Goal: Information Seeking & Learning: Find specific page/section

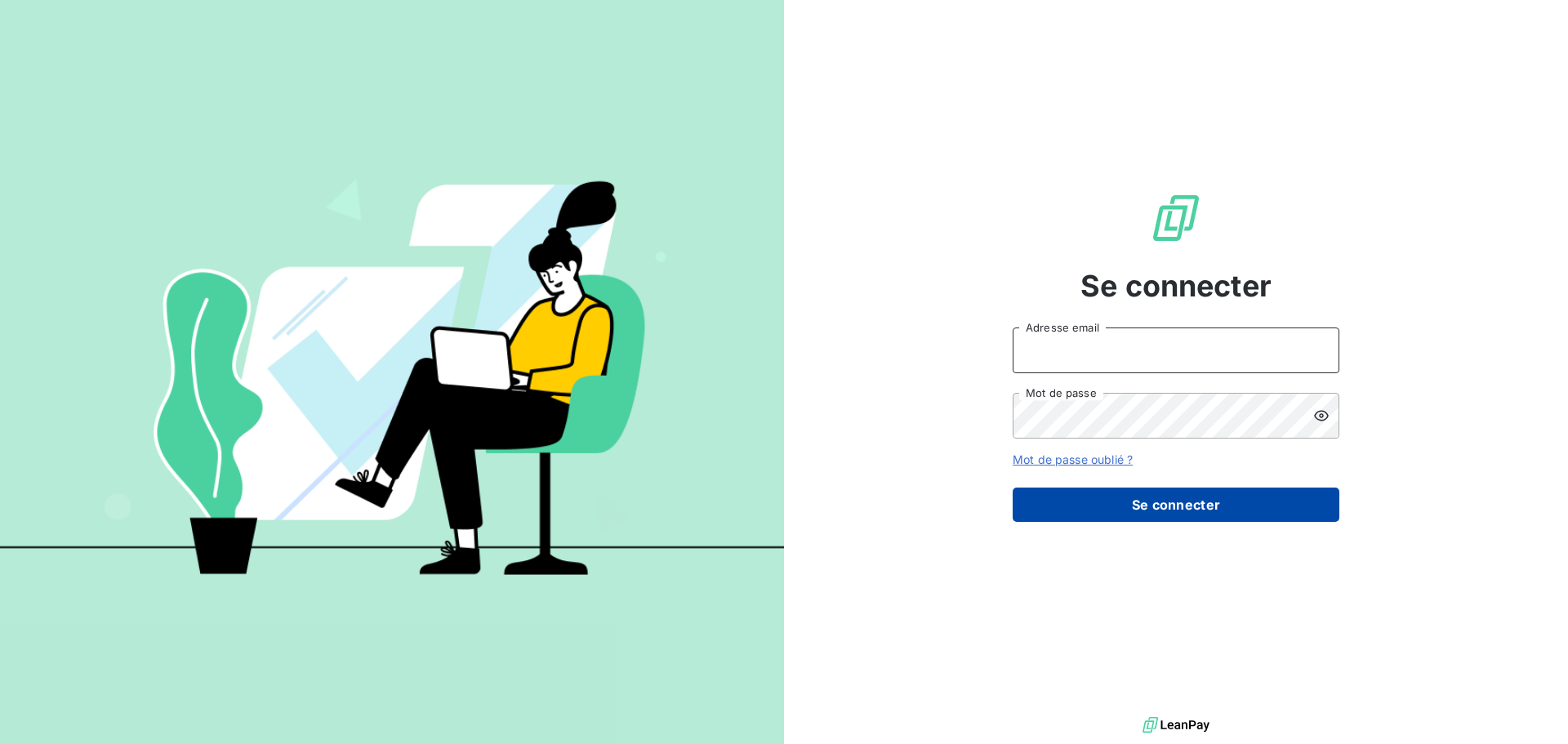
type input "recouvrement@serpe.fr"
click at [1159, 516] on button "Se connecter" at bounding box center [1176, 504] width 326 height 34
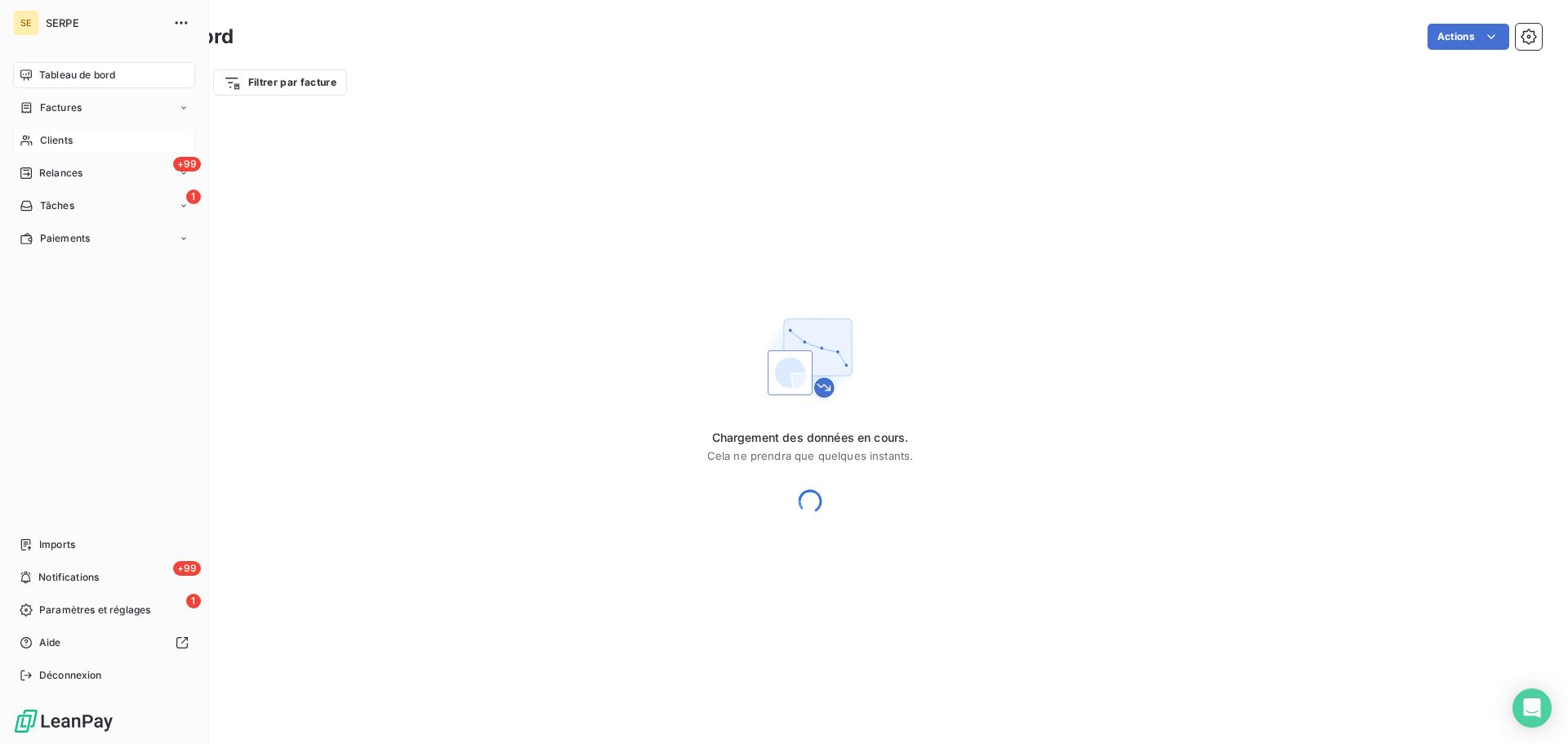
click at [50, 141] on span "Clients" at bounding box center [56, 140] width 33 height 14
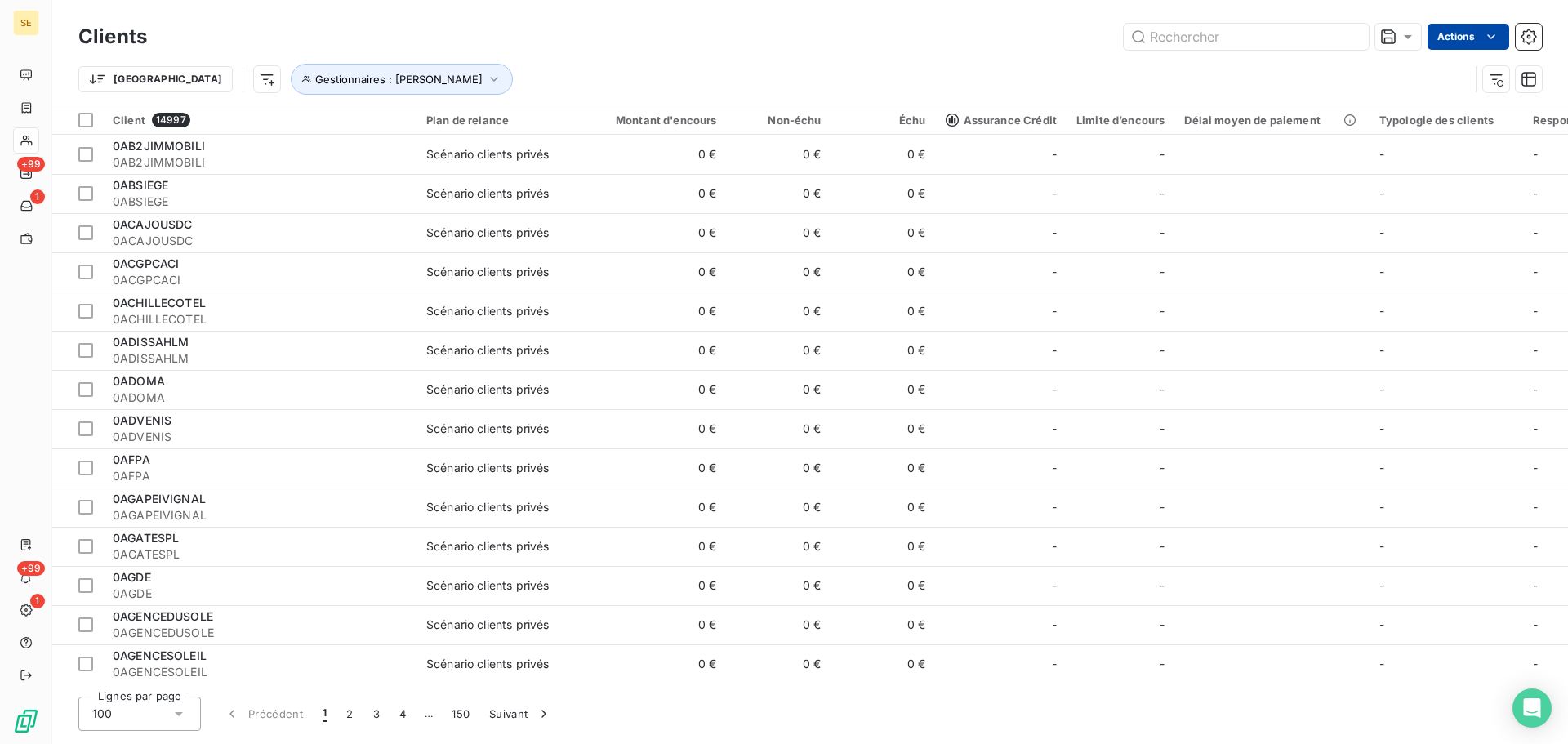
click at [1448, 36] on html "SE +99 1 +99 1 Clients Actions Trier Gestionnaires : Agnès Dubuc Client 14997 P…" at bounding box center [784, 372] width 1568 height 744
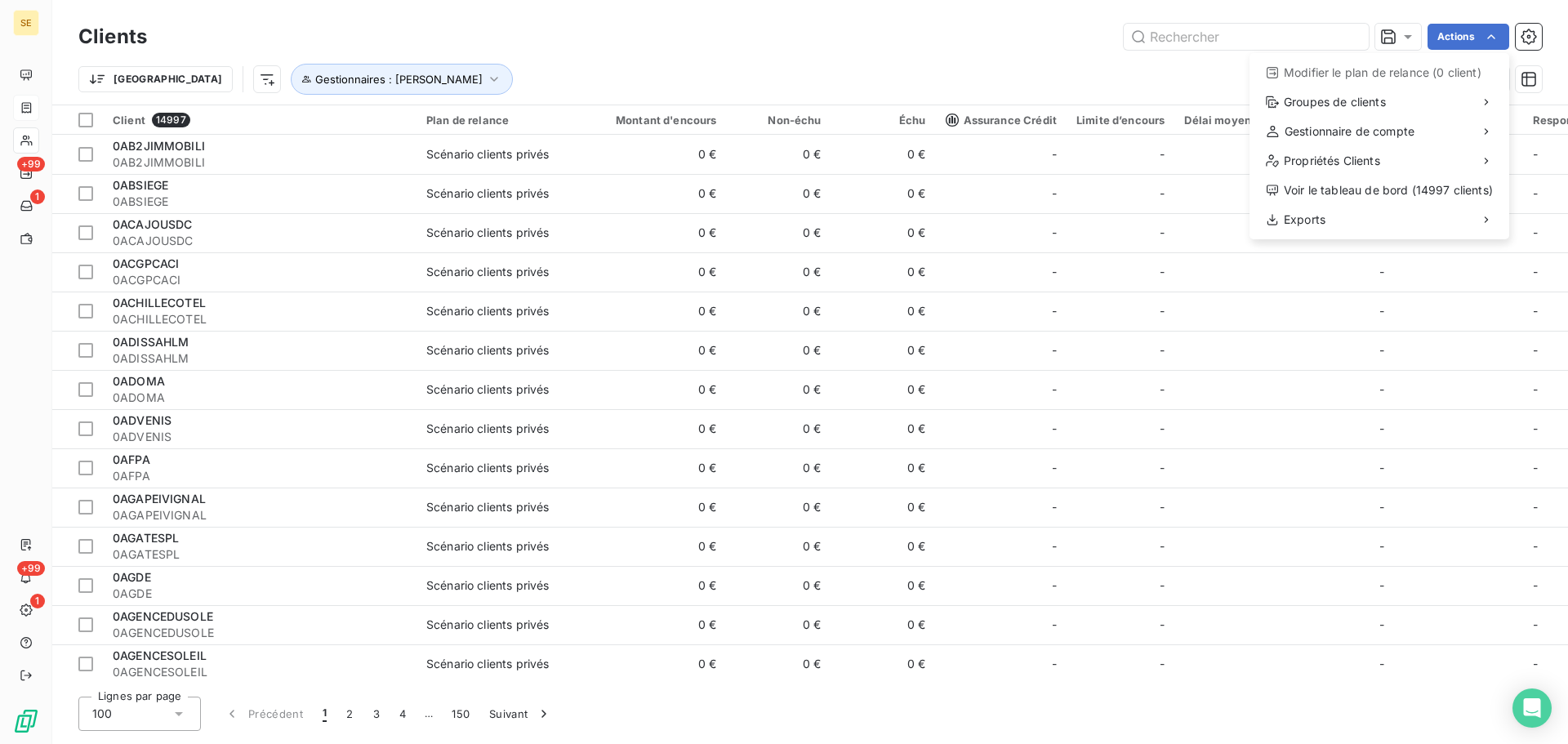
click at [37, 104] on html "SE +99 1 +99 1 Clients Actions Modifier le plan de relance (0 client) Groupes d…" at bounding box center [784, 372] width 1568 height 744
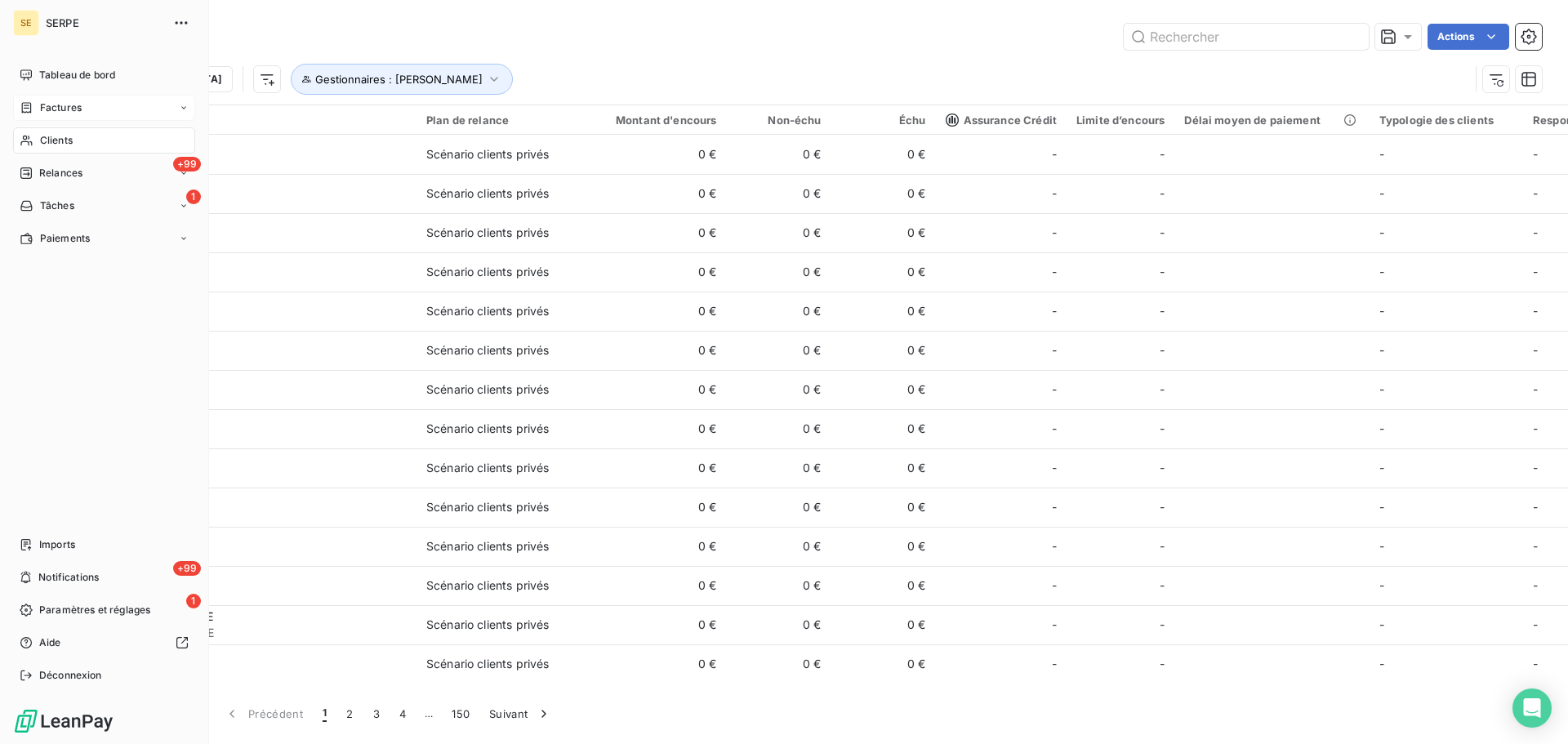
click at [32, 104] on icon at bounding box center [26, 108] width 14 height 13
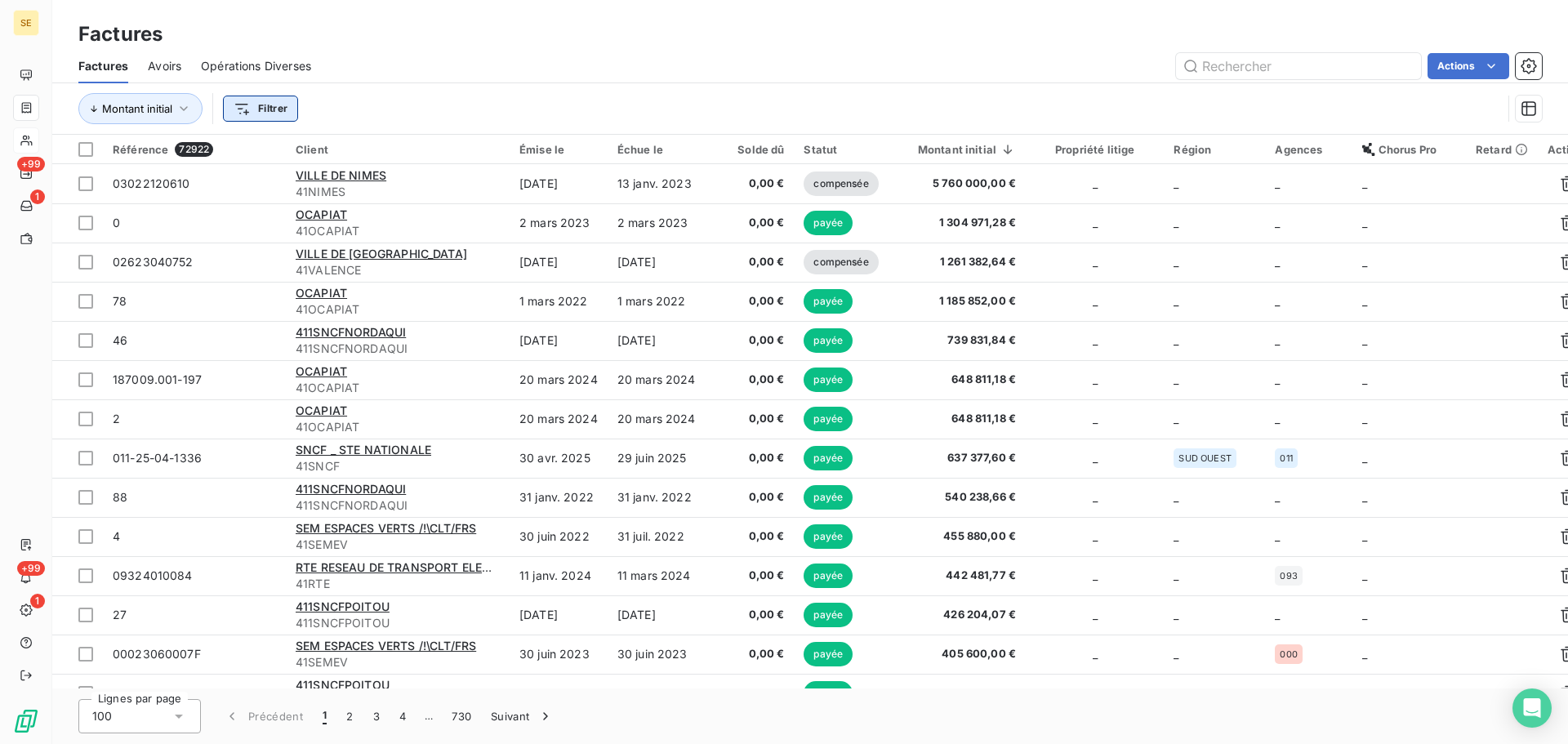
click at [243, 113] on html "SE +99 1 +99 1 Factures Factures Avoirs Opérations Diverses Actions Montant ini…" at bounding box center [784, 372] width 1568 height 744
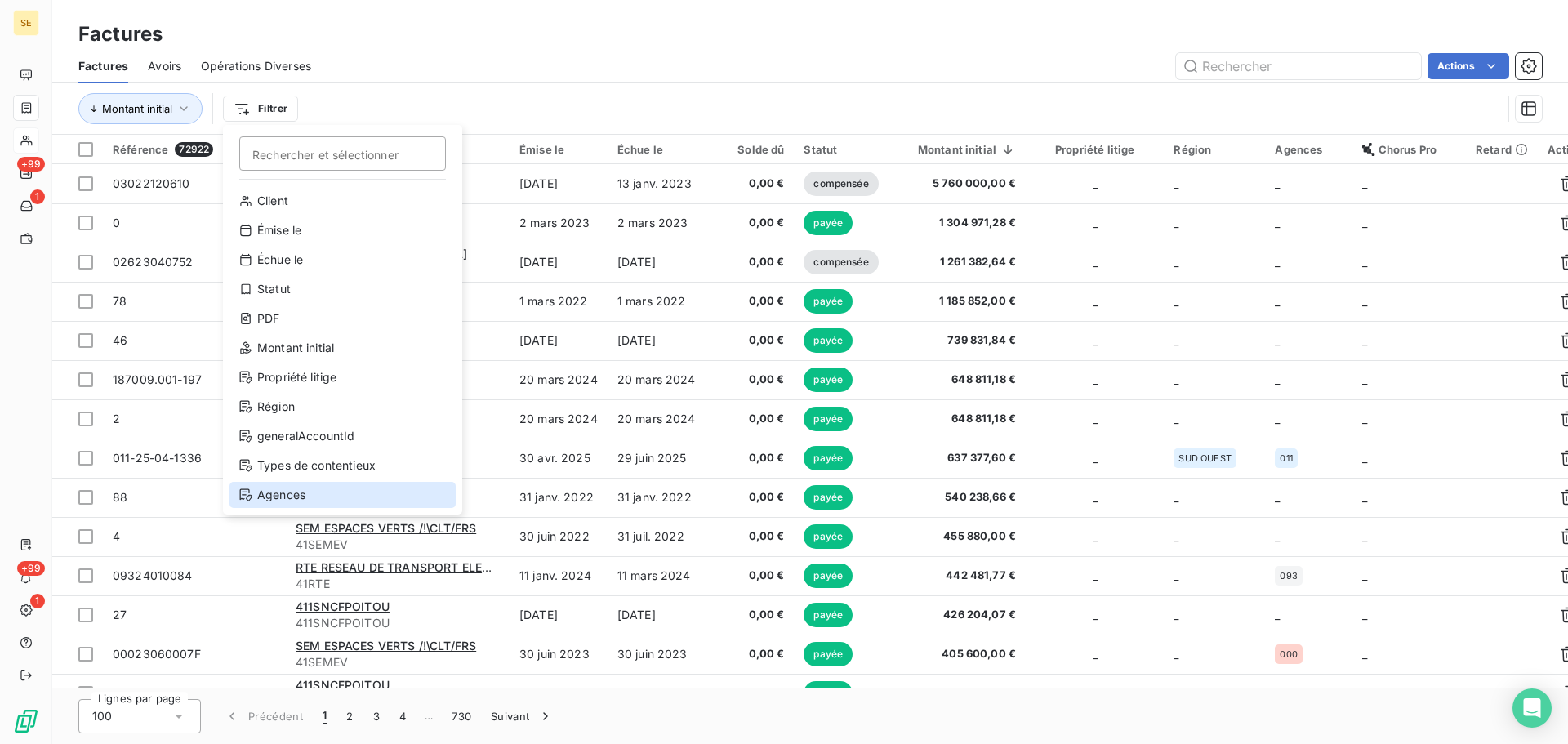
click at [323, 495] on div "Agences" at bounding box center [342, 495] width 226 height 26
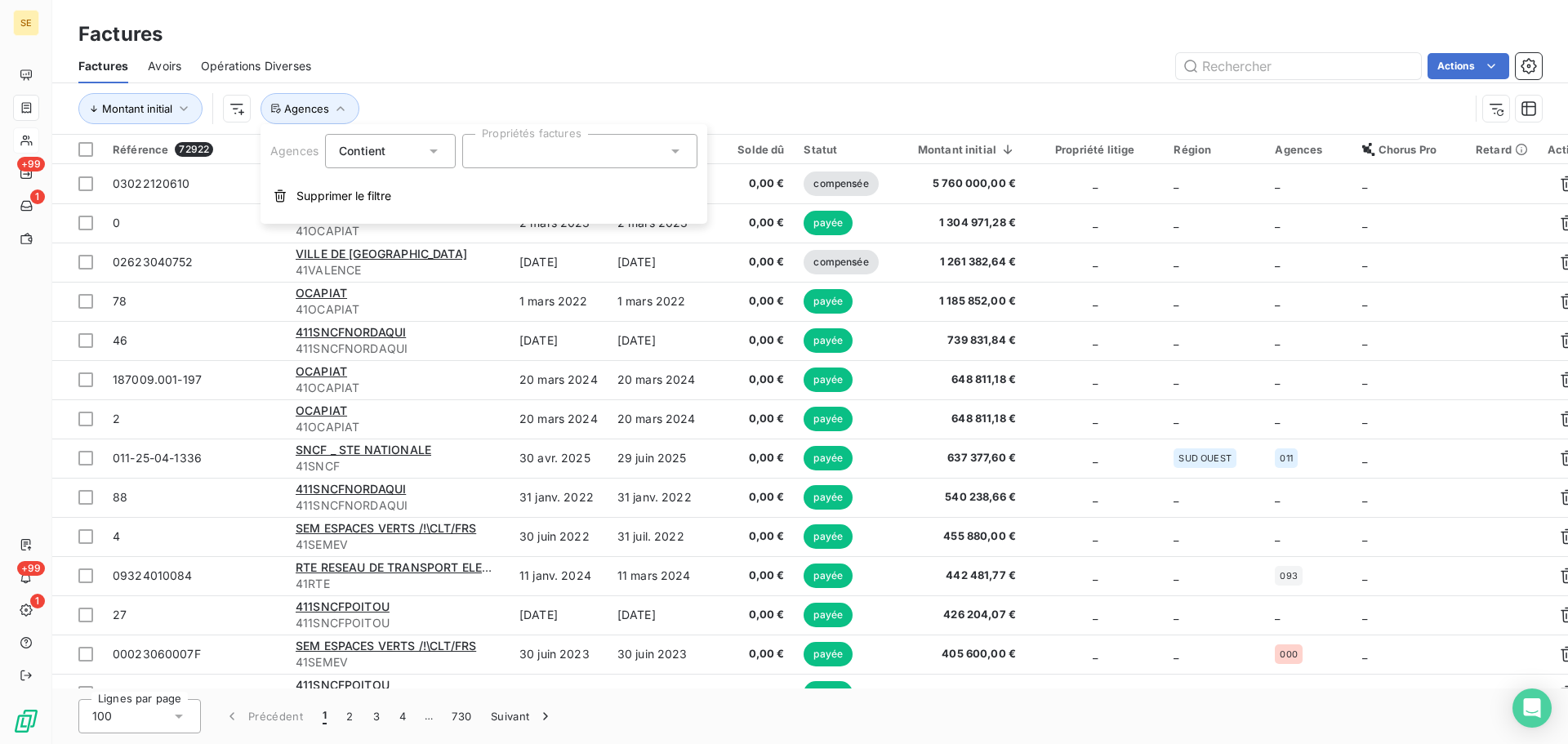
click at [486, 147] on input "text" at bounding box center [482, 151] width 13 height 14
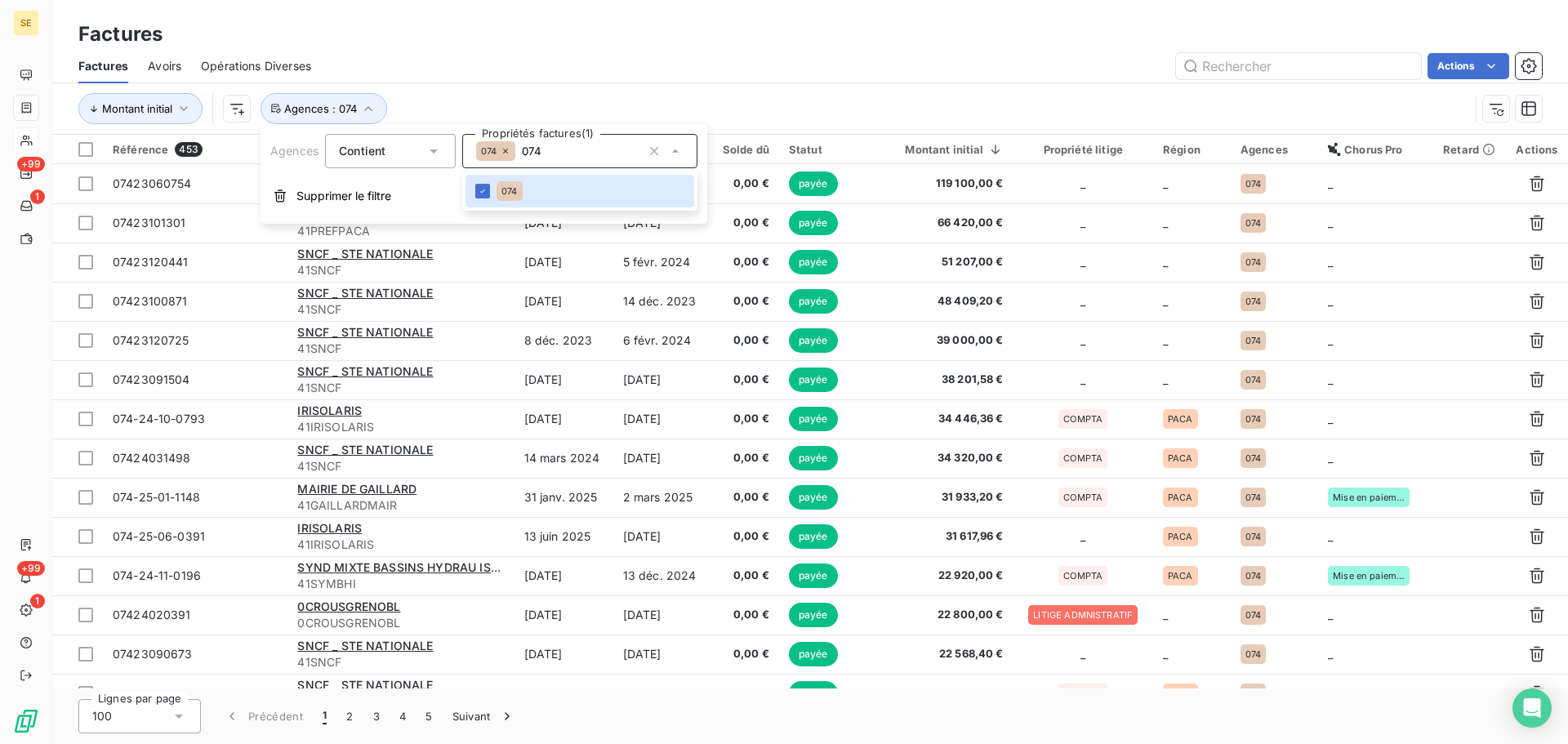
drag, startPoint x: 564, startPoint y: 153, endPoint x: 522, endPoint y: 146, distance: 42.6
click at [522, 146] on input "074" at bounding box center [578, 151] width 126 height 14
click at [483, 200] on li "038" at bounding box center [580, 191] width 229 height 33
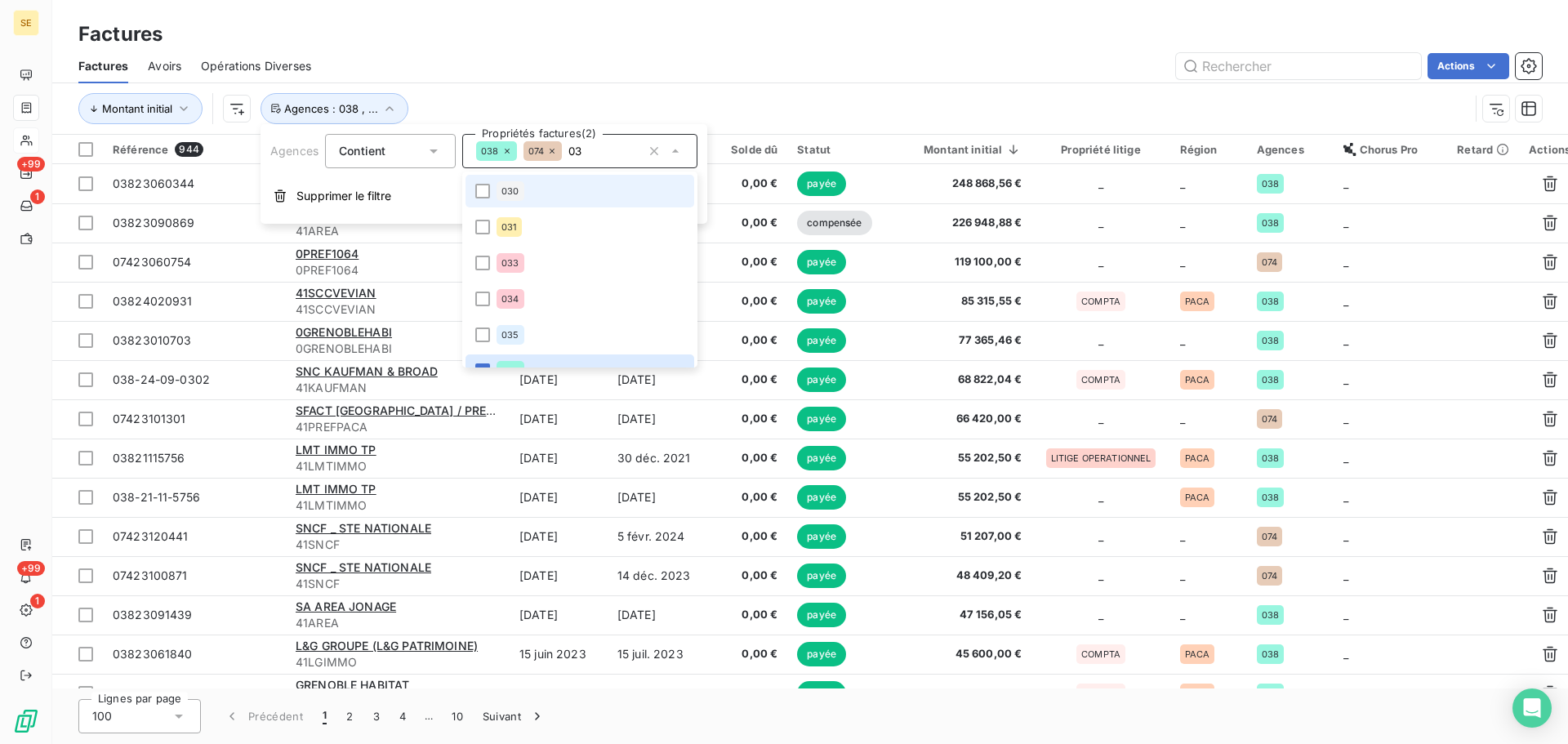
type input "0"
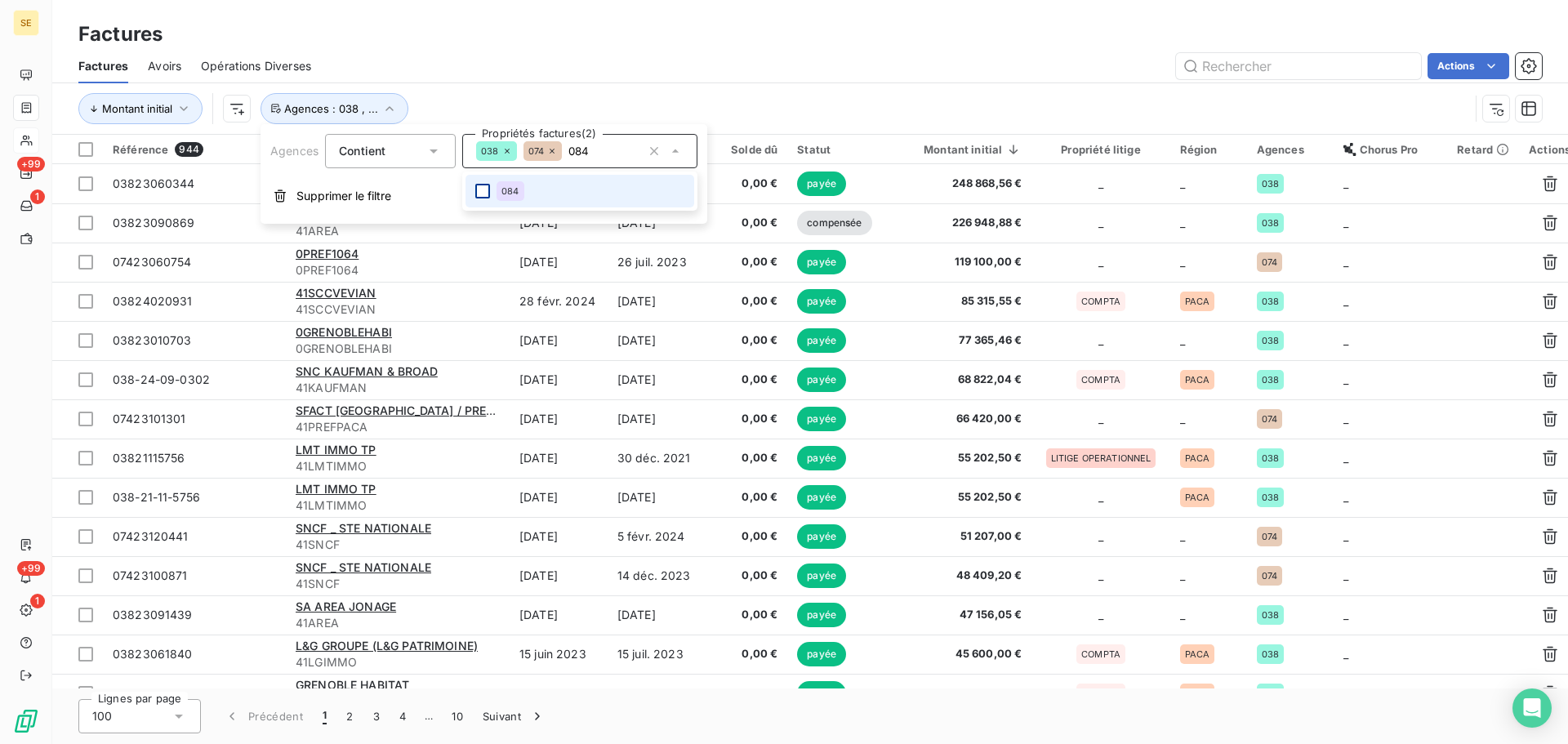
click at [487, 188] on div at bounding box center [482, 191] width 14 height 14
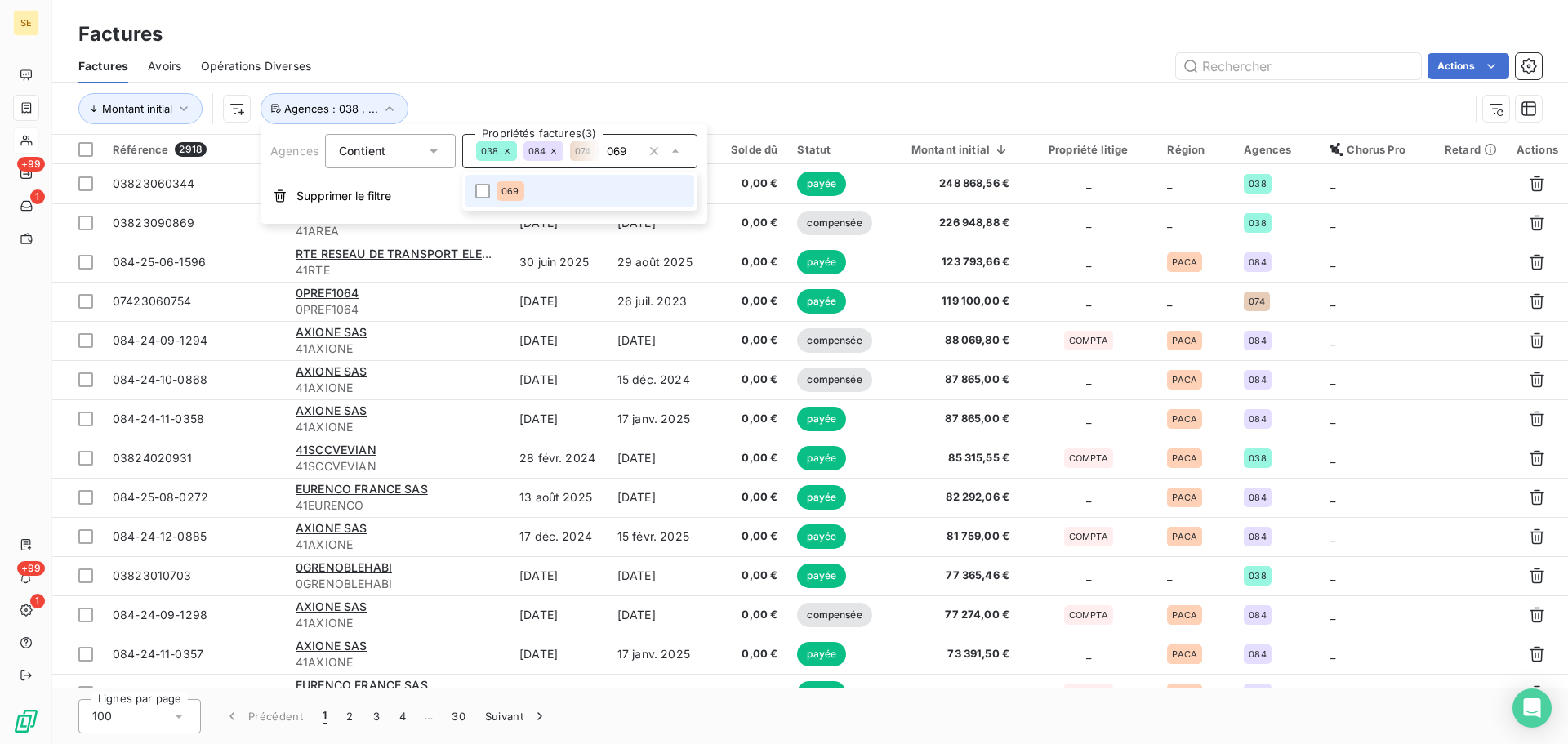
type input "069"
click at [518, 190] on span "069" at bounding box center [510, 192] width 17 height 10
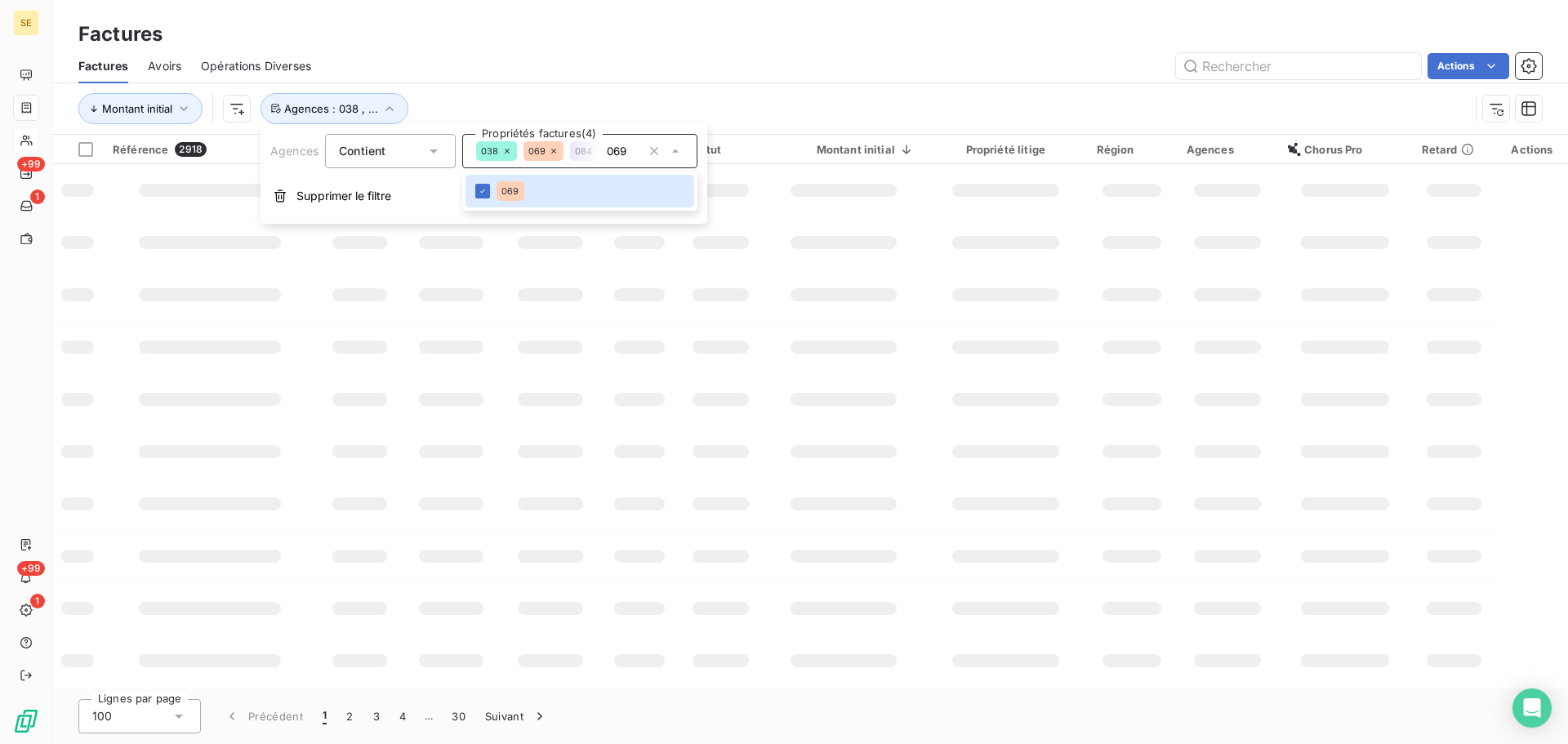
click at [525, 76] on div "Actions" at bounding box center [936, 66] width 1211 height 26
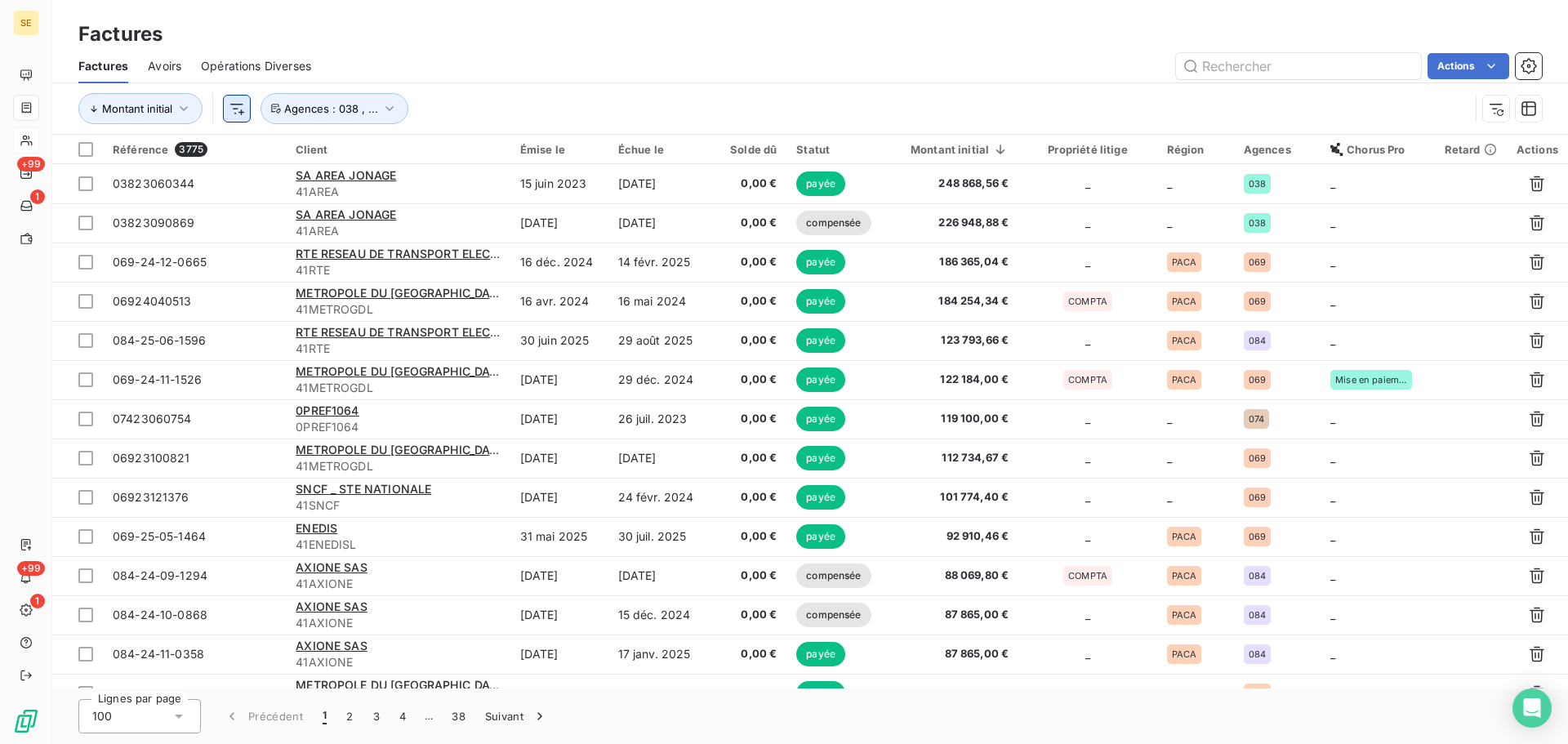
click at [231, 110] on html "SE +99 1 +99 1 Factures Factures Avoirs Opérations Diverses Actions Montant ini…" at bounding box center [784, 372] width 1568 height 744
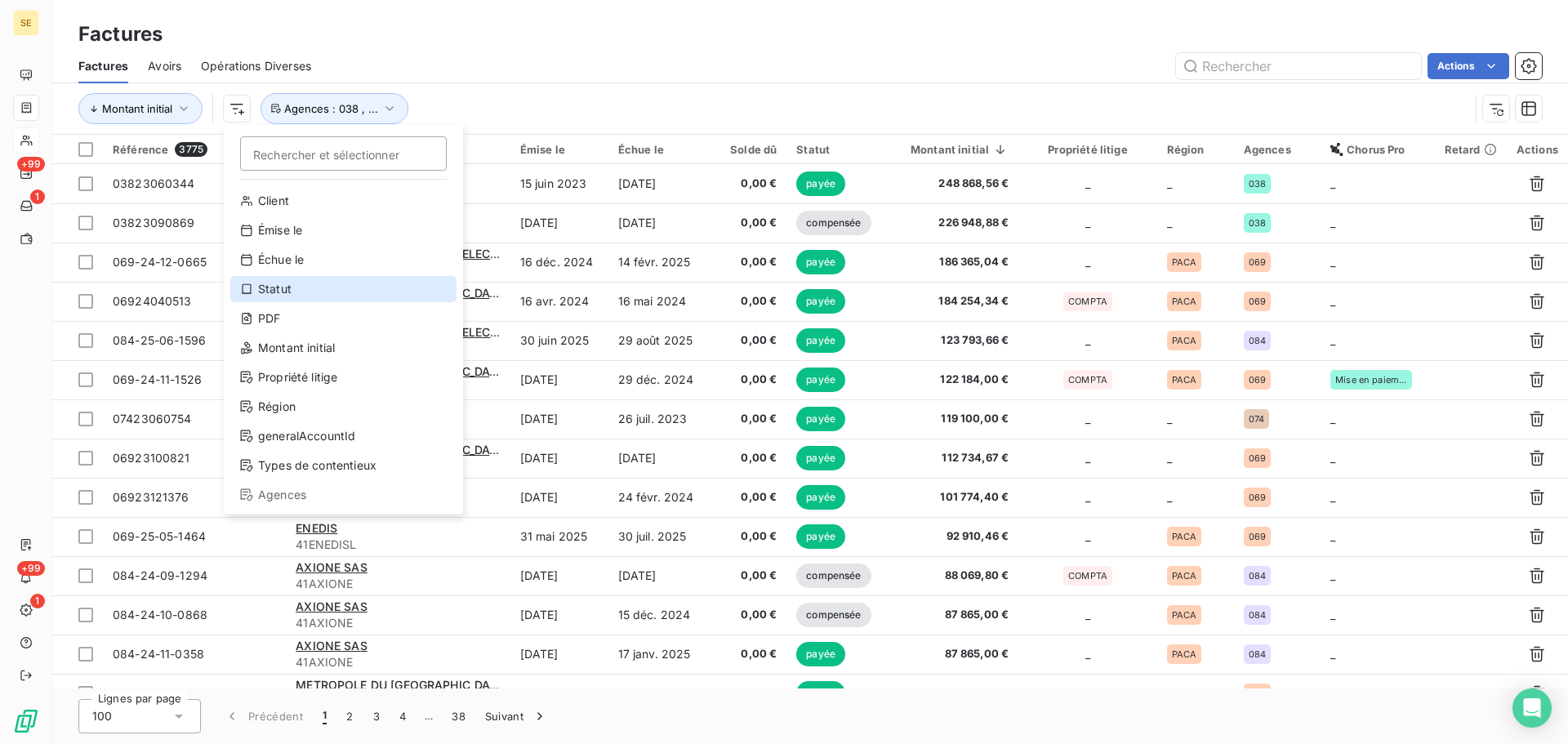
click at [257, 289] on div "Statut" at bounding box center [343, 289] width 226 height 26
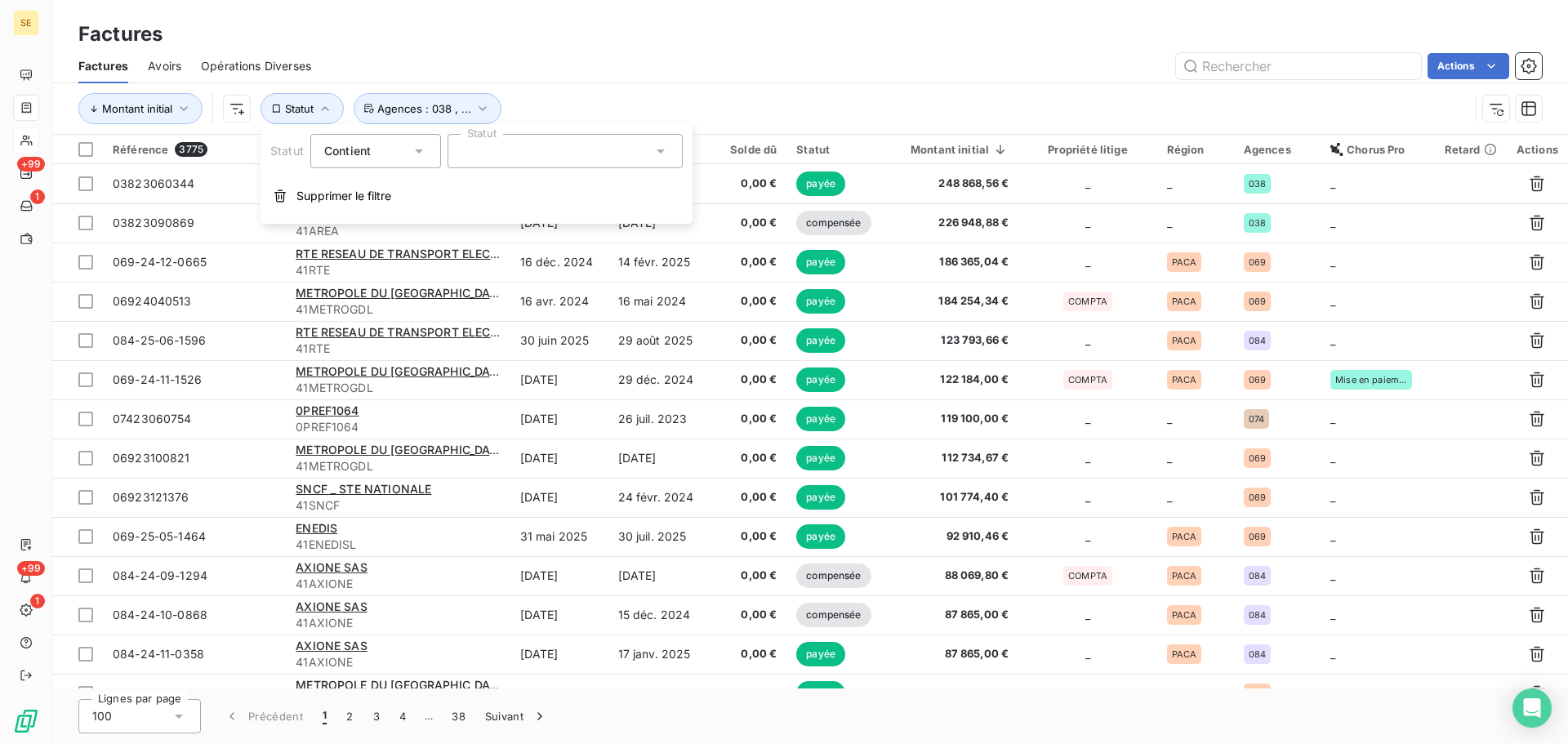
click at [634, 145] on div at bounding box center [565, 151] width 236 height 34
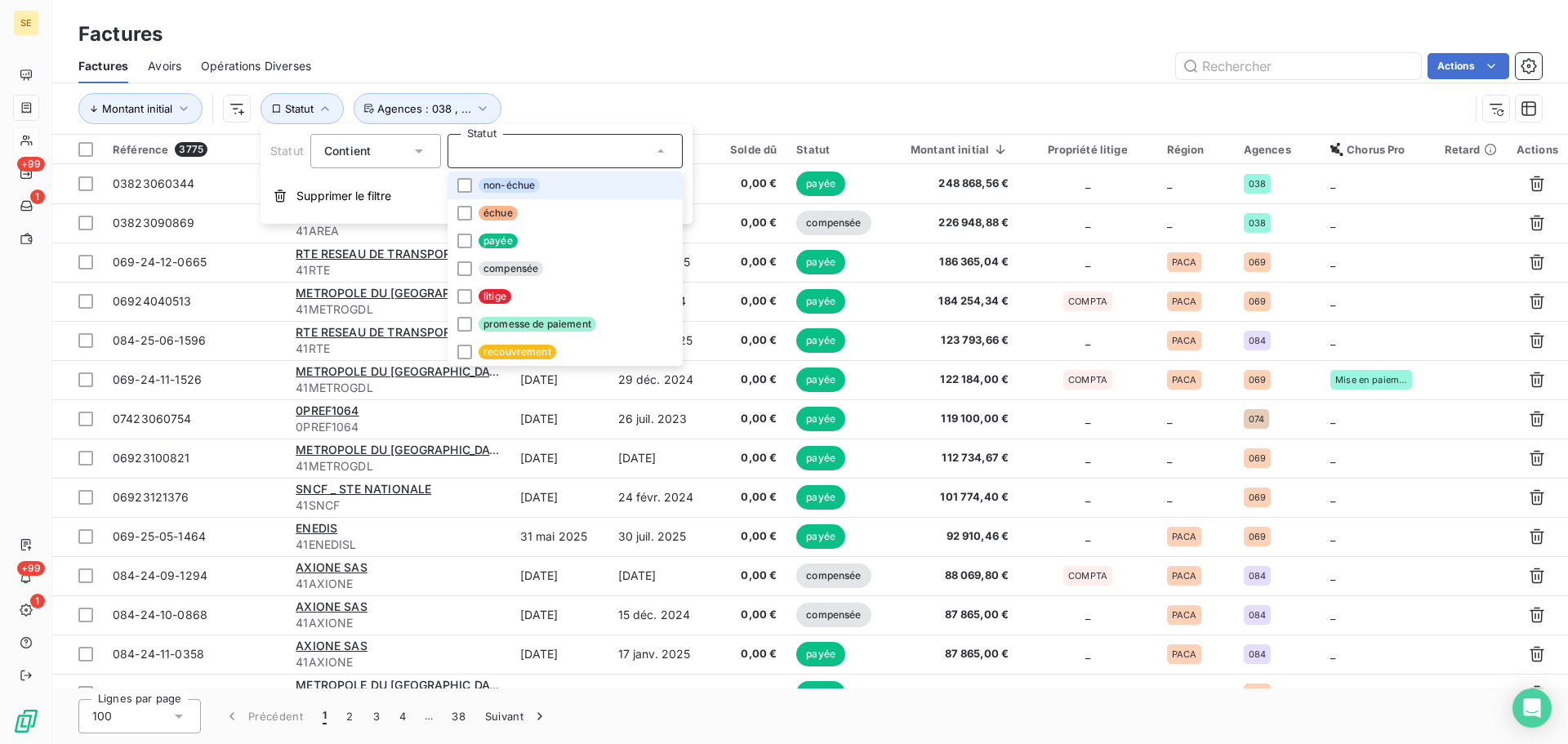
click at [589, 192] on li "non-échue" at bounding box center [565, 185] width 236 height 28
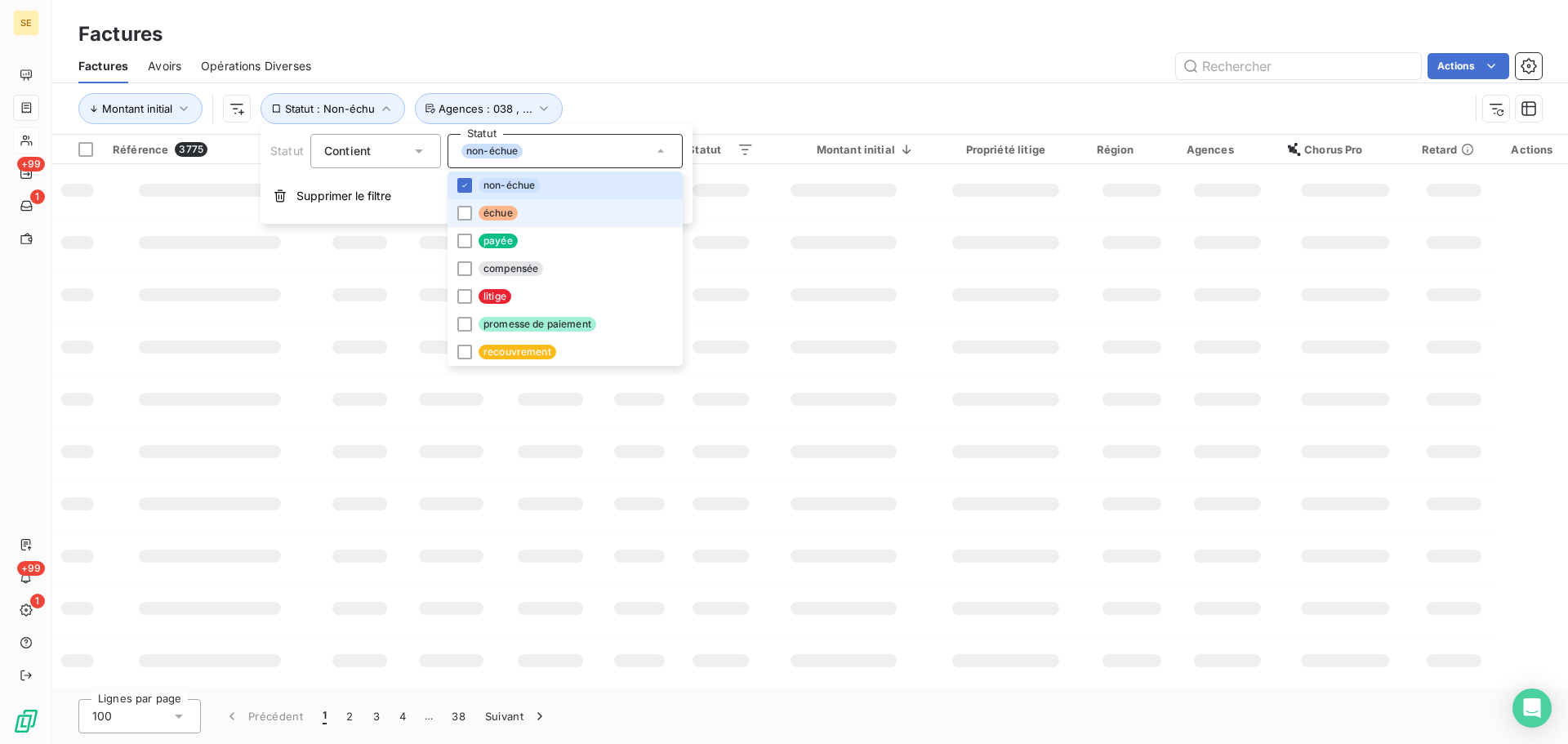
click at [583, 210] on li "échue" at bounding box center [565, 213] width 236 height 28
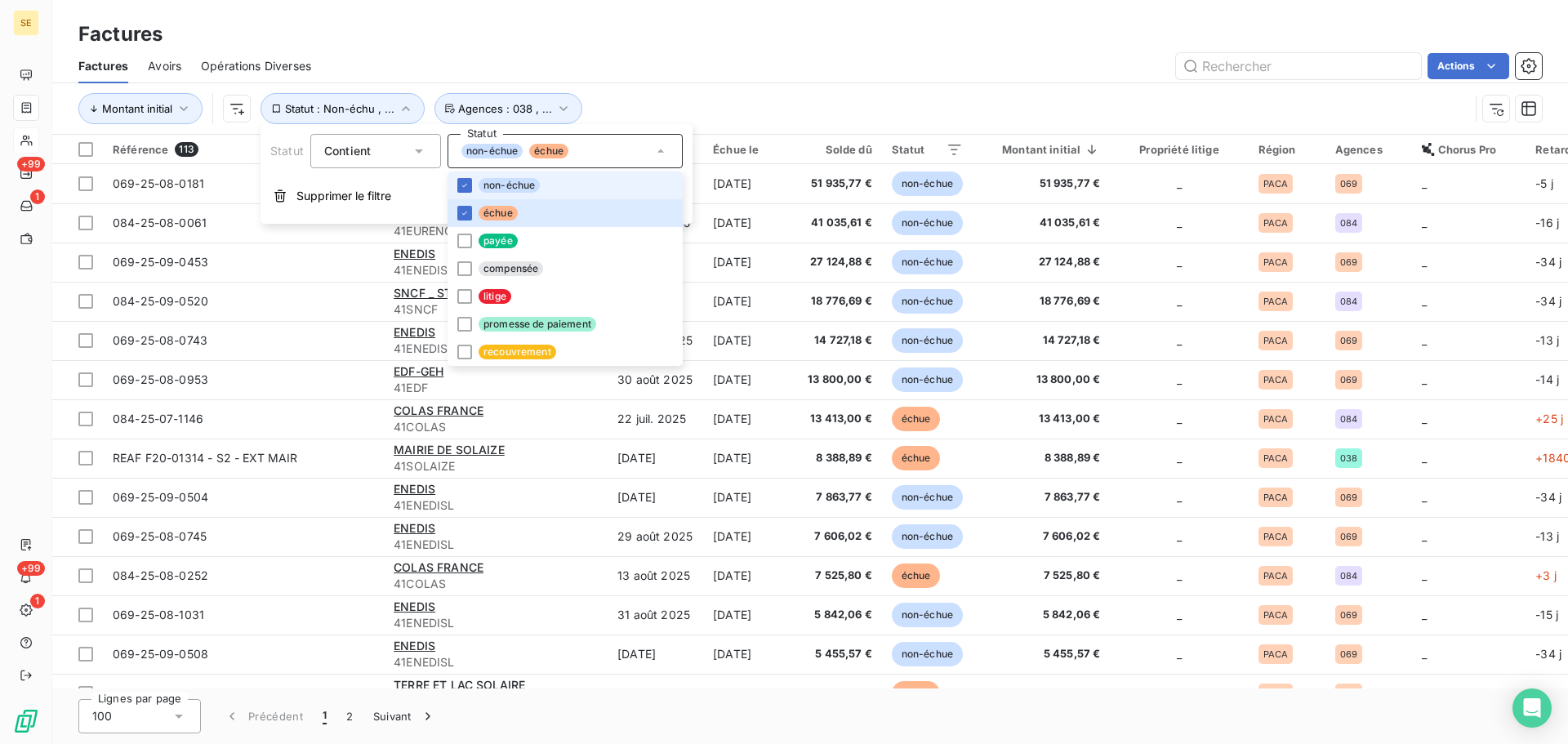
click at [539, 177] on li "non-échue" at bounding box center [565, 185] width 236 height 28
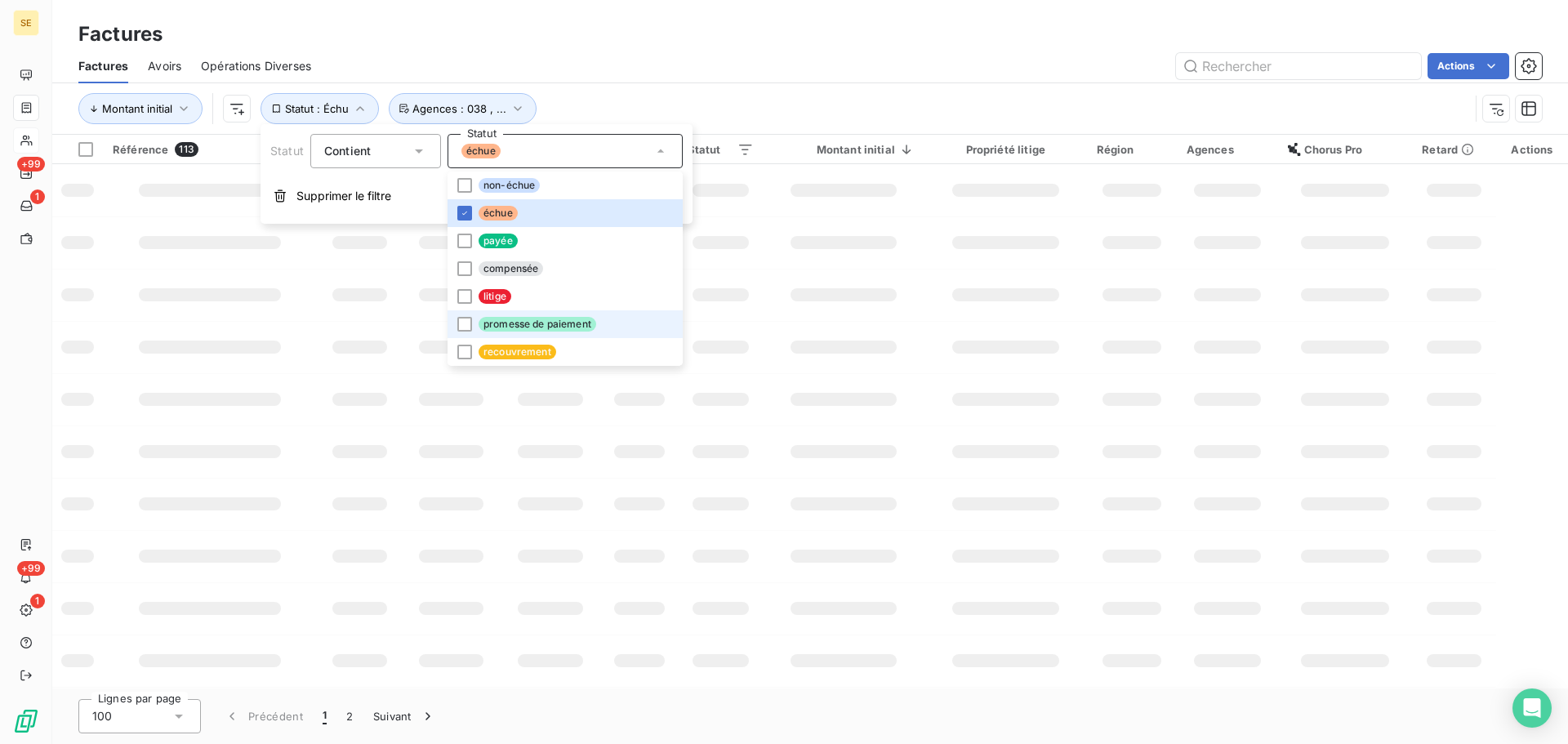
click at [540, 302] on li "litige" at bounding box center [565, 296] width 236 height 28
click at [560, 321] on span "promesse de paiement" at bounding box center [537, 324] width 118 height 14
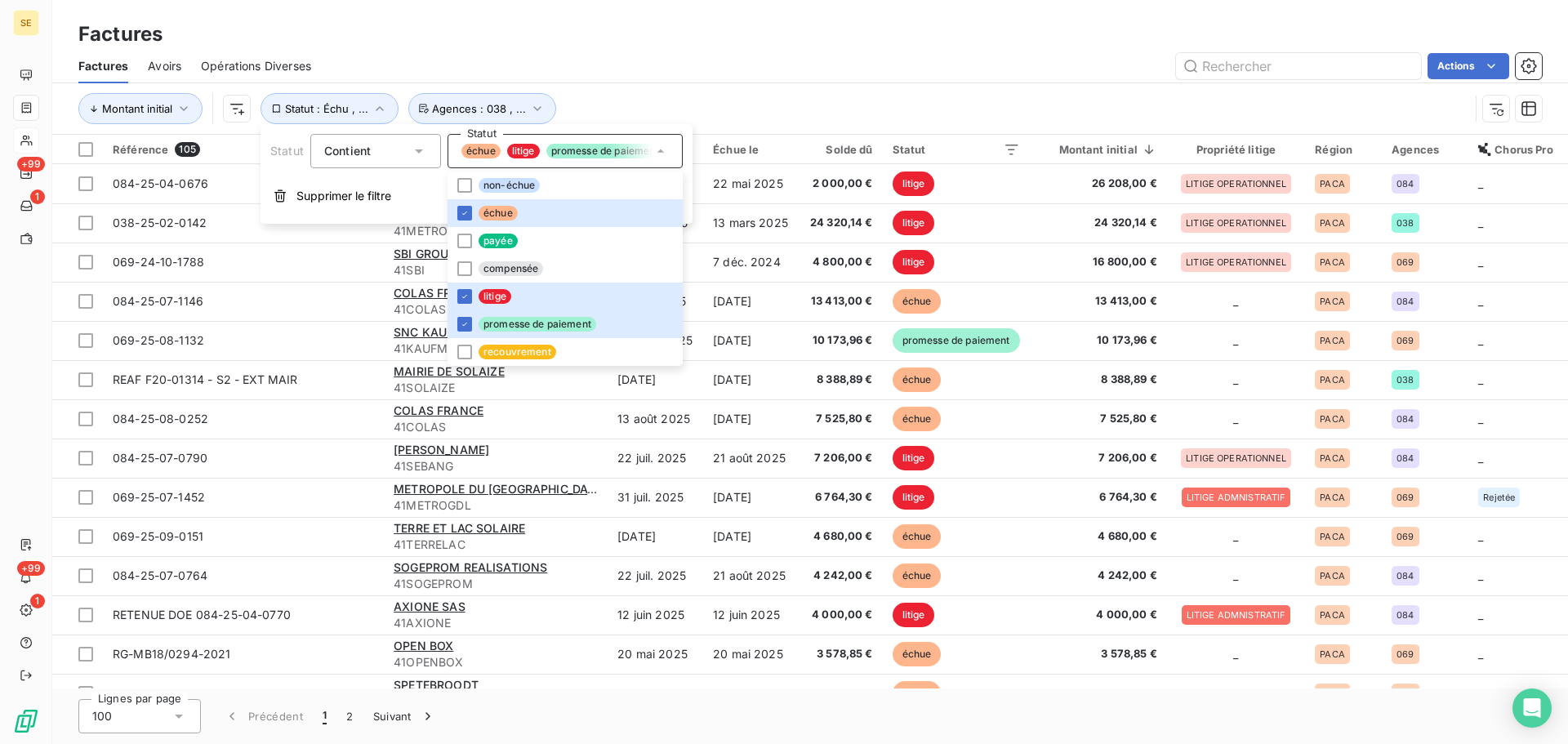
click at [776, 102] on div "Montant initial Statut : Échu , ... Agences : 038 , ..." at bounding box center [774, 108] width 1391 height 31
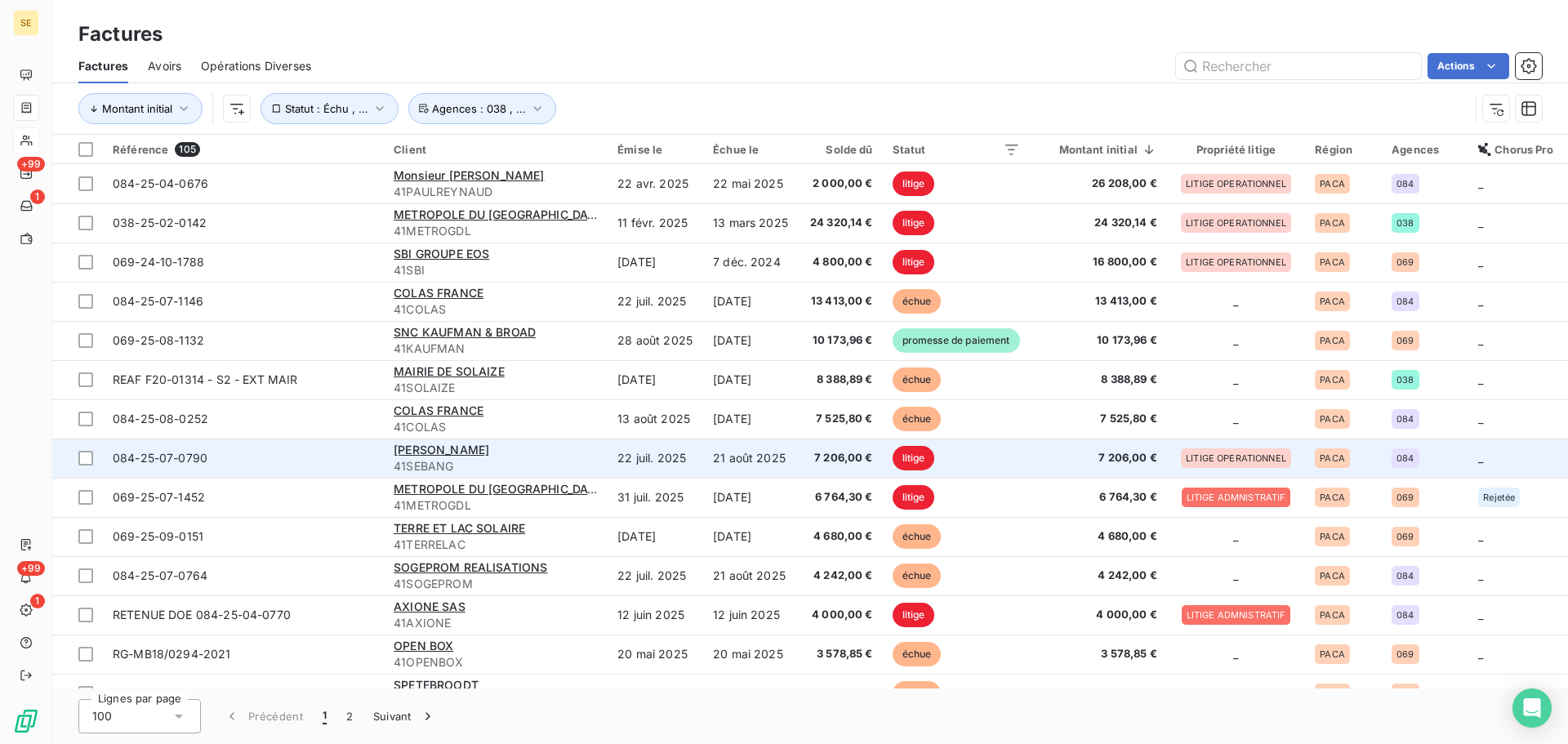
scroll to position [218, 0]
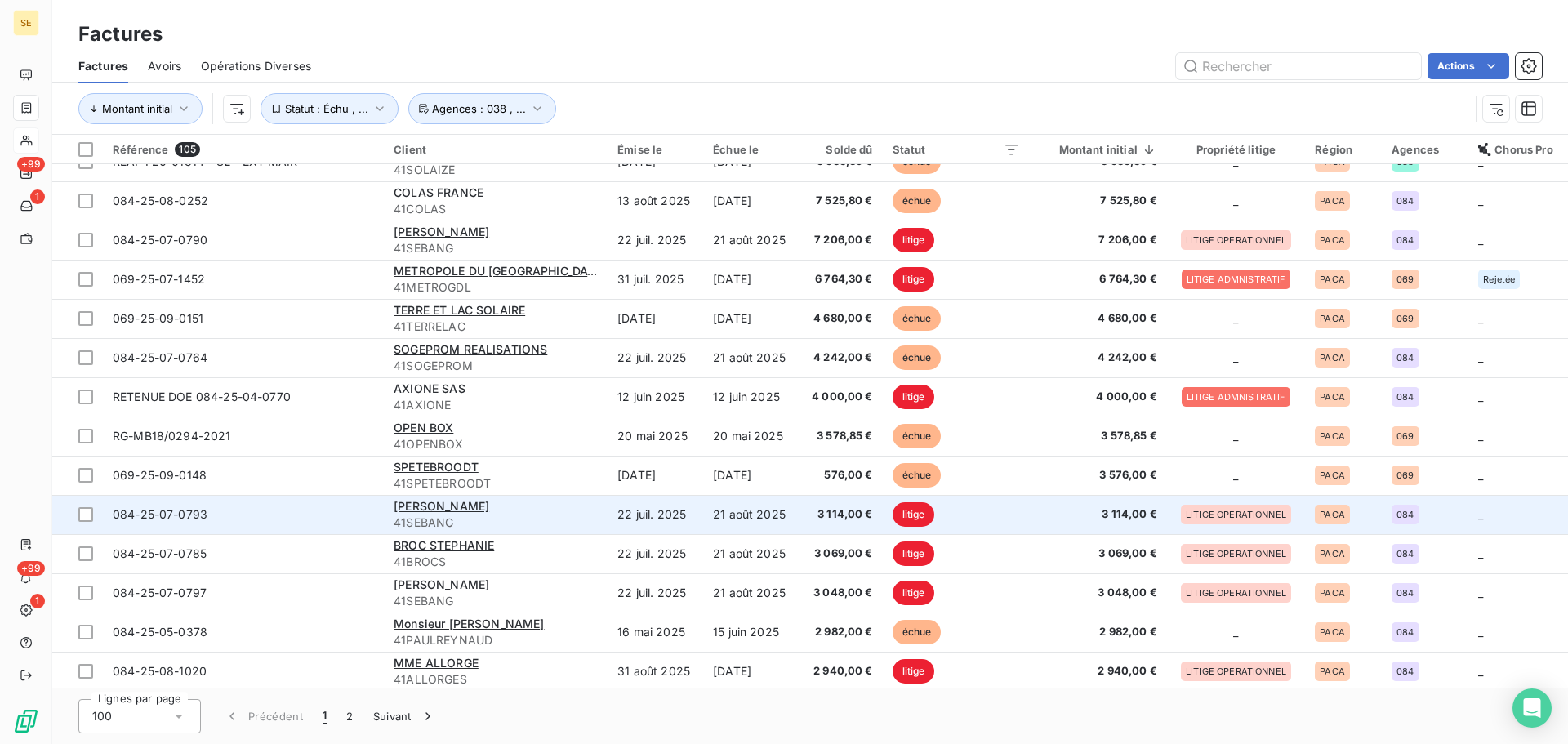
click at [492, 511] on div "SEBAN GEORGES" at bounding box center [496, 506] width 204 height 16
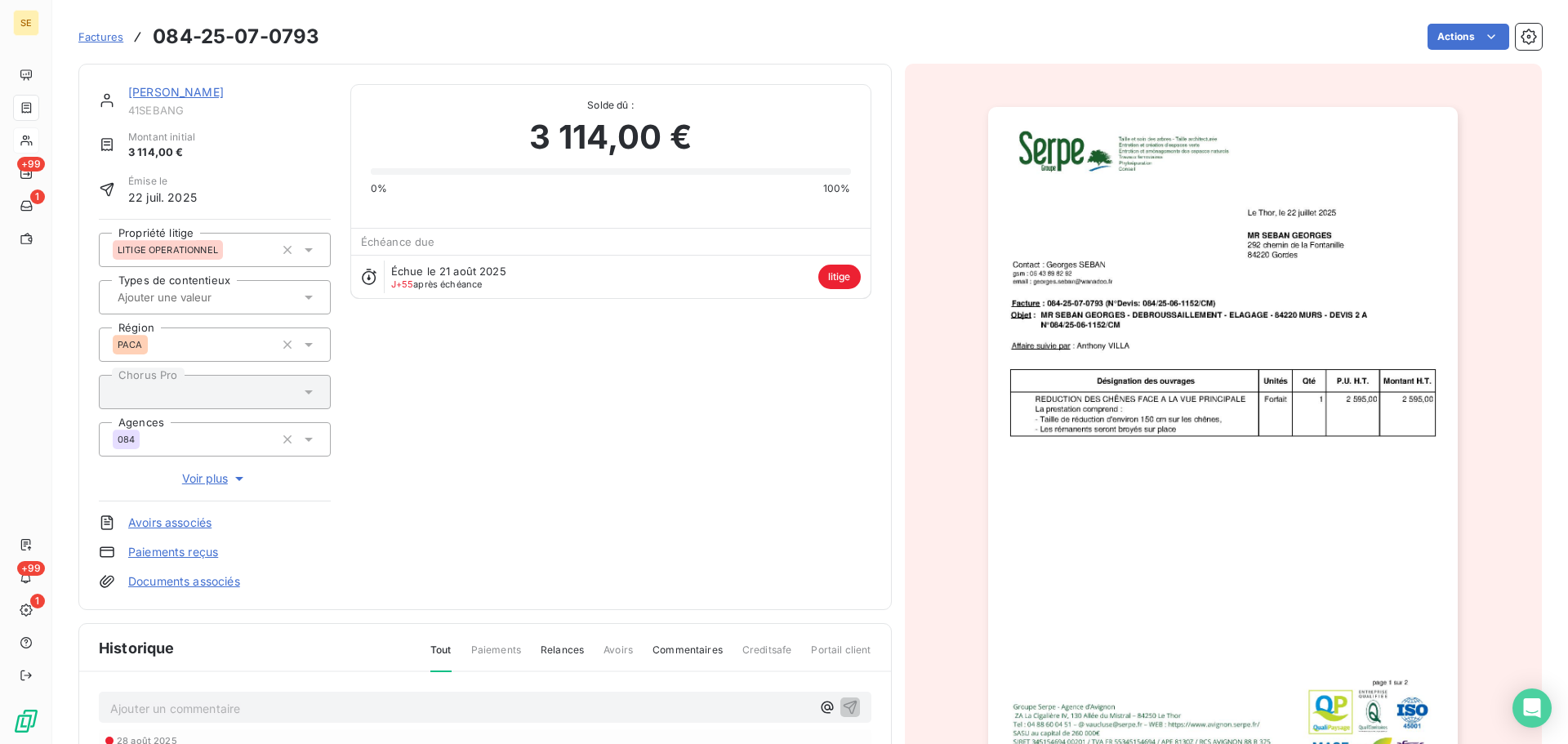
click at [1226, 429] on img "button" at bounding box center [1223, 439] width 470 height 664
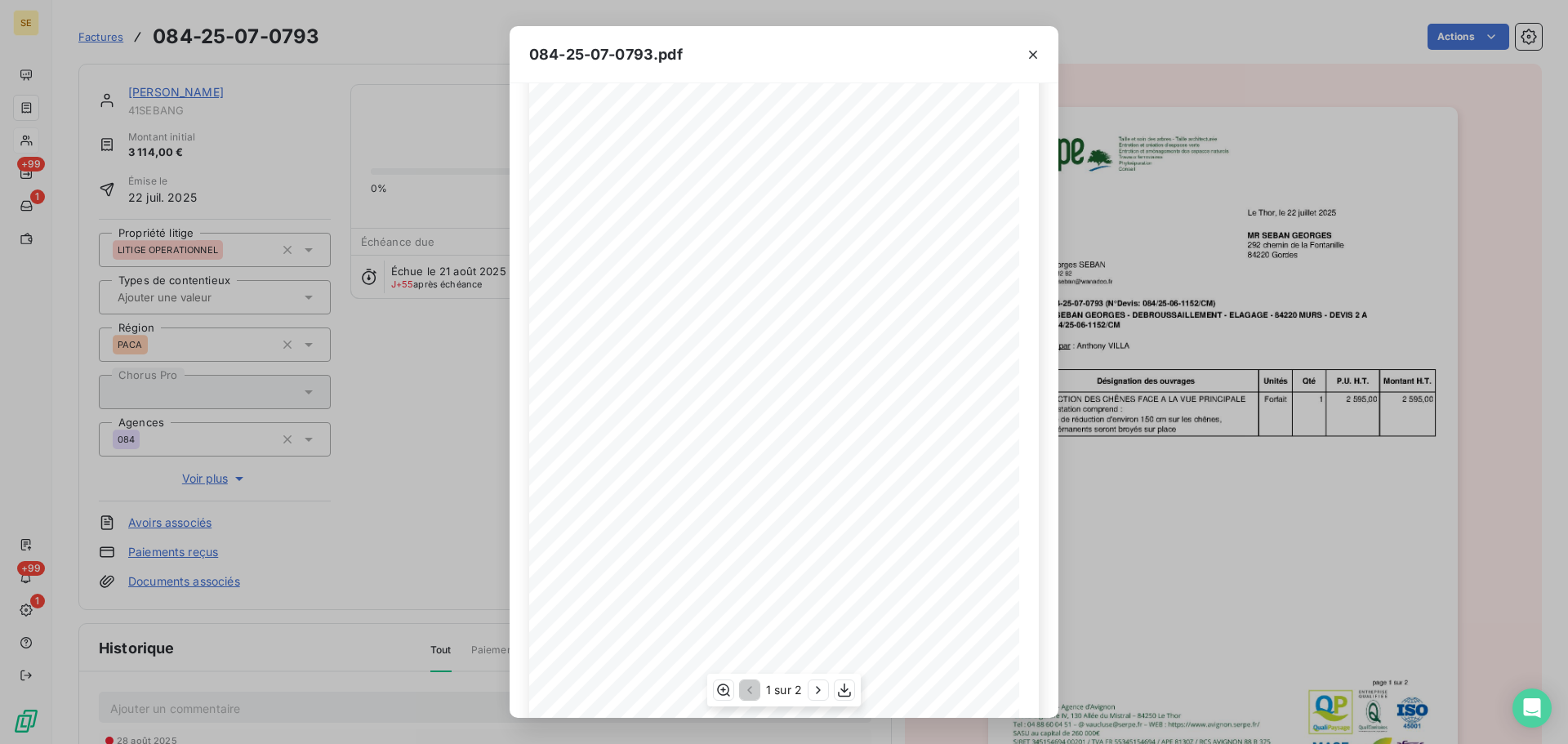
scroll to position [97, 0]
click at [819, 697] on icon "button" at bounding box center [818, 690] width 16 height 16
click at [1034, 56] on icon "button" at bounding box center [1033, 55] width 8 height 8
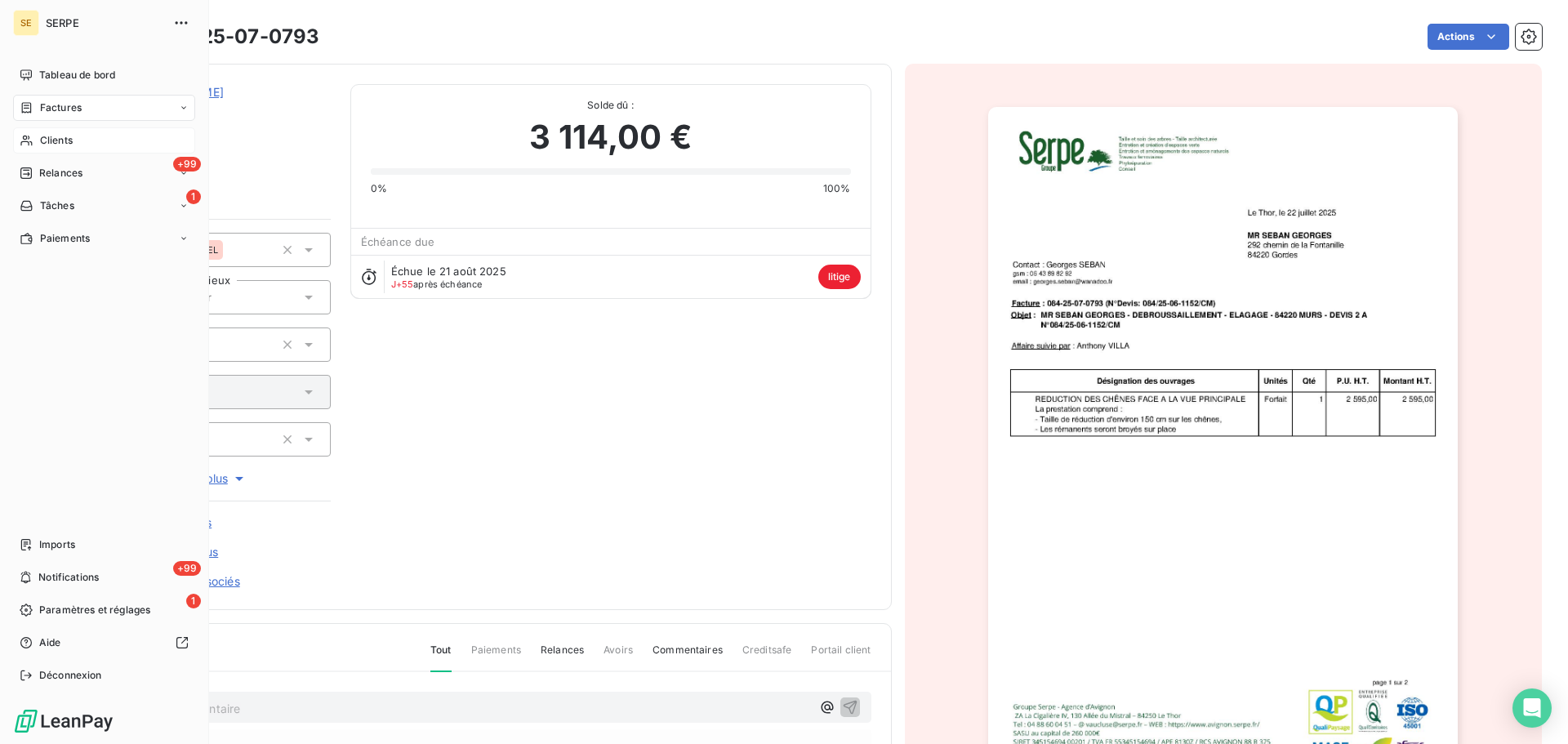
click at [94, 112] on div "Factures" at bounding box center [103, 108] width 182 height 26
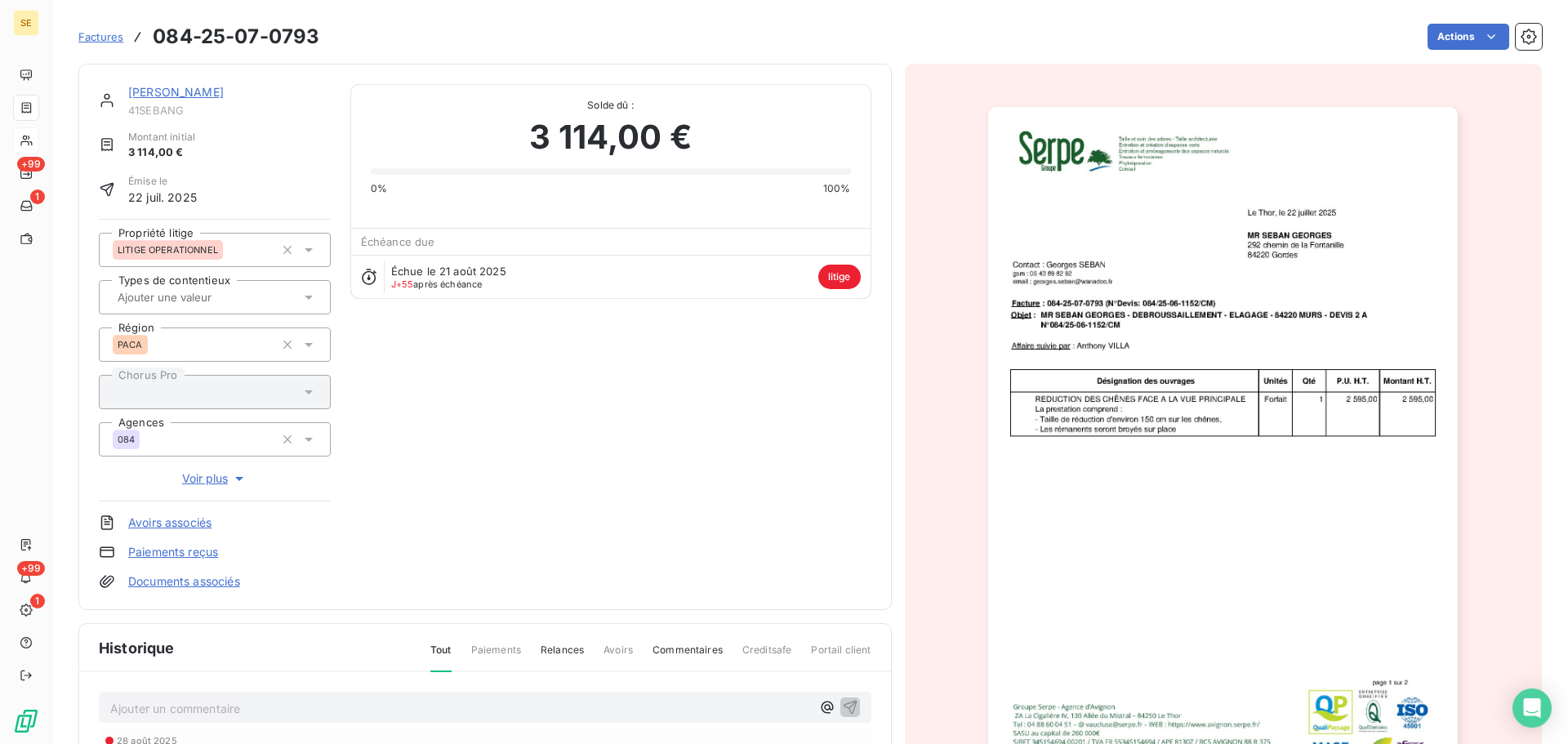
click at [368, 79] on div "SEBAN GEORGES 41SEBANG Montant initial 3 114,00 € Émise le 22 juil. 2025 Propri…" at bounding box center [486, 336] width 814 height 547
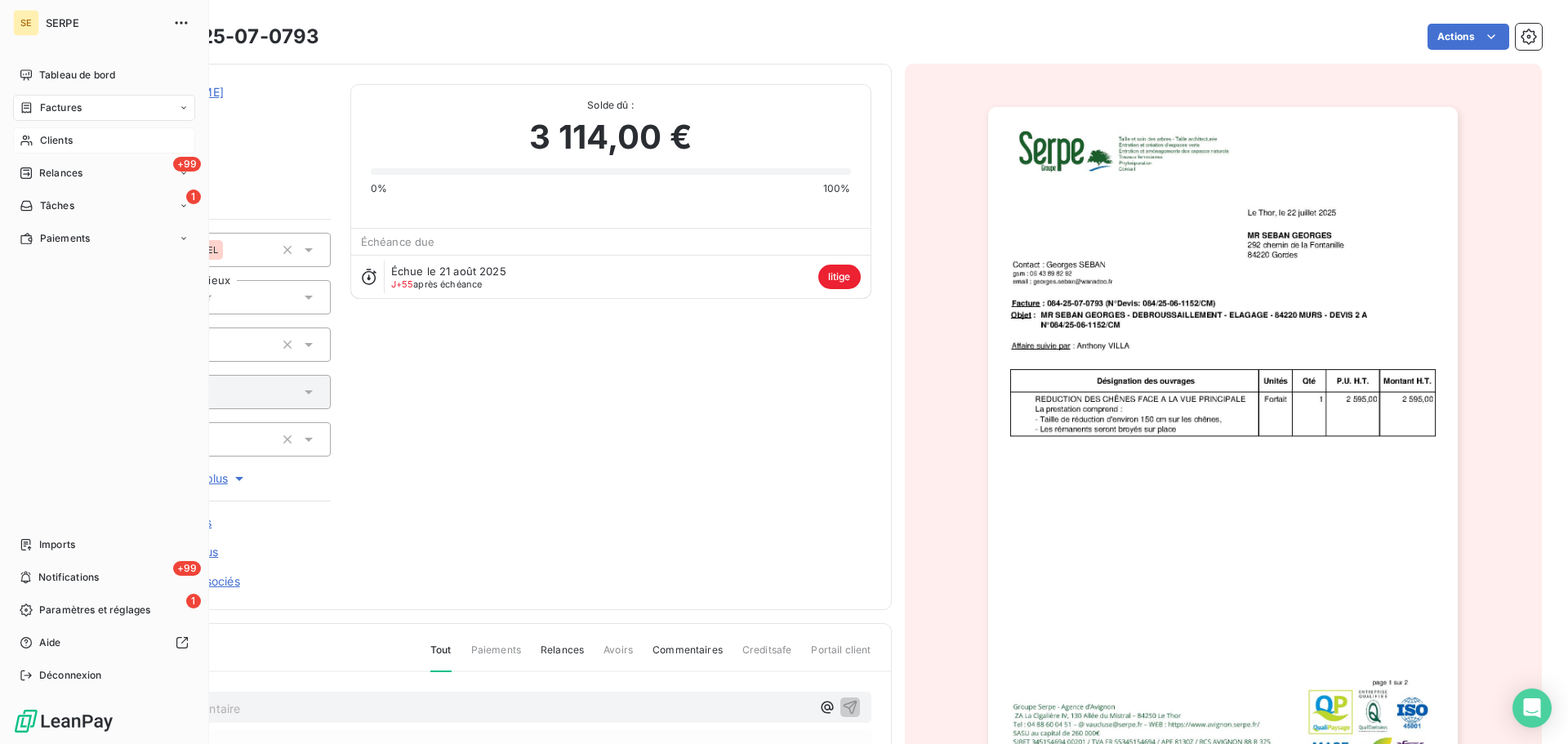
click at [53, 116] on div "Factures" at bounding box center [103, 108] width 182 height 26
click at [75, 141] on span "Factures" at bounding box center [59, 140] width 42 height 14
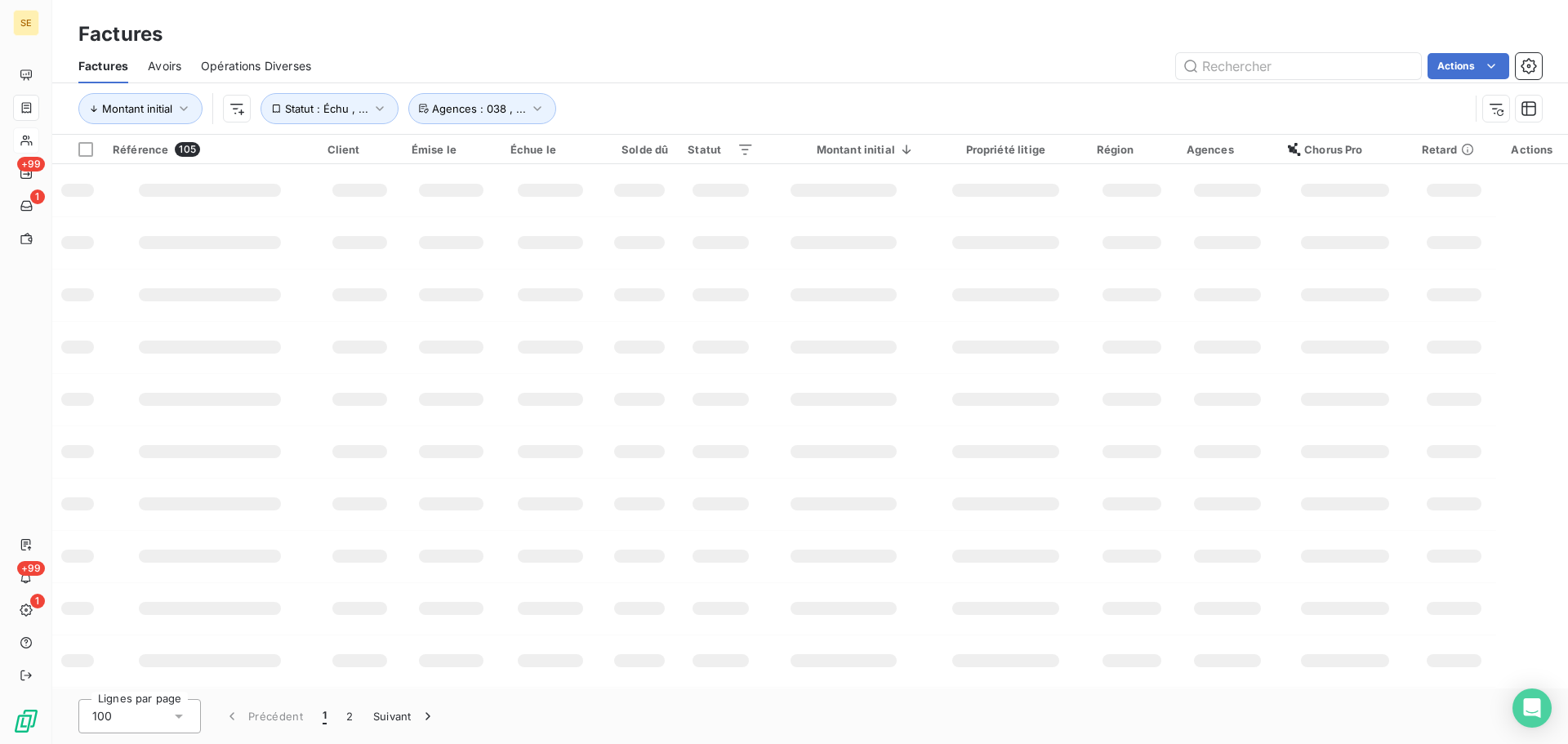
click at [609, 67] on div "Actions" at bounding box center [936, 66] width 1211 height 26
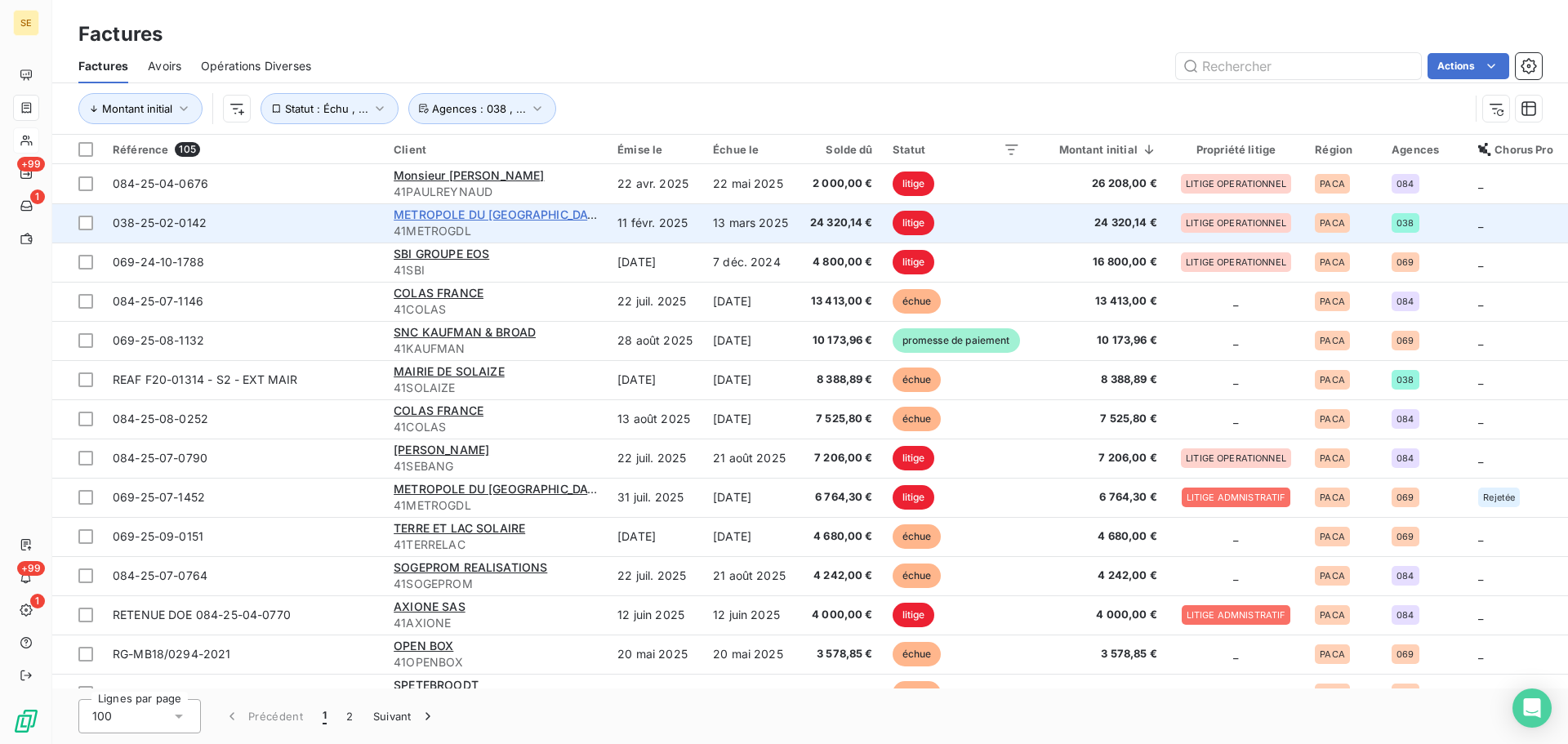
click at [399, 218] on span "METROPOLE DU [GEOGRAPHIC_DATA]" at bounding box center [501, 214] width 214 height 14
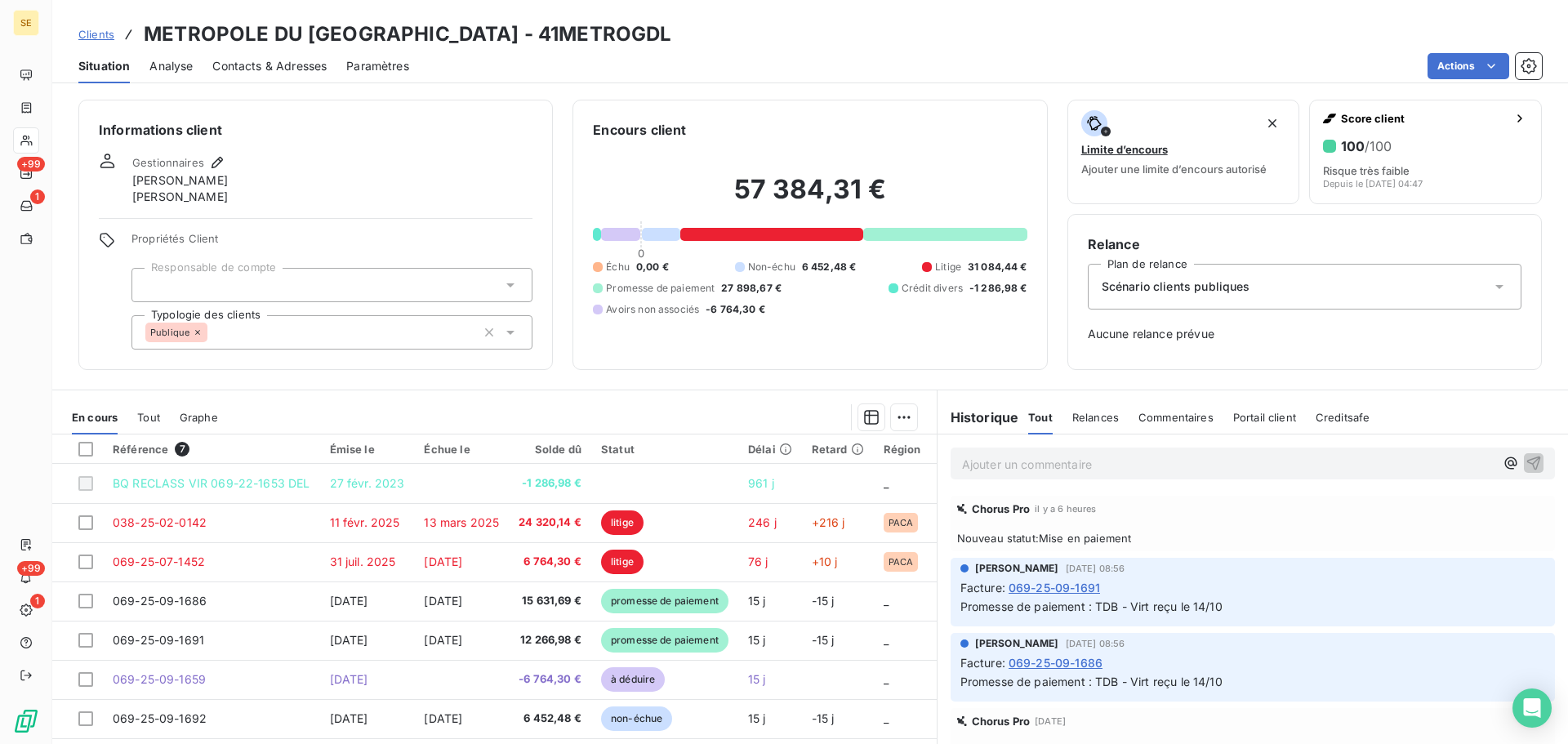
scroll to position [54, 0]
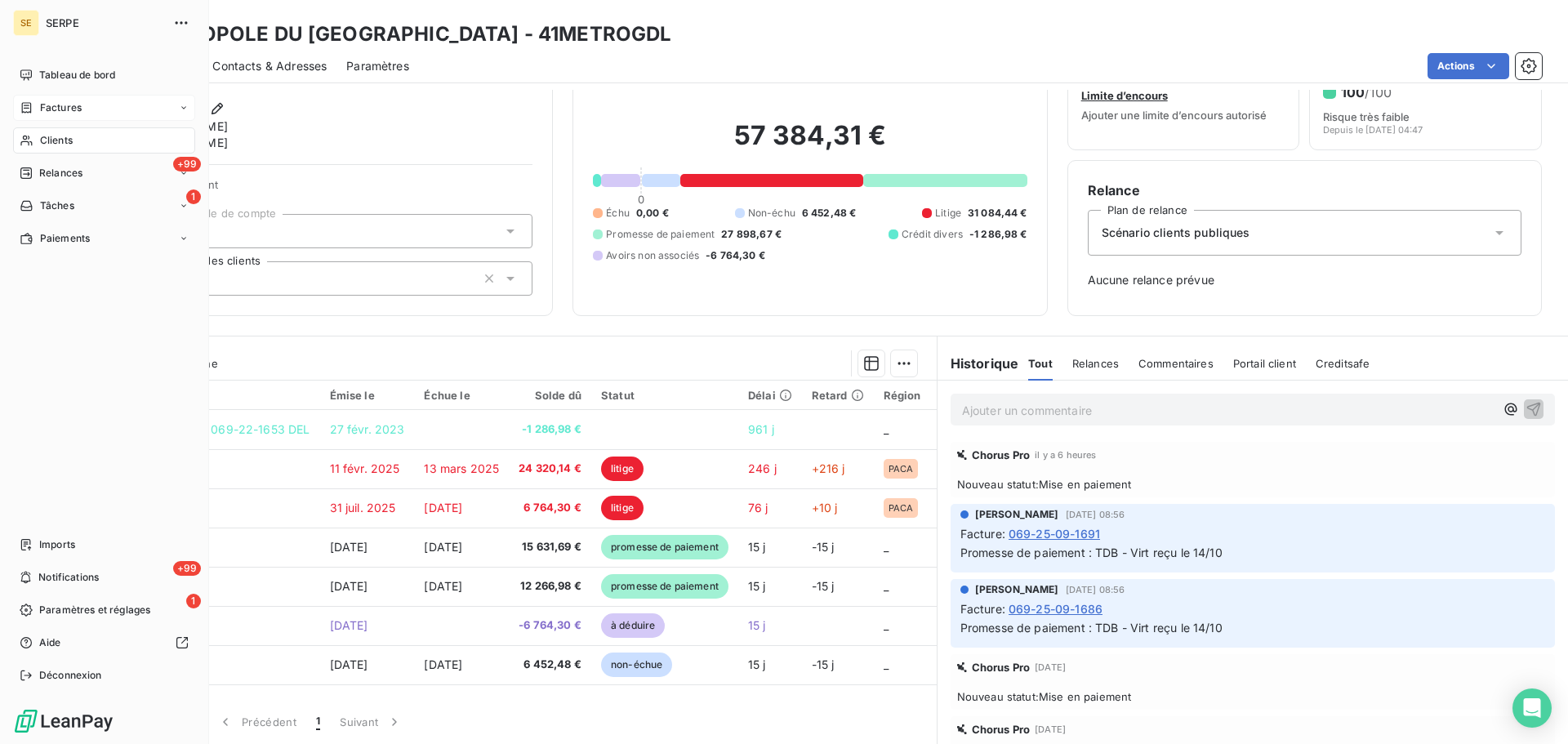
click at [62, 98] on div "Factures" at bounding box center [103, 108] width 182 height 26
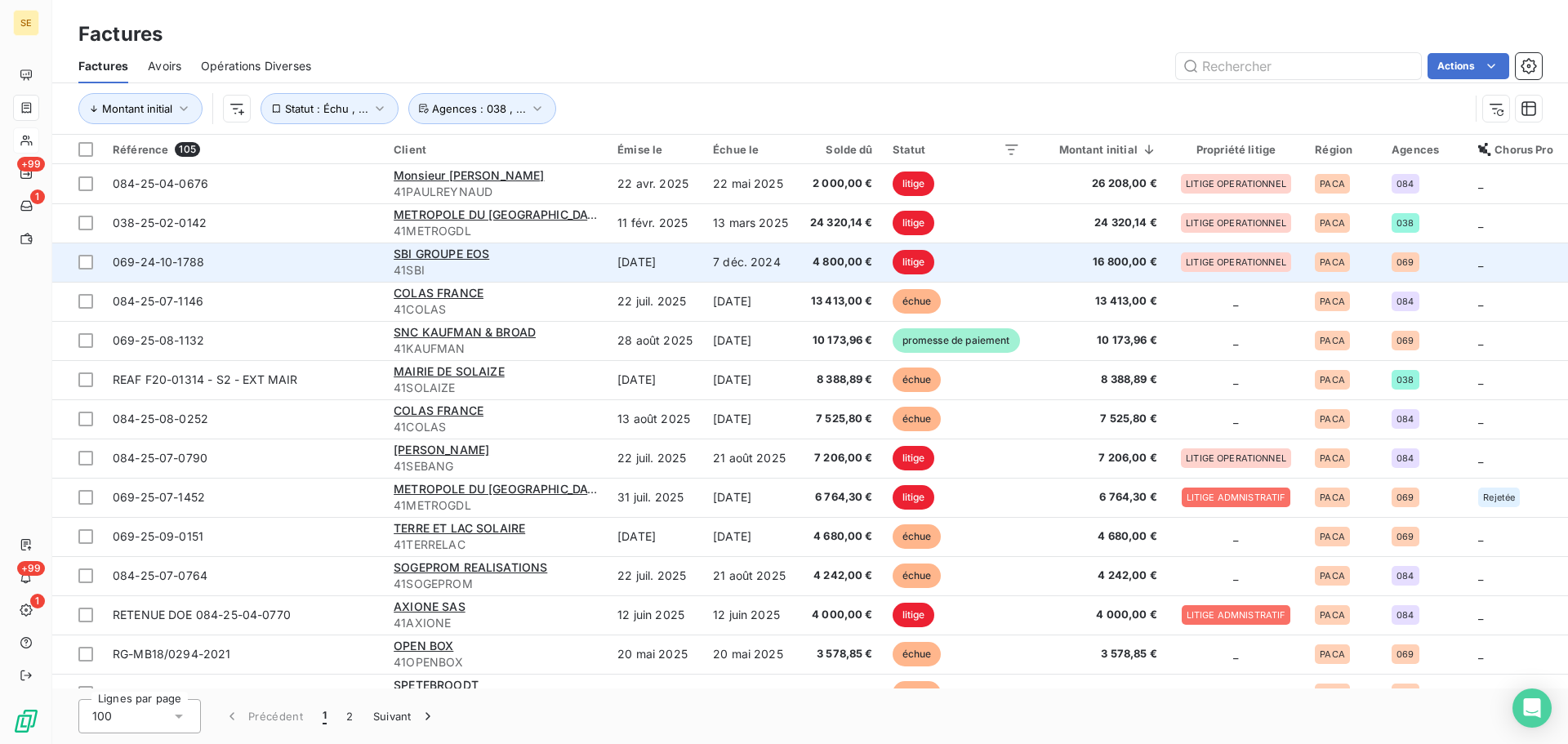
click at [394, 264] on span "41SBI" at bounding box center [496, 269] width 204 height 16
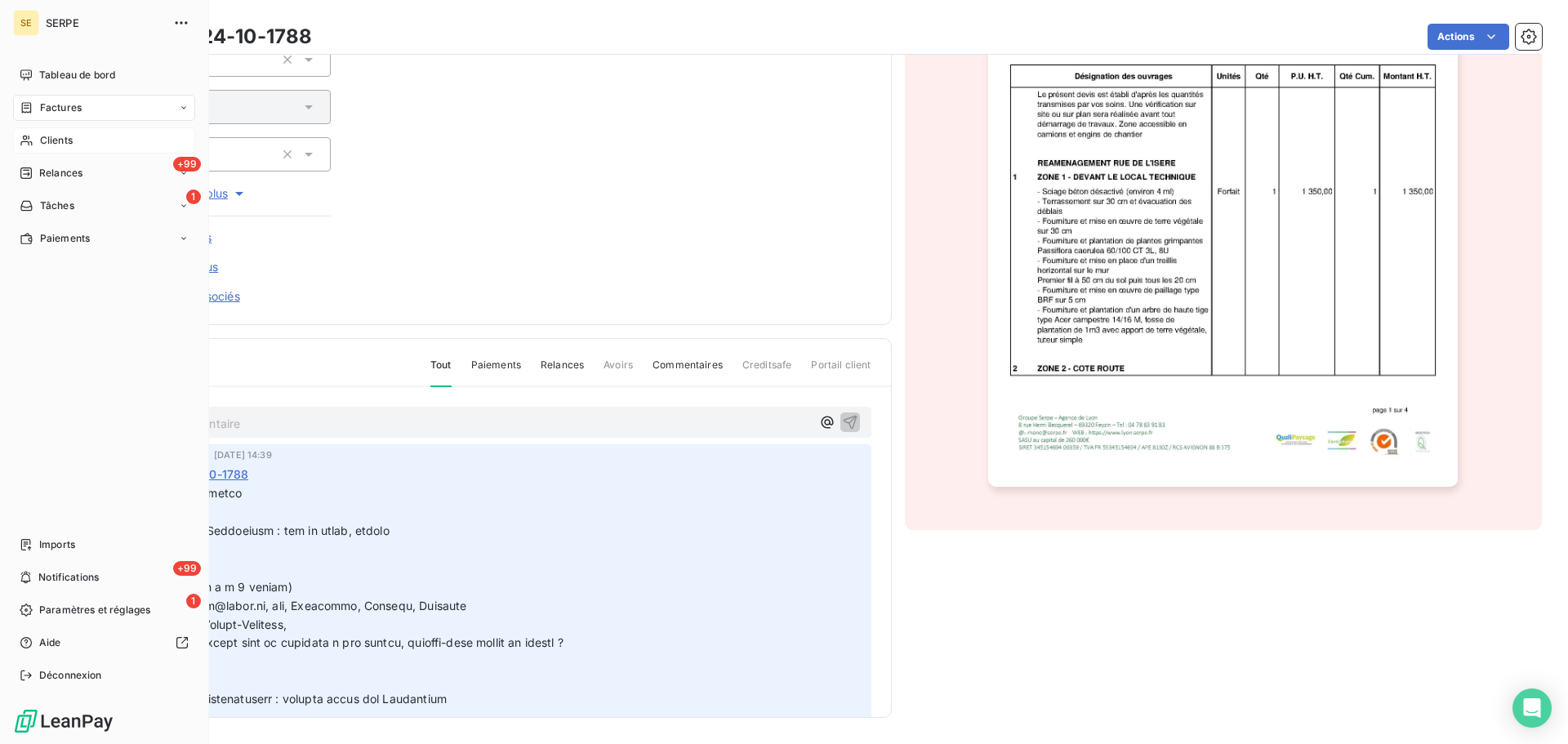
click at [41, 103] on span "Factures" at bounding box center [60, 108] width 42 height 14
click at [58, 147] on span "Factures" at bounding box center [59, 140] width 42 height 14
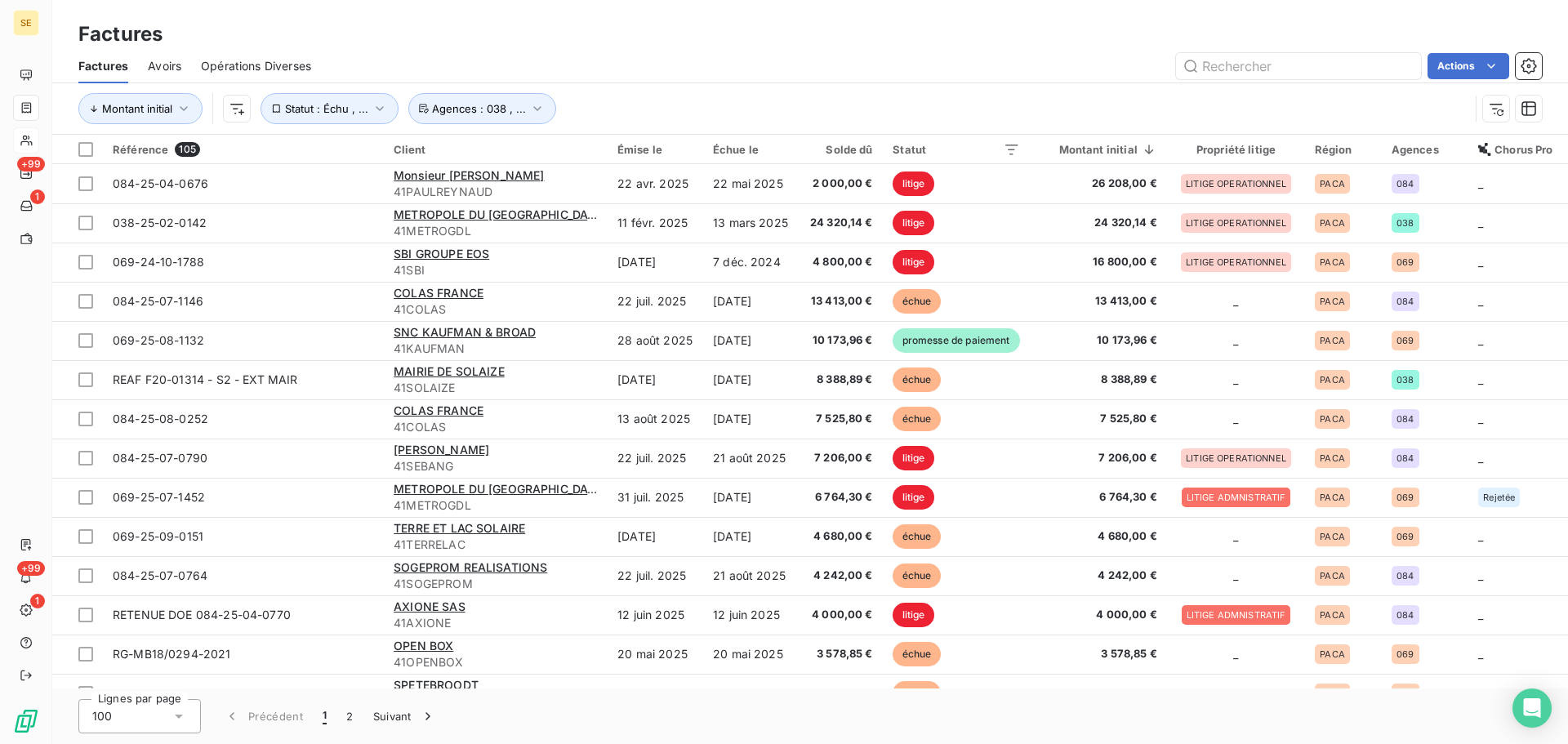
click at [689, 95] on div "Montant initial Statut : Échu , ... Agences : 038 , ..." at bounding box center [774, 108] width 1391 height 31
click at [499, 107] on span "Agences : 038 , ..." at bounding box center [479, 108] width 94 height 13
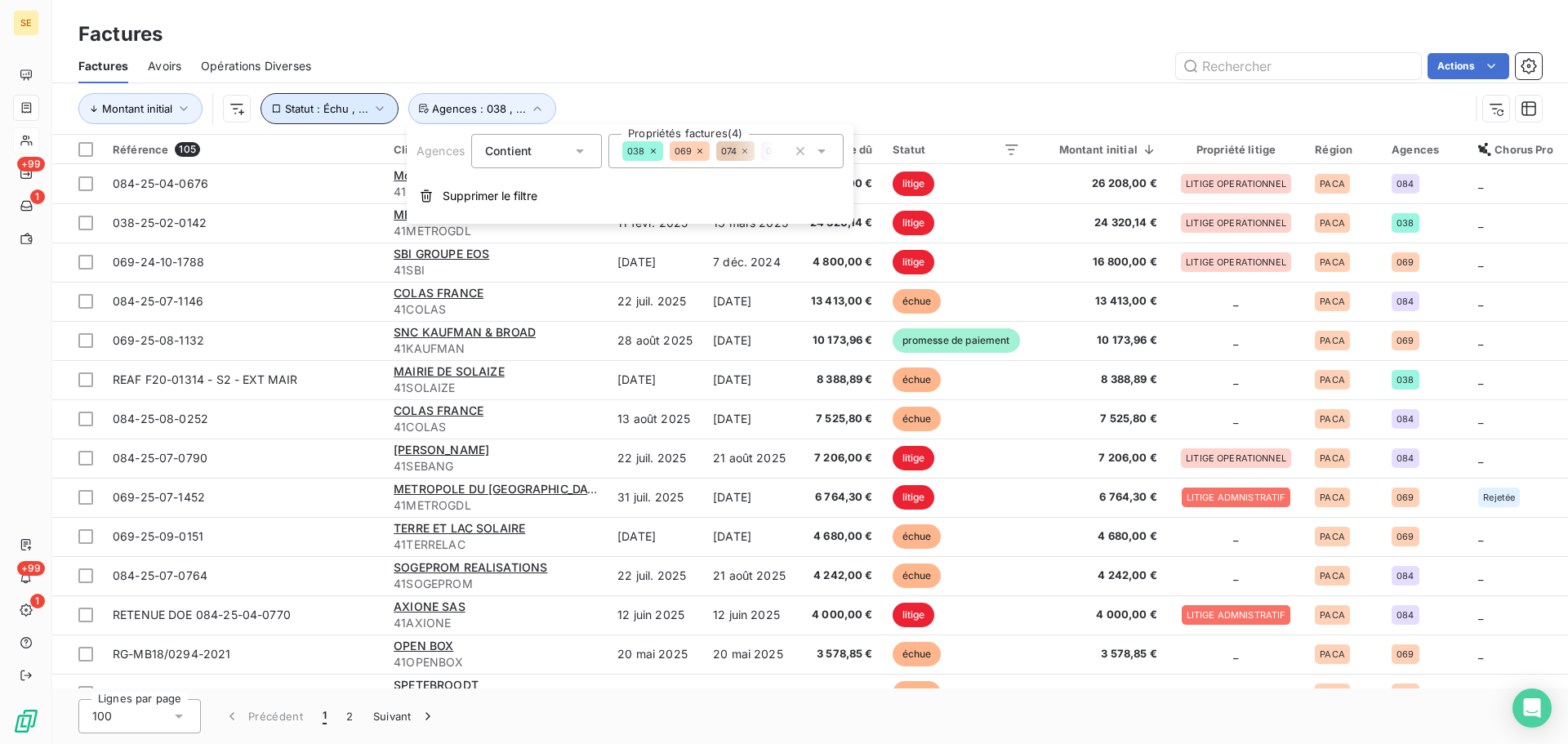
click at [342, 103] on span "Statut : Échu , ..." at bounding box center [326, 108] width 83 height 13
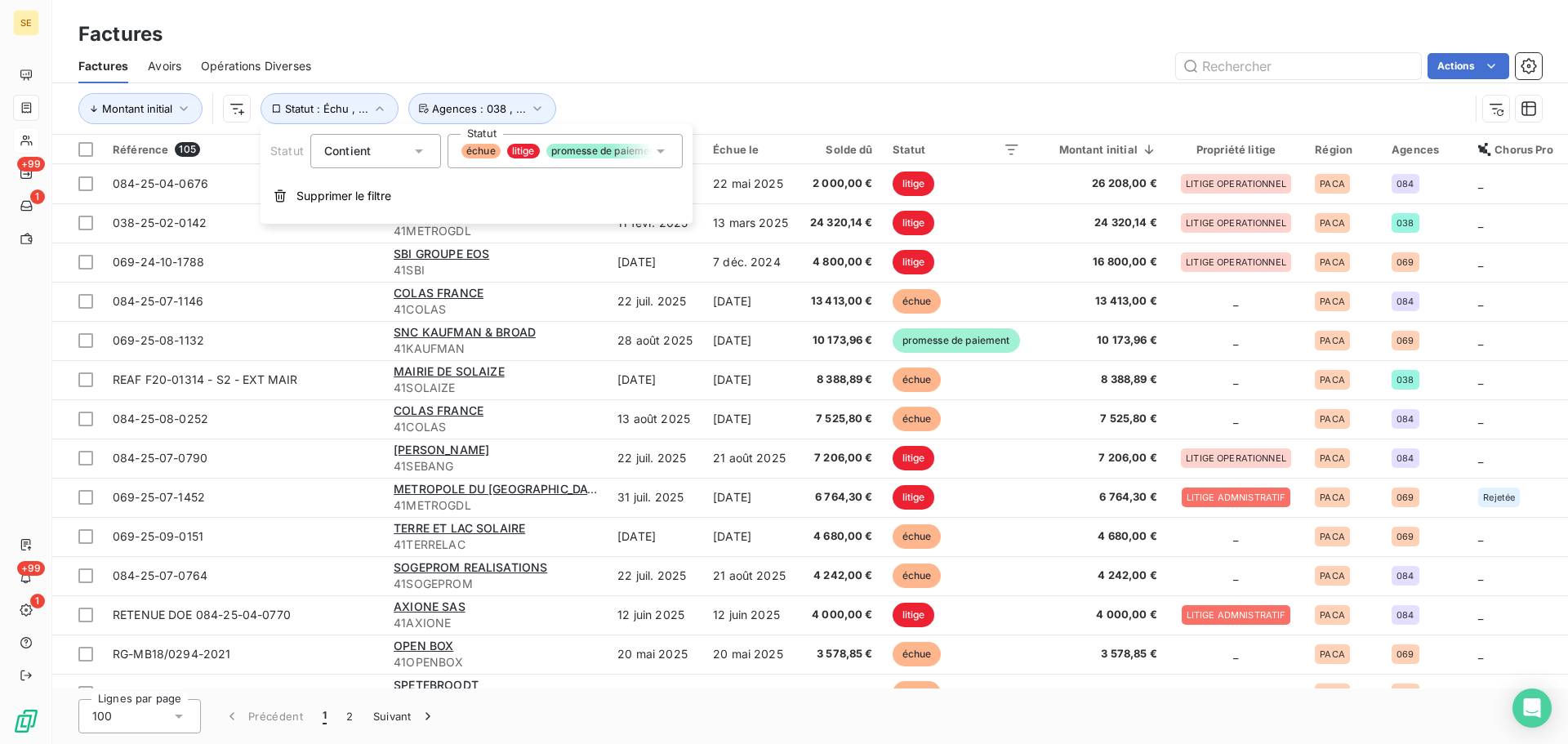
click at [535, 155] on span "litige" at bounding box center [523, 151] width 33 height 14
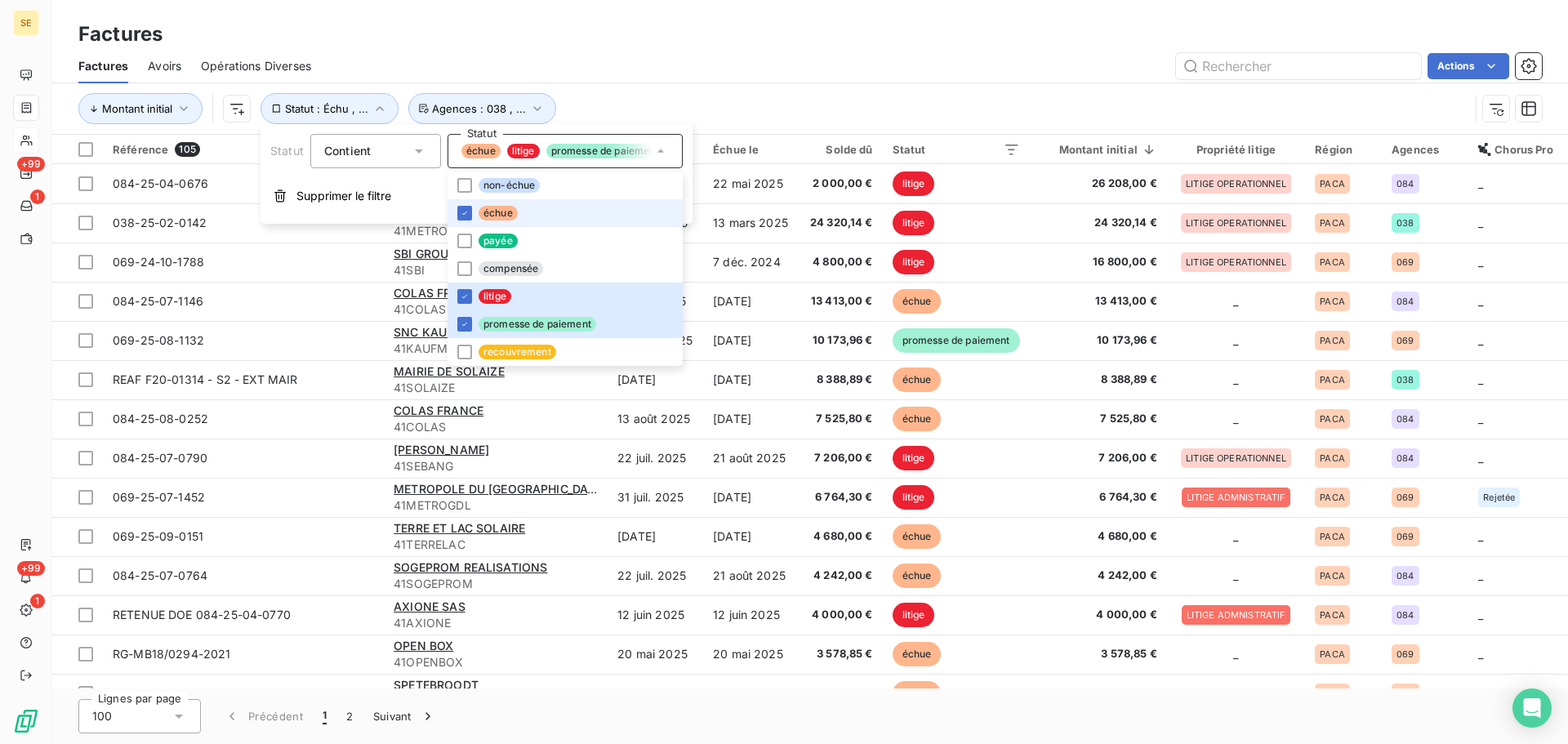
click at [486, 213] on span "échue" at bounding box center [498, 213] width 39 height 14
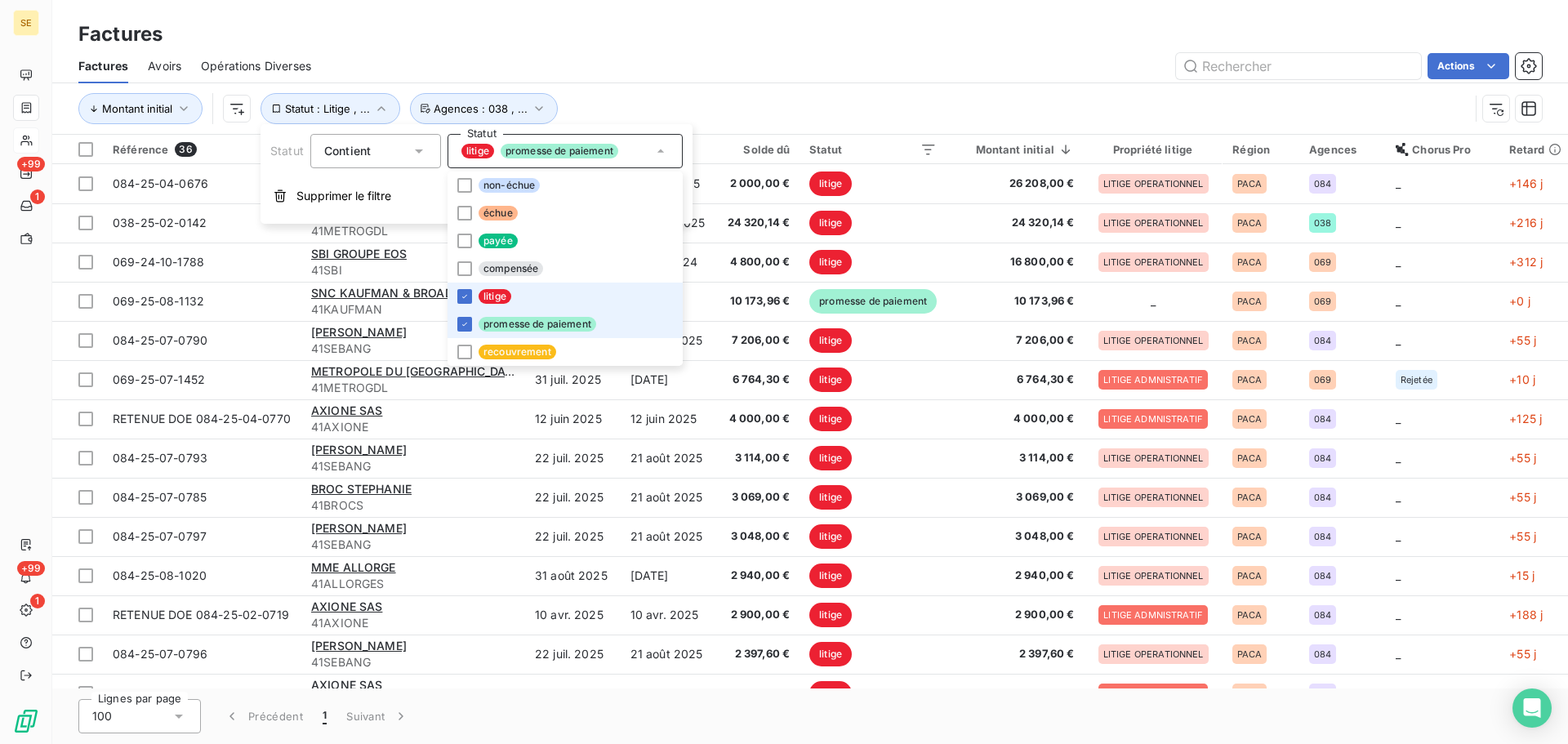
drag, startPoint x: 477, startPoint y: 325, endPoint x: 492, endPoint y: 309, distance: 21.9
click at [479, 325] on li "promesse de paiement" at bounding box center [565, 324] width 236 height 28
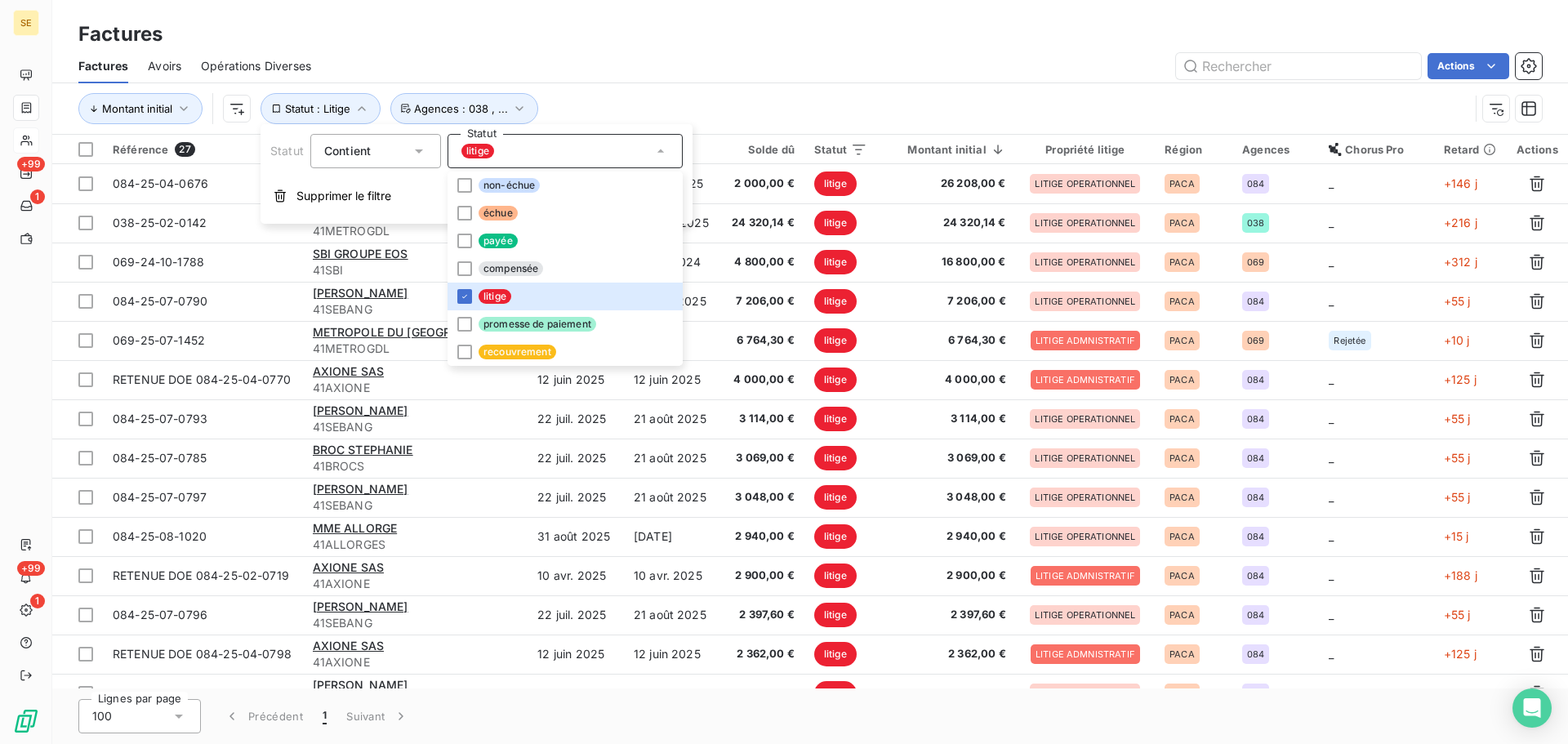
click at [703, 75] on div "Actions" at bounding box center [936, 66] width 1211 height 26
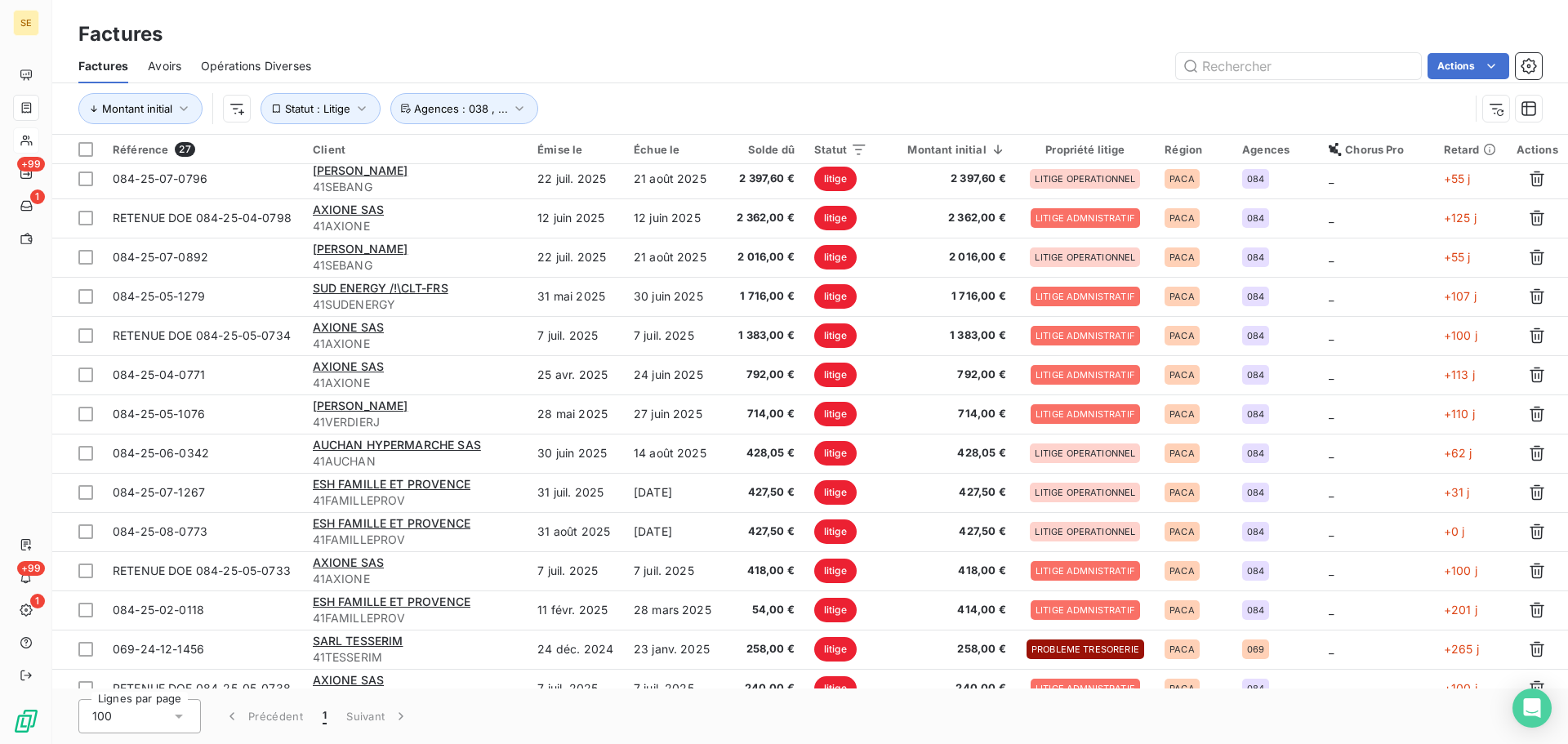
scroll to position [535, 0]
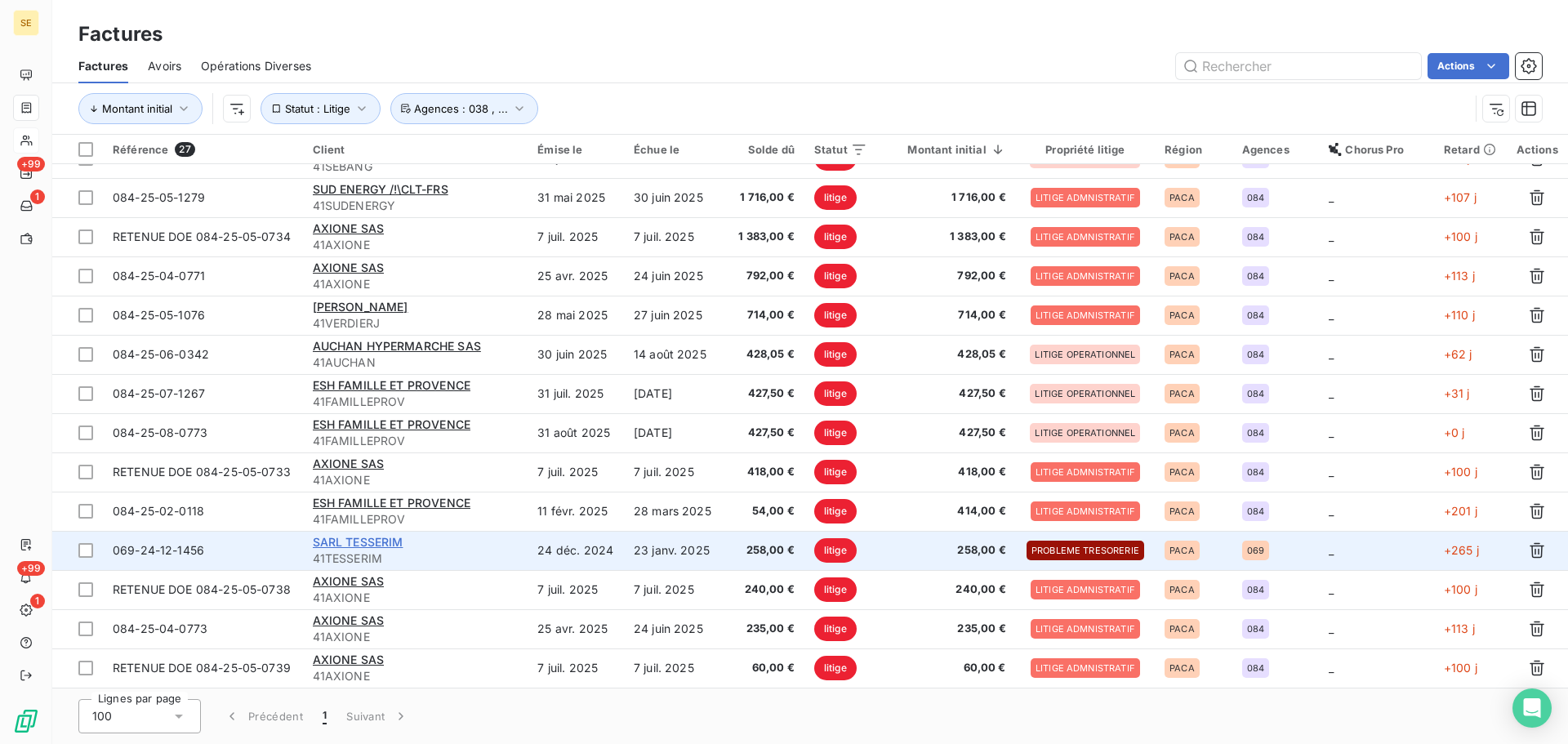
click at [357, 547] on span "SARL TESSERIM" at bounding box center [358, 541] width 91 height 14
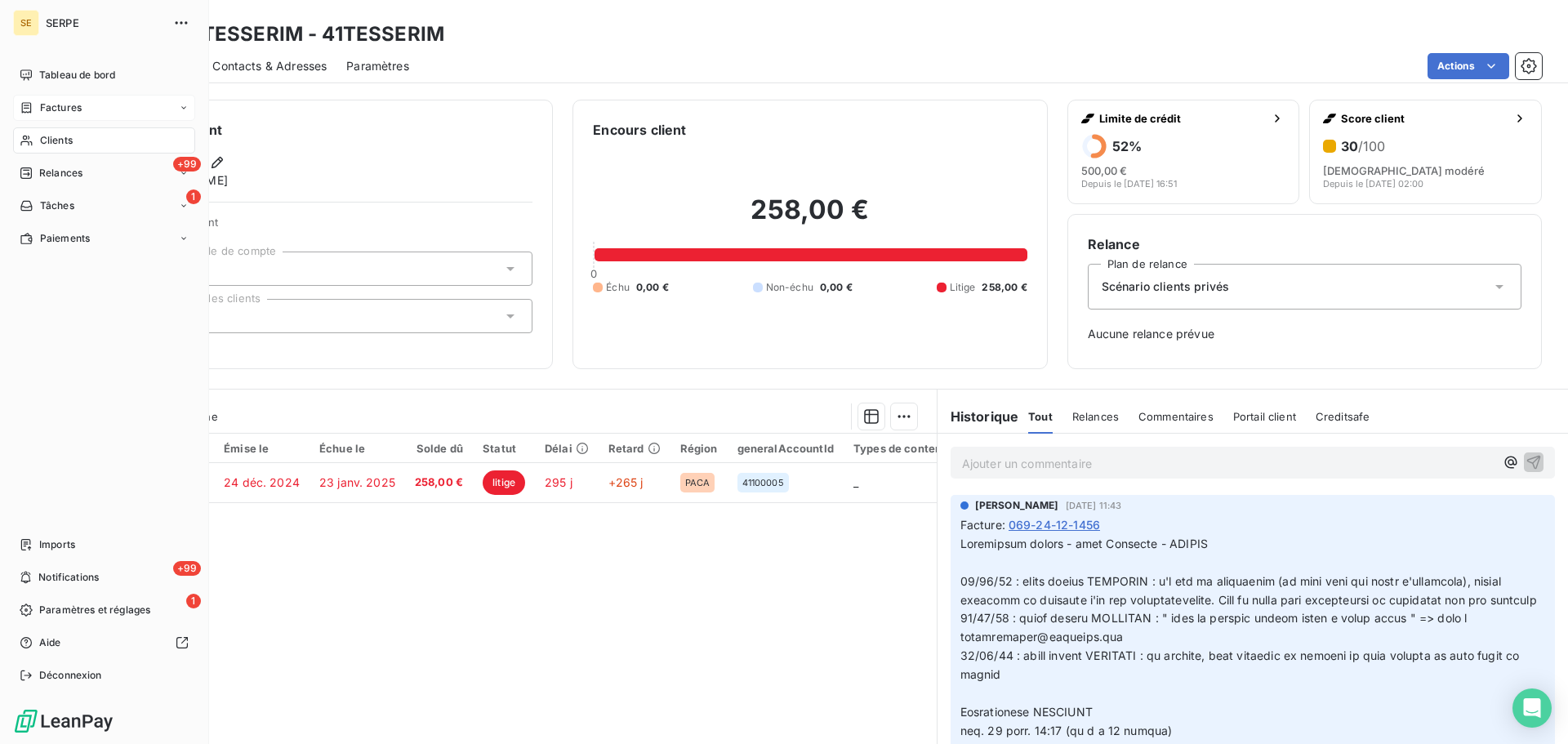
click at [56, 114] on span "Factures" at bounding box center [60, 108] width 42 height 14
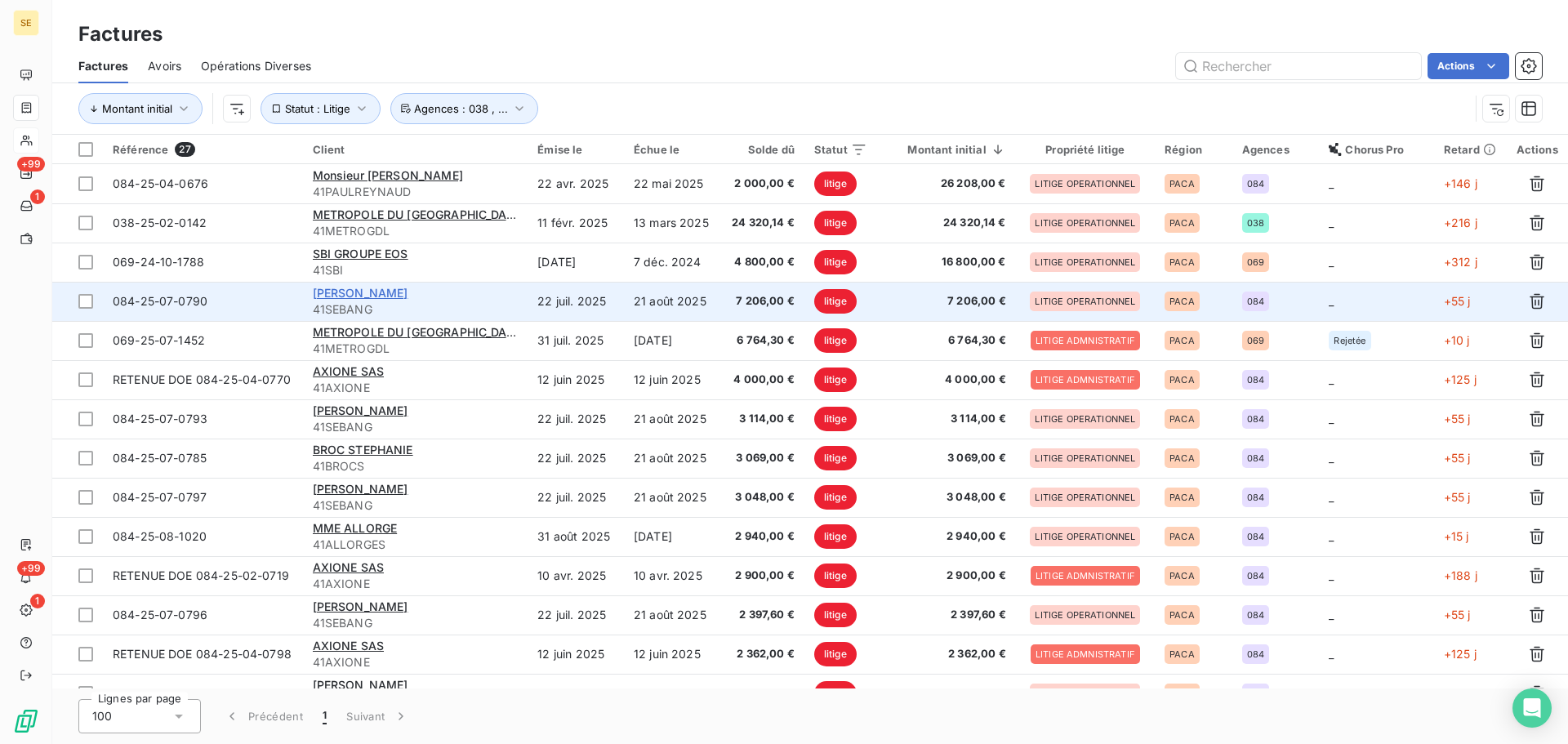
click at [389, 292] on span "SEBAN GEORGES" at bounding box center [360, 292] width 96 height 14
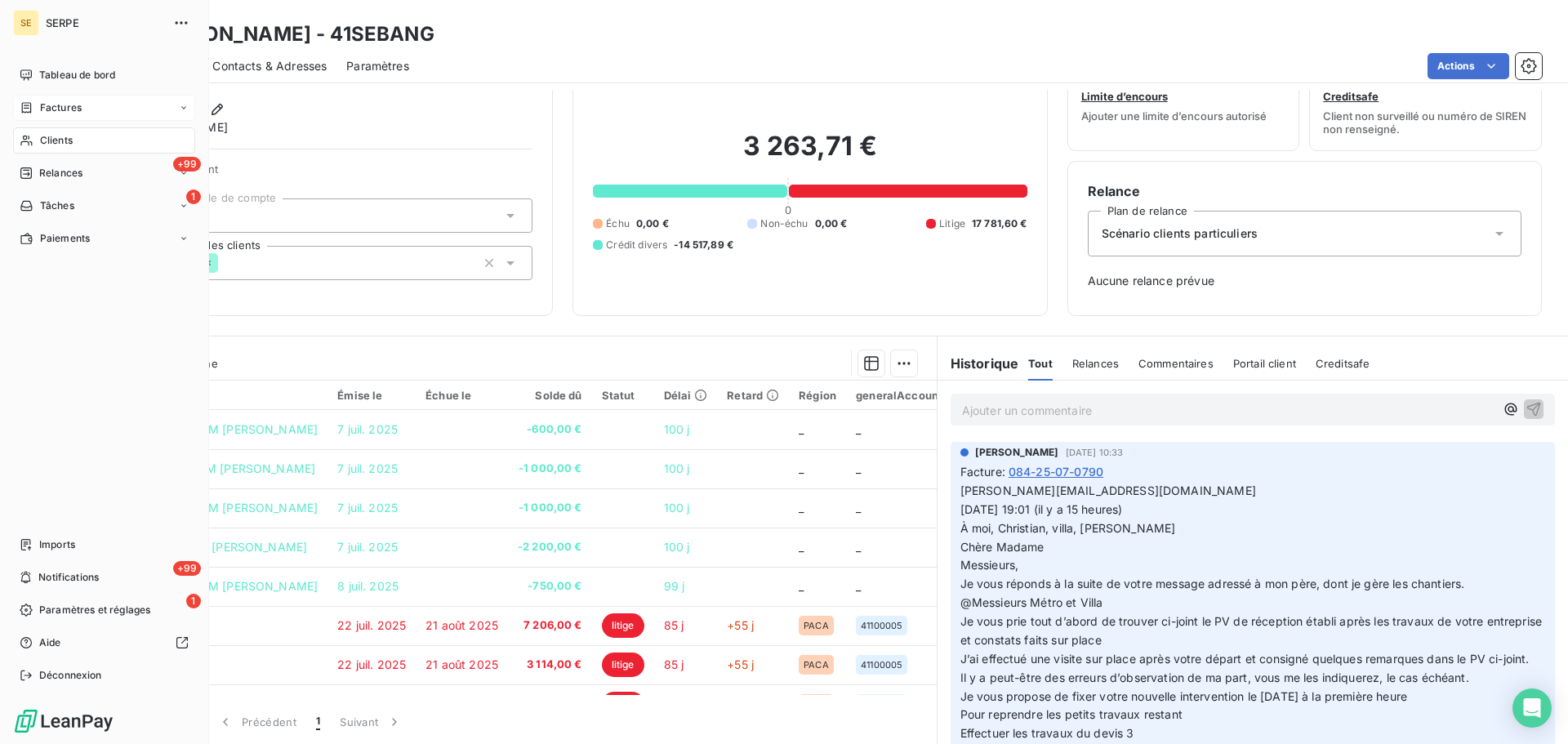
click at [54, 104] on span "Factures" at bounding box center [60, 108] width 42 height 14
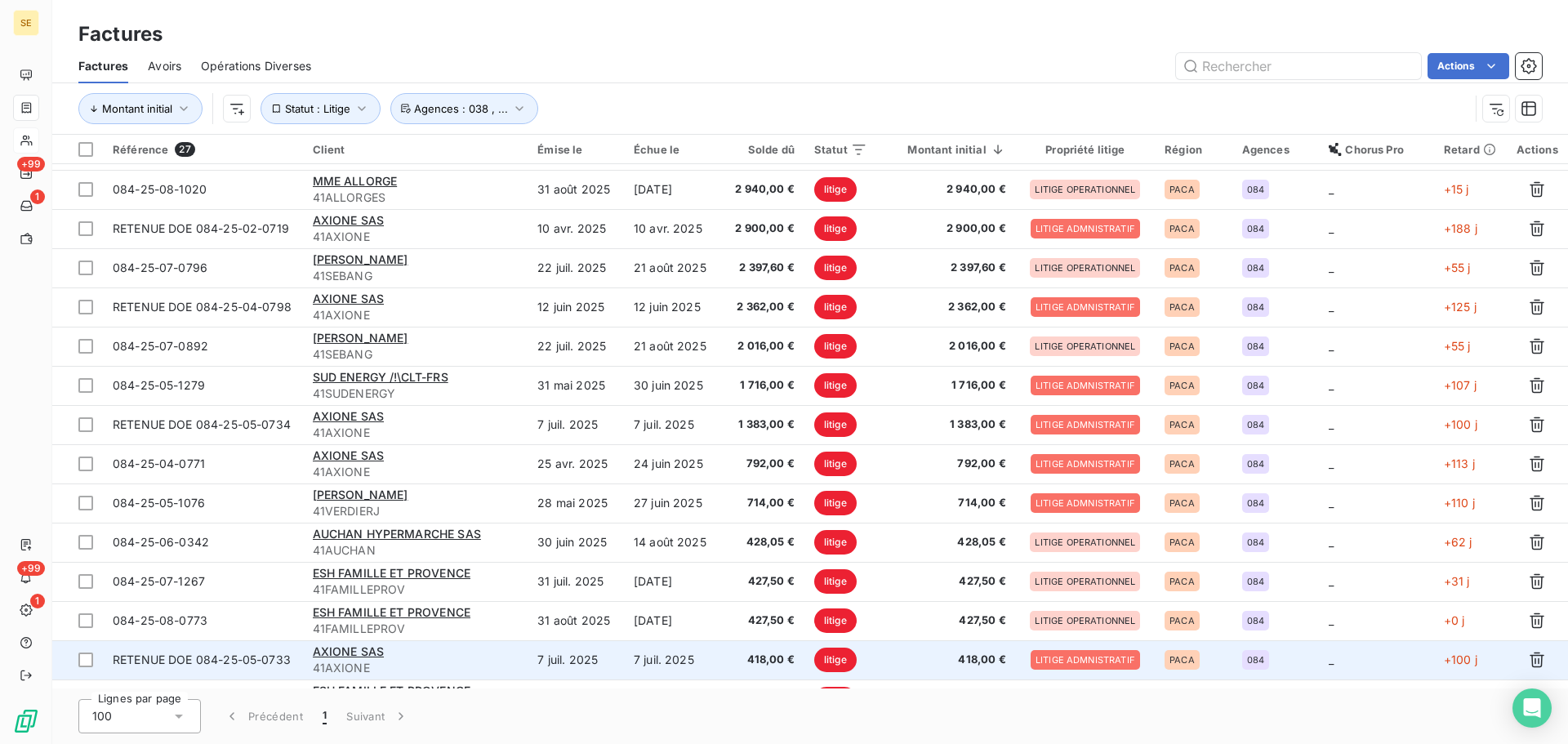
scroll to position [317, 0]
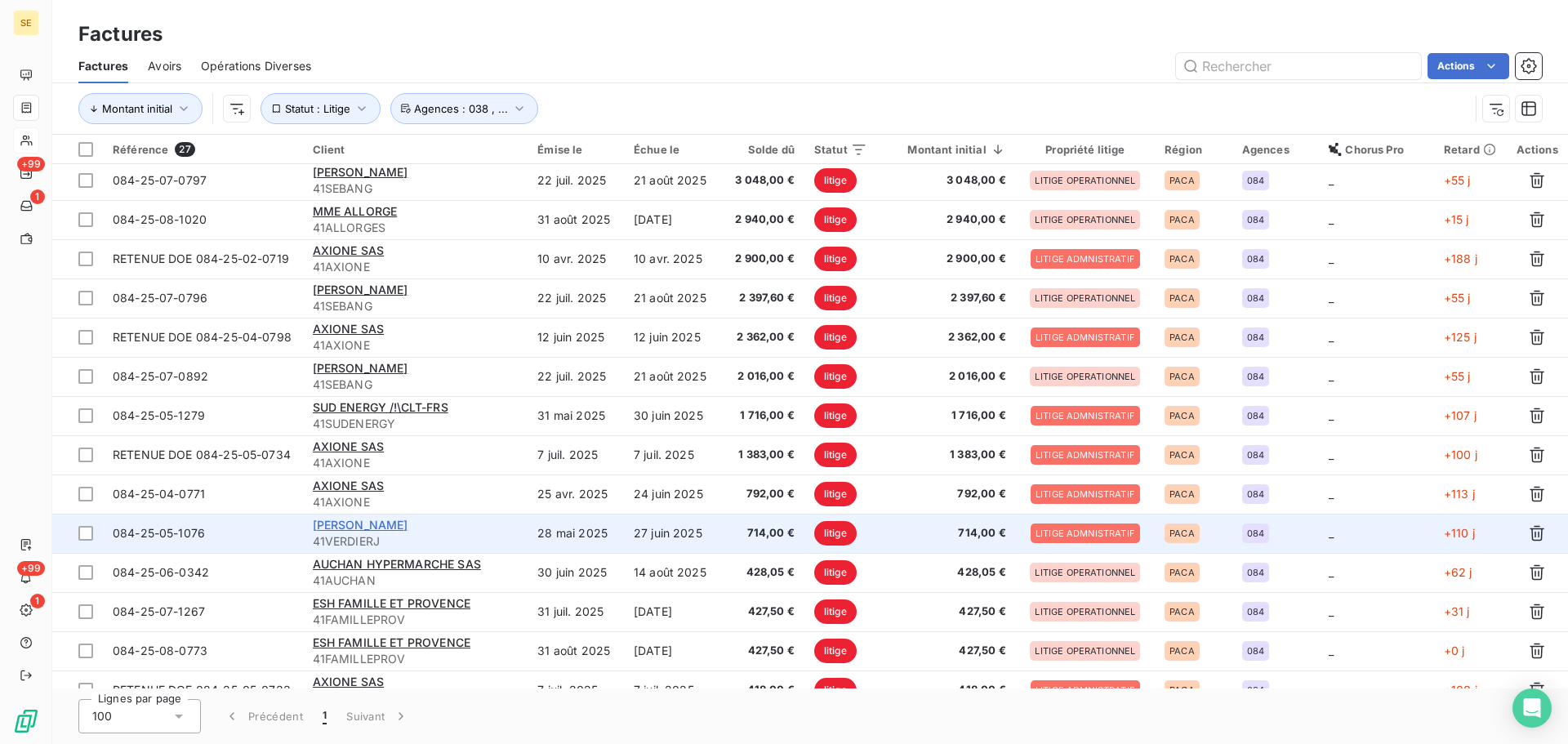
click at [354, 520] on span "VERDIER JACKY" at bounding box center [360, 525] width 96 height 14
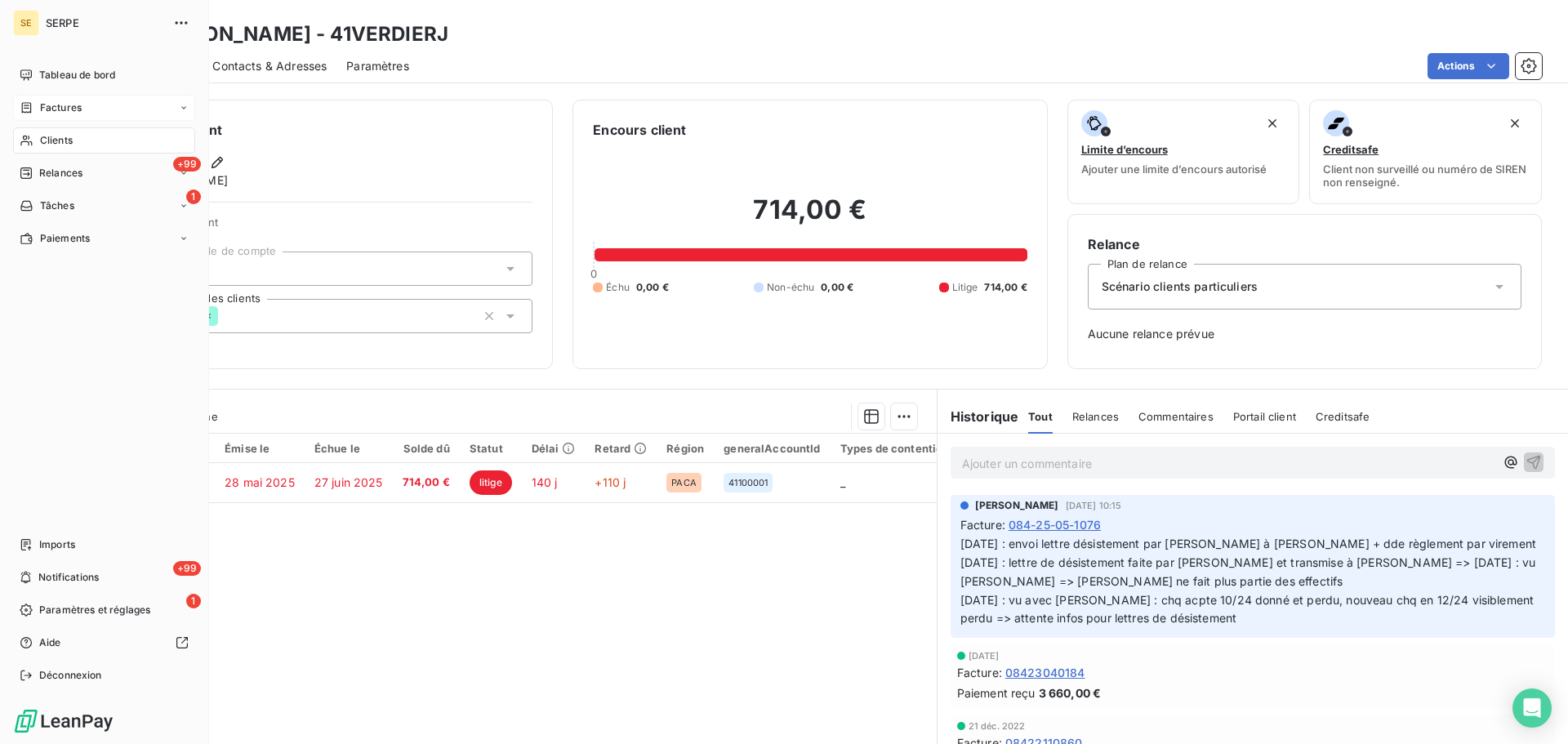
click at [35, 106] on div "Factures" at bounding box center [50, 108] width 62 height 14
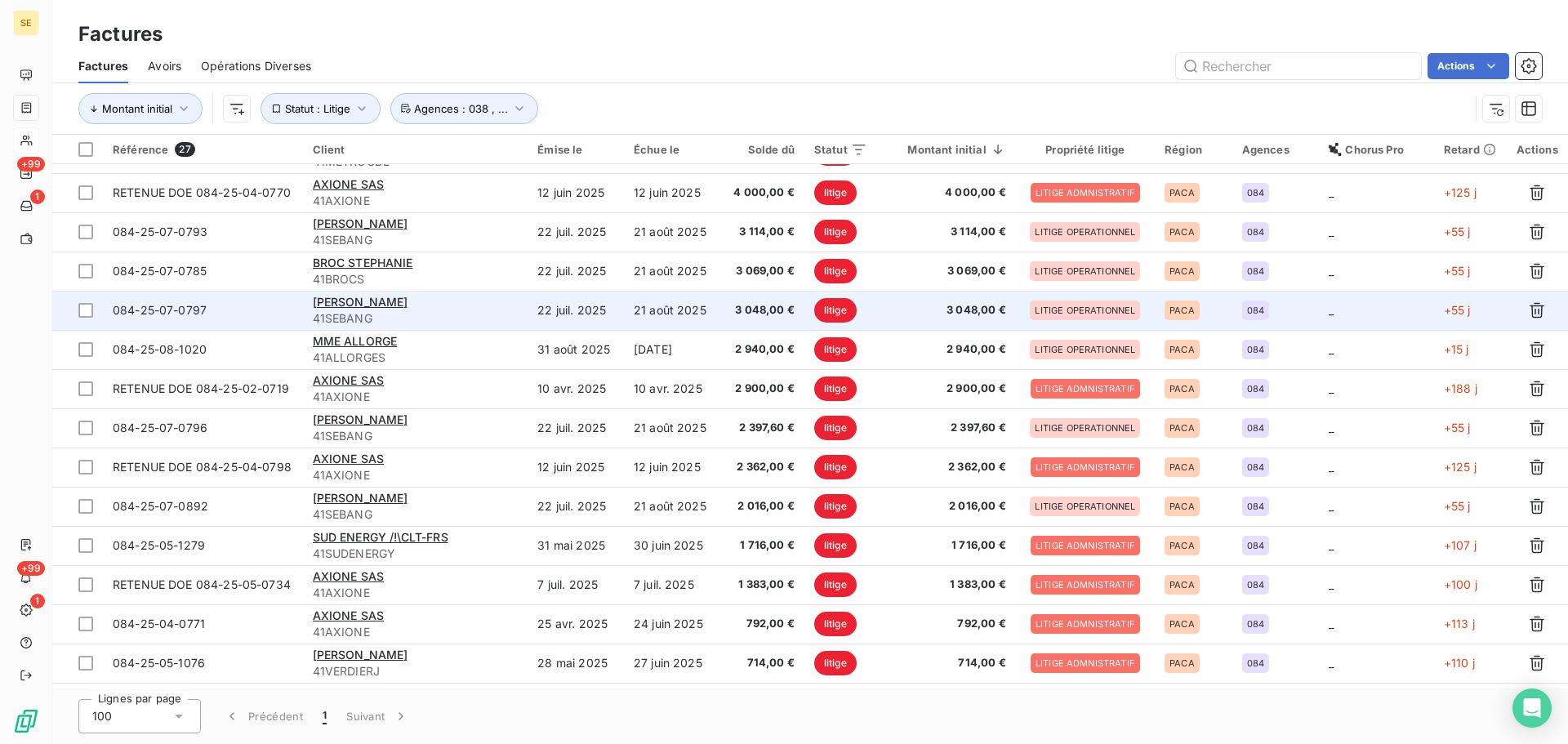
scroll to position [218, 0]
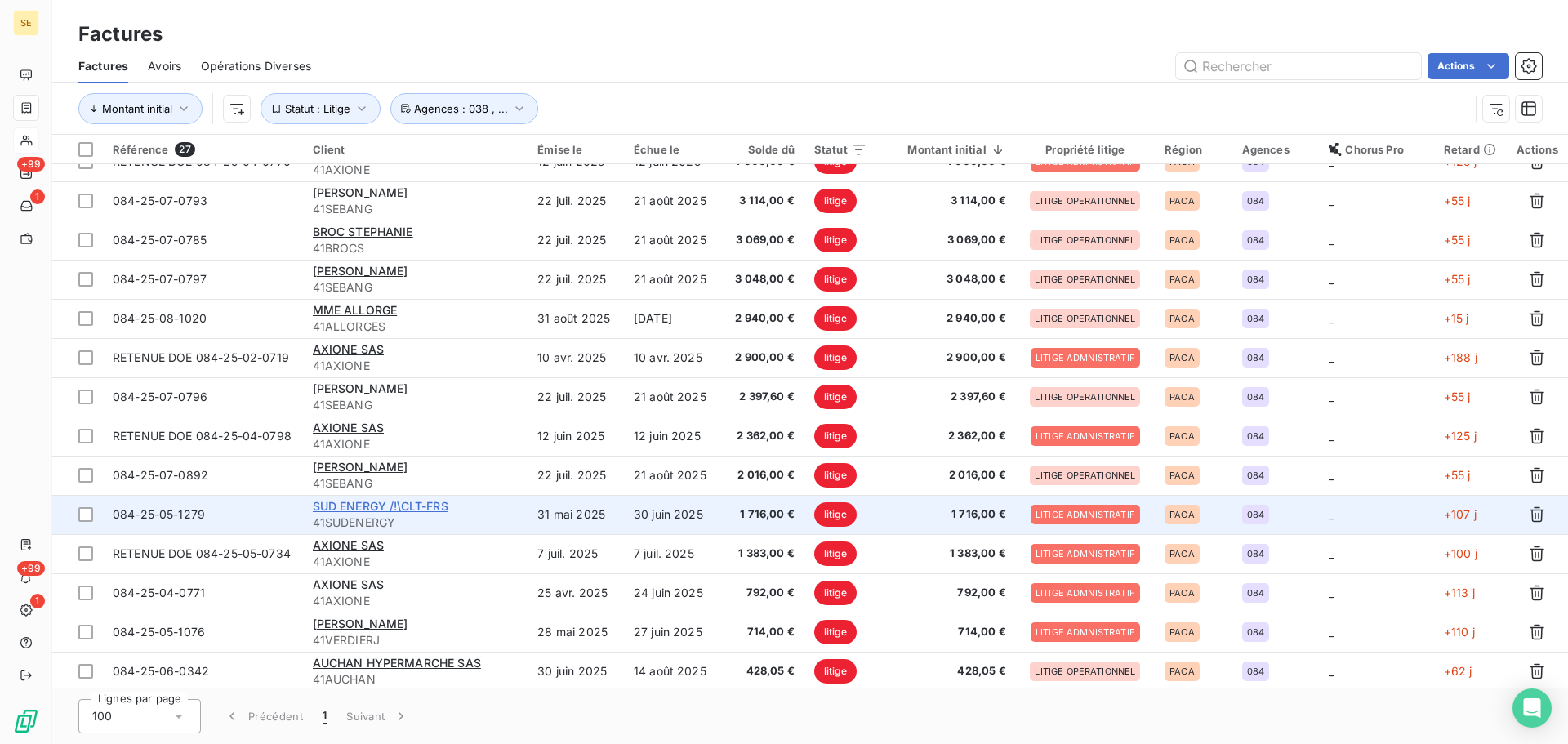
click at [425, 509] on span "SUD ENERGY /!\CLT-FRS" at bounding box center [381, 506] width 136 height 14
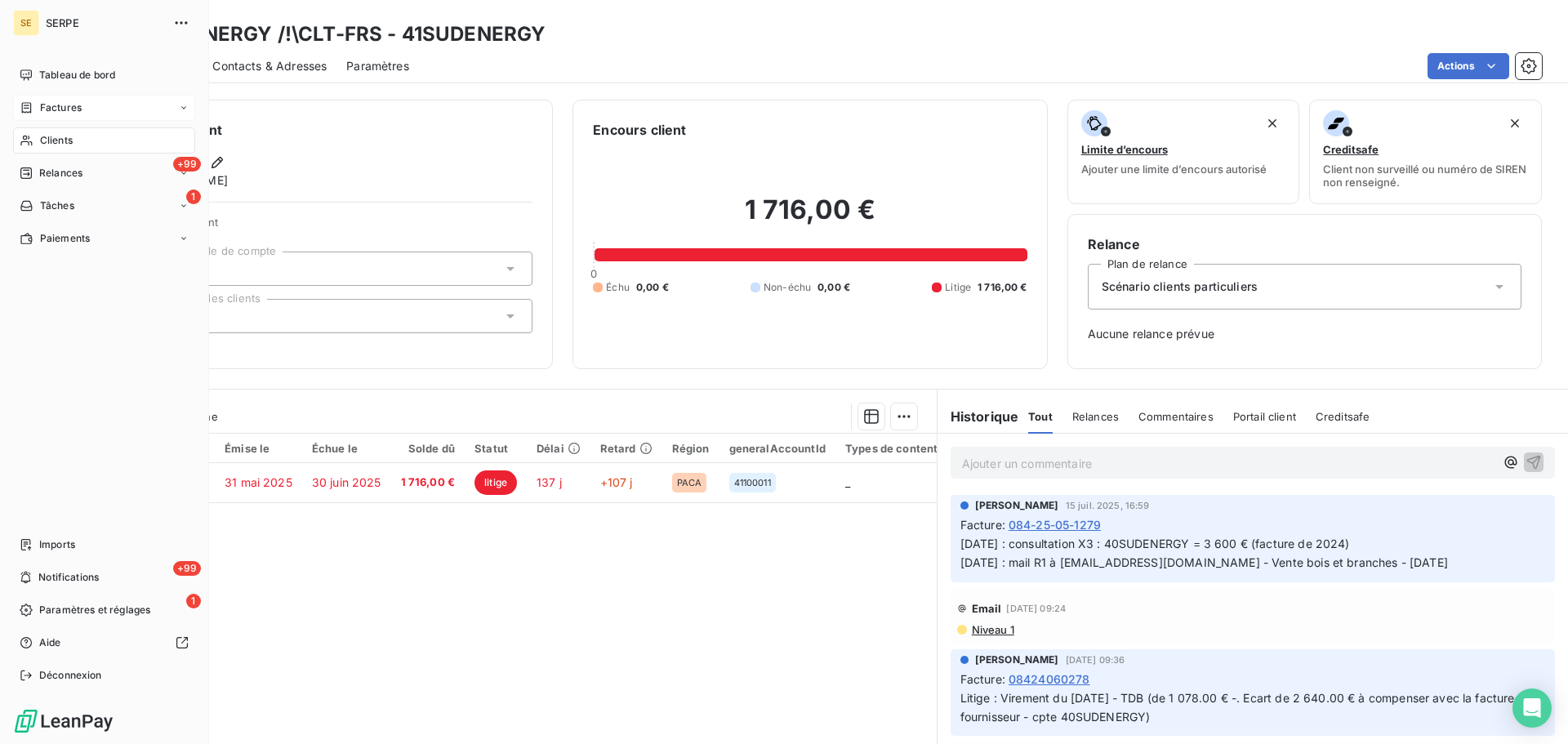
click at [37, 102] on div "Factures" at bounding box center [50, 108] width 62 height 14
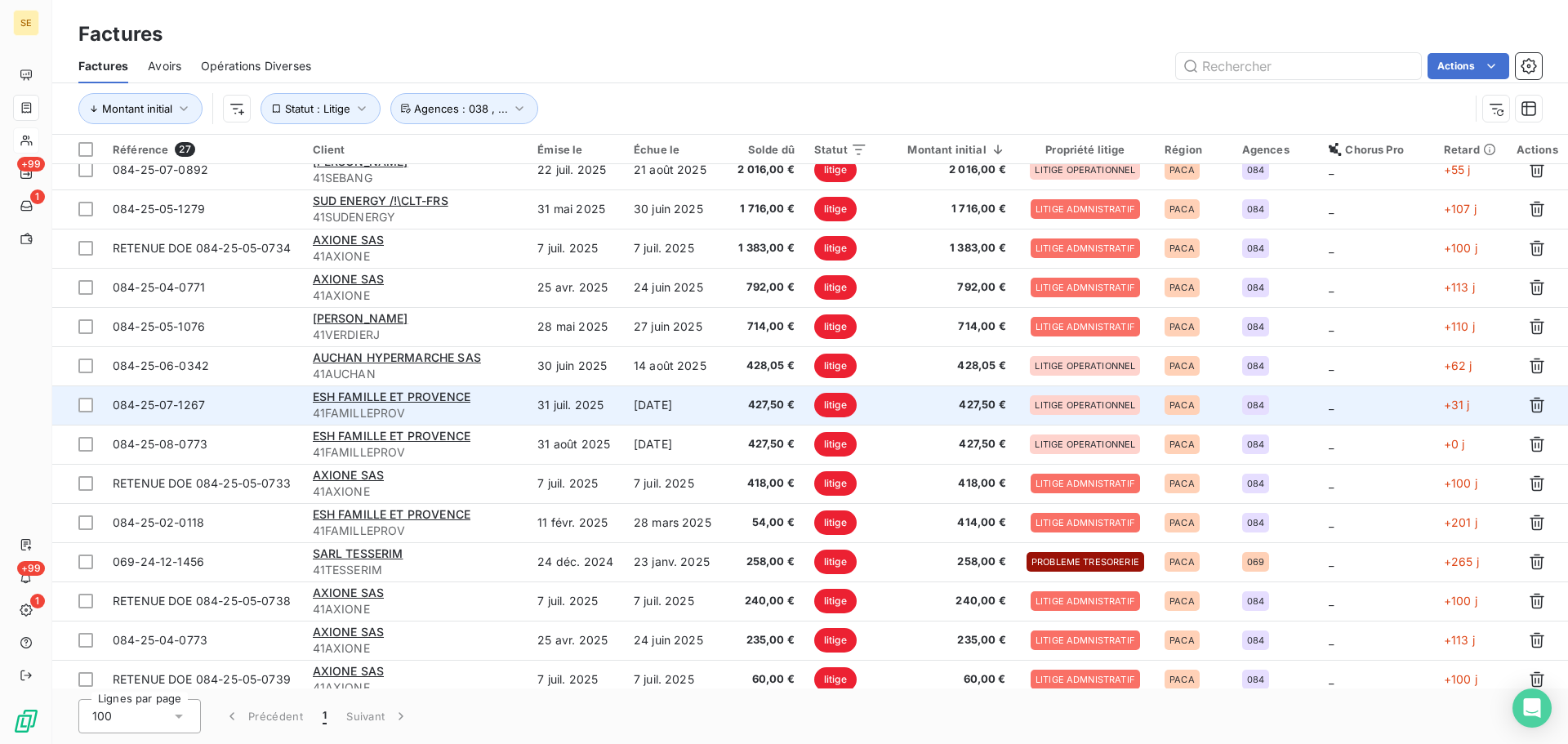
scroll to position [535, 0]
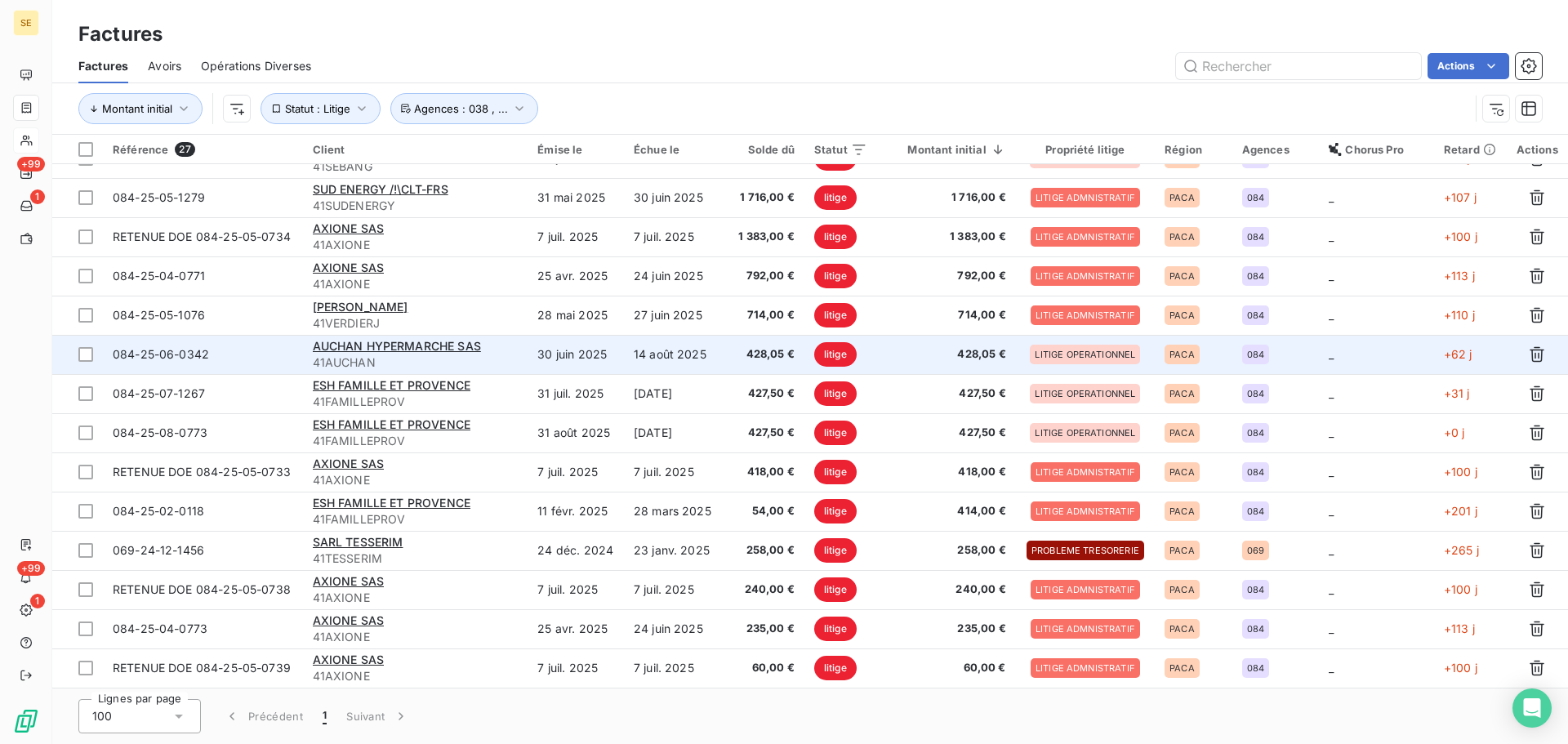
click at [426, 354] on span "41AUCHAN" at bounding box center [415, 362] width 206 height 16
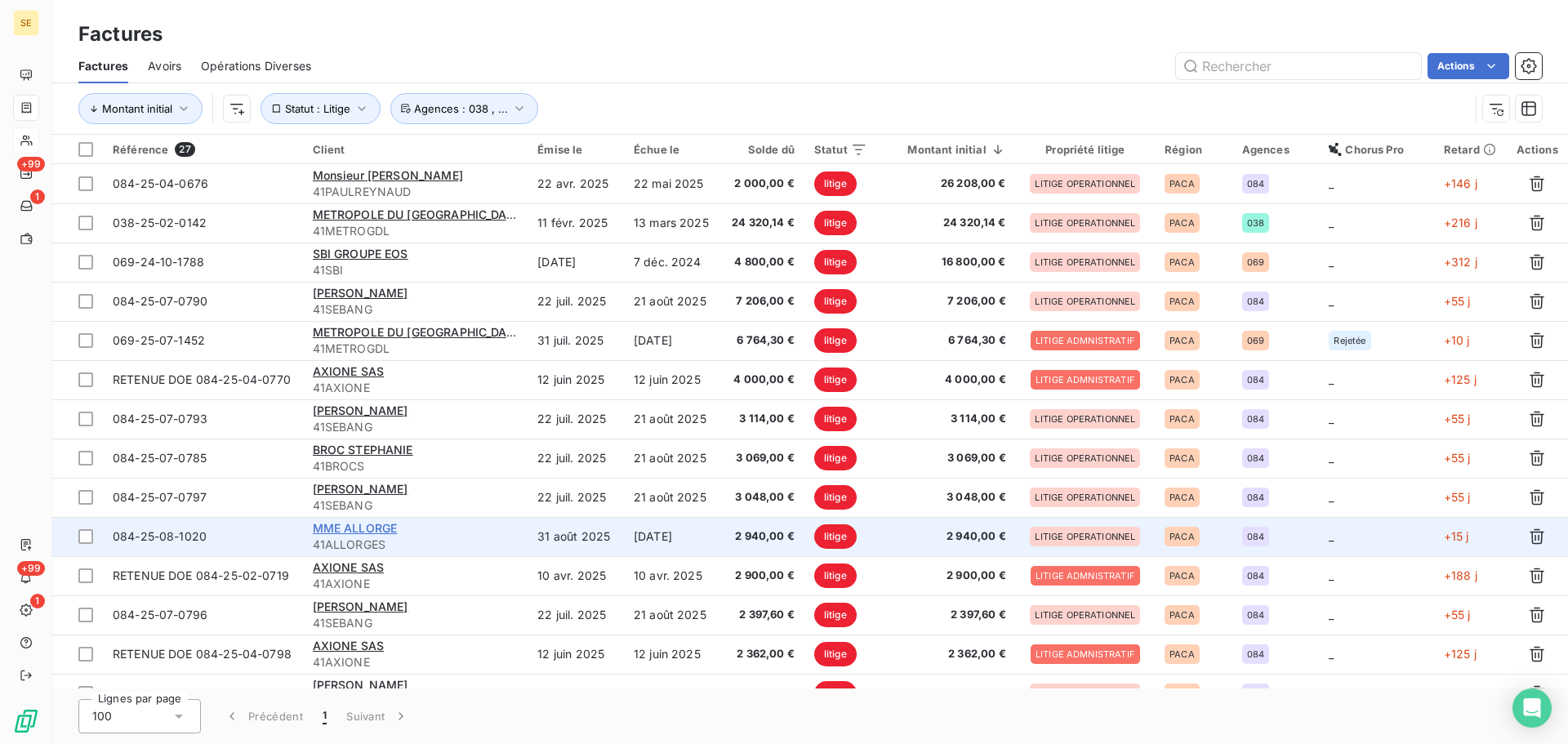
click at [379, 527] on span "MME ALLORGE" at bounding box center [355, 528] width 85 height 14
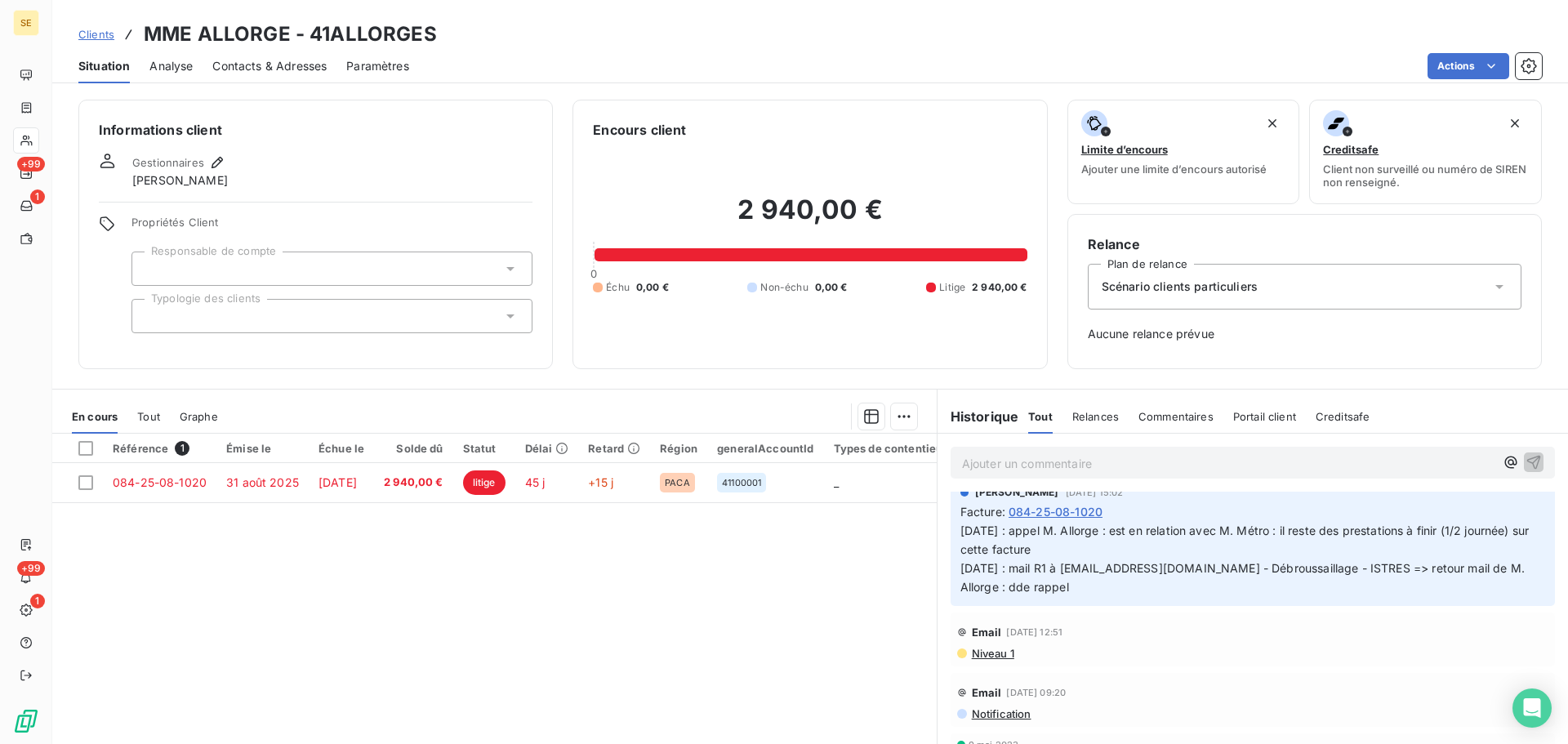
scroll to position [16, 0]
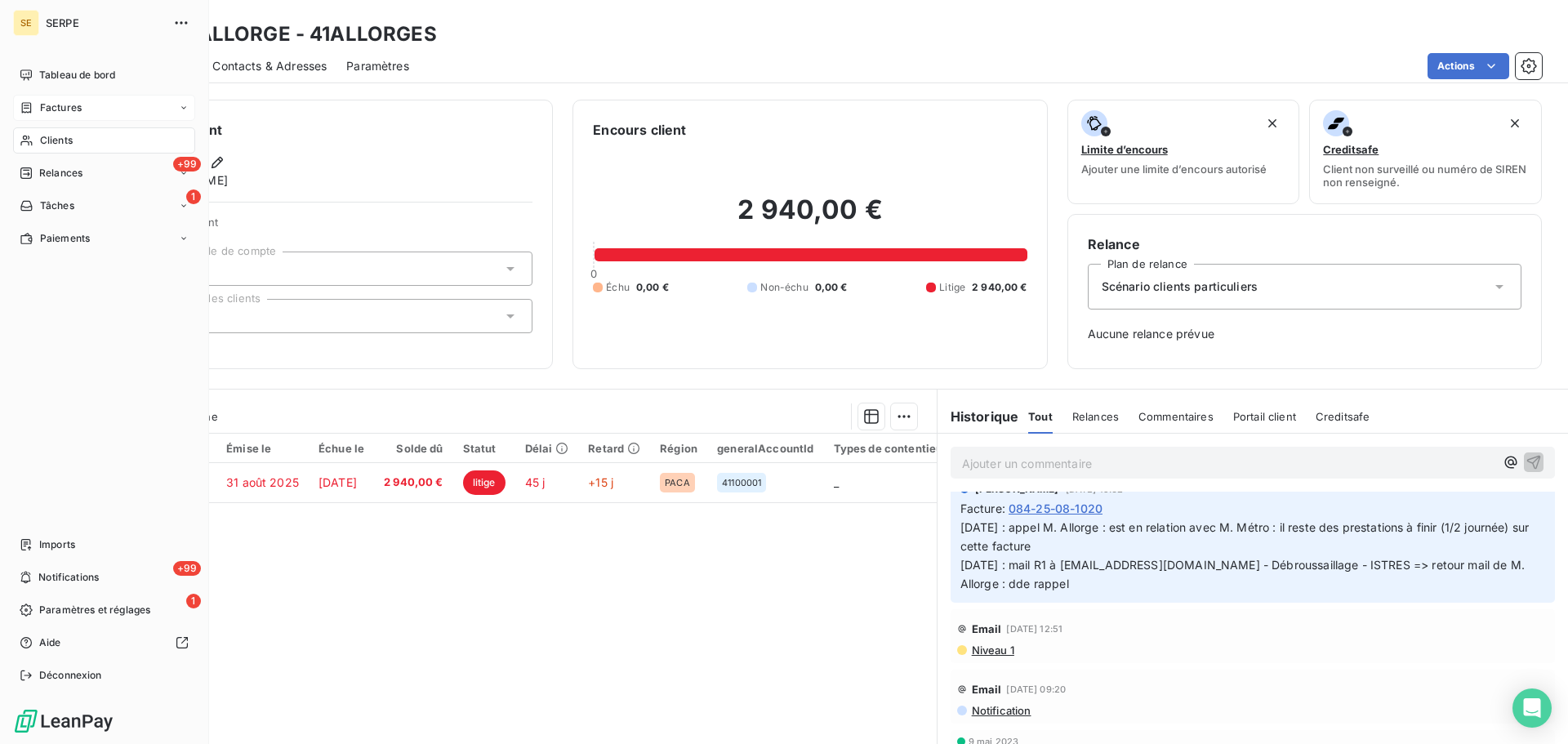
click at [33, 109] on icon at bounding box center [26, 108] width 14 height 13
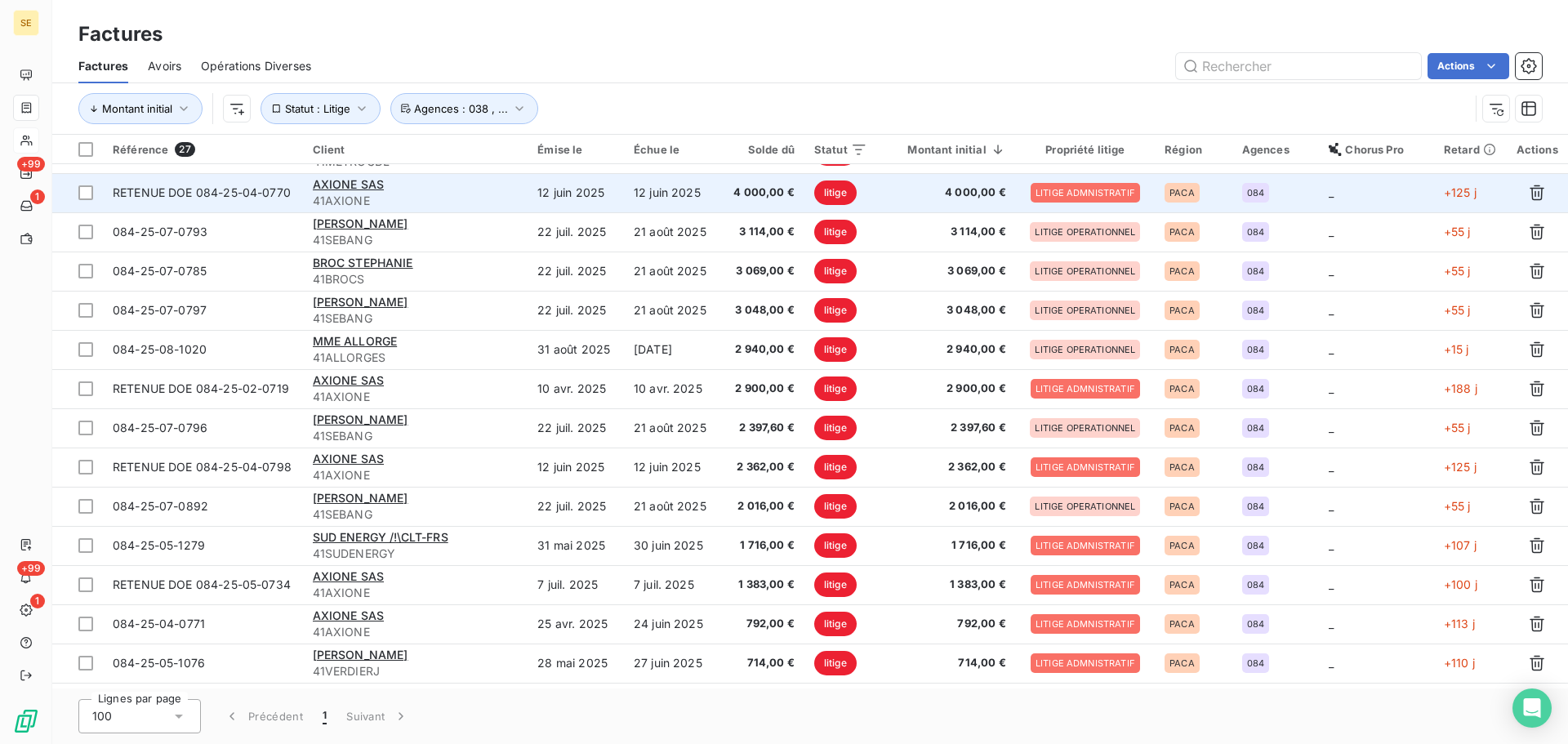
scroll to position [218, 0]
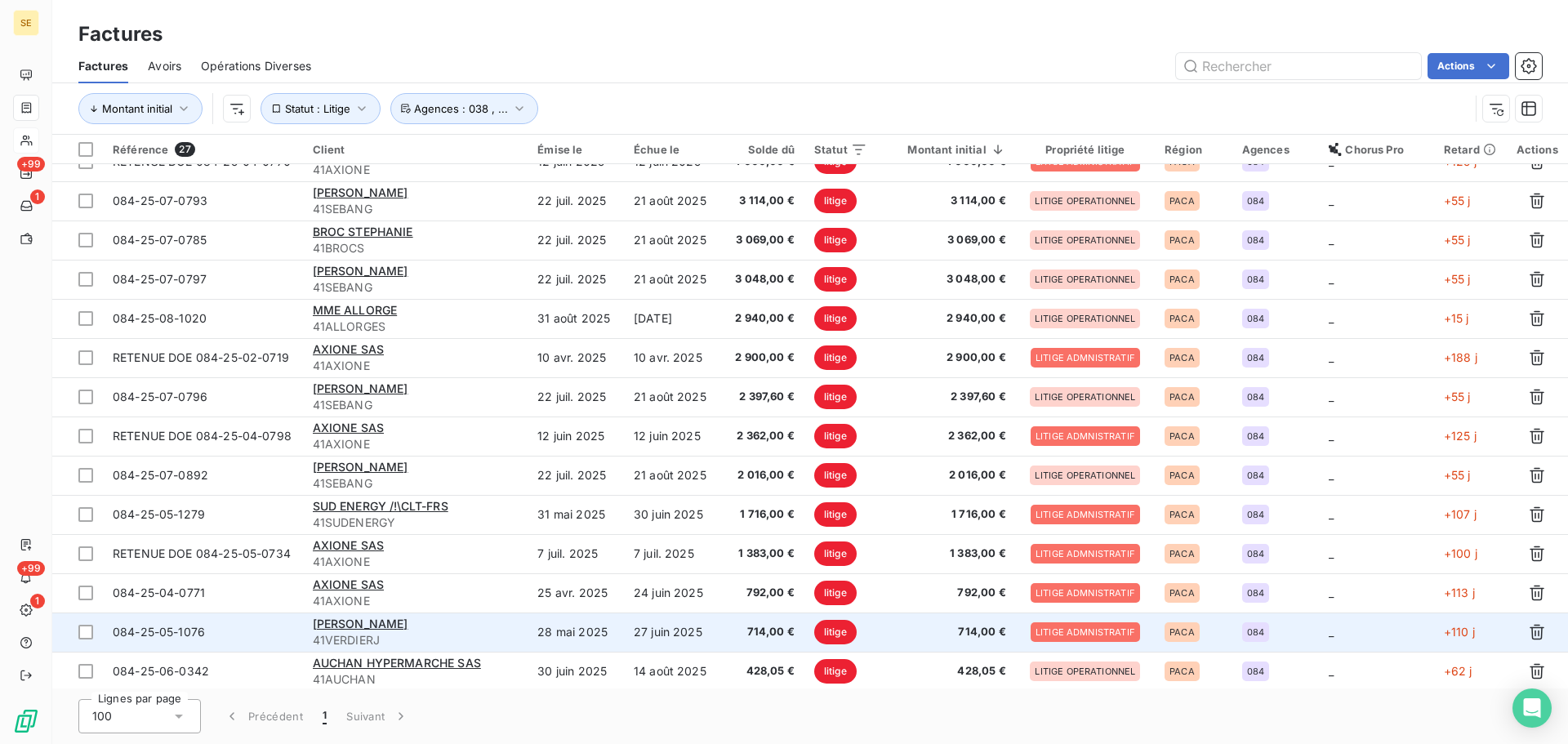
click at [427, 630] on div "VERDIER JACKY" at bounding box center [415, 624] width 206 height 16
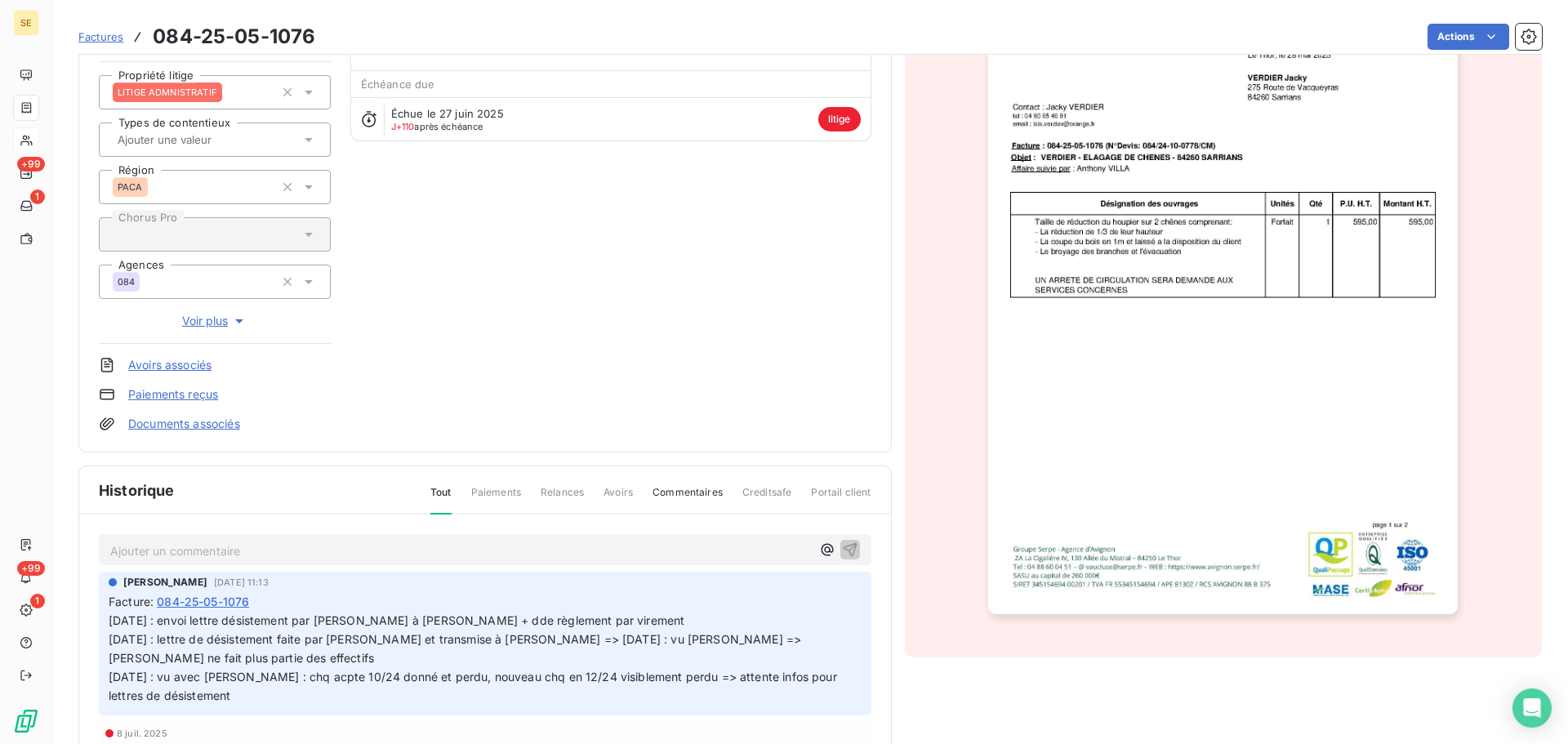
scroll to position [286, 0]
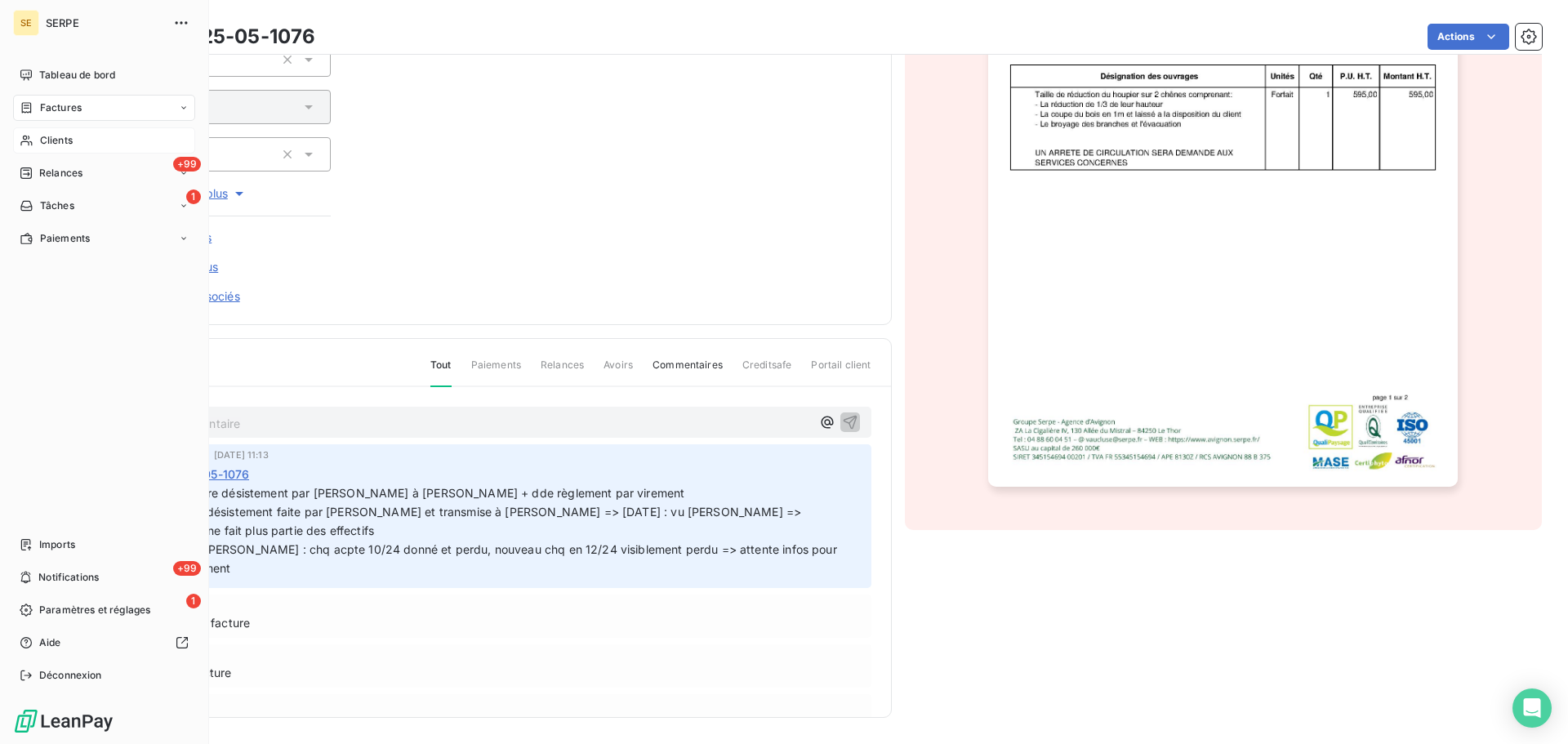
click at [68, 109] on span "Factures" at bounding box center [60, 108] width 42 height 14
click at [55, 151] on div "Clients" at bounding box center [103, 140] width 182 height 26
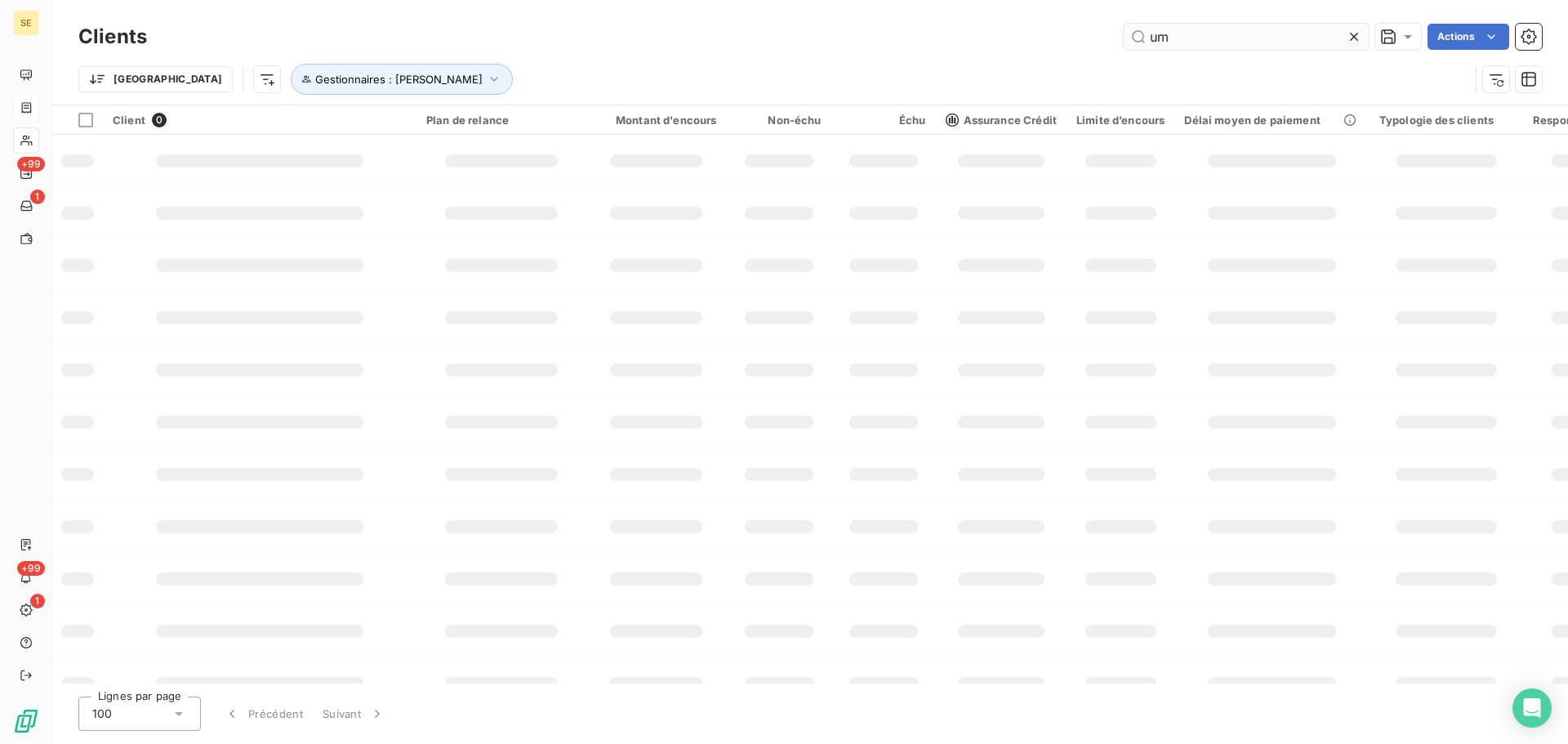
type input "u"
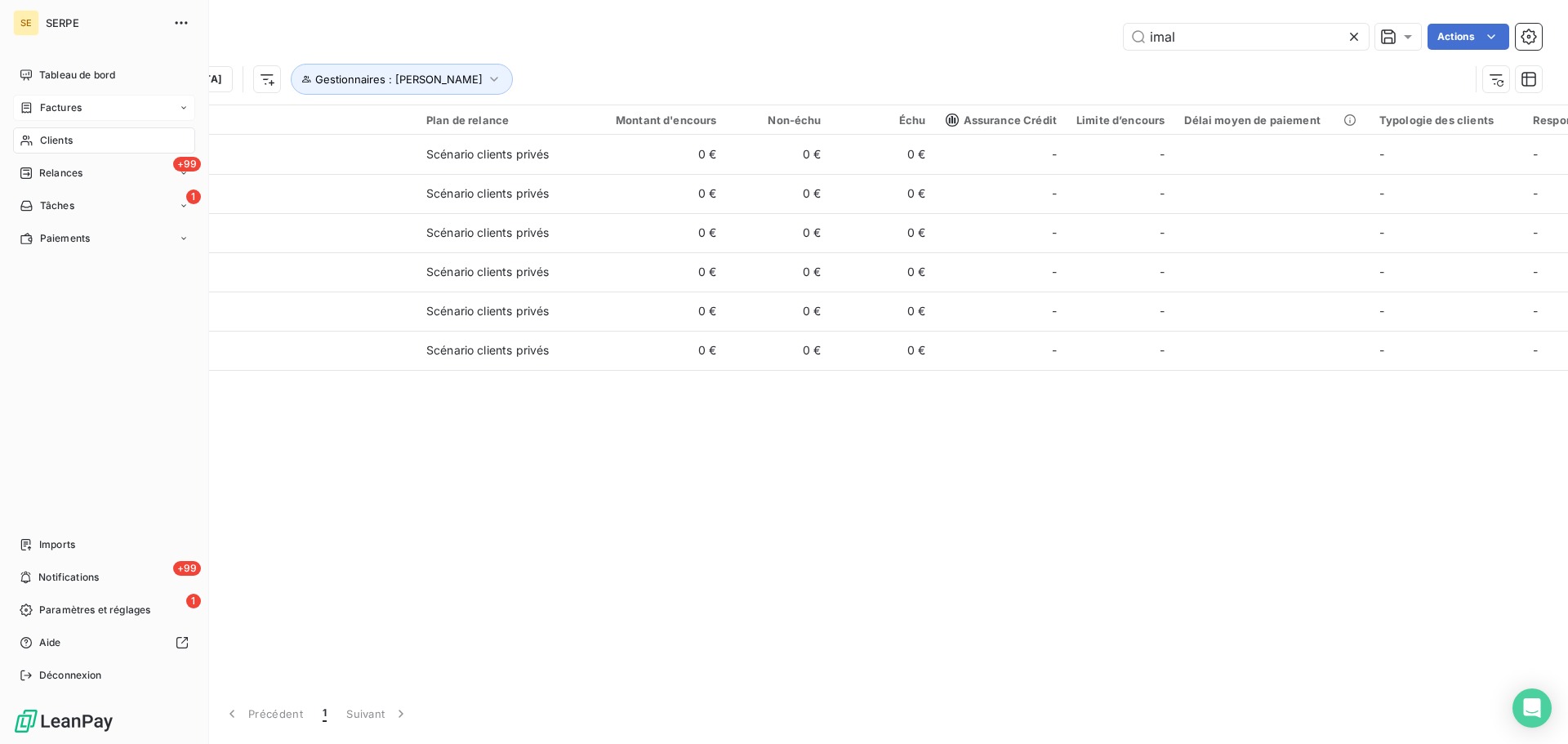
type input "imal"
click at [63, 104] on span "Factures" at bounding box center [60, 108] width 42 height 14
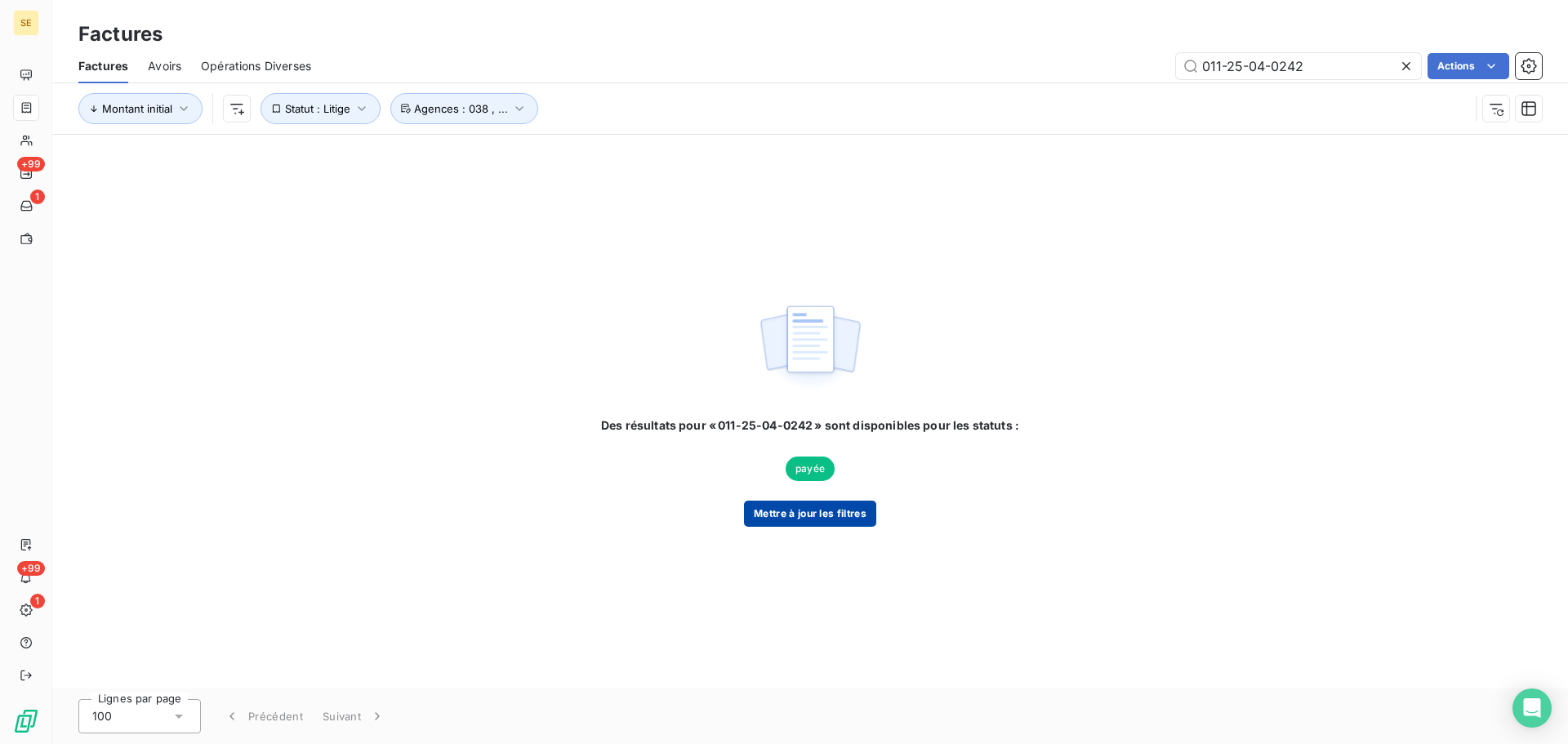
type input "011-25-04-0242"
click at [837, 520] on button "Mettre à jour les filtres" at bounding box center [810, 514] width 132 height 26
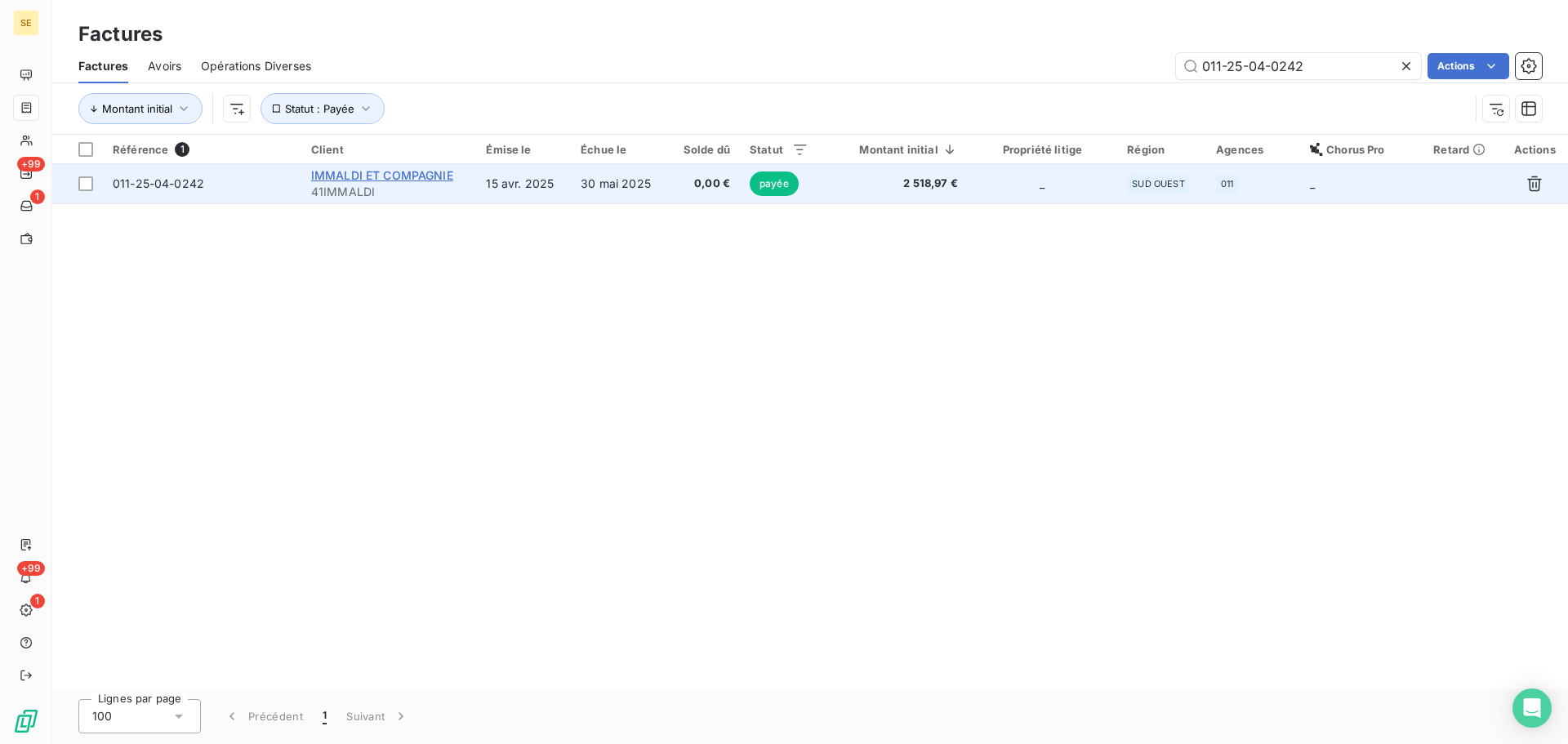
click at [368, 174] on span "IMMALDI ET COMPAGNIE" at bounding box center [382, 175] width 142 height 14
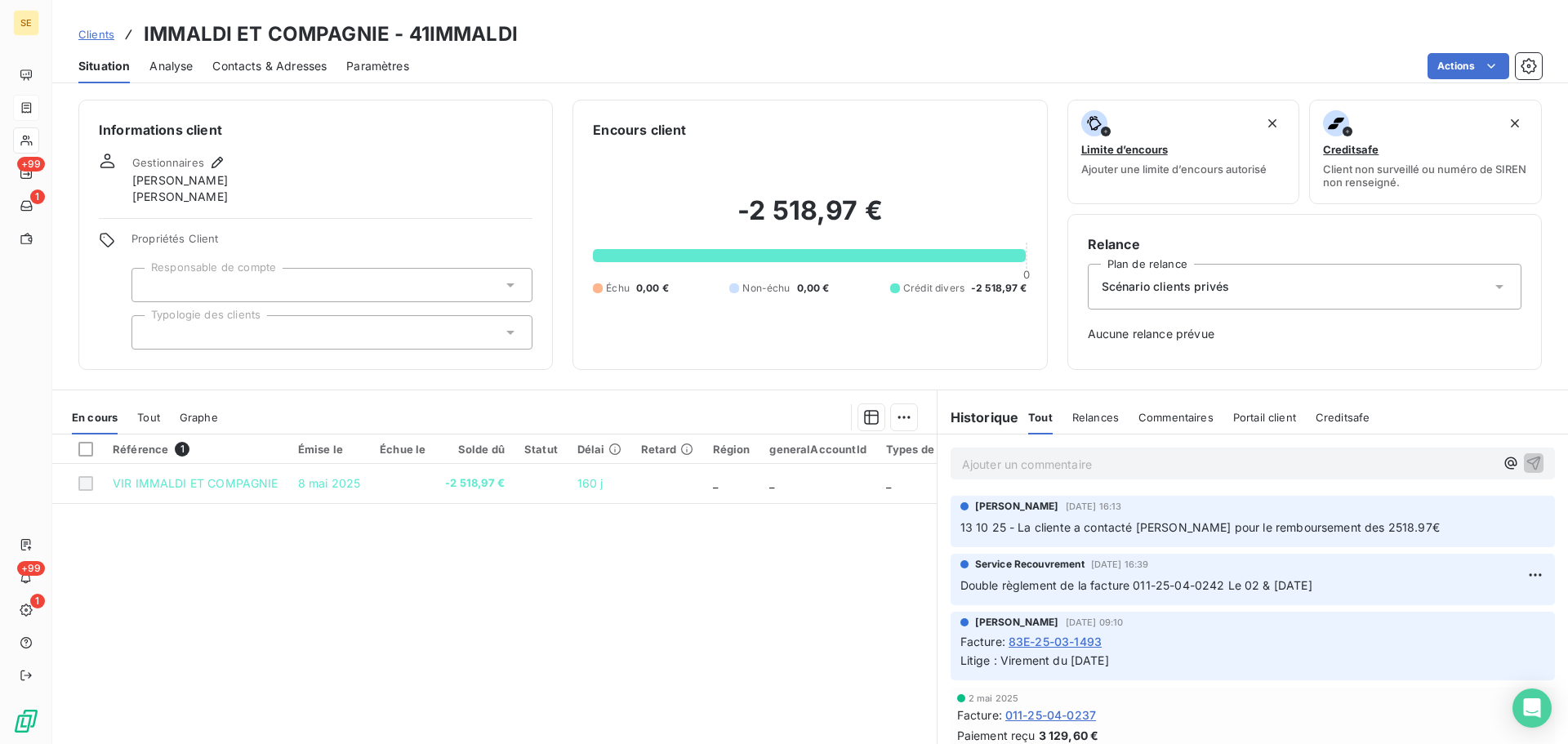
click at [1094, 466] on p "Ajouter un commentaire ﻿" at bounding box center [1228, 464] width 532 height 20
click at [1526, 462] on icon "button" at bounding box center [1533, 462] width 16 height 16
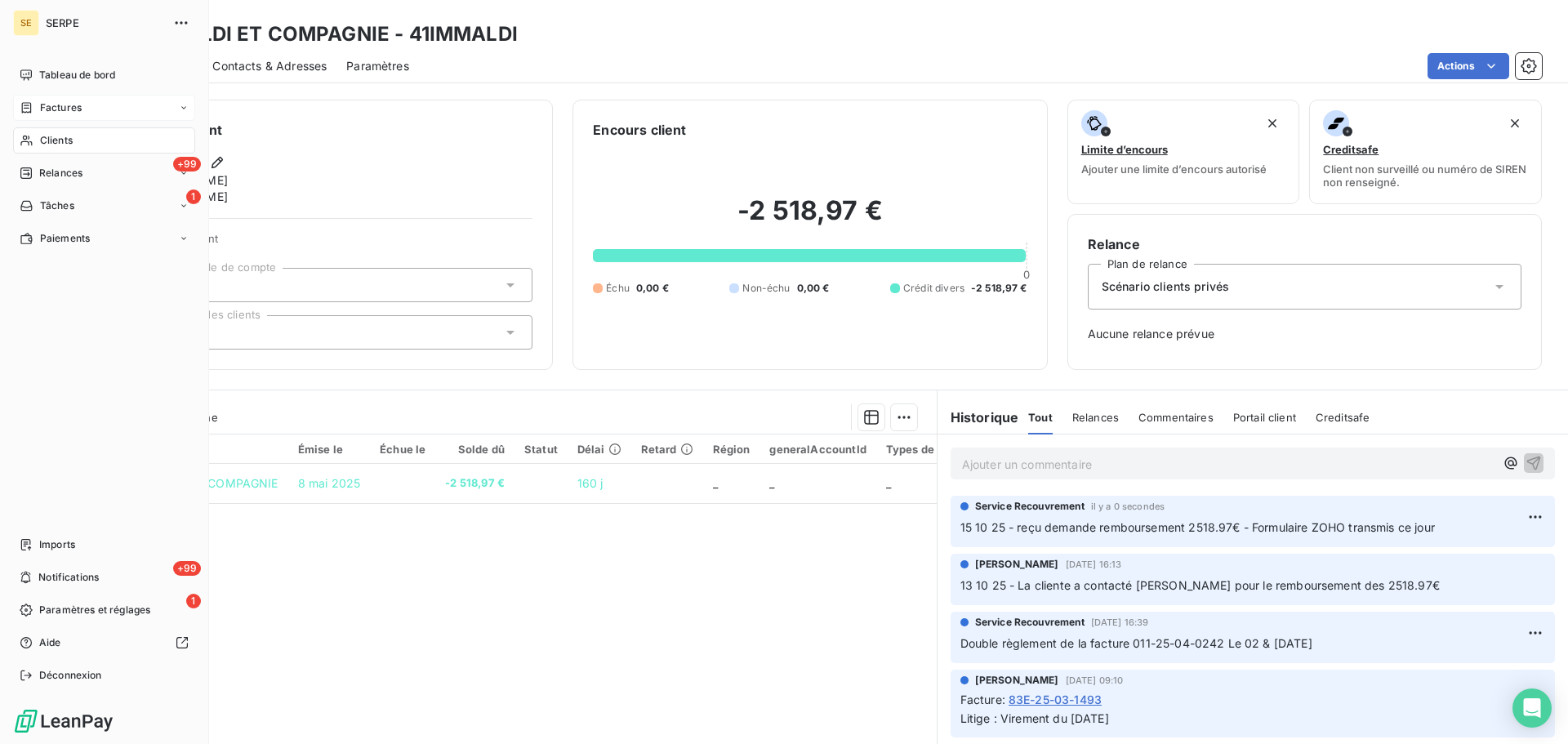
click at [70, 138] on span "Clients" at bounding box center [56, 140] width 33 height 14
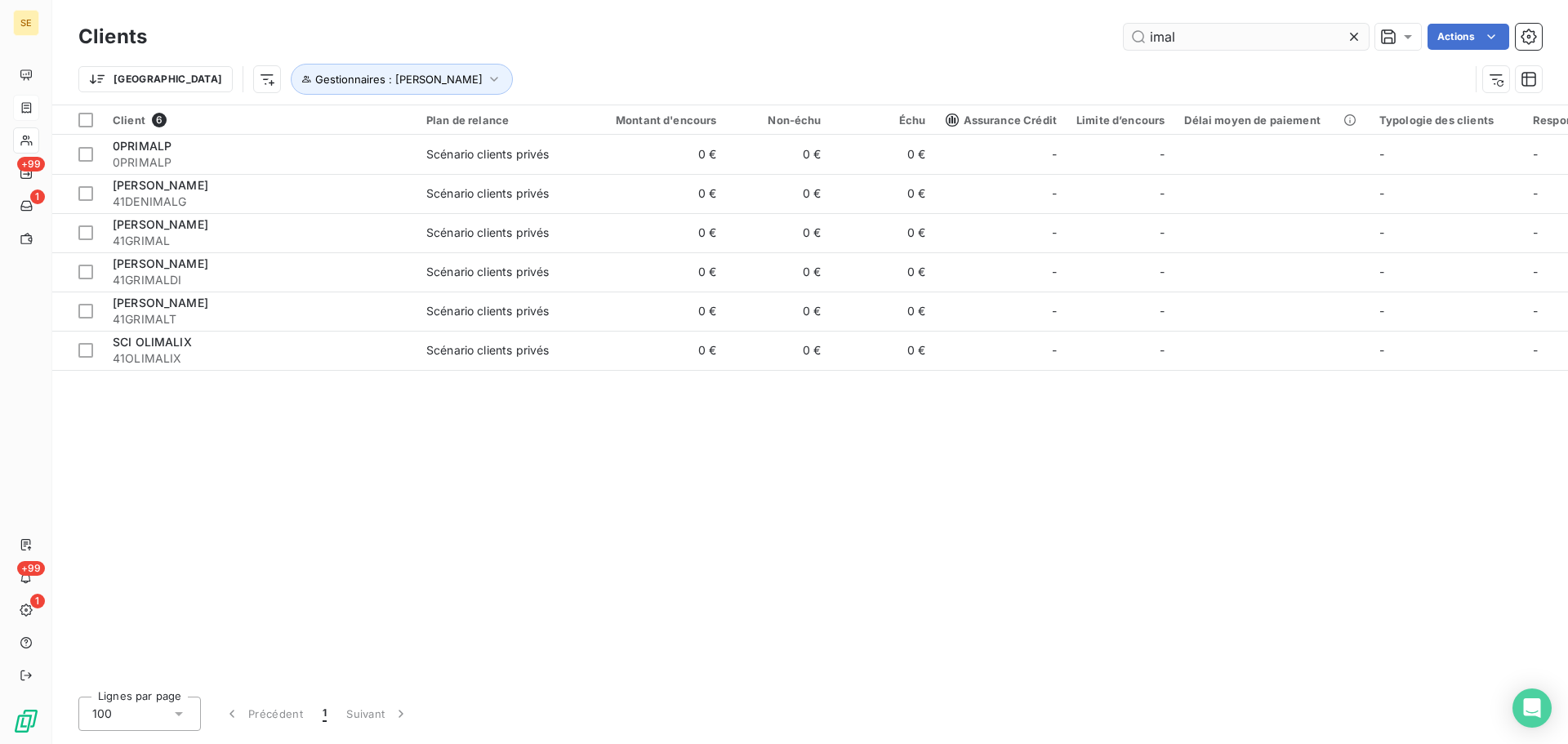
drag, startPoint x: 1220, startPoint y: 34, endPoint x: 1128, endPoint y: 36, distance: 92.0
click at [1013, 31] on div "imal Actions" at bounding box center [854, 36] width 1376 height 26
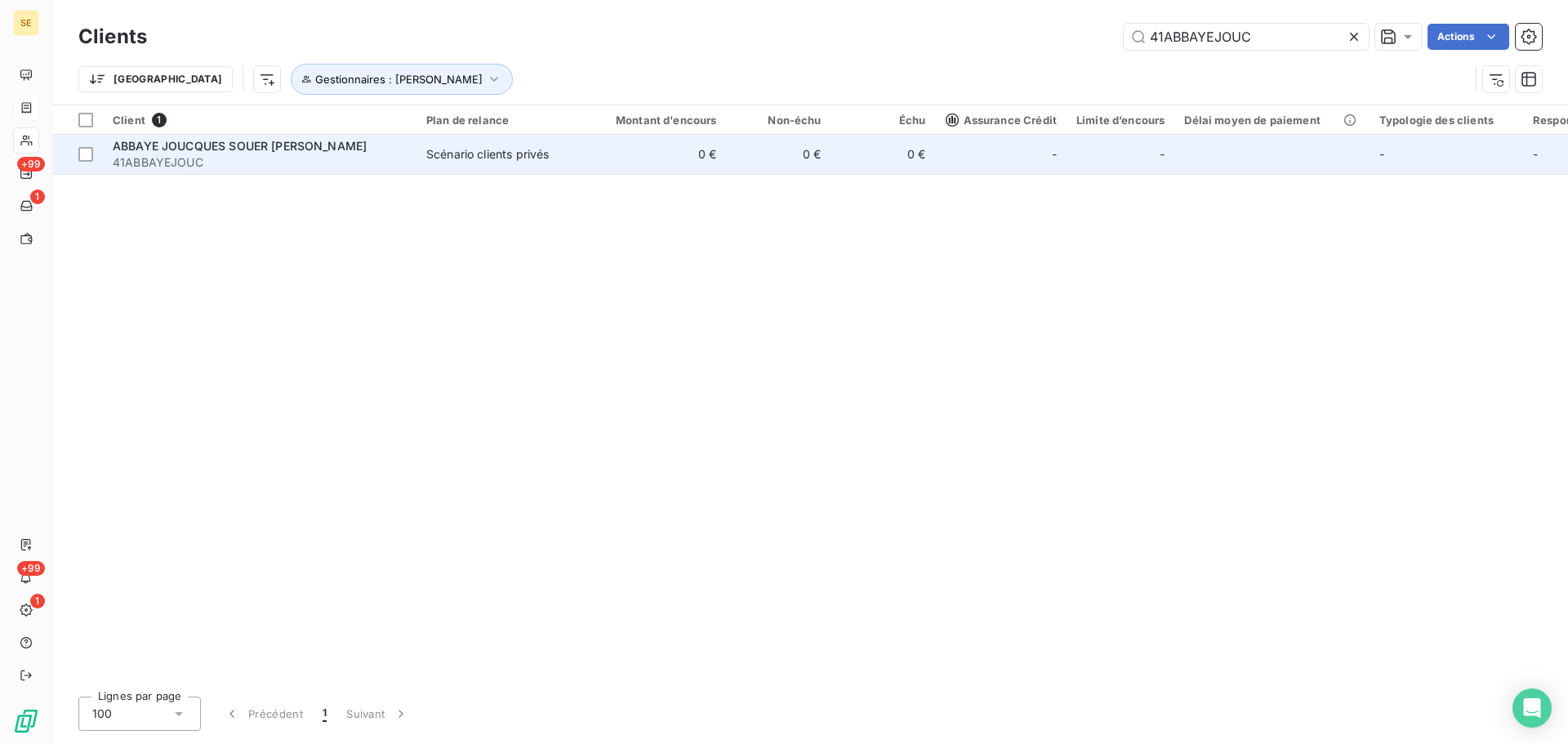
type input "41ABBAYEJOUC"
click at [859, 161] on td "0 €" at bounding box center [883, 154] width 104 height 39
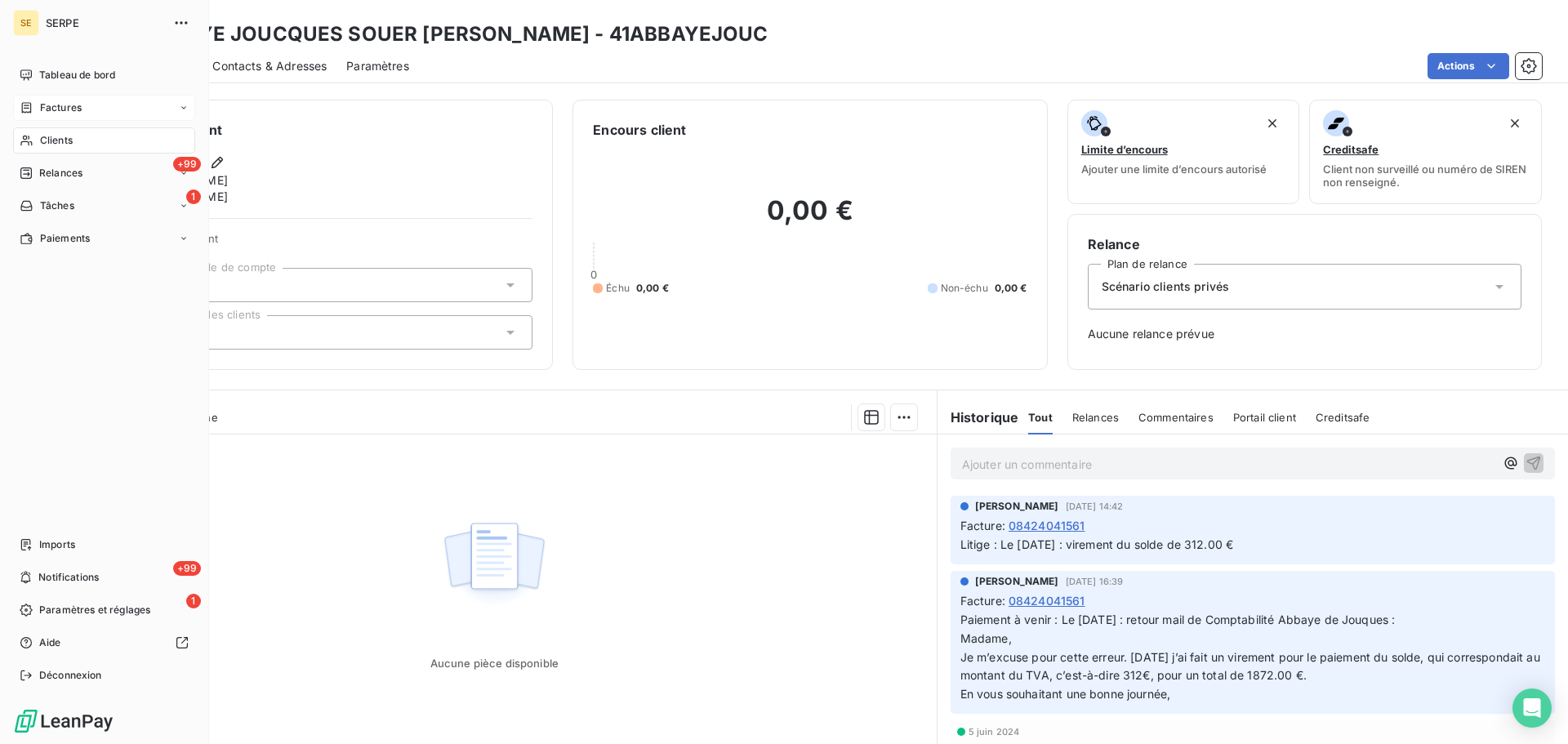
click at [48, 103] on span "Factures" at bounding box center [60, 108] width 42 height 14
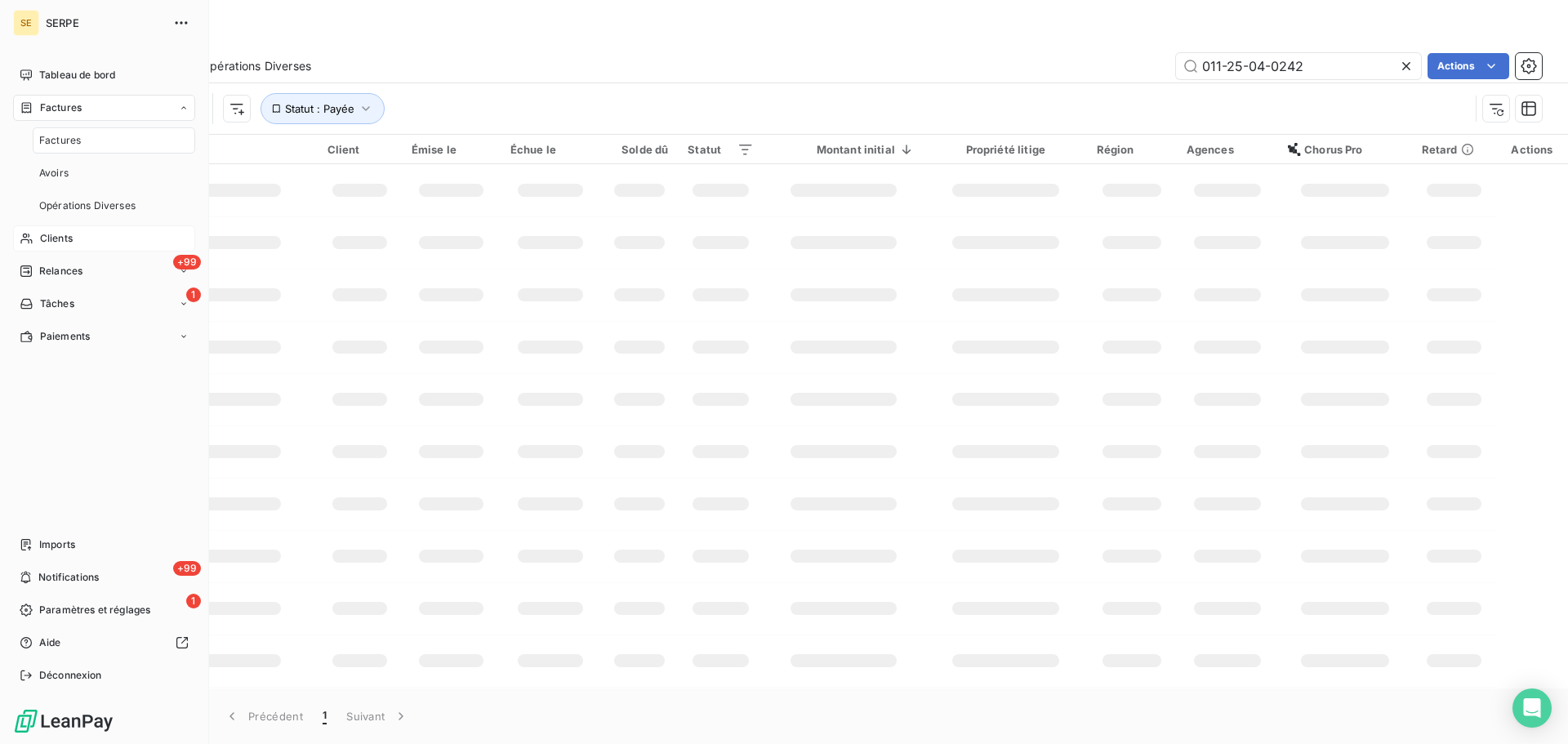
click at [61, 132] on div "Factures" at bounding box center [114, 140] width 163 height 26
click at [53, 243] on span "Clients" at bounding box center [56, 238] width 33 height 14
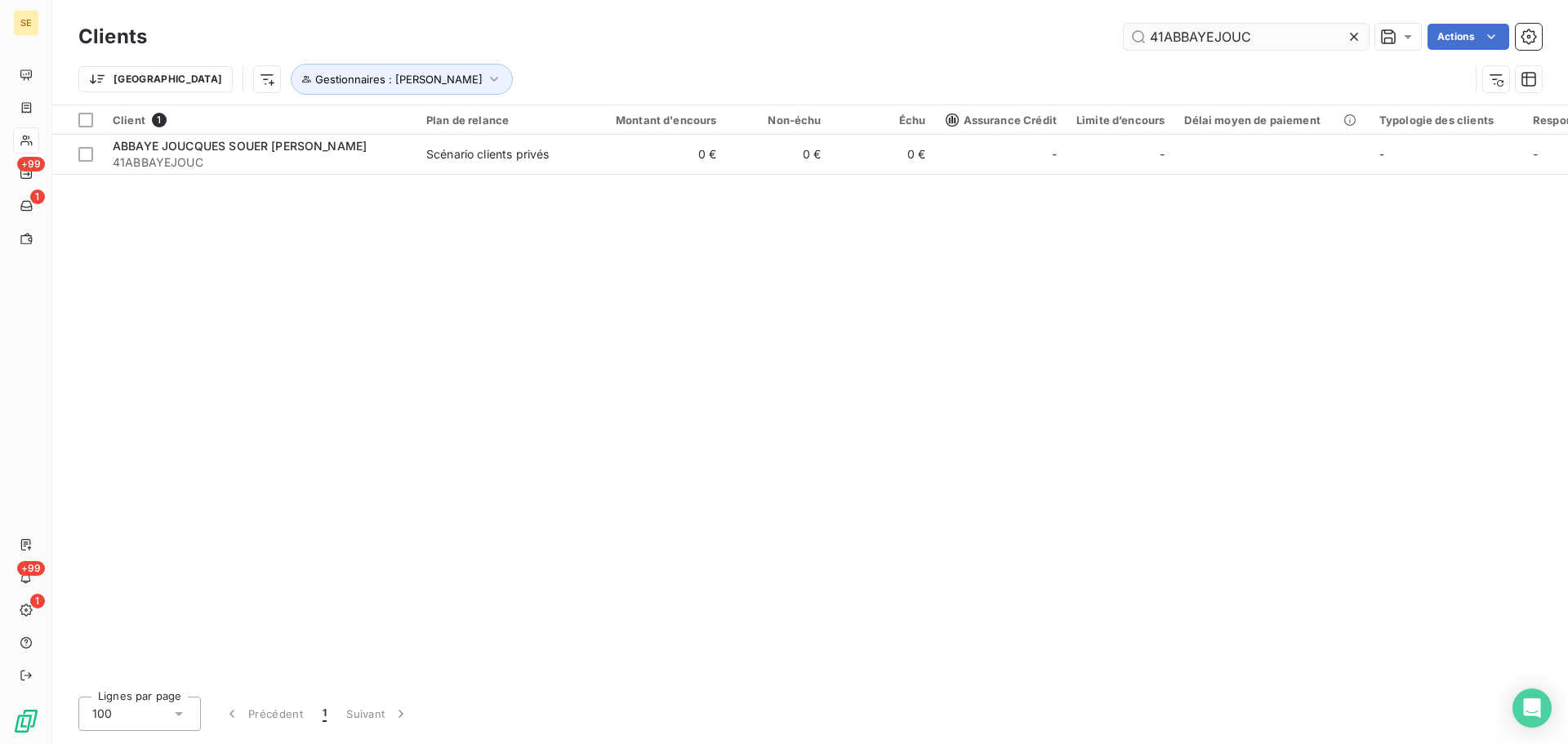
click at [1276, 32] on input "41ABBAYEJOUC" at bounding box center [1246, 36] width 245 height 26
click at [1276, 34] on input "41ABBAYEJOUC" at bounding box center [1246, 36] width 245 height 26
click at [1274, 38] on input "41ABBAYEJOUC" at bounding box center [1246, 36] width 245 height 26
drag, startPoint x: 1273, startPoint y: 42, endPoint x: 1087, endPoint y: 33, distance: 186.2
click at [1087, 32] on div "41ABBAYEJOUC Actions" at bounding box center [854, 36] width 1376 height 26
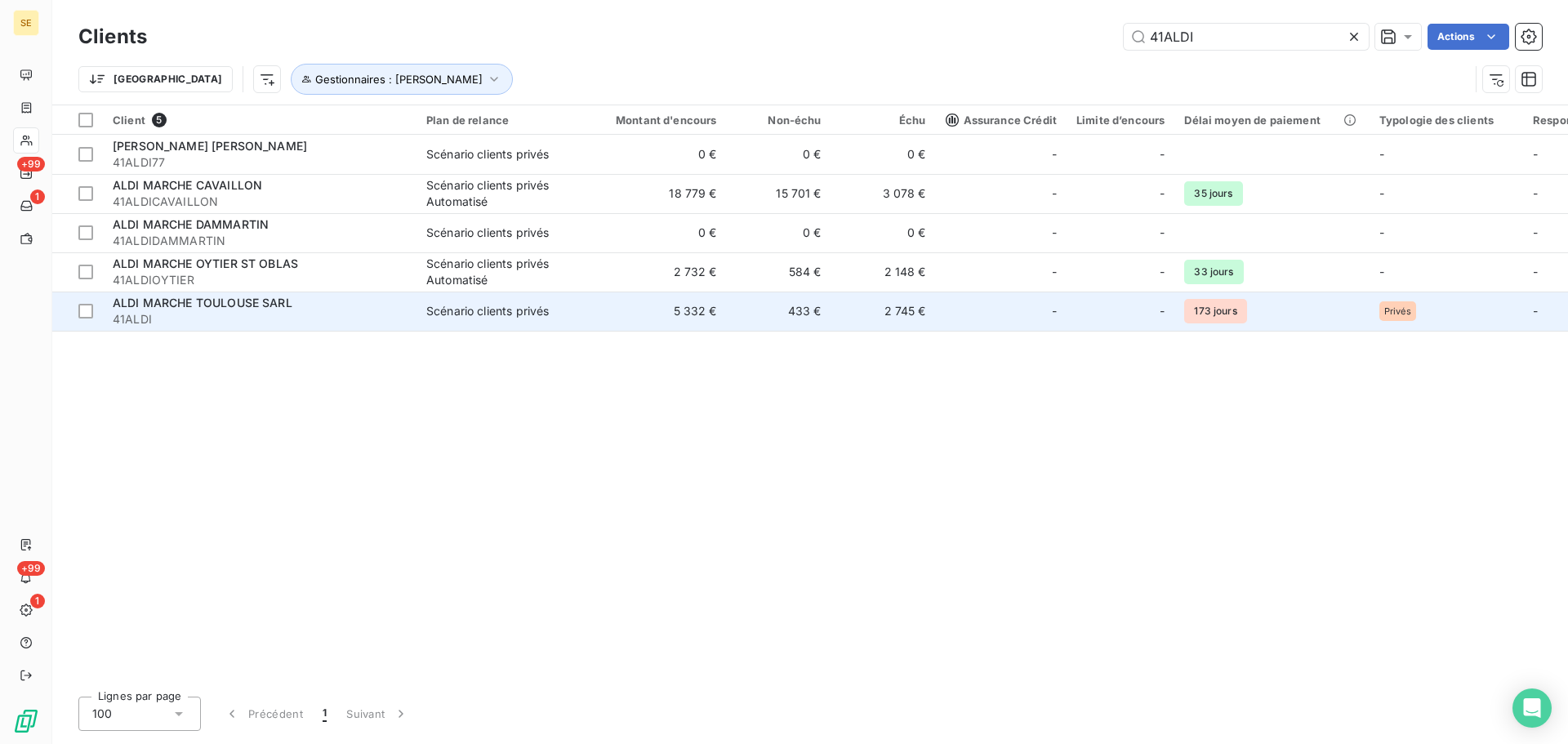
type input "41ALDI"
click at [284, 308] on span "ALDI MARCHE TOULOUSE SARL" at bounding box center [203, 303] width 180 height 14
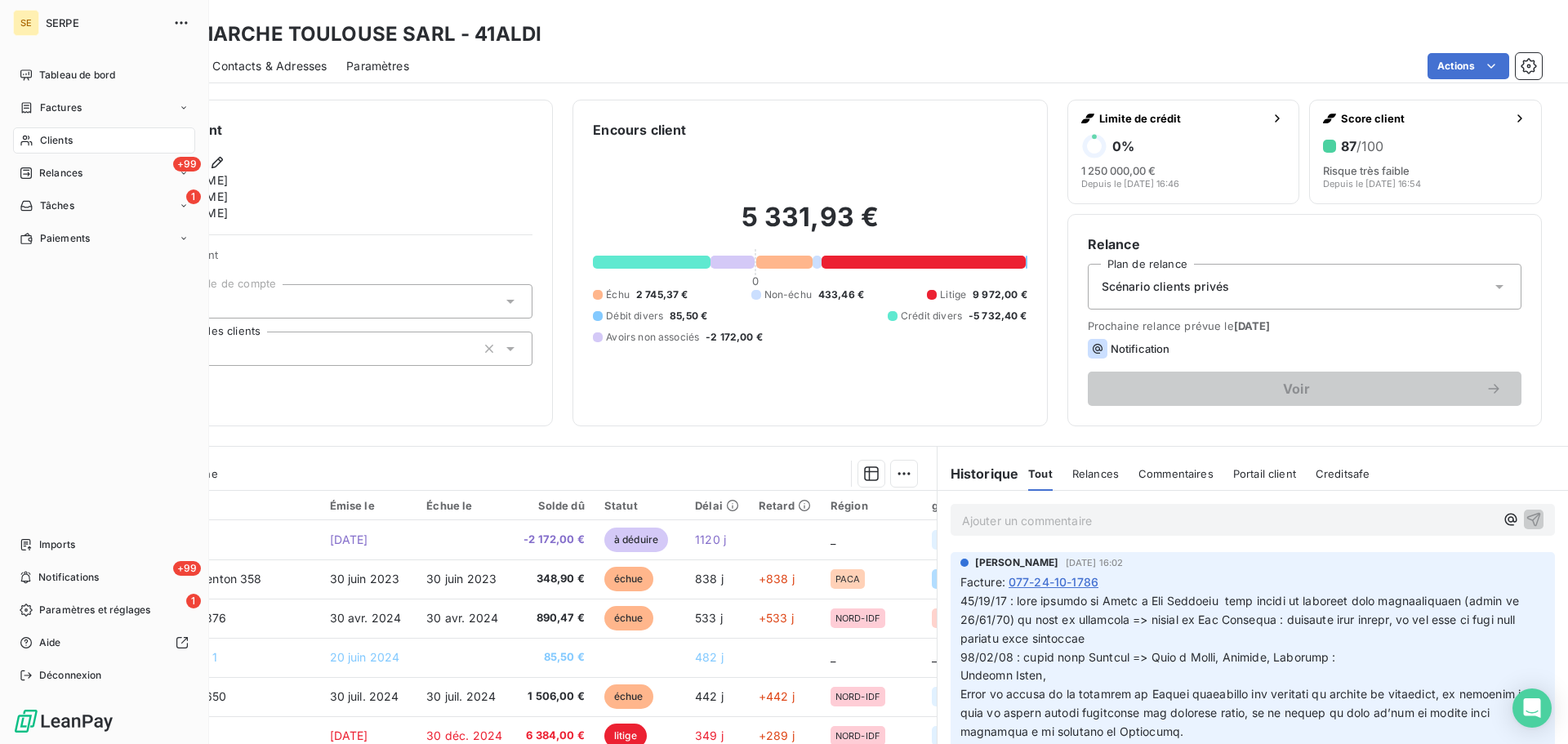
click at [53, 141] on span "Clients" at bounding box center [56, 140] width 33 height 14
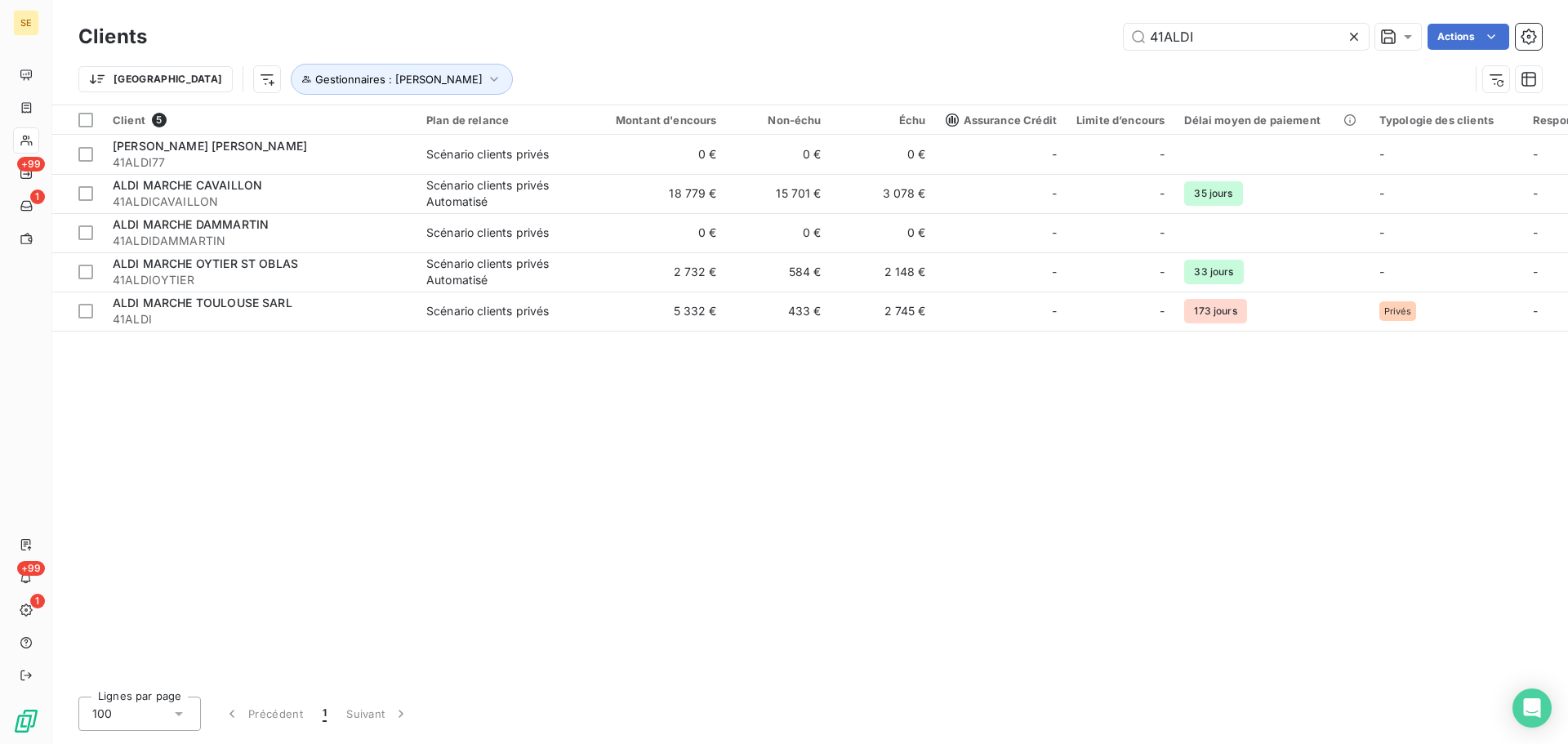
drag, startPoint x: 1243, startPoint y: 31, endPoint x: 1115, endPoint y: 43, distance: 128.6
click at [1124, 42] on input "41ALDI" at bounding box center [1246, 36] width 245 height 26
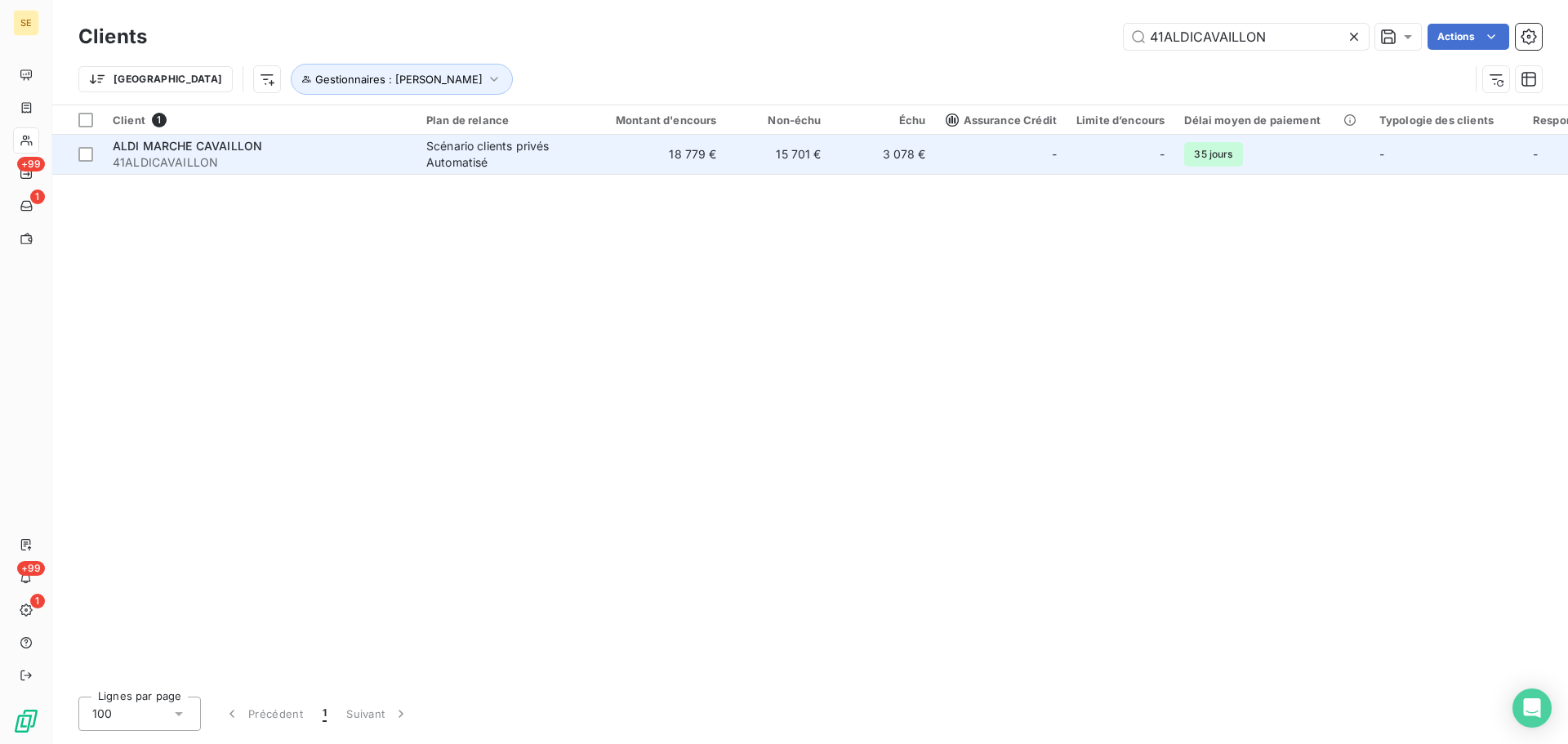
type input "41ALDICAVAILLON"
click at [725, 156] on td "18 779 €" at bounding box center [657, 154] width 141 height 39
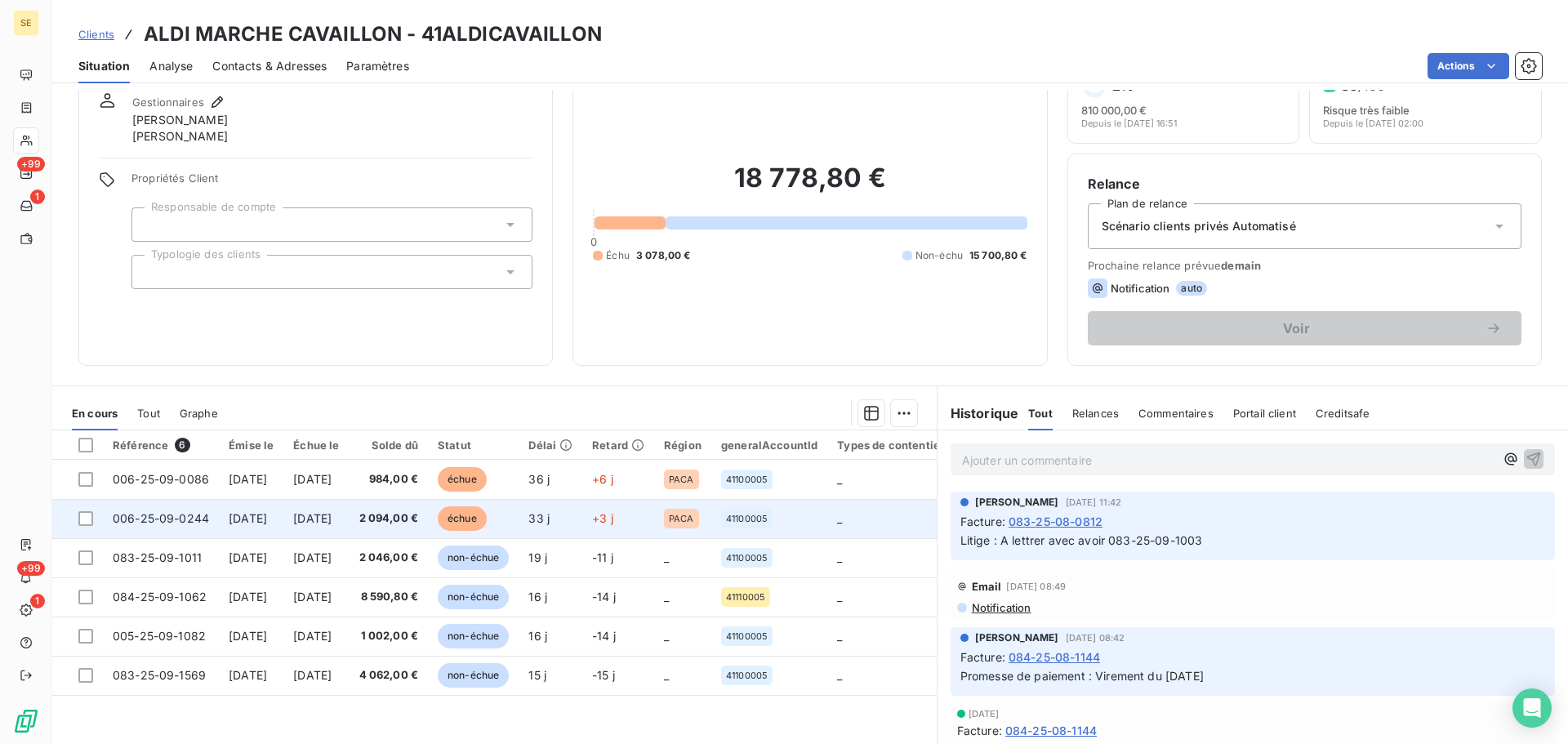
scroll to position [110, 0]
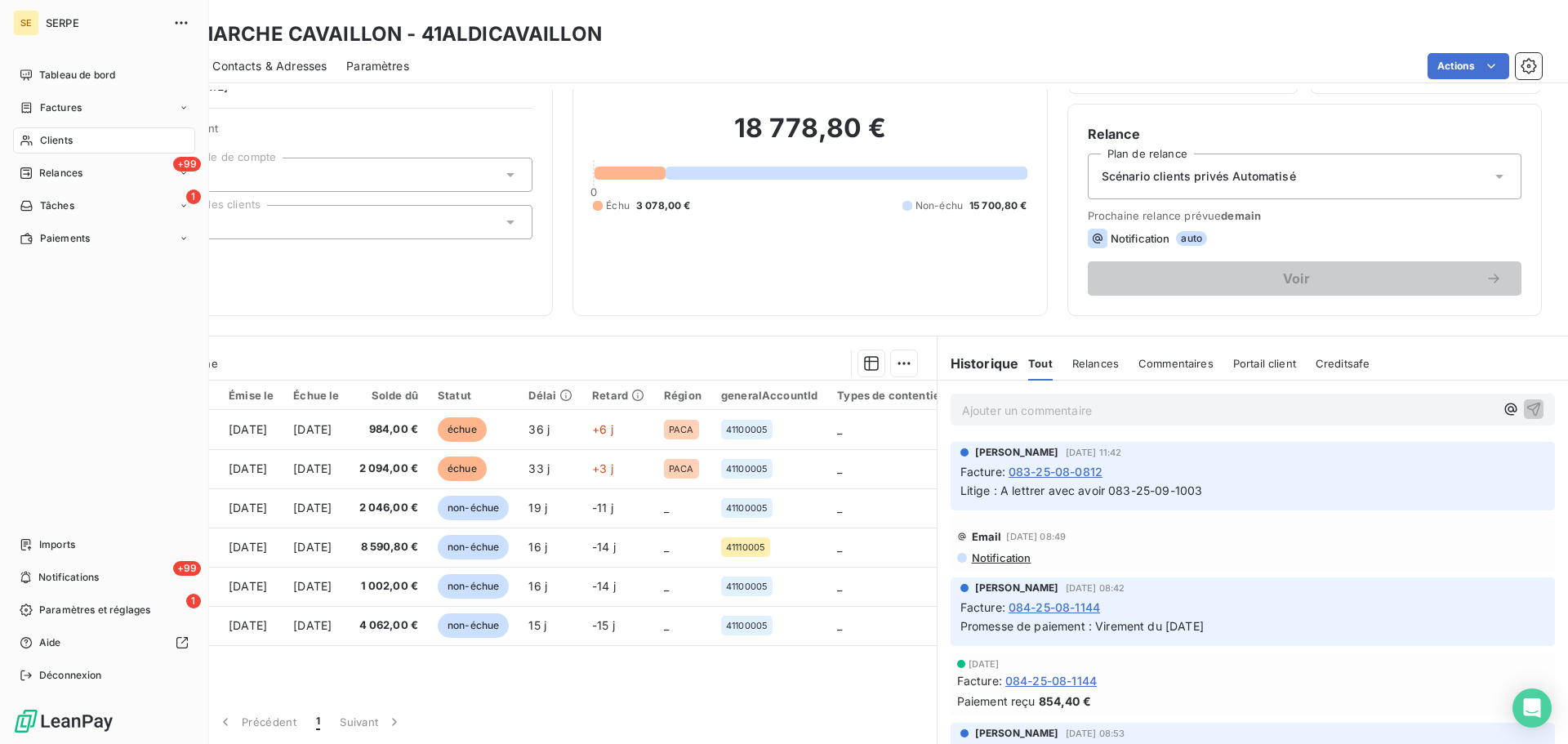
click at [75, 145] on div "Clients" at bounding box center [103, 140] width 182 height 26
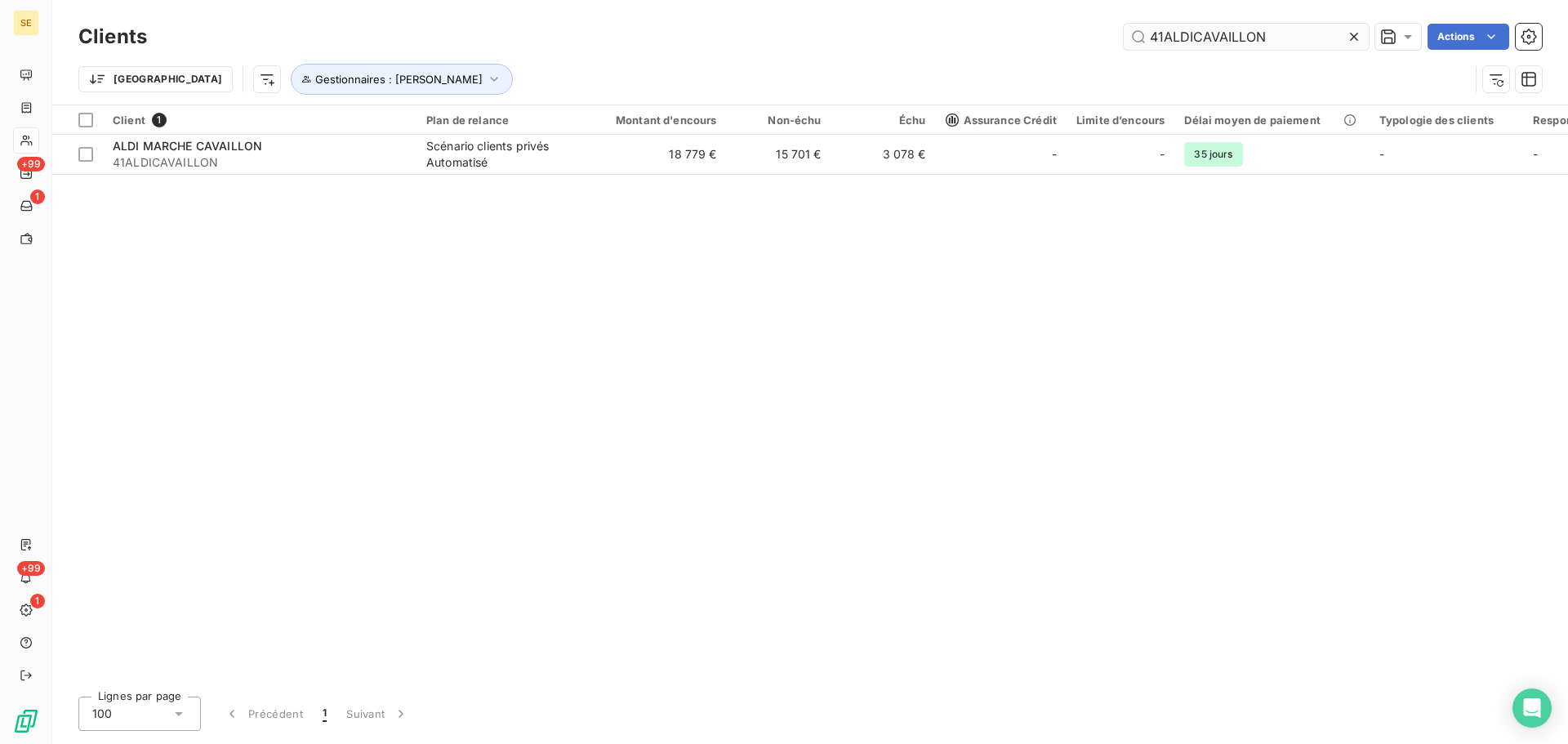
drag, startPoint x: 1288, startPoint y: 41, endPoint x: 1170, endPoint y: 37, distance: 118.1
click at [1170, 37] on input "41ALDICAVAILLON" at bounding box center [1246, 36] width 245 height 26
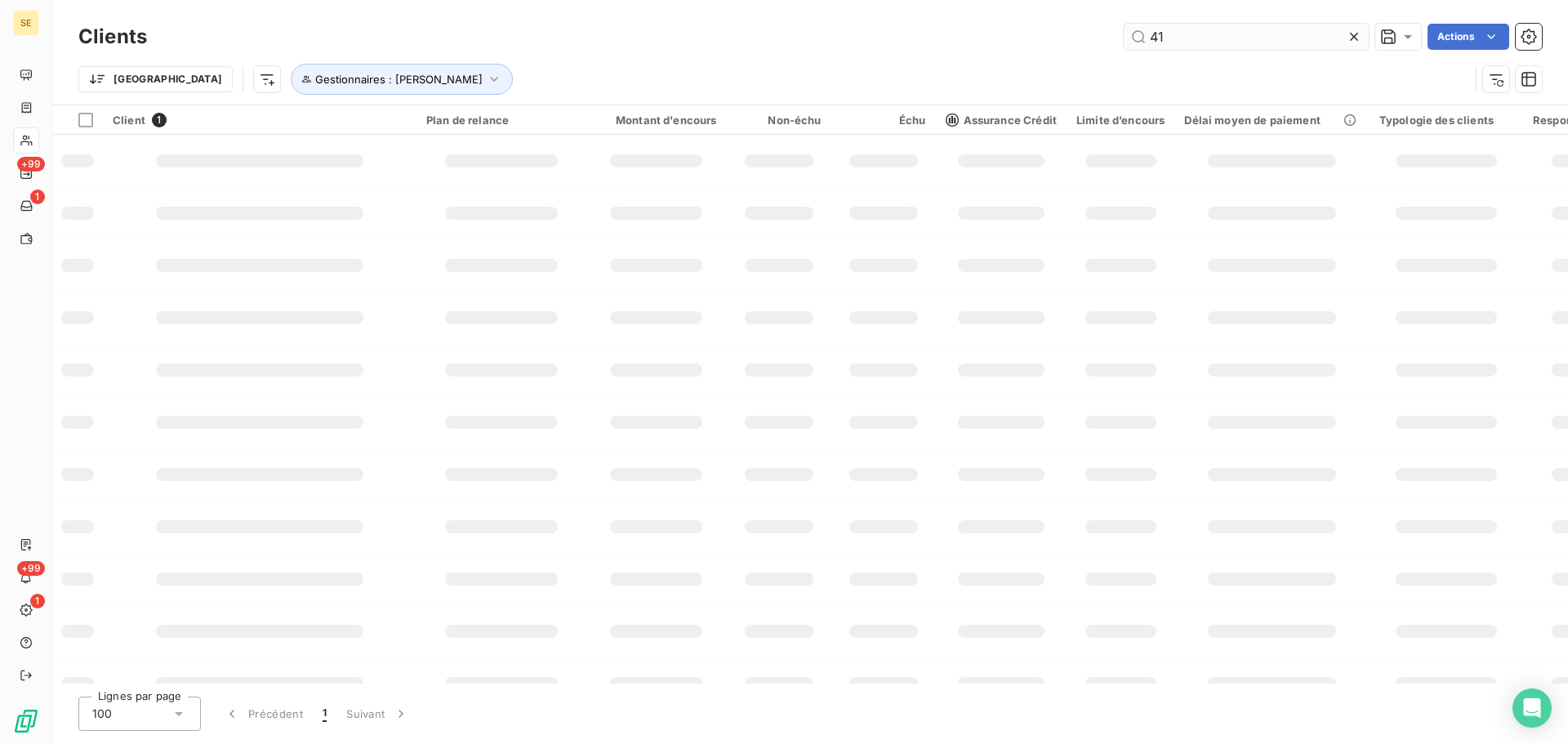
type input "4"
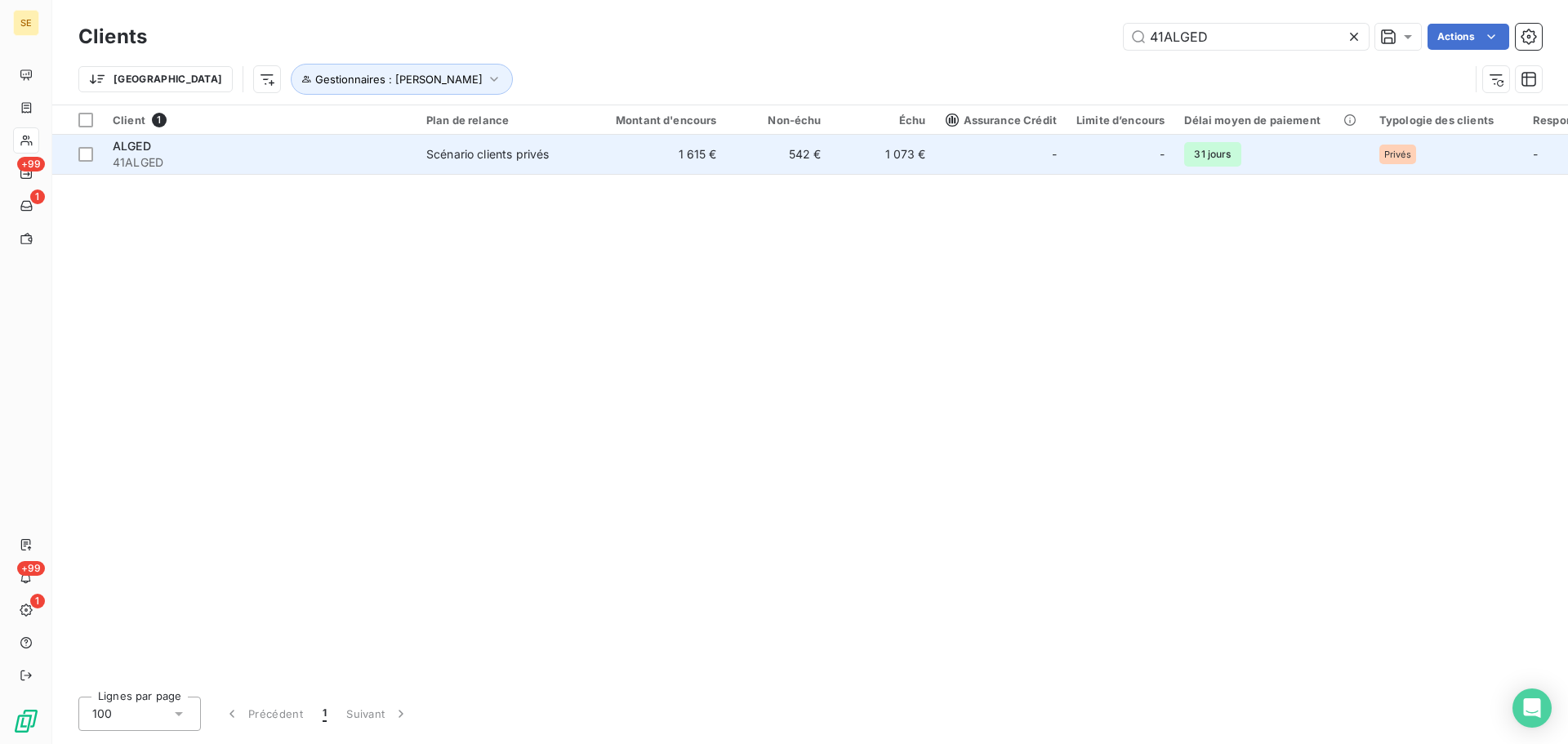
type input "41ALGED"
click at [531, 167] on td "Scénario clients privés" at bounding box center [502, 154] width 170 height 39
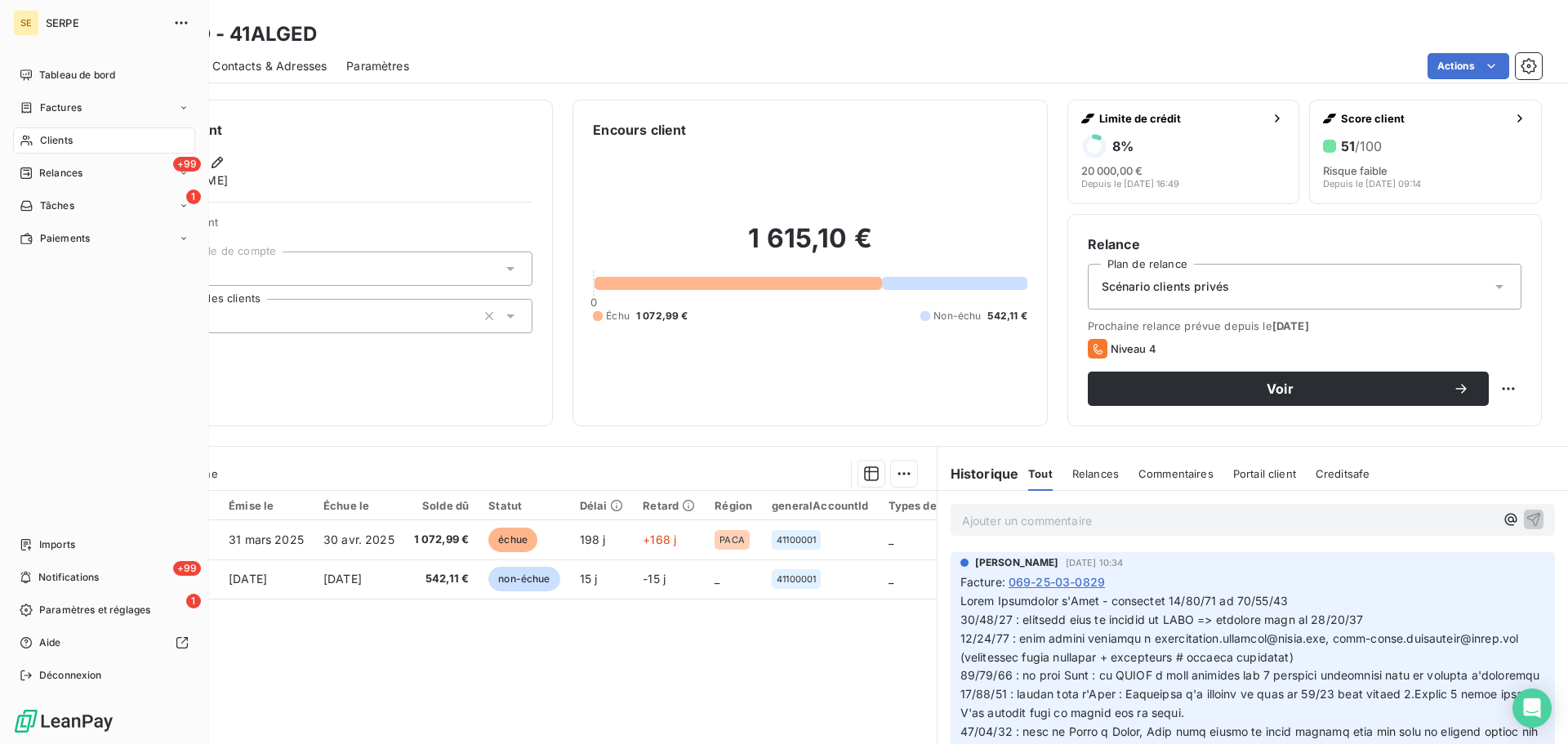
click at [31, 146] on icon at bounding box center [26, 140] width 14 height 13
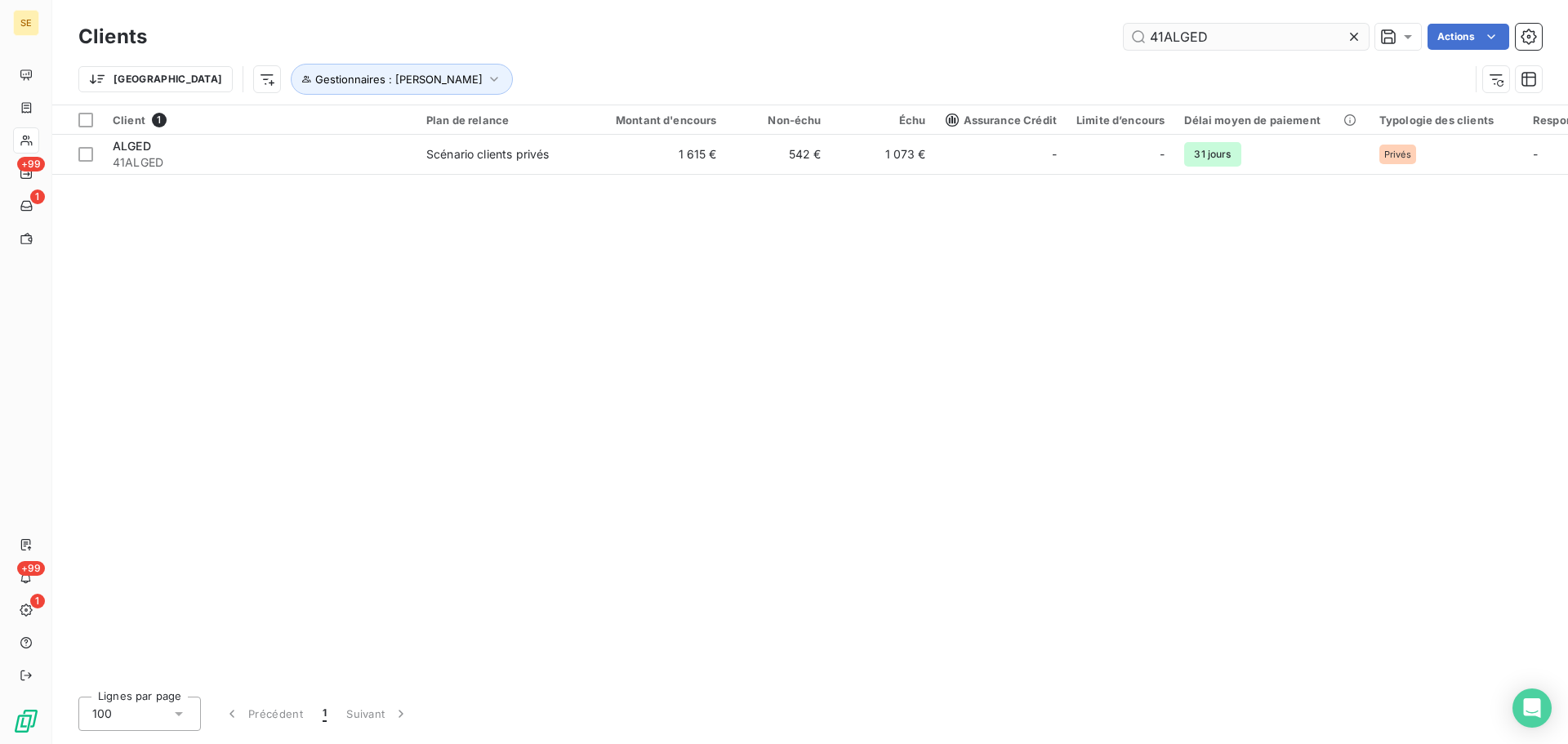
drag, startPoint x: 1212, startPoint y: 36, endPoint x: 1152, endPoint y: 38, distance: 60.0
click at [1152, 38] on input "41ALGED" at bounding box center [1246, 36] width 245 height 26
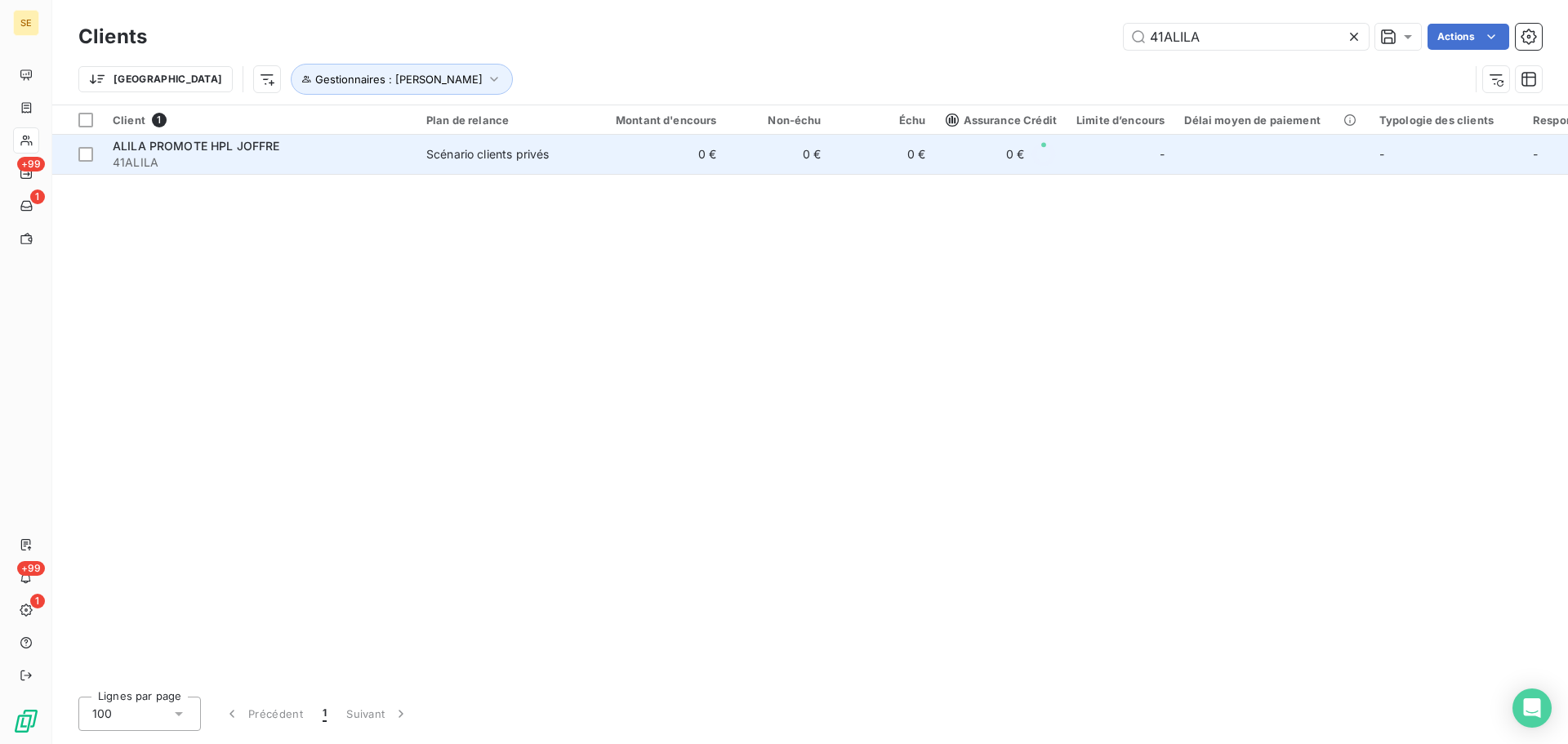
type input "41ALILA"
click at [856, 165] on td "0 €" at bounding box center [883, 154] width 104 height 39
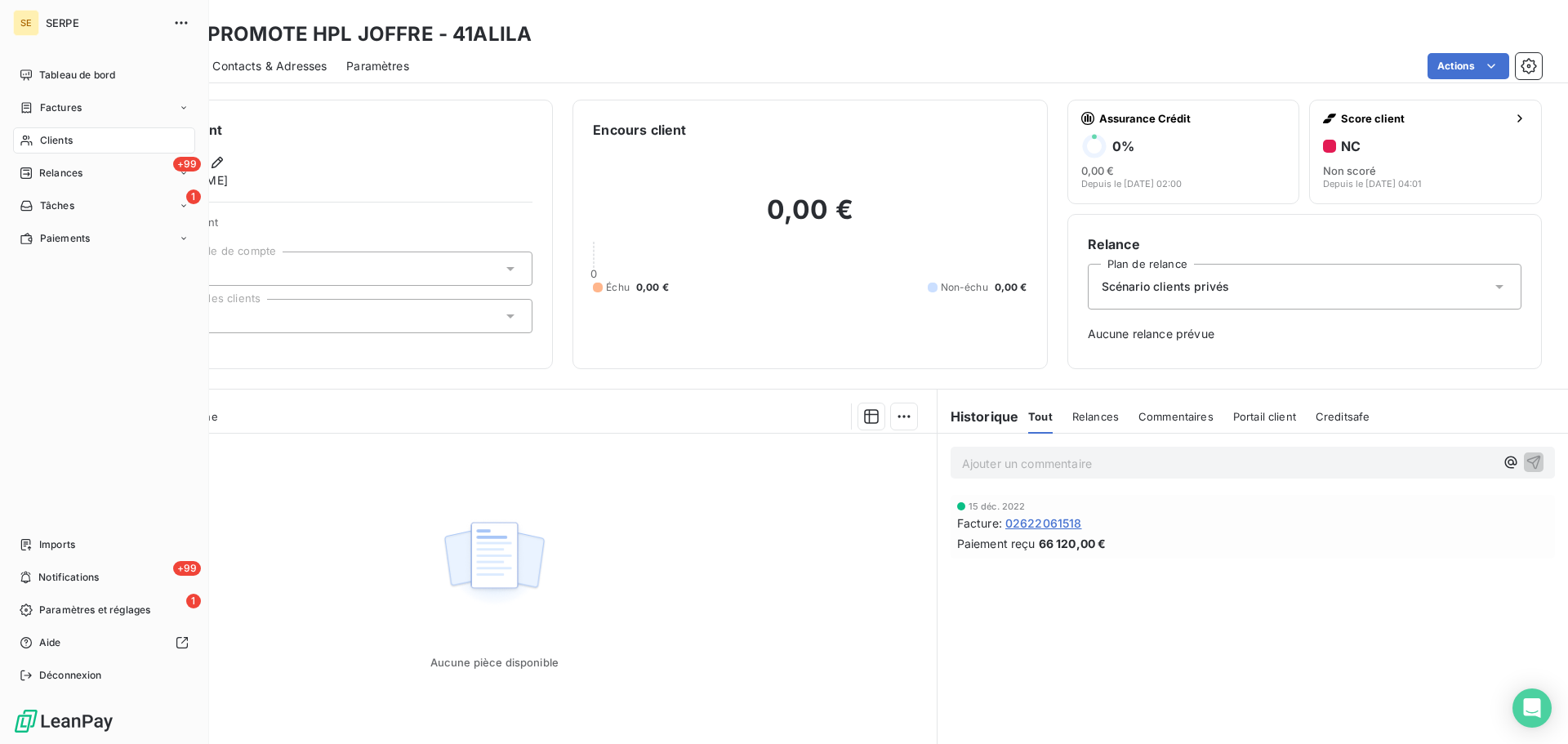
click at [43, 147] on div "Clients" at bounding box center [103, 140] width 182 height 26
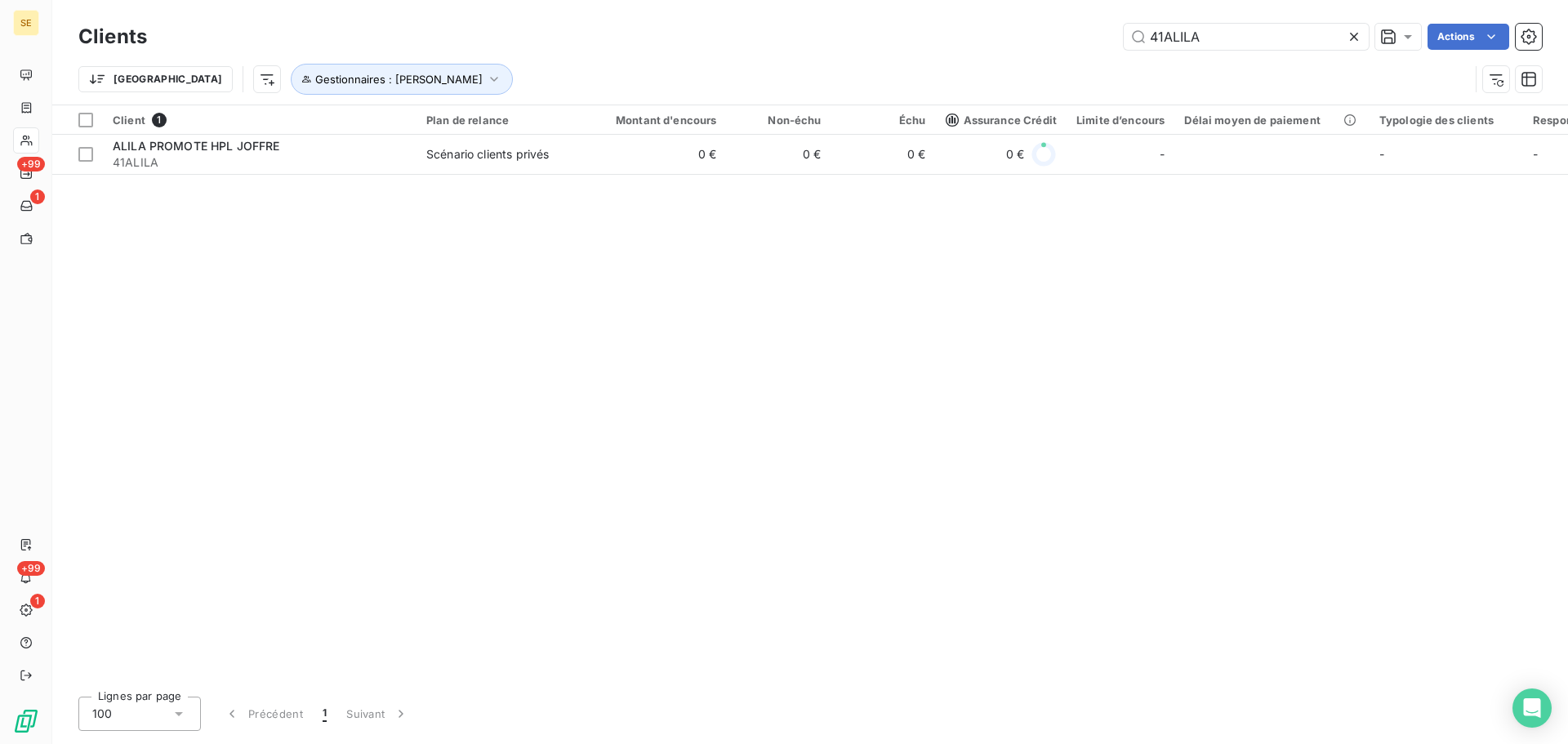
drag, startPoint x: 1232, startPoint y: 30, endPoint x: 1104, endPoint y: 33, distance: 128.0
click at [1104, 33] on div "41ALILA Actions" at bounding box center [854, 36] width 1376 height 26
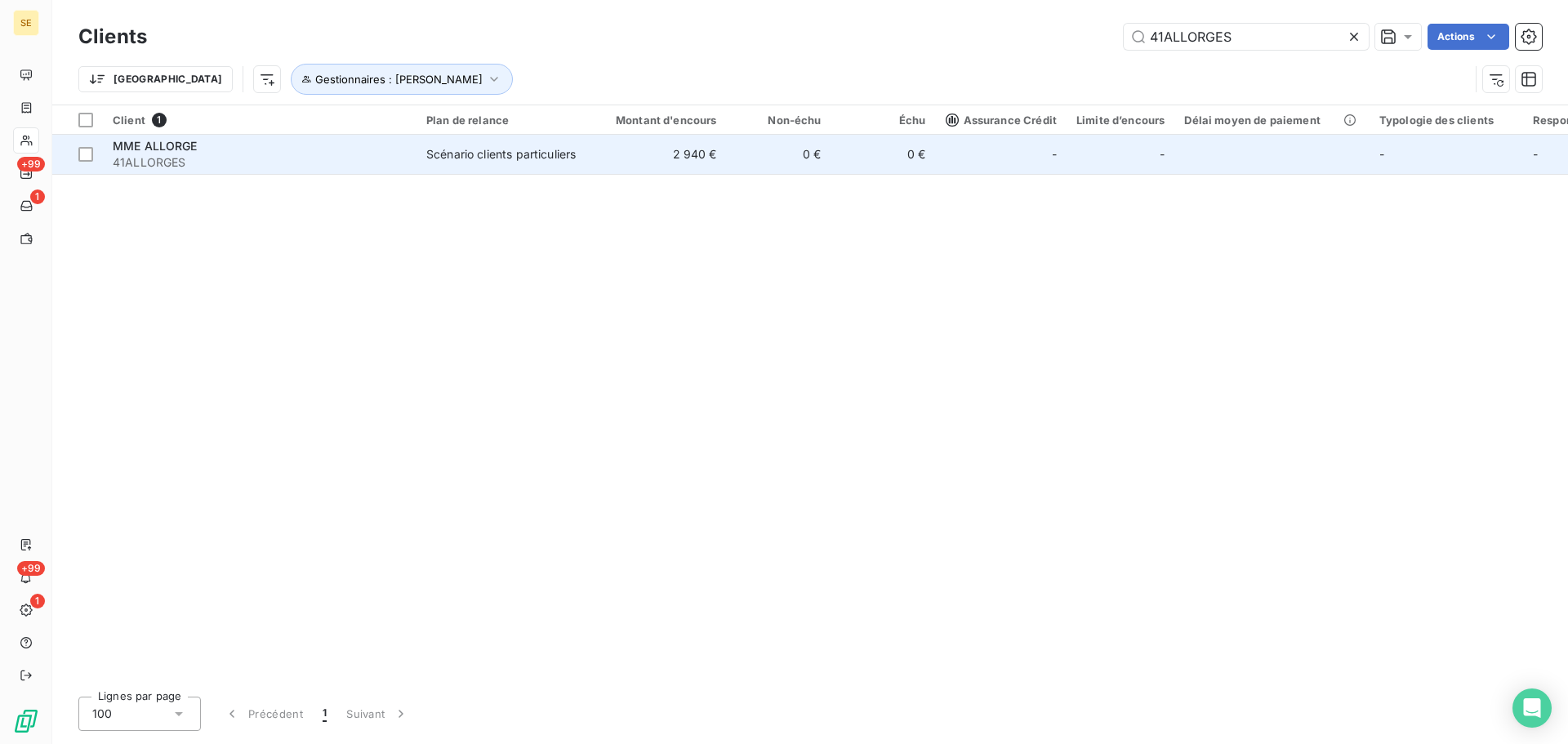
type input "41ALLORGES"
click at [946, 142] on div "-" at bounding box center [1001, 154] width 111 height 26
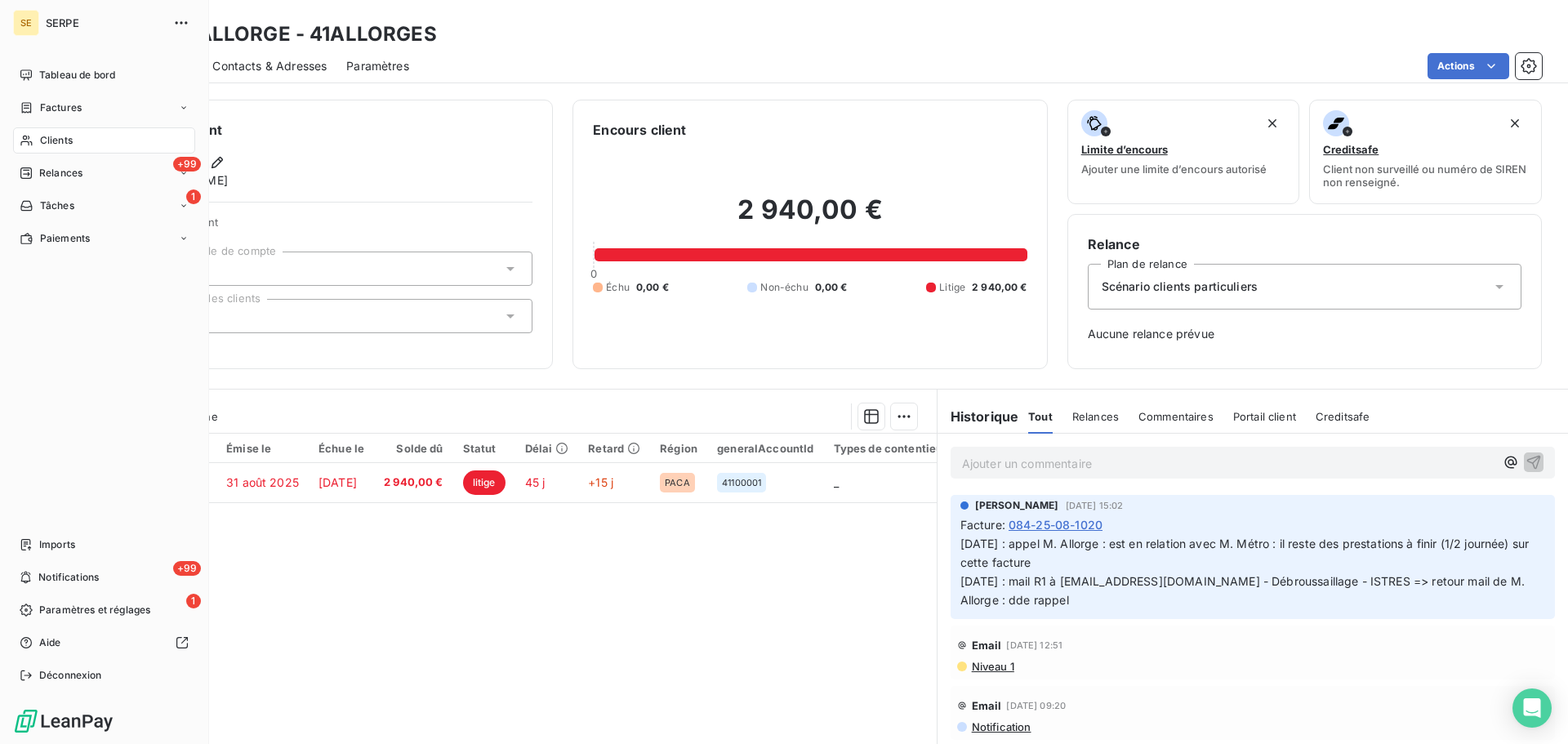
click at [79, 142] on div "Clients" at bounding box center [103, 140] width 182 height 26
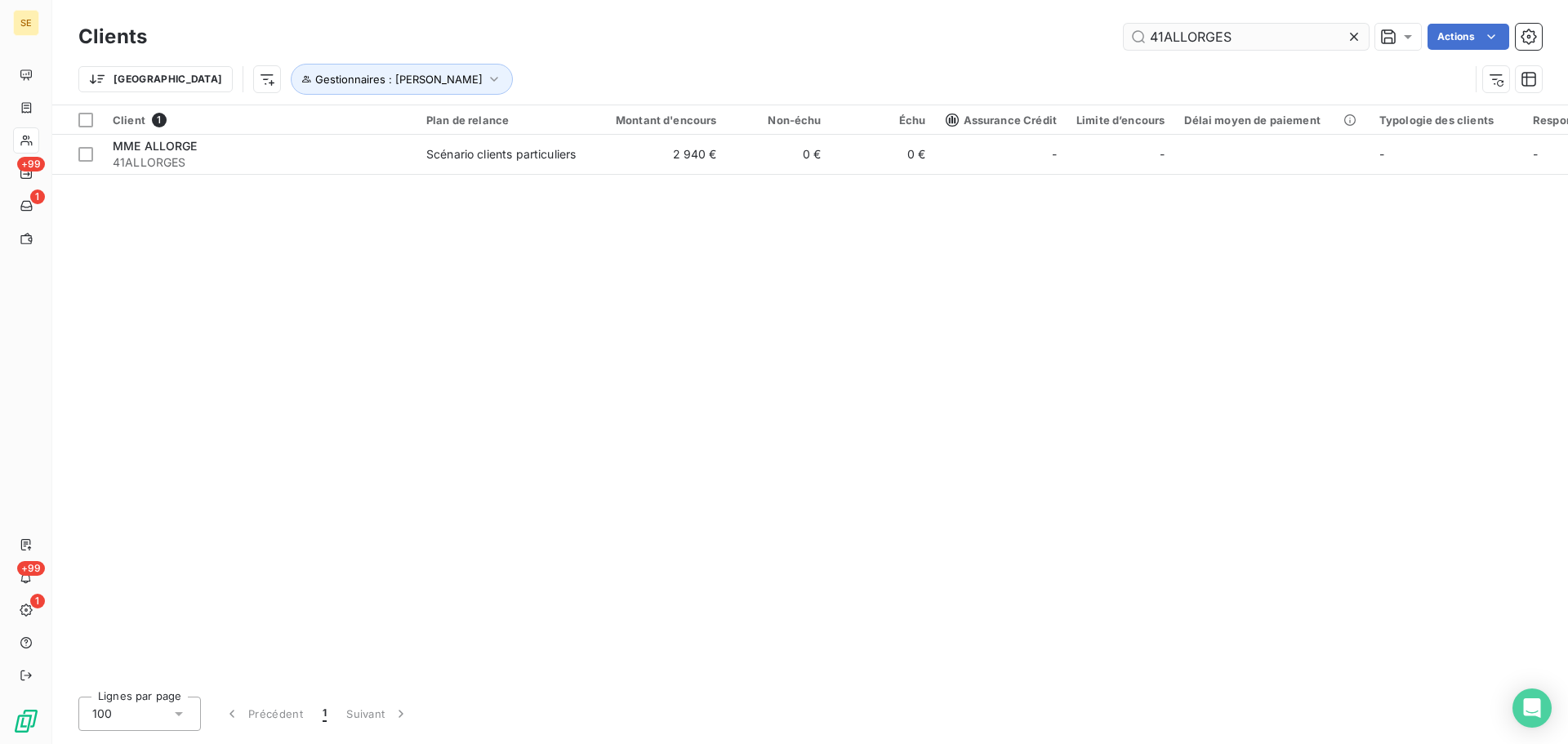
click at [1212, 38] on input "41ALLORGES" at bounding box center [1246, 36] width 245 height 26
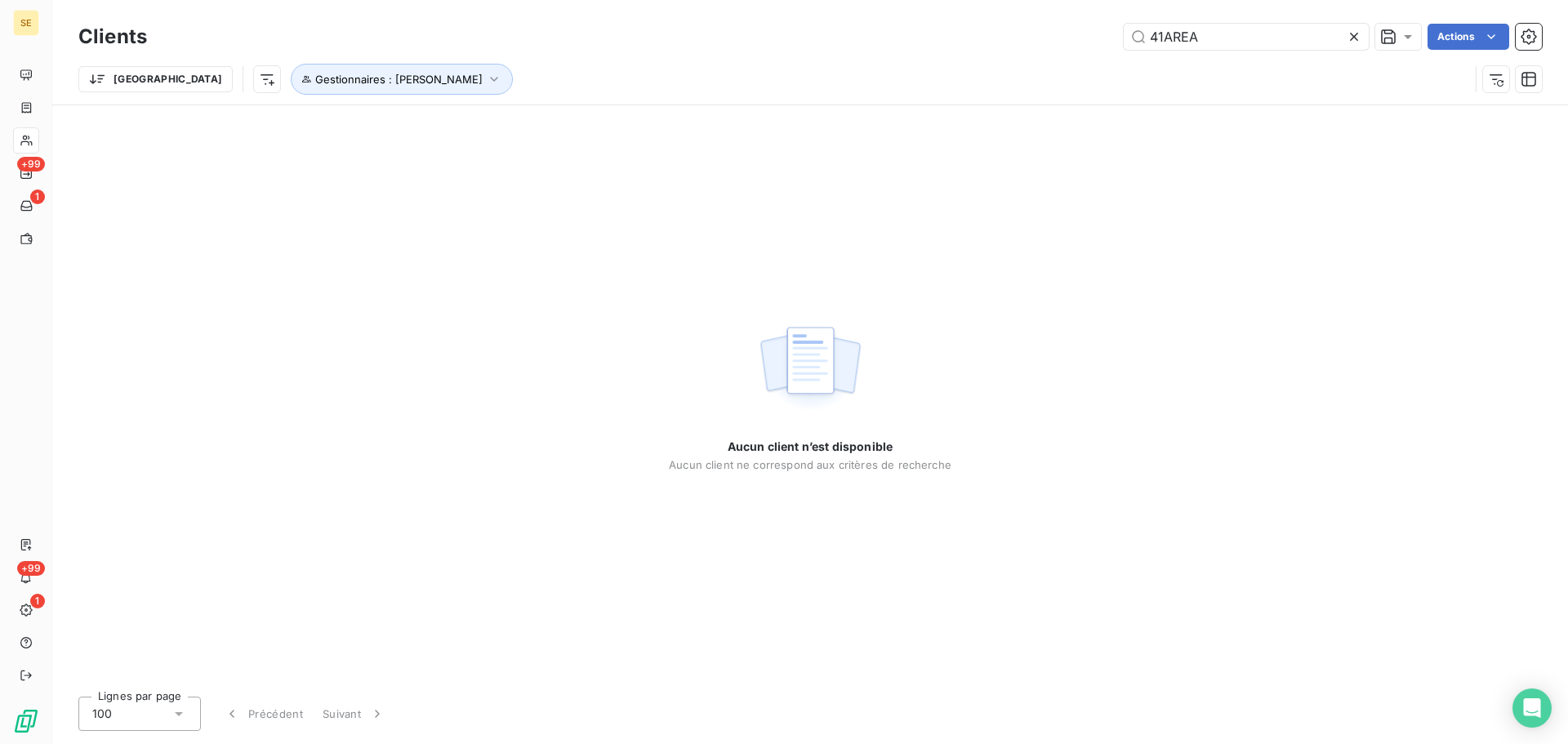
type input "41AREA"
click at [956, 64] on div "Trier Gestionnaires : Agnès Dubuc" at bounding box center [774, 79] width 1391 height 31
click at [1217, 34] on input "41AREA" at bounding box center [1246, 36] width 245 height 26
click at [315, 78] on span "Gestionnaires : Agnès Dubuc" at bounding box center [399, 79] width 168 height 13
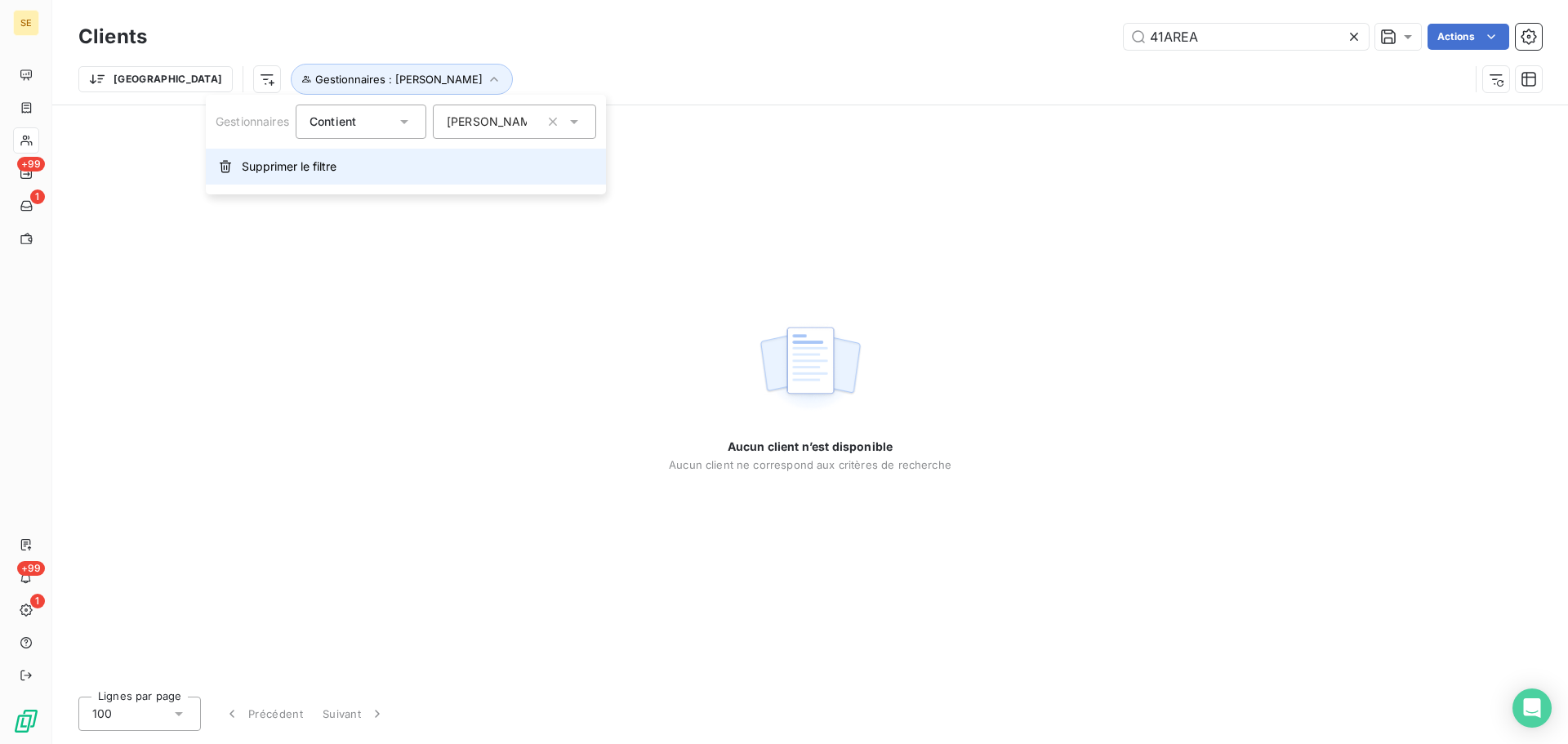
click at [305, 161] on span "Supprimer le filtre" at bounding box center [289, 166] width 95 height 16
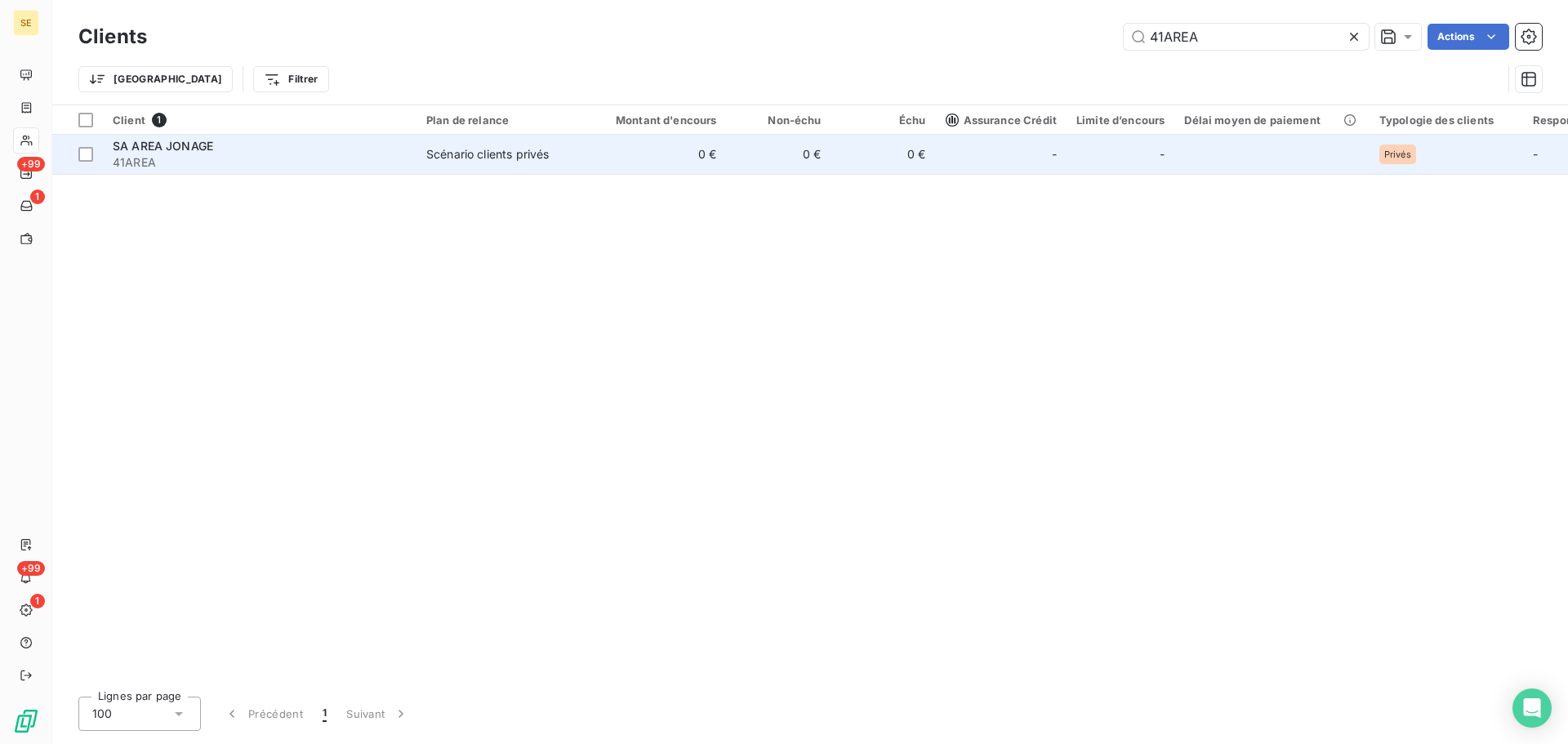
click at [443, 165] on td "Scénario clients privés" at bounding box center [502, 154] width 170 height 39
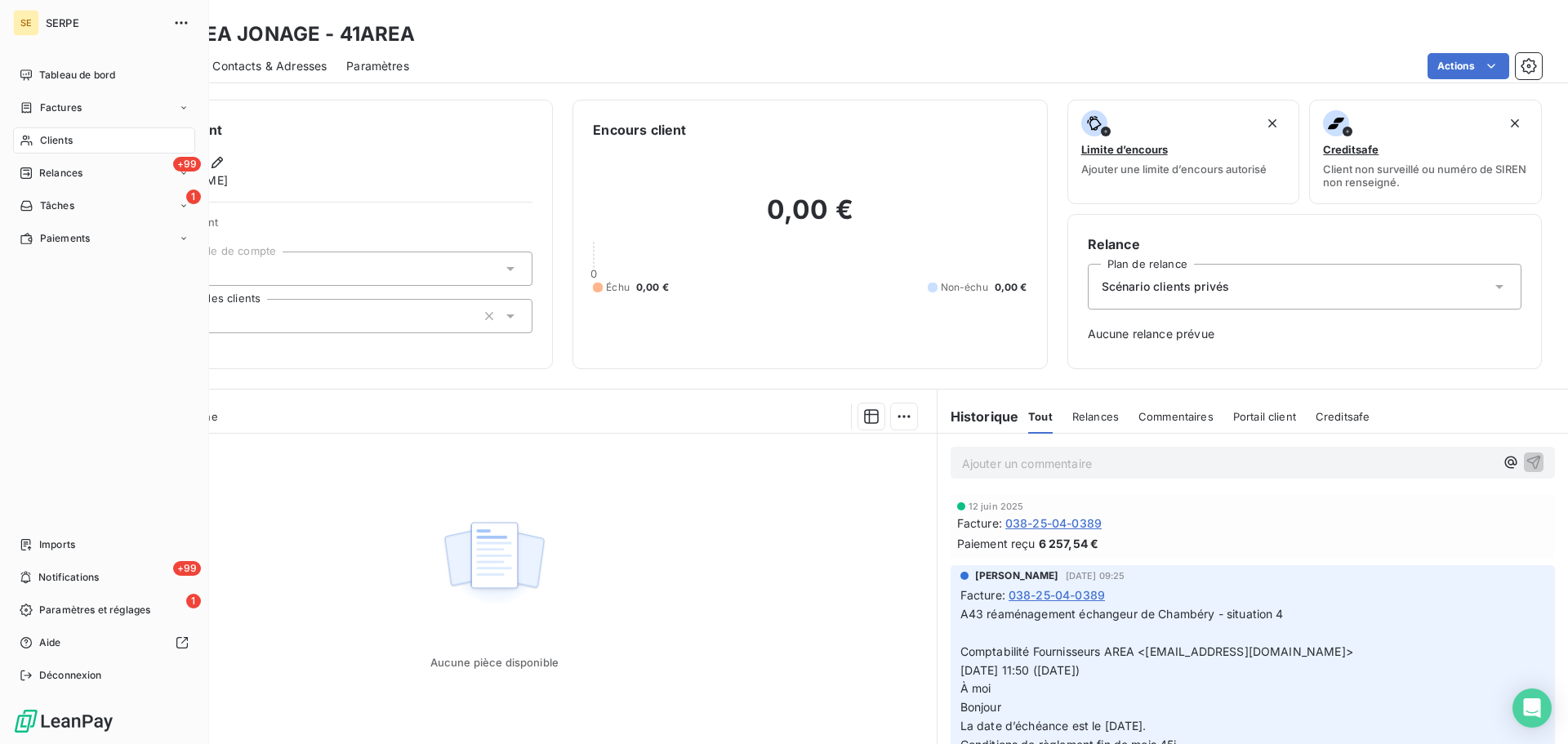
click at [34, 139] on div "Clients" at bounding box center [103, 140] width 182 height 26
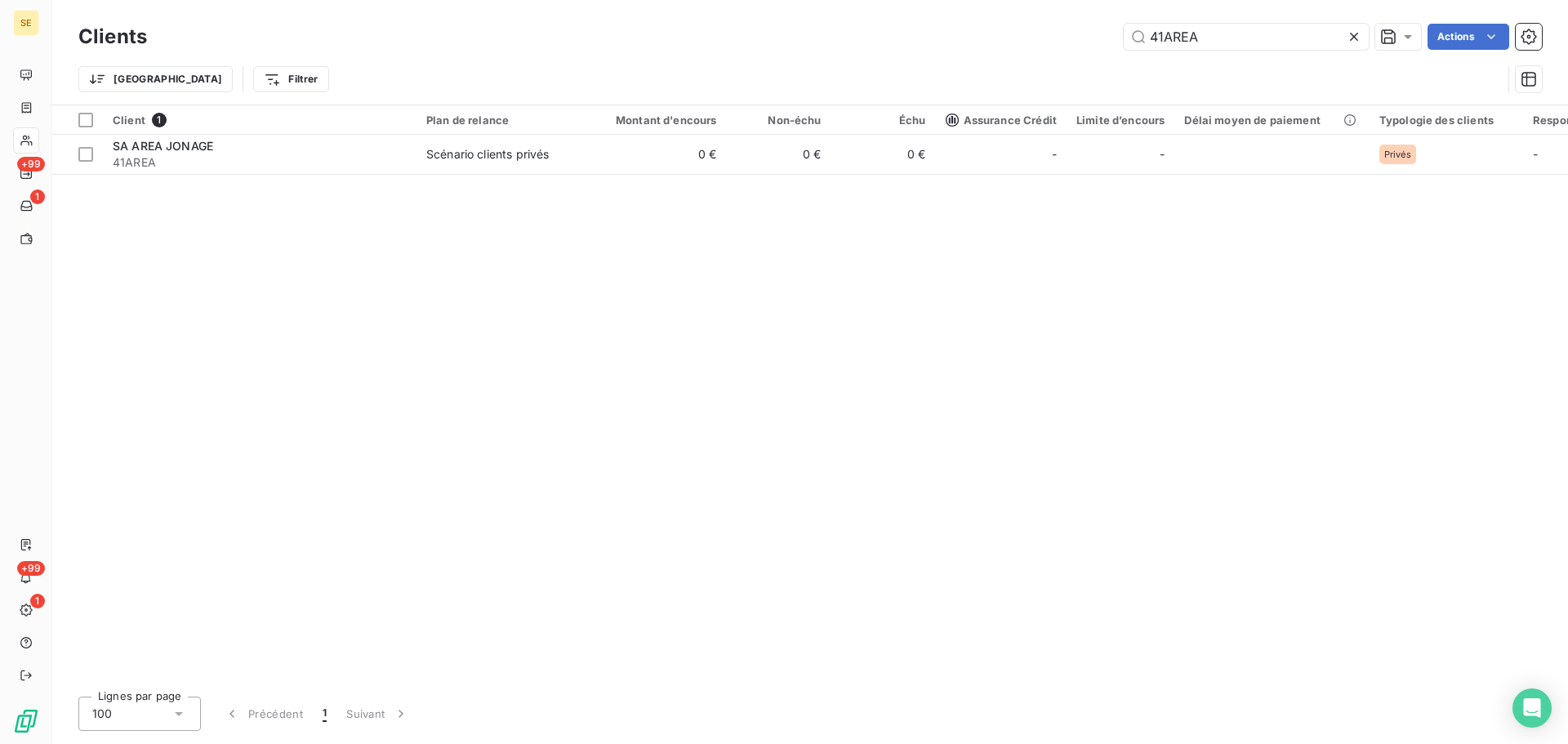
drag, startPoint x: 1207, startPoint y: 30, endPoint x: 1100, endPoint y: 31, distance: 107.0
click at [1100, 31] on div "41AREA Actions" at bounding box center [854, 36] width 1376 height 26
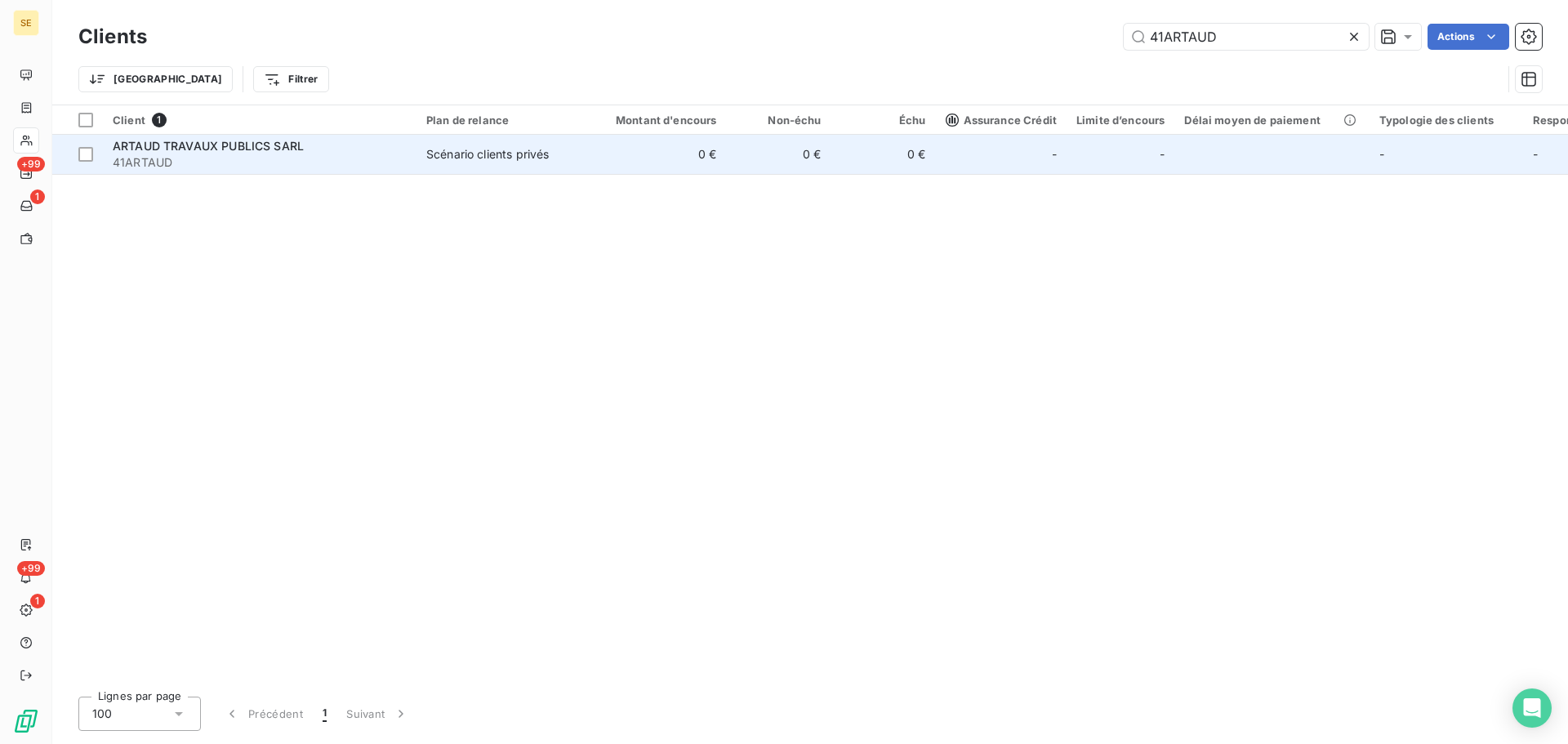
type input "41ARTAUD"
click at [534, 147] on div "Scénario clients privés" at bounding box center [487, 154] width 123 height 16
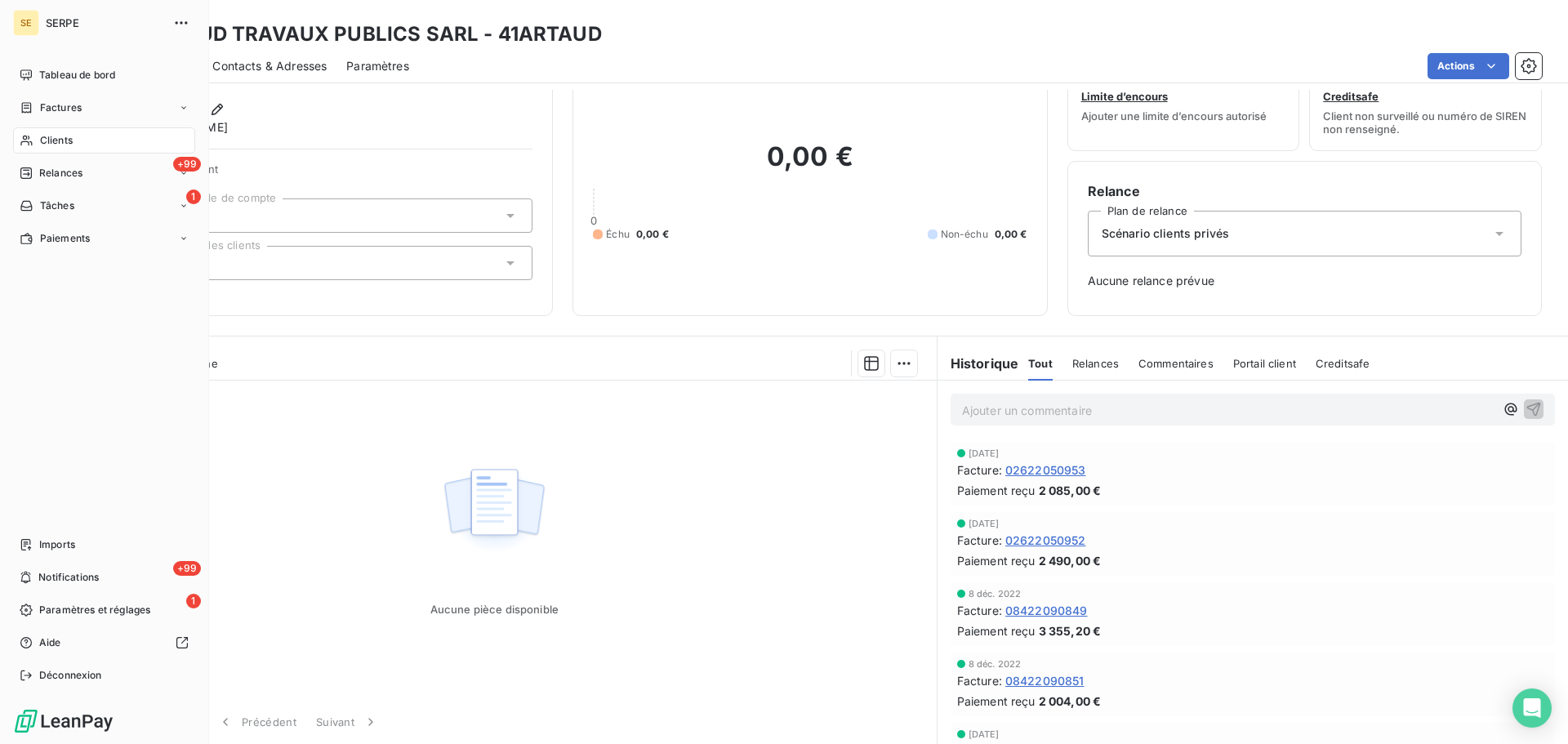
click at [65, 137] on span "Clients" at bounding box center [56, 140] width 33 height 14
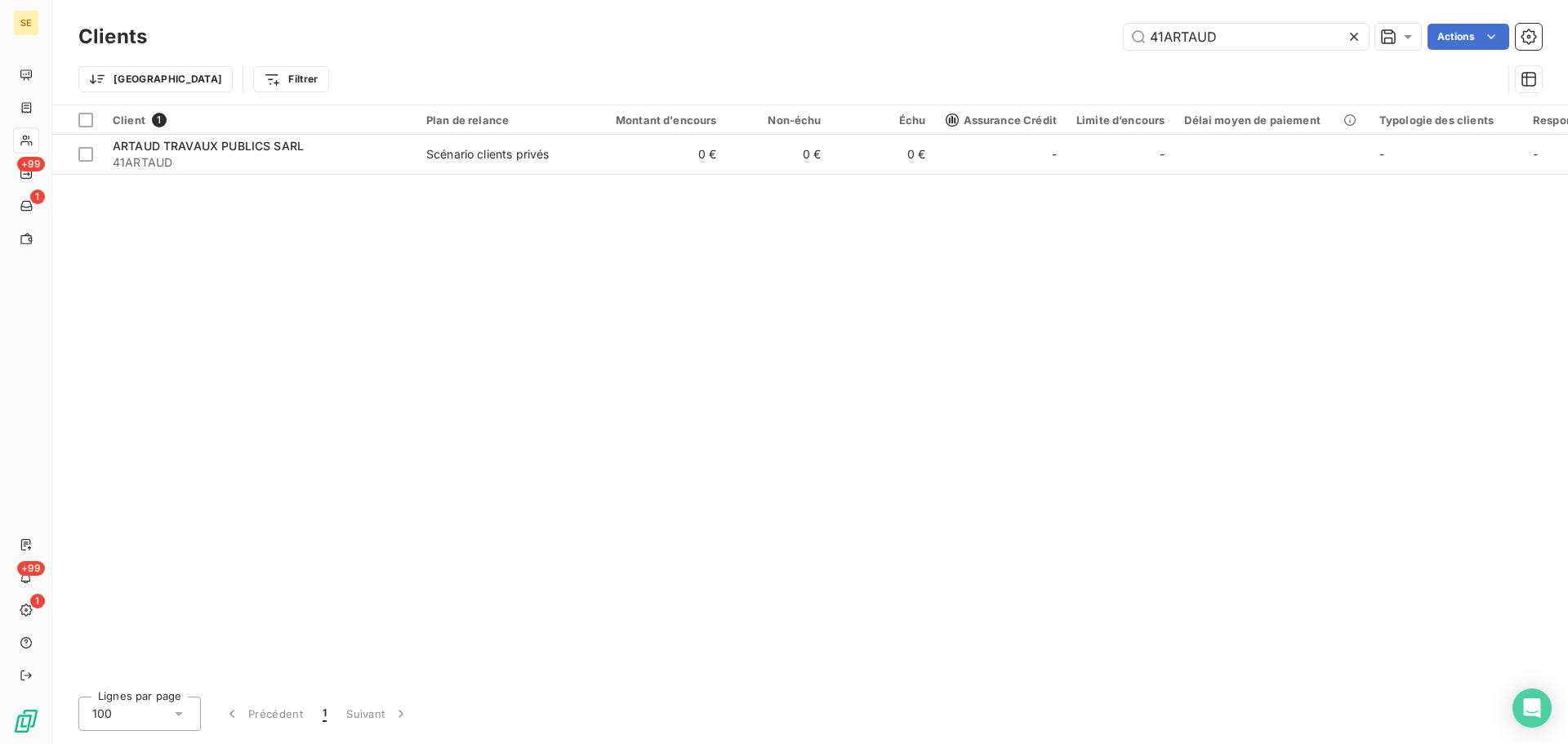
drag, startPoint x: 1229, startPoint y: 34, endPoint x: 1093, endPoint y: 36, distance: 136.0
click at [1093, 36] on div "41ARTAUD Actions" at bounding box center [854, 36] width 1376 height 26
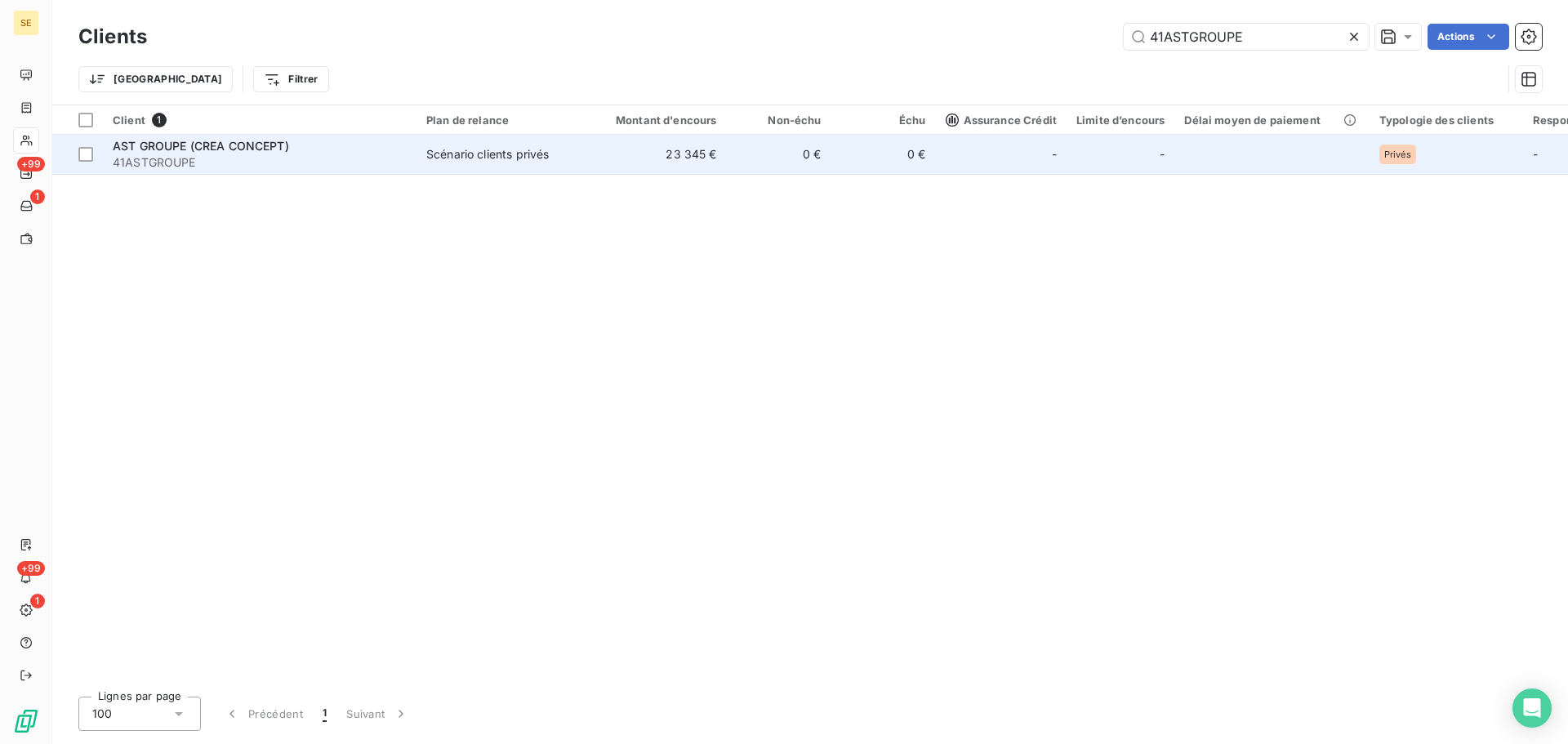
type input "41ASTGROUPE"
click at [314, 163] on span "41ASTGROUPE" at bounding box center [259, 162] width 294 height 16
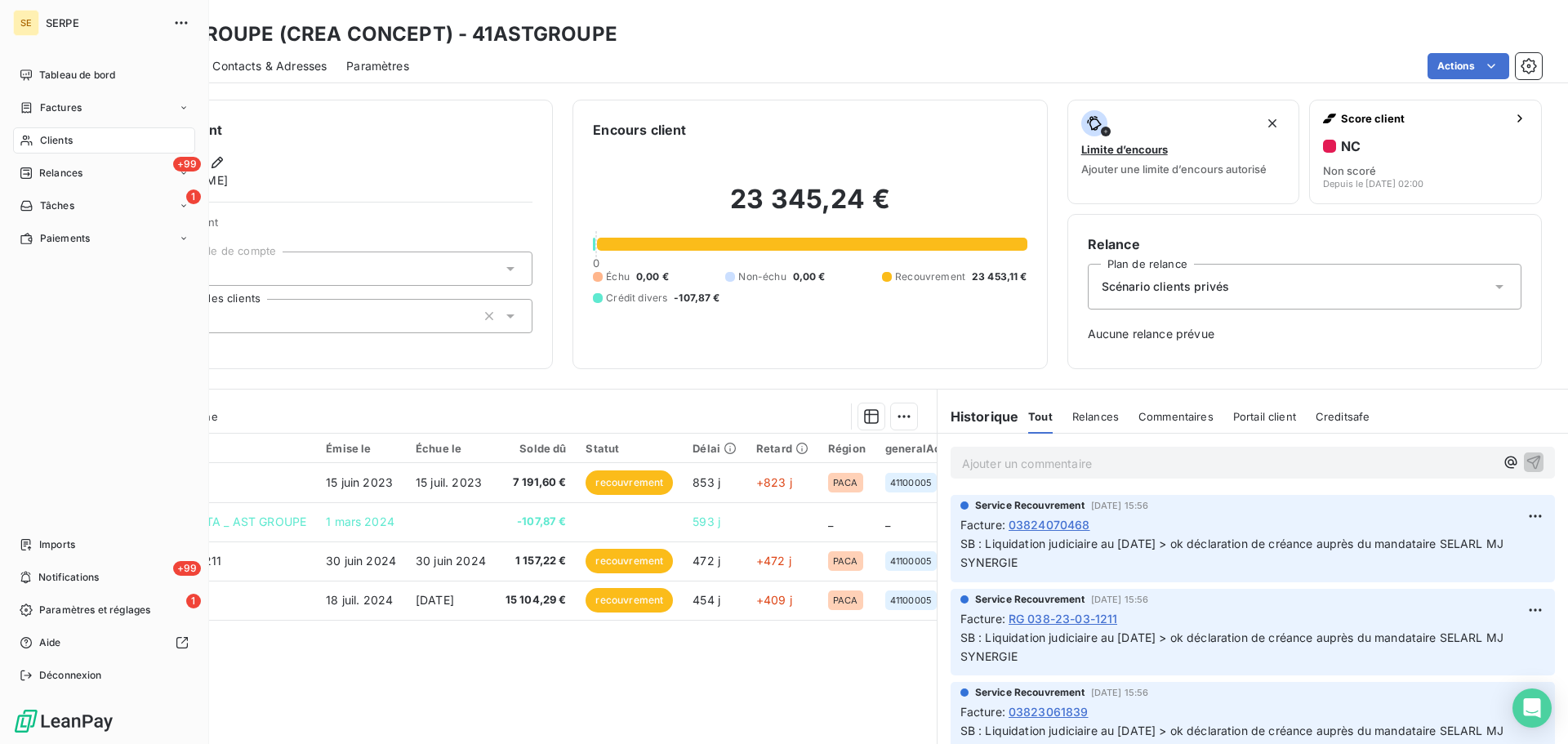
click at [43, 134] on span "Clients" at bounding box center [56, 140] width 33 height 14
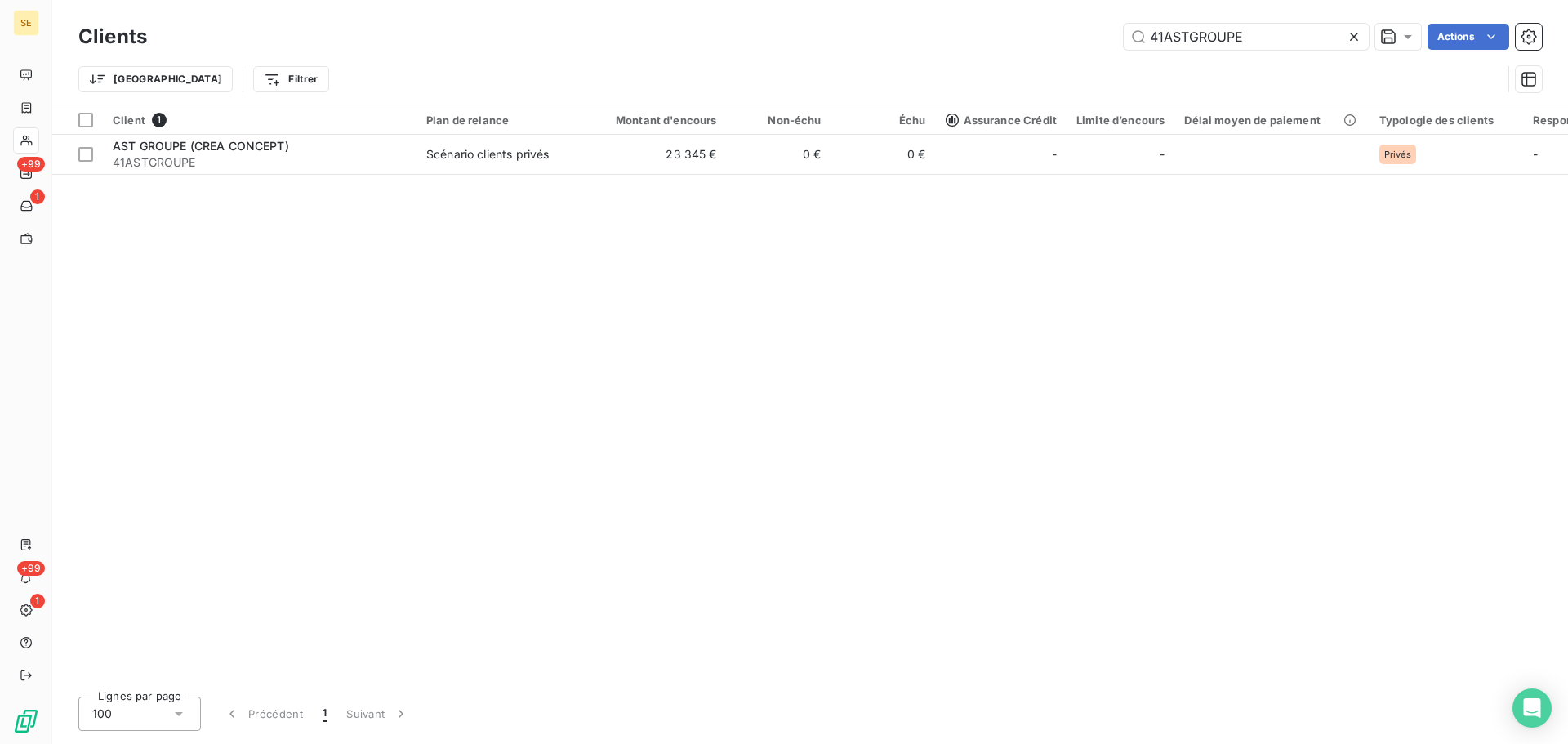
drag, startPoint x: 1277, startPoint y: 36, endPoint x: 1057, endPoint y: 47, distance: 220.3
click at [1059, 47] on div "41ASTGROUPE Actions" at bounding box center [854, 36] width 1376 height 26
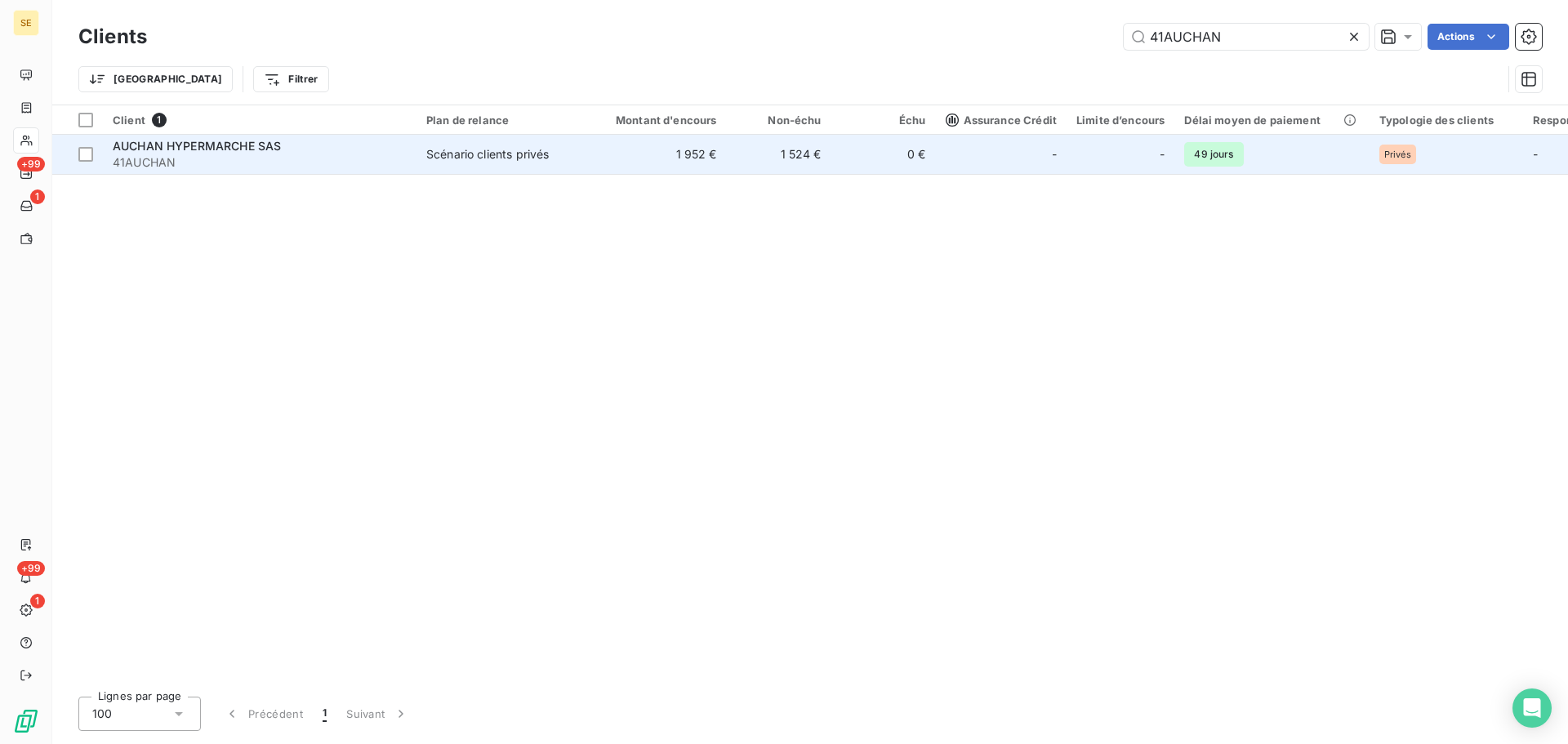
type input "41AUCHAN"
click at [601, 164] on td "1 952 €" at bounding box center [657, 154] width 141 height 39
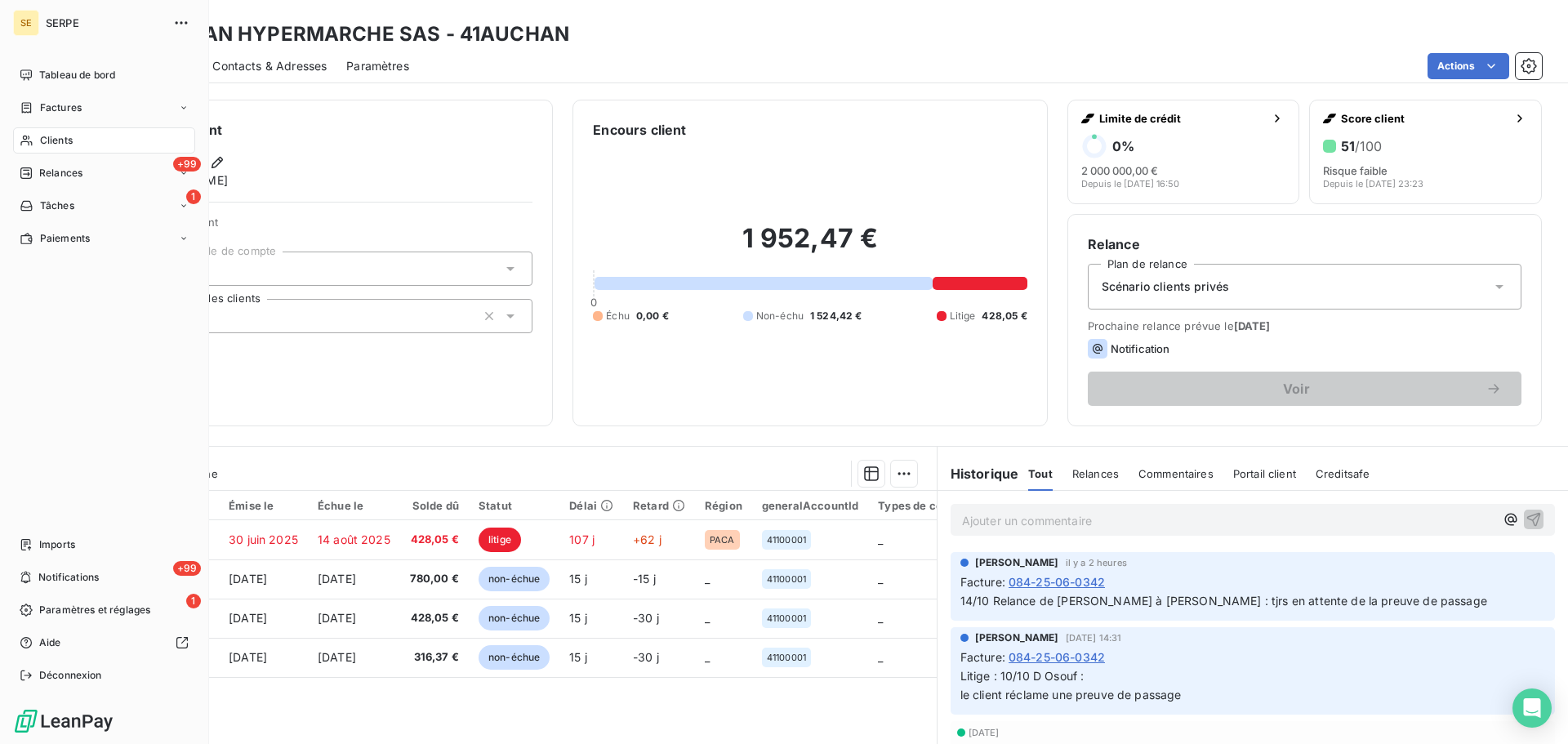
click at [70, 142] on span "Clients" at bounding box center [56, 140] width 33 height 14
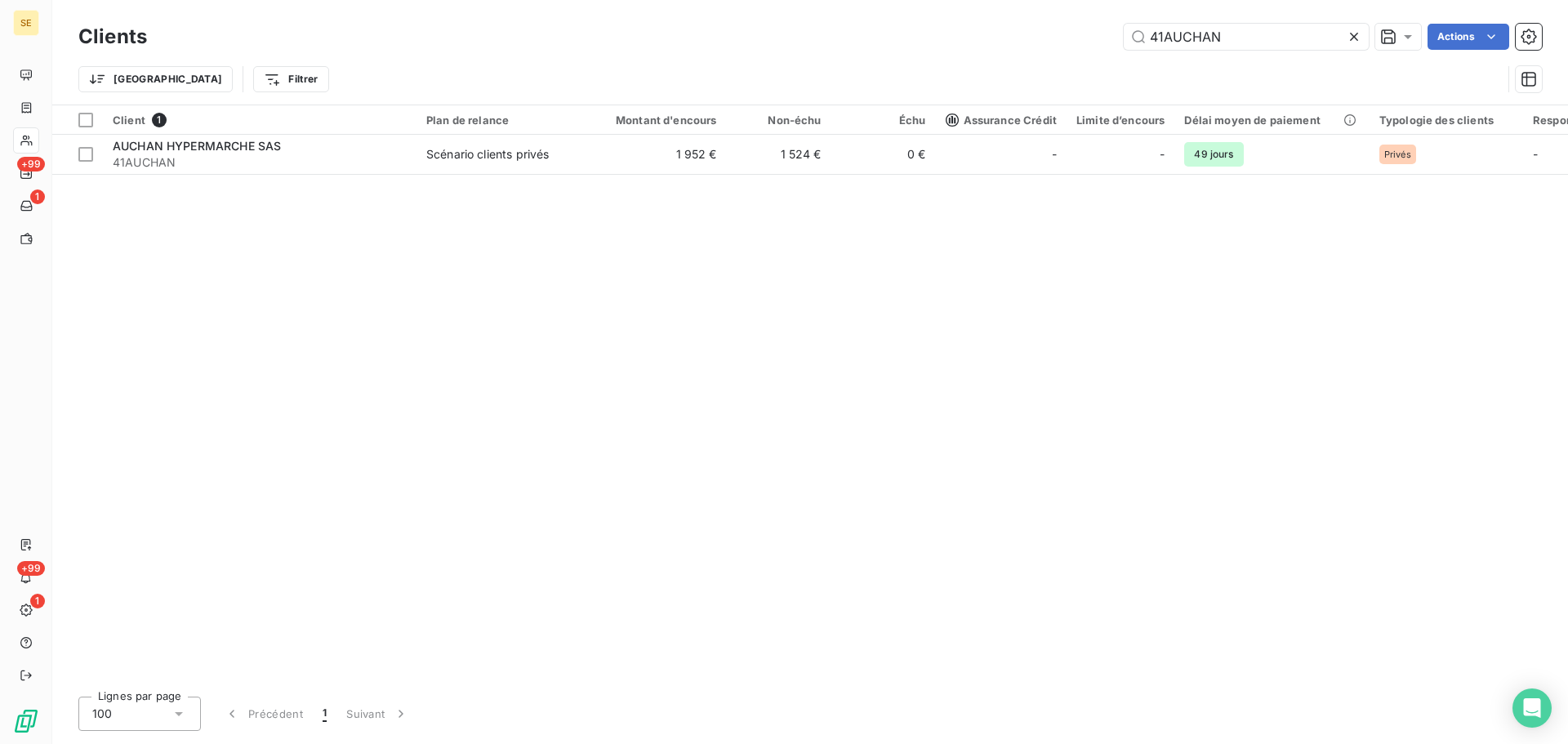
drag, startPoint x: 1256, startPoint y: 39, endPoint x: 1079, endPoint y: 37, distance: 177.0
click at [1098, 37] on div "41AUCHAN Actions" at bounding box center [854, 36] width 1376 height 26
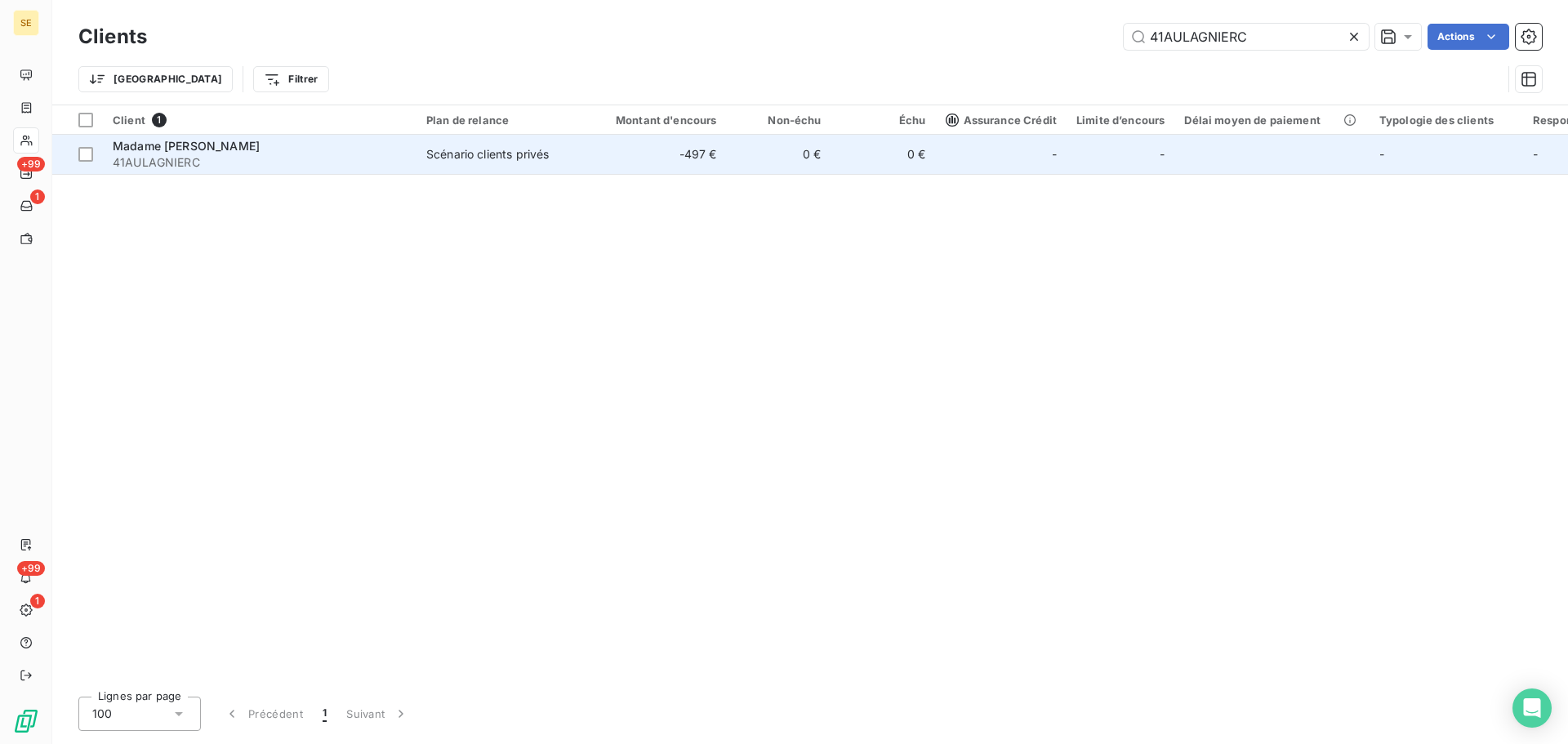
type input "41AULAGNIERC"
click at [193, 153] on div "Madame AULAGNIER CECILE" at bounding box center [259, 146] width 294 height 16
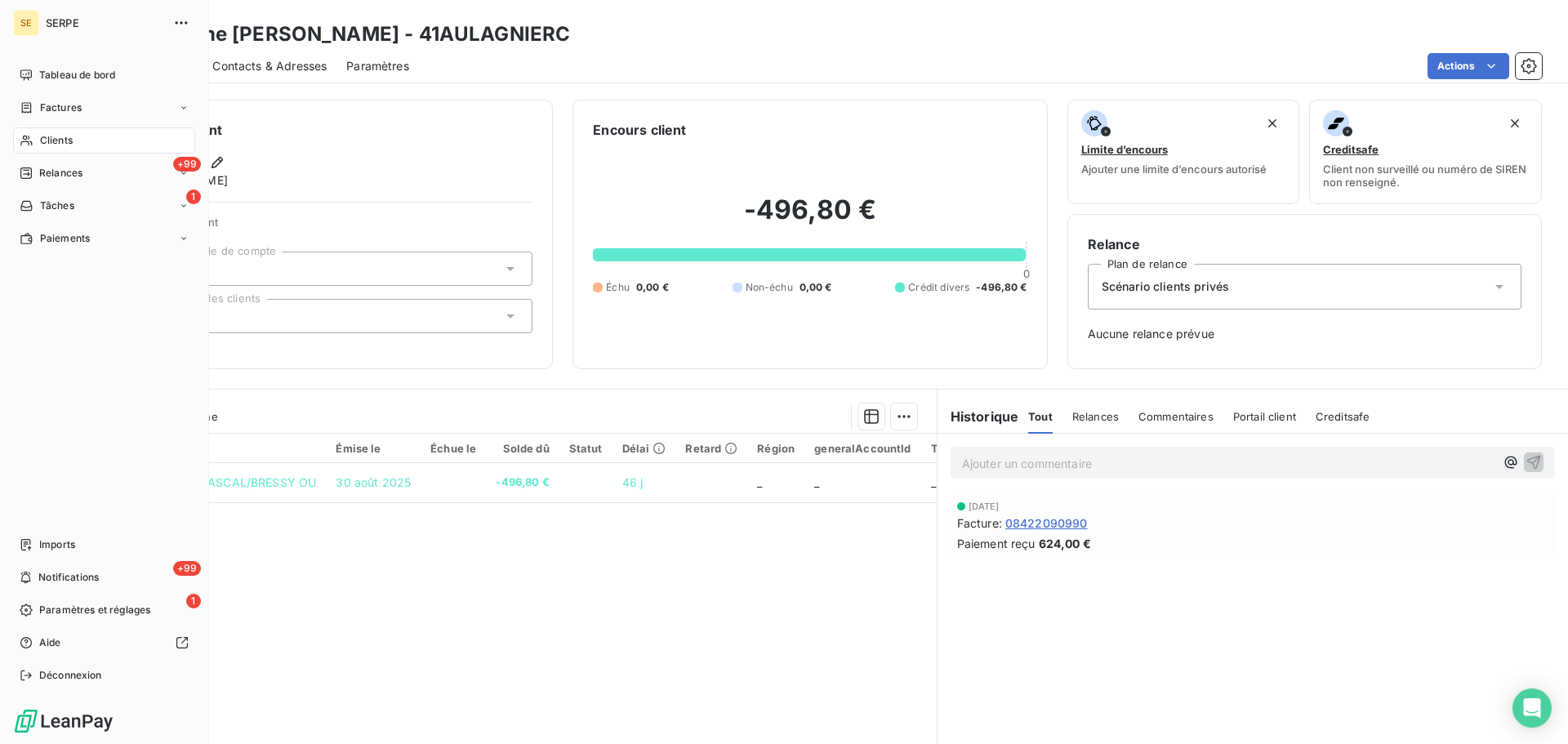
drag, startPoint x: 61, startPoint y: 137, endPoint x: 96, endPoint y: 128, distance: 36.1
click at [61, 137] on span "Clients" at bounding box center [56, 140] width 33 height 14
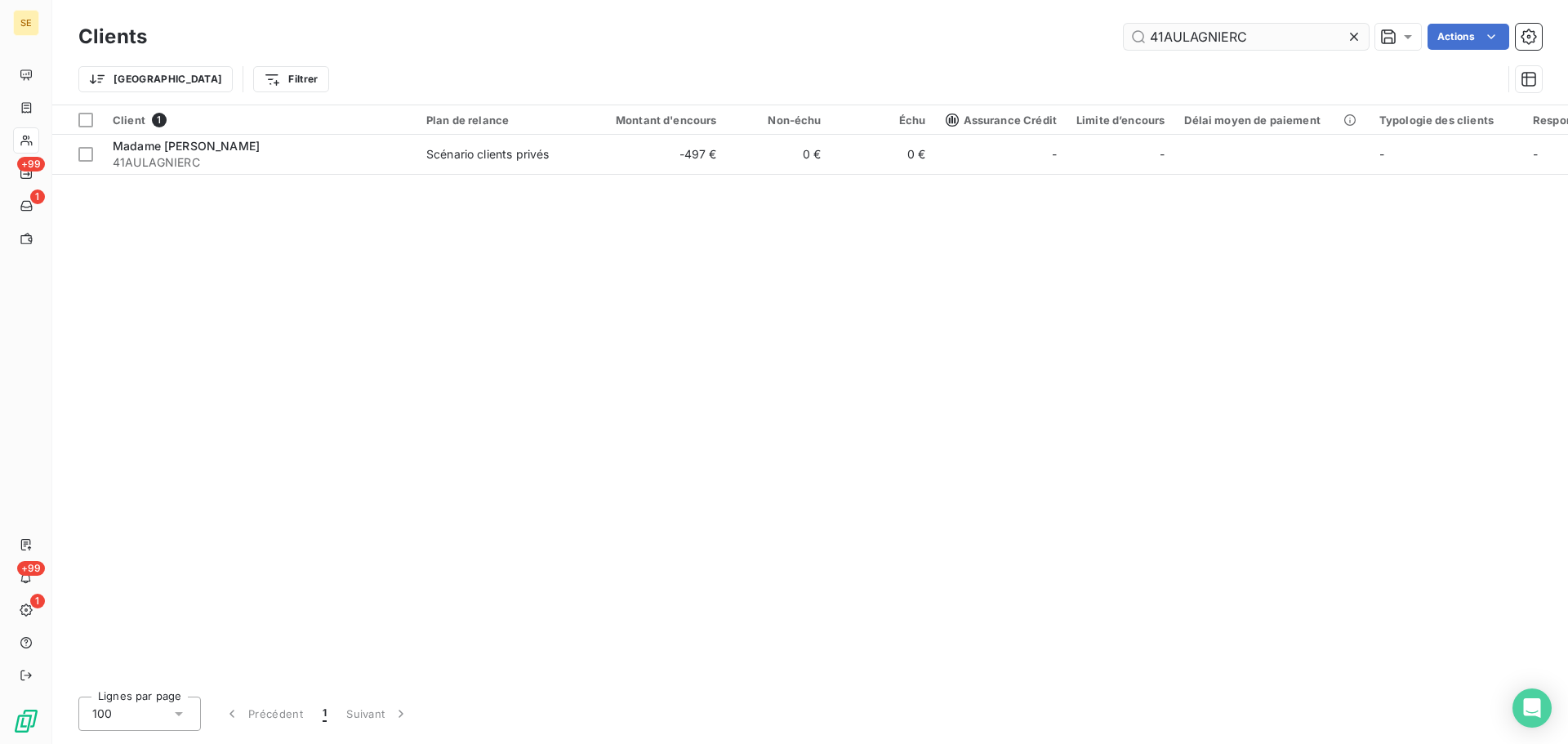
drag, startPoint x: 1185, startPoint y: 39, endPoint x: 1131, endPoint y: 38, distance: 54.0
click at [1129, 39] on input "41AULAGNIERC" at bounding box center [1246, 36] width 245 height 26
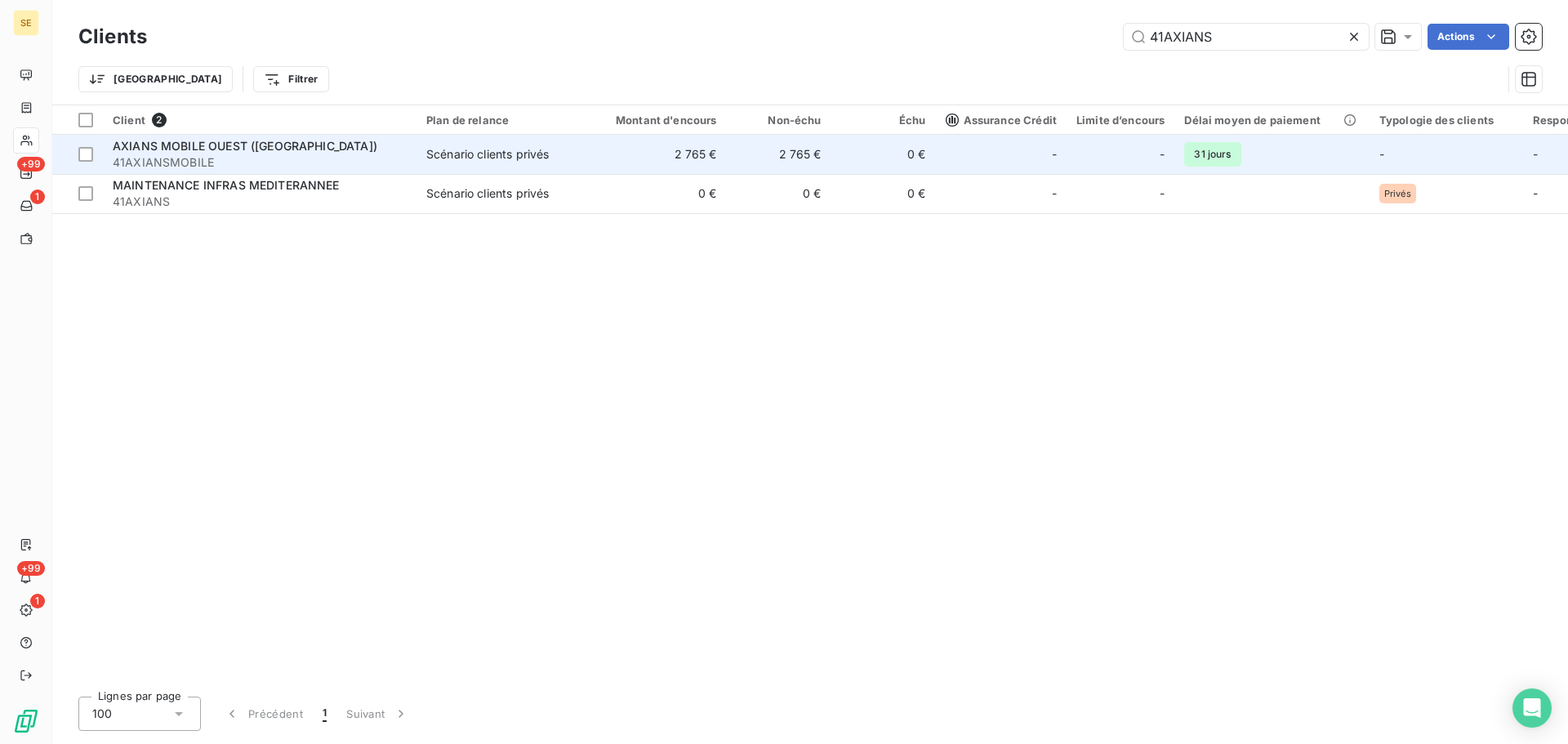
type input "41AXIANS"
click at [469, 147] on div "Scénario clients privés" at bounding box center [487, 154] width 123 height 16
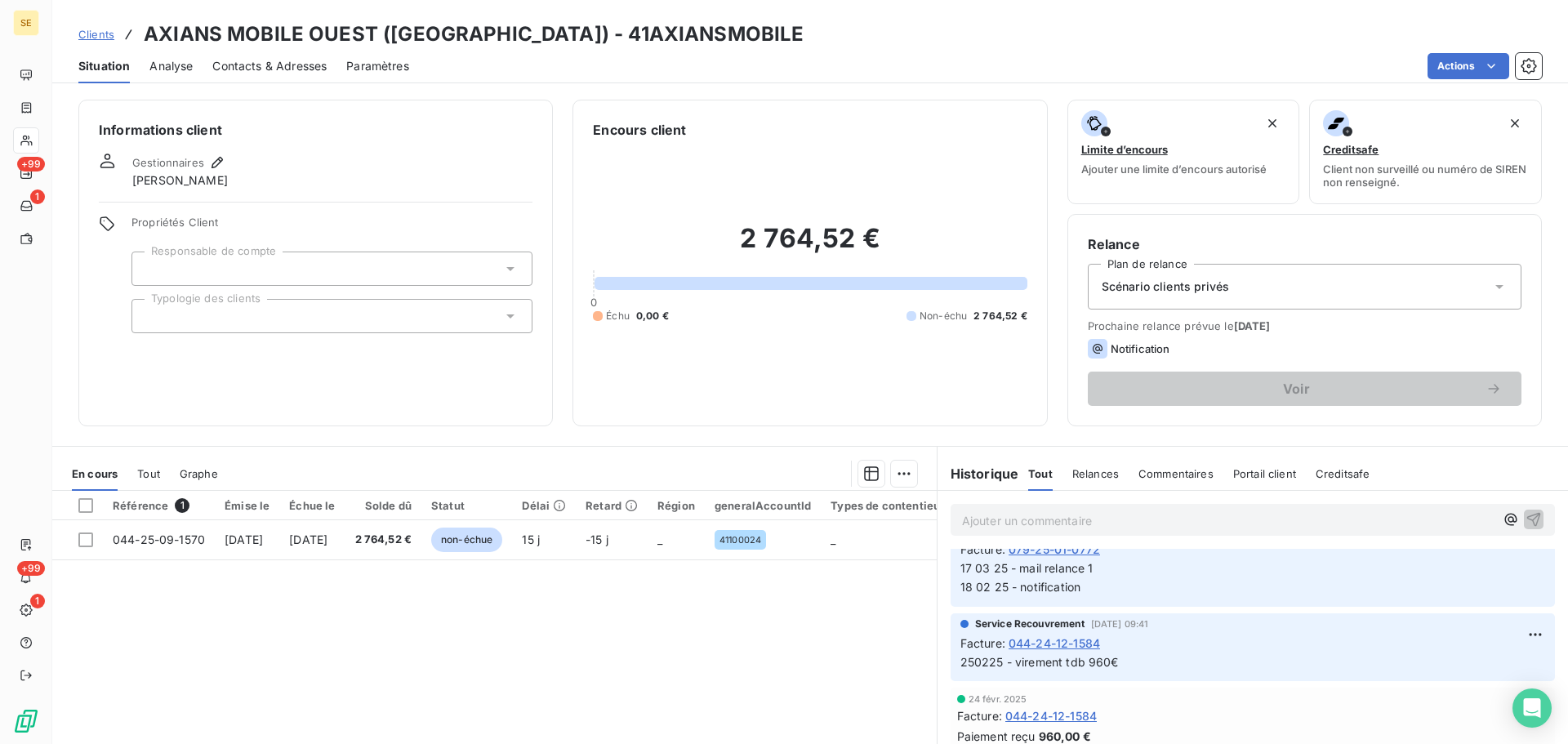
scroll to position [1089, 0]
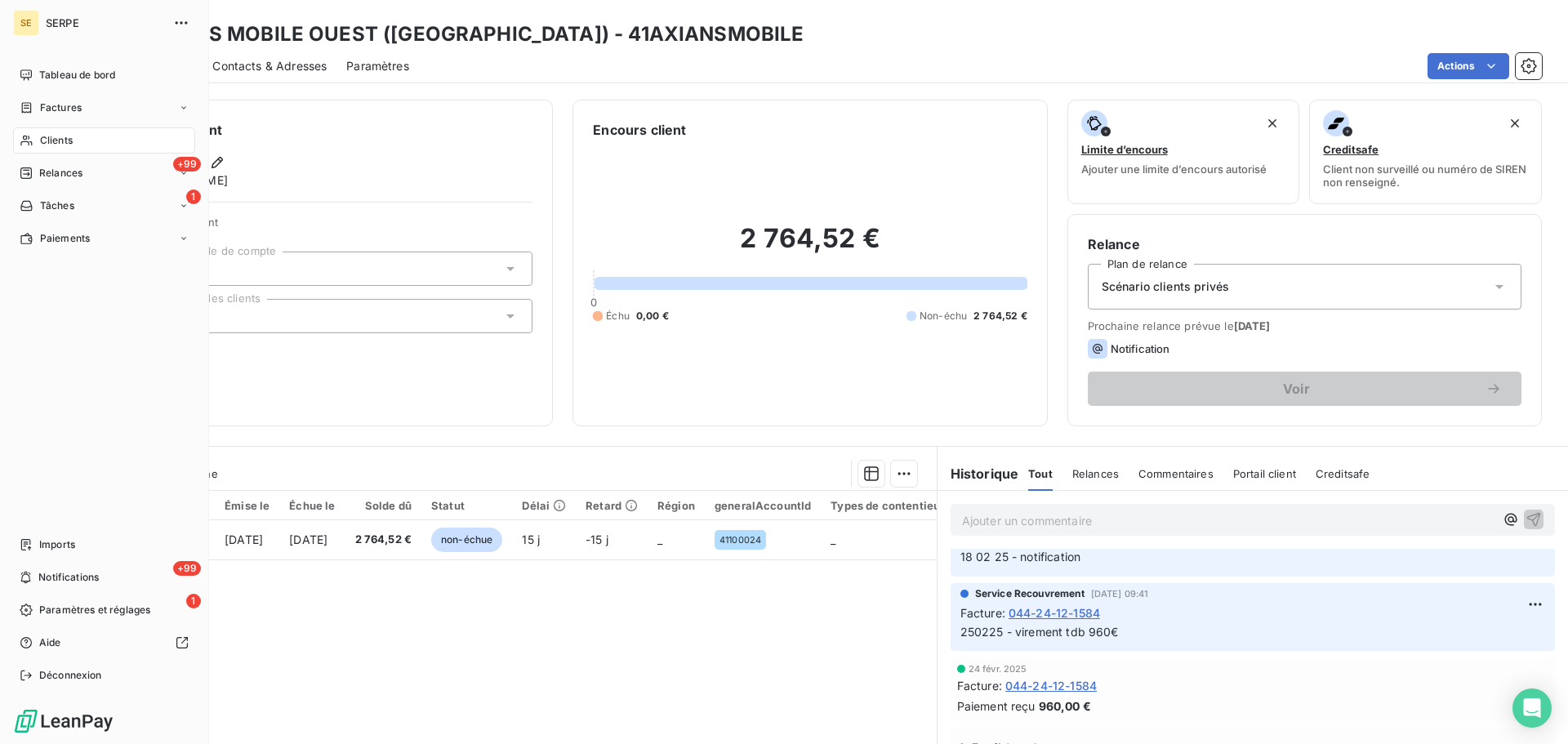
click at [74, 147] on div "Clients" at bounding box center [103, 140] width 182 height 26
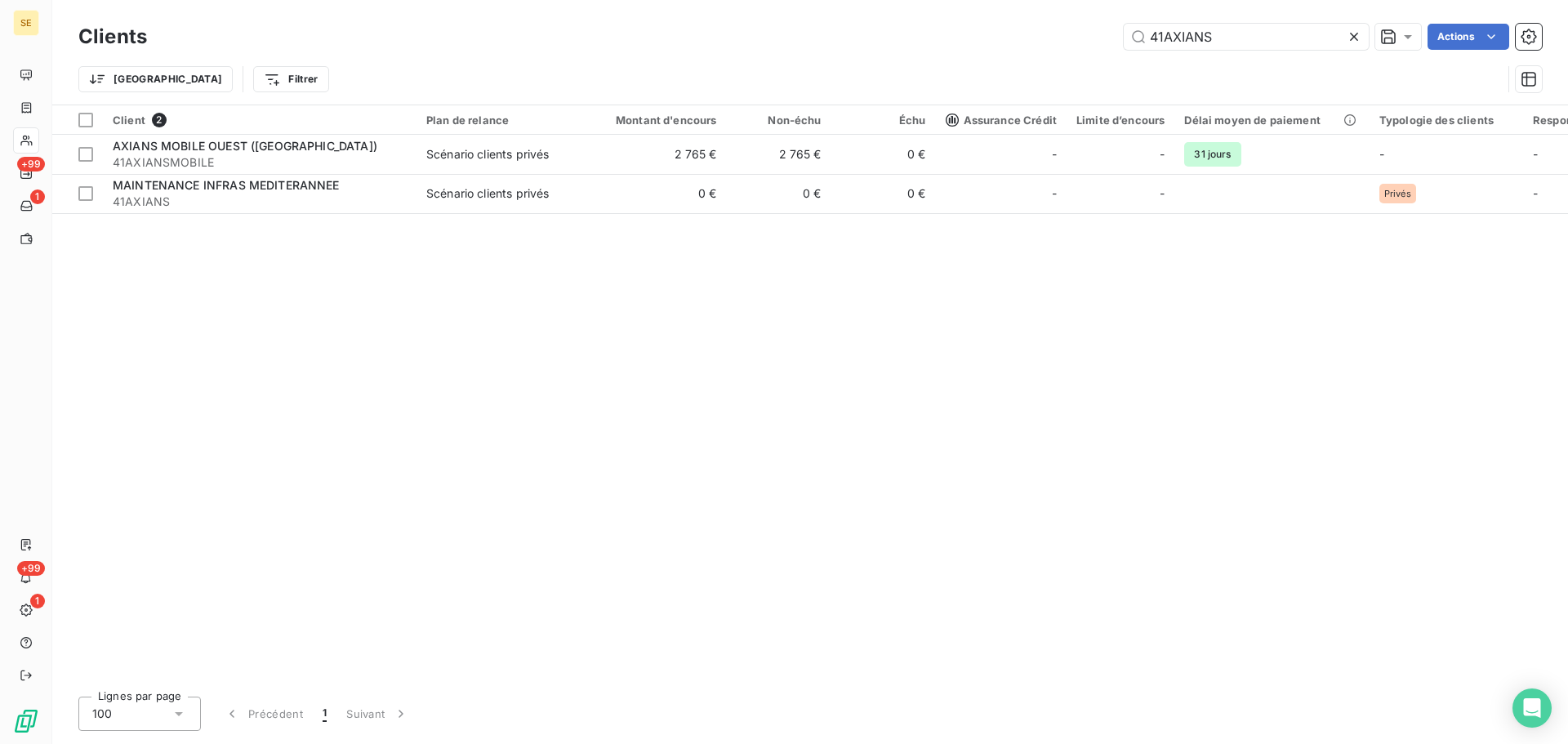
drag, startPoint x: 1237, startPoint y: 24, endPoint x: 1226, endPoint y: 23, distance: 11.0
click at [1226, 23] on div "Clients 41AXIANS Actions" at bounding box center [810, 36] width 1464 height 34
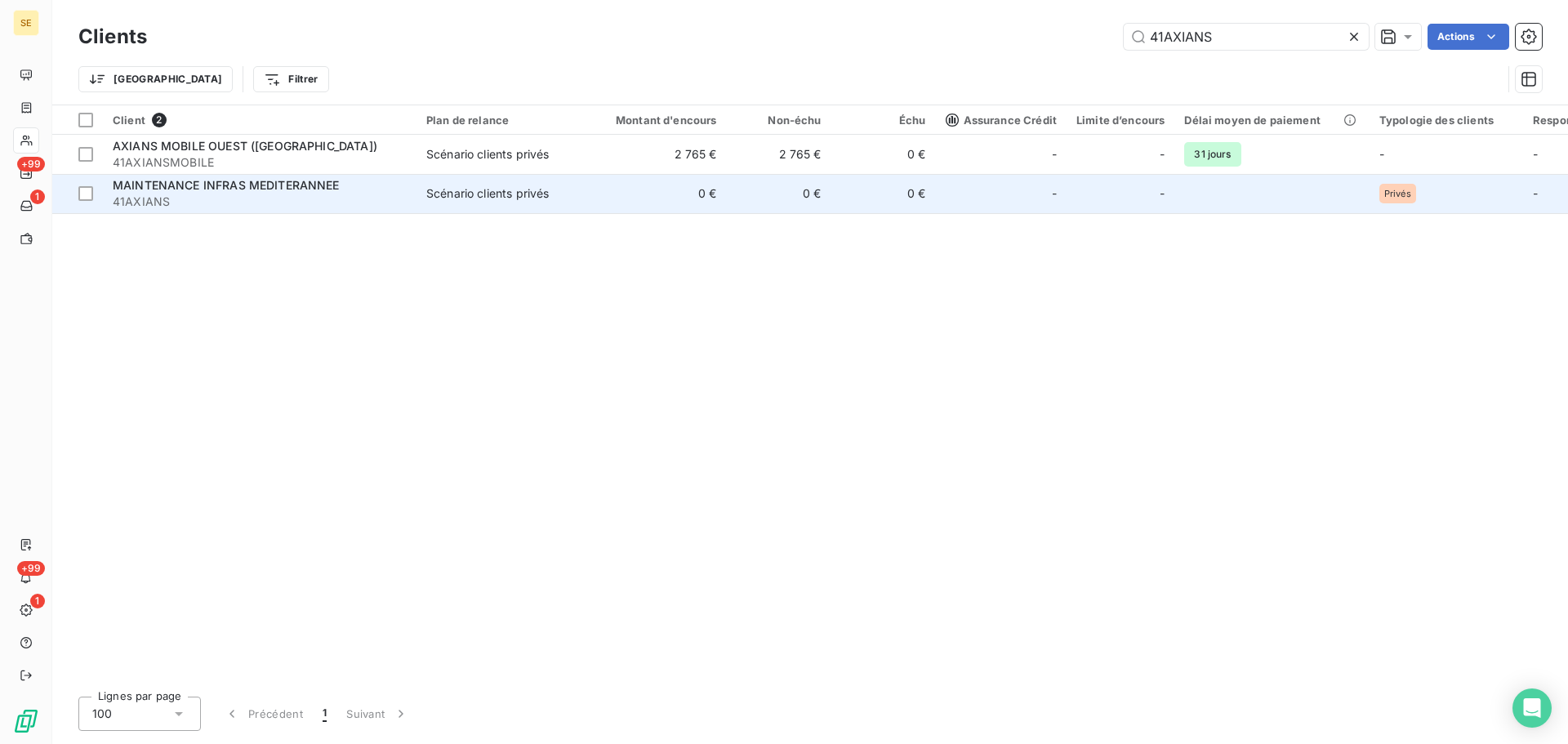
click at [392, 203] on span "41AXIANS" at bounding box center [259, 201] width 294 height 16
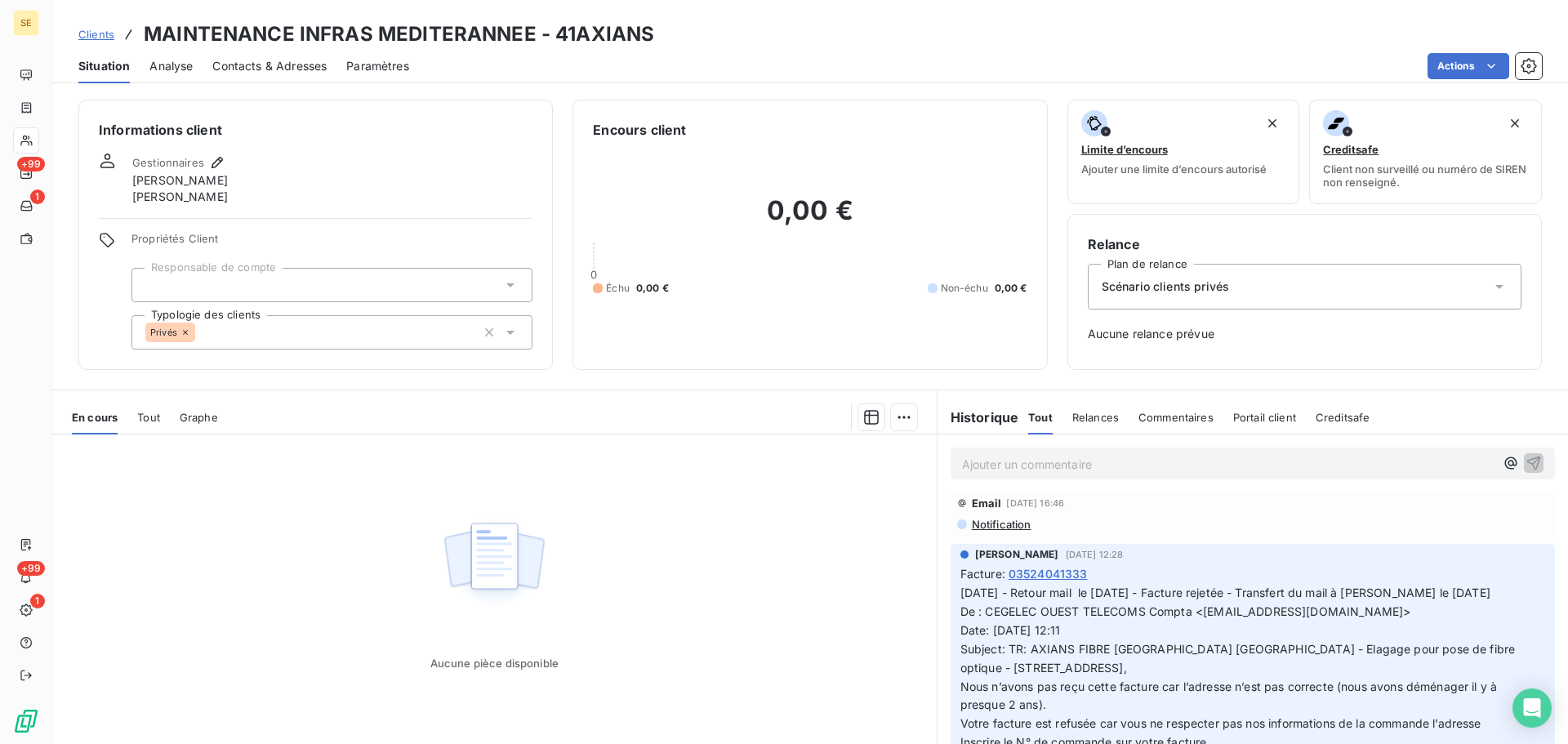
scroll to position [1307, 0]
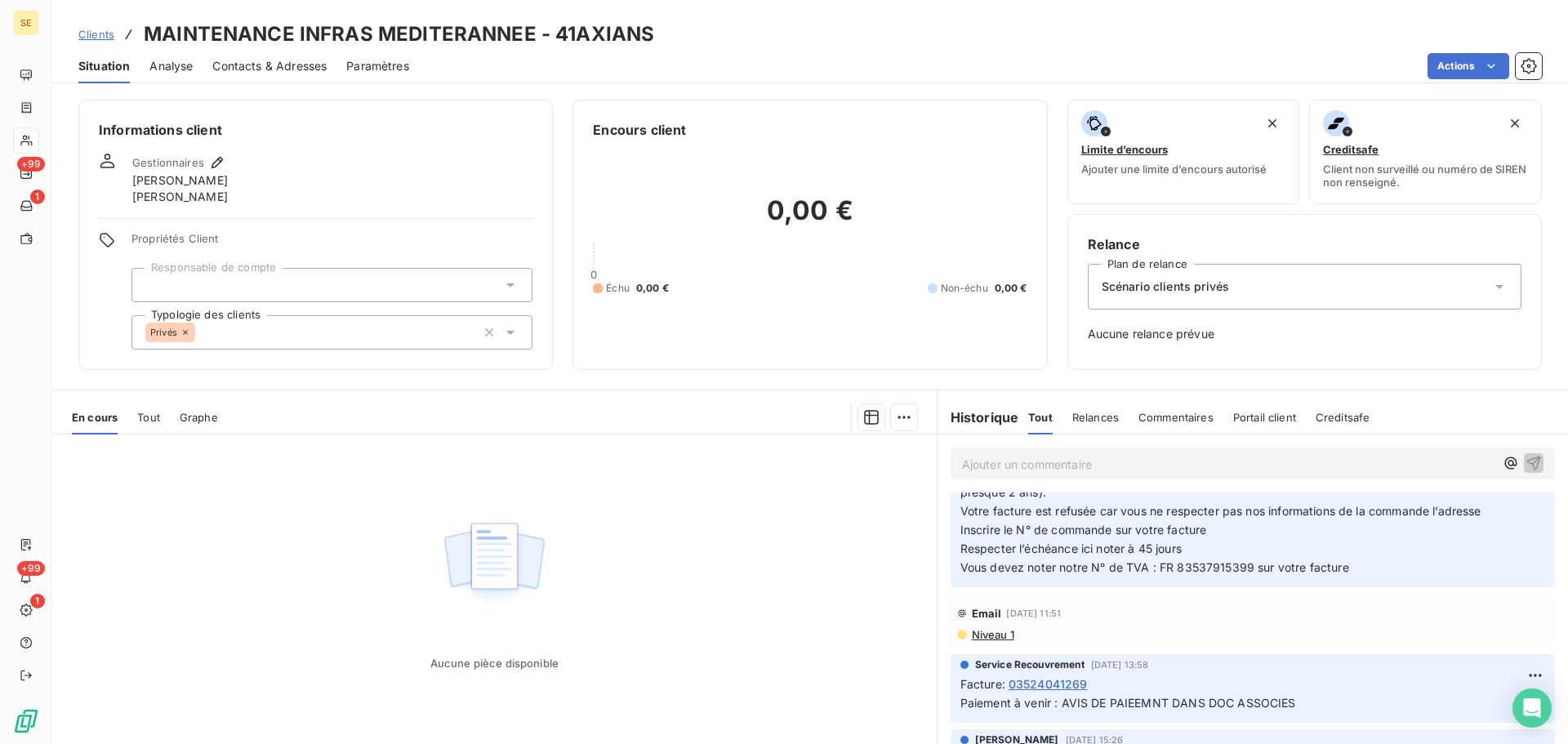
click at [1054, 575] on span "Vous devez noter notre N° de TVA : FR 83537915399 sur votre facture" at bounding box center [1154, 567] width 389 height 14
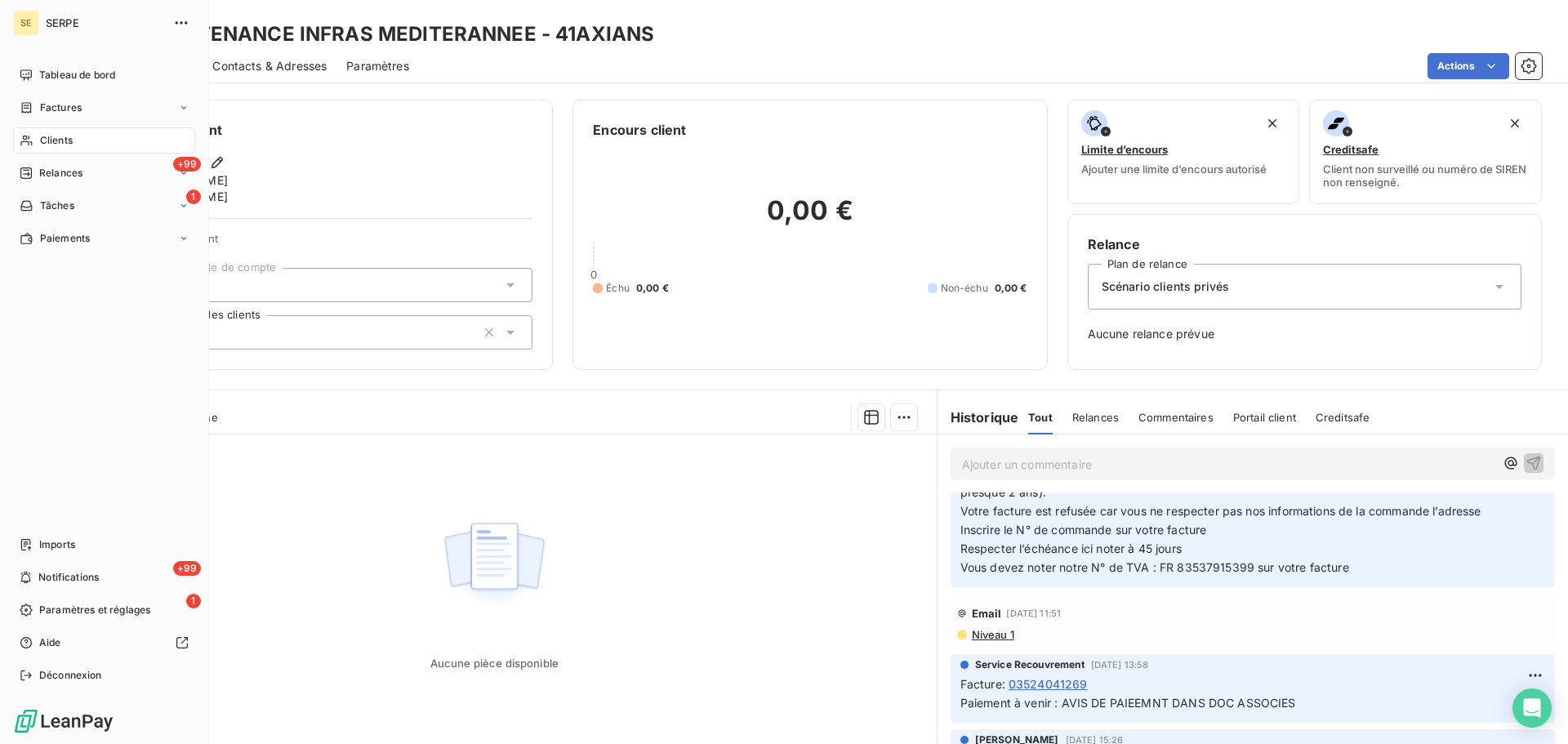
click at [59, 145] on span "Clients" at bounding box center [56, 140] width 33 height 14
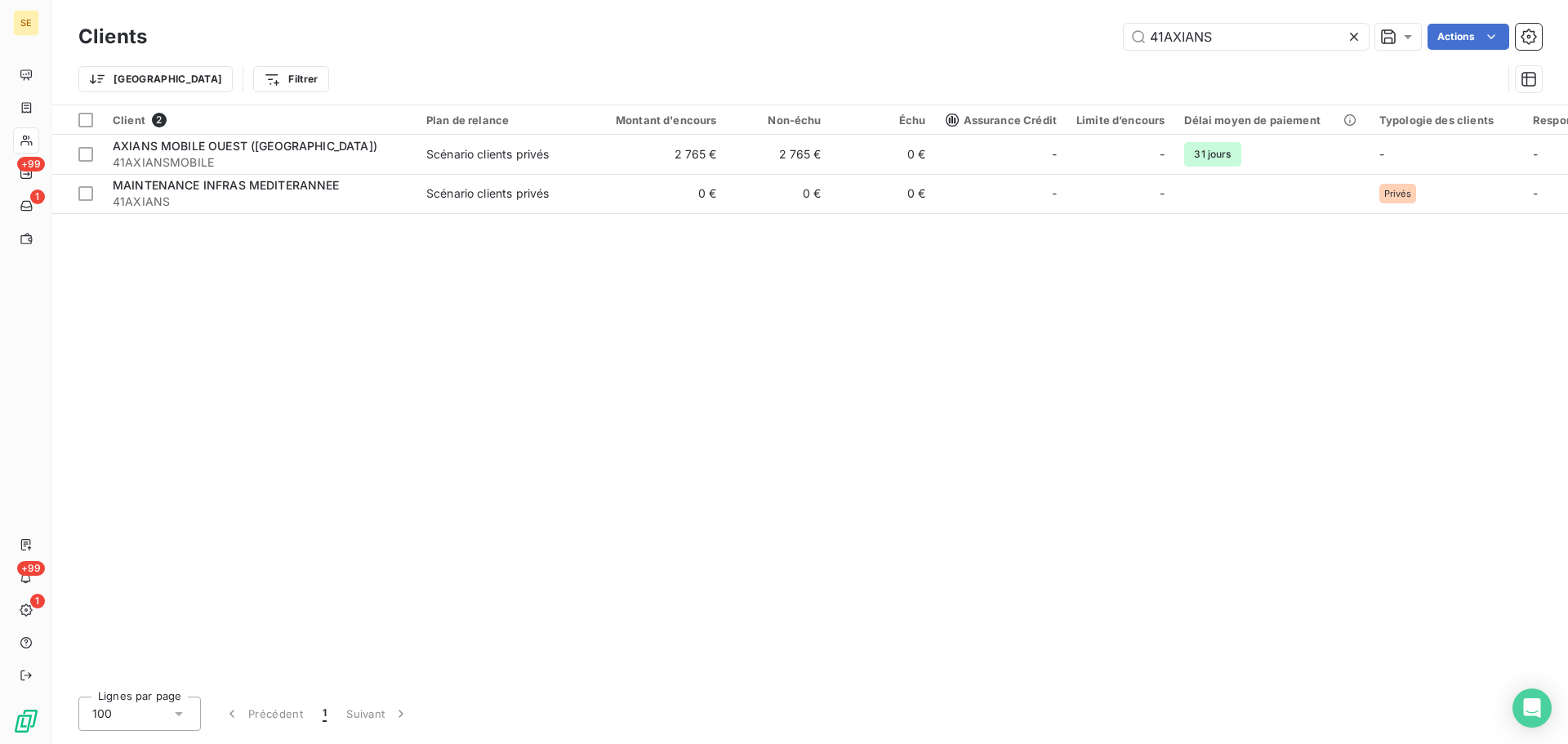
drag, startPoint x: 1240, startPoint y: 34, endPoint x: 1039, endPoint y: 21, distance: 201.4
click at [1031, 21] on div "Clients 41AXIANS Actions" at bounding box center [810, 36] width 1464 height 34
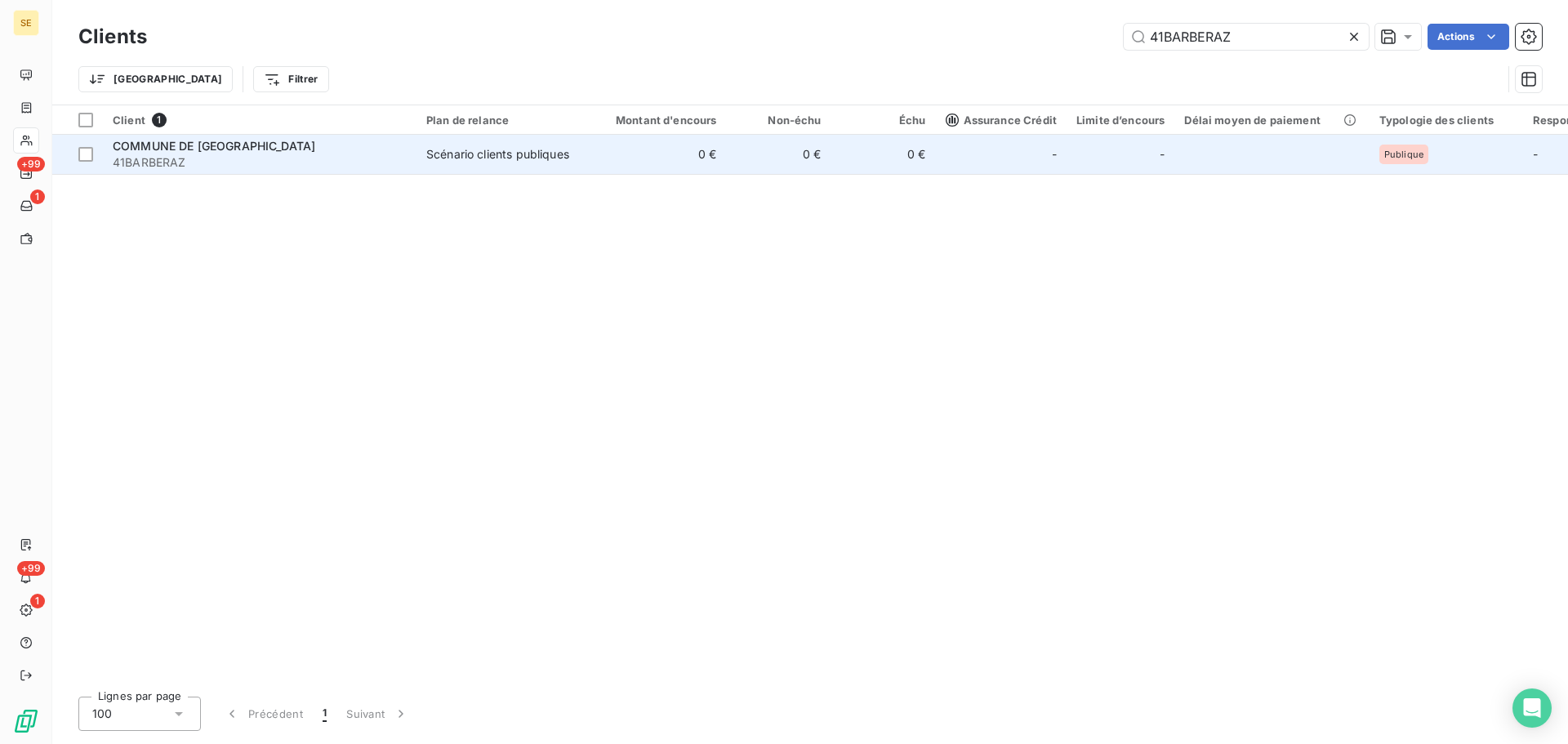
type input "41BARBERAZ"
click at [637, 162] on td "0 €" at bounding box center [657, 154] width 141 height 39
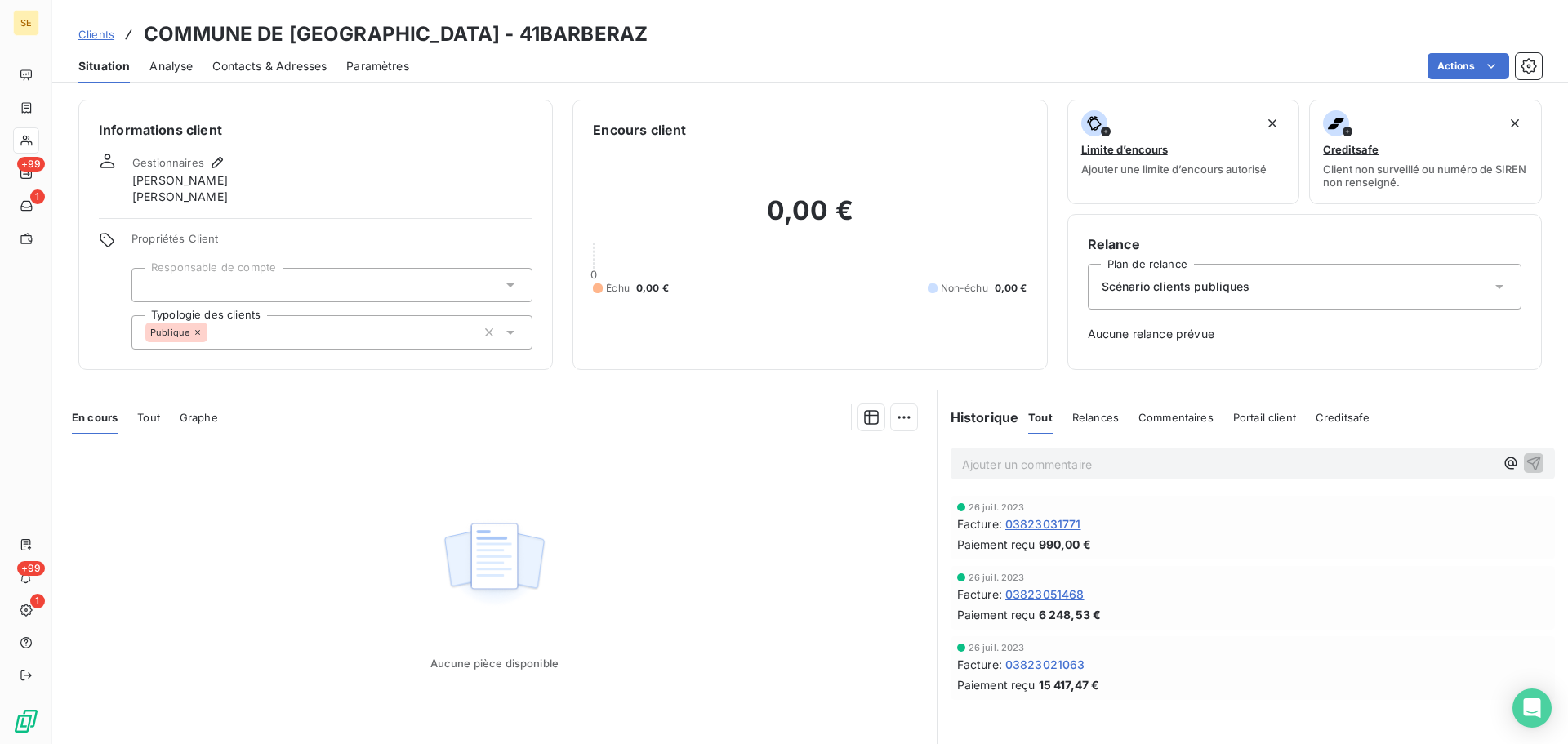
scroll to position [54, 0]
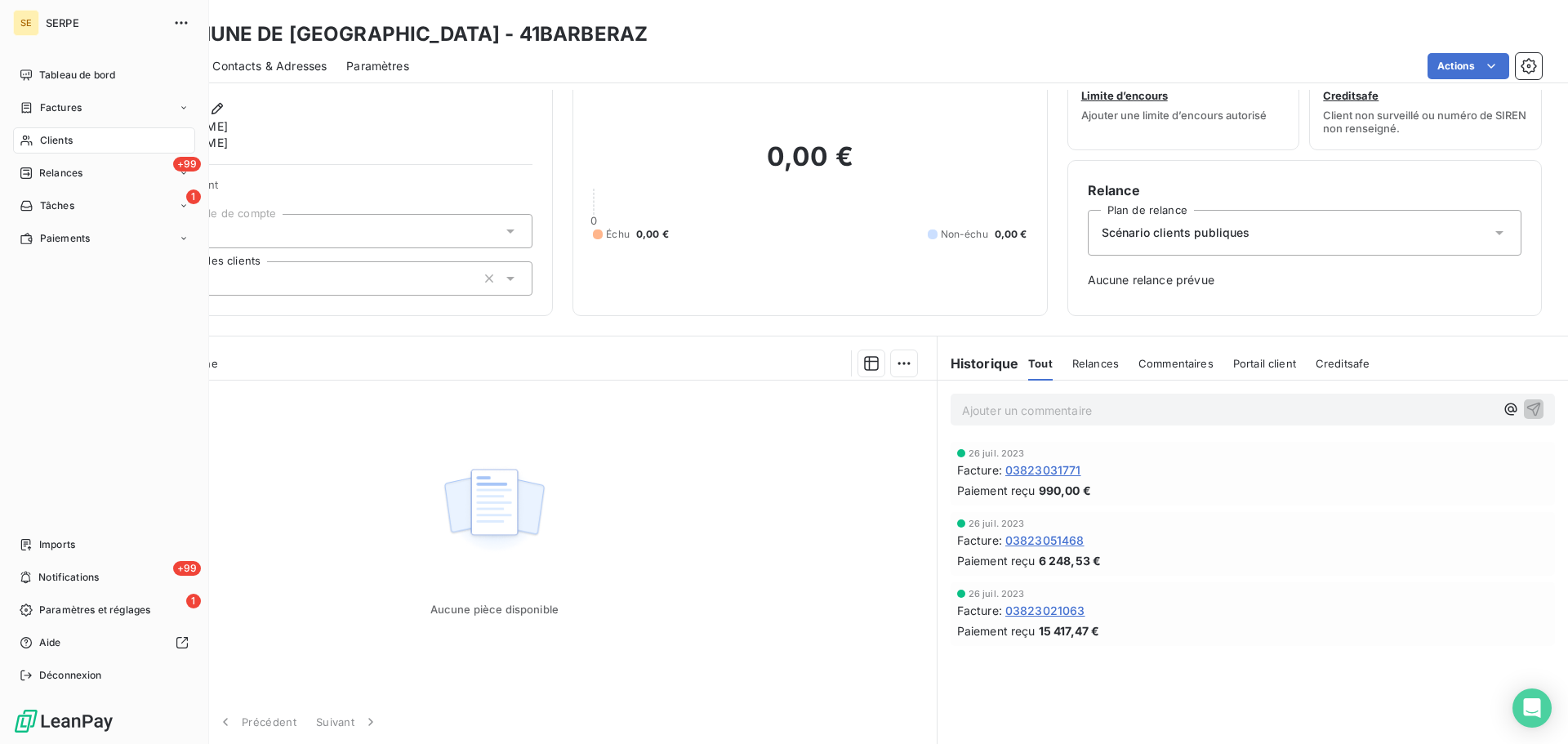
click at [44, 145] on span "Clients" at bounding box center [56, 140] width 33 height 14
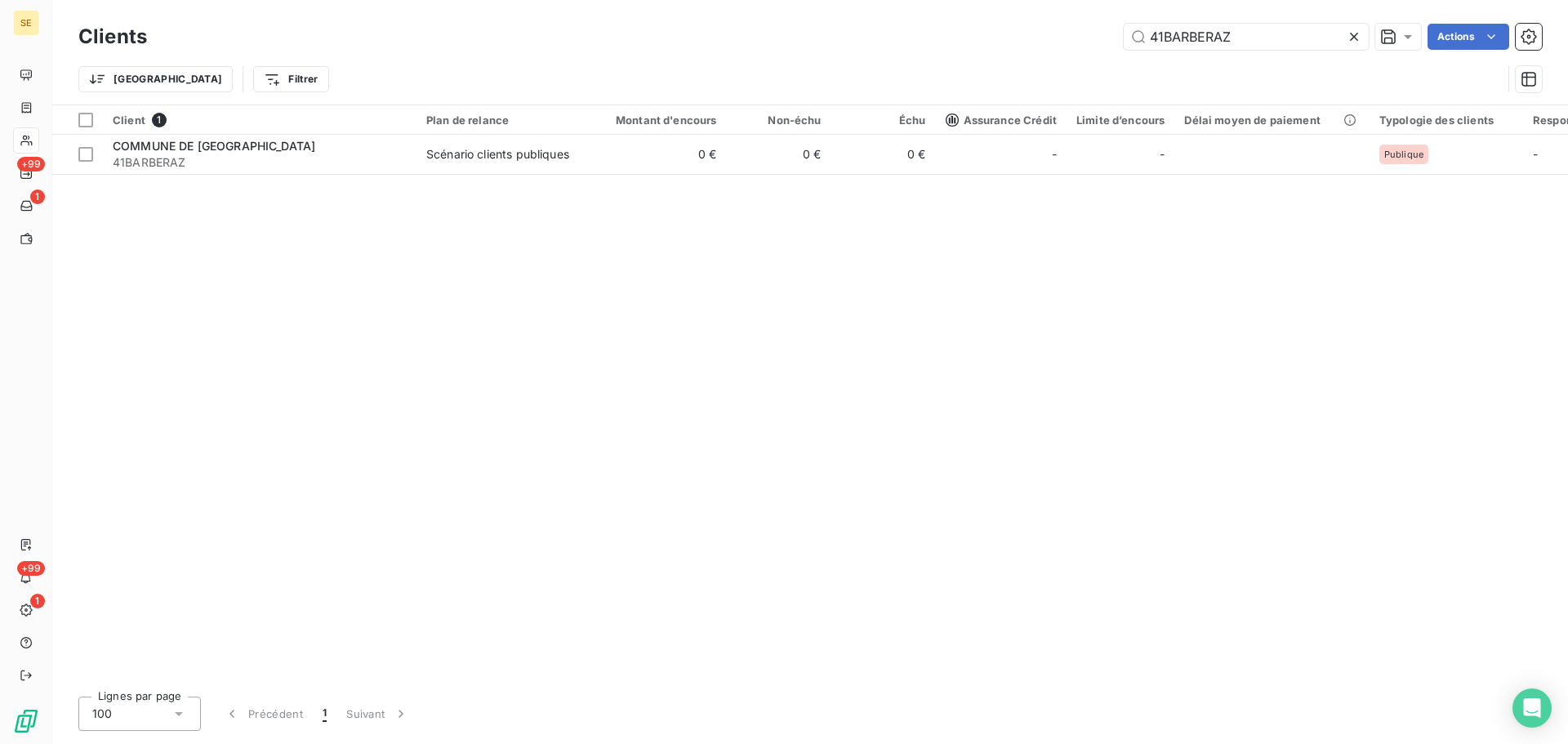
drag, startPoint x: 1229, startPoint y: 32, endPoint x: 1117, endPoint y: 33, distance: 112.0
click at [1120, 30] on div "41BARBERAZ Actions" at bounding box center [854, 36] width 1376 height 26
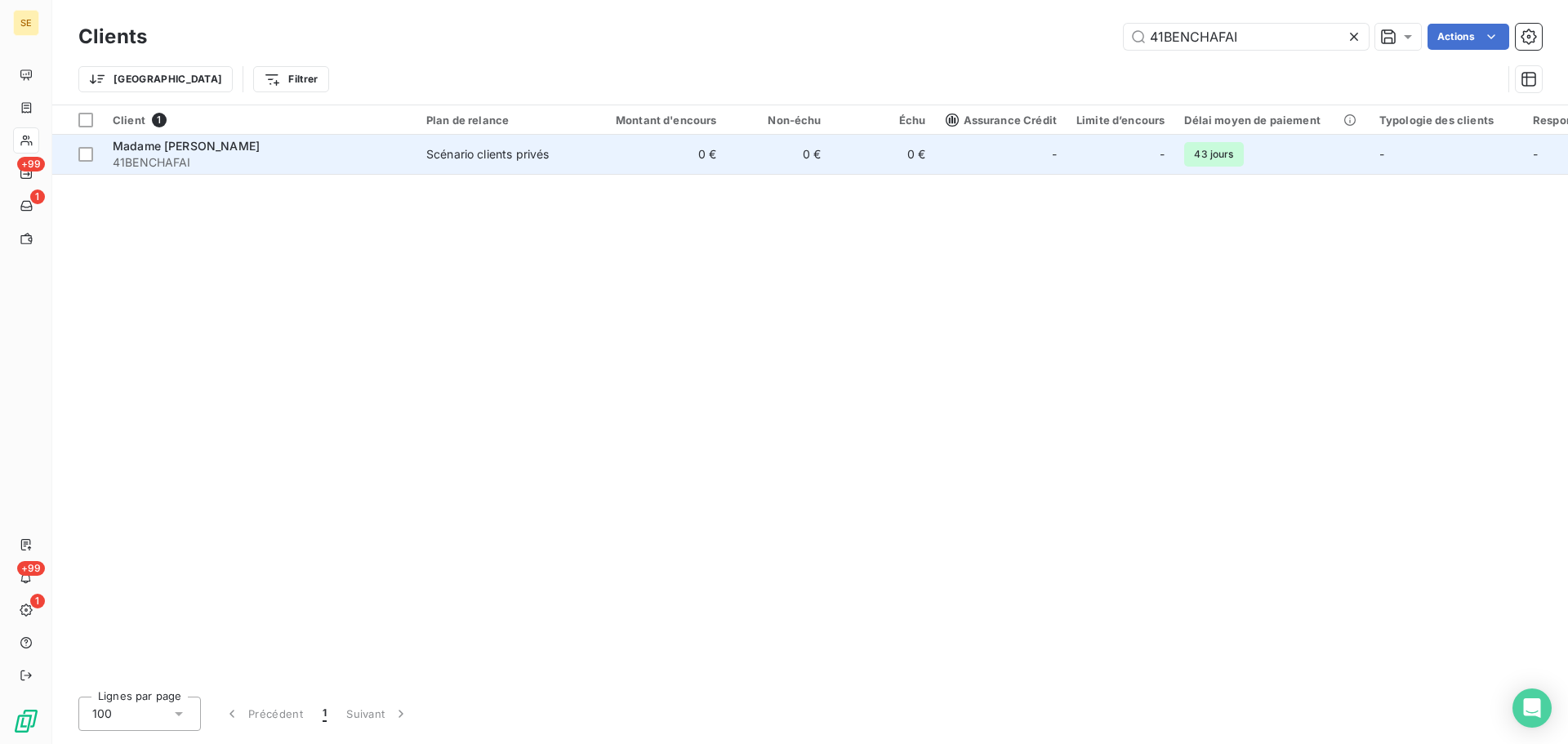
type input "41BENCHAFAI"
click at [672, 162] on td "0 €" at bounding box center [657, 154] width 141 height 39
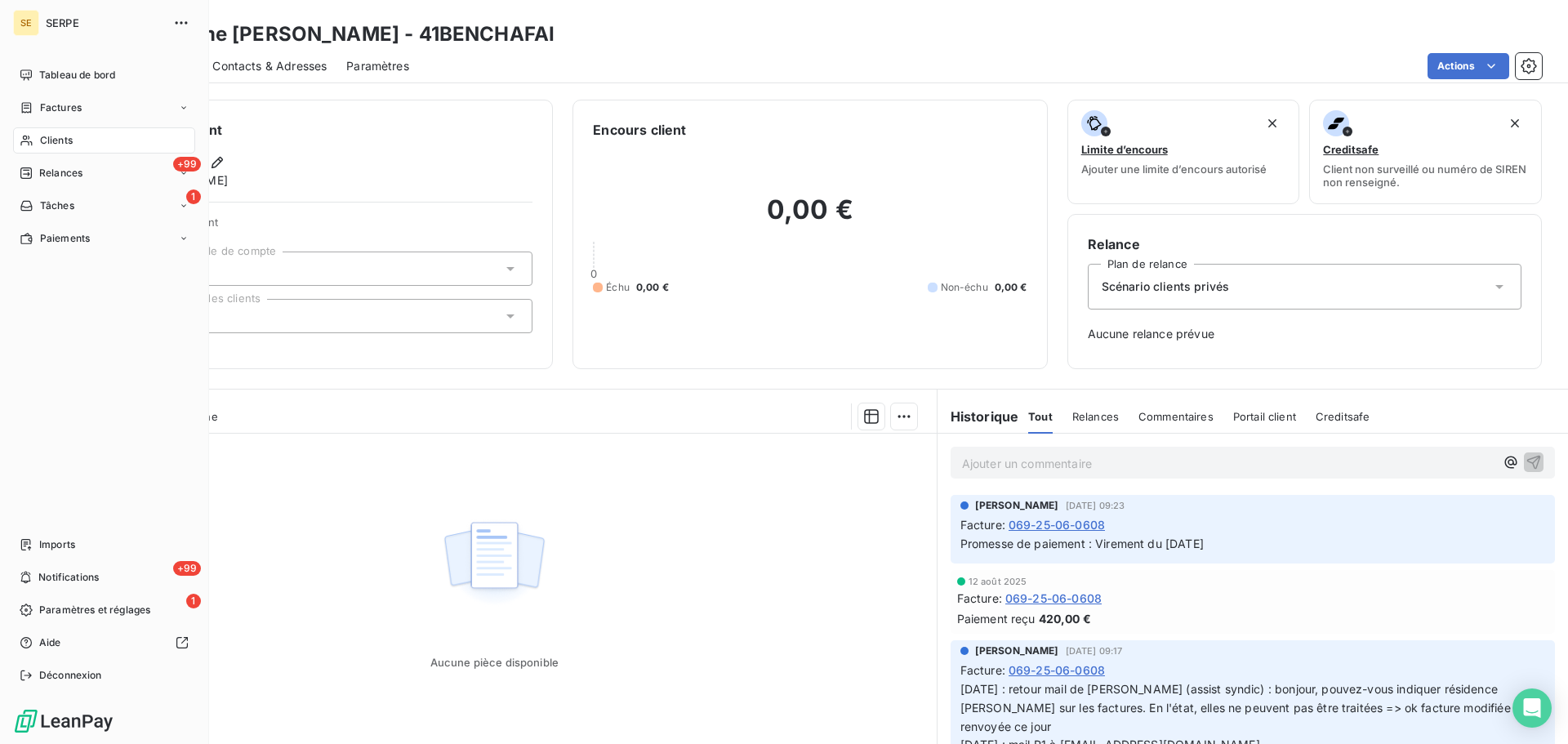
click at [19, 132] on div "Clients" at bounding box center [103, 140] width 182 height 26
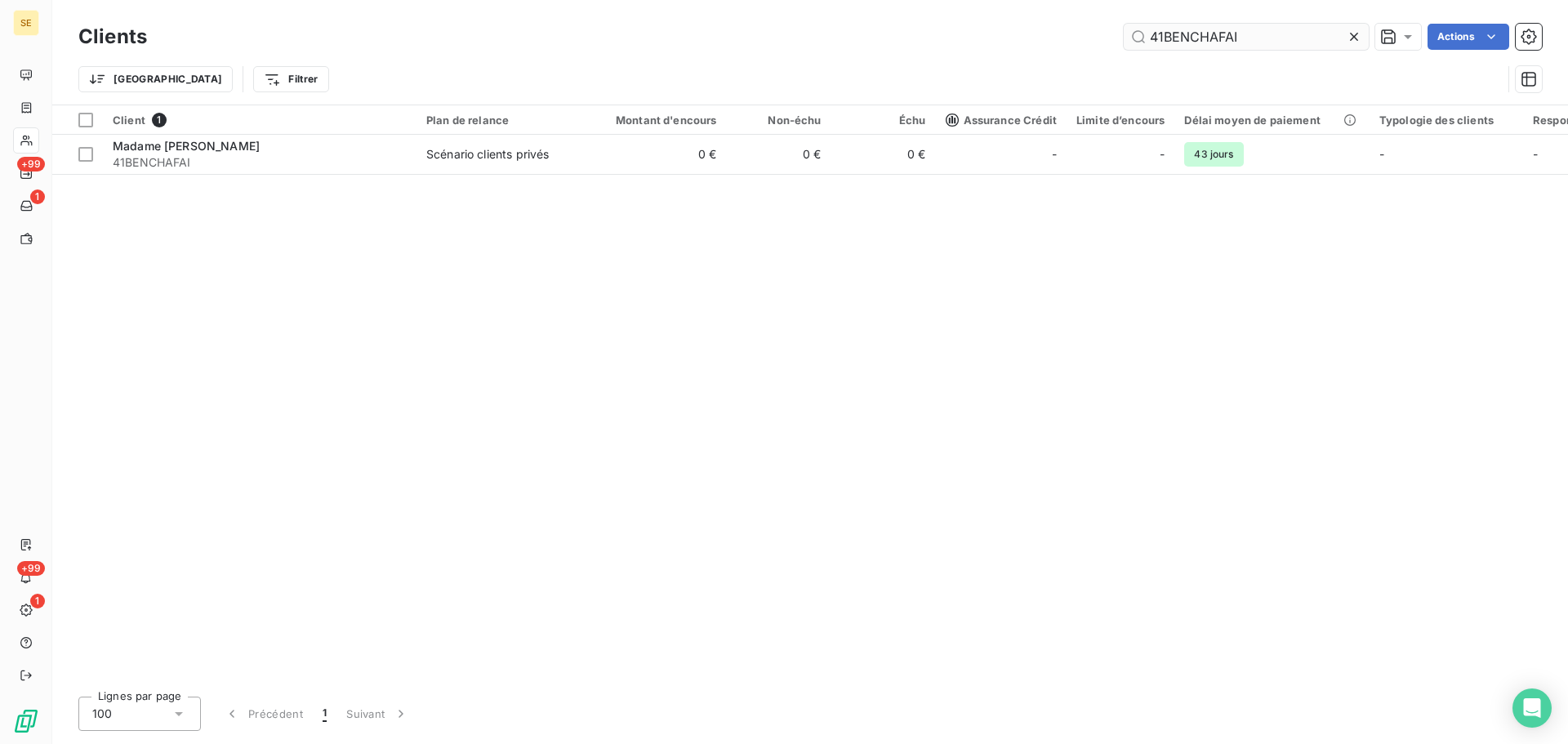
drag, startPoint x: 1266, startPoint y: 39, endPoint x: 1137, endPoint y: 47, distance: 129.2
click at [1146, 47] on input "41BENCHAFAI" at bounding box center [1246, 36] width 245 height 26
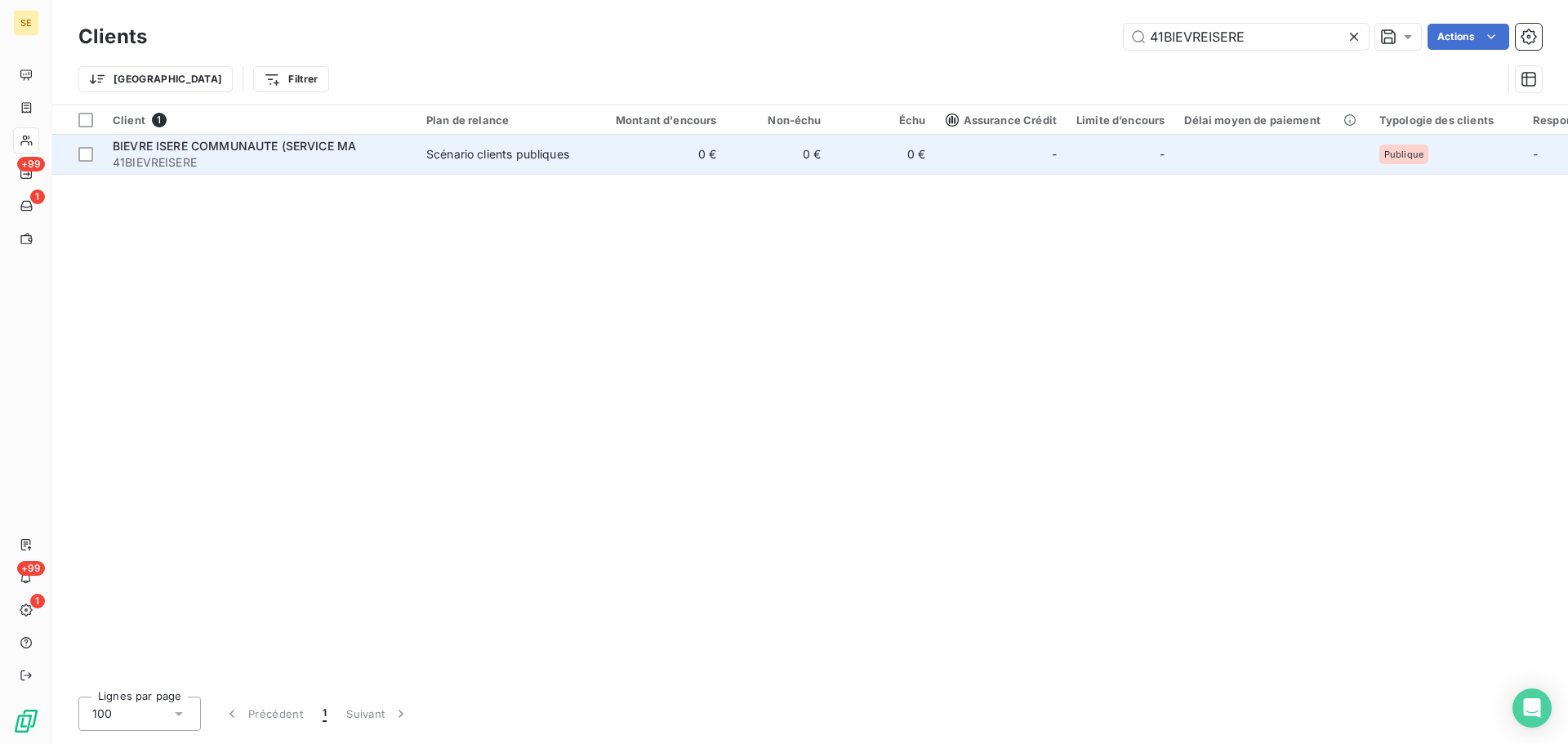
type input "41BIEVREISERE"
click at [635, 149] on td "0 €" at bounding box center [657, 154] width 141 height 39
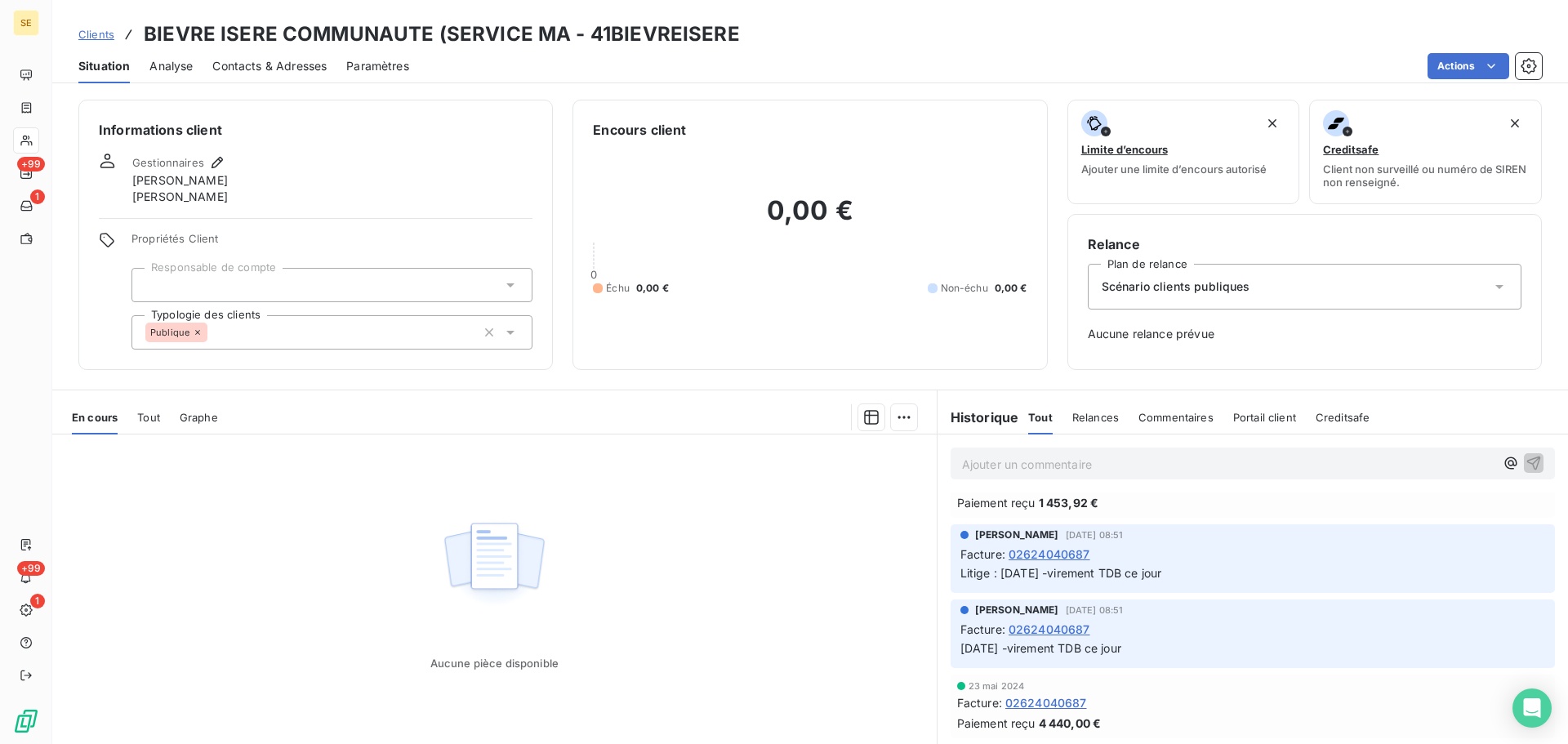
scroll to position [1960, 0]
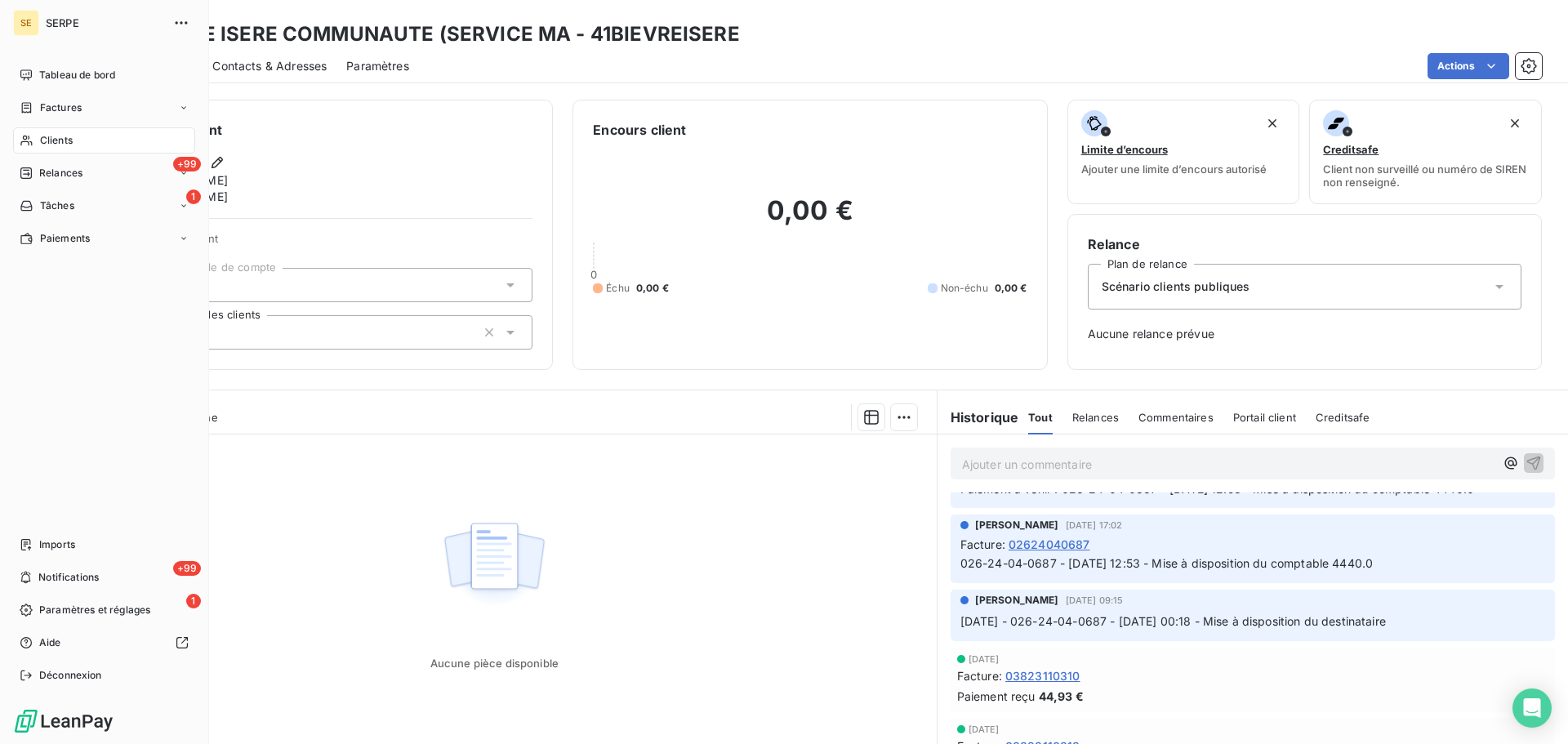
click at [70, 143] on span "Clients" at bounding box center [56, 140] width 33 height 14
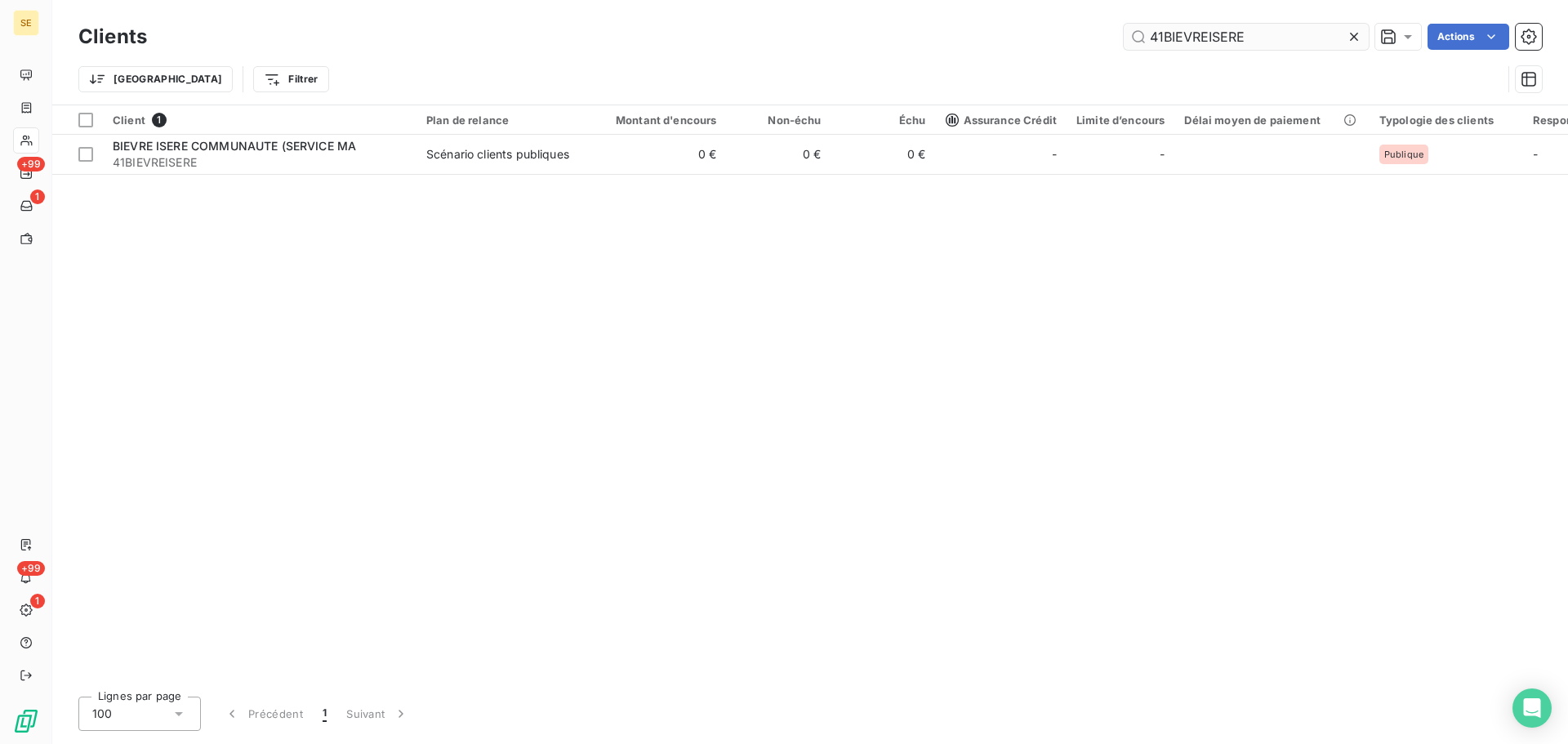
drag, startPoint x: 1264, startPoint y: 38, endPoint x: 1165, endPoint y: 34, distance: 99.1
click at [1165, 34] on input "41BIEVREISERE" at bounding box center [1246, 36] width 245 height 26
click at [1165, 44] on input "41BIEVREISERE" at bounding box center [1246, 36] width 245 height 26
click at [1254, 36] on input "41BIEVREISERE" at bounding box center [1246, 36] width 245 height 26
click at [1248, 37] on input "41BIEVREISERE" at bounding box center [1246, 36] width 245 height 26
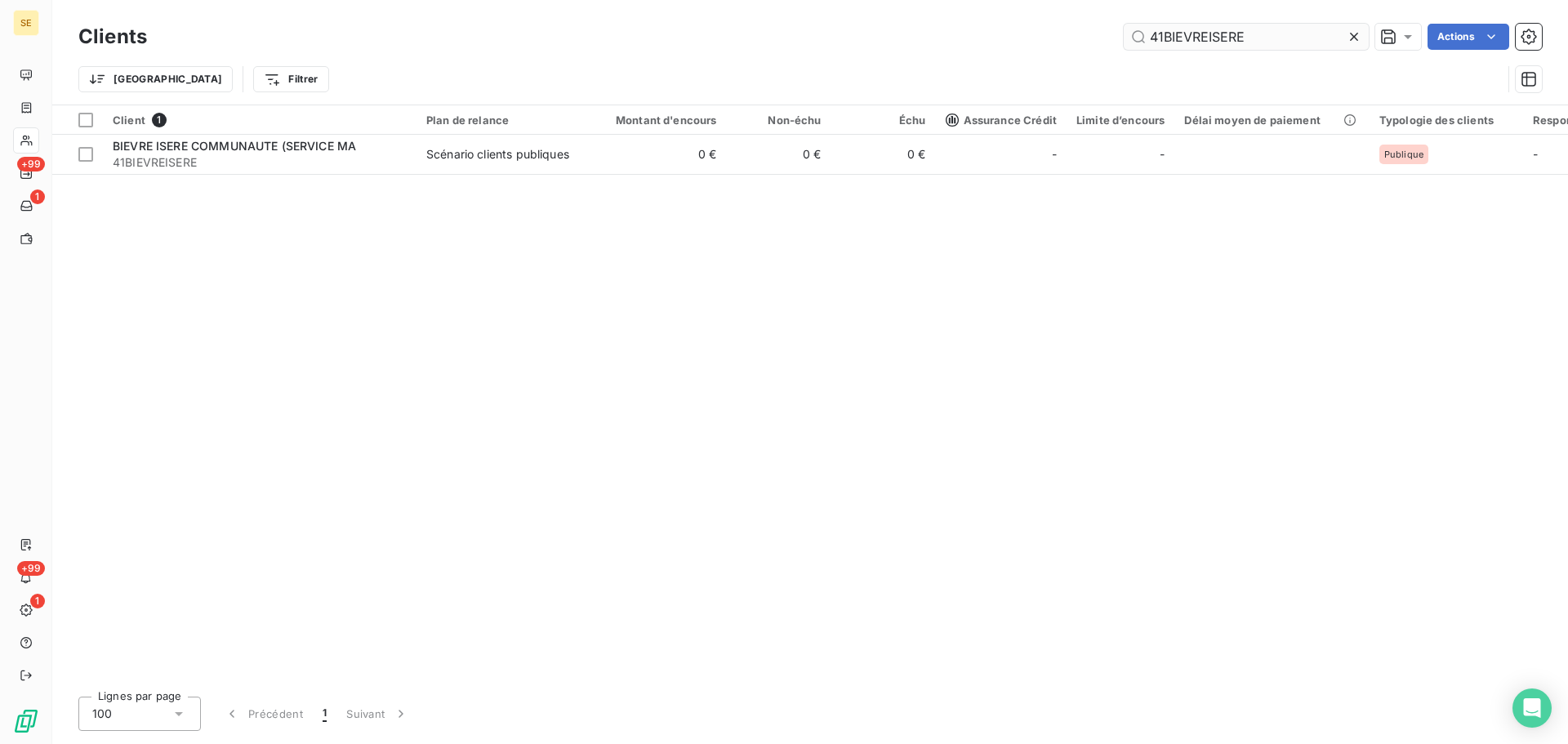
click at [1248, 37] on input "41BIEVREISERE" at bounding box center [1246, 36] width 245 height 26
click at [1249, 37] on input "41BIEVREISERE" at bounding box center [1246, 36] width 245 height 26
type input "41BLAINB"
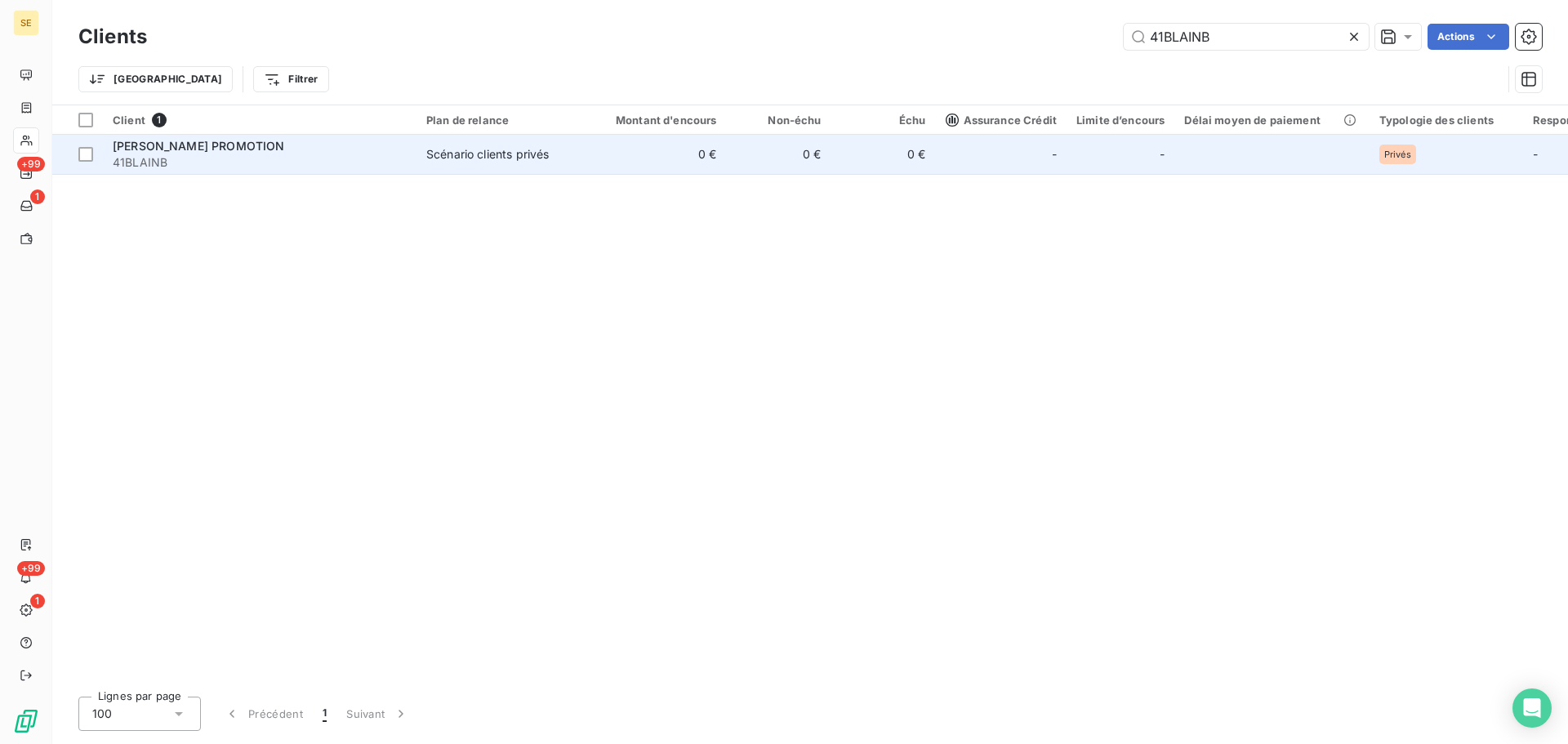
click at [360, 161] on span "41BLAINB" at bounding box center [259, 162] width 294 height 16
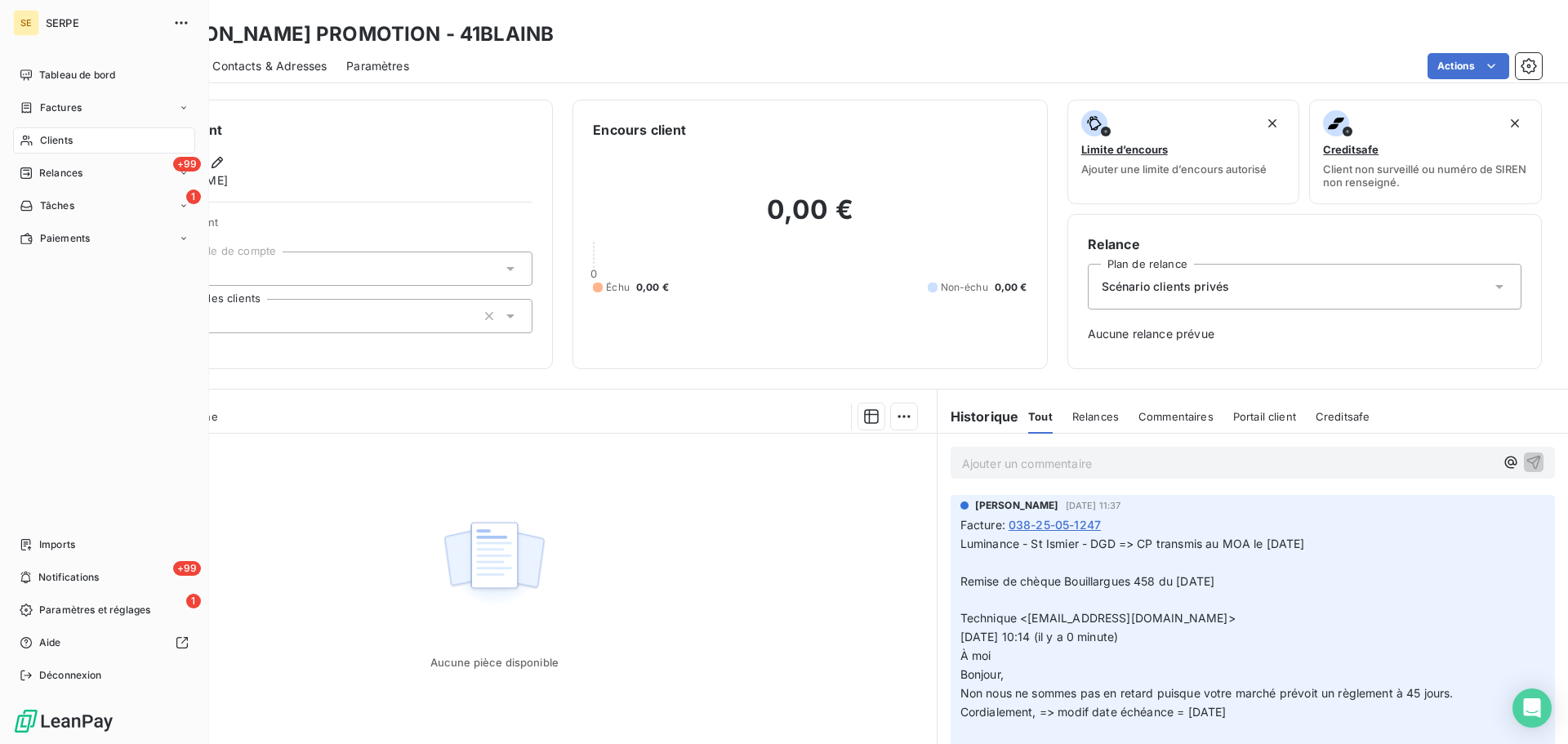
click at [75, 136] on div "Clients" at bounding box center [103, 140] width 182 height 26
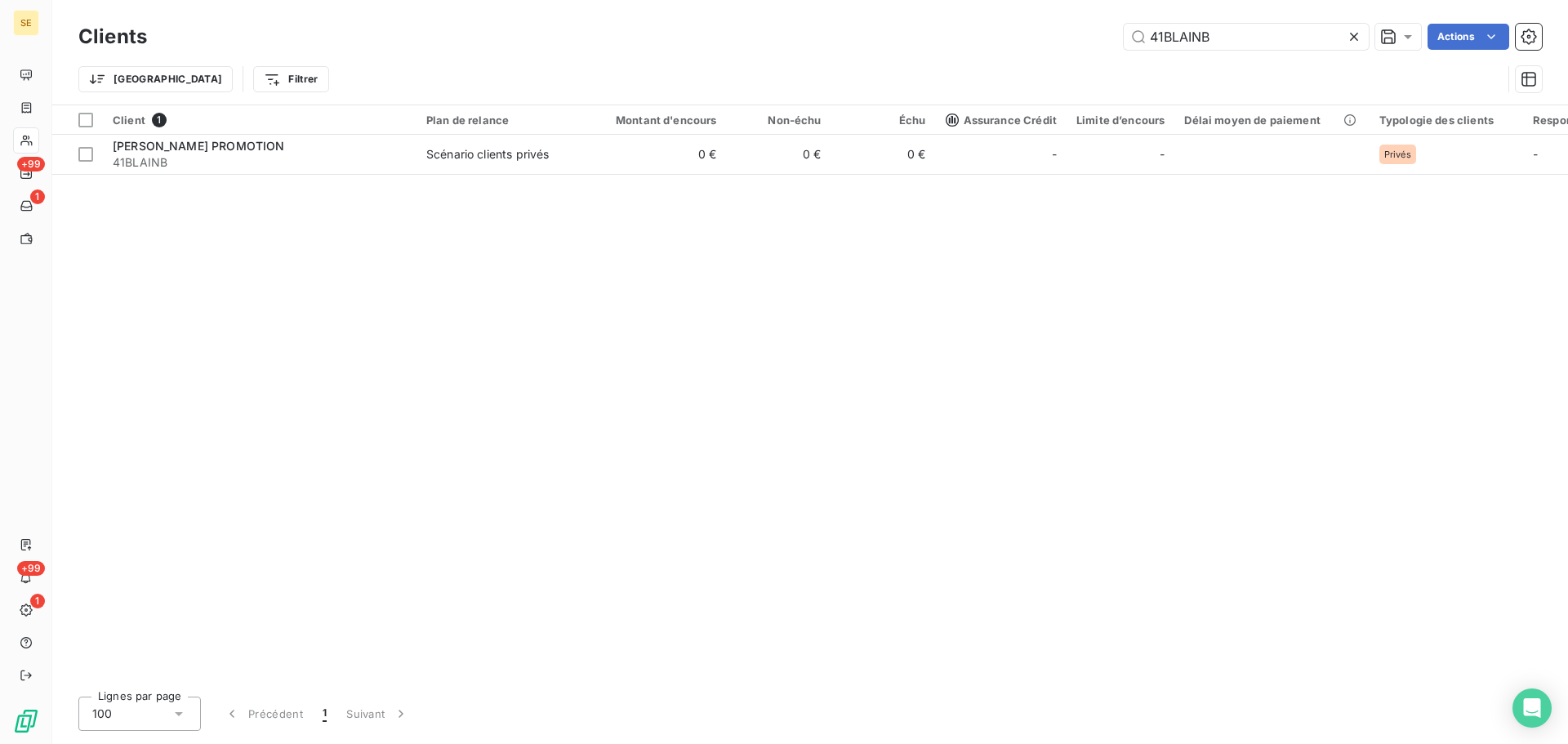
drag, startPoint x: 1259, startPoint y: 34, endPoint x: 1116, endPoint y: 34, distance: 143.0
click at [1116, 34] on div "41BLAINB Actions" at bounding box center [854, 36] width 1376 height 26
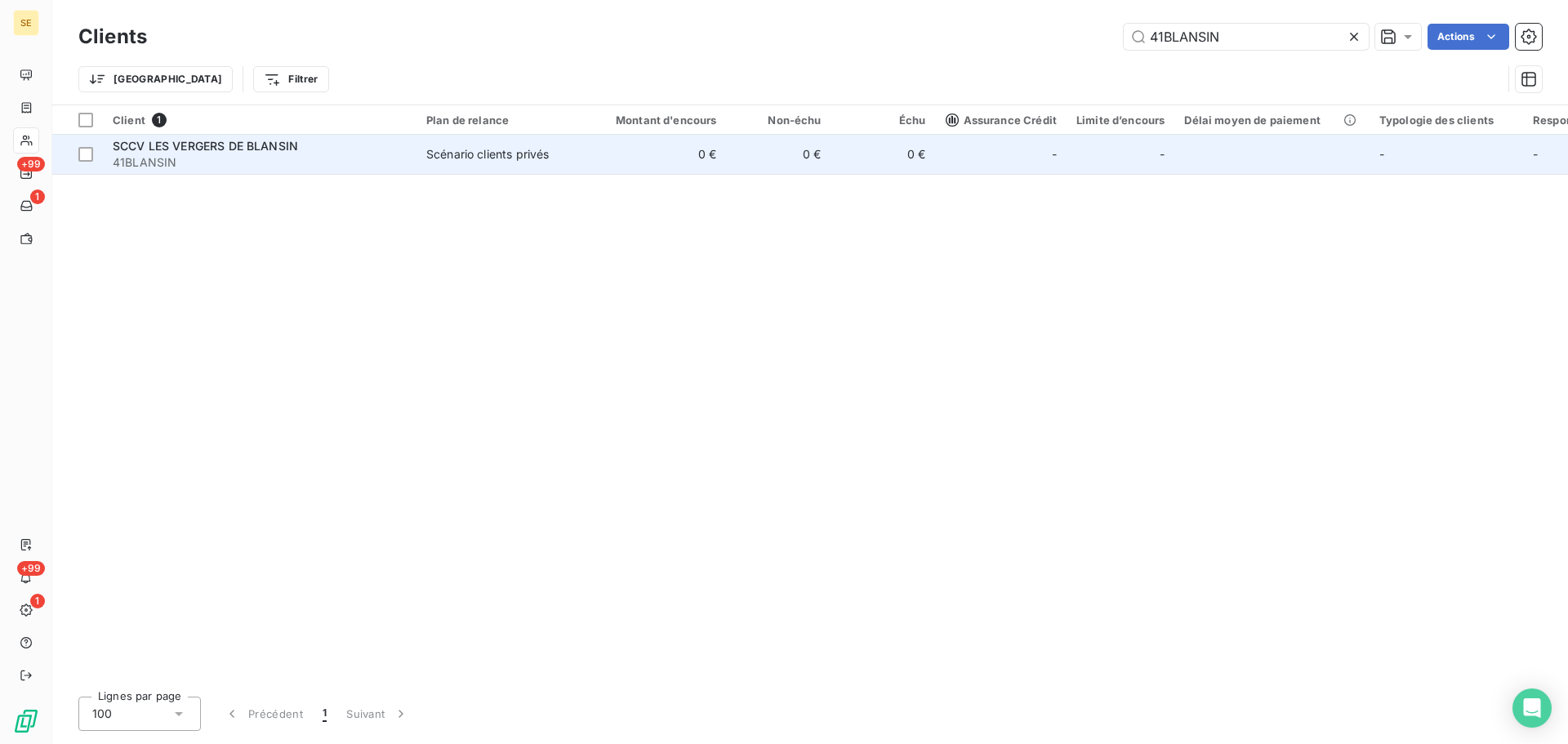
type input "41BLANSIN"
click at [340, 166] on span "41BLANSIN" at bounding box center [259, 162] width 294 height 16
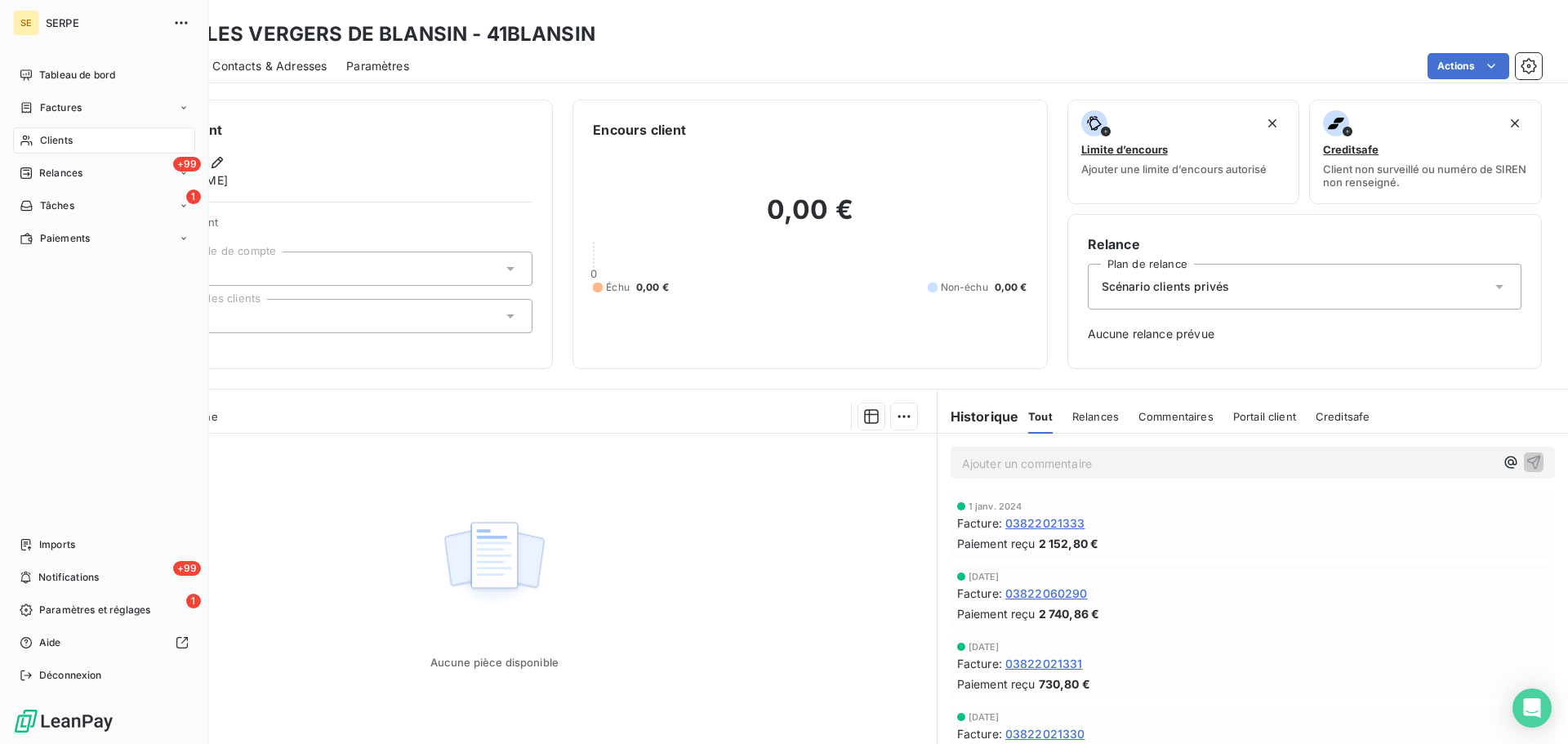
click at [78, 147] on div "Clients" at bounding box center [103, 140] width 182 height 26
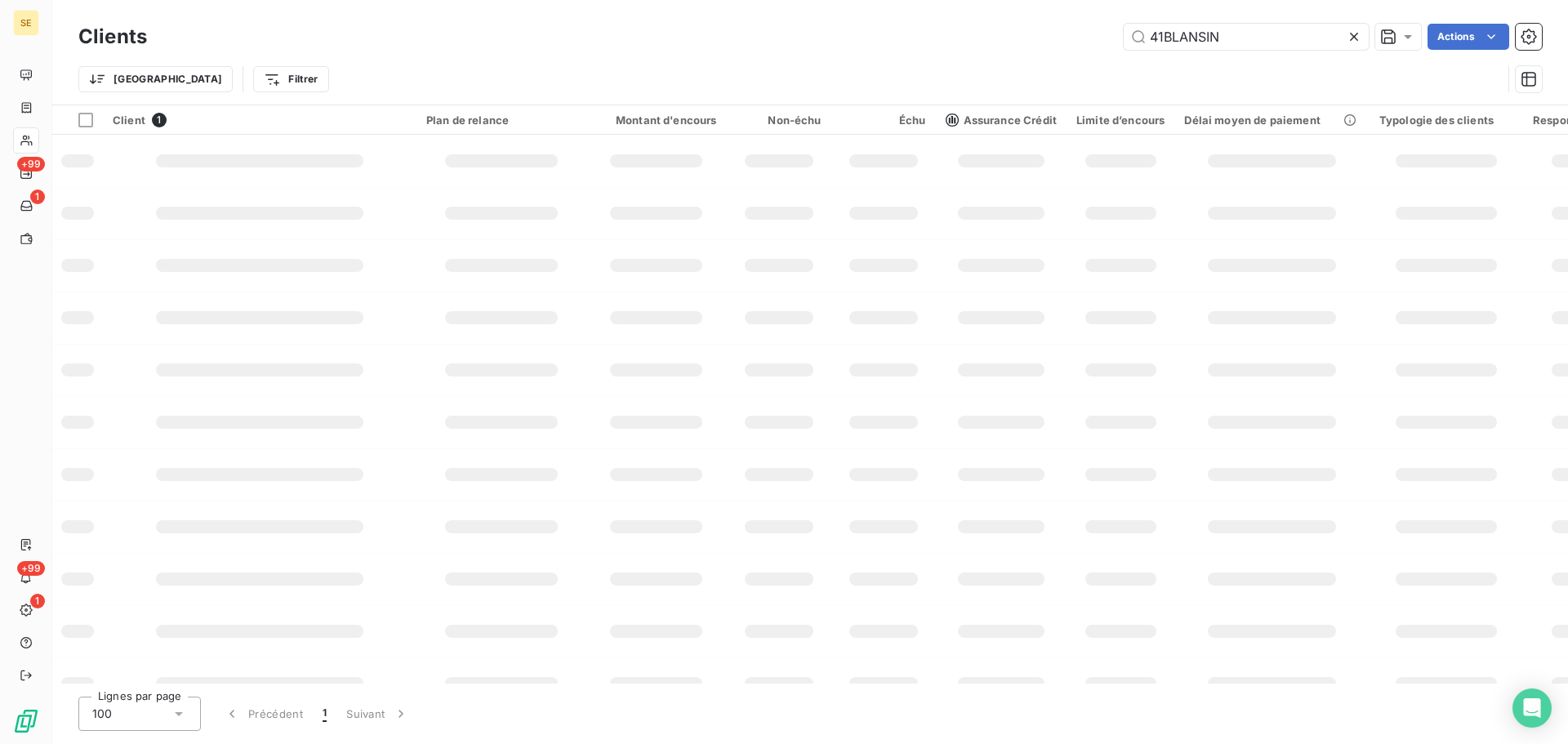
drag, startPoint x: 1282, startPoint y: 38, endPoint x: 1115, endPoint y: 31, distance: 167.1
click at [1115, 31] on div "41BLANSIN Actions" at bounding box center [854, 36] width 1376 height 26
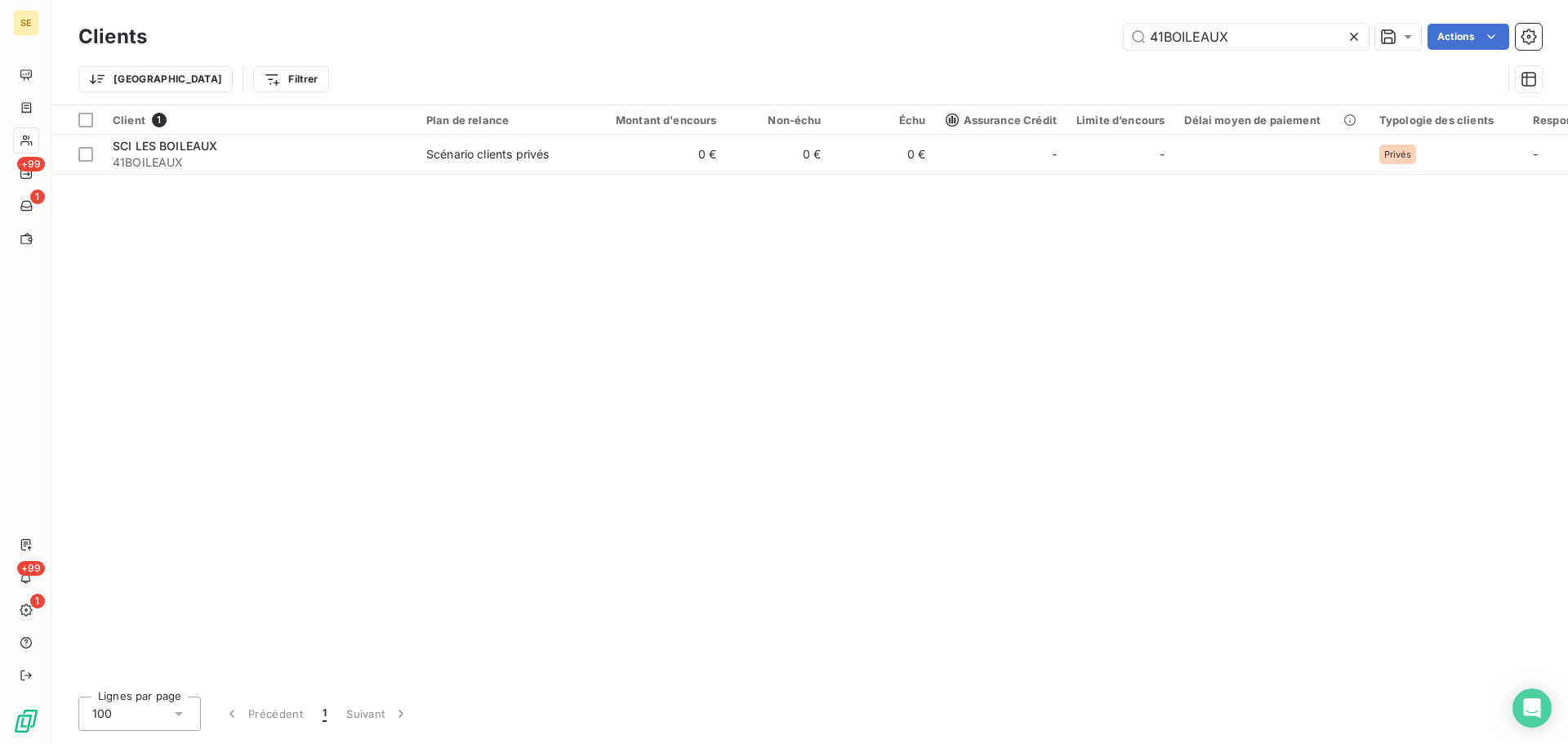
type input "41BOILEAUX"
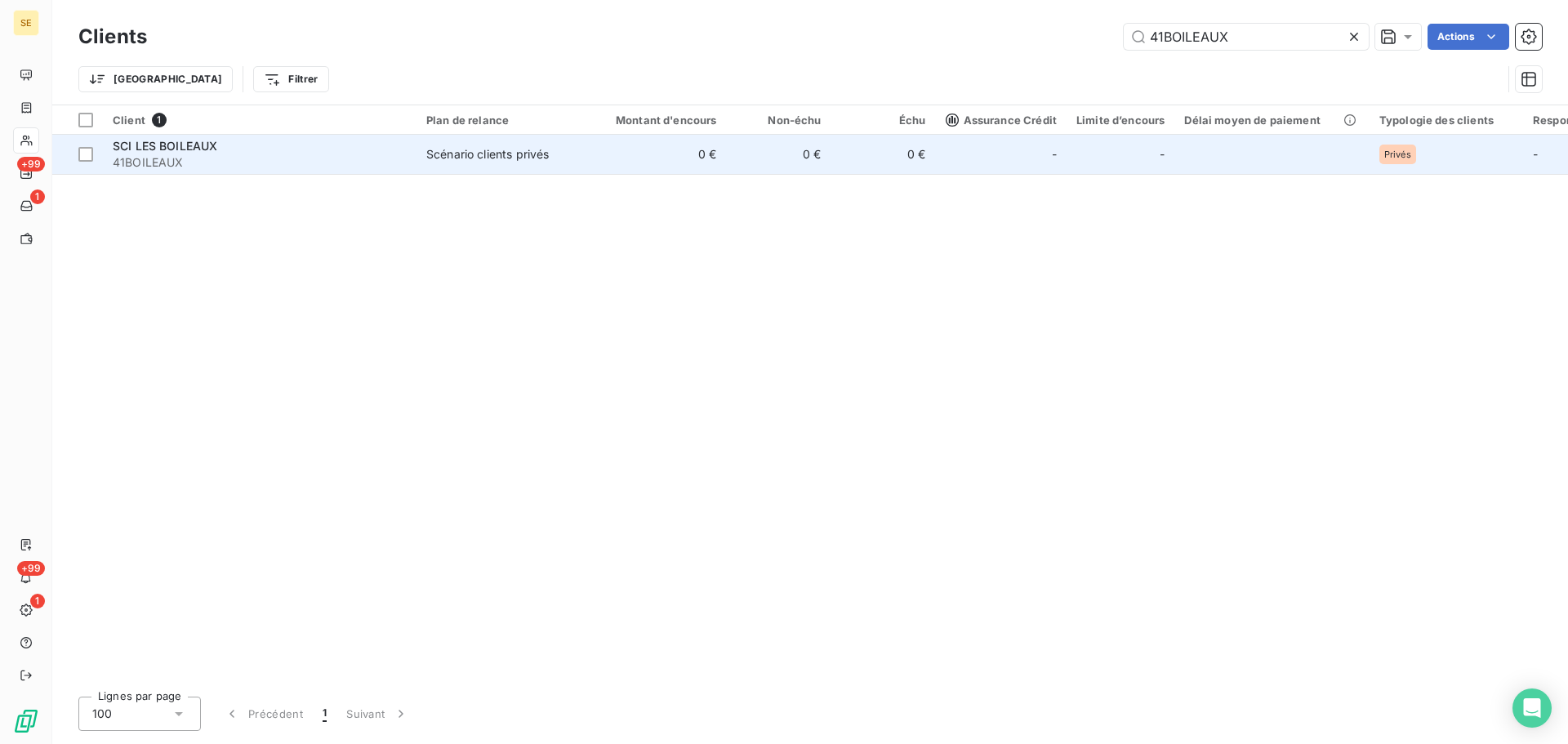
click at [393, 169] on span "41BOILEAUX" at bounding box center [259, 162] width 294 height 16
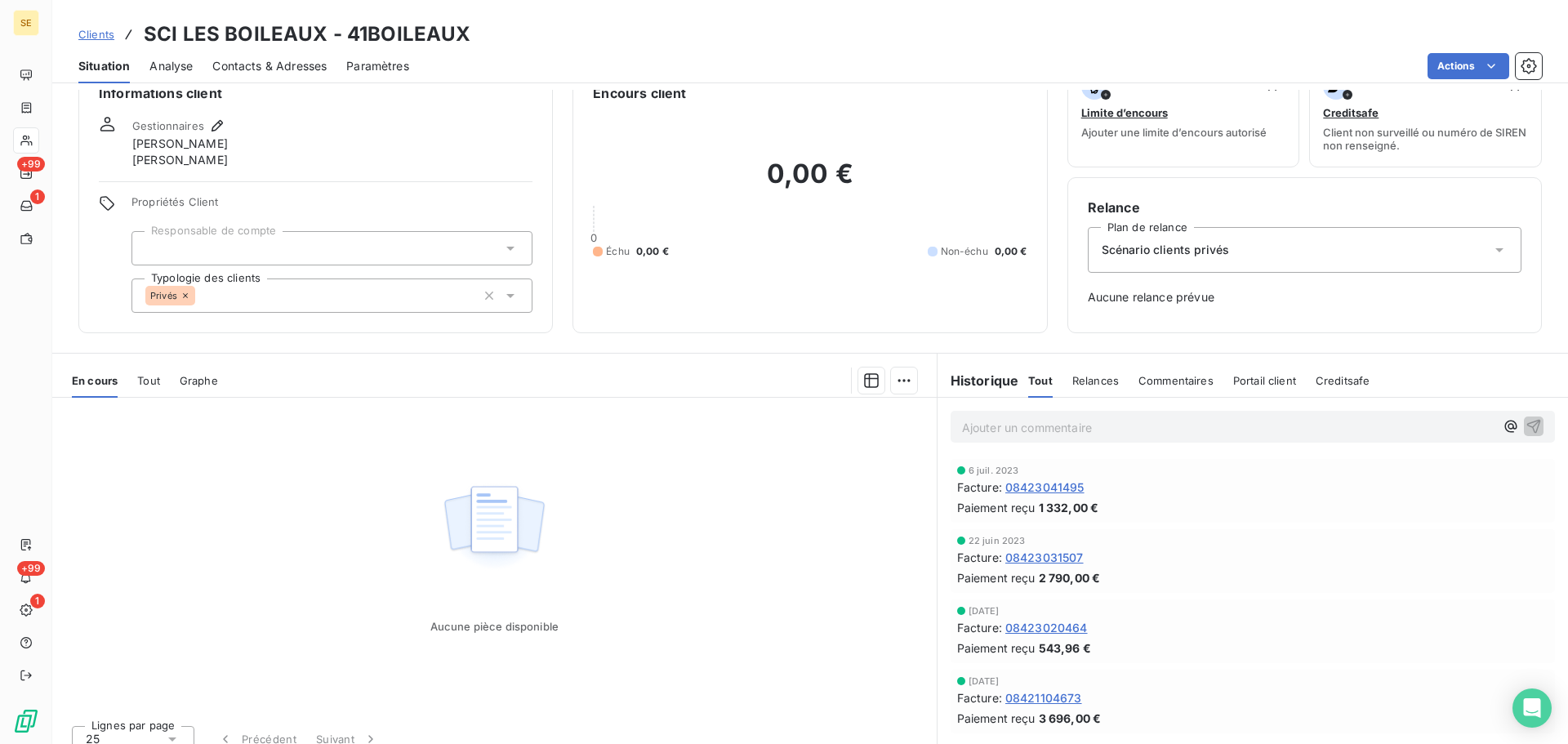
scroll to position [54, 0]
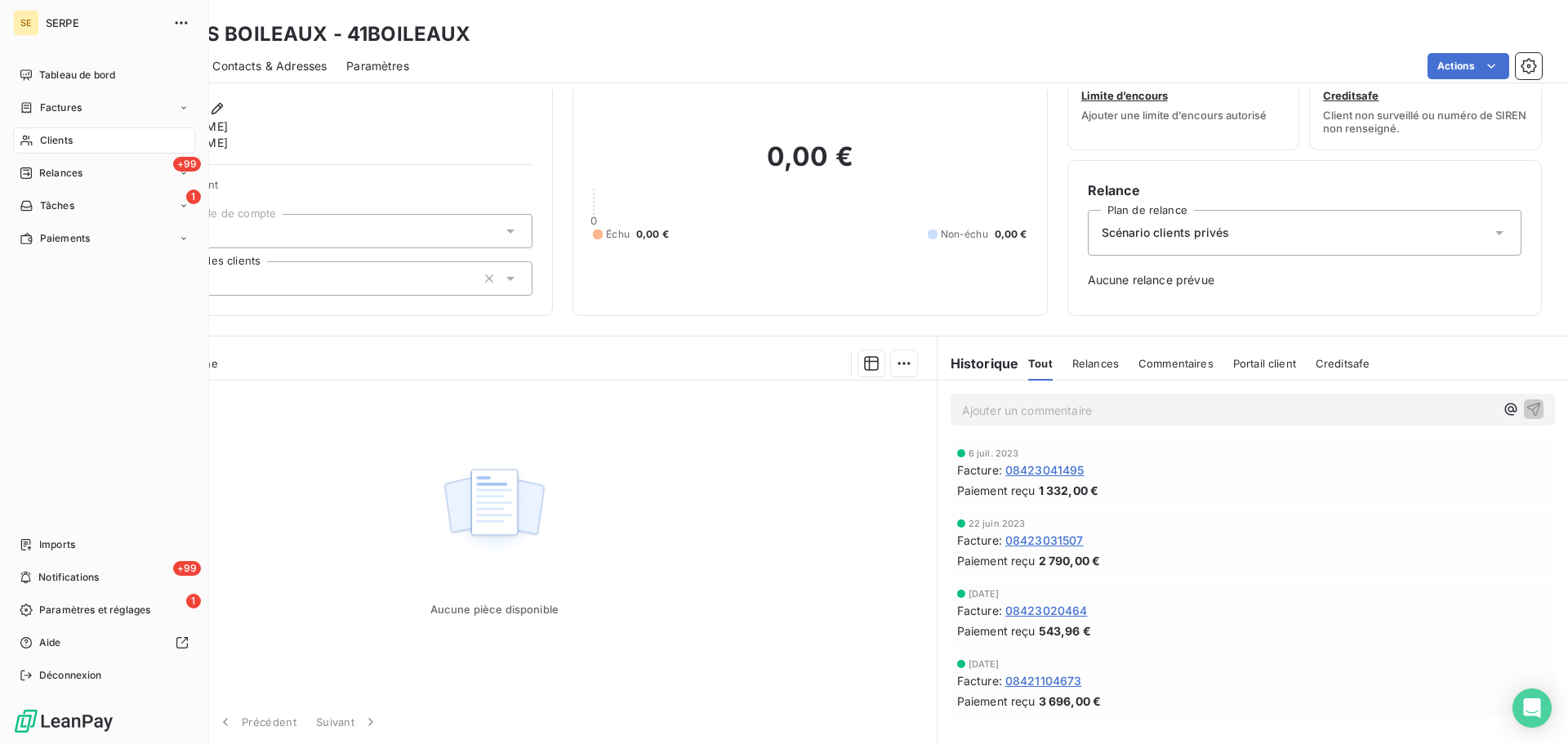
click at [68, 138] on span "Clients" at bounding box center [56, 140] width 33 height 14
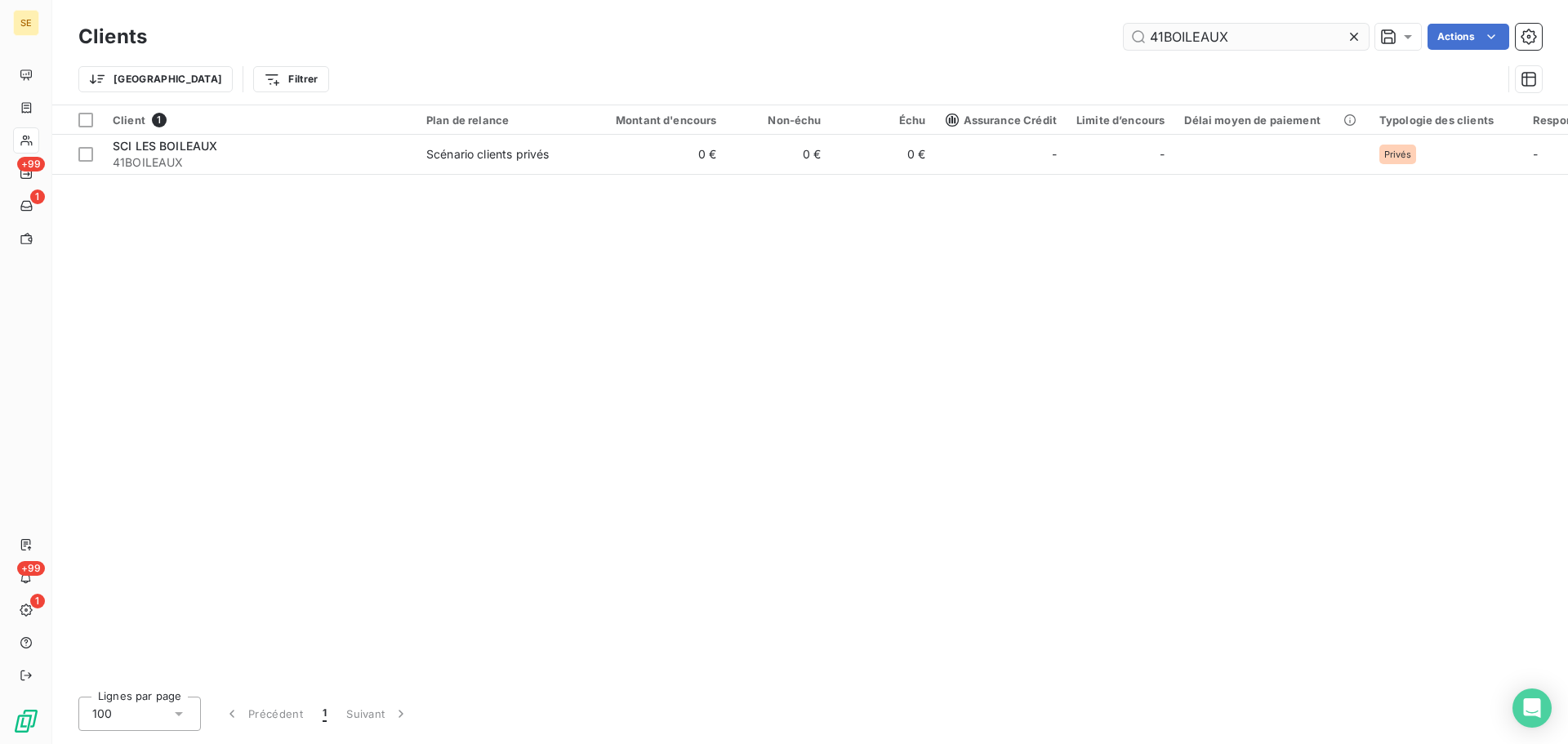
drag, startPoint x: 1249, startPoint y: 37, endPoint x: 1128, endPoint y: 37, distance: 121.0
click at [1128, 37] on input "41BOILEAUX" at bounding box center [1246, 36] width 245 height 26
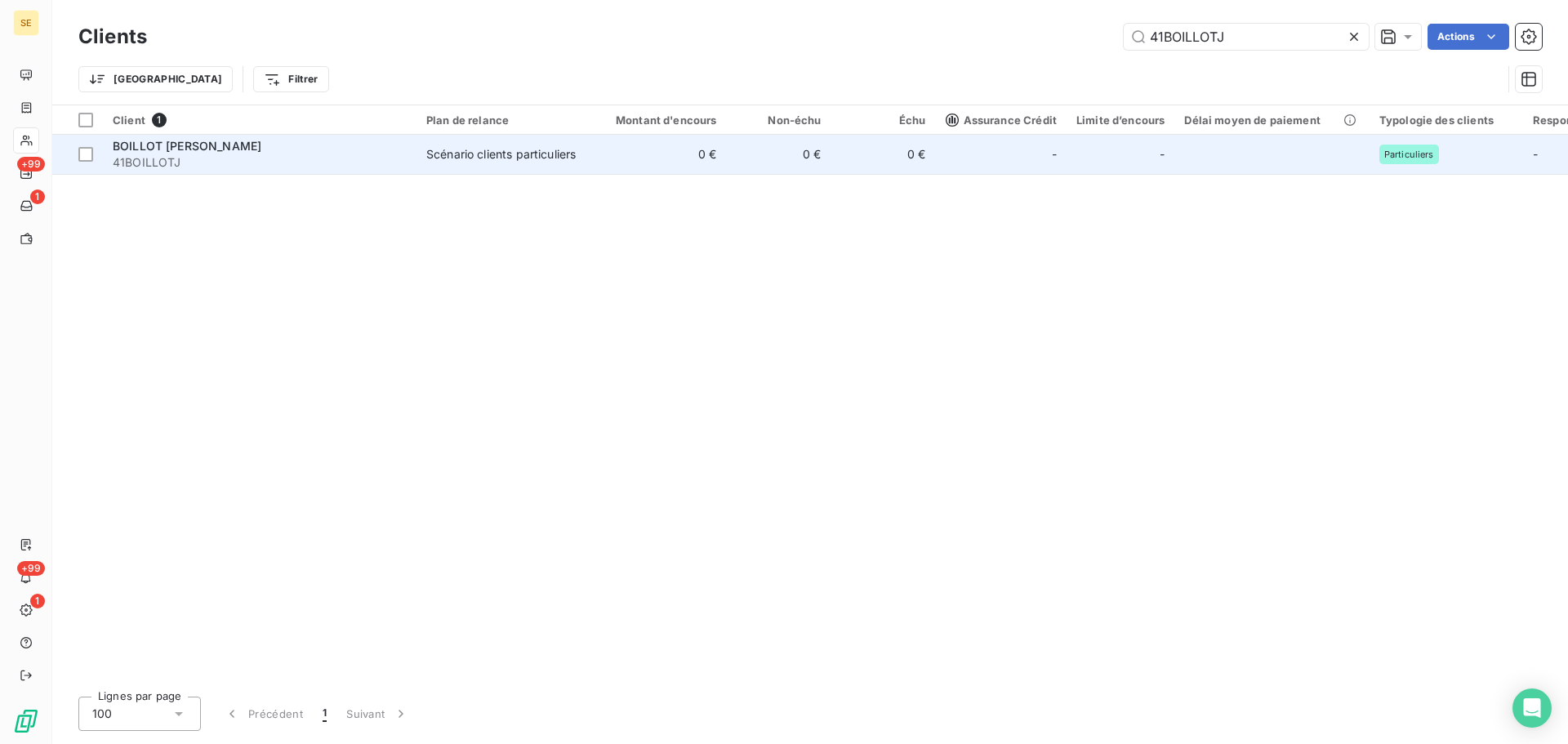
type input "41BOILLOTJ"
click at [452, 153] on div "Scénario clients particuliers" at bounding box center [501, 154] width 149 height 16
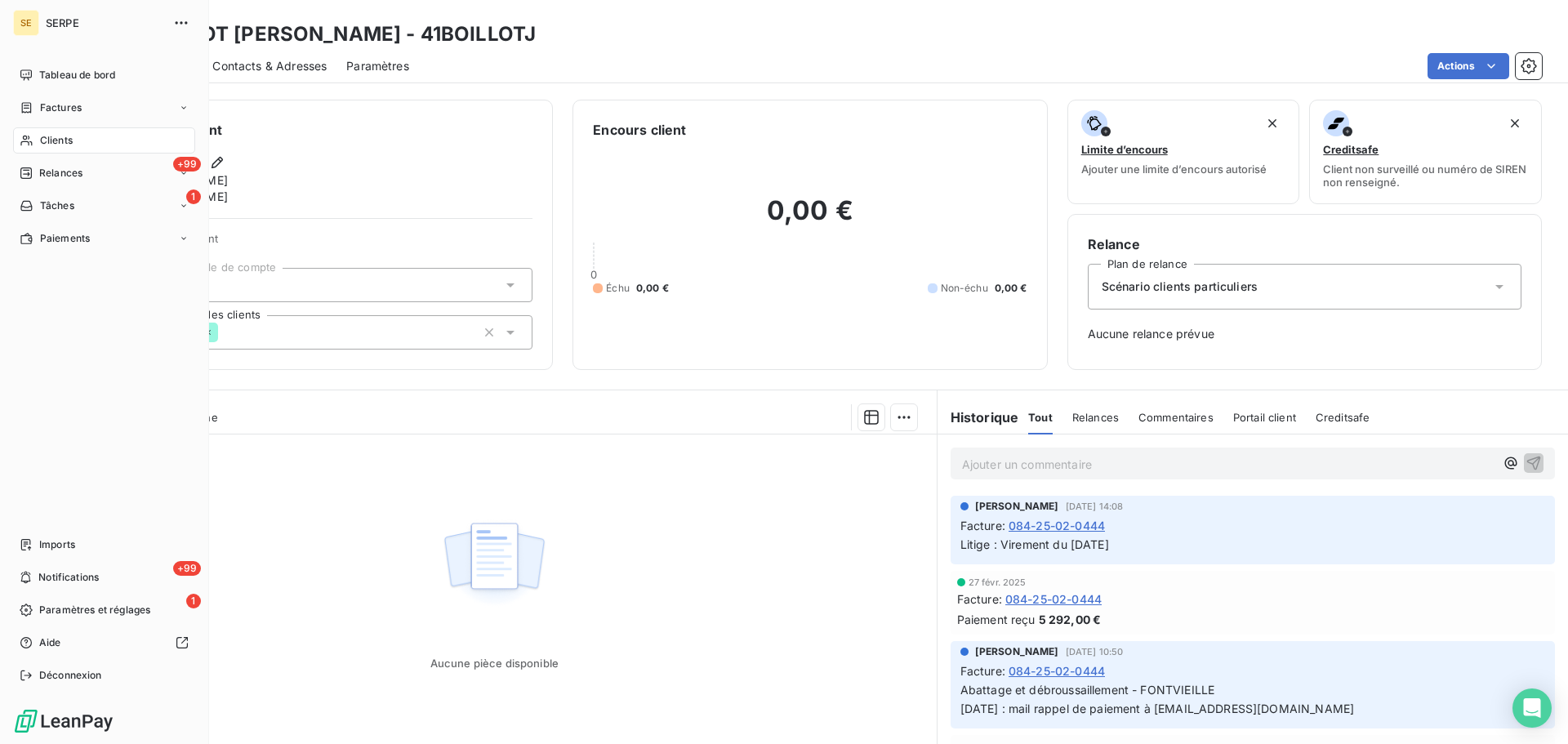
click at [70, 139] on span "Clients" at bounding box center [56, 140] width 33 height 14
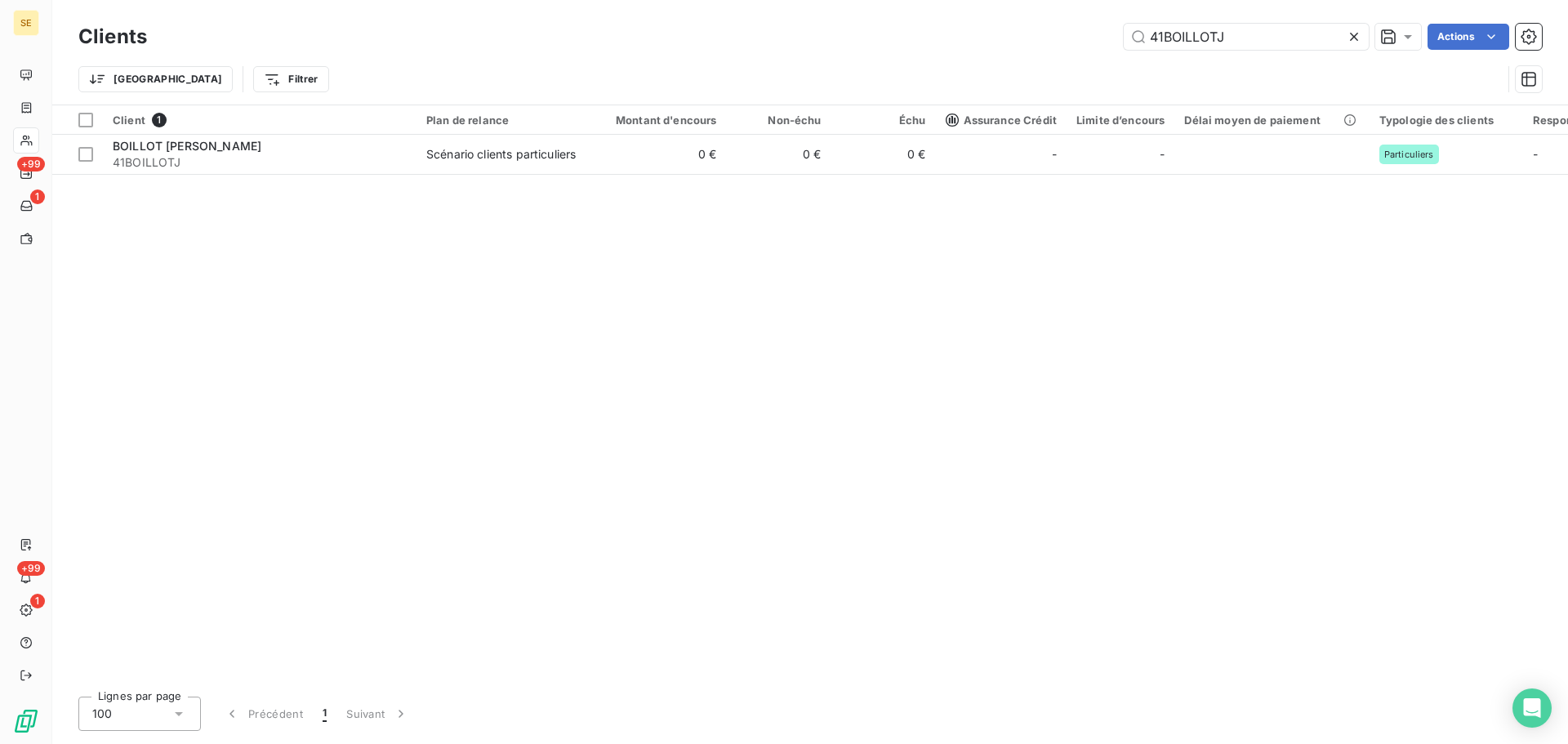
drag, startPoint x: 1118, startPoint y: 28, endPoint x: 1093, endPoint y: 39, distance: 27.3
click at [1093, 39] on div "41BOILLOTJ Actions" at bounding box center [854, 36] width 1376 height 26
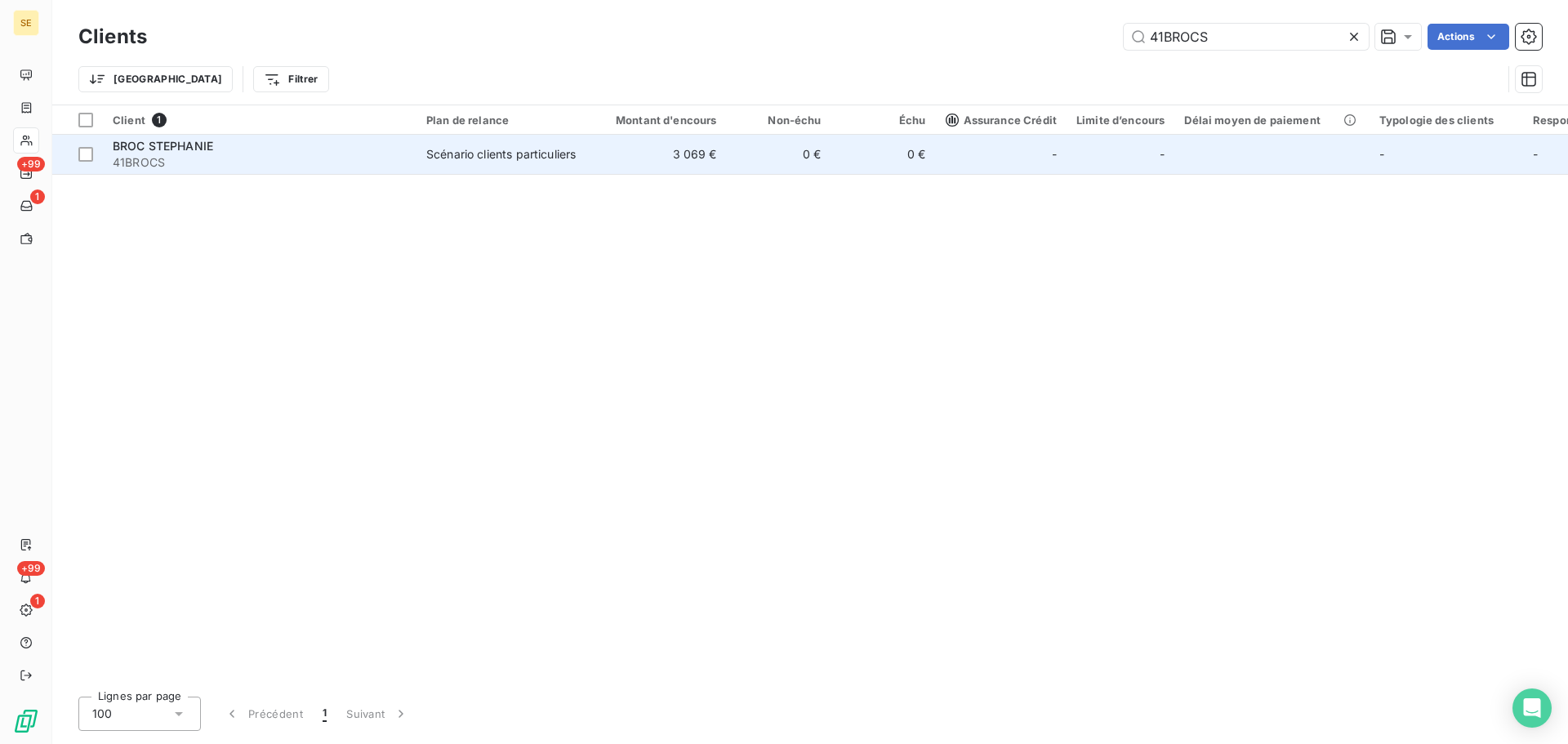
type input "41BROCS"
click at [937, 169] on td "-" at bounding box center [1001, 154] width 131 height 39
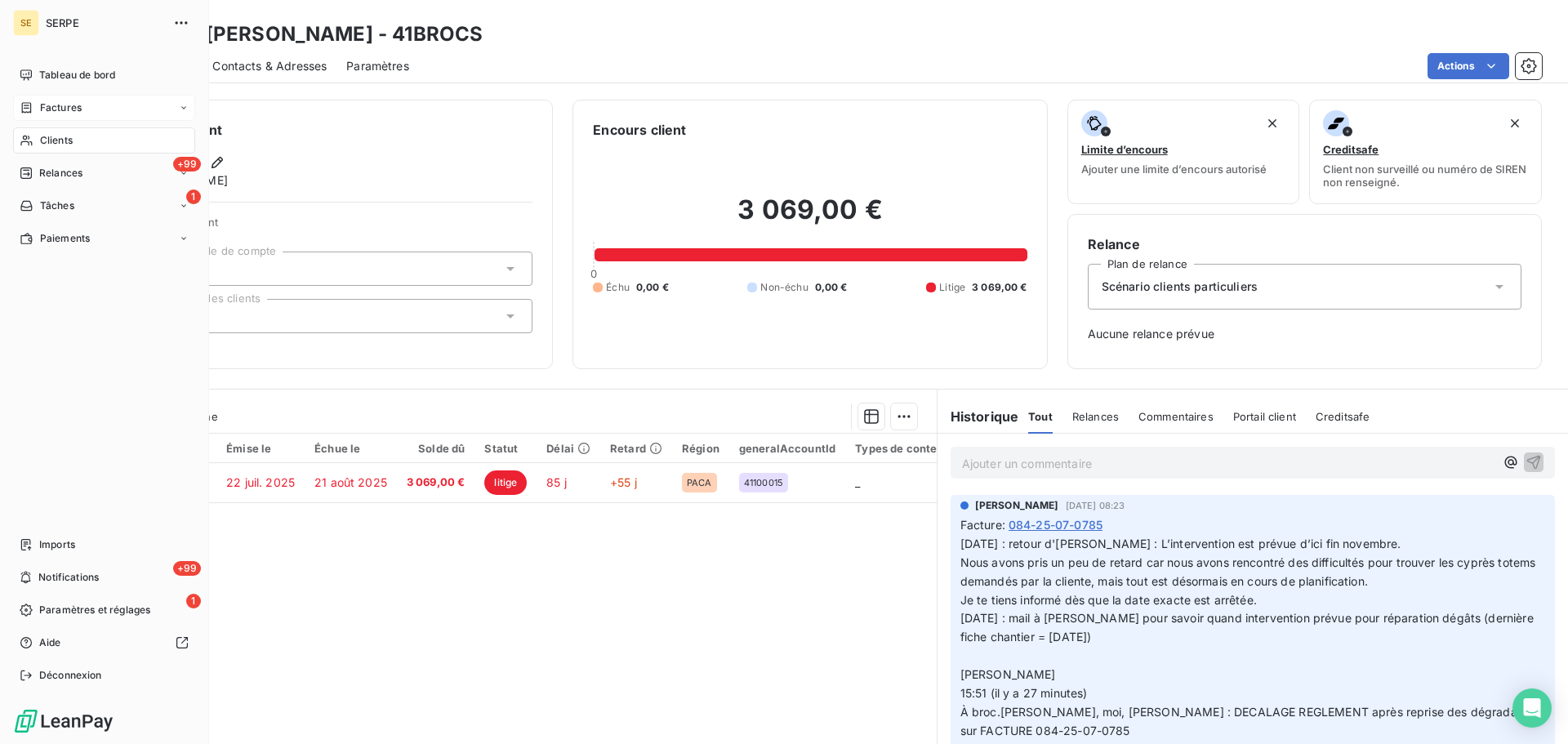
drag, startPoint x: 18, startPoint y: 135, endPoint x: 76, endPoint y: 119, distance: 60.2
click at [18, 135] on div "Clients" at bounding box center [103, 140] width 182 height 26
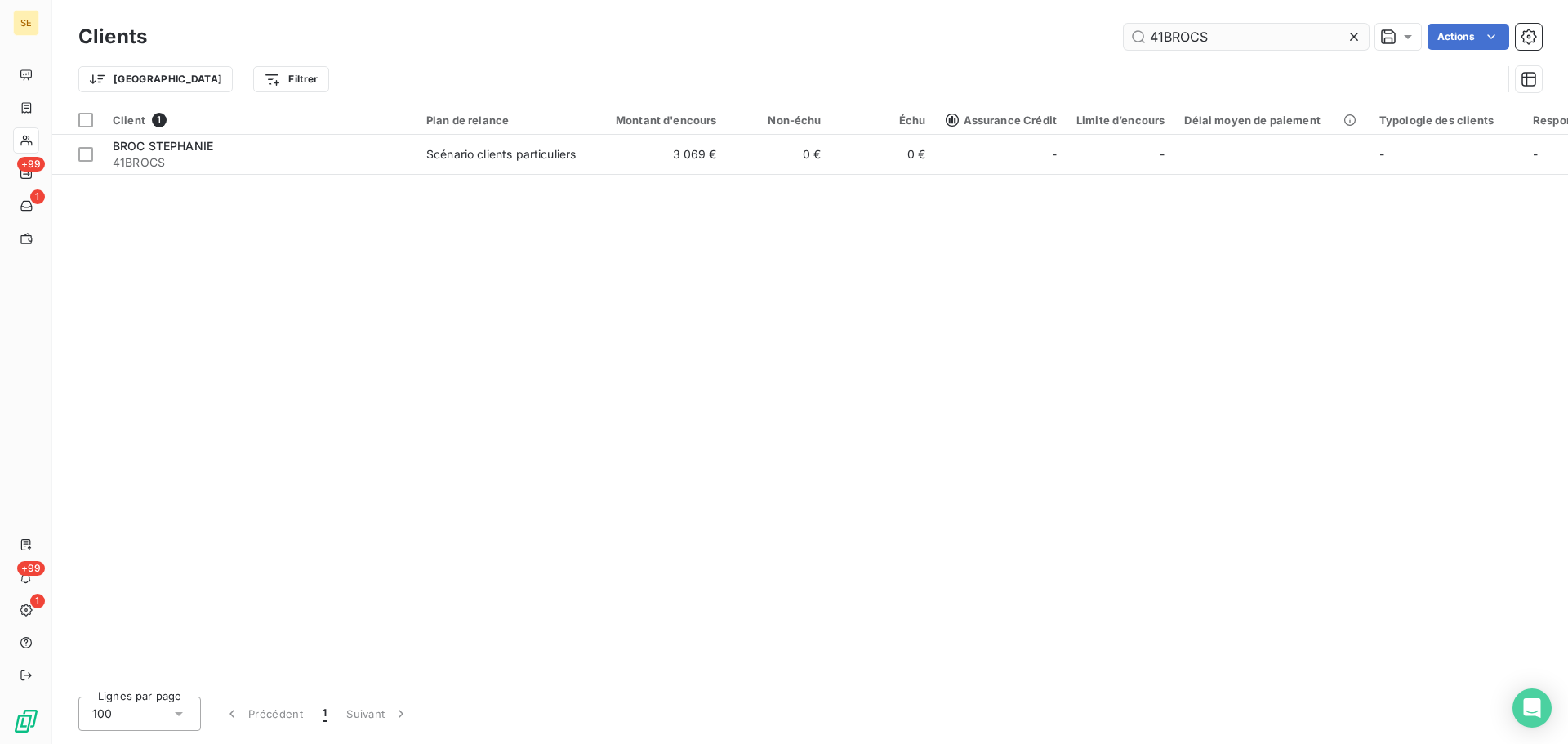
drag, startPoint x: 1230, startPoint y: 41, endPoint x: 1154, endPoint y: 35, distance: 76.2
click at [1154, 35] on input "41BROCS" at bounding box center [1246, 36] width 245 height 26
type input "4"
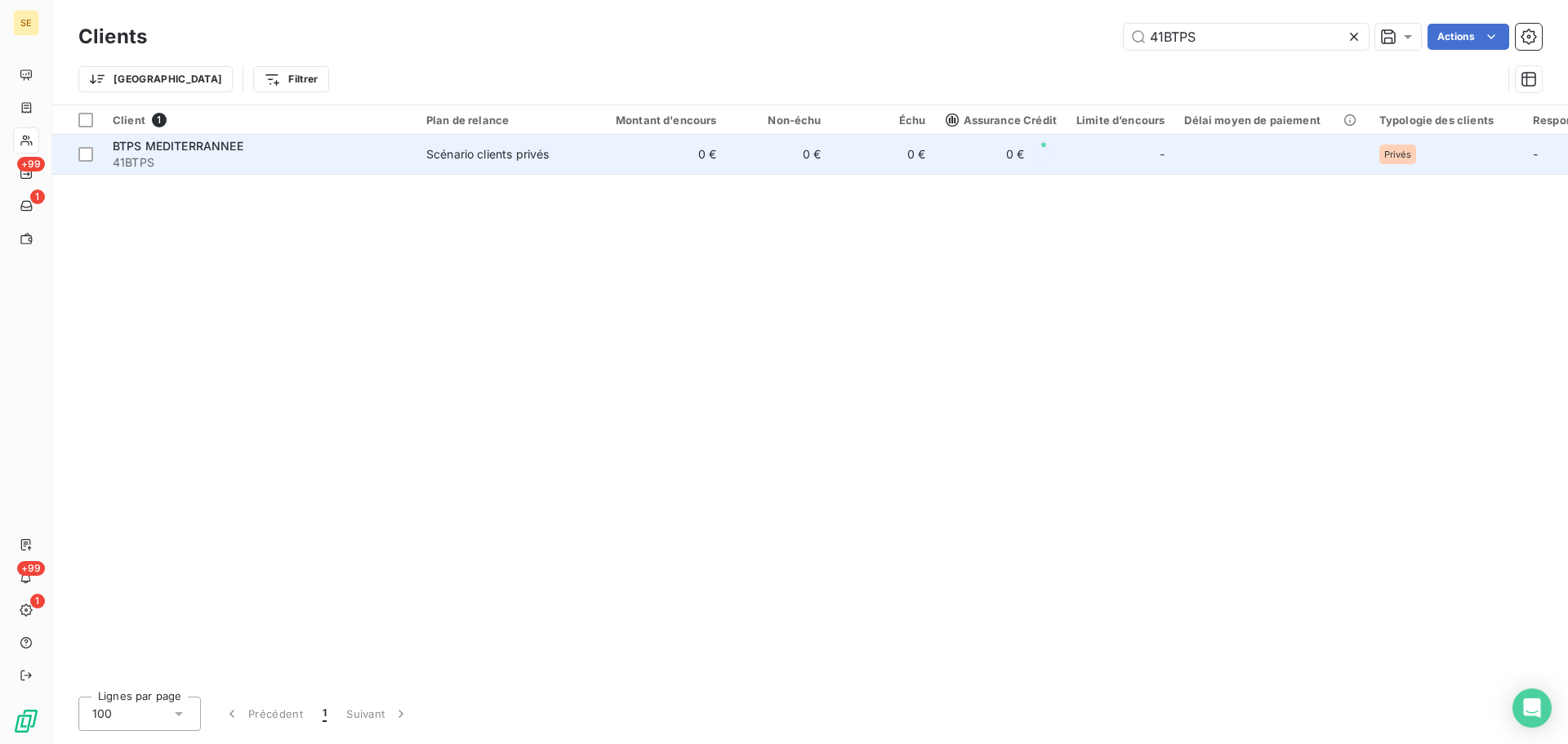
type input "41BTPS"
click at [309, 142] on div "BTPS MEDITERRANNEE" at bounding box center [259, 146] width 294 height 16
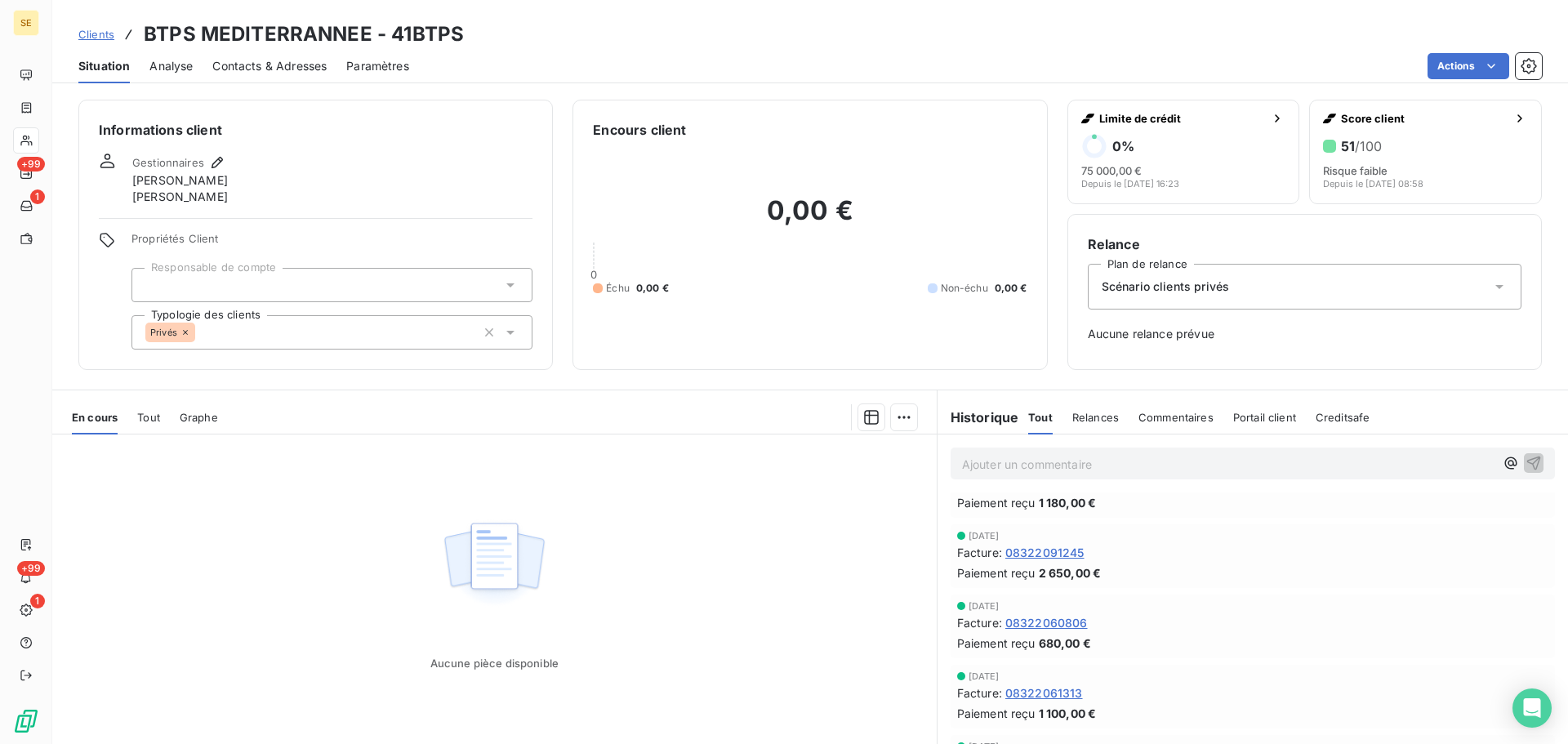
scroll to position [3467, 0]
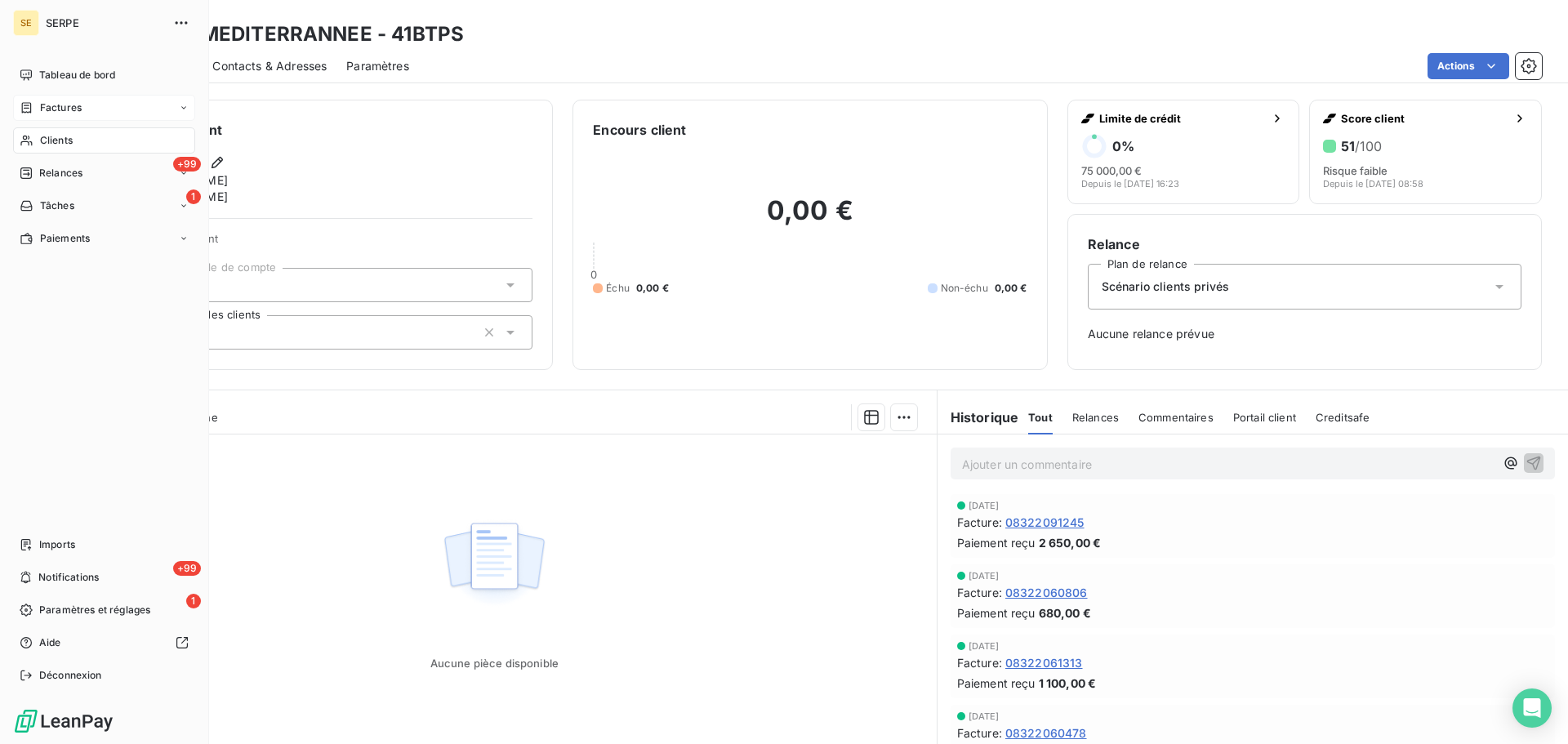
drag, startPoint x: 53, startPoint y: 145, endPoint x: 82, endPoint y: 107, distance: 47.8
click at [53, 145] on span "Clients" at bounding box center [56, 140] width 33 height 14
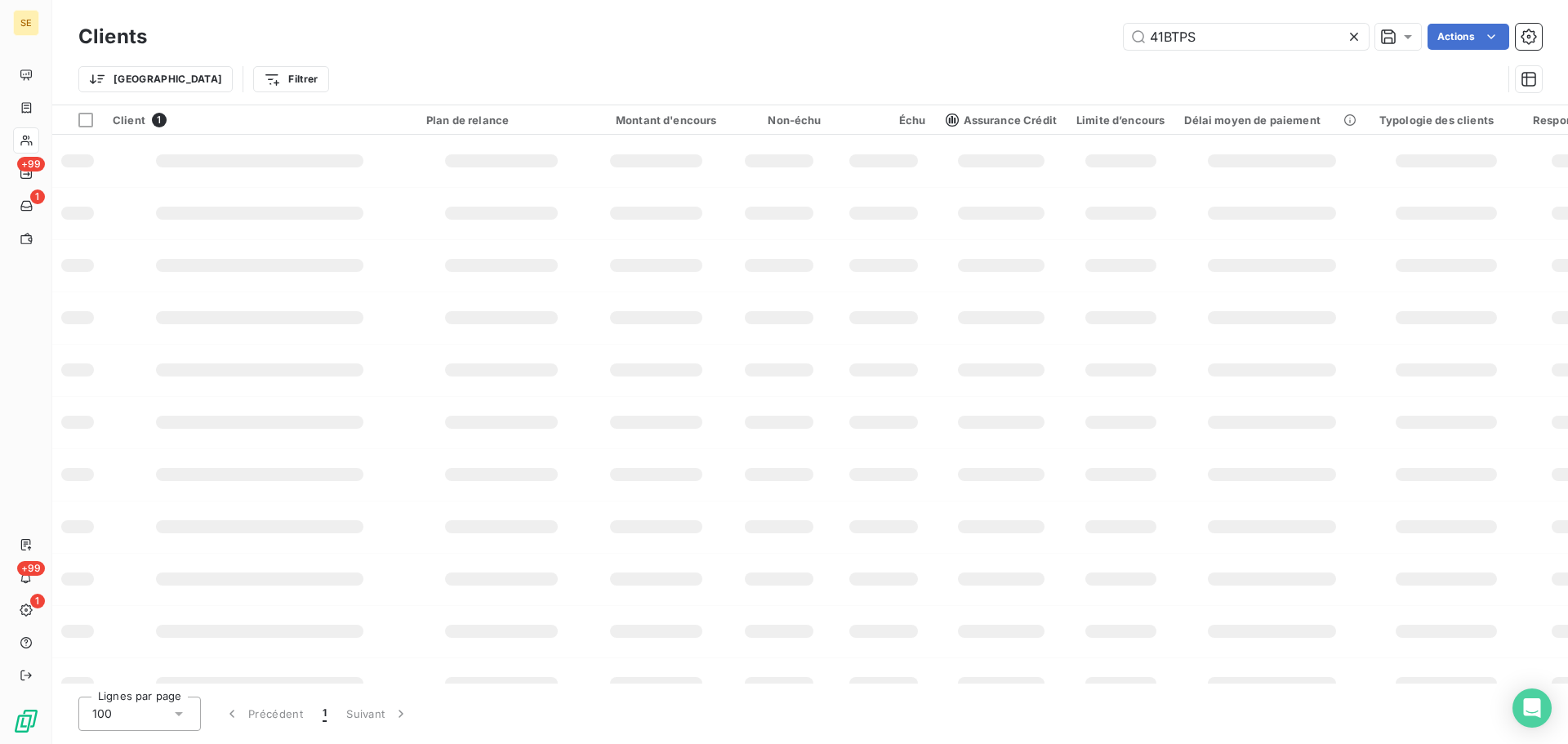
drag, startPoint x: 1217, startPoint y: 36, endPoint x: 1081, endPoint y: 36, distance: 136.0
click at [1081, 36] on div "41BTPS Actions" at bounding box center [854, 36] width 1376 height 26
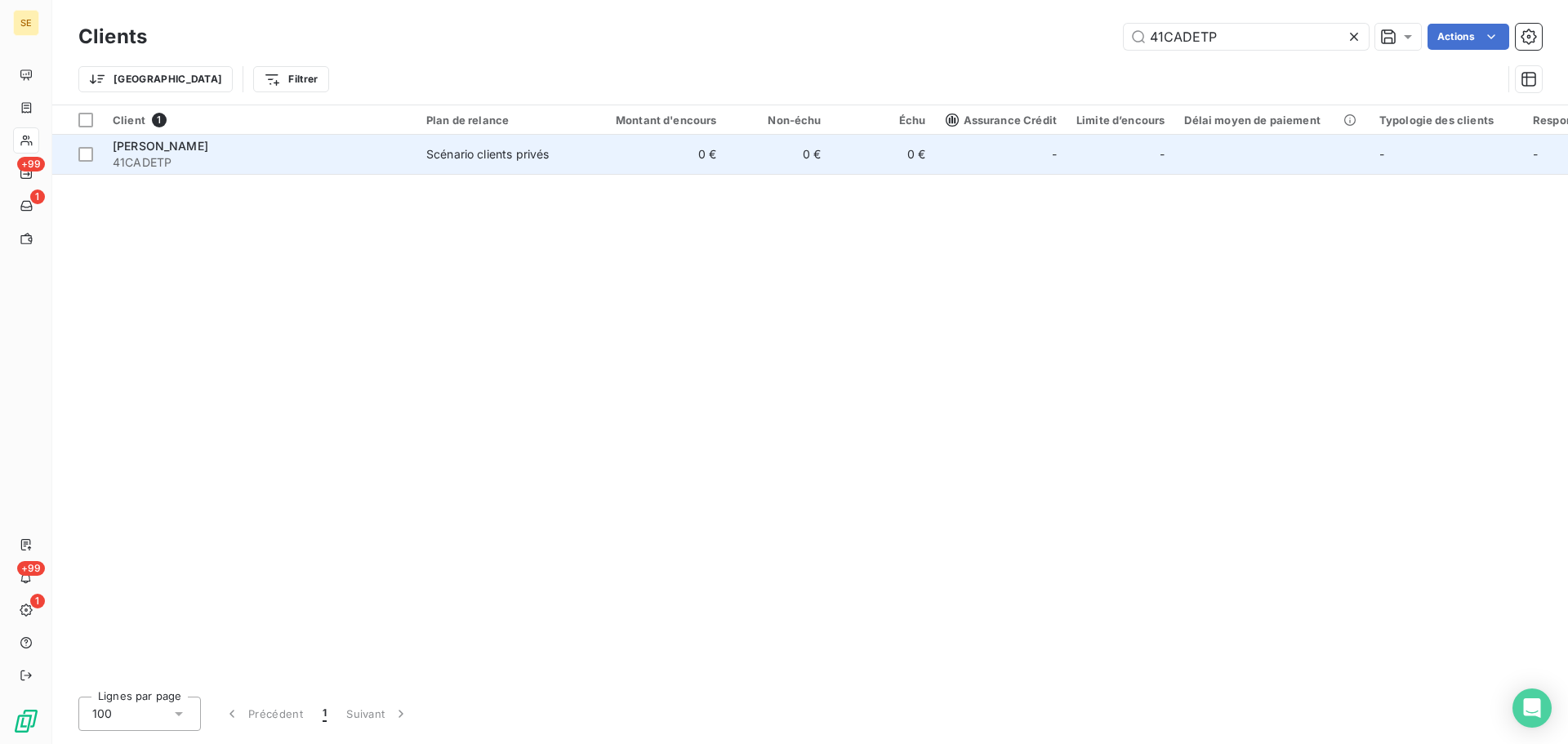
type input "41CADETP"
click at [718, 151] on td "0 €" at bounding box center [657, 154] width 141 height 39
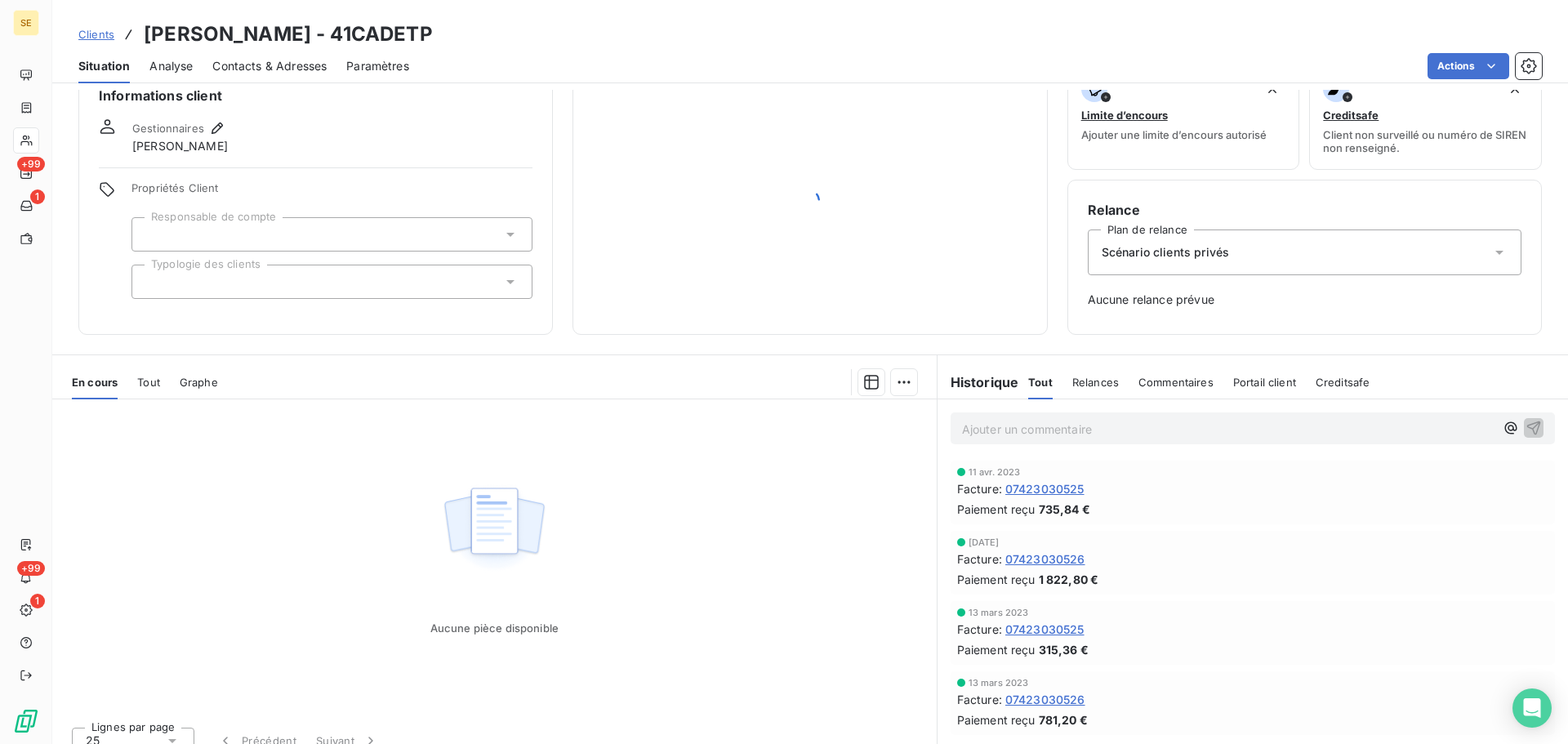
scroll to position [53, 0]
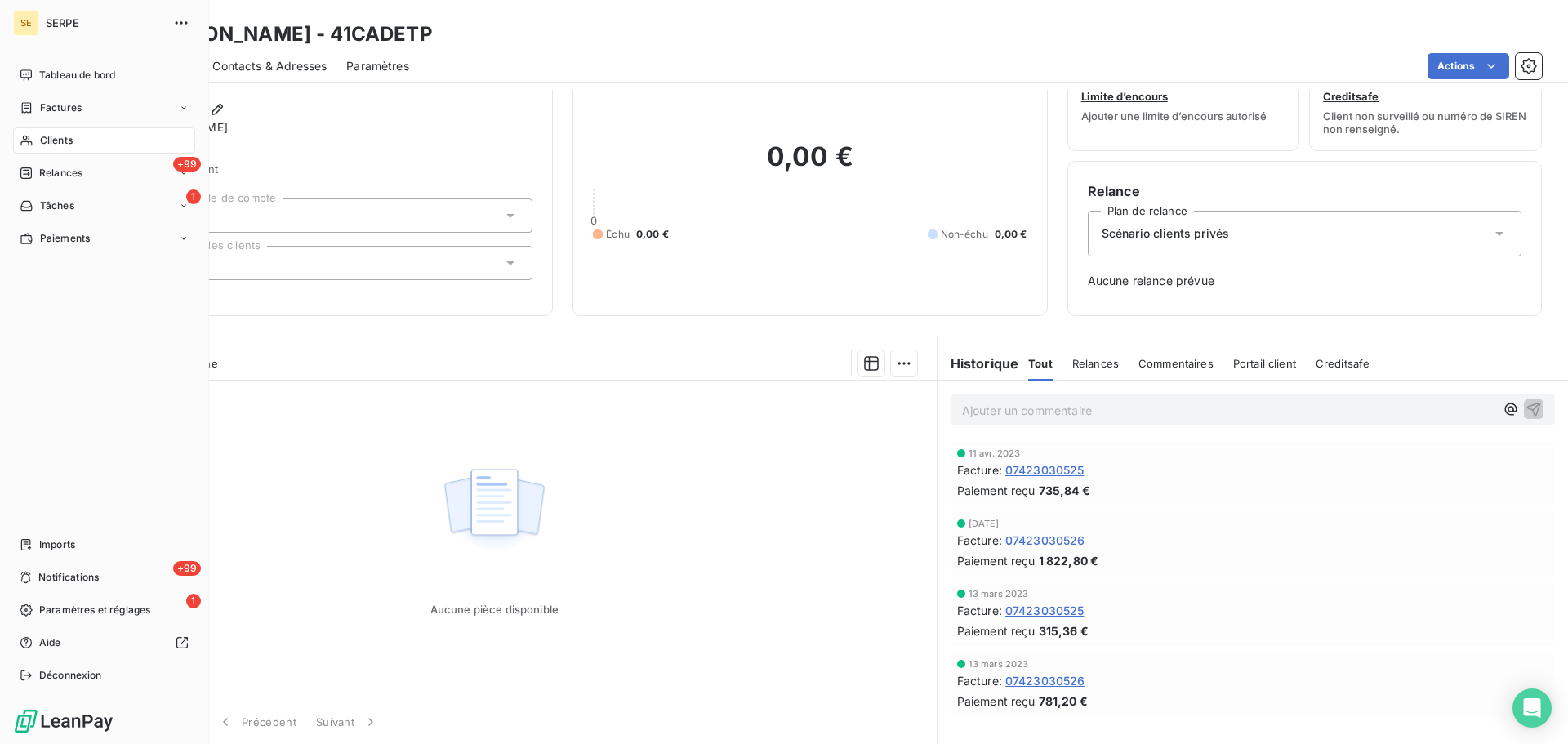
click at [48, 147] on span "Clients" at bounding box center [56, 140] width 33 height 14
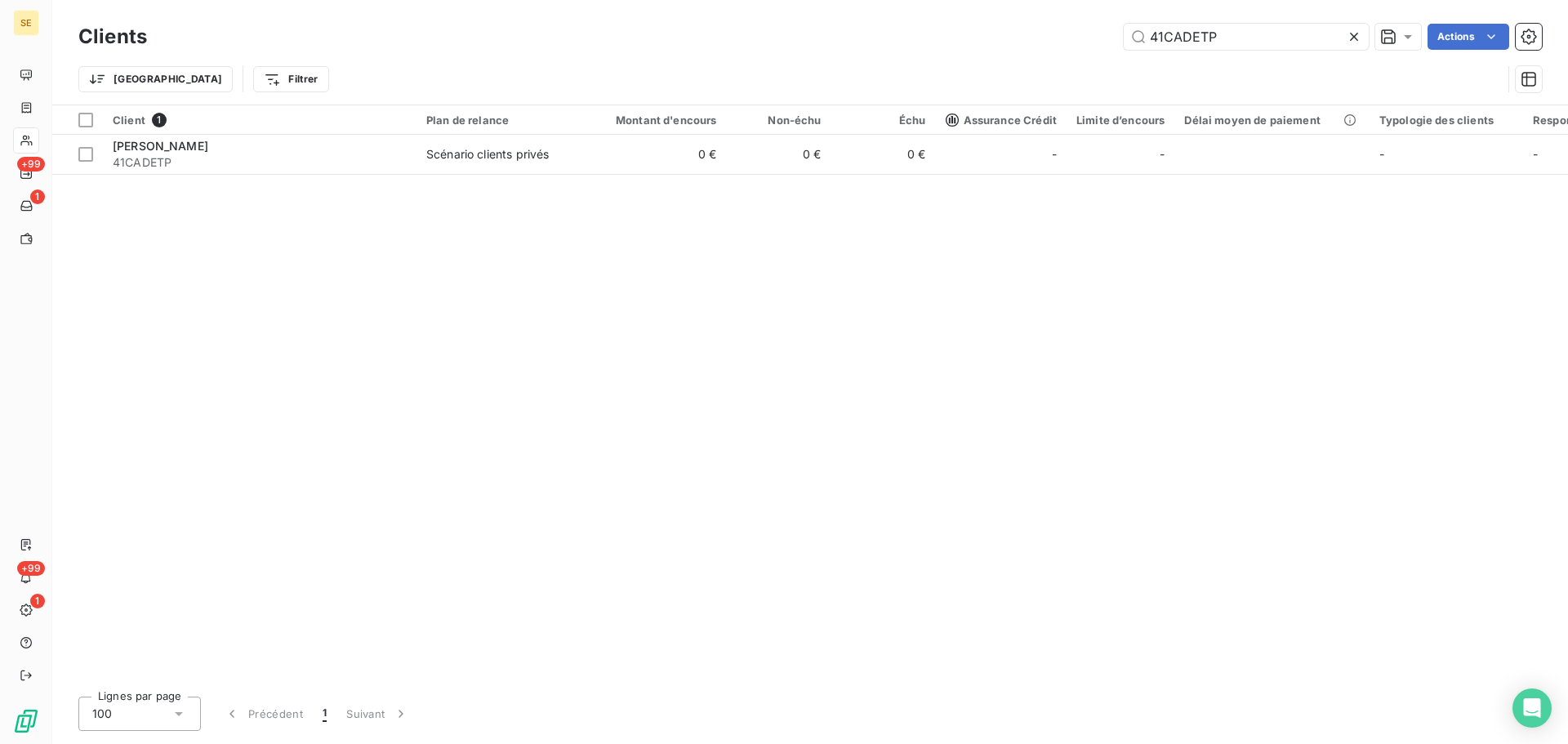
drag, startPoint x: 1237, startPoint y: 42, endPoint x: 1095, endPoint y: 57, distance: 142.8
click at [1065, 50] on div "Clients 41CADETP Actions" at bounding box center [810, 36] width 1464 height 34
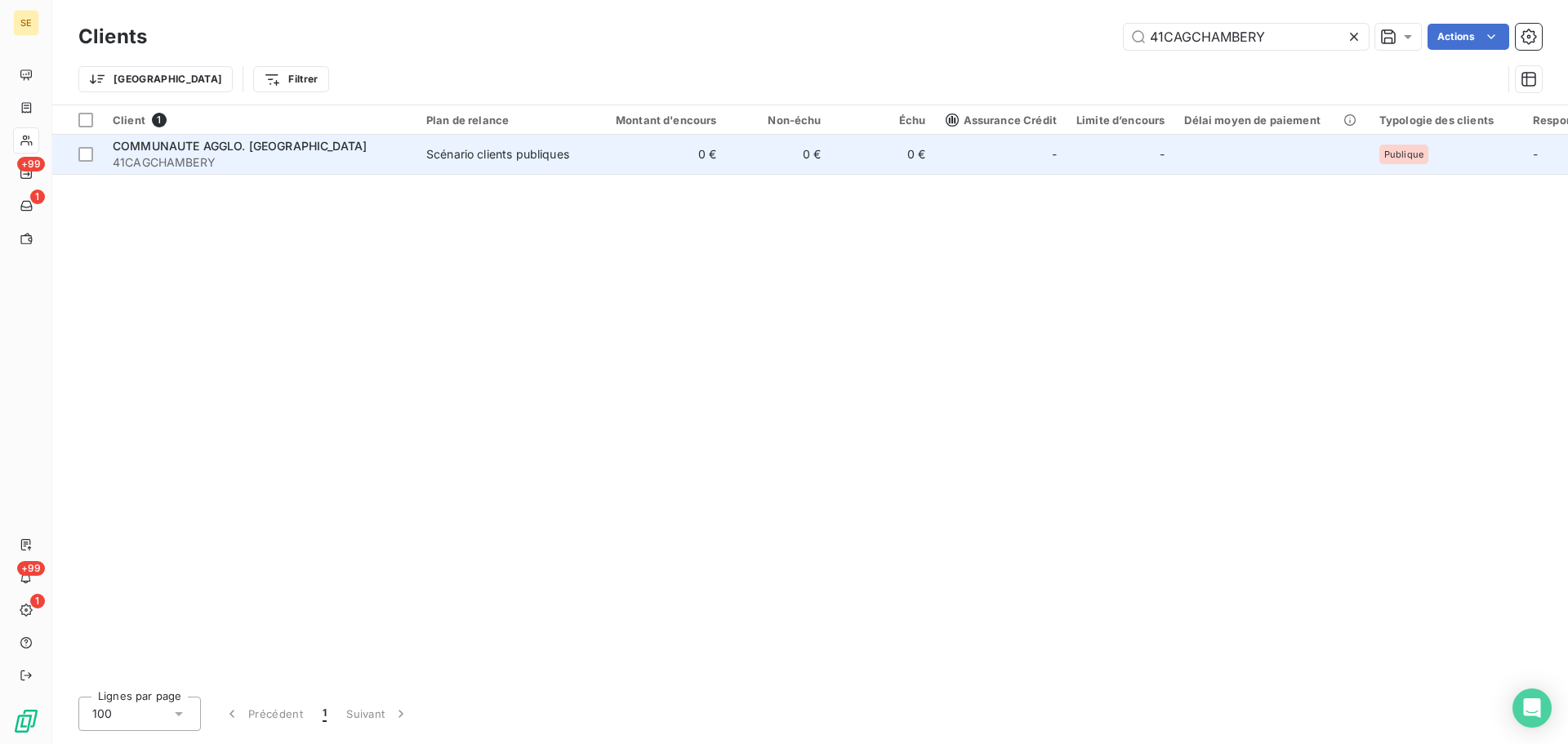
type input "41CAGCHAMBERY"
click at [1115, 167] on div "-" at bounding box center [1120, 154] width 88 height 26
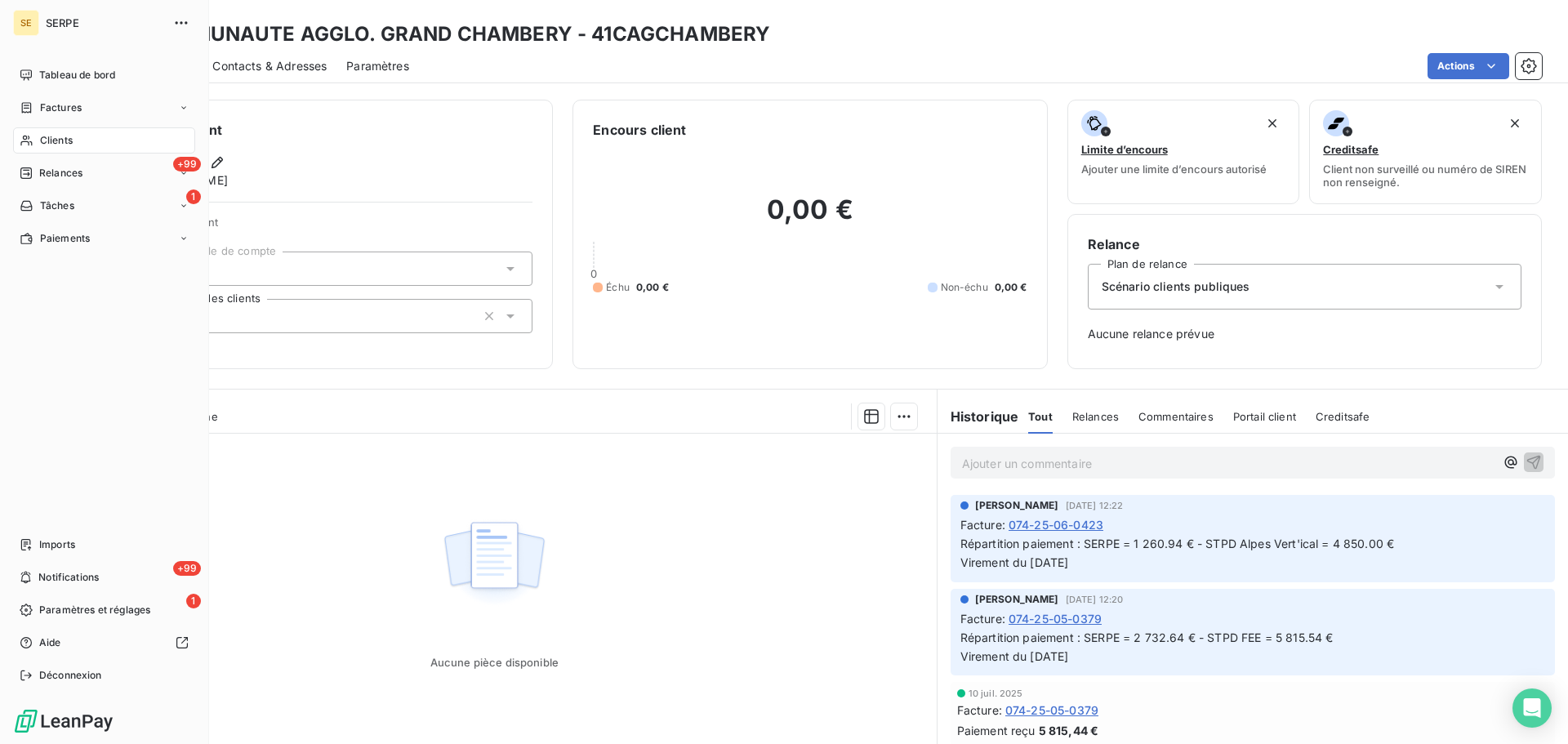
click at [64, 131] on div "Clients" at bounding box center [103, 140] width 182 height 26
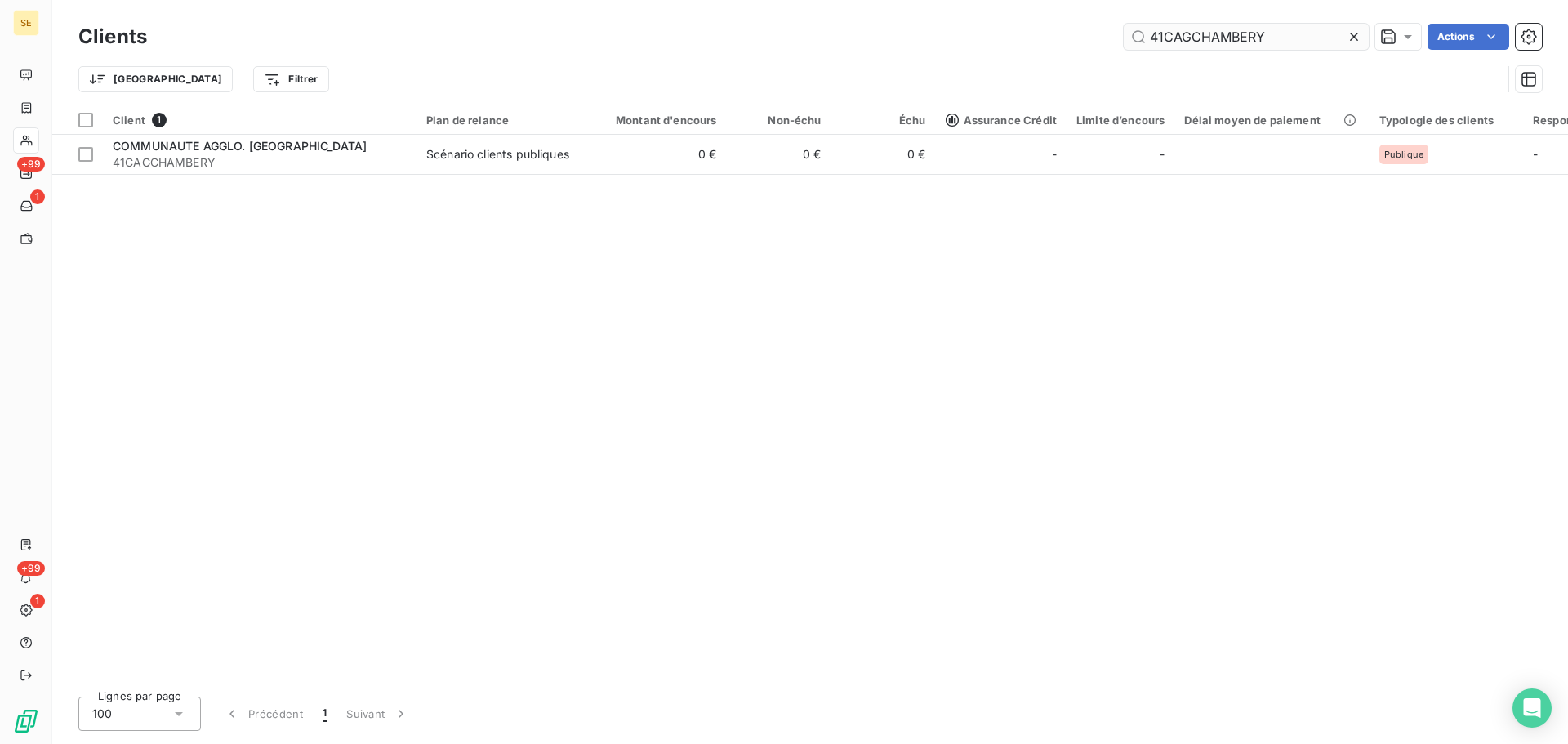
drag, startPoint x: 1271, startPoint y: 37, endPoint x: 1128, endPoint y: 36, distance: 143.0
click at [1128, 36] on input "41CAGCHAMBERY" at bounding box center [1246, 36] width 245 height 26
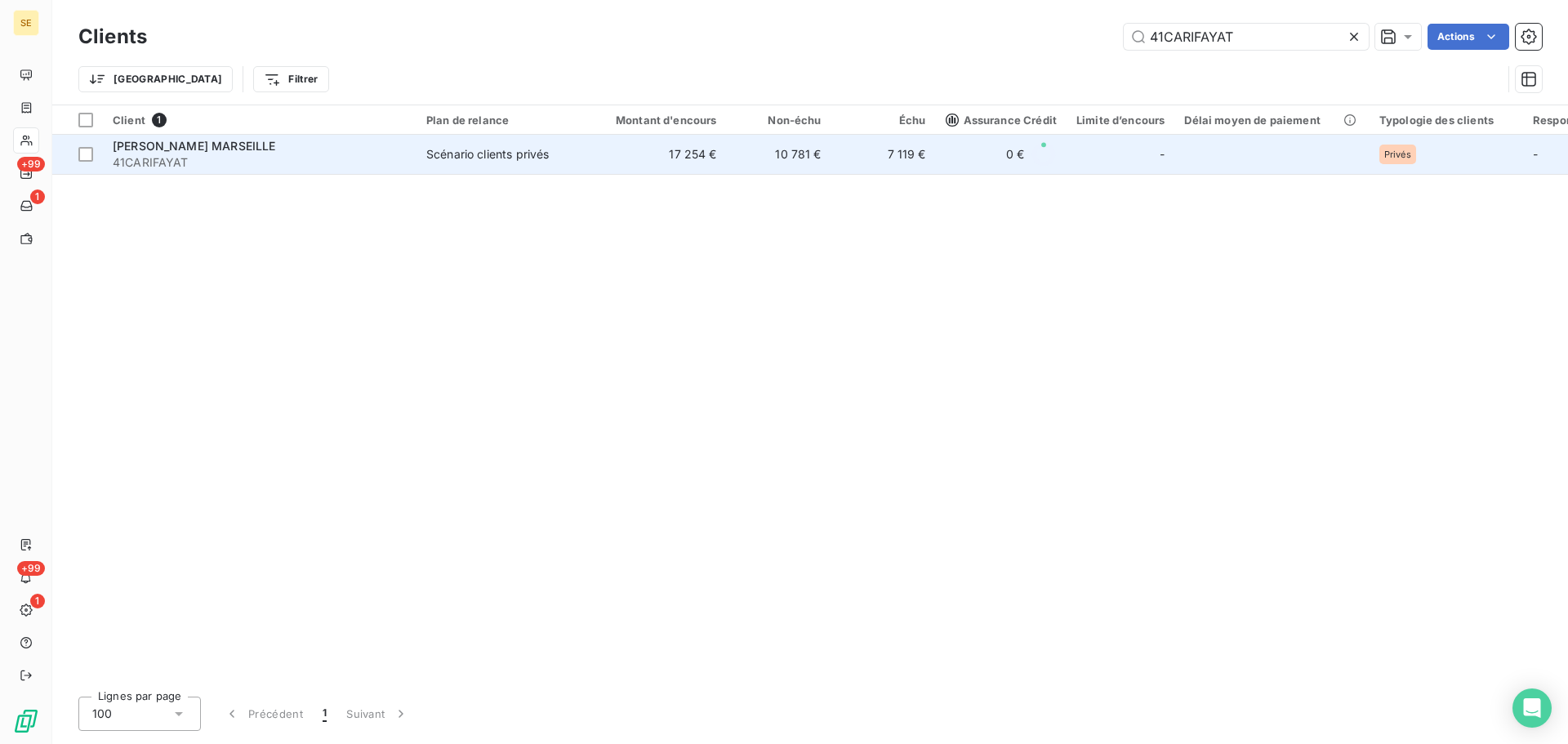
type input "41CARIFAYAT"
click at [542, 158] on div "Scénario clients privés" at bounding box center [487, 154] width 123 height 16
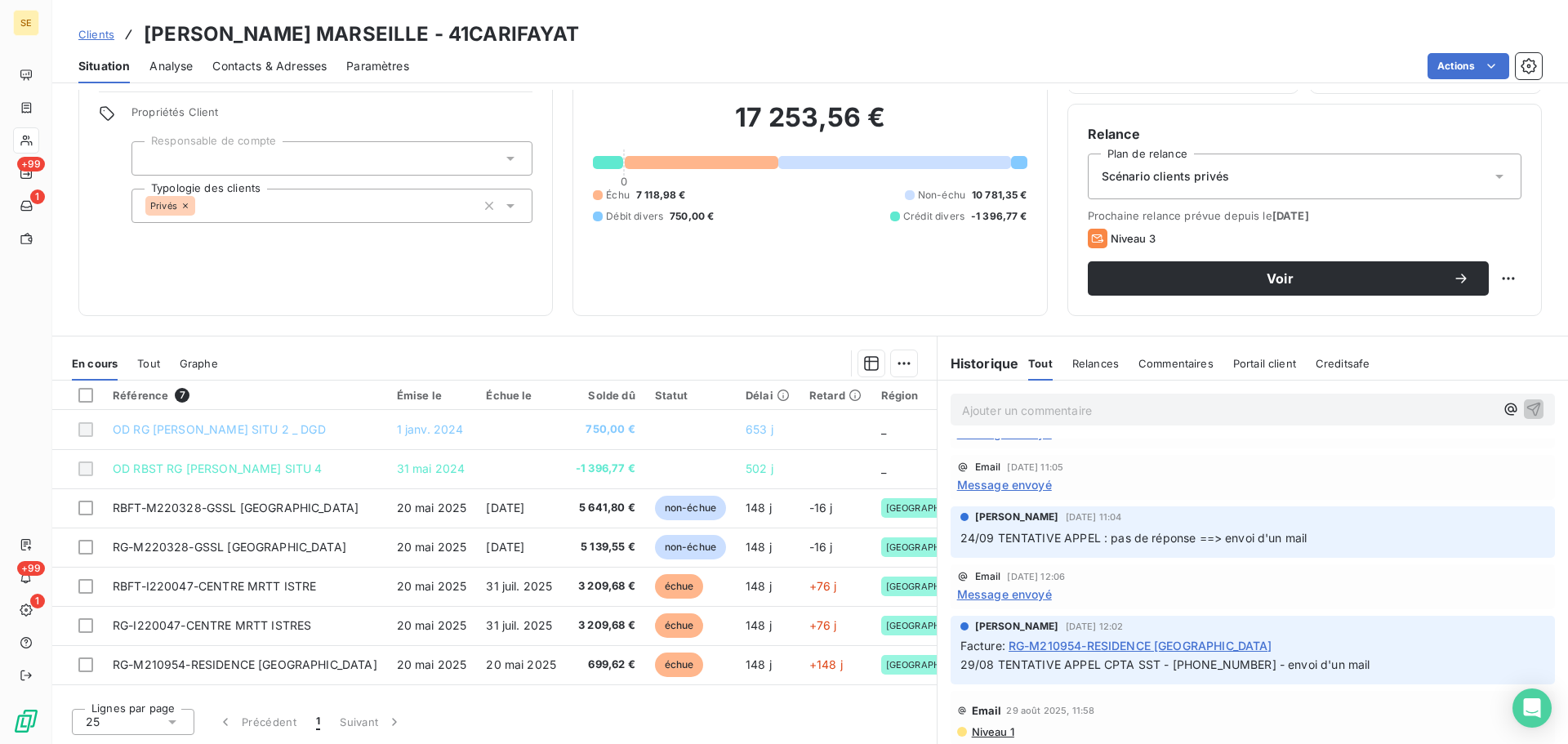
scroll to position [218, 0]
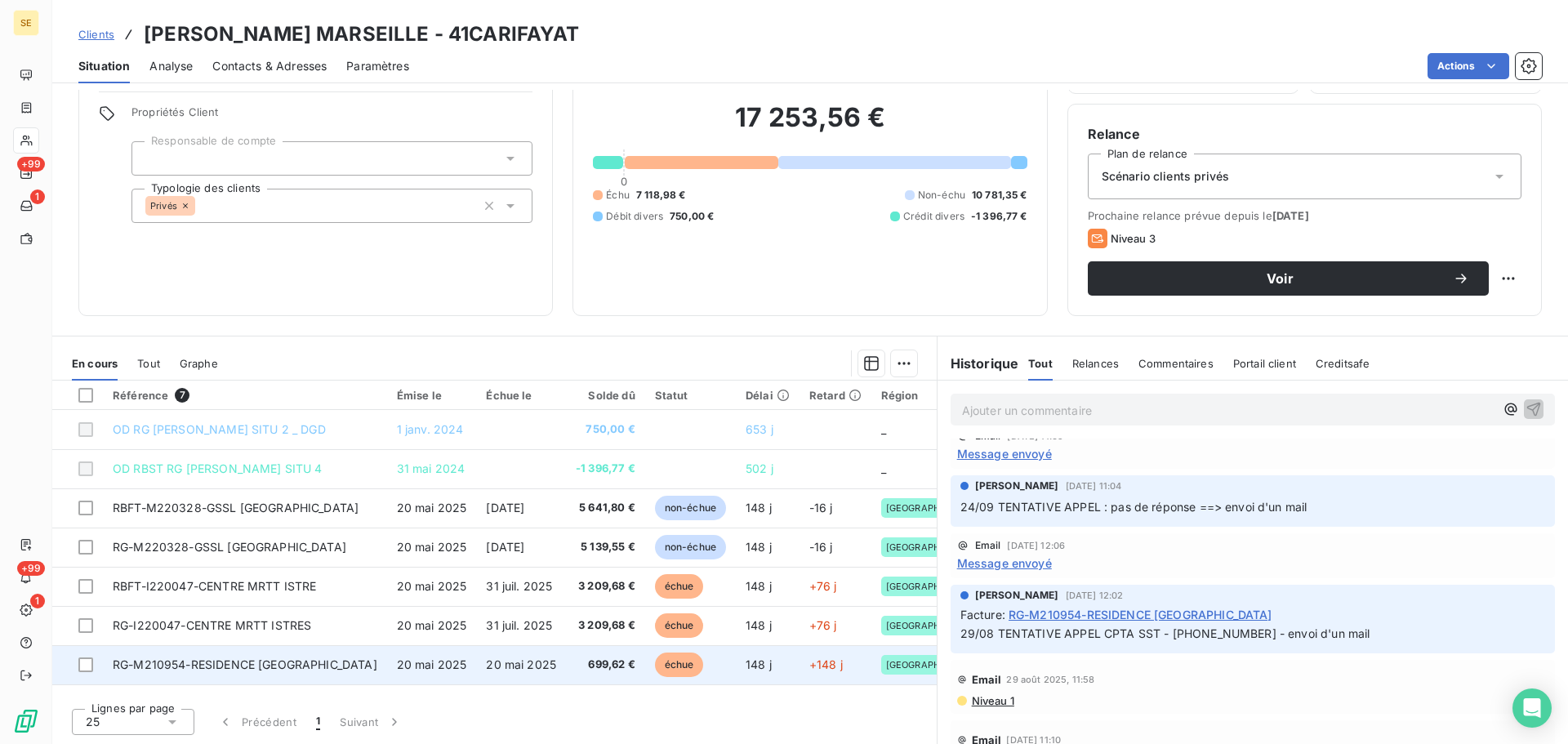
click at [387, 659] on td "20 mai 2025" at bounding box center [432, 664] width 90 height 39
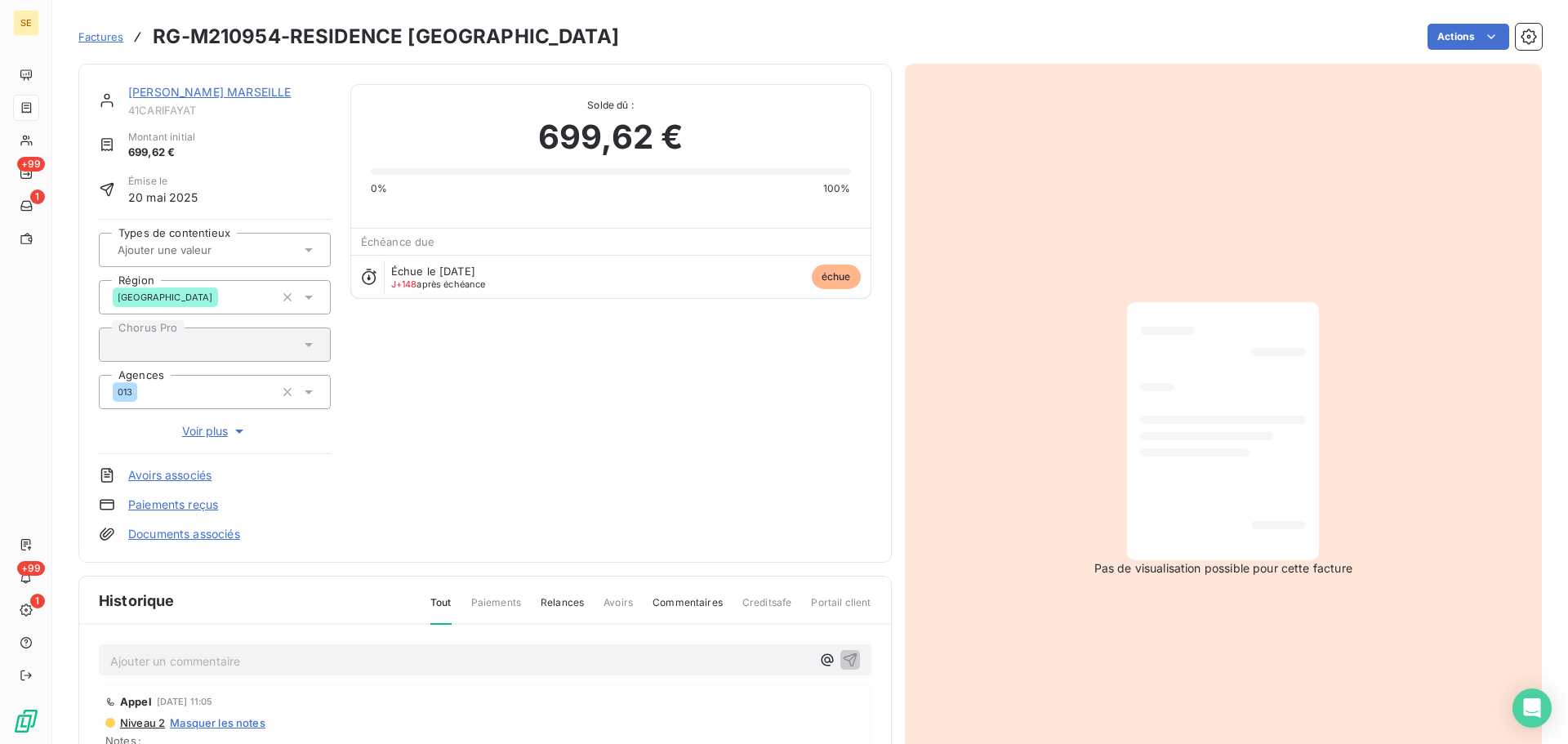
click at [170, 98] on link "CARI FAYAT MARSEILLE" at bounding box center [209, 92] width 163 height 14
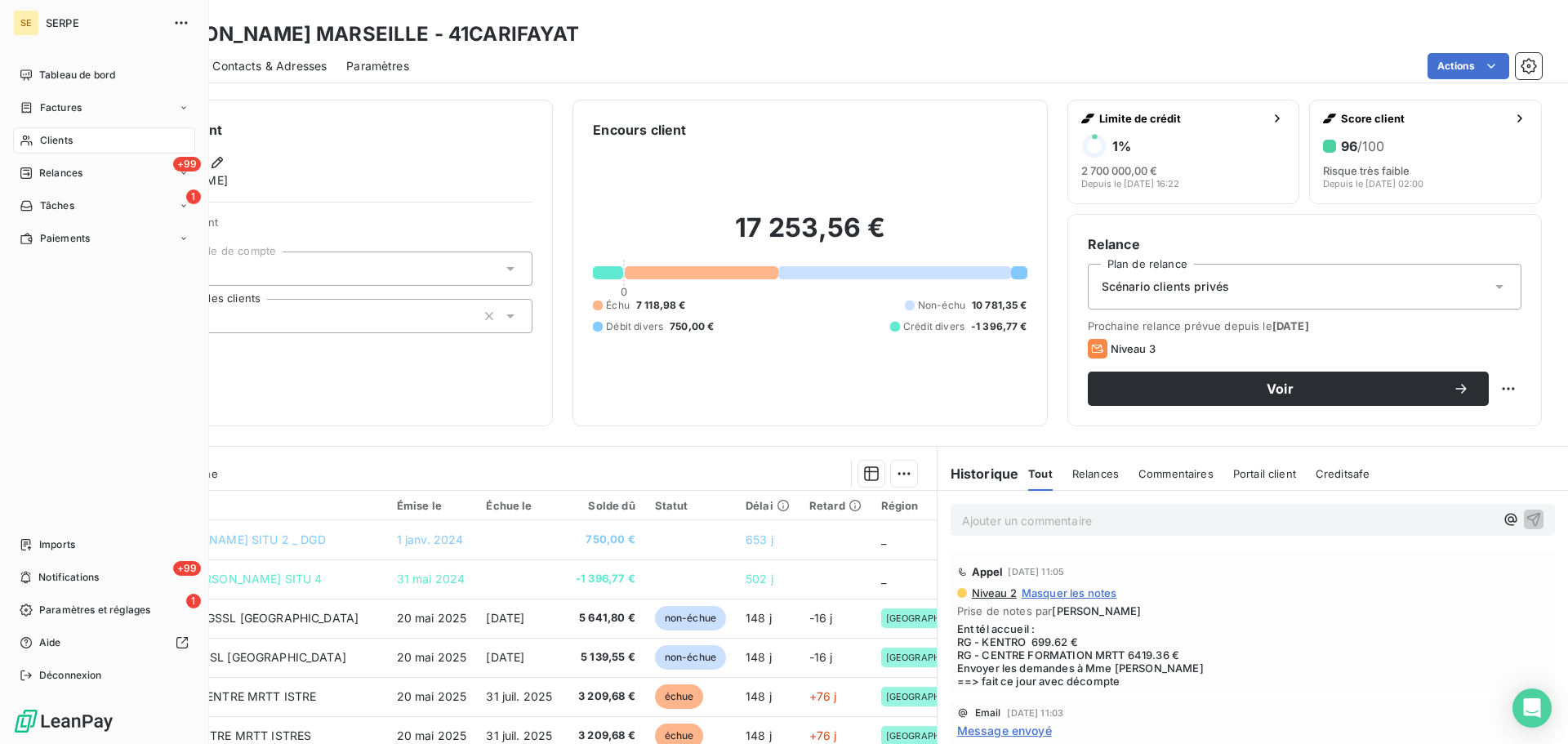
click at [51, 137] on span "Clients" at bounding box center [56, 140] width 33 height 14
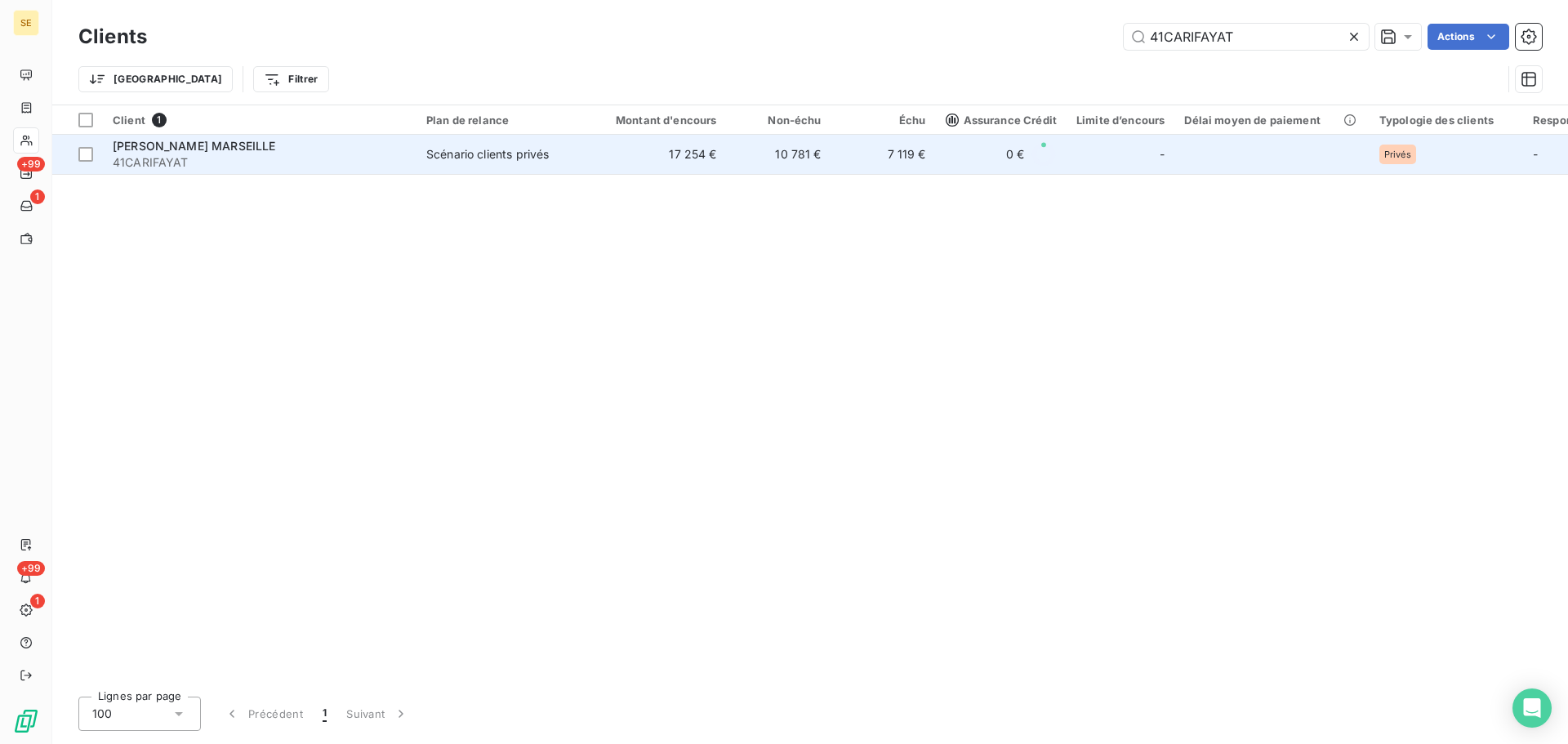
click at [407, 169] on td "CARI FAYAT MARSEILLE 41CARIFAYAT" at bounding box center [259, 154] width 314 height 39
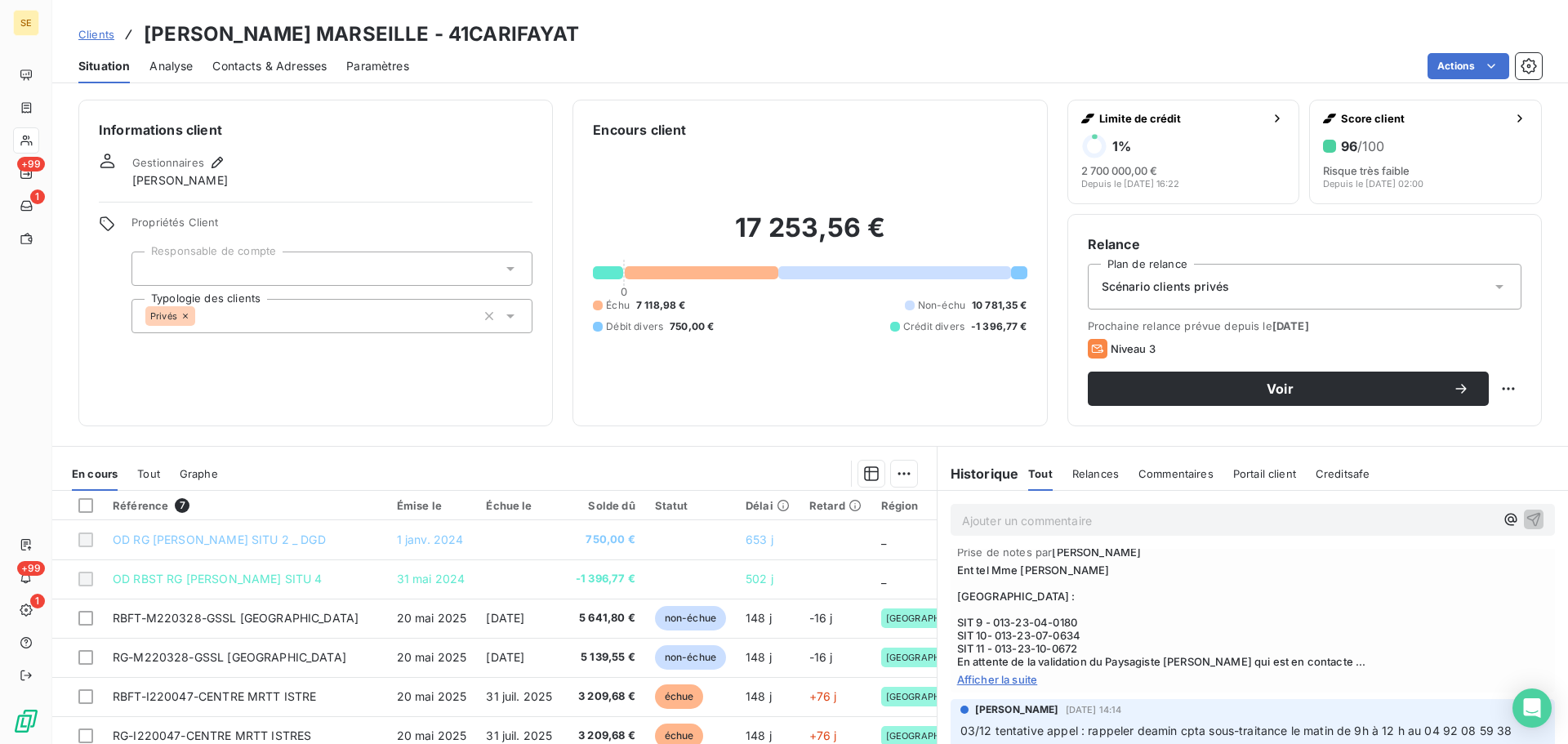
scroll to position [2830, 0]
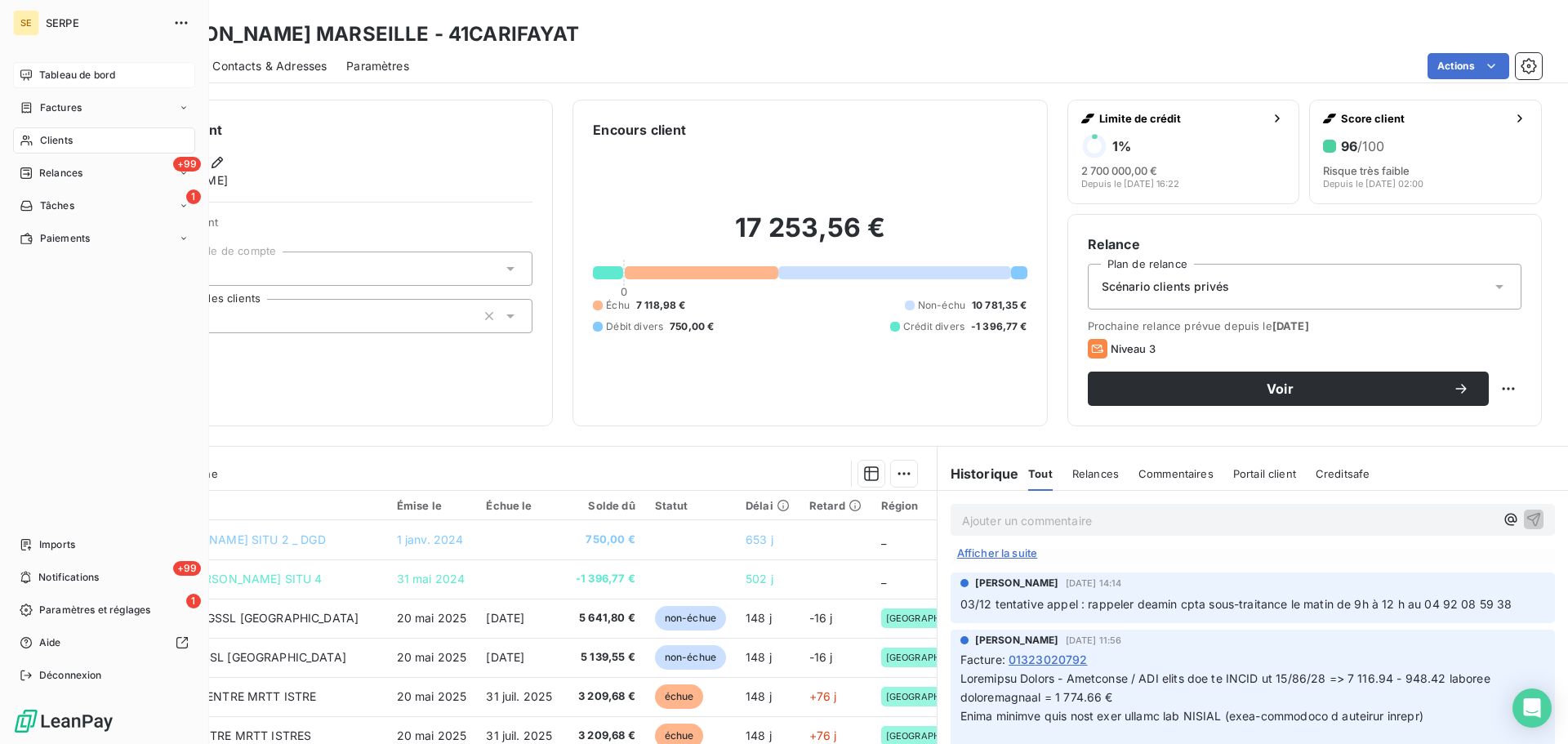
drag, startPoint x: 59, startPoint y: 147, endPoint x: 158, endPoint y: 81, distance: 119.0
click at [59, 147] on div "Clients" at bounding box center [103, 140] width 182 height 26
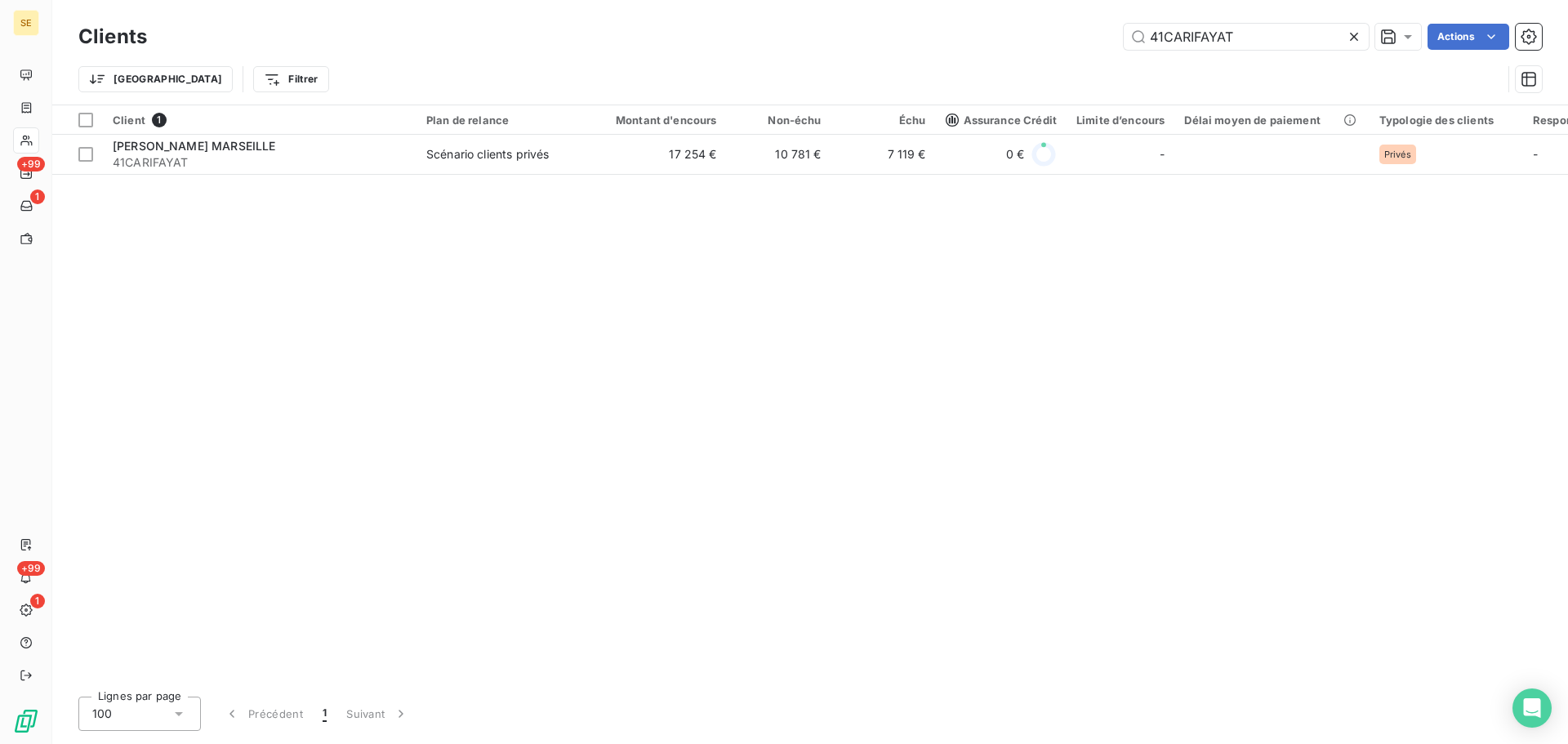
drag, startPoint x: 1160, startPoint y: 37, endPoint x: 1004, endPoint y: 42, distance: 156.1
click at [968, 34] on div "41CARIFAYAT Actions" at bounding box center [854, 36] width 1376 height 26
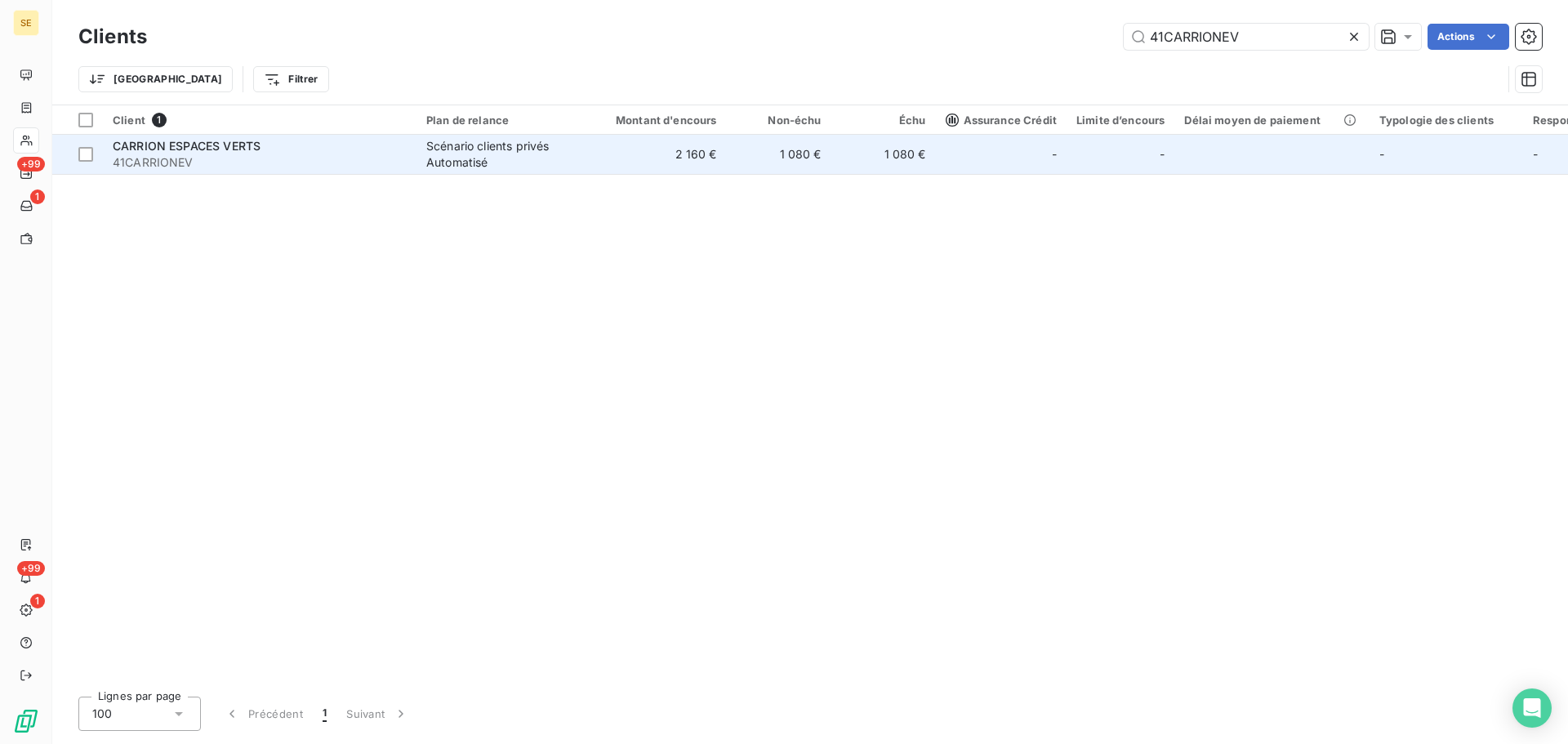
type input "41CARRIONEV"
click at [709, 162] on td "2 160 €" at bounding box center [657, 154] width 141 height 39
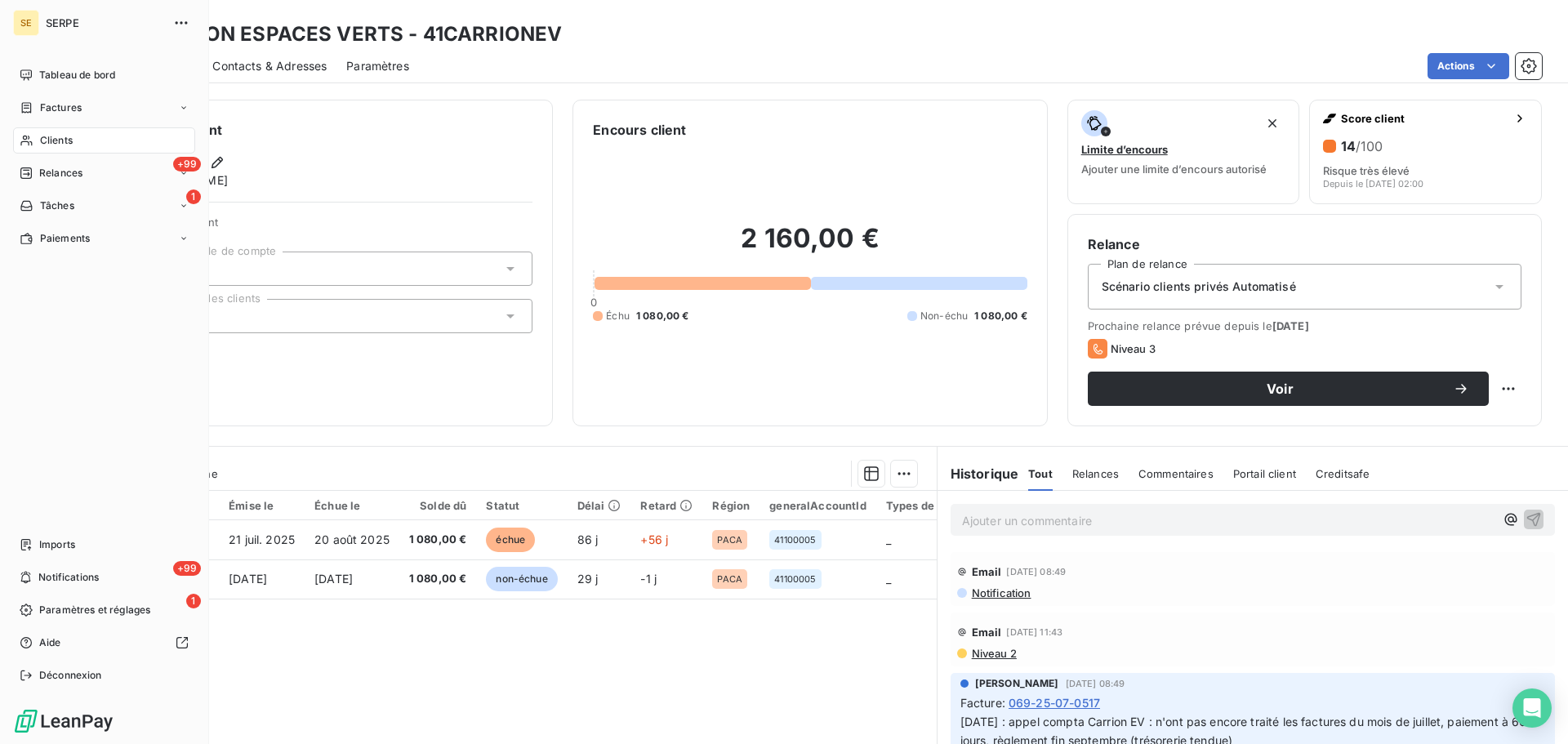
click at [47, 128] on div "Clients" at bounding box center [103, 140] width 182 height 26
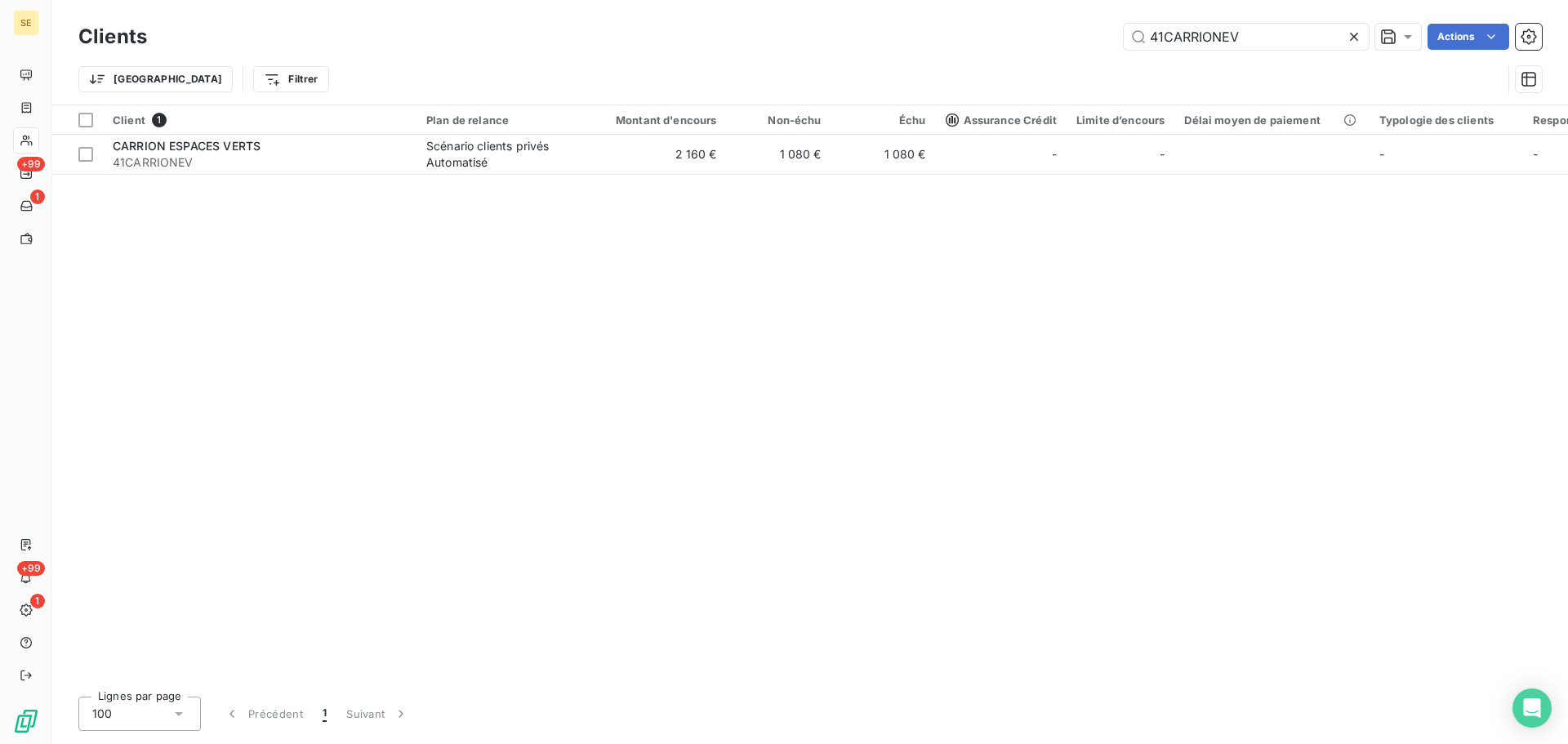
drag, startPoint x: 1250, startPoint y: 39, endPoint x: 1100, endPoint y: 34, distance: 150.1
click at [1100, 34] on div "41CARRIONEV Actions" at bounding box center [854, 36] width 1376 height 26
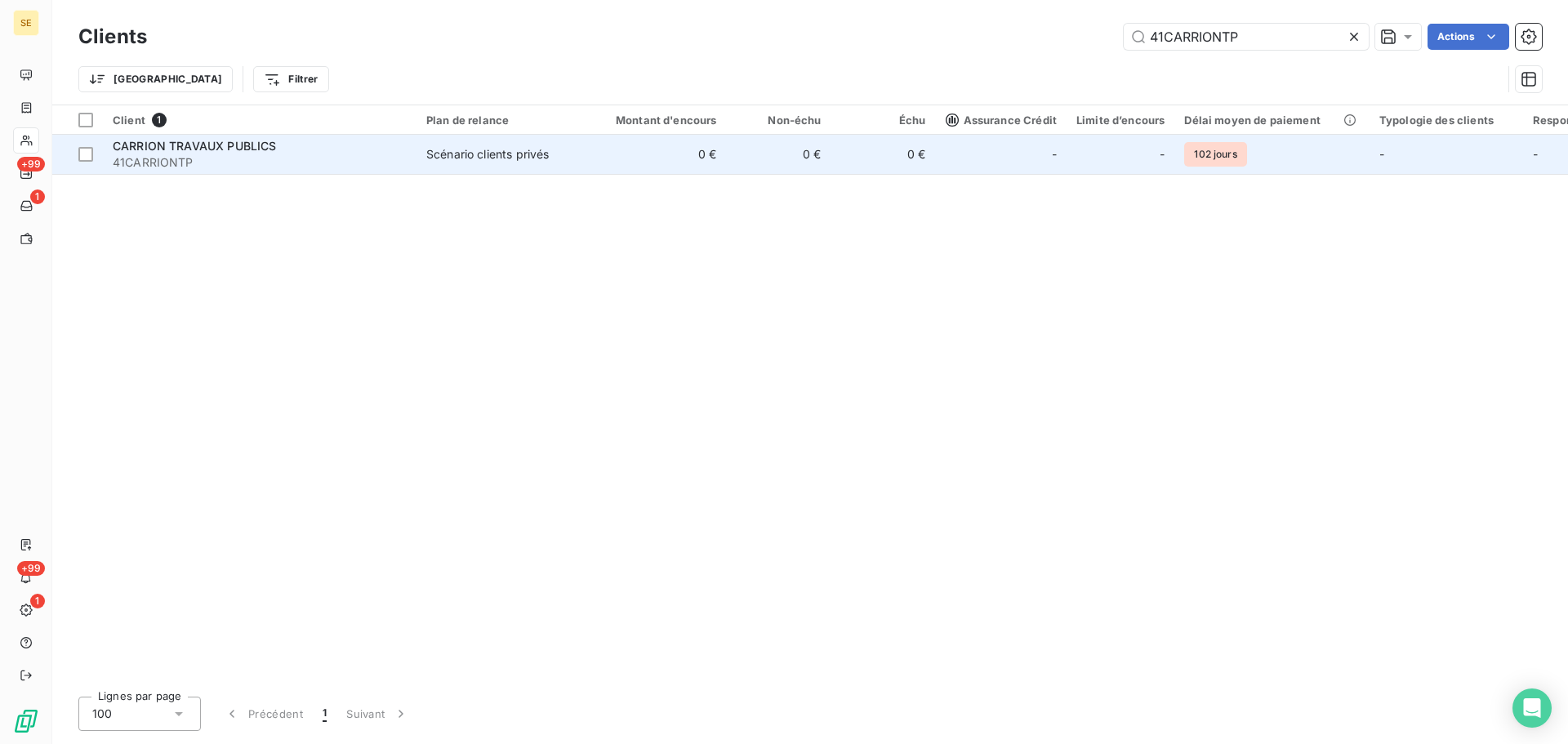
type input "41CARRIONTP"
click at [639, 162] on td "0 €" at bounding box center [657, 154] width 141 height 39
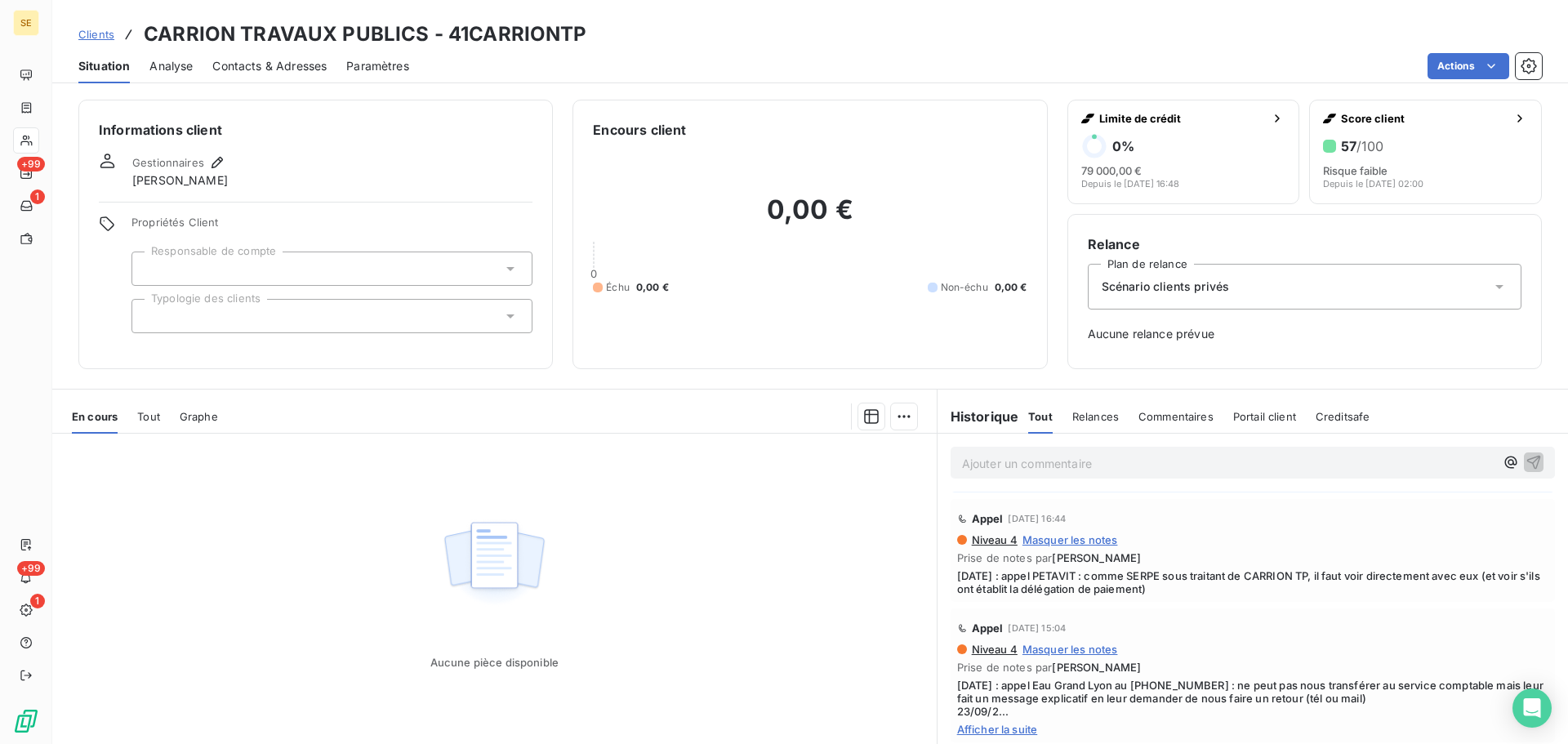
scroll to position [653, 0]
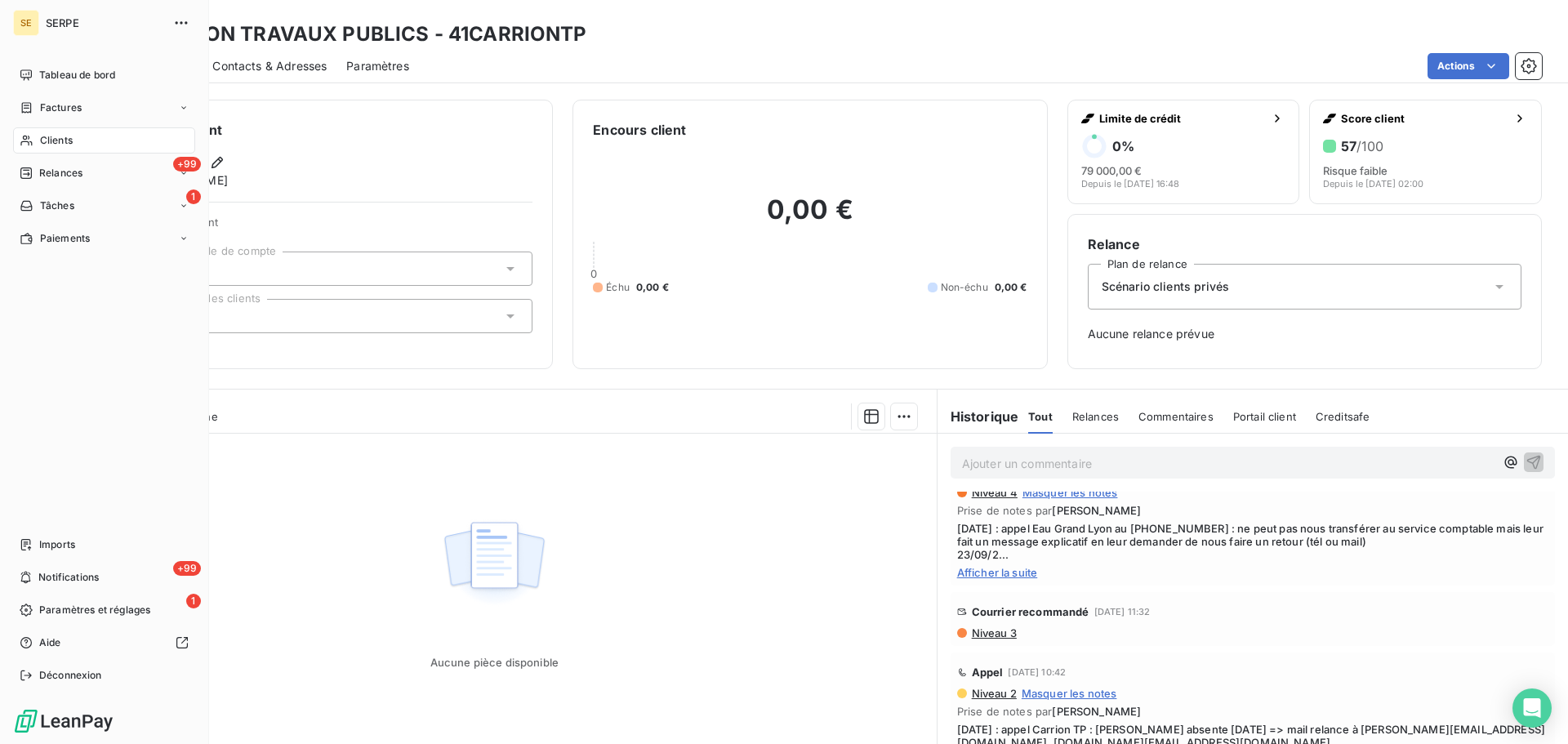
drag, startPoint x: 106, startPoint y: 135, endPoint x: 118, endPoint y: 137, distance: 12.2
click at [106, 136] on div "Clients" at bounding box center [103, 140] width 182 height 26
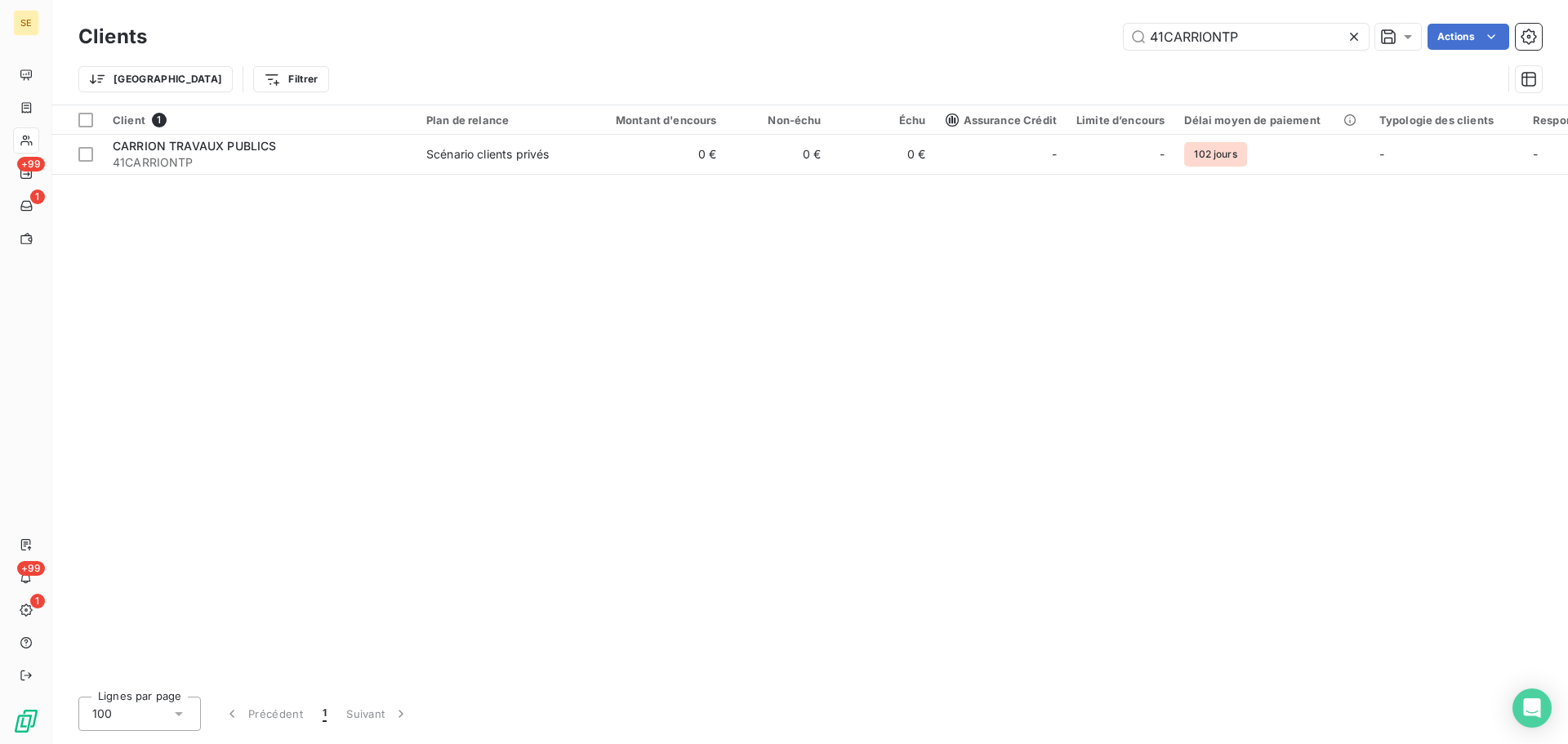
drag, startPoint x: 1254, startPoint y: 46, endPoint x: 1248, endPoint y: 60, distance: 15.2
click at [1254, 45] on input "41CARRIONTP" at bounding box center [1246, 36] width 245 height 26
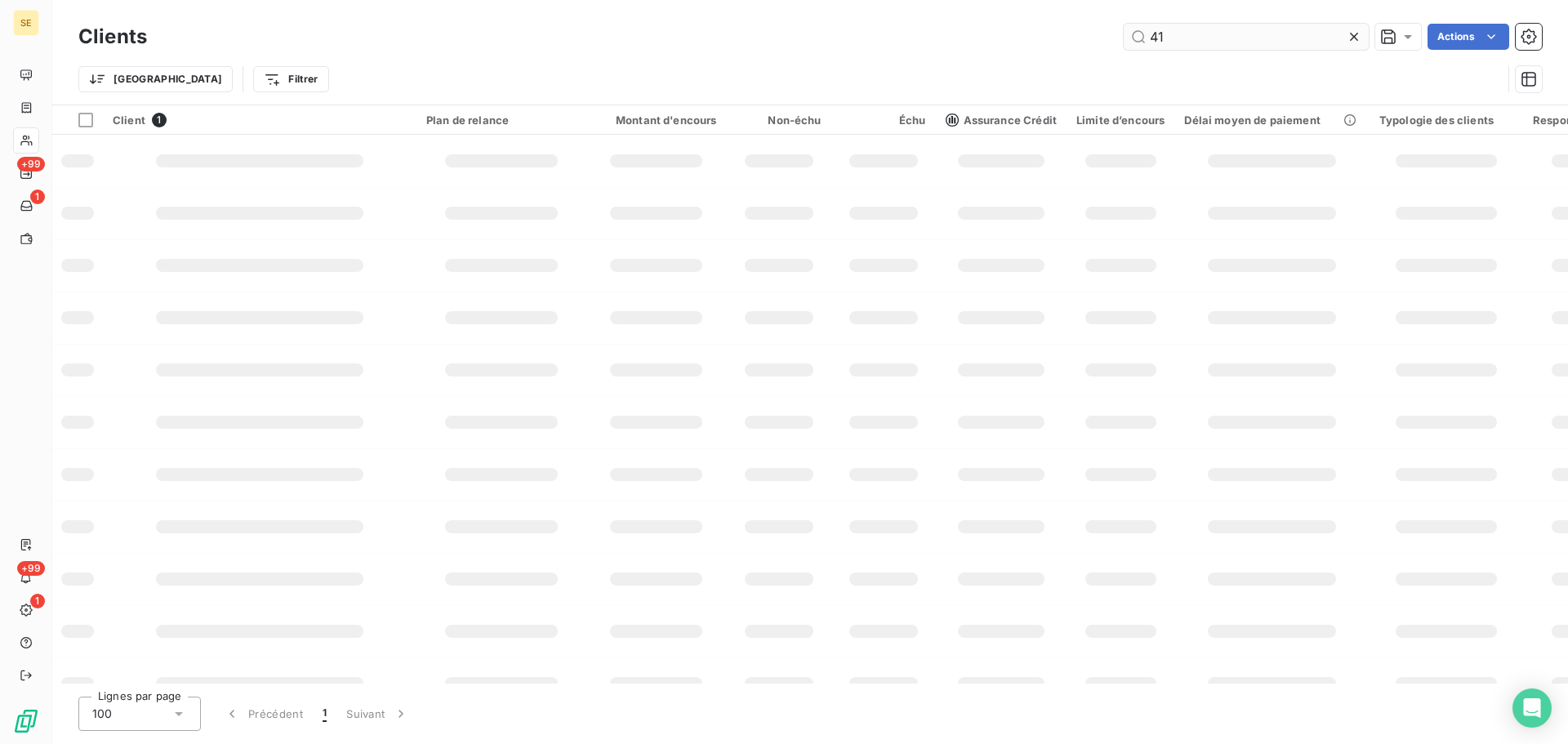
type input "4"
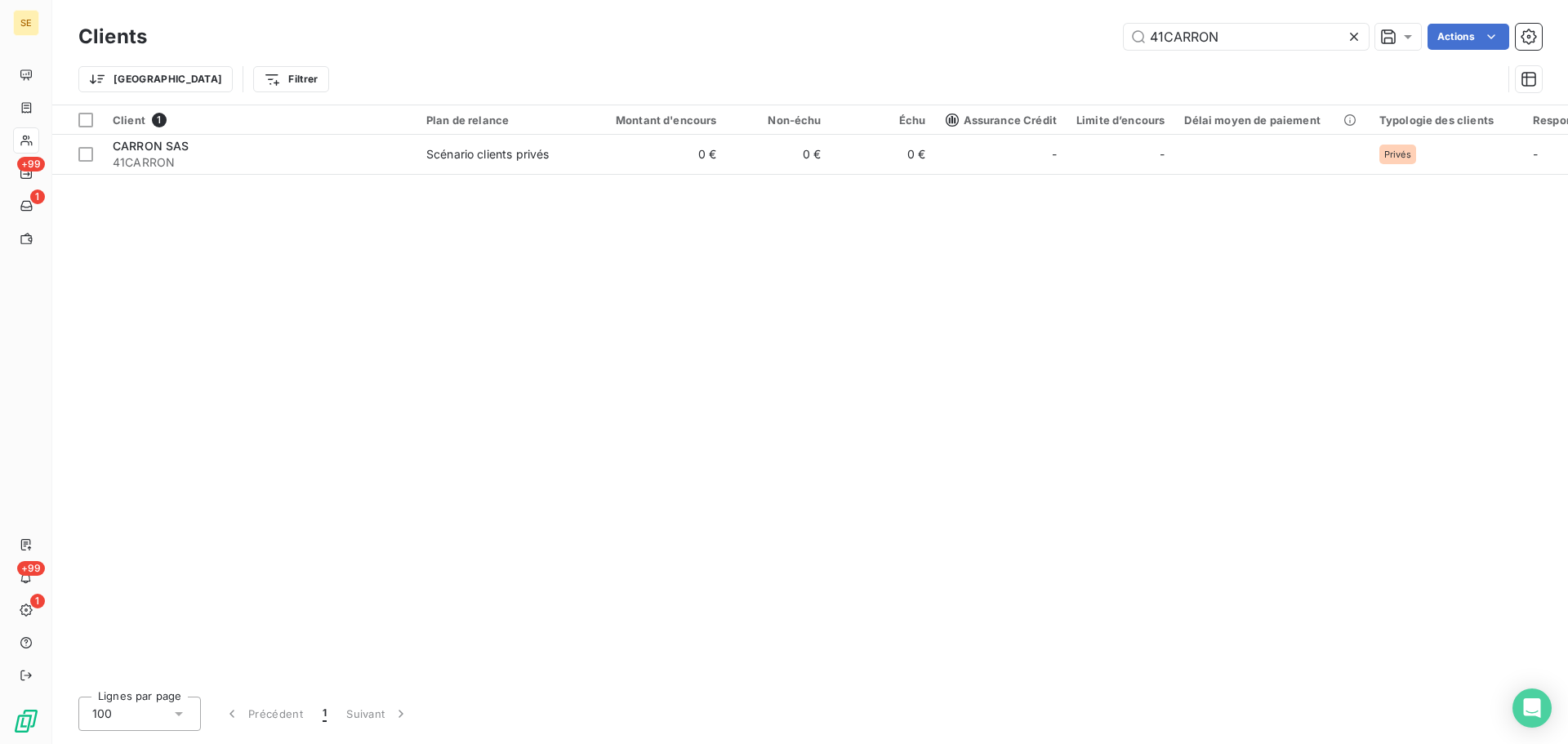
type input "41CARRON"
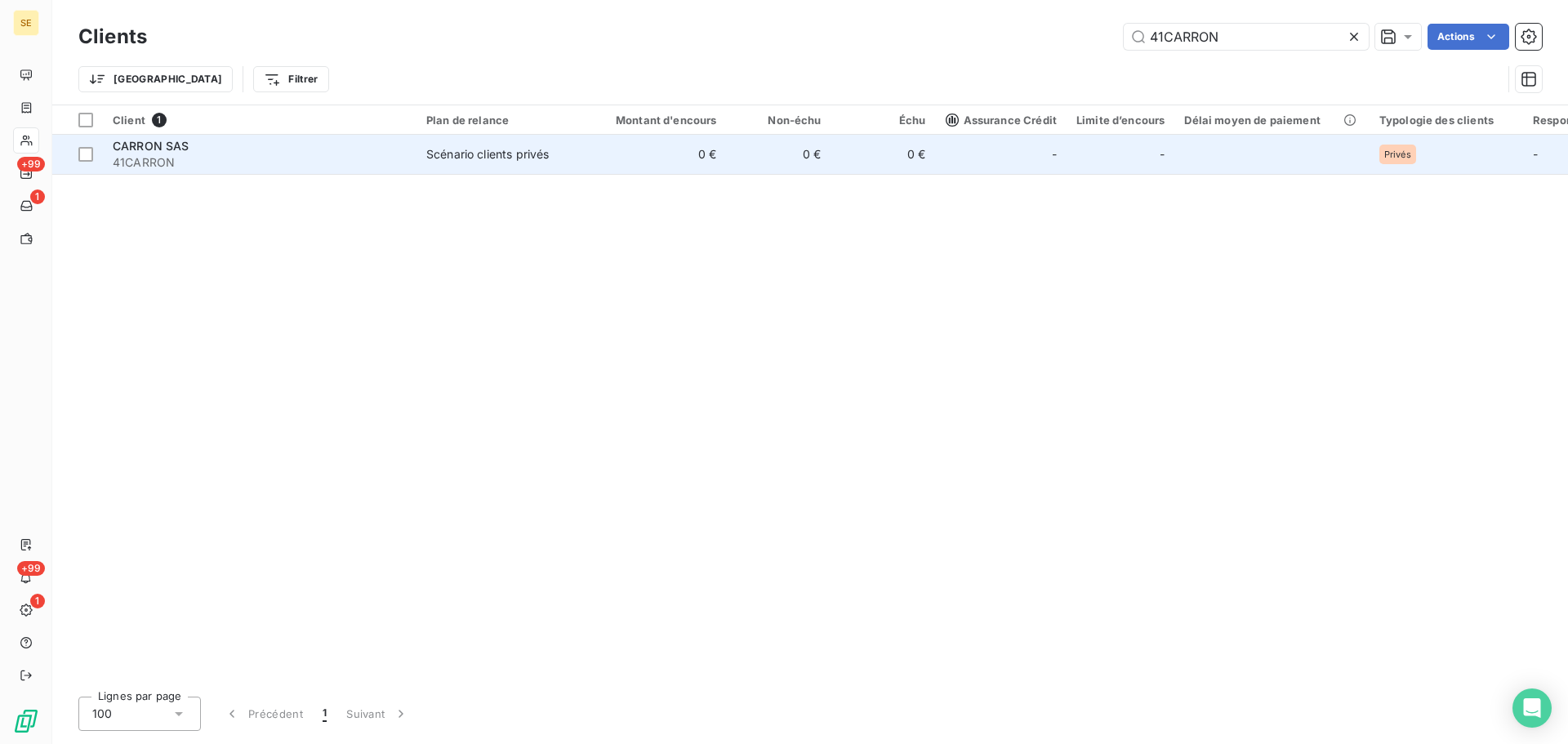
click at [324, 165] on span "41CARRON" at bounding box center [259, 162] width 294 height 16
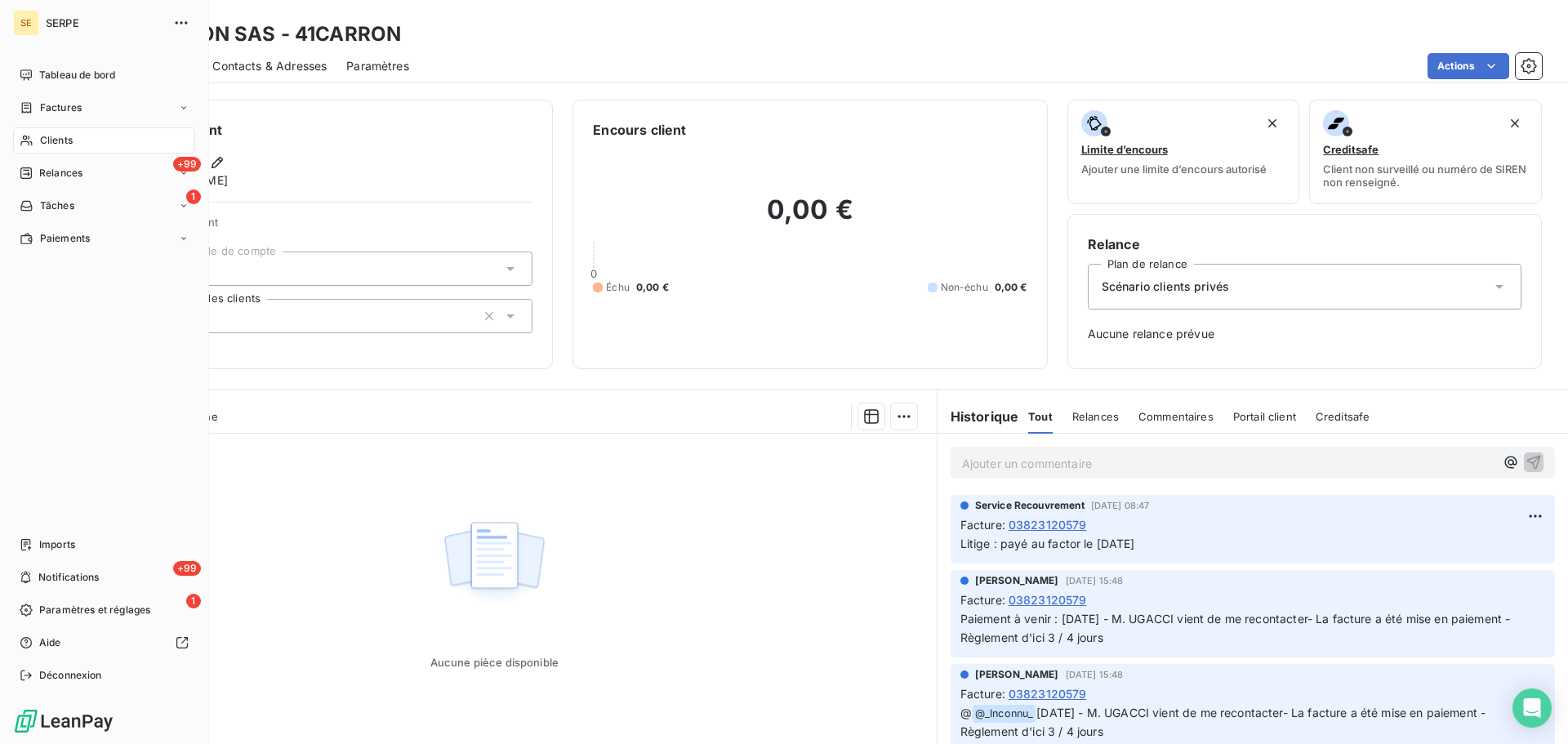
click at [82, 132] on div "Clients" at bounding box center [103, 140] width 182 height 26
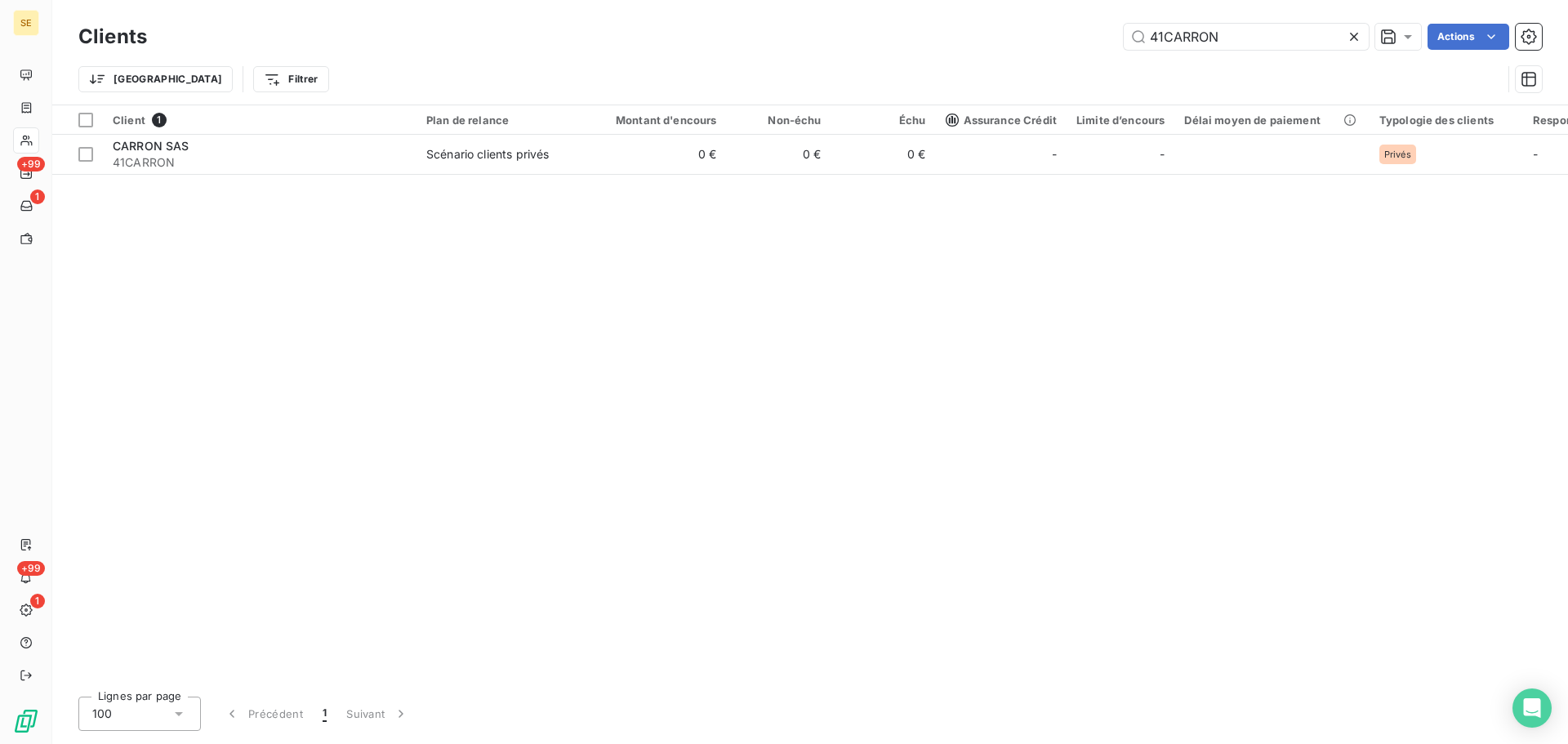
drag, startPoint x: 1253, startPoint y: 37, endPoint x: 1117, endPoint y: 26, distance: 136.4
click at [1115, 26] on div "41CARRON Actions" at bounding box center [854, 36] width 1376 height 26
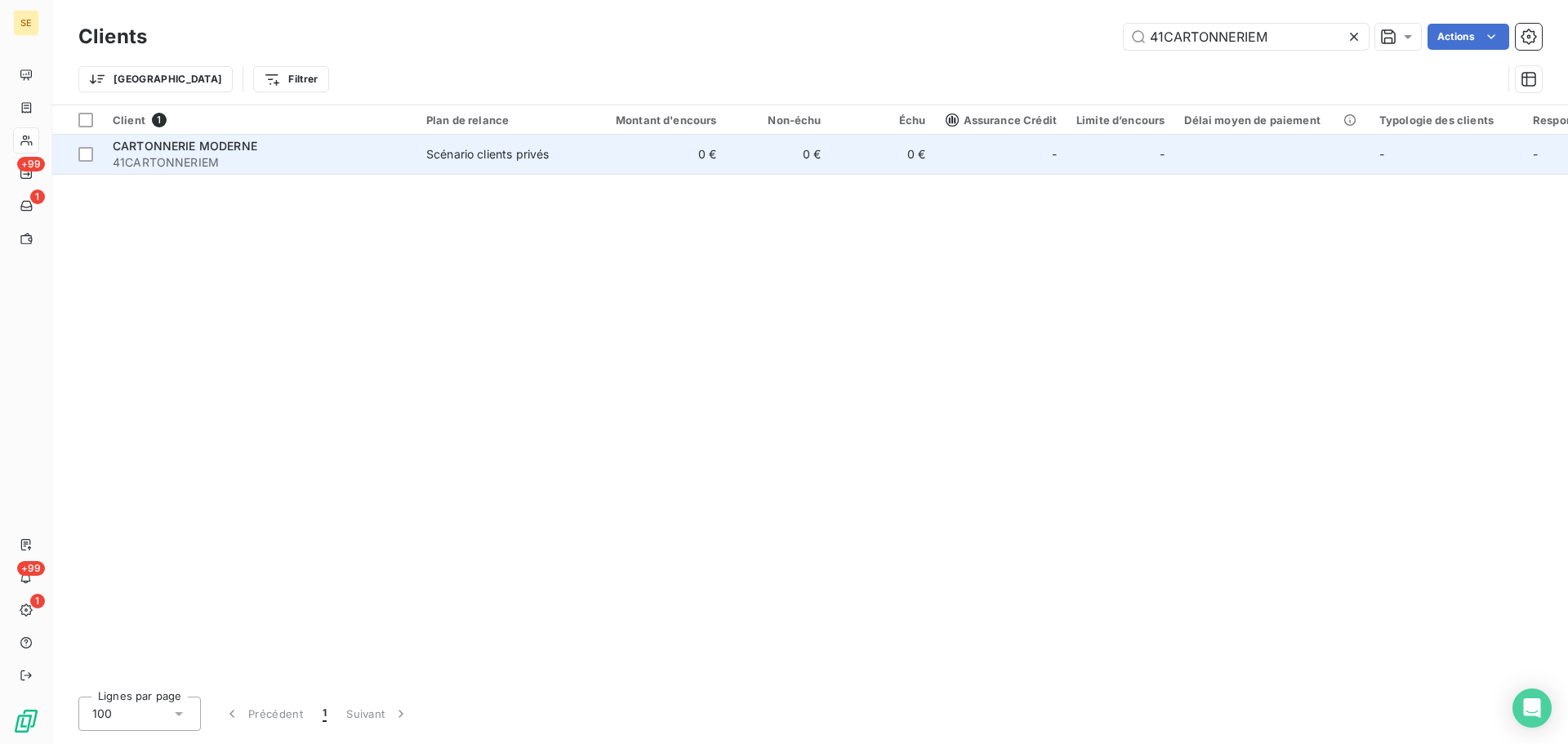
type input "41CARTONNERIEM"
click at [715, 168] on td "0 €" at bounding box center [657, 154] width 141 height 39
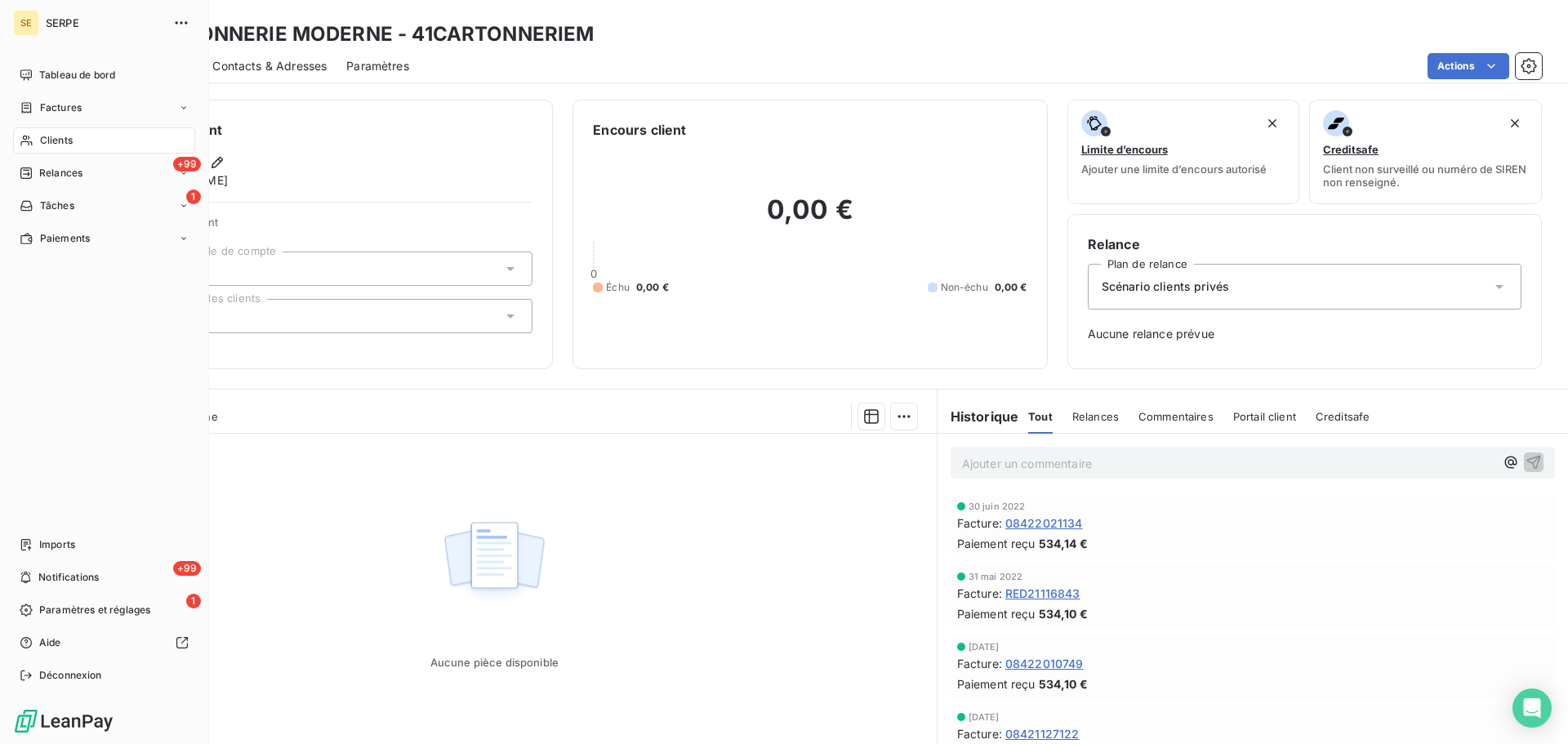
click at [40, 136] on span "Clients" at bounding box center [56, 140] width 33 height 14
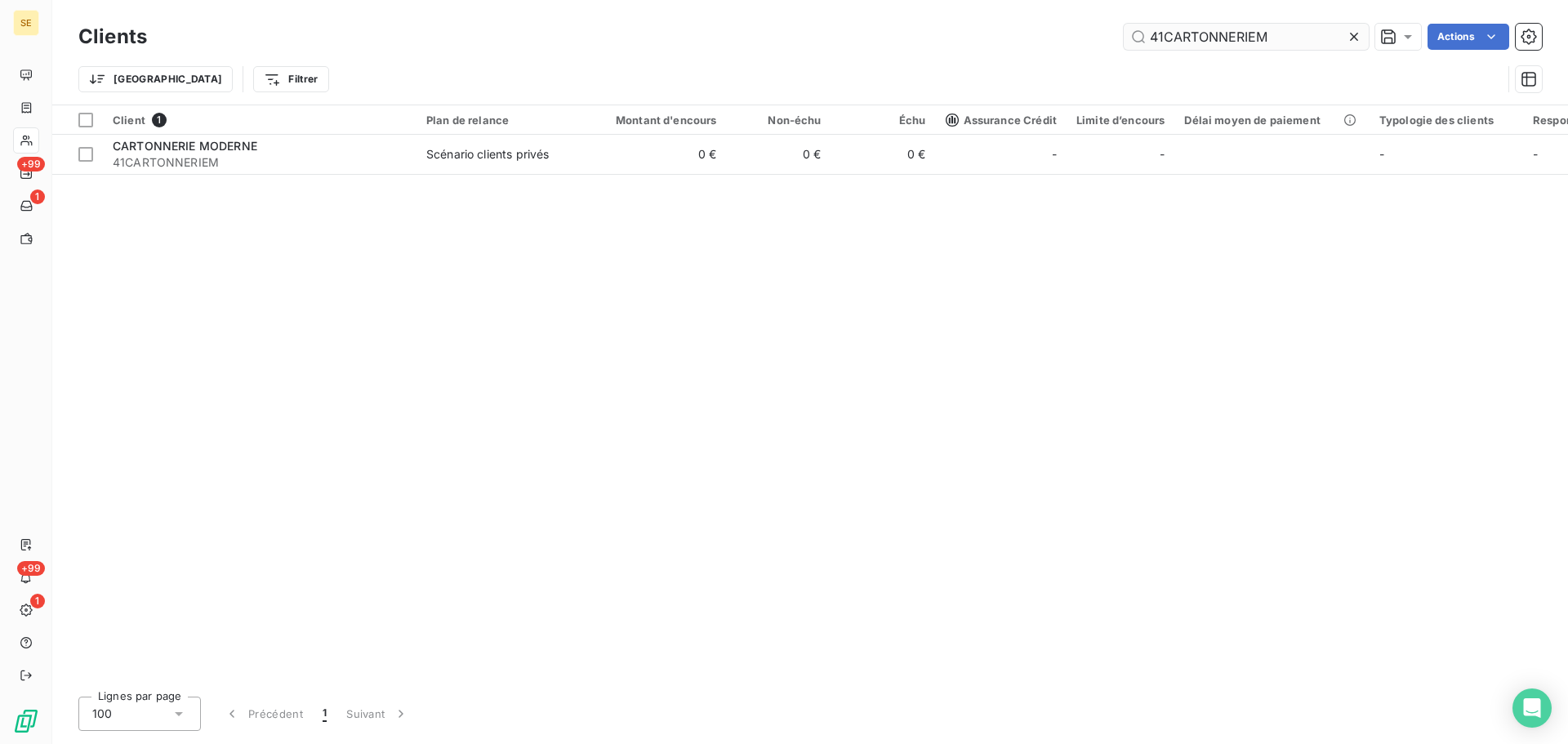
click at [1159, 36] on input "41CARTONNERIEM" at bounding box center [1246, 36] width 245 height 26
click at [1161, 35] on input "41CARTONNERIEM" at bounding box center [1246, 36] width 245 height 26
click at [1163, 34] on input "41CARTONNERIEM" at bounding box center [1246, 36] width 245 height 26
click at [1162, 34] on input "41CARTONNERIEM" at bounding box center [1246, 36] width 245 height 26
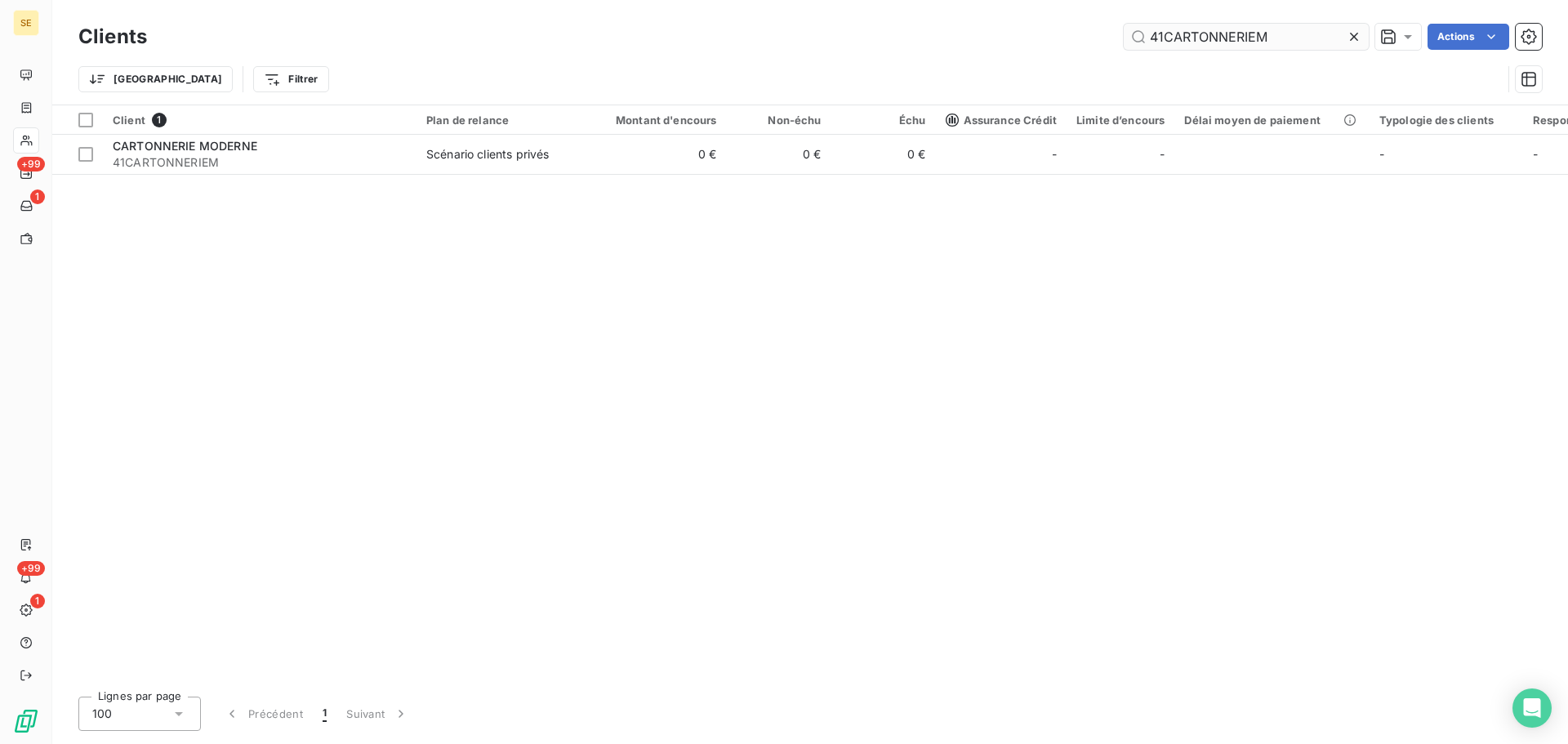
click at [1162, 34] on input "41CARTONNERIEM" at bounding box center [1246, 36] width 245 height 26
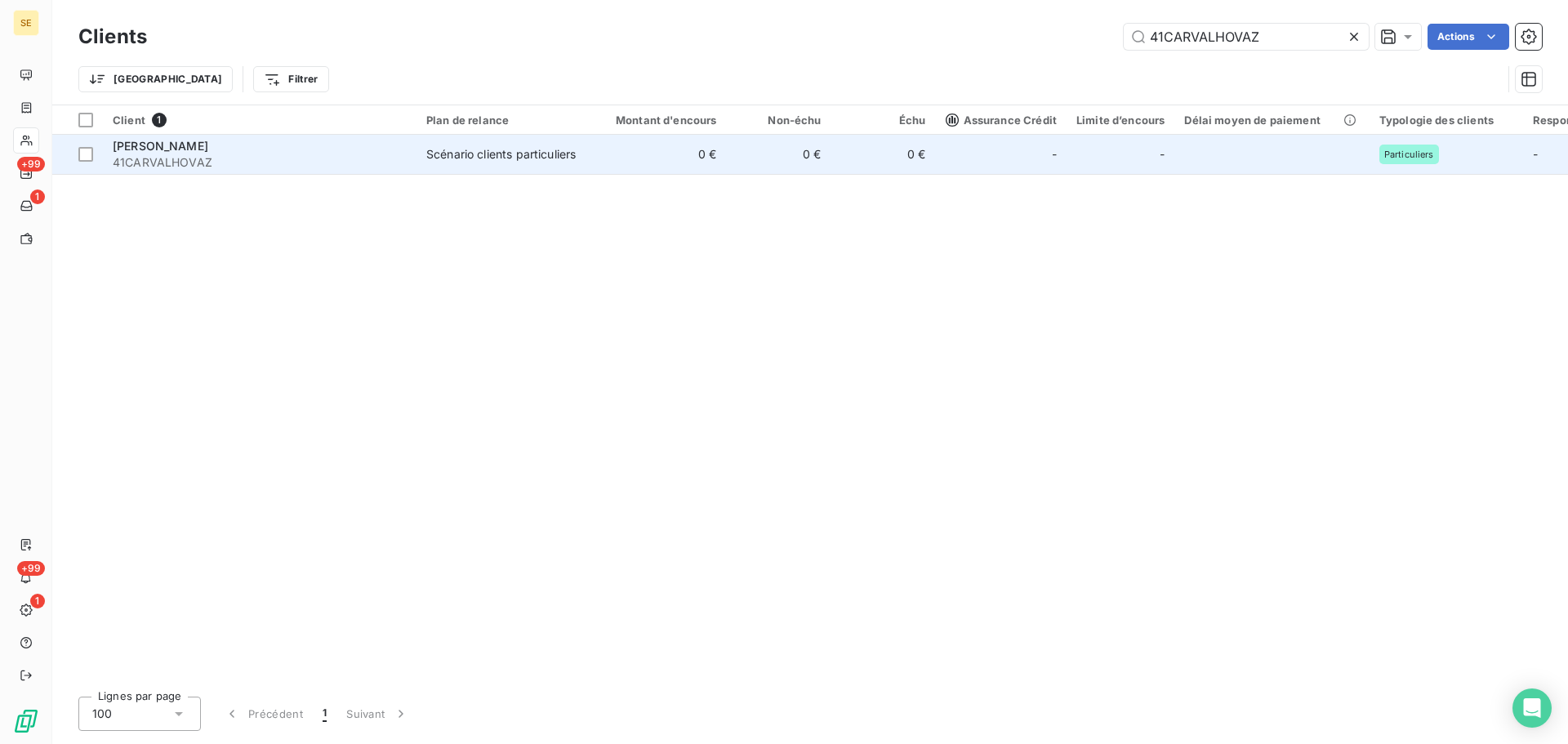
type input "41CARVALHOVAZ"
click at [769, 158] on td "0 €" at bounding box center [779, 154] width 104 height 39
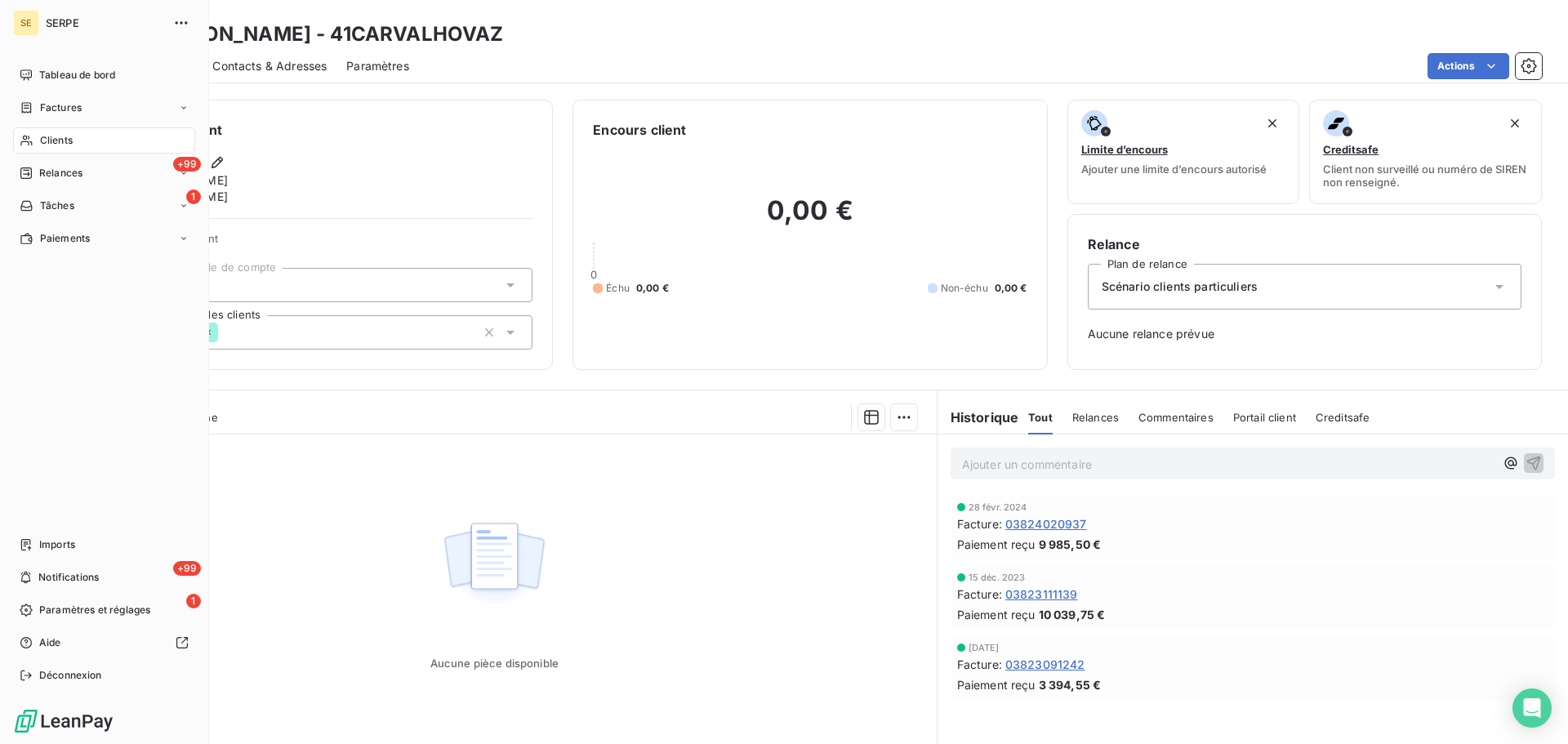
click at [45, 139] on span "Clients" at bounding box center [56, 140] width 33 height 14
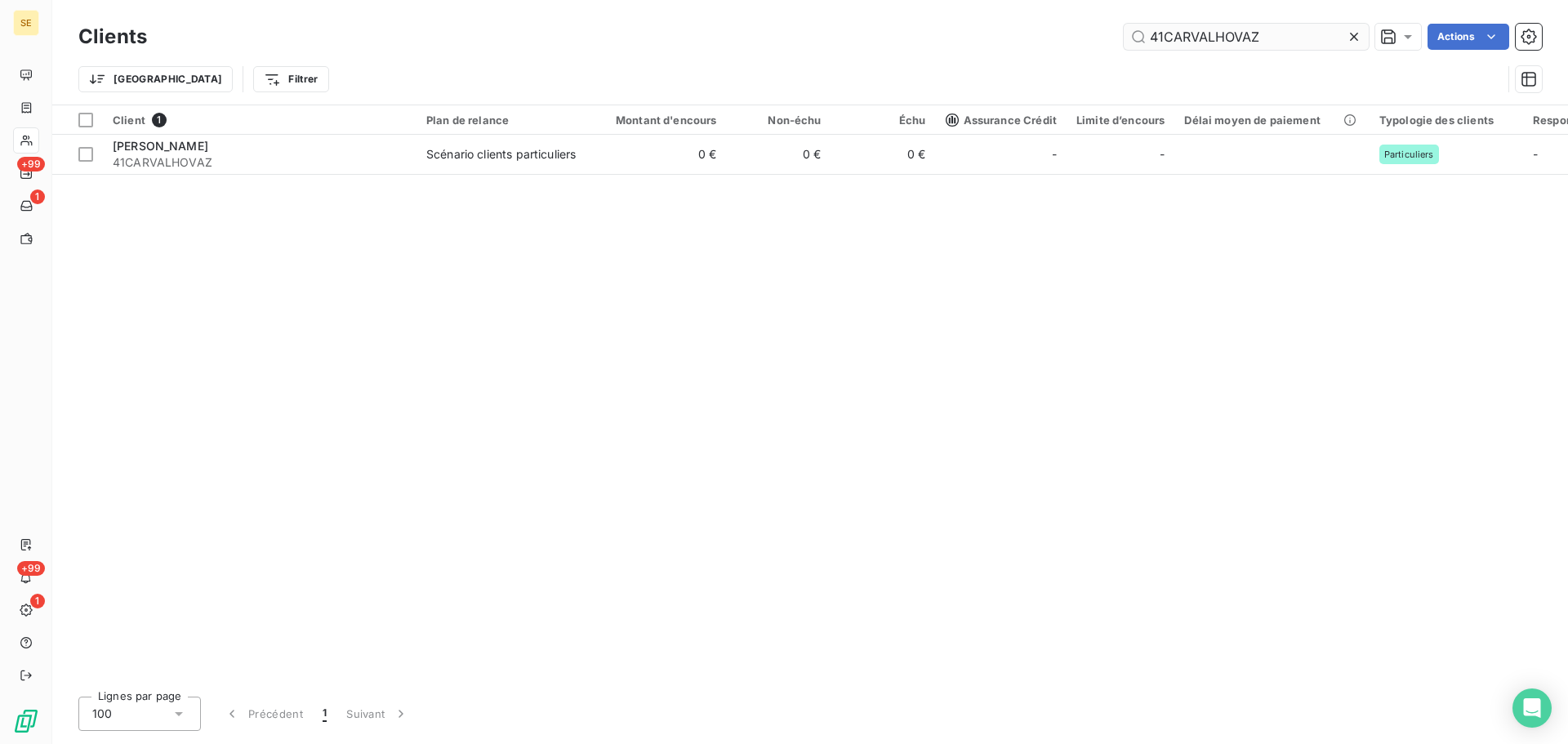
drag, startPoint x: 1267, startPoint y: 36, endPoint x: 1150, endPoint y: 39, distance: 117.0
click at [1132, 36] on input "41CARVALHOVAZ" at bounding box center [1246, 36] width 245 height 26
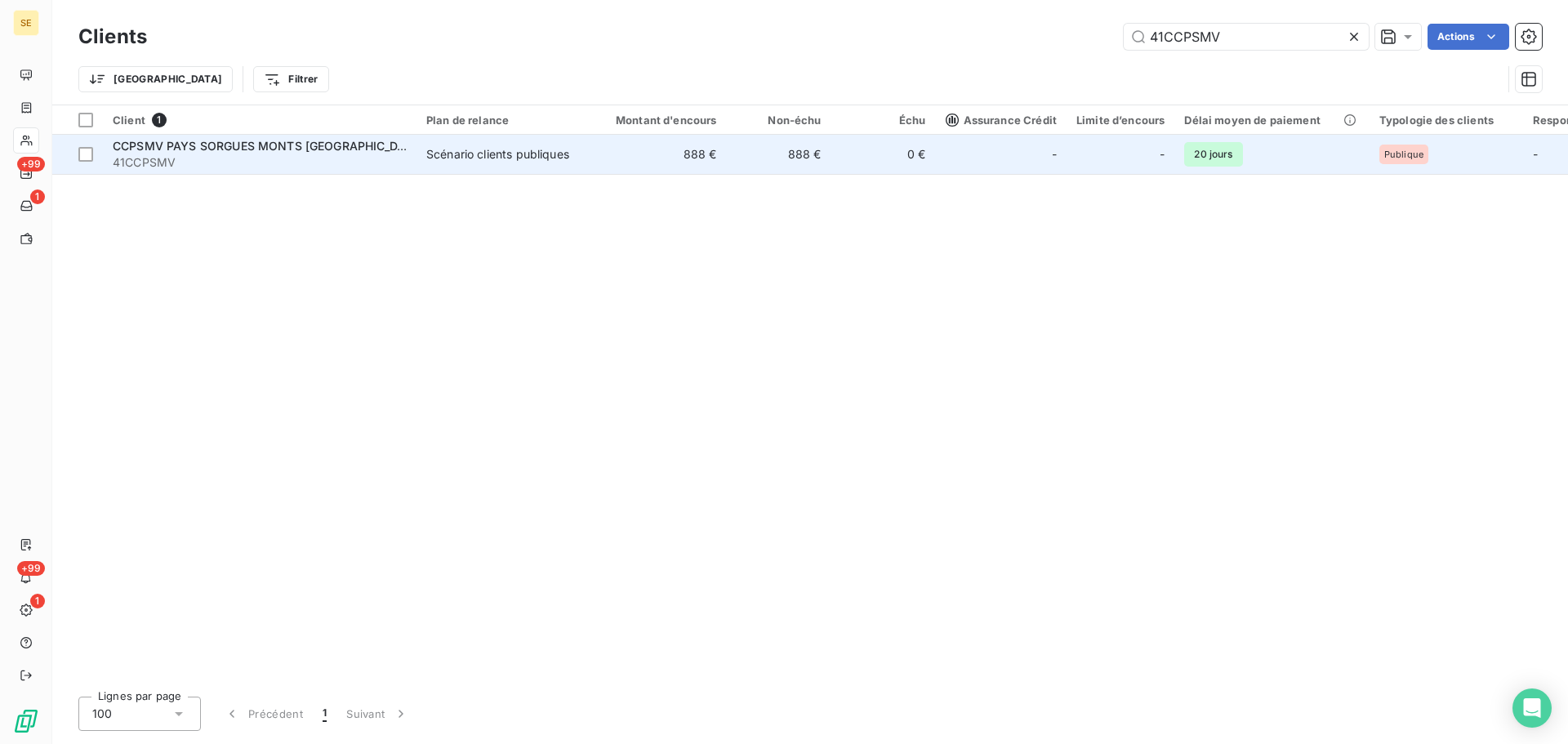
type input "41CCPSMV"
click at [642, 158] on td "888 €" at bounding box center [657, 154] width 141 height 39
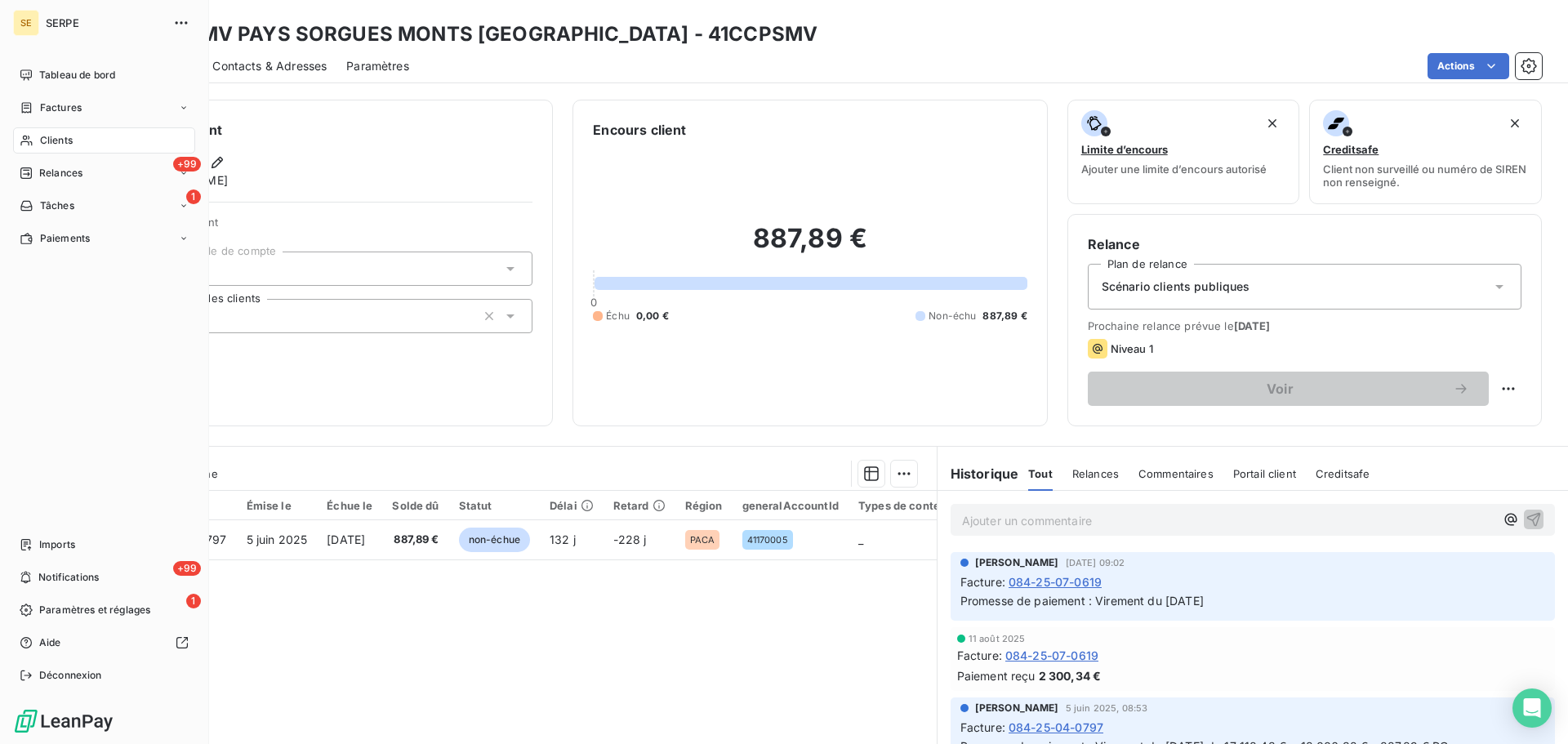
drag, startPoint x: 81, startPoint y: 138, endPoint x: 176, endPoint y: 121, distance: 96.5
click at [81, 138] on div "Clients" at bounding box center [103, 140] width 182 height 26
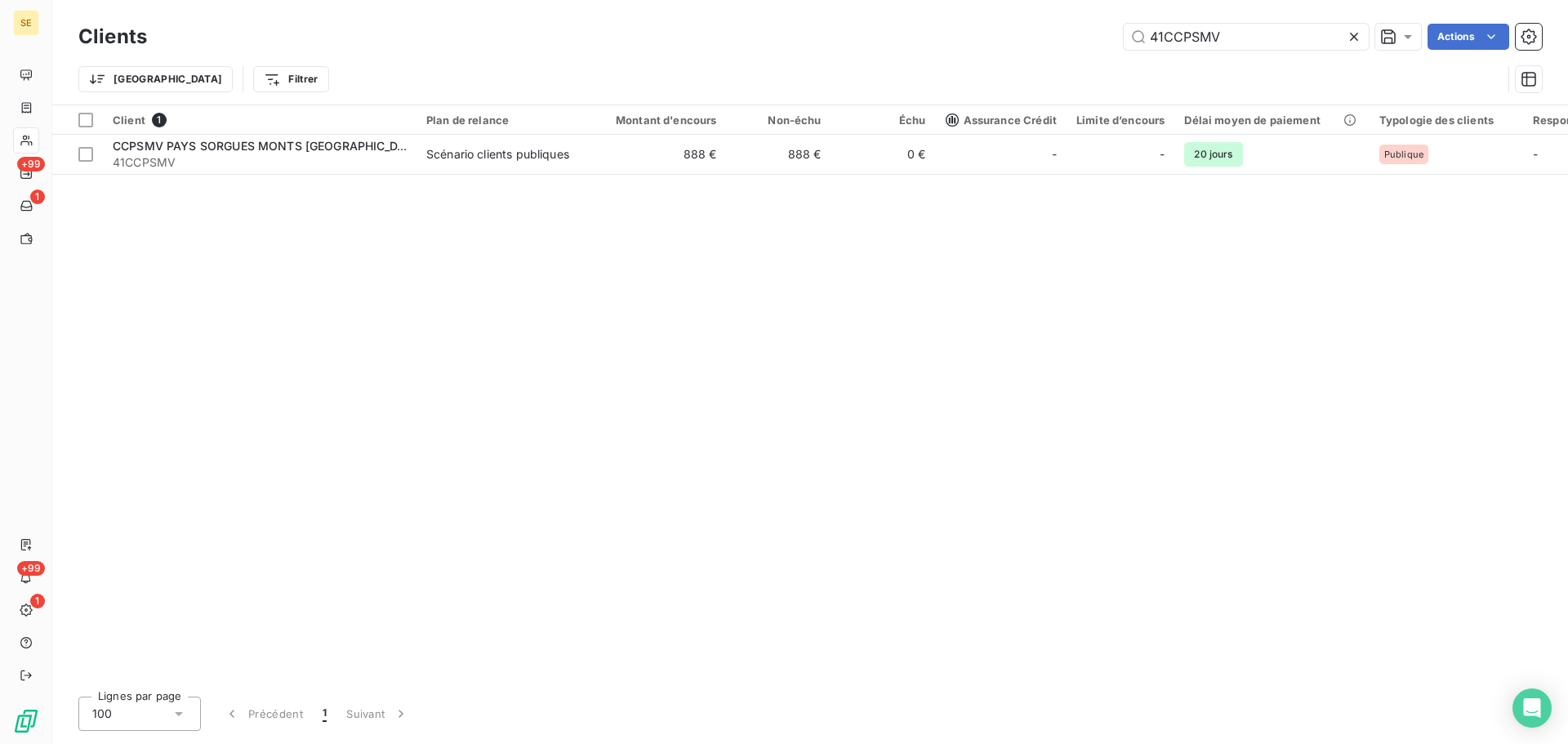
drag, startPoint x: 1236, startPoint y: 41, endPoint x: 1114, endPoint y: 39, distance: 122.0
click at [1119, 39] on div "41CCPSMV Actions" at bounding box center [854, 36] width 1376 height 26
type input "41CD01"
click at [965, 147] on div "-" at bounding box center [1001, 154] width 111 height 26
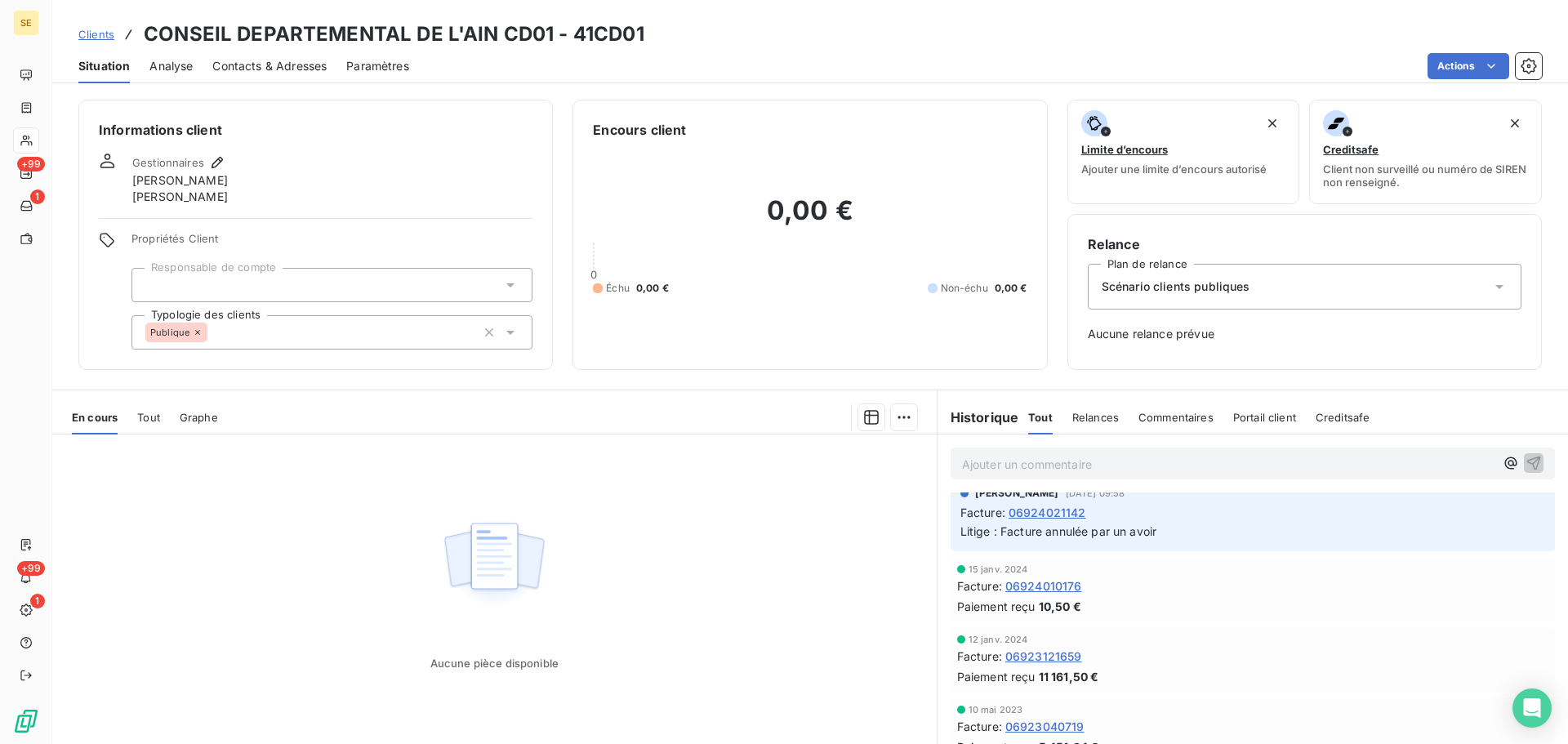
scroll to position [121, 0]
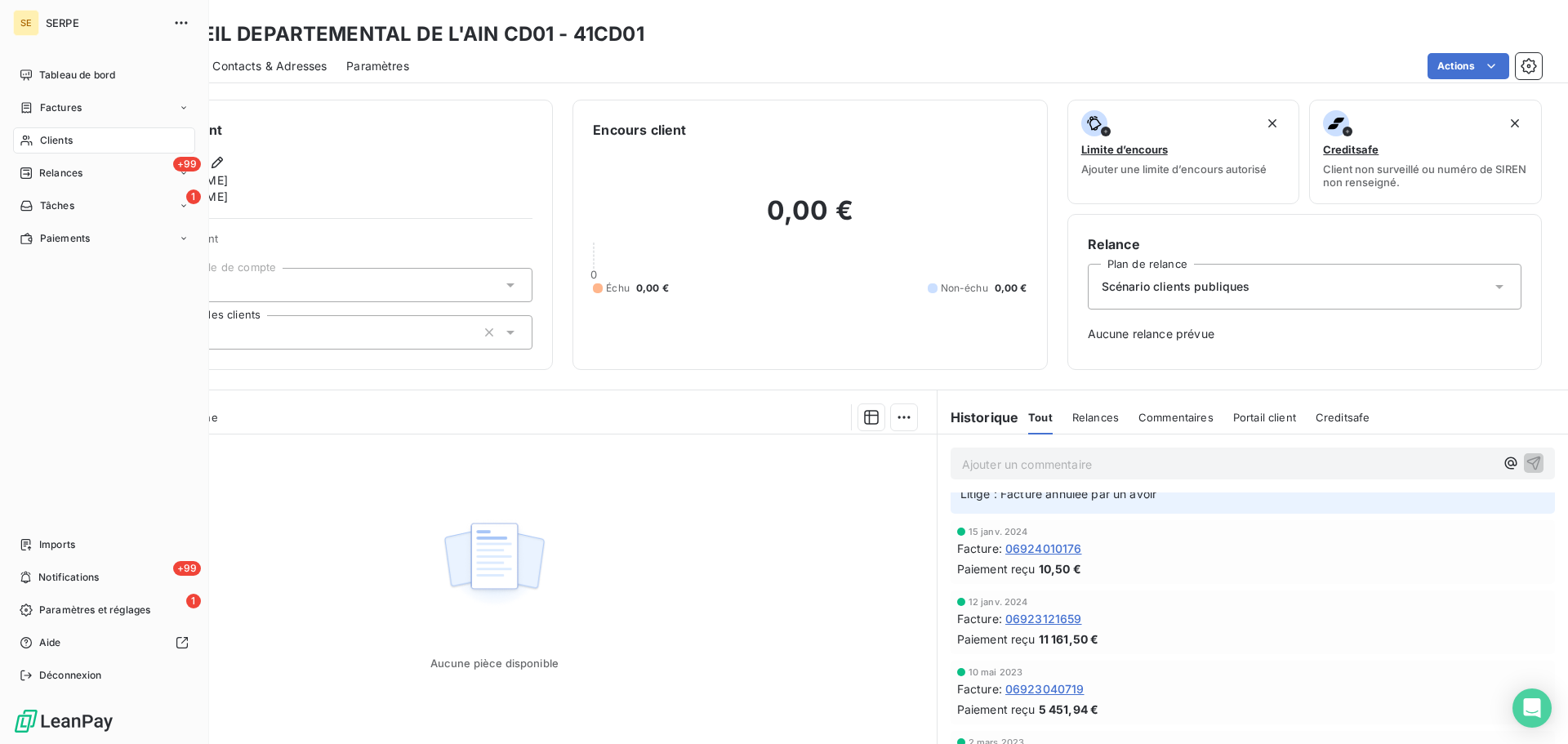
click at [80, 132] on div "Clients" at bounding box center [103, 140] width 182 height 26
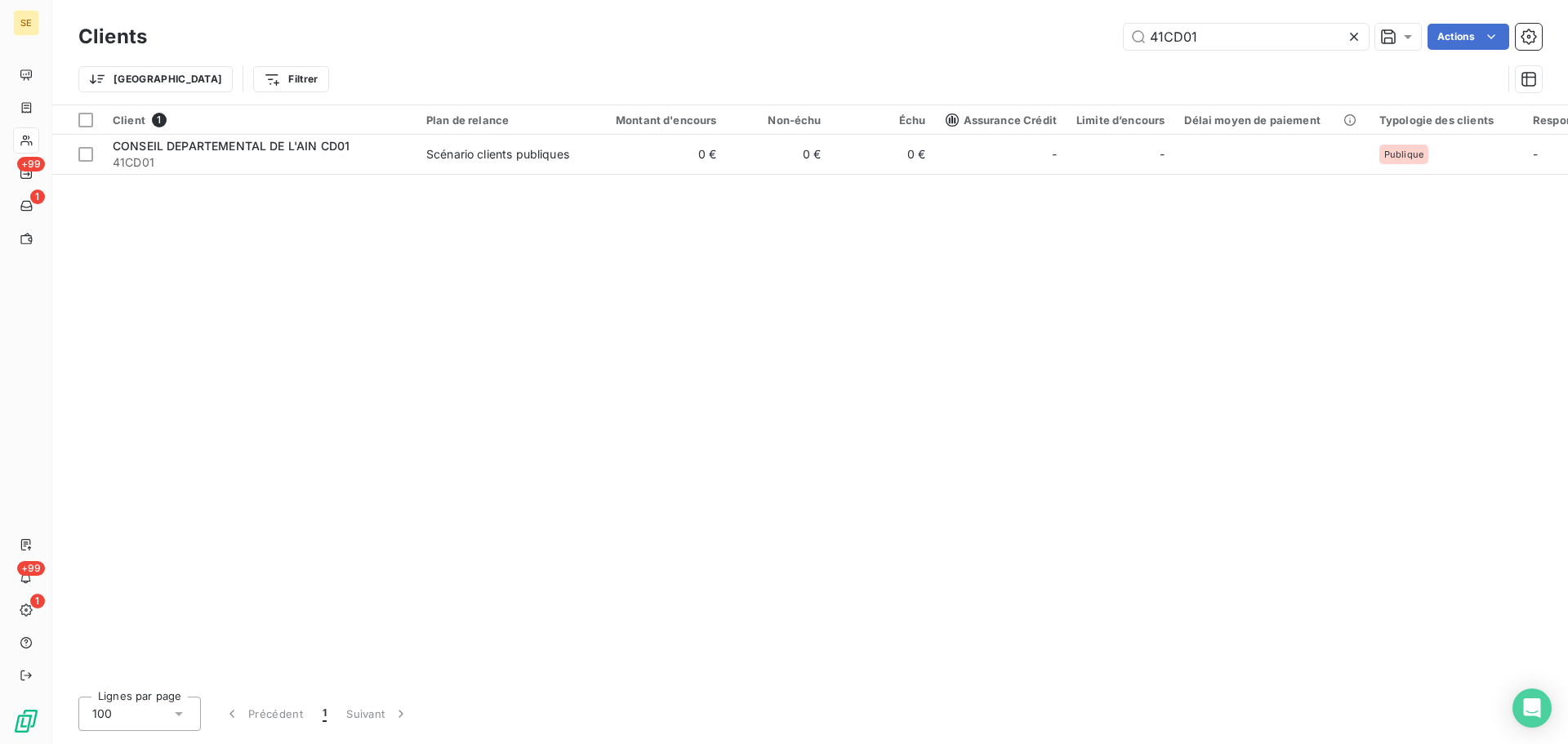
drag, startPoint x: 1227, startPoint y: 29, endPoint x: 1119, endPoint y: 30, distance: 108.0
click at [1120, 30] on div "41CD01 Actions" at bounding box center [854, 36] width 1376 height 26
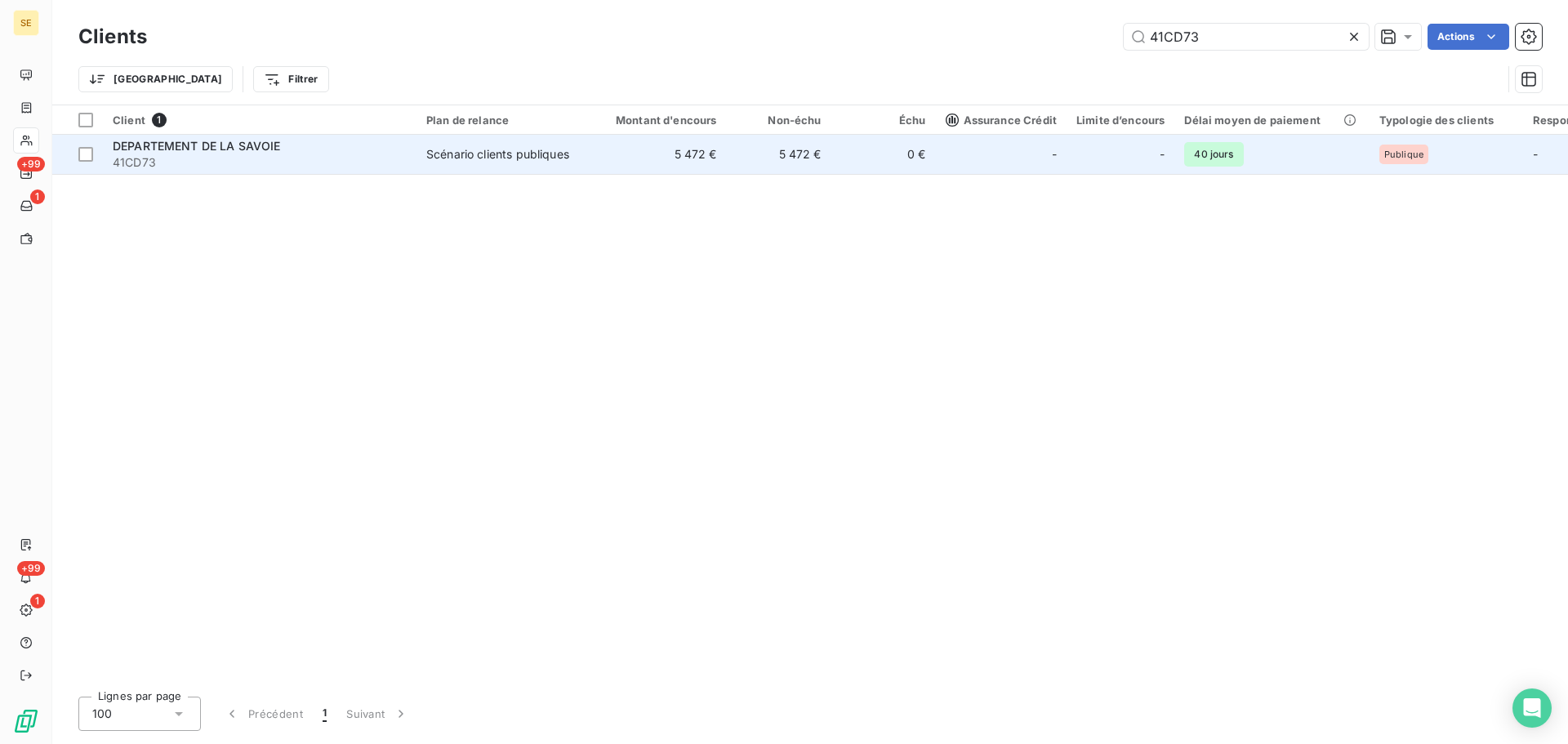
type input "41CD73"
click at [815, 162] on td "5 472 €" at bounding box center [779, 154] width 104 height 39
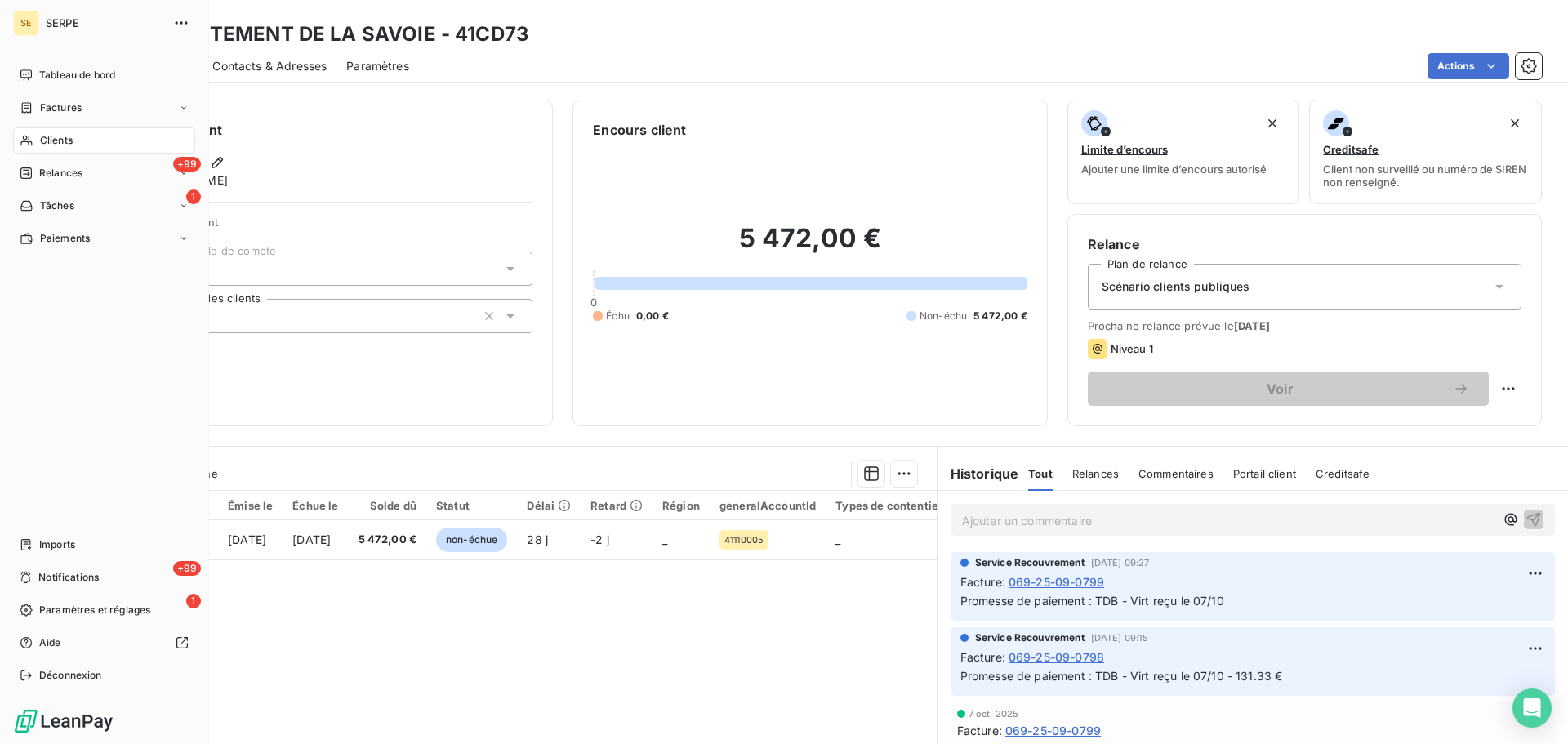
click at [76, 141] on div "Clients" at bounding box center [103, 140] width 182 height 26
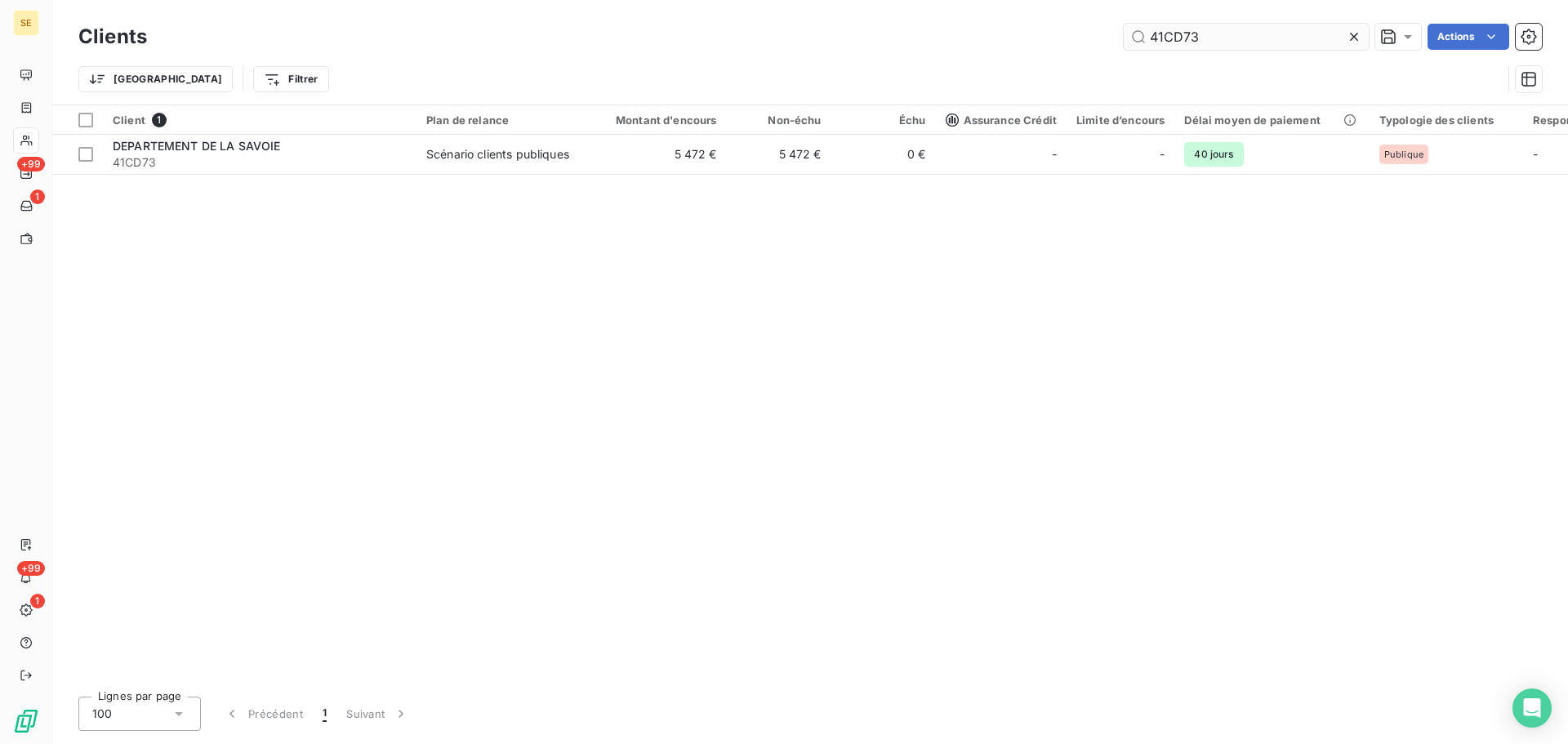
drag, startPoint x: 1221, startPoint y: 34, endPoint x: 1129, endPoint y: 30, distance: 92.1
click at [1129, 30] on input "41CD73" at bounding box center [1246, 36] width 245 height 26
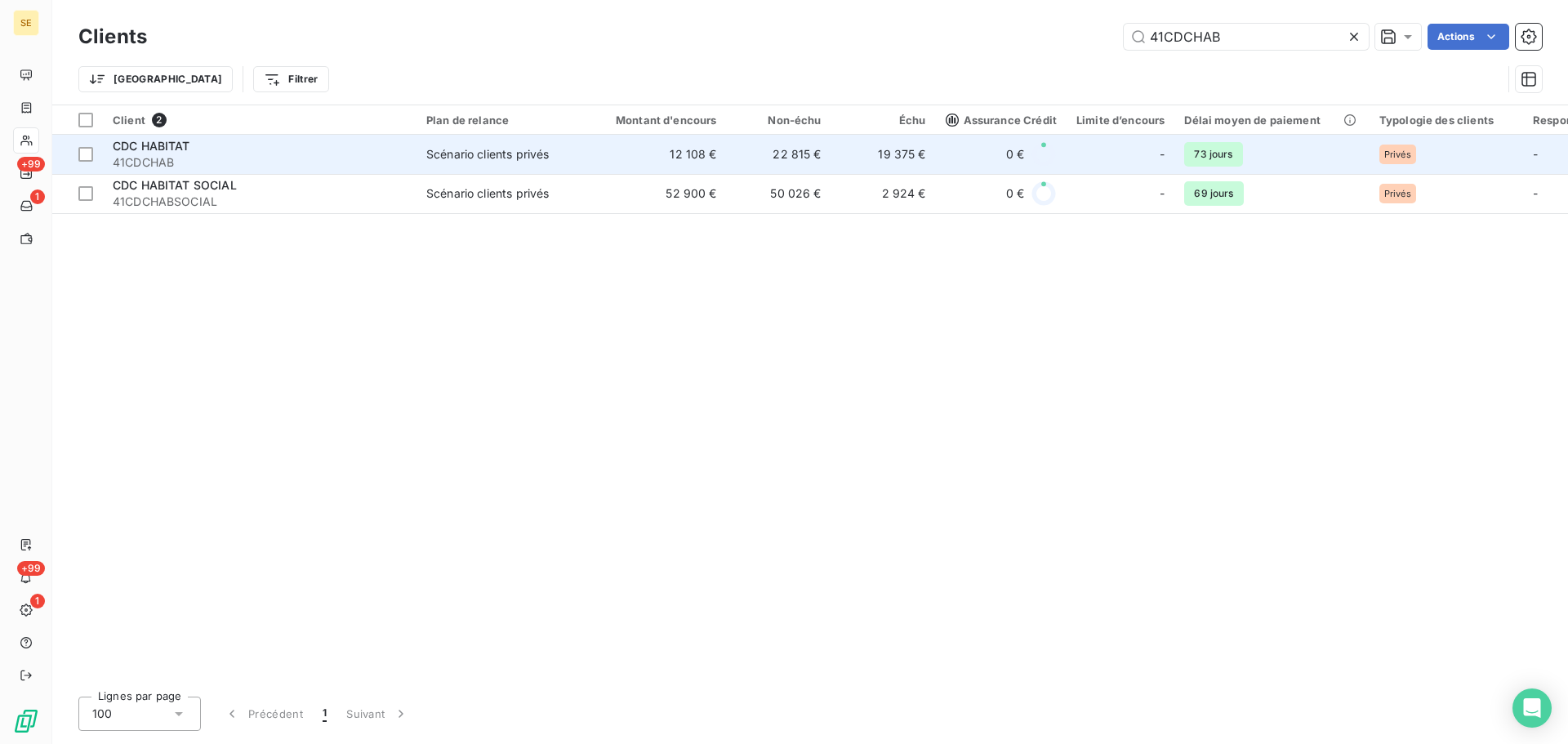
type input "41CDCHAB"
click at [456, 167] on td "Scénario clients privés" at bounding box center [502, 154] width 170 height 39
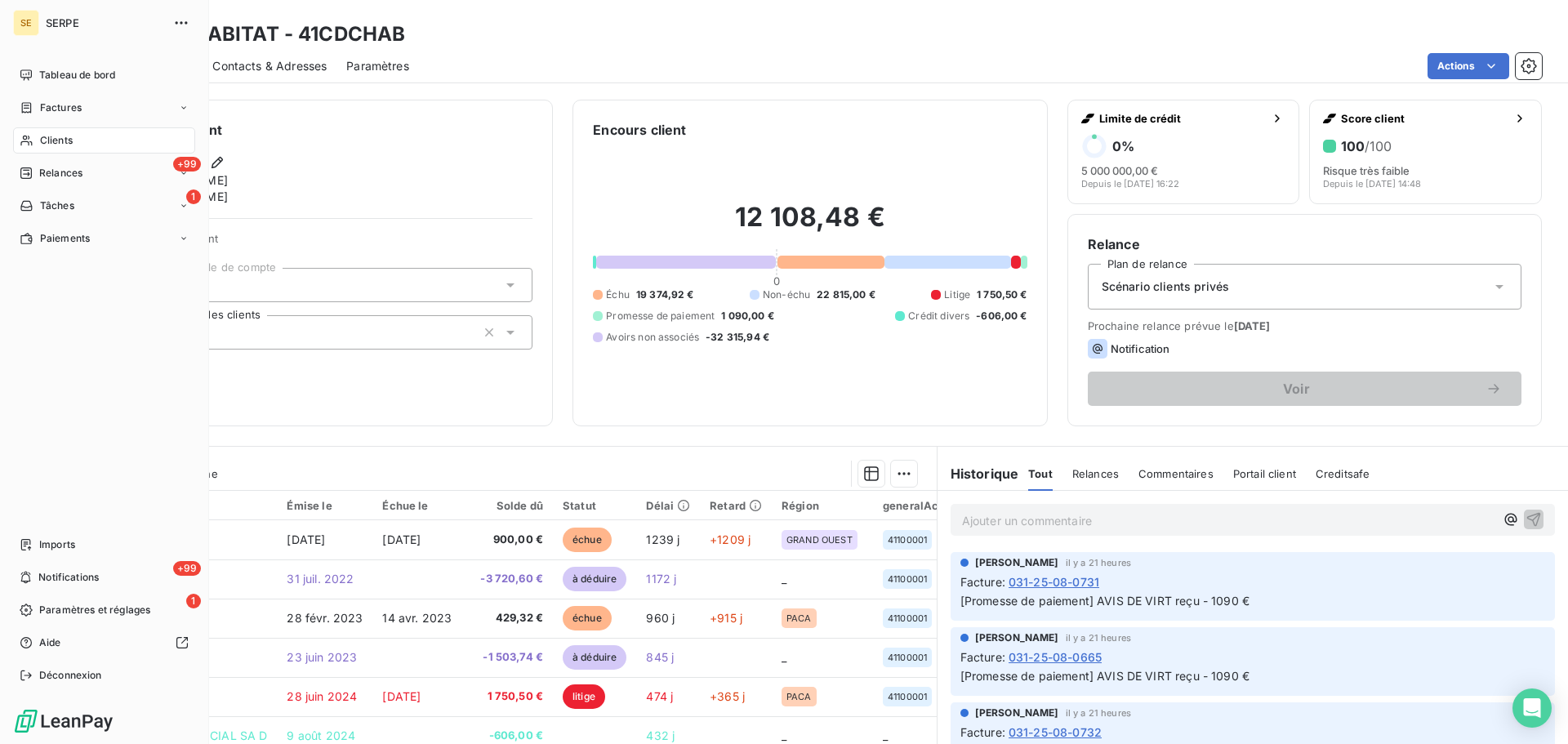
drag, startPoint x: 62, startPoint y: 143, endPoint x: 89, endPoint y: 128, distance: 30.9
click at [62, 143] on span "Clients" at bounding box center [56, 140] width 33 height 14
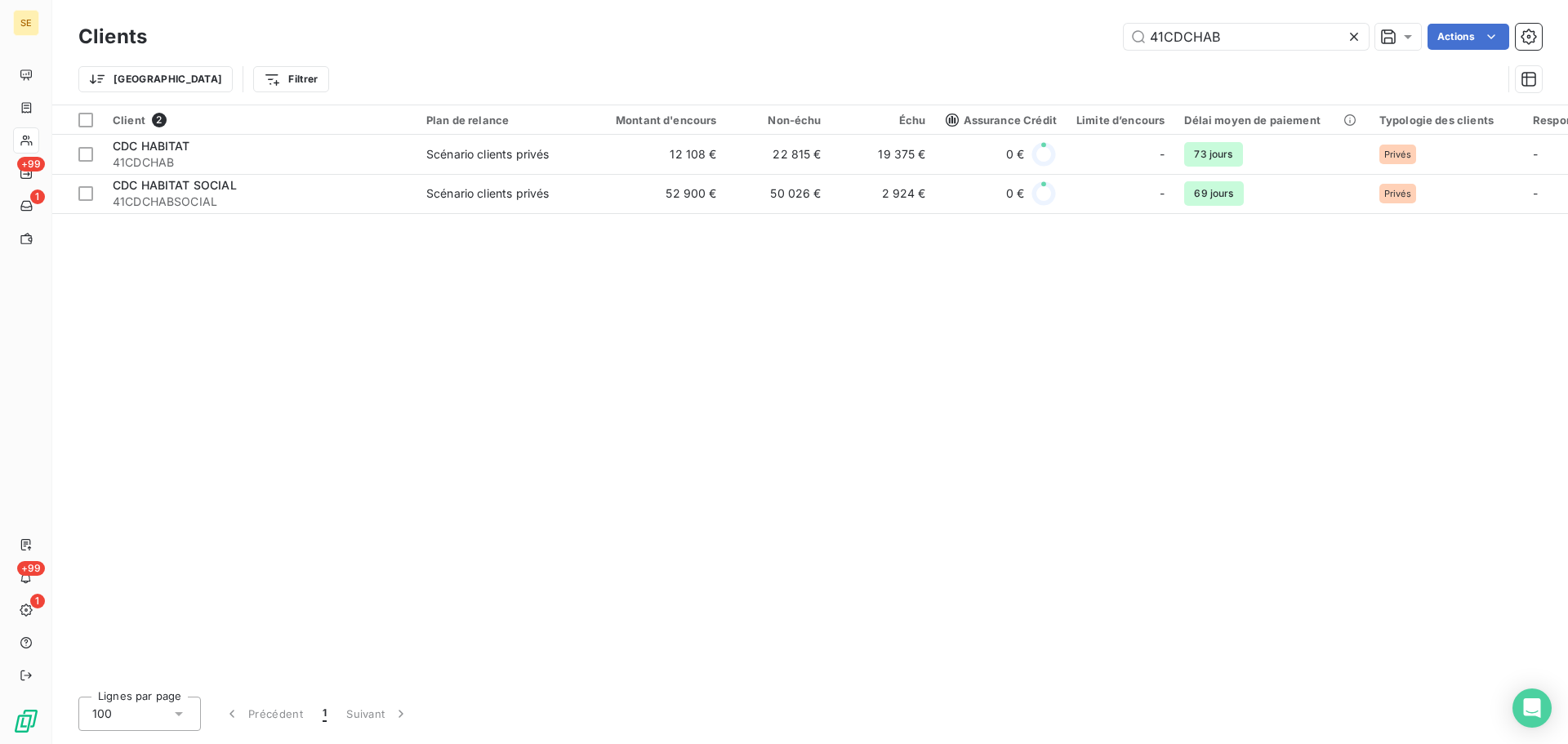
drag, startPoint x: 1254, startPoint y: 35, endPoint x: 1093, endPoint y: 36, distance: 161.0
click at [1093, 36] on div "41CDCHAB Actions" at bounding box center [854, 36] width 1376 height 26
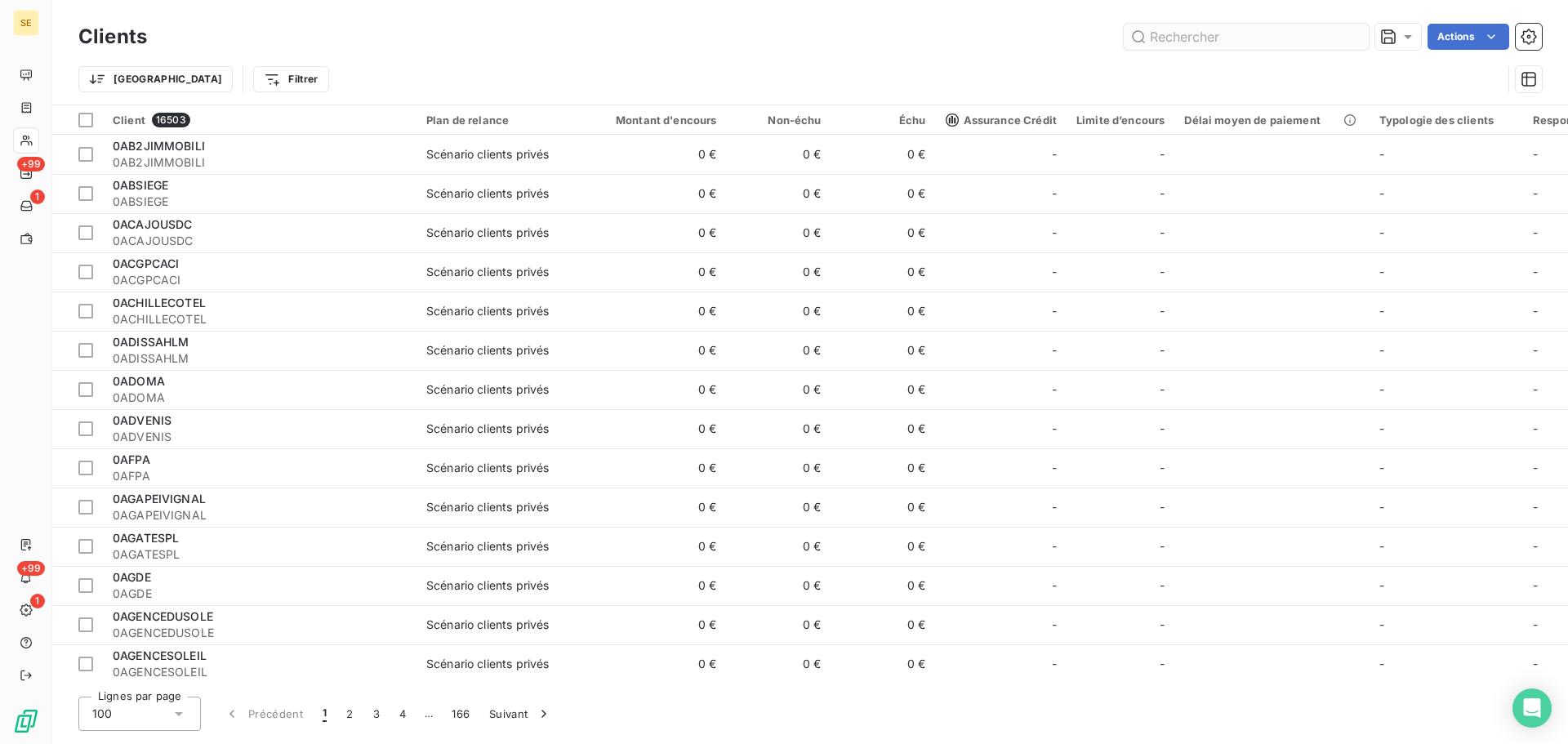
type input "41CDCHAB"
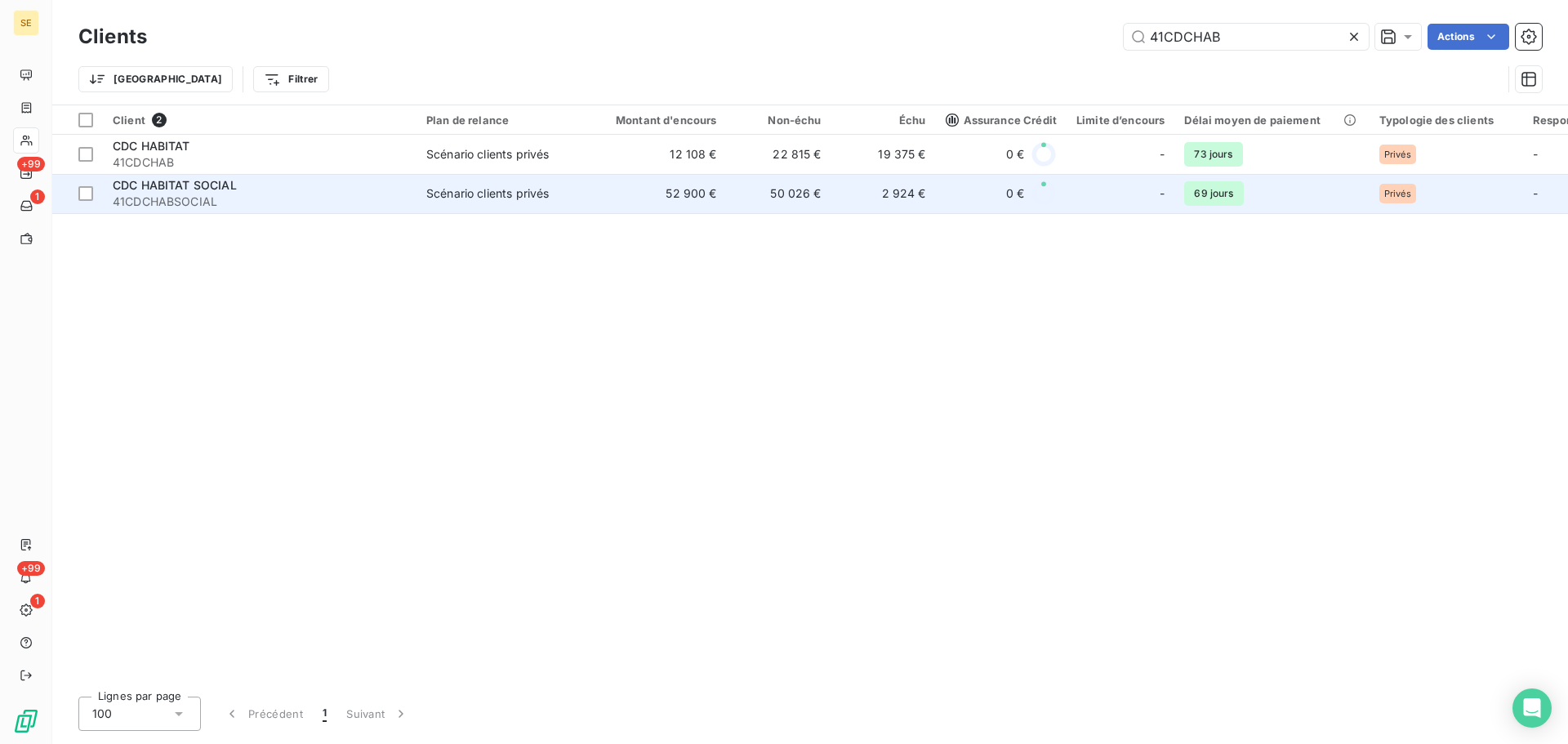
click at [557, 197] on span "Scénario clients privés" at bounding box center [501, 193] width 150 height 16
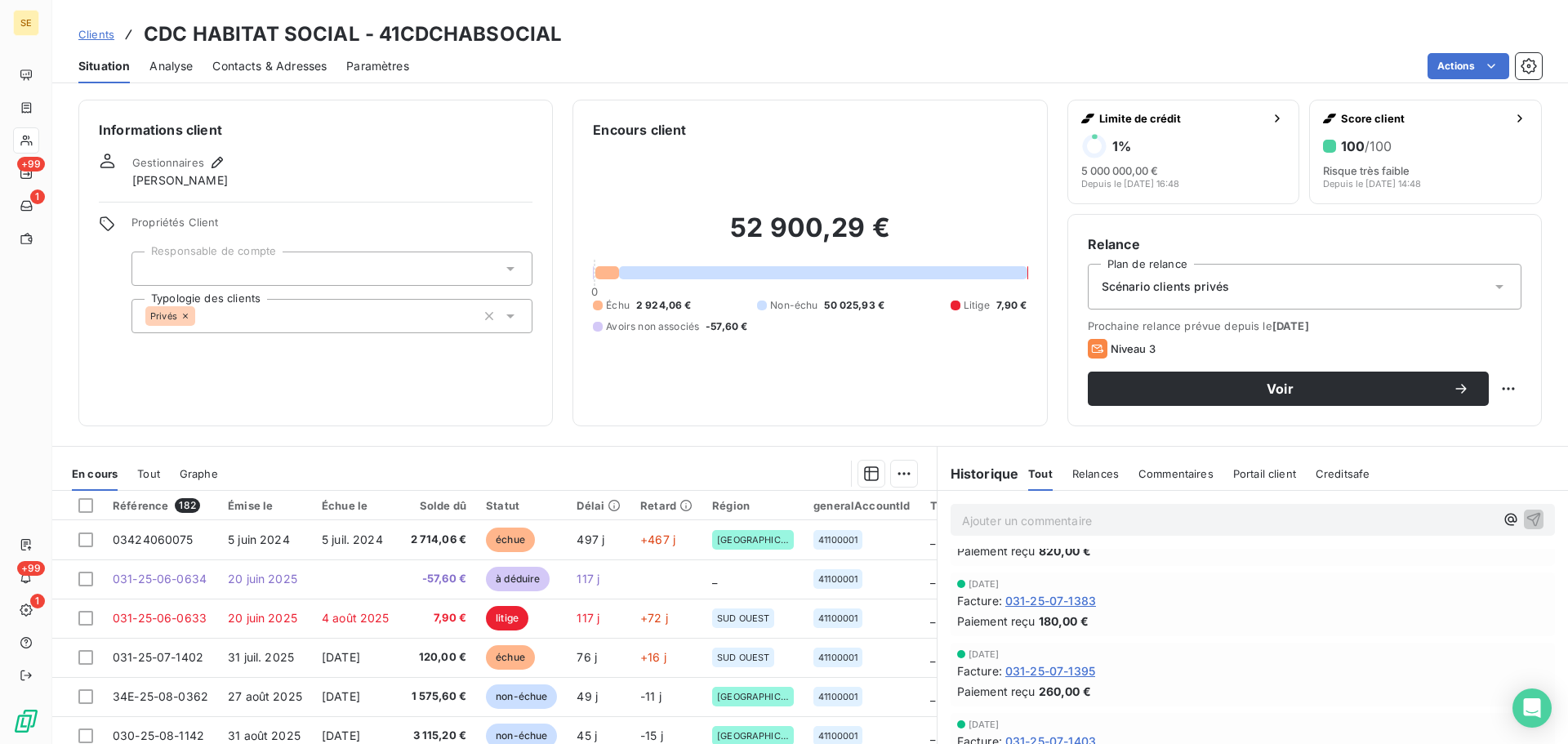
scroll to position [1679, 0]
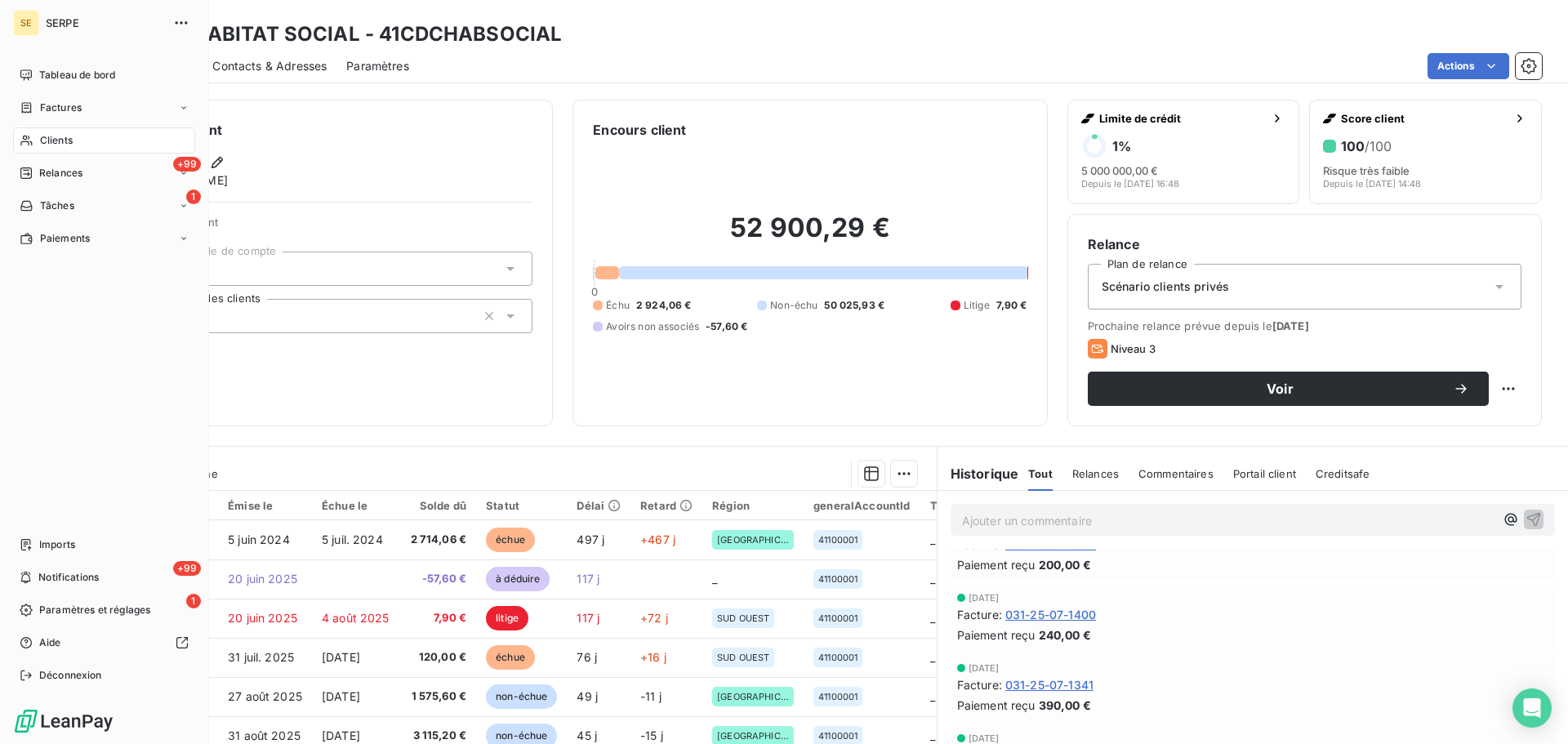
click at [42, 145] on span "Clients" at bounding box center [56, 140] width 33 height 14
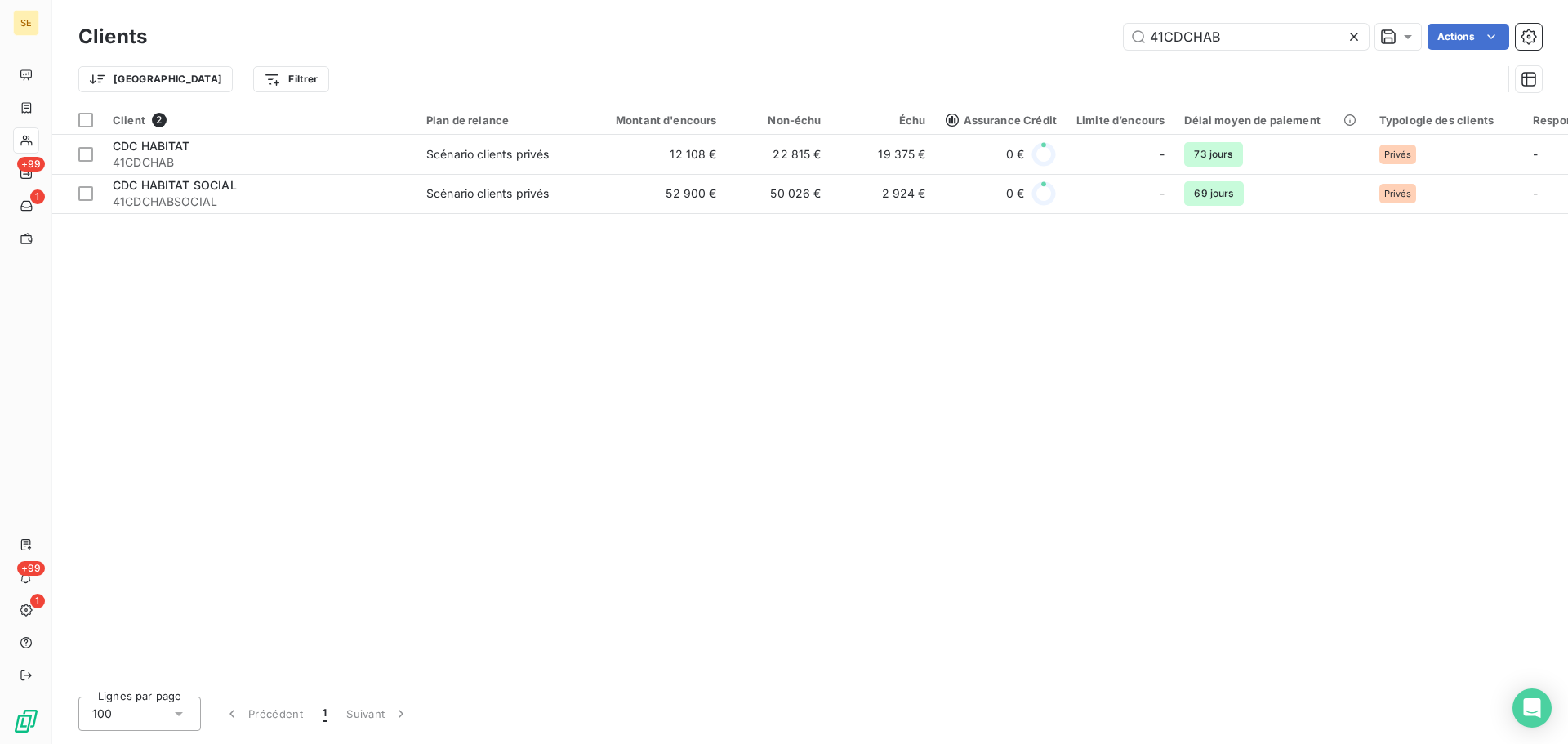
drag, startPoint x: 1165, startPoint y: 36, endPoint x: 1106, endPoint y: 51, distance: 60.9
click at [1109, 35] on div "41CDCHAB Actions" at bounding box center [854, 36] width 1376 height 26
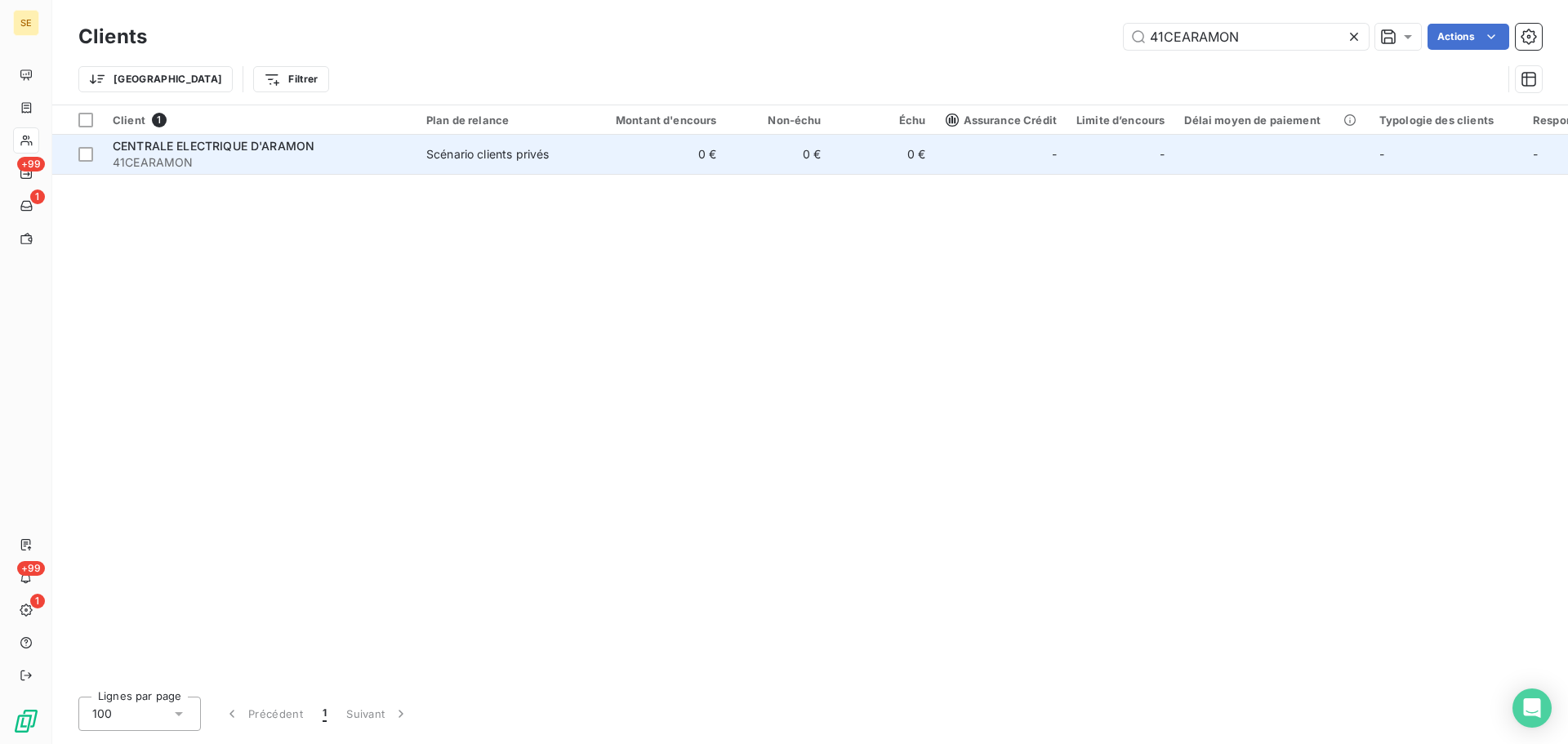
type input "41CEARAMON"
click at [510, 154] on div "Scénario clients privés" at bounding box center [487, 154] width 123 height 16
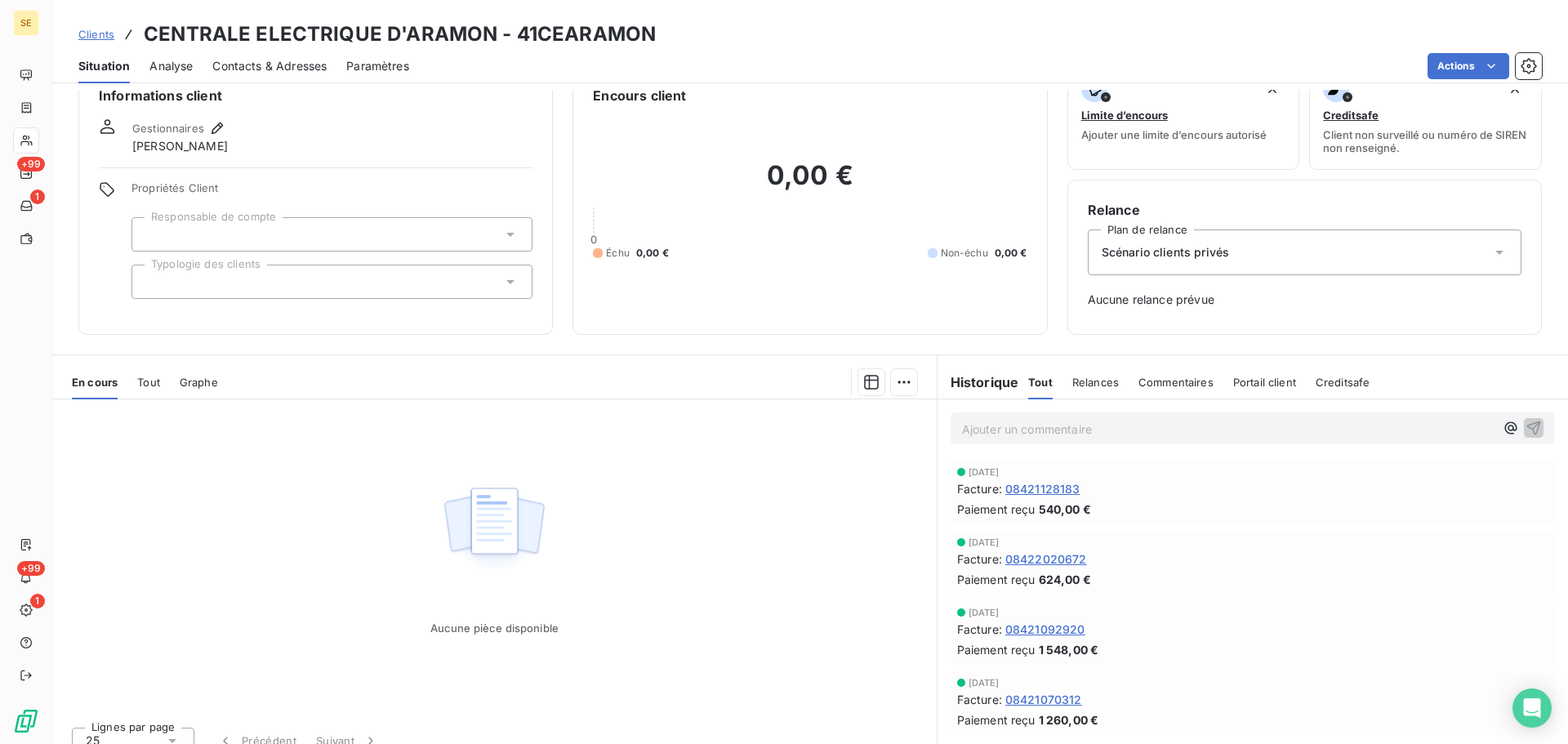
scroll to position [53, 0]
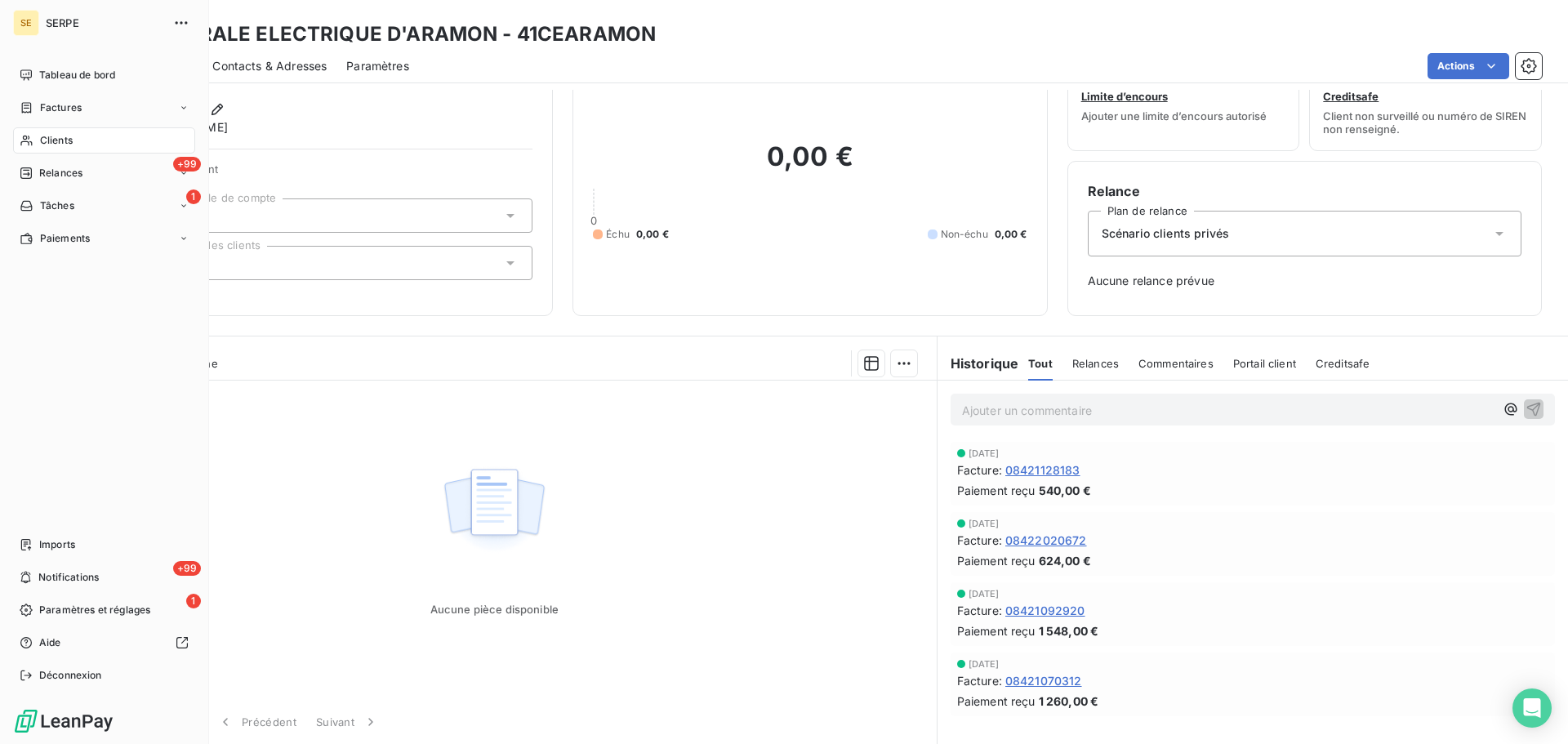
click at [33, 134] on icon at bounding box center [26, 140] width 14 height 13
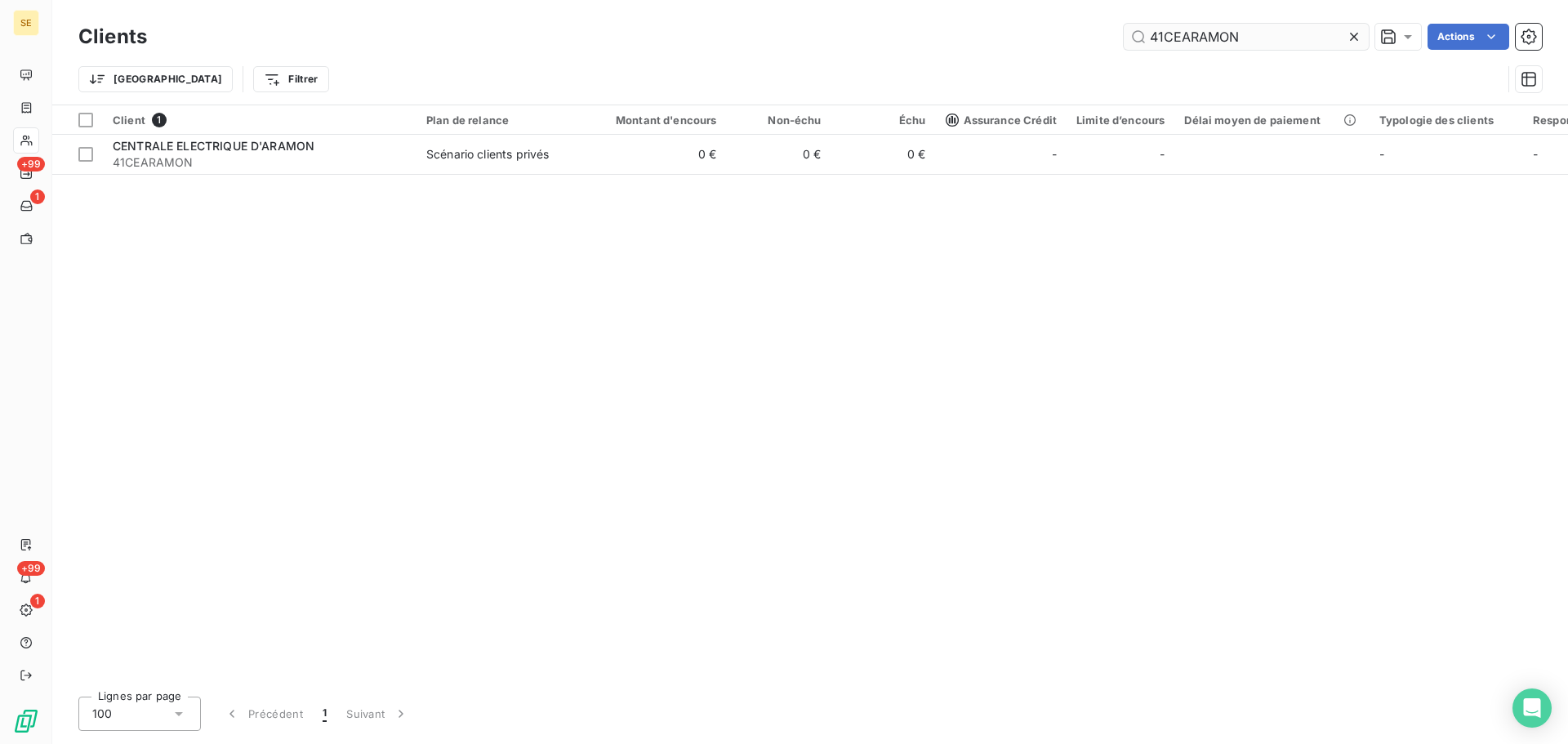
drag, startPoint x: 1271, startPoint y: 36, endPoint x: 1130, endPoint y: 36, distance: 141.0
click at [1130, 36] on input "41CEARAMON" at bounding box center [1246, 36] width 245 height 26
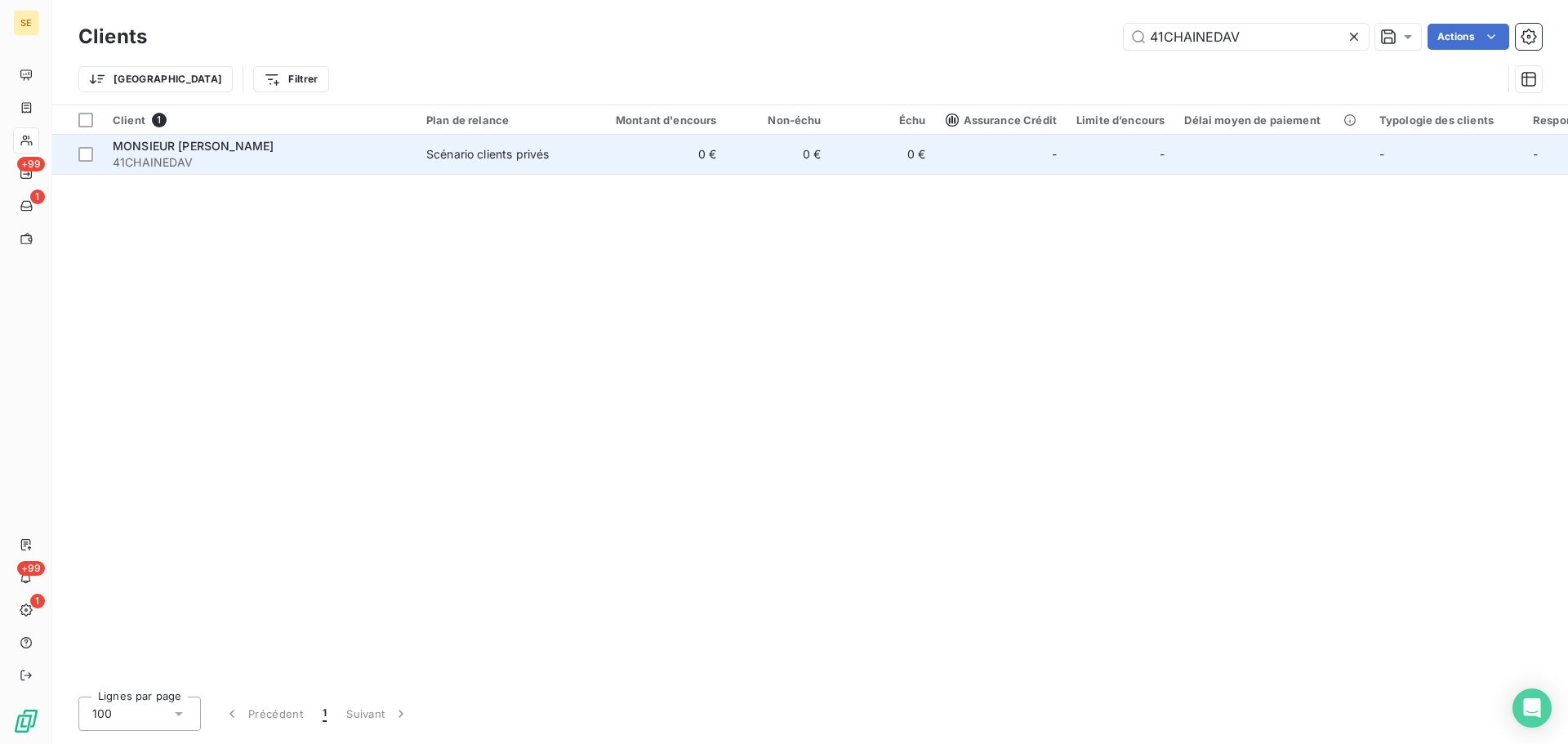
type input "41CHAINEDAV"
click at [590, 164] on td "0 €" at bounding box center [657, 154] width 141 height 39
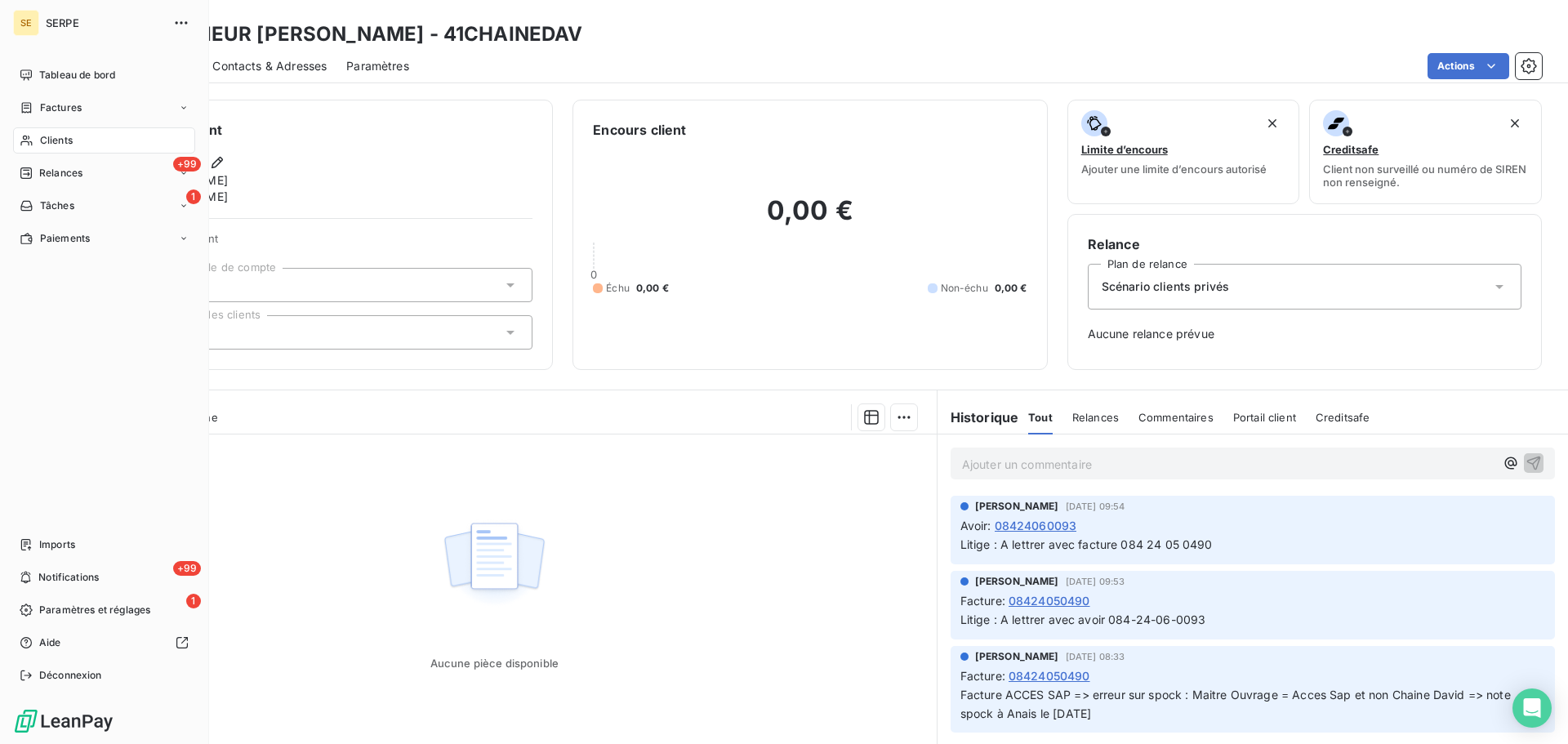
click at [46, 147] on span "Clients" at bounding box center [56, 140] width 33 height 14
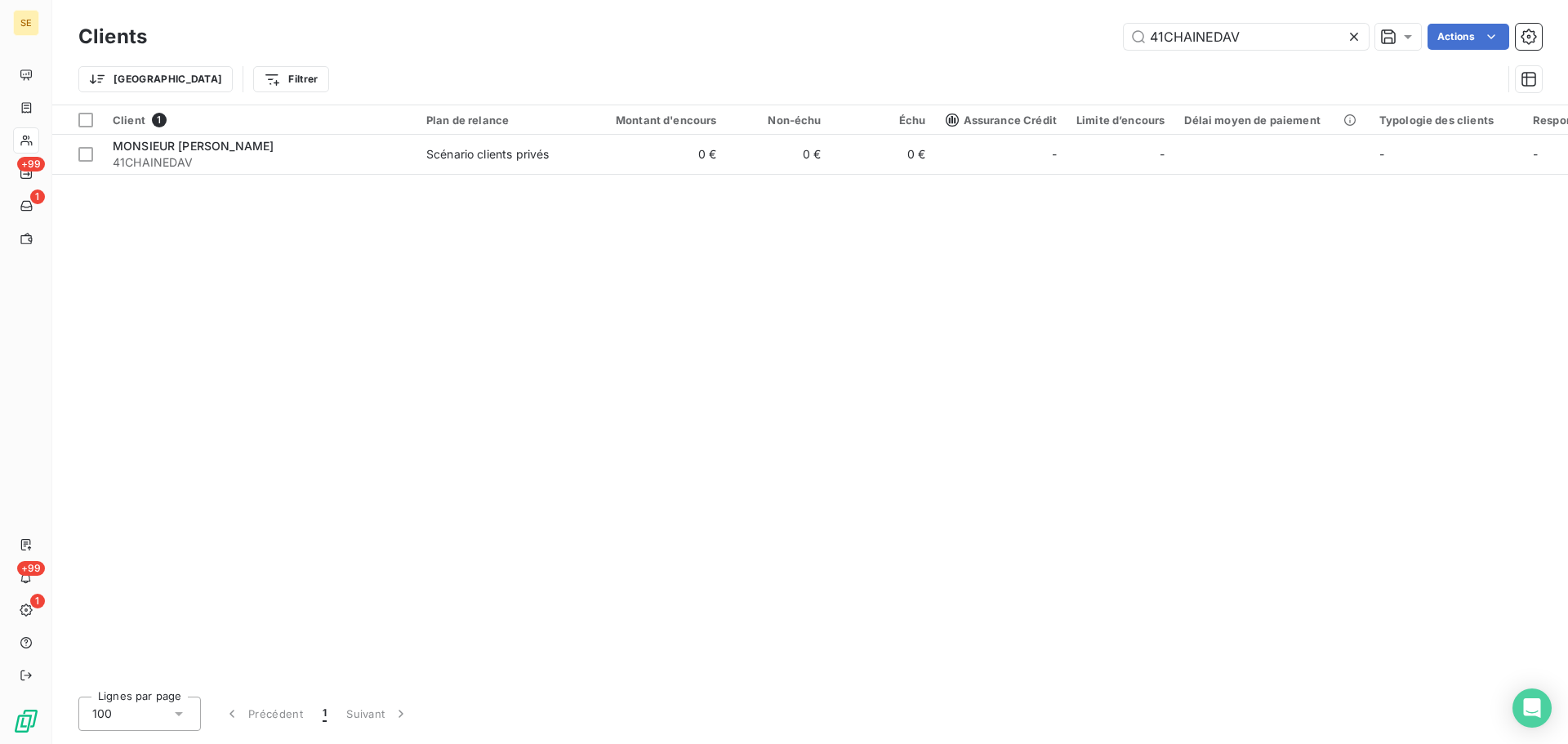
drag, startPoint x: 1265, startPoint y: 33, endPoint x: 1092, endPoint y: 61, distance: 175.3
click at [1105, 59] on div "Clients 41CHAINEDAV Actions Trier Filtrer" at bounding box center [810, 62] width 1464 height 85
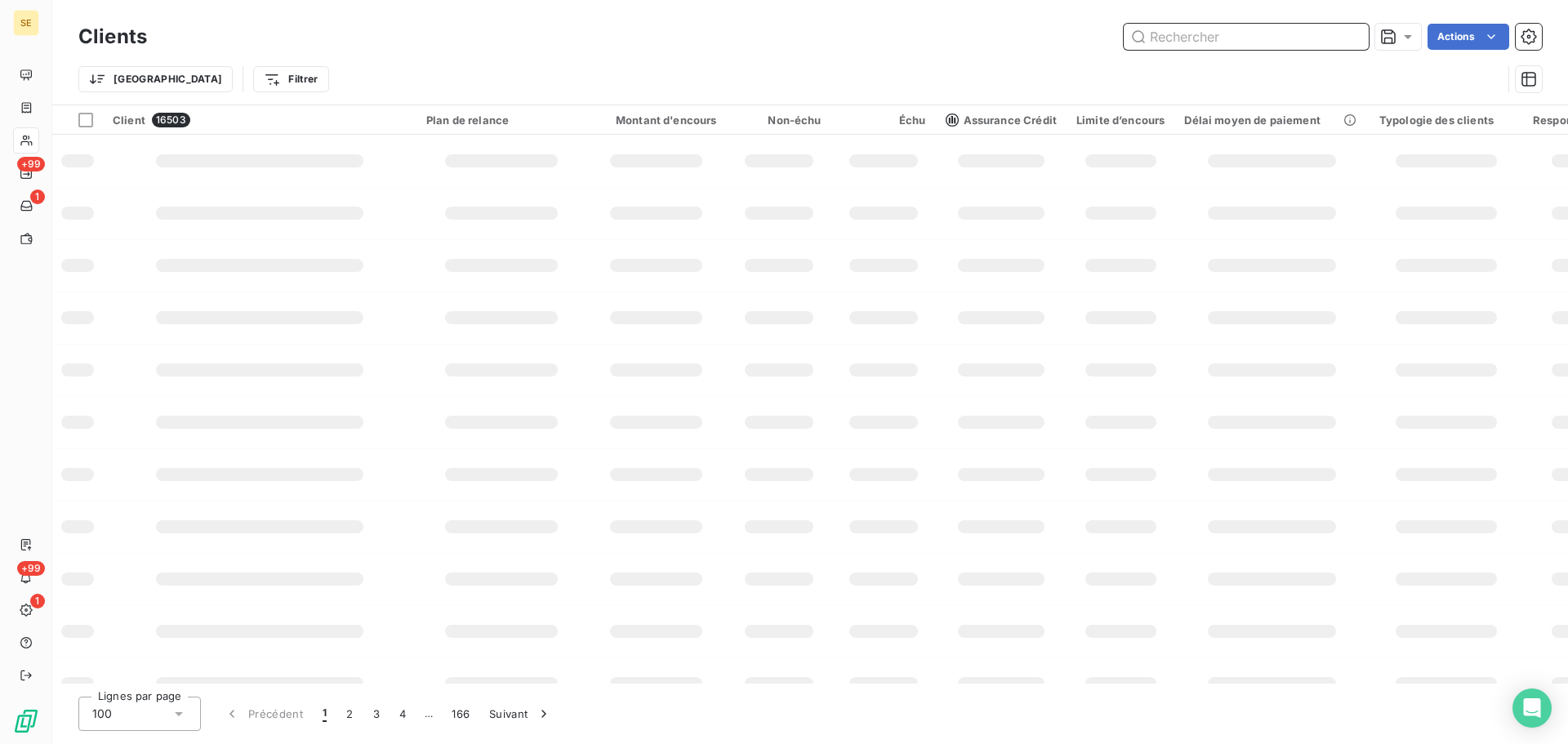
drag, startPoint x: 1196, startPoint y: 50, endPoint x: 1204, endPoint y: 35, distance: 17.0
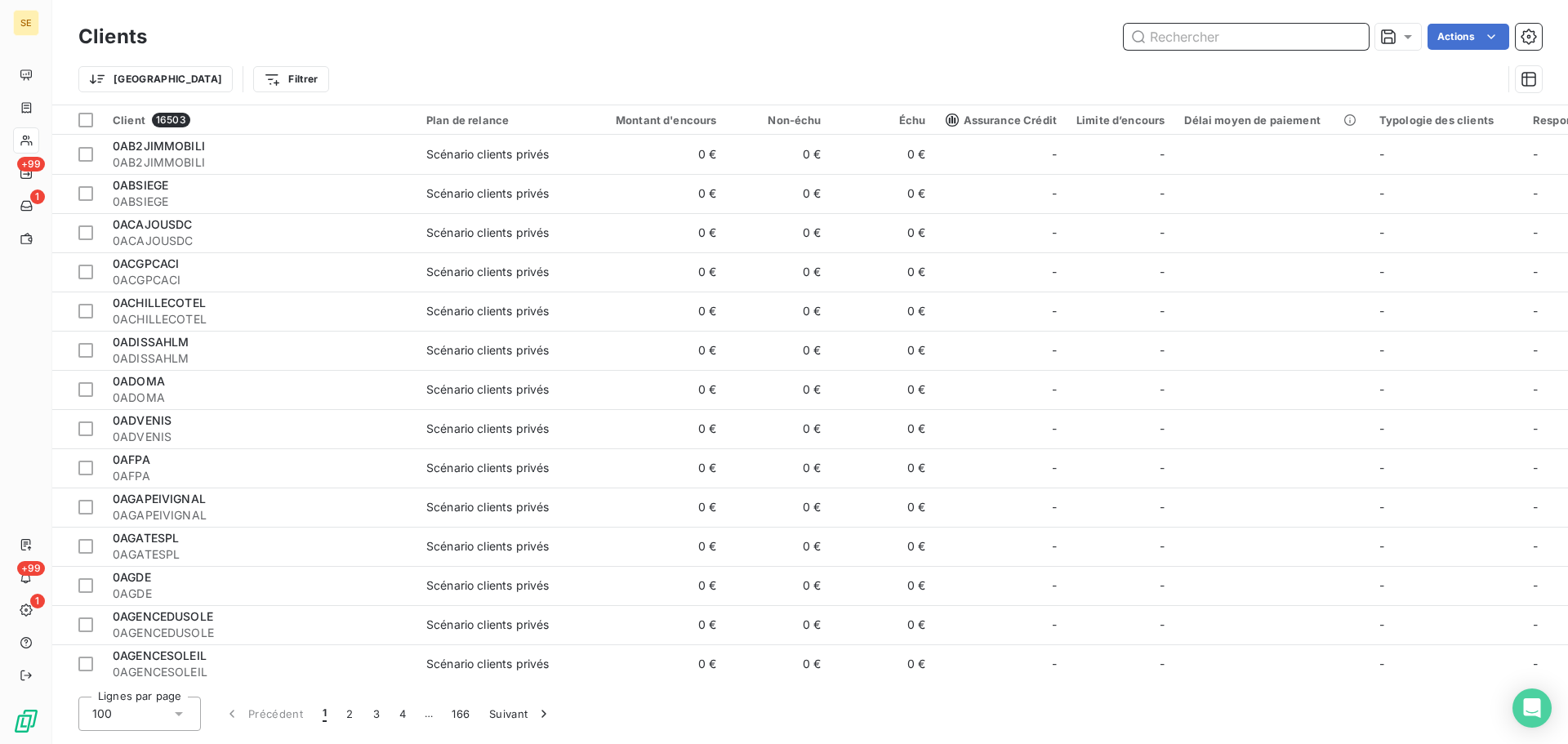
paste input "41CHASSIEU"
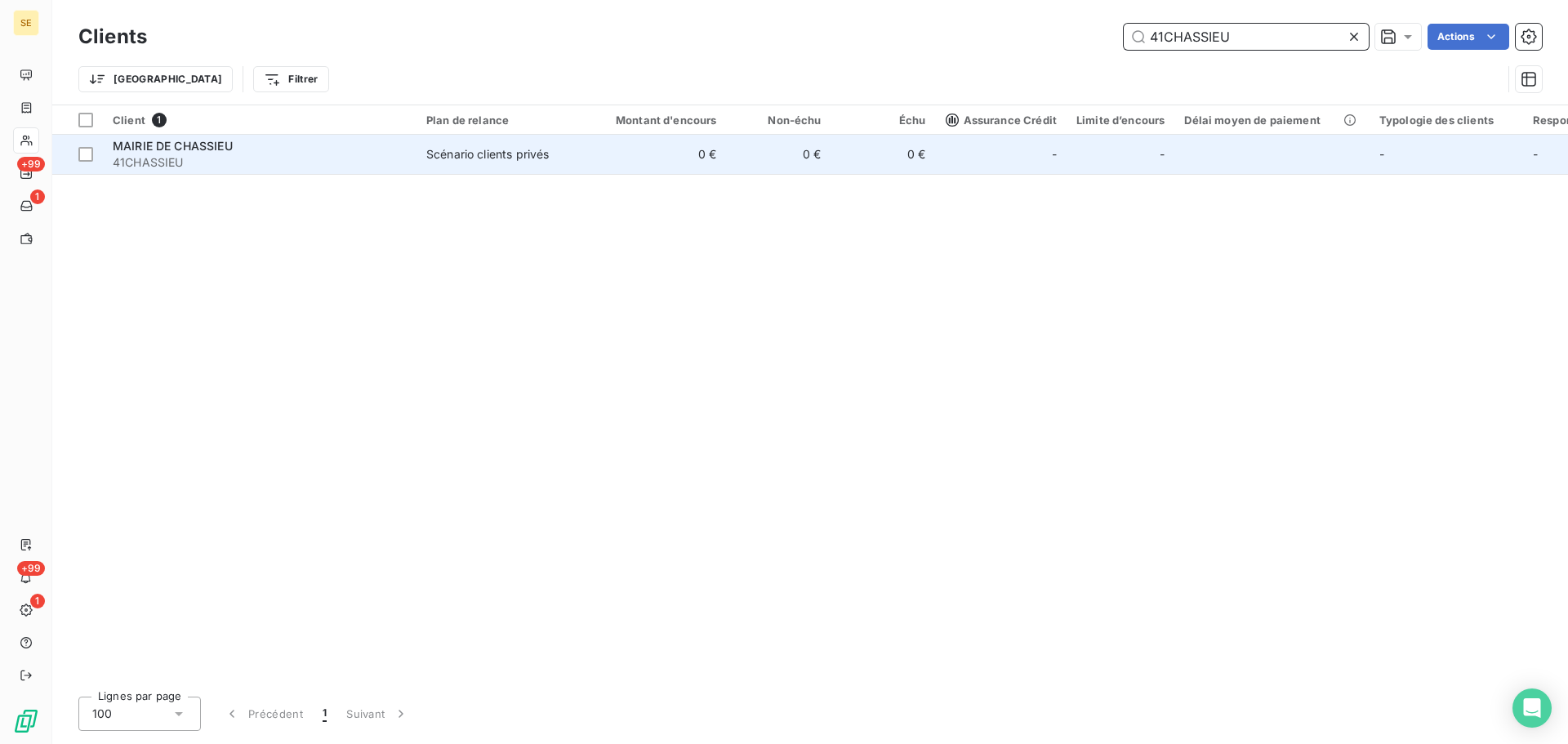
type input "41CHASSIEU"
click at [361, 160] on span "41CHASSIEU" at bounding box center [259, 162] width 294 height 16
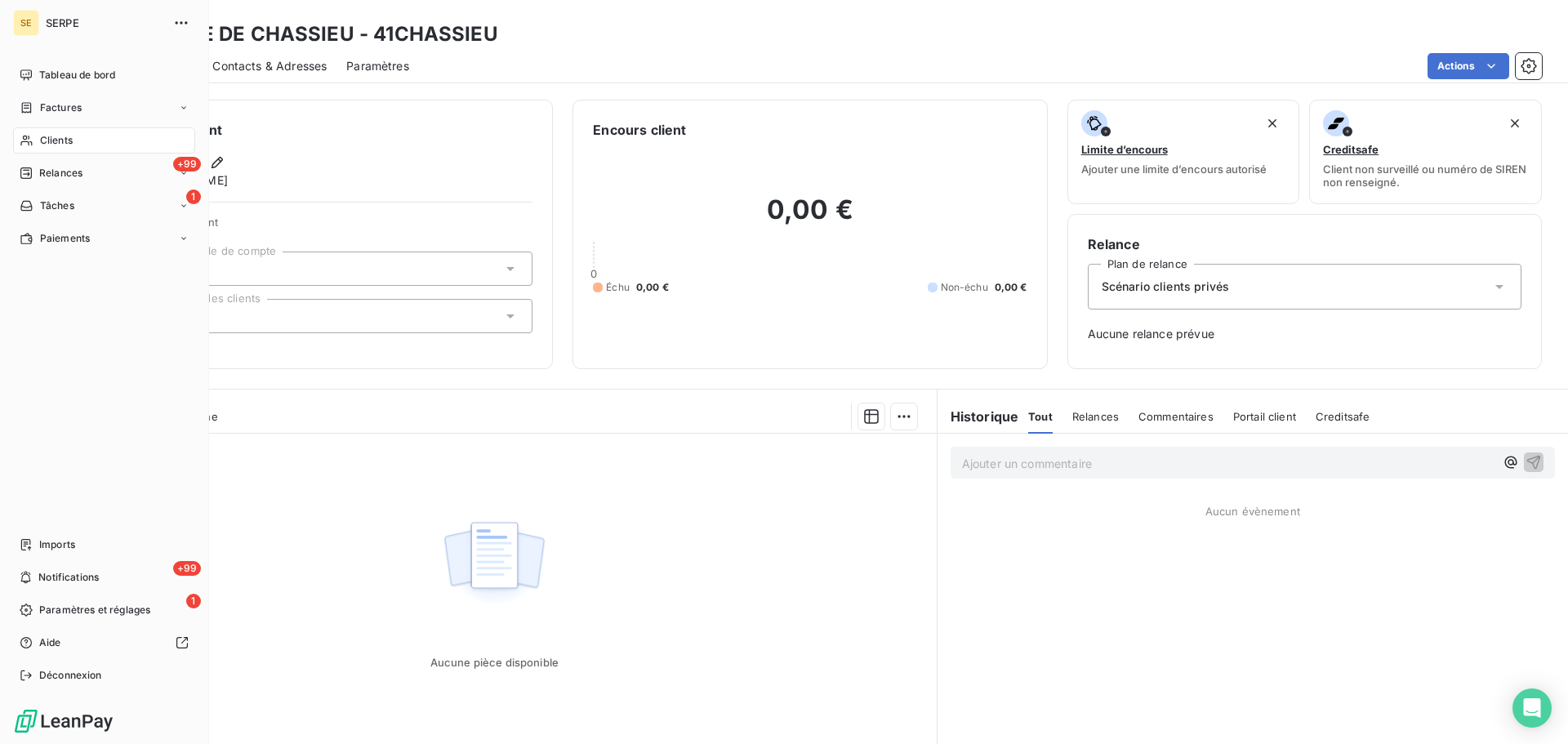
click at [164, 136] on div "Clients" at bounding box center [103, 140] width 182 height 26
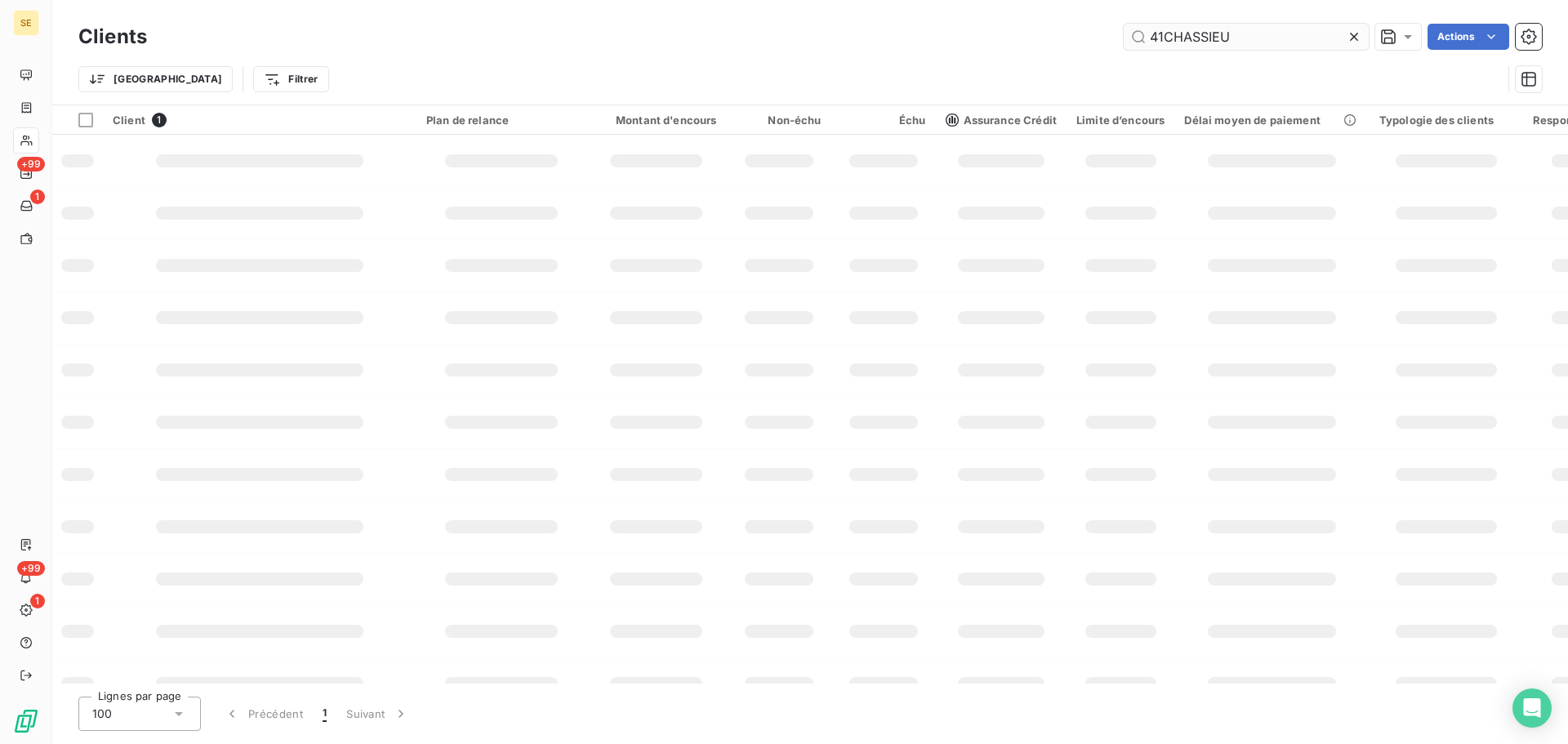
drag, startPoint x: 1252, startPoint y: 30, endPoint x: 1159, endPoint y: 28, distance: 93.0
click at [1159, 28] on input "41CHASSIEU" at bounding box center [1246, 36] width 245 height 26
type input "4"
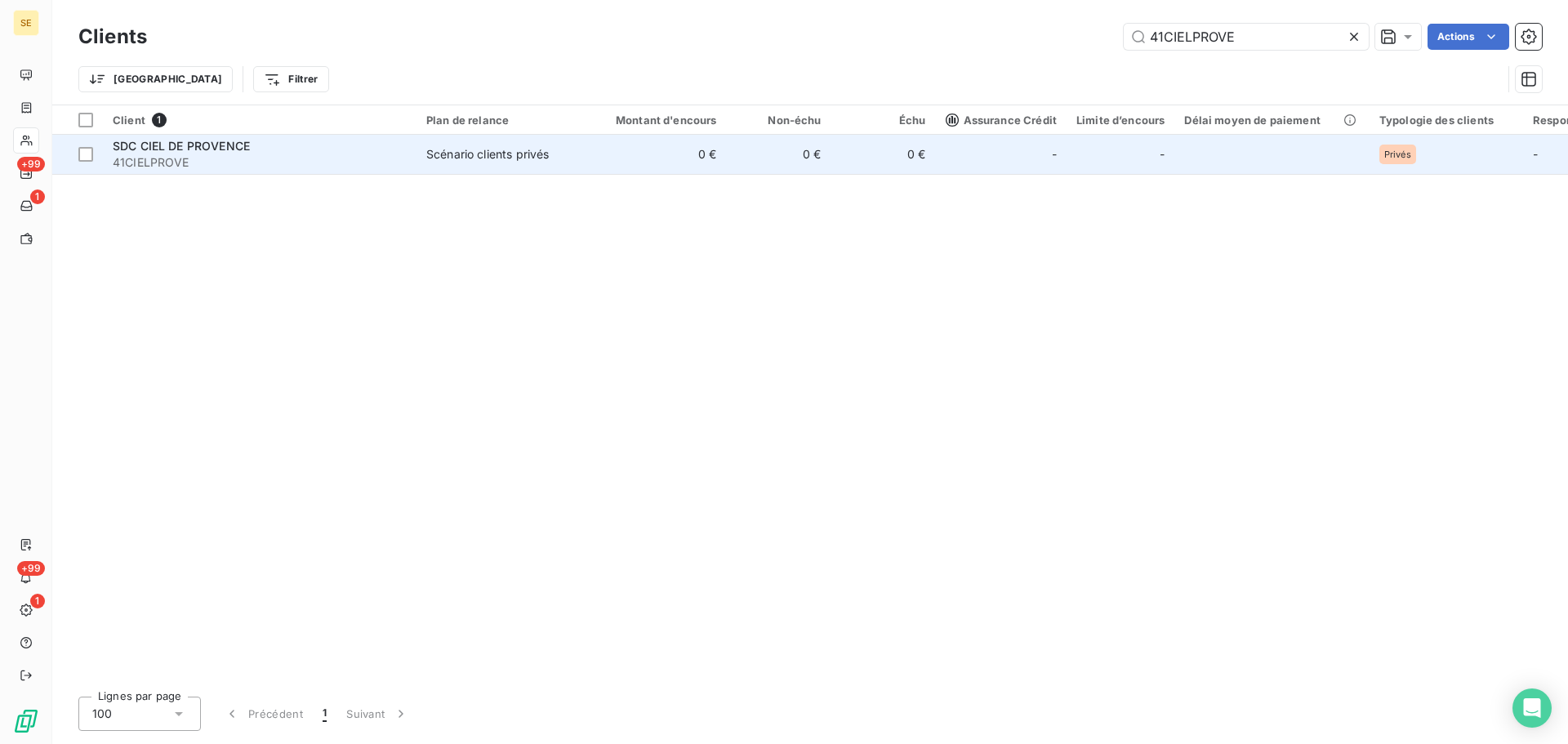
type input "41CIELPROVE"
click at [515, 154] on div "Scénario clients privés" at bounding box center [487, 154] width 123 height 16
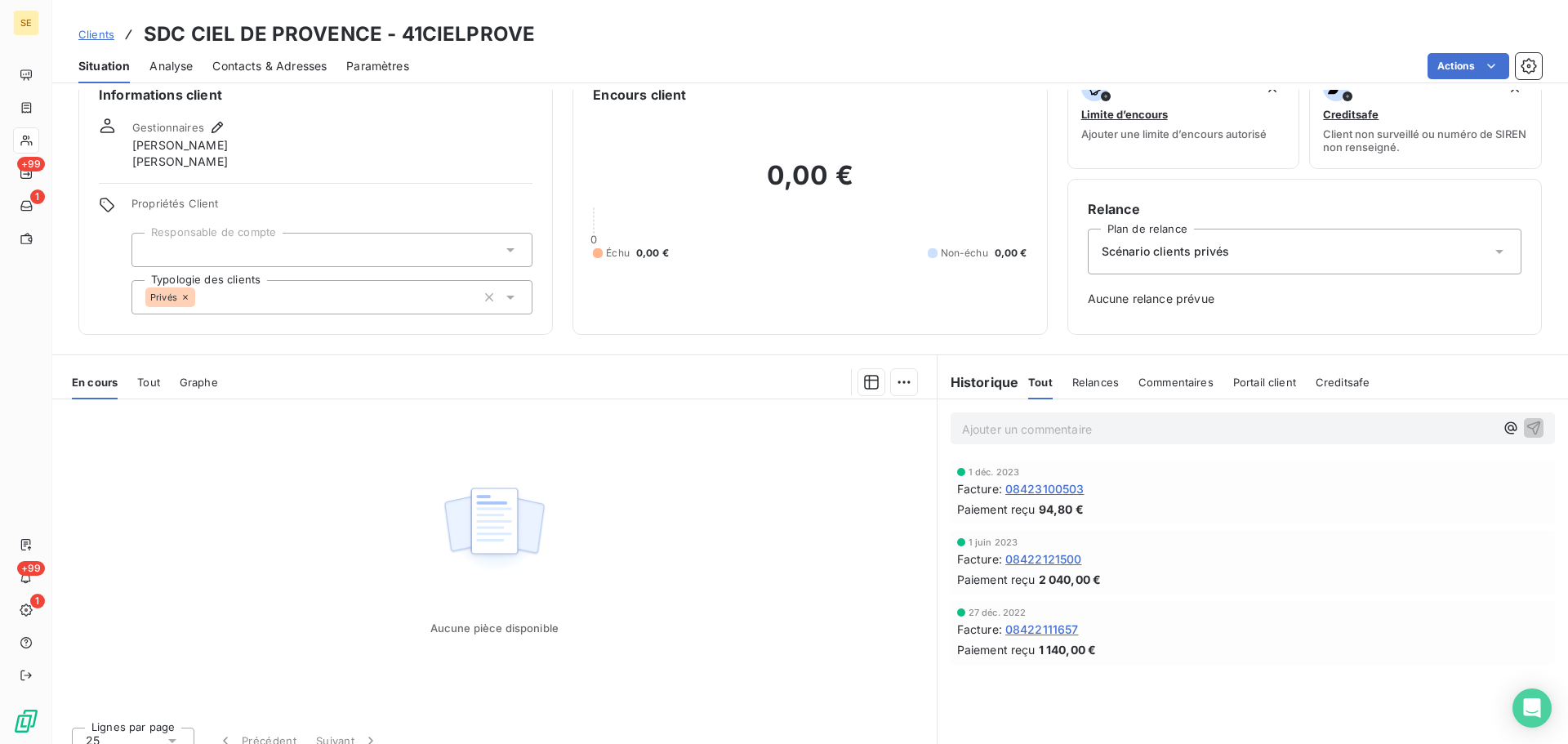
scroll to position [54, 0]
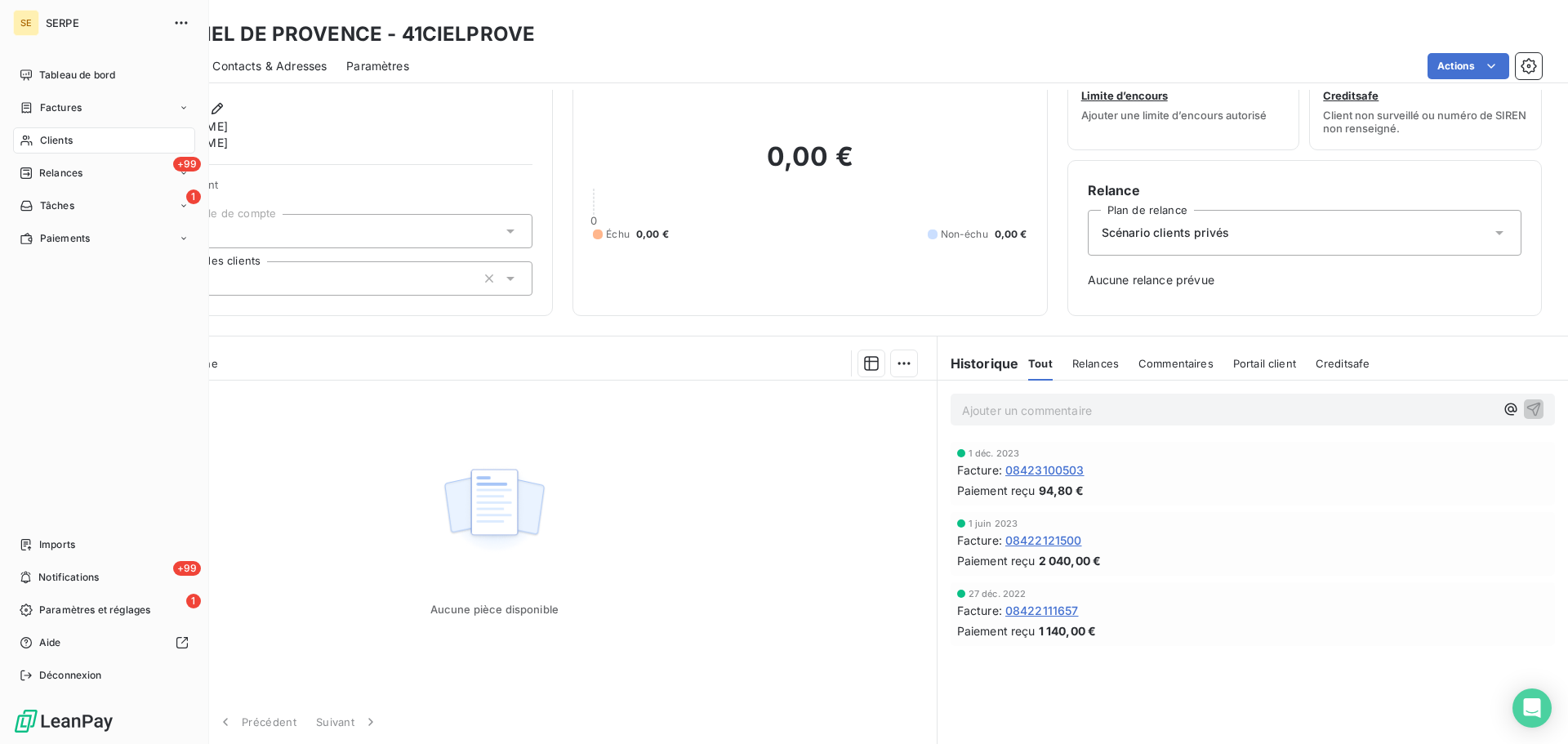
click at [55, 139] on span "Clients" at bounding box center [56, 140] width 33 height 14
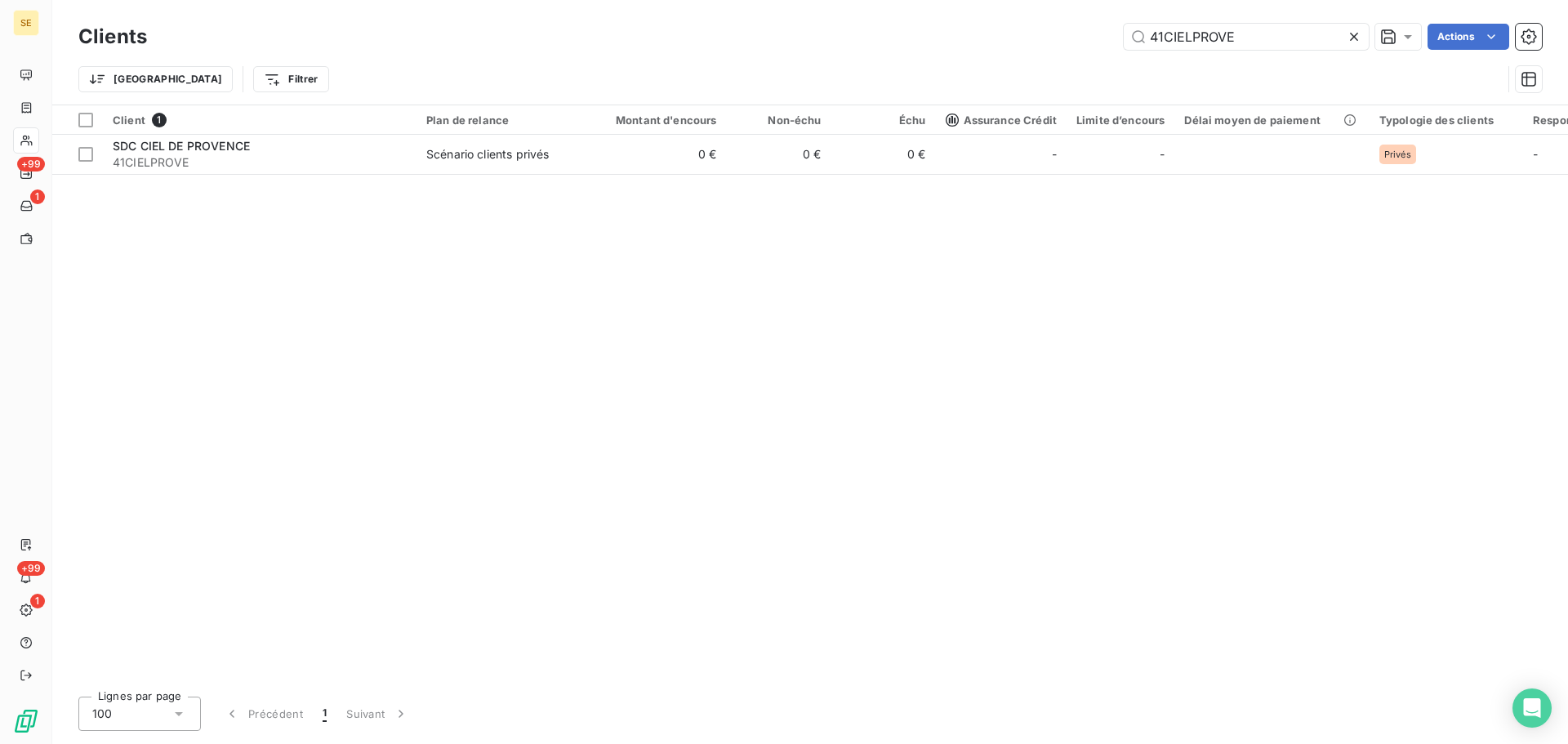
drag, startPoint x: 1259, startPoint y: 42, endPoint x: 1104, endPoint y: 24, distance: 156.0
click at [1104, 24] on div "41CIELPROVE Actions" at bounding box center [854, 36] width 1376 height 26
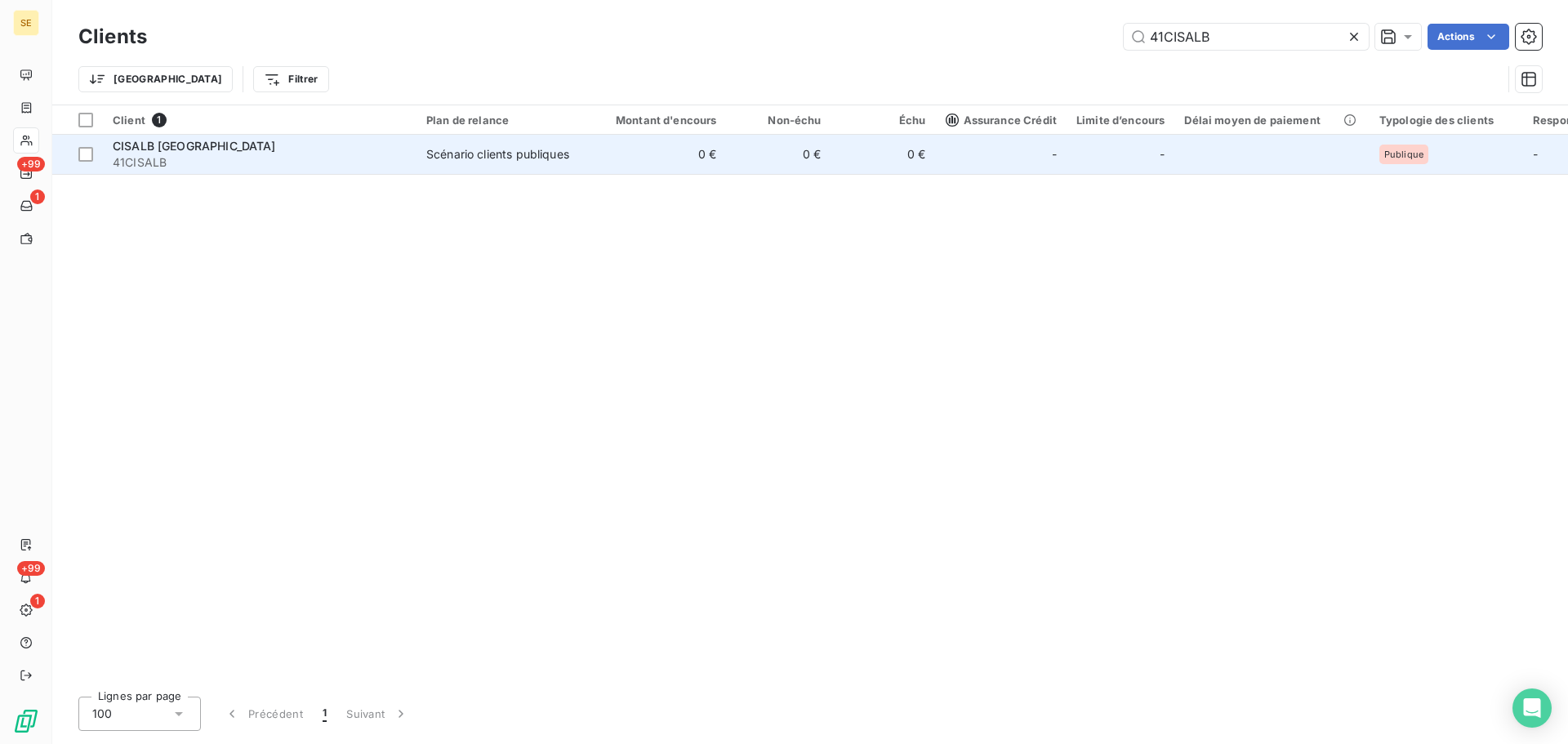
type input "41CISALB"
click at [471, 152] on div "Scénario clients publiques" at bounding box center [498, 154] width 143 height 16
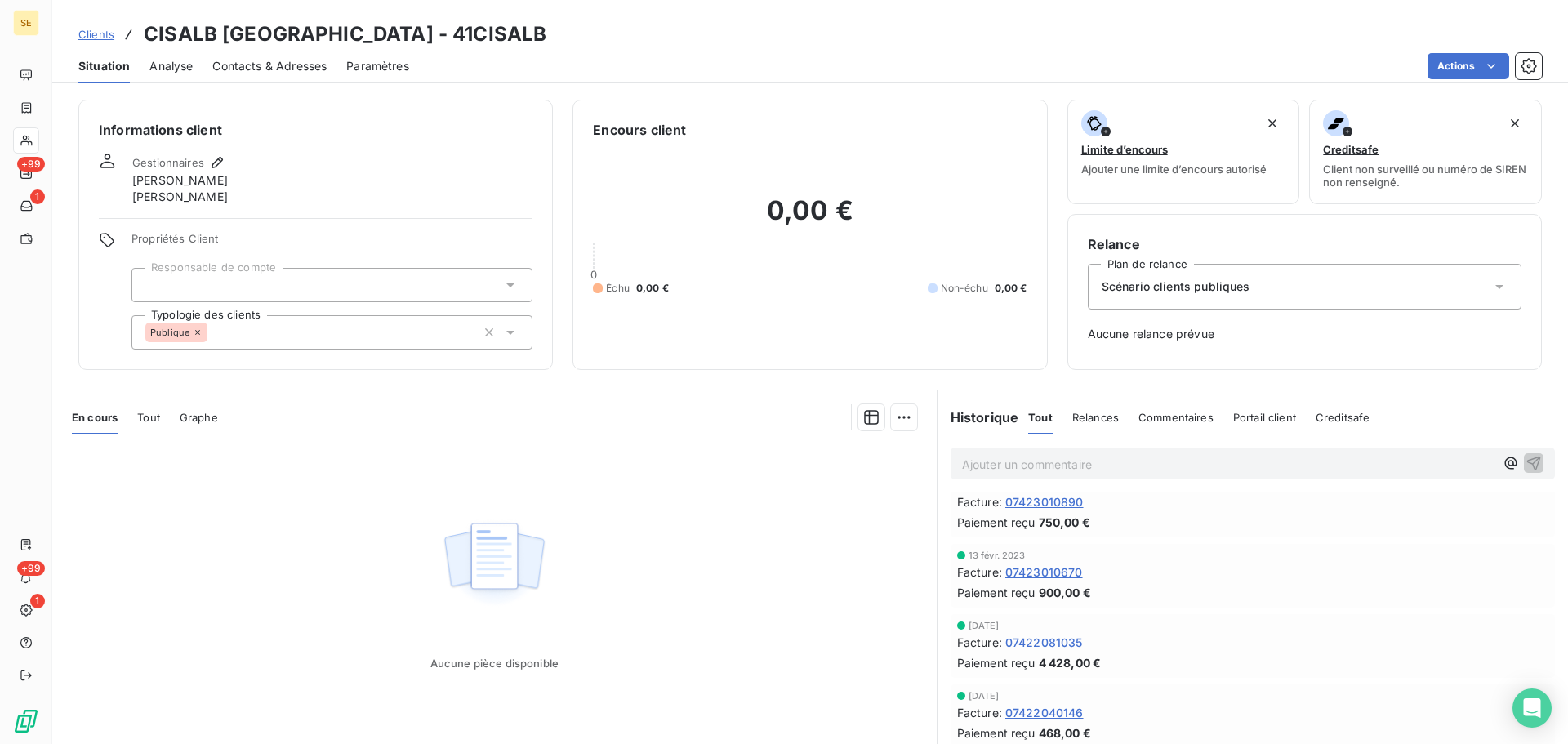
scroll to position [1307, 0]
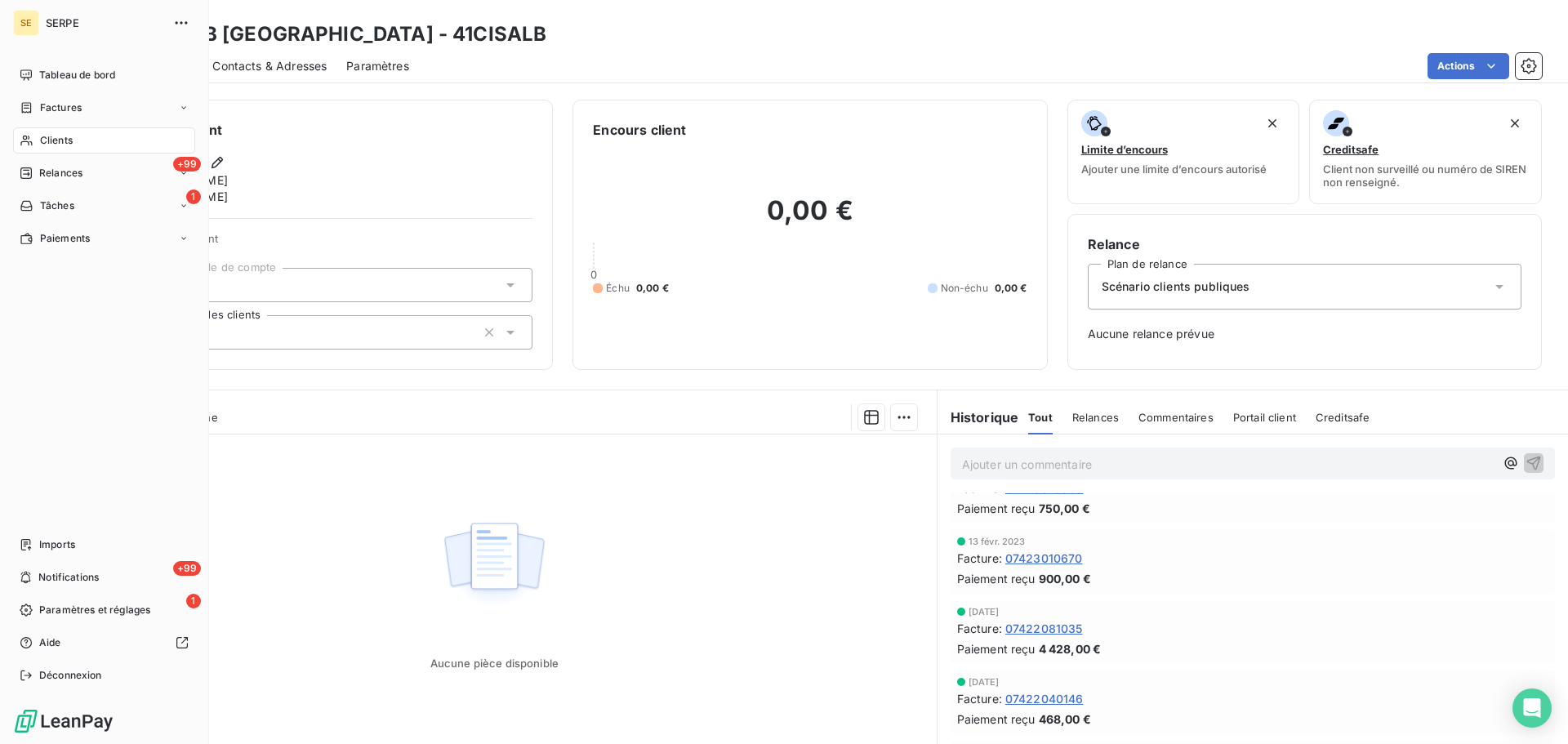
drag, startPoint x: 97, startPoint y: 141, endPoint x: 131, endPoint y: 125, distance: 37.6
click at [97, 141] on div "Clients" at bounding box center [103, 140] width 182 height 26
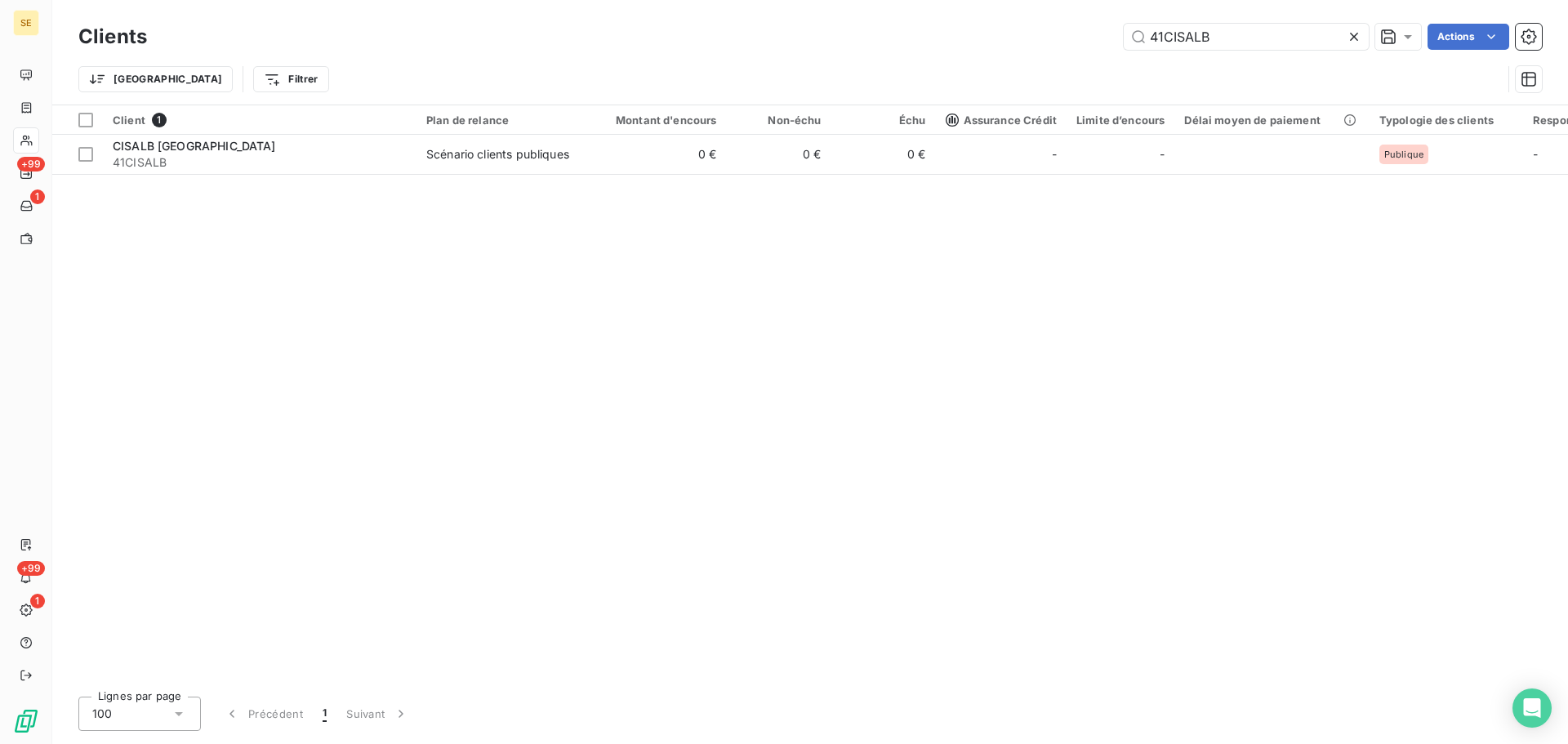
drag, startPoint x: 1243, startPoint y: 33, endPoint x: 1089, endPoint y: 42, distance: 154.3
click at [1078, 31] on div "41CISALB Actions" at bounding box center [854, 36] width 1376 height 26
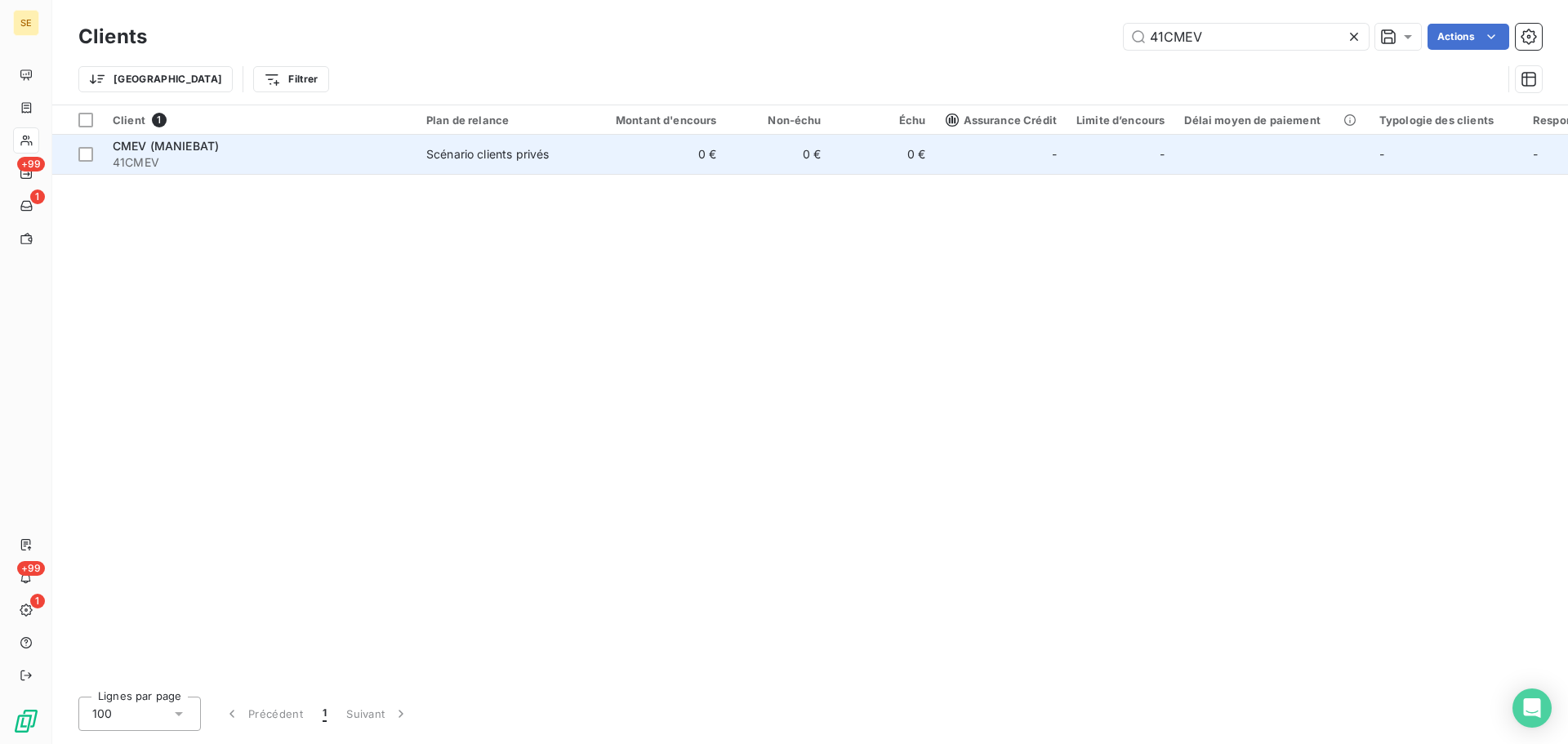
type input "41CMEV"
click at [535, 169] on td "Scénario clients privés" at bounding box center [502, 154] width 170 height 39
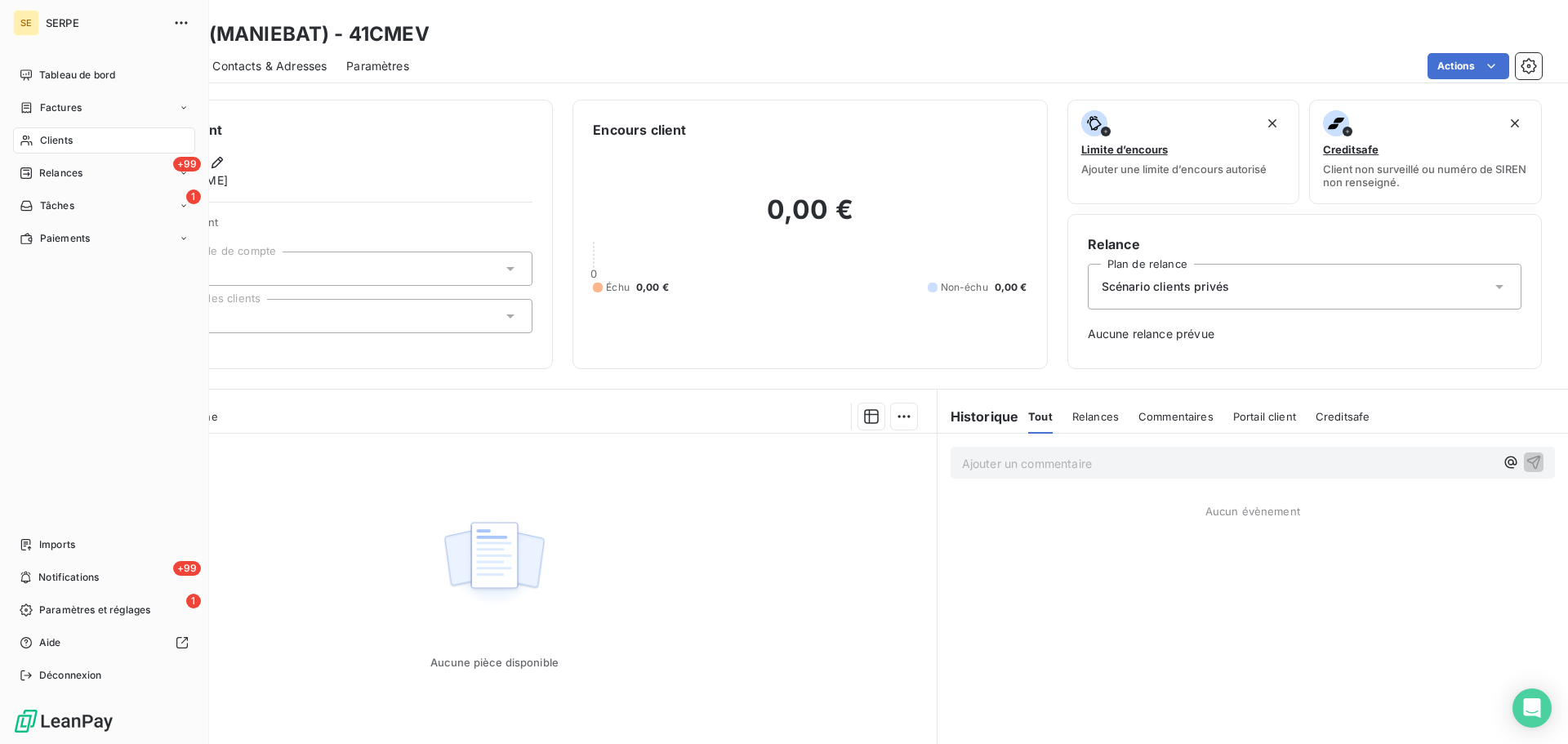
click at [58, 141] on span "Clients" at bounding box center [56, 140] width 33 height 14
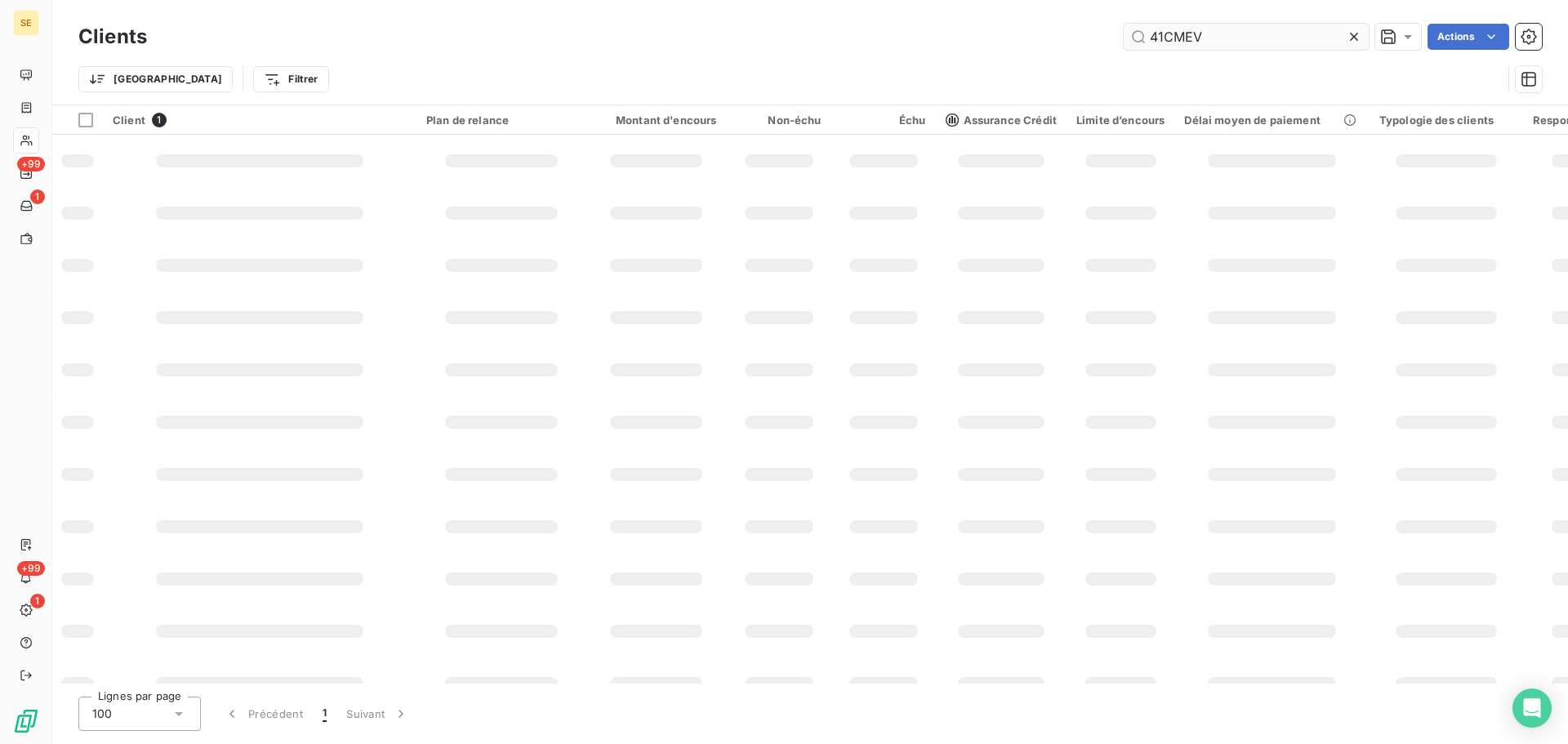
drag, startPoint x: 1209, startPoint y: 32, endPoint x: 1146, endPoint y: 32, distance: 63.0
click at [1147, 32] on input "41CMEV" at bounding box center [1246, 36] width 245 height 26
drag, startPoint x: 1160, startPoint y: 44, endPoint x: 1155, endPoint y: 36, distance: 9.4
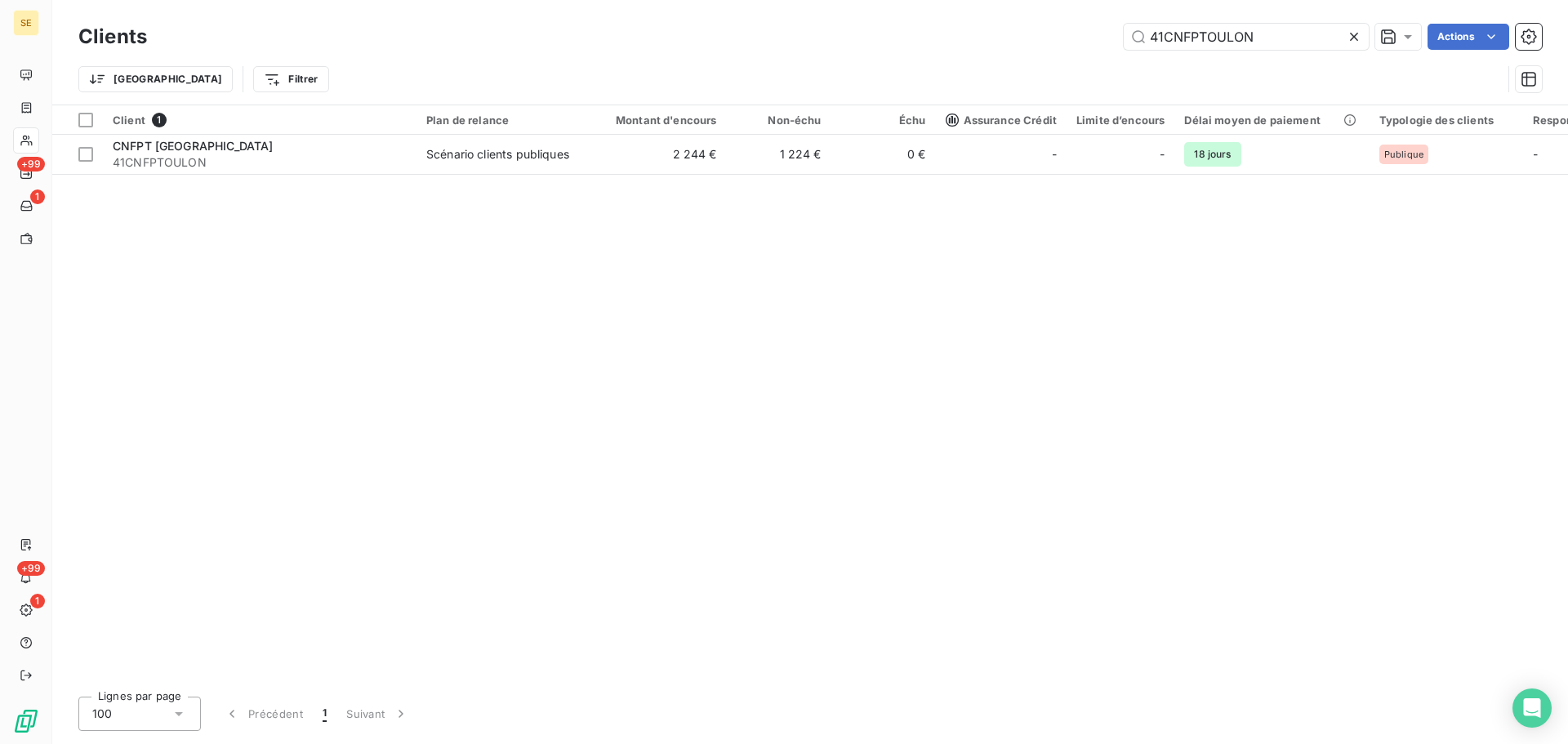
type input "41CNFPTOULON"
click at [781, 158] on td "1 224 €" at bounding box center [779, 154] width 104 height 39
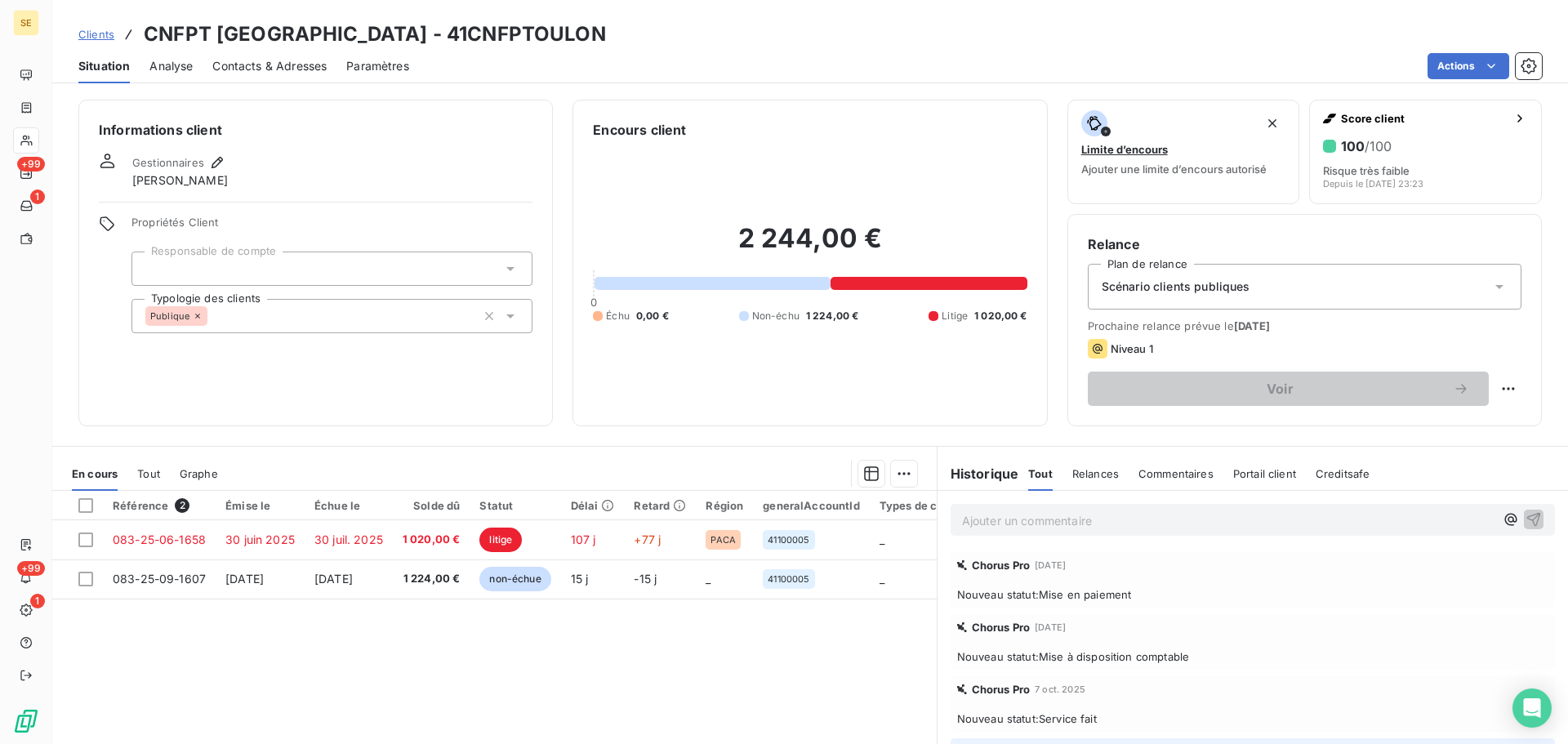
click at [1136, 607] on div "Chorus Pro 11 oct. 2025 Nouveau statut : Mise en paiement" at bounding box center [1253, 580] width 604 height 56
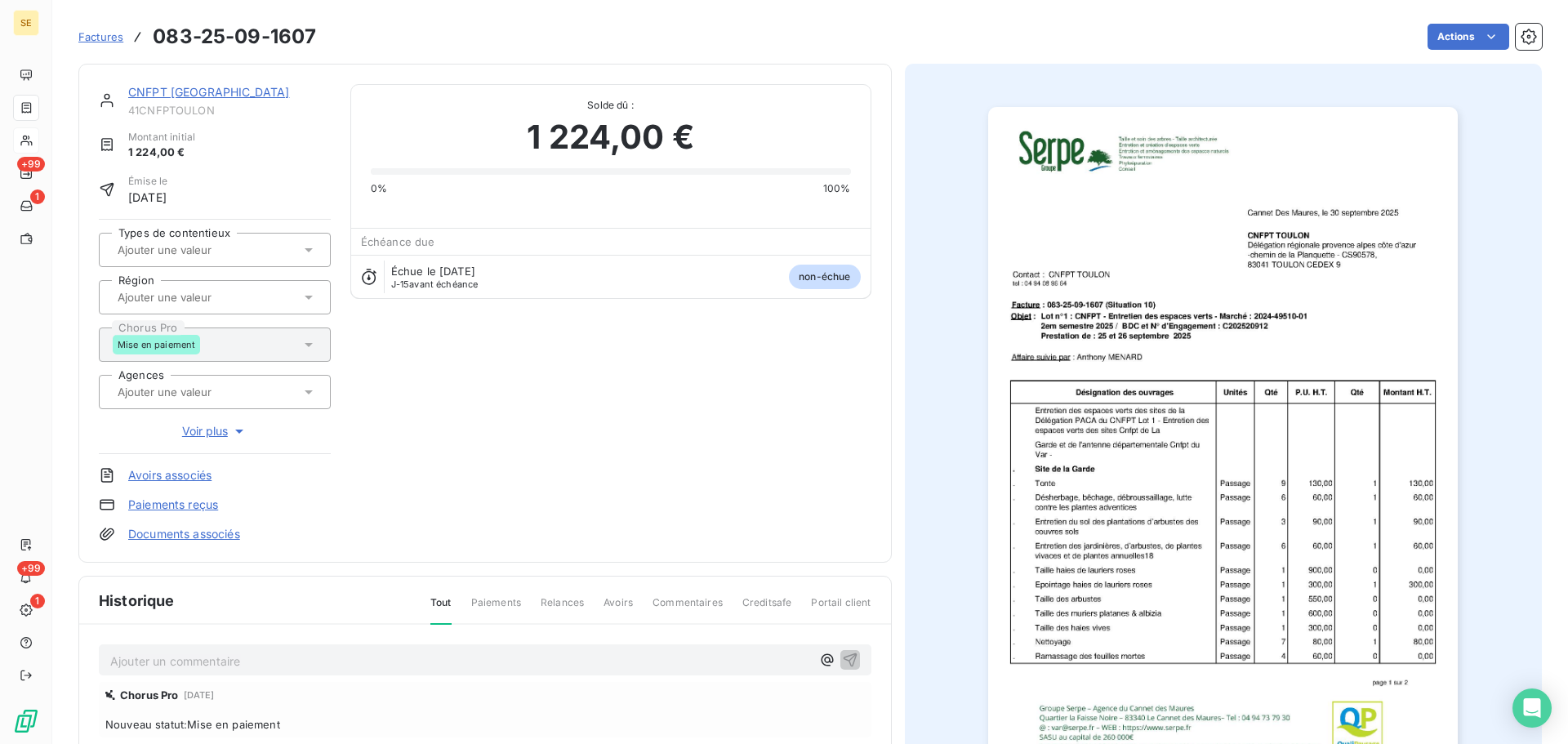
click at [154, 90] on link "CNFPT TOULON" at bounding box center [209, 92] width 161 height 14
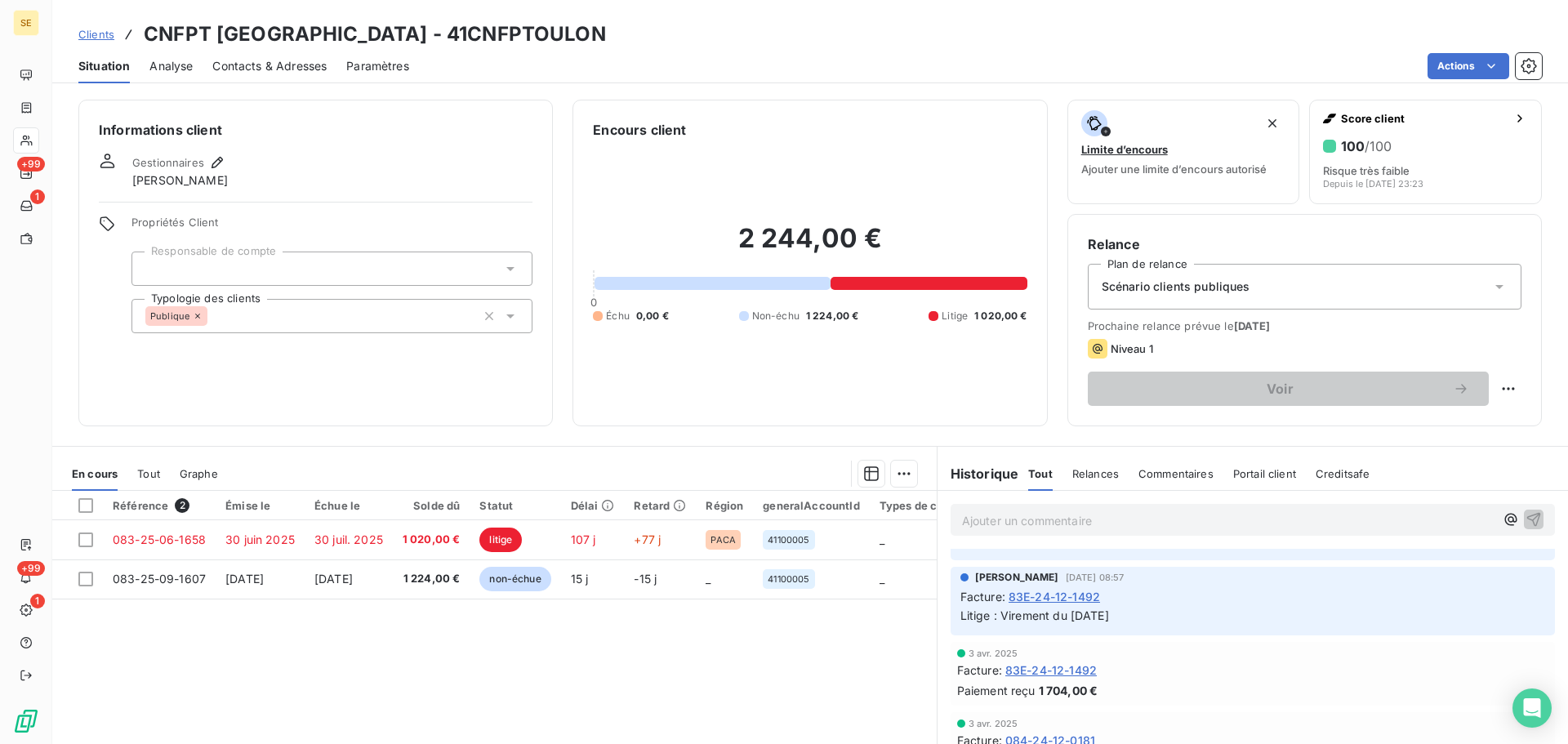
scroll to position [3681, 0]
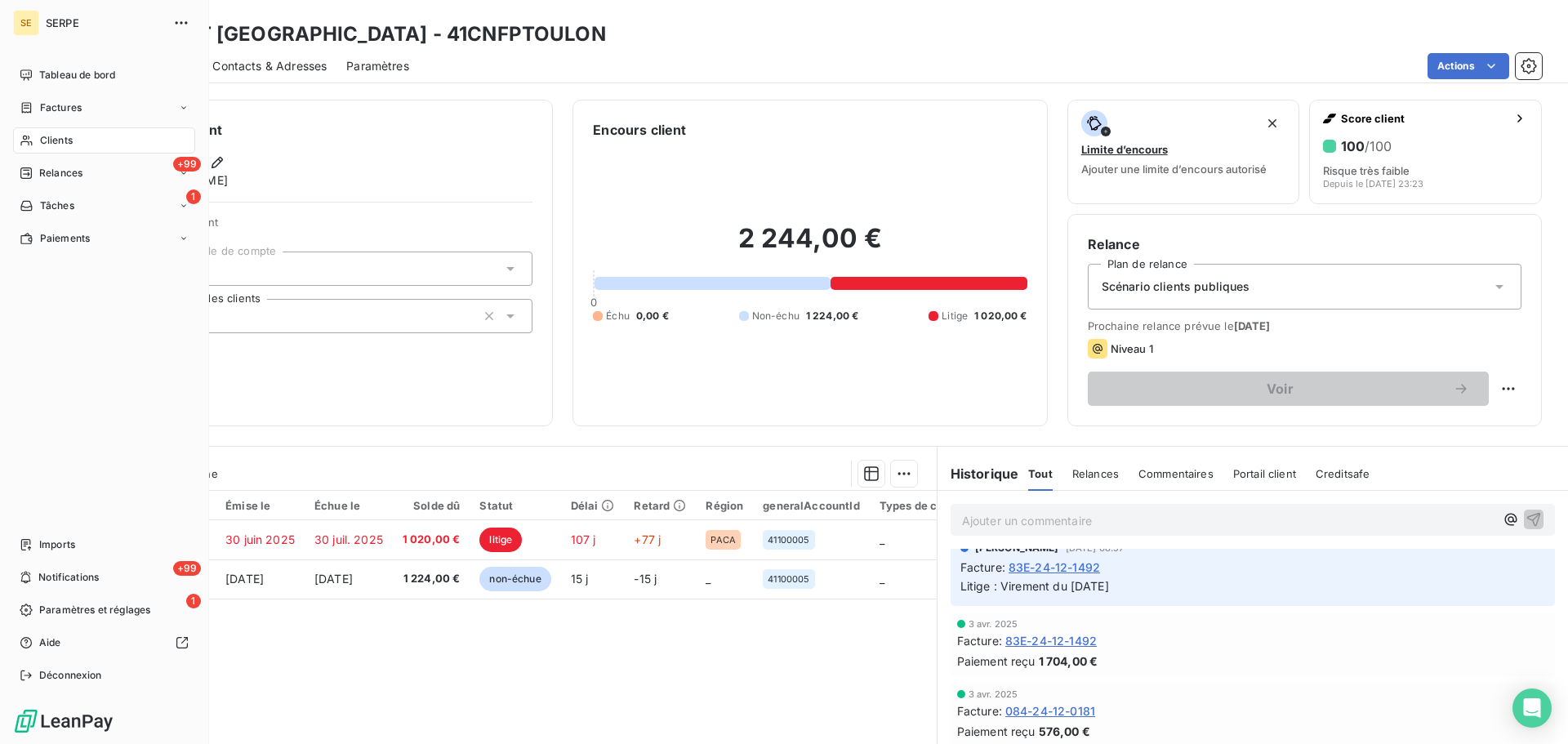
click at [119, 147] on div "Clients" at bounding box center [103, 140] width 182 height 26
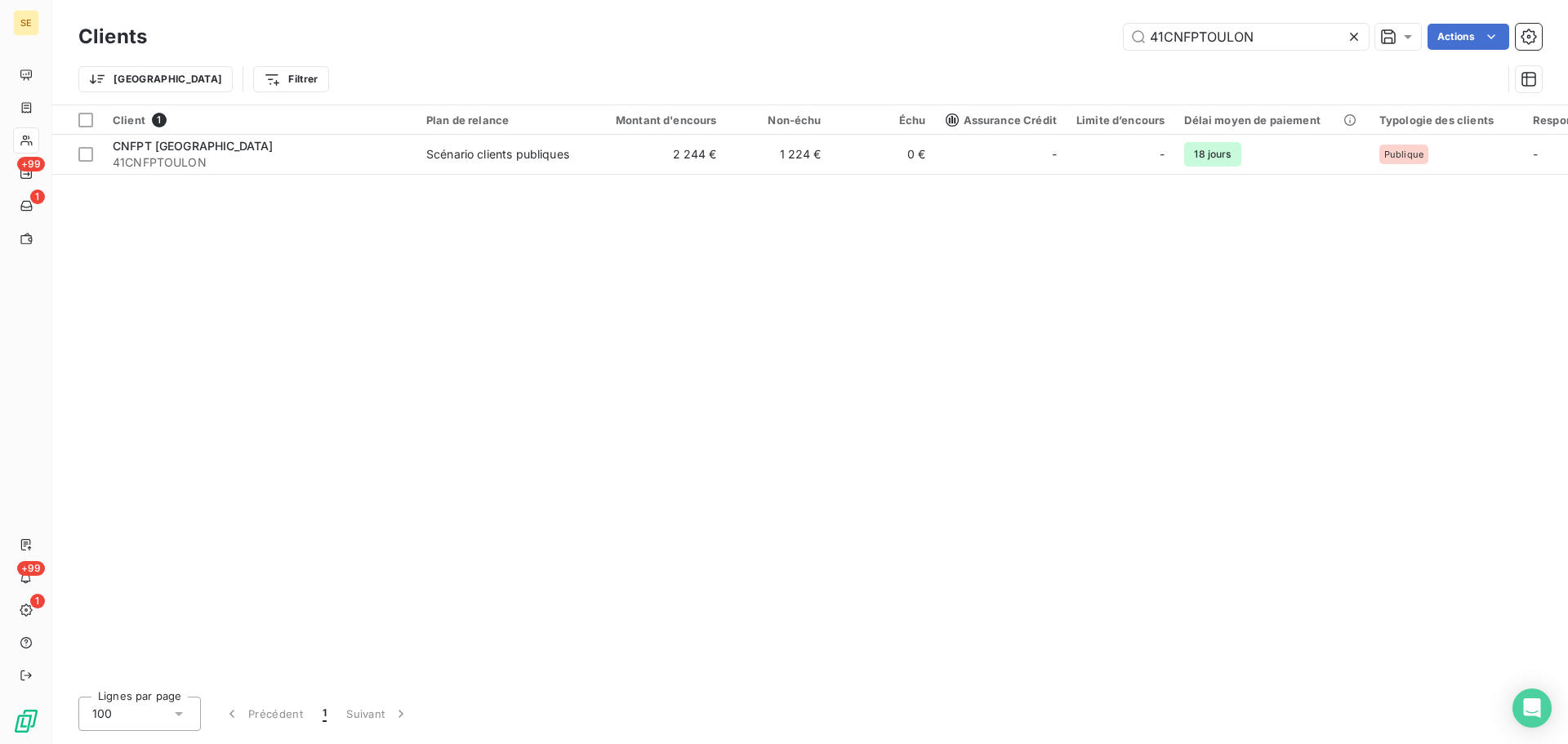
drag, startPoint x: 1304, startPoint y: 42, endPoint x: 1129, endPoint y: 60, distance: 175.9
click at [1138, 47] on input "41CNFPTOULON" at bounding box center [1246, 36] width 245 height 26
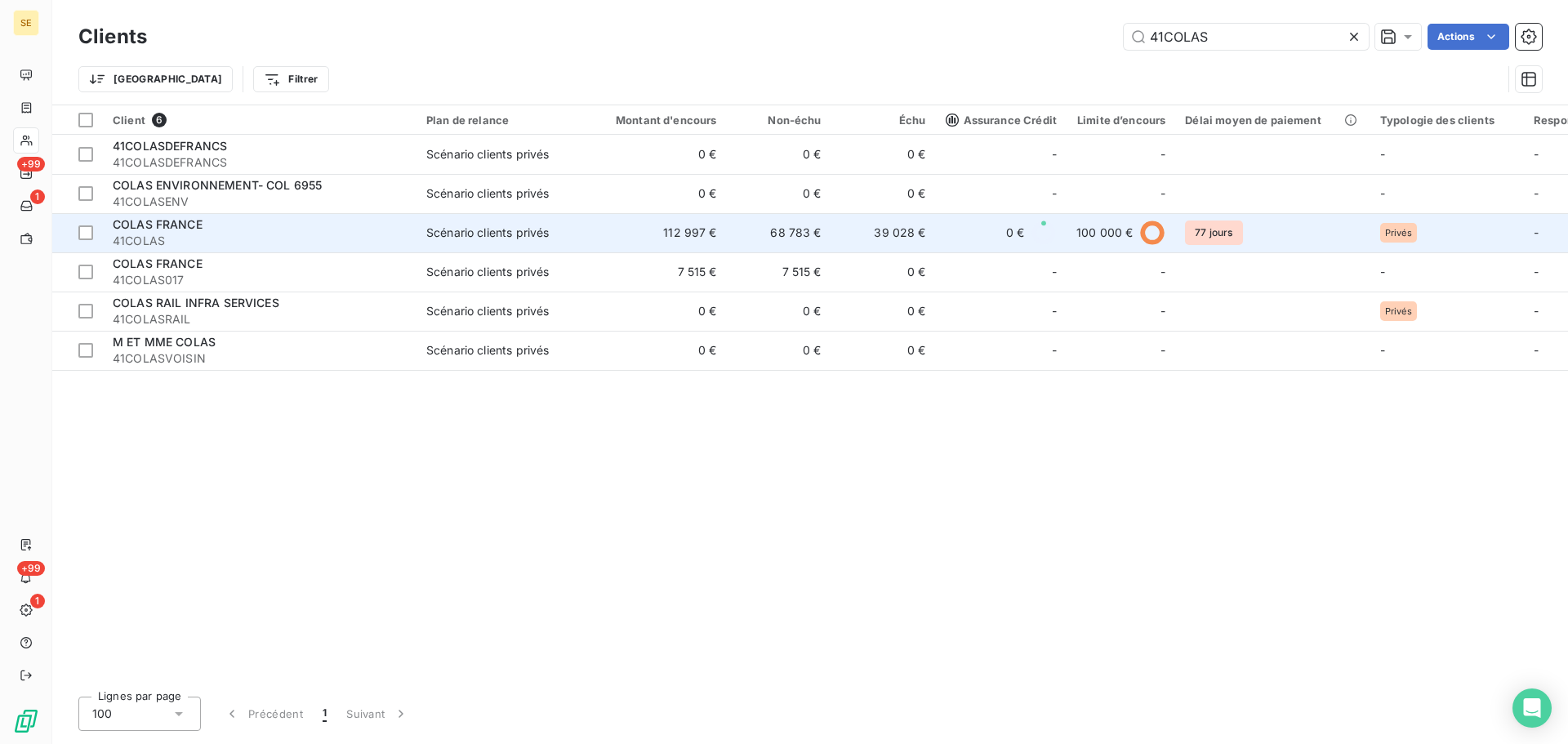
type input "41COLAS"
click at [660, 225] on td "112 997 €" at bounding box center [657, 233] width 141 height 39
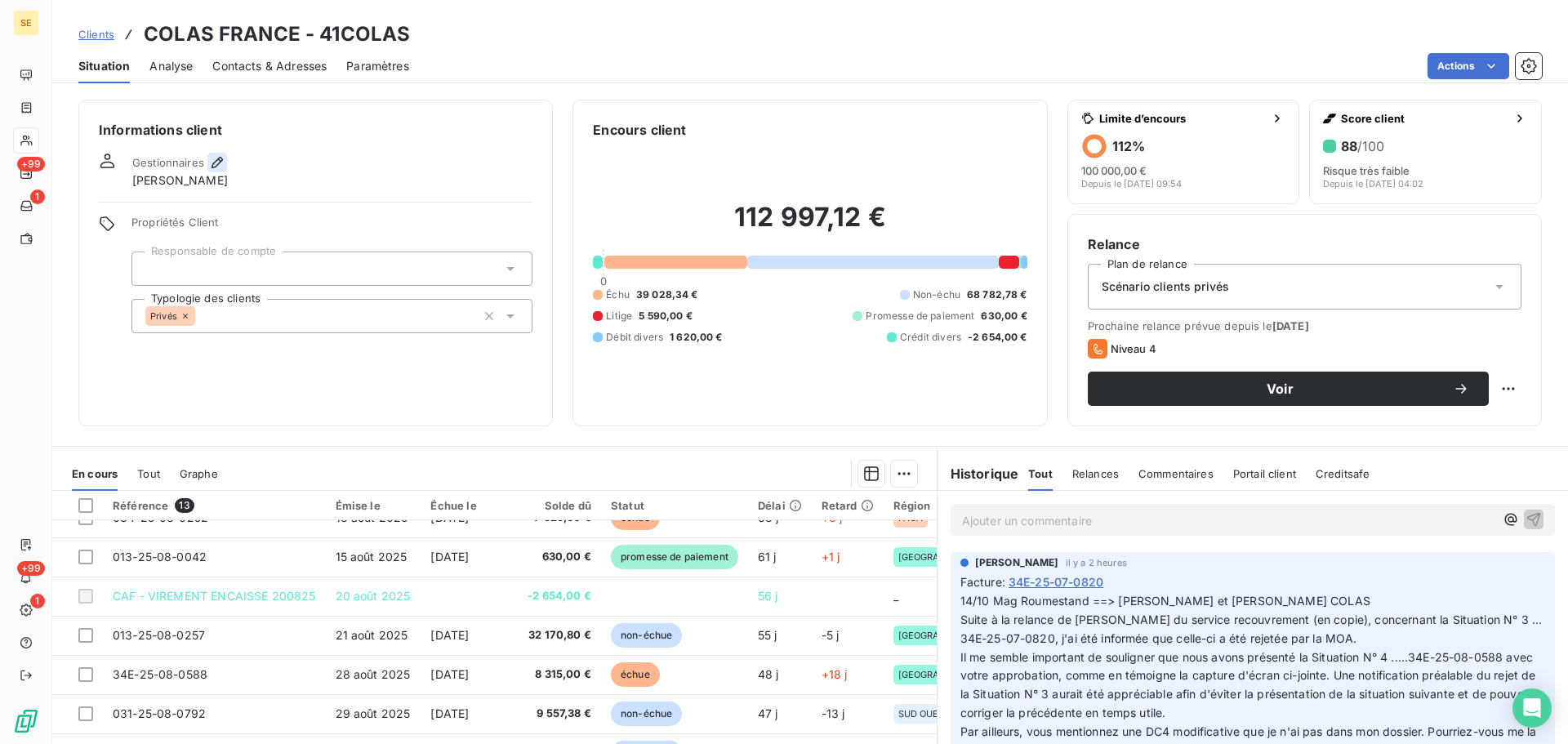
click at [209, 164] on icon "button" at bounding box center [217, 162] width 16 height 16
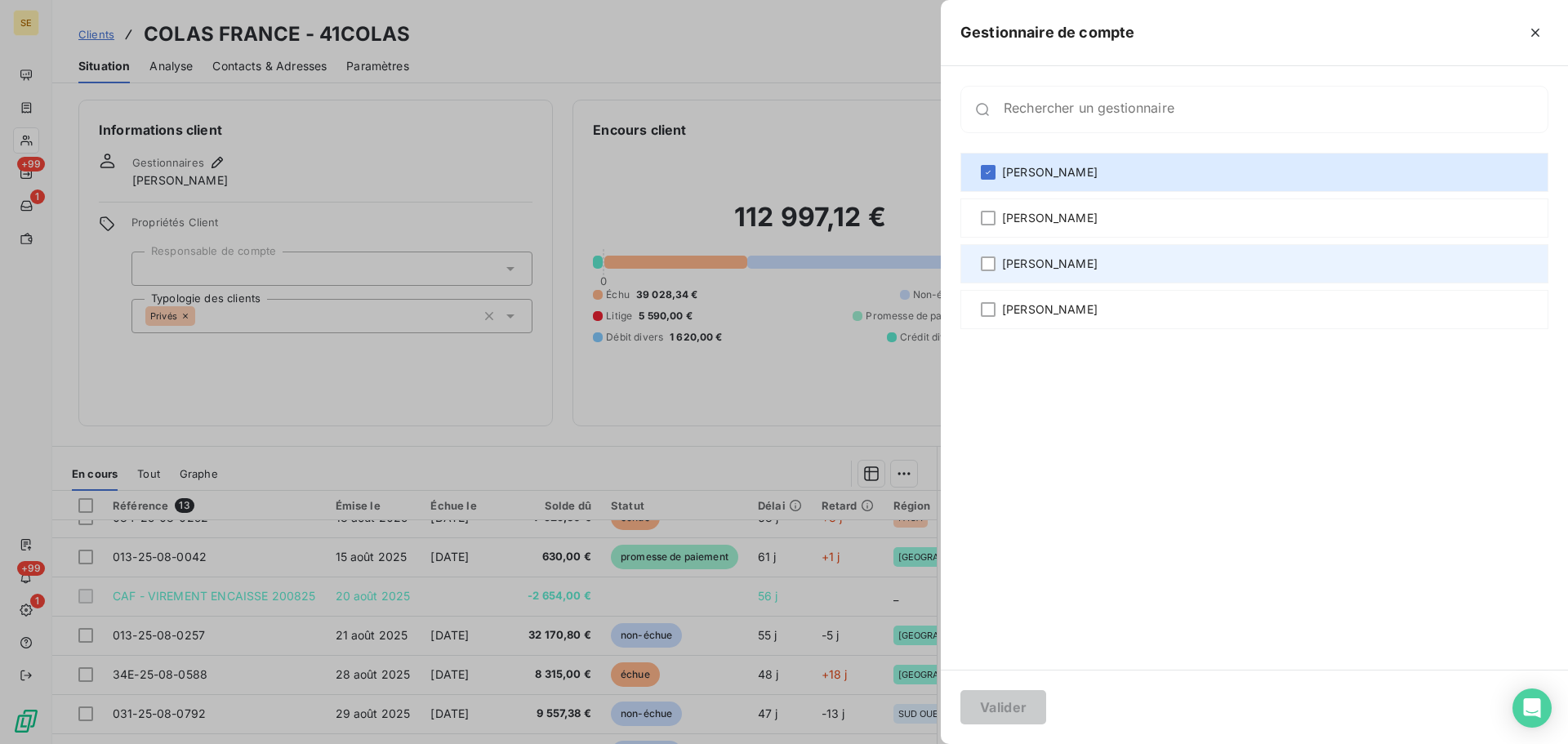
click at [1096, 254] on div "[PERSON_NAME]" at bounding box center [1254, 264] width 588 height 39
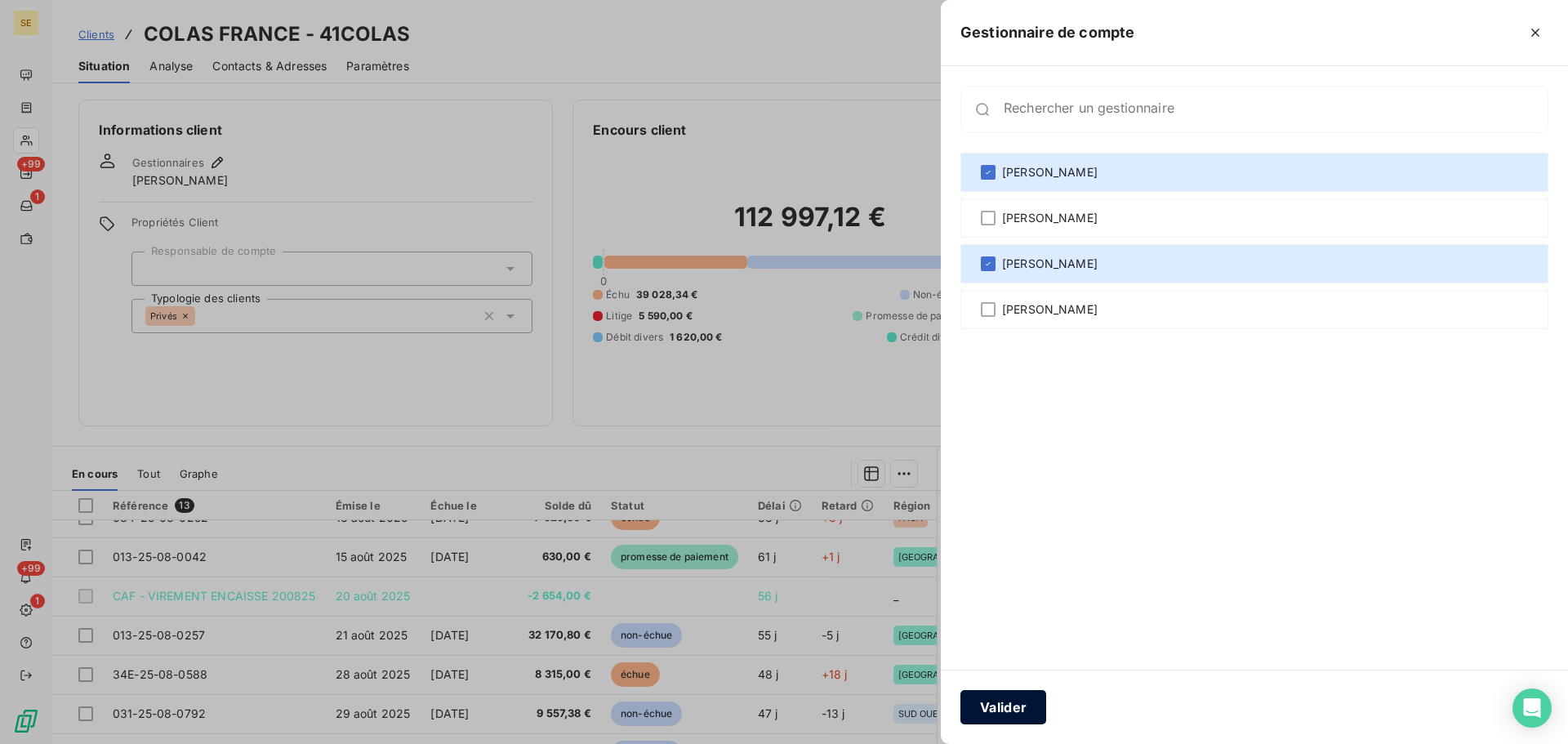
click at [1002, 708] on button "Valider" at bounding box center [1003, 707] width 86 height 34
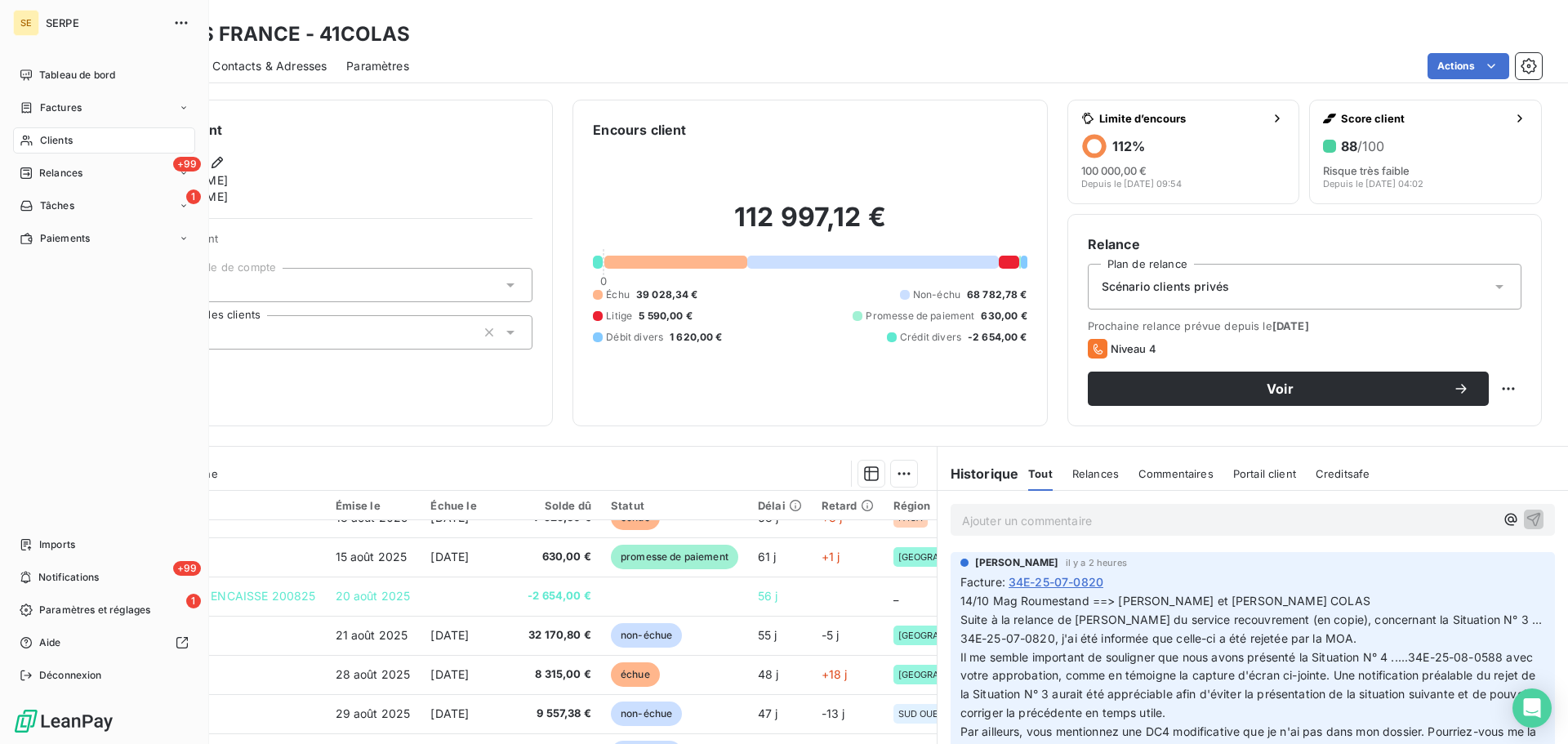
drag, startPoint x: 31, startPoint y: 136, endPoint x: 98, endPoint y: 128, distance: 67.5
click at [31, 136] on icon at bounding box center [26, 140] width 14 height 13
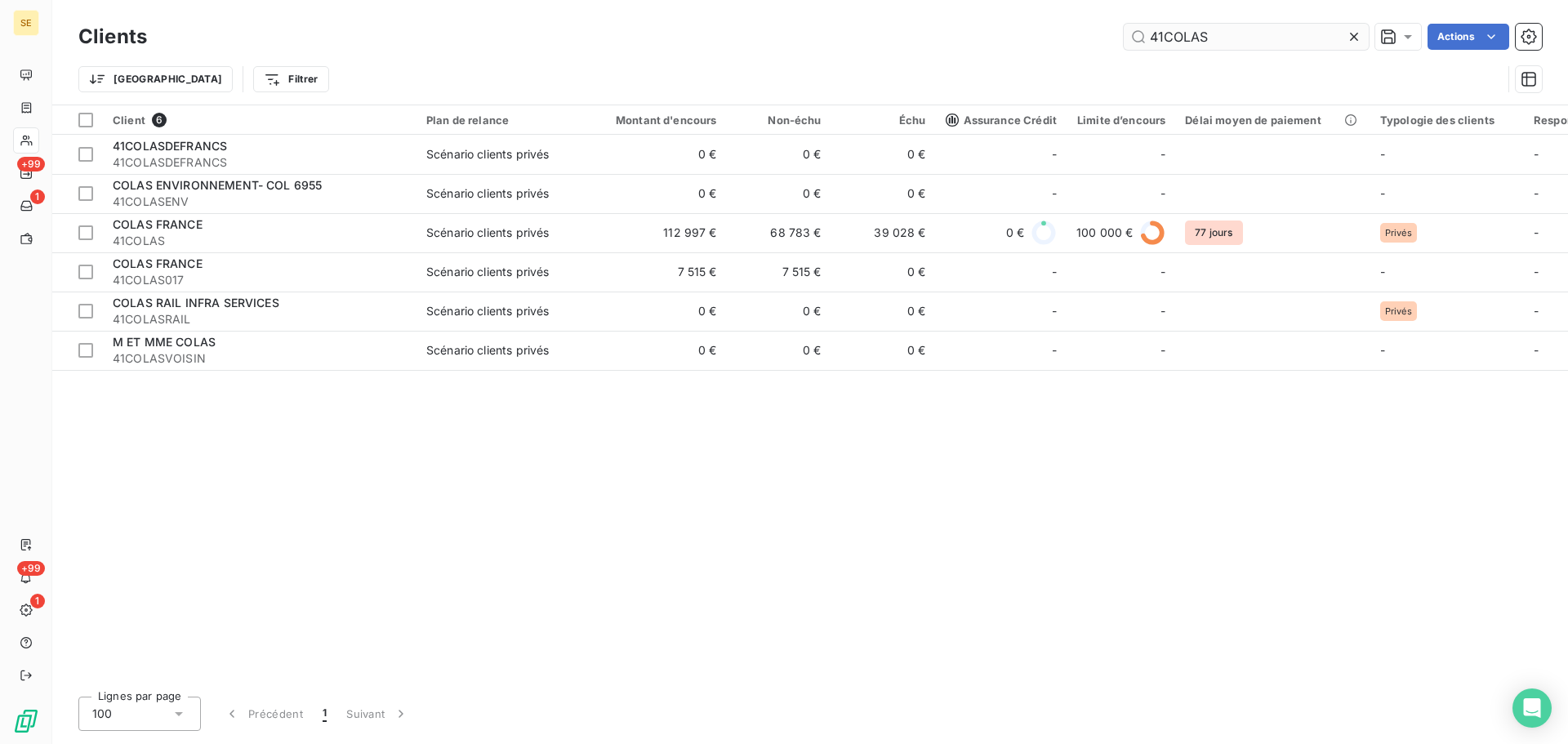
drag, startPoint x: 1238, startPoint y: 35, endPoint x: 1134, endPoint y: 27, distance: 104.3
click at [1134, 27] on input "41COLAS" at bounding box center [1246, 36] width 245 height 26
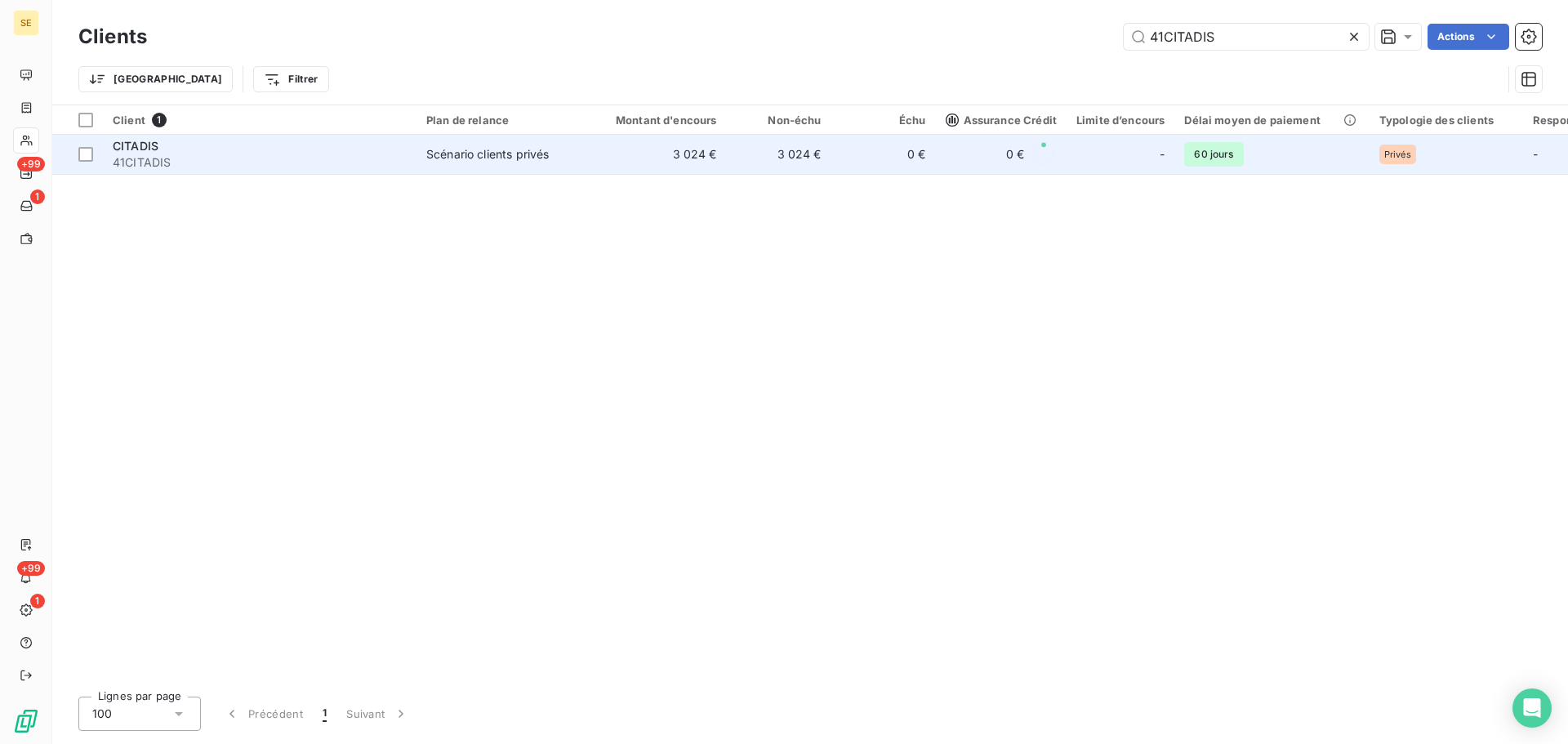
type input "41CITADIS"
click at [626, 151] on td "3 024 €" at bounding box center [657, 154] width 141 height 39
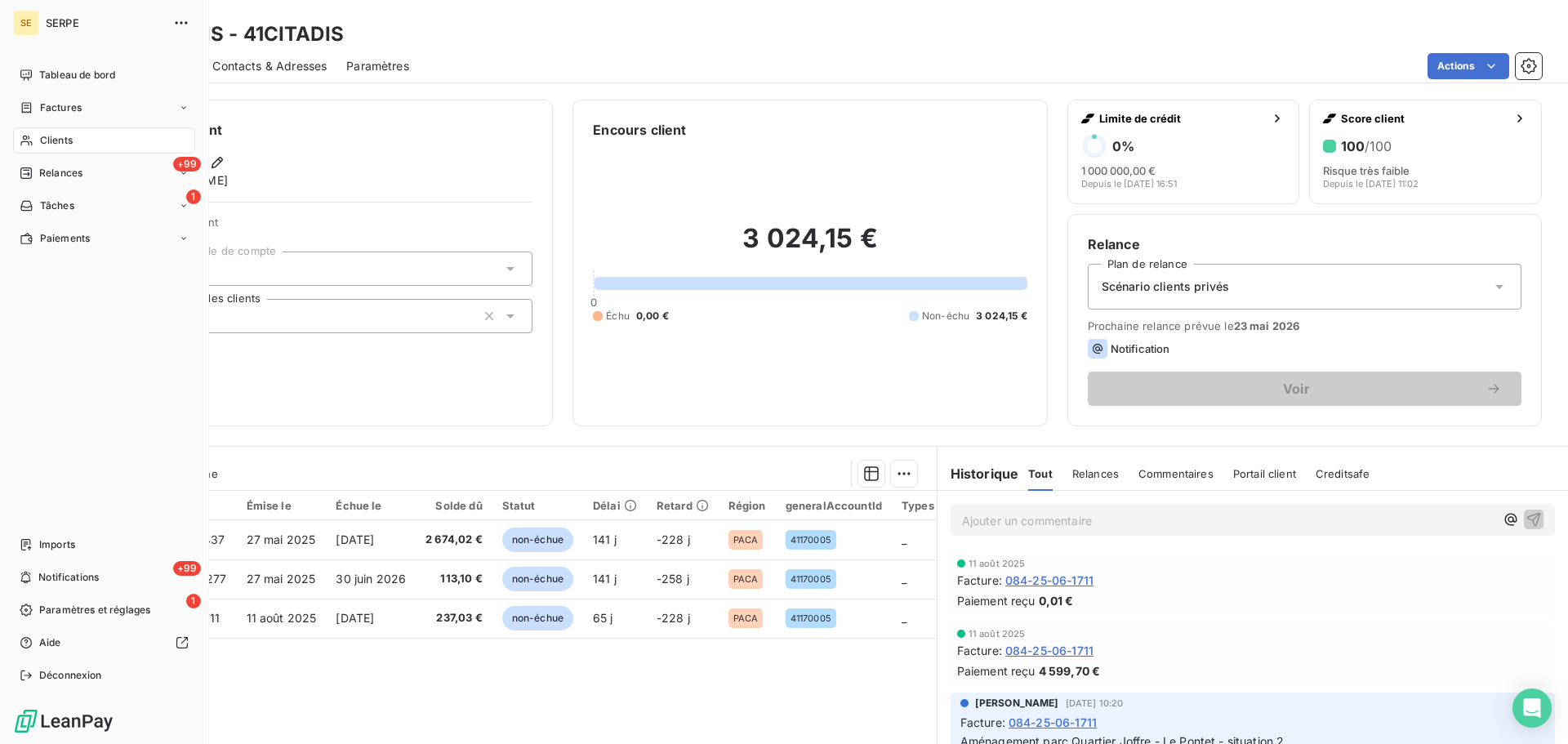
drag, startPoint x: 39, startPoint y: 141, endPoint x: 49, endPoint y: 130, distance: 14.9
click at [40, 141] on span "Clients" at bounding box center [56, 140] width 33 height 14
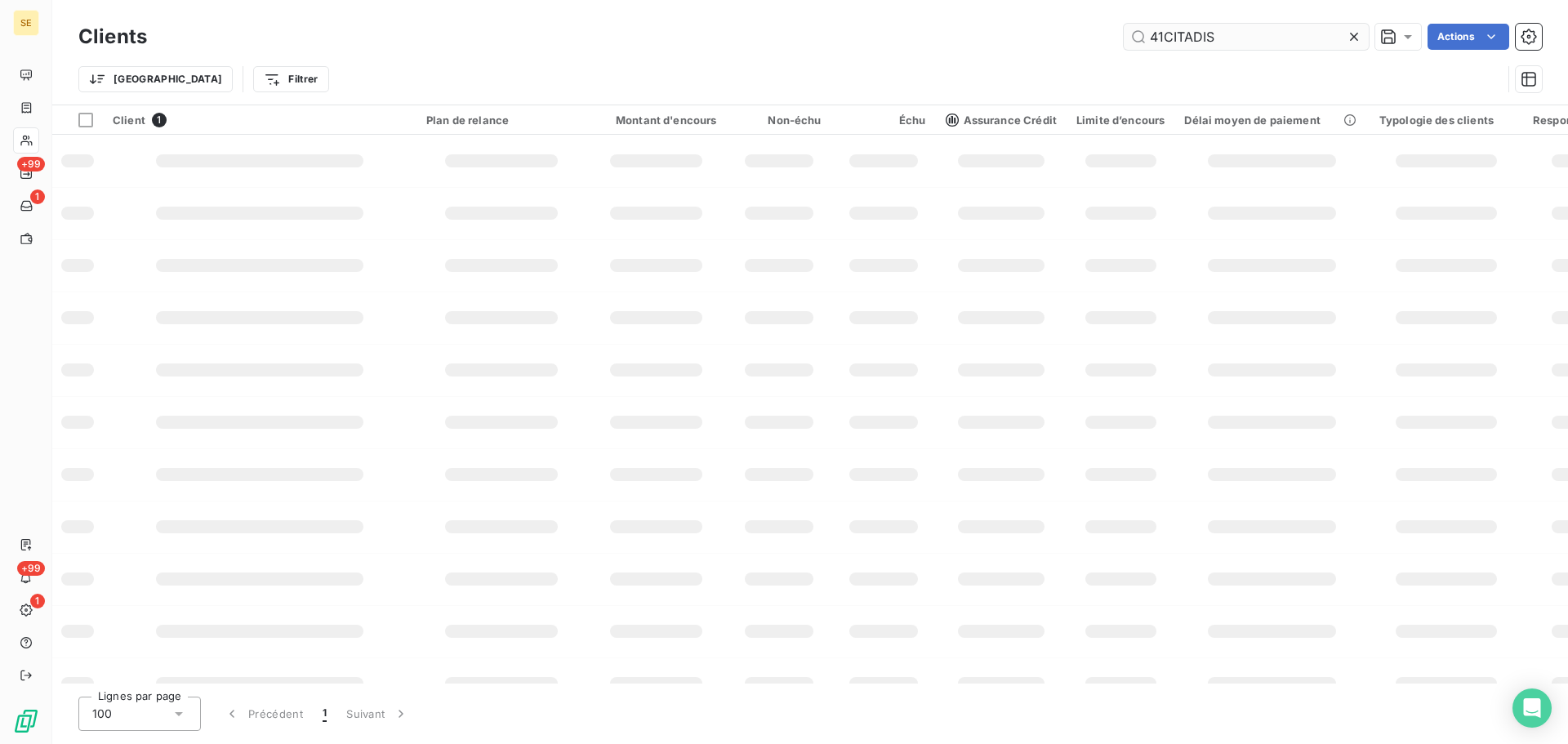
click at [1174, 37] on input "41CITADIS" at bounding box center [1246, 36] width 245 height 26
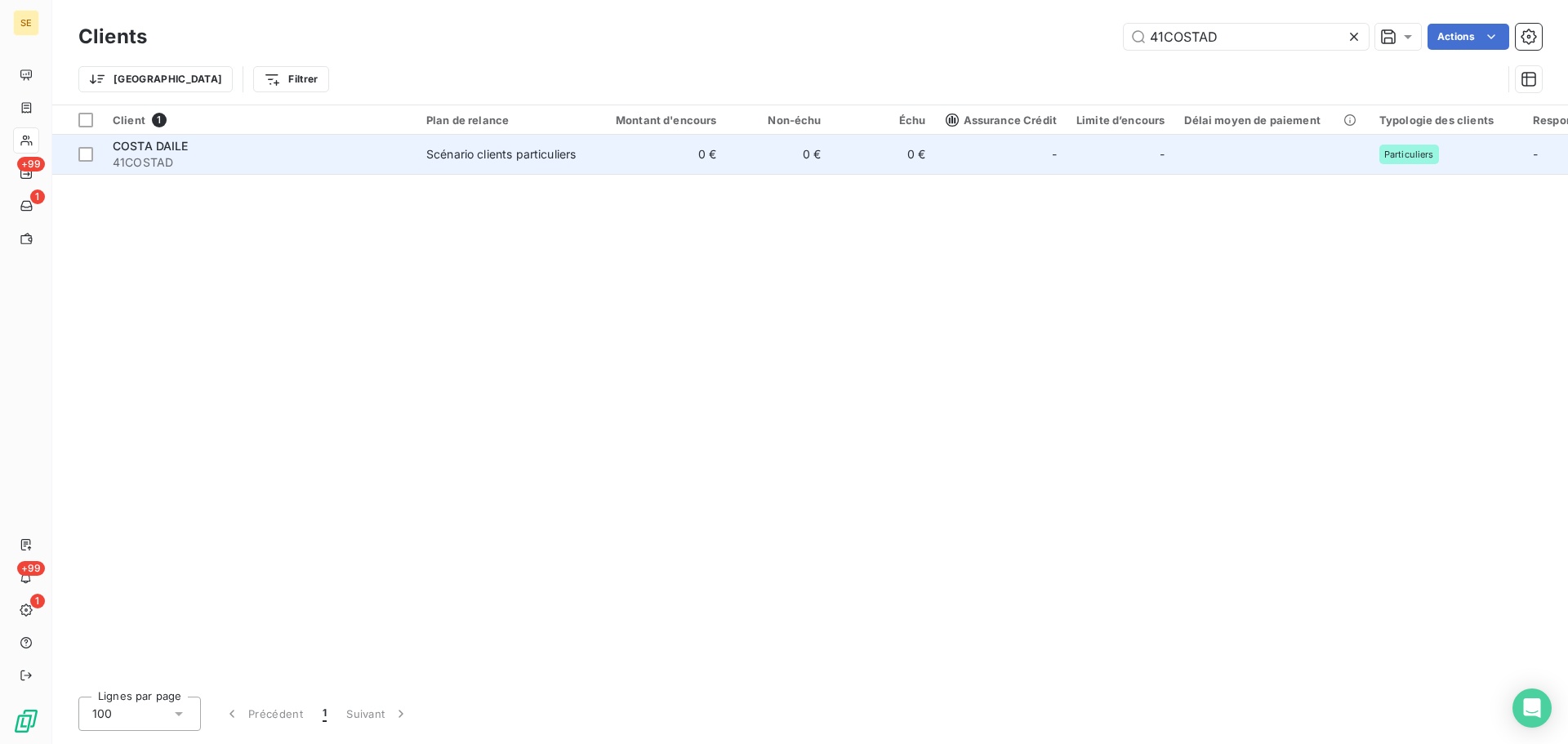
type input "41COSTAD"
click at [728, 171] on td "0 €" at bounding box center [779, 154] width 104 height 39
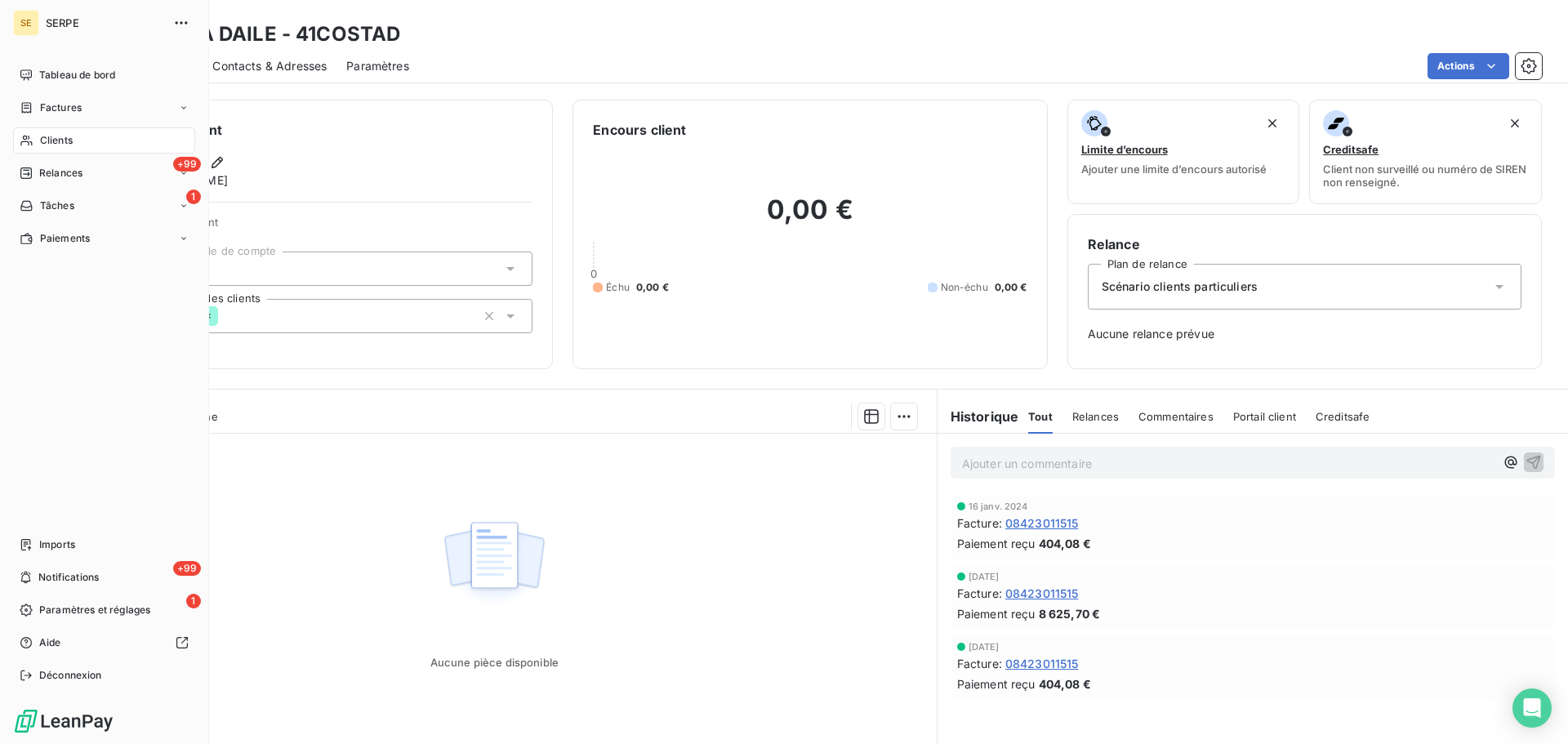
click at [93, 150] on div "Clients" at bounding box center [103, 140] width 182 height 26
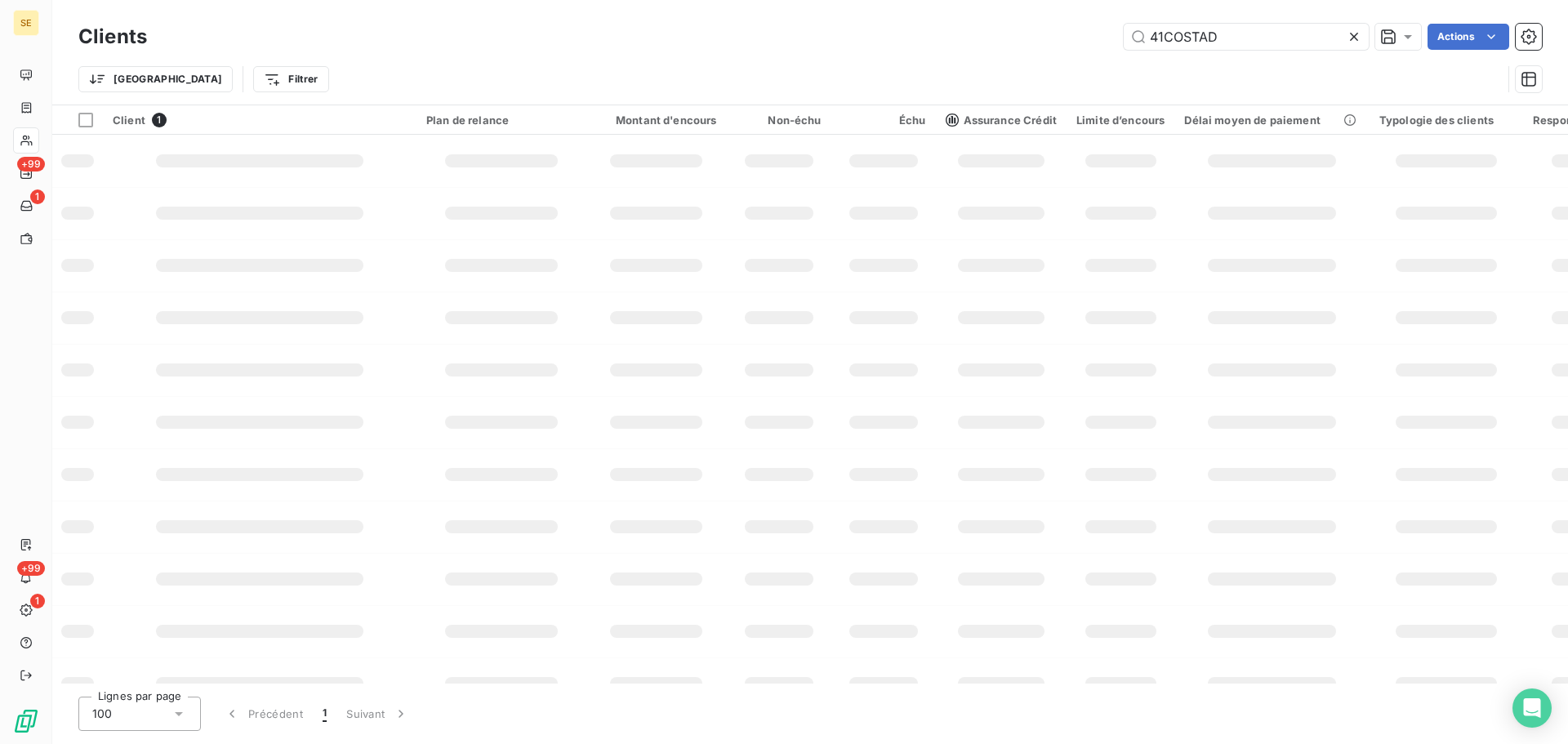
drag, startPoint x: 1239, startPoint y: 35, endPoint x: 1078, endPoint y: 55, distance: 162.2
click at [1150, 42] on input "41COSTAD" at bounding box center [1246, 36] width 245 height 26
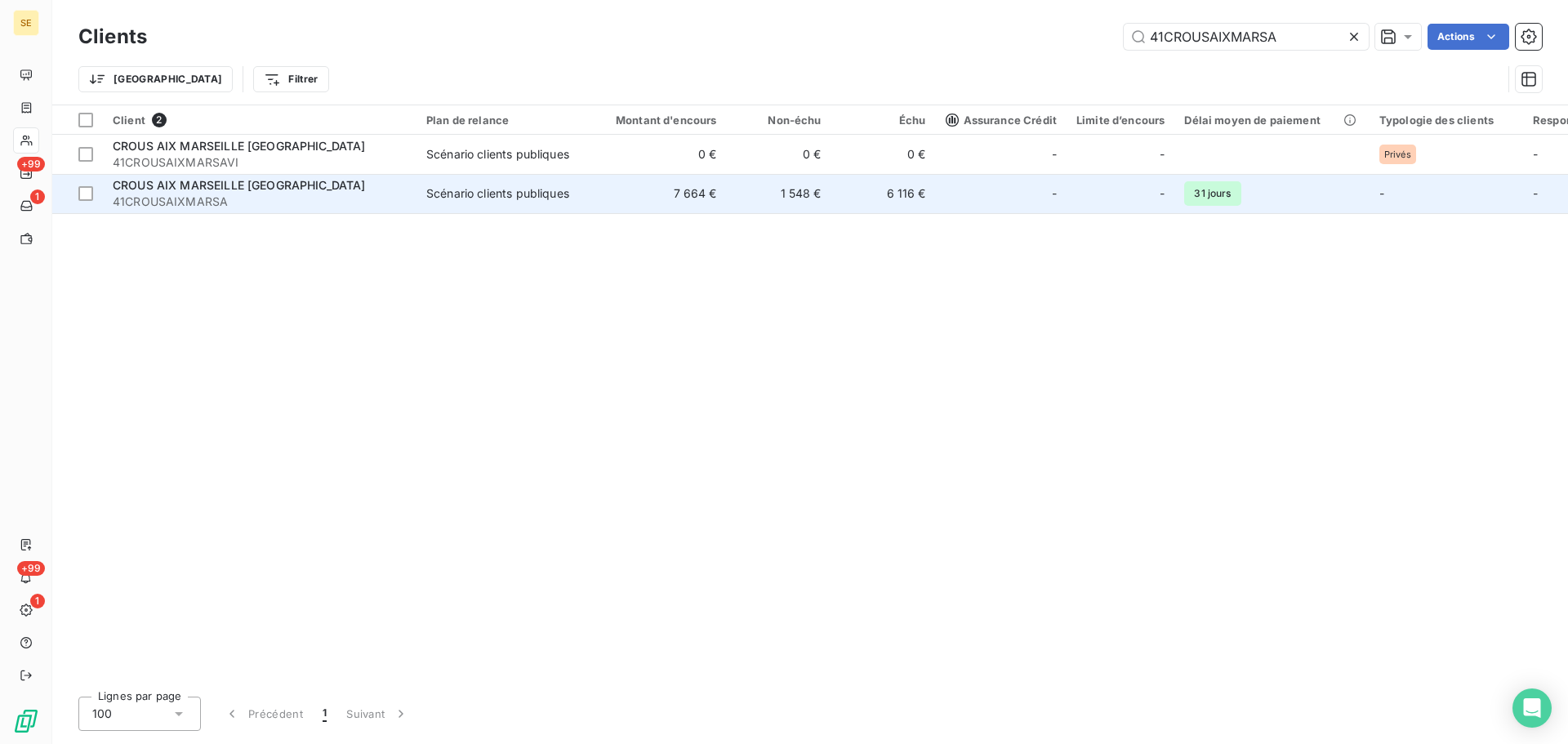
type input "41CROUSAIXMARSA"
click at [525, 186] on div "Scénario clients publiques" at bounding box center [498, 193] width 143 height 16
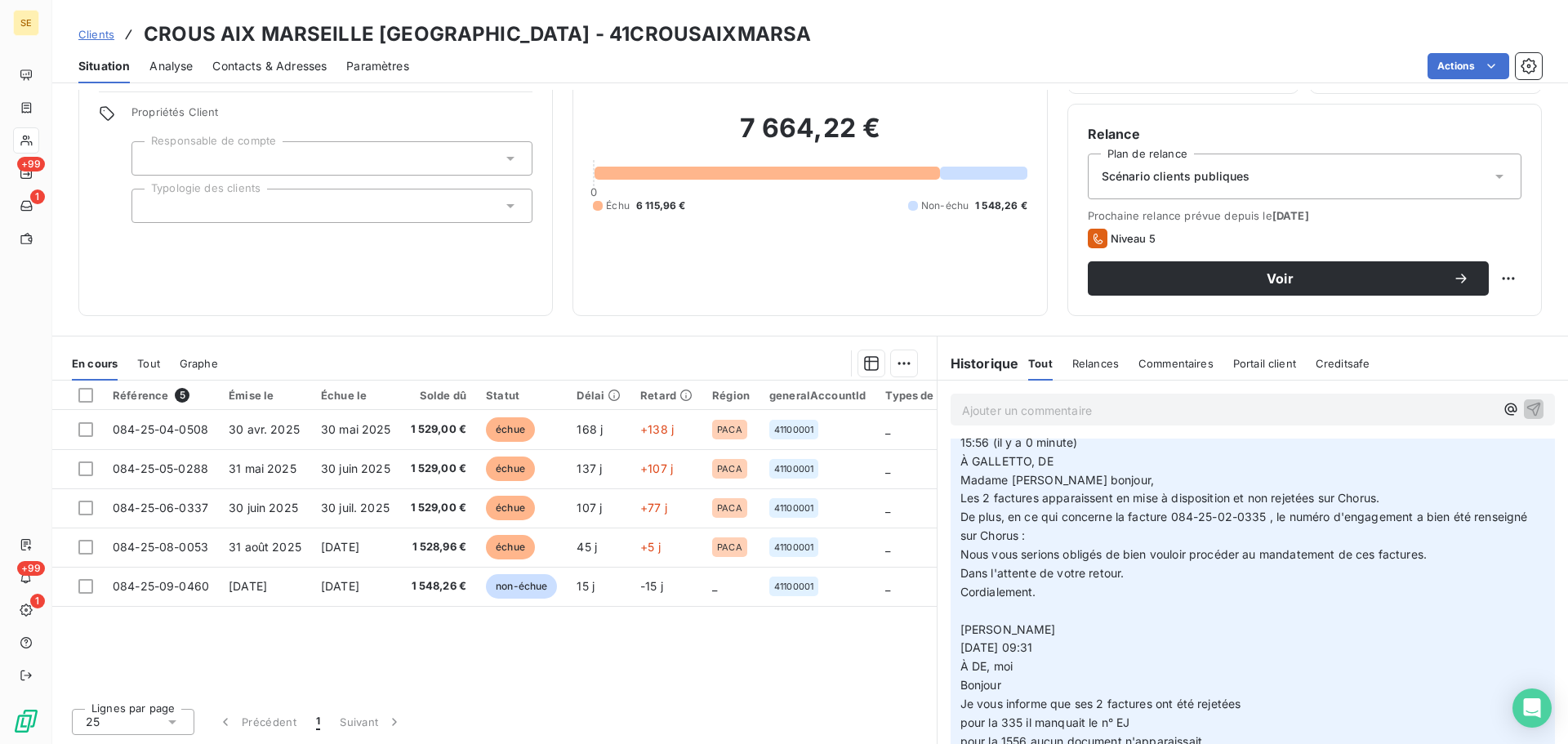
scroll to position [4249, 0]
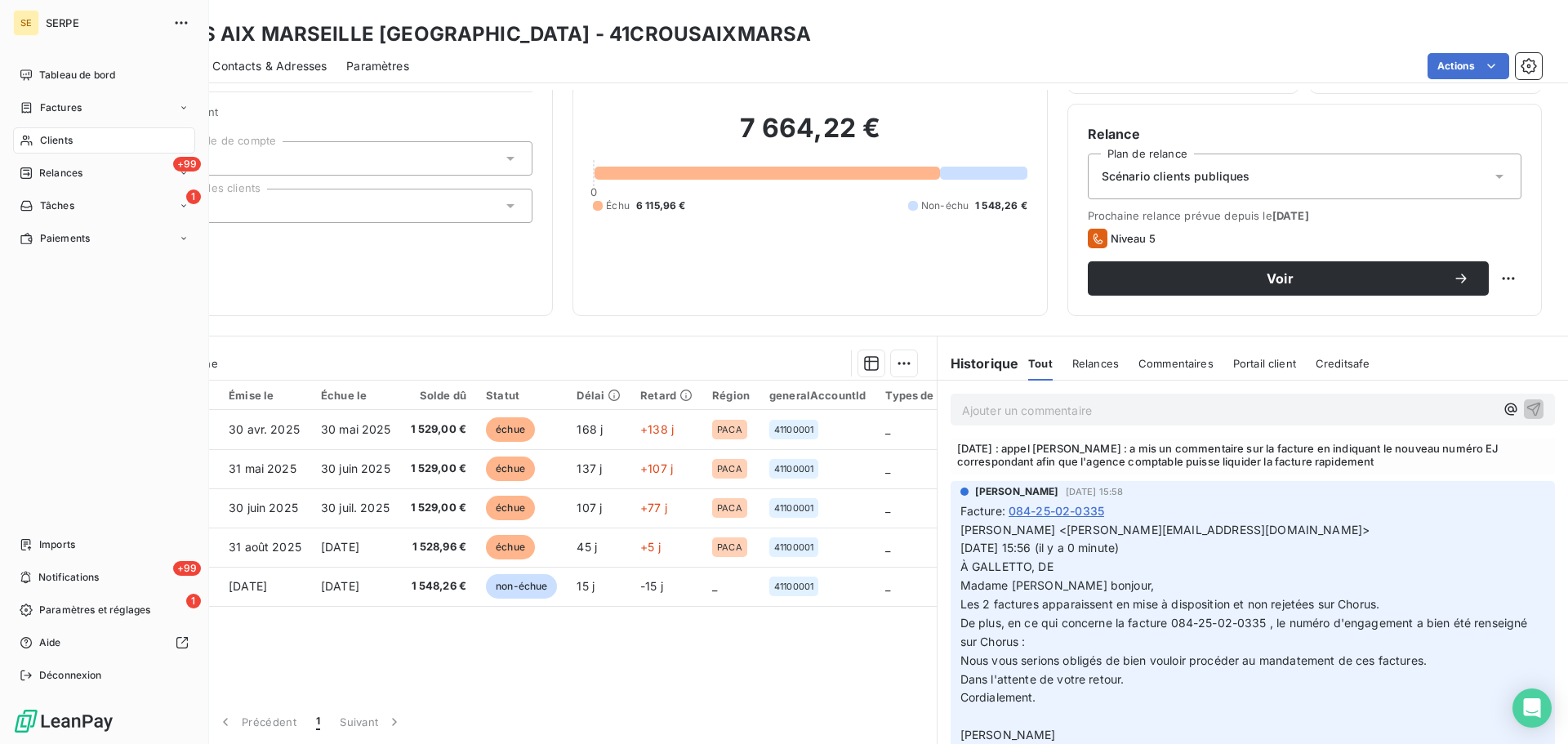
drag, startPoint x: 70, startPoint y: 144, endPoint x: 101, endPoint y: 139, distance: 31.4
click at [70, 144] on span "Clients" at bounding box center [56, 140] width 33 height 14
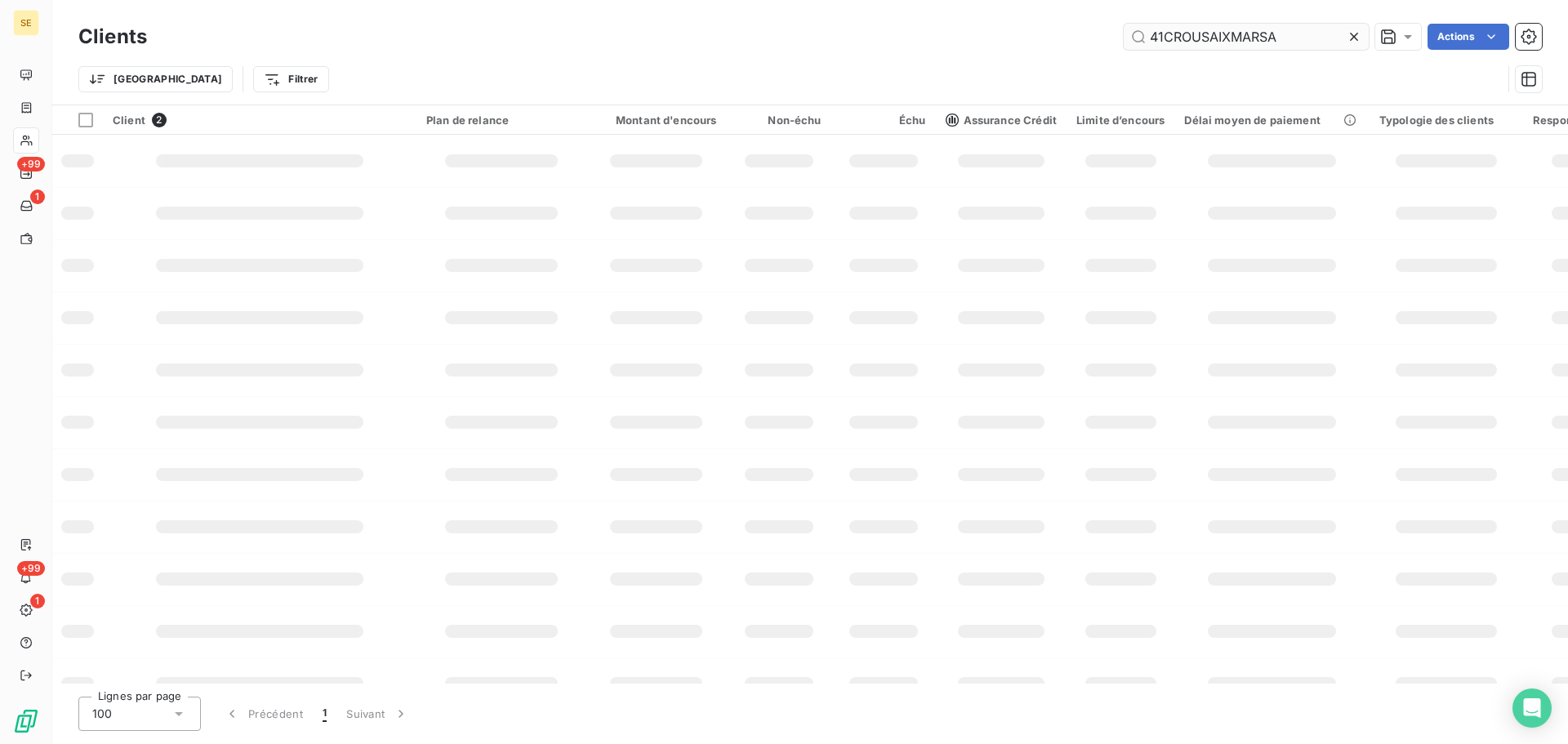
drag, startPoint x: 1314, startPoint y: 32, endPoint x: 1143, endPoint y: 42, distance: 171.3
click at [1143, 42] on input "41CROUSAIXMARSA" at bounding box center [1246, 36] width 245 height 26
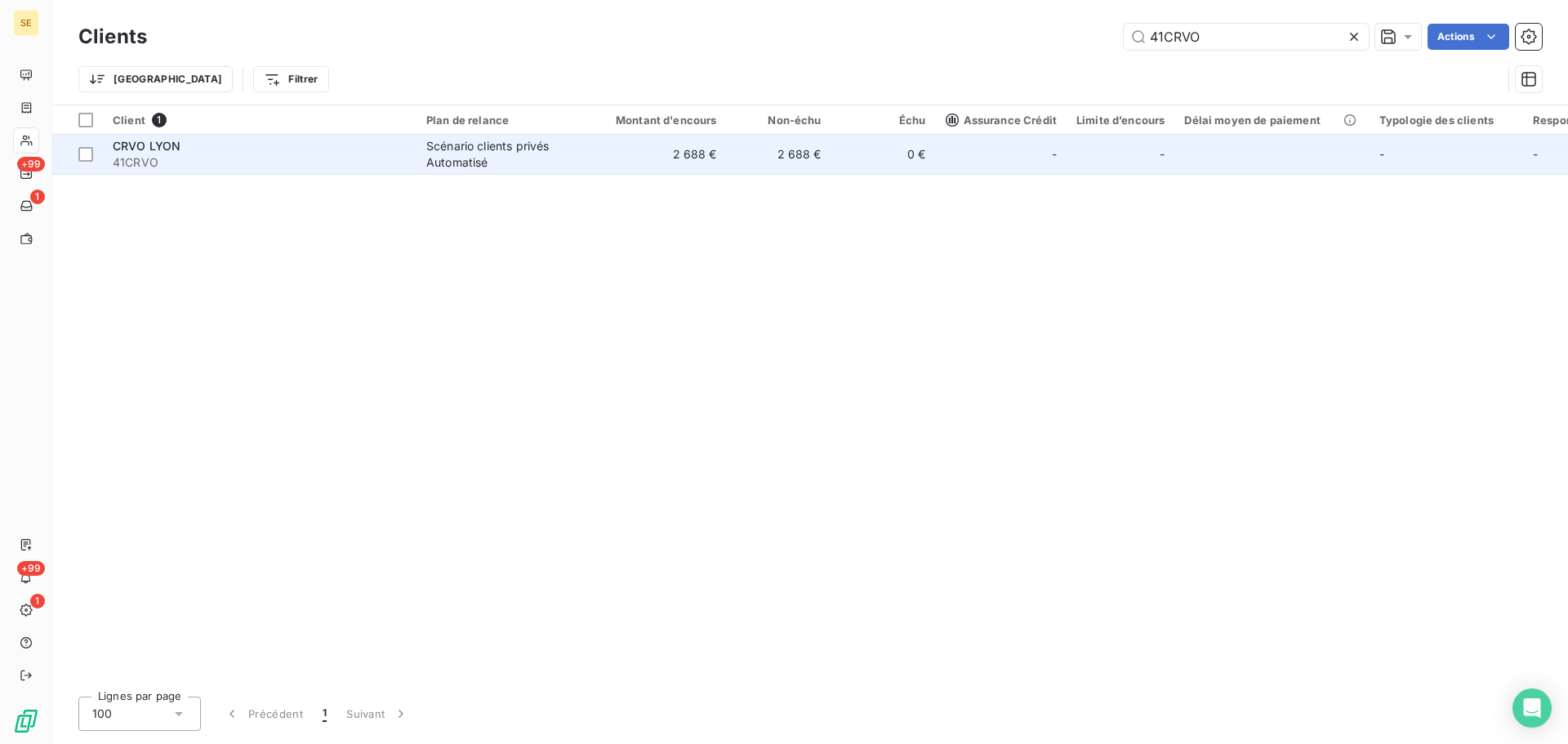
type input "41CRVO"
click at [797, 164] on td "2 688 €" at bounding box center [779, 154] width 104 height 39
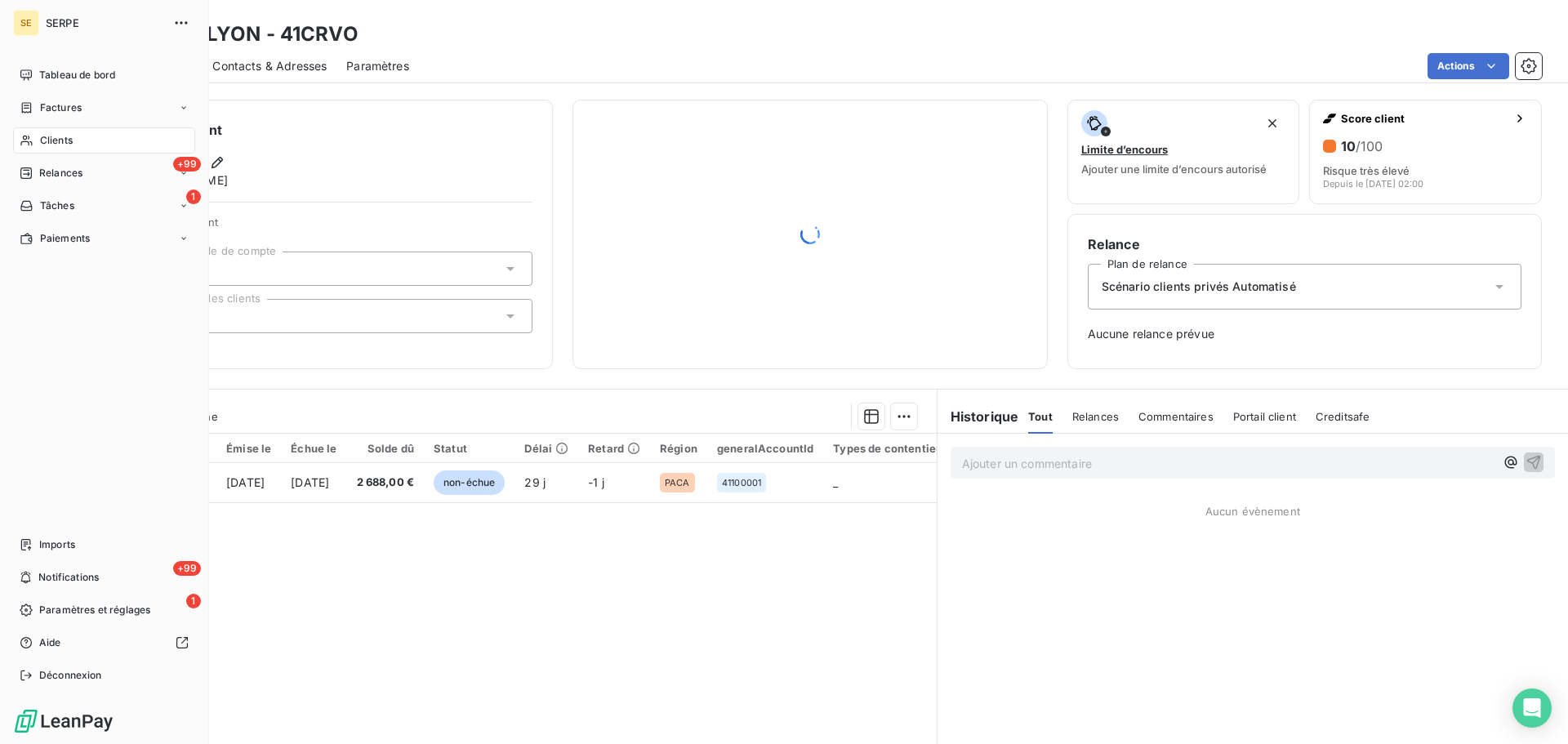
drag, startPoint x: 64, startPoint y: 135, endPoint x: 78, endPoint y: 134, distance: 14.0
click at [65, 135] on span "Clients" at bounding box center [56, 140] width 33 height 14
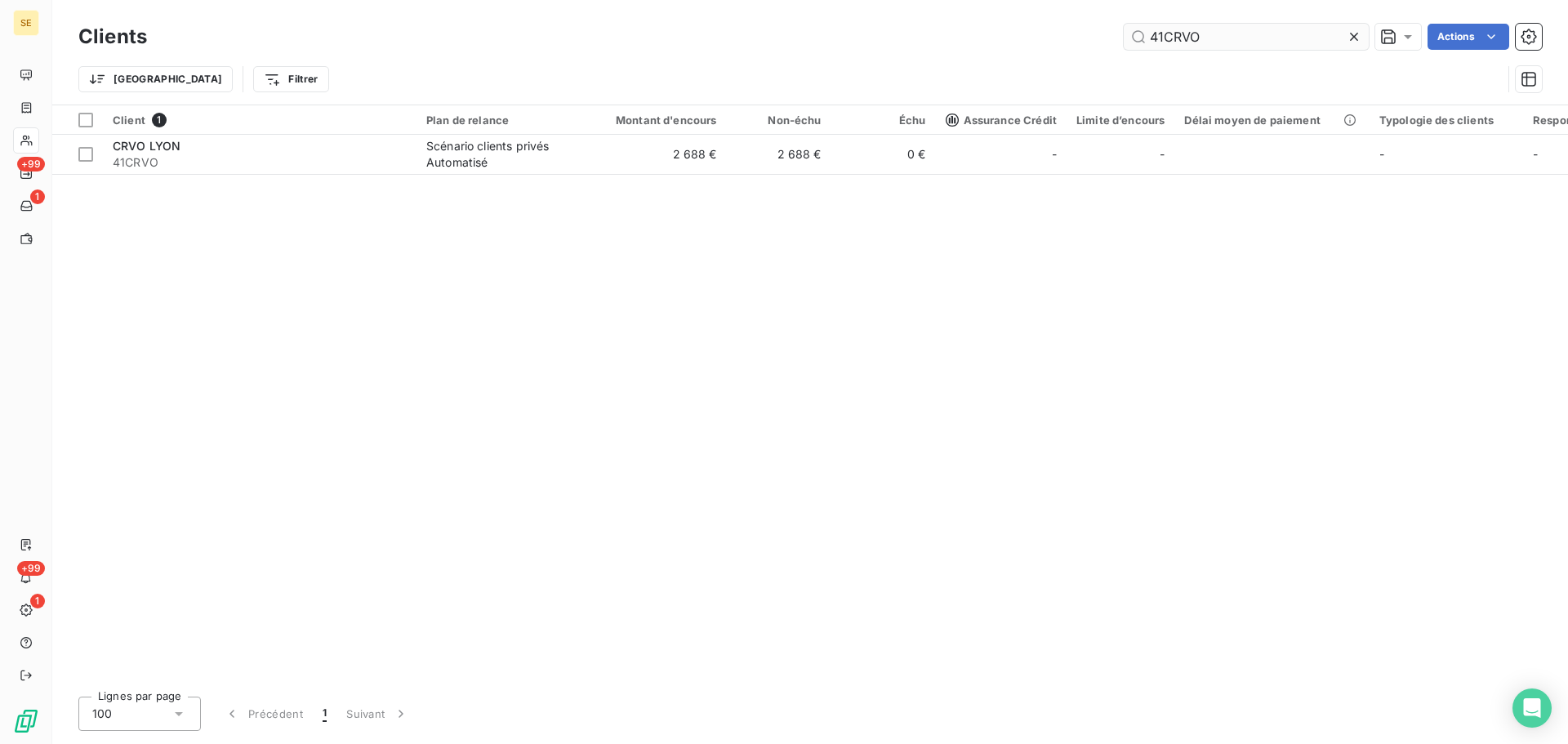
drag, startPoint x: 1217, startPoint y: 36, endPoint x: 1153, endPoint y: 36, distance: 64.0
click at [1153, 36] on input "41CRVO" at bounding box center [1246, 36] width 245 height 26
type input "41DAMIERSANNECY"
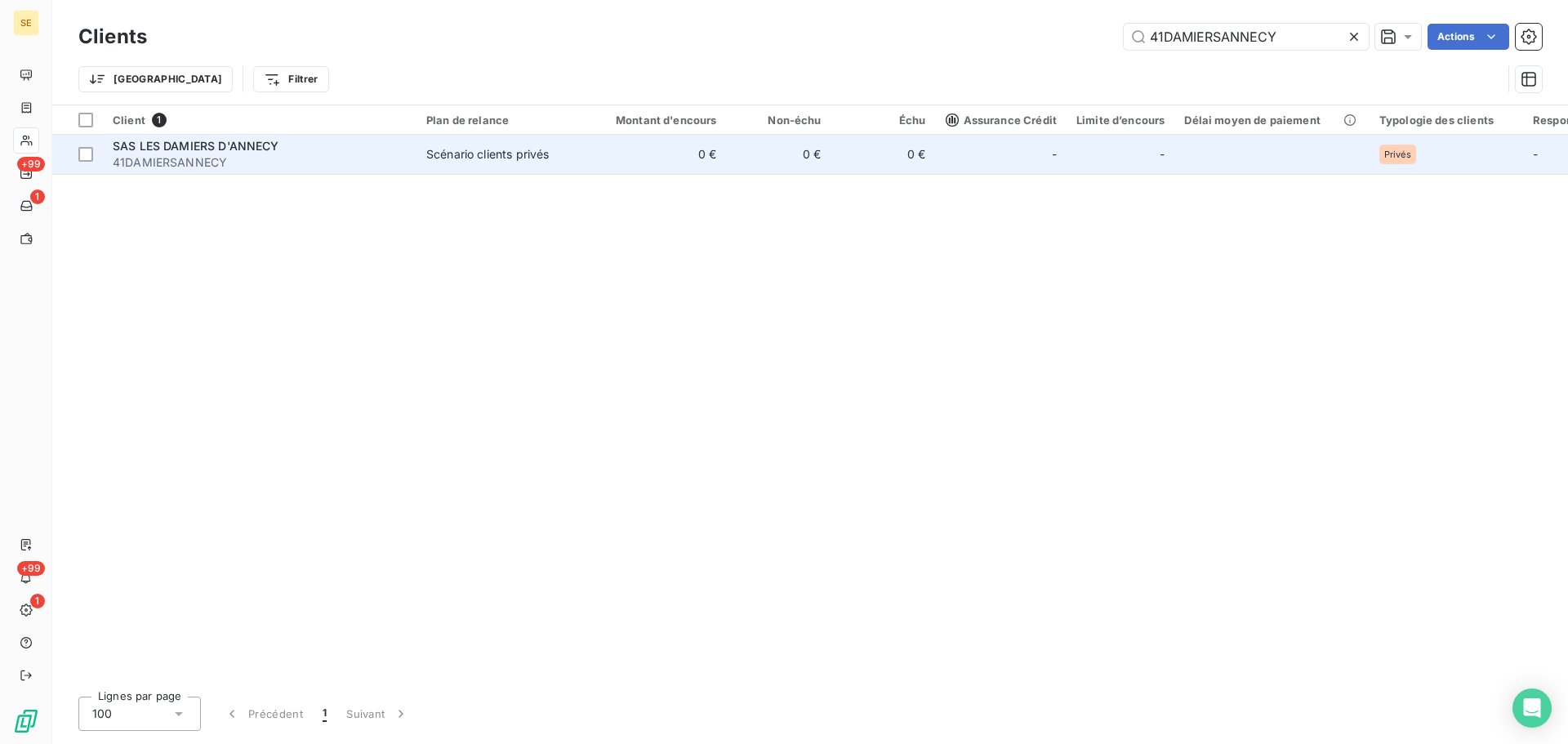
click at [581, 175] on div "Client 1 Plan de relance Montant d'encours Non-échu Échu Assurance Crédit Limit…" at bounding box center [810, 394] width 1516 height 578
click at [592, 165] on td "0 €" at bounding box center [657, 154] width 141 height 39
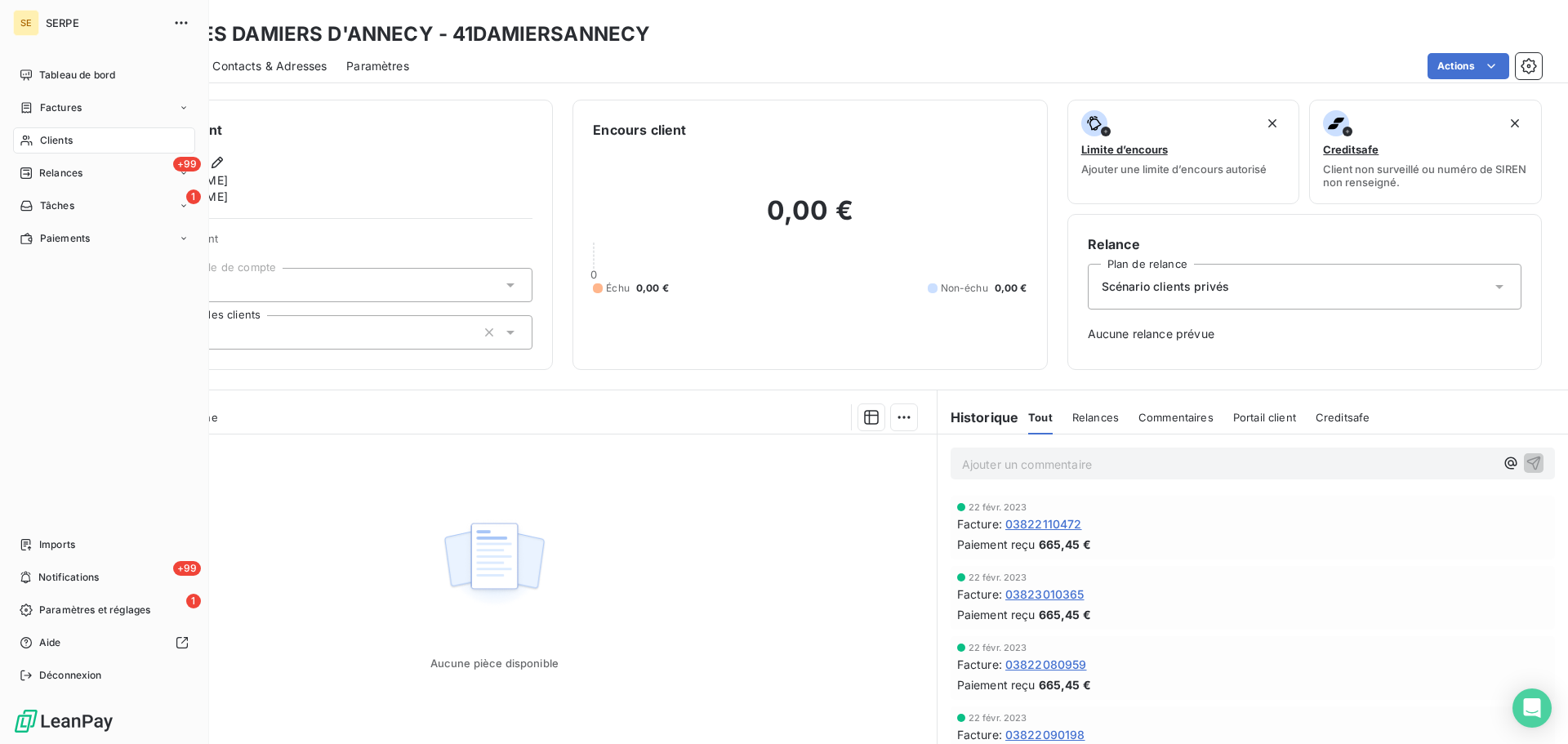
click at [62, 146] on span "Clients" at bounding box center [56, 140] width 33 height 14
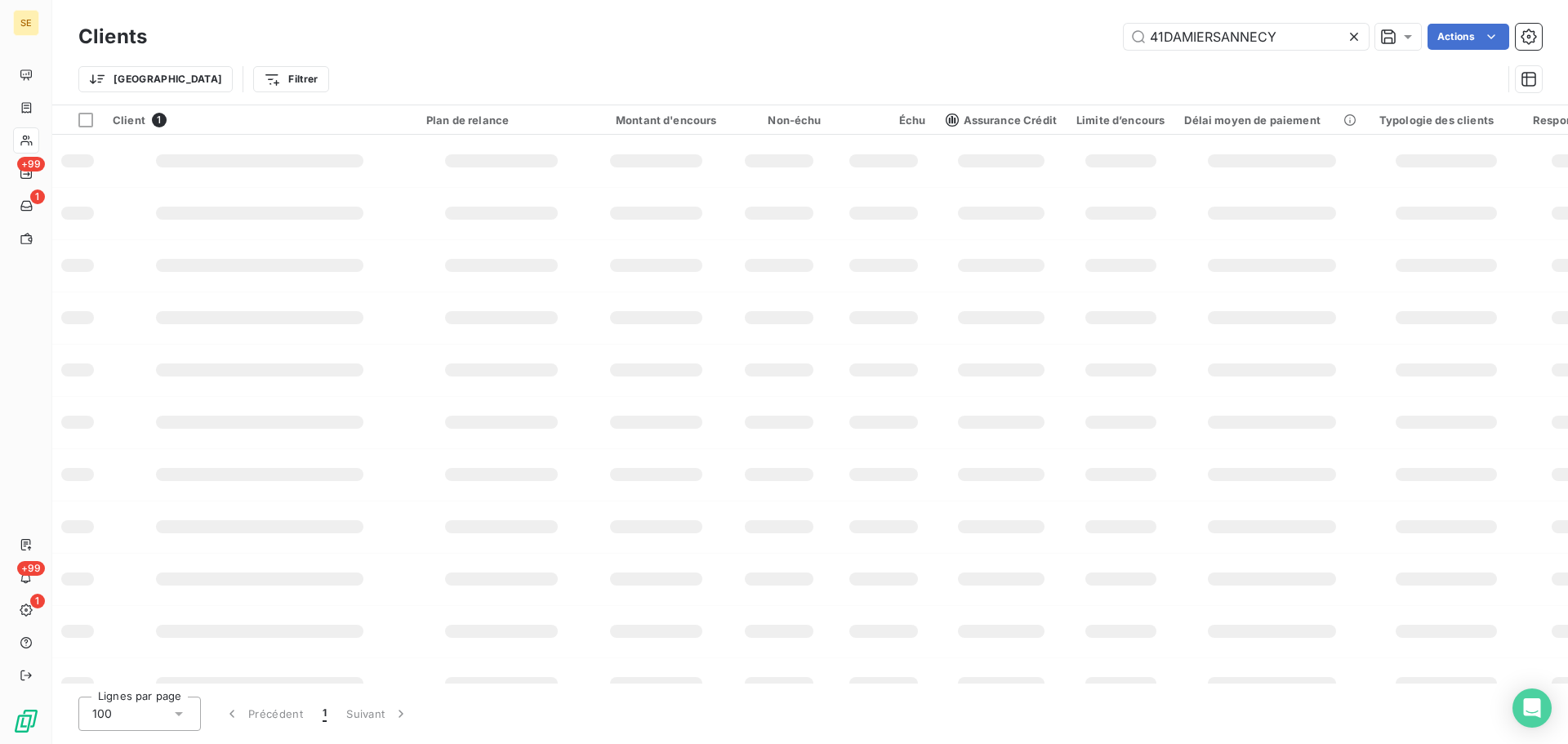
drag, startPoint x: 1299, startPoint y: 35, endPoint x: 1115, endPoint y: 48, distance: 184.5
click at [1115, 48] on div "41DAMIERSANNECY Actions" at bounding box center [854, 36] width 1376 height 26
drag, startPoint x: 1183, startPoint y: 42, endPoint x: 1175, endPoint y: 33, distance: 12.0
type input "41DAUPHINEEPFL"
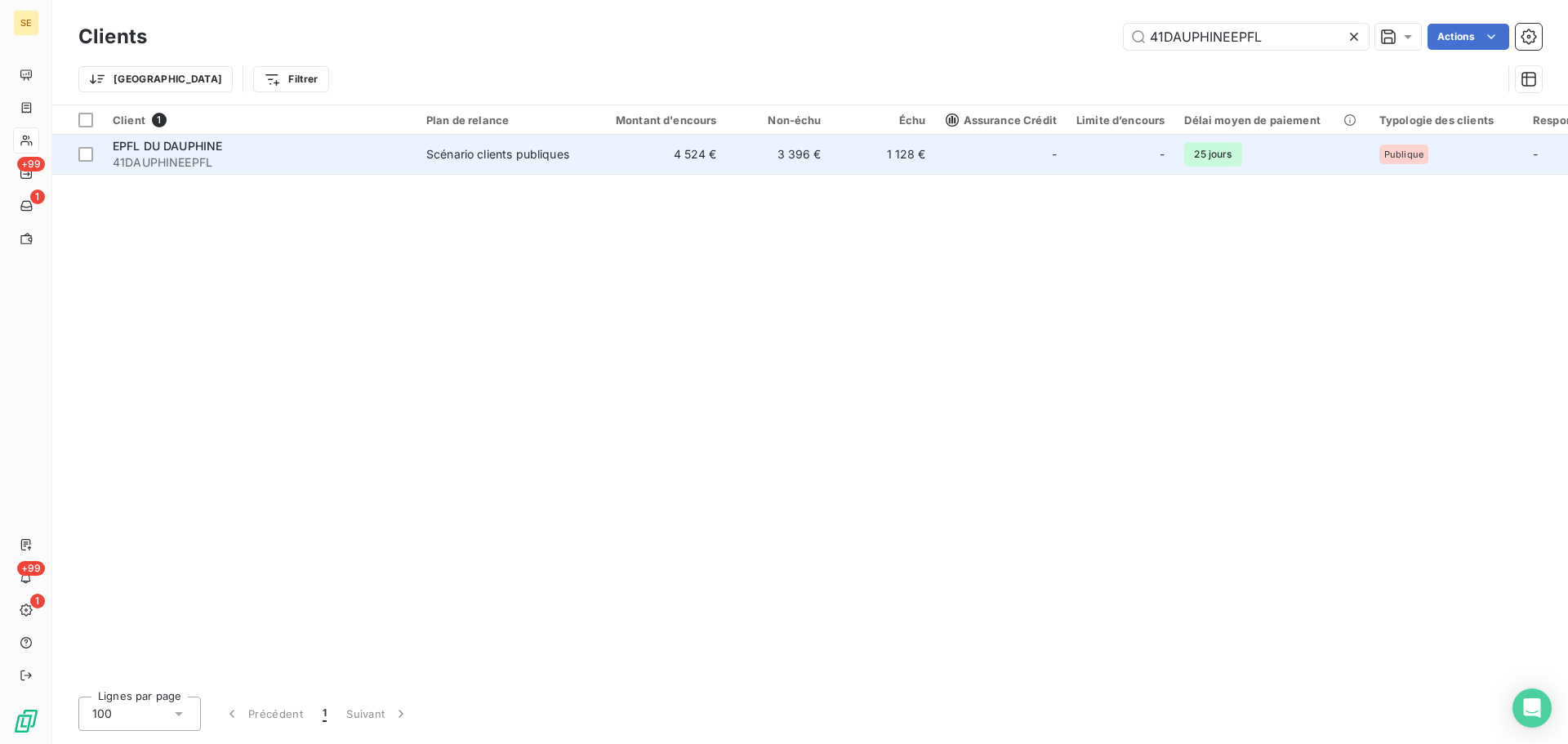
click at [437, 160] on div "Scénario clients publiques" at bounding box center [498, 154] width 143 height 16
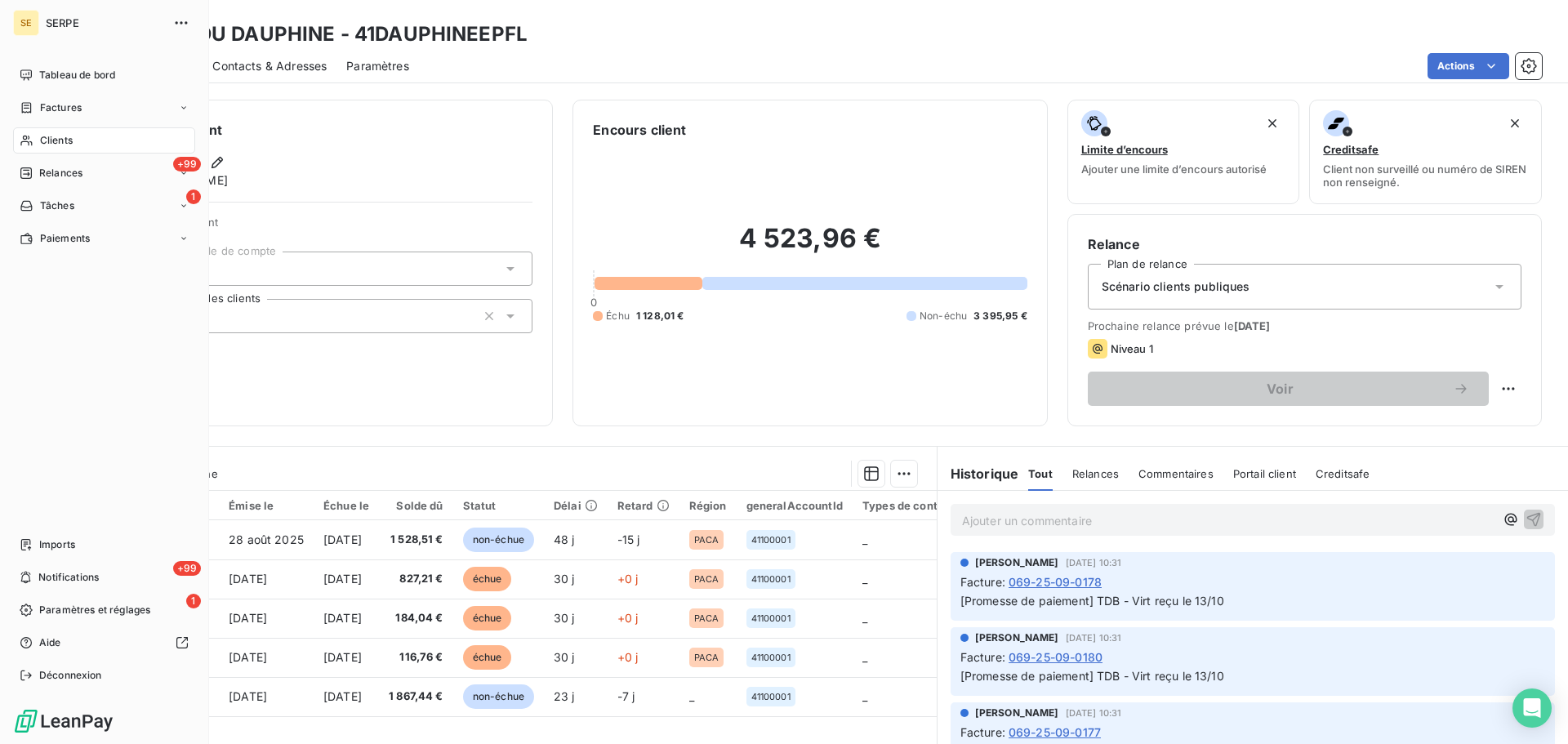
click at [68, 147] on span "Clients" at bounding box center [56, 140] width 33 height 14
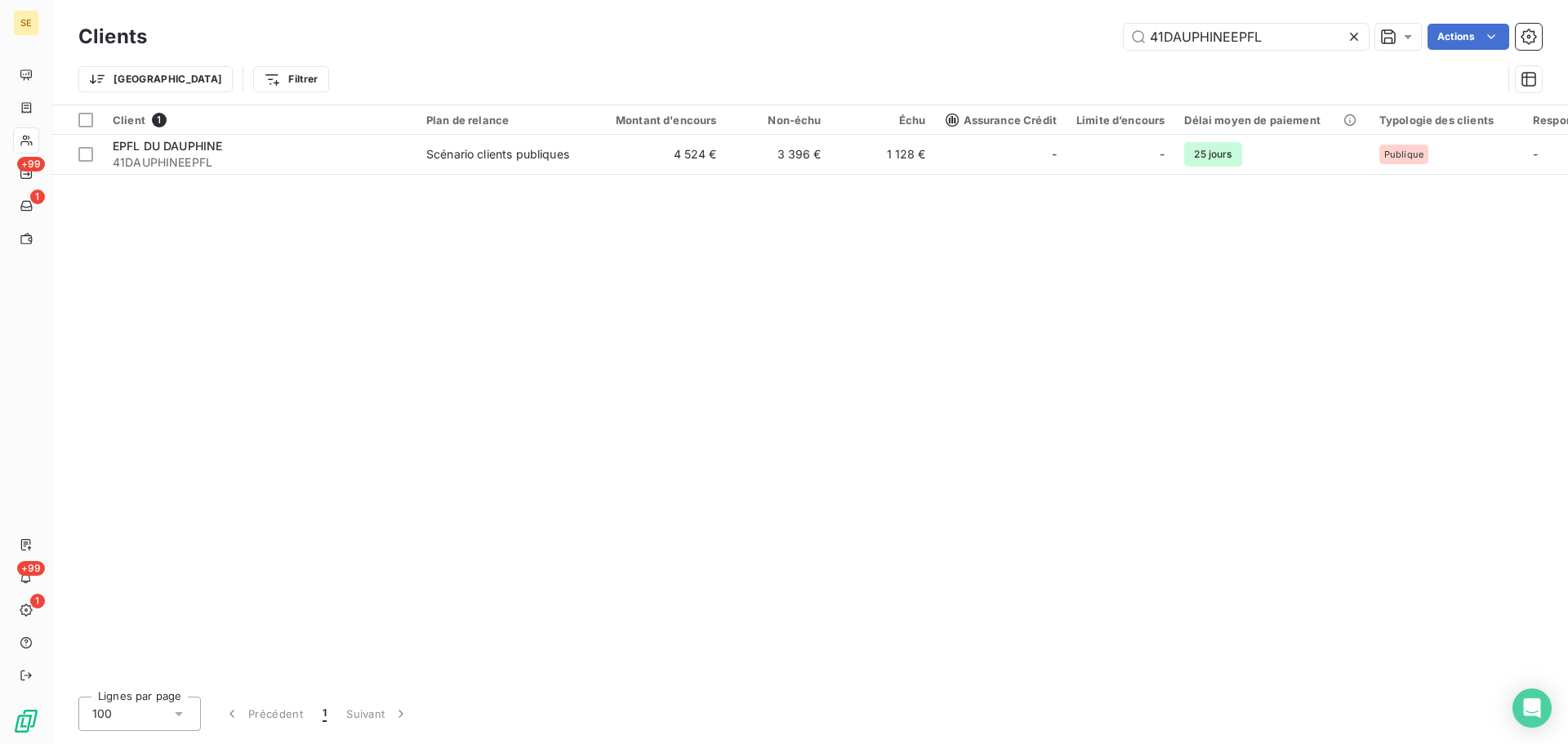
drag, startPoint x: 1284, startPoint y: 36, endPoint x: 1053, endPoint y: 42, distance: 231.1
click at [1054, 38] on div "41DAUPHINEEPFL Actions" at bounding box center [854, 36] width 1376 height 26
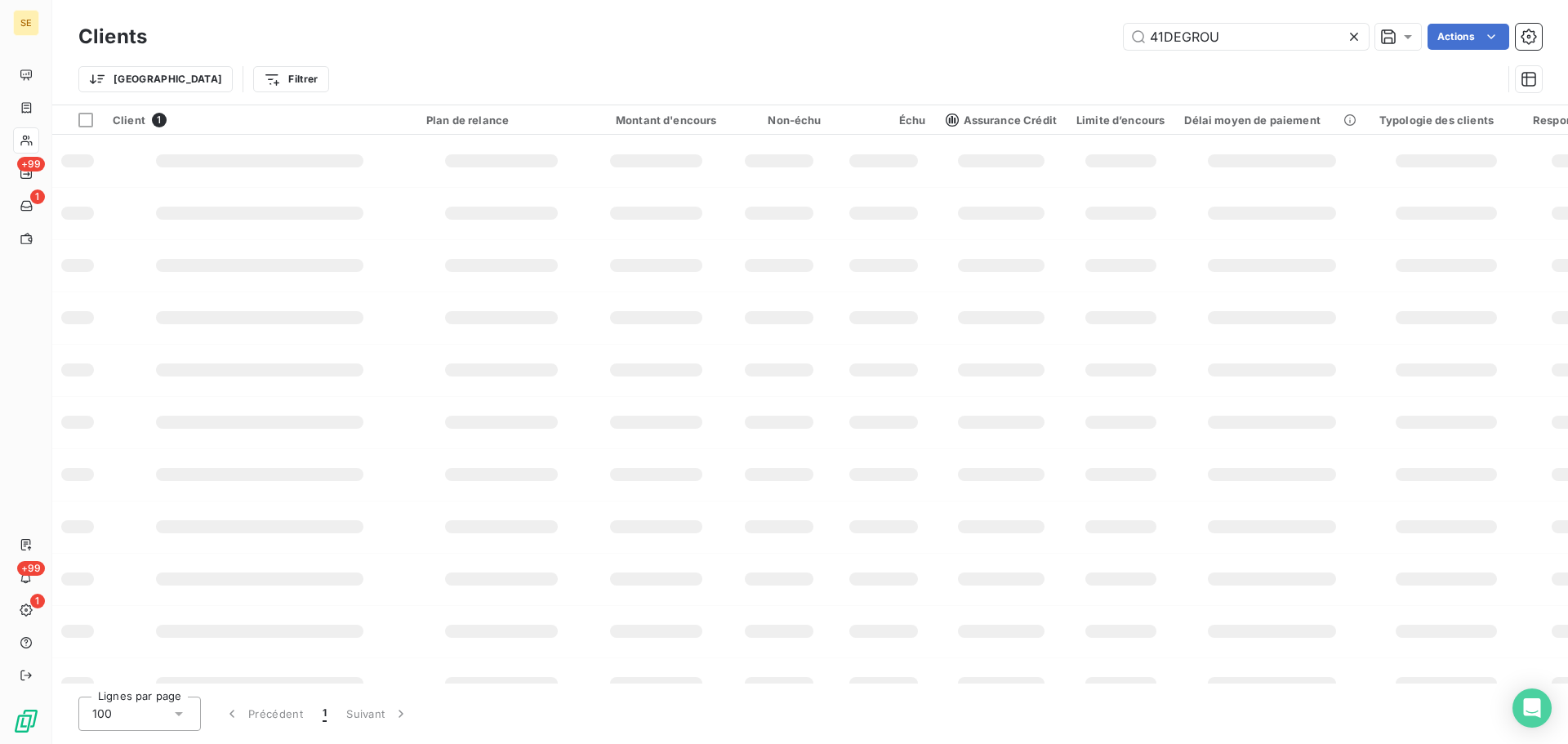
type input "41DEGROU"
click at [859, 68] on div "Trier Filtrer" at bounding box center [791, 79] width 1424 height 31
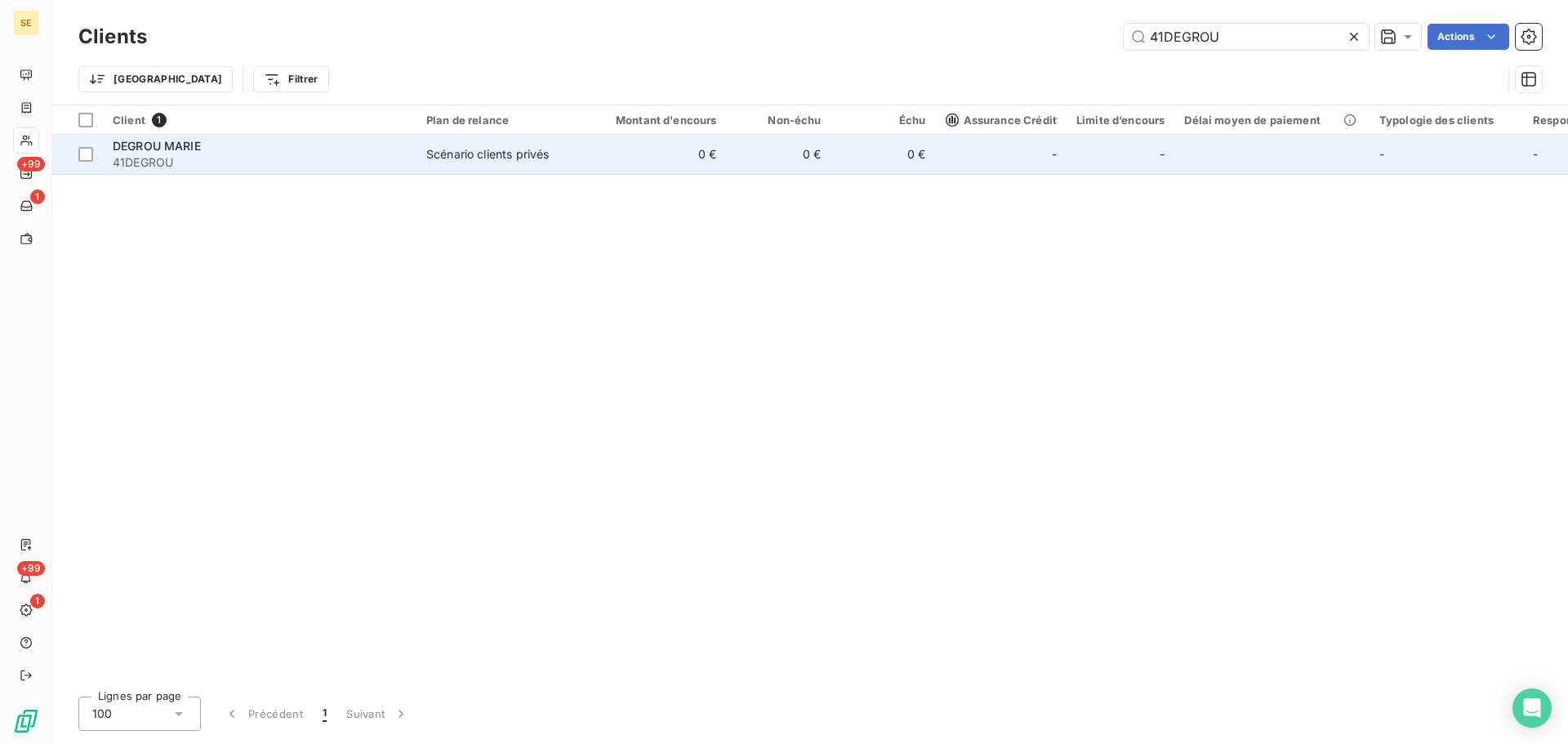
click at [534, 163] on td "Scénario clients privés" at bounding box center [502, 154] width 170 height 39
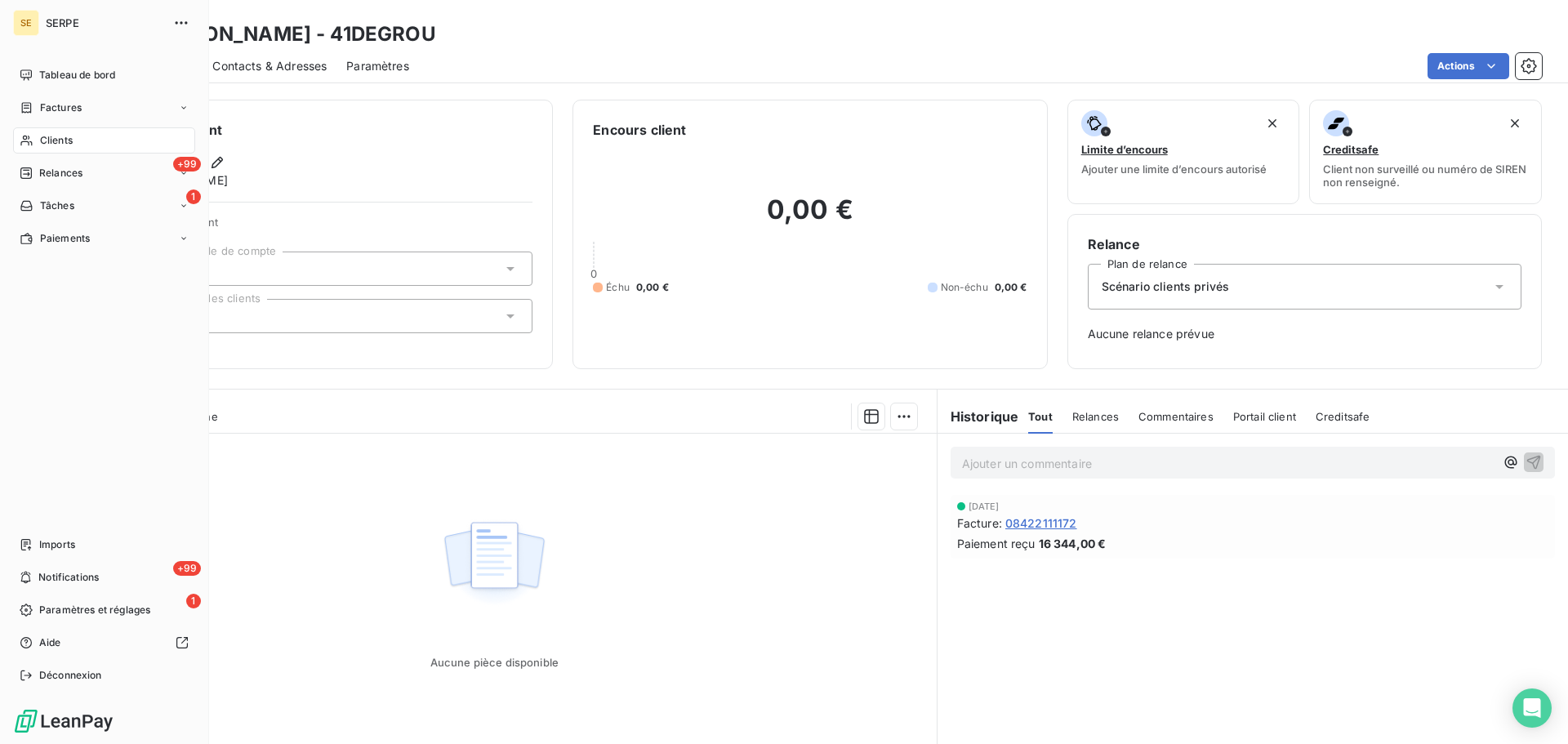
drag, startPoint x: 56, startPoint y: 148, endPoint x: 68, endPoint y: 146, distance: 12.2
click at [56, 148] on div "Clients" at bounding box center [103, 140] width 182 height 26
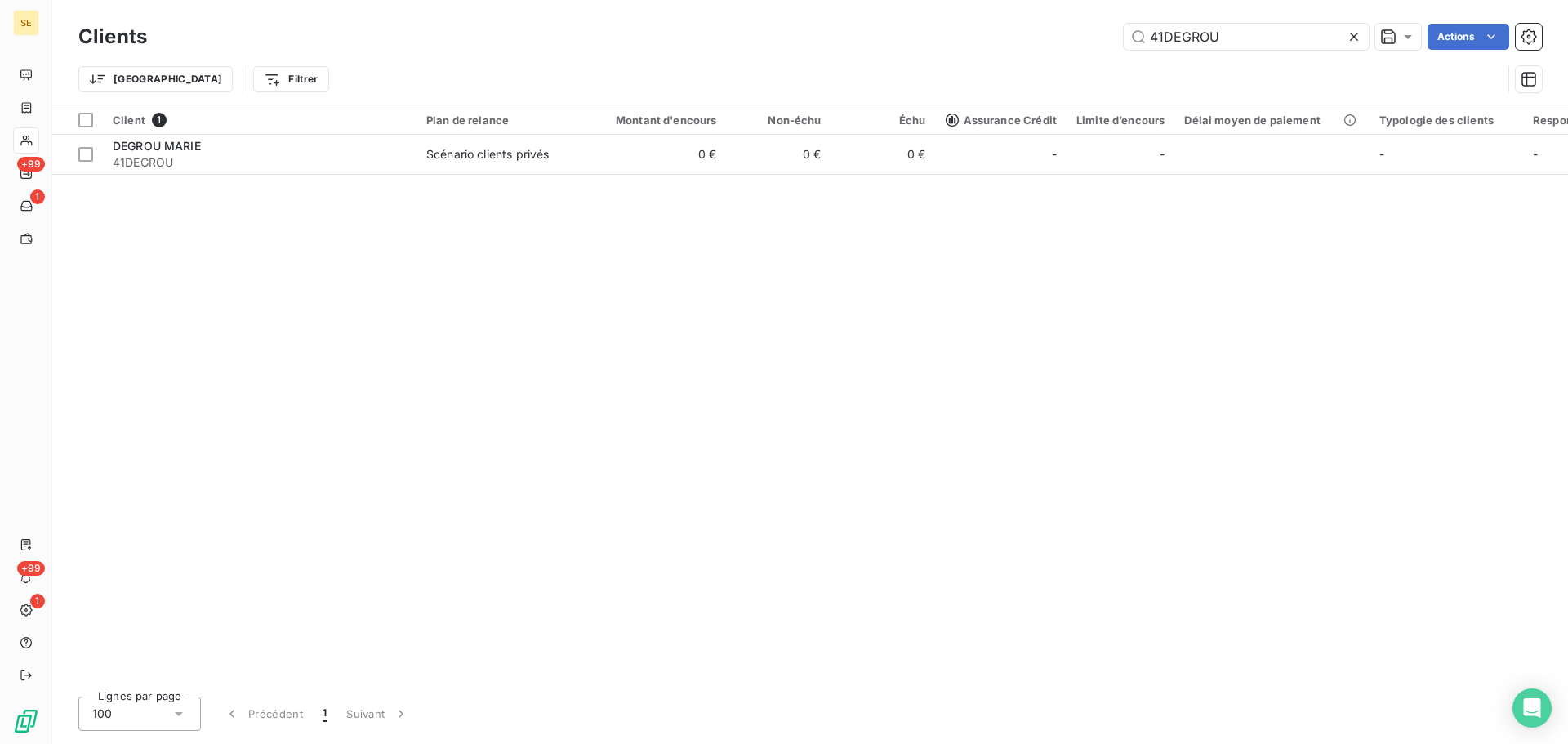
drag, startPoint x: 1237, startPoint y: 44, endPoint x: 1099, endPoint y: 42, distance: 138.0
click at [1099, 42] on div "41DEGROU Actions" at bounding box center [854, 36] width 1376 height 26
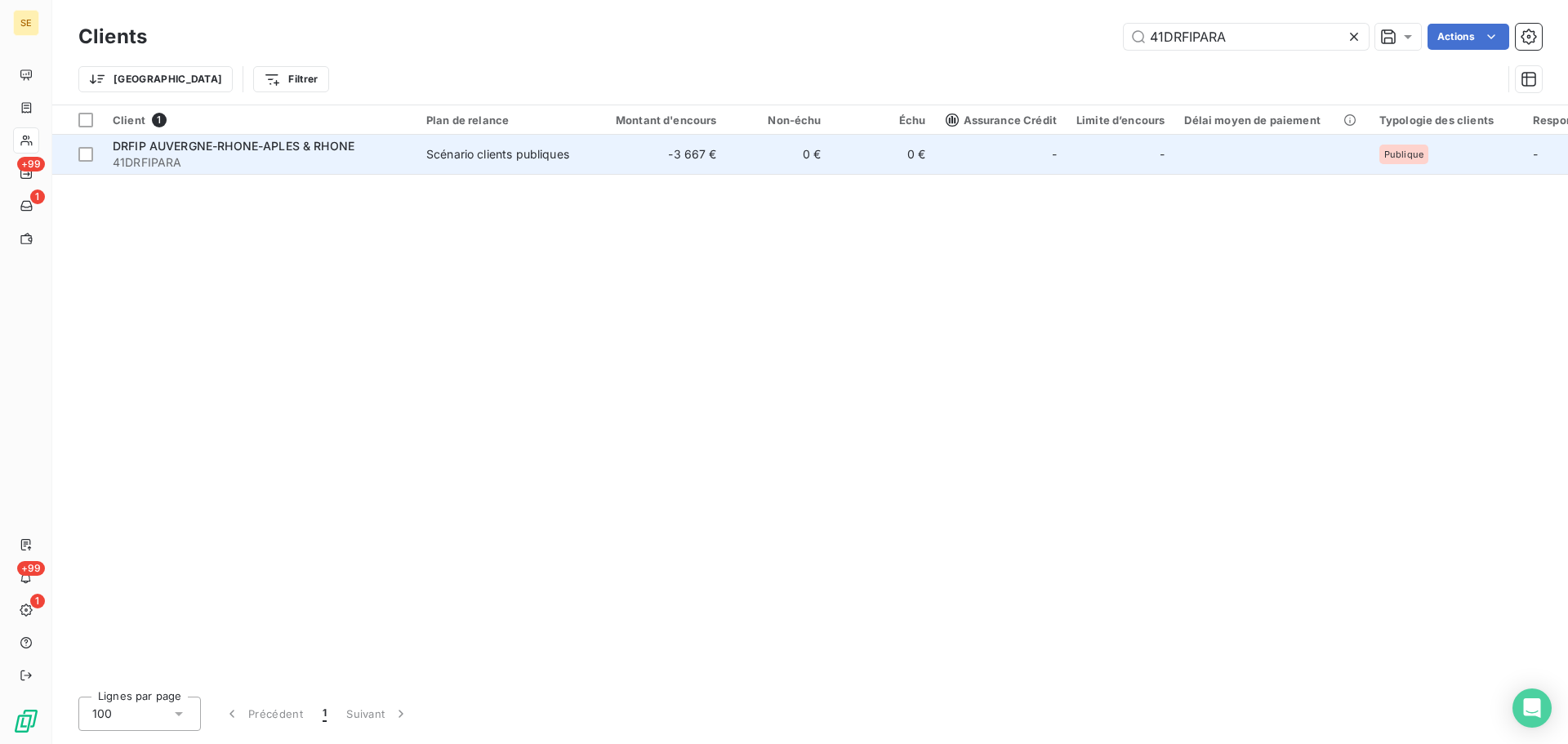
type input "41DRFIPARA"
click at [449, 149] on div "Scénario clients publiques" at bounding box center [498, 154] width 143 height 16
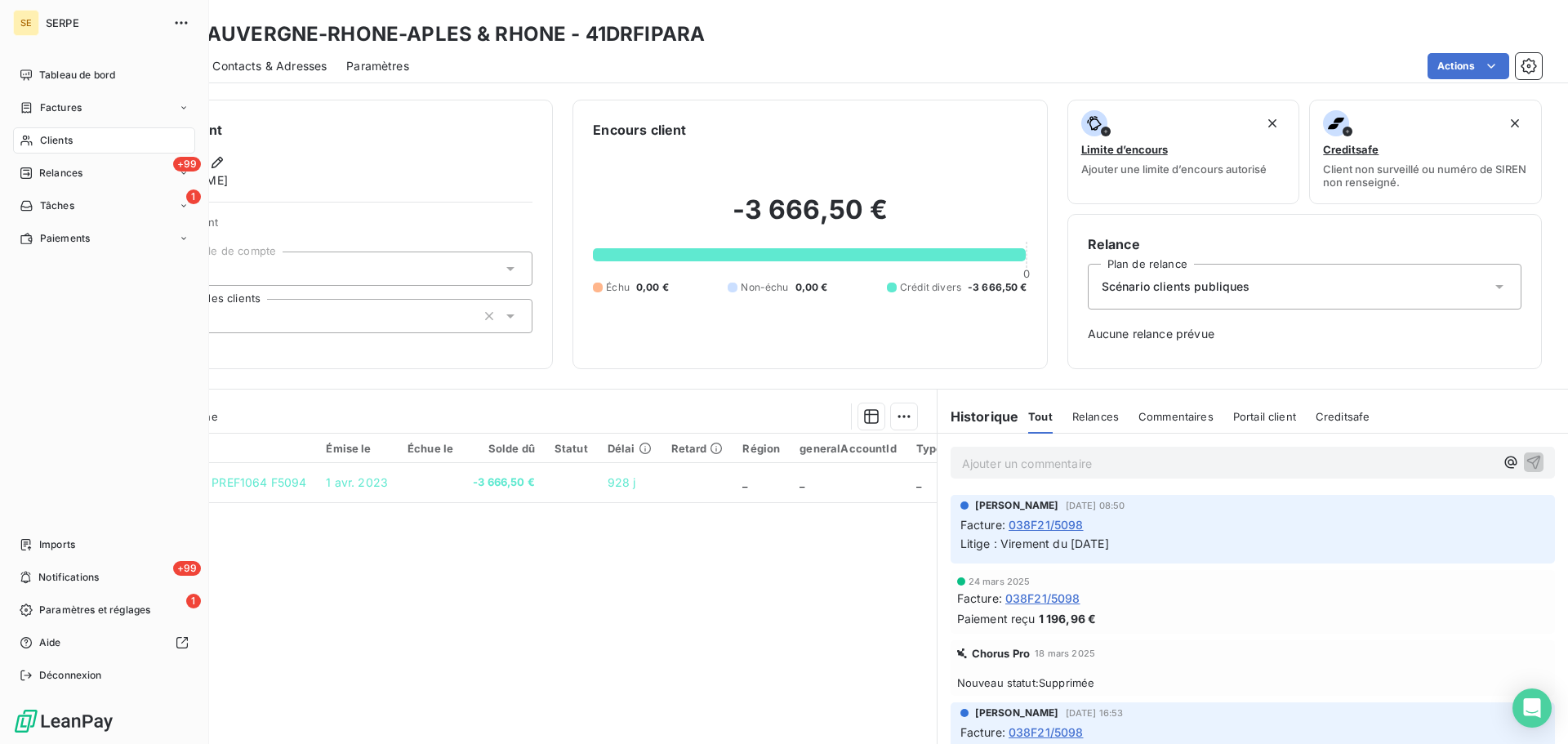
click at [48, 133] on span "Clients" at bounding box center [56, 140] width 33 height 14
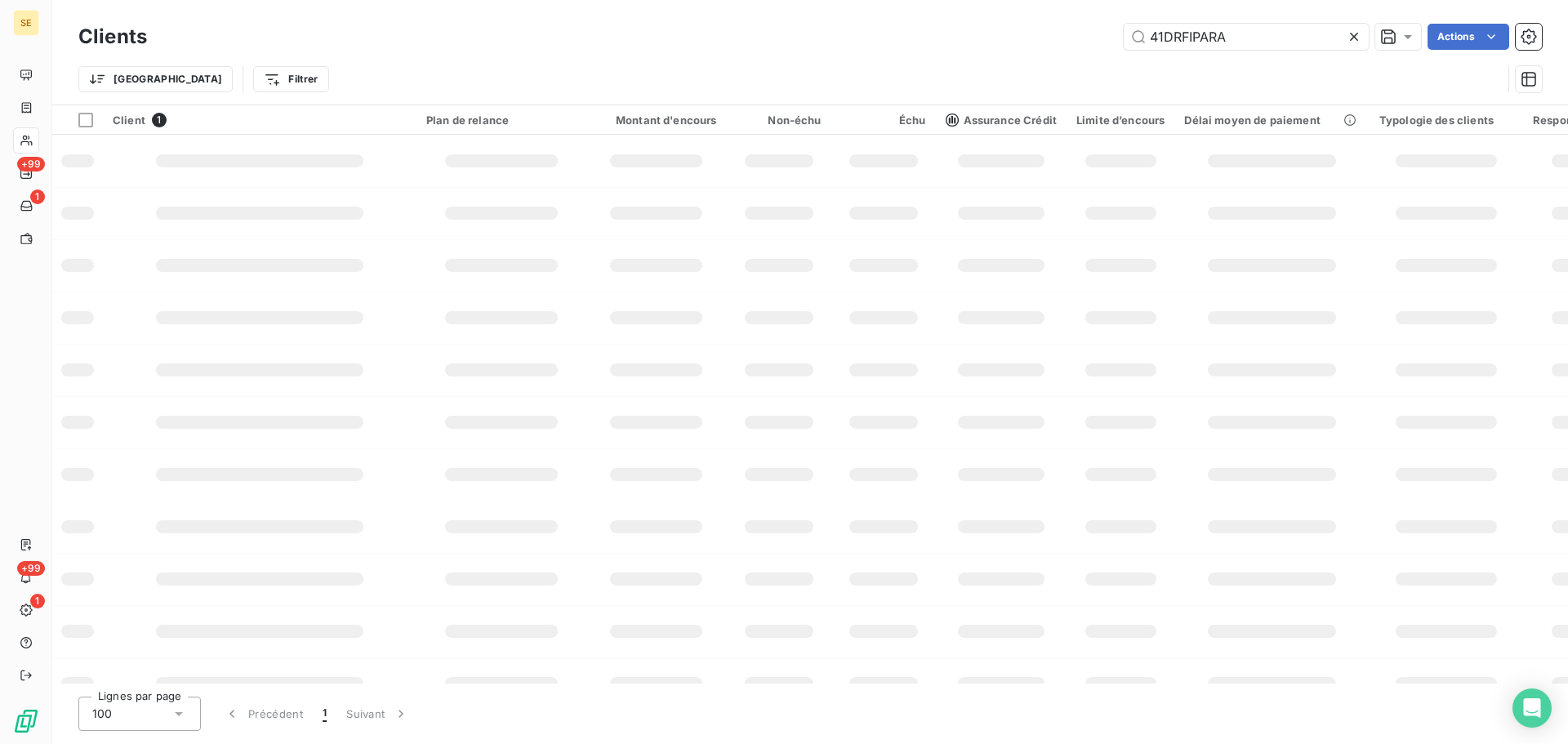
drag, startPoint x: 1251, startPoint y: 31, endPoint x: 1093, endPoint y: 41, distance: 158.3
click at [1126, 40] on input "41DRFIPARA" at bounding box center [1246, 36] width 245 height 26
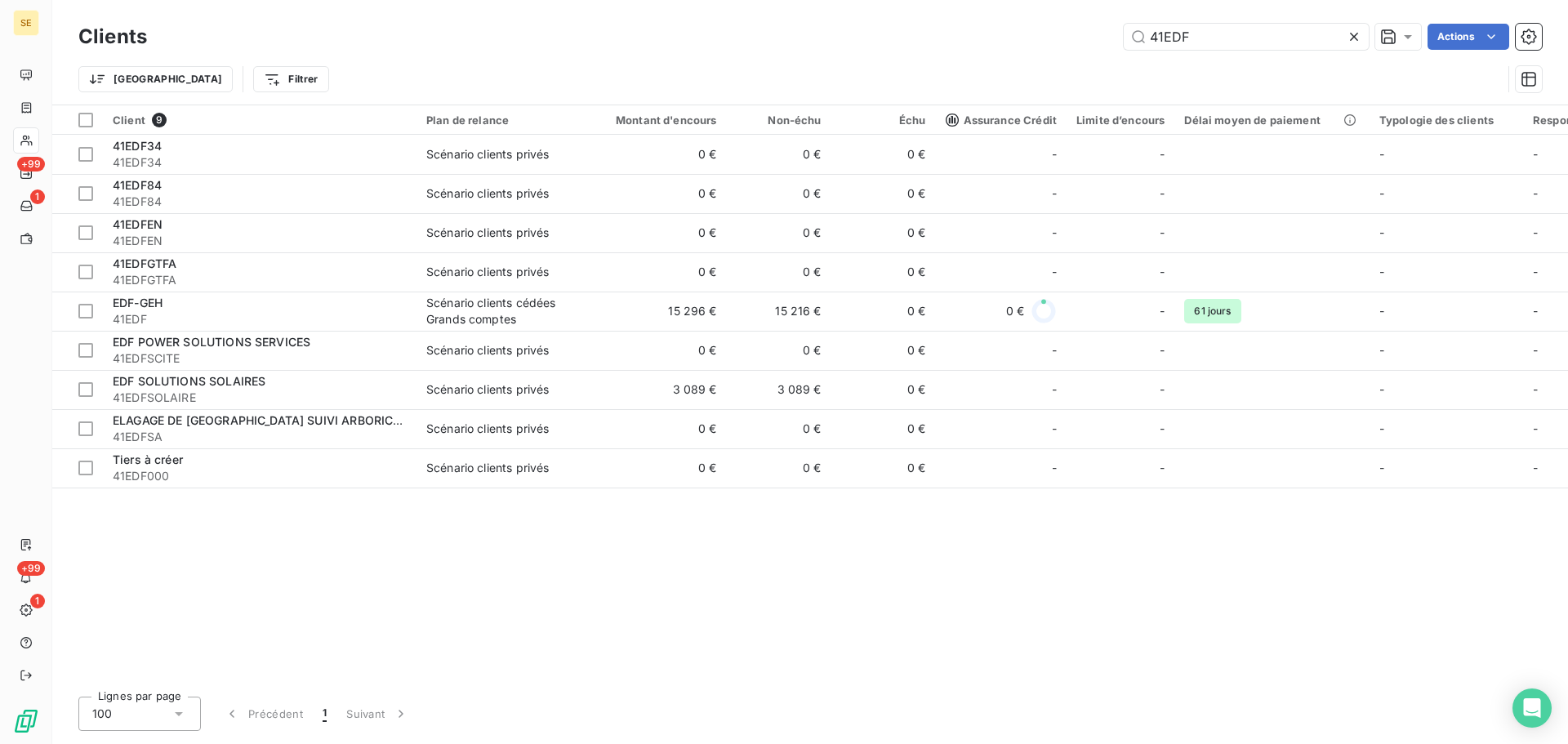
type input "41EDF"
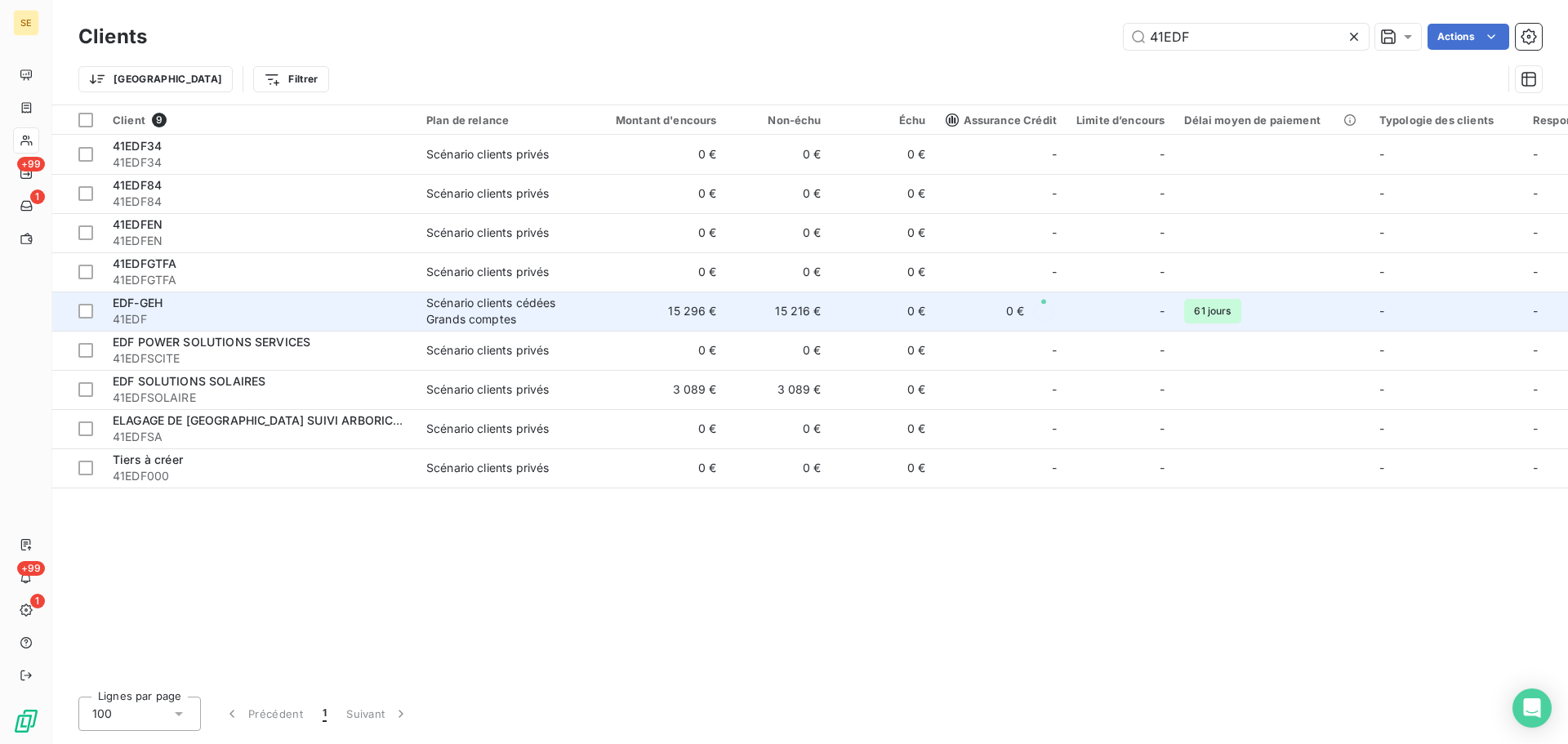
click at [640, 319] on td "15 296 €" at bounding box center [657, 311] width 141 height 39
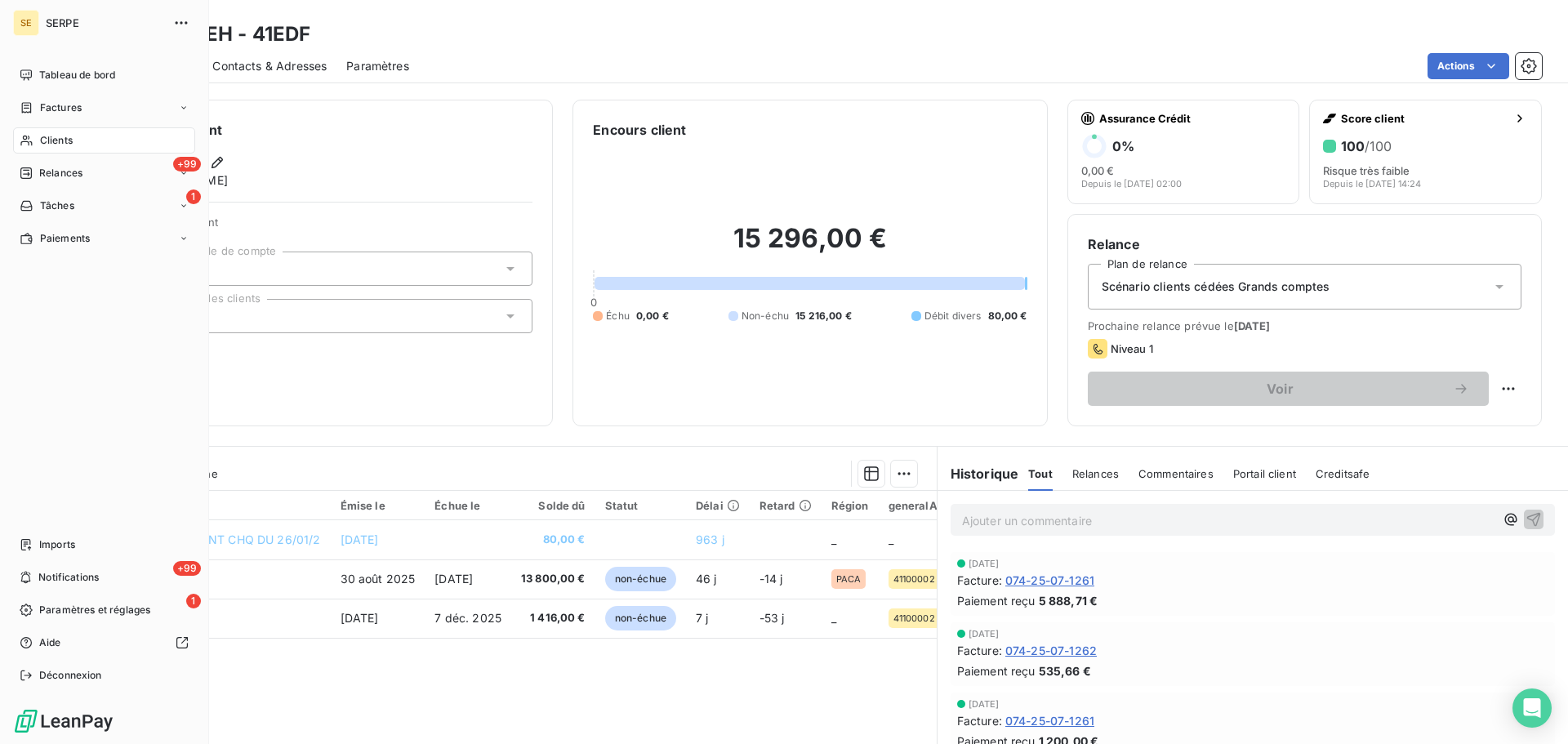
click at [40, 146] on span "Clients" at bounding box center [56, 140] width 33 height 14
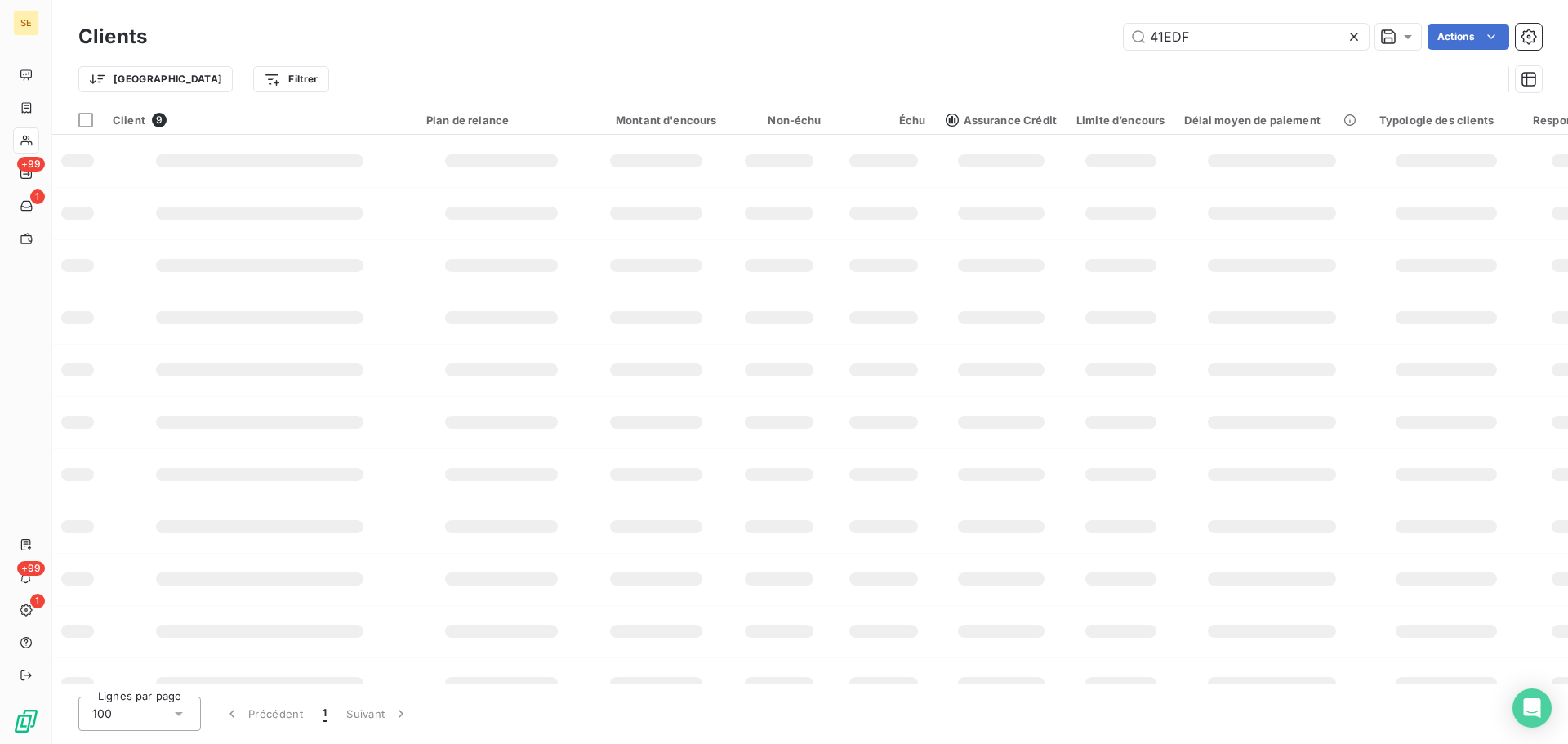
drag, startPoint x: 1083, startPoint y: 38, endPoint x: 1051, endPoint y: 36, distance: 32.1
click at [1052, 36] on div "41EDF Actions" at bounding box center [854, 36] width 1376 height 26
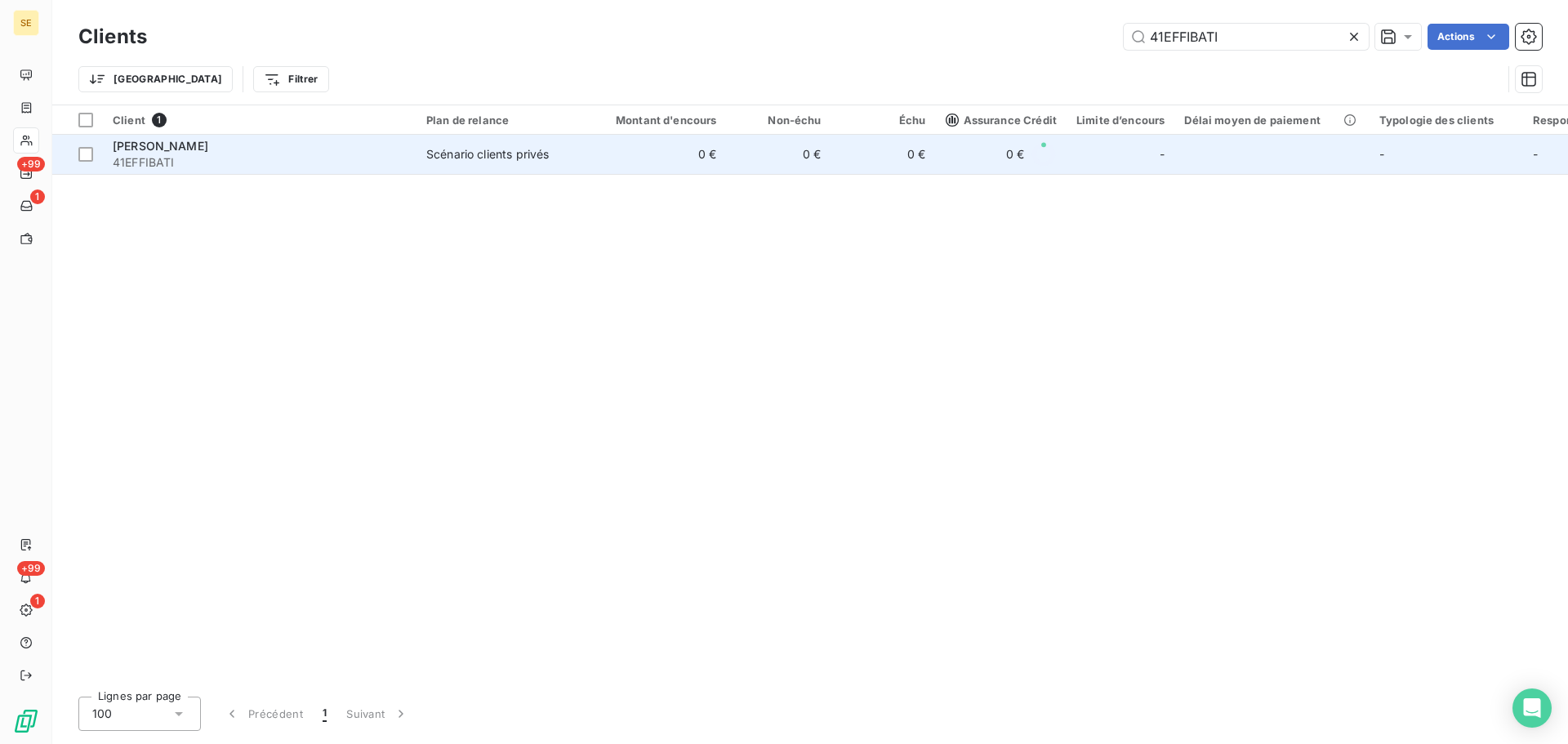
type input "41EFFIBATI"
click at [631, 169] on td "0 €" at bounding box center [657, 154] width 141 height 39
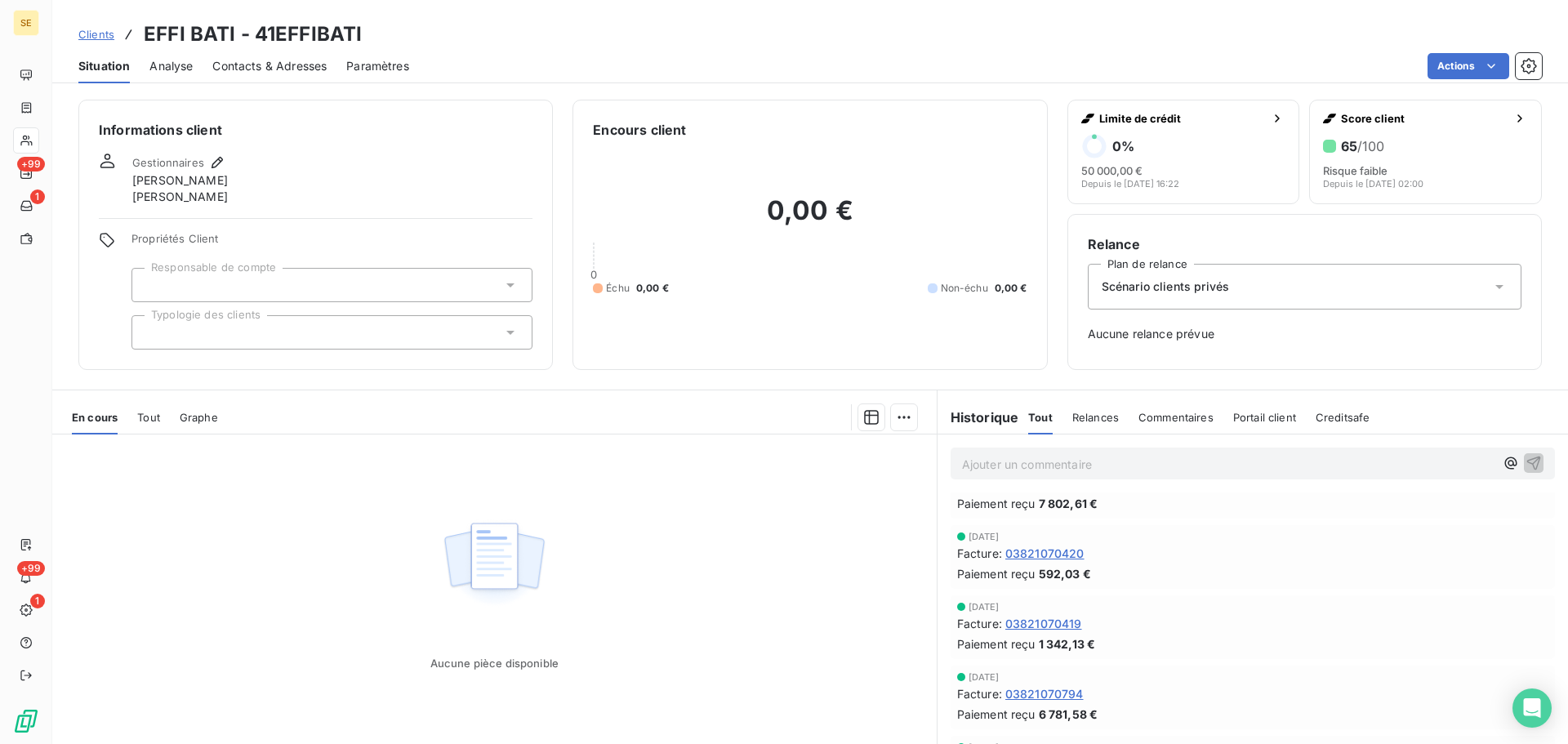
scroll to position [3808, 0]
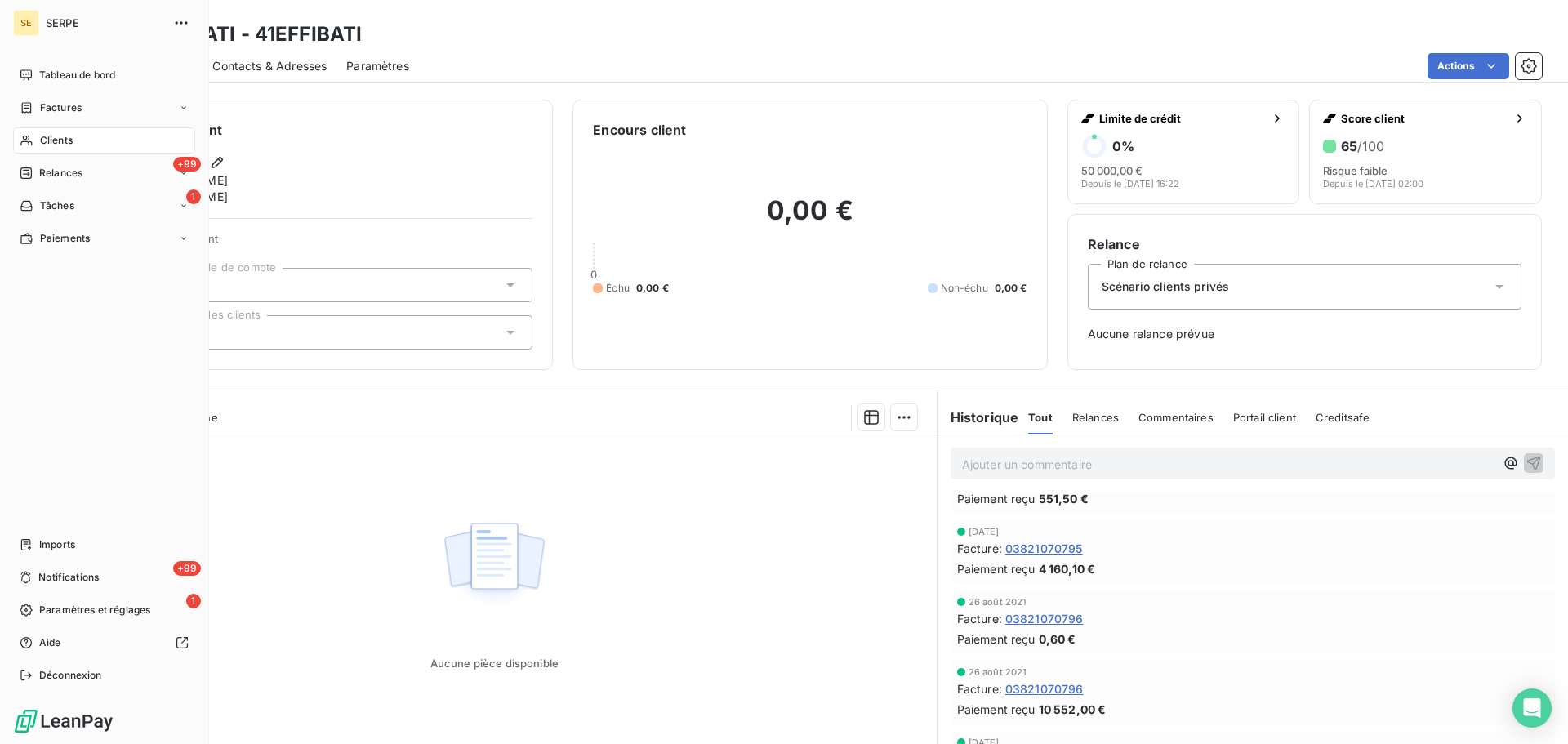
click at [42, 144] on span "Clients" at bounding box center [56, 140] width 33 height 14
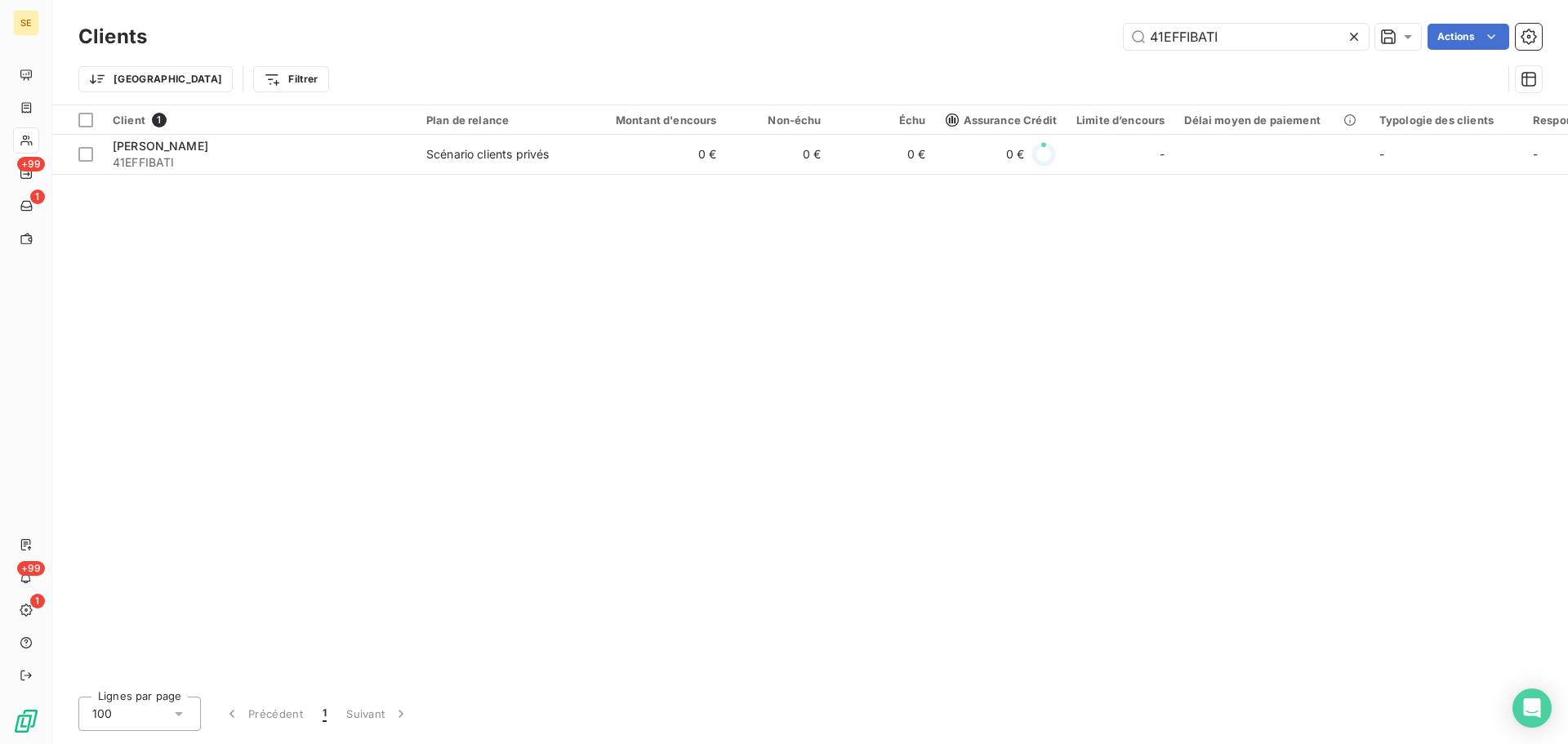
drag, startPoint x: 1281, startPoint y: 42, endPoint x: 1046, endPoint y: 45, distance: 235.0
click at [1040, 45] on div "41EFFIBATI Actions" at bounding box center [854, 36] width 1376 height 26
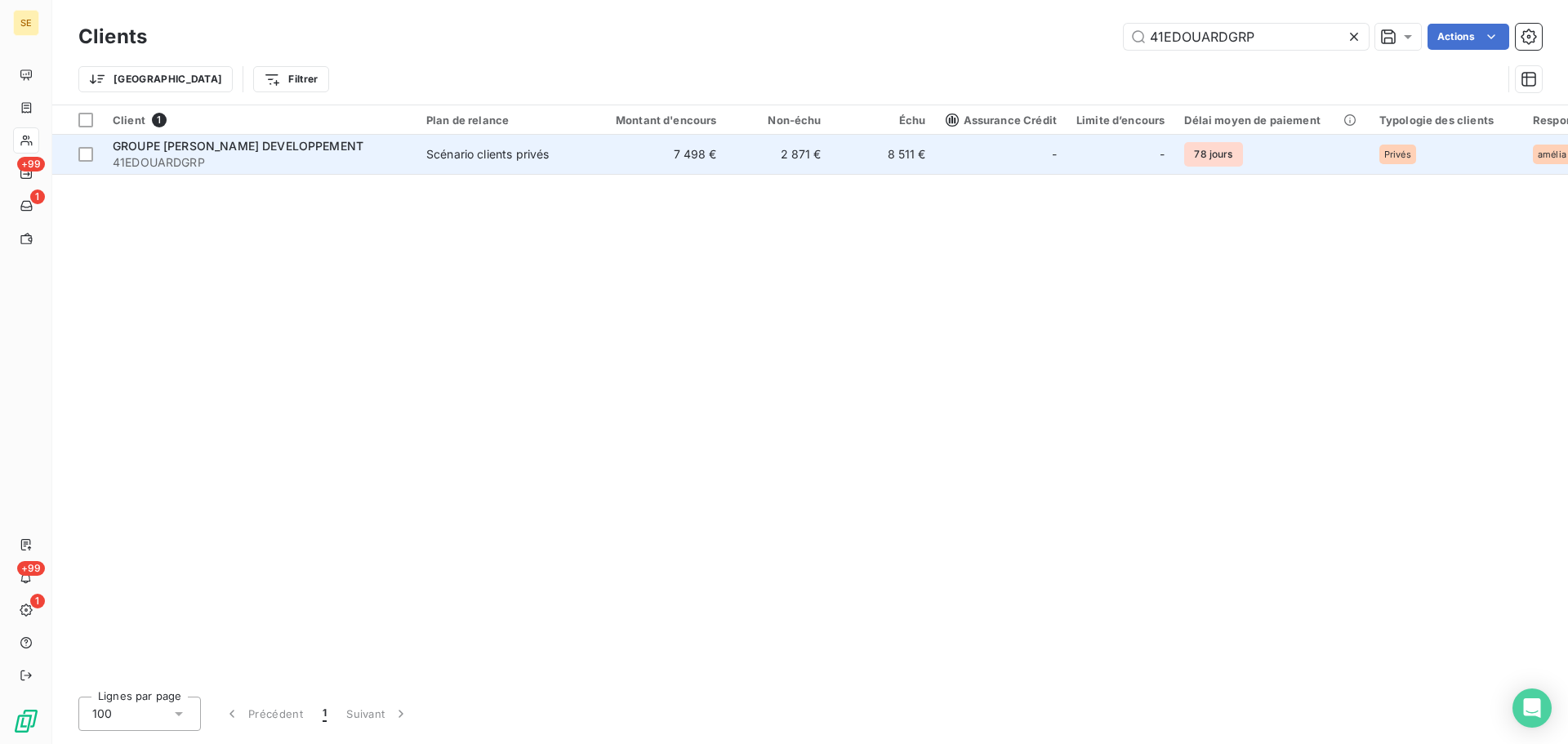
type input "41EDOUARDGRP"
click at [688, 163] on td "7 498 €" at bounding box center [657, 154] width 141 height 39
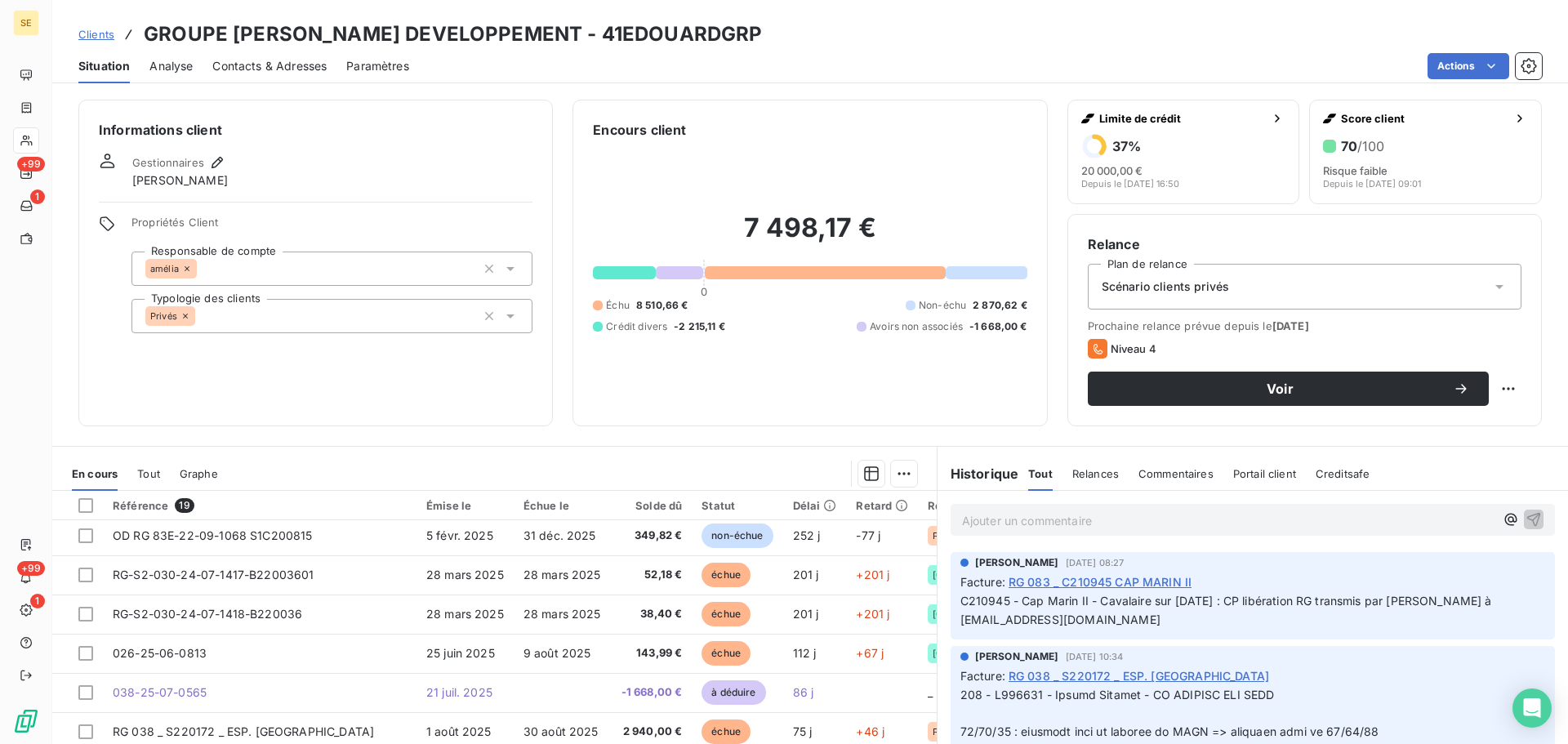
scroll to position [467, 0]
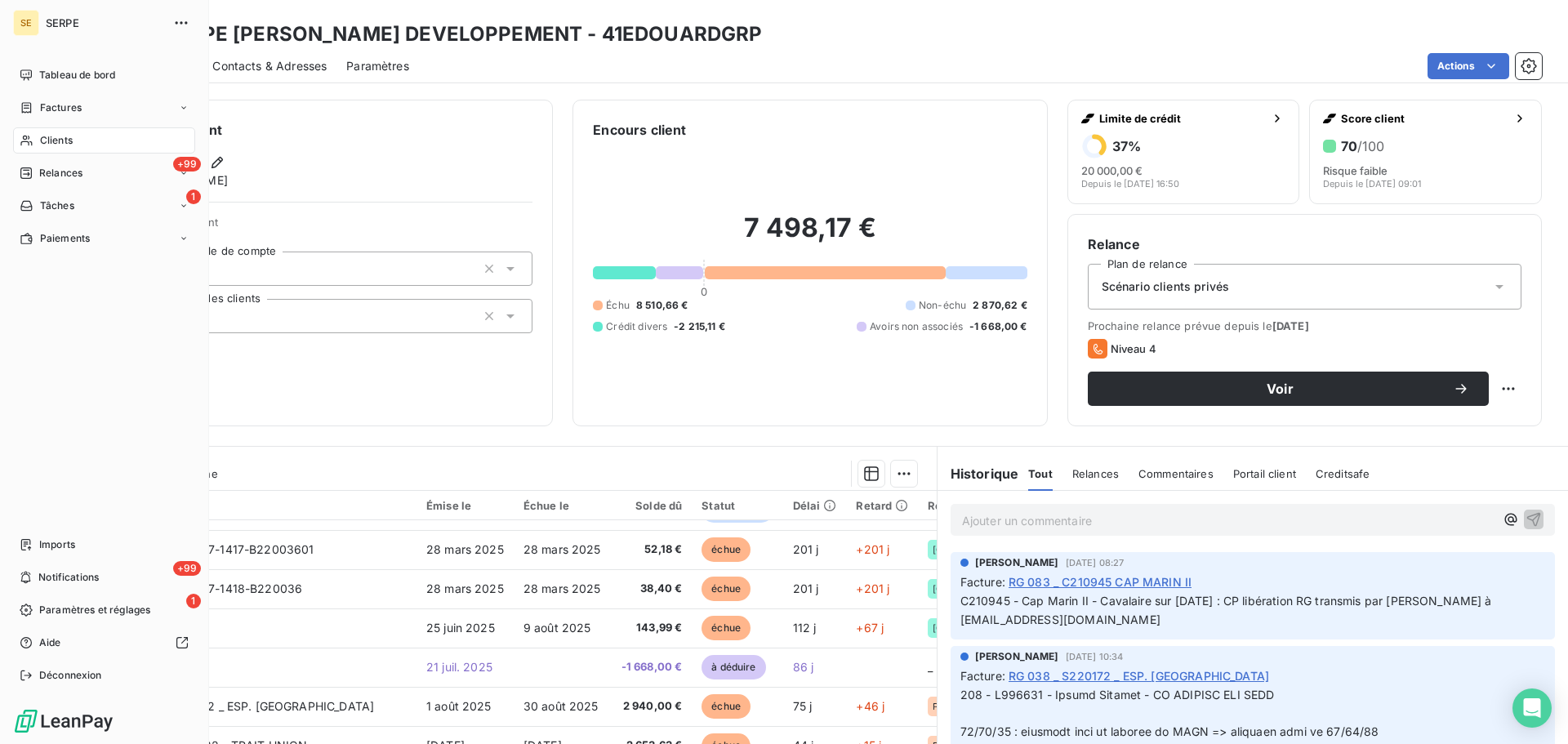
click at [43, 138] on span "Clients" at bounding box center [56, 140] width 33 height 14
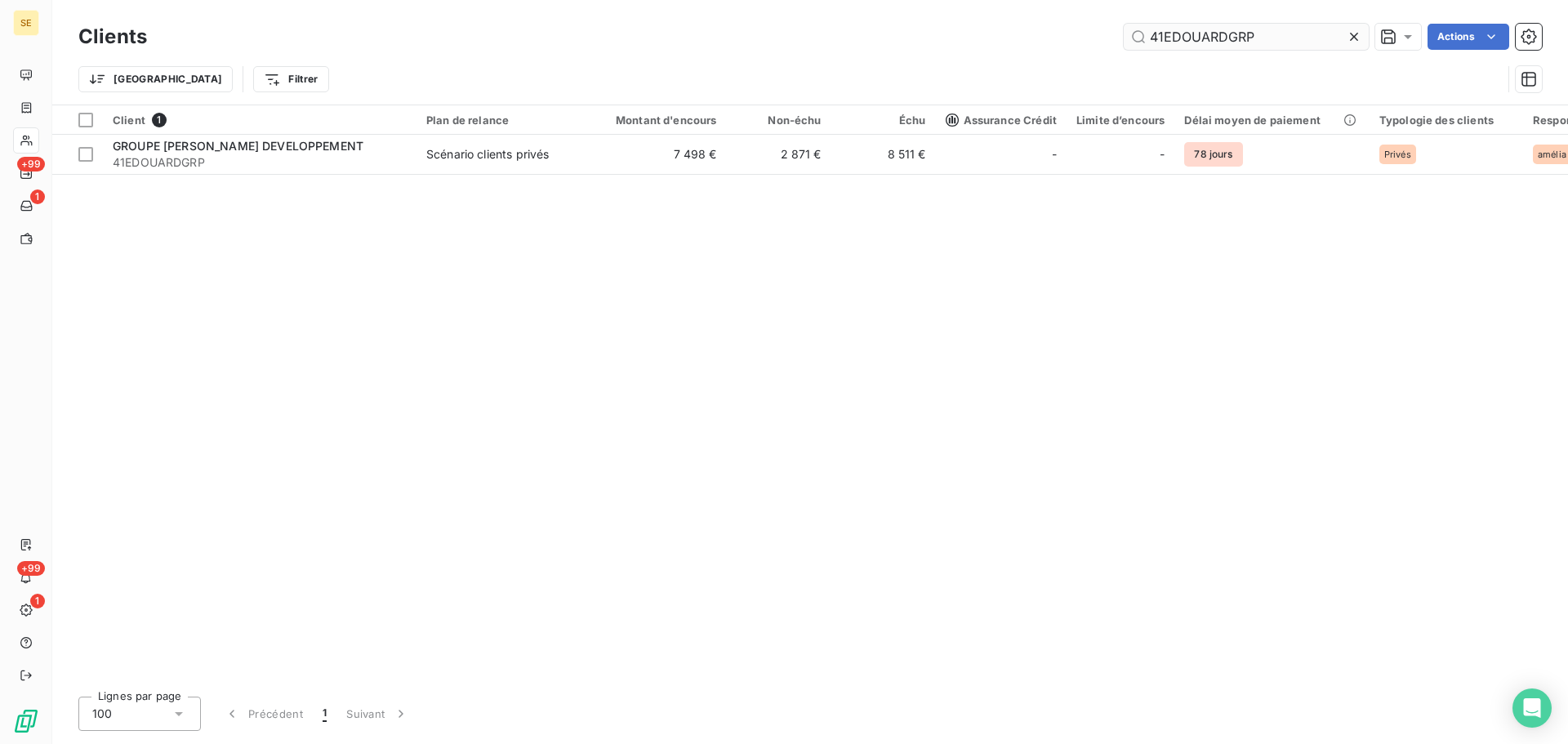
drag, startPoint x: 1204, startPoint y: 28, endPoint x: 1150, endPoint y: 28, distance: 54.0
click at [1151, 28] on input "41EDOUARDGRP" at bounding box center [1246, 36] width 245 height 26
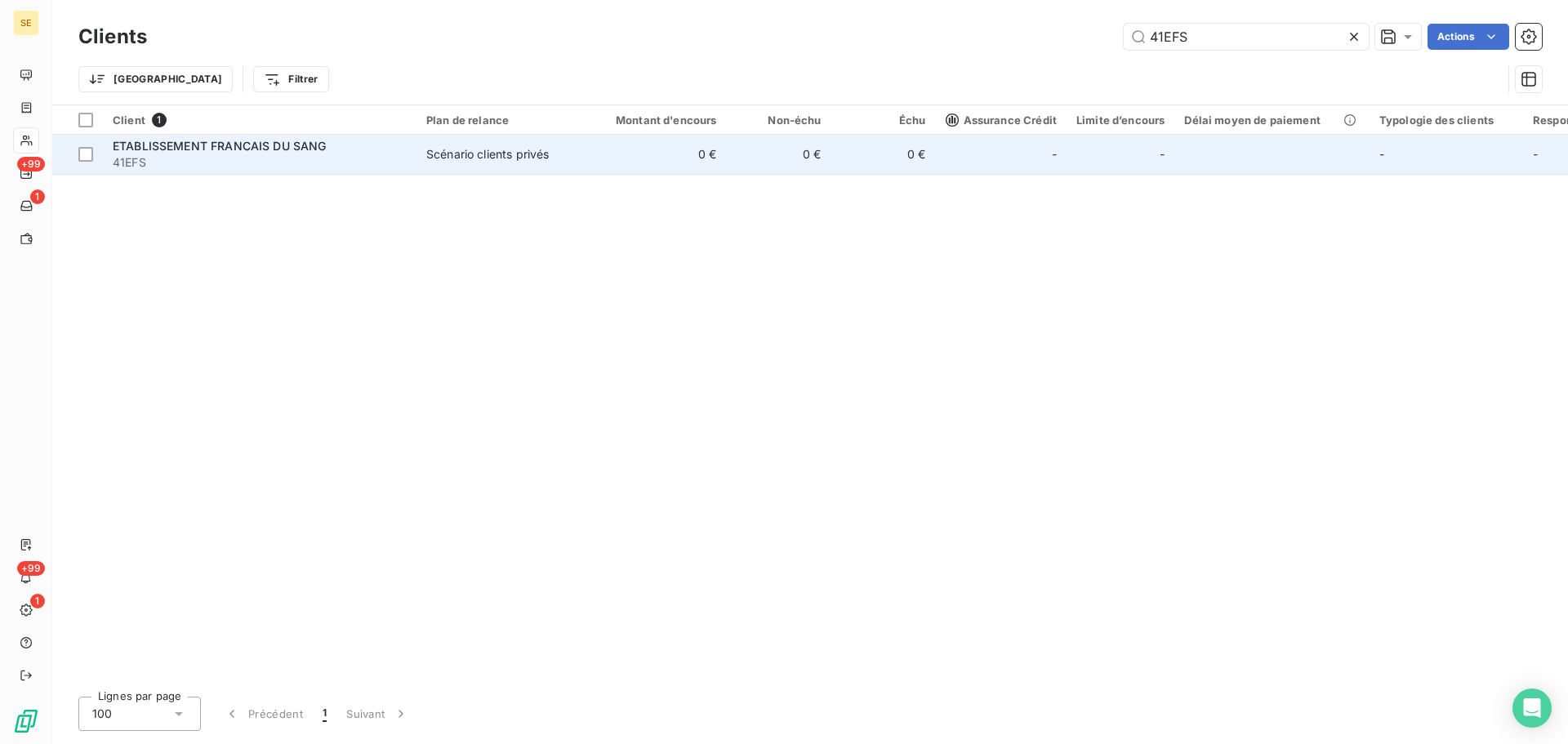
type input "41EFS"
click at [775, 169] on td "0 €" at bounding box center [779, 154] width 104 height 39
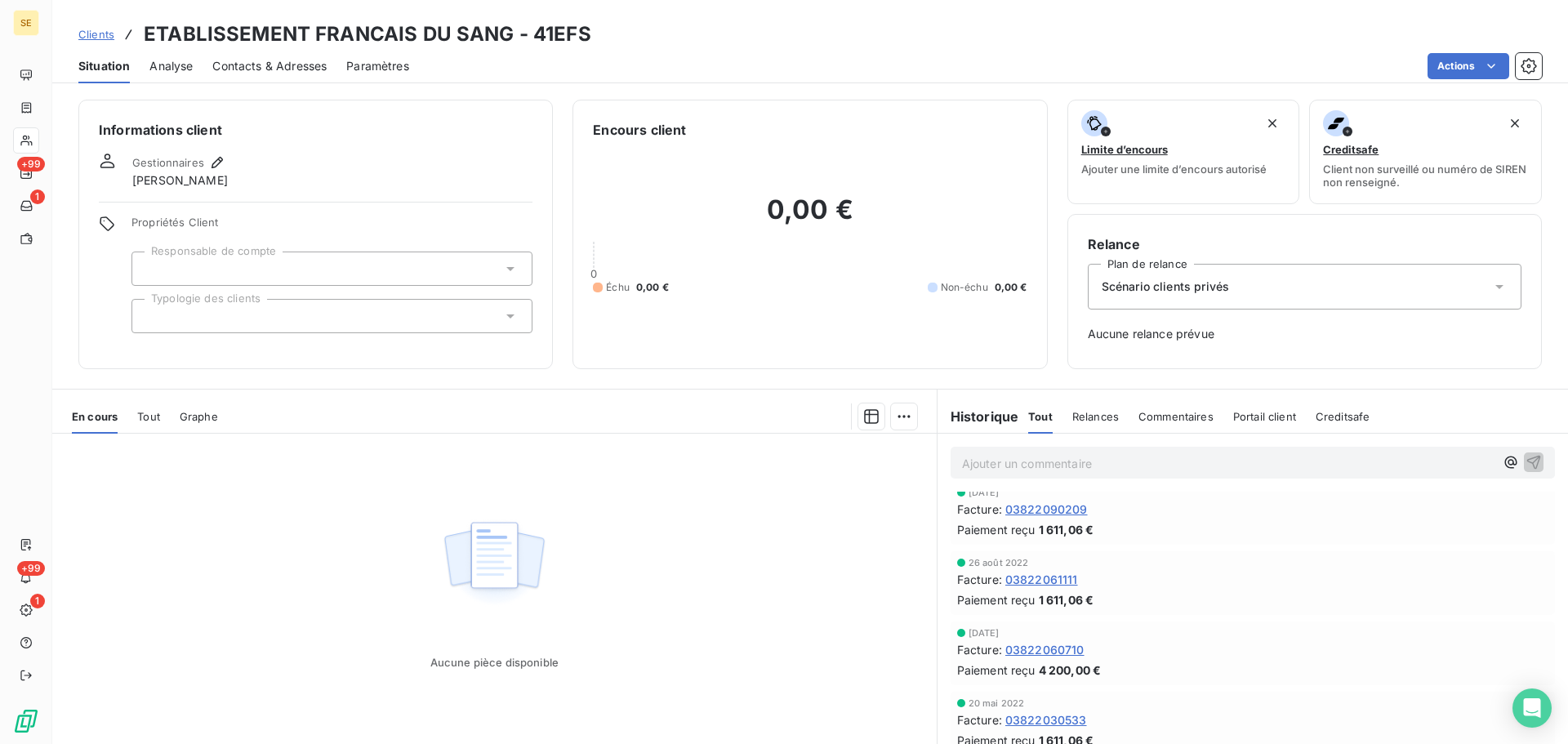
scroll to position [608, 0]
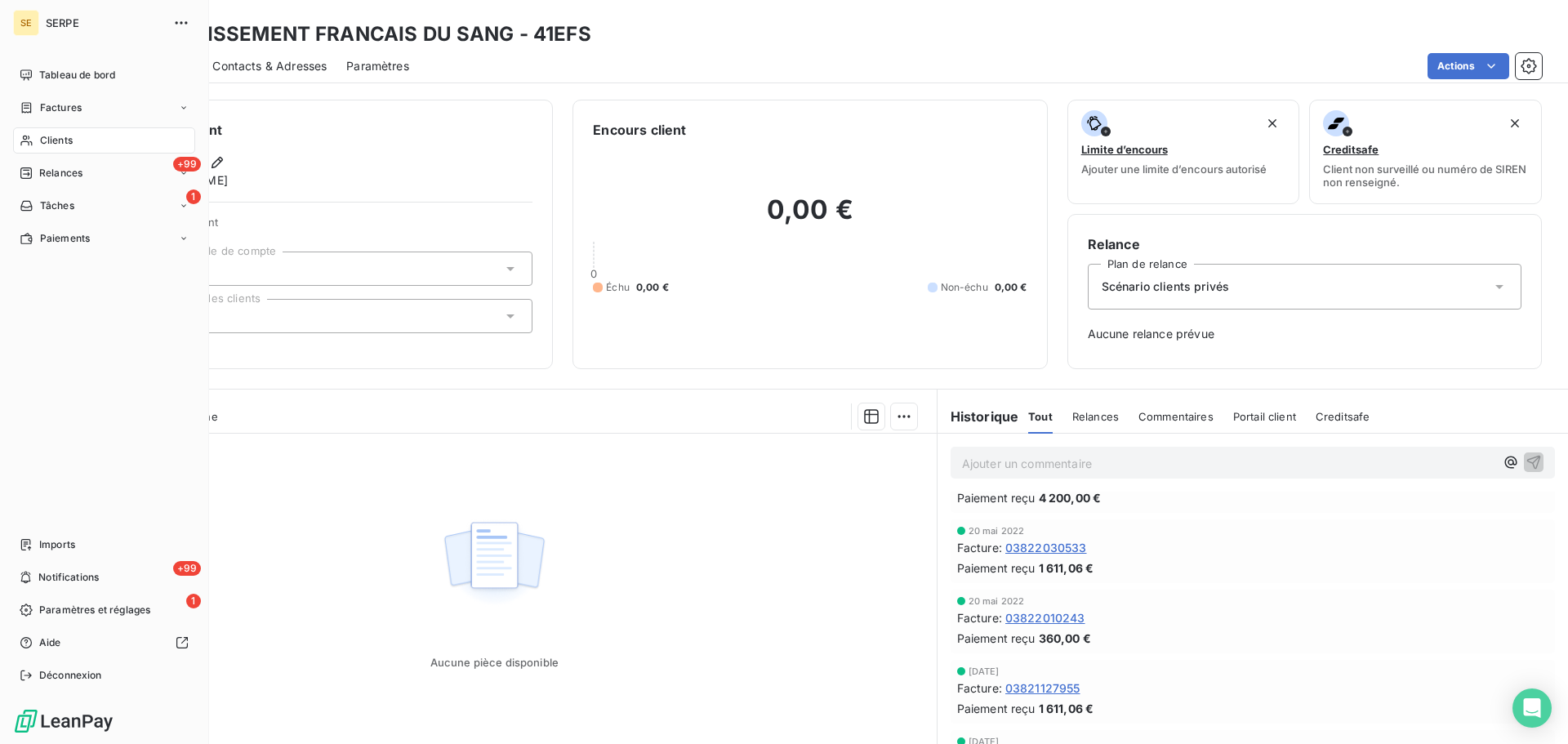
drag, startPoint x: 49, startPoint y: 136, endPoint x: 90, endPoint y: 129, distance: 41.6
click at [49, 136] on span "Clients" at bounding box center [56, 140] width 33 height 14
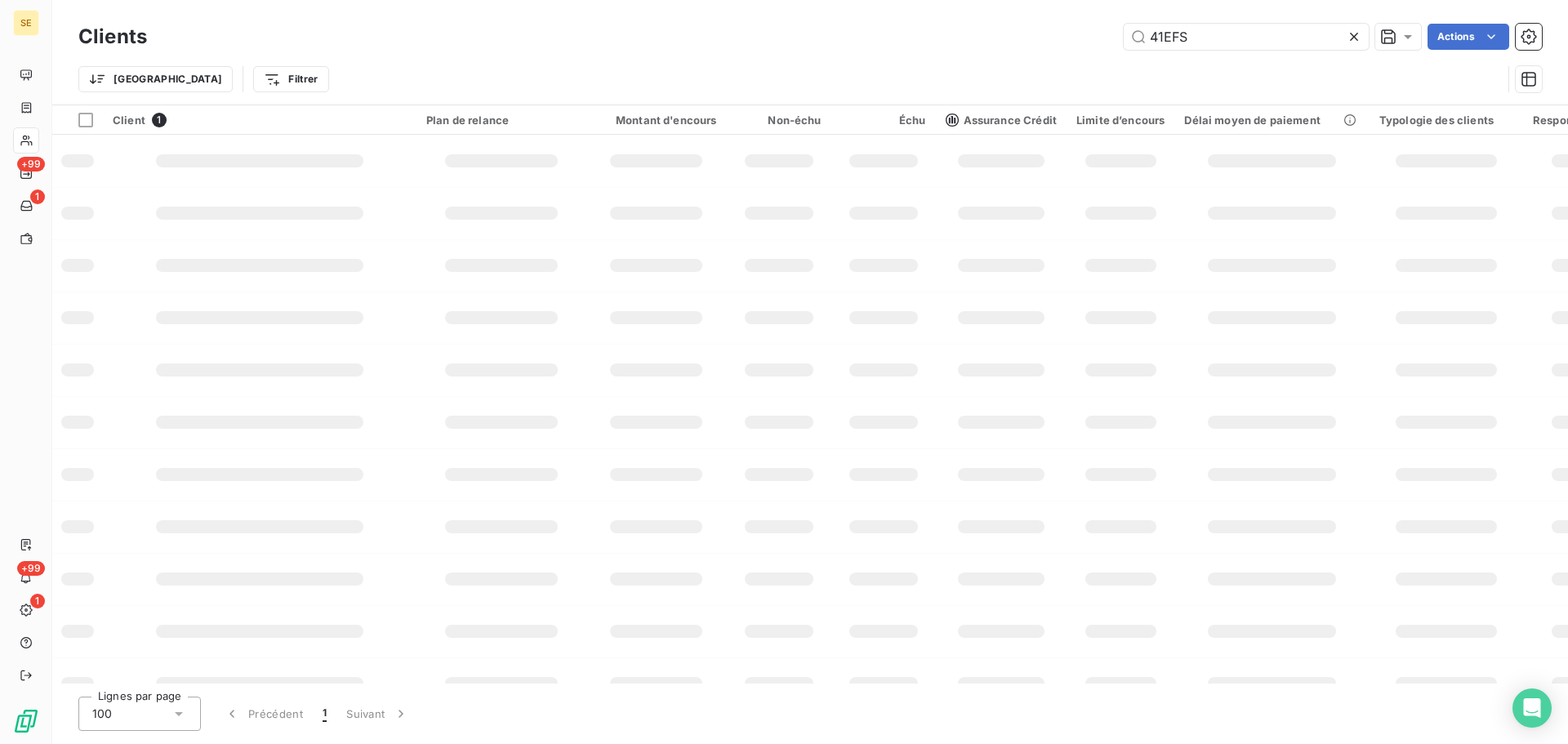
drag, startPoint x: 1205, startPoint y: 23, endPoint x: 1110, endPoint y: 28, distance: 95.1
click at [1101, 28] on div "41EFS Actions" at bounding box center [854, 36] width 1376 height 26
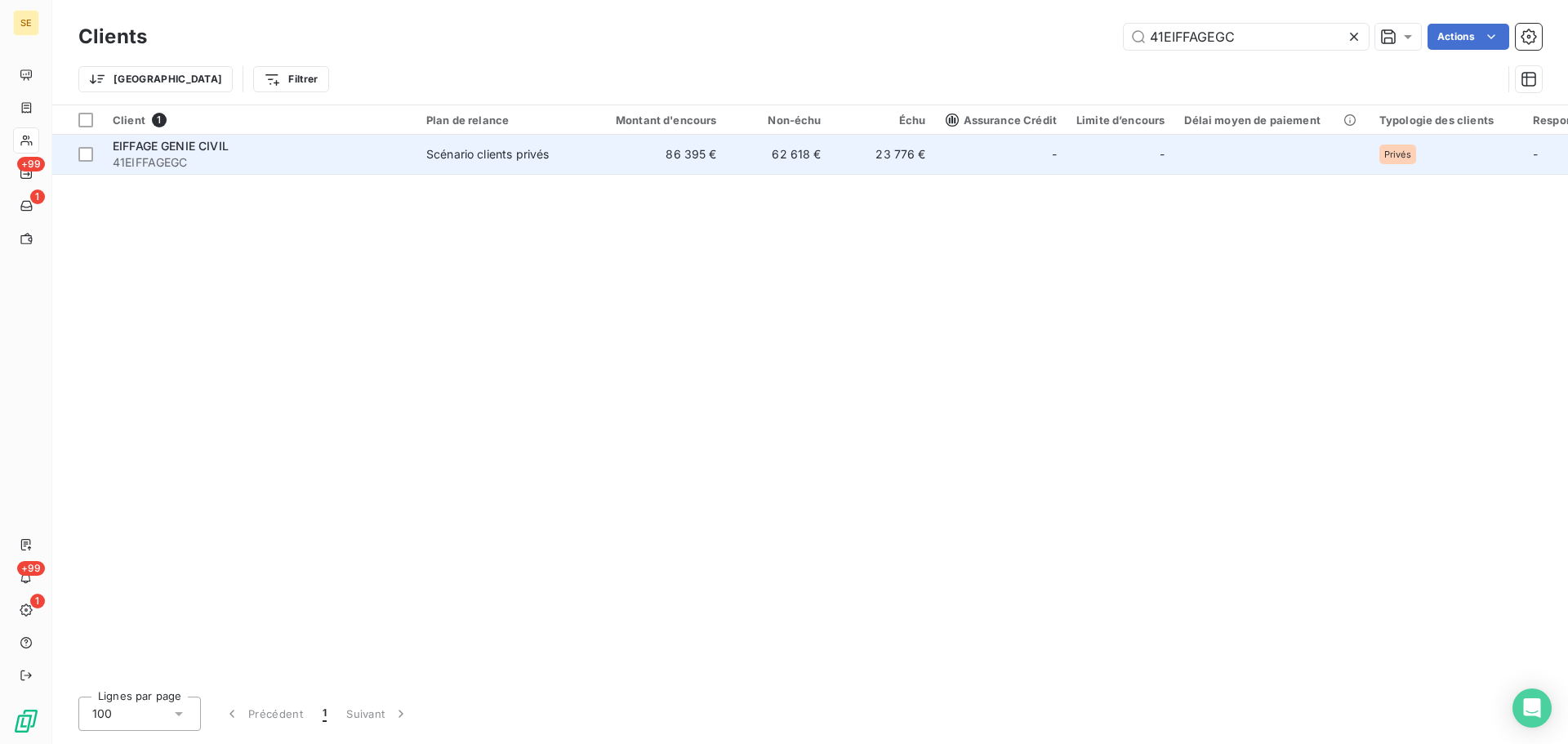
type input "41EIFFAGEGC"
click at [959, 167] on div "-" at bounding box center [1001, 154] width 111 height 26
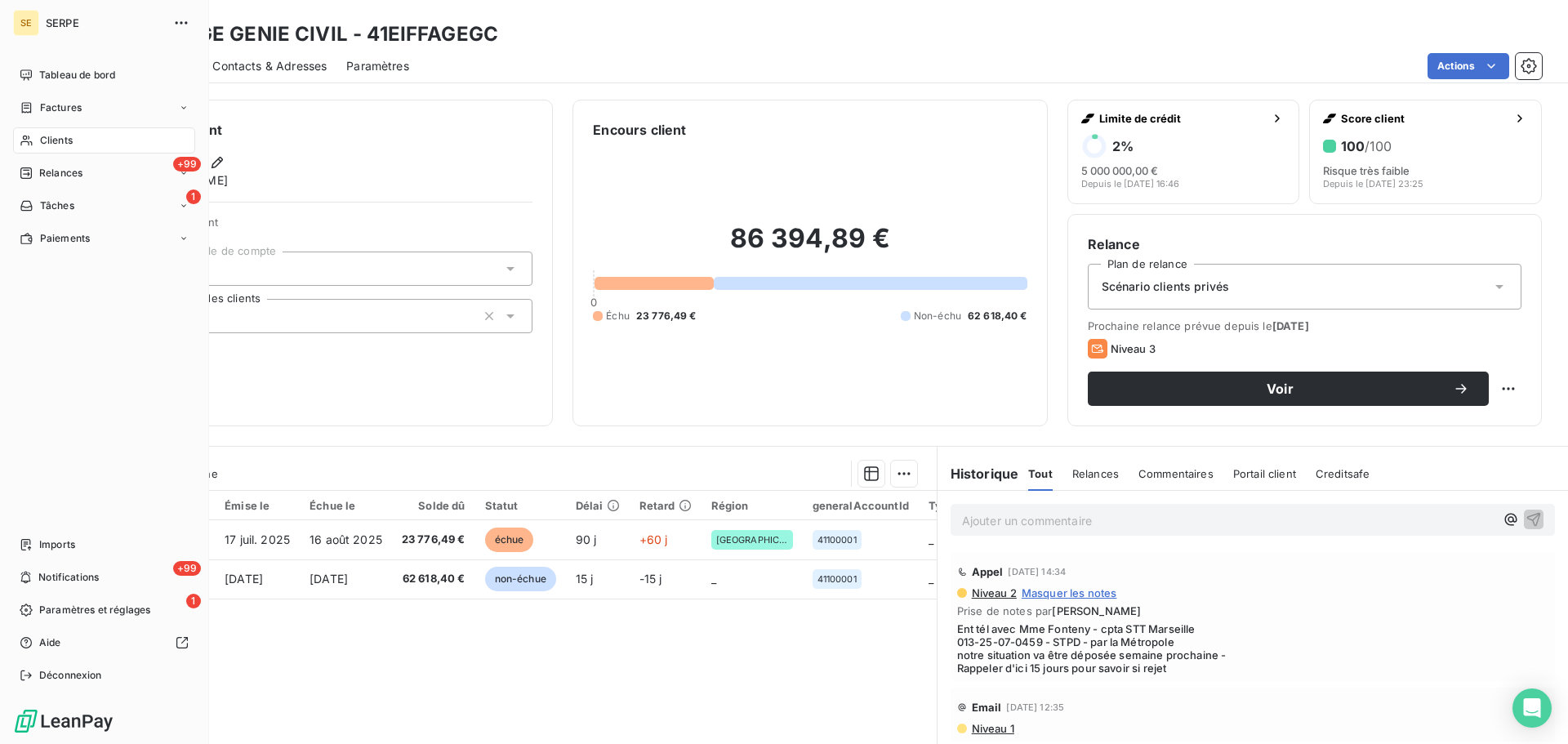
click at [69, 134] on span "Clients" at bounding box center [56, 140] width 33 height 14
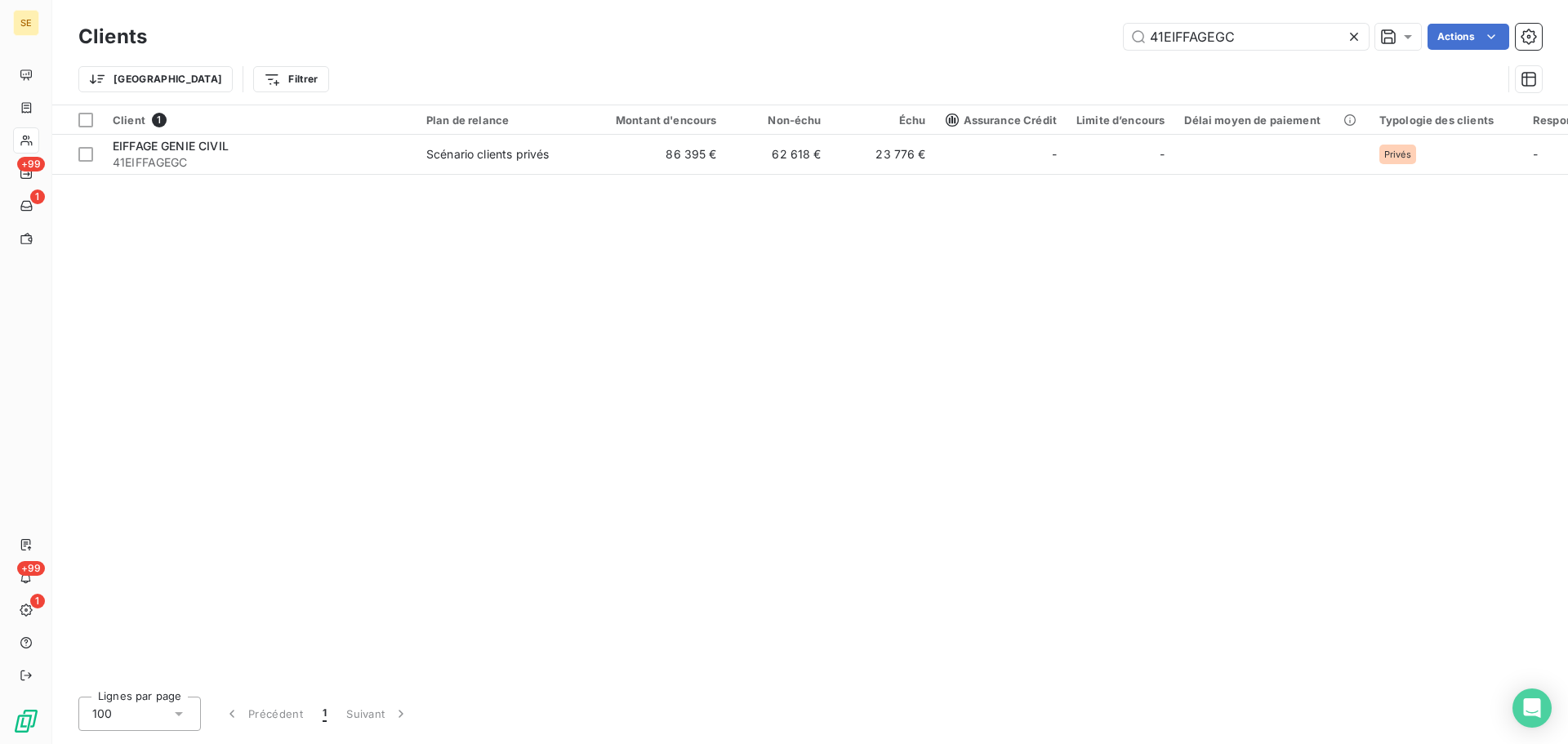
drag, startPoint x: 1250, startPoint y: 40, endPoint x: 1115, endPoint y: 44, distance: 135.1
click at [1157, 43] on input "41EIFFAGEGC" at bounding box center [1246, 36] width 245 height 26
type input "4"
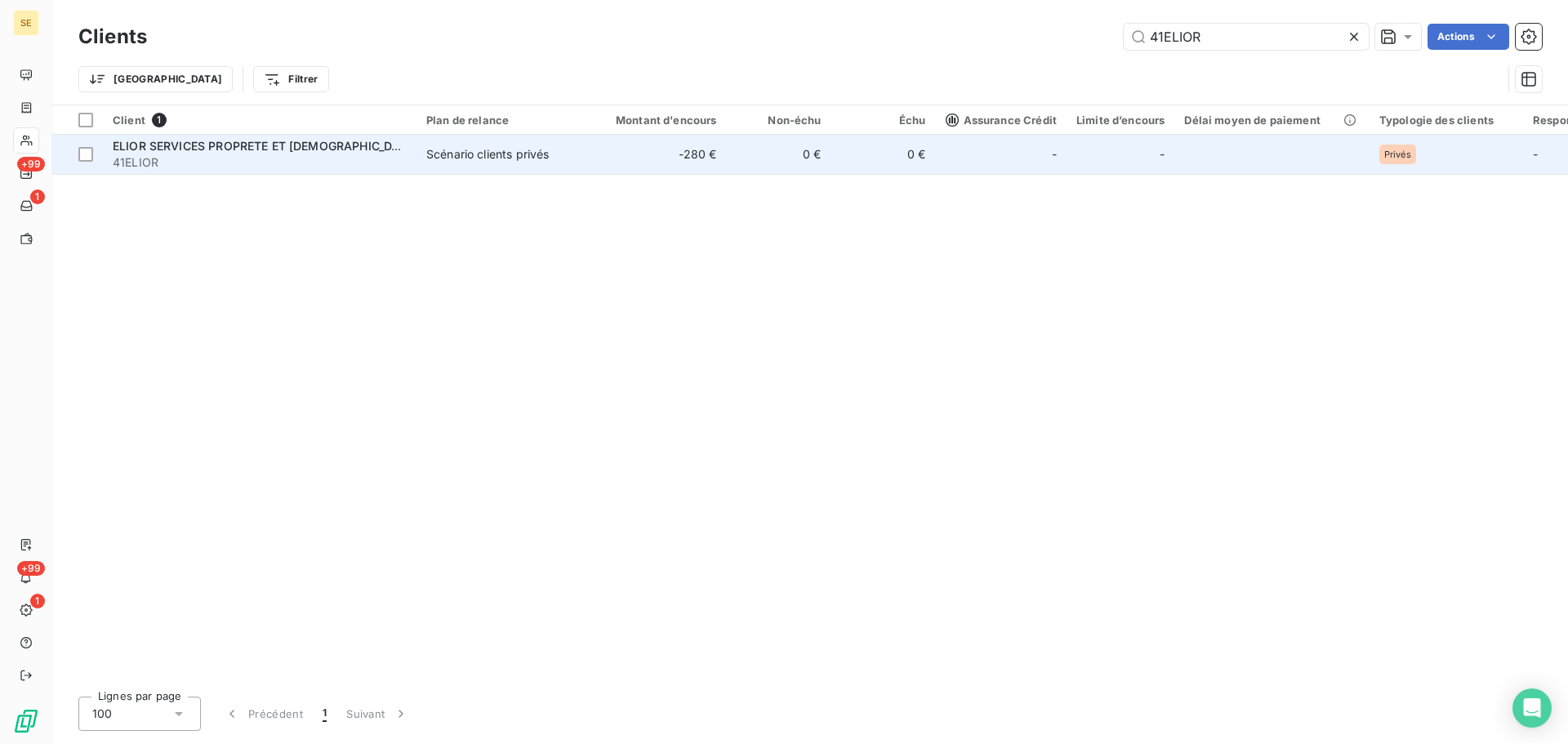
type input "41ELIOR"
click at [797, 158] on td "0 €" at bounding box center [779, 154] width 104 height 39
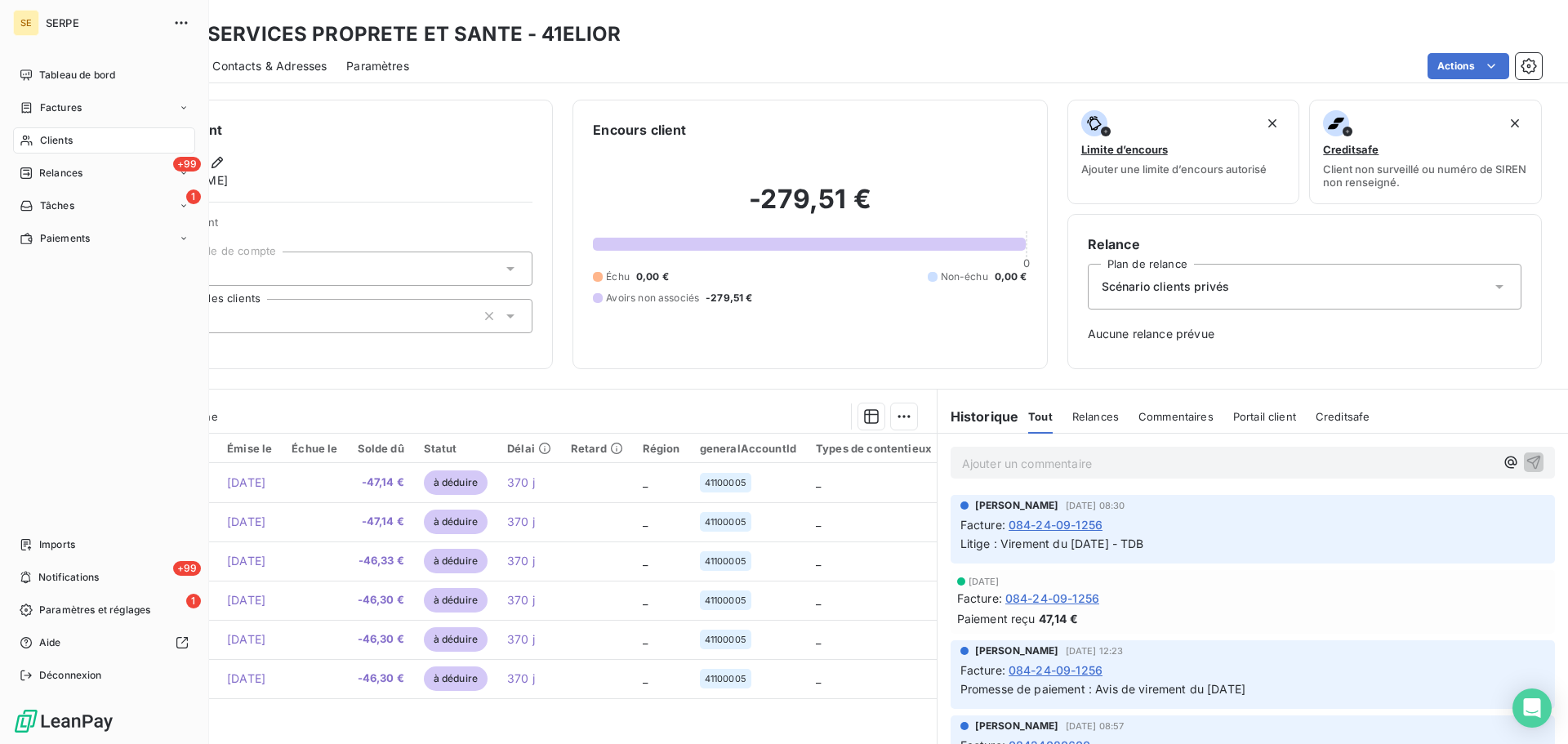
click at [34, 140] on div "Clients" at bounding box center [103, 140] width 182 height 26
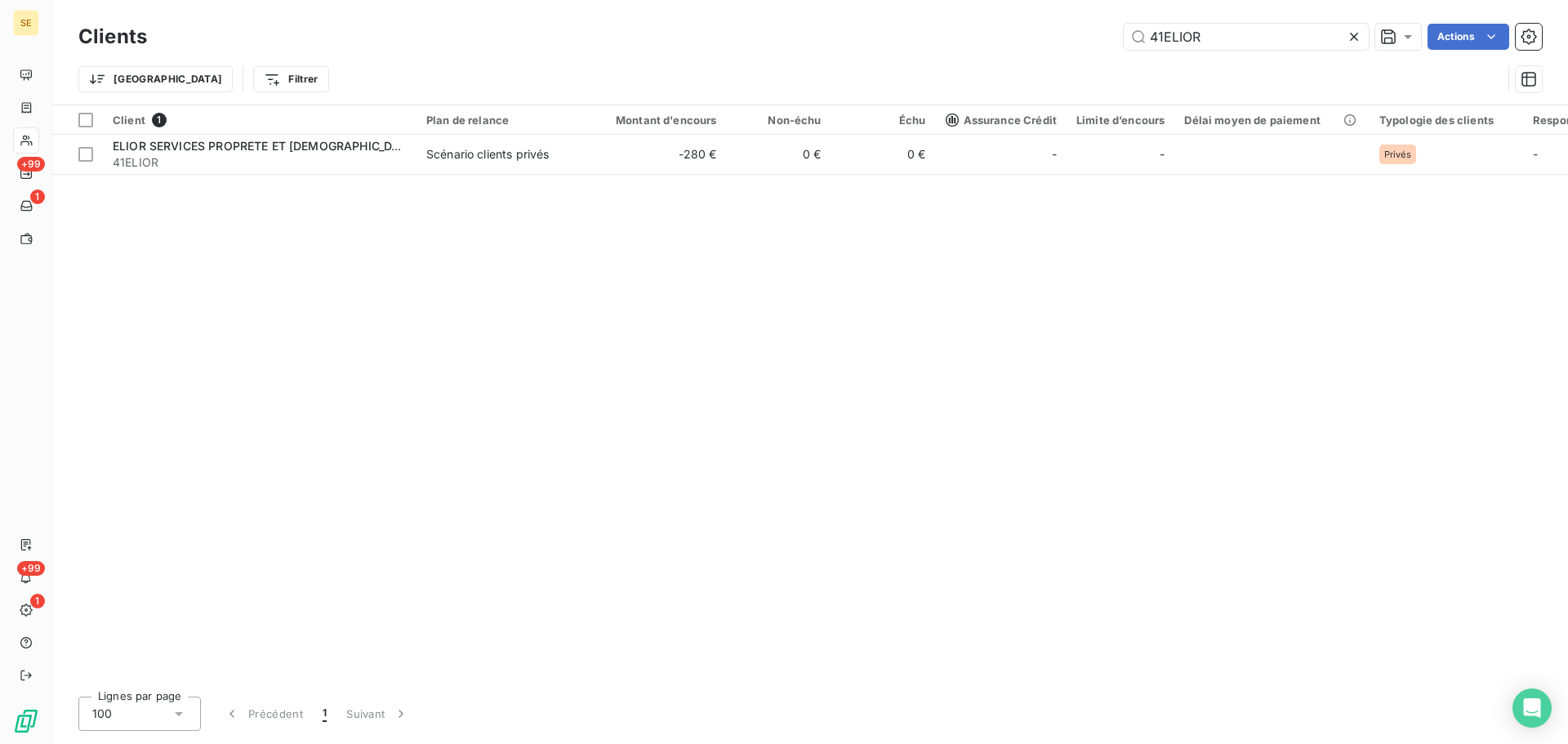
drag, startPoint x: 1227, startPoint y: 31, endPoint x: 1076, endPoint y: 22, distance: 151.3
click at [1076, 22] on div "Clients 41ELIOR Actions" at bounding box center [810, 36] width 1464 height 34
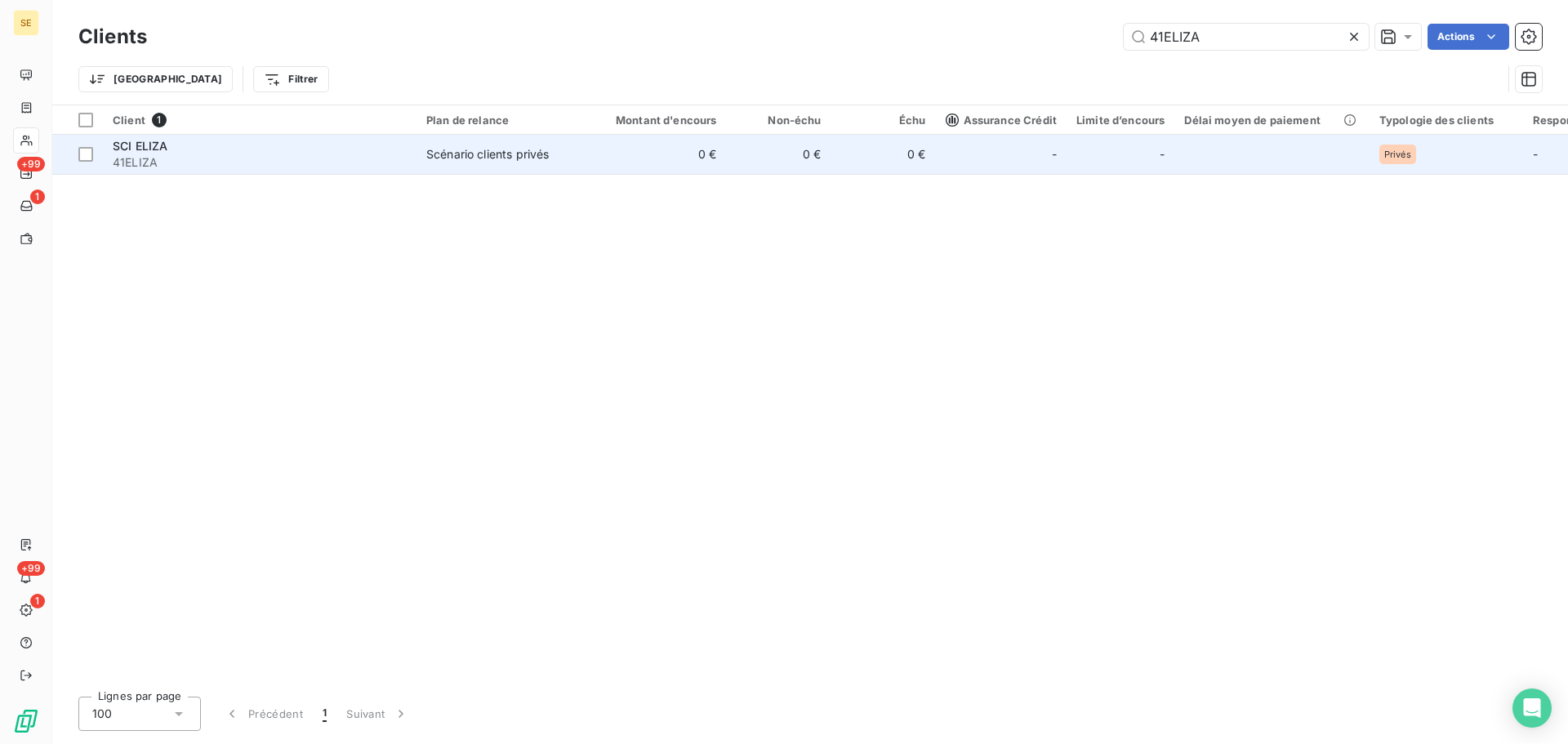
type input "41ELIZA"
click at [720, 158] on td "0 €" at bounding box center [657, 154] width 141 height 39
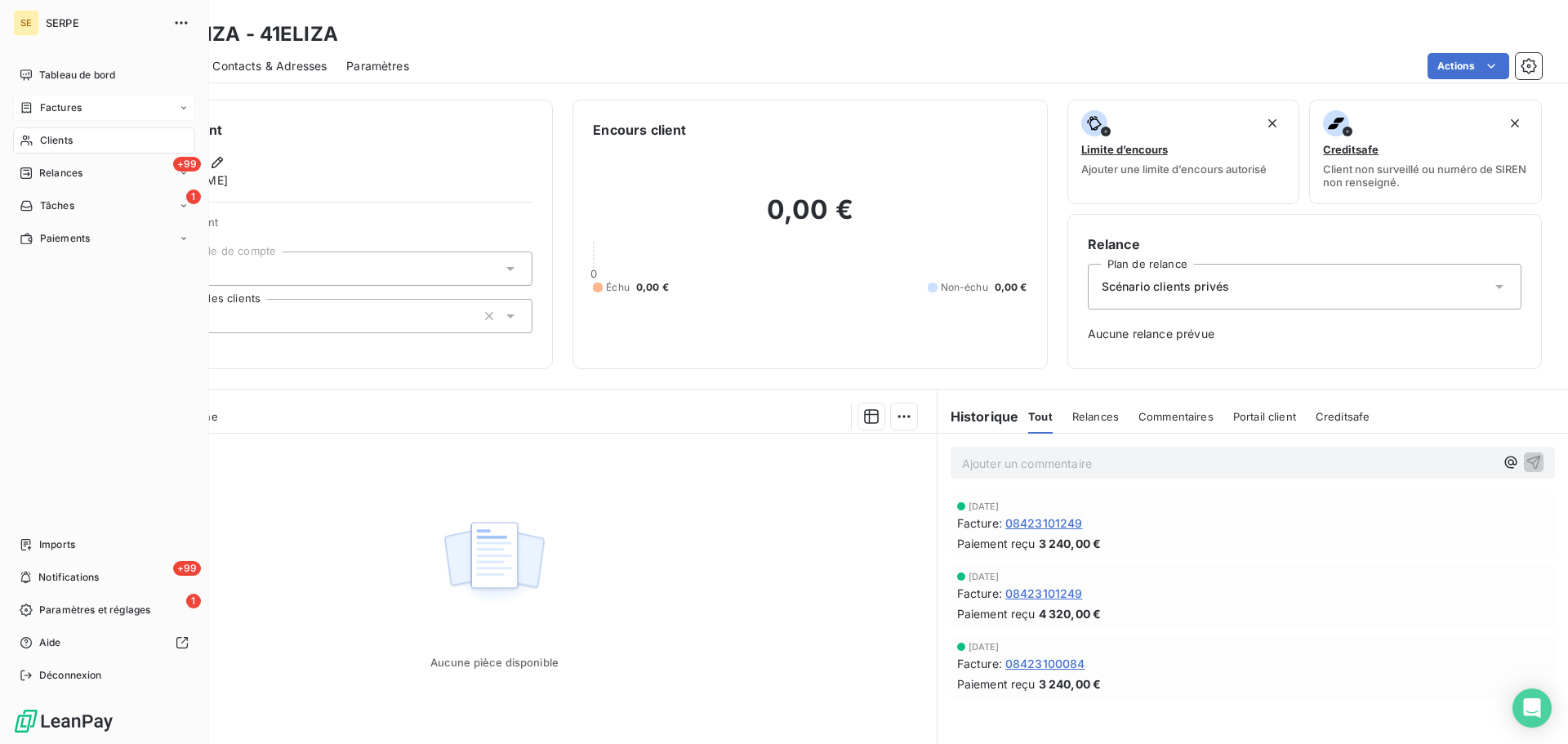
drag, startPoint x: 77, startPoint y: 145, endPoint x: 193, endPoint y: 106, distance: 122.4
click at [77, 145] on div "Clients" at bounding box center [103, 140] width 182 height 26
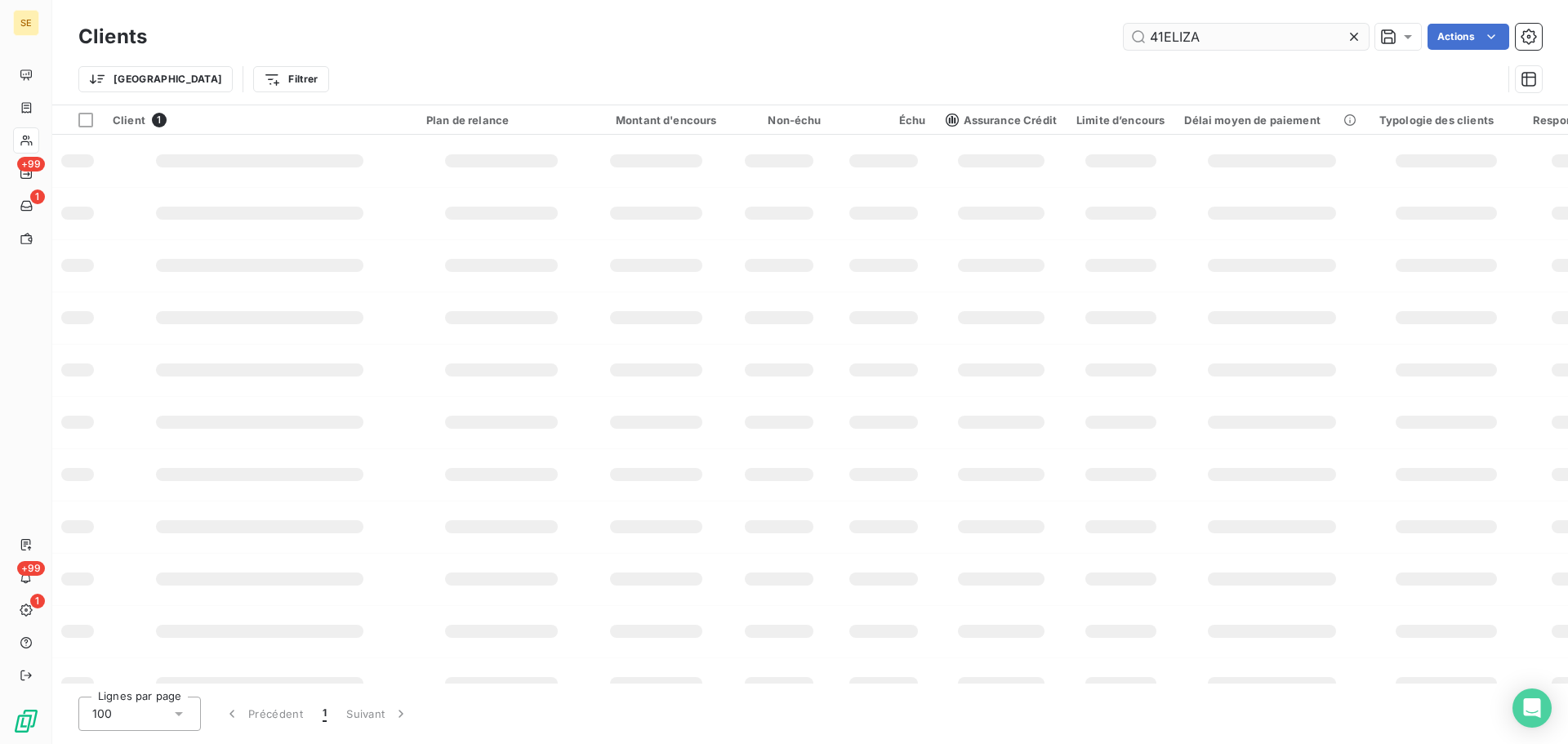
drag, startPoint x: 1226, startPoint y: 37, endPoint x: 1123, endPoint y: 37, distance: 103.0
click at [1132, 37] on input "41ELIZA" at bounding box center [1246, 36] width 245 height 26
type input "41ENOESOLAIRE"
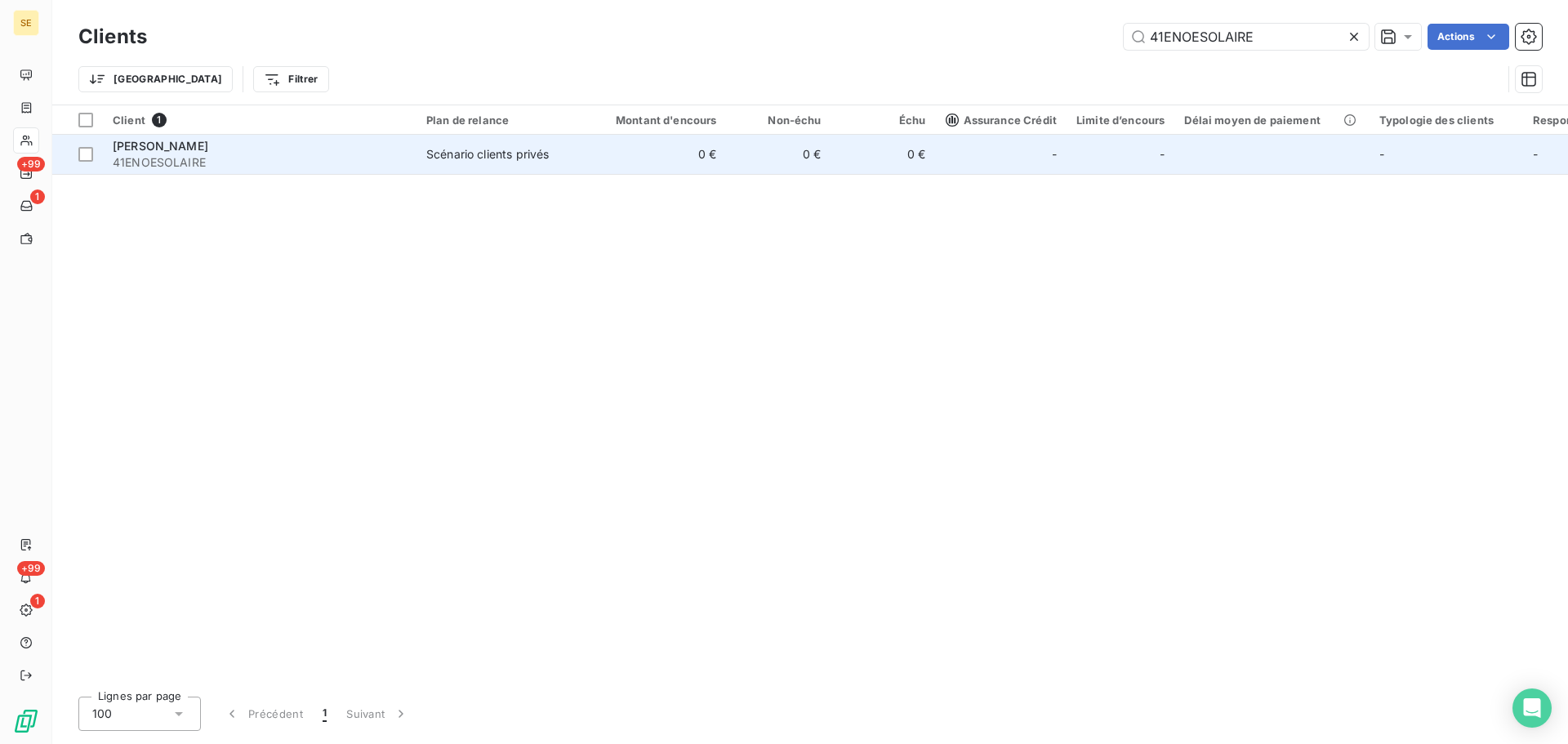
click at [320, 154] on span "41ENOESOLAIRE" at bounding box center [259, 162] width 294 height 16
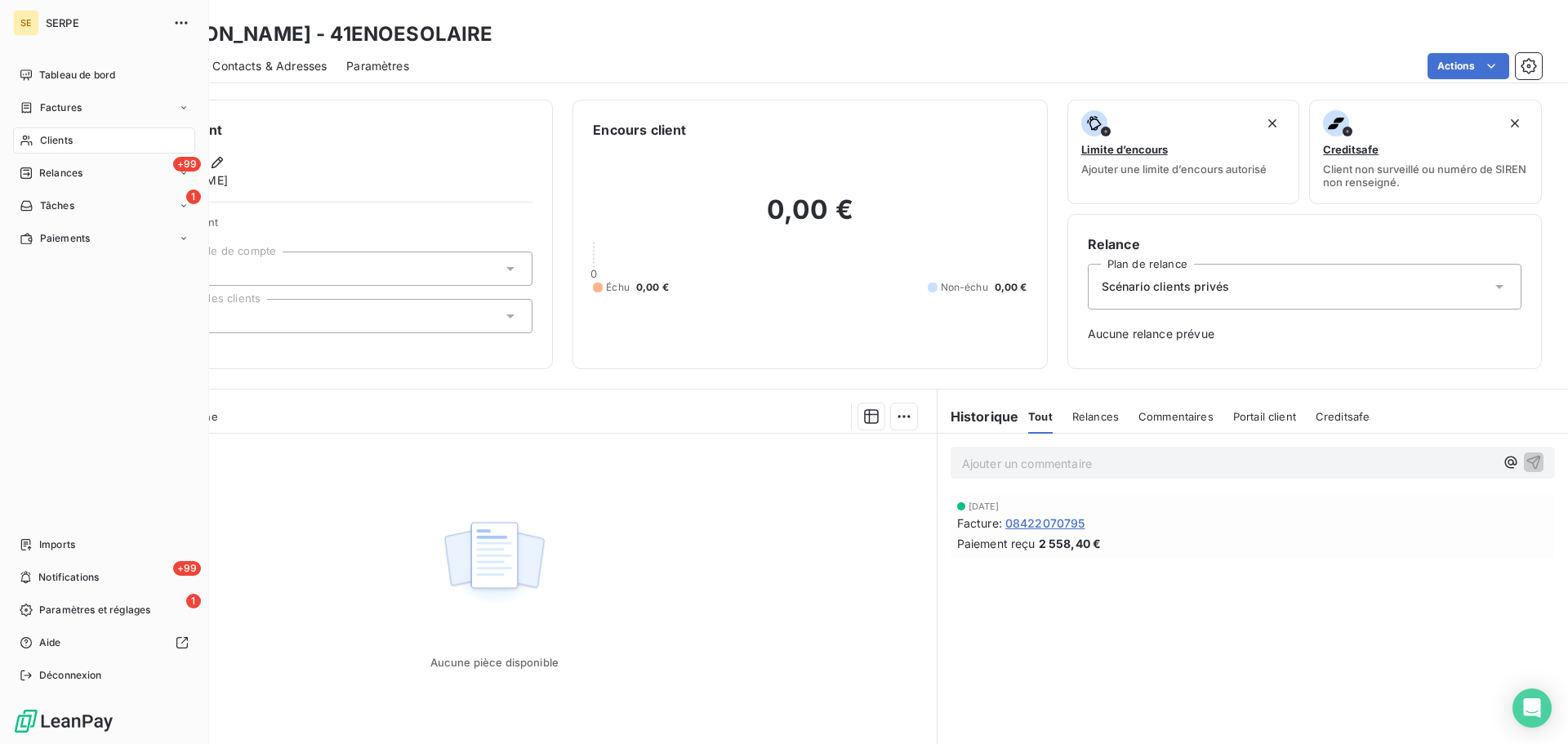
click at [33, 138] on icon at bounding box center [26, 140] width 14 height 13
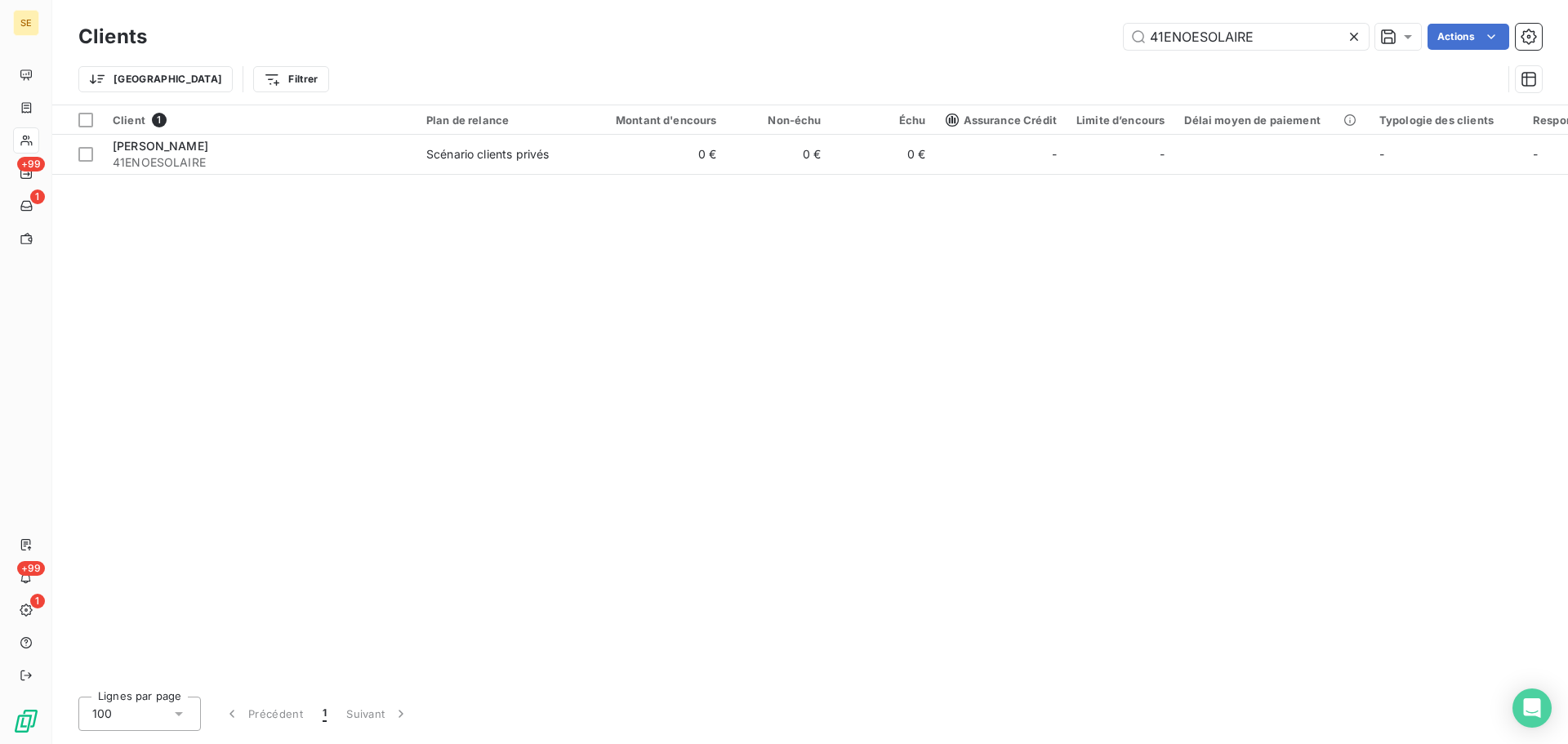
drag, startPoint x: 1264, startPoint y: 43, endPoint x: 1070, endPoint y: 26, distance: 194.7
click at [1070, 26] on div "41ENOESOLAIRE Actions" at bounding box center [854, 36] width 1376 height 26
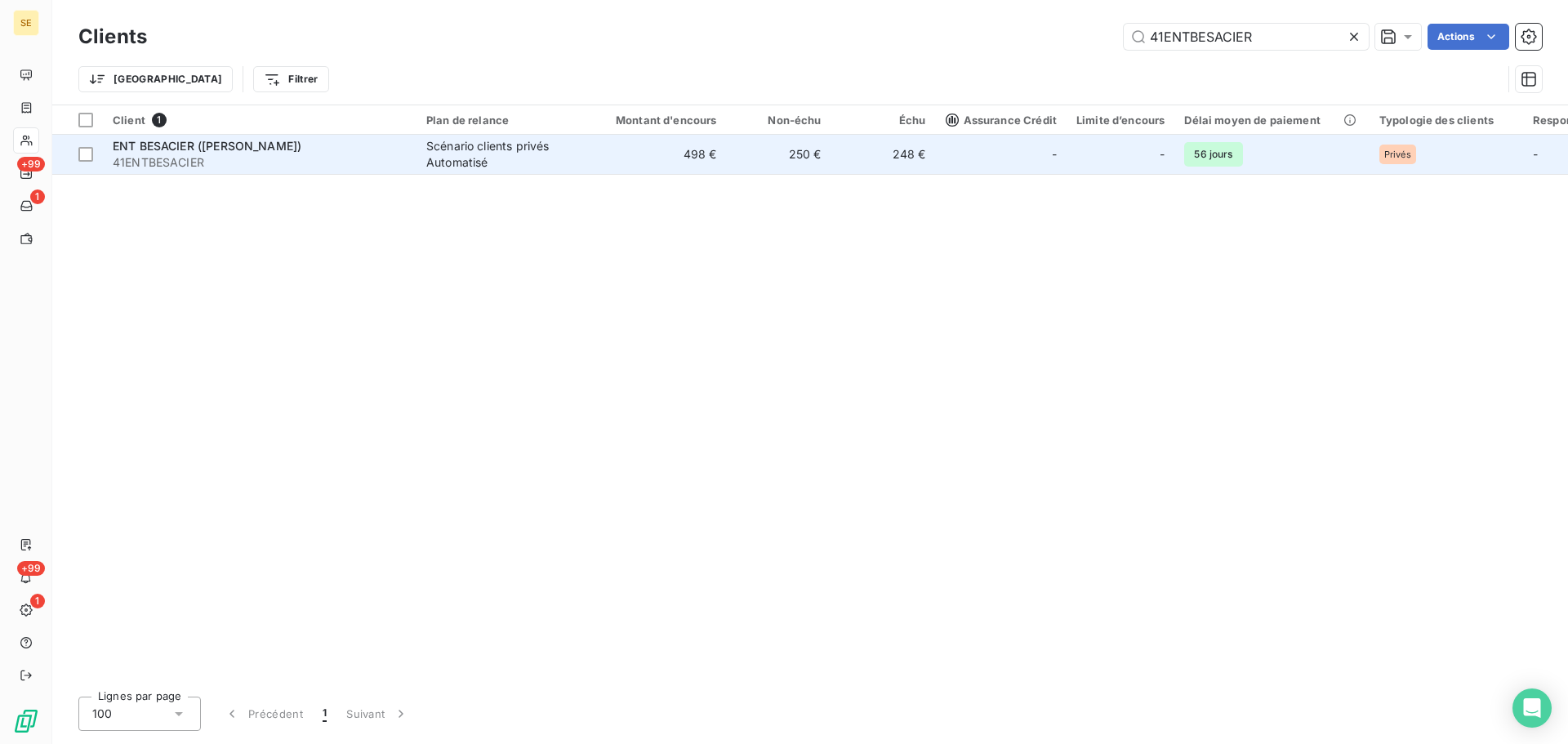
type input "41ENTBESACIER"
click at [813, 153] on td "250 €" at bounding box center [779, 154] width 104 height 39
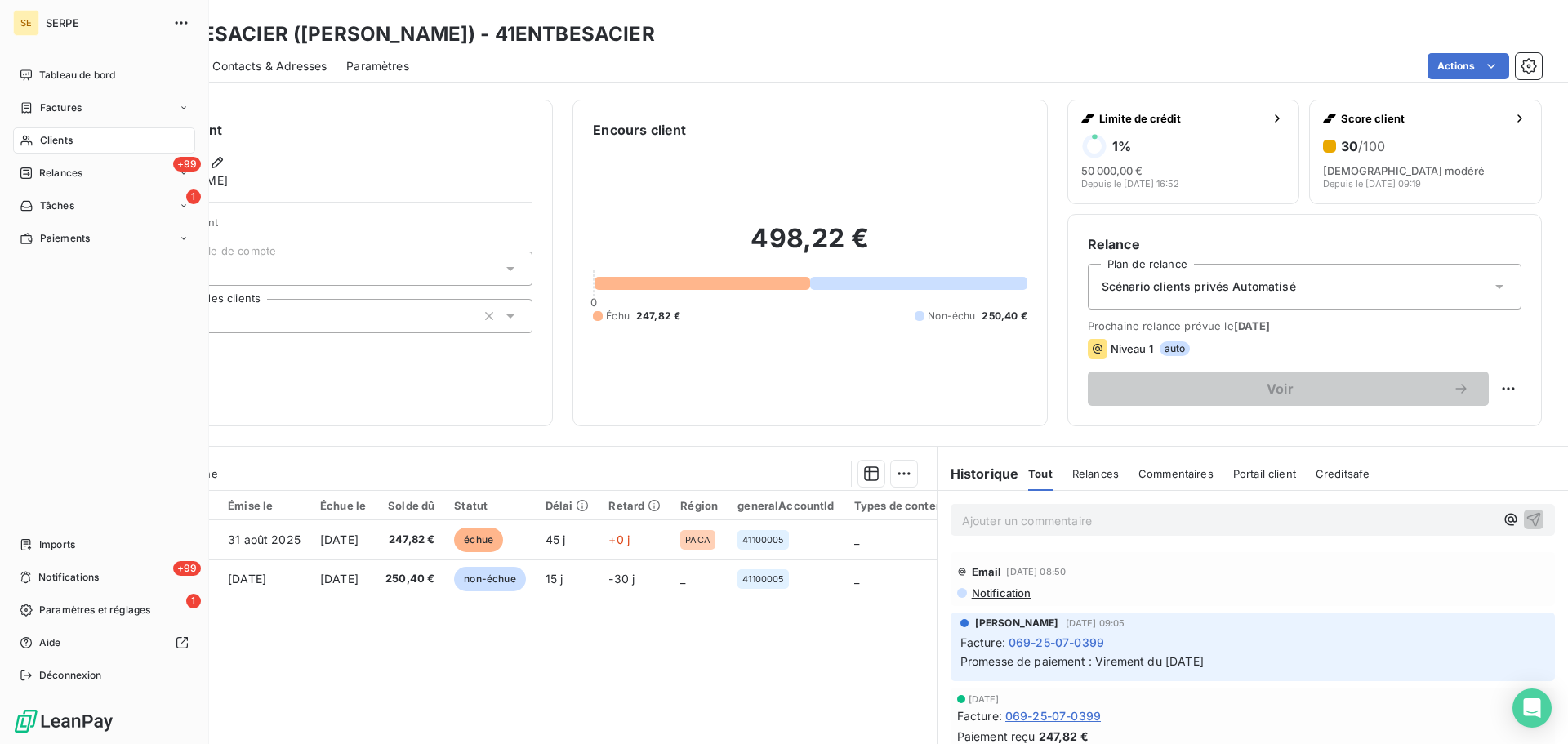
drag, startPoint x: 4, startPoint y: 143, endPoint x: 45, endPoint y: 138, distance: 41.3
click at [4, 143] on div "SE SERPE Tableau de bord Factures Clients +99 Relances 1 Tâches Paiements Impor…" at bounding box center [104, 372] width 209 height 744
click at [90, 135] on div "Clients" at bounding box center [103, 140] width 182 height 26
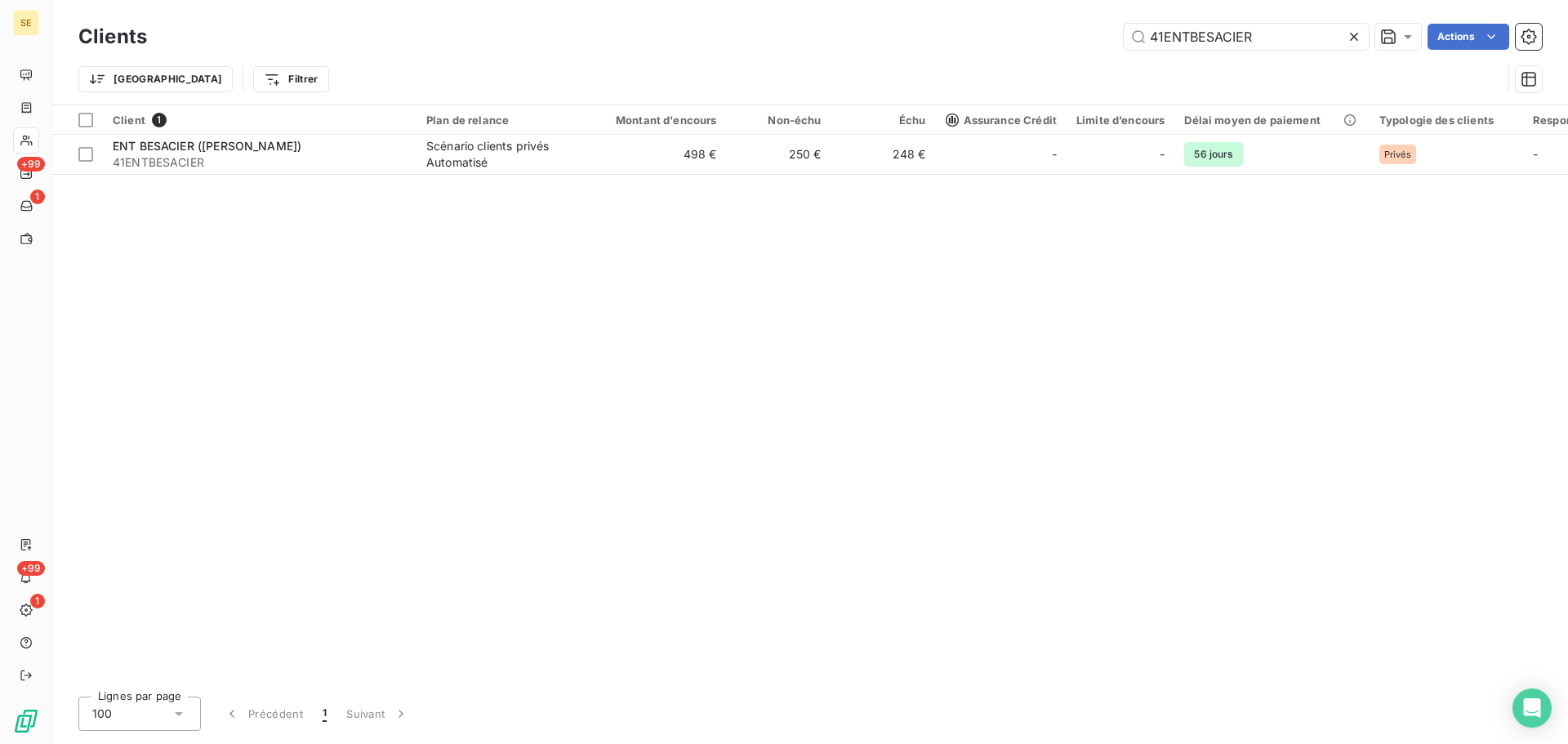
drag, startPoint x: 1287, startPoint y: 42, endPoint x: 1118, endPoint y: 39, distance: 169.0
click at [1130, 42] on input "41ENTBESACIER" at bounding box center [1246, 36] width 245 height 26
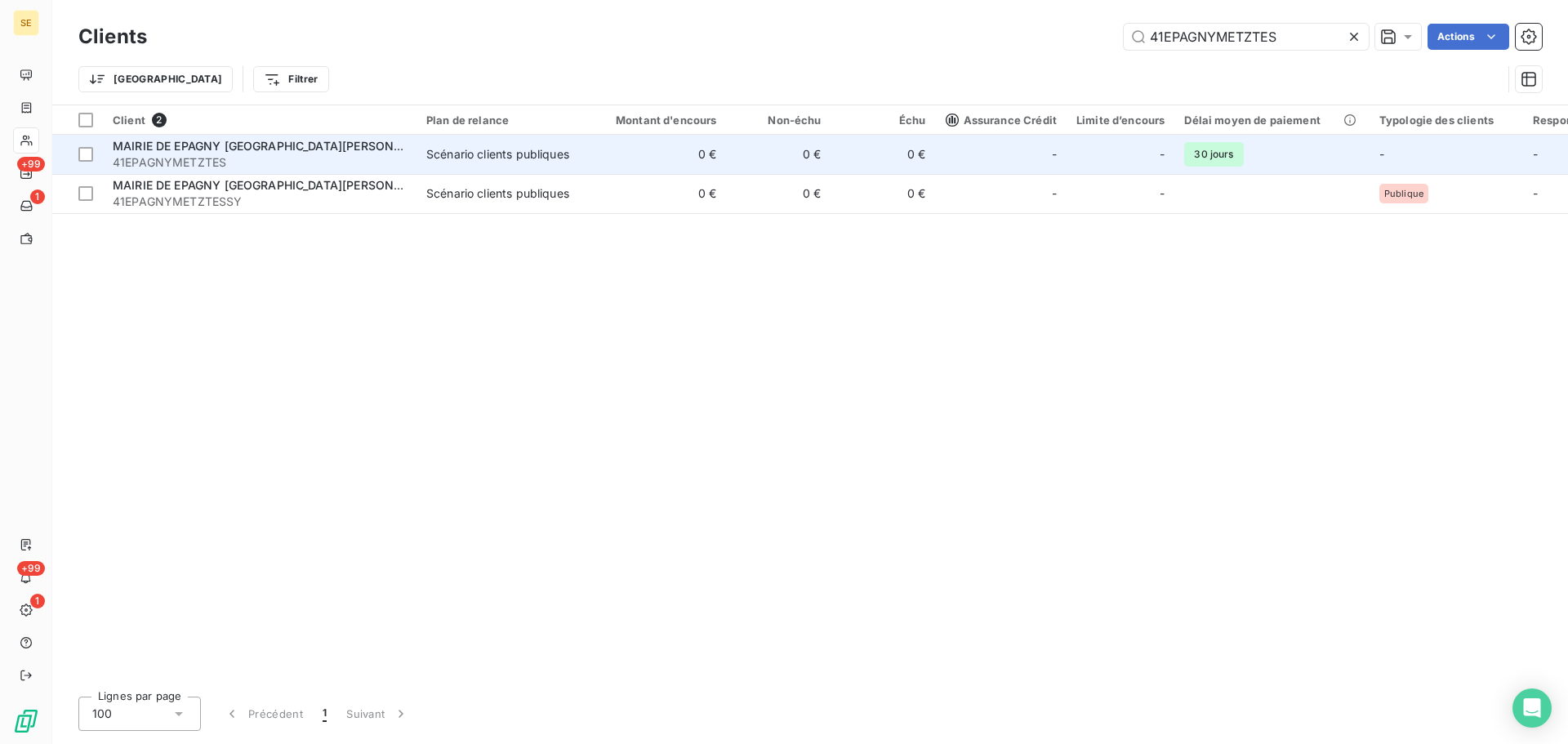
type input "41EPAGNYMETZTES"
click at [522, 164] on td "Scénario clients publiques" at bounding box center [502, 154] width 170 height 39
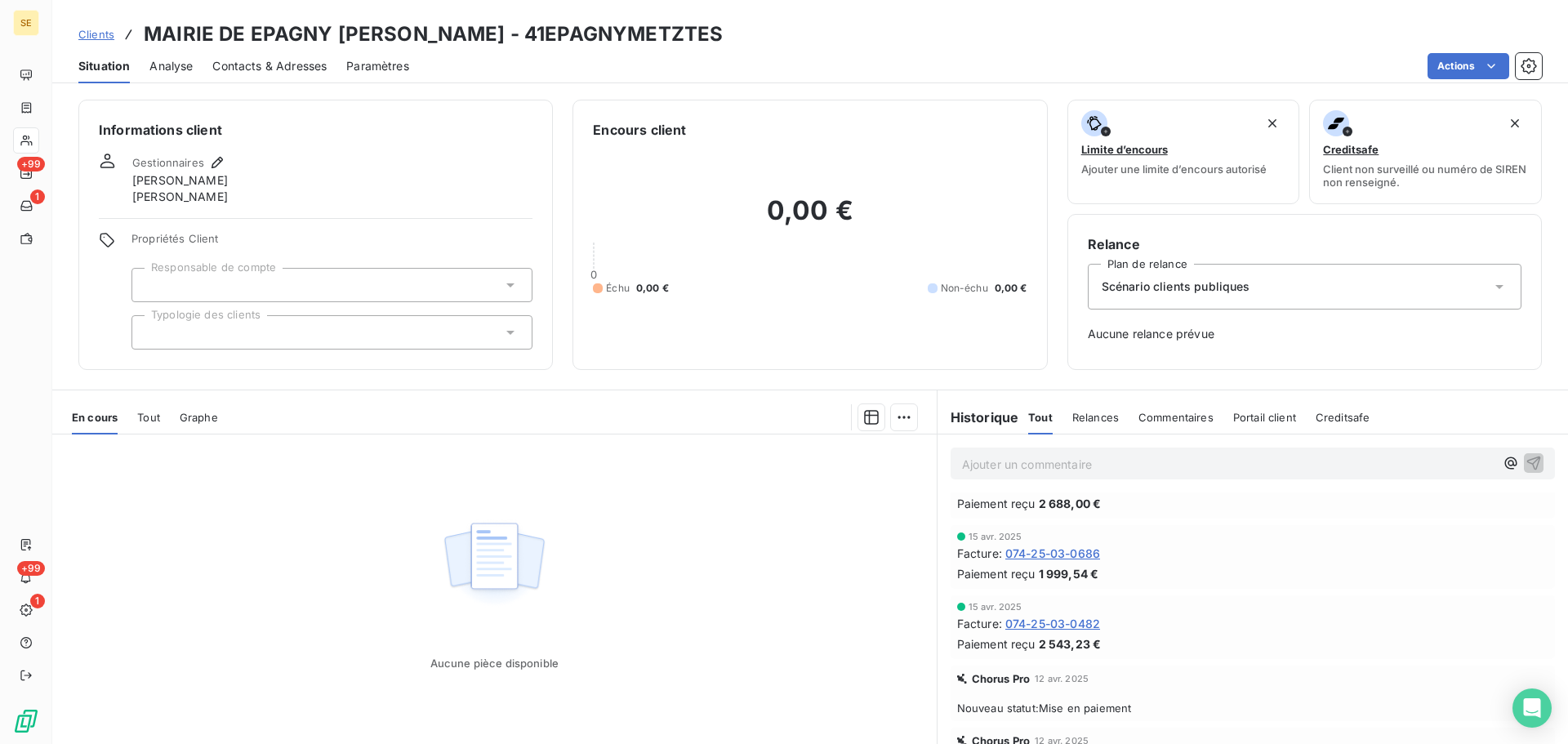
scroll to position [871, 0]
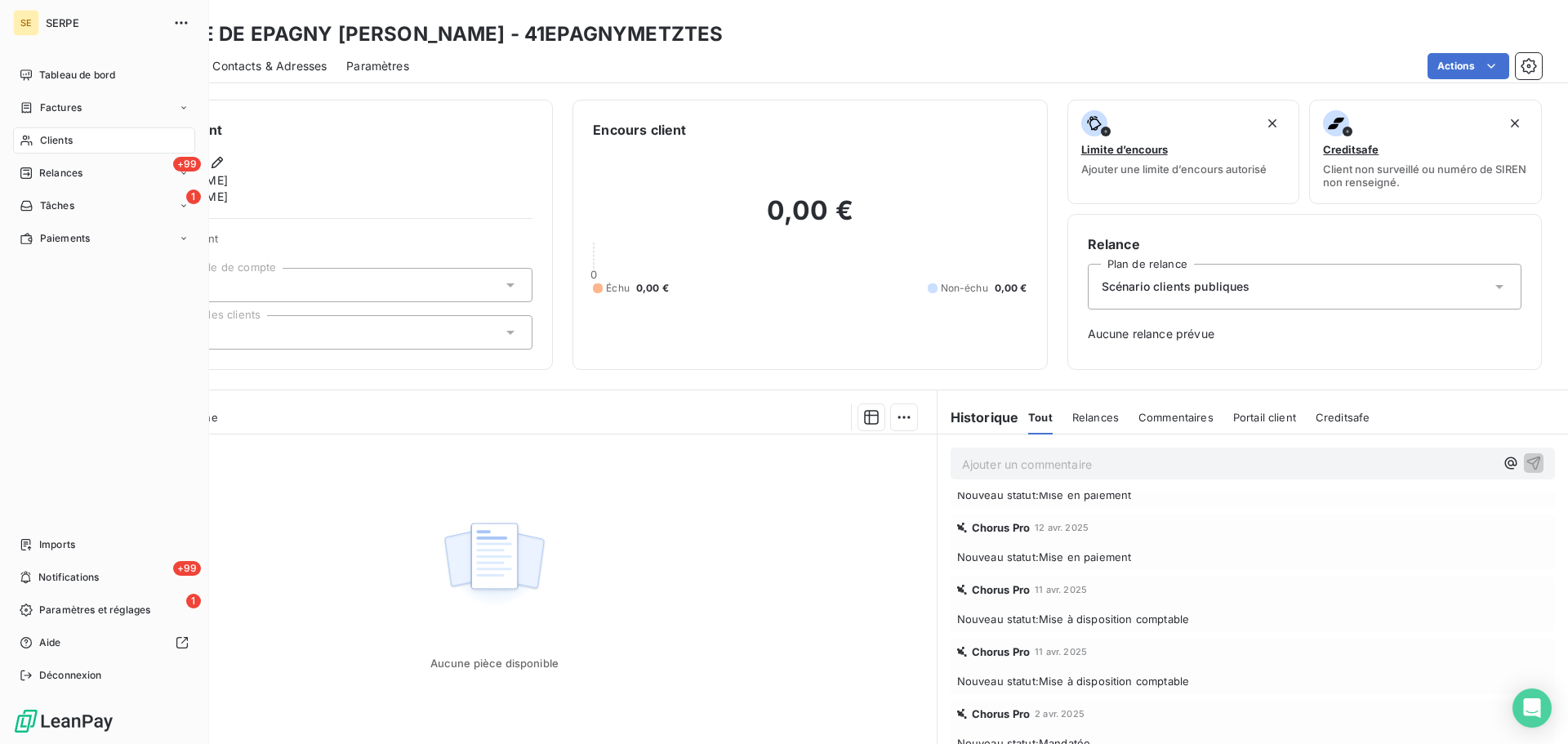
click at [31, 134] on icon at bounding box center [26, 140] width 14 height 13
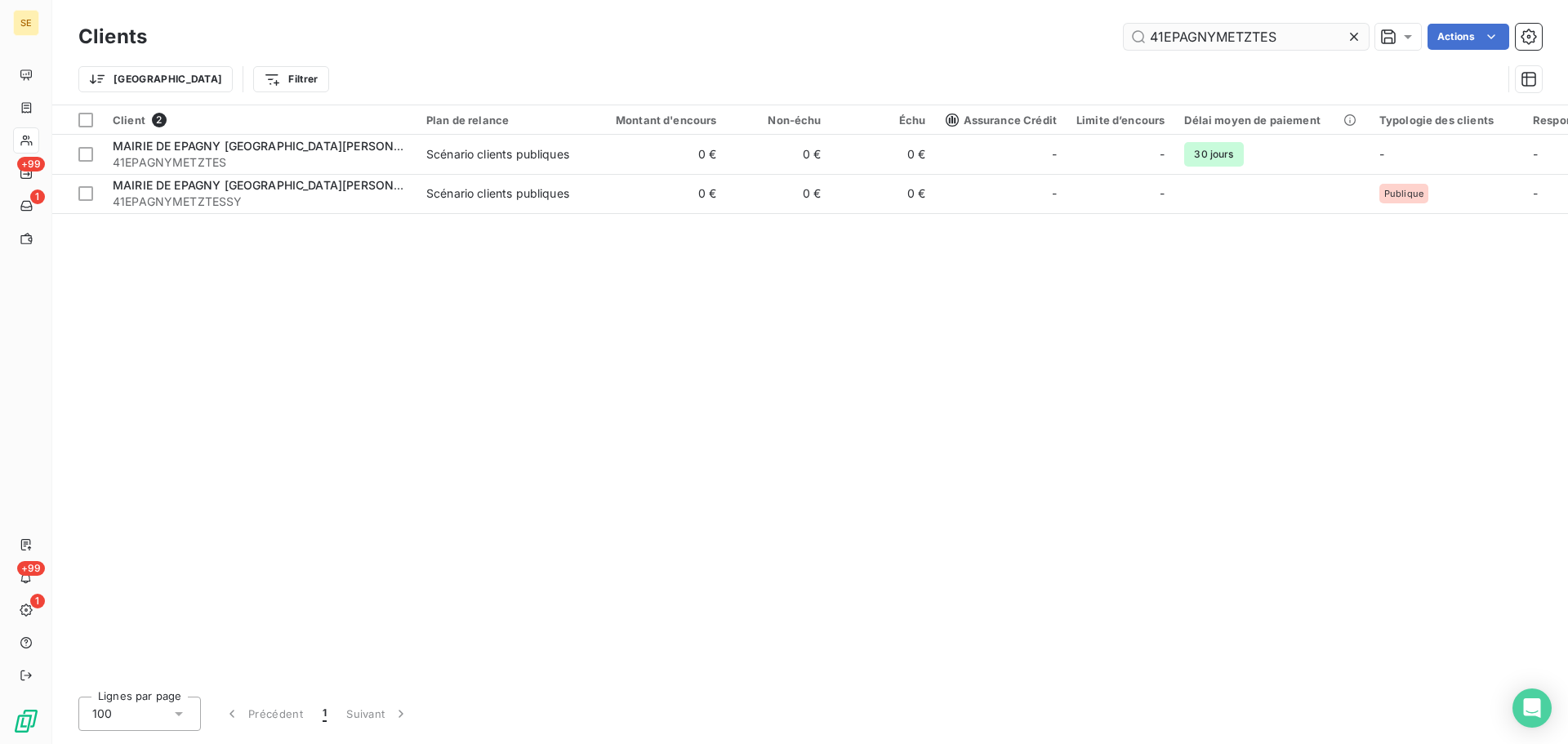
drag, startPoint x: 1287, startPoint y: 37, endPoint x: 1137, endPoint y: 35, distance: 150.0
click at [1148, 36] on input "41EPAGNYMETZTES" at bounding box center [1246, 36] width 245 height 26
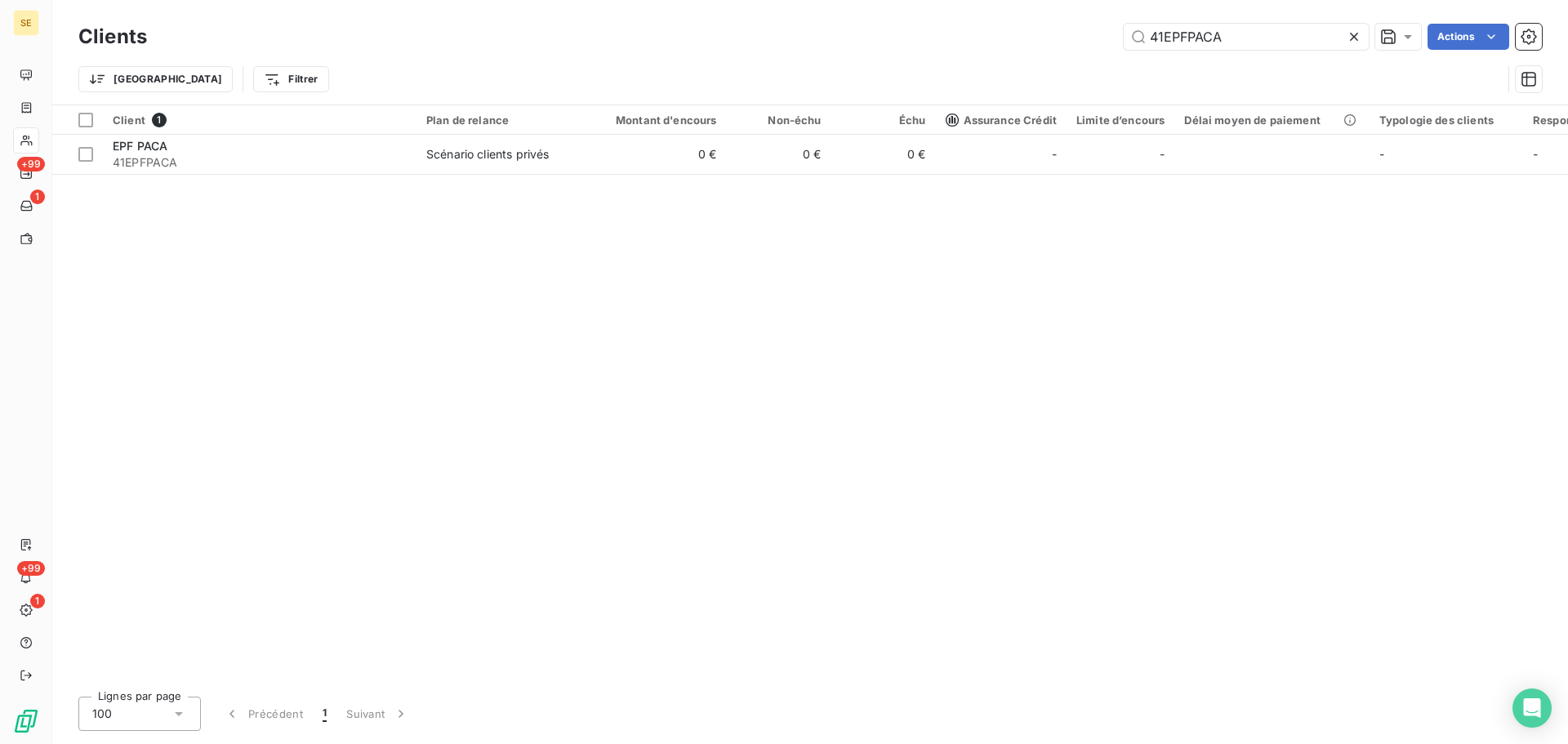
type input "41EPFPACA"
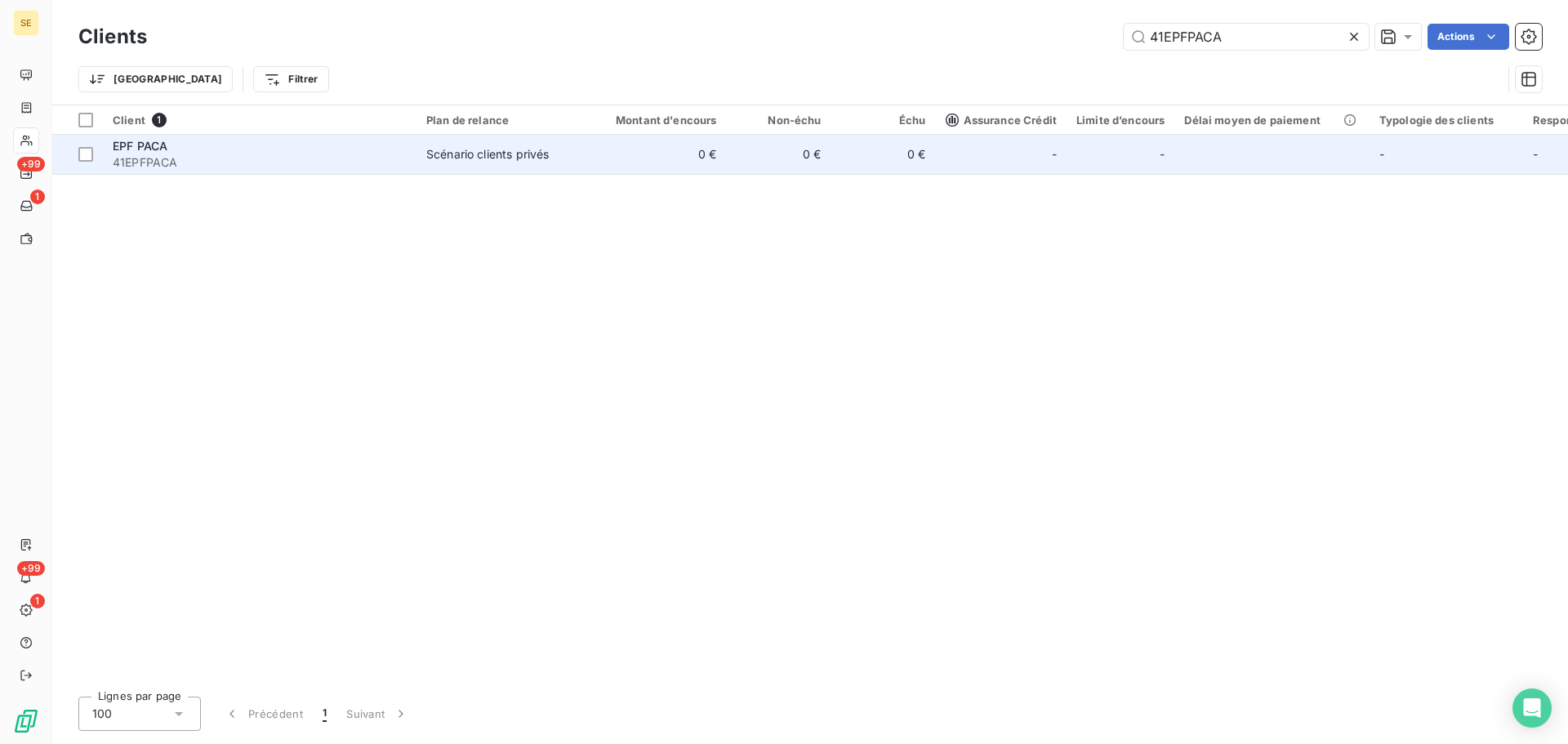
click at [653, 149] on td "0 €" at bounding box center [657, 154] width 141 height 39
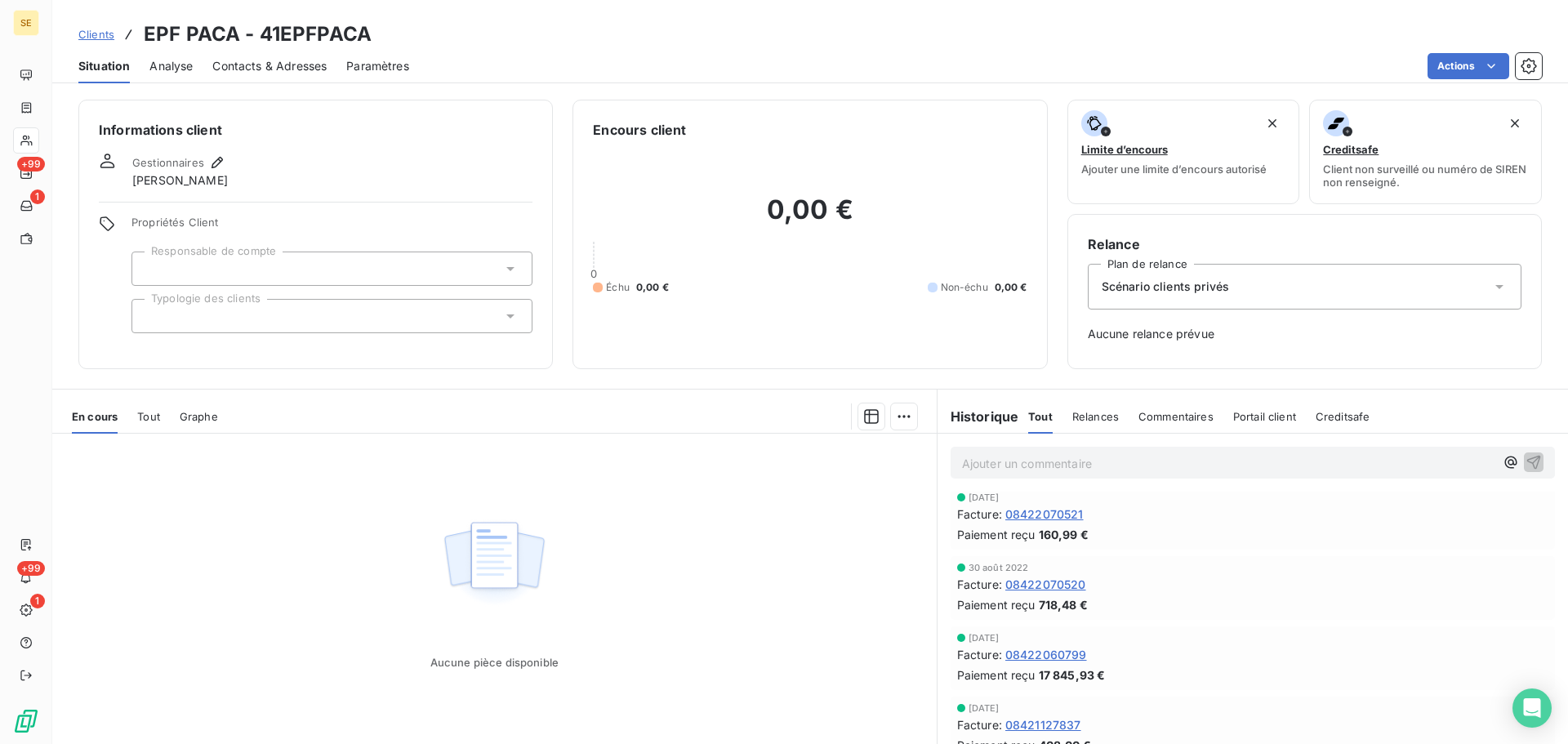
scroll to position [186, 0]
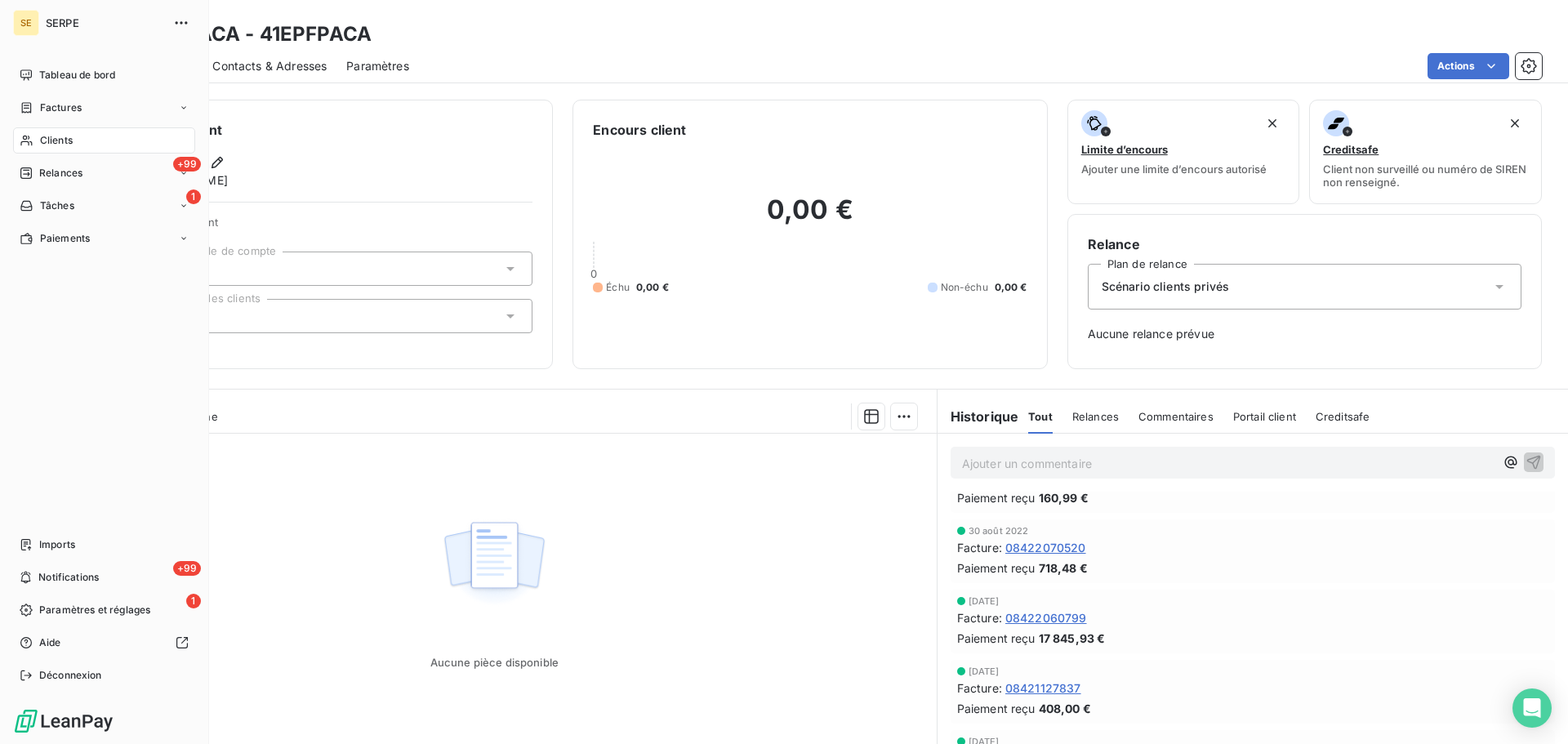
click at [51, 146] on span "Clients" at bounding box center [56, 140] width 33 height 14
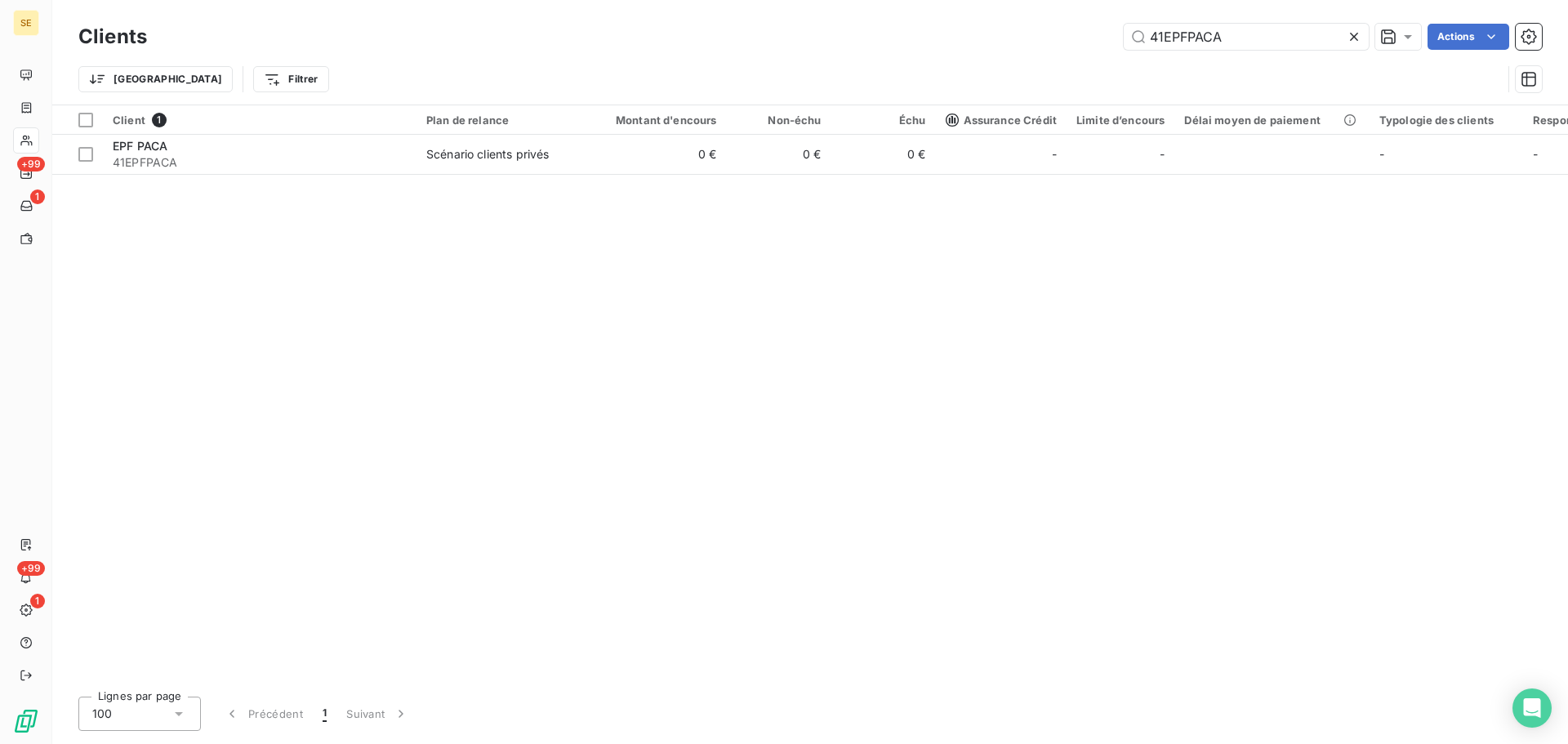
drag, startPoint x: 1244, startPoint y: 31, endPoint x: 1115, endPoint y: 31, distance: 129.0
click at [1105, 31] on div "41EPFPACA Actions" at bounding box center [854, 36] width 1376 height 26
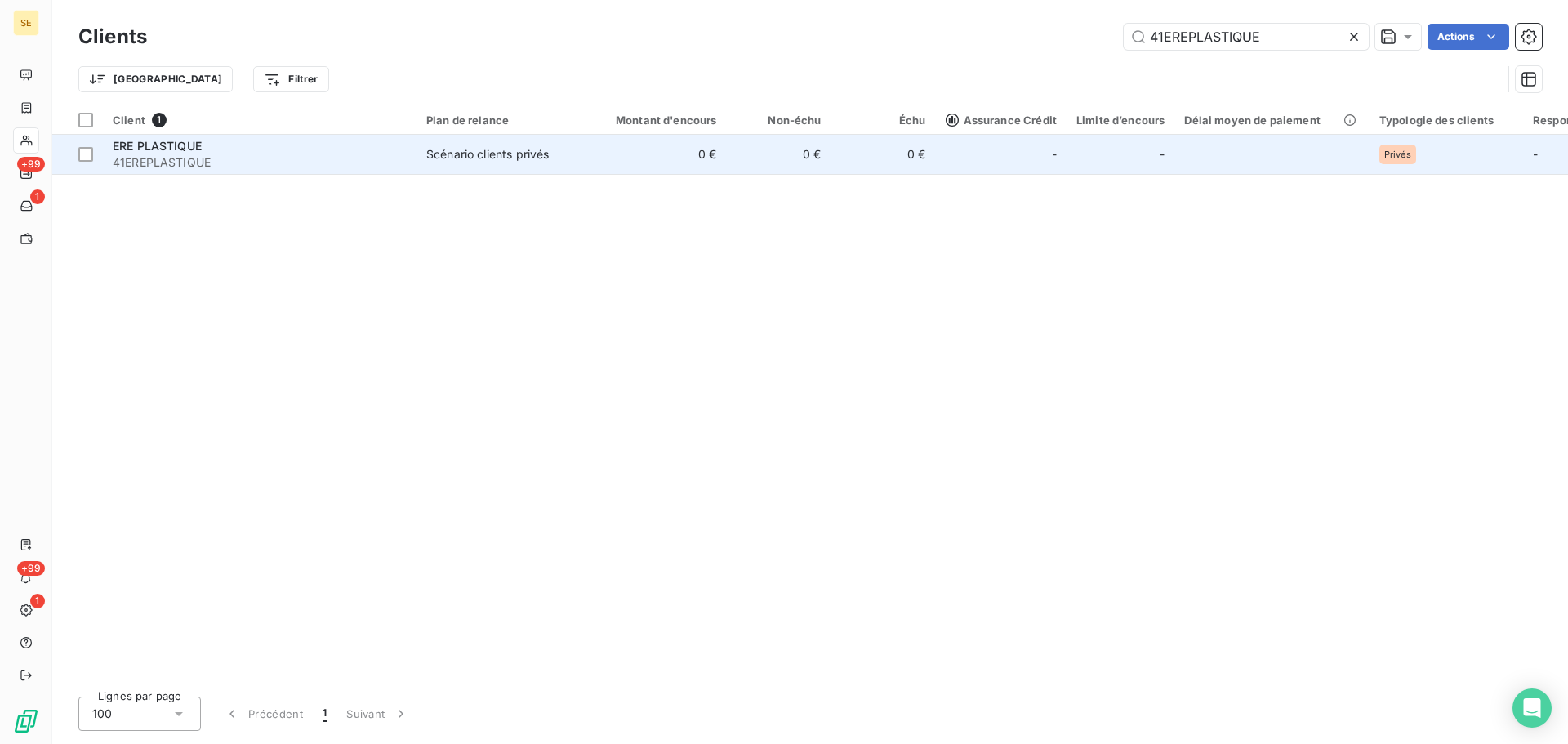
type input "41EREPLASTIQUE"
click at [564, 147] on span "Scénario clients privés" at bounding box center [501, 154] width 150 height 16
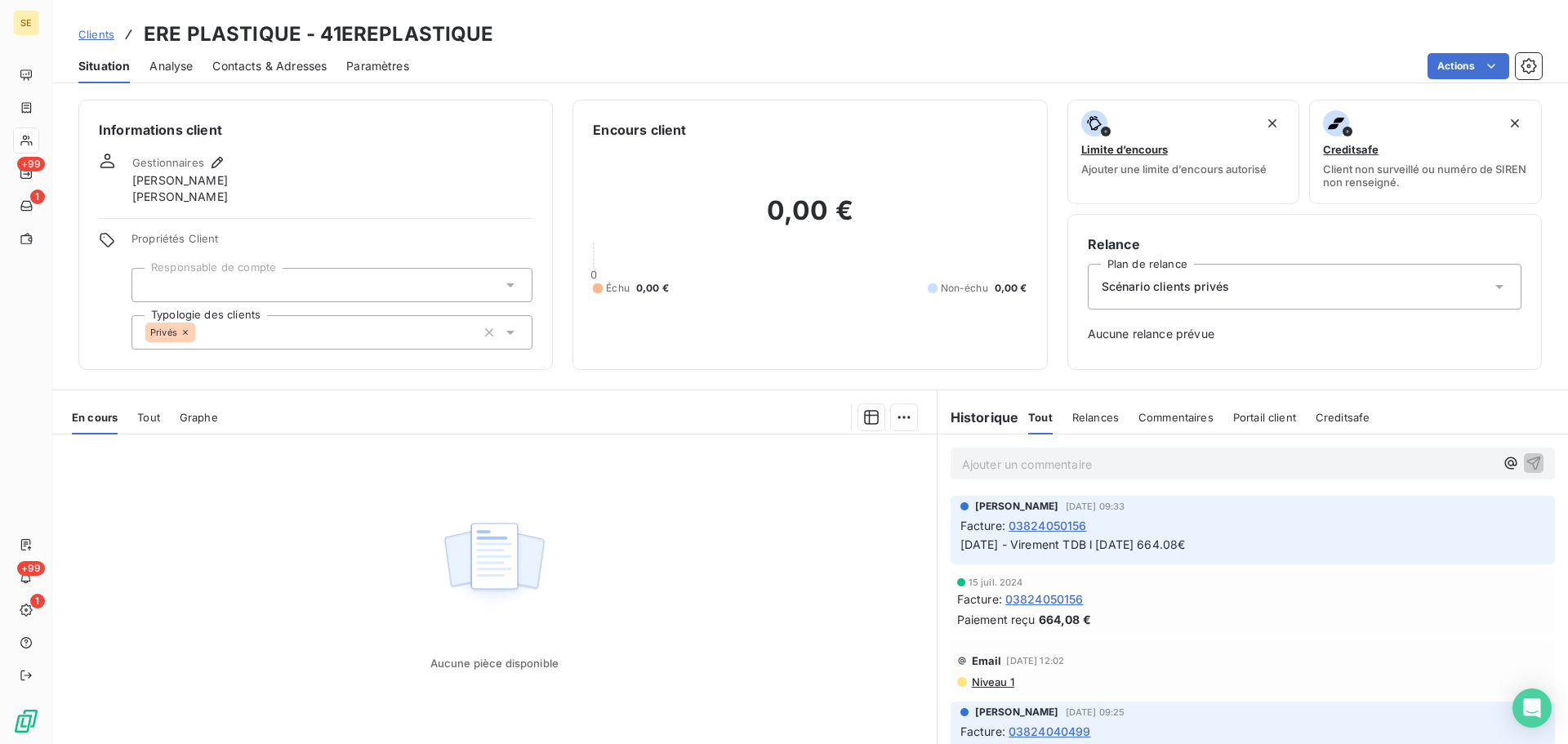
scroll to position [871, 0]
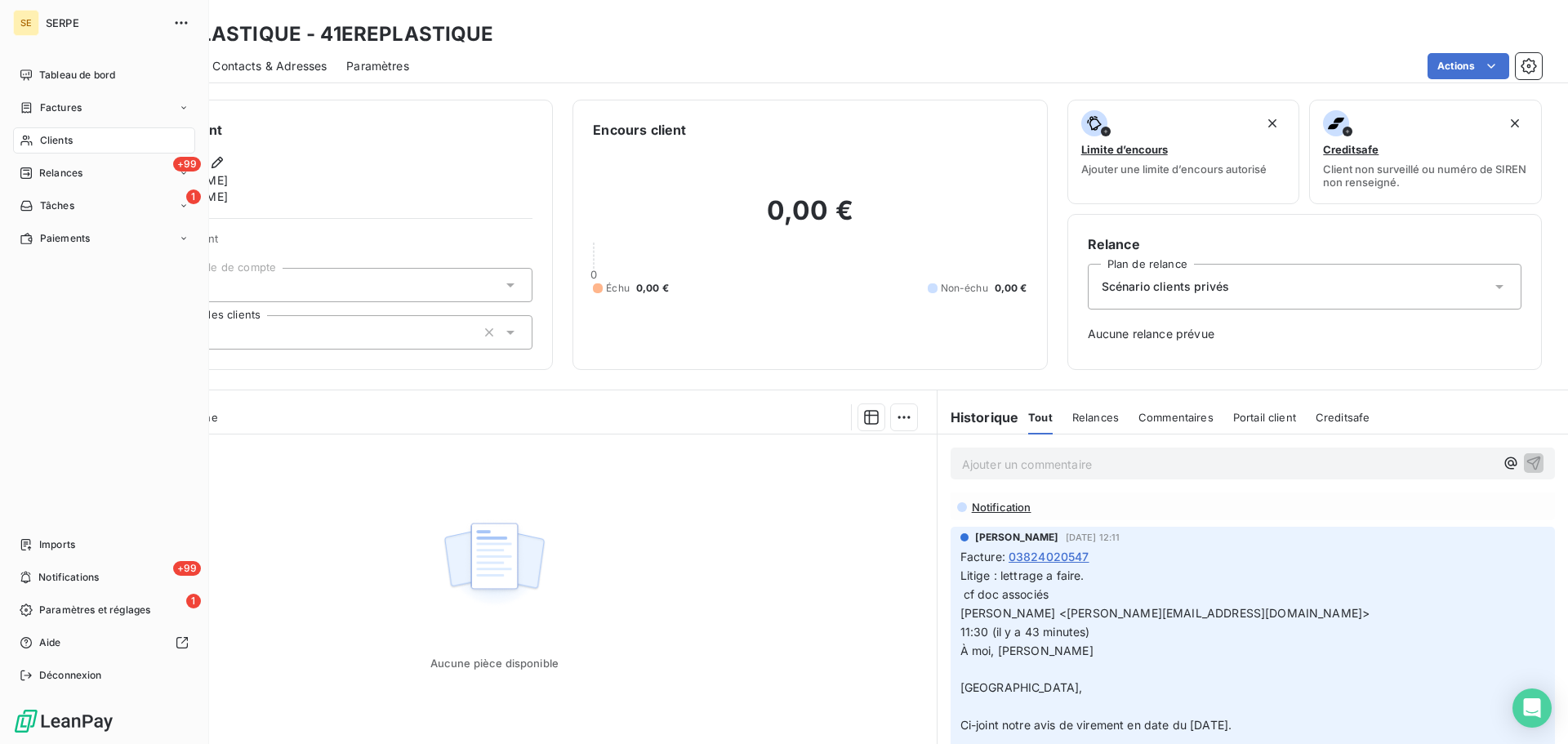
drag, startPoint x: 24, startPoint y: 140, endPoint x: 48, endPoint y: 127, distance: 27.3
click at [24, 140] on icon at bounding box center [26, 140] width 14 height 13
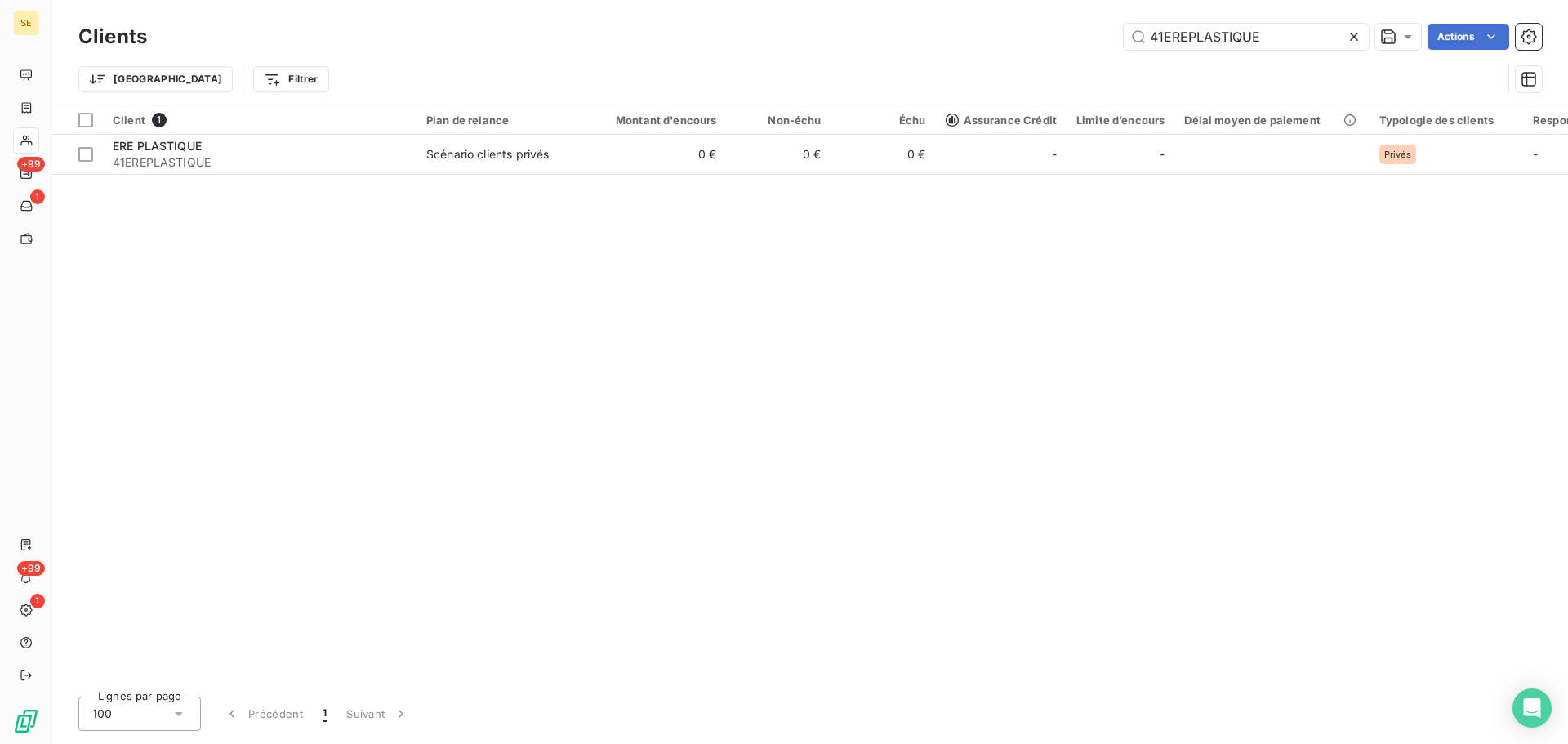
drag, startPoint x: 1257, startPoint y: 35, endPoint x: 1066, endPoint y: 32, distance: 191.0
click at [1081, 36] on div "41EREPLASTIQUE Actions" at bounding box center [854, 36] width 1376 height 26
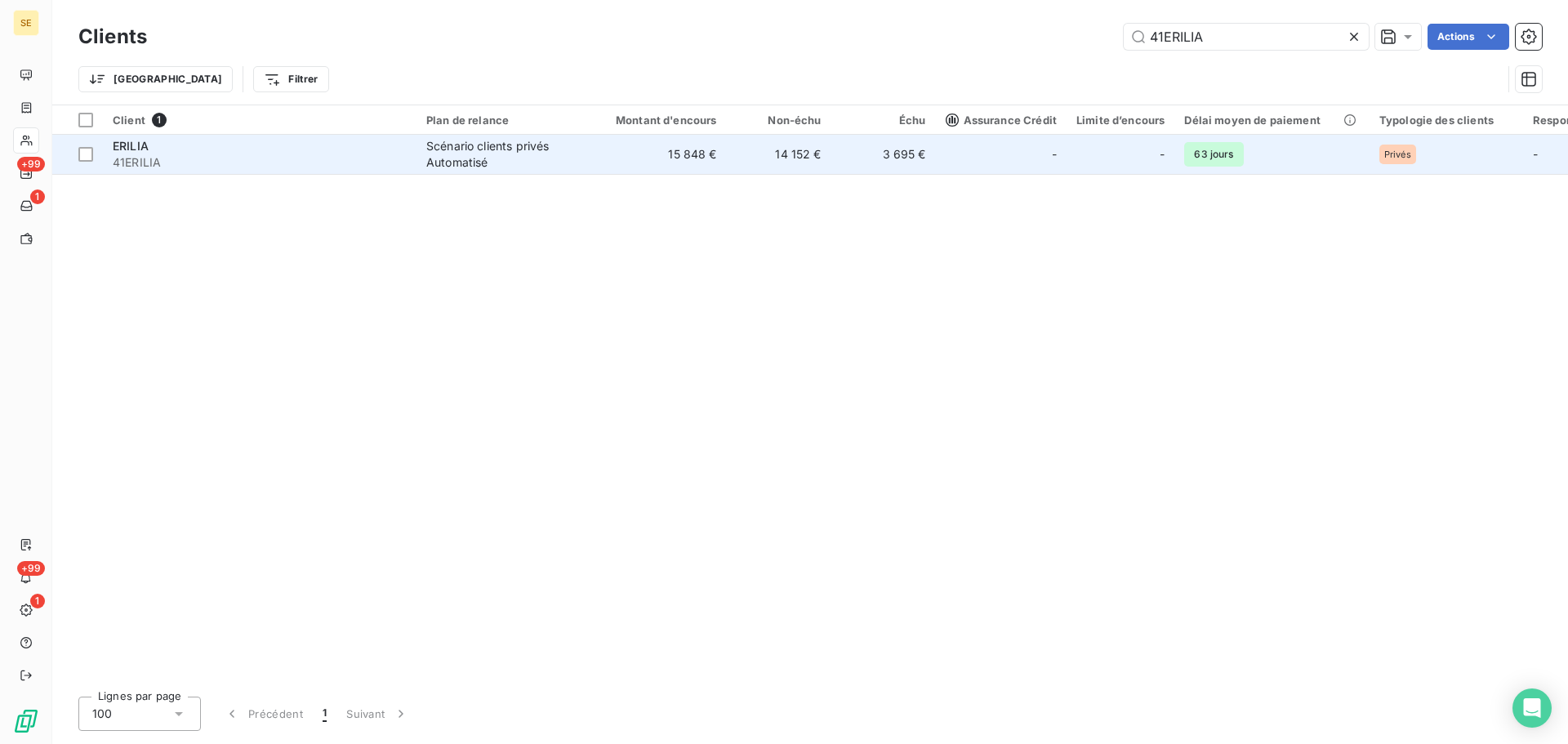
type input "41ERILIA"
click at [609, 164] on td "15 848 €" at bounding box center [657, 154] width 141 height 39
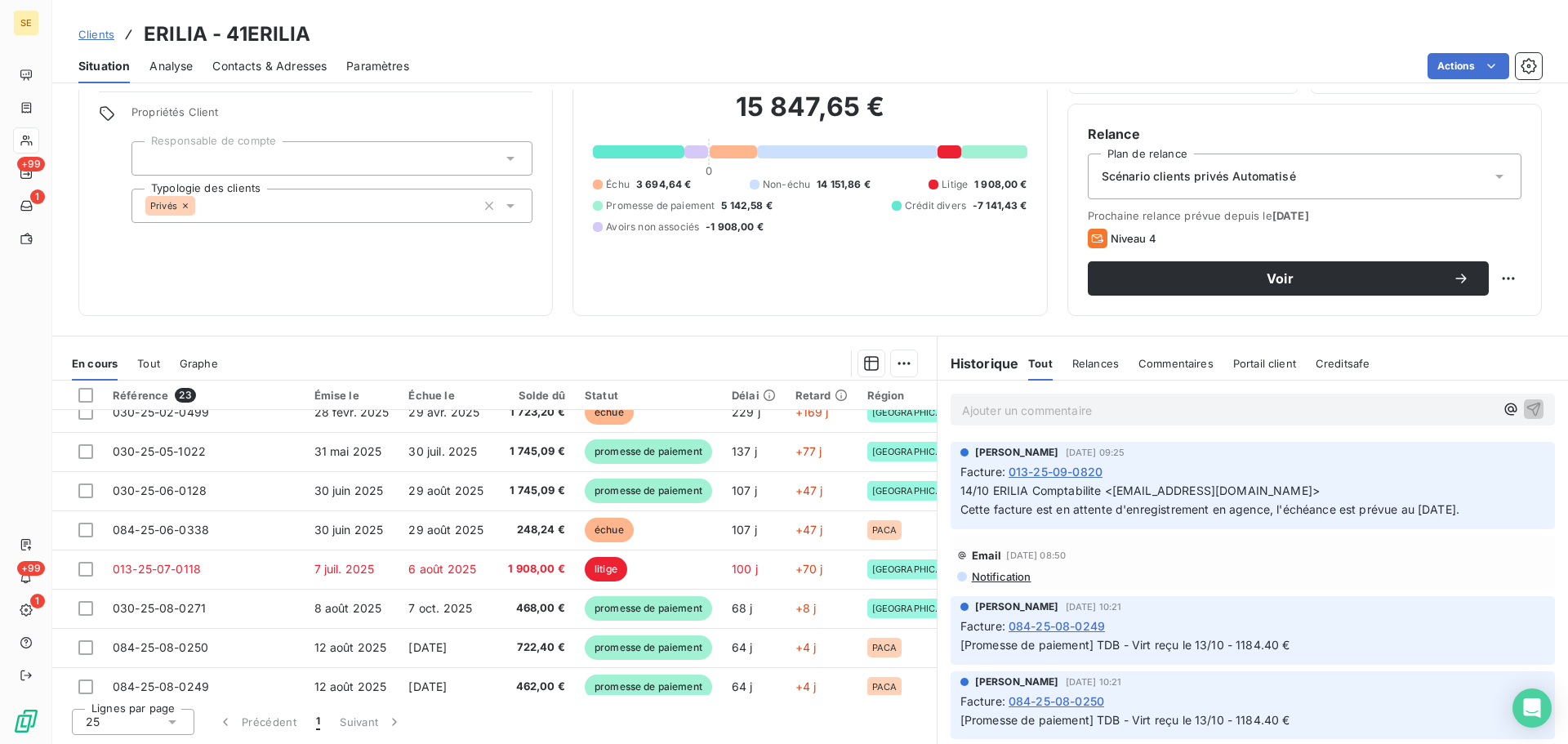
scroll to position [218, 0]
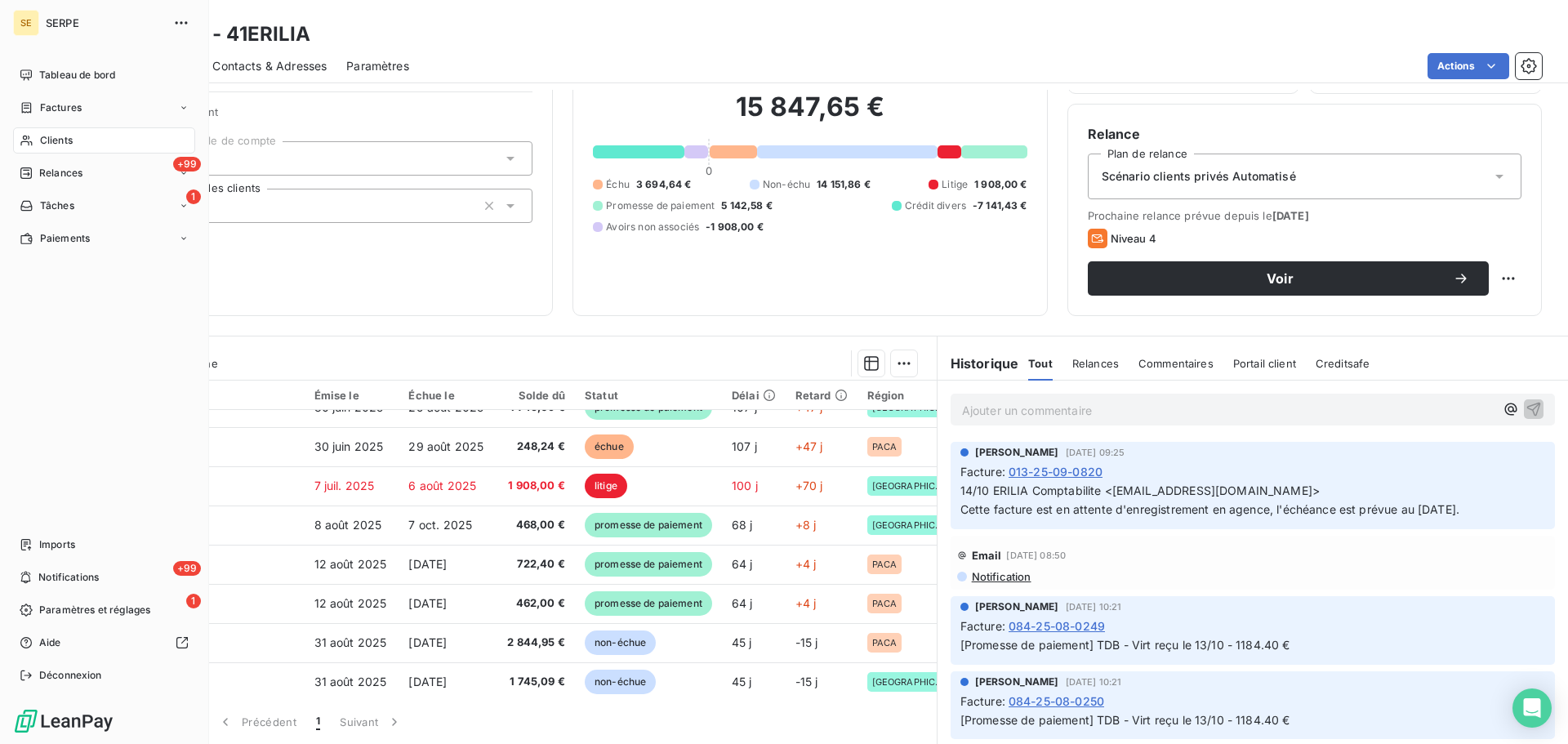
drag, startPoint x: 87, startPoint y: 143, endPoint x: 106, endPoint y: 131, distance: 22.5
click at [87, 143] on div "Clients" at bounding box center [103, 140] width 182 height 26
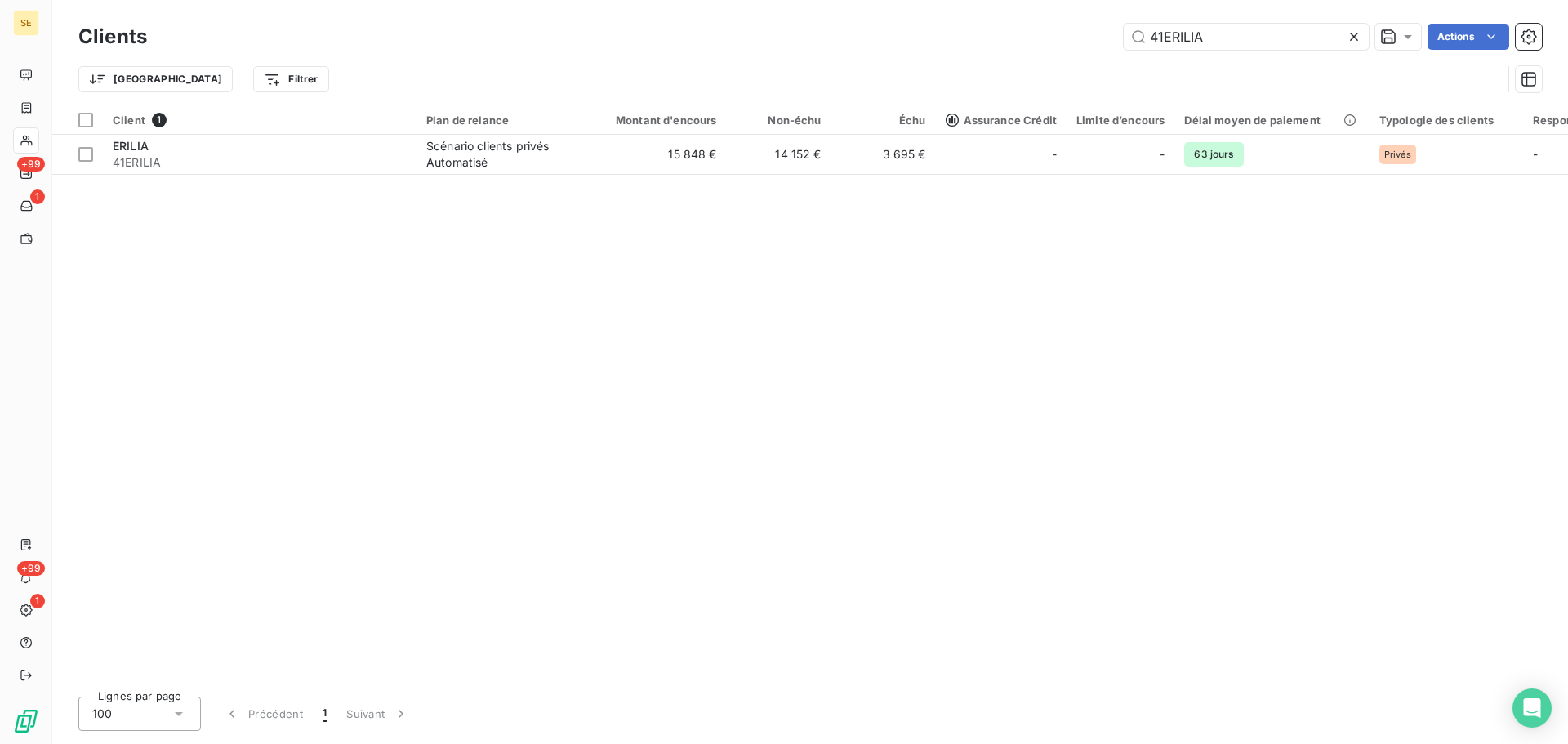
drag, startPoint x: 1214, startPoint y: 35, endPoint x: 1083, endPoint y: 28, distance: 131.2
click at [1087, 28] on div "41ERILIA Actions" at bounding box center [854, 36] width 1376 height 26
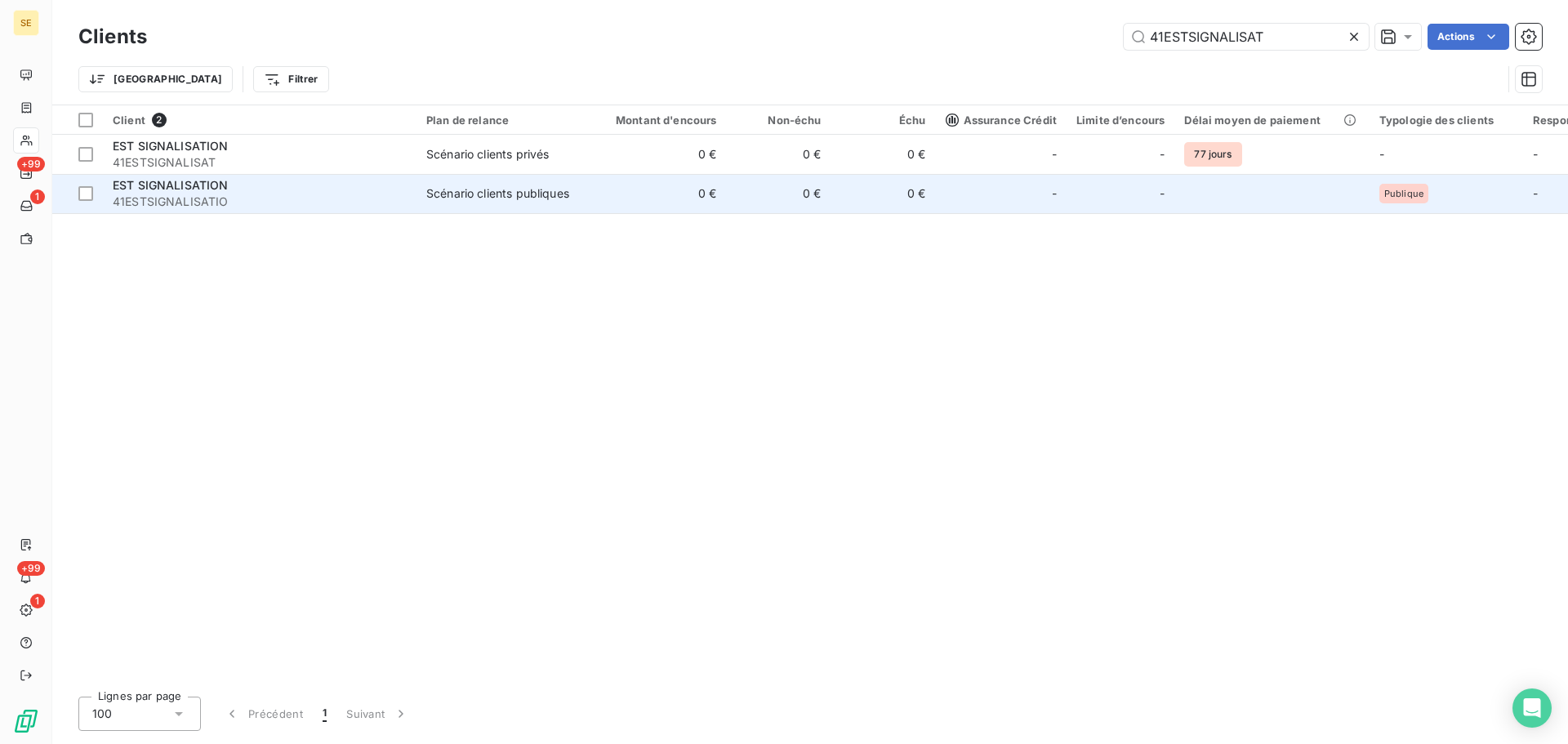
type input "41ESTSIGNALISAT"
click at [614, 199] on td "0 €" at bounding box center [657, 193] width 141 height 39
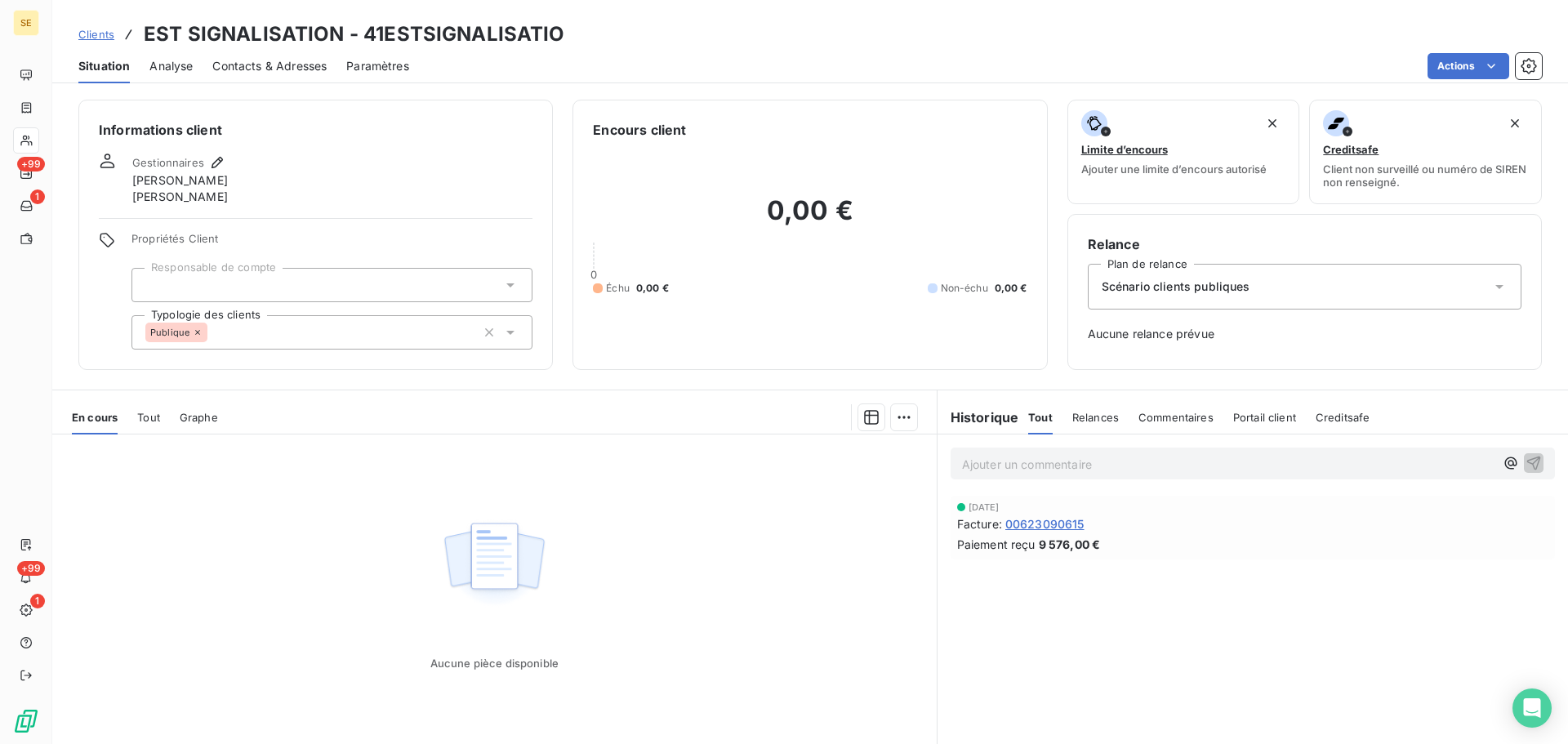
scroll to position [54, 0]
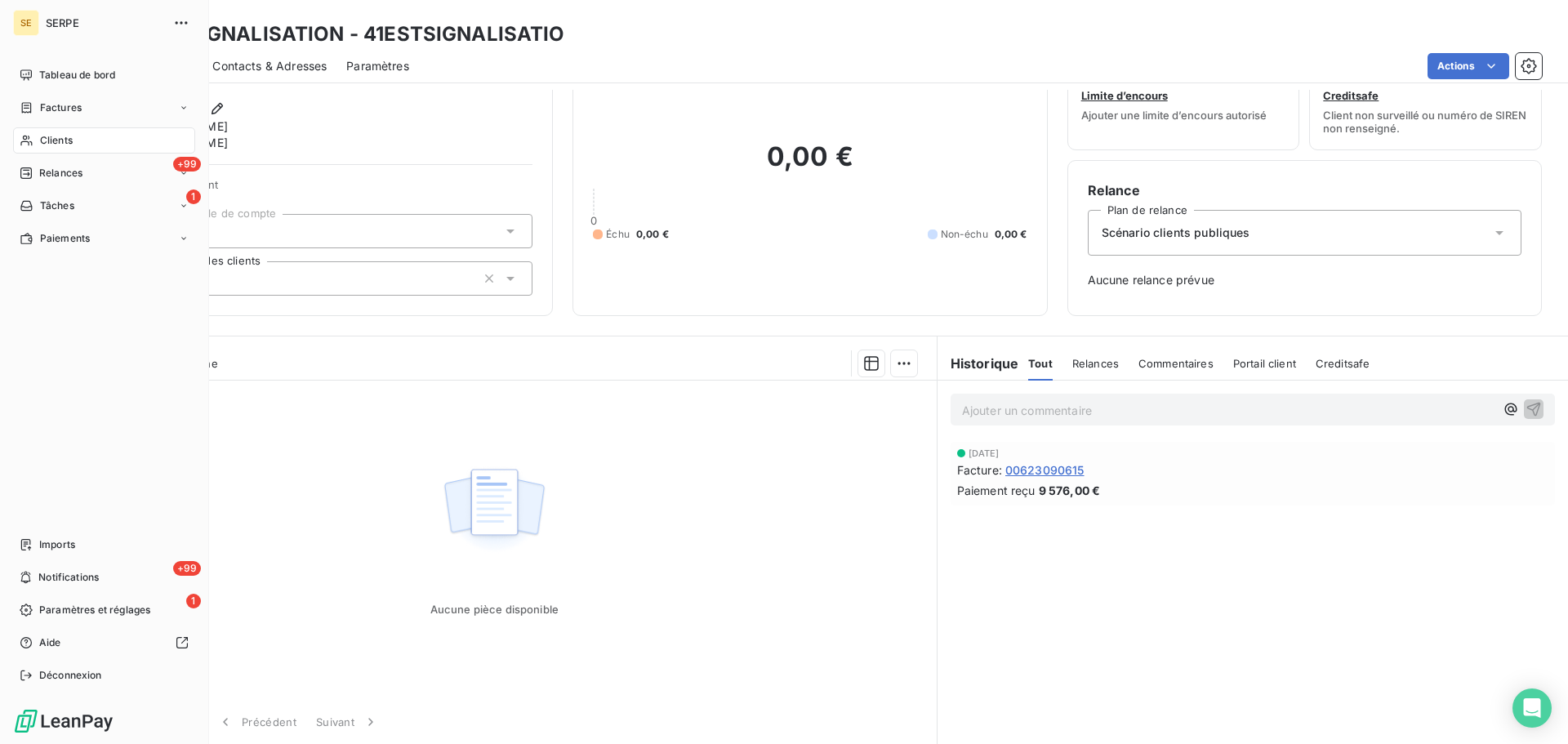
click at [48, 143] on span "Clients" at bounding box center [56, 140] width 33 height 14
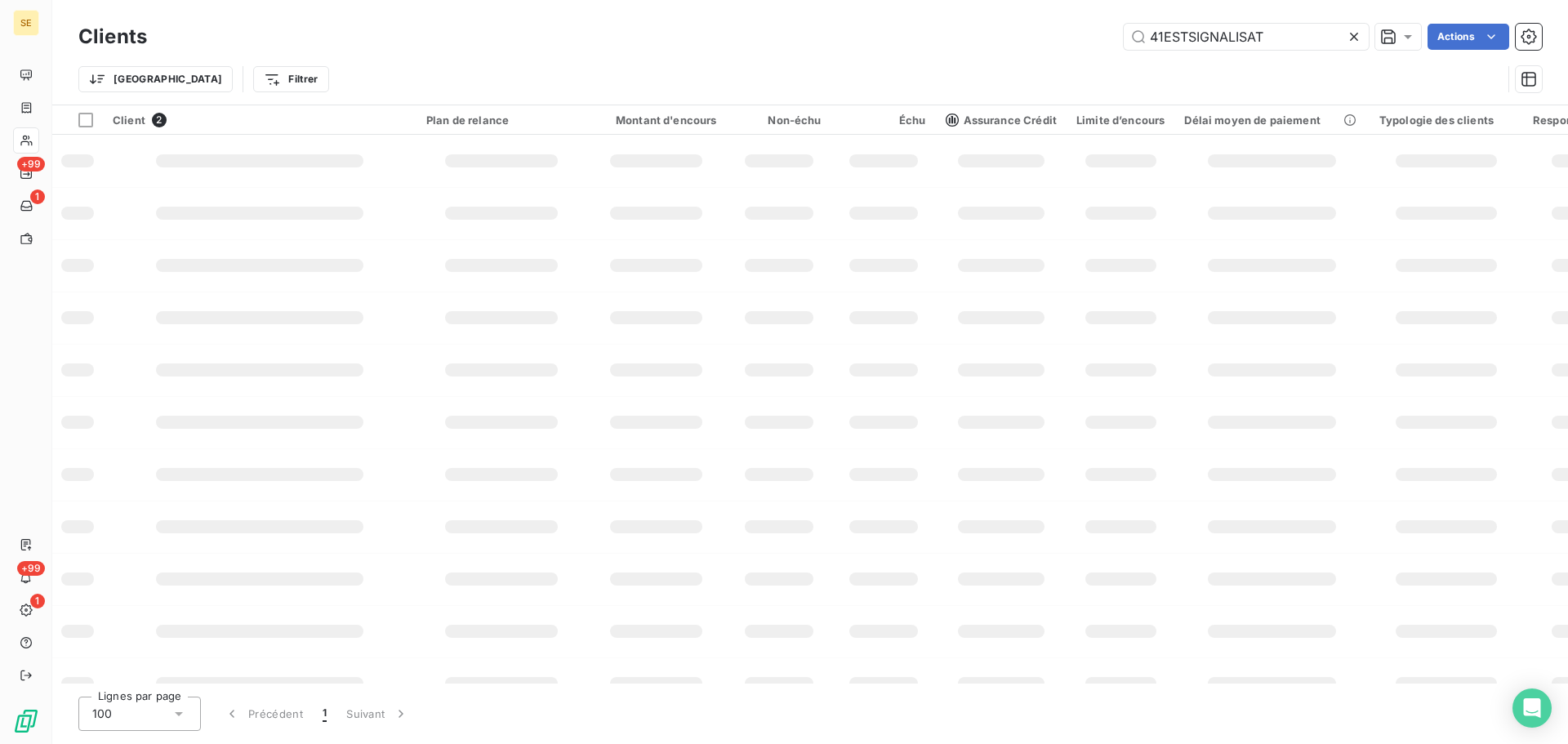
drag, startPoint x: 1278, startPoint y: 39, endPoint x: 1079, endPoint y: 33, distance: 199.1
click at [1087, 35] on div "41ESTSIGNALISAT Actions" at bounding box center [854, 36] width 1376 height 26
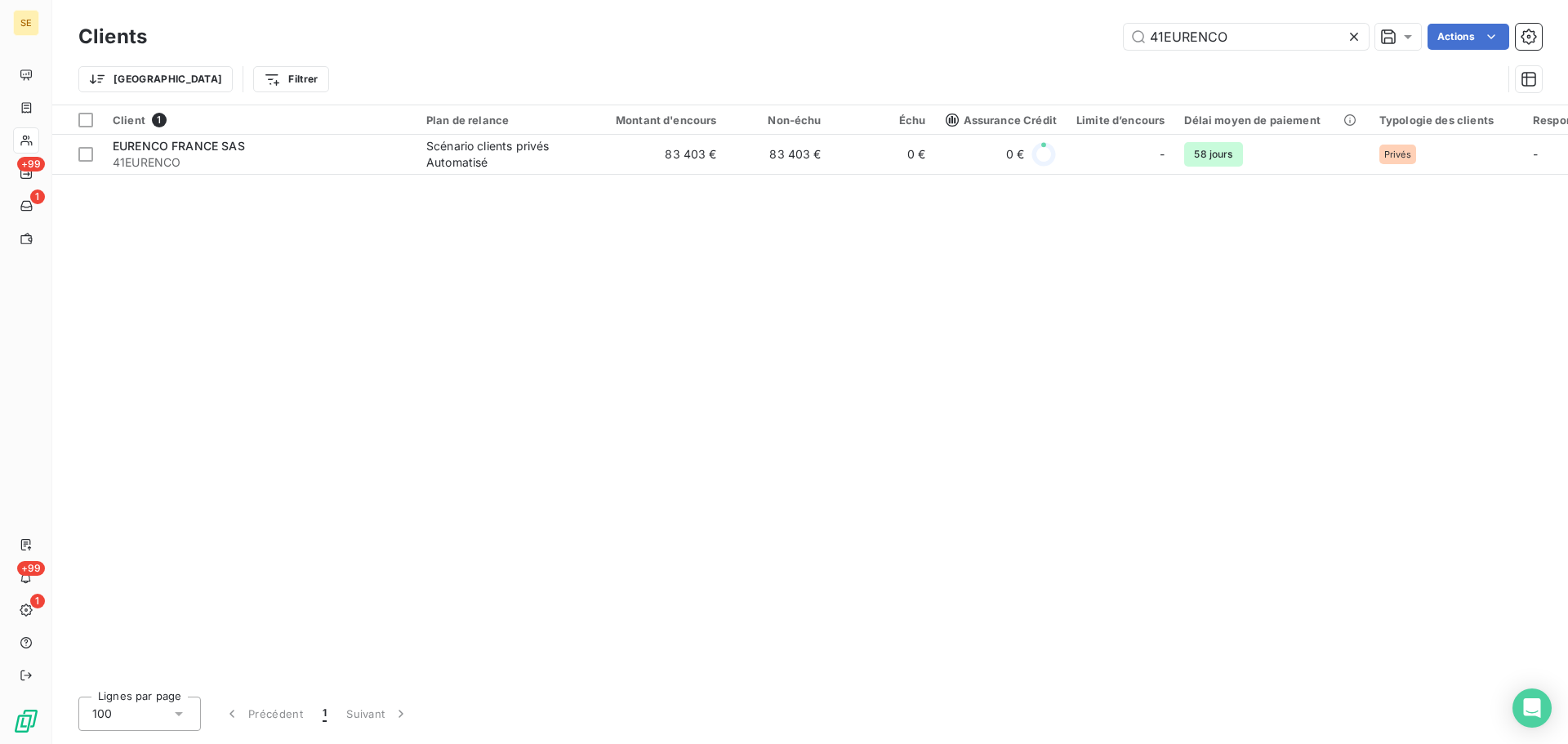
type input "41EURENCO"
click at [626, 69] on div "Trier Filtrer" at bounding box center [791, 79] width 1424 height 31
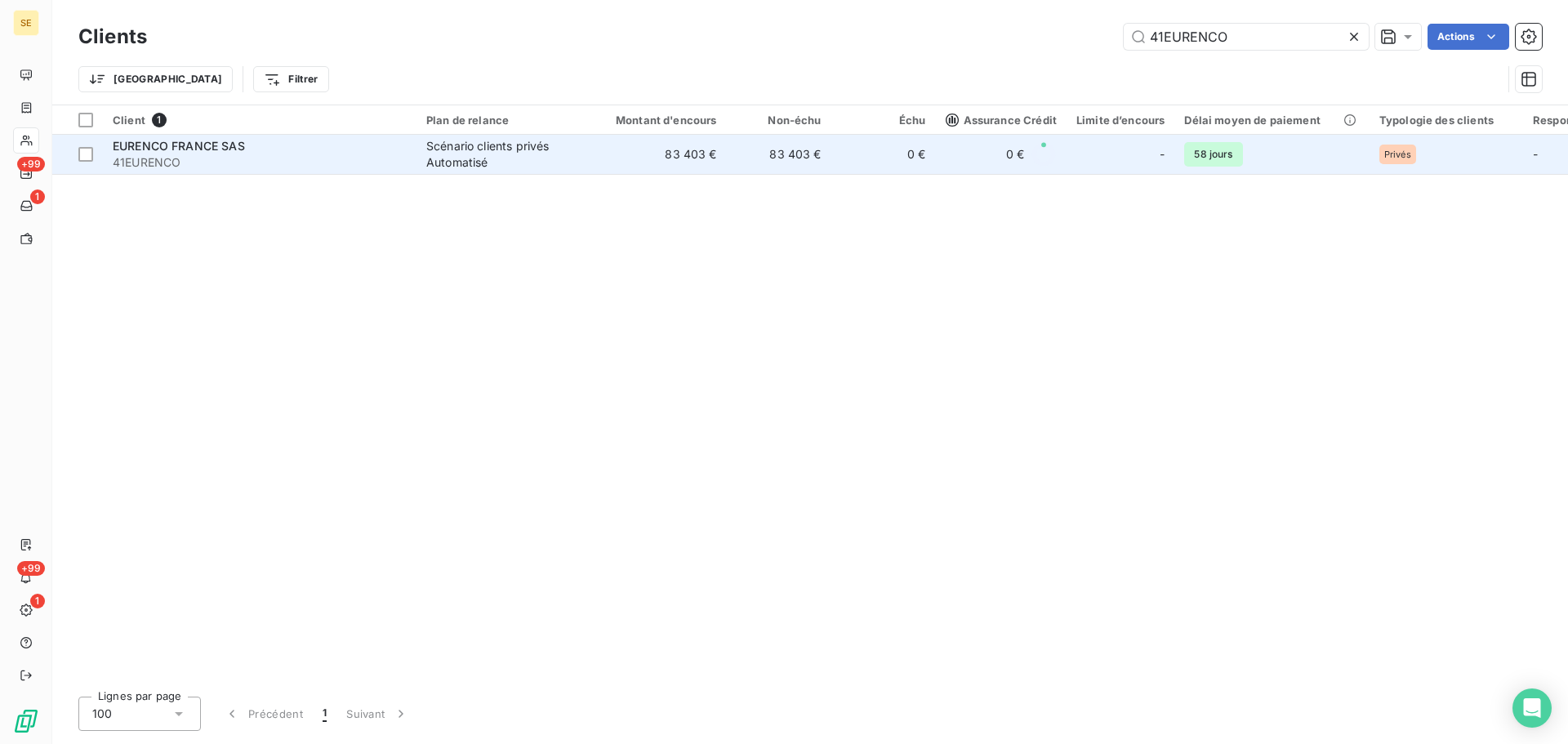
click at [303, 160] on span "41EURENCO" at bounding box center [259, 162] width 294 height 16
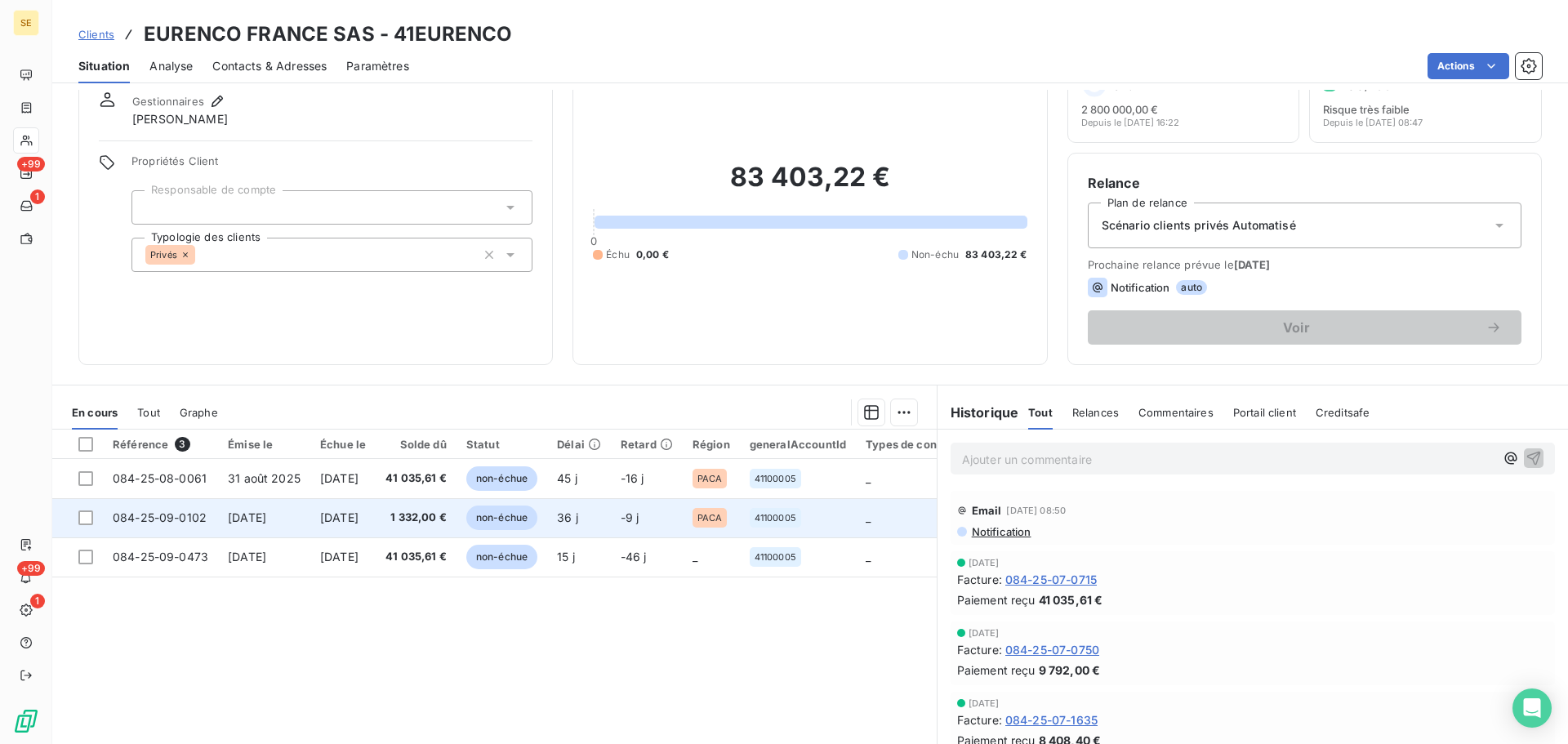
scroll to position [110, 0]
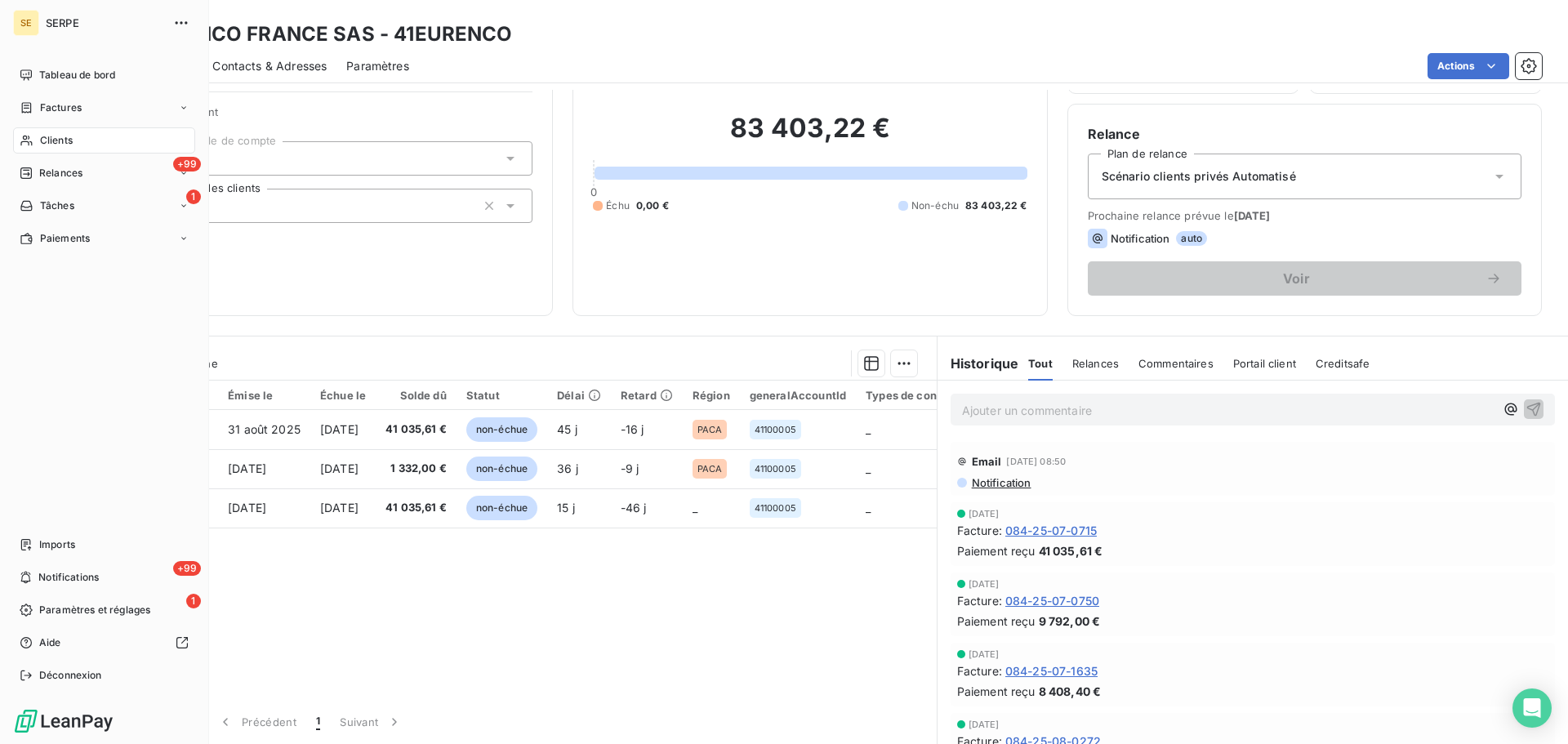
click at [51, 130] on div "Clients" at bounding box center [103, 140] width 182 height 26
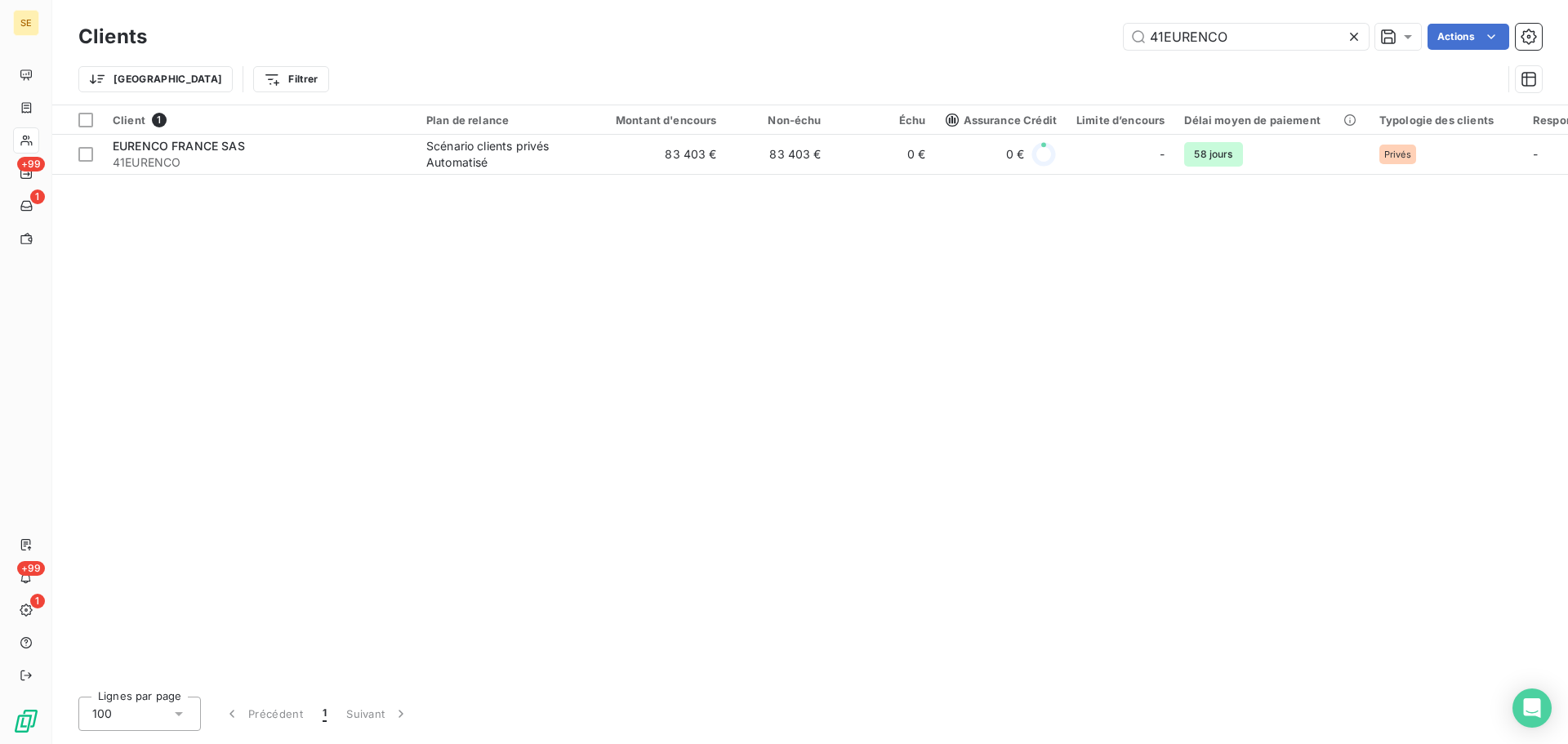
drag, startPoint x: 1243, startPoint y: 37, endPoint x: 1094, endPoint y: 40, distance: 149.0
click at [1101, 34] on div "41EURENCO Actions" at bounding box center [854, 36] width 1376 height 26
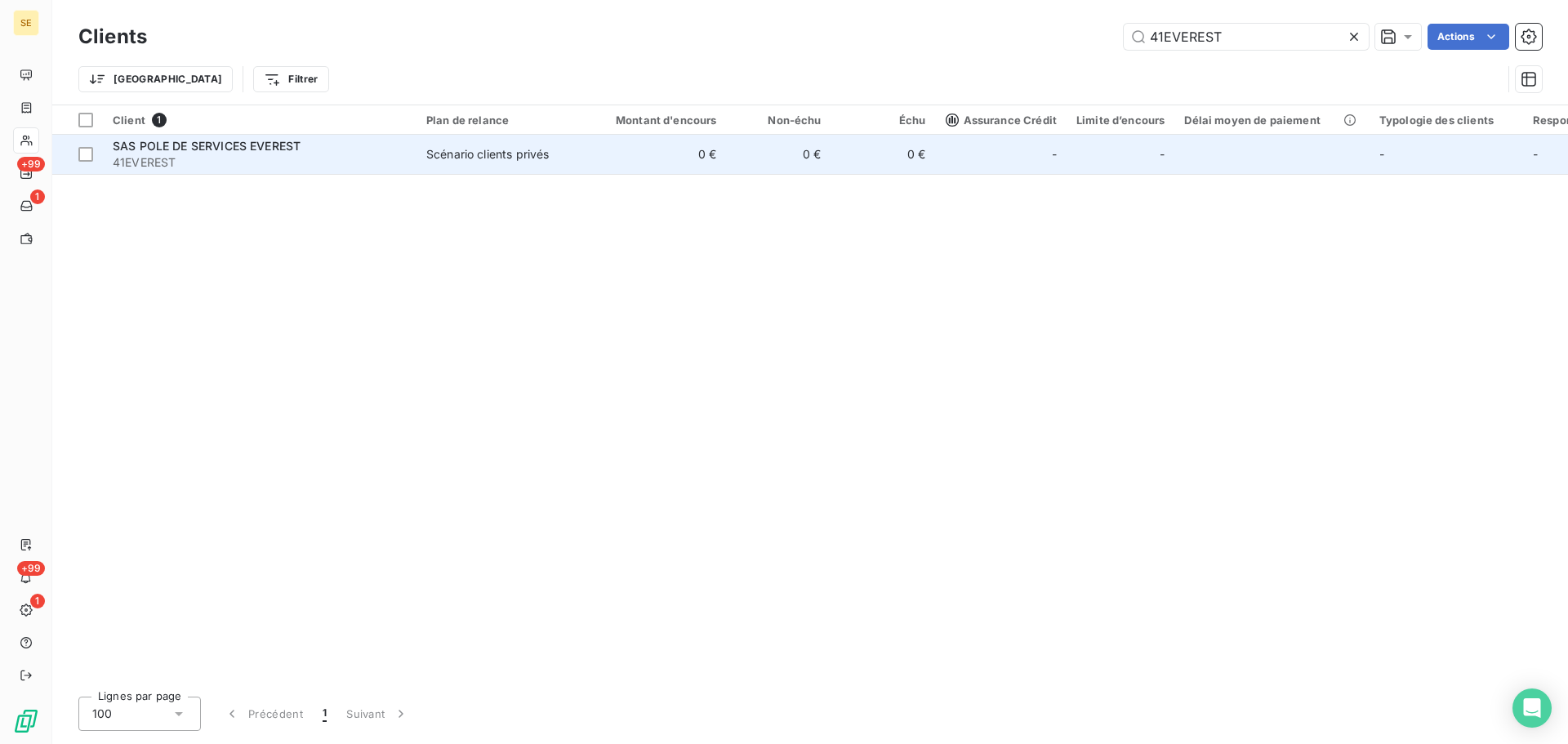
type input "41EVEREST"
click at [670, 149] on td "0 €" at bounding box center [657, 154] width 141 height 39
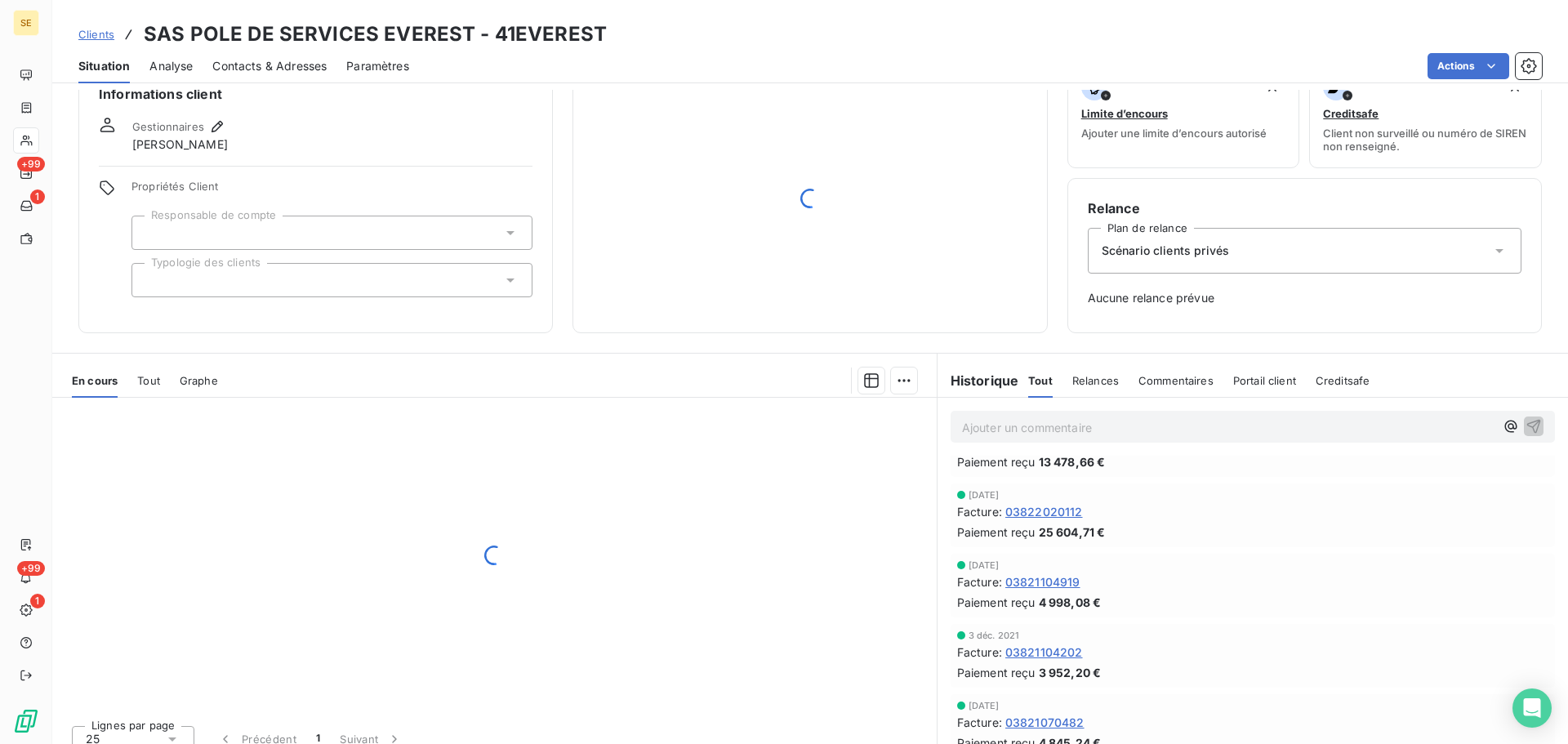
scroll to position [53, 0]
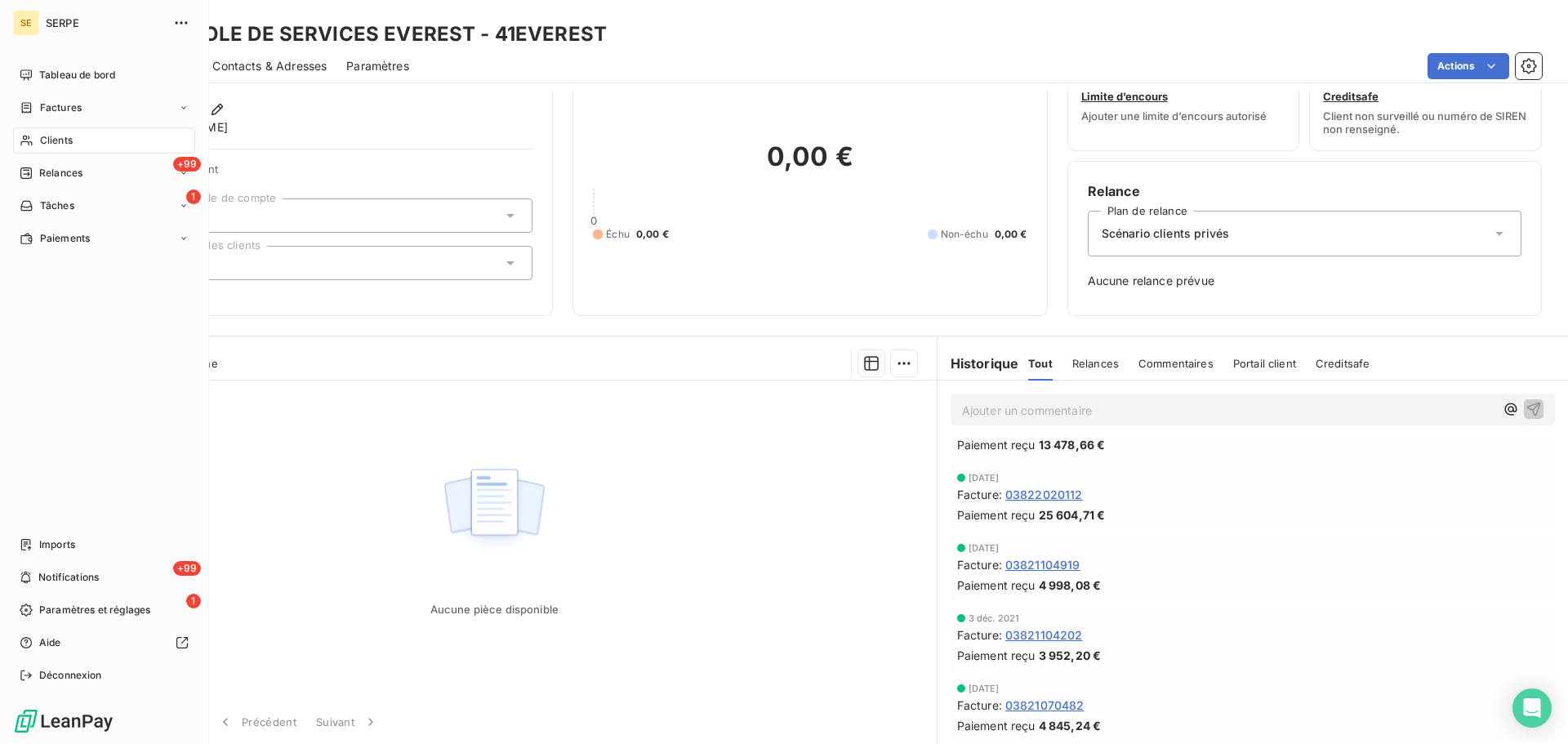
click at [40, 138] on span "Clients" at bounding box center [56, 140] width 33 height 14
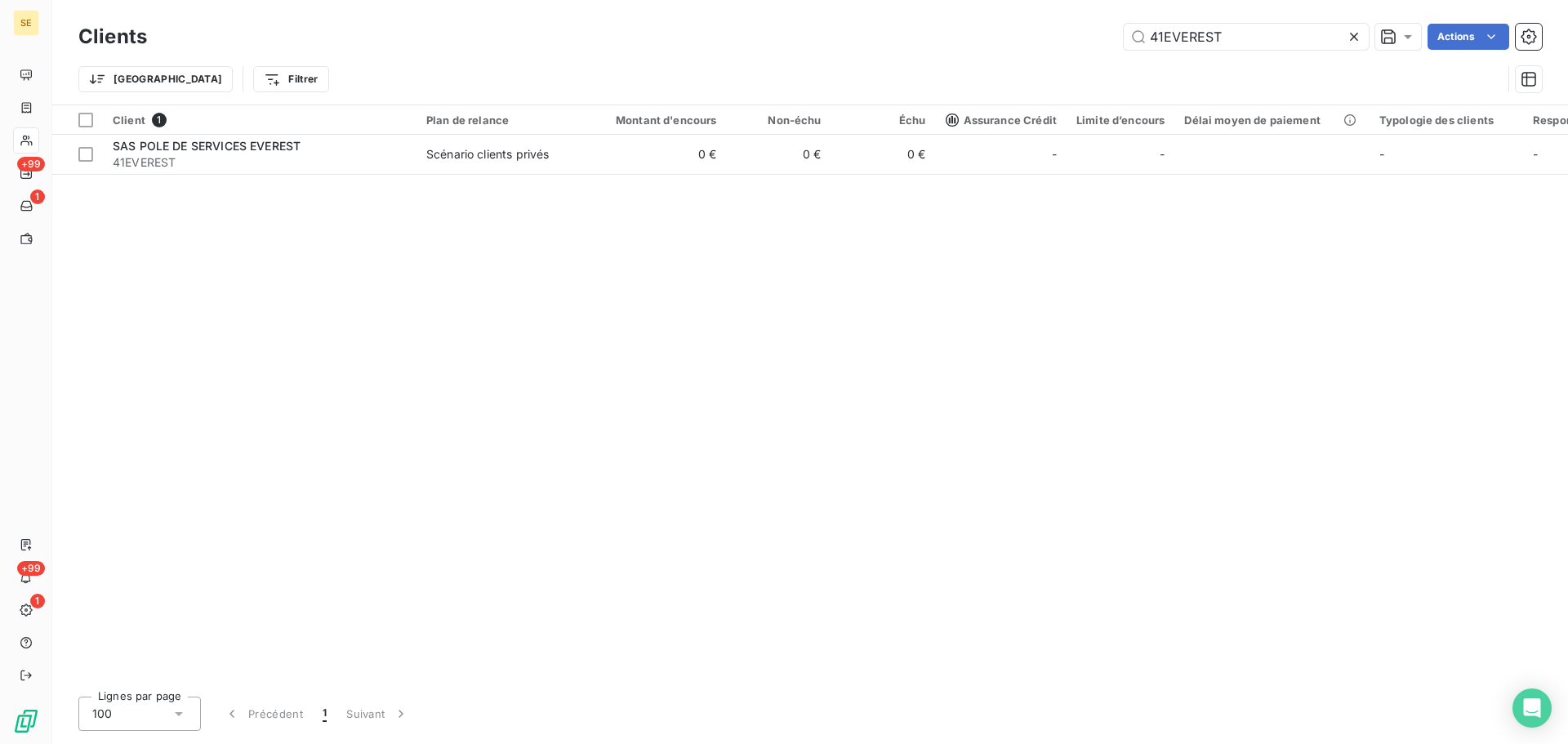
drag, startPoint x: 1181, startPoint y: 31, endPoint x: 1117, endPoint y: 36, distance: 64.2
click at [1162, 31] on input "41EVEREST" at bounding box center [1246, 36] width 245 height 26
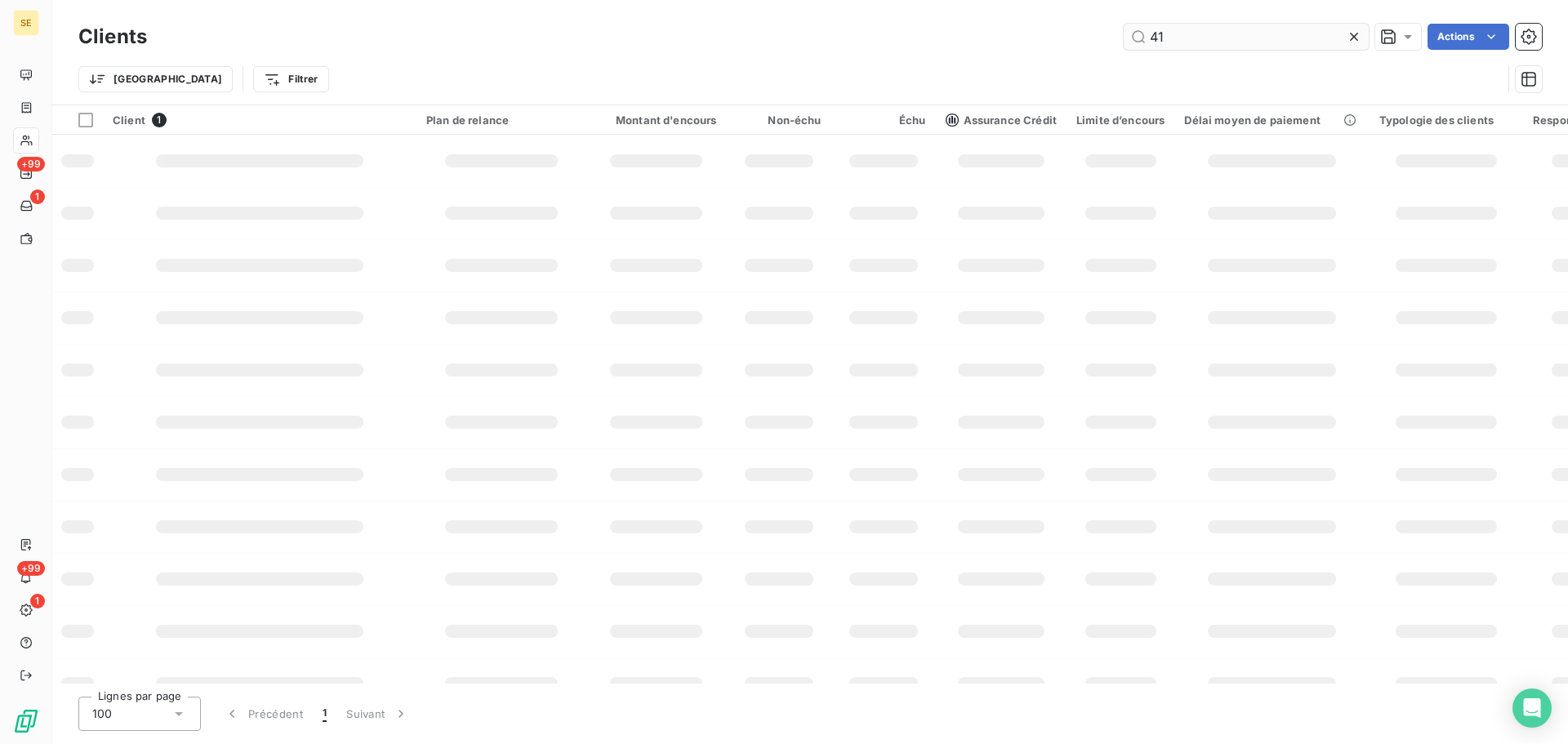
type input "4"
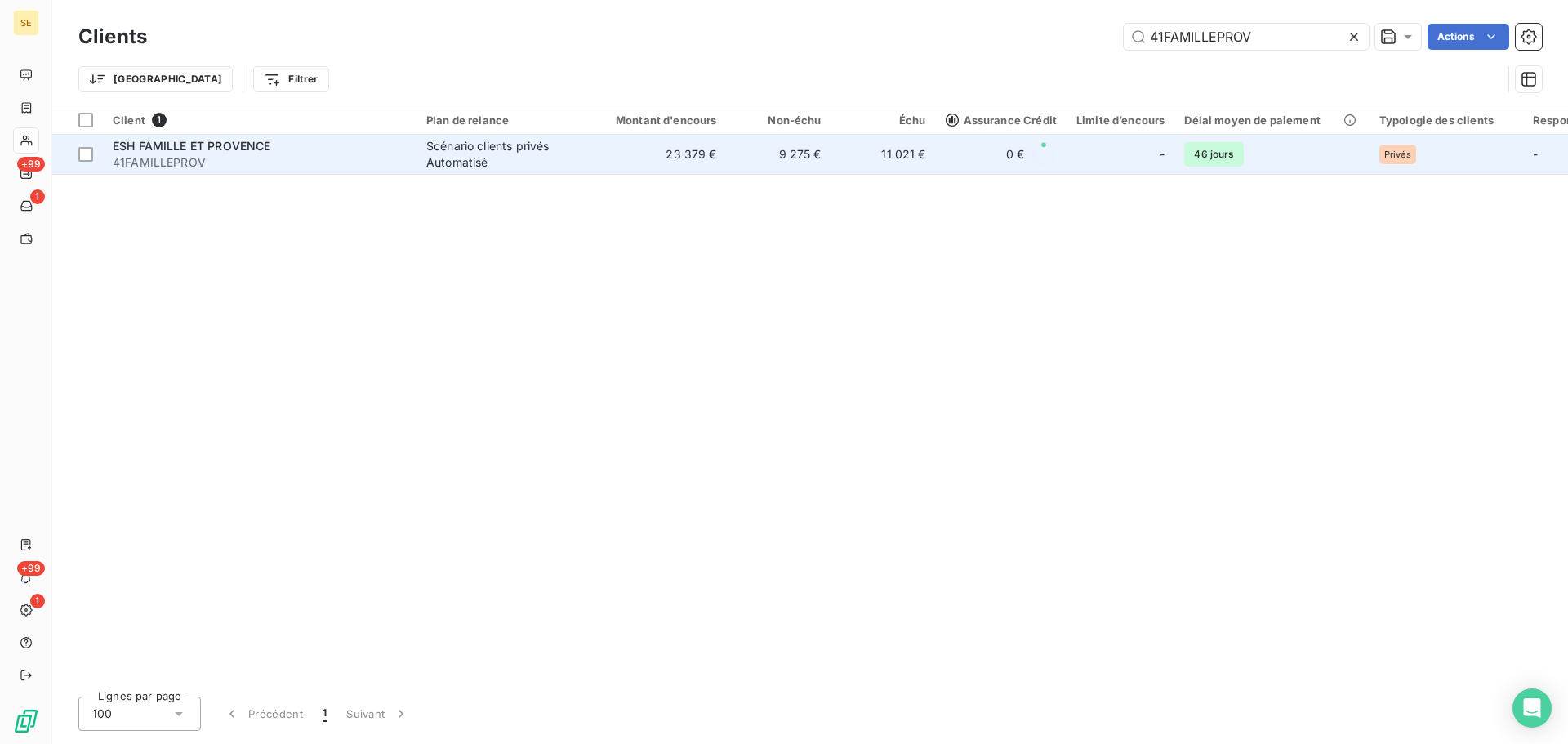
type input "41FAMILLEPROV"
click at [207, 166] on span "41FAMILLEPROV" at bounding box center [259, 162] width 294 height 16
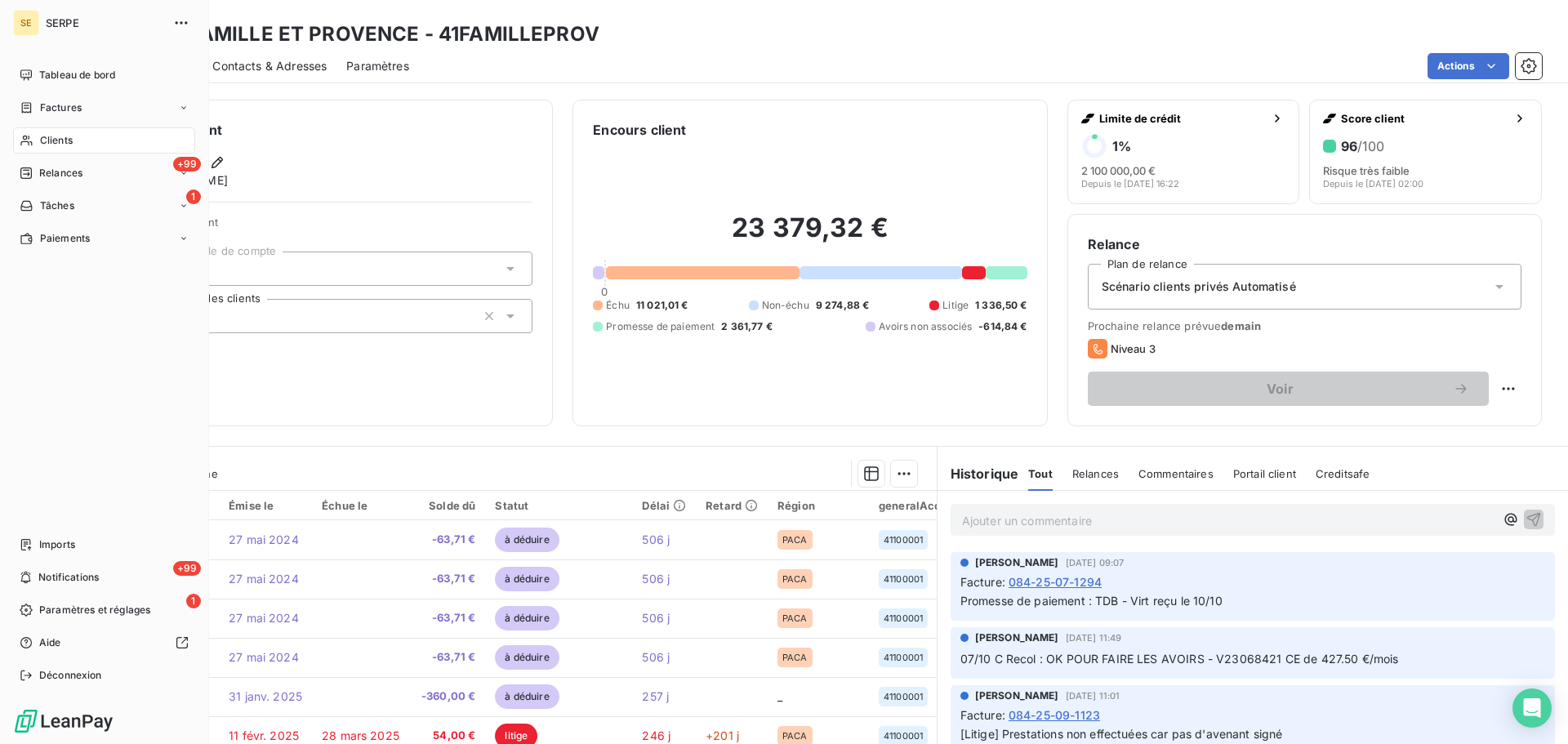
click at [25, 144] on icon at bounding box center [26, 140] width 14 height 13
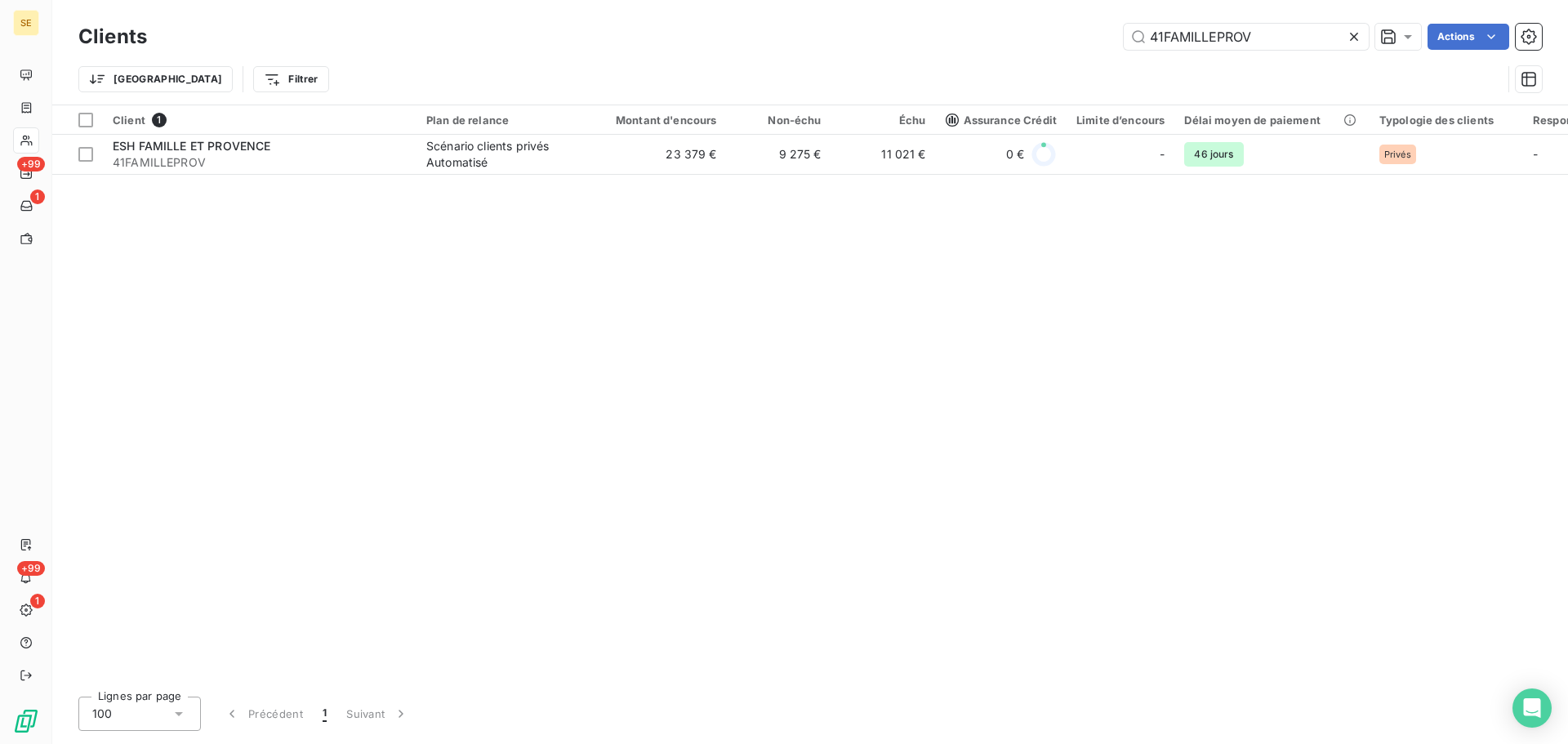
drag, startPoint x: 1272, startPoint y: 38, endPoint x: 1090, endPoint y: 36, distance: 182.0
click at [1193, 38] on input "41FAMILLEPROV" at bounding box center [1246, 36] width 245 height 26
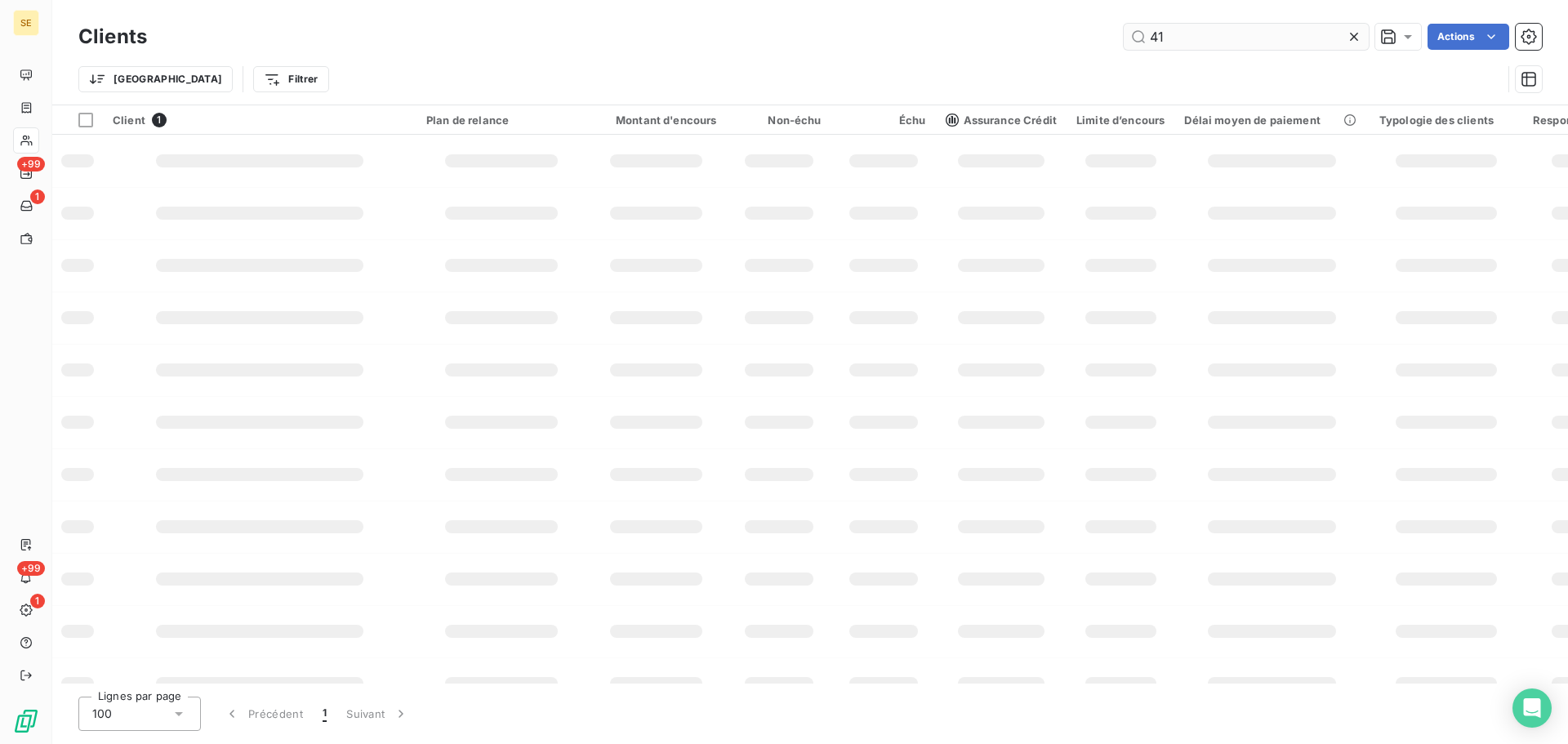
type input "4"
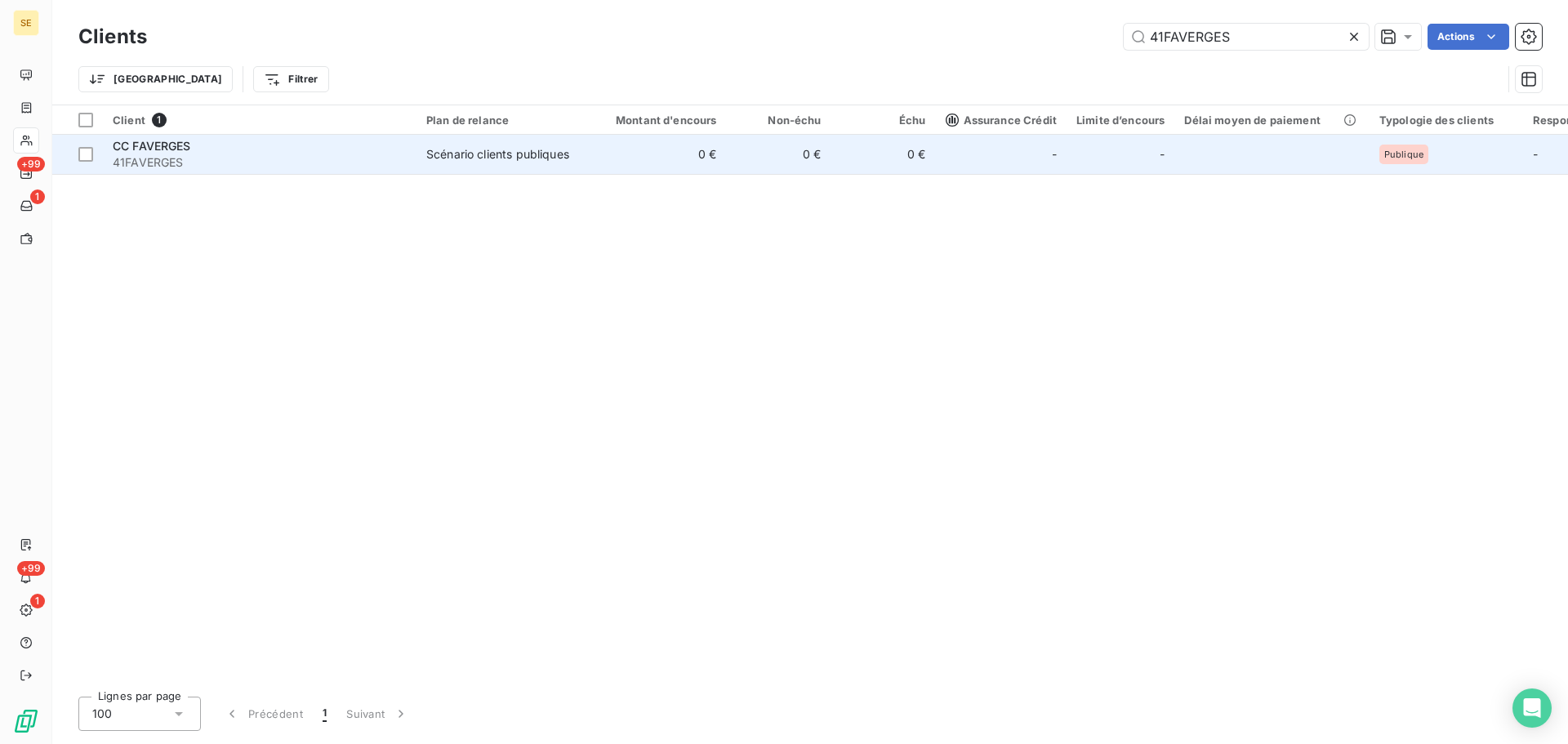
type input "41FAVERGES"
click at [1032, 156] on div at bounding box center [1032, 154] width 26 height 26
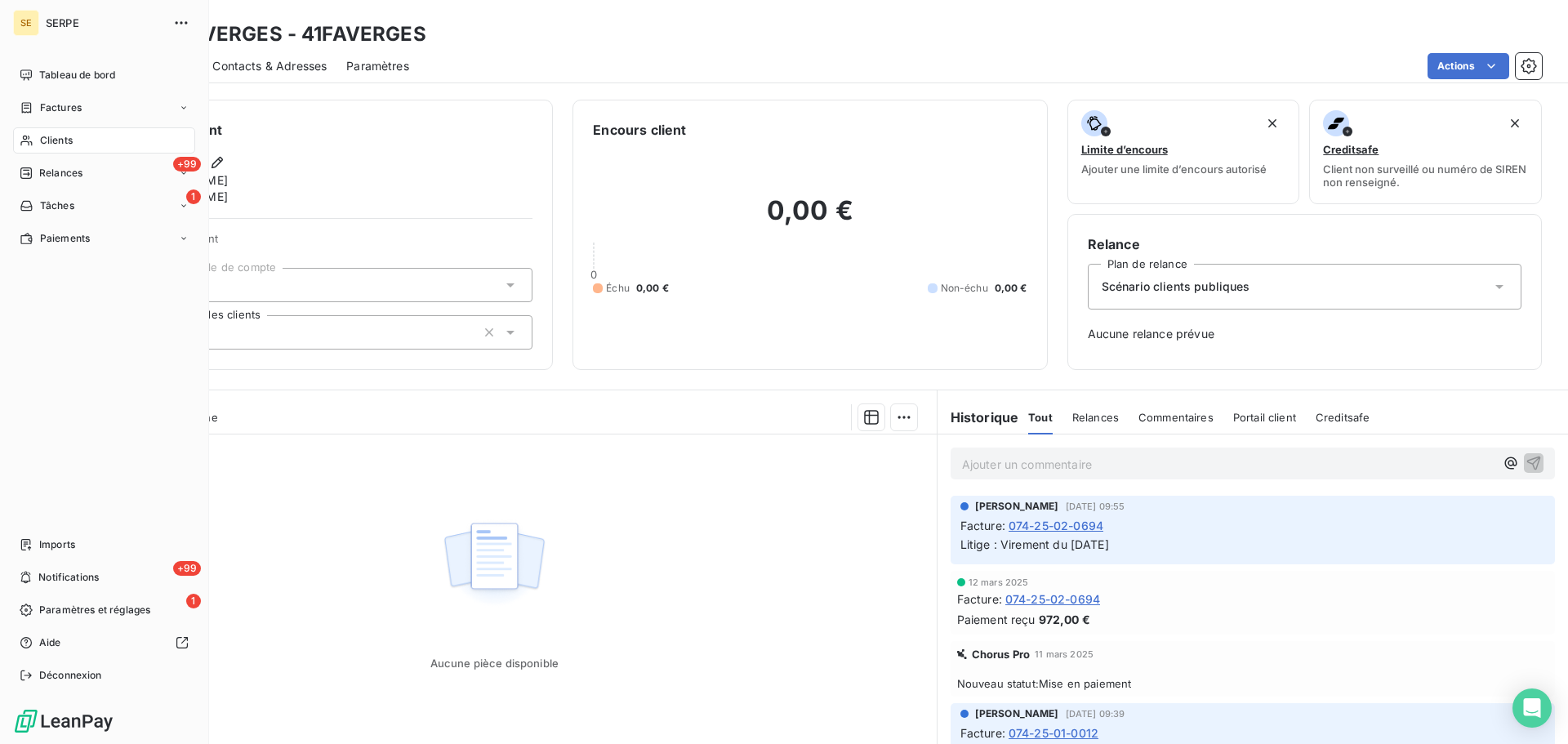
click at [49, 143] on span "Clients" at bounding box center [56, 140] width 33 height 14
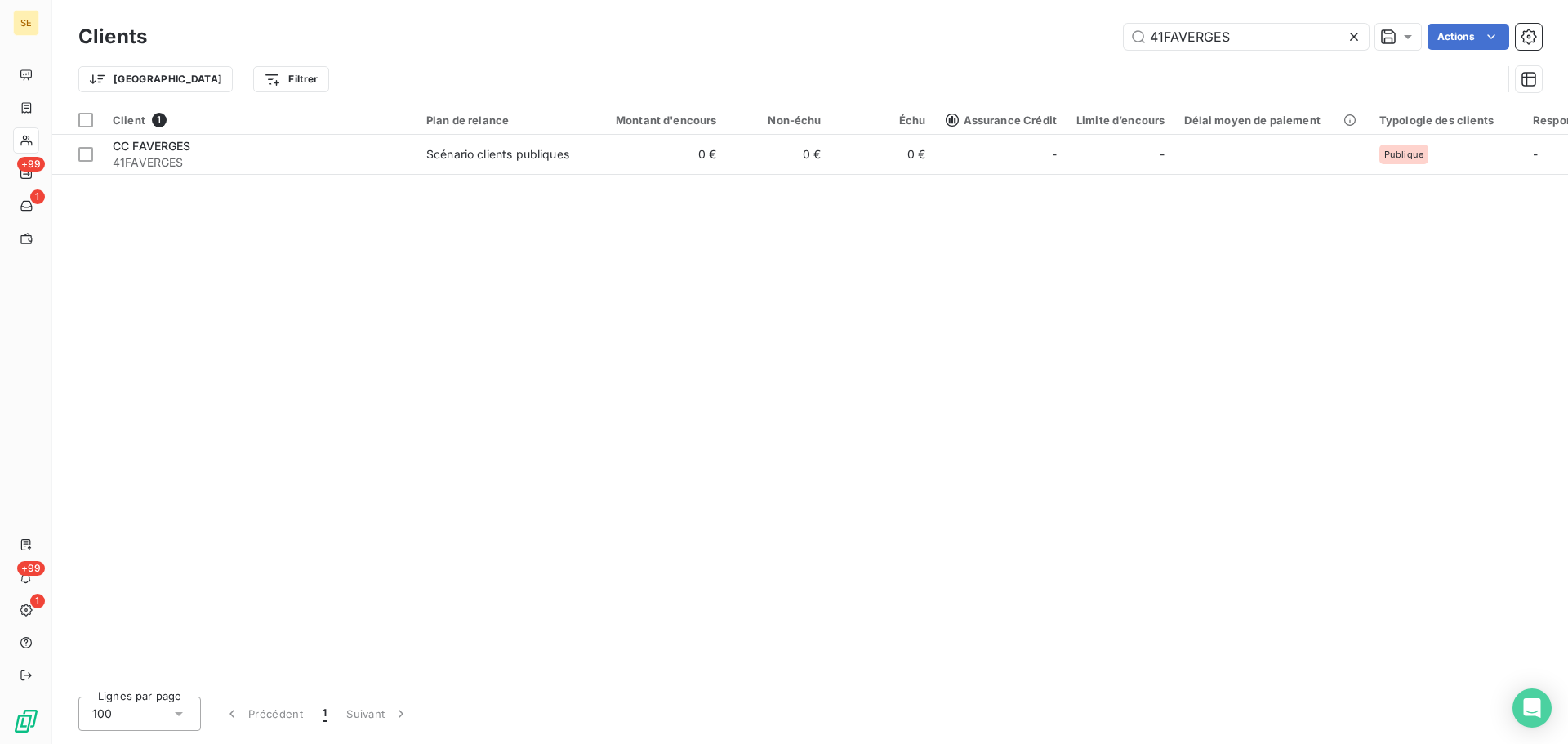
drag, startPoint x: 1248, startPoint y: 39, endPoint x: 1096, endPoint y: 31, distance: 152.2
click at [1116, 33] on div "41FAVERGES Actions" at bounding box center [854, 36] width 1376 height 26
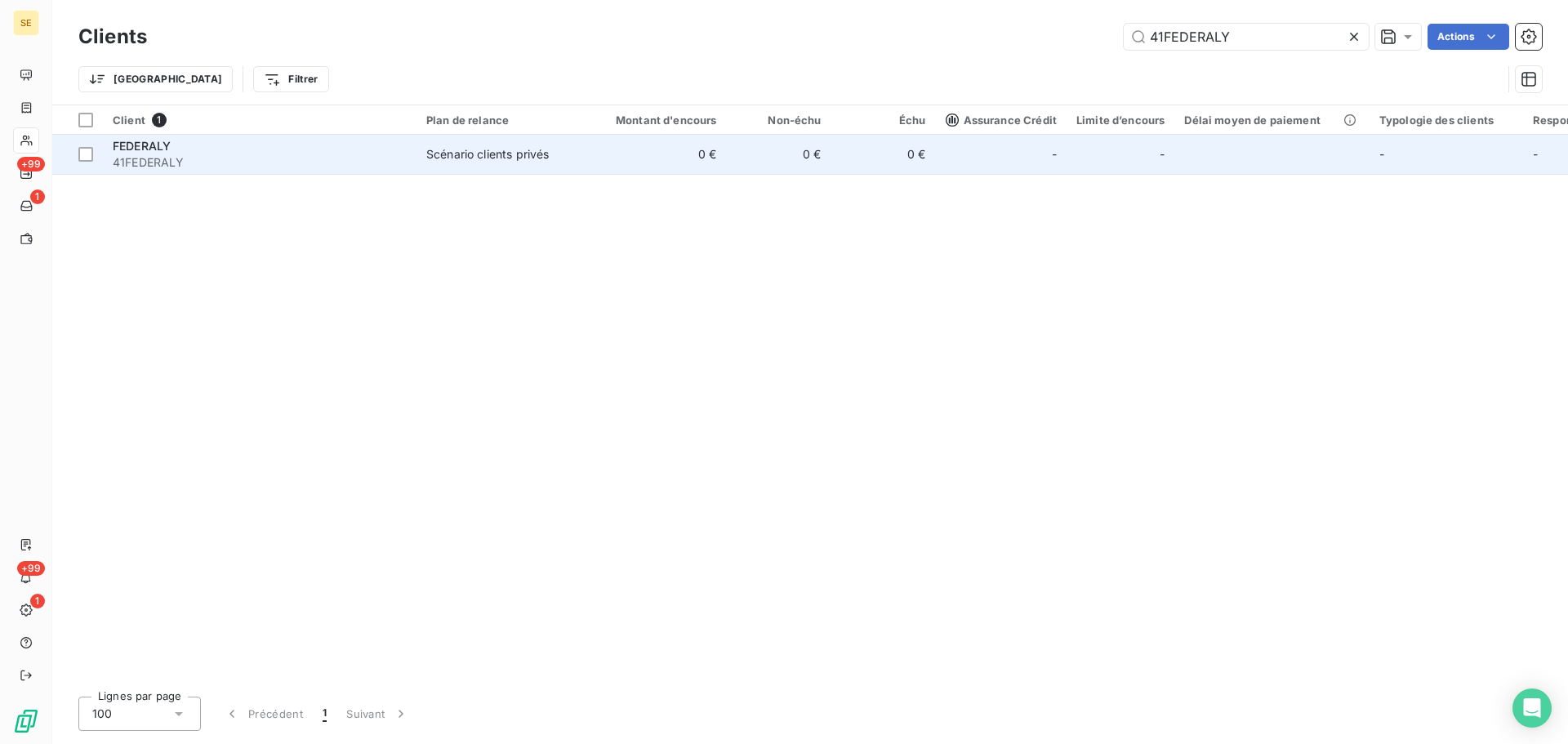
type input "41FEDERALY"
click at [609, 167] on td "0 €" at bounding box center [657, 154] width 141 height 39
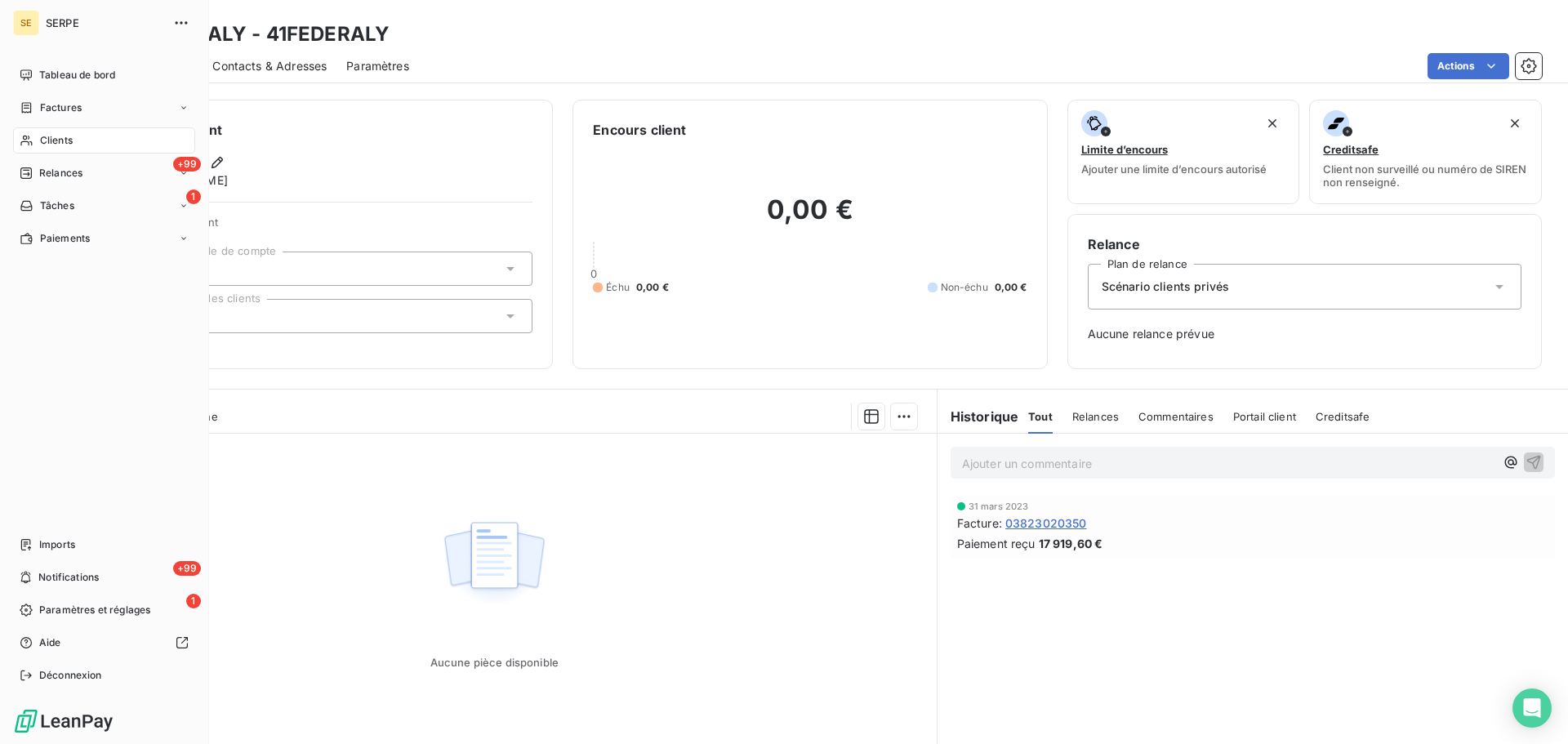
drag, startPoint x: 58, startPoint y: 147, endPoint x: 120, endPoint y: 124, distance: 66.1
click at [58, 147] on span "Clients" at bounding box center [56, 140] width 33 height 14
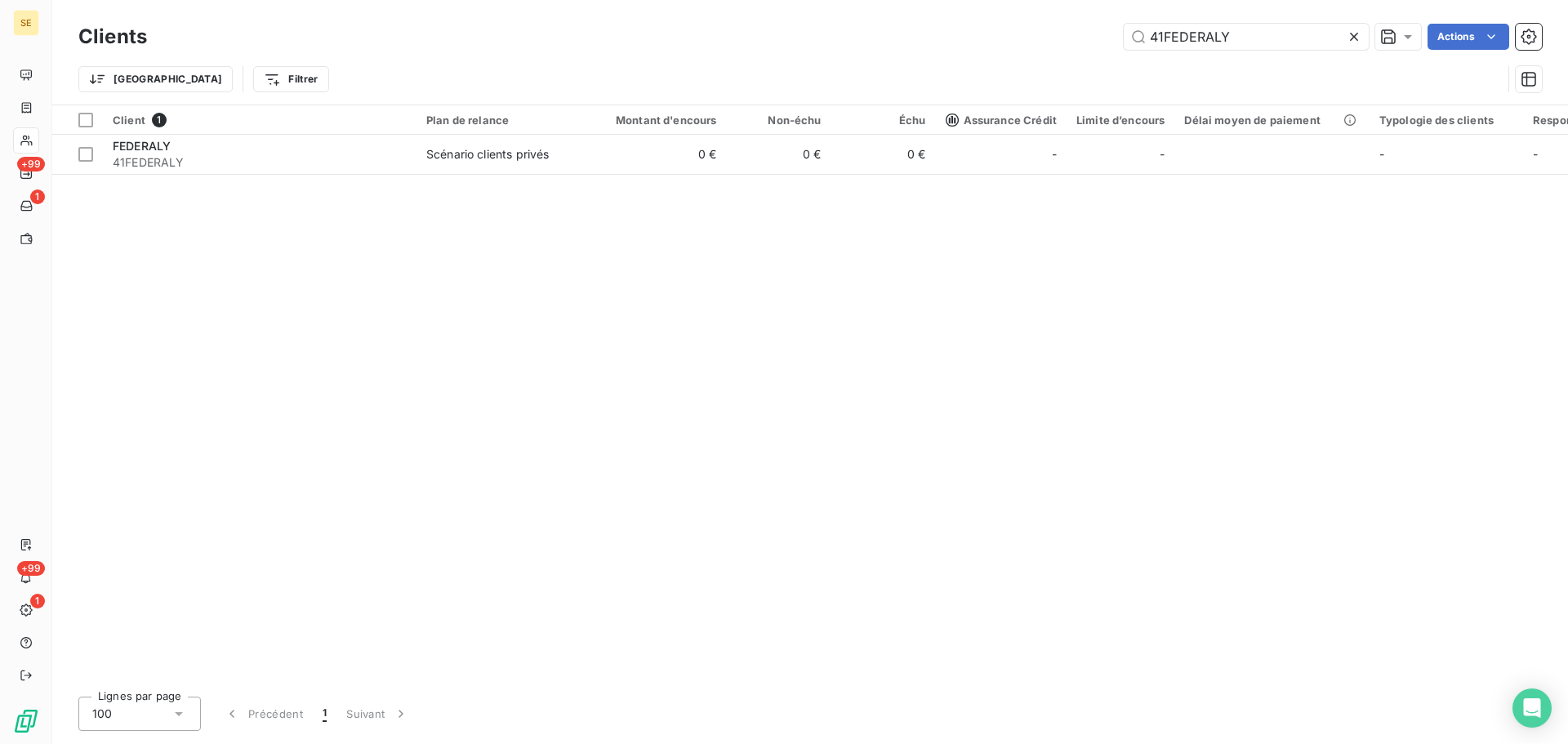
drag, startPoint x: 1245, startPoint y: 36, endPoint x: 1099, endPoint y: 33, distance: 146.0
click at [1101, 33] on div "41FEDERALY Actions" at bounding box center [854, 36] width 1376 height 26
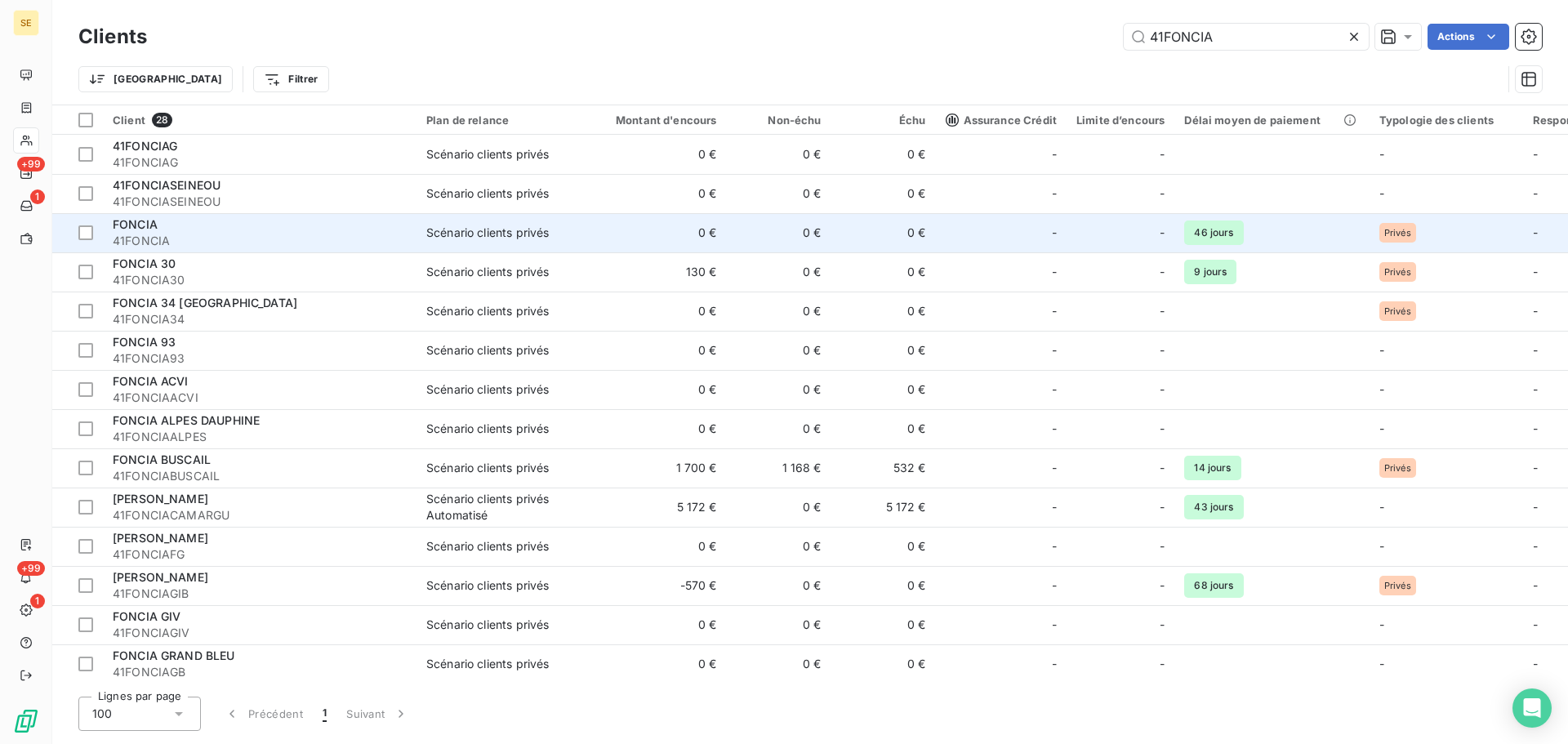
type input "41FONCIA"
click at [307, 236] on span "41FONCIA" at bounding box center [259, 241] width 294 height 16
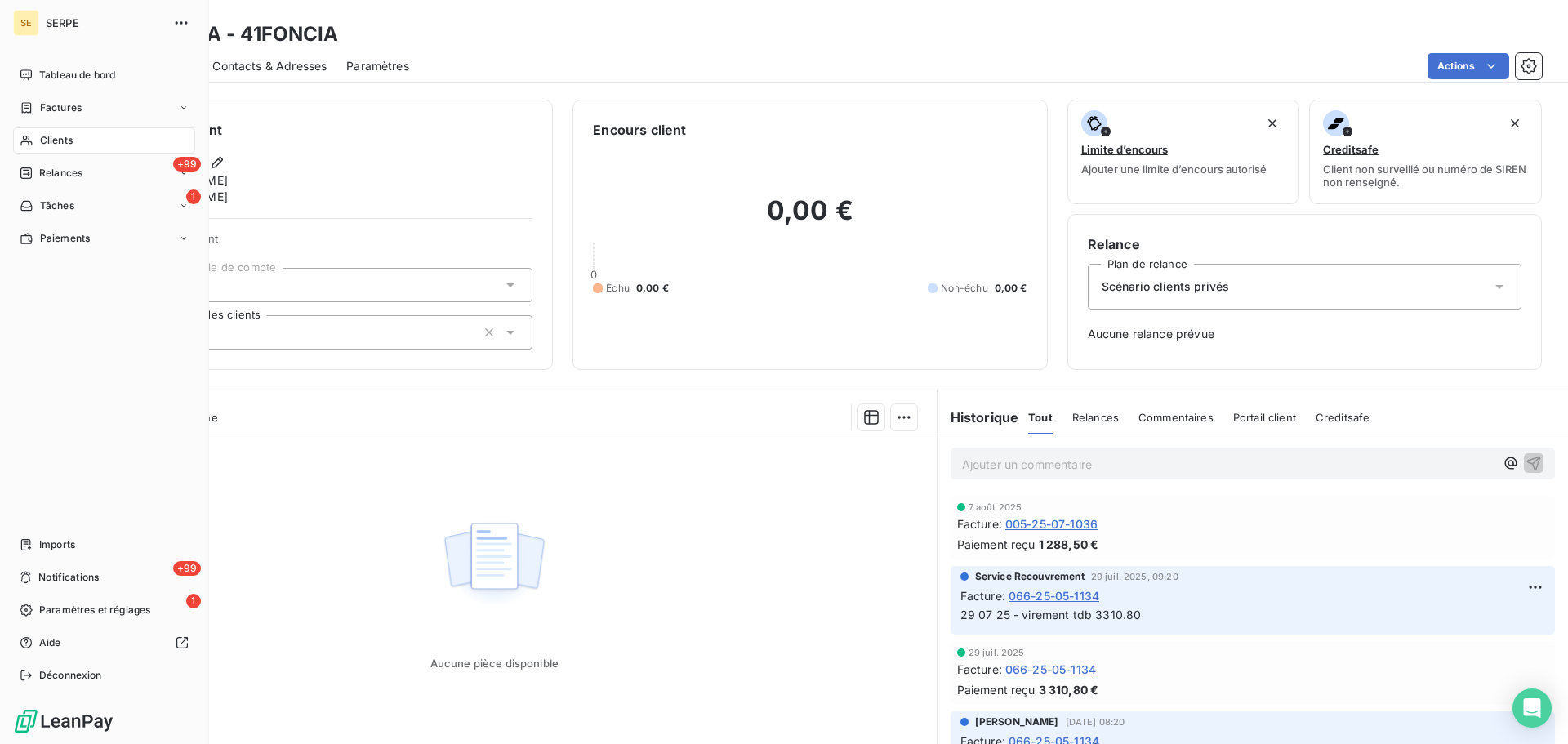
click at [41, 147] on span "Clients" at bounding box center [56, 140] width 33 height 14
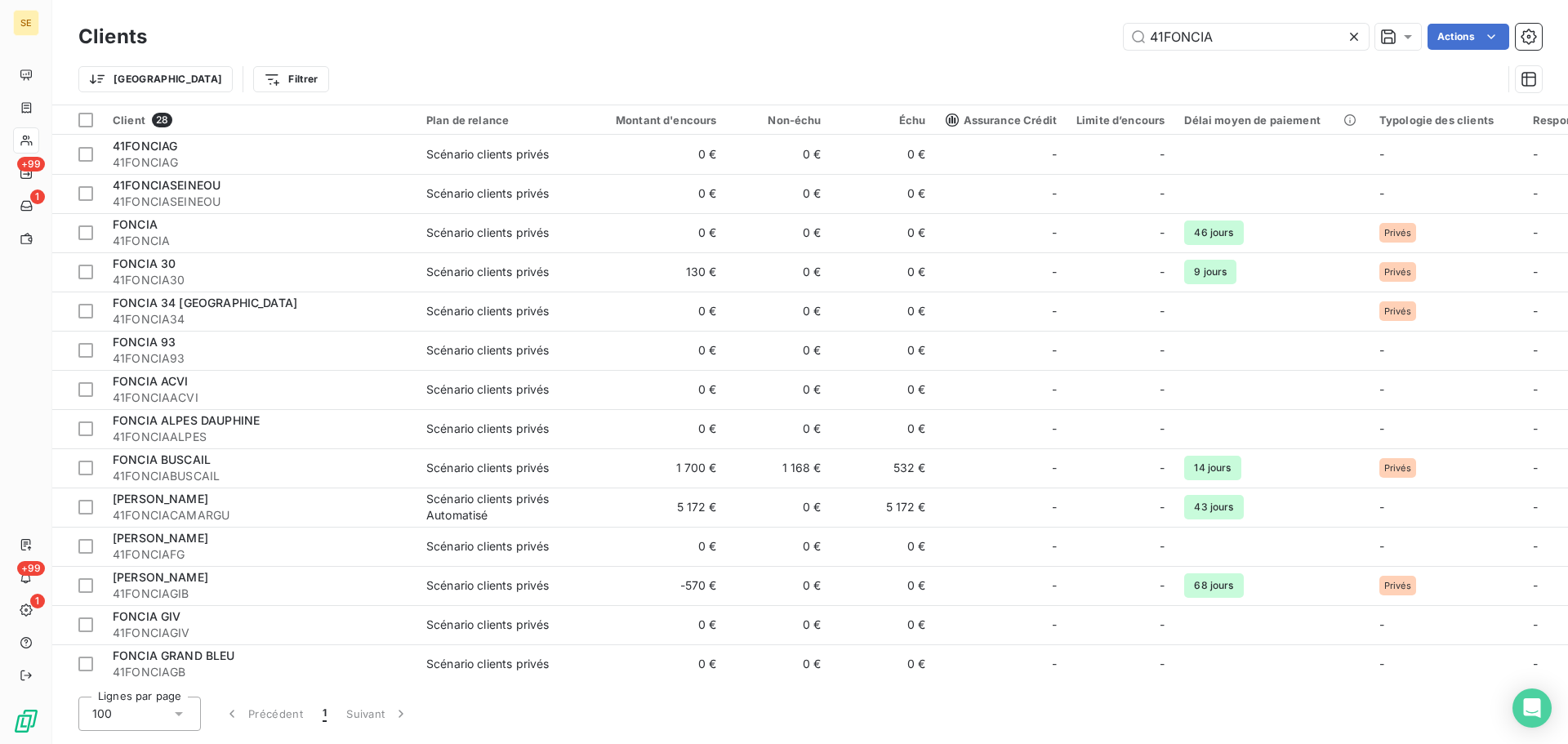
drag, startPoint x: 1212, startPoint y: 36, endPoint x: 1118, endPoint y: 36, distance: 94.0
click at [1119, 36] on div "41FONCIA Actions" at bounding box center [854, 36] width 1376 height 26
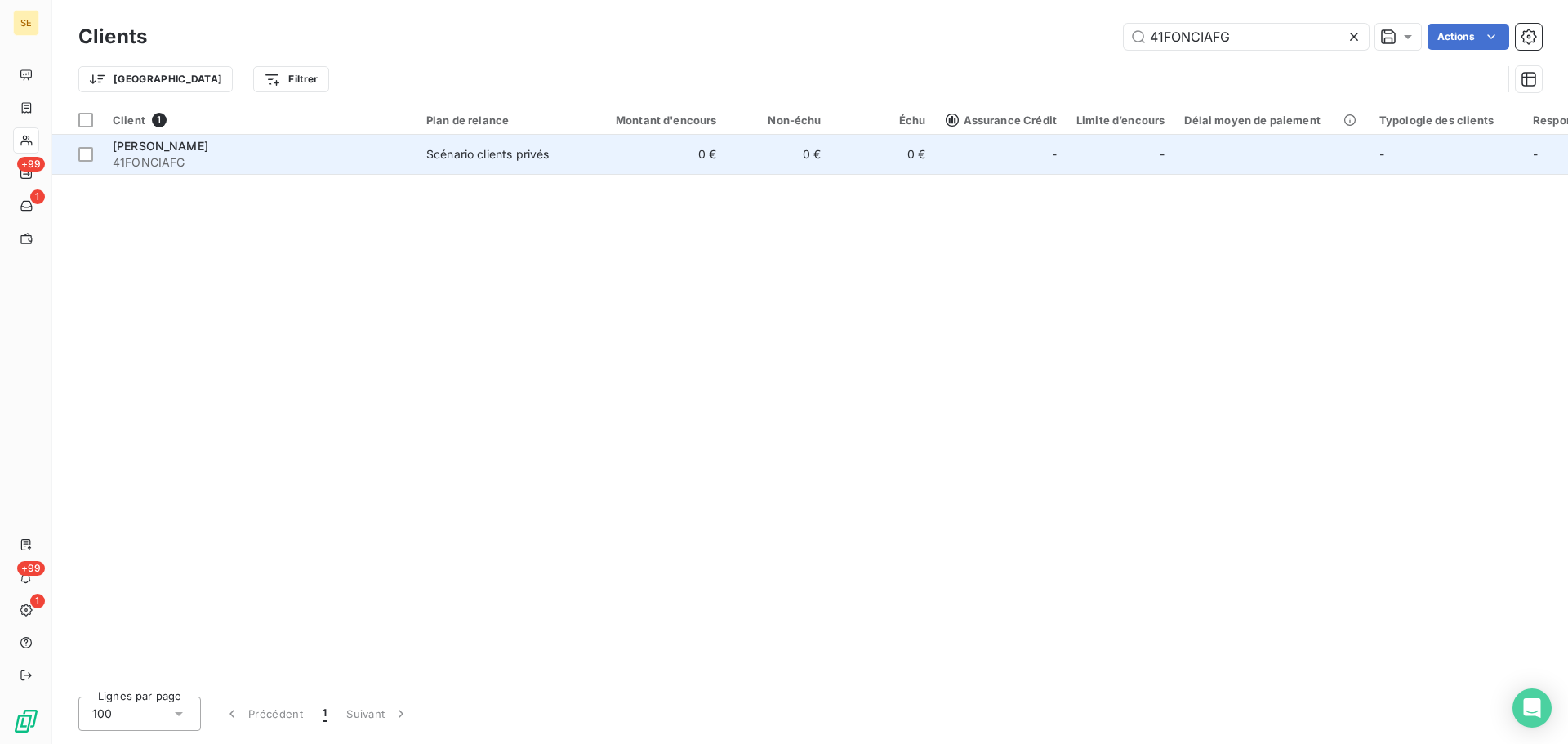
type input "41FONCIAFG"
click at [783, 151] on td "0 €" at bounding box center [779, 154] width 104 height 39
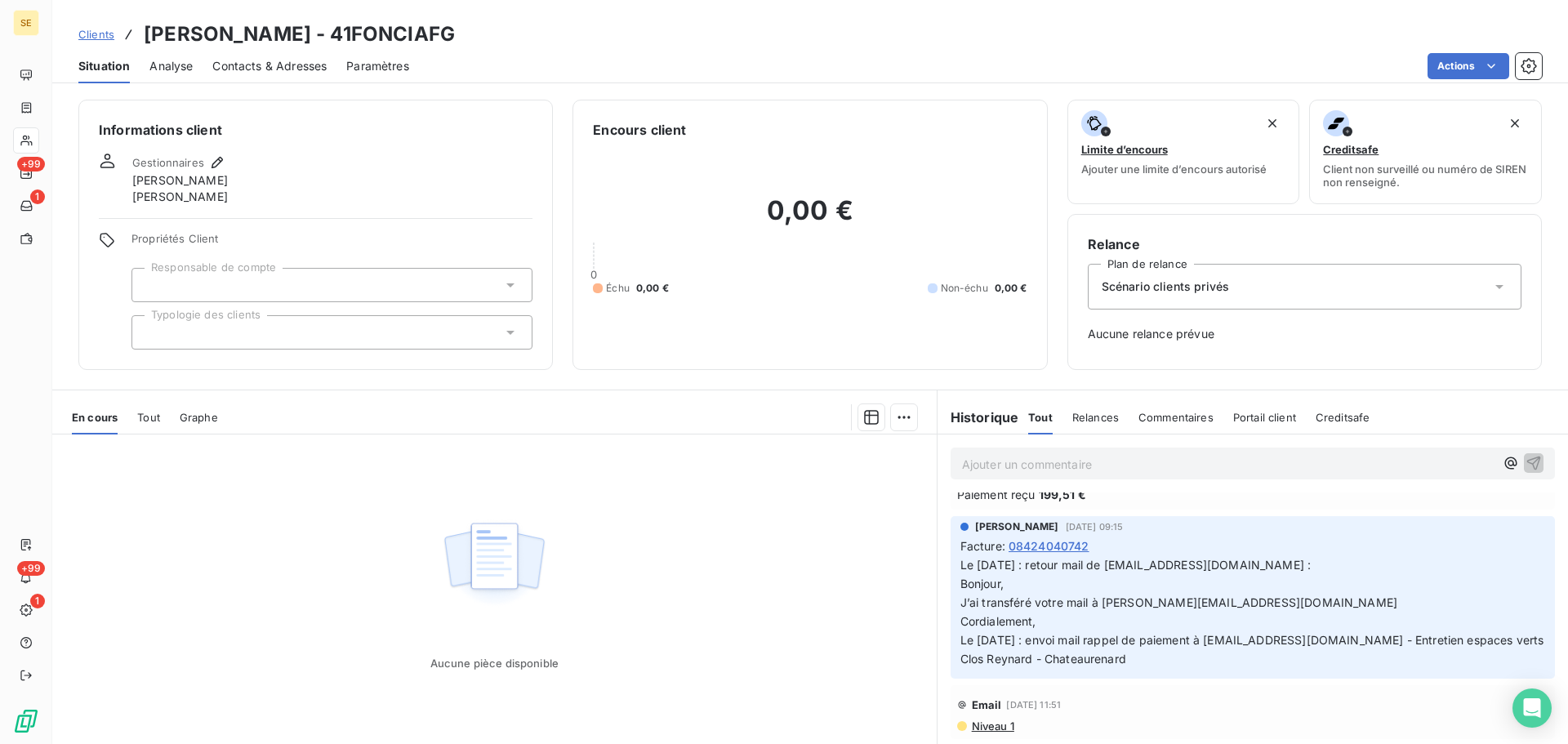
scroll to position [1447, 0]
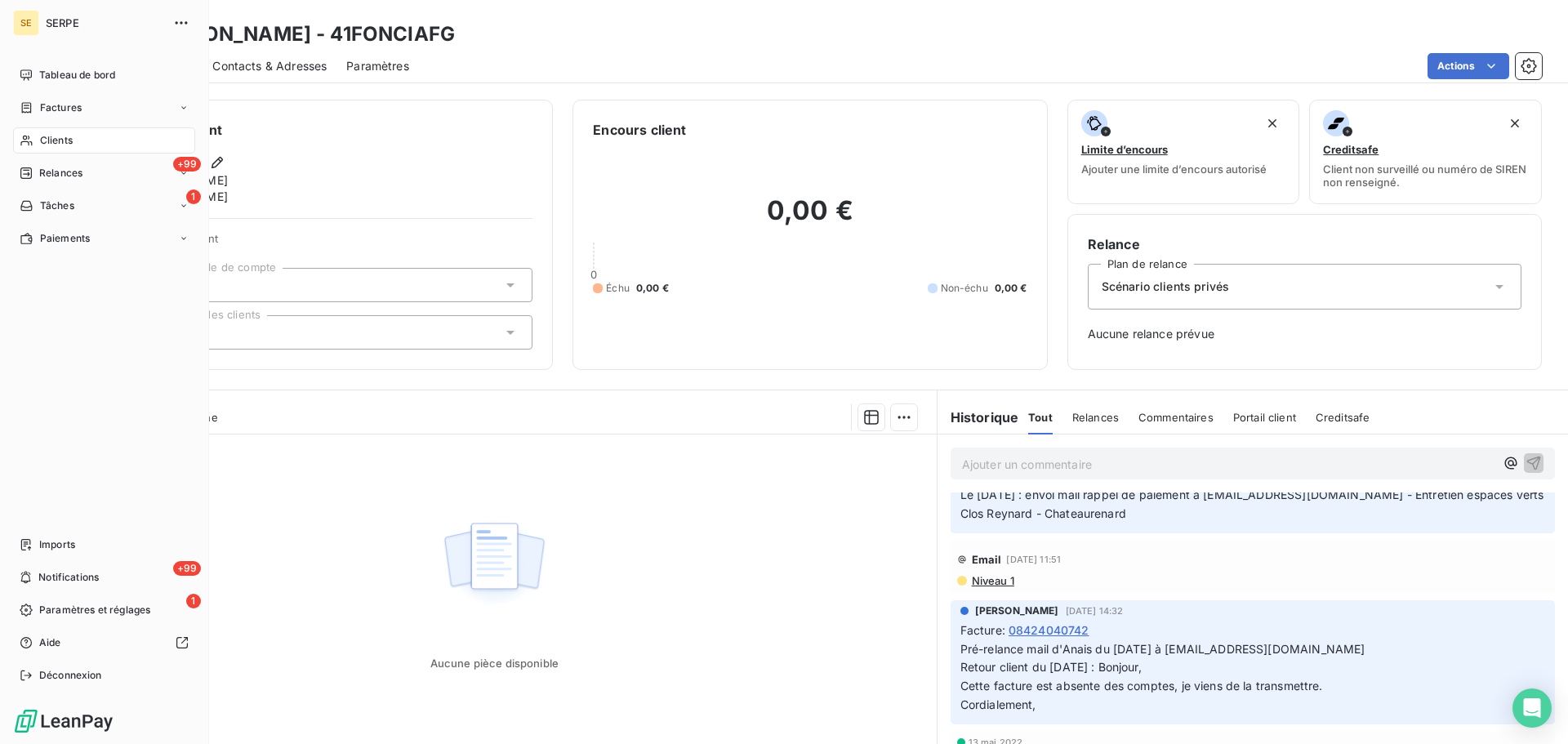
click at [66, 138] on span "Clients" at bounding box center [56, 140] width 33 height 14
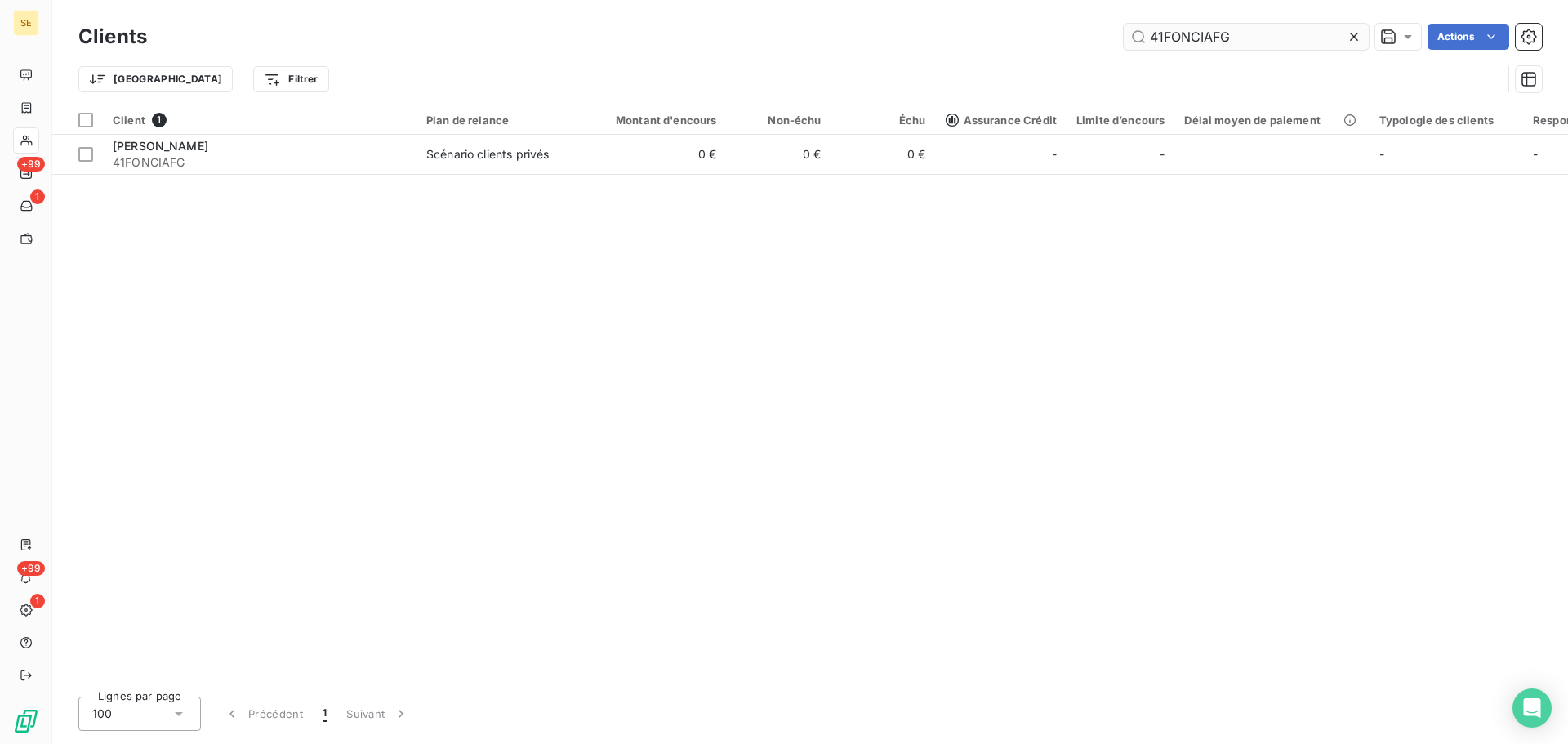
drag, startPoint x: 1270, startPoint y: 41, endPoint x: 1129, endPoint y: 34, distance: 141.2
click at [1137, 34] on input "41FONCIAFG" at bounding box center [1246, 36] width 245 height 26
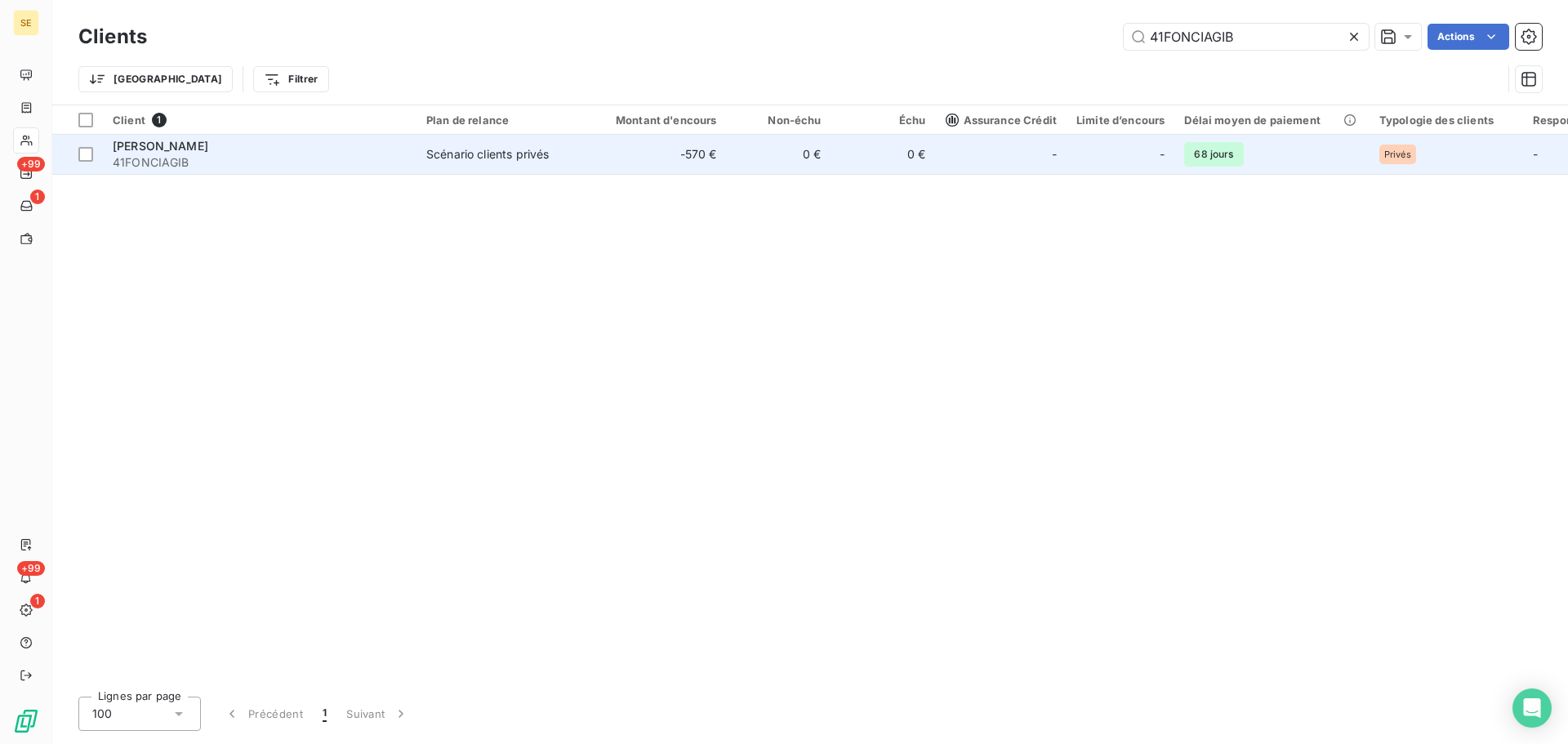
type input "41FONCIAGIB"
click at [602, 149] on td "-570 €" at bounding box center [657, 154] width 141 height 39
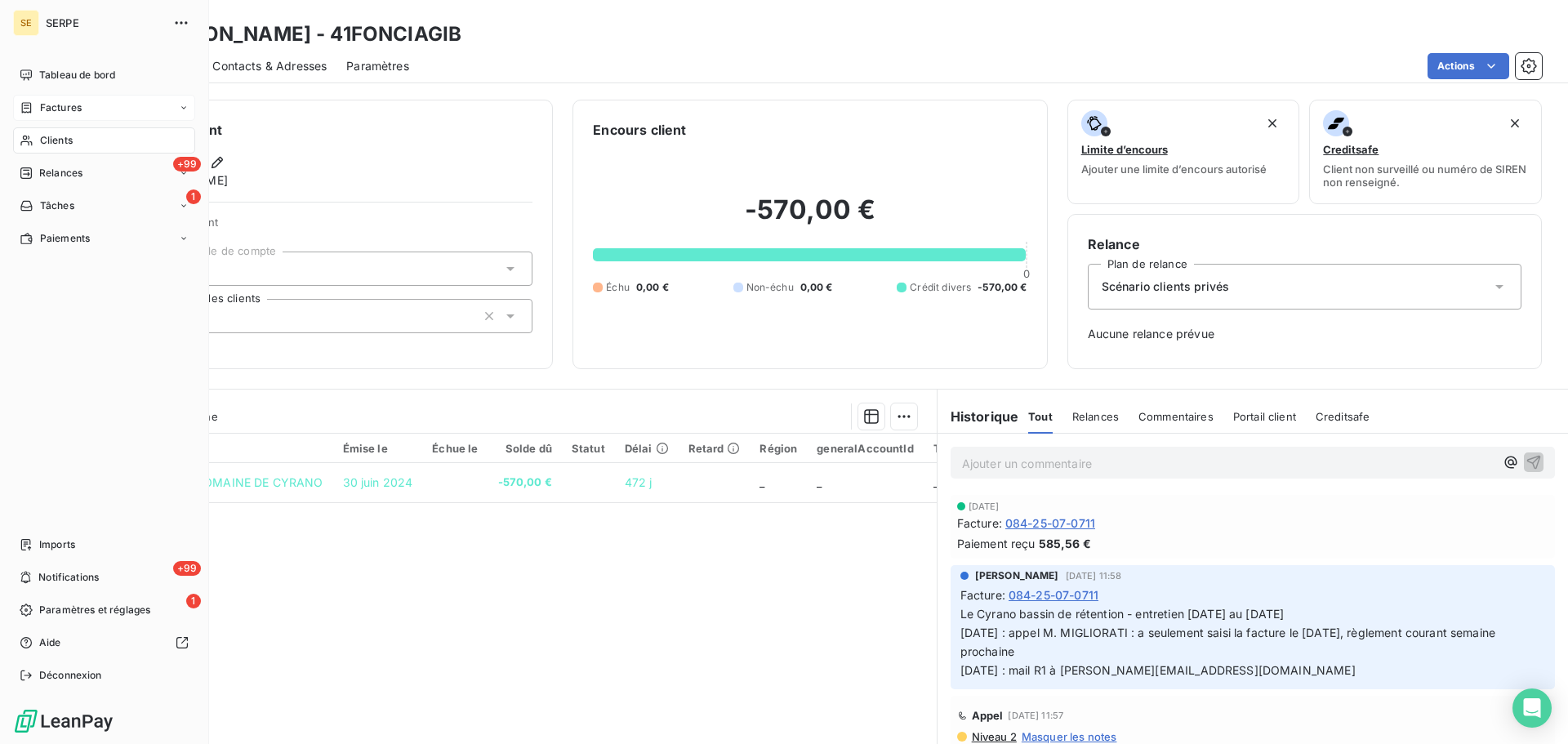
drag, startPoint x: 41, startPoint y: 138, endPoint x: 89, endPoint y: 99, distance: 61.8
click at [41, 138] on span "Clients" at bounding box center [56, 140] width 33 height 14
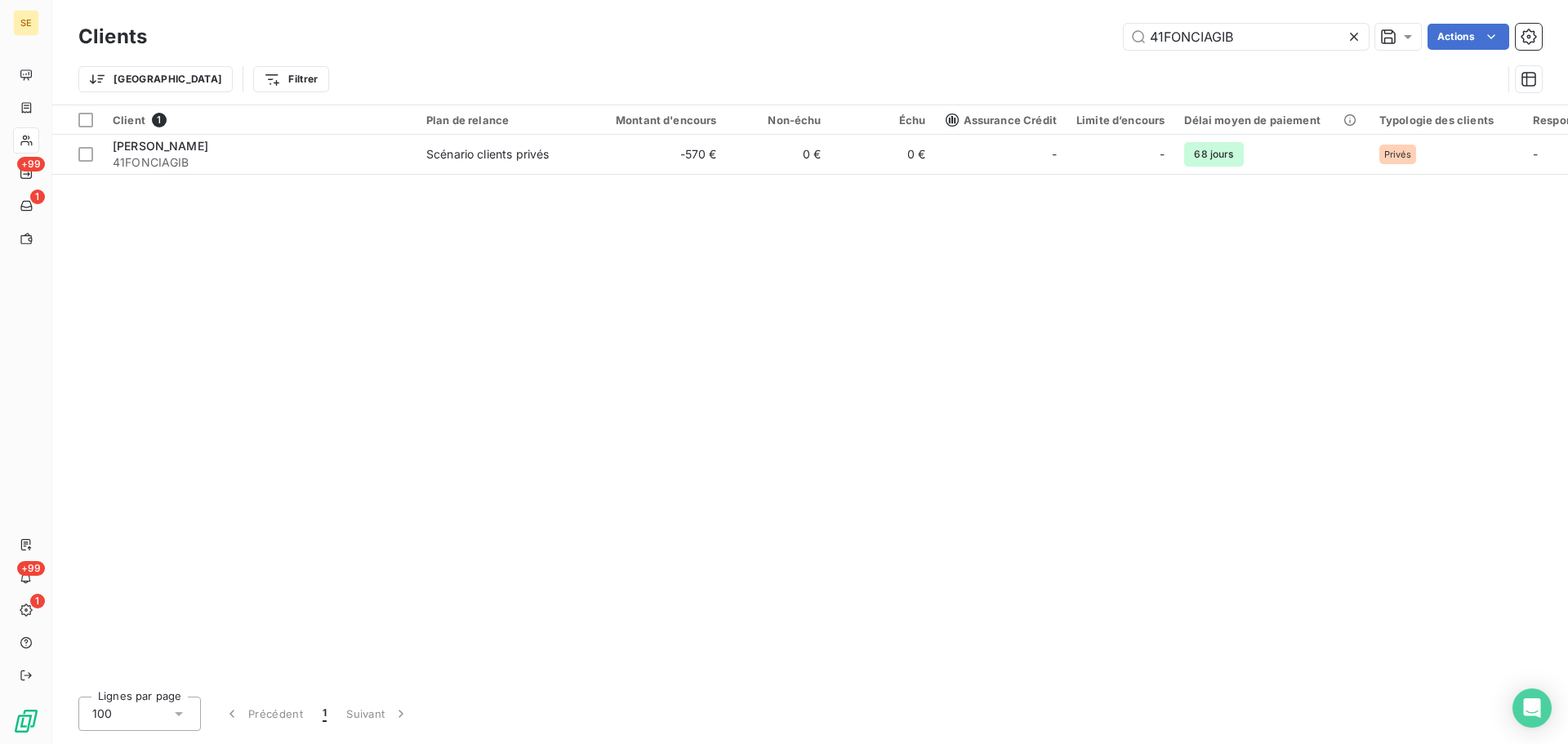
drag, startPoint x: 1282, startPoint y: 36, endPoint x: 1108, endPoint y: 42, distance: 174.1
click at [1109, 42] on div "41FONCIAGIB Actions" at bounding box center [854, 36] width 1376 height 26
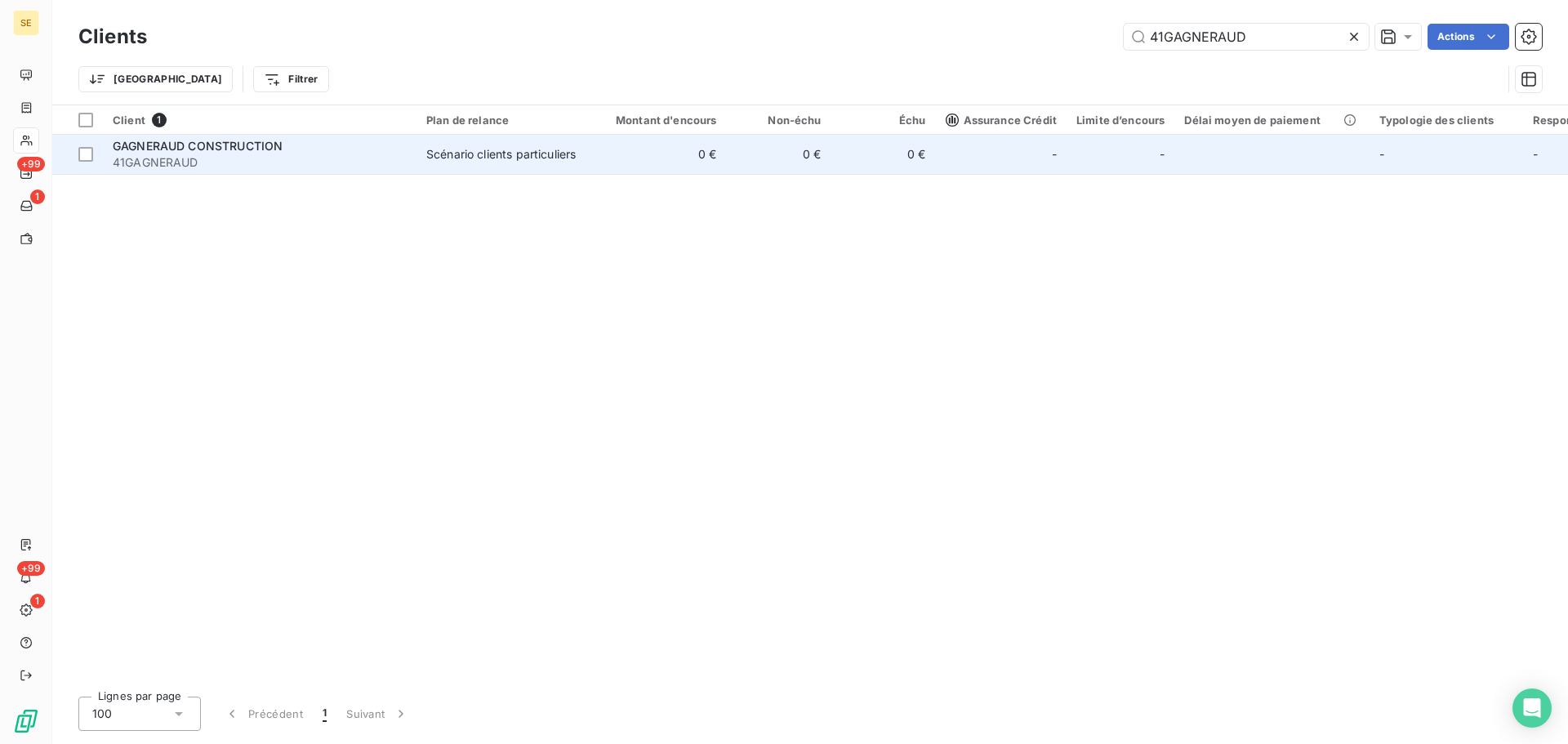
type input "41GAGNERAUD"
click at [666, 158] on td "0 €" at bounding box center [657, 154] width 141 height 39
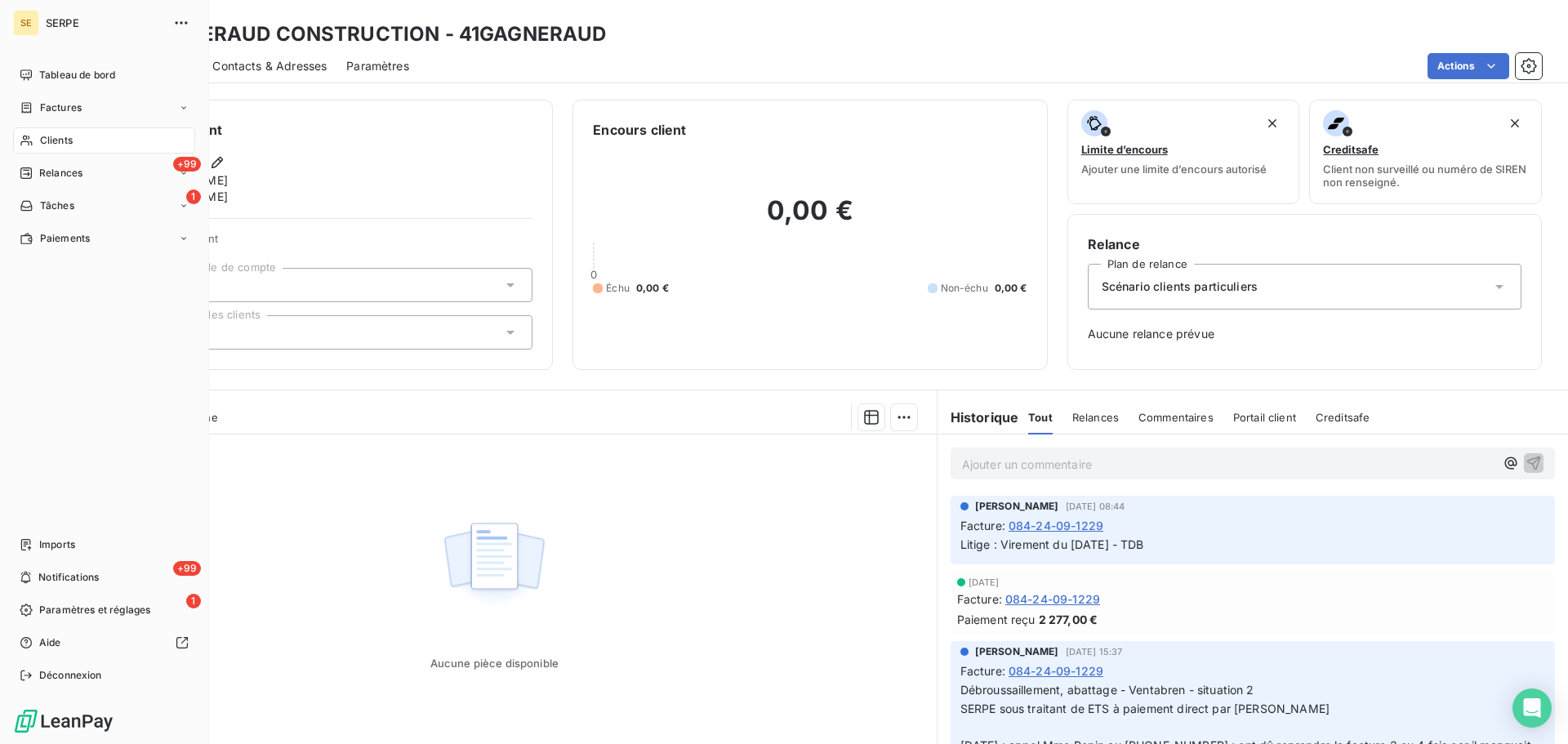
click at [64, 142] on span "Clients" at bounding box center [56, 140] width 33 height 14
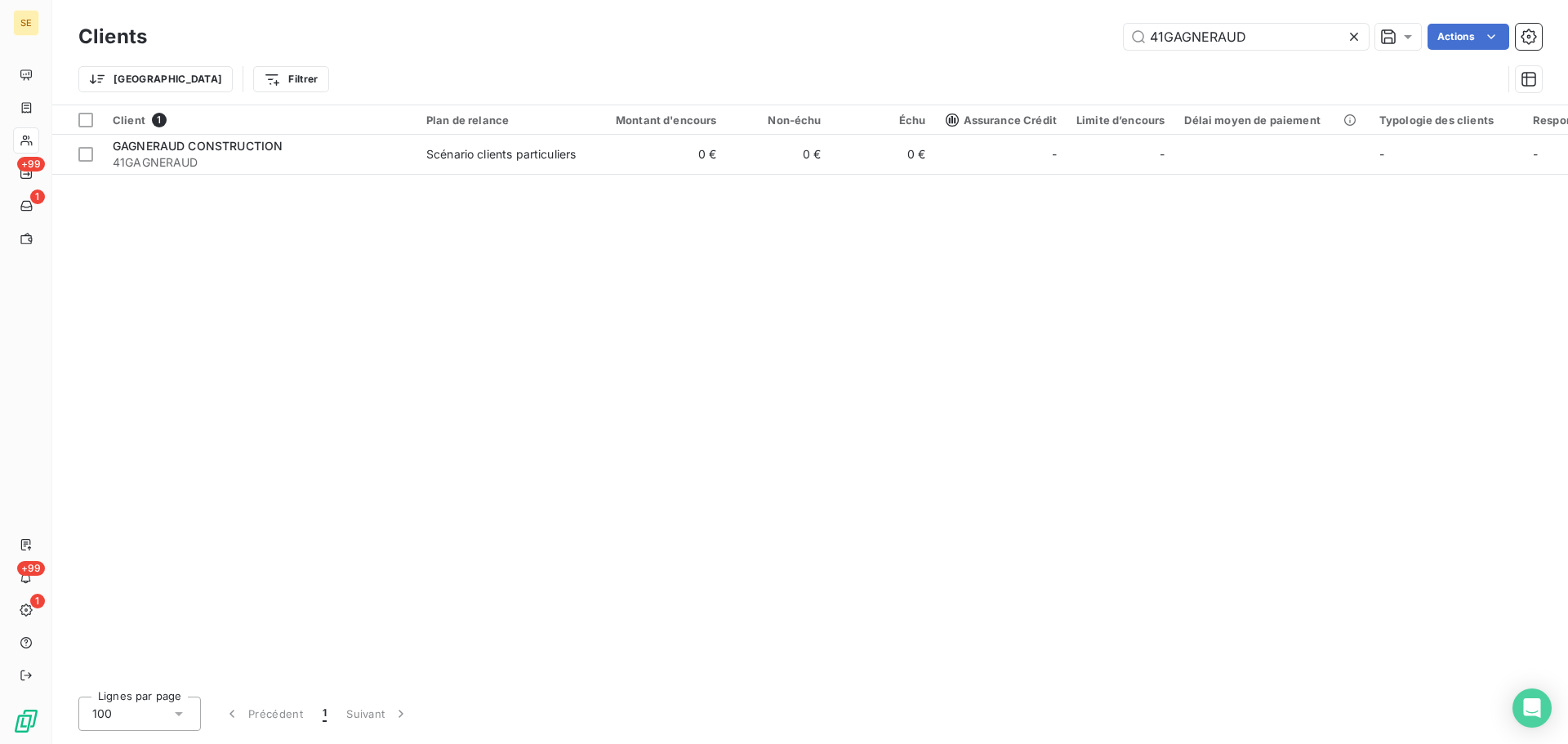
drag, startPoint x: 1155, startPoint y: 35, endPoint x: 1097, endPoint y: 33, distance: 58.0
click at [1099, 34] on div "41GAGNERAUD Actions" at bounding box center [854, 36] width 1376 height 26
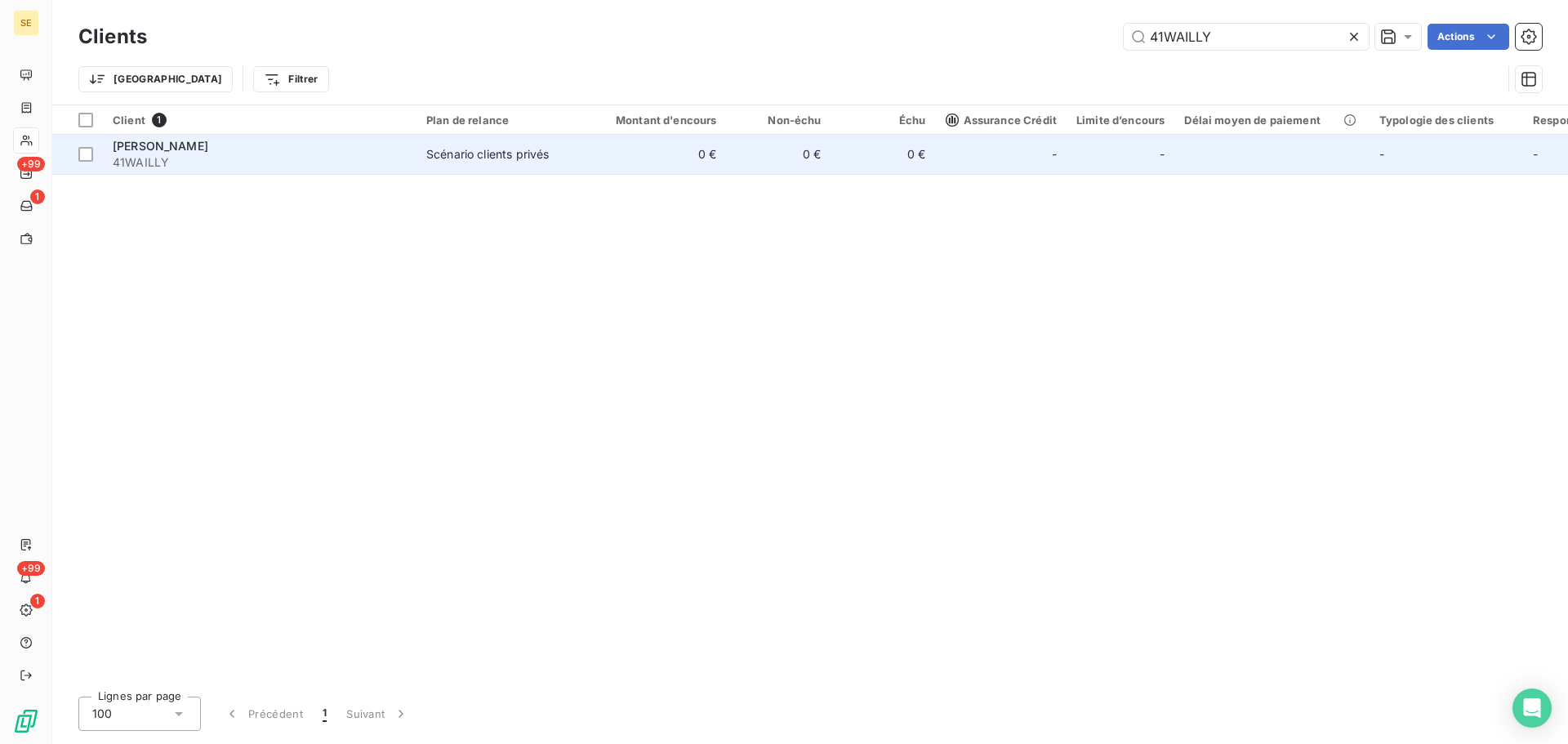
type input "41WAILLY"
click at [962, 155] on div "-" at bounding box center [1001, 154] width 111 height 26
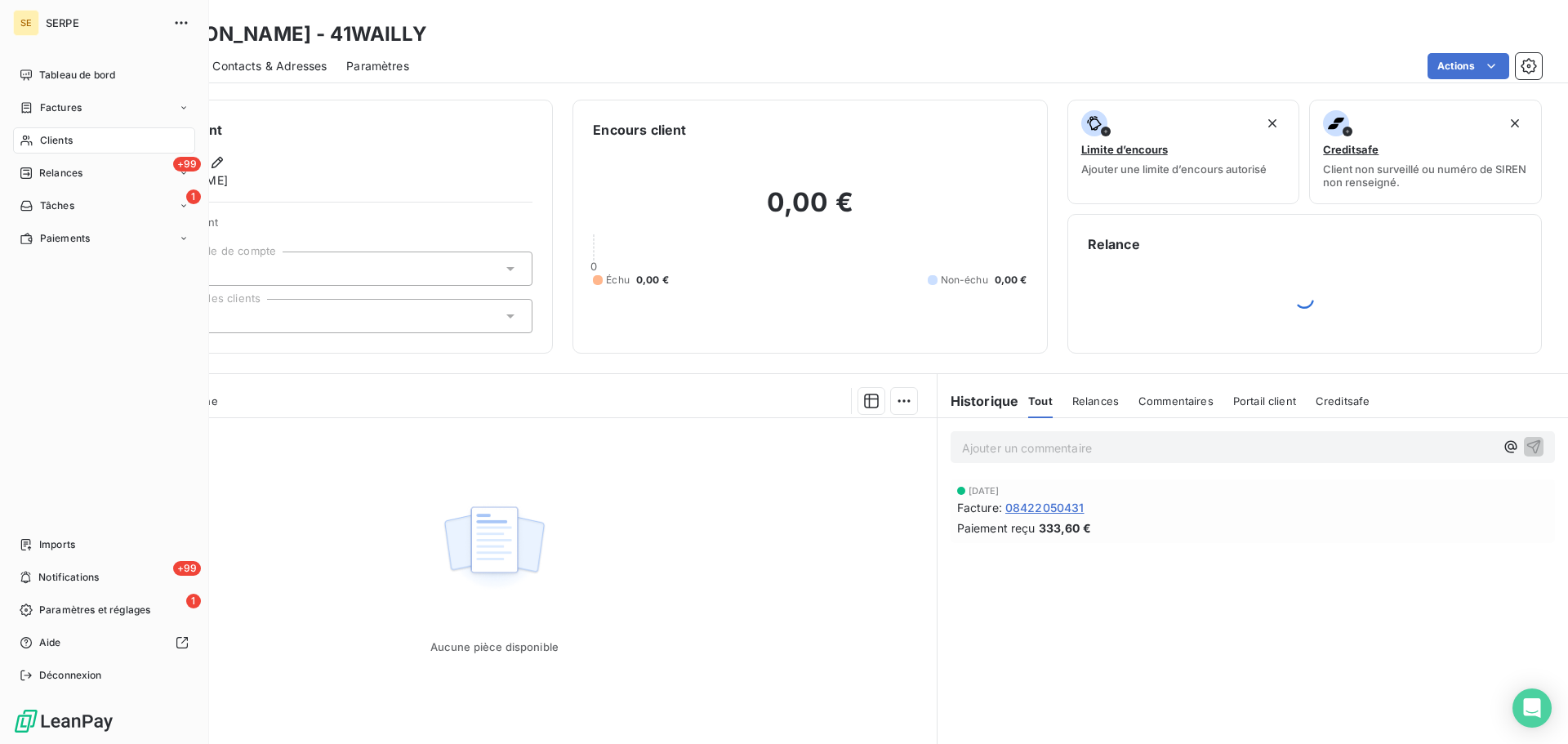
click at [26, 131] on div "Clients" at bounding box center [103, 140] width 182 height 26
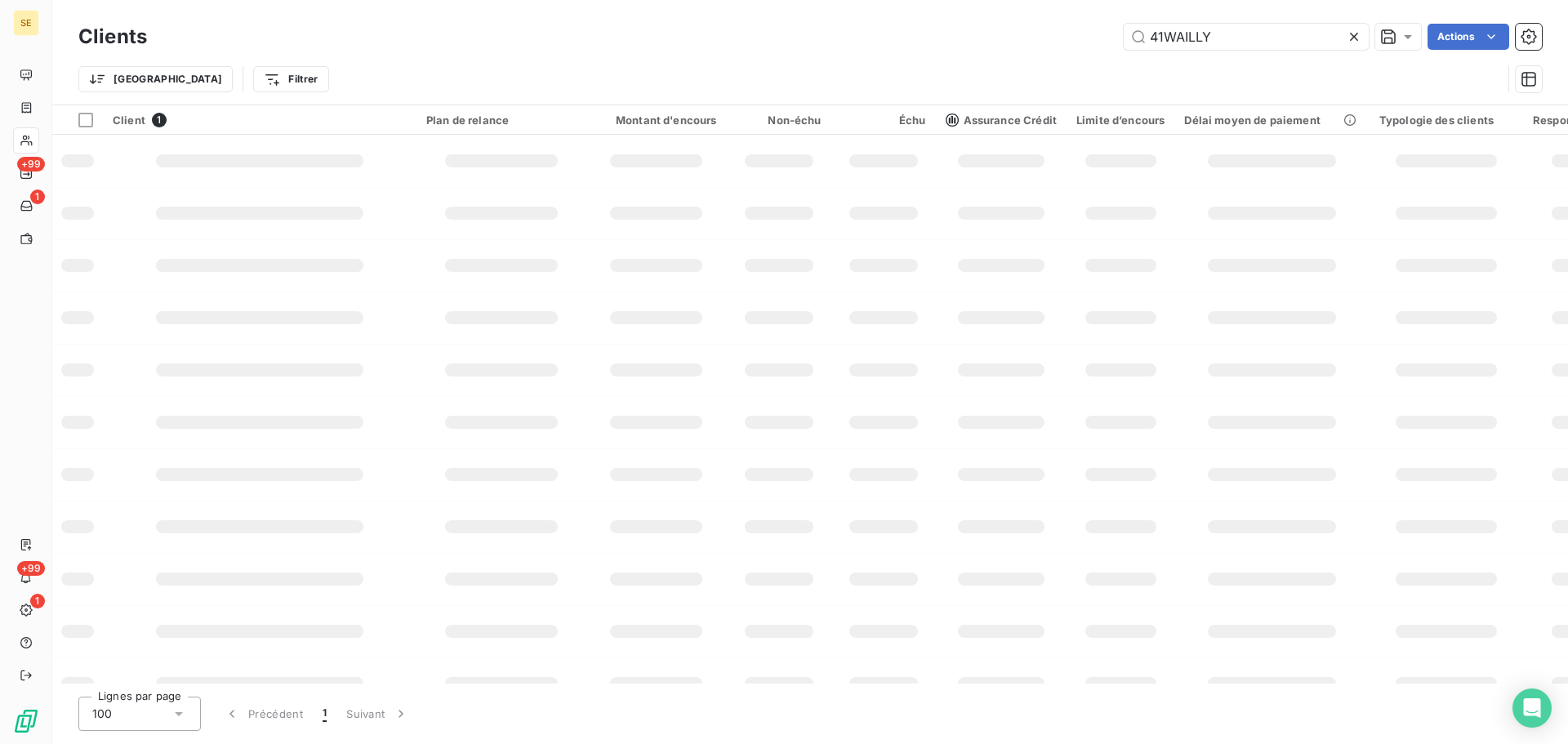
drag, startPoint x: 1240, startPoint y: 39, endPoint x: 1115, endPoint y: 37, distance: 125.0
click at [1115, 37] on div "41WAILLY Actions" at bounding box center [854, 36] width 1376 height 26
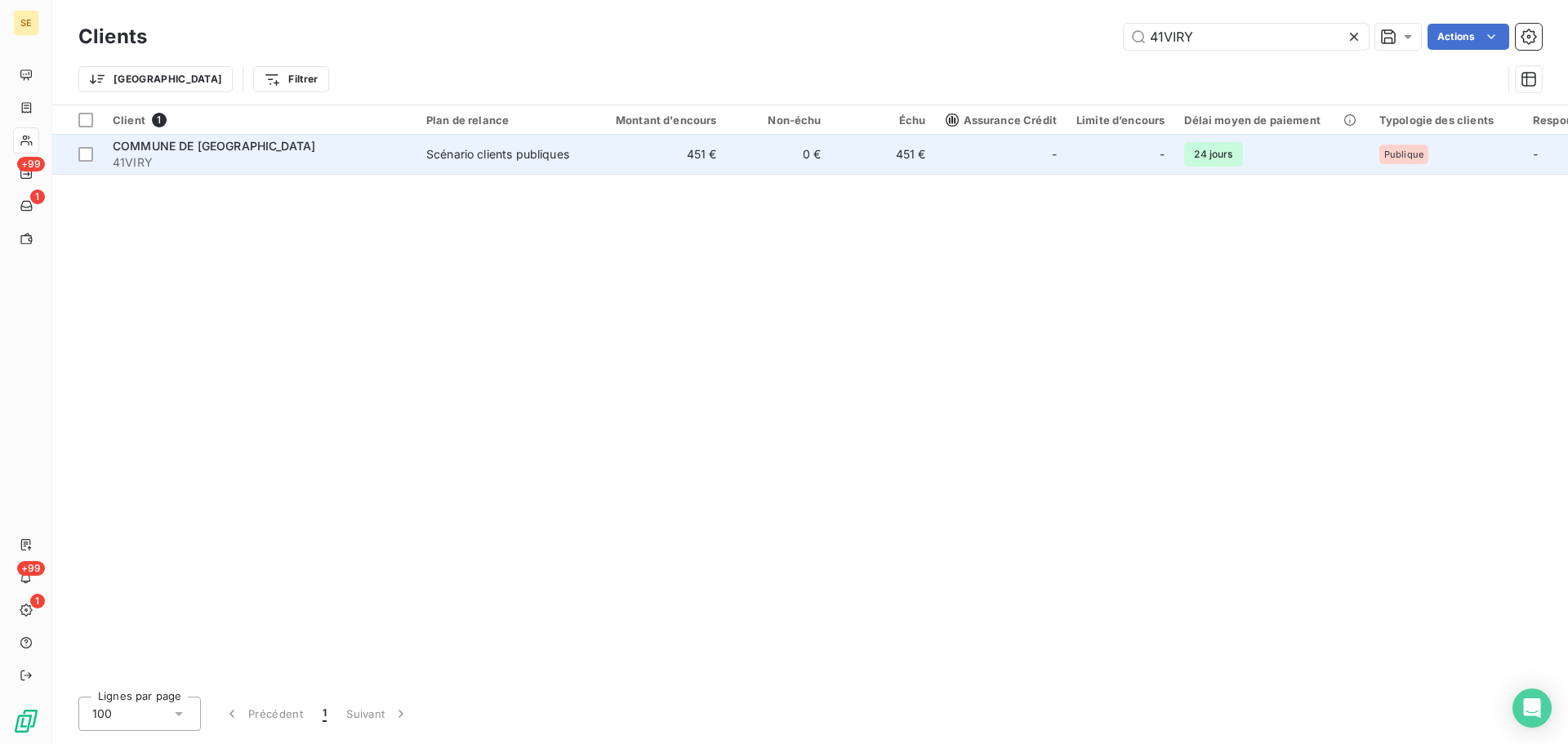
type input "41VIRY"
click at [684, 164] on td "451 €" at bounding box center [657, 154] width 141 height 39
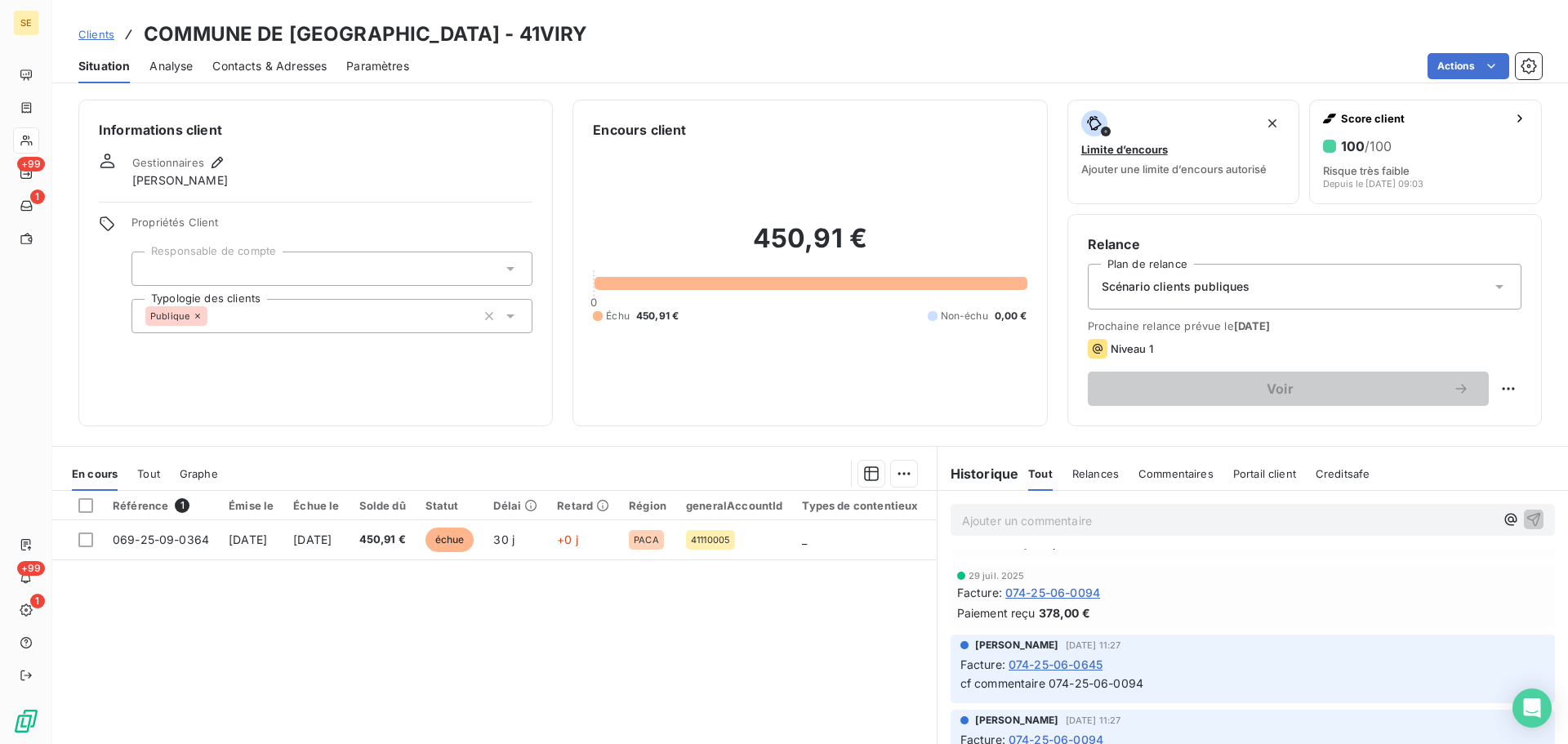
scroll to position [1089, 0]
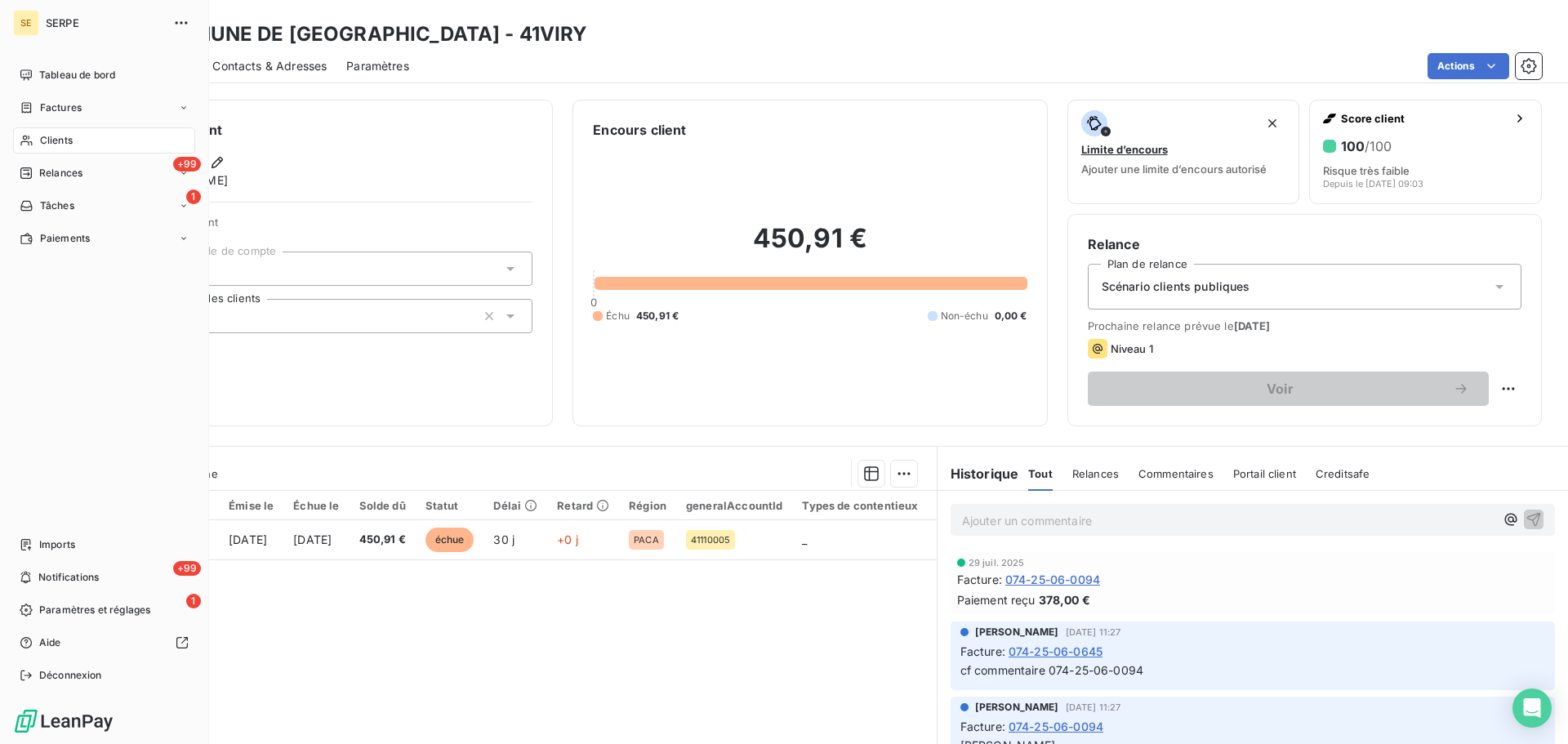
click at [95, 147] on div "Clients" at bounding box center [103, 140] width 182 height 26
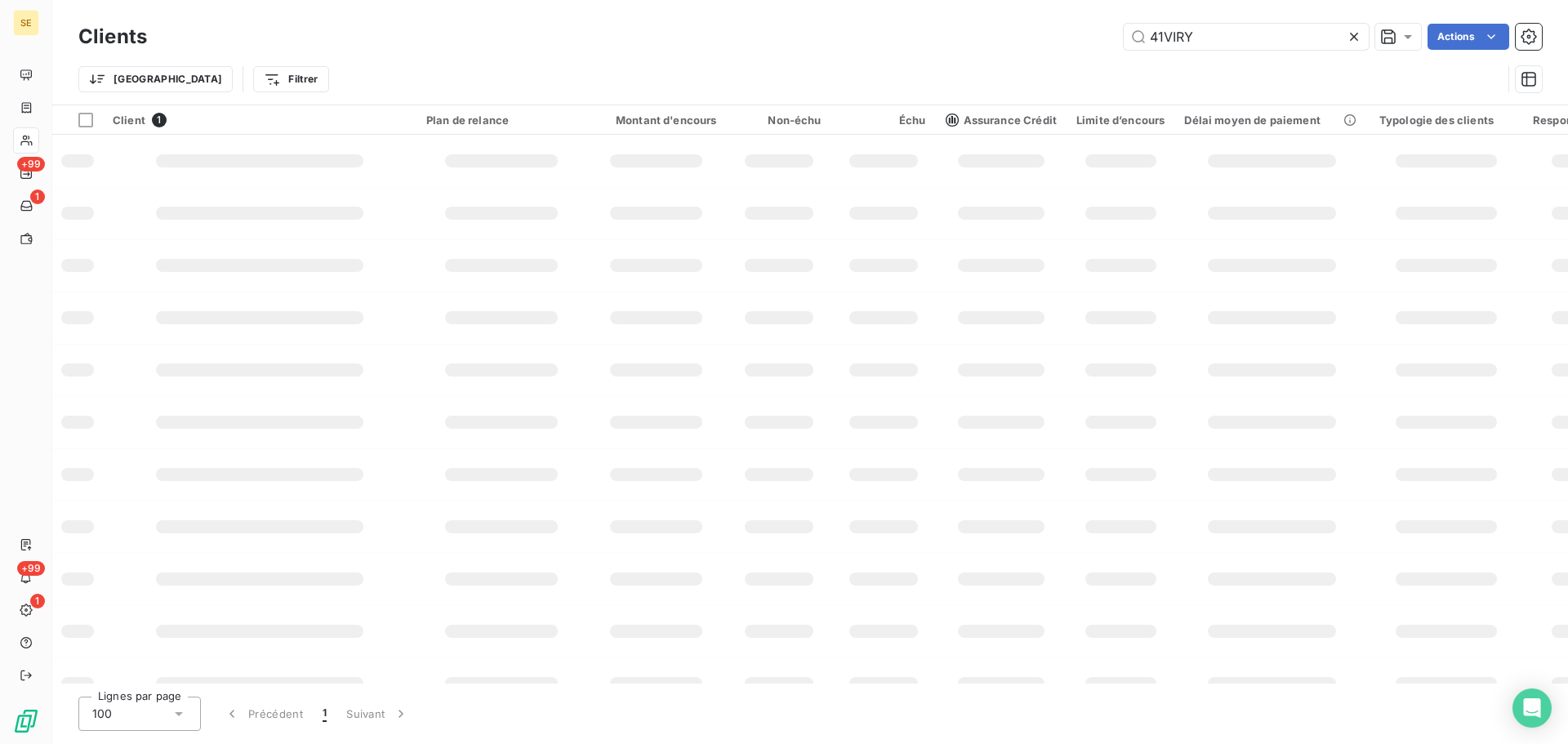
drag, startPoint x: 1222, startPoint y: 37, endPoint x: 1093, endPoint y: 38, distance: 129.0
click at [1093, 38] on div "41VIRY Actions" at bounding box center [854, 36] width 1376 height 26
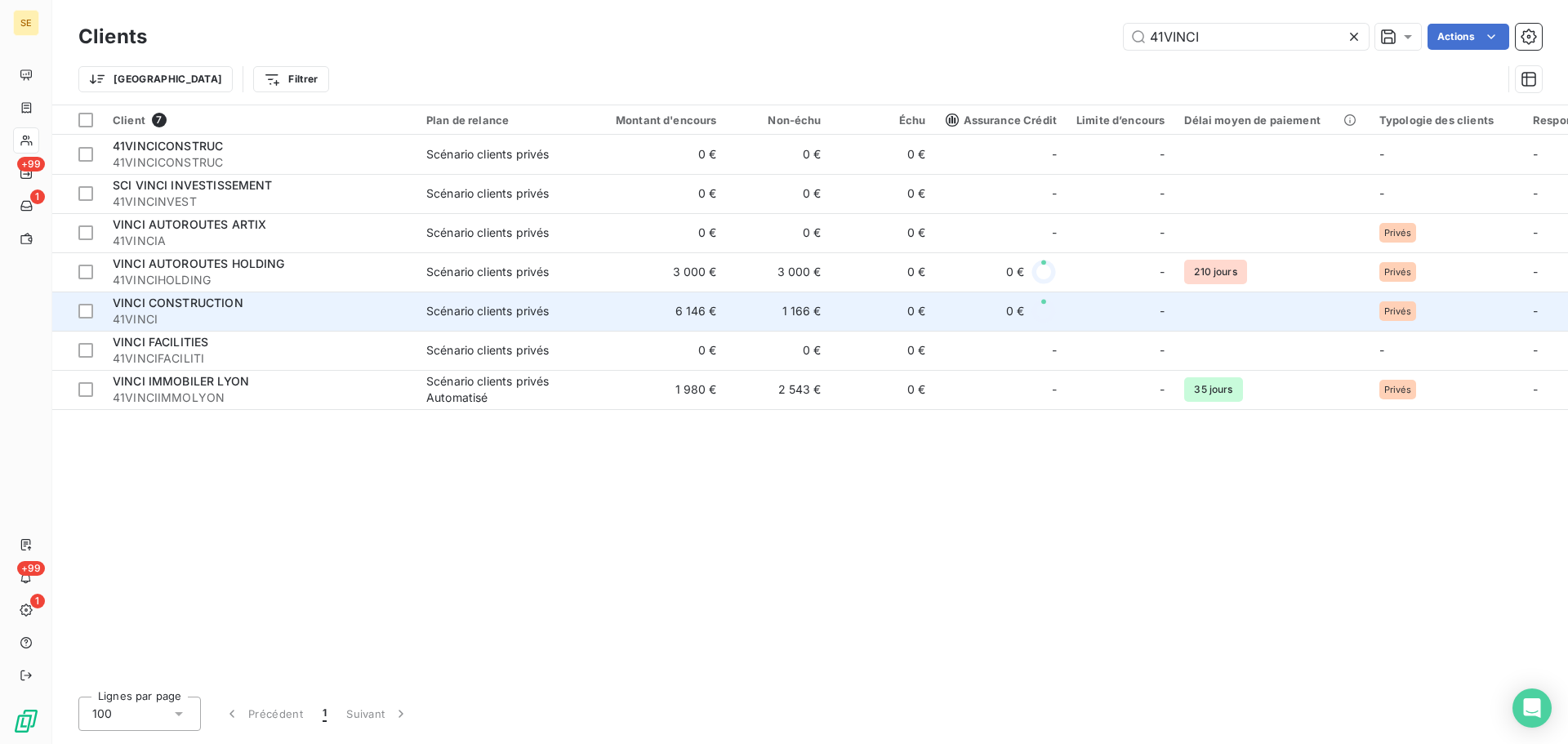
type input "41VINCI"
click at [380, 312] on span "41VINCI" at bounding box center [259, 319] width 294 height 16
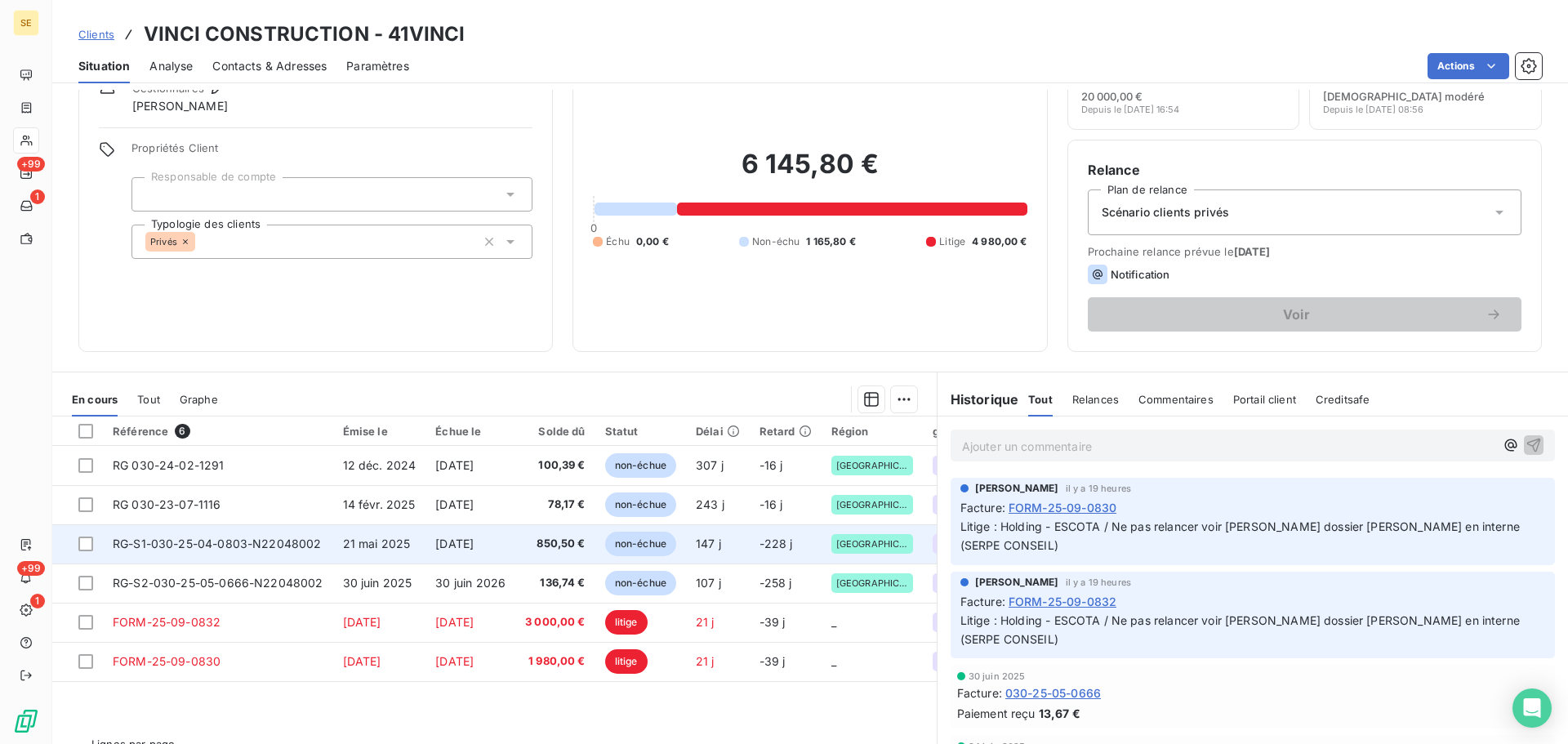
scroll to position [110, 0]
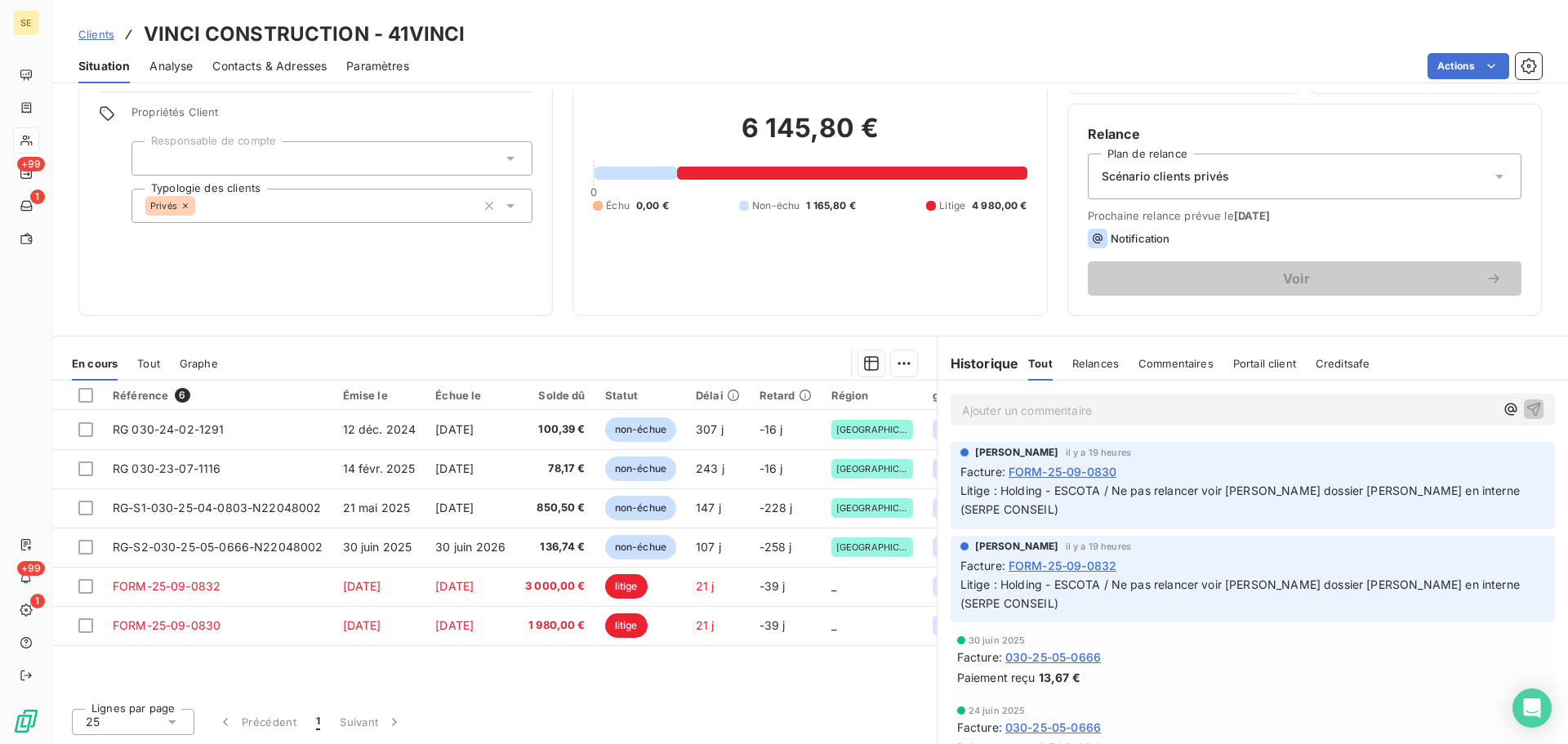
click at [1148, 644] on div "30 juin 2025" at bounding box center [1254, 641] width 592 height 10
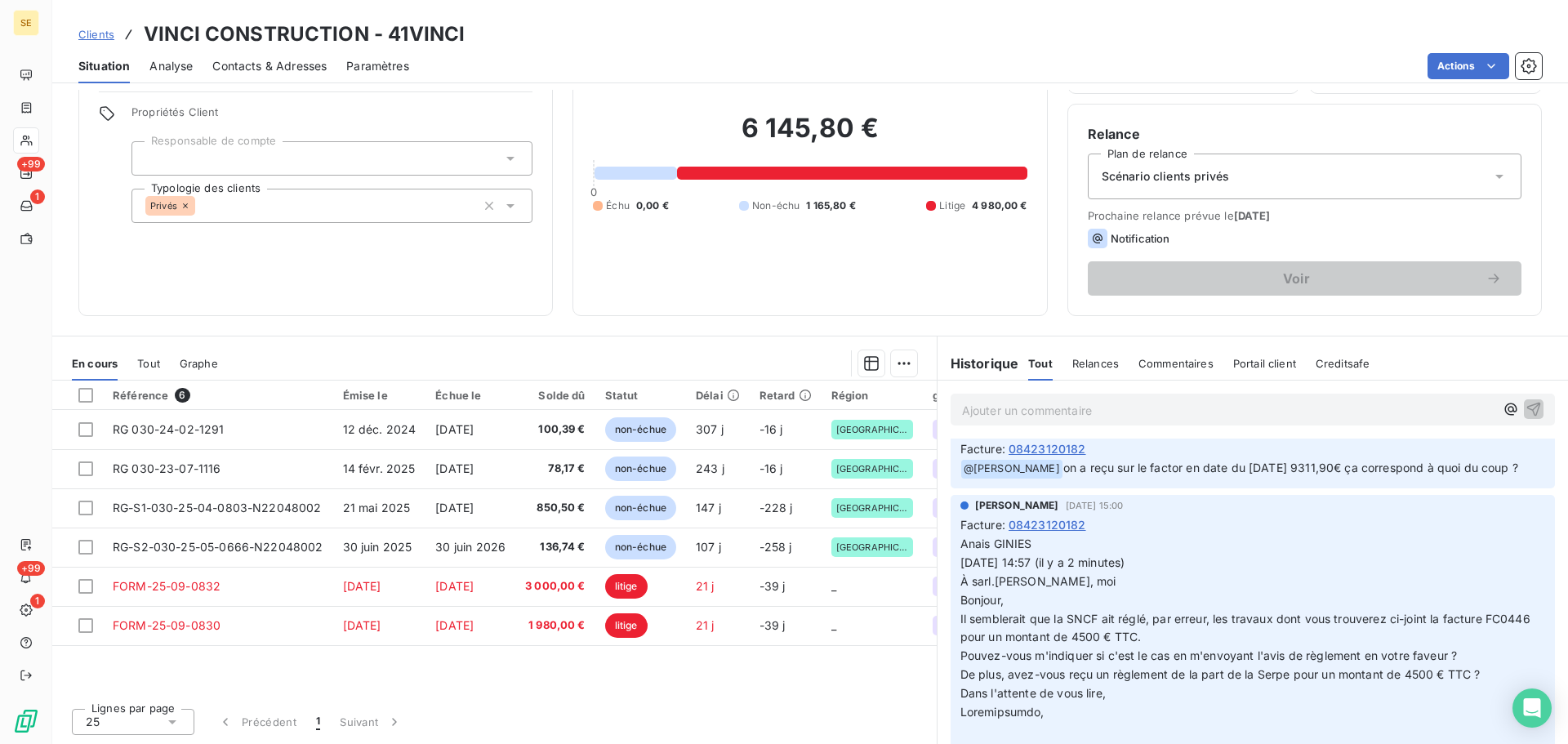
scroll to position [1524, 0]
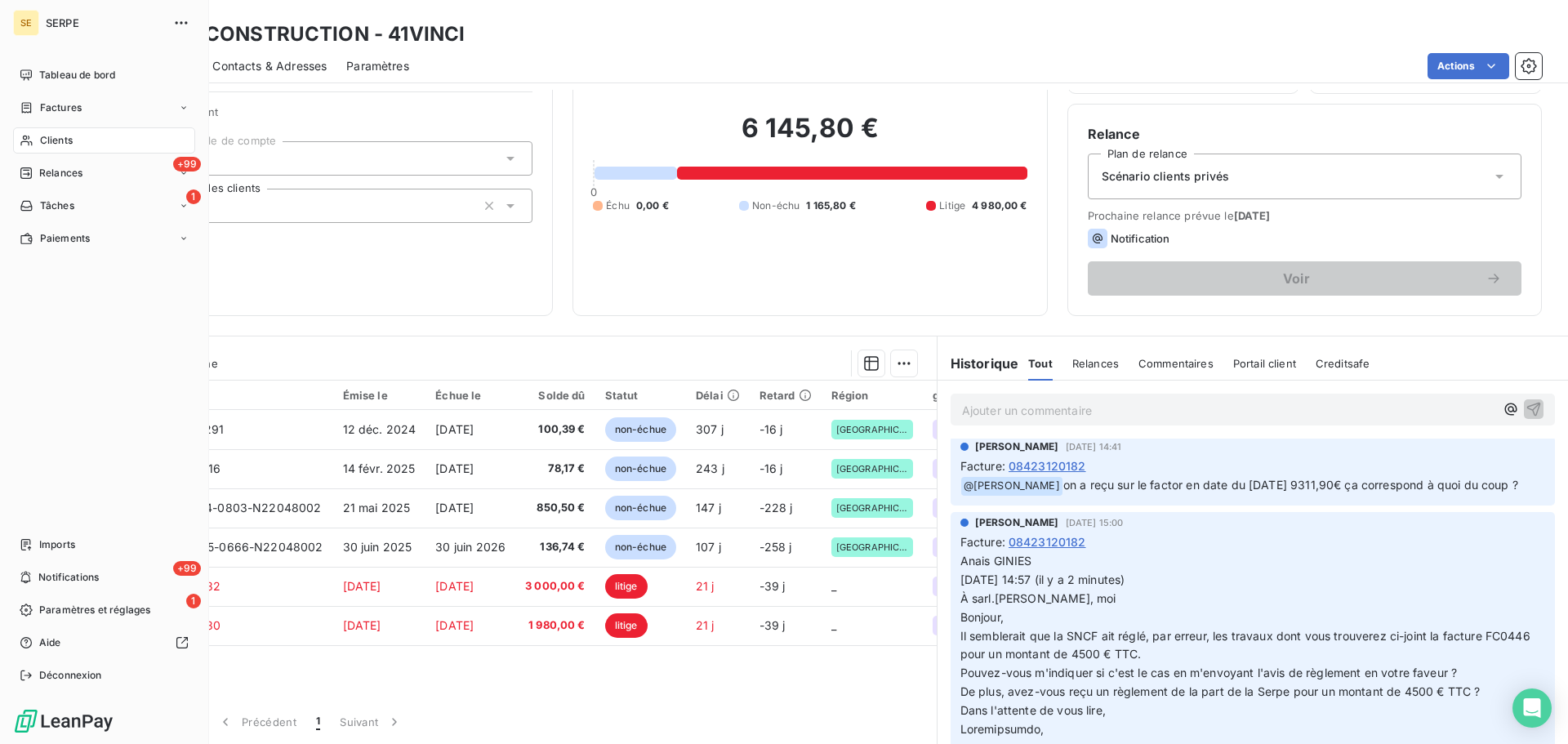
drag, startPoint x: 53, startPoint y: 137, endPoint x: 102, endPoint y: 128, distance: 49.8
click at [53, 137] on span "Clients" at bounding box center [56, 140] width 33 height 14
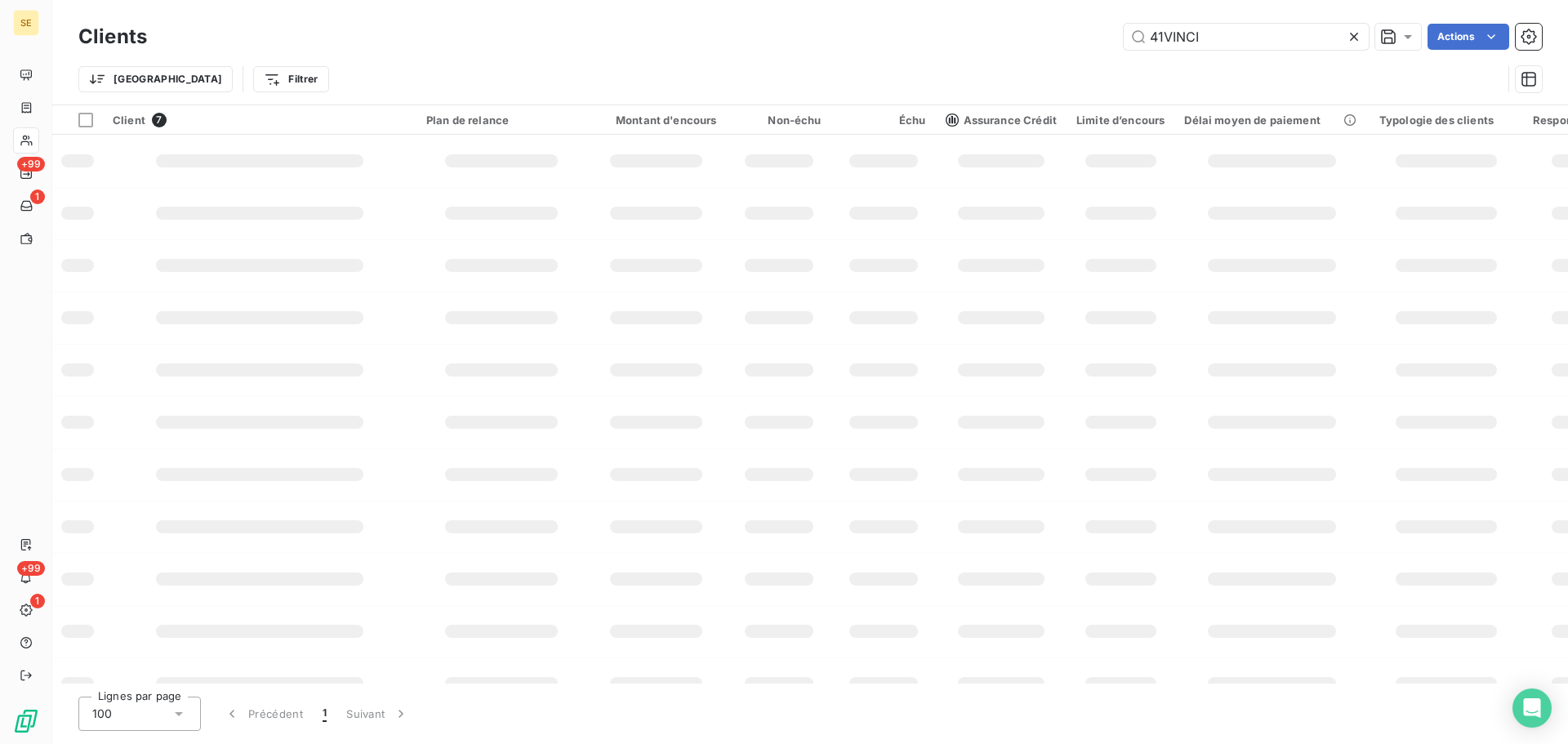
drag, startPoint x: 1239, startPoint y: 34, endPoint x: 1101, endPoint y: 36, distance: 138.0
click at [1140, 36] on input "41VINCI" at bounding box center [1246, 36] width 245 height 26
type input "41VILLAVIGNER"
click at [1285, 36] on input "41VILLAVIGNER" at bounding box center [1246, 36] width 245 height 26
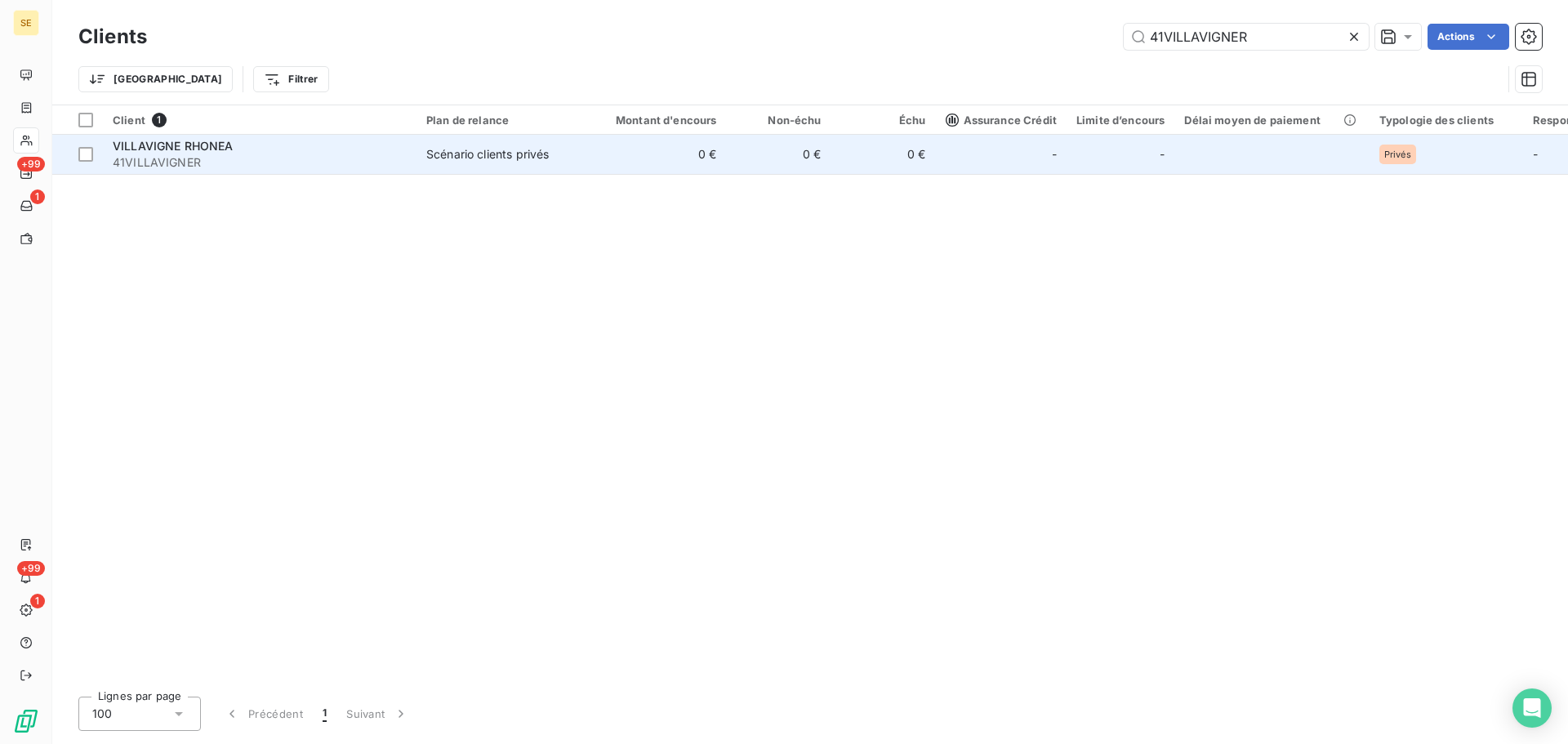
click at [553, 152] on span "Scénario clients privés" at bounding box center [501, 154] width 150 height 16
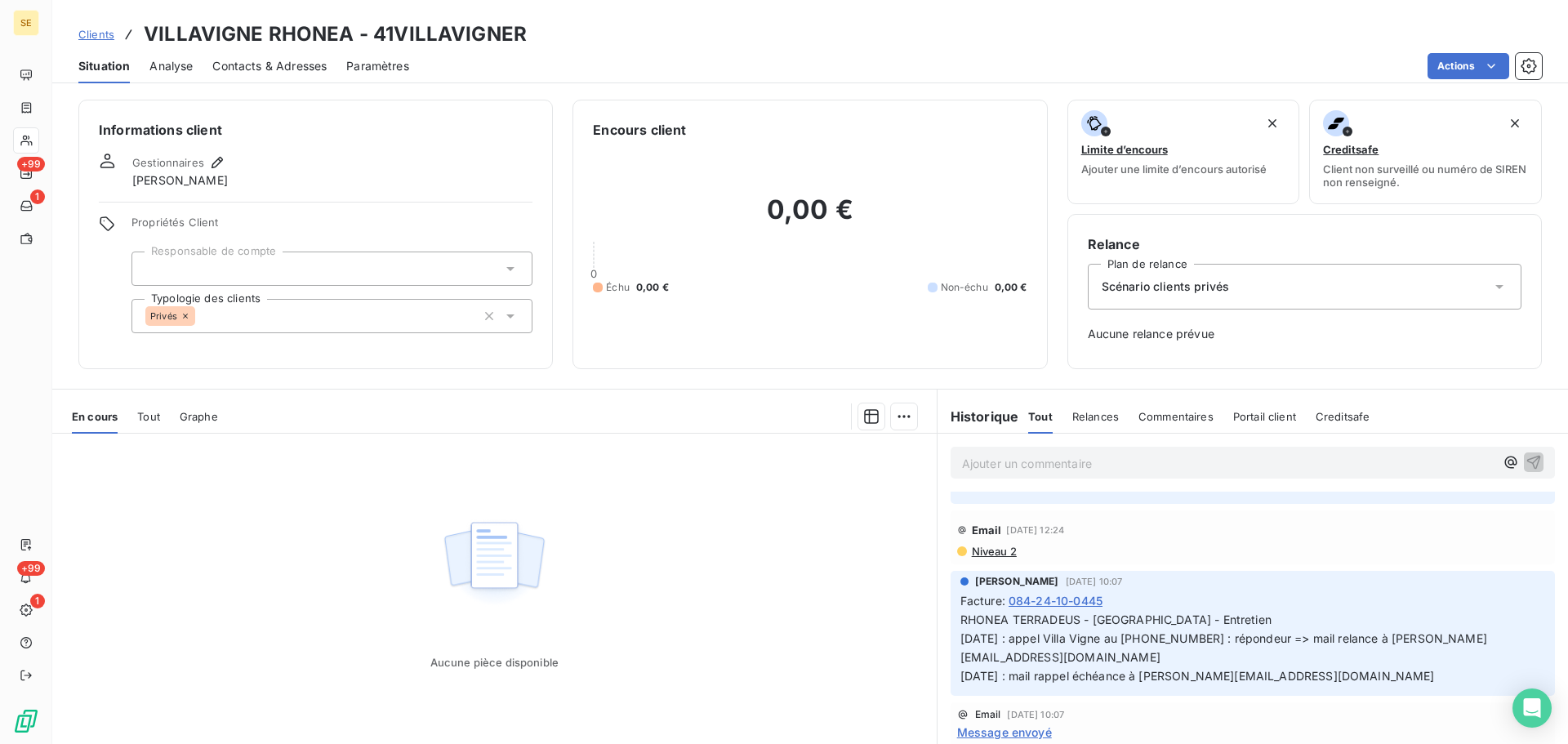
scroll to position [871, 0]
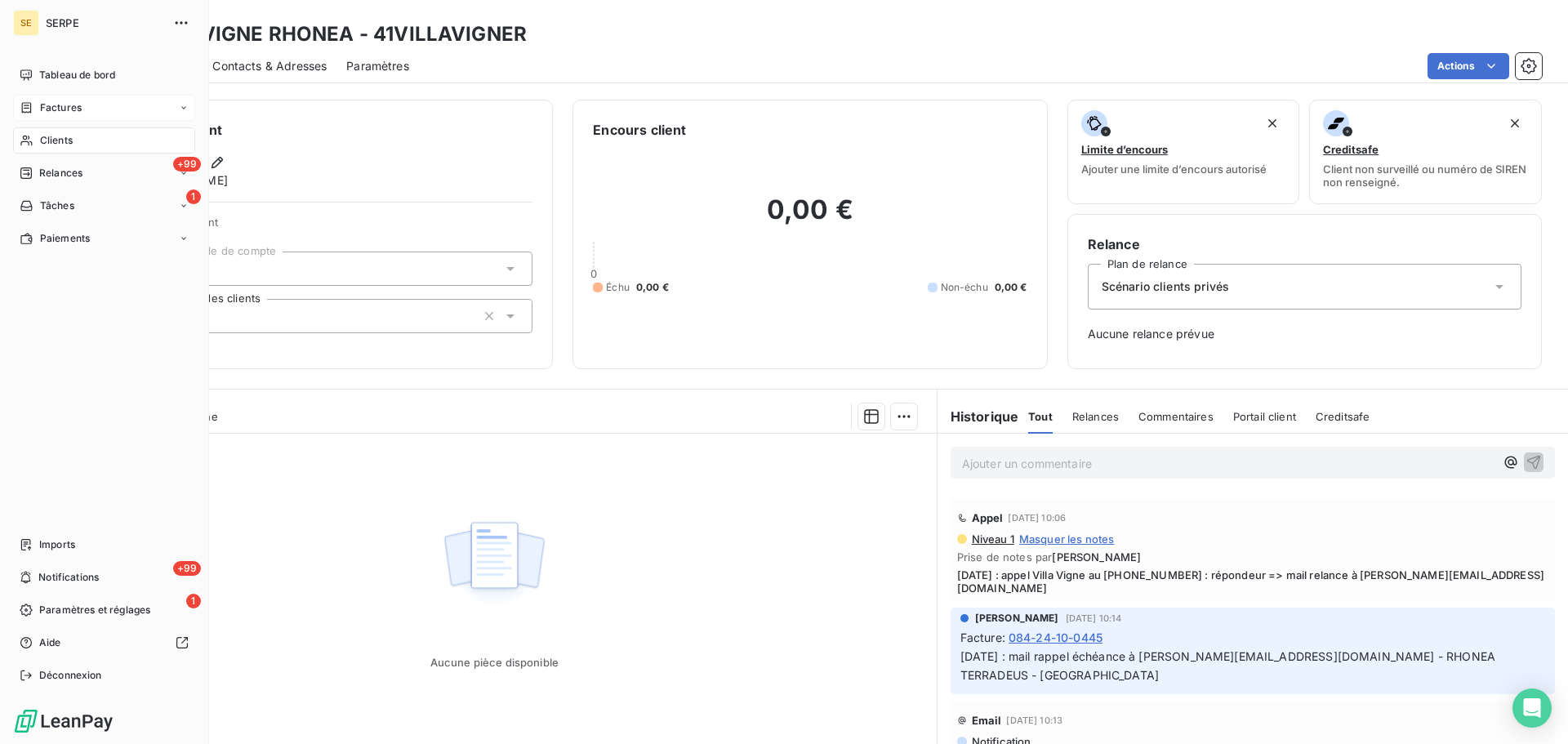
click at [47, 103] on span "Factures" at bounding box center [60, 108] width 42 height 14
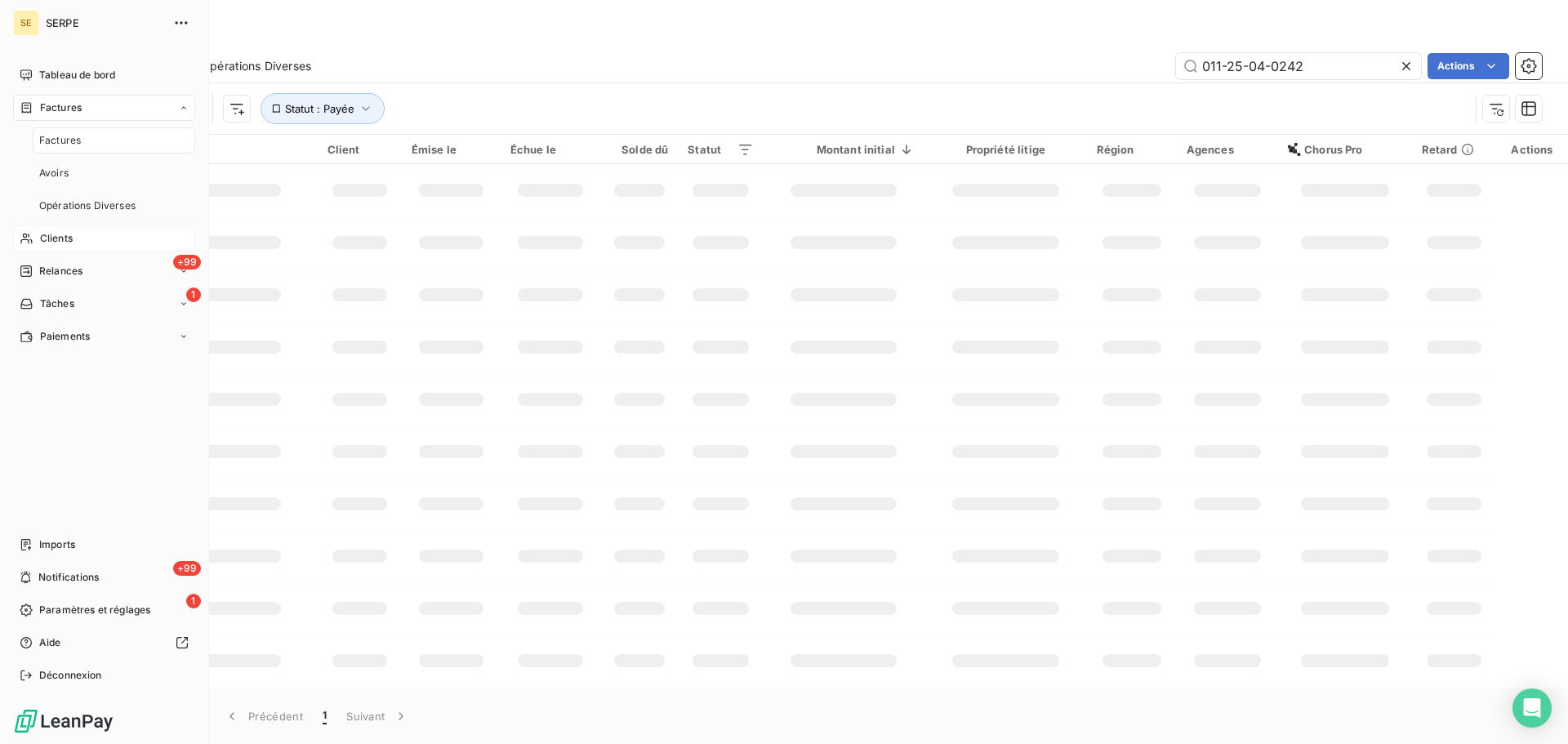
click at [73, 242] on span "Clients" at bounding box center [56, 238] width 33 height 14
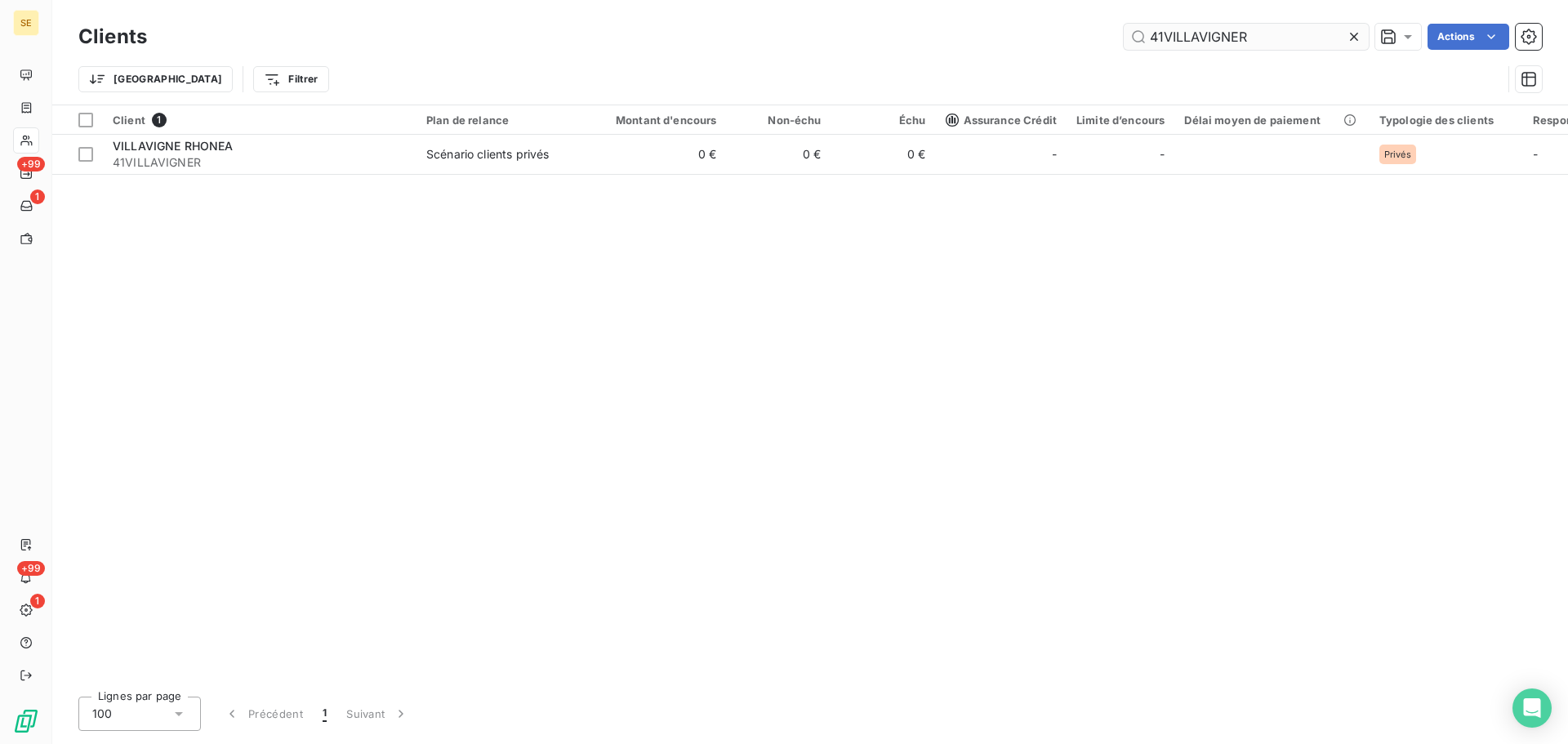
click at [1174, 44] on input "41VILLAVIGNER" at bounding box center [1246, 36] width 245 height 26
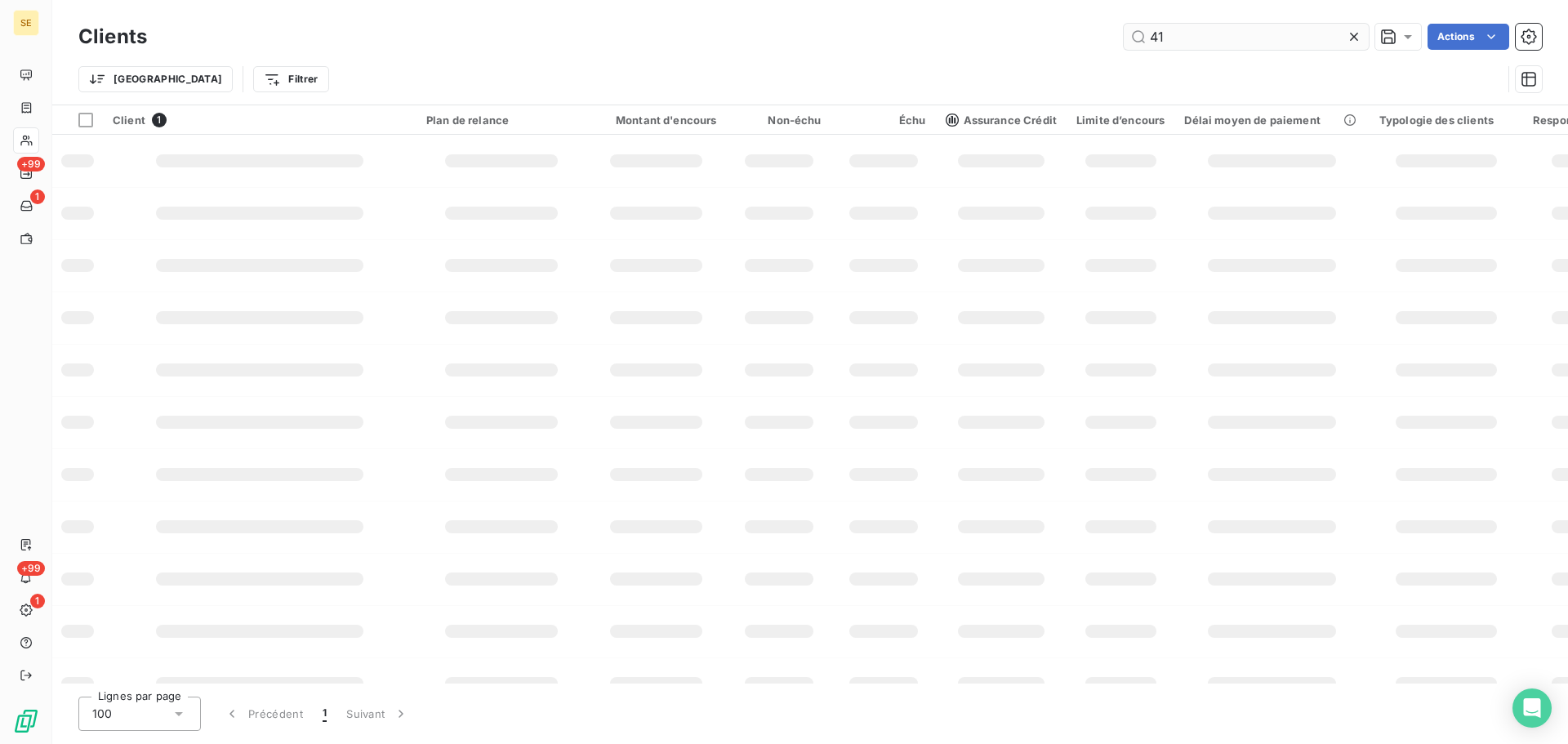
type input "4"
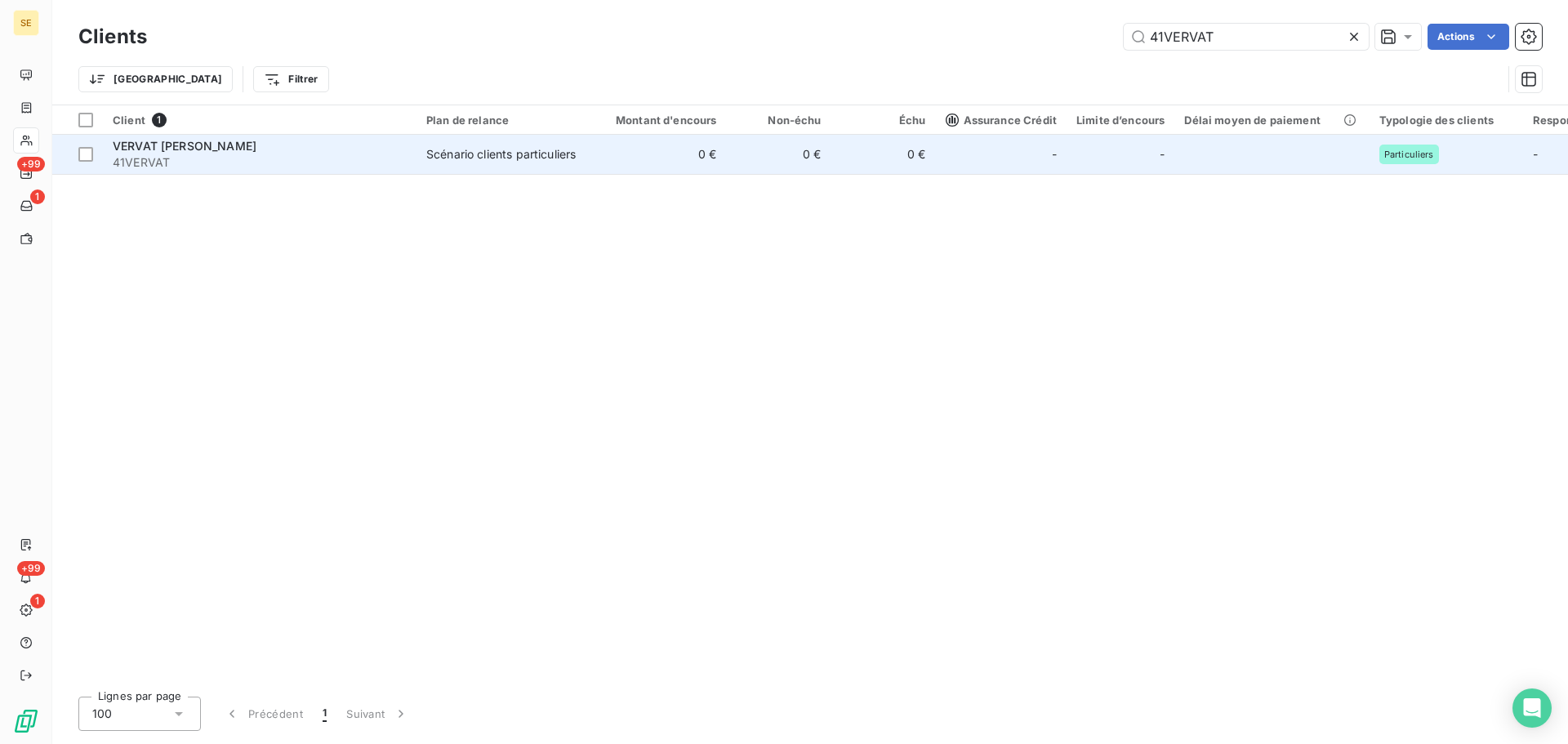
type input "41VERVAT"
click at [785, 165] on td "0 €" at bounding box center [779, 154] width 104 height 39
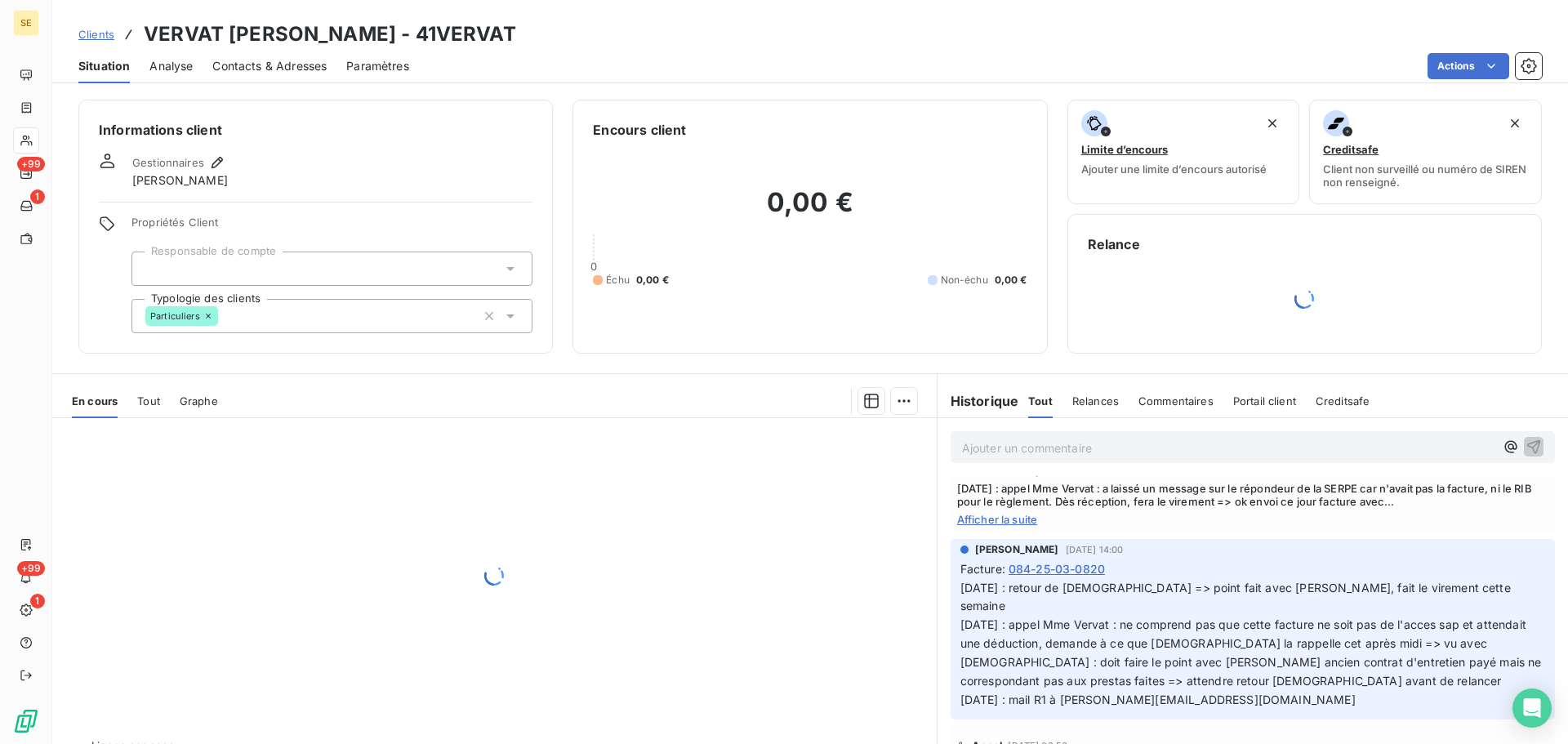
scroll to position [436, 0]
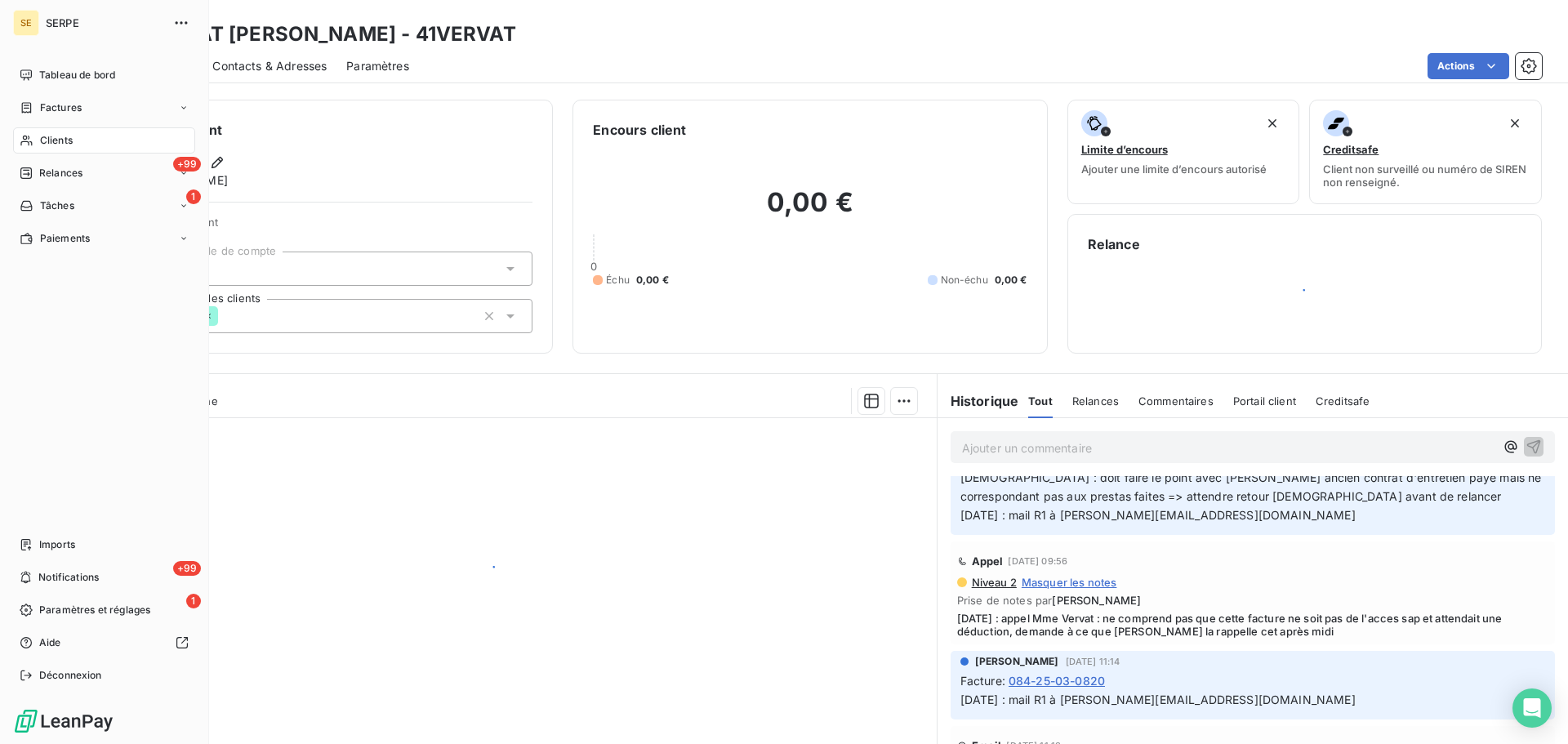
click at [72, 140] on span "Clients" at bounding box center [56, 140] width 33 height 14
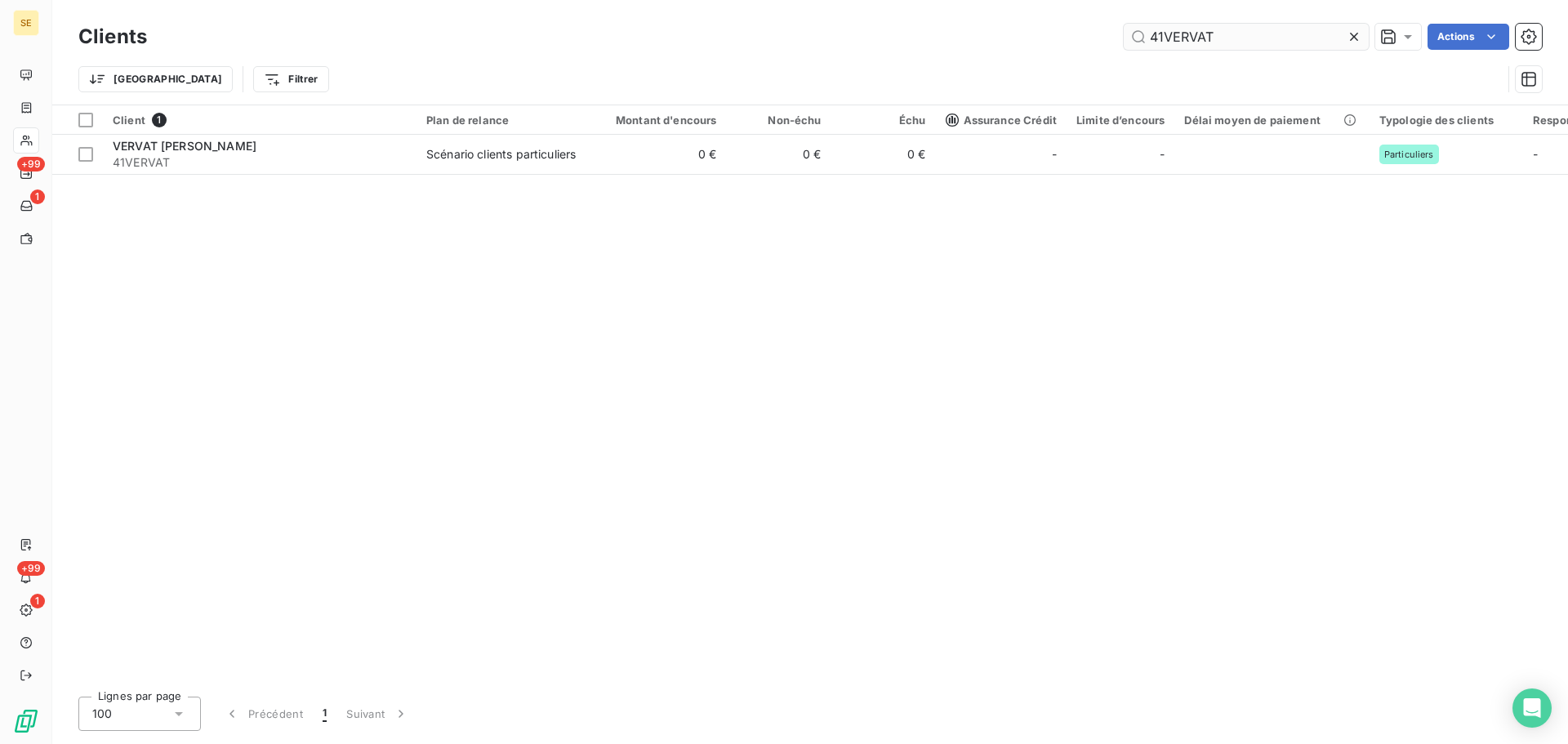
drag, startPoint x: 1239, startPoint y: 39, endPoint x: 1124, endPoint y: 35, distance: 115.1
click at [1138, 38] on input "41VERVAT" at bounding box center [1246, 36] width 245 height 26
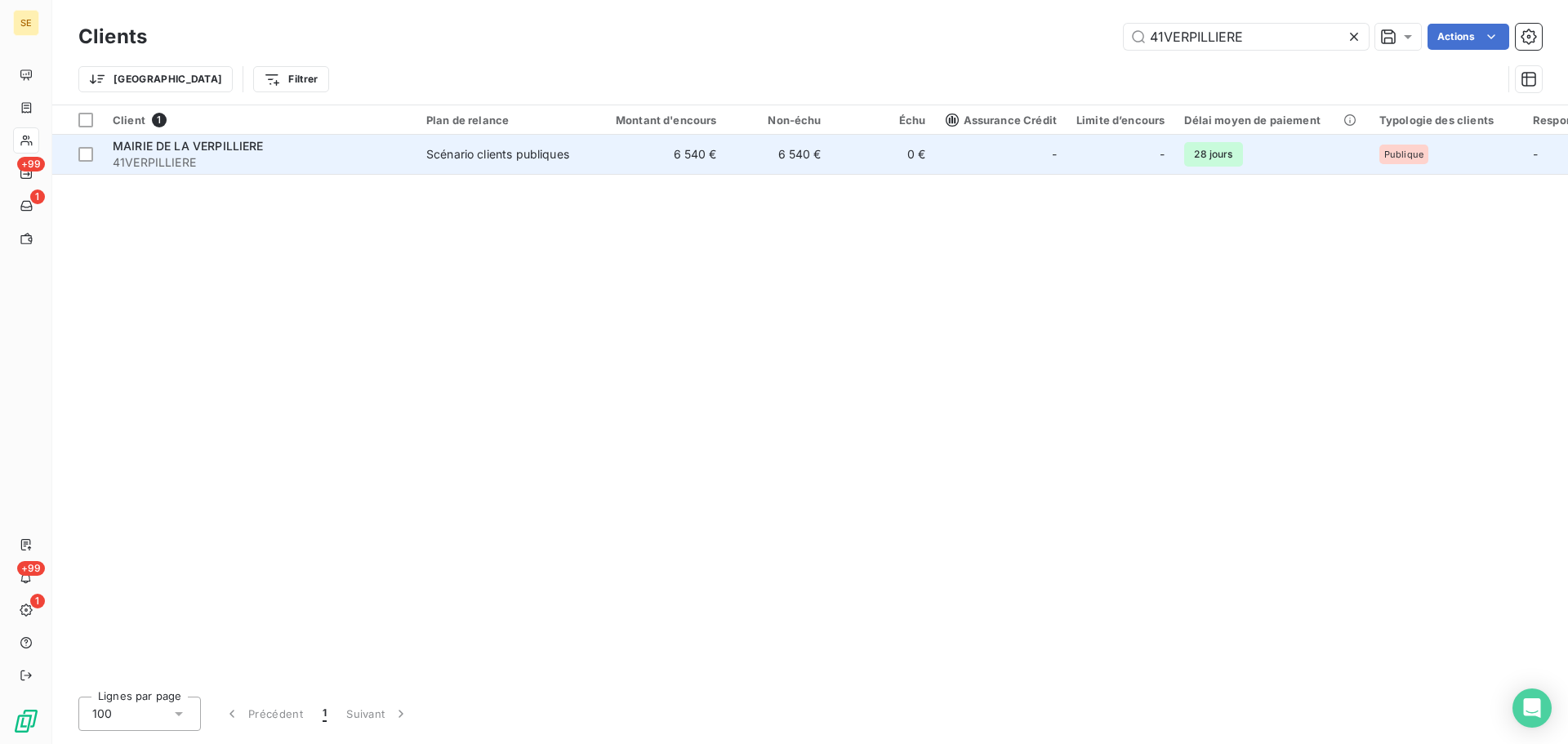
type input "41VERPILLIERE"
click at [432, 166] on td "Scénario clients publiques" at bounding box center [502, 154] width 170 height 39
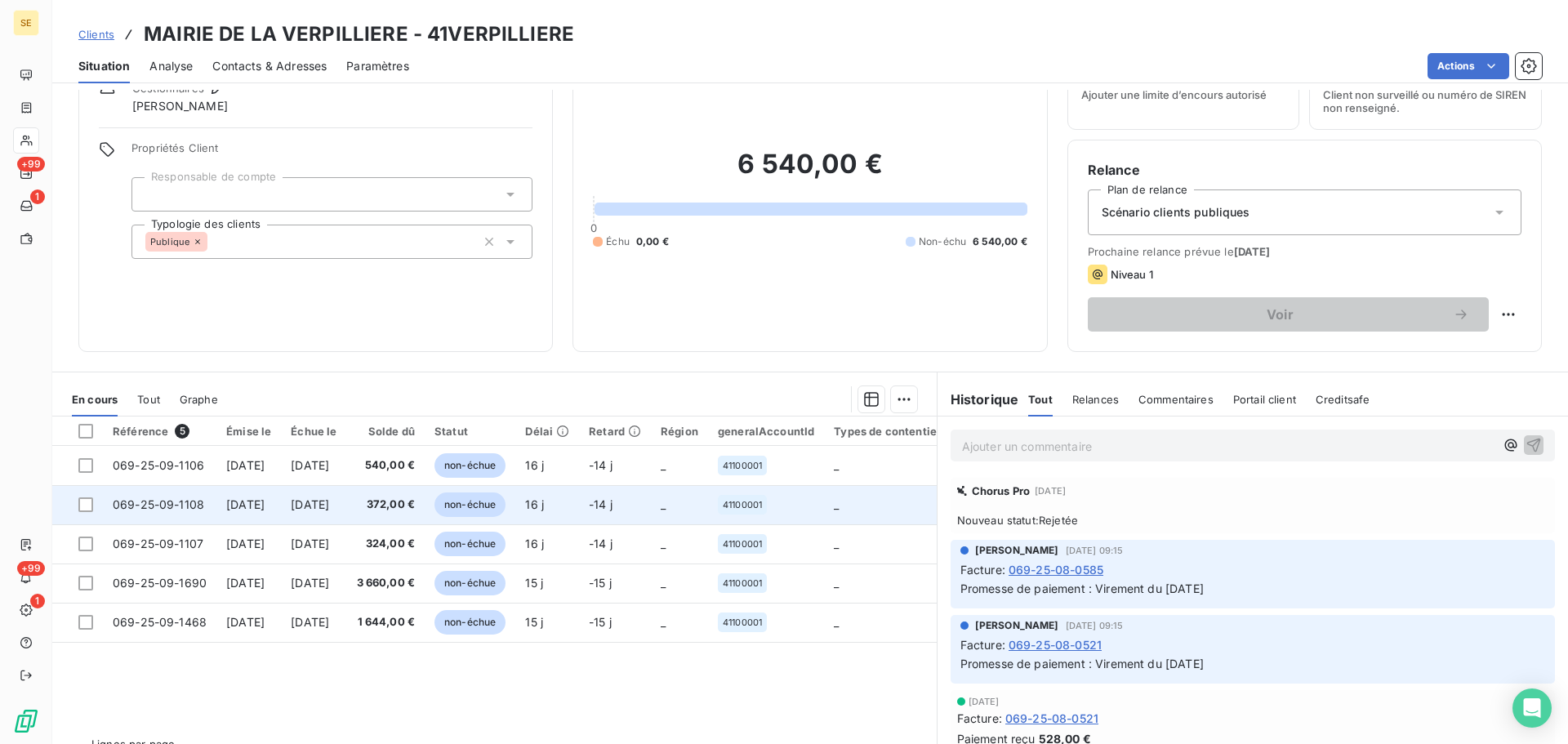
scroll to position [110, 0]
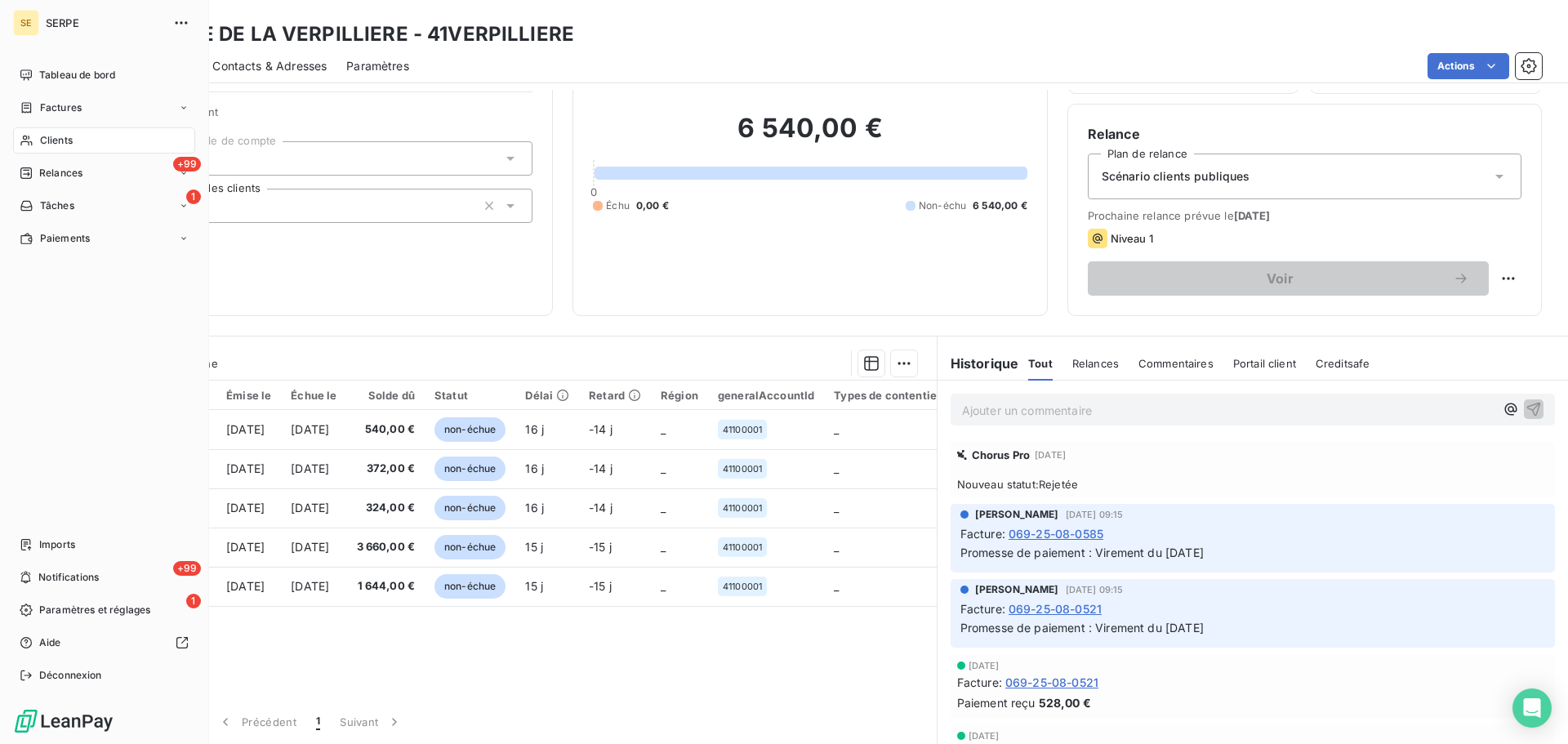
click at [25, 130] on div "Clients" at bounding box center [103, 140] width 182 height 26
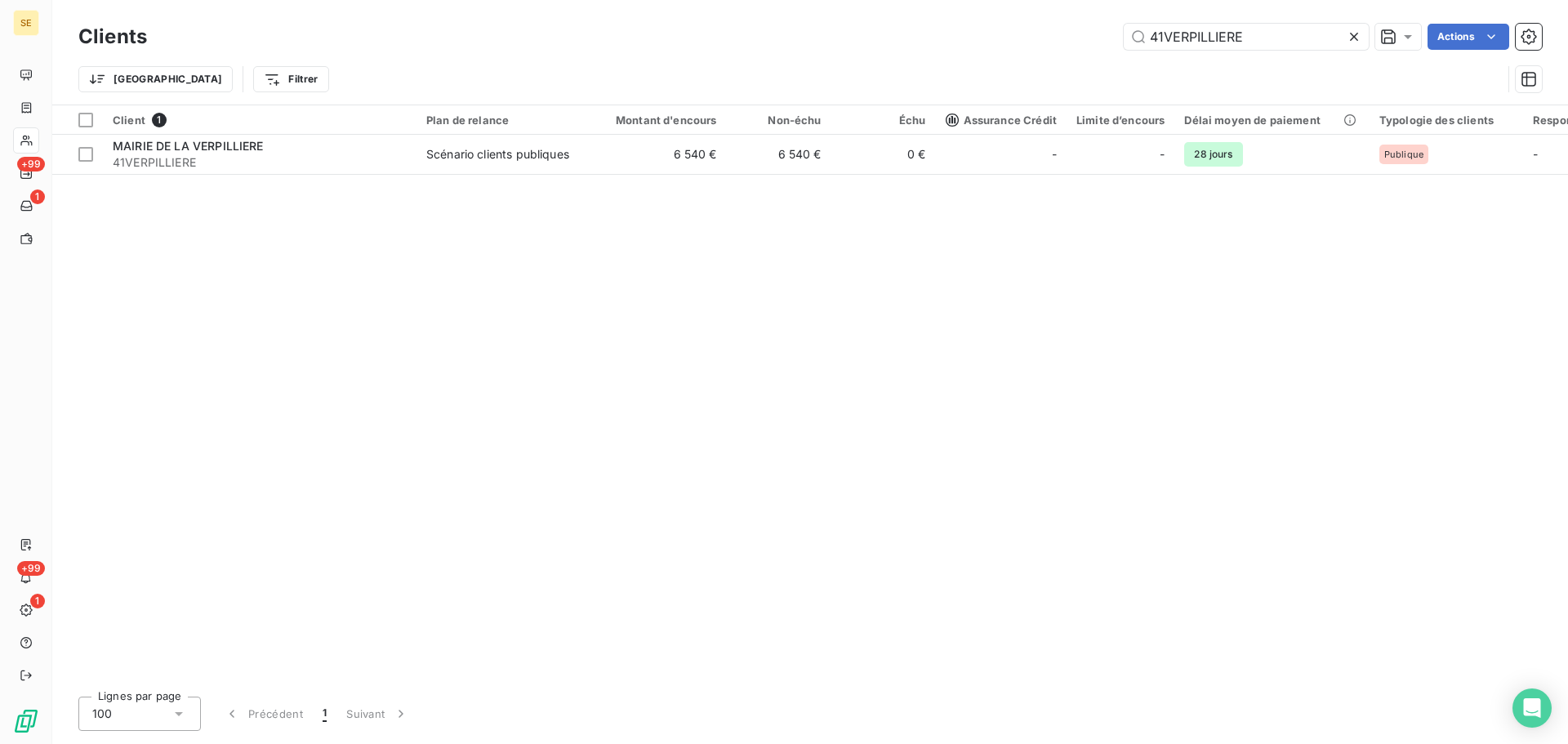
drag, startPoint x: 1248, startPoint y: 39, endPoint x: 1110, endPoint y: 41, distance: 138.0
click at [1081, 42] on div "41VERPILLIERE Actions" at bounding box center [854, 36] width 1376 height 26
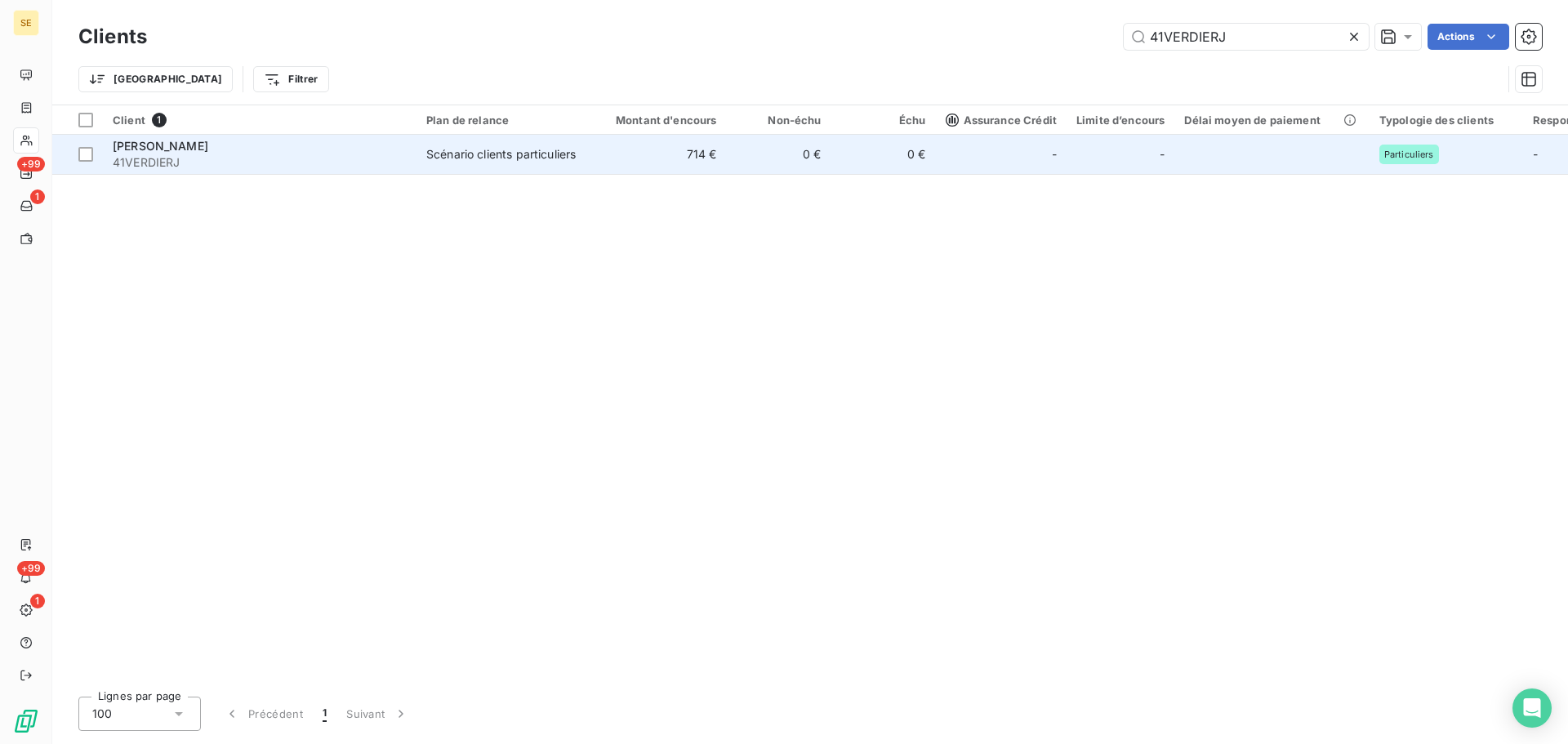
type input "41VERDIERJ"
click at [232, 150] on div "VERDIER JACKY" at bounding box center [259, 146] width 294 height 16
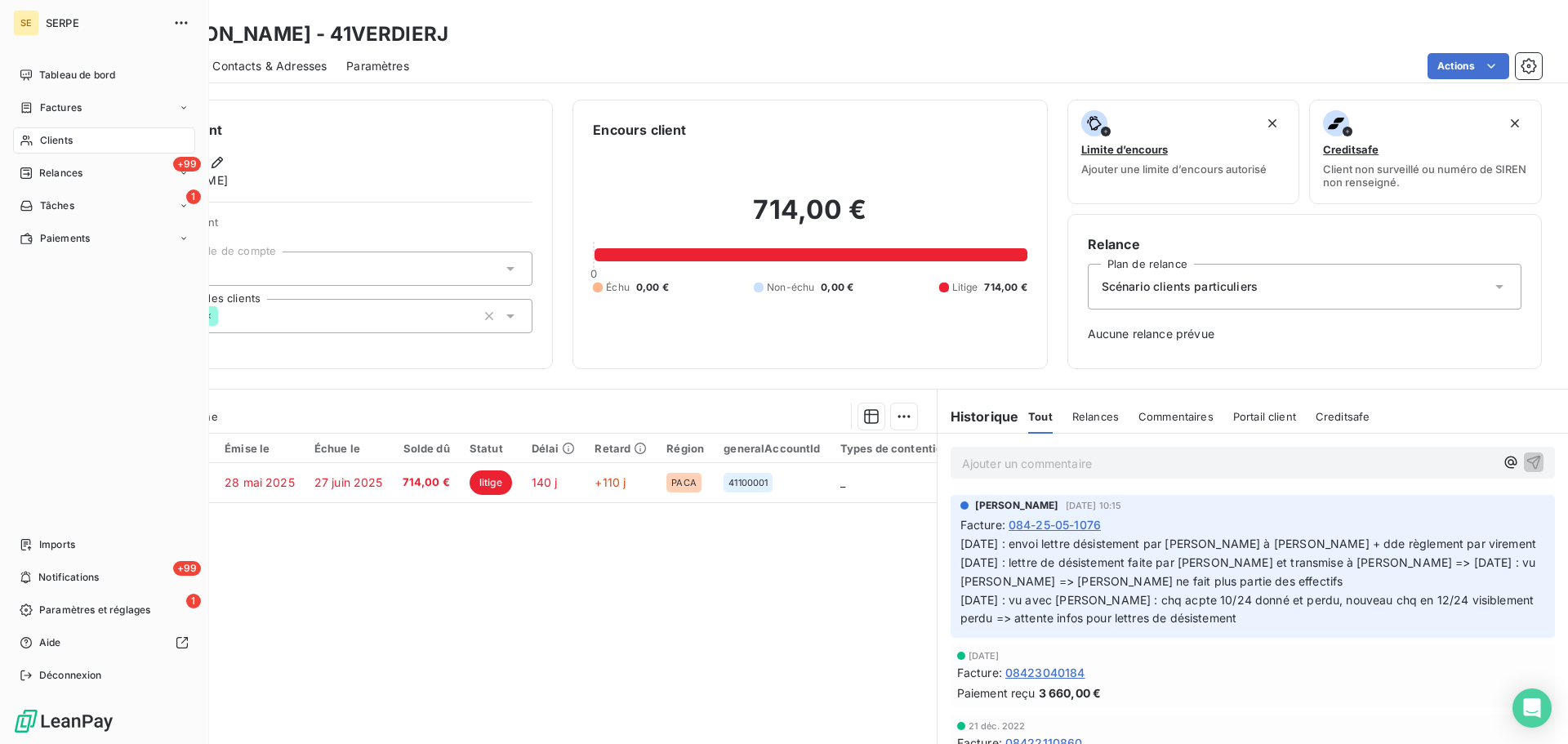
click at [46, 142] on span "Clients" at bounding box center [56, 140] width 33 height 14
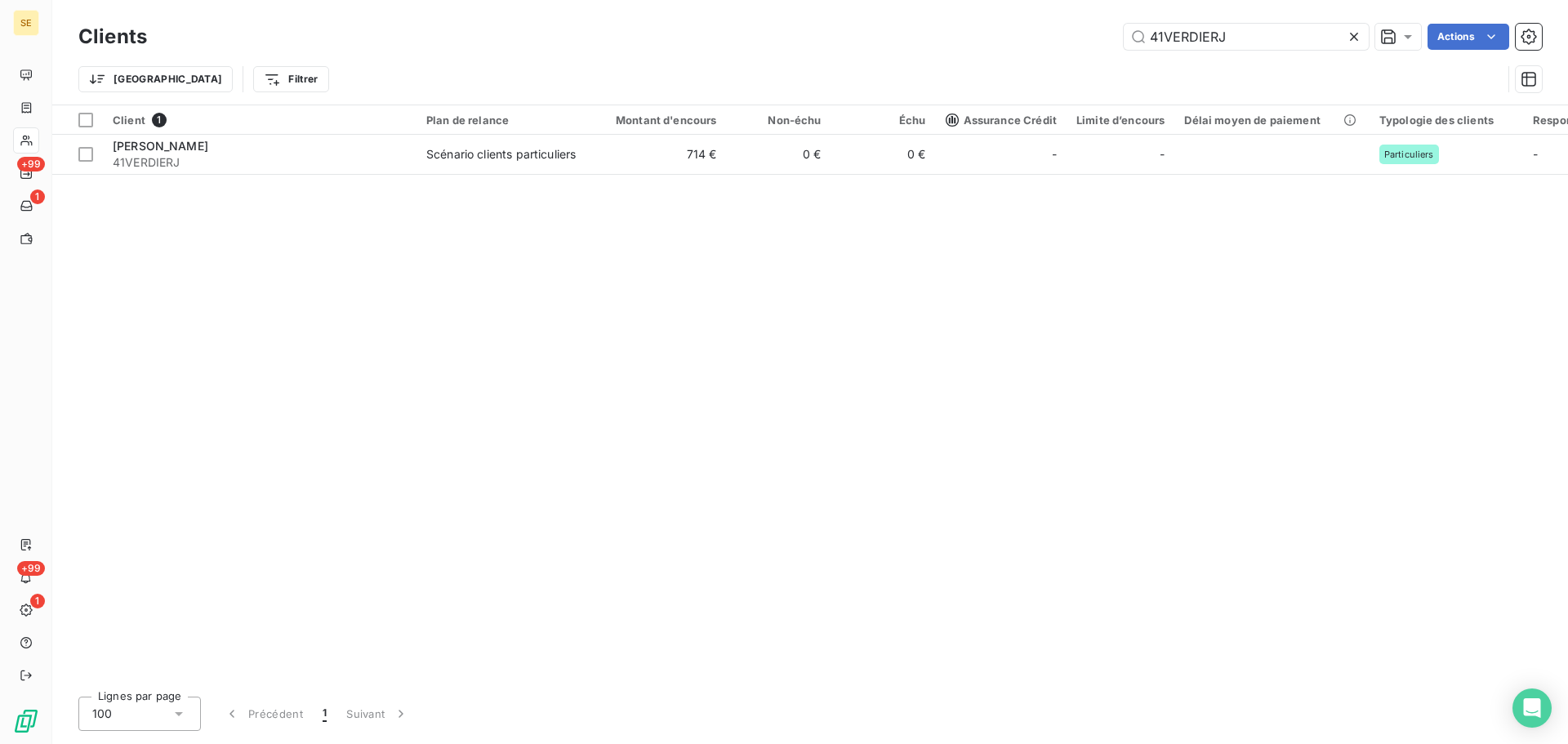
drag, startPoint x: 1199, startPoint y: 36, endPoint x: 1062, endPoint y: 26, distance: 137.4
click at [1146, 34] on input "41VERDIERJ" at bounding box center [1246, 36] width 245 height 26
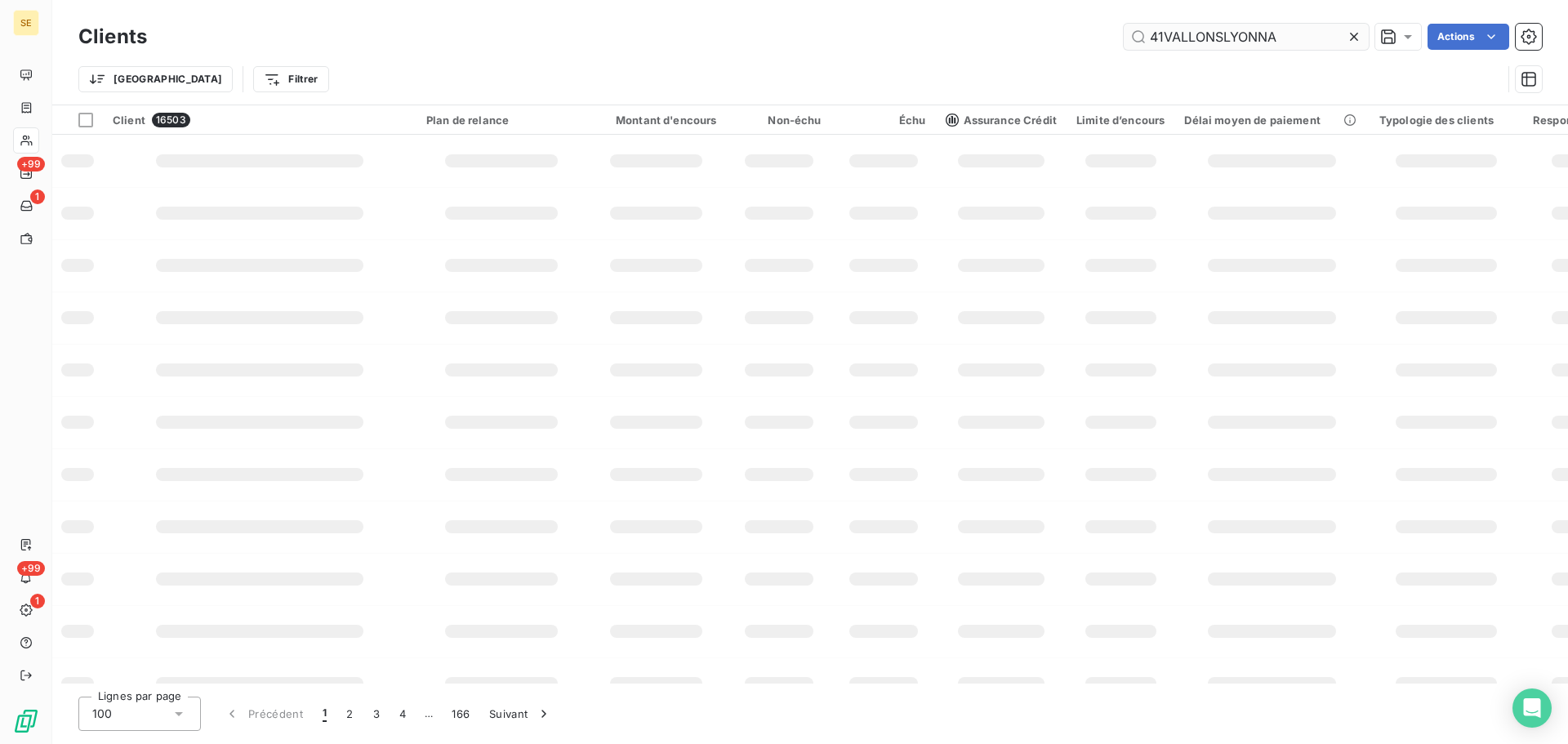
click at [1303, 41] on input "41VALLONSLYONNA" at bounding box center [1246, 36] width 245 height 26
type input "41VALLONSLYONNA"
click at [766, 81] on div "Trier Filtrer" at bounding box center [791, 79] width 1424 height 31
click at [1236, 42] on input "41VALLONSLYONNA" at bounding box center [1246, 36] width 245 height 26
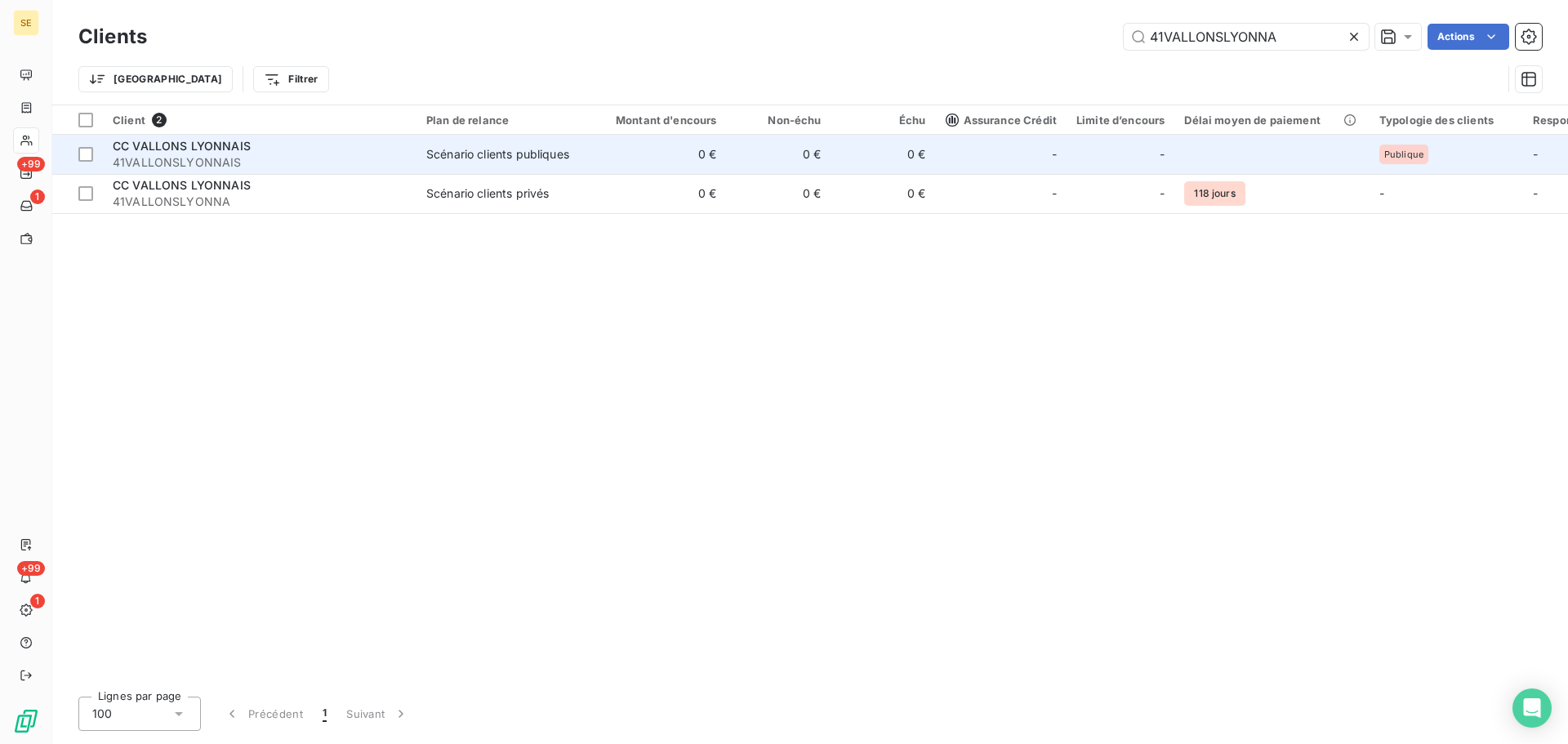
click at [352, 173] on td "CC VALLONS LYONNAIS 41VALLONSLYONNAIS" at bounding box center [259, 154] width 314 height 39
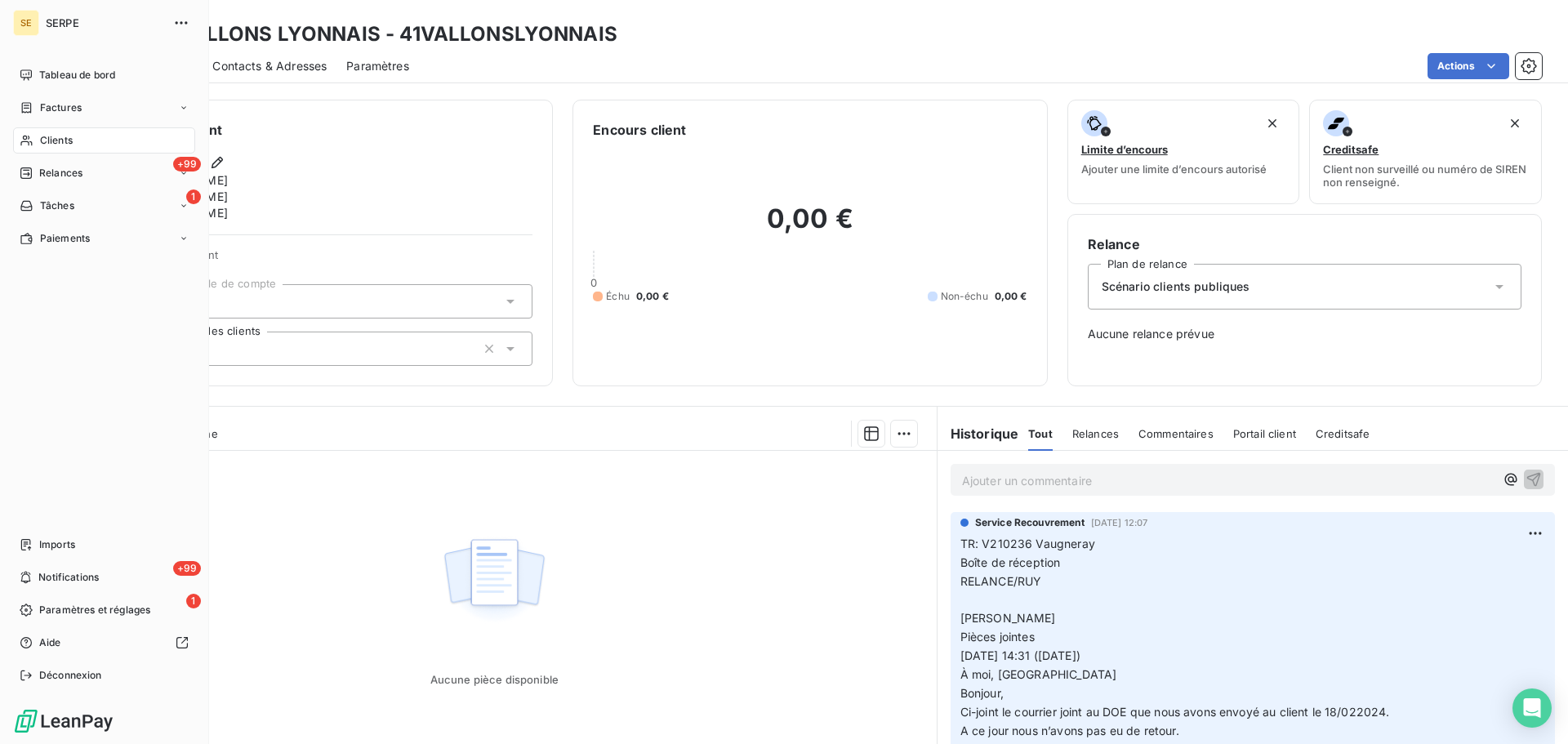
click at [42, 131] on div "Clients" at bounding box center [103, 140] width 182 height 26
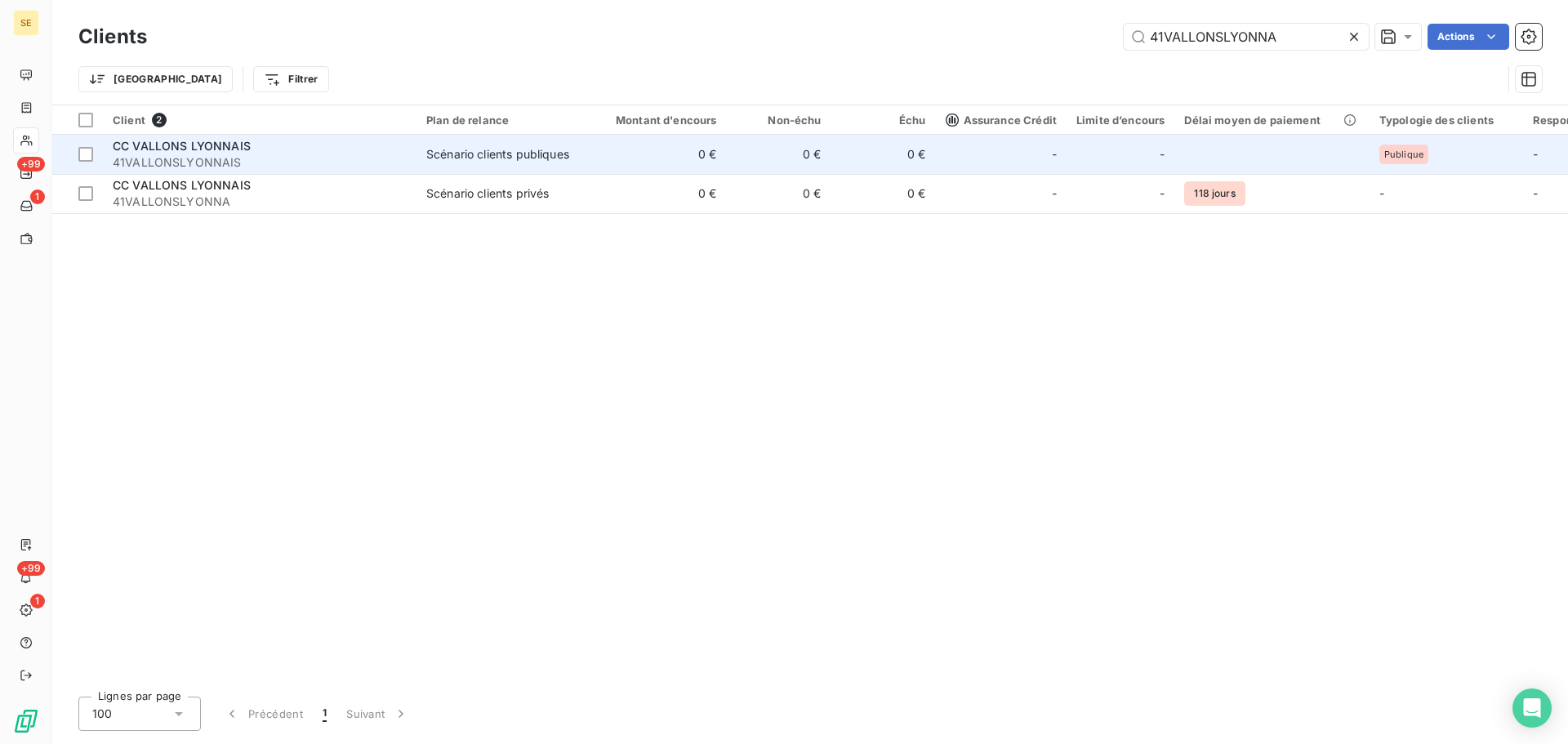
click at [353, 158] on span "41VALLONSLYONNAIS" at bounding box center [259, 162] width 294 height 16
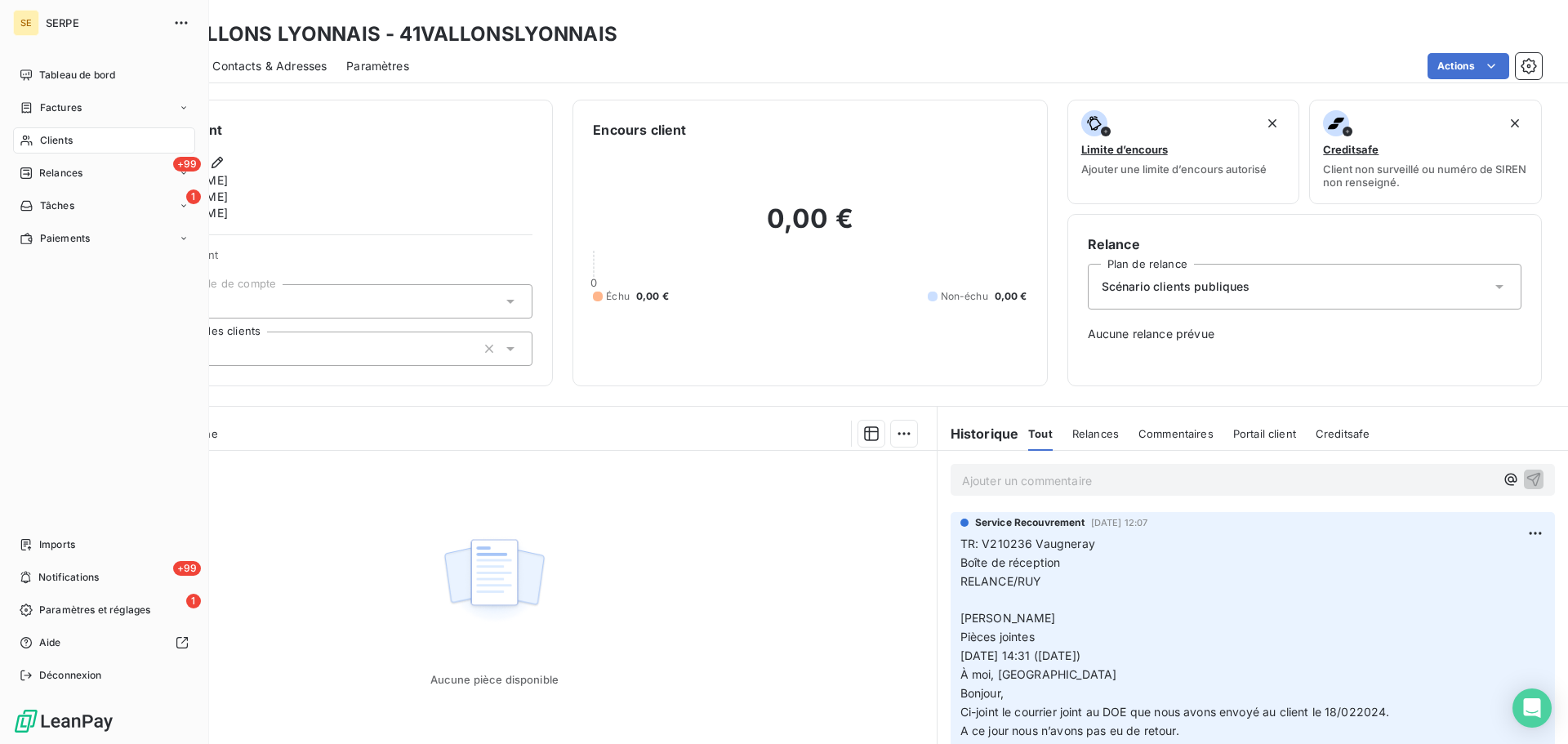
click at [66, 143] on span "Clients" at bounding box center [56, 140] width 33 height 14
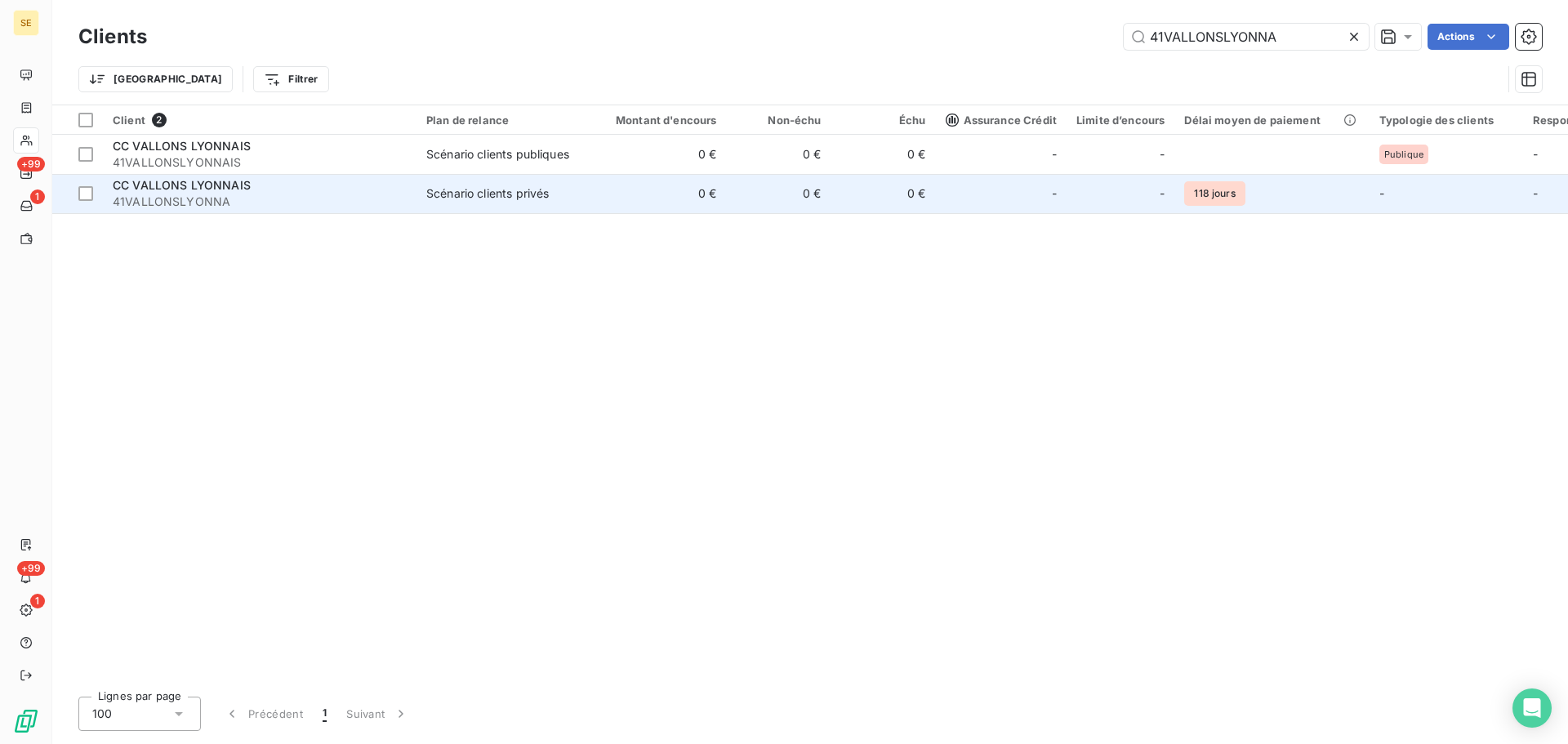
click at [297, 188] on div "CC VALLONS LYONNAIS" at bounding box center [259, 185] width 294 height 16
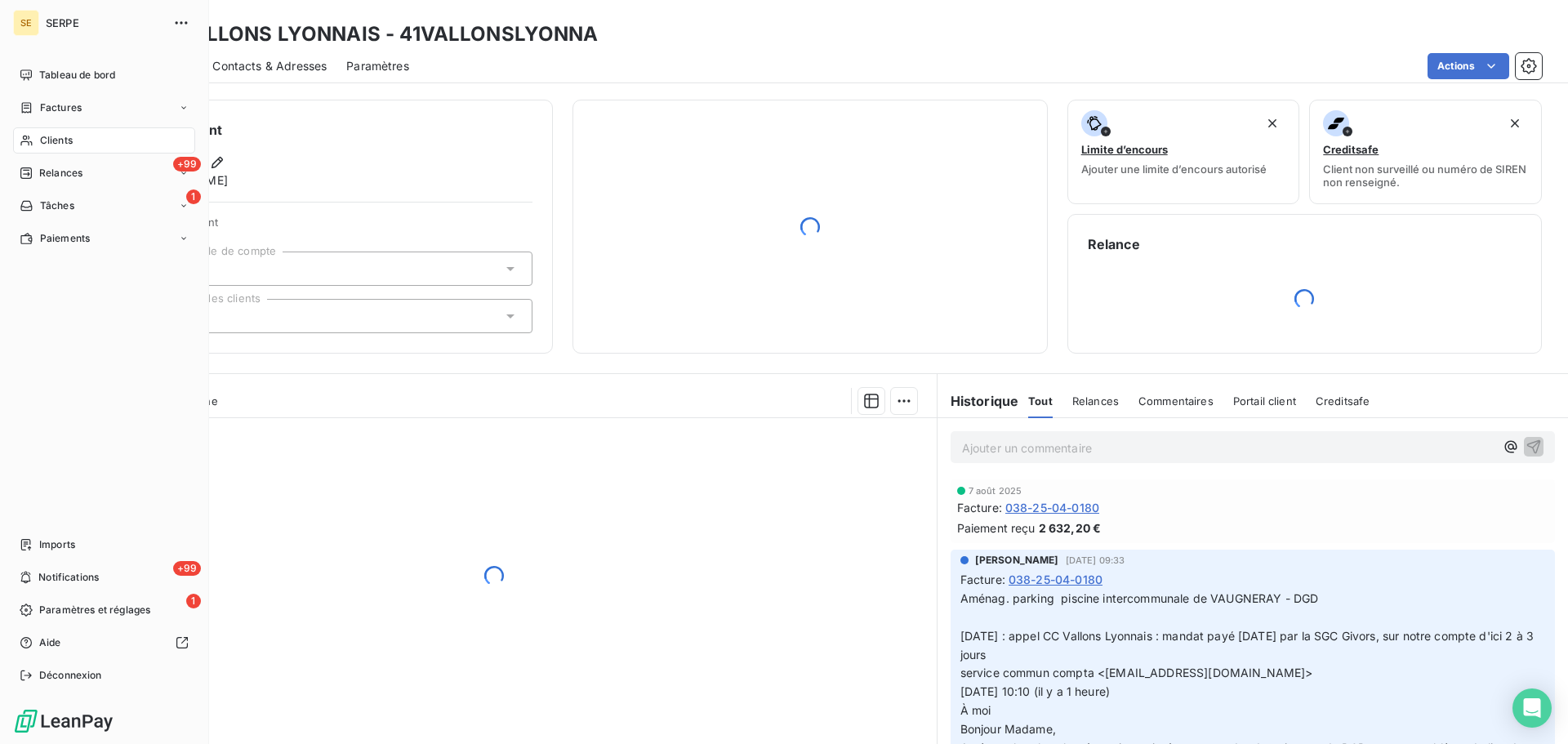
click at [67, 135] on span "Clients" at bounding box center [56, 140] width 33 height 14
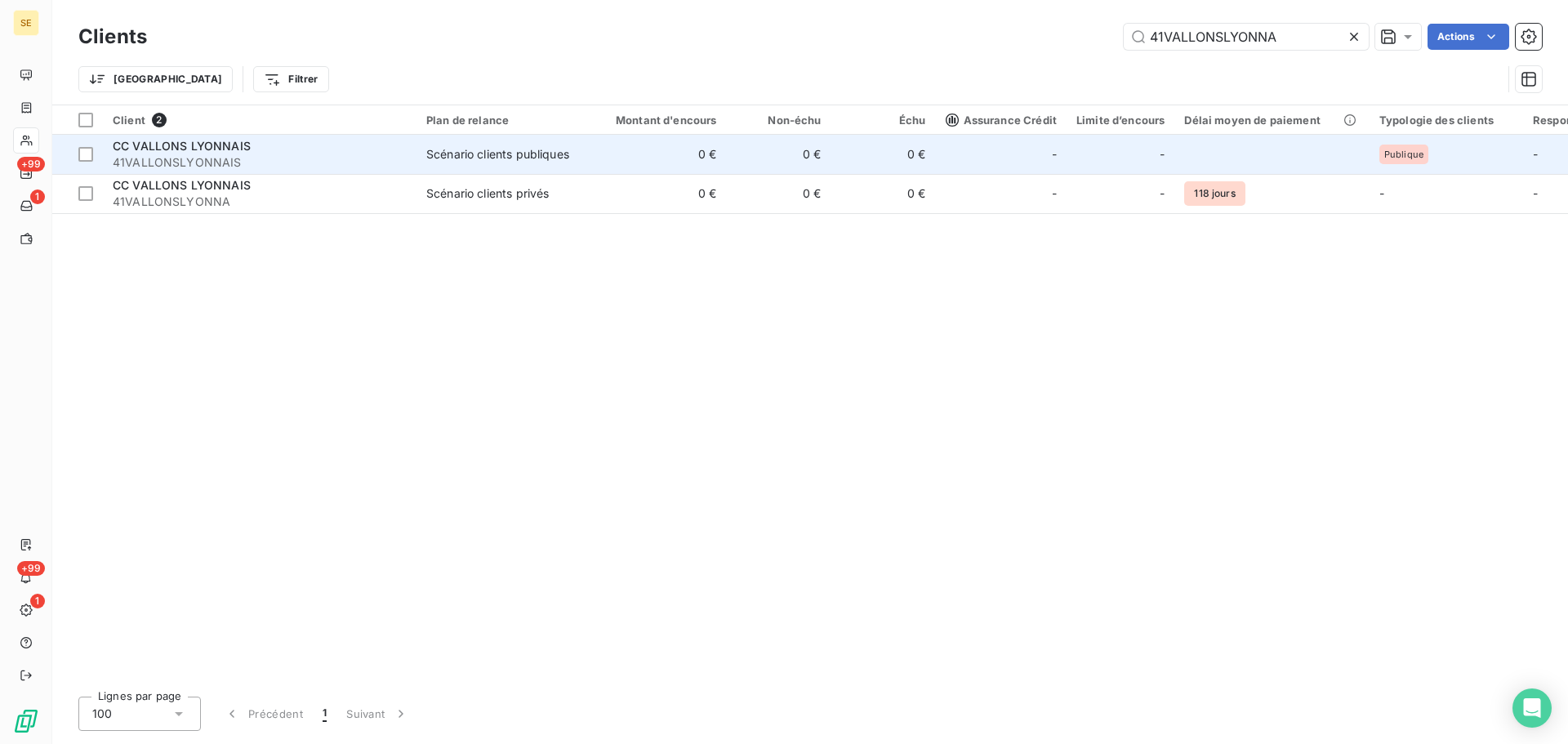
click at [281, 153] on div "CC VALLONS LYONNAIS" at bounding box center [259, 146] width 294 height 16
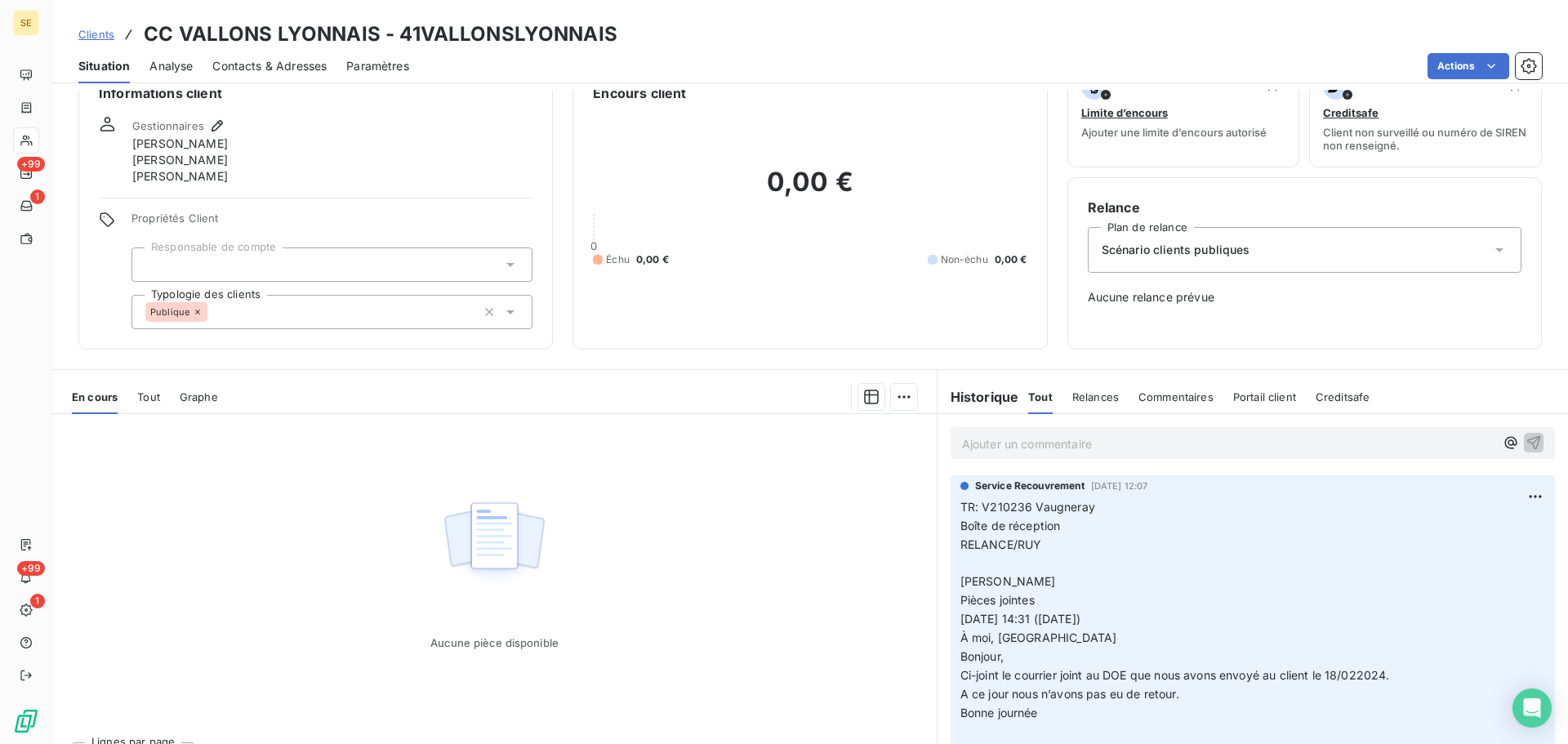
scroll to position [70, 0]
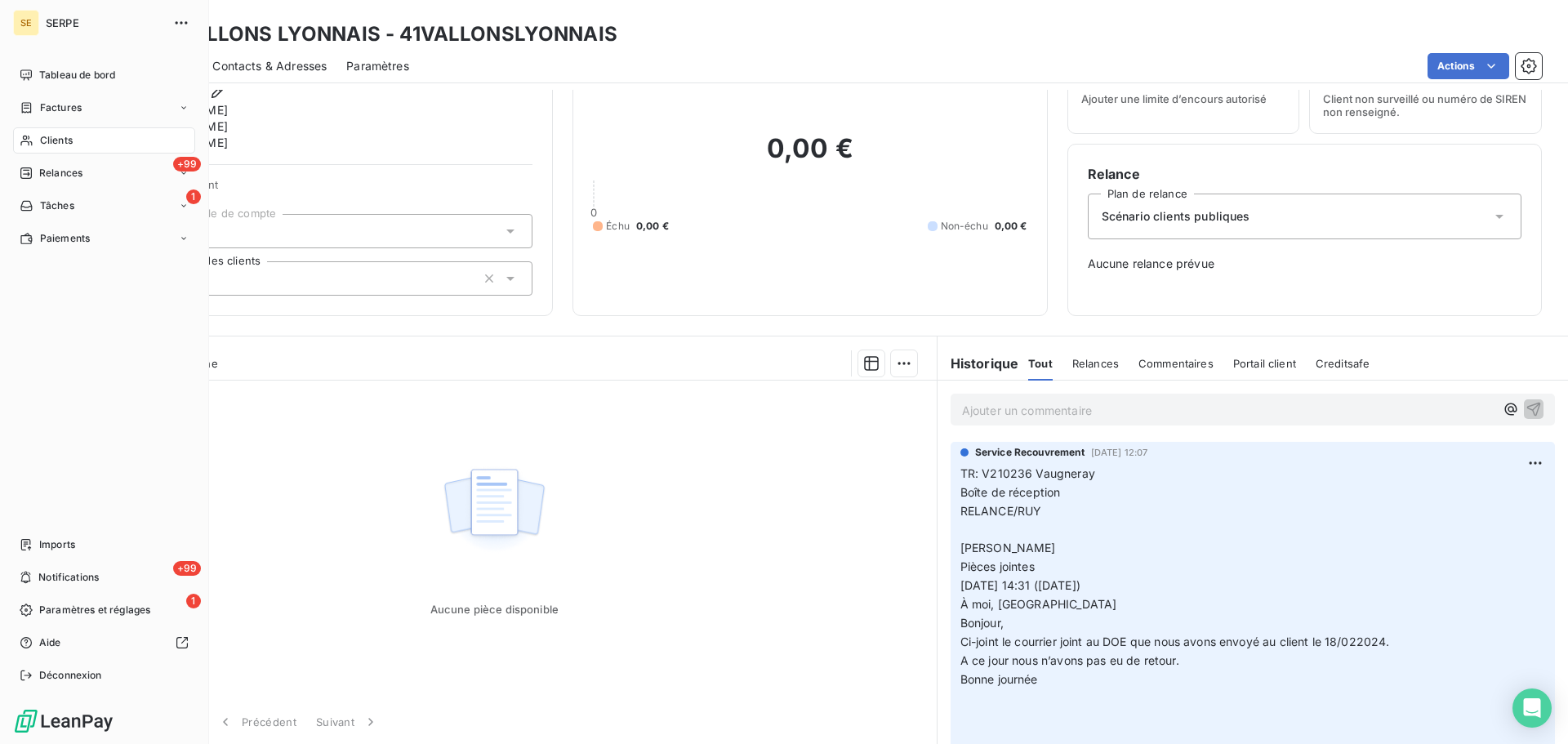
drag, startPoint x: 45, startPoint y: 141, endPoint x: 77, endPoint y: 115, distance: 41.2
click at [45, 141] on span "Clients" at bounding box center [56, 140] width 33 height 14
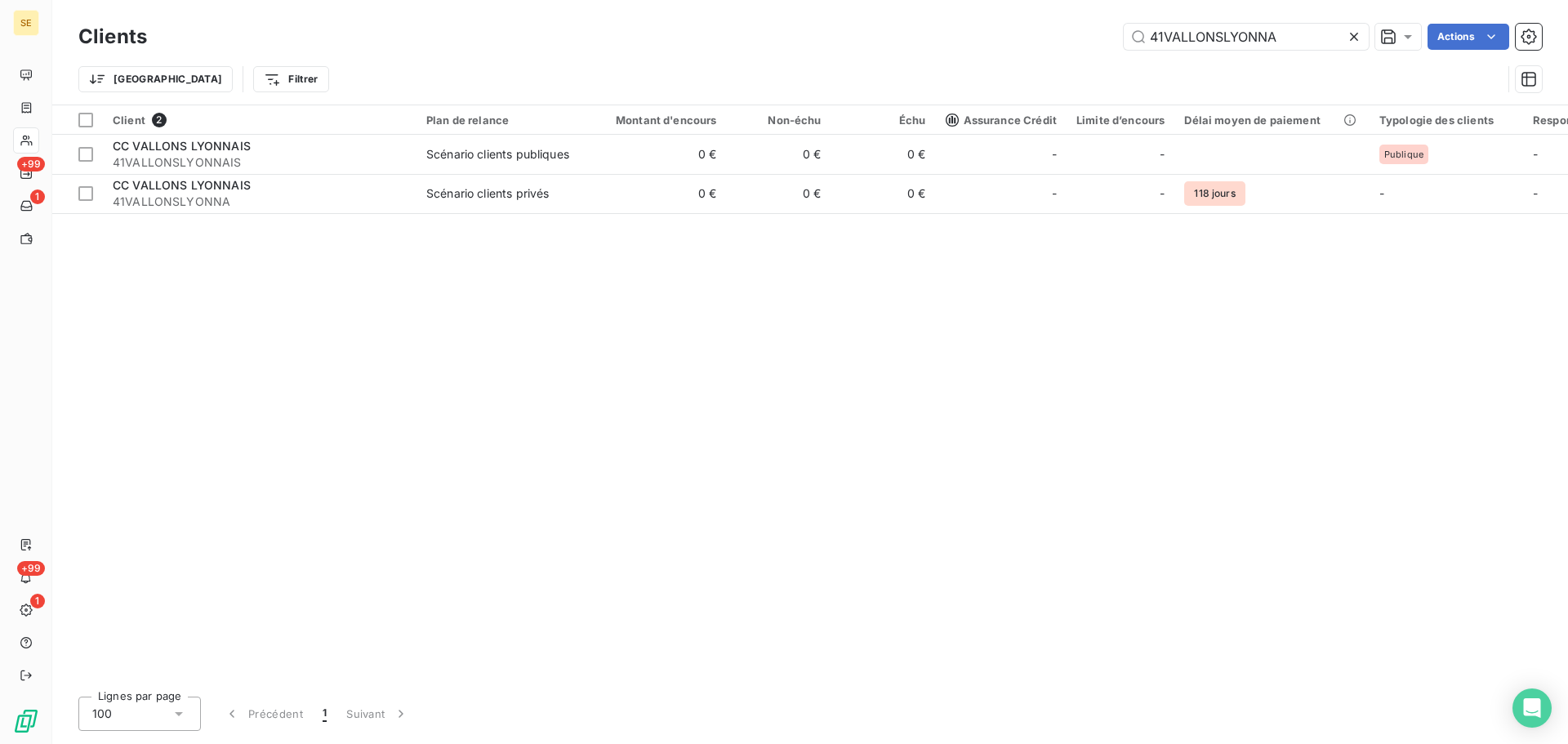
drag, startPoint x: 1196, startPoint y: 33, endPoint x: 915, endPoint y: 33, distance: 281.0
click at [943, 33] on div "41VALLONSLYONNA Actions" at bounding box center [854, 36] width 1376 height 26
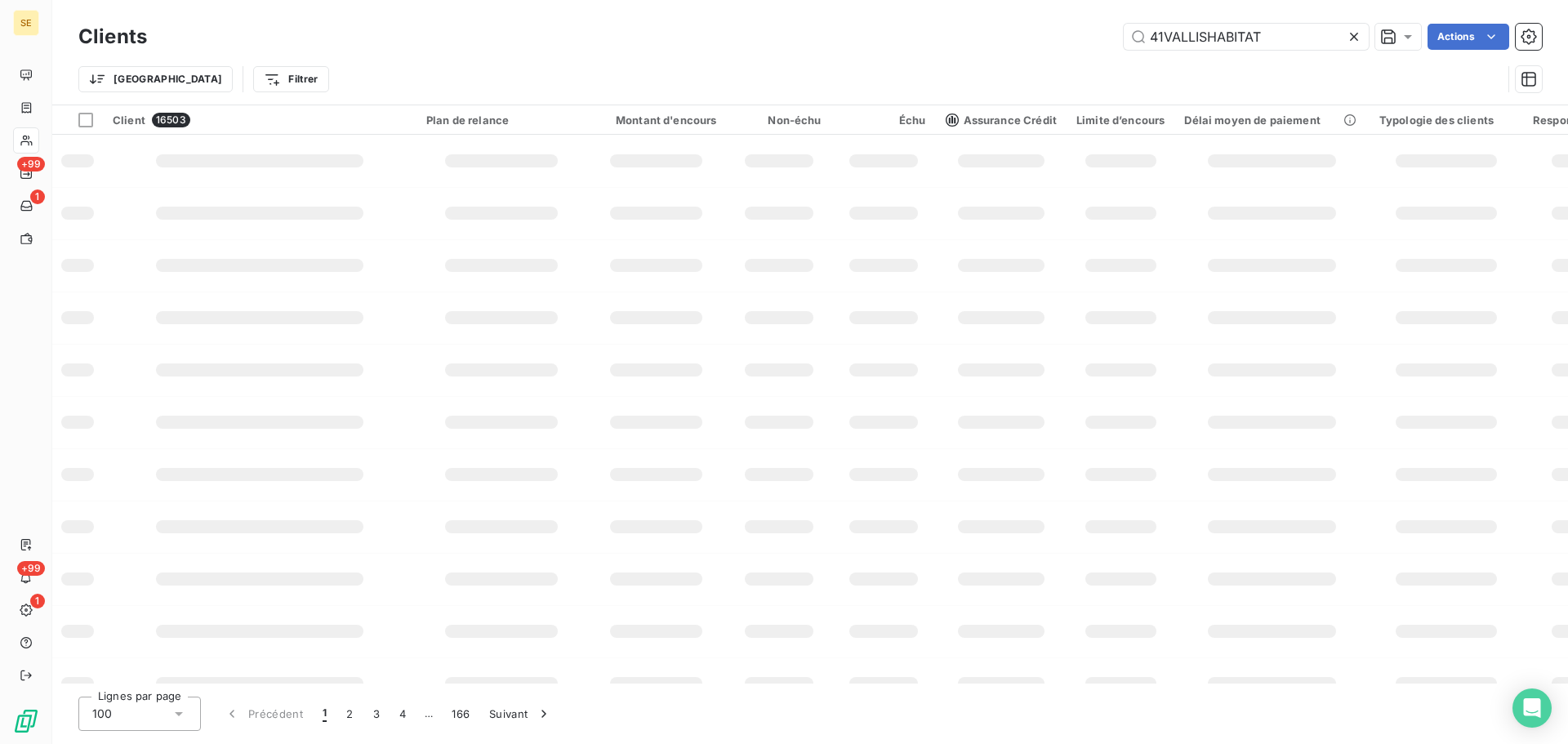
type input "41VALLISHABITAT"
click at [790, 79] on div "Trier Filtrer" at bounding box center [791, 79] width 1424 height 31
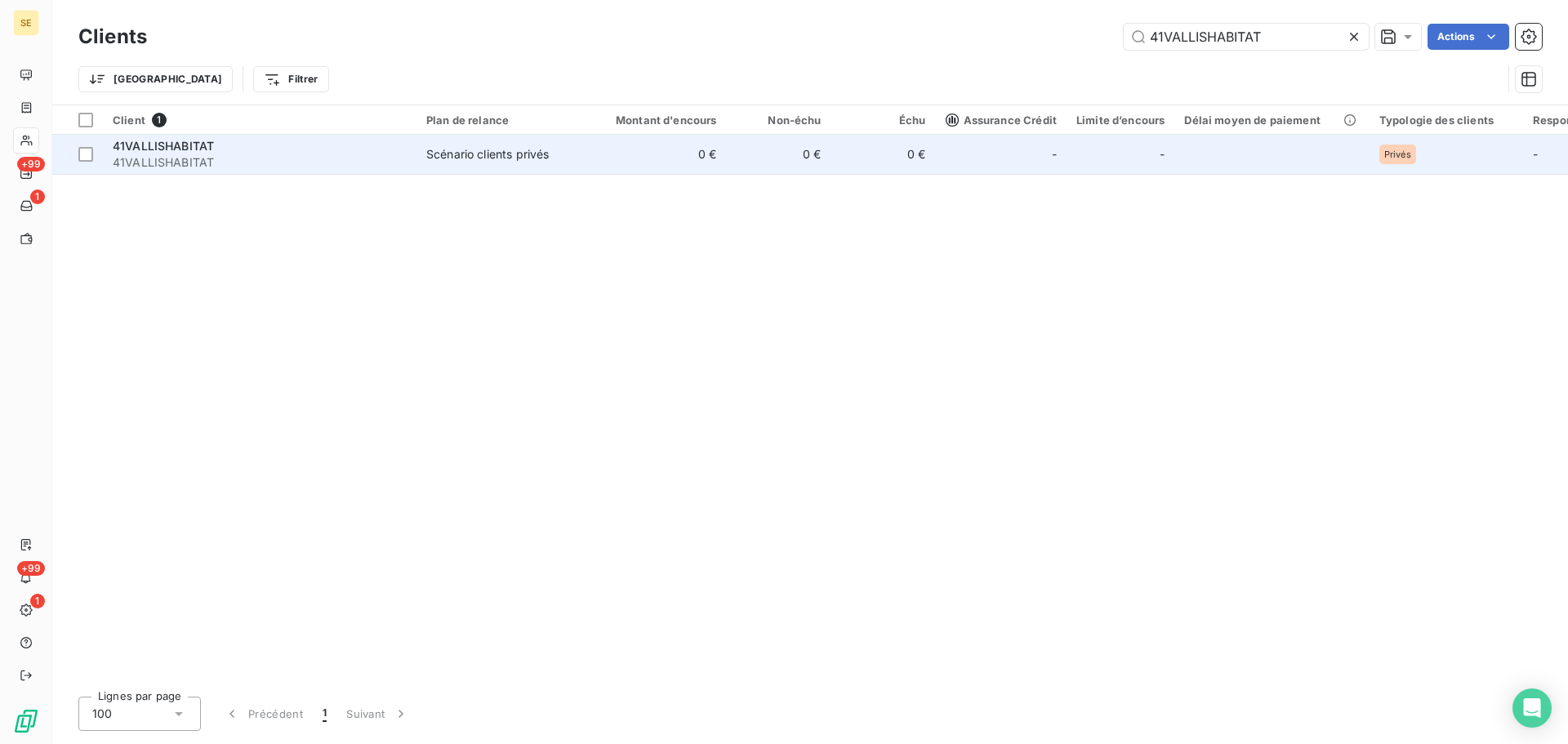
click at [542, 157] on div "Scénario clients privés" at bounding box center [487, 154] width 123 height 16
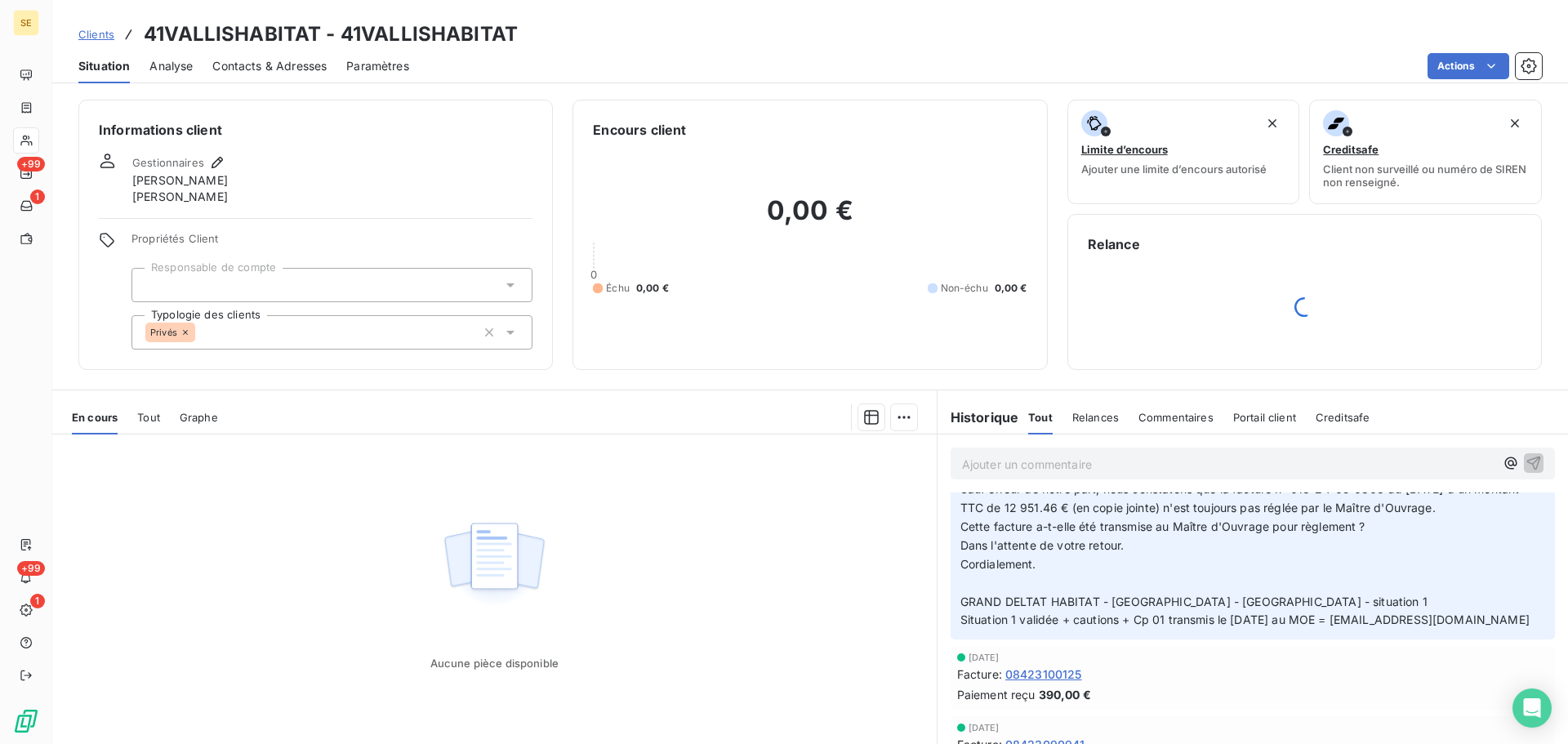
scroll to position [871, 0]
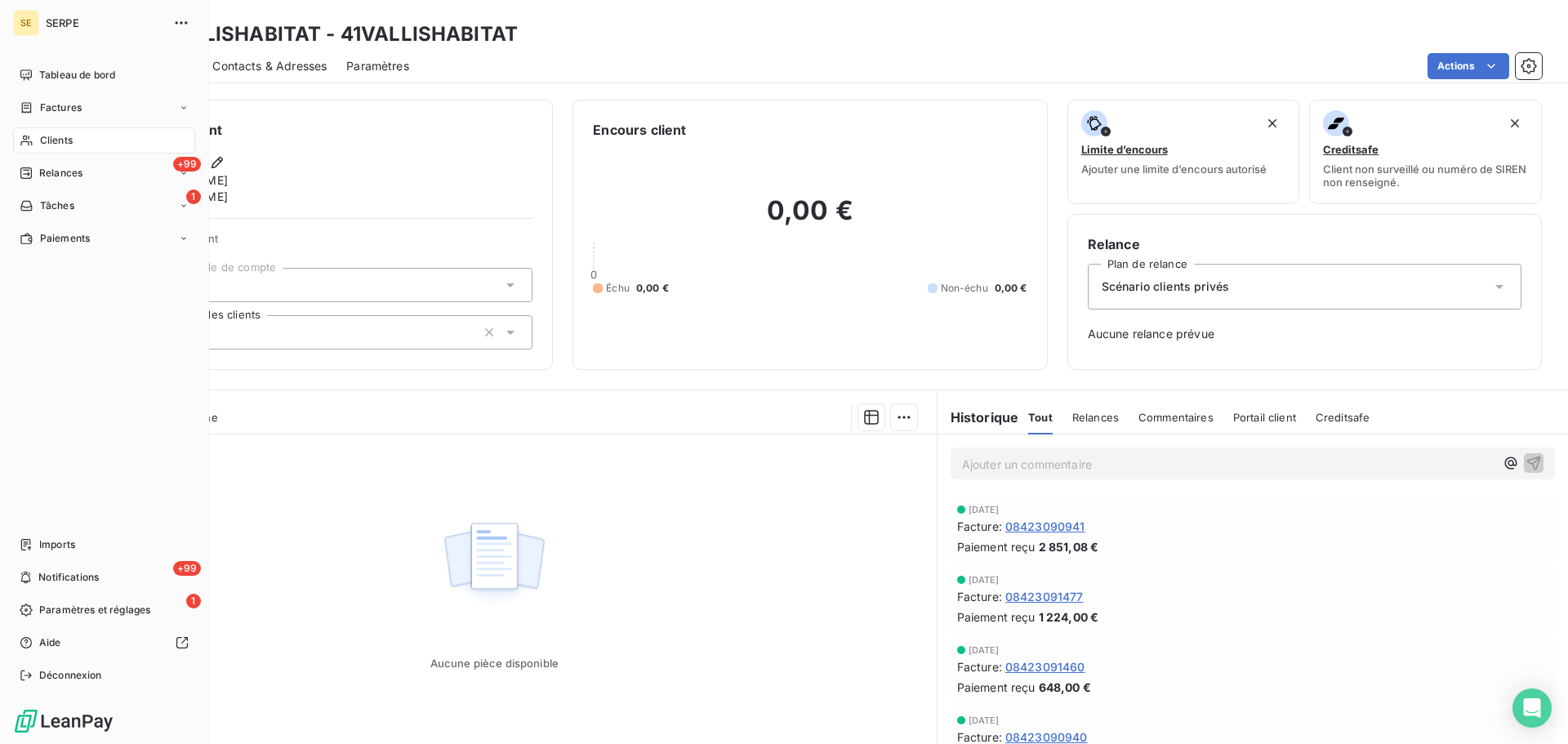
click at [70, 145] on span "Clients" at bounding box center [56, 140] width 33 height 14
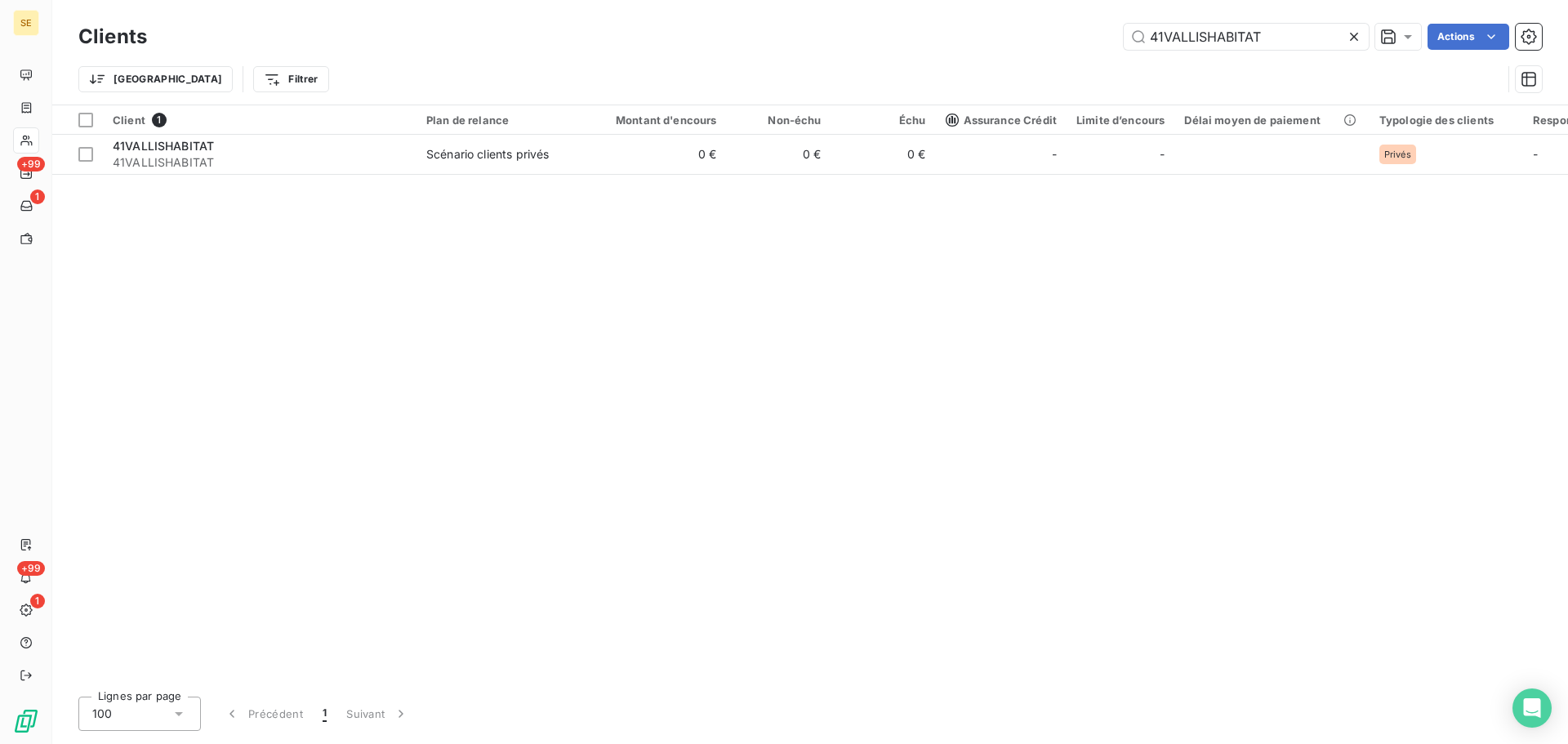
drag, startPoint x: 1287, startPoint y: 38, endPoint x: 1003, endPoint y: 40, distance: 284.0
click at [1016, 40] on div "41VALLISHABITAT Actions" at bounding box center [854, 36] width 1376 height 26
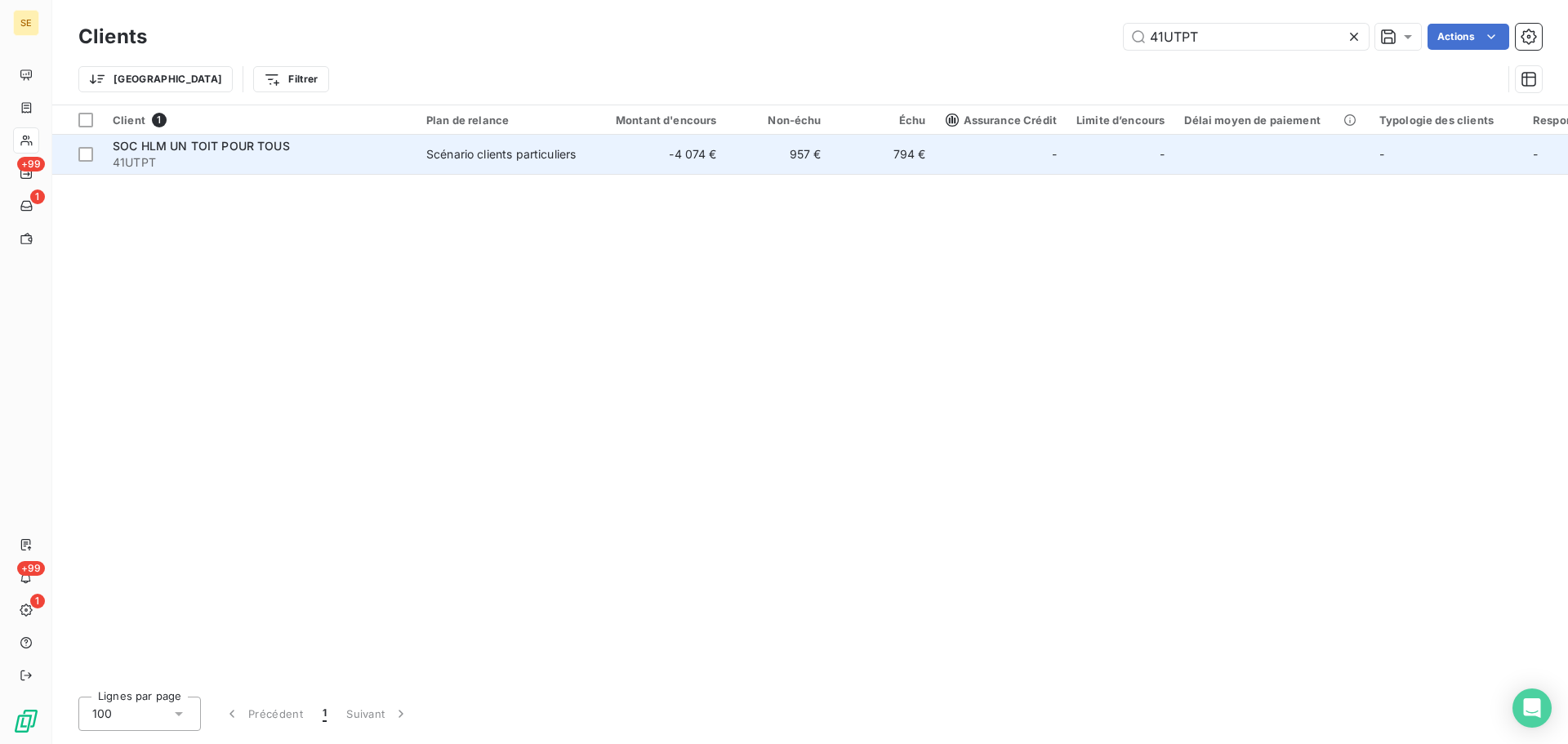
type input "41UTPT"
click at [654, 163] on td "-4 074 €" at bounding box center [657, 154] width 141 height 39
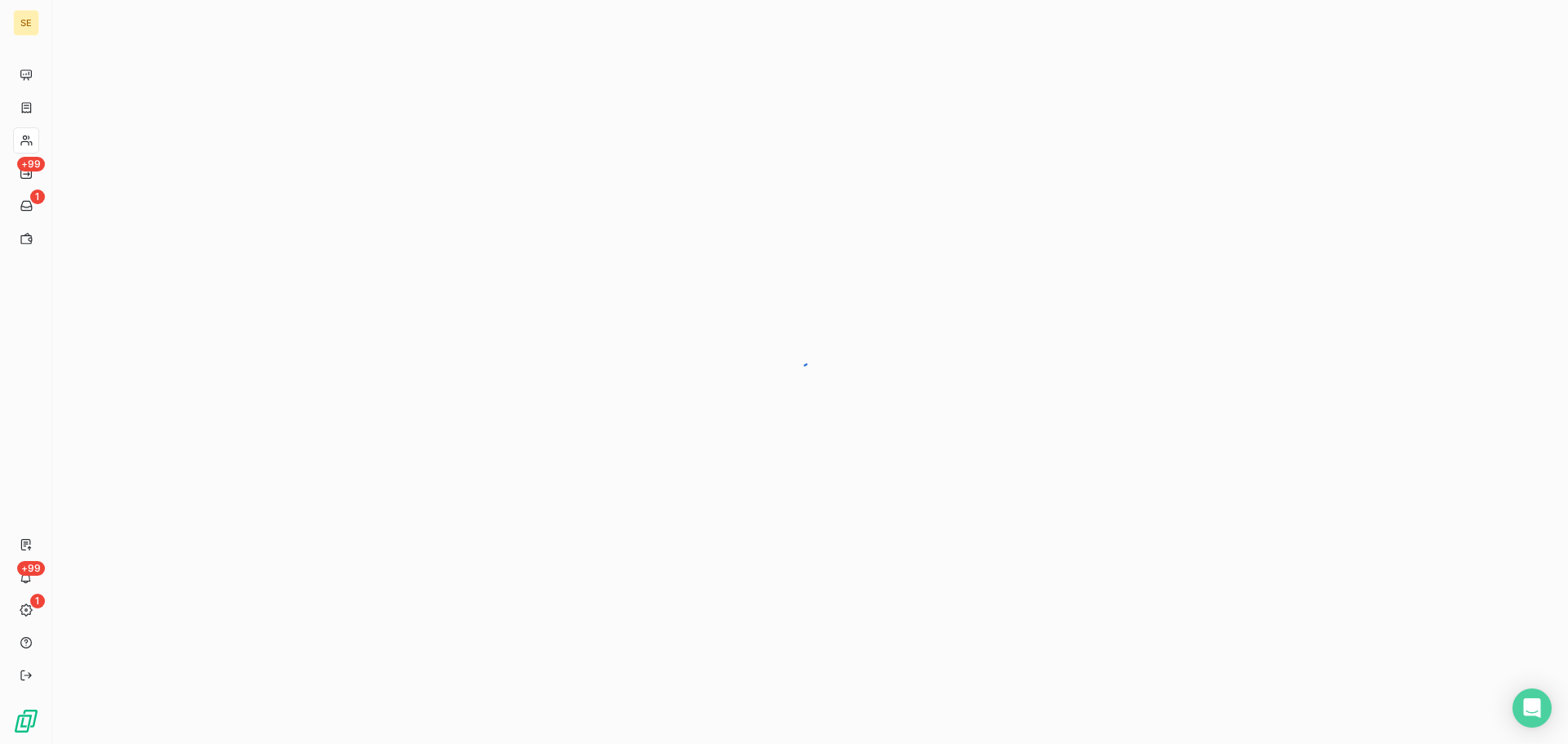
click at [597, 469] on div at bounding box center [810, 372] width 1516 height 744
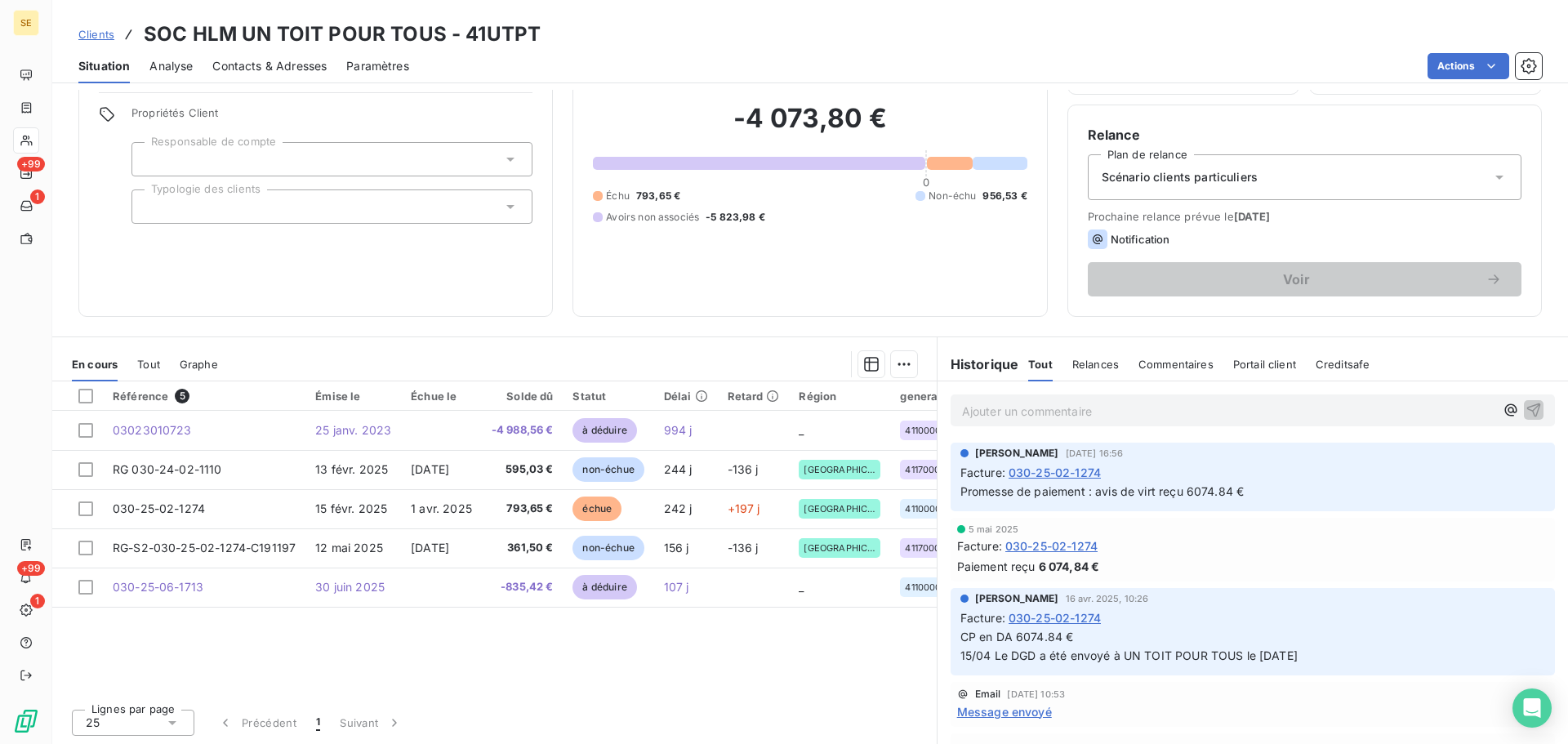
scroll to position [110, 0]
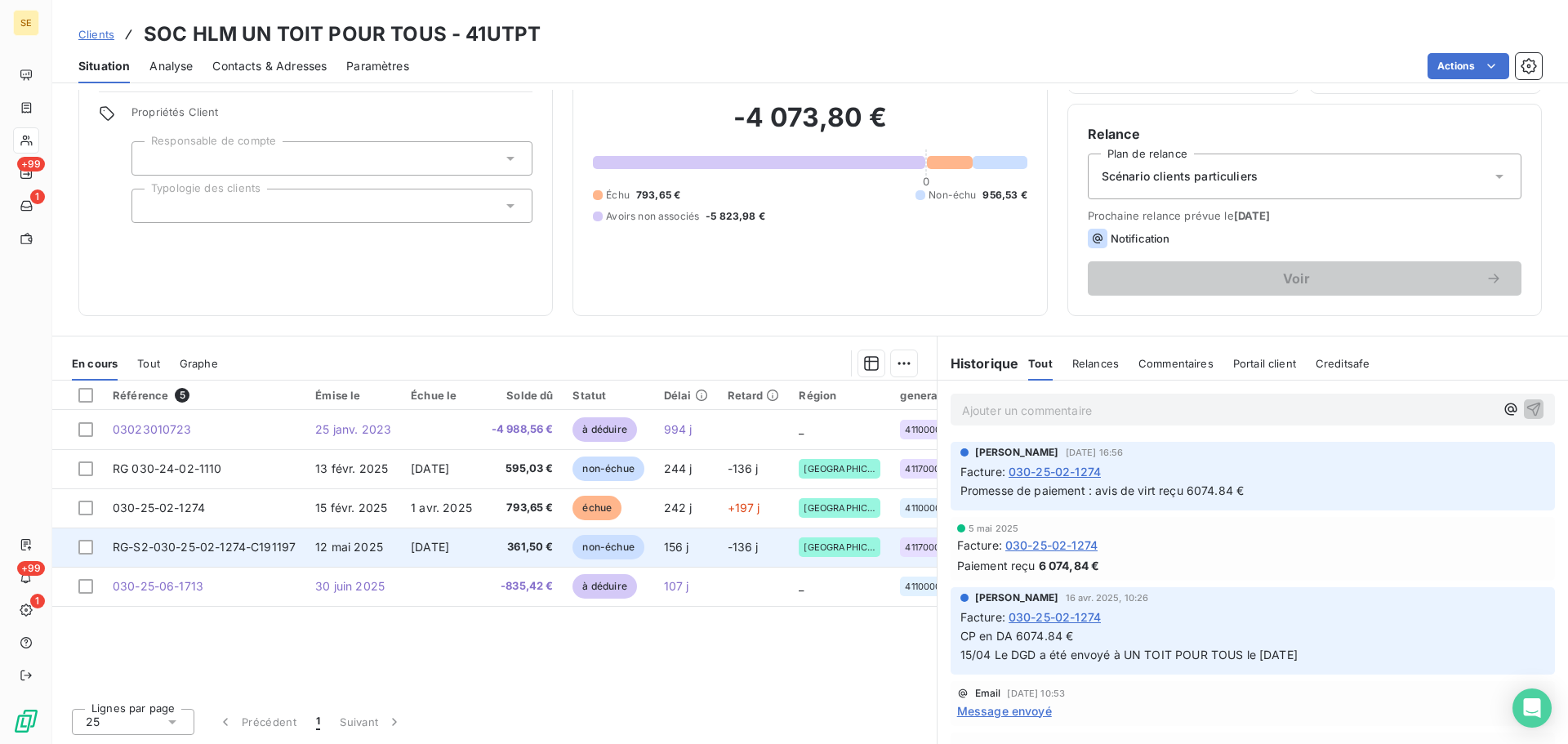
click at [417, 552] on span "[DATE]" at bounding box center [430, 547] width 38 height 14
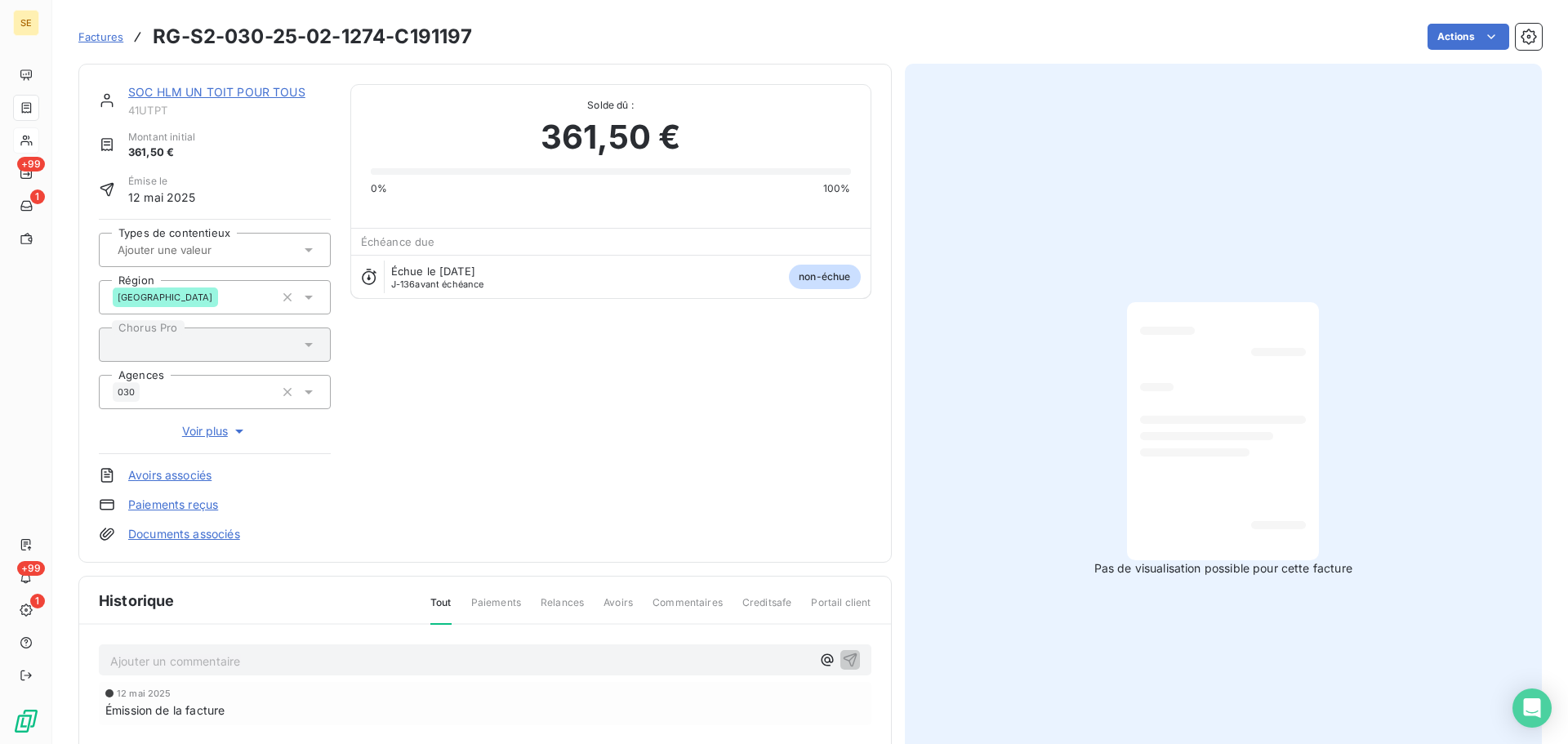
click at [215, 91] on link "SOC HLM UN TOIT POUR TOUS" at bounding box center [216, 92] width 177 height 14
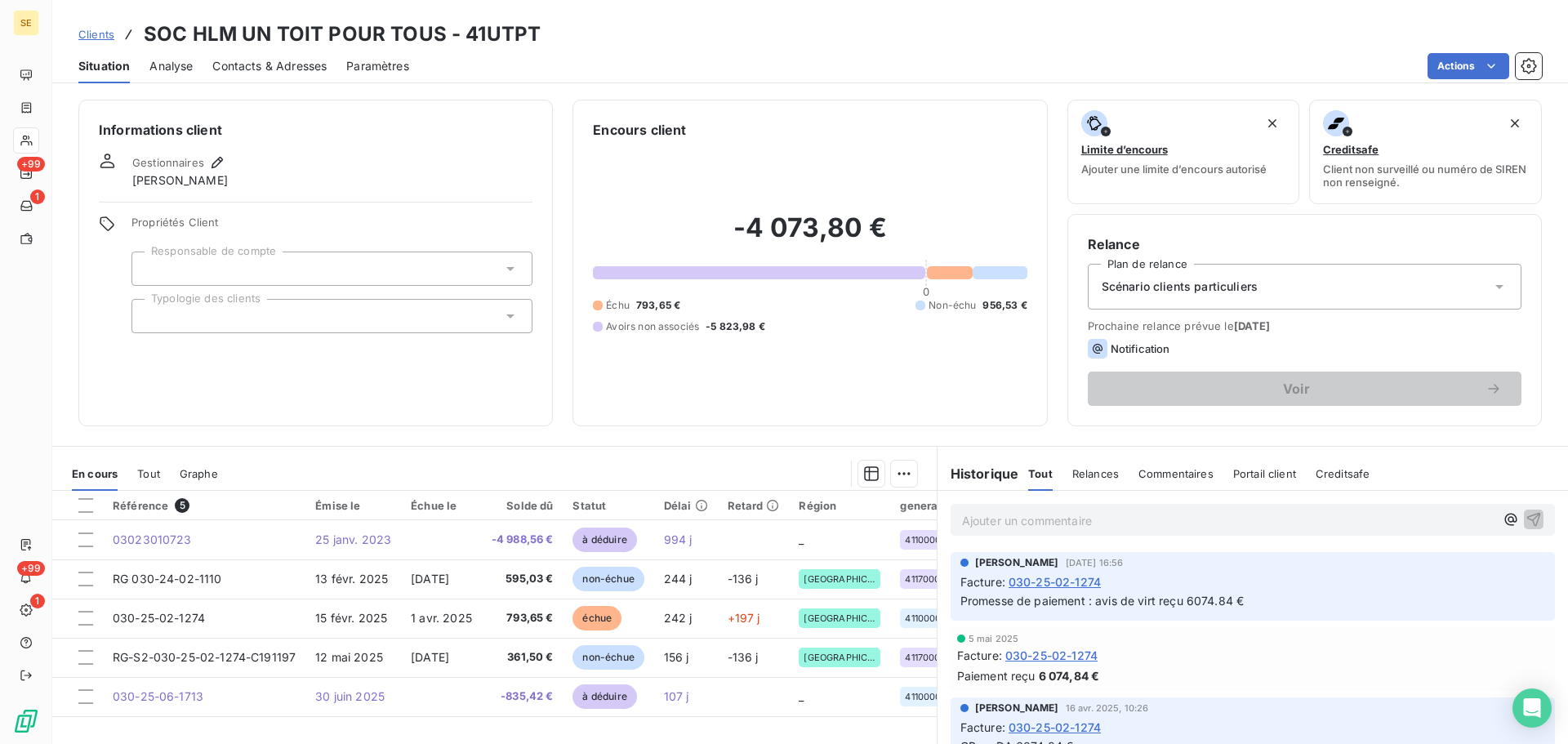
click at [1217, 671] on div "Paiement reçu 6 074,84 €" at bounding box center [1254, 675] width 592 height 17
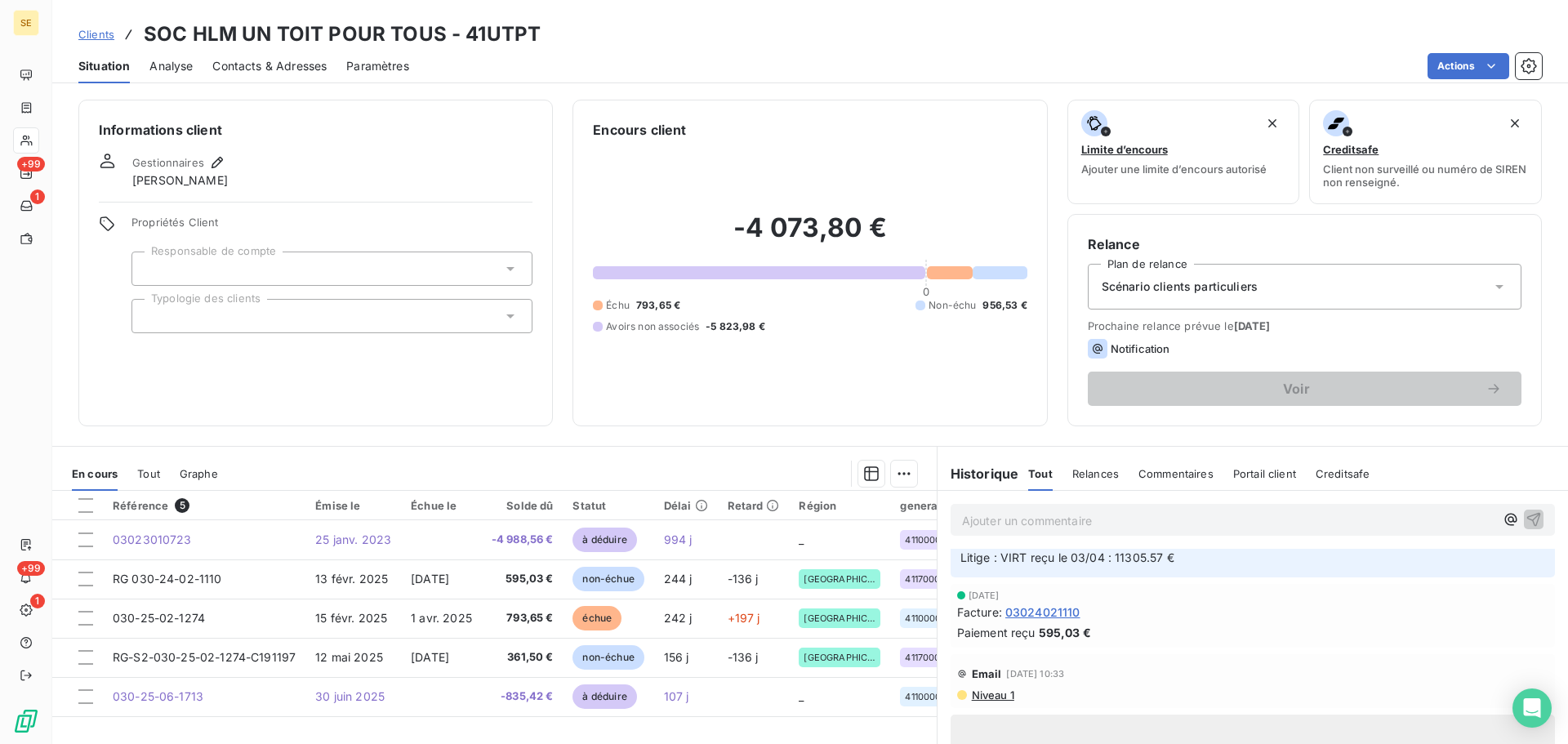
scroll to position [1445, 0]
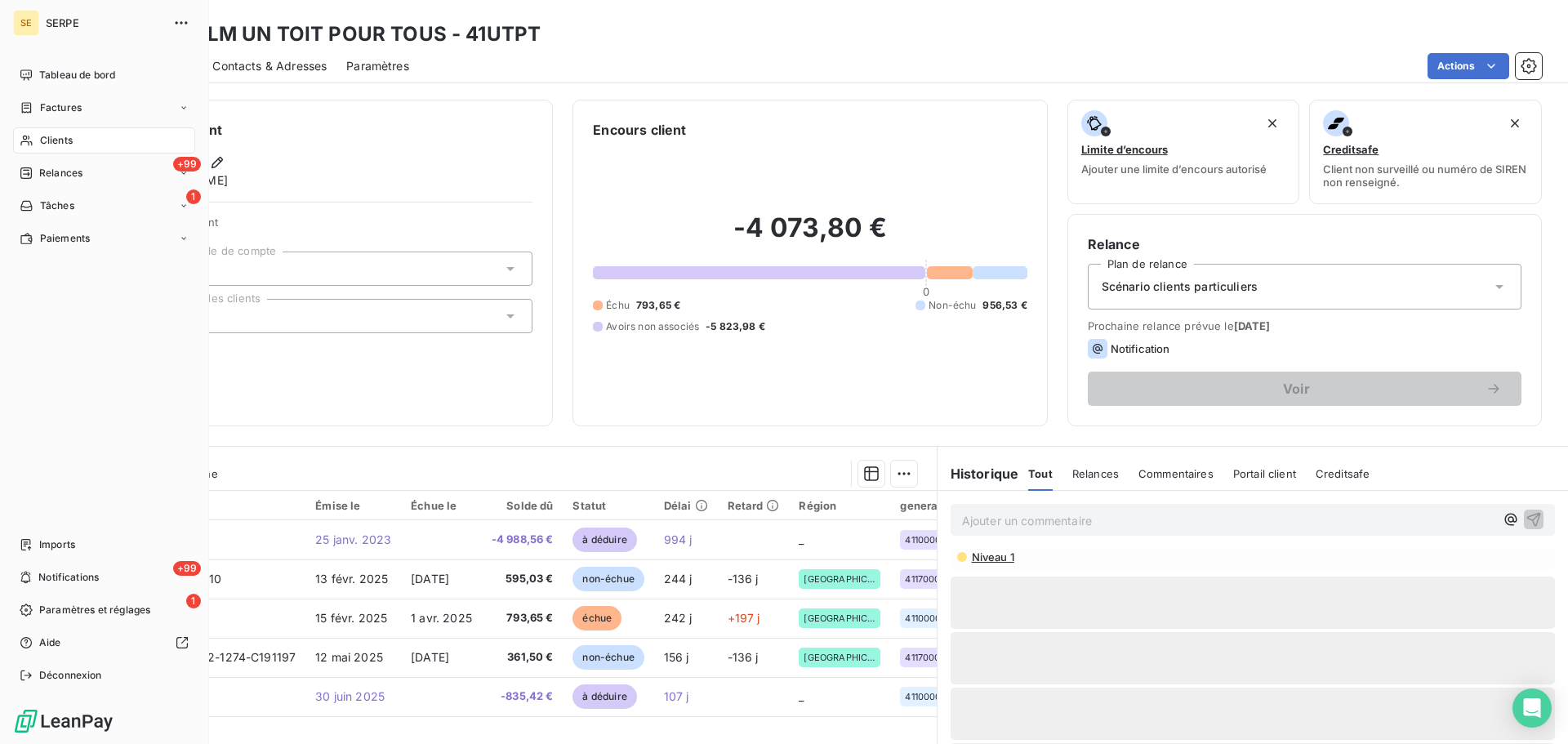
click at [40, 147] on span "Clients" at bounding box center [56, 140] width 33 height 14
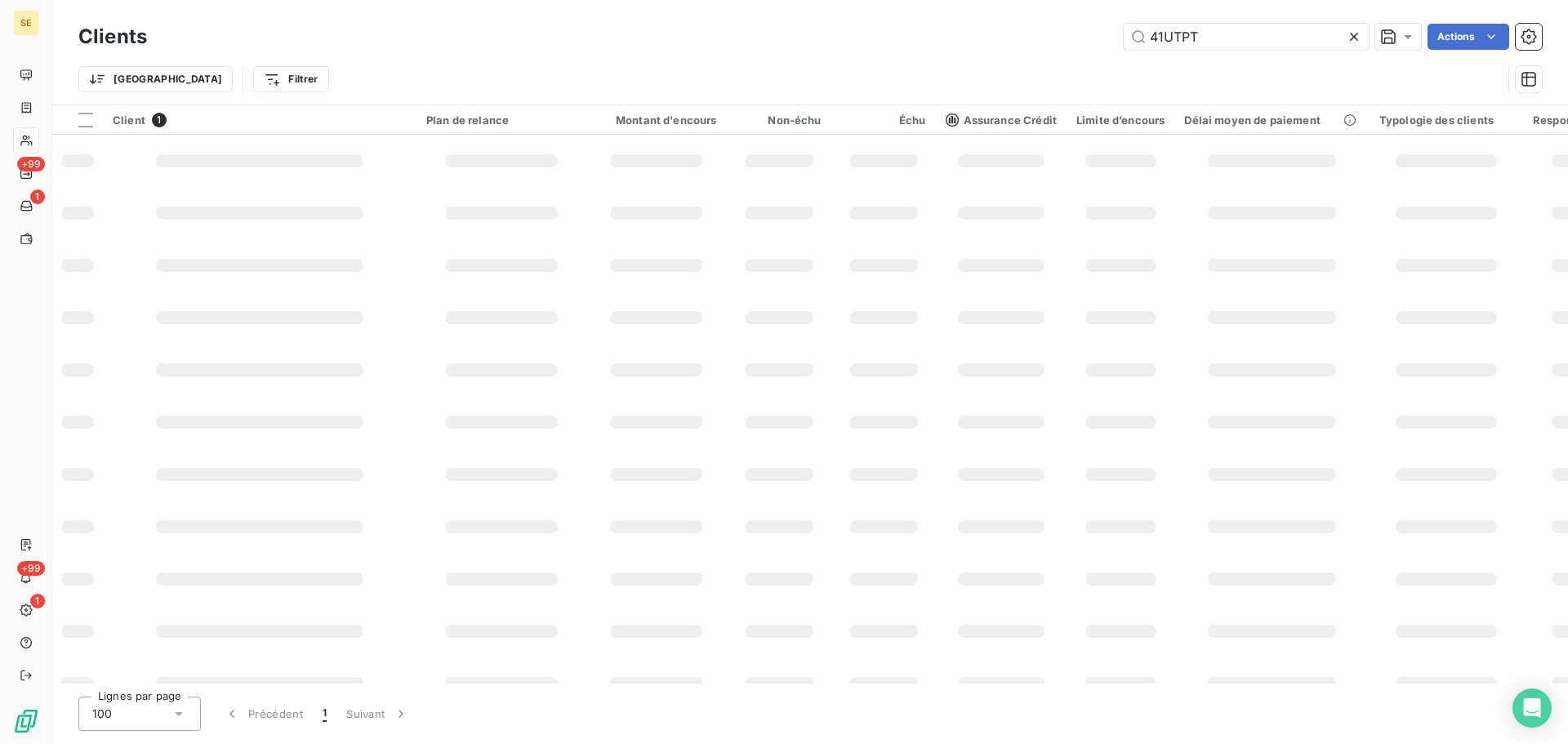
drag, startPoint x: 1229, startPoint y: 39, endPoint x: 1105, endPoint y: 30, distance: 124.3
click at [1124, 33] on input "41UTPT" at bounding box center [1246, 36] width 245 height 26
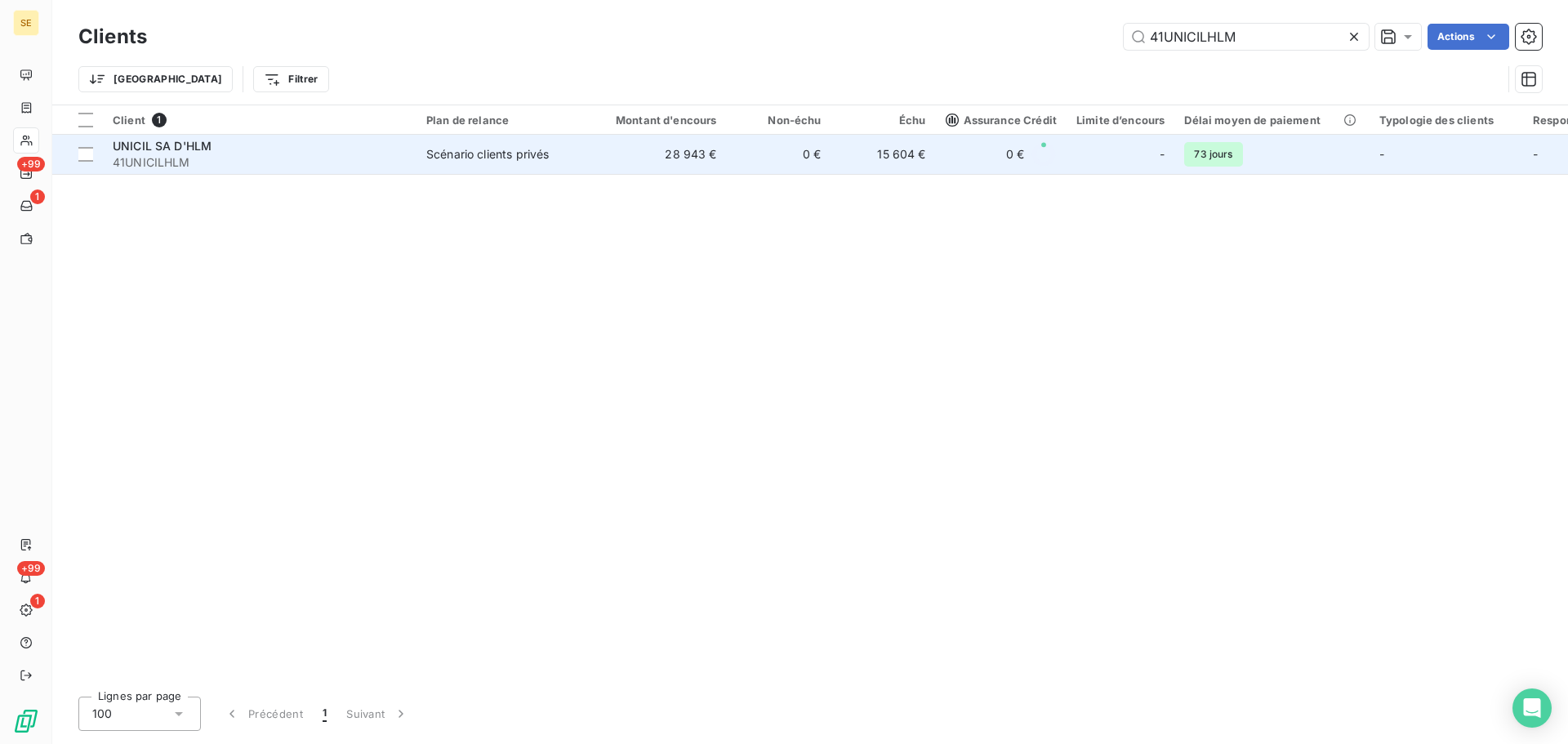
type input "41UNICILHLM"
click at [241, 153] on div "UNICIL SA D'HLM" at bounding box center [259, 146] width 294 height 16
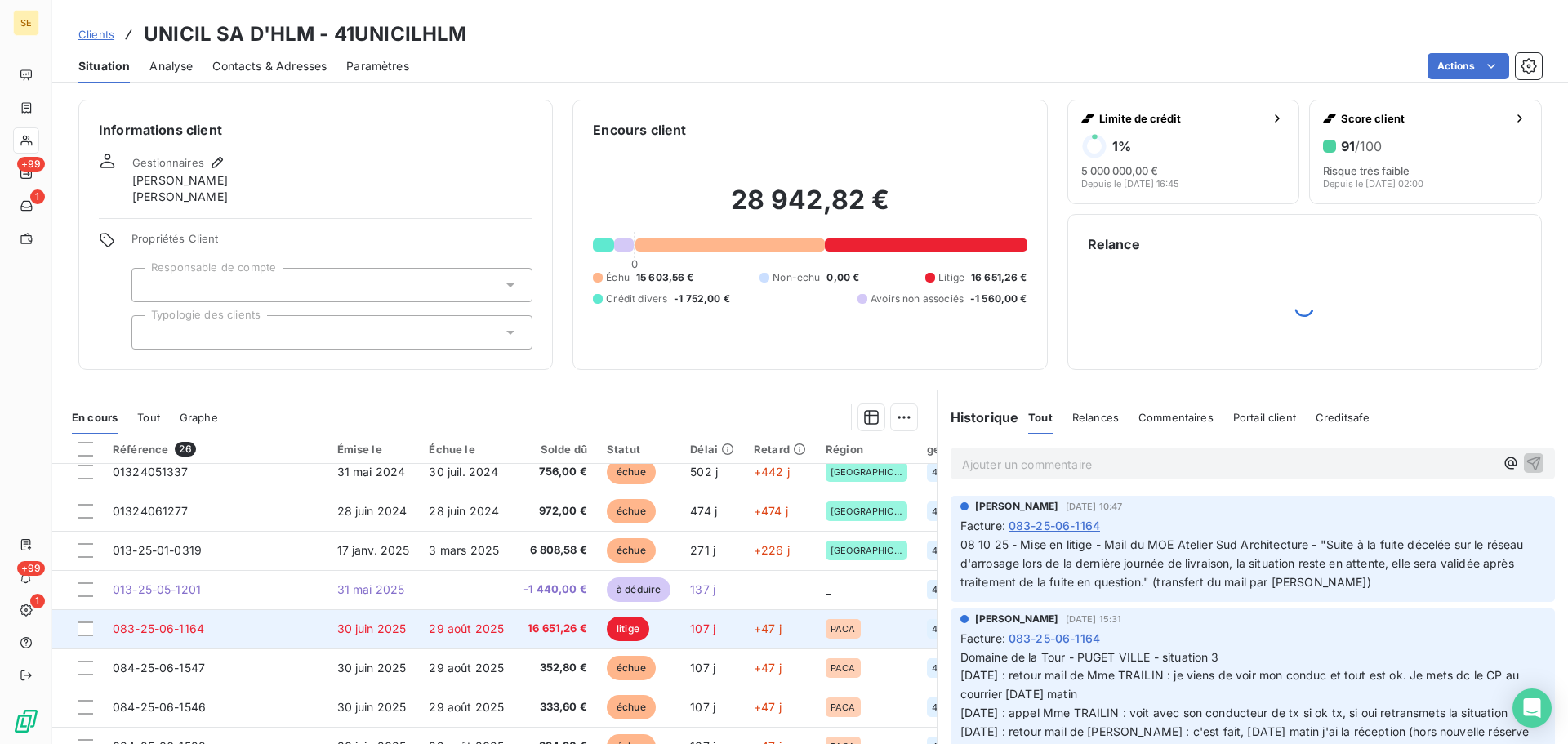
scroll to position [218, 0]
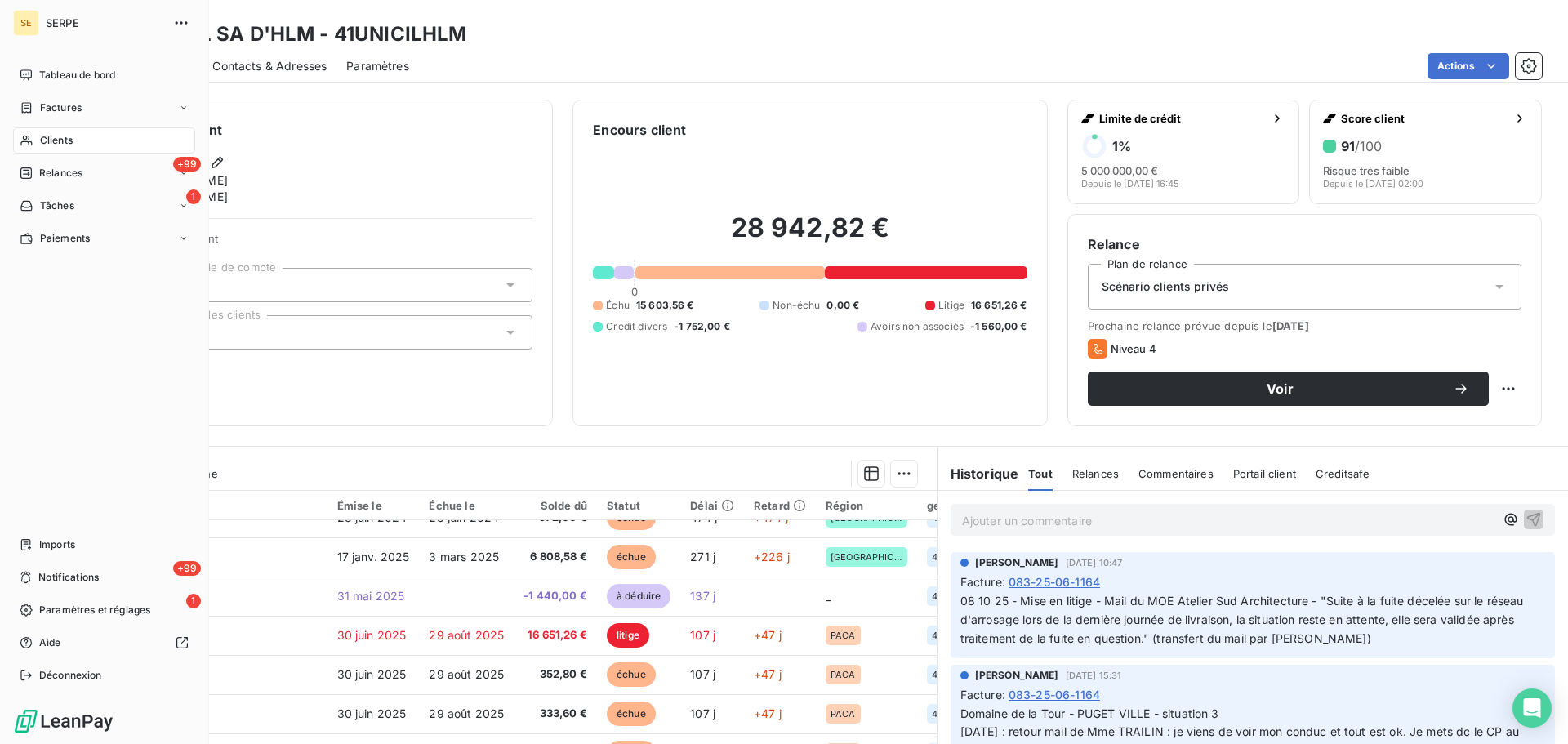
click at [75, 138] on div "Clients" at bounding box center [103, 140] width 182 height 26
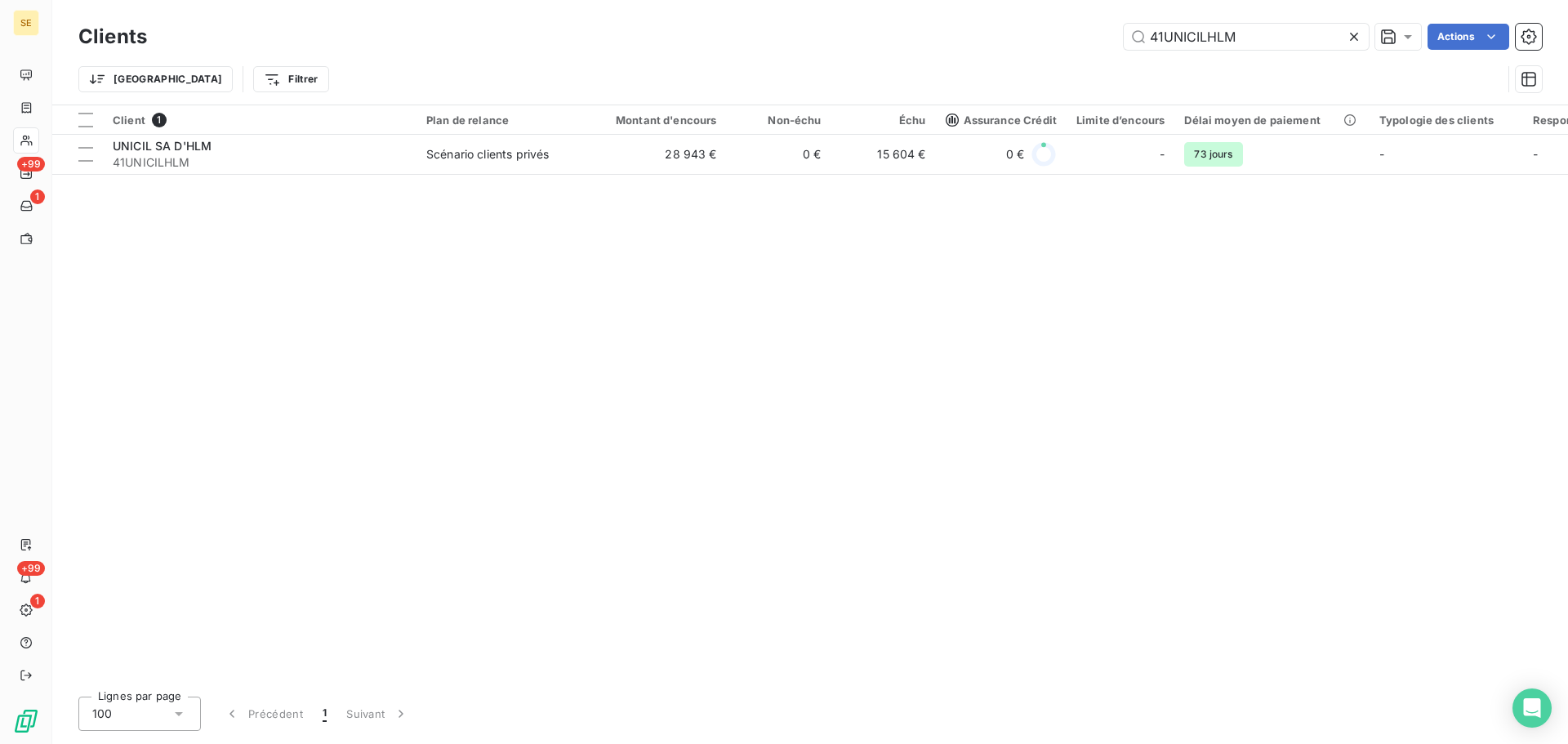
drag, startPoint x: 1194, startPoint y: 36, endPoint x: 1087, endPoint y: 33, distance: 107.0
click at [1176, 32] on input "41UNICILHLM" at bounding box center [1246, 36] width 245 height 26
click at [1276, 45] on input "41UNICILHLM" at bounding box center [1246, 36] width 245 height 26
click at [1275, 31] on input "41UNICILHLM" at bounding box center [1246, 36] width 245 height 26
drag, startPoint x: 1248, startPoint y: 40, endPoint x: 1114, endPoint y: 41, distance: 134.0
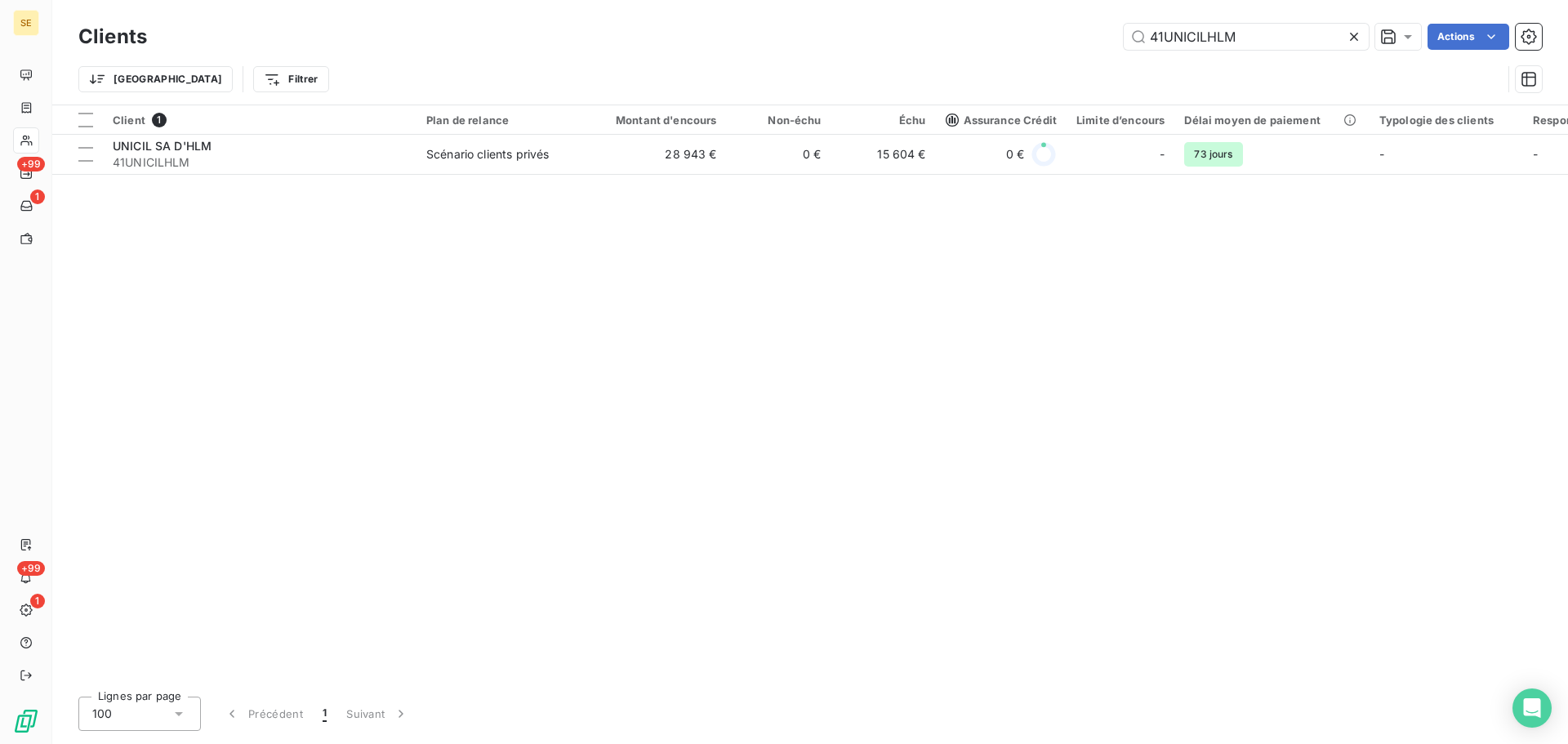
click at [1114, 41] on div "41UNICILHLM Actions" at bounding box center [854, 36] width 1376 height 26
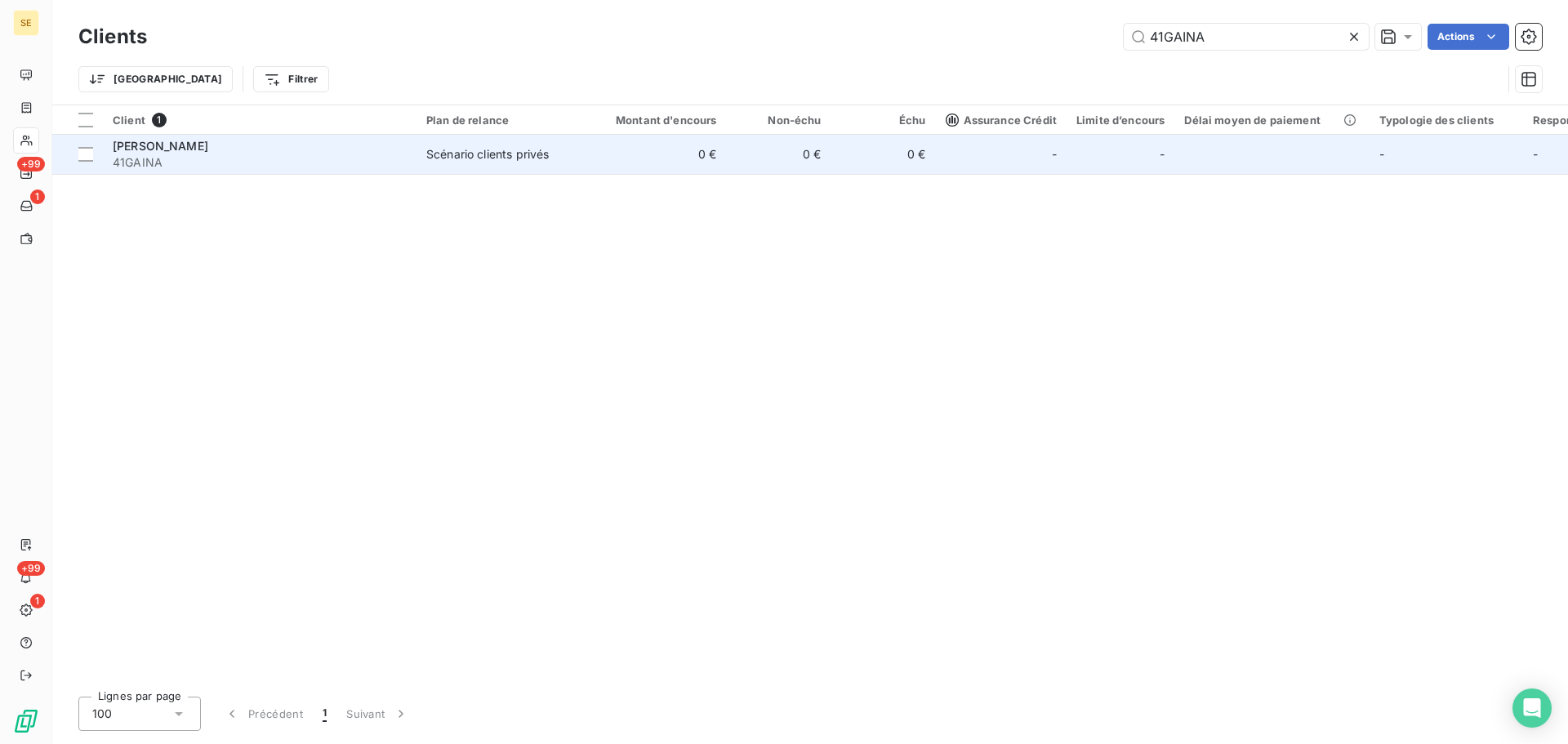
type input "41GAINA"
click at [593, 158] on td "0 €" at bounding box center [657, 154] width 141 height 39
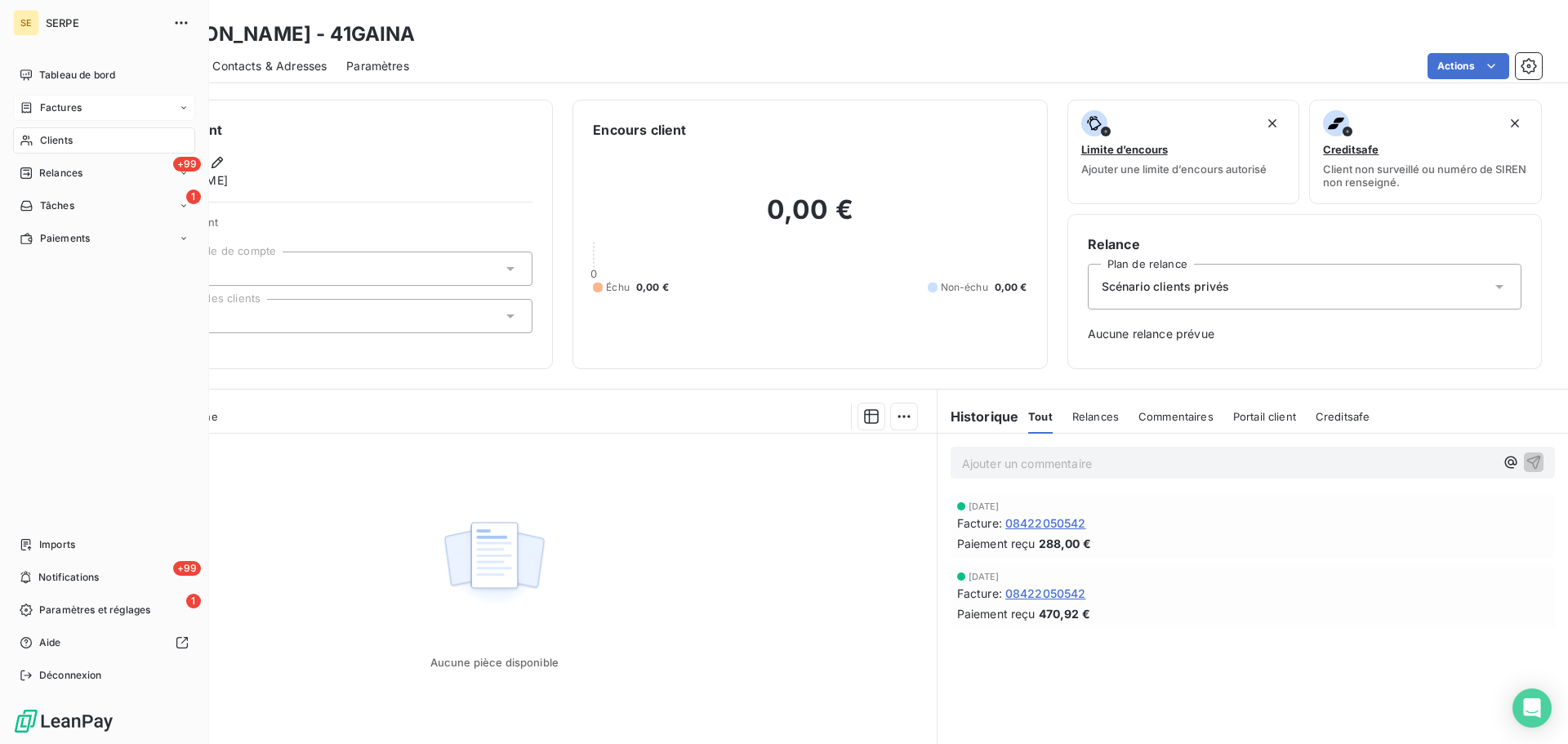
drag, startPoint x: 42, startPoint y: 142, endPoint x: 170, endPoint y: 115, distance: 130.8
click at [42, 142] on span "Clients" at bounding box center [56, 140] width 33 height 14
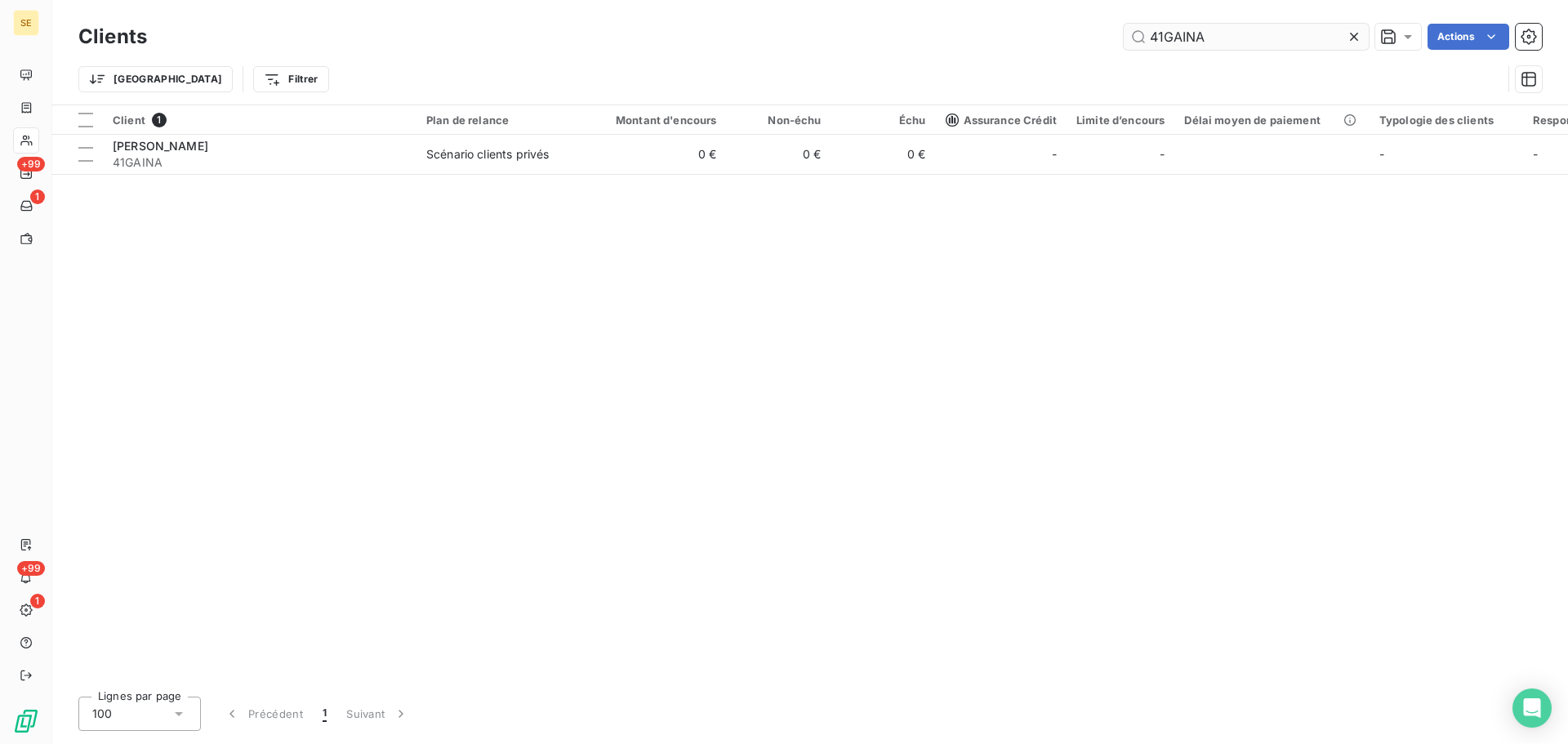
drag, startPoint x: 1238, startPoint y: 37, endPoint x: 1137, endPoint y: 40, distance: 101.0
click at [1137, 40] on input "41GAINA" at bounding box center [1246, 36] width 245 height 26
type input "41GDH"
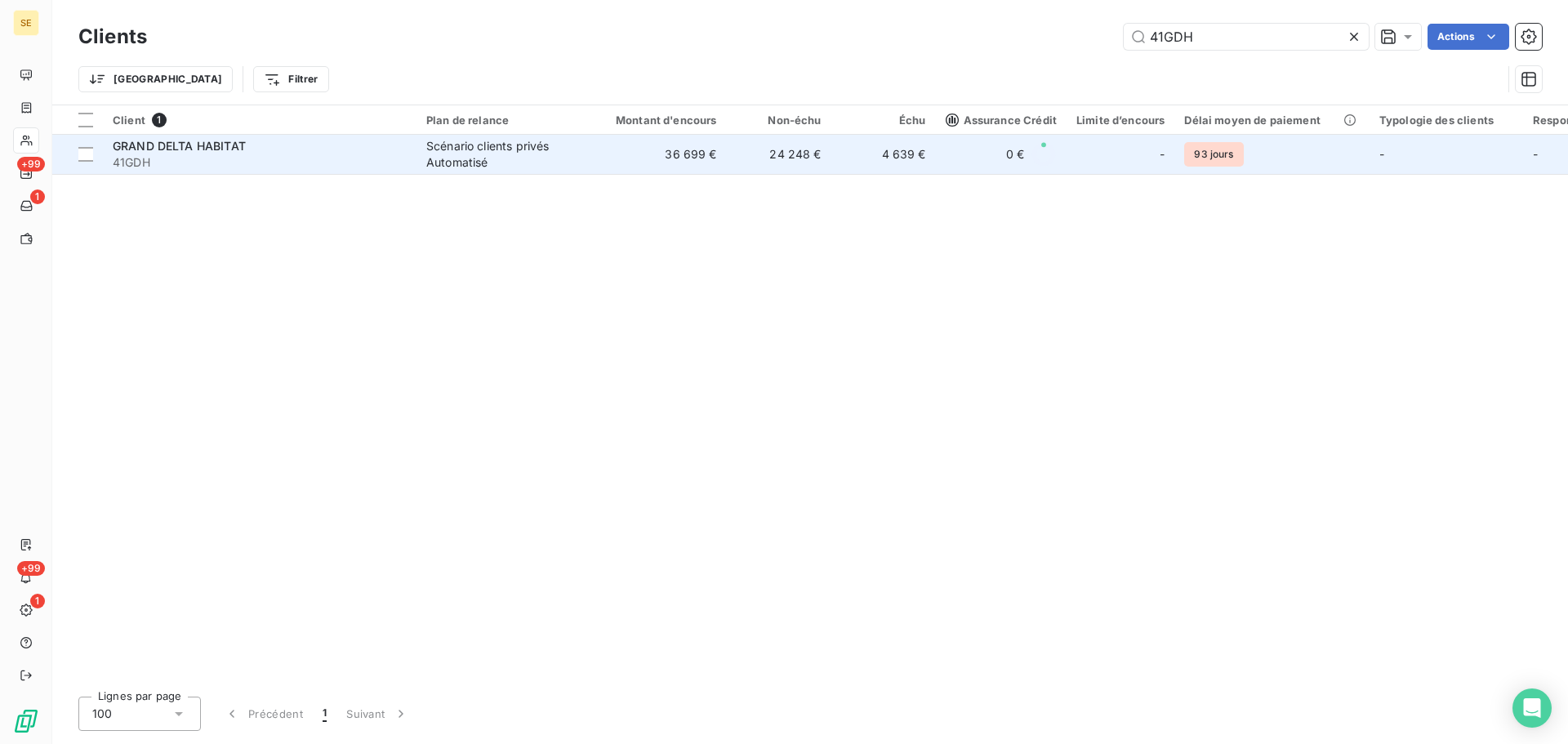
click at [818, 153] on td "24 248 €" at bounding box center [779, 154] width 104 height 39
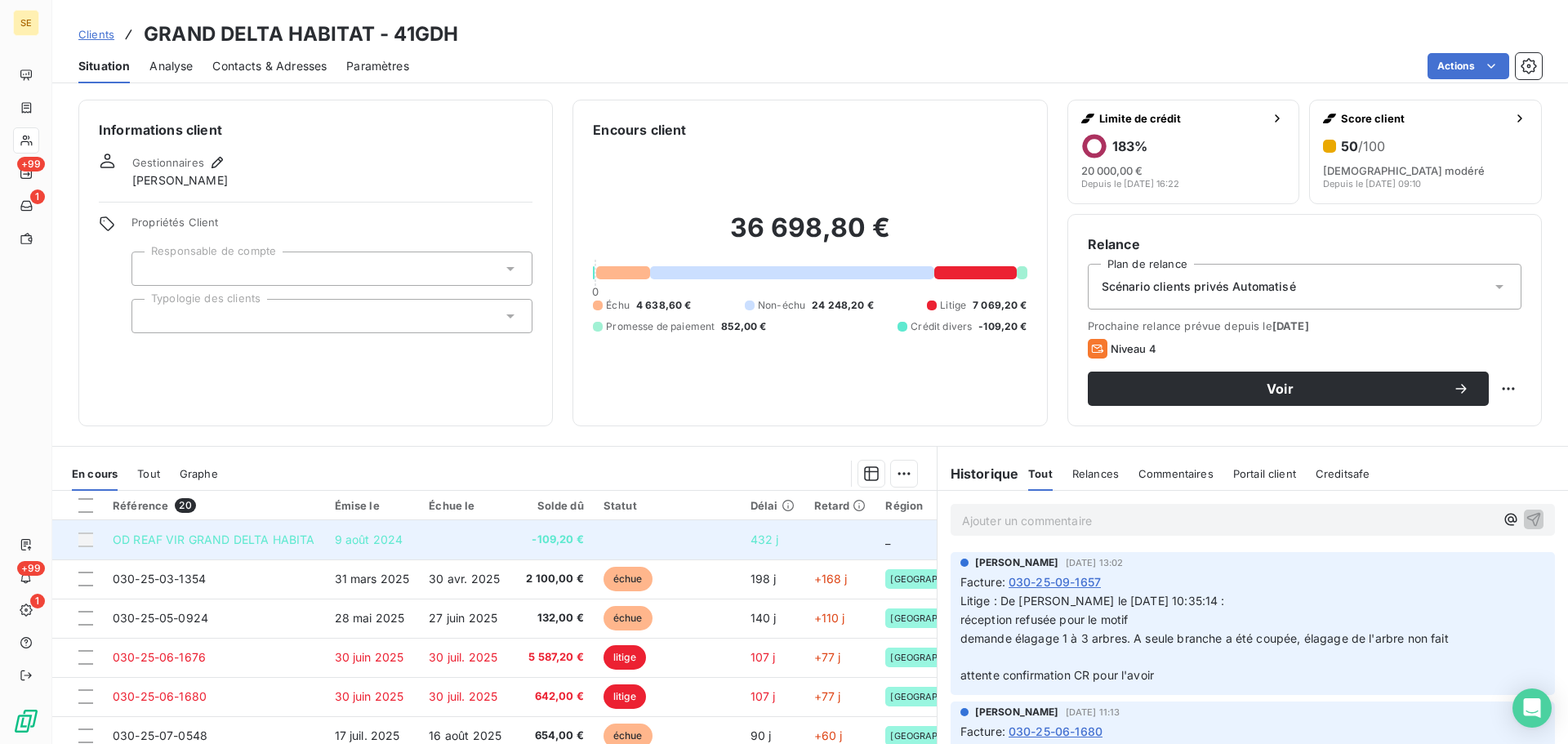
click at [684, 548] on td at bounding box center [667, 540] width 147 height 39
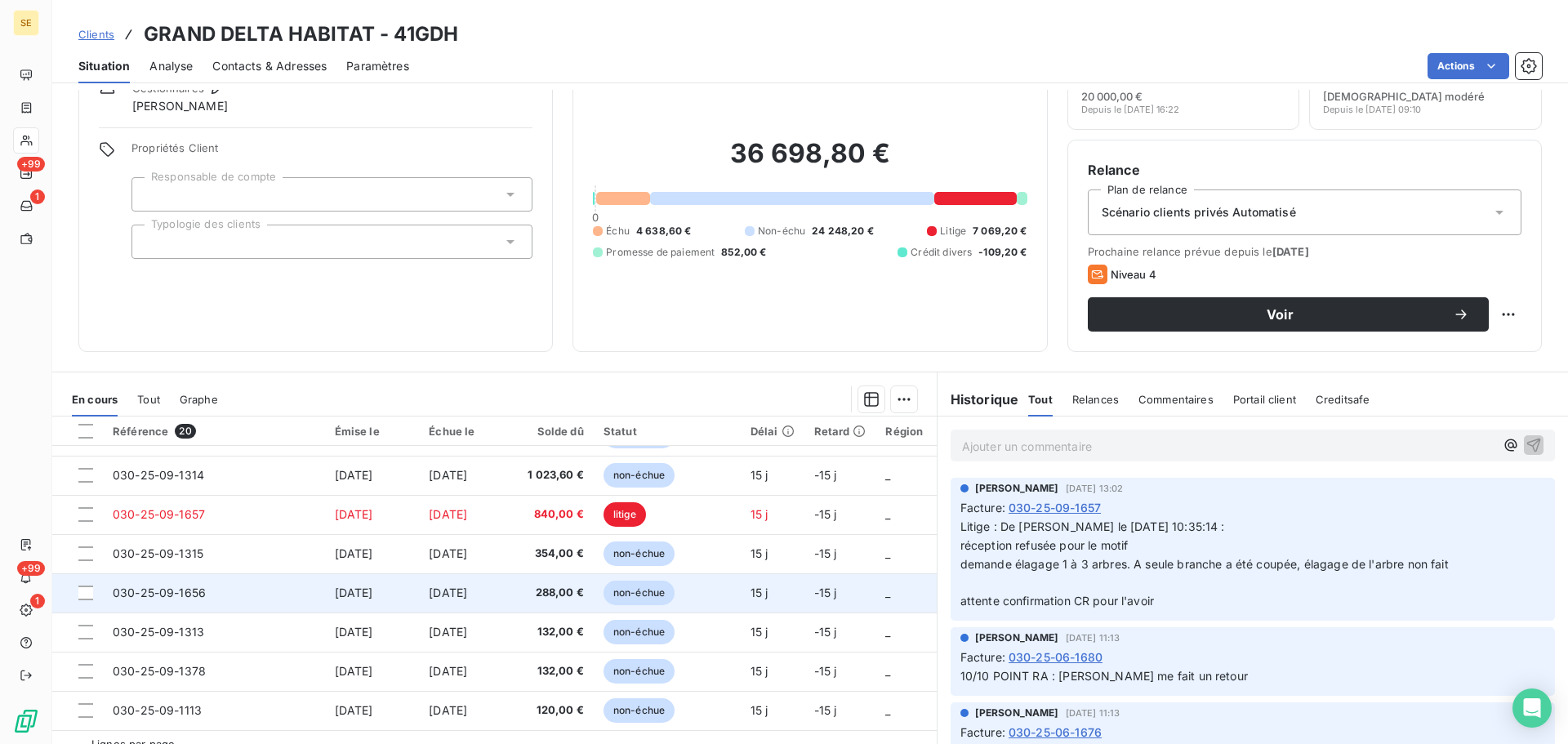
scroll to position [110, 0]
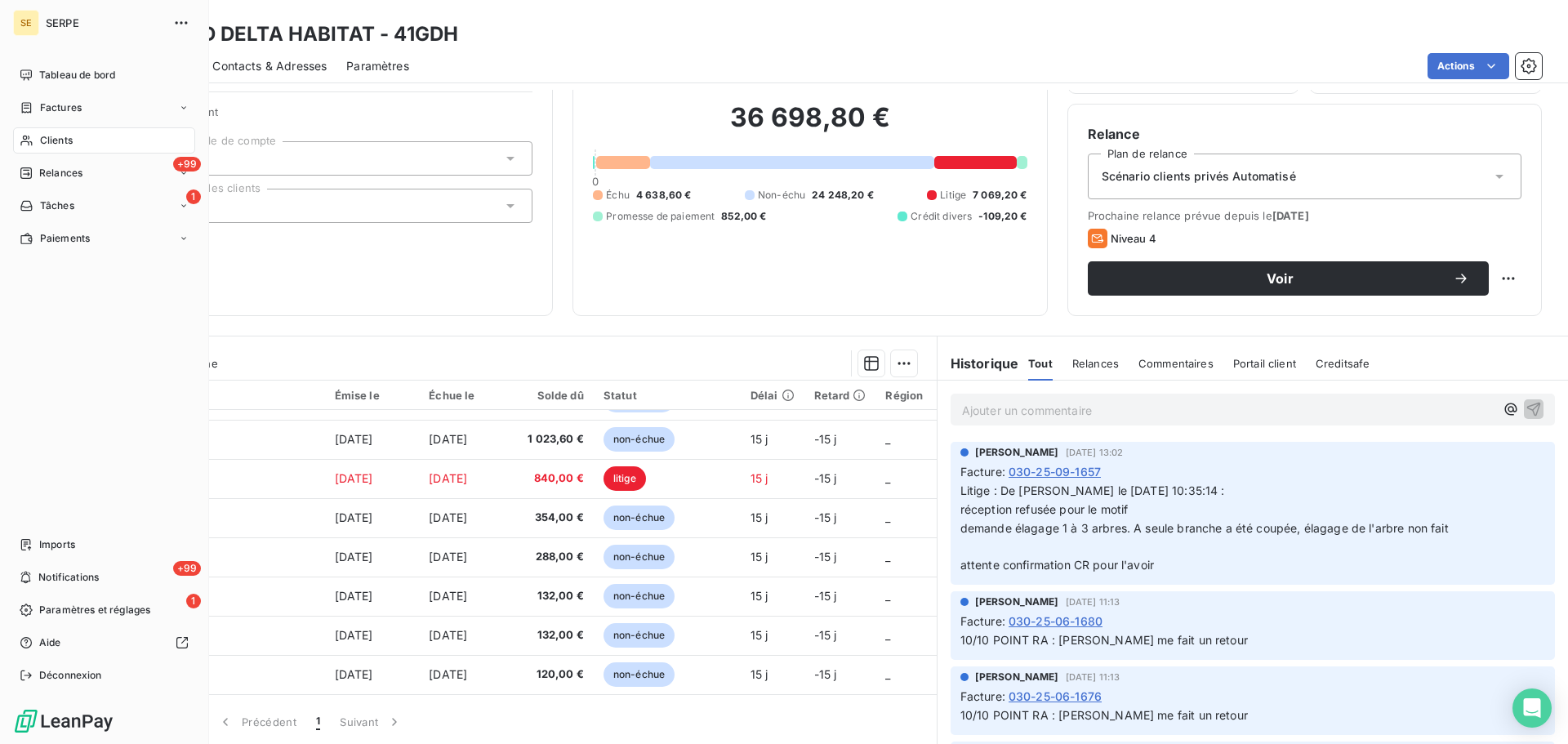
click at [91, 139] on div "Clients" at bounding box center [103, 140] width 182 height 26
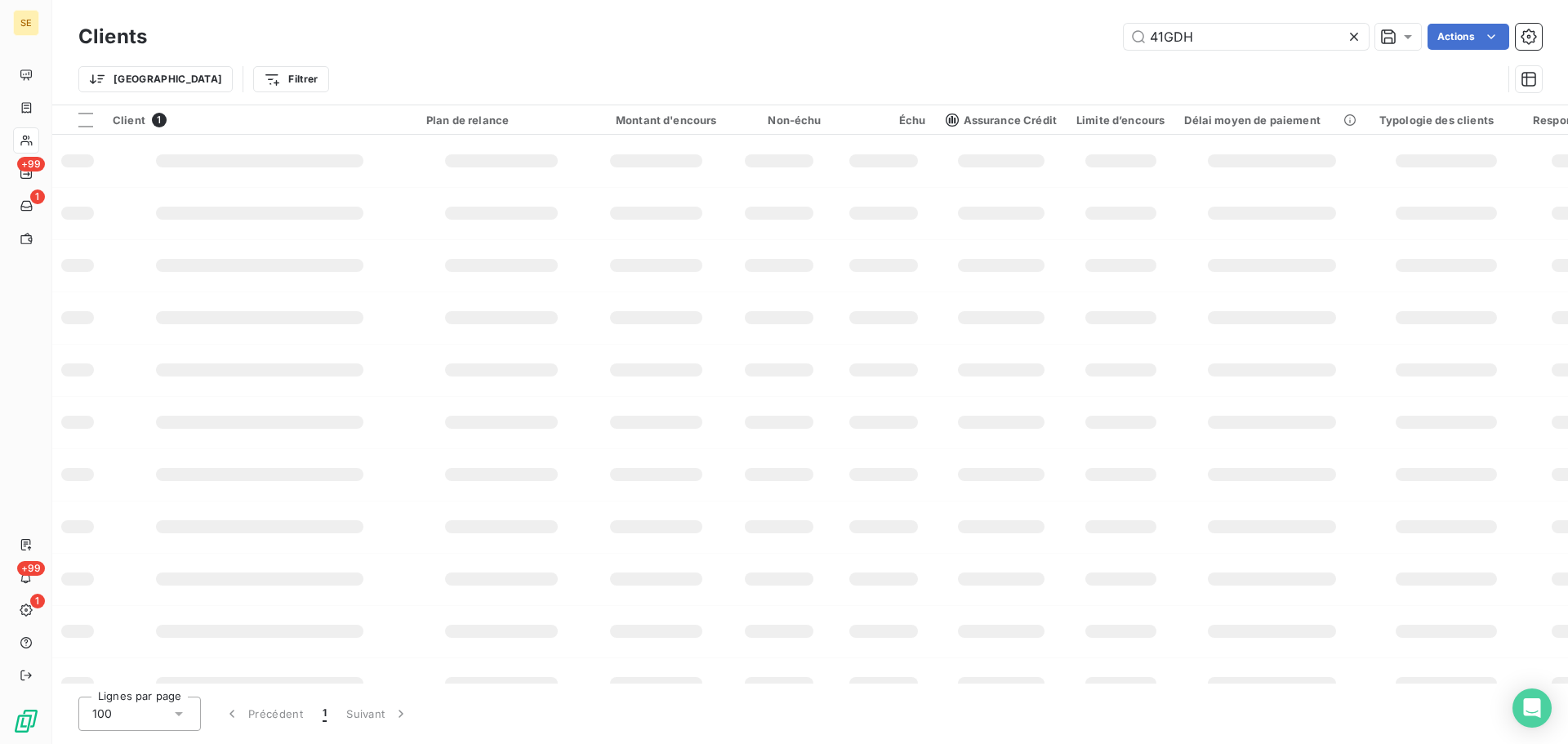
drag, startPoint x: 1268, startPoint y: 38, endPoint x: 1087, endPoint y: 35, distance: 181.0
click at [1071, 36] on div "41GDH Actions" at bounding box center [854, 36] width 1376 height 26
type input "41GERBAUD"
click at [843, 60] on div "Trier Filtrer" at bounding box center [810, 80] width 1464 height 51
click at [1227, 42] on input "41GERBAUD" at bounding box center [1246, 36] width 245 height 26
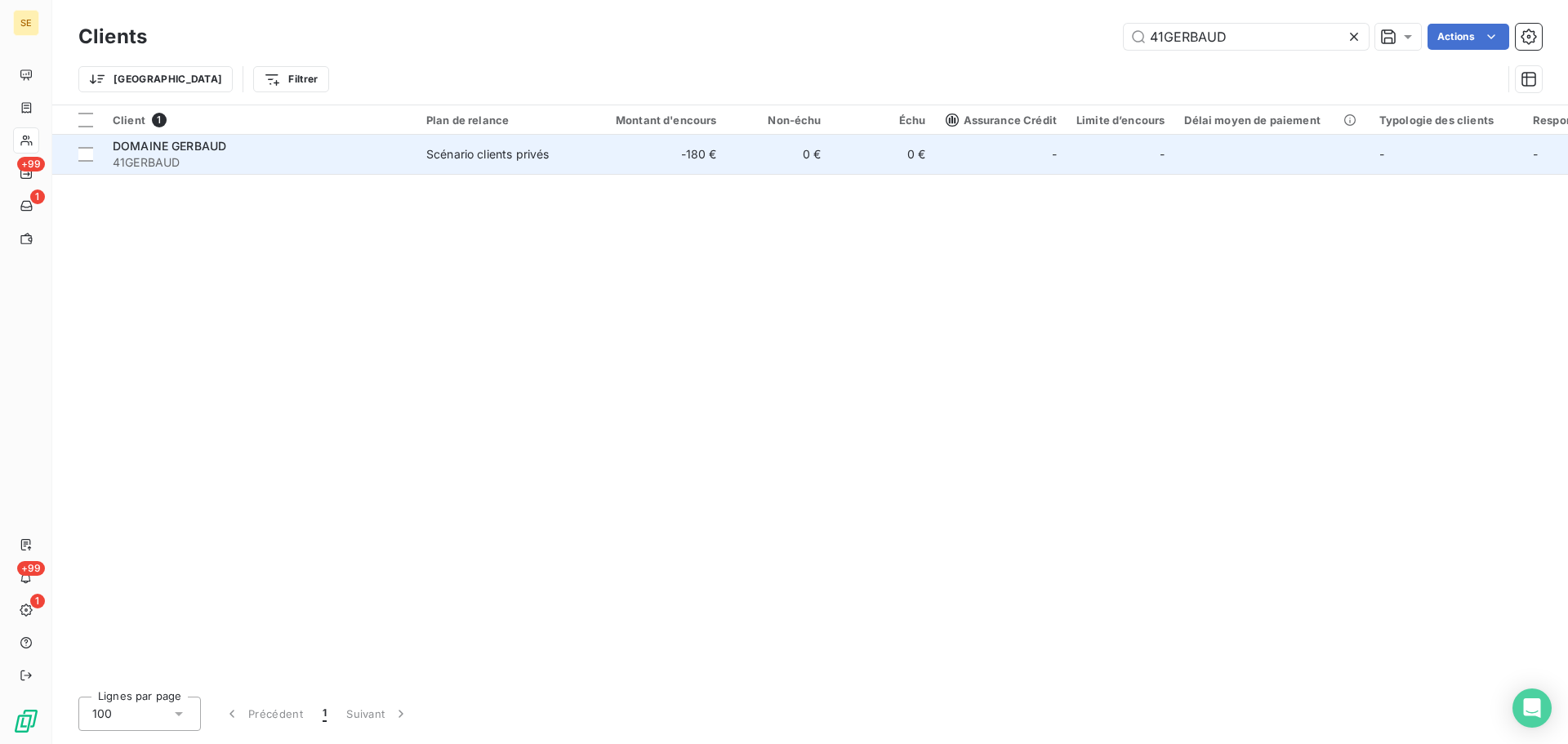
click at [669, 169] on td "-180 €" at bounding box center [657, 154] width 141 height 39
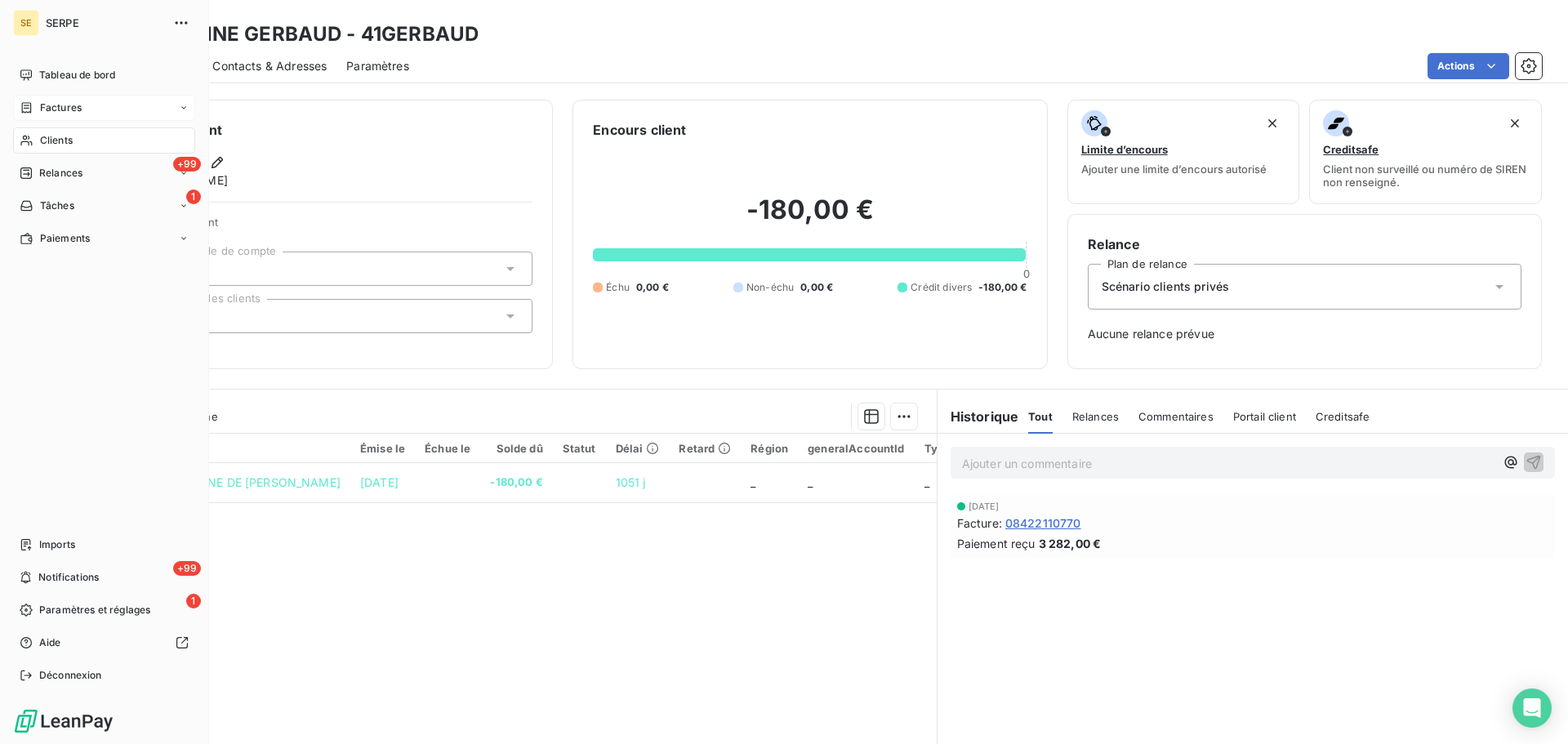
click at [28, 107] on icon at bounding box center [26, 108] width 14 height 13
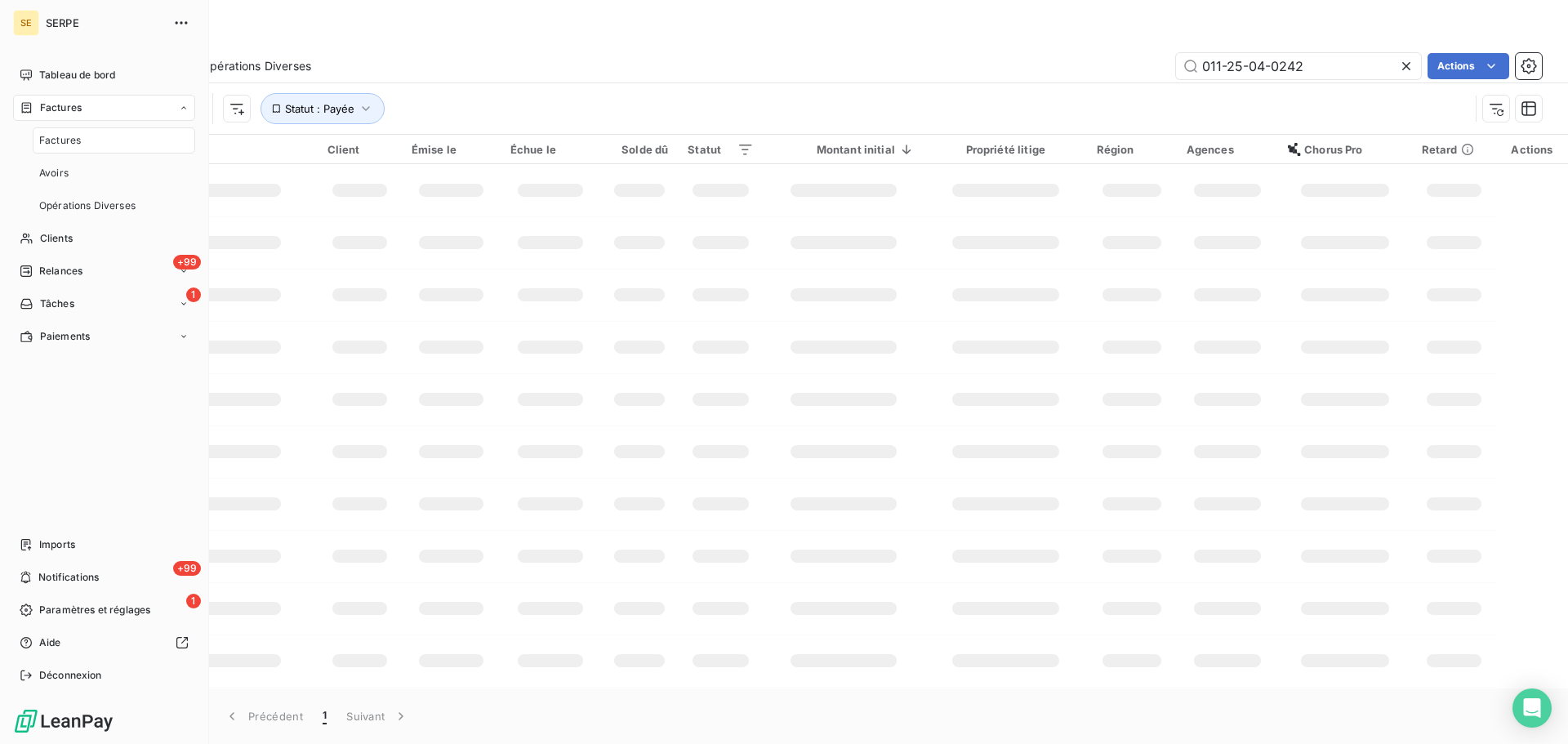
click at [58, 144] on span "Factures" at bounding box center [59, 140] width 42 height 14
click at [60, 253] on nav "Tableau de bord Factures Factures Avoirs Opérations Diverses Clients +99 Relanc…" at bounding box center [103, 205] width 182 height 287
click at [62, 234] on span "Clients" at bounding box center [56, 238] width 33 height 14
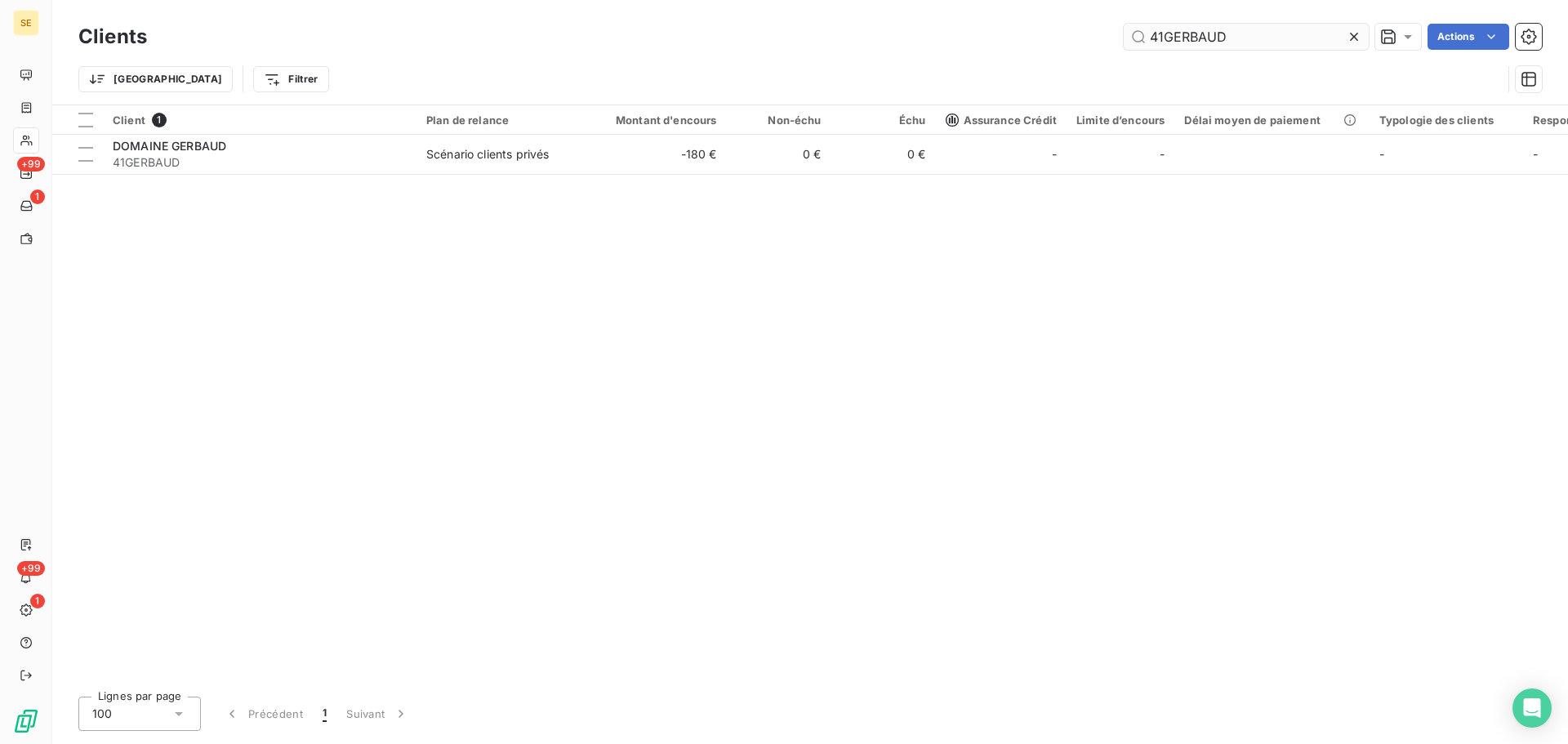
drag, startPoint x: 1264, startPoint y: 43, endPoint x: 1157, endPoint y: 41, distance: 107.0
click at [1109, 36] on div "41GERBAUD Actions" at bounding box center [854, 36] width 1376 height 26
type input "41GERIFAUDS"
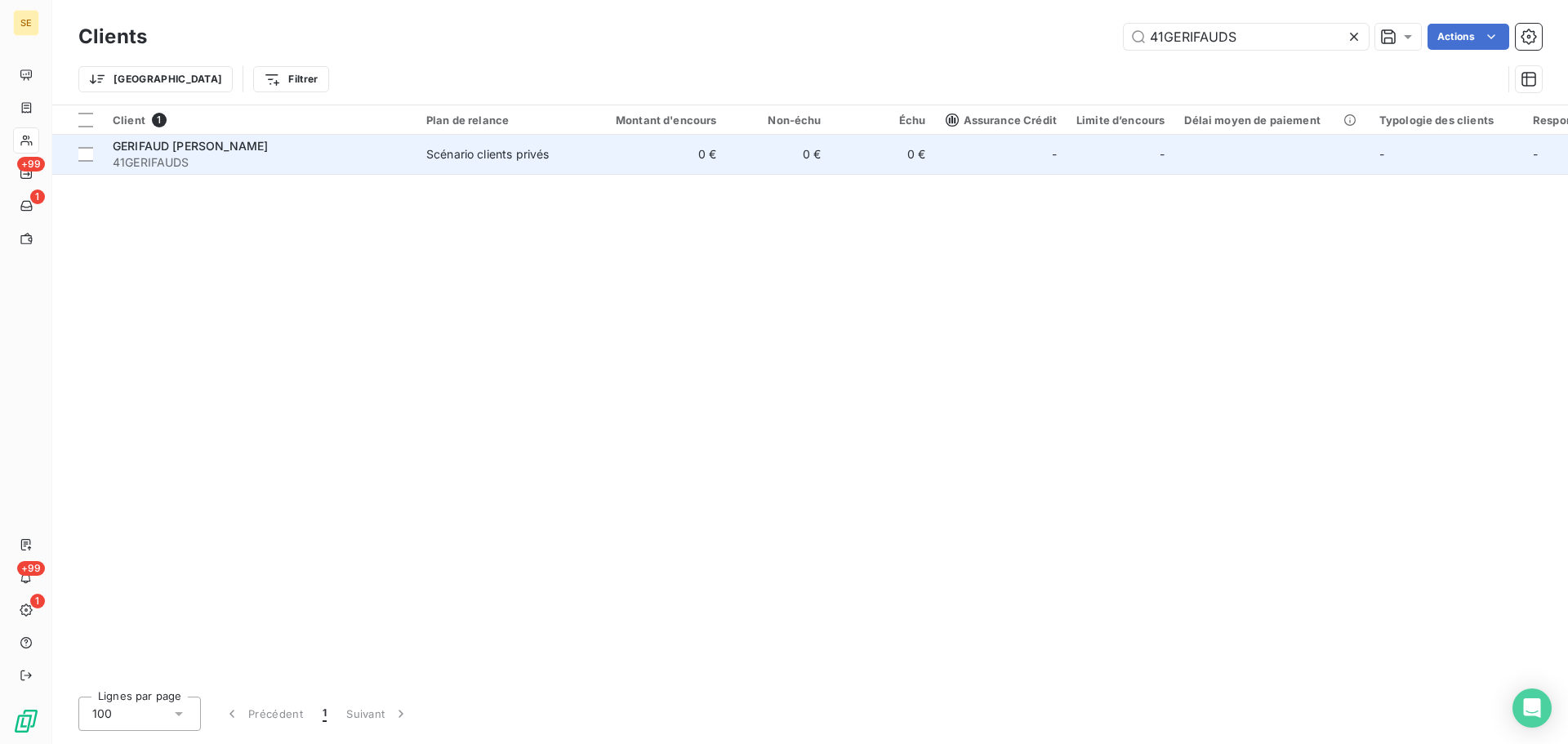
click at [517, 169] on td "Scénario clients privés" at bounding box center [502, 154] width 170 height 39
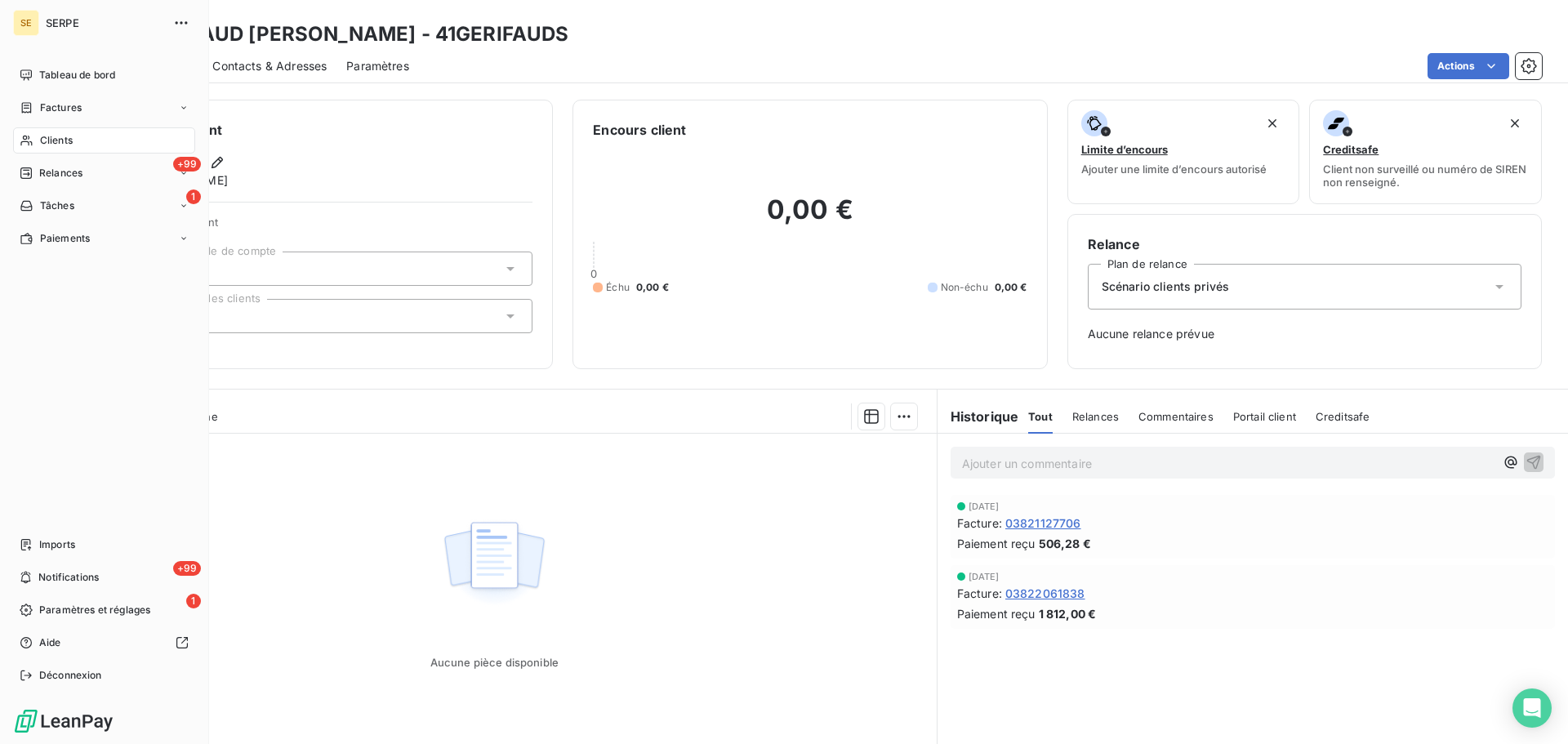
click at [58, 130] on div "Clients" at bounding box center [103, 140] width 182 height 26
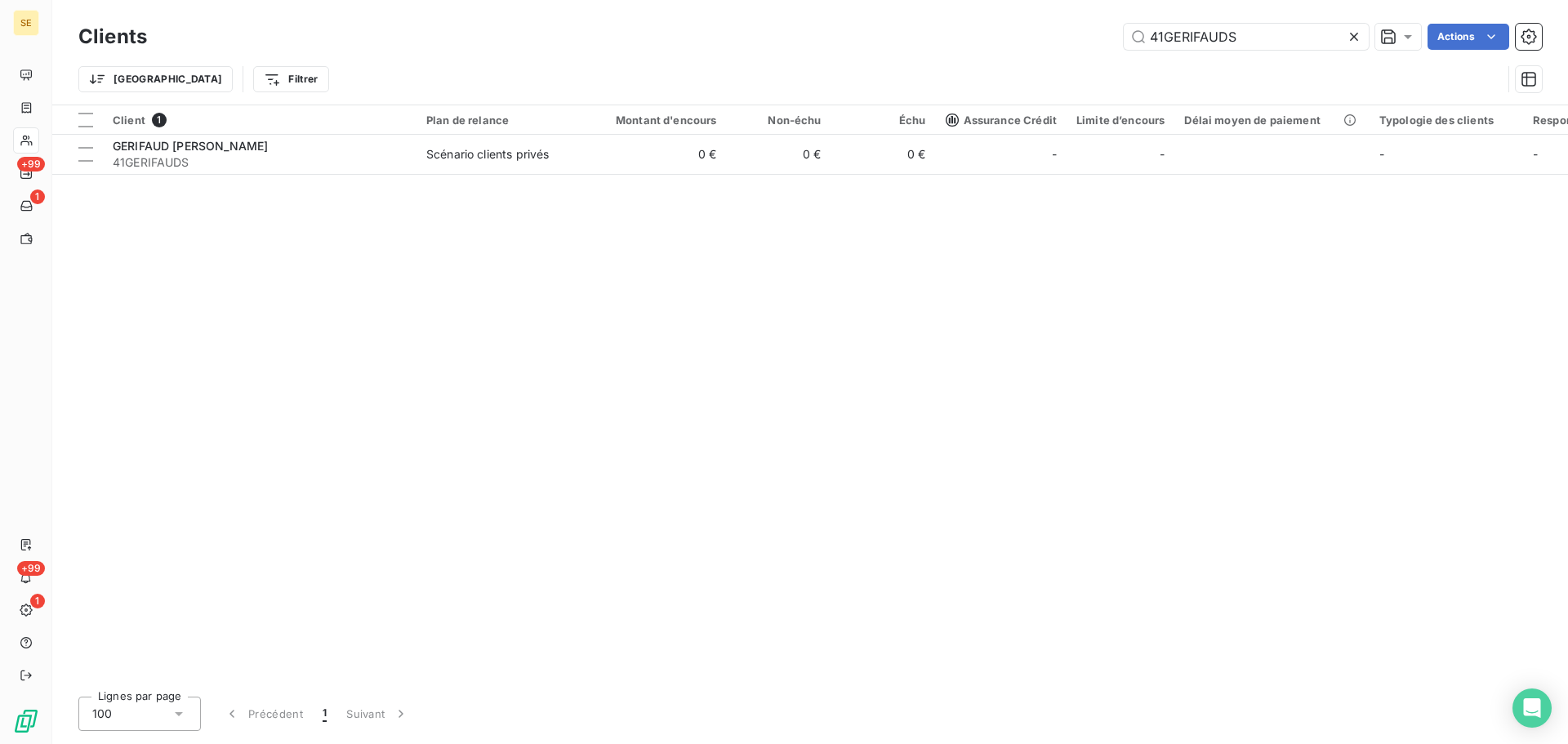
drag, startPoint x: 1260, startPoint y: 42, endPoint x: 1092, endPoint y: 42, distance: 168.0
click at [1092, 42] on div "41GERIFAUDS Actions" at bounding box center [854, 36] width 1376 height 26
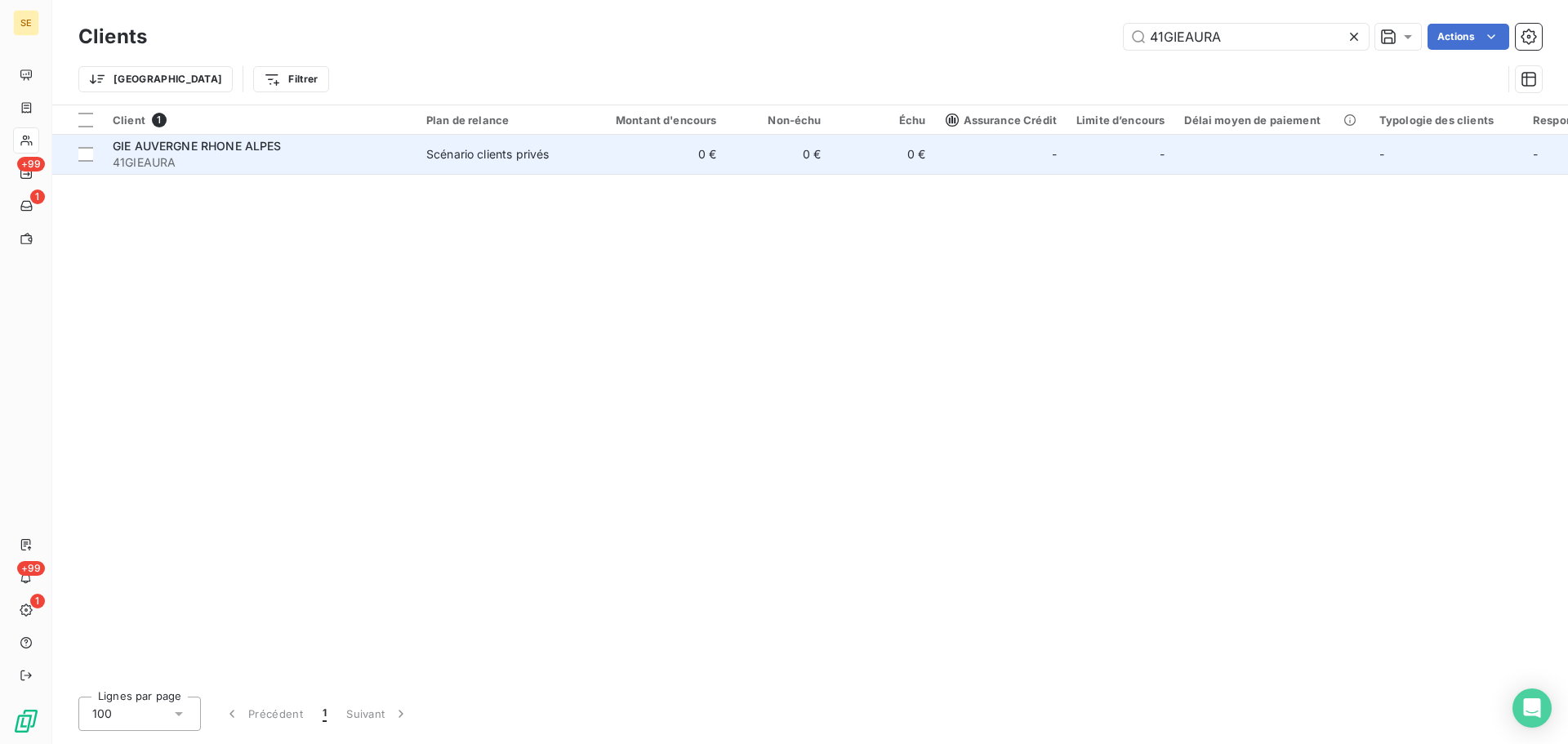
type input "41GIEAURA"
click at [620, 161] on td "0 €" at bounding box center [657, 154] width 141 height 39
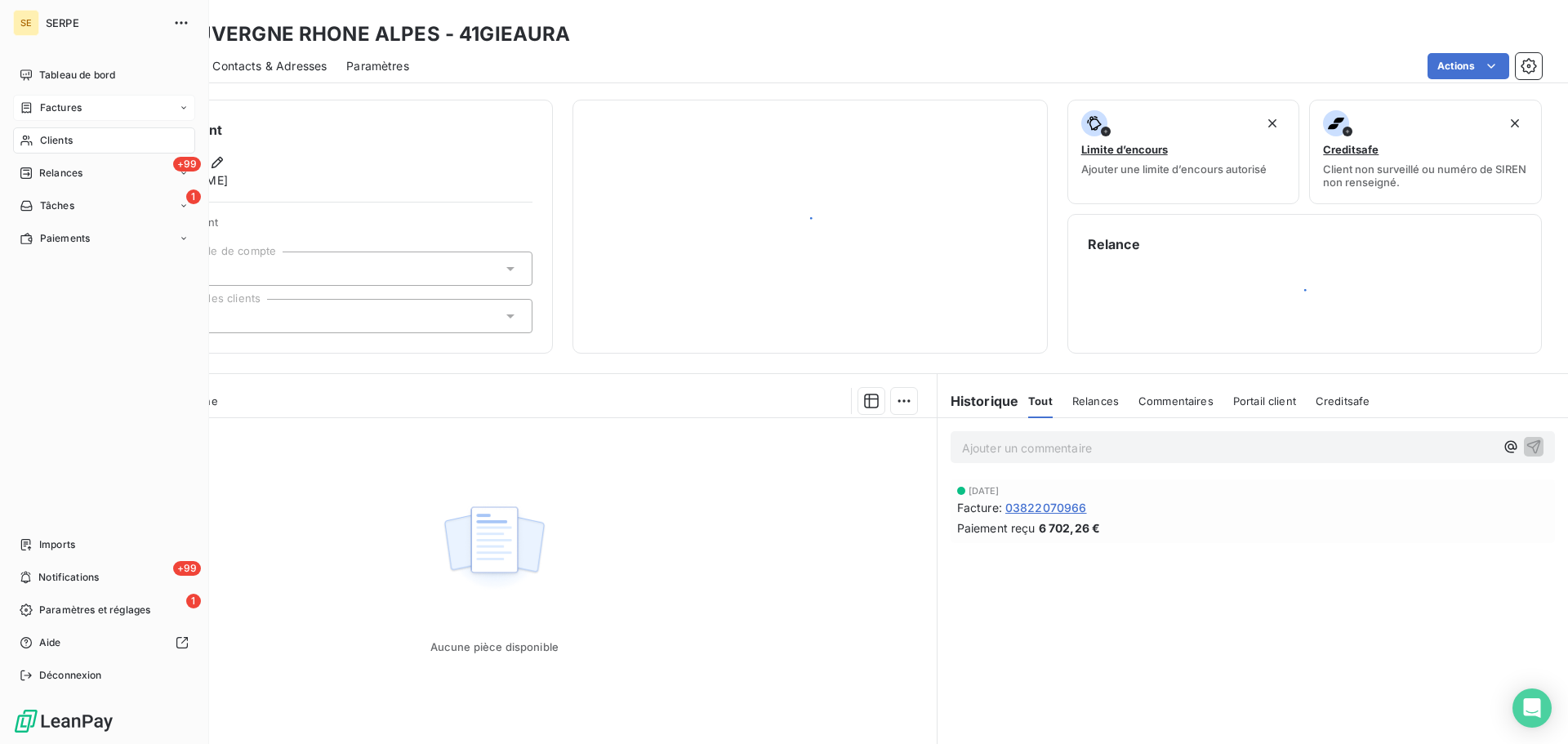
drag, startPoint x: 66, startPoint y: 132, endPoint x: 97, endPoint y: 102, distance: 43.1
click at [66, 132] on div "Clients" at bounding box center [103, 140] width 182 height 26
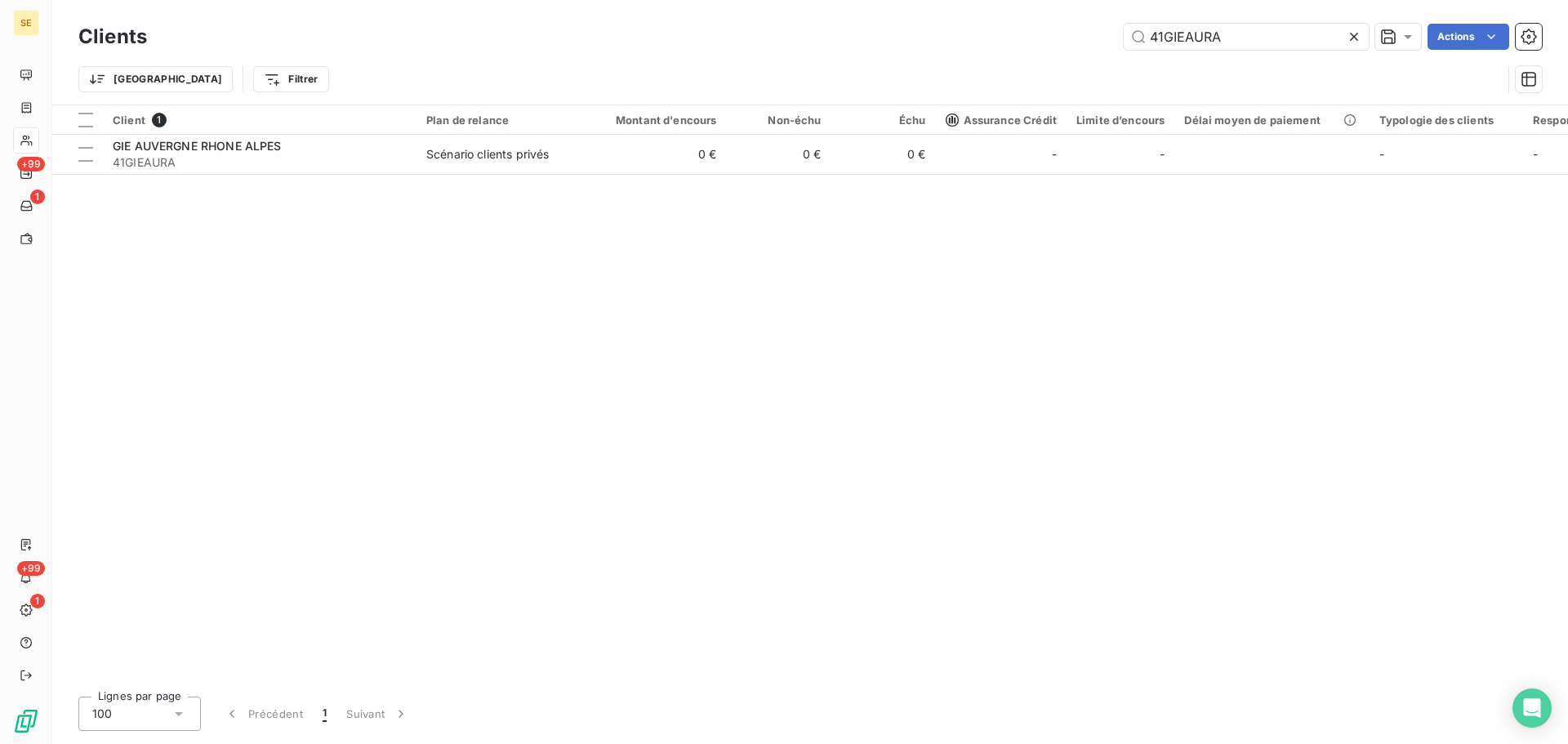
drag, startPoint x: 1243, startPoint y: 34, endPoint x: 1070, endPoint y: 23, distance: 173.3
click at [1070, 23] on div "Clients 41GIEAURA Actions" at bounding box center [810, 36] width 1464 height 34
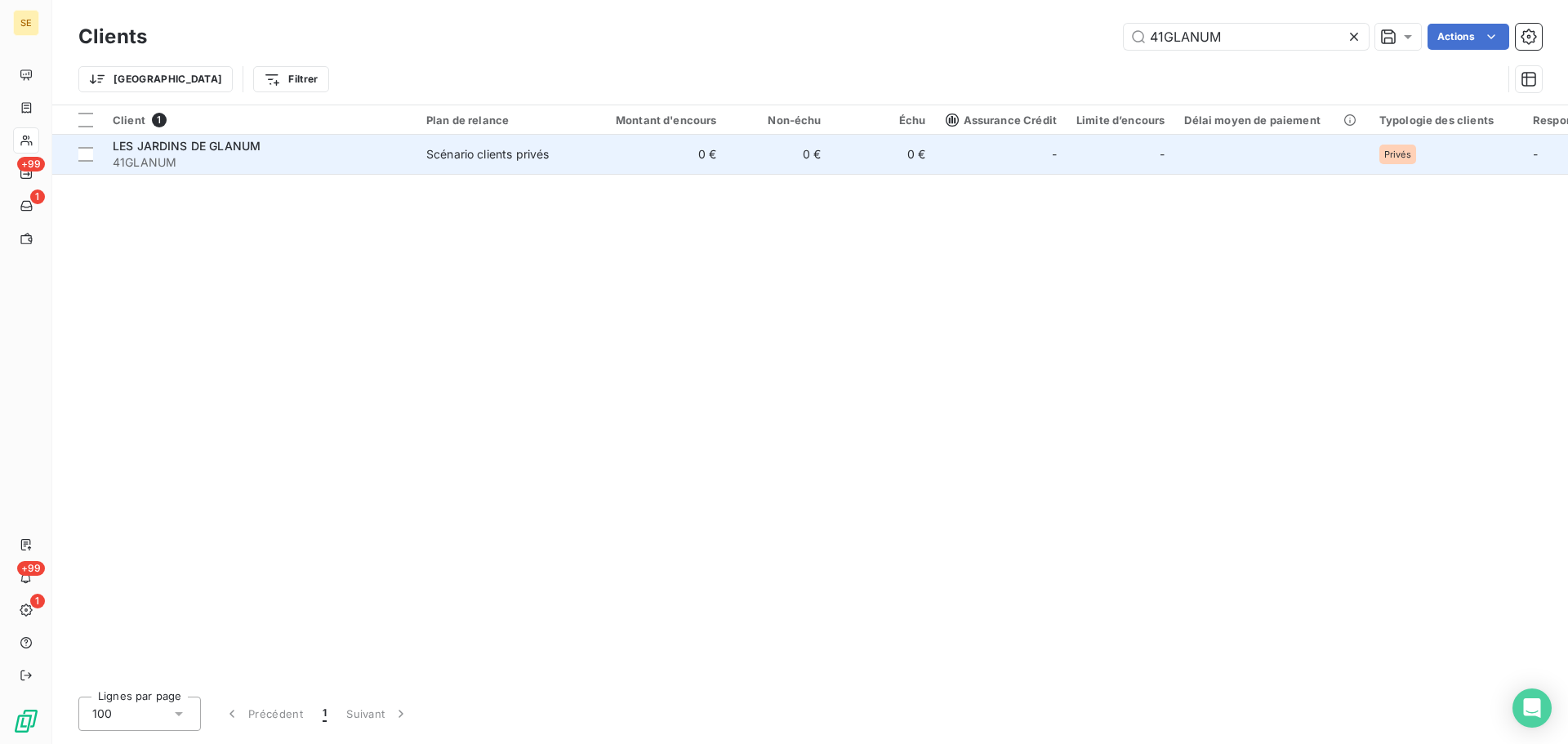
type input "41GLANUM"
click at [510, 152] on div "Scénario clients privés" at bounding box center [487, 154] width 123 height 16
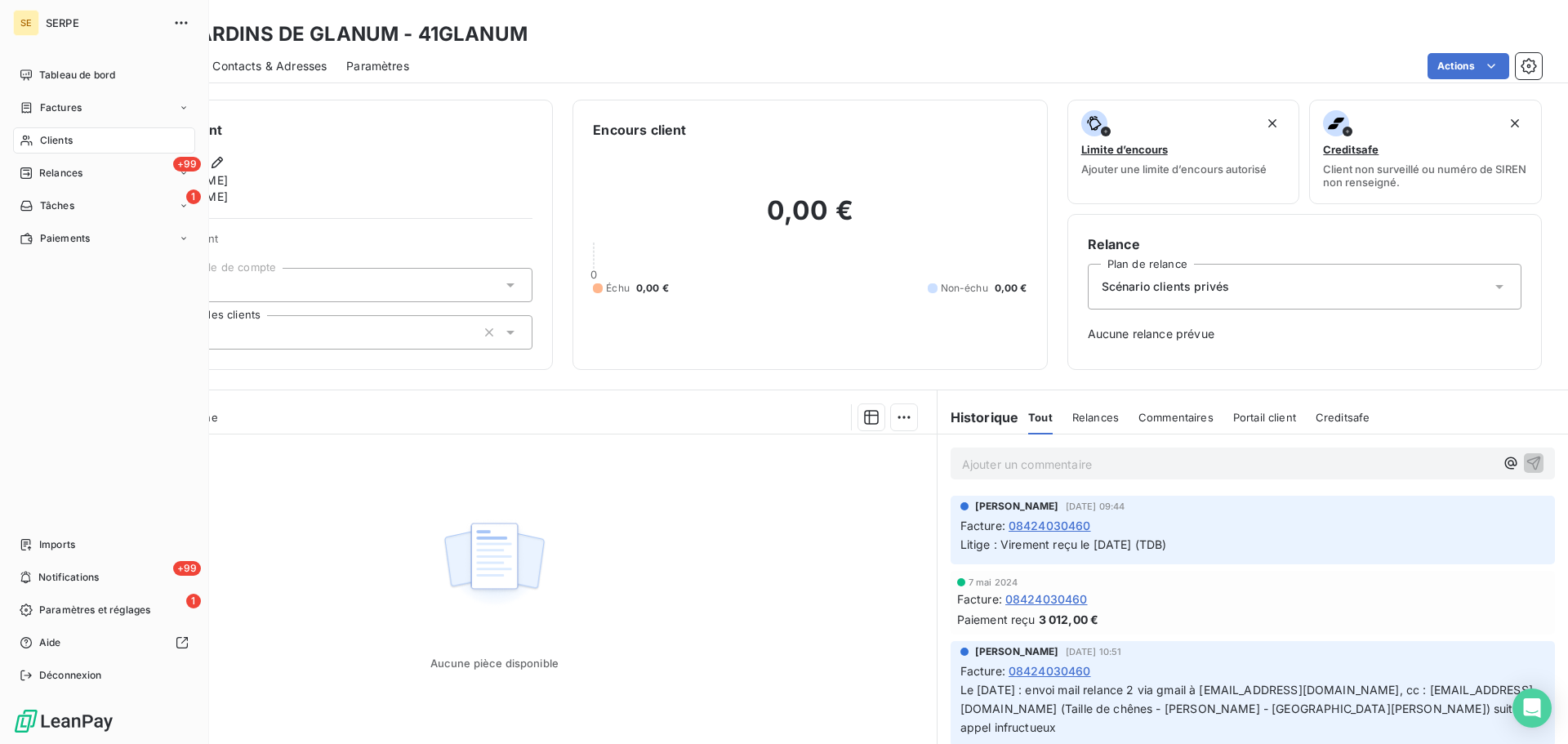
click at [77, 134] on div "Clients" at bounding box center [103, 140] width 182 height 26
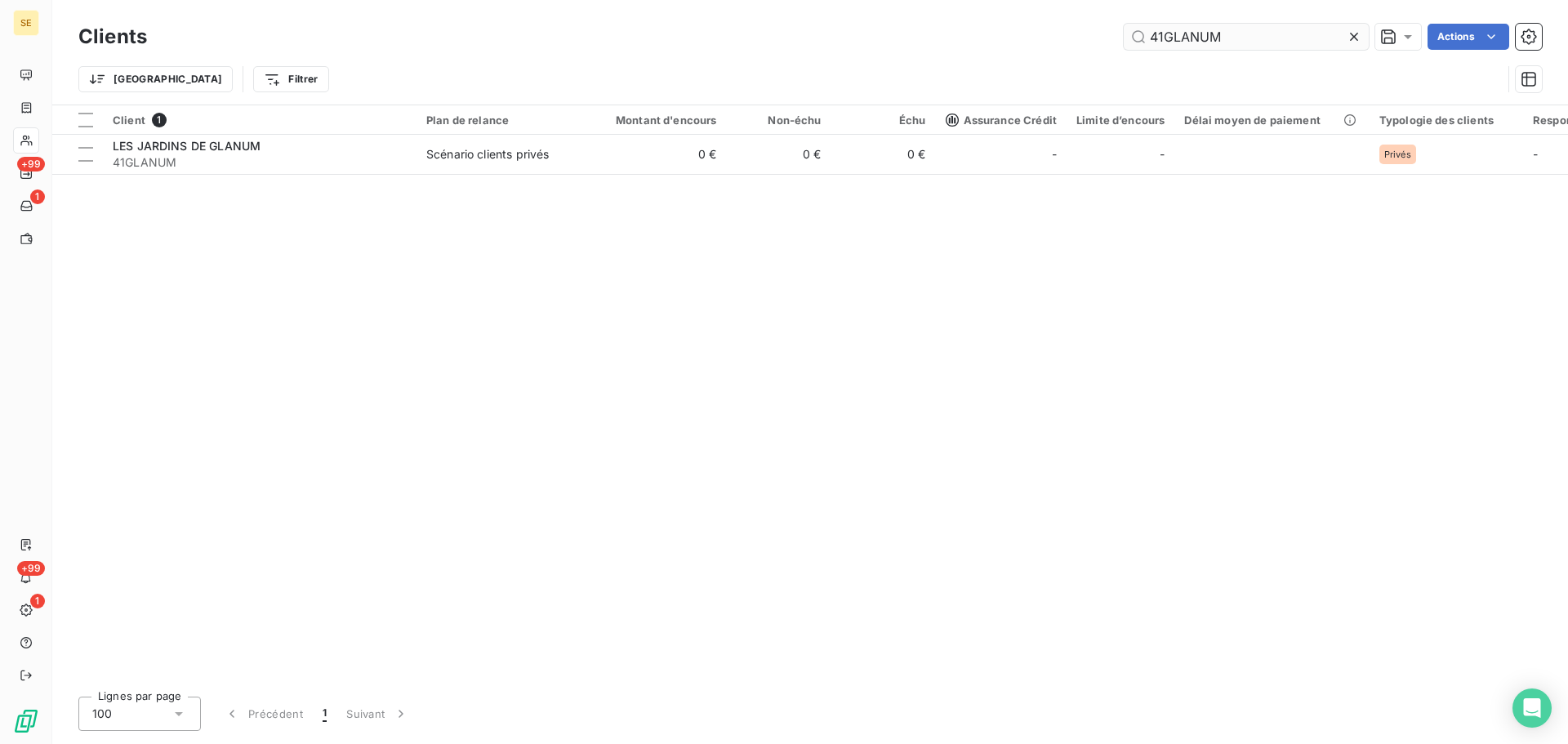
drag, startPoint x: 1247, startPoint y: 34, endPoint x: 1138, endPoint y: 33, distance: 109.0
click at [1155, 34] on input "41GLANUM" at bounding box center [1246, 36] width 245 height 26
type input "4"
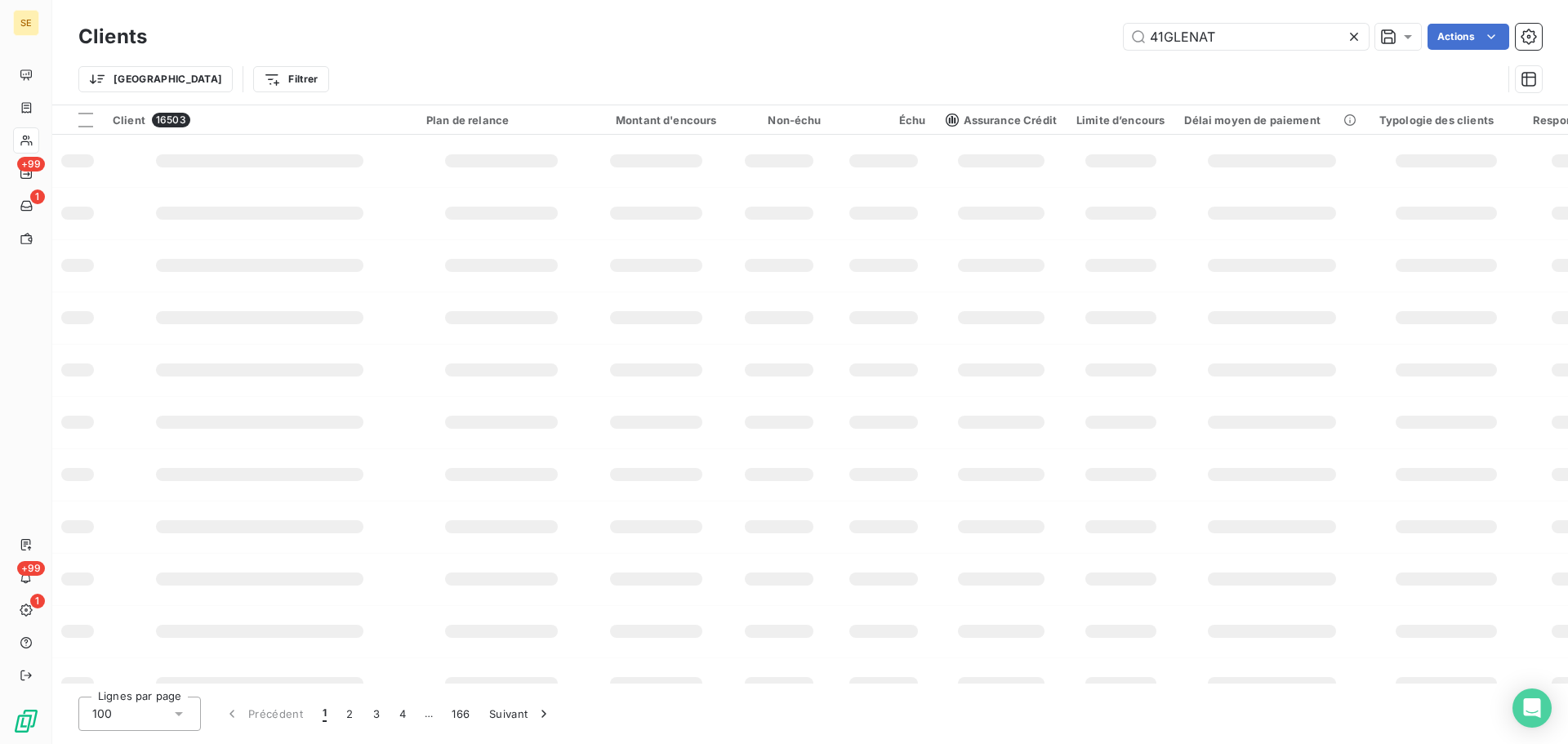
click at [849, 58] on div "Trier Filtrer" at bounding box center [810, 80] width 1464 height 51
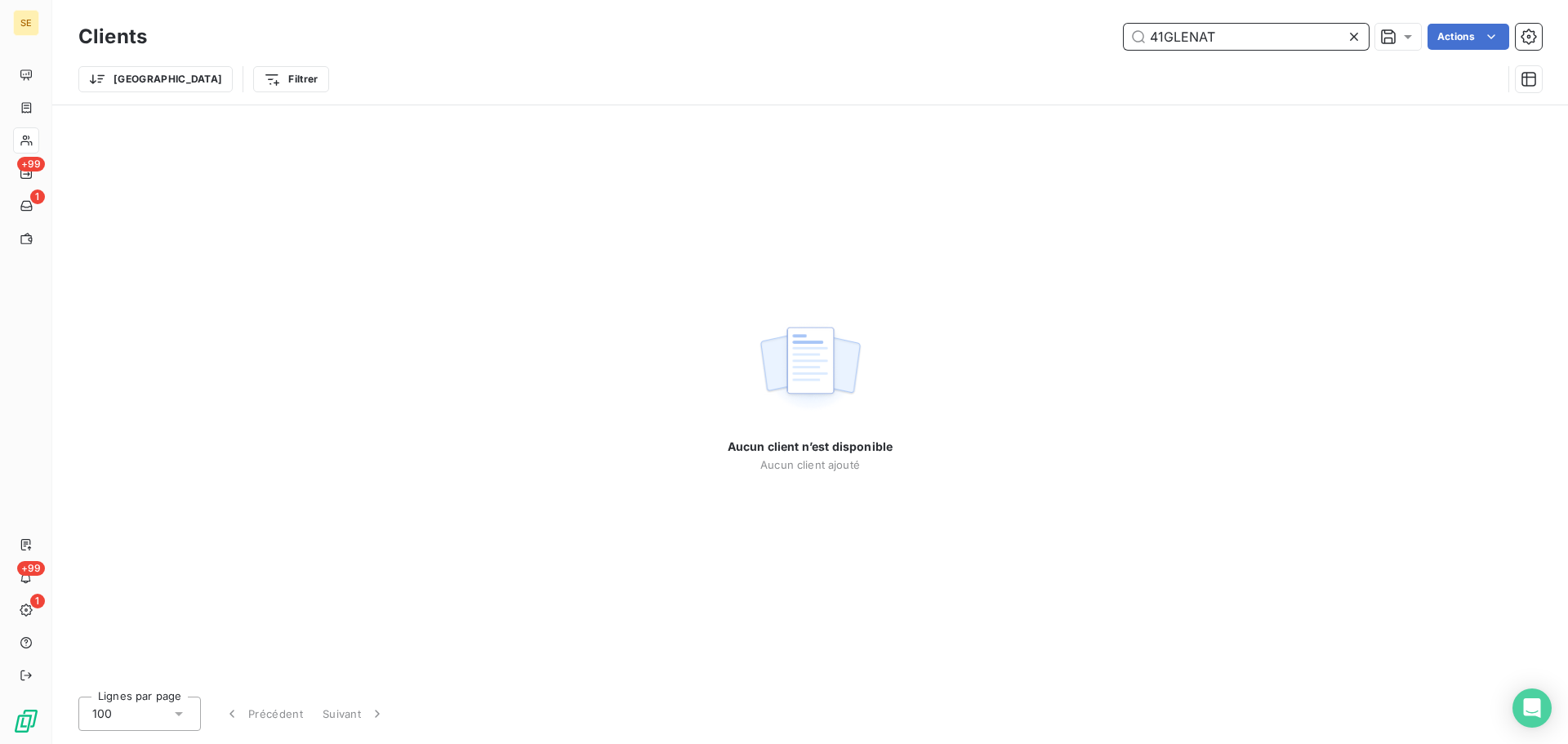
click at [1239, 40] on input "41GLENAT" at bounding box center [1246, 36] width 245 height 26
click at [1293, 45] on input "41GLENAT" at bounding box center [1246, 36] width 245 height 26
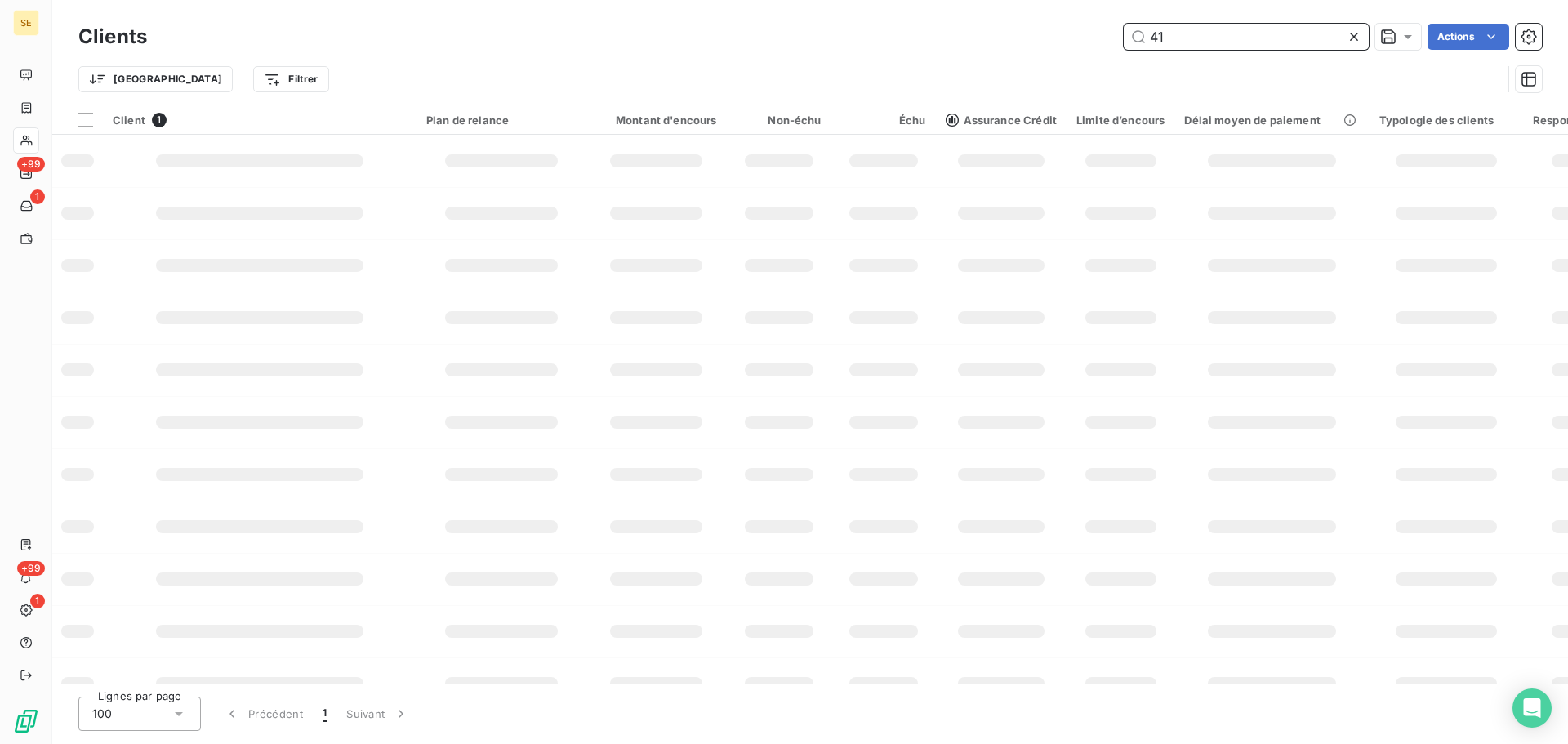
type input "4"
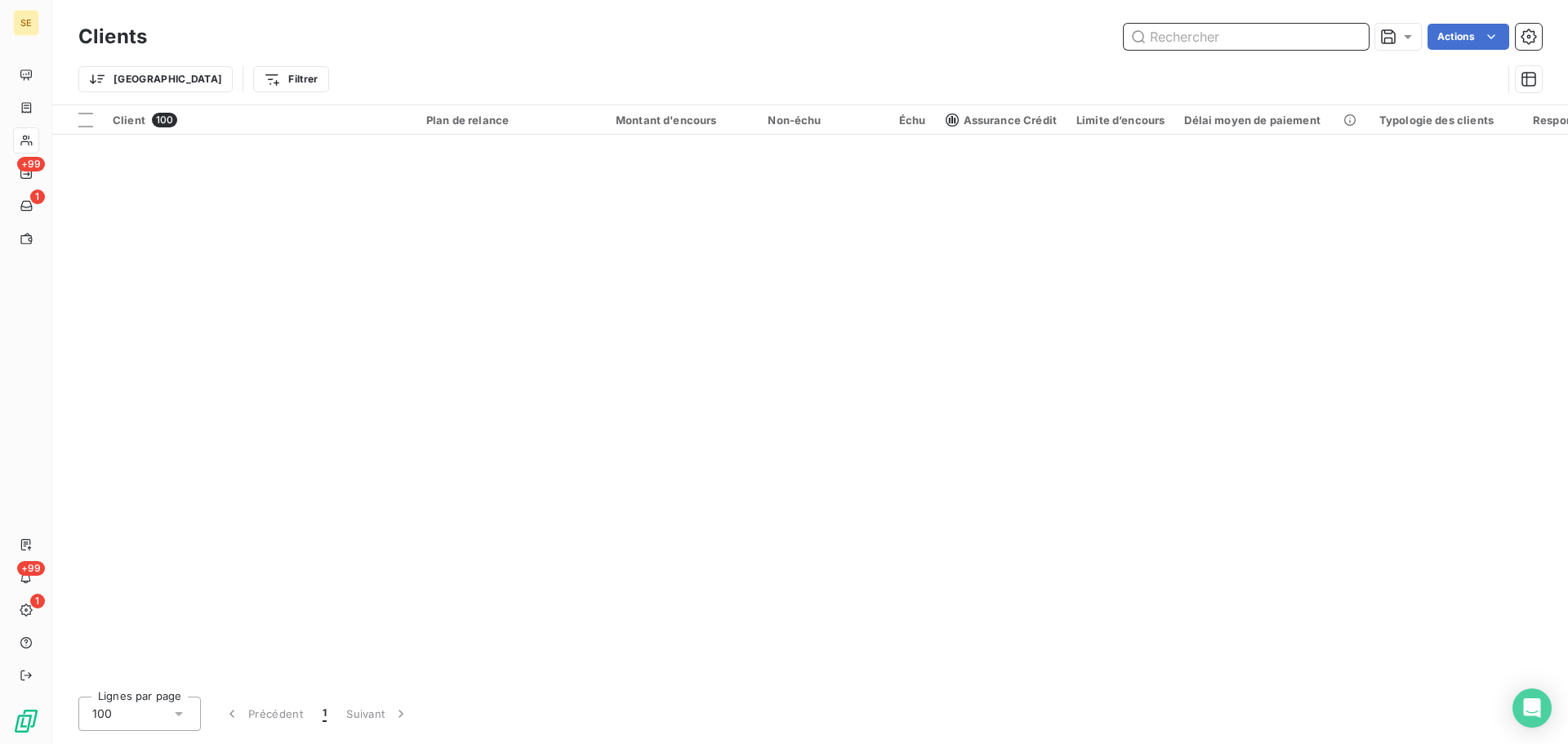
paste input "41GLENAT"
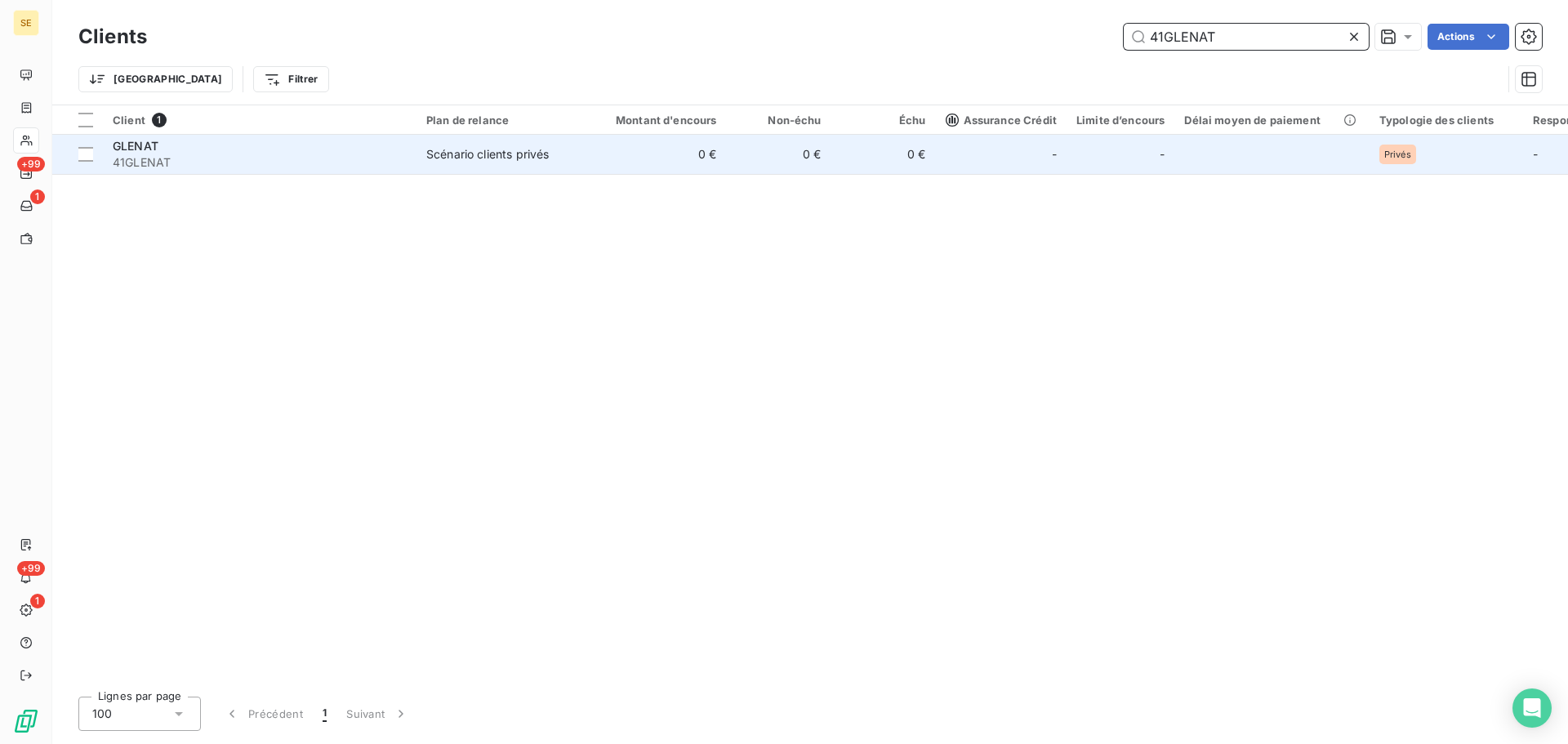
type input "41GLENAT"
click at [691, 157] on td "0 €" at bounding box center [657, 154] width 141 height 39
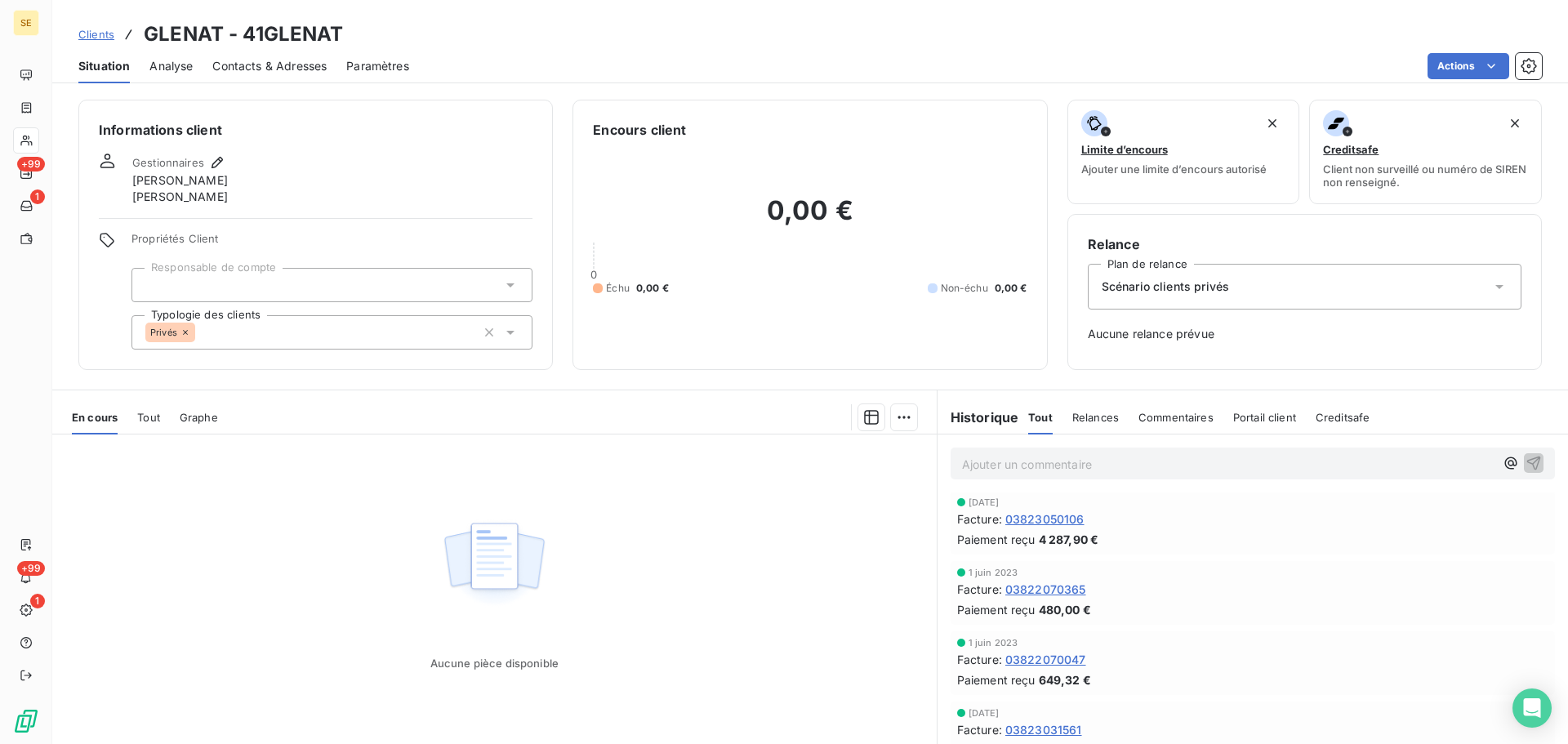
scroll to position [257, 0]
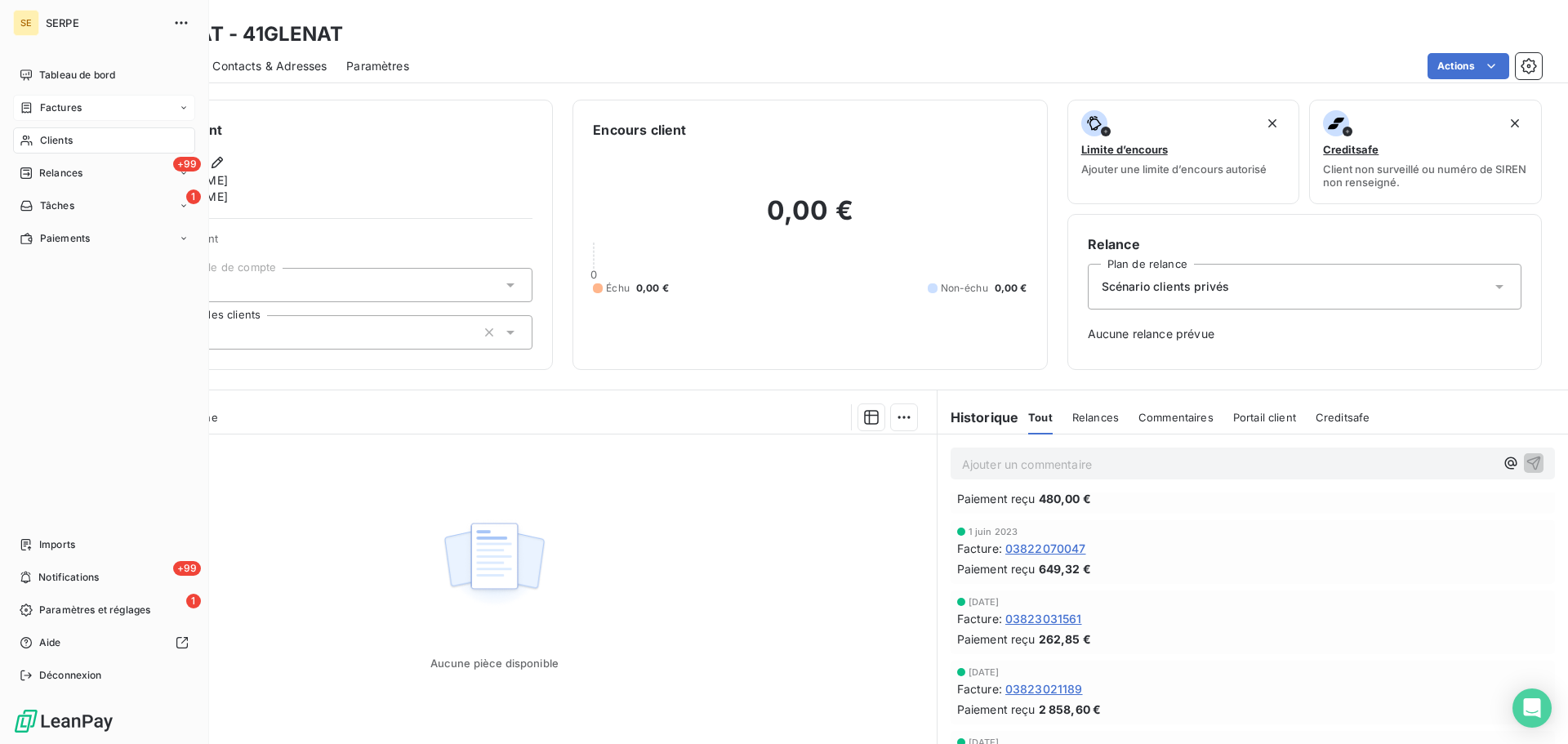
drag, startPoint x: 28, startPoint y: 142, endPoint x: 96, endPoint y: 119, distance: 71.8
click at [29, 142] on icon at bounding box center [25, 141] width 11 height 11
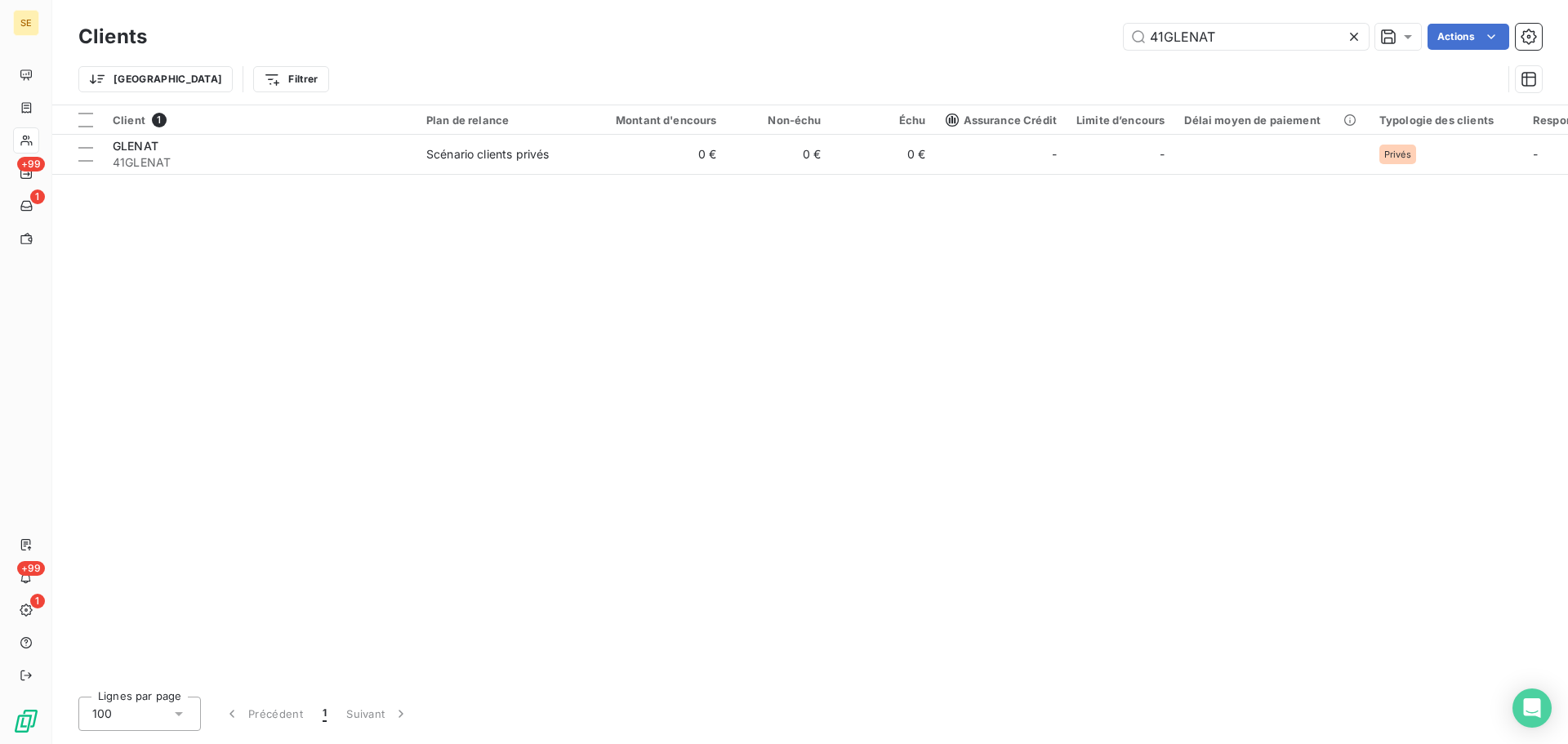
drag, startPoint x: 1230, startPoint y: 37, endPoint x: 1111, endPoint y: 36, distance: 119.0
click at [1111, 36] on div "41GLENAT Actions" at bounding box center [854, 36] width 1376 height 26
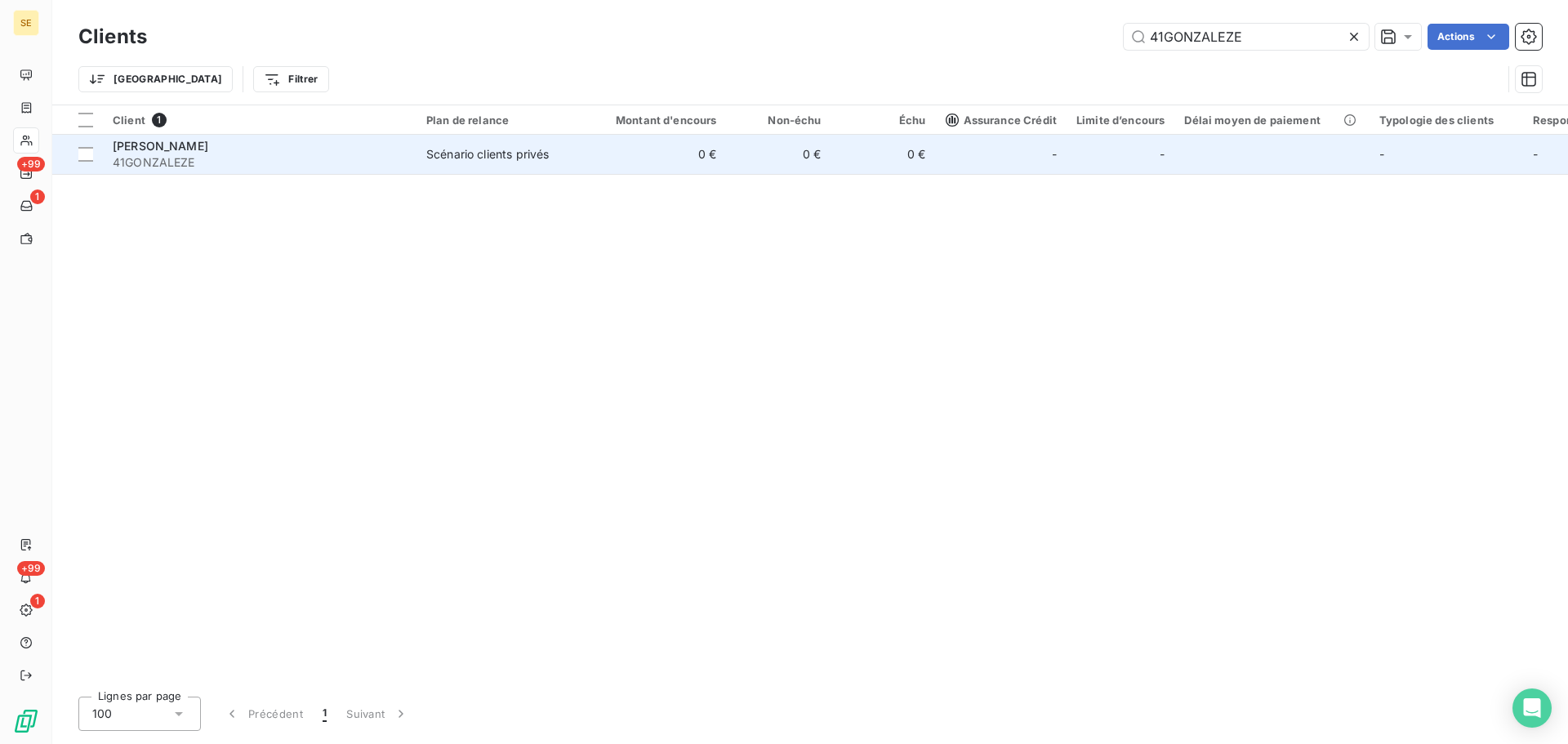
type input "41GONZALEZE"
click at [706, 154] on td "0 €" at bounding box center [657, 154] width 141 height 39
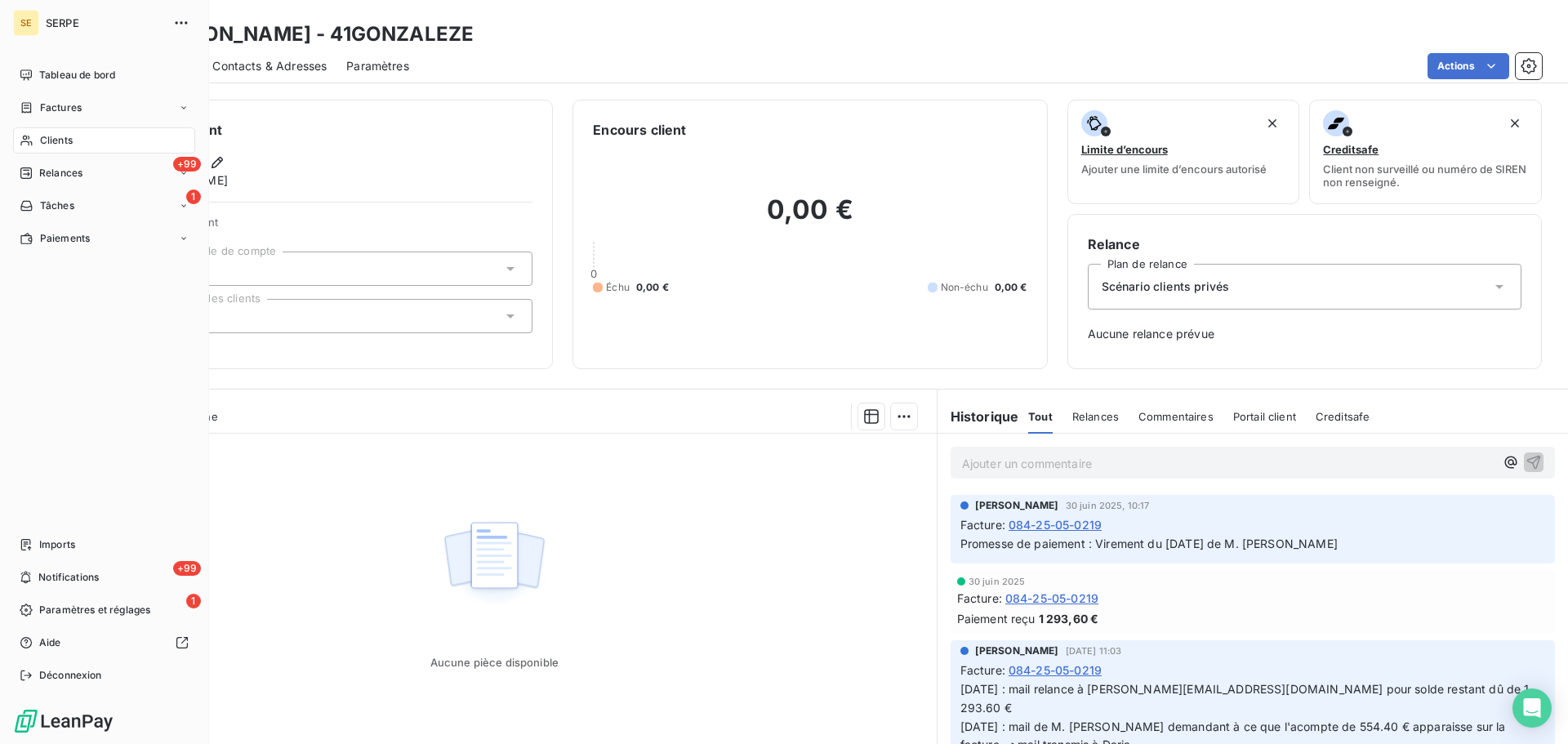
drag, startPoint x: 77, startPoint y: 135, endPoint x: 101, endPoint y: 124, distance: 26.4
click at [78, 135] on div "Clients" at bounding box center [103, 140] width 182 height 26
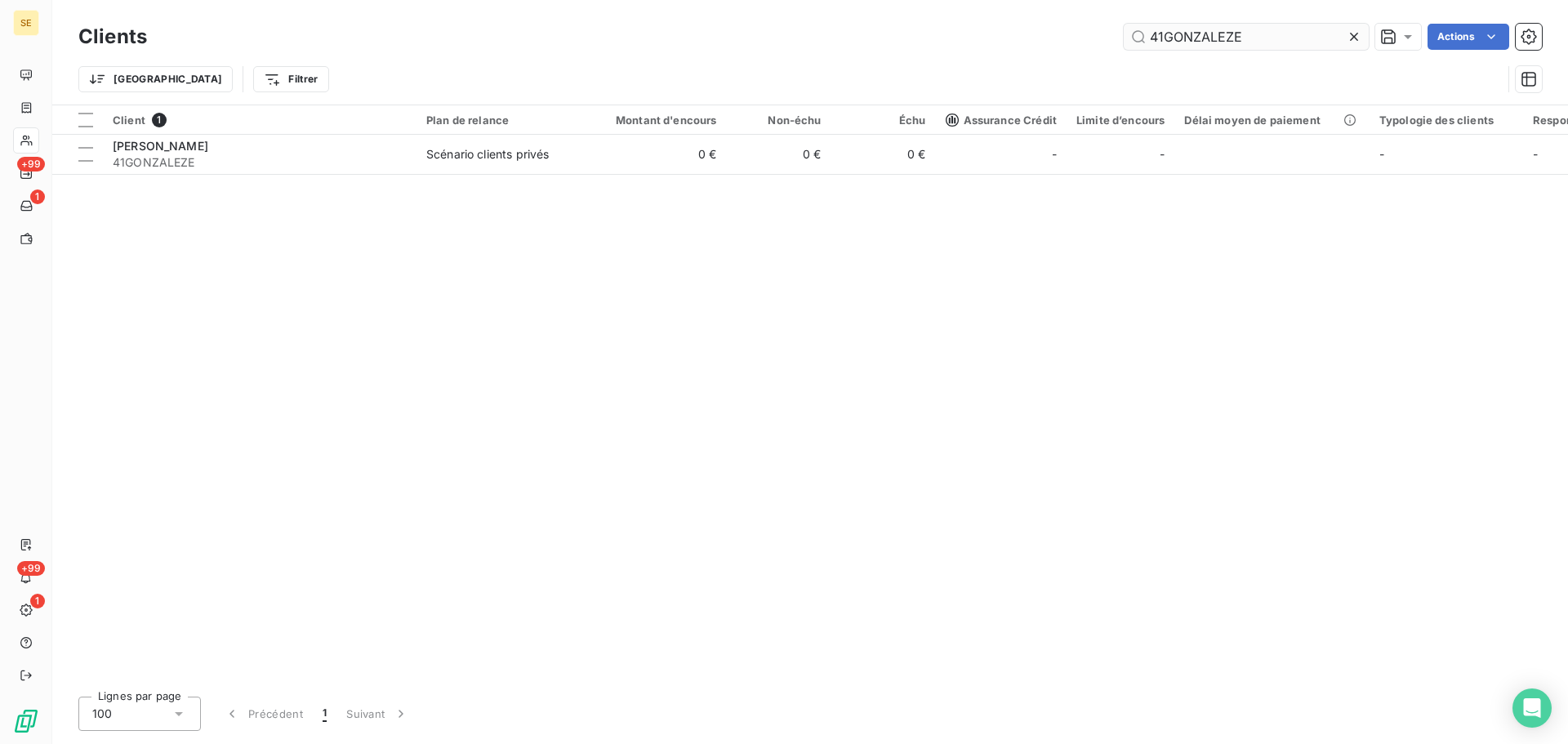
drag, startPoint x: 1271, startPoint y: 33, endPoint x: 1165, endPoint y: 32, distance: 106.0
click at [1173, 32] on input "41GONZALEZE" at bounding box center [1246, 36] width 245 height 26
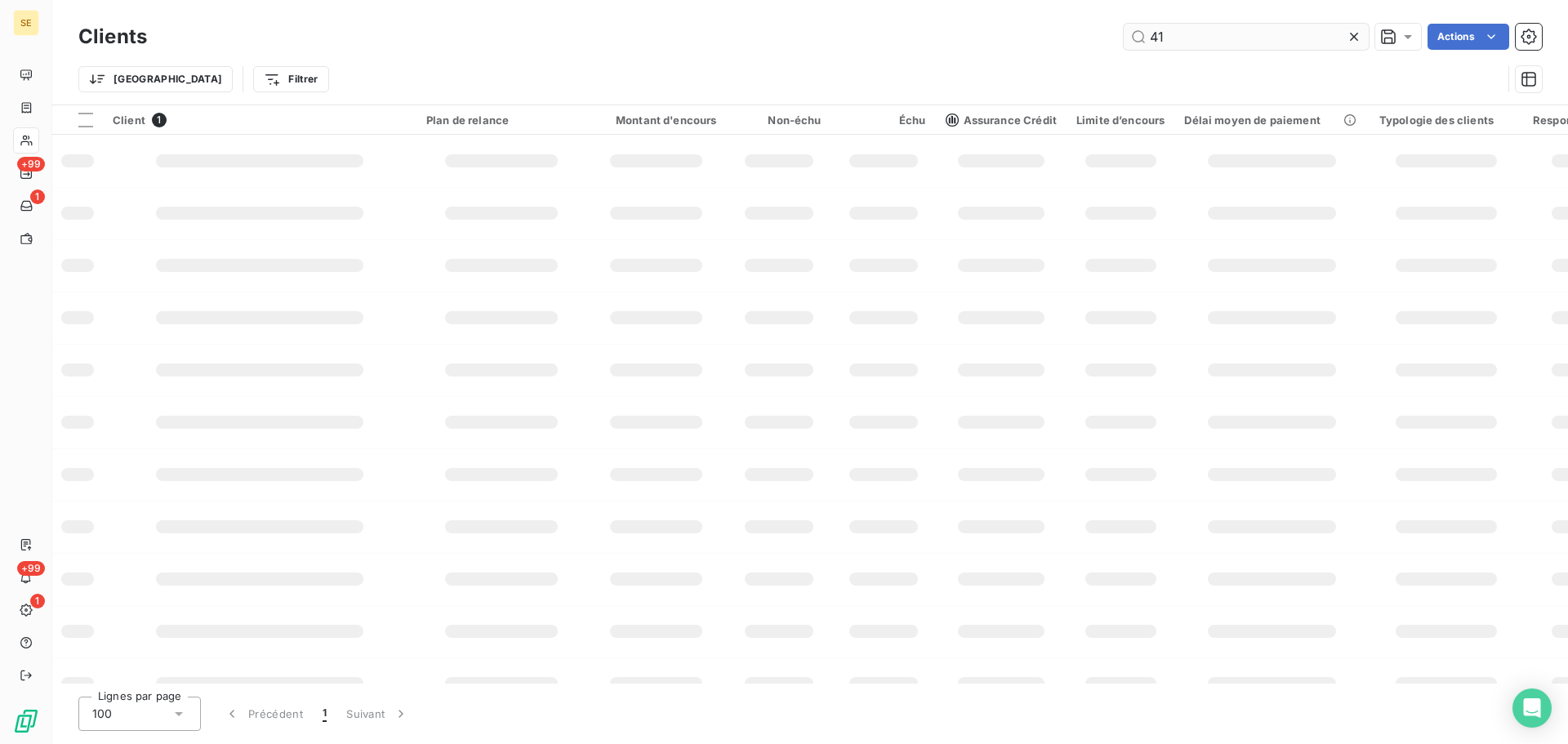
type input "4"
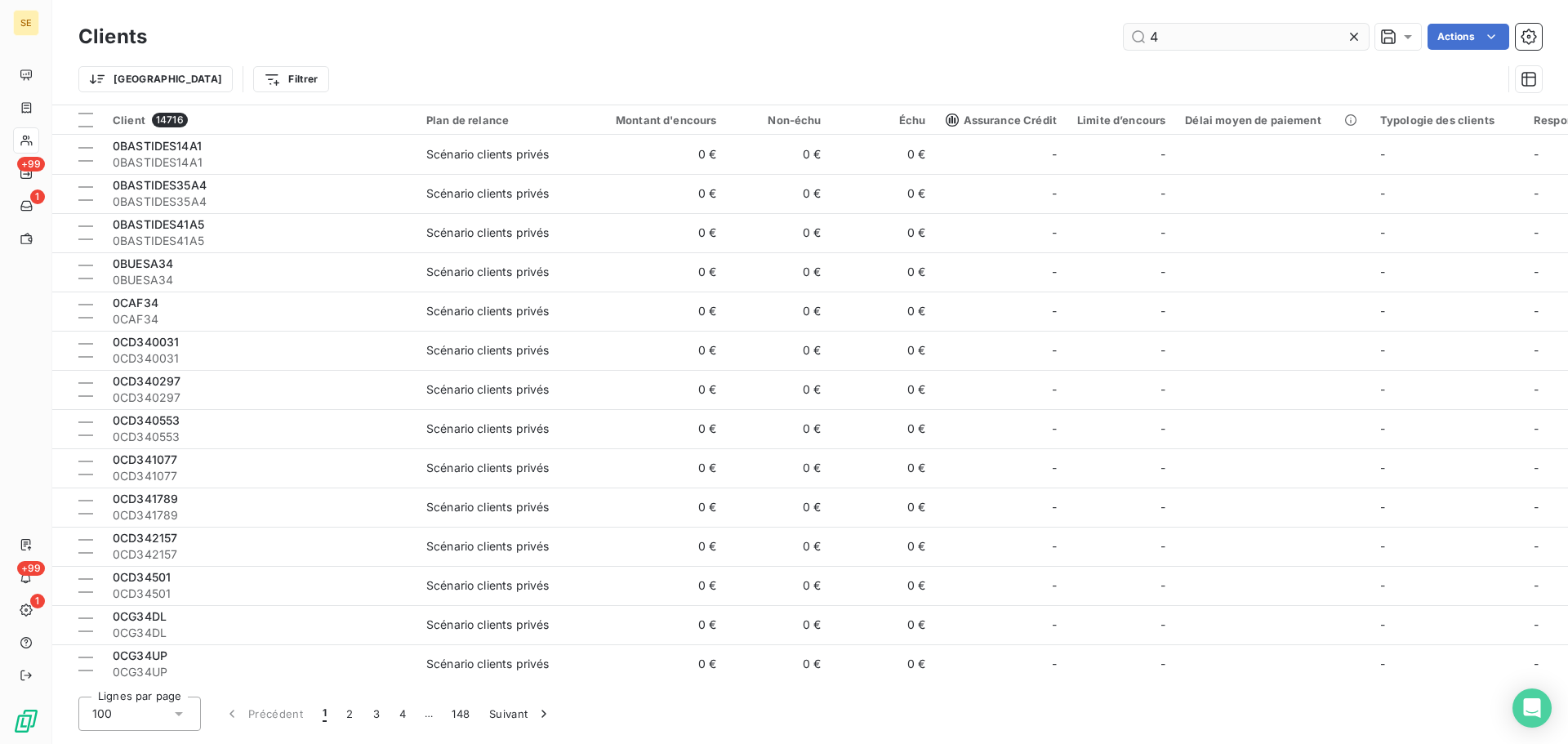
drag, startPoint x: 1207, startPoint y: 41, endPoint x: 1165, endPoint y: 37, distance: 42.2
click at [1165, 37] on input "4" at bounding box center [1246, 36] width 245 height 26
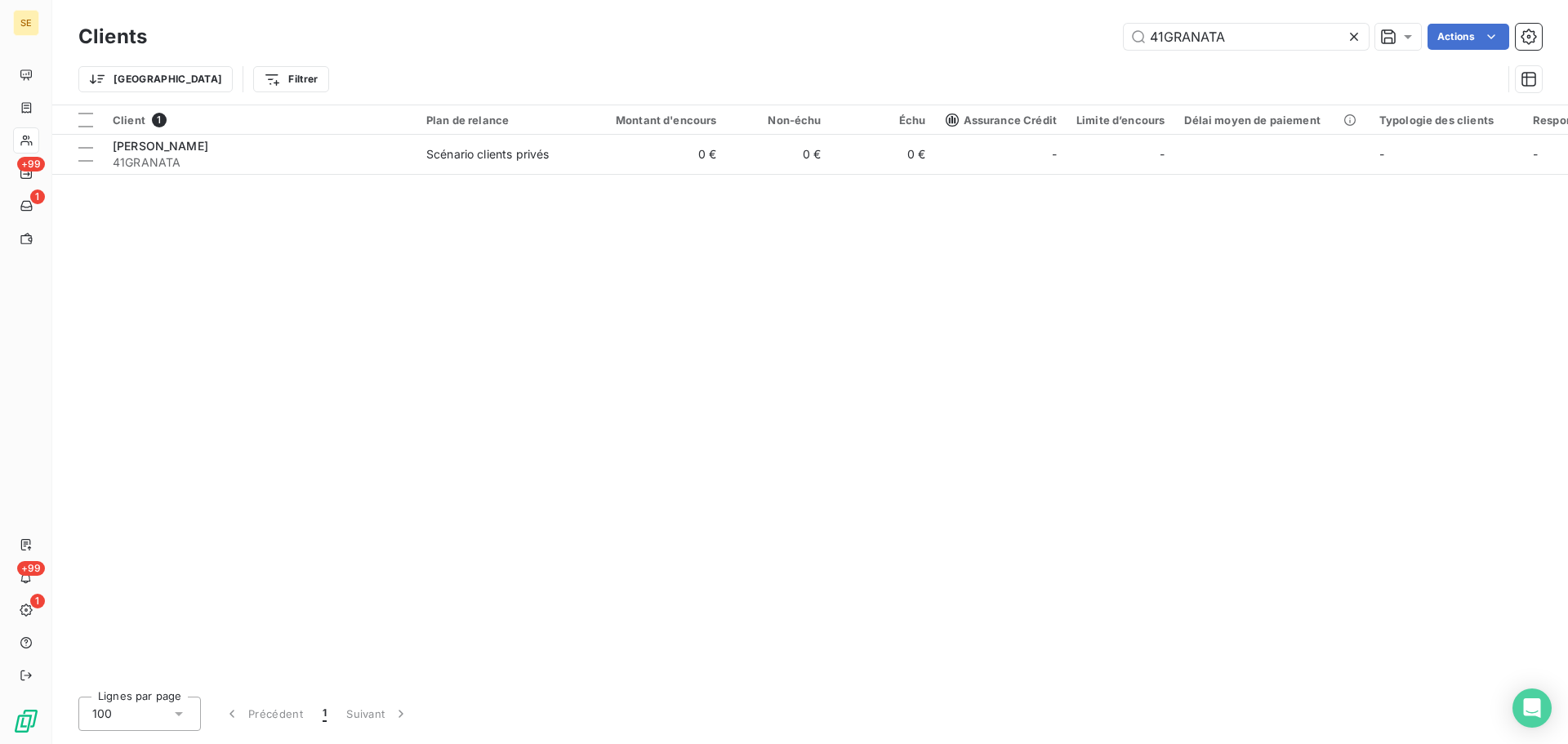
type input "41GRANATA"
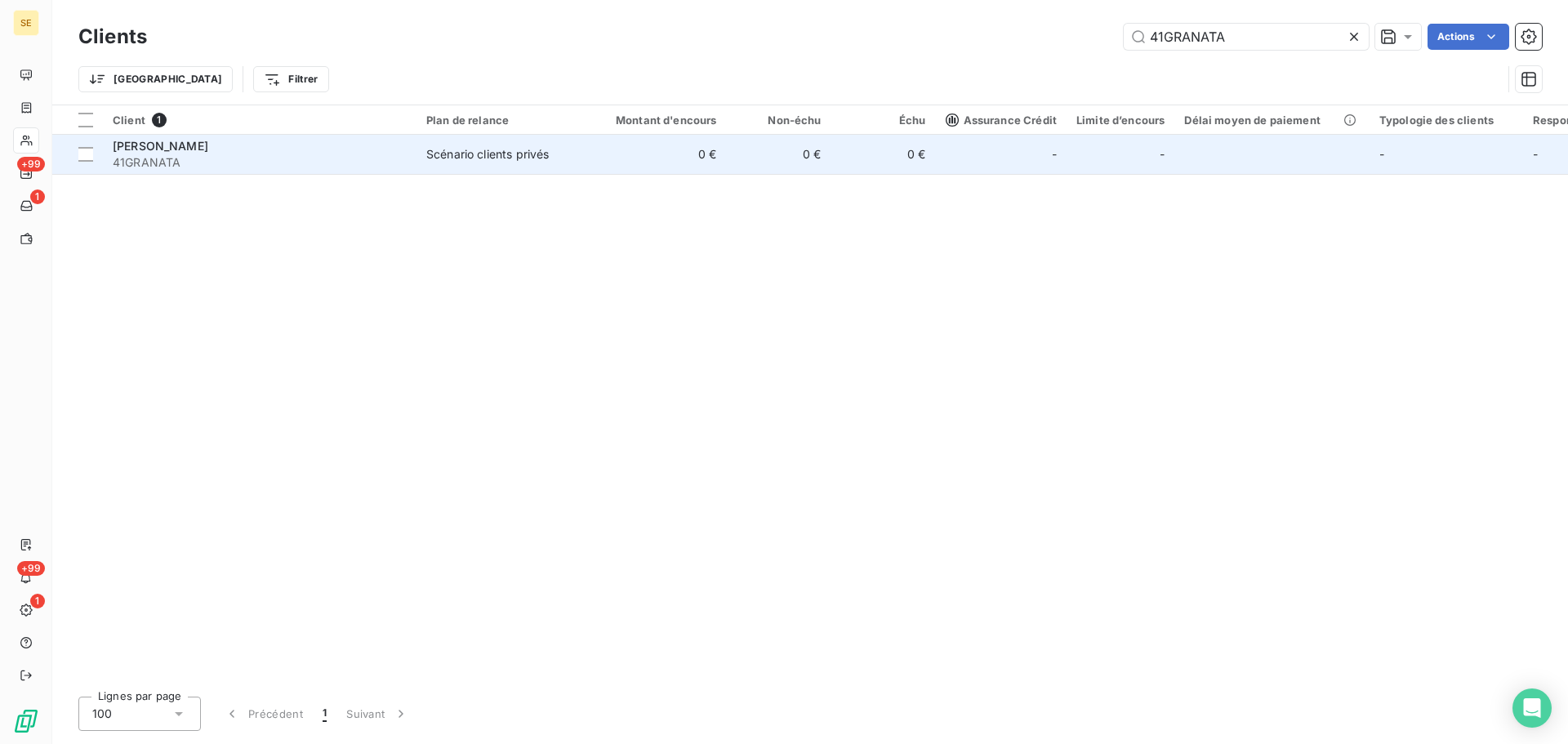
click at [622, 153] on td "0 €" at bounding box center [657, 154] width 141 height 39
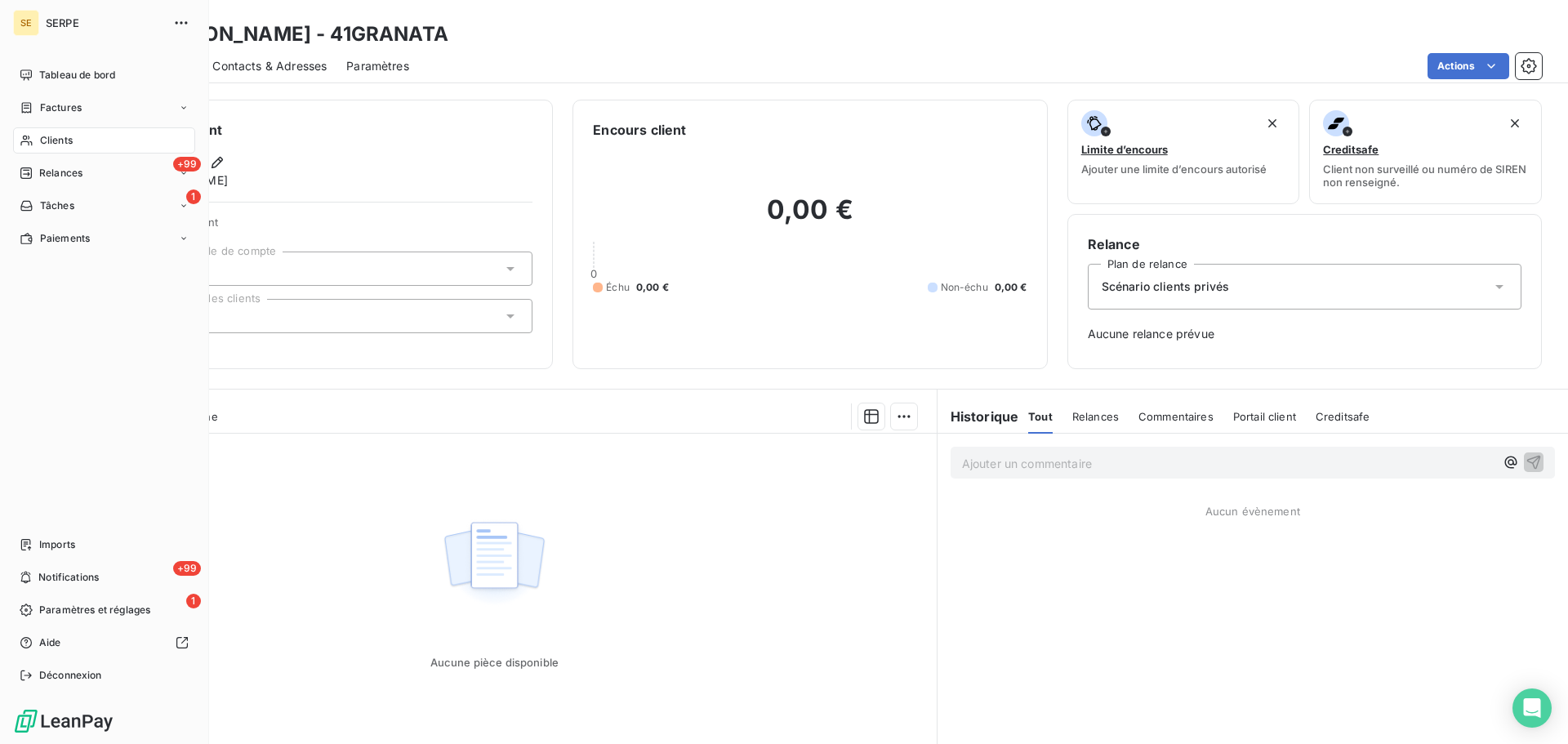
click at [34, 141] on div "Clients" at bounding box center [103, 140] width 182 height 26
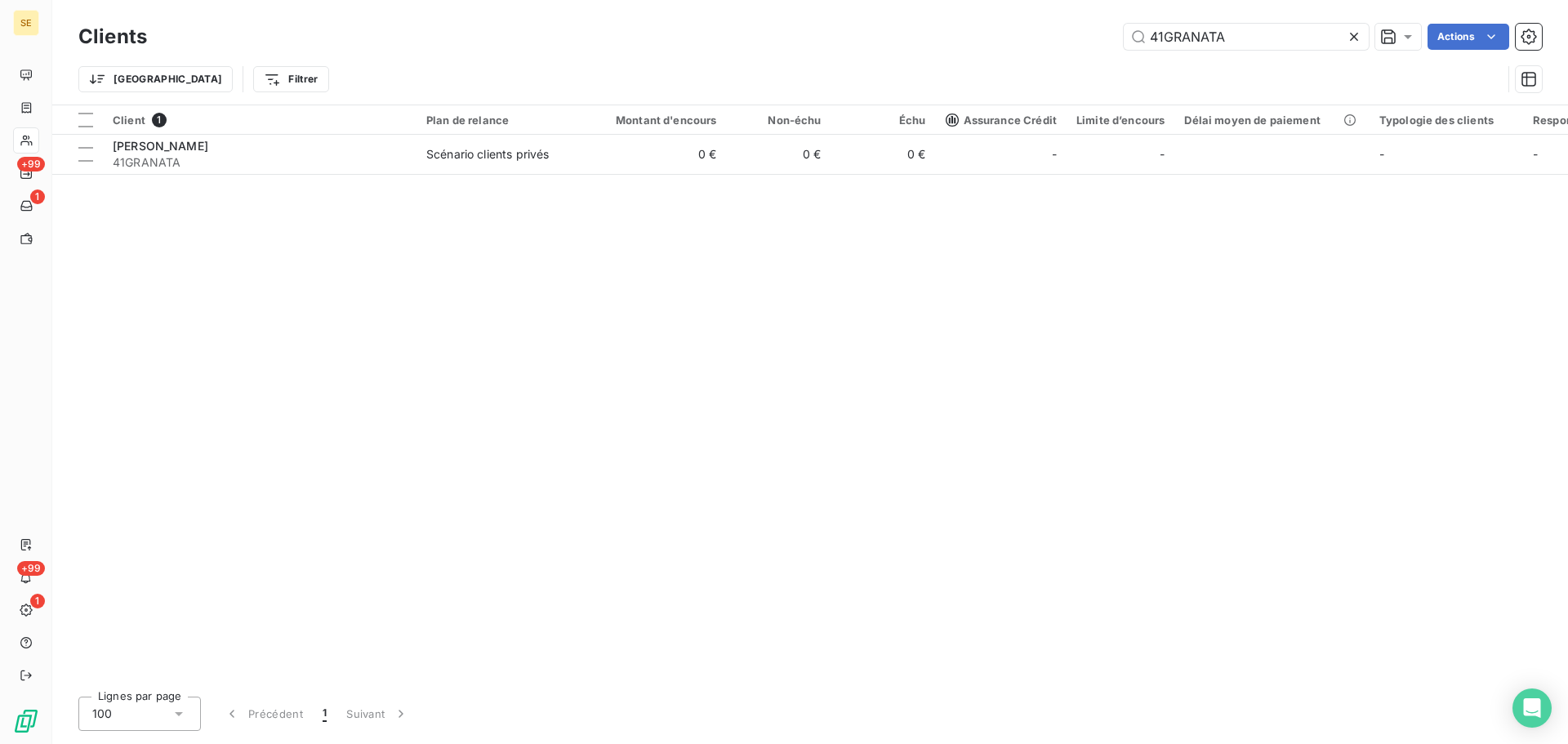
drag, startPoint x: 1231, startPoint y: 43, endPoint x: 1111, endPoint y: 53, distance: 120.4
click at [1132, 45] on input "41GRANATA" at bounding box center [1246, 36] width 245 height 26
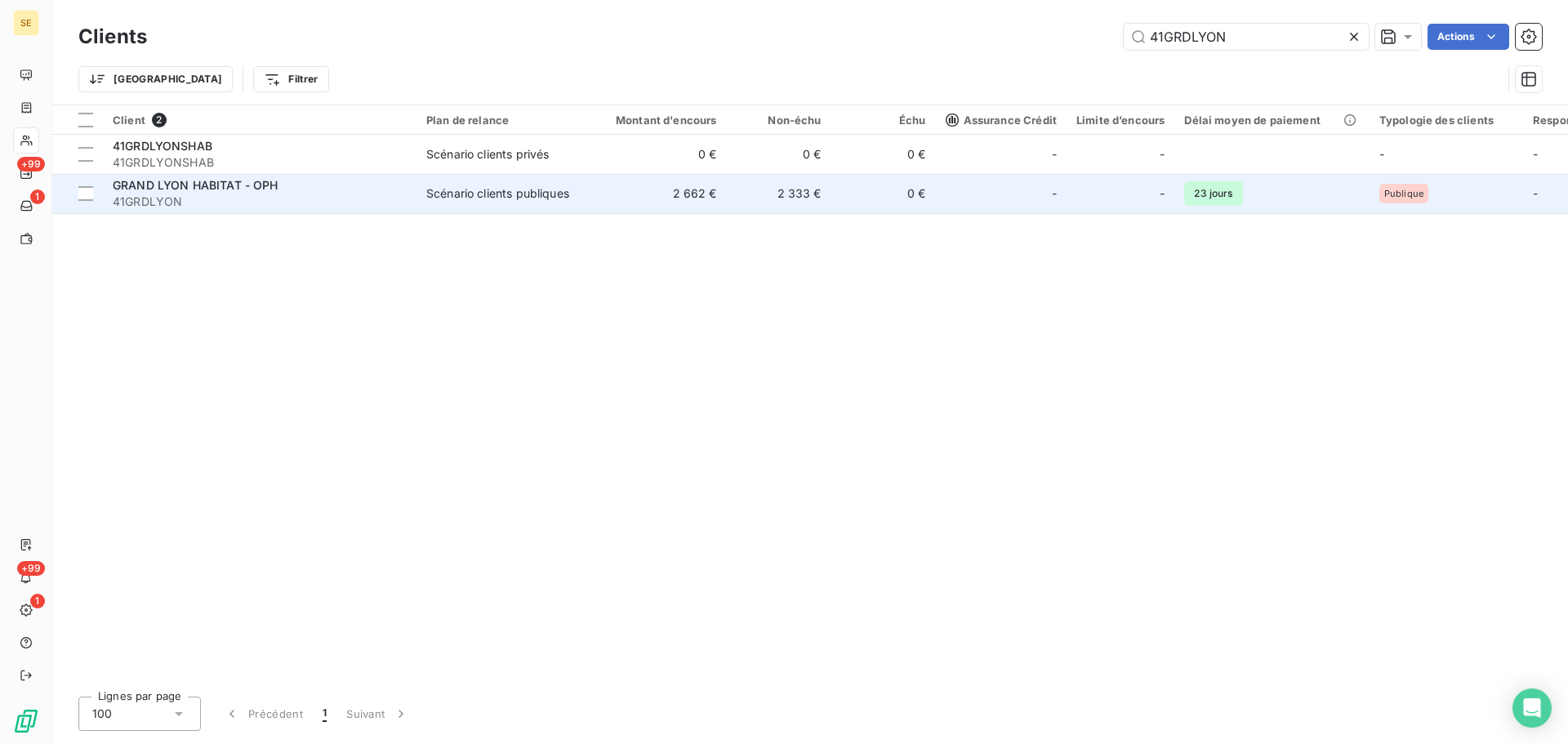
type input "41GRDLYON"
click at [491, 203] on td "Scénario clients publiques" at bounding box center [502, 193] width 170 height 39
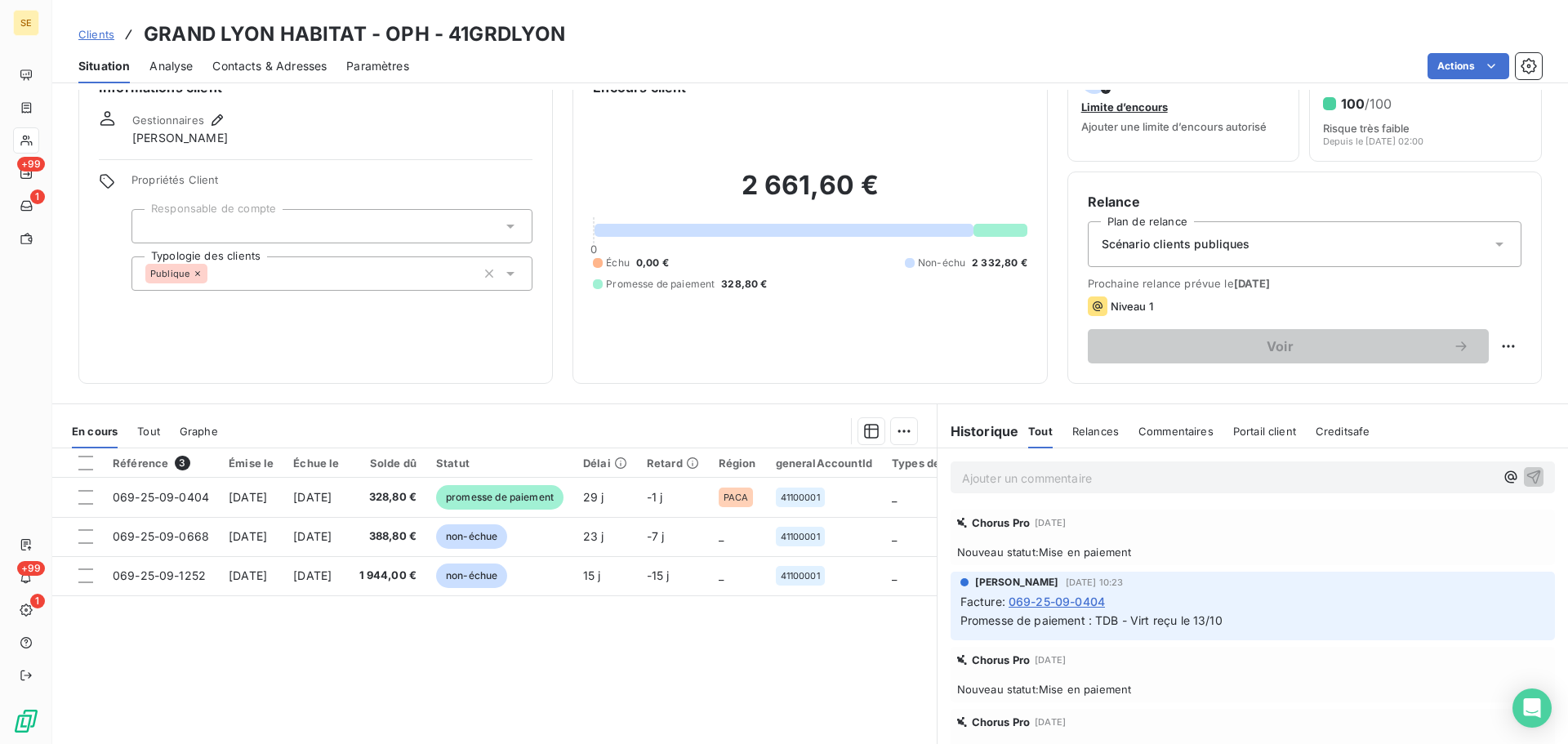
scroll to position [110, 0]
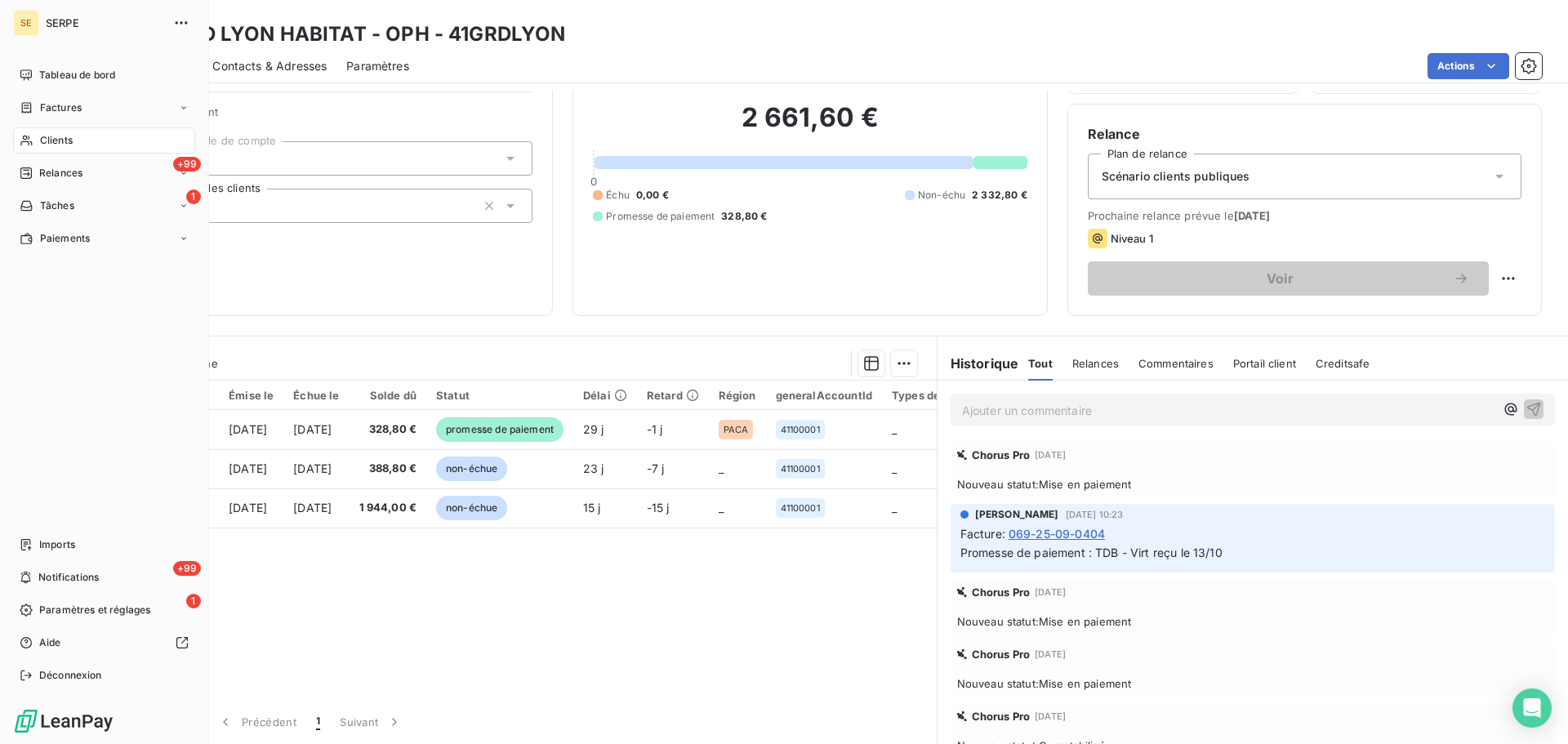
click at [65, 130] on div "Clients" at bounding box center [103, 140] width 182 height 26
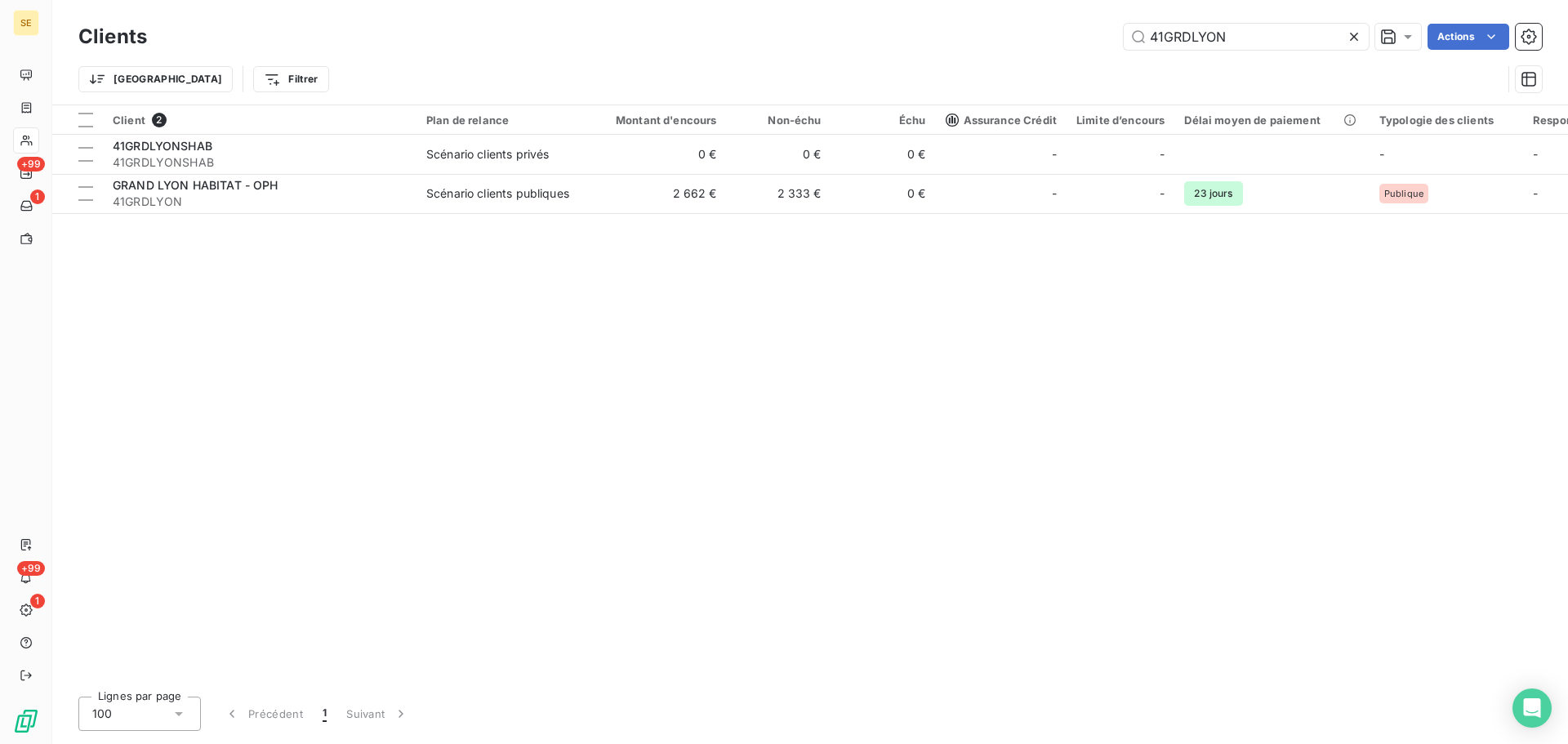
drag, startPoint x: 1262, startPoint y: 38, endPoint x: 1065, endPoint y: 38, distance: 197.0
click at [1065, 38] on div "41GRDLYON Actions" at bounding box center [854, 36] width 1376 height 26
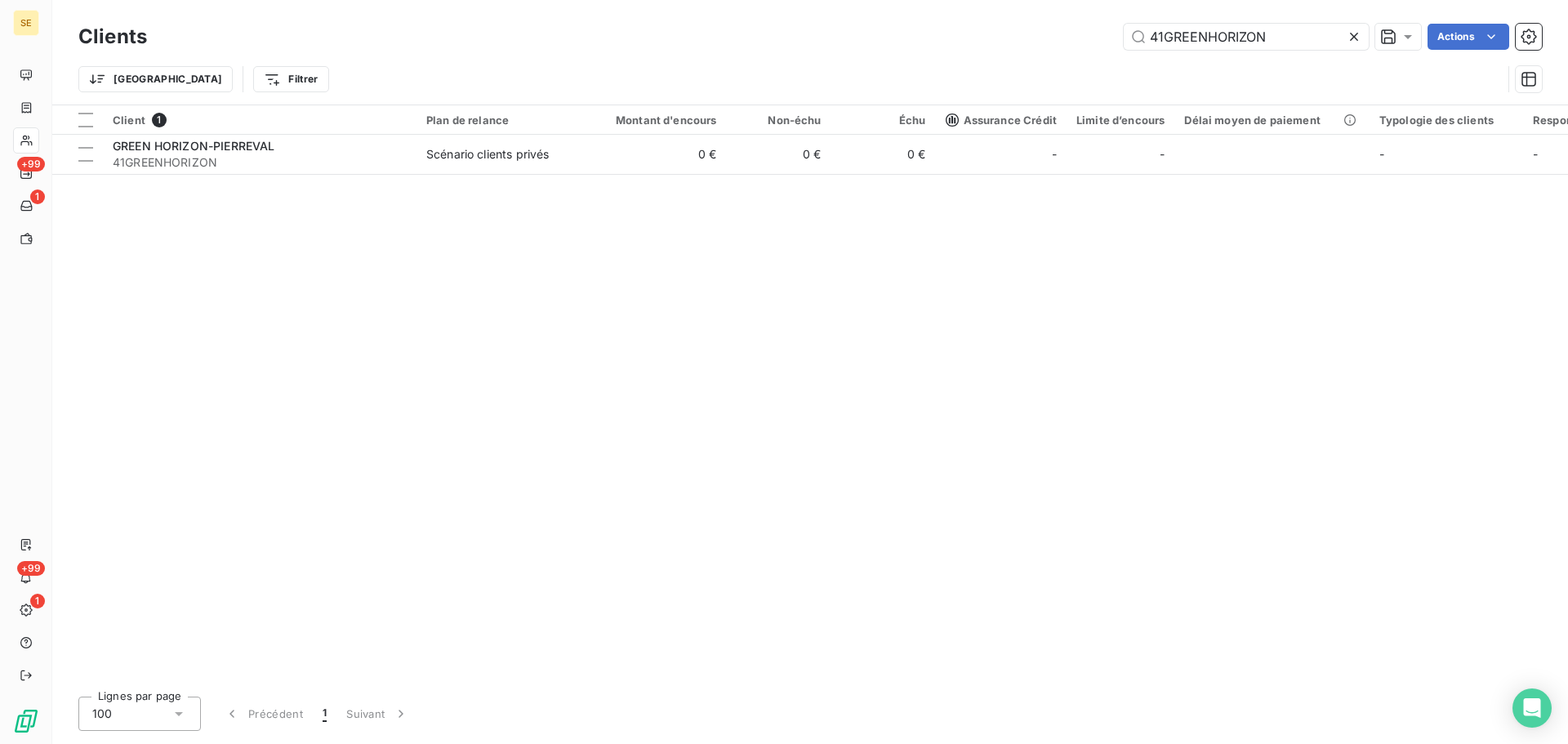
type input "41GREENHORIZON"
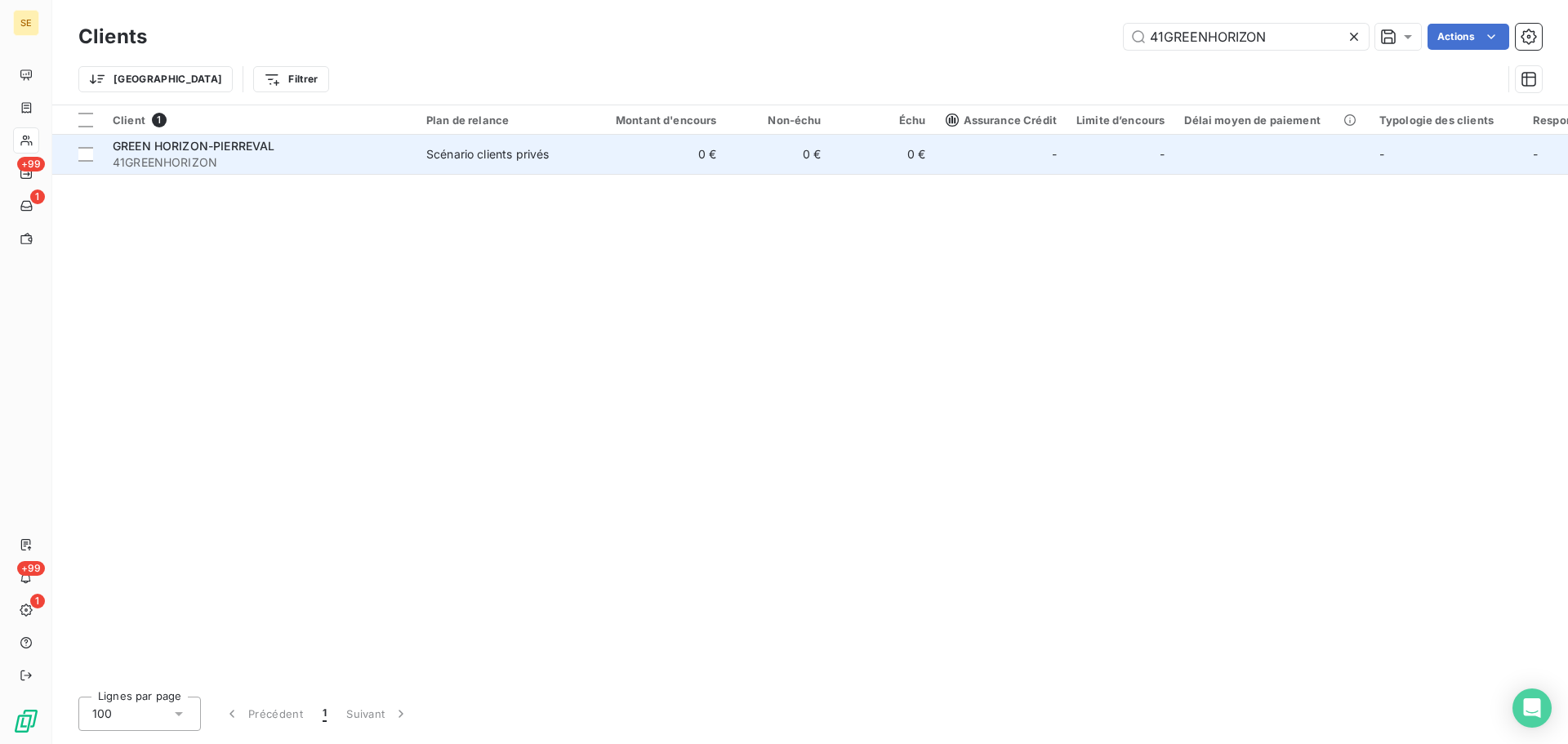
drag, startPoint x: 137, startPoint y: 142, endPoint x: 127, endPoint y: 166, distance: 26.0
click at [137, 142] on span "GREEN HORIZON-PIERREVAL" at bounding box center [193, 146] width 162 height 14
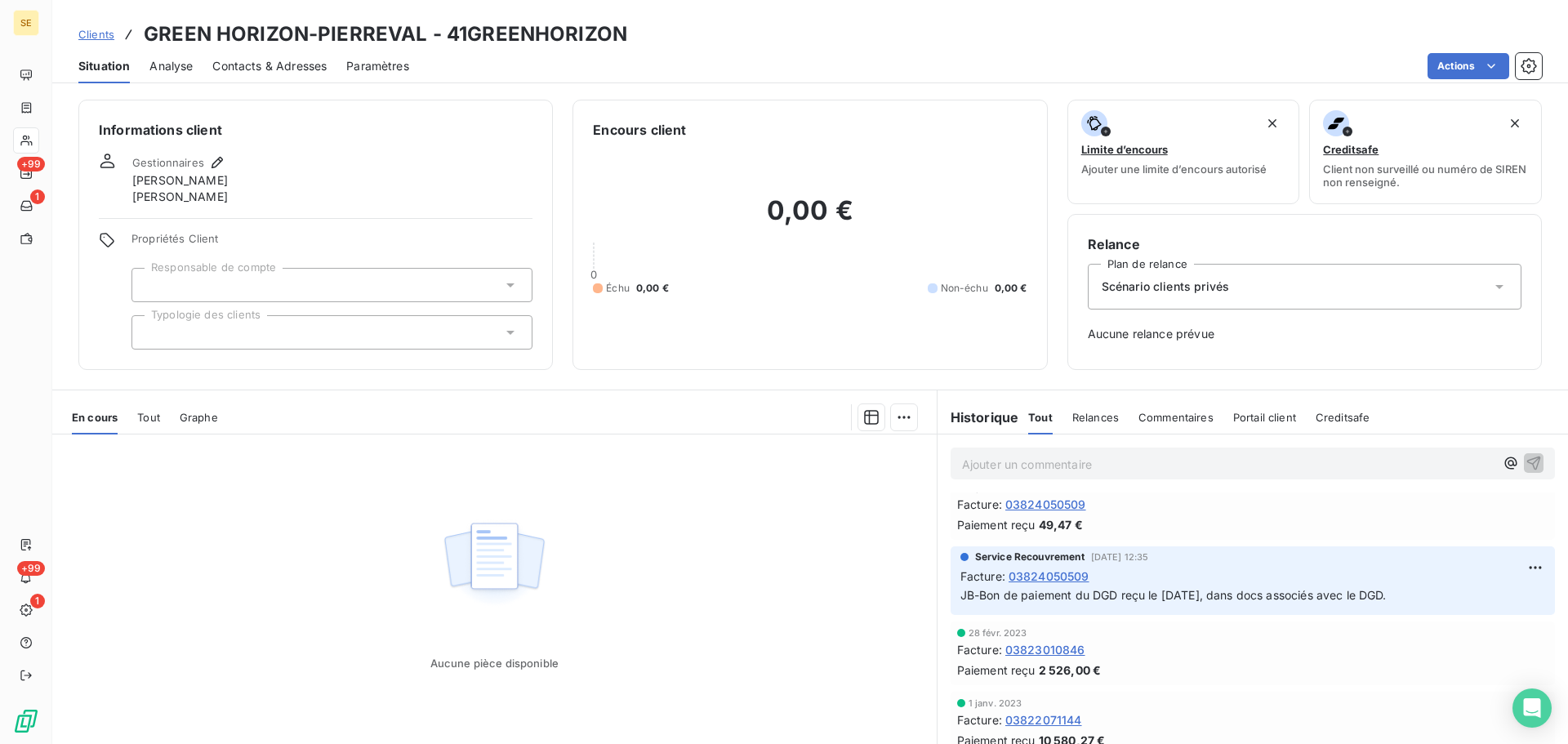
scroll to position [436, 0]
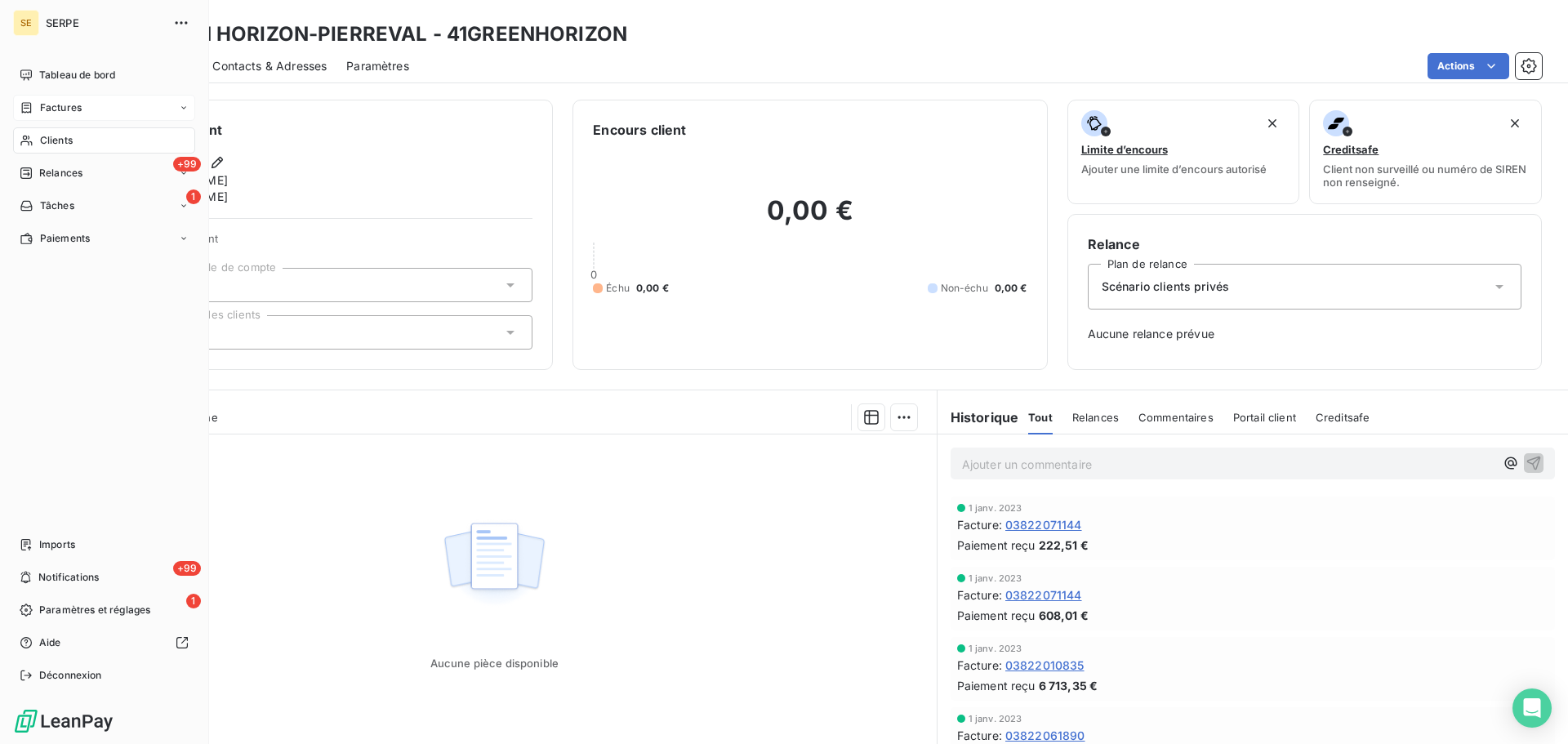
drag, startPoint x: 32, startPoint y: 146, endPoint x: 110, endPoint y: 108, distance: 86.8
click at [32, 146] on icon at bounding box center [25, 141] width 11 height 11
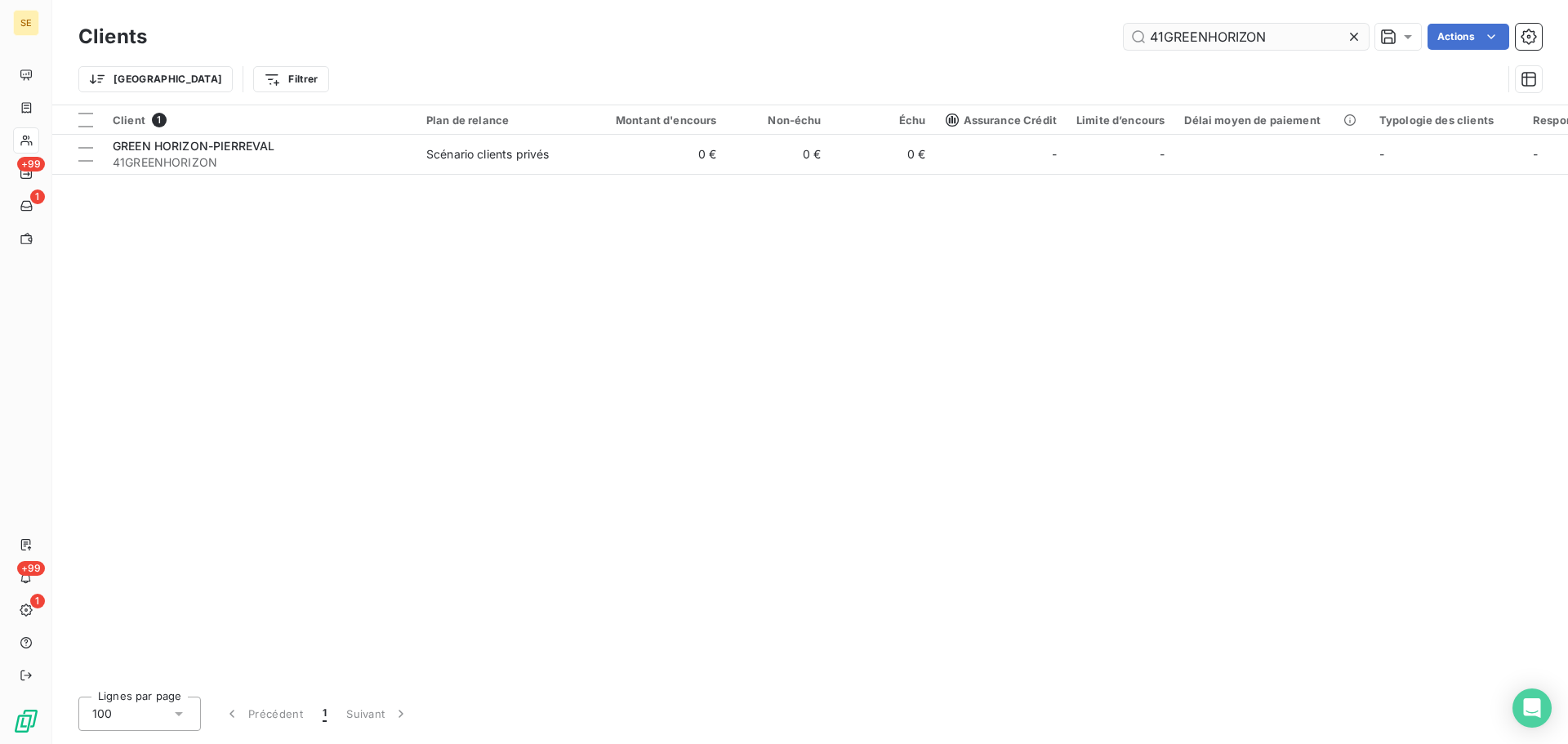
click at [1284, 42] on input "41GREENHORIZON" at bounding box center [1246, 36] width 245 height 26
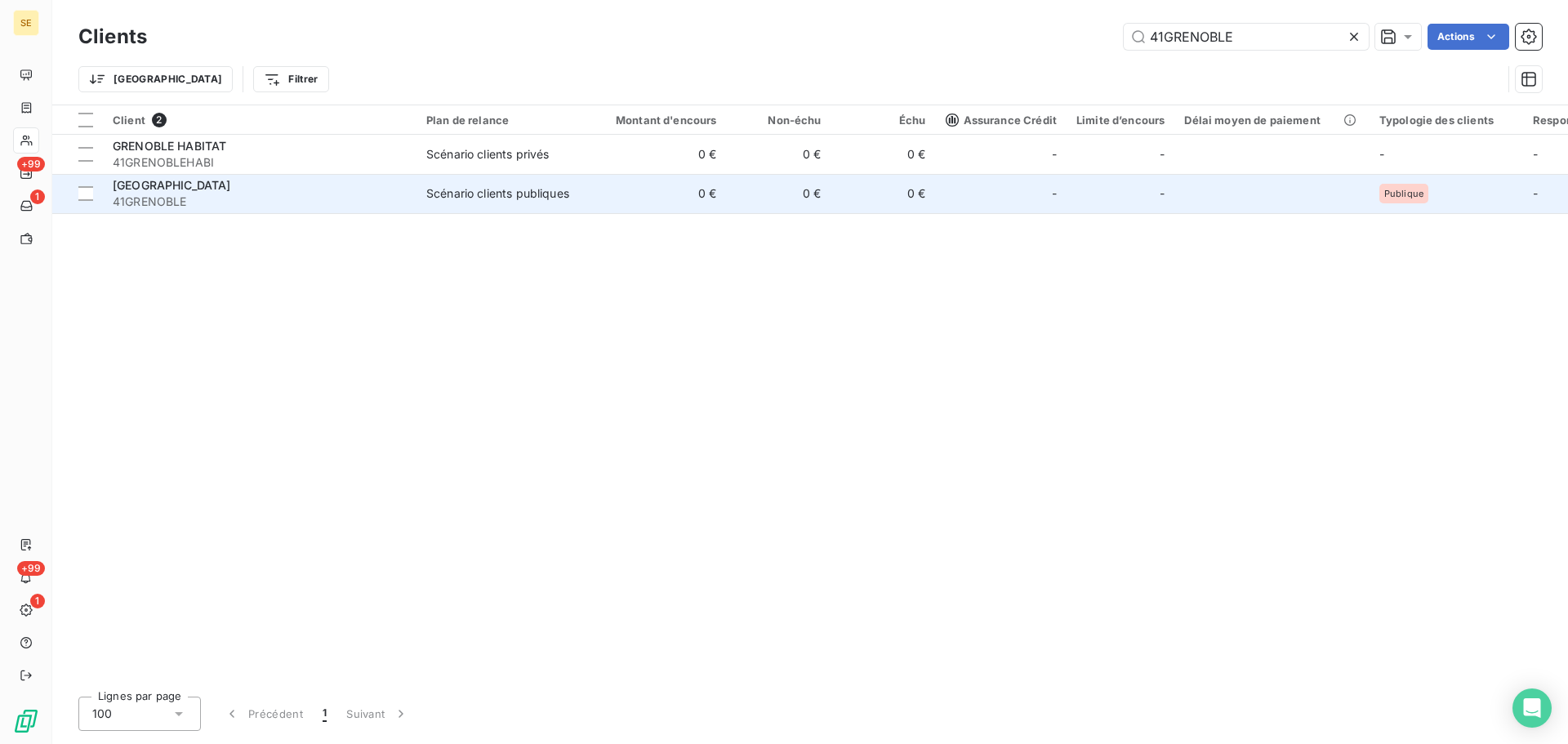
type input "41GRENOBLE"
click at [388, 206] on span "41GRENOBLE" at bounding box center [259, 201] width 294 height 16
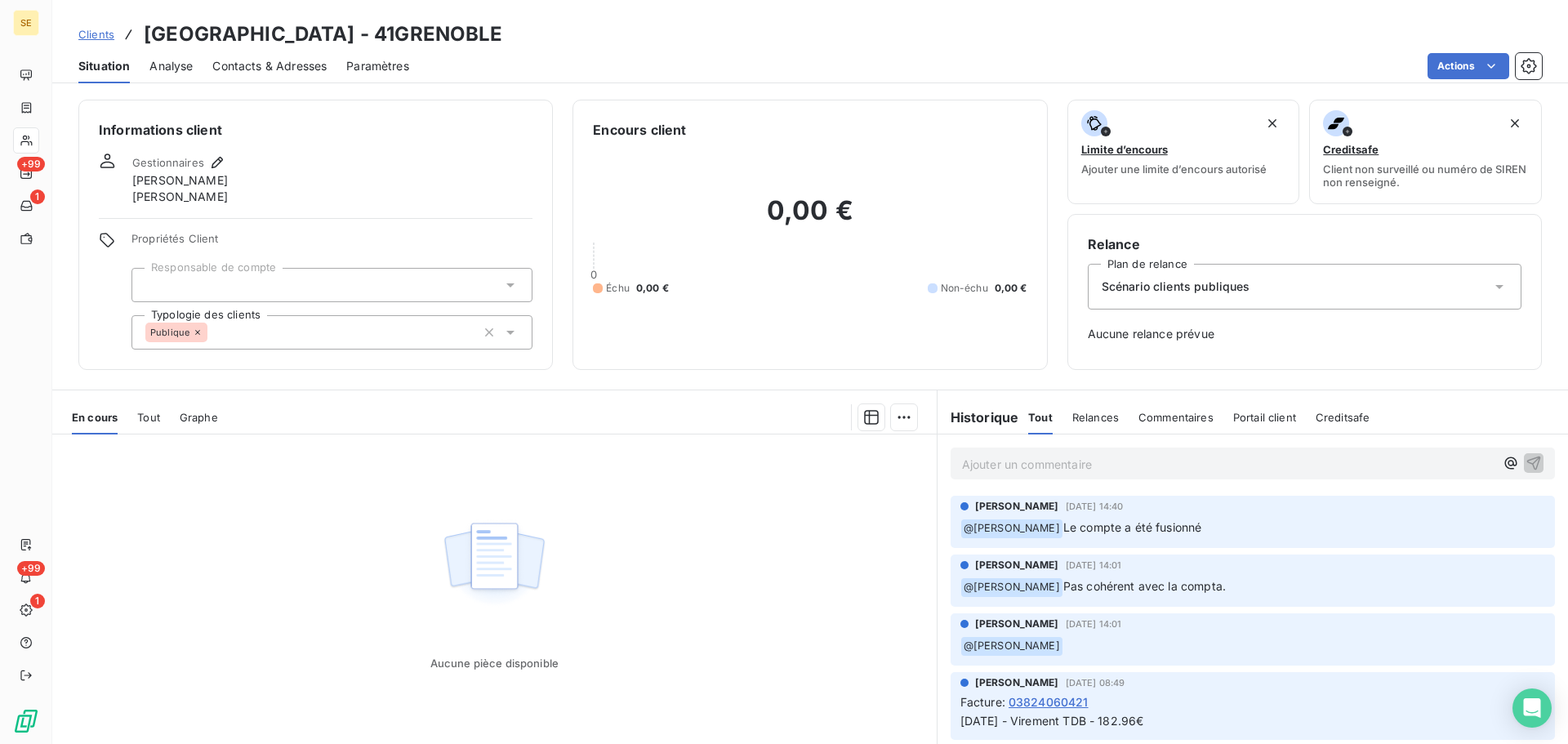
click at [1204, 708] on div "Facture : 03824060421" at bounding box center [1253, 702] width 585 height 17
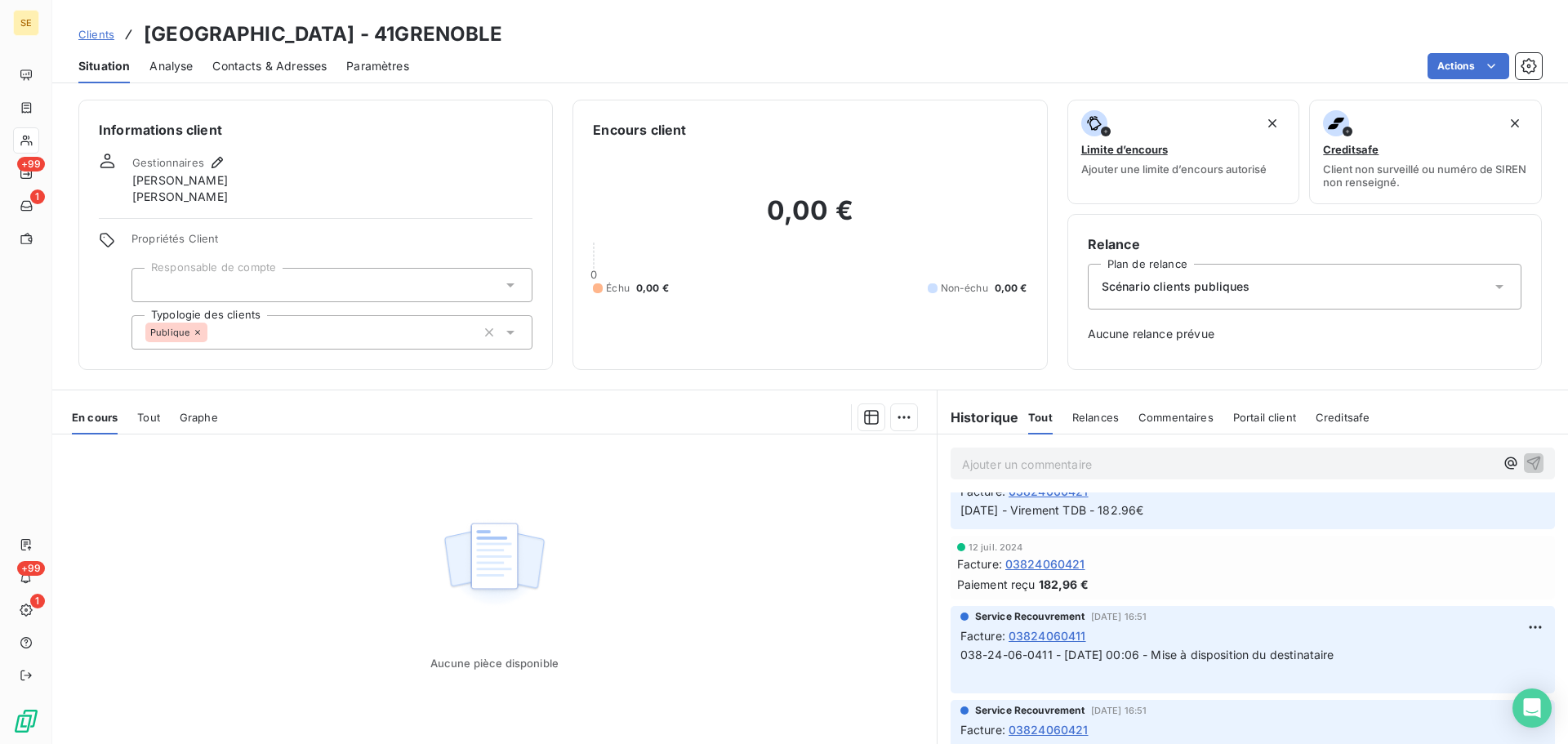
scroll to position [436, 0]
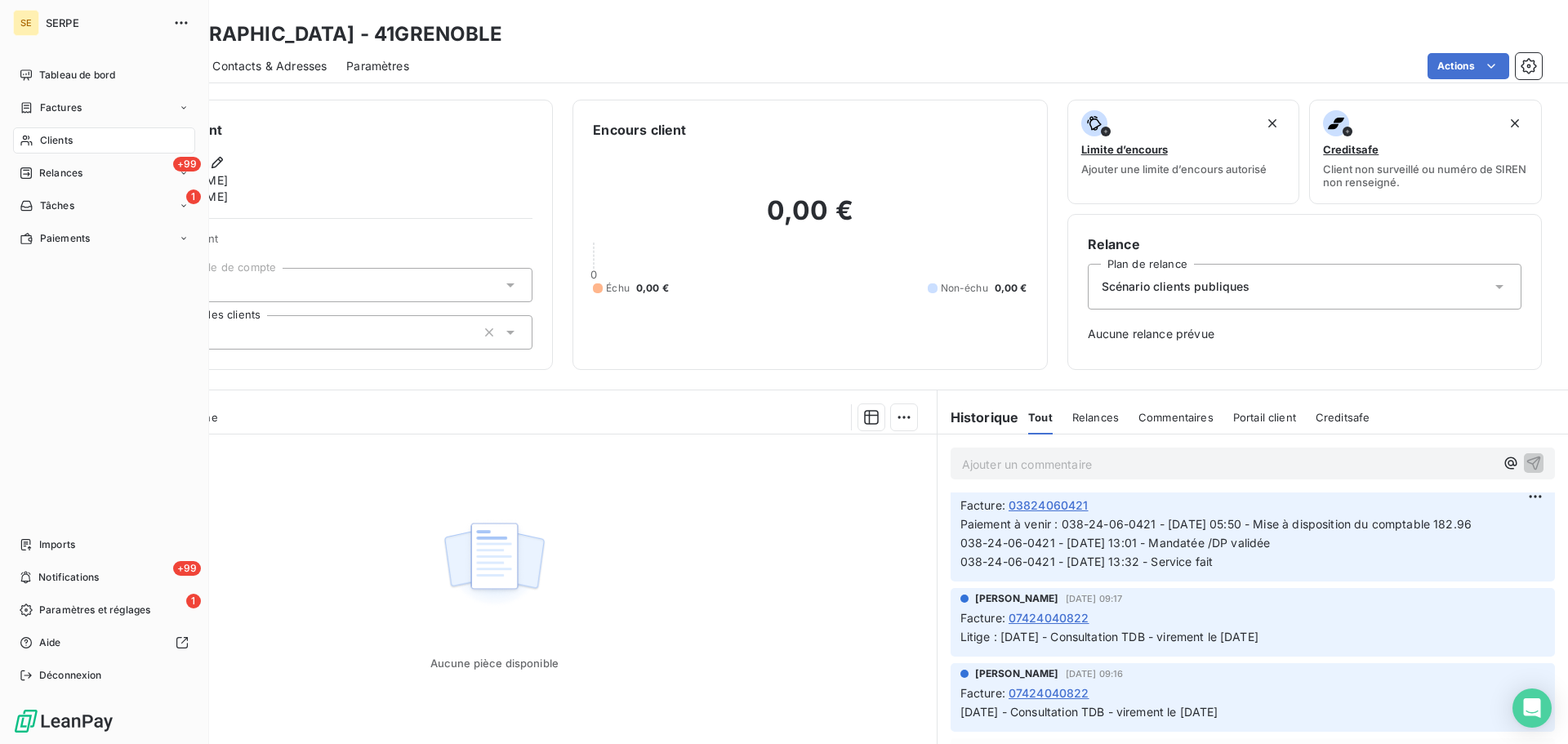
click at [55, 130] on div "Clients" at bounding box center [103, 140] width 182 height 26
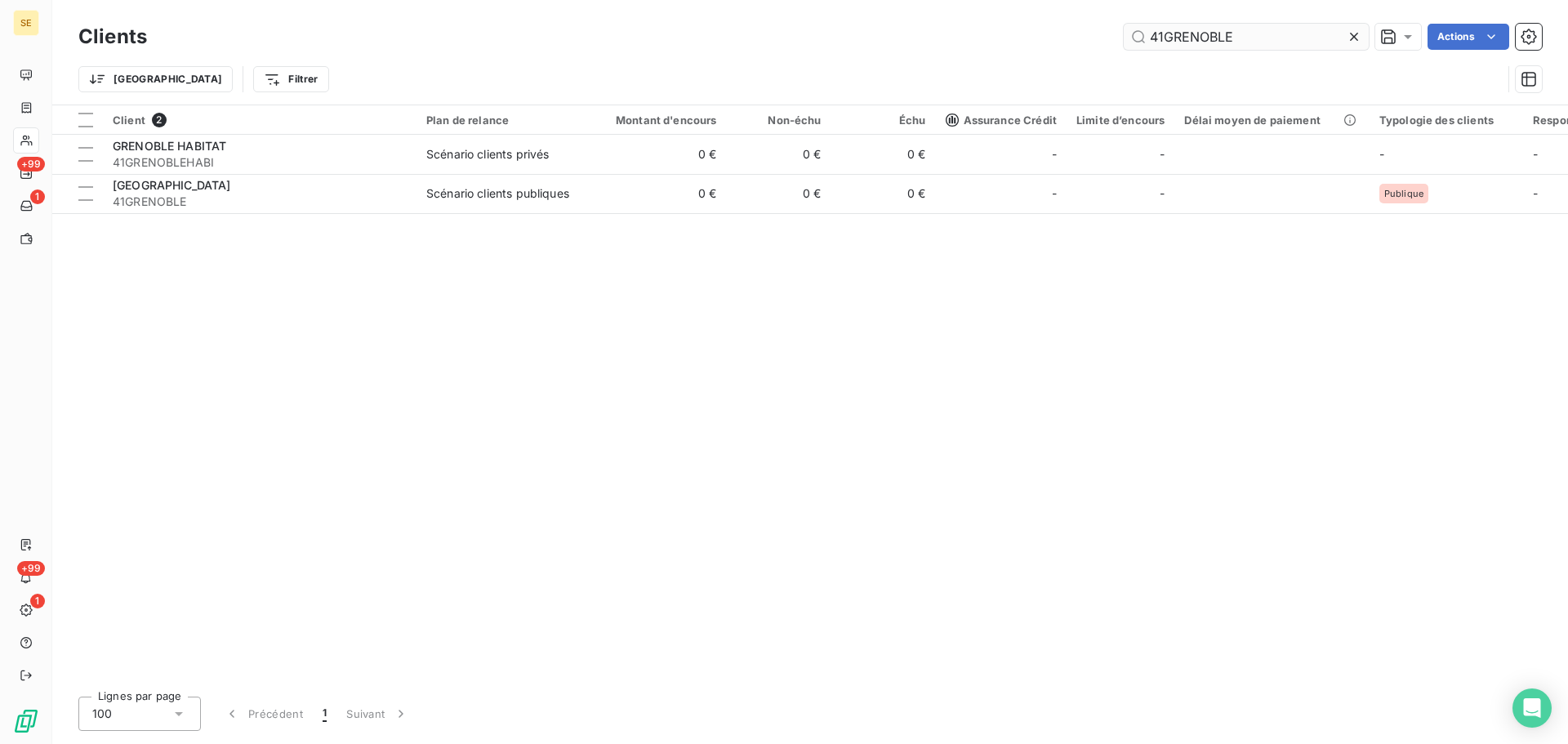
drag, startPoint x: 1259, startPoint y: 33, endPoint x: 1146, endPoint y: 38, distance: 113.1
click at [1149, 39] on input "41GRENOBLE" at bounding box center [1246, 36] width 245 height 26
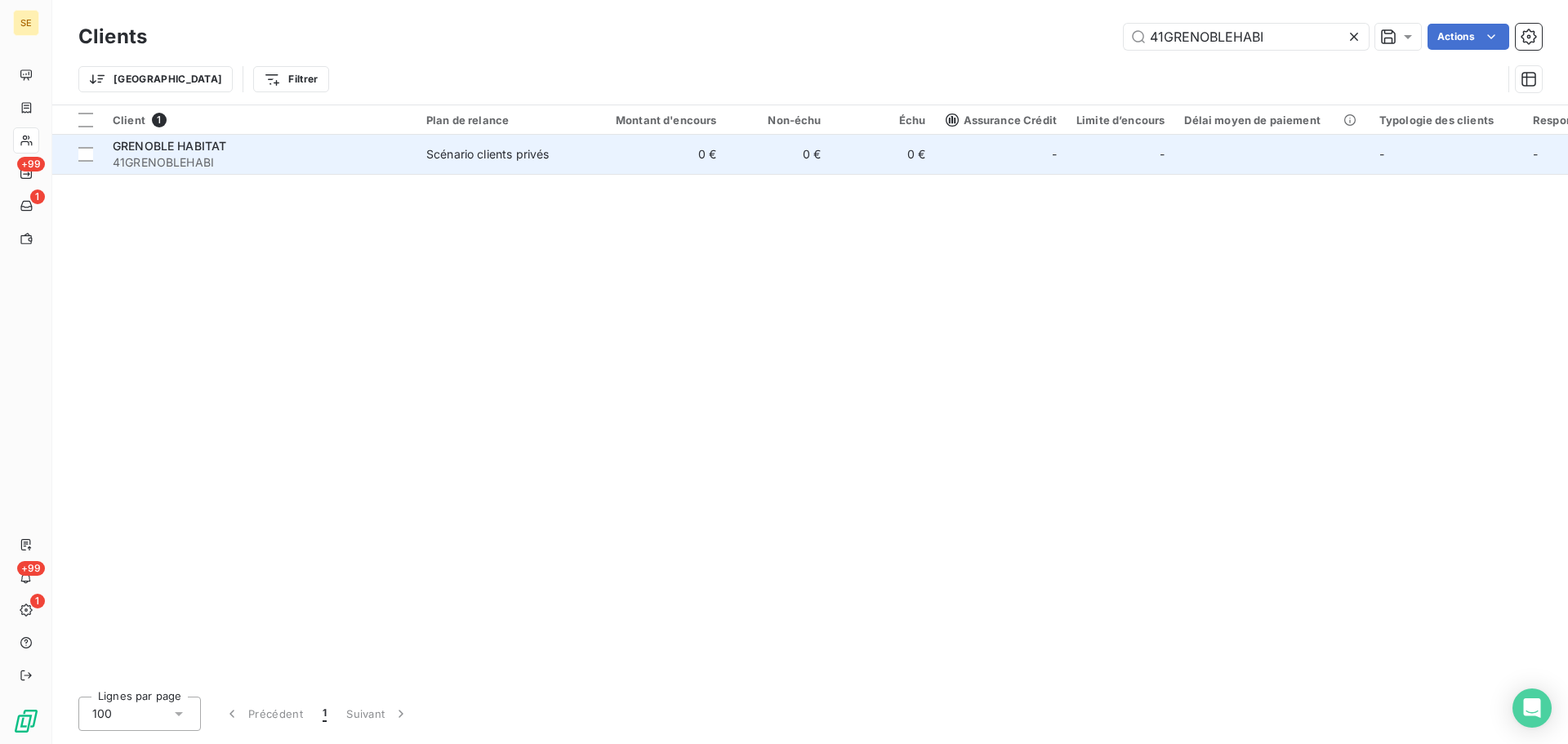
type input "41GRENOBLEHABI"
click at [559, 159] on span "Scénario clients privés" at bounding box center [501, 154] width 150 height 16
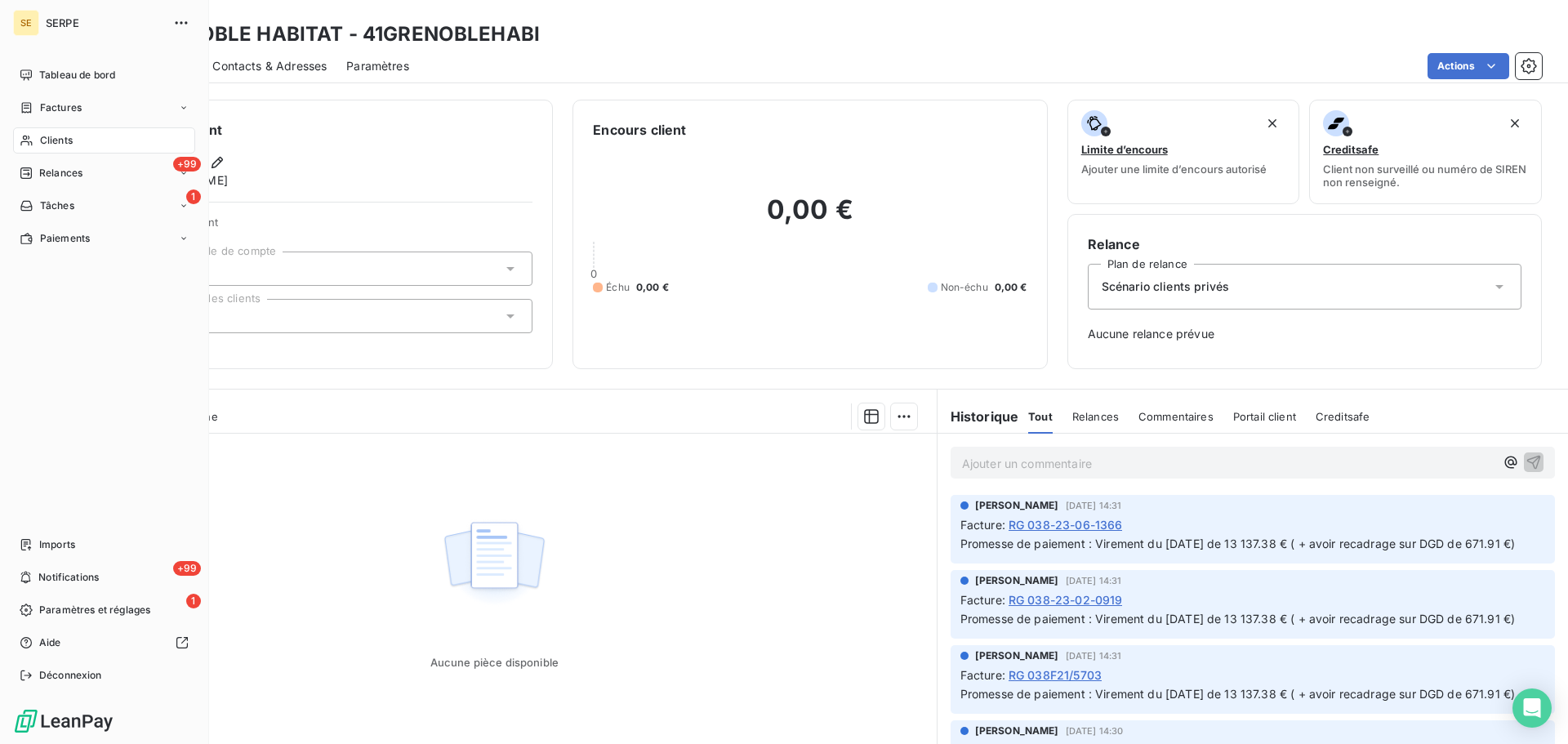
click at [65, 139] on span "Clients" at bounding box center [56, 140] width 33 height 14
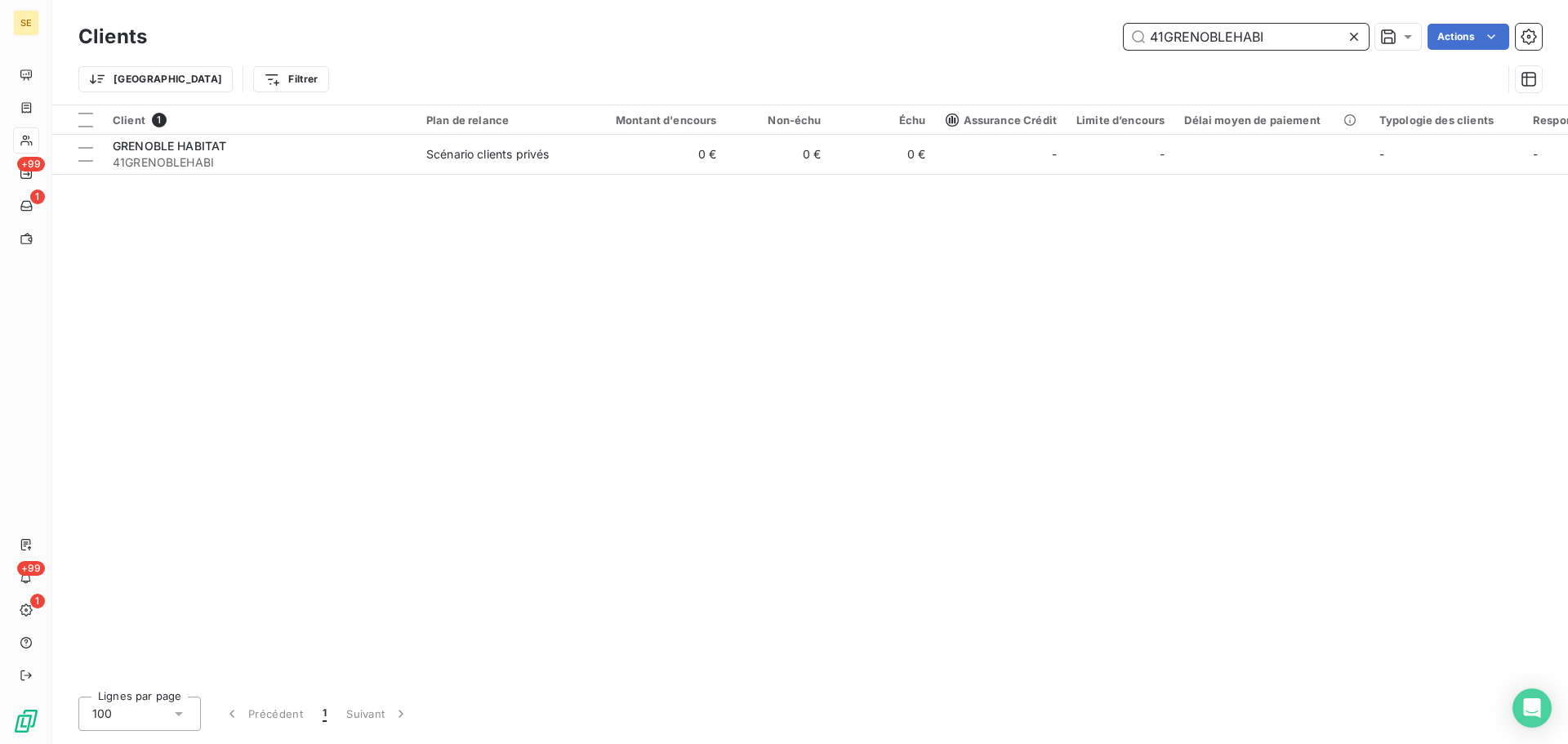
click at [1269, 42] on input "41GRENOBLEHABI" at bounding box center [1246, 36] width 245 height 26
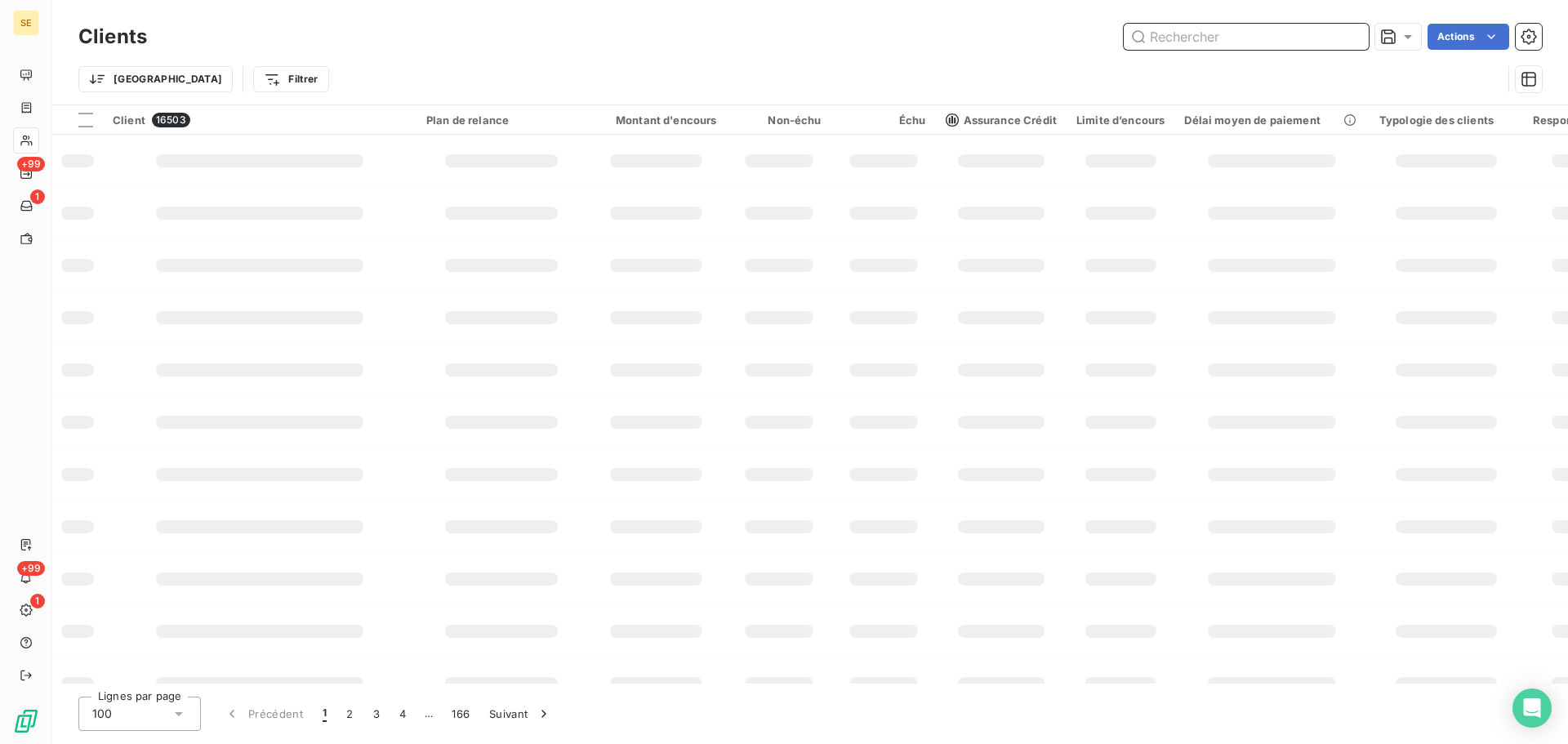
paste input "41GUINTOLI"
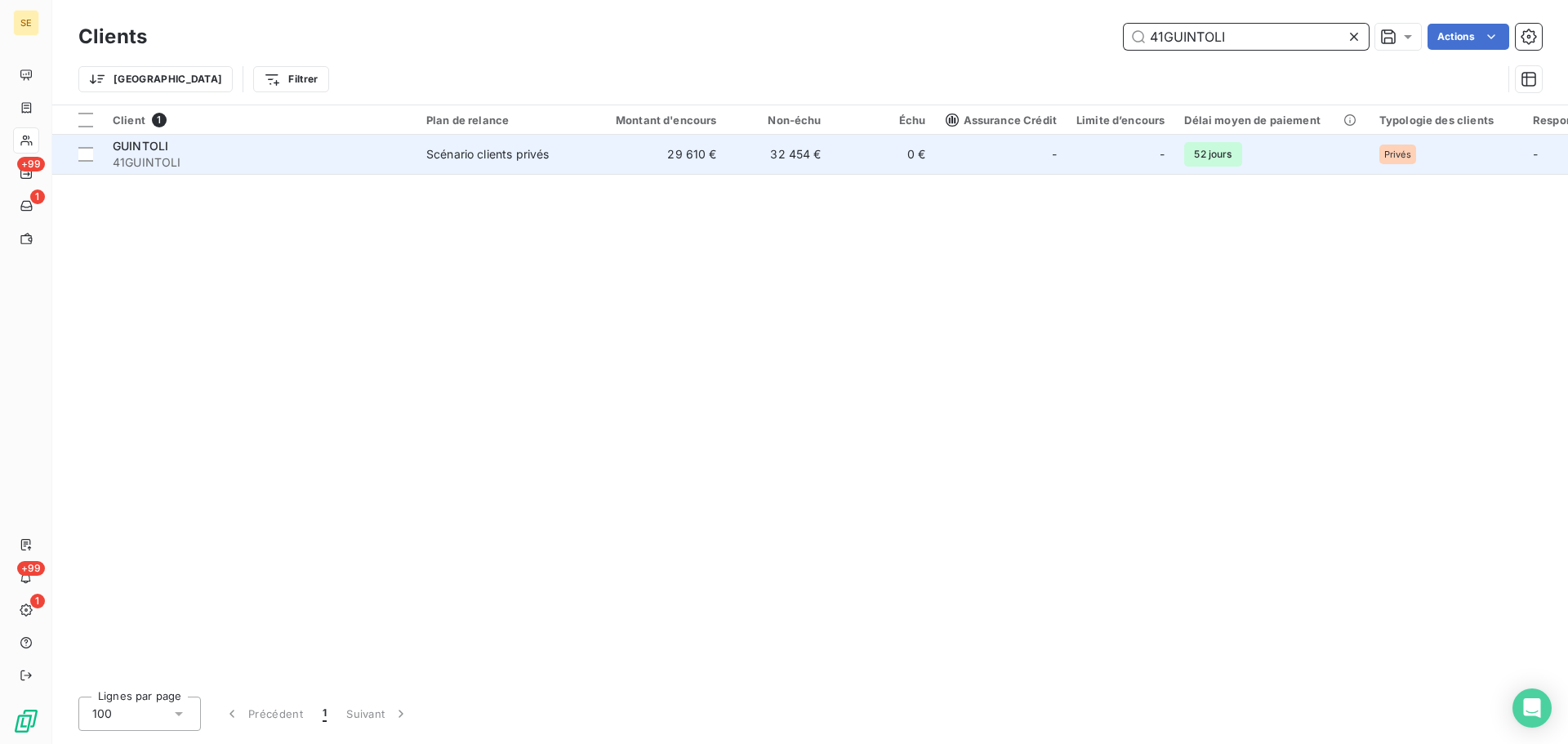
type input "41GUINTOLI"
click at [497, 154] on div "Scénario clients privés" at bounding box center [487, 154] width 123 height 16
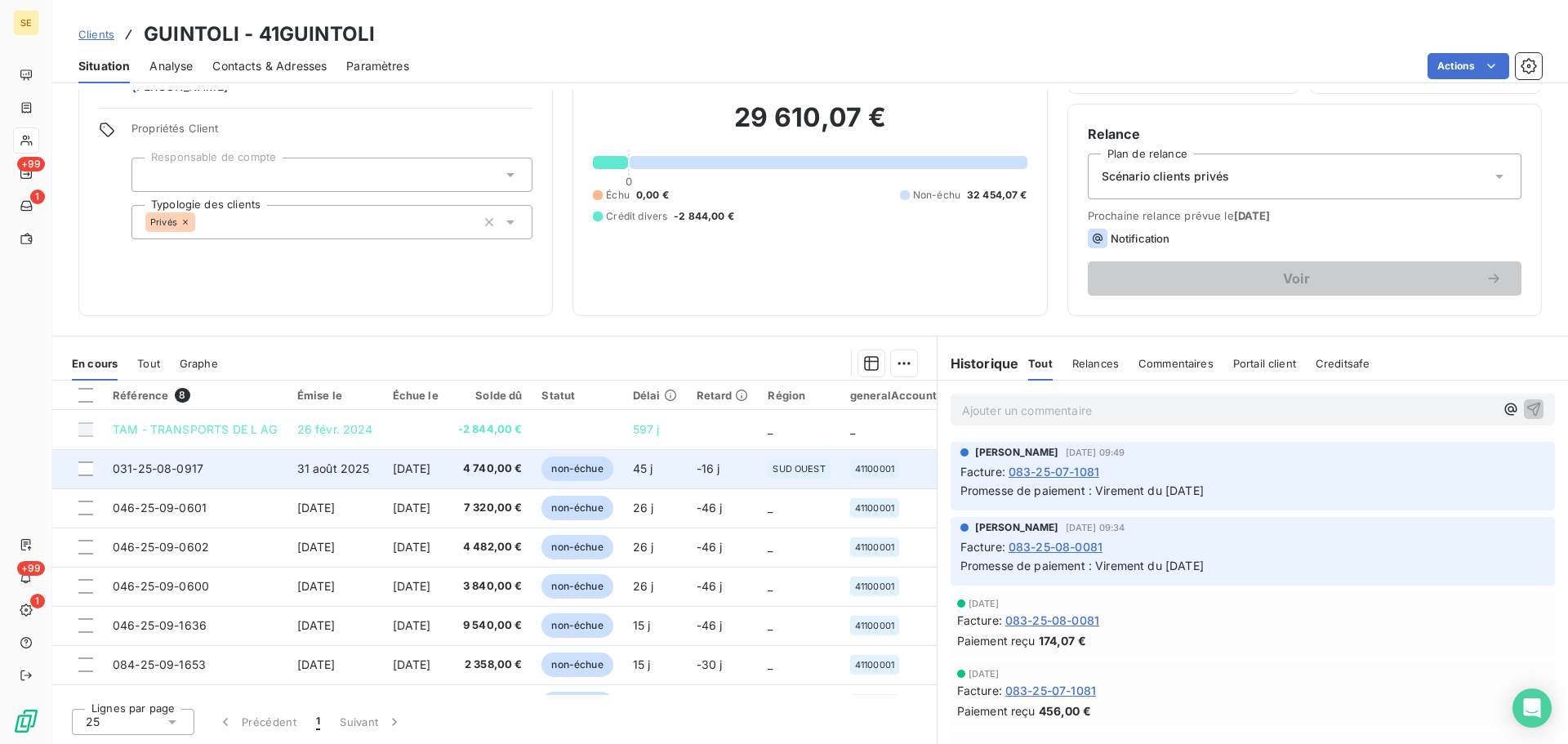
scroll to position [36, 0]
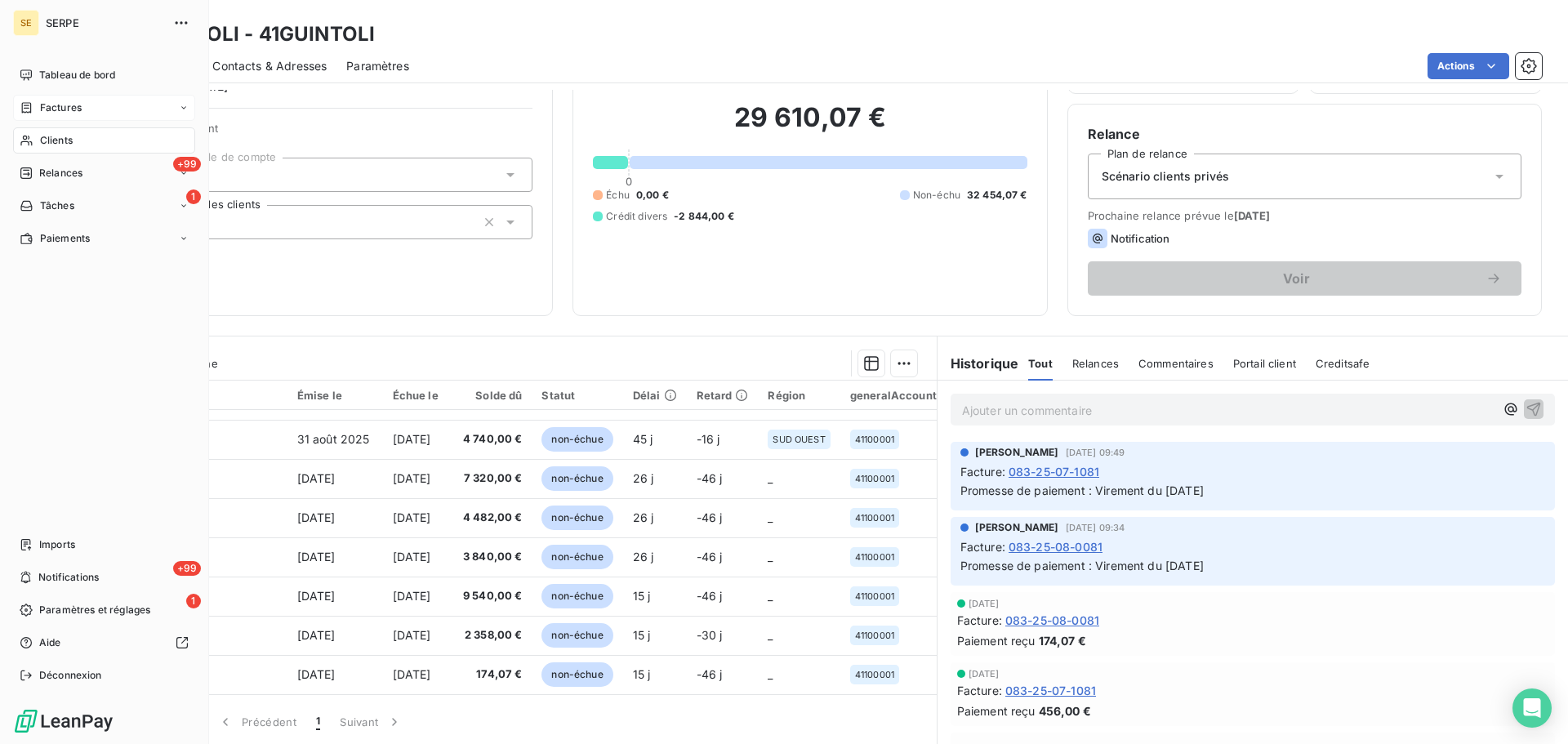
drag, startPoint x: 42, startPoint y: 135, endPoint x: 88, endPoint y: 103, distance: 56.0
click at [43, 135] on span "Clients" at bounding box center [56, 140] width 33 height 14
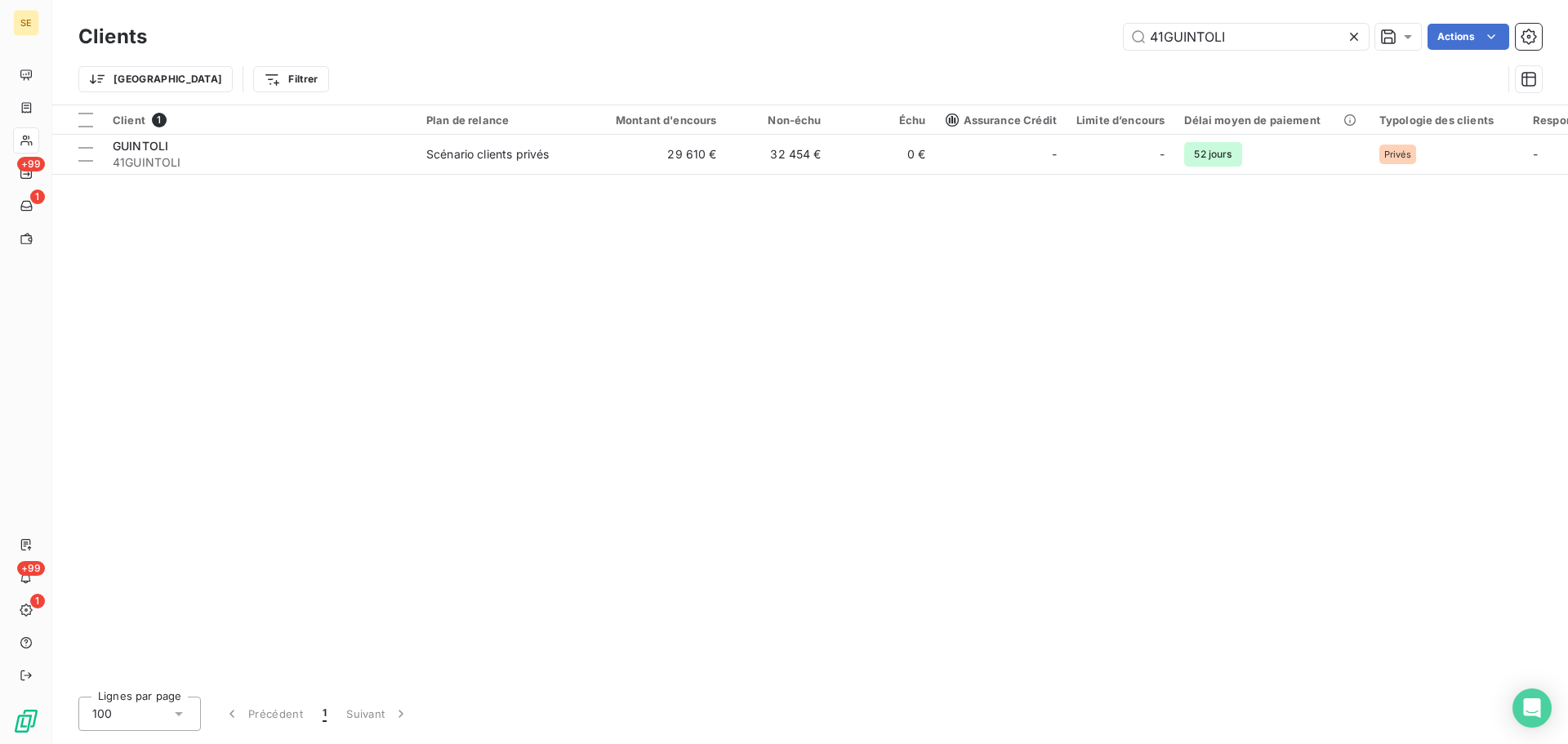
drag, startPoint x: 1203, startPoint y: 35, endPoint x: 1092, endPoint y: 33, distance: 111.0
click at [1092, 33] on div "41GUINTOLI Actions" at bounding box center [854, 36] width 1376 height 26
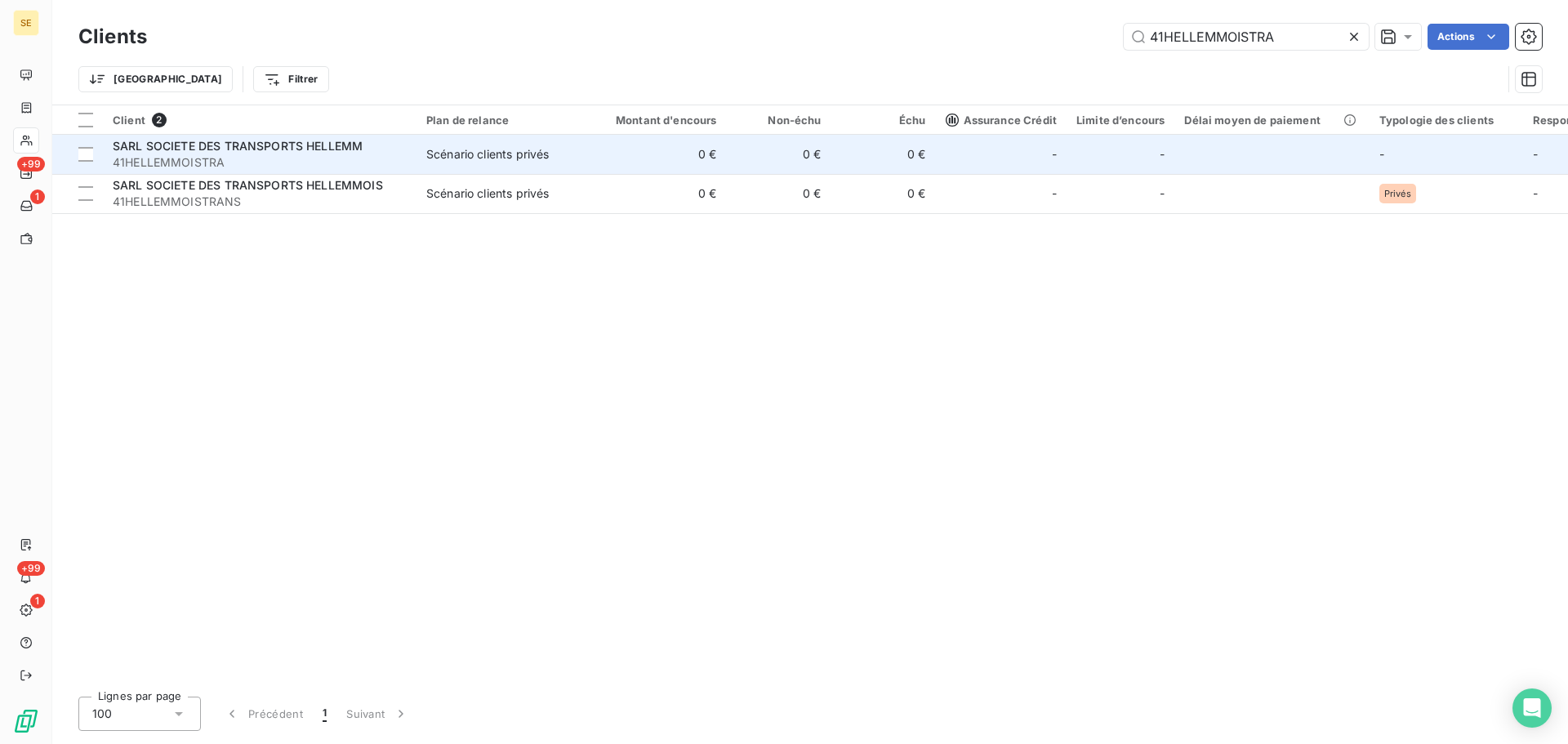
type input "41HELLEMMOISTRA"
click at [671, 151] on td "0 €" at bounding box center [657, 154] width 141 height 39
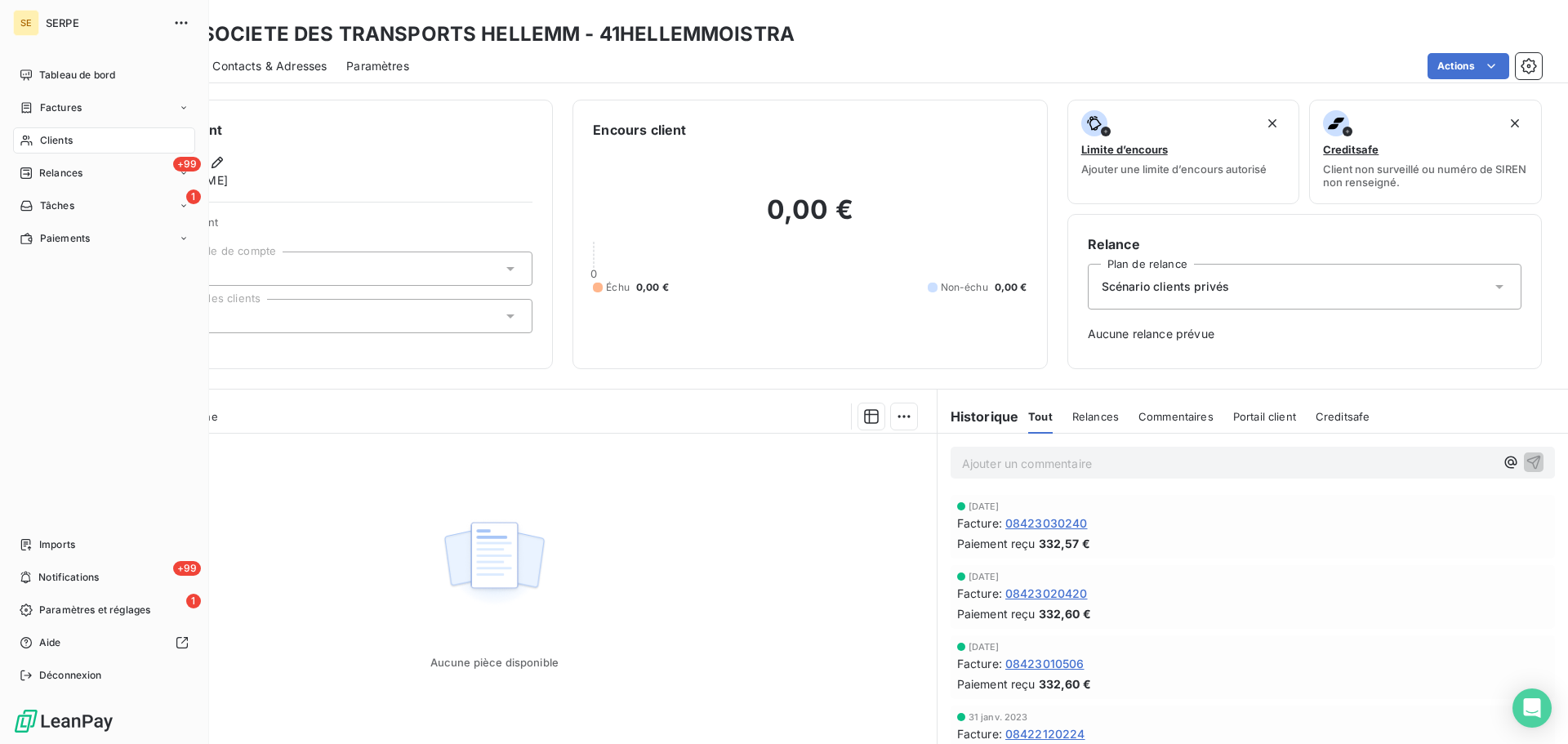
click at [52, 136] on span "Clients" at bounding box center [56, 140] width 33 height 14
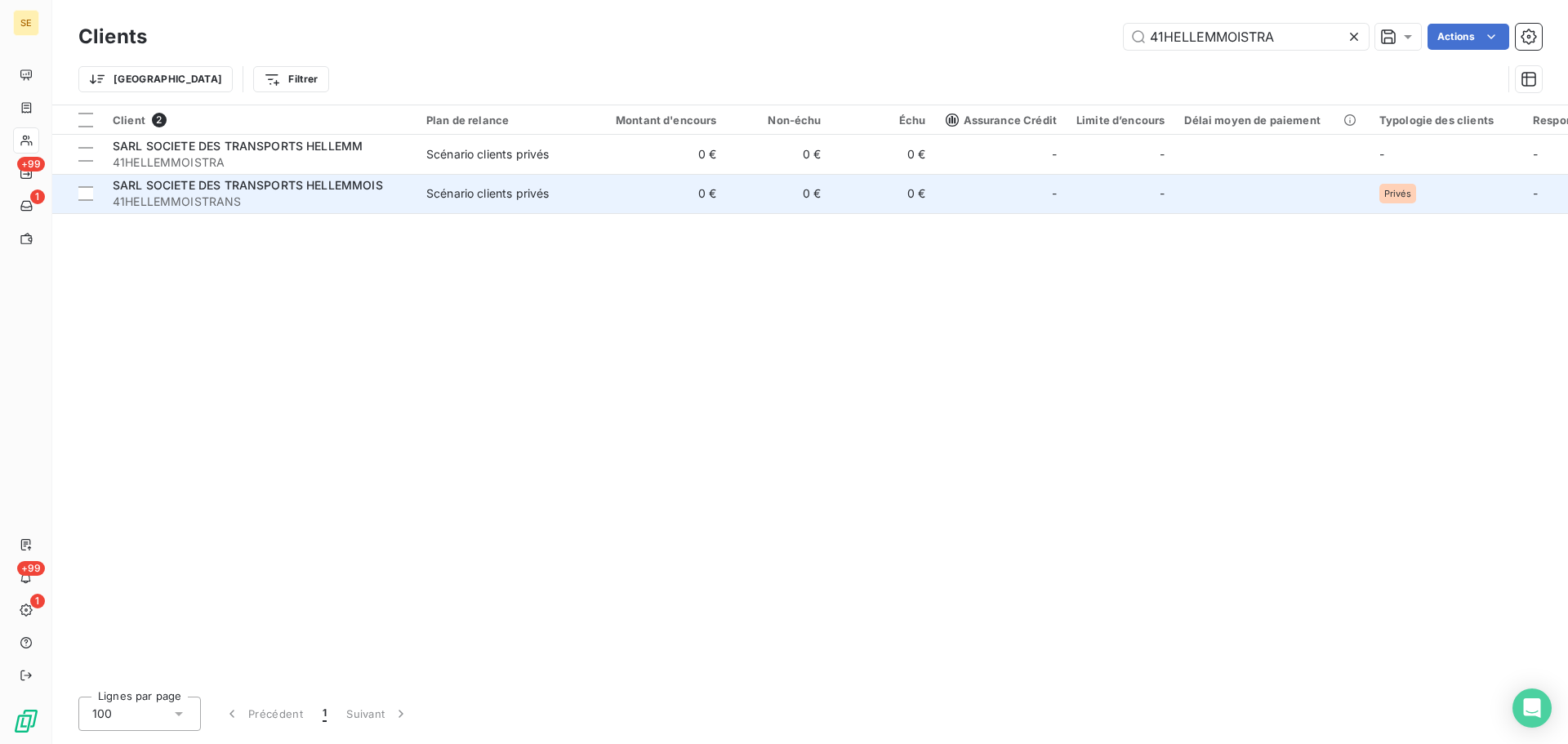
click at [314, 207] on span "41HELLEMMOISTRANS" at bounding box center [259, 201] width 294 height 16
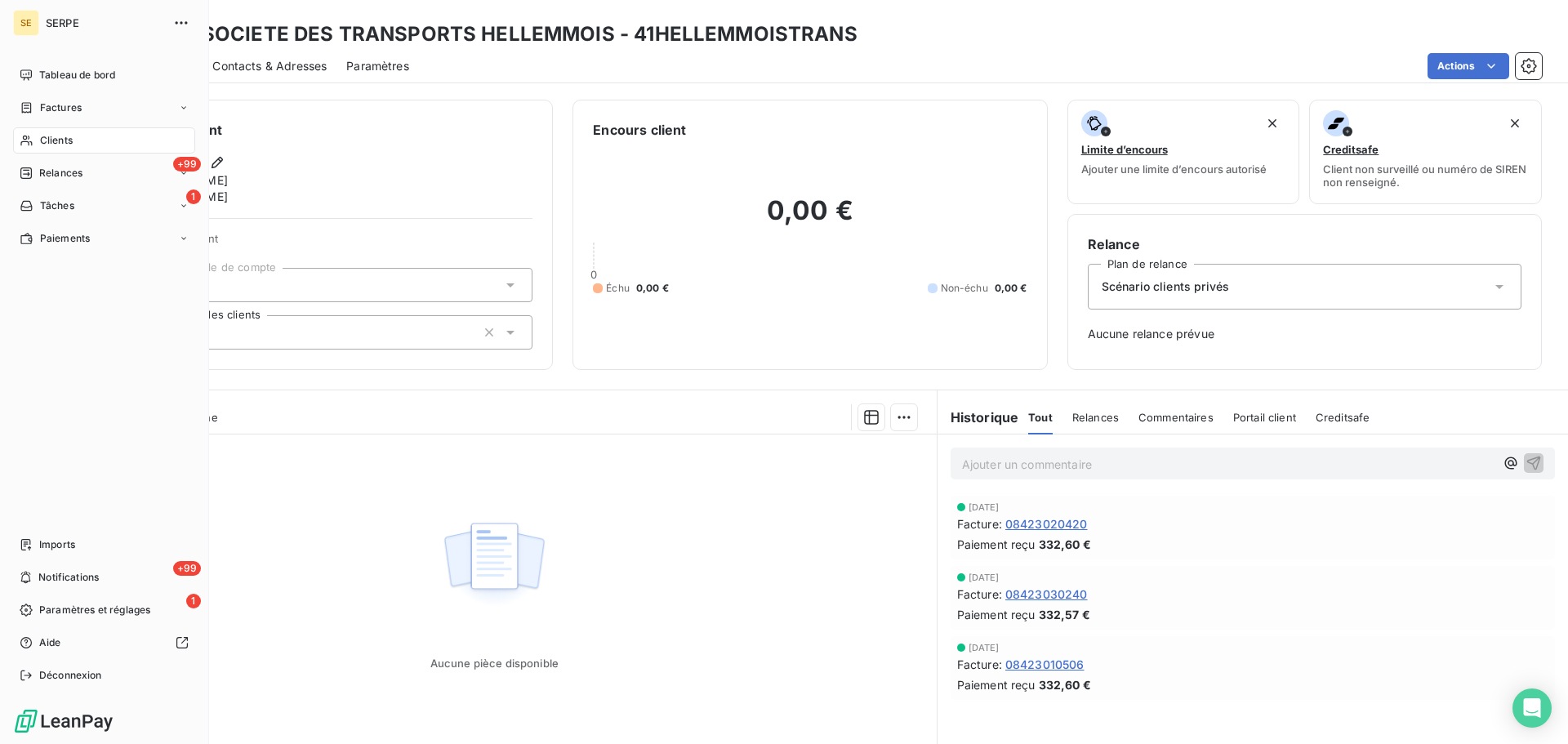
drag, startPoint x: 47, startPoint y: 136, endPoint x: 82, endPoint y: 122, distance: 37.7
click at [47, 136] on span "Clients" at bounding box center [56, 140] width 33 height 14
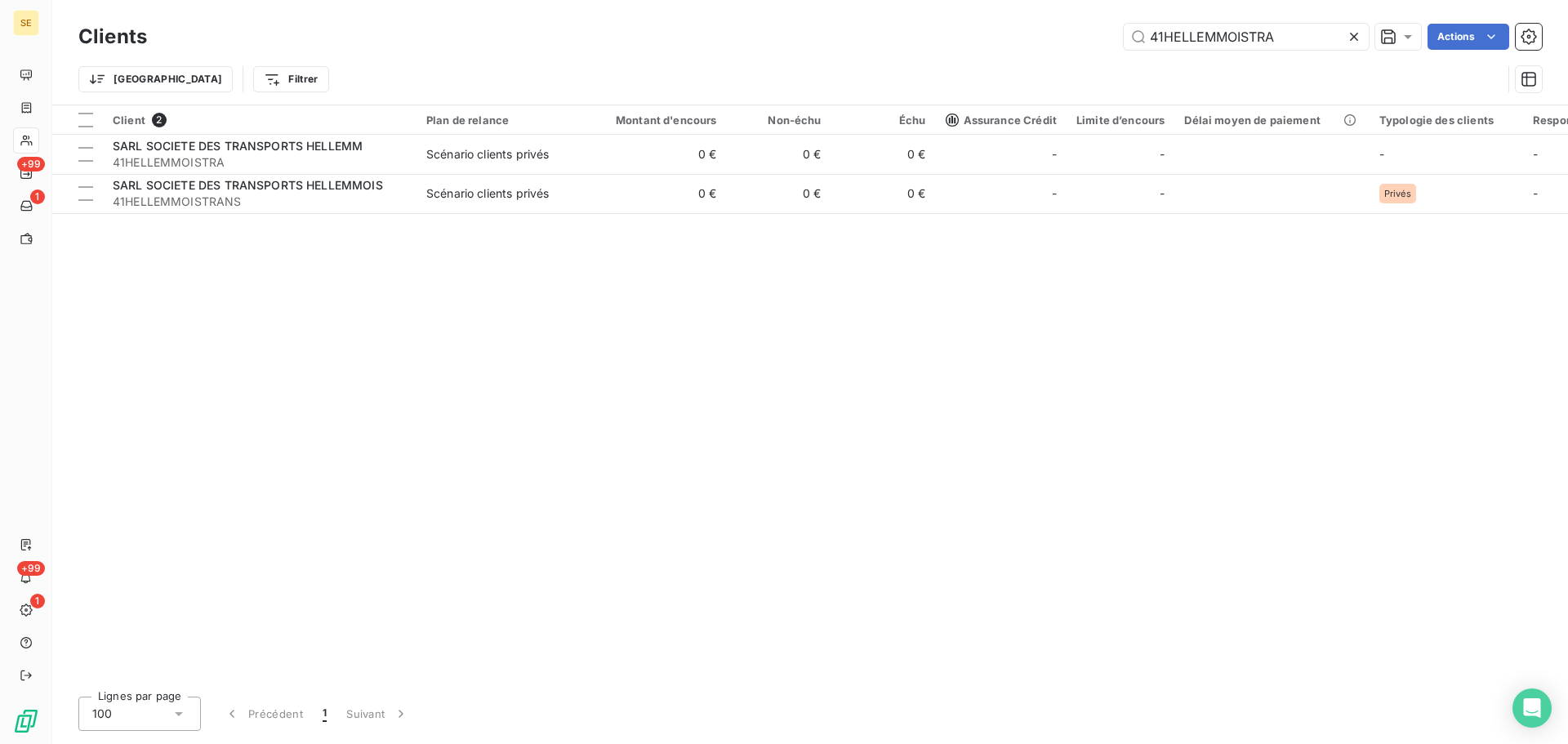
drag, startPoint x: 1290, startPoint y: 38, endPoint x: 1056, endPoint y: 34, distance: 234.0
click at [1056, 34] on div "41HELLEMMOISTRA Actions" at bounding box center [854, 36] width 1376 height 26
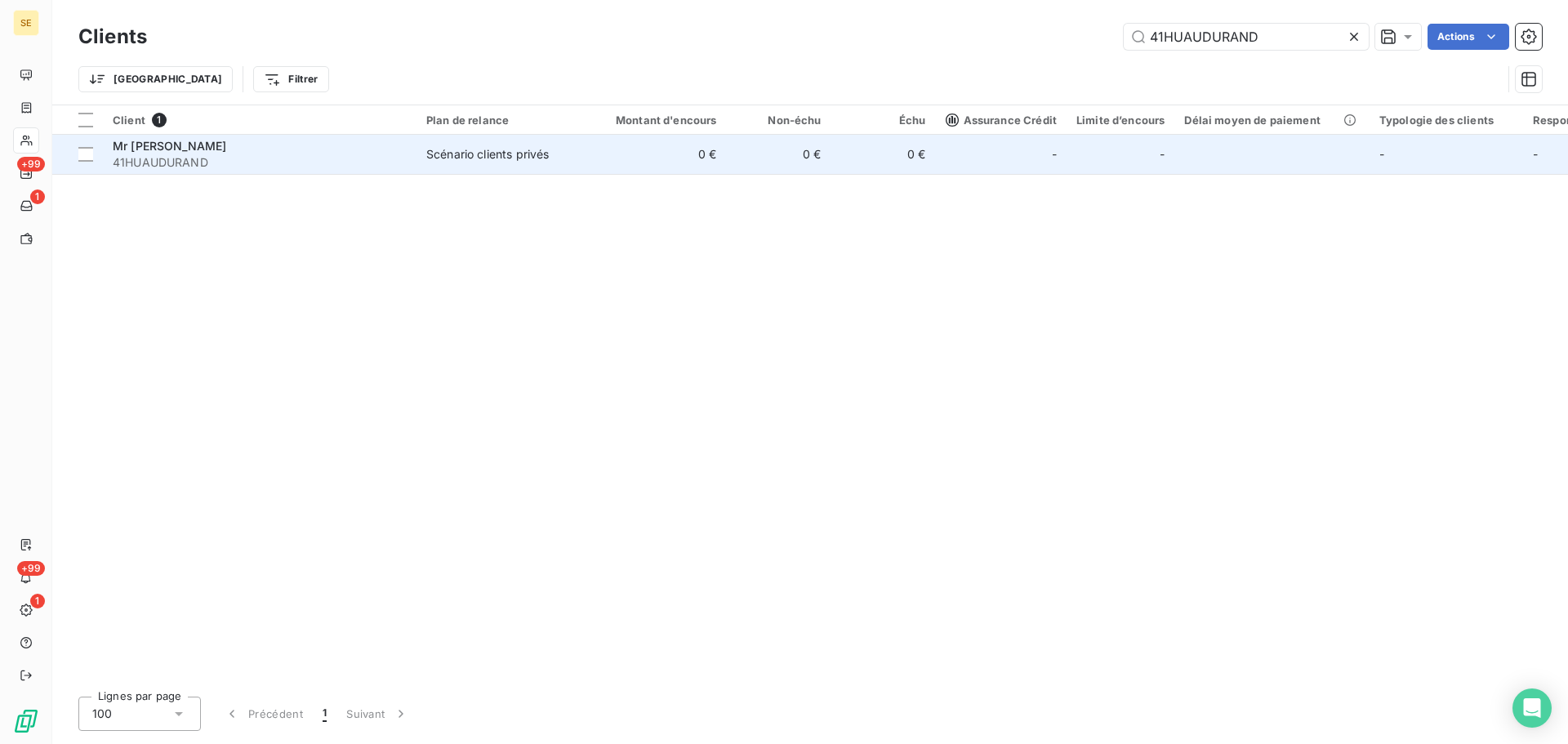
type input "41HUAUDURAND"
click at [567, 148] on span "Scénario clients privés" at bounding box center [501, 154] width 150 height 16
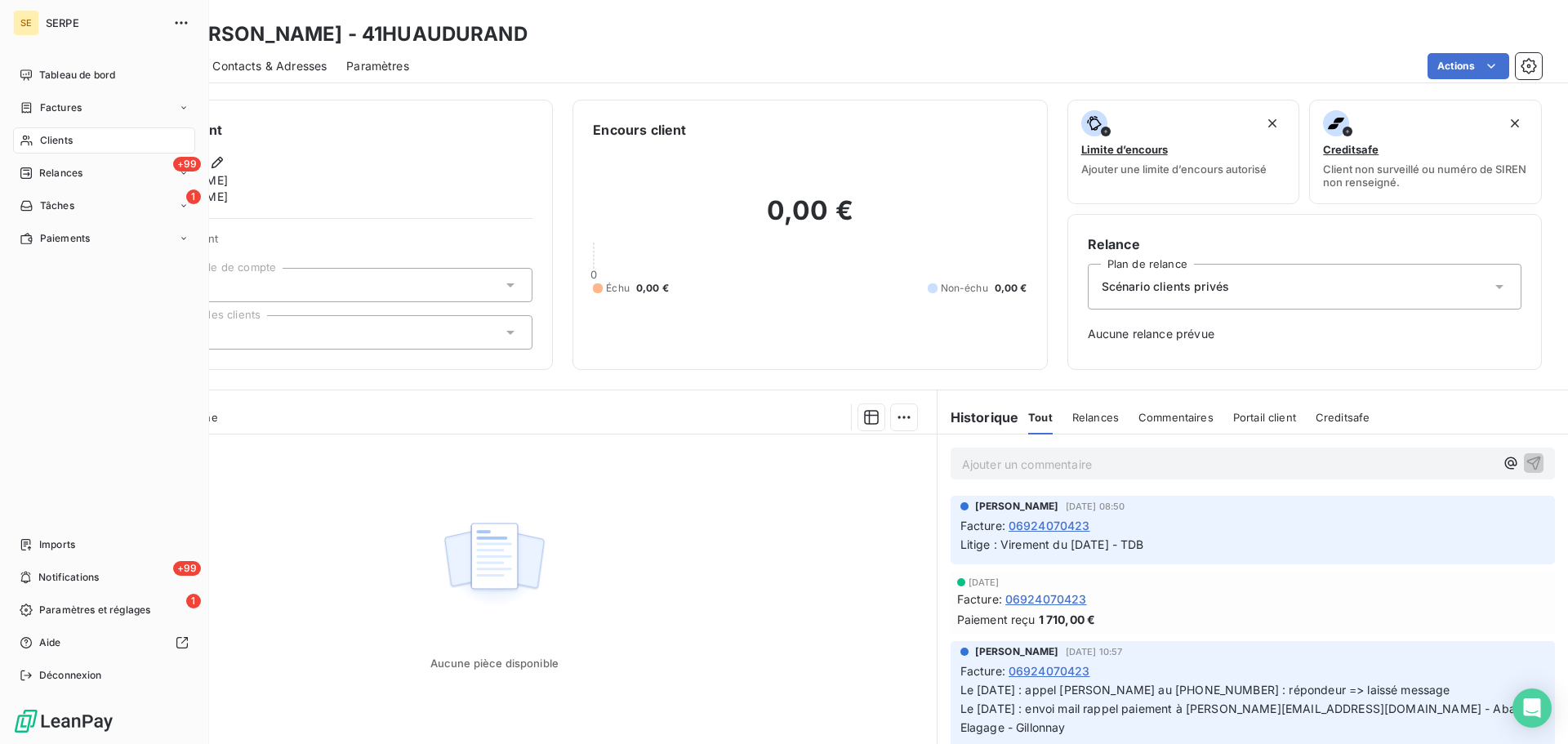
click at [57, 147] on span "Clients" at bounding box center [56, 140] width 33 height 14
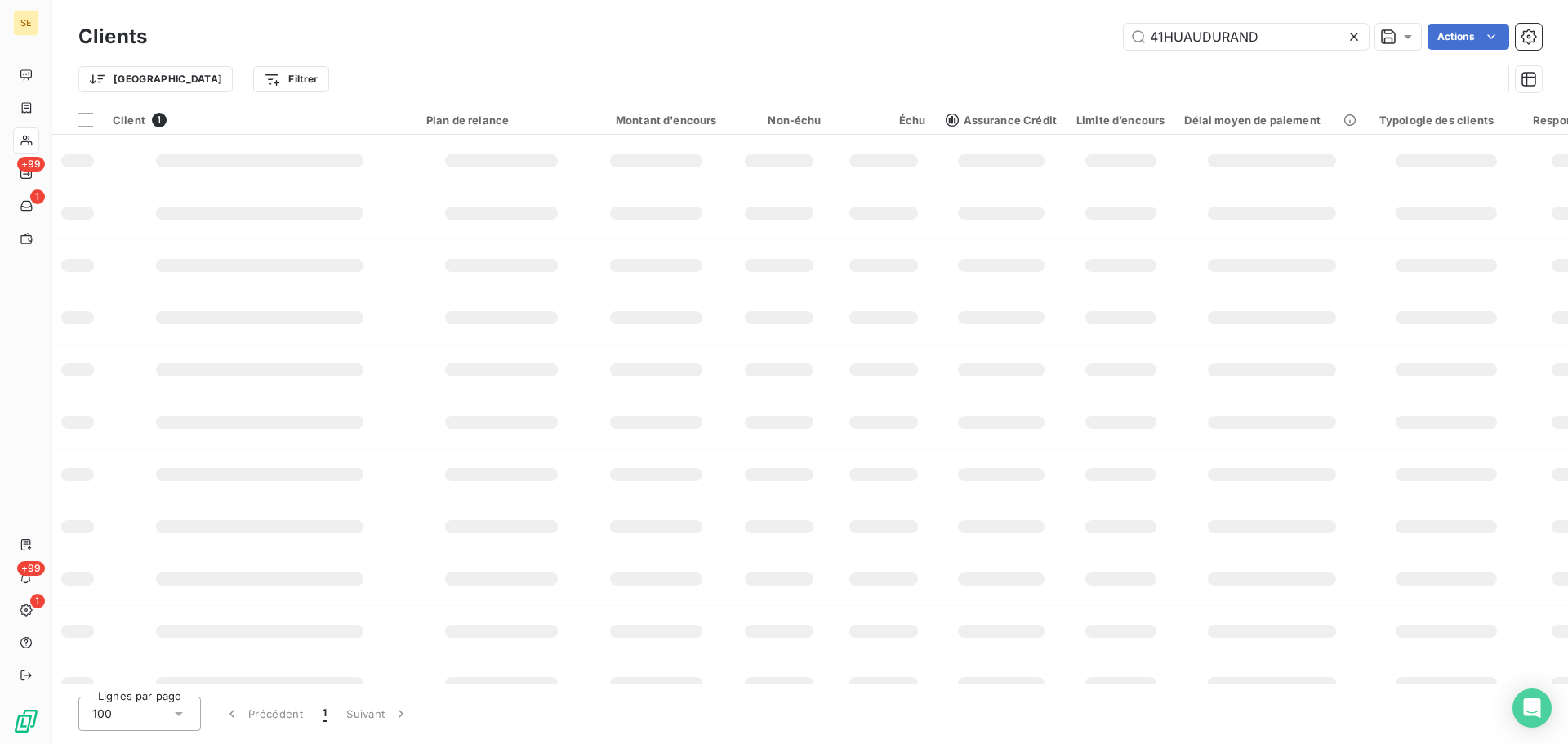
drag, startPoint x: 1307, startPoint y: 33, endPoint x: 1094, endPoint y: 34, distance: 213.0
click at [1100, 35] on div "41HUAUDURAND Actions" at bounding box center [854, 36] width 1376 height 26
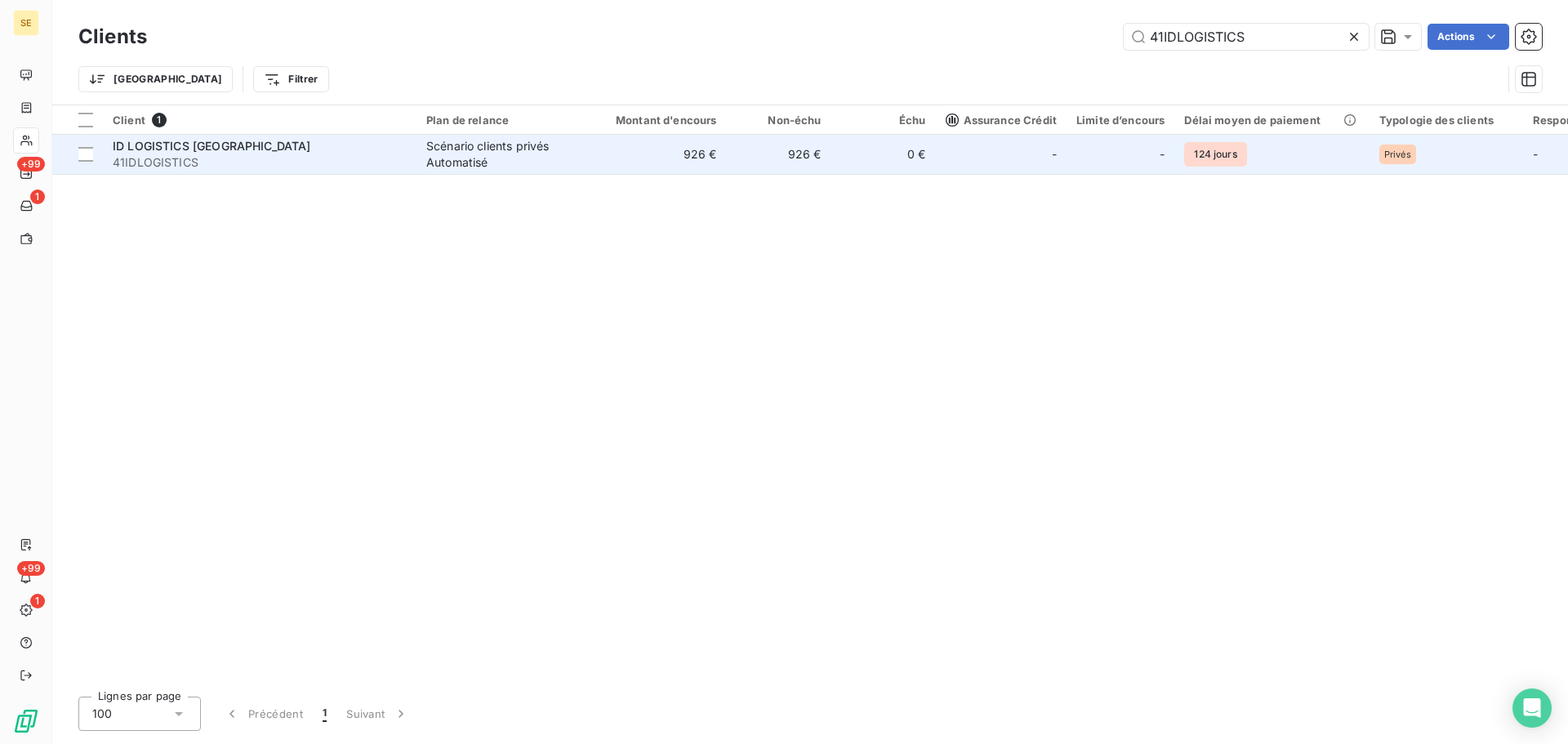
type input "41IDLOGISTICS"
click at [545, 168] on div "Scénario clients privés Automatisé" at bounding box center [501, 154] width 150 height 33
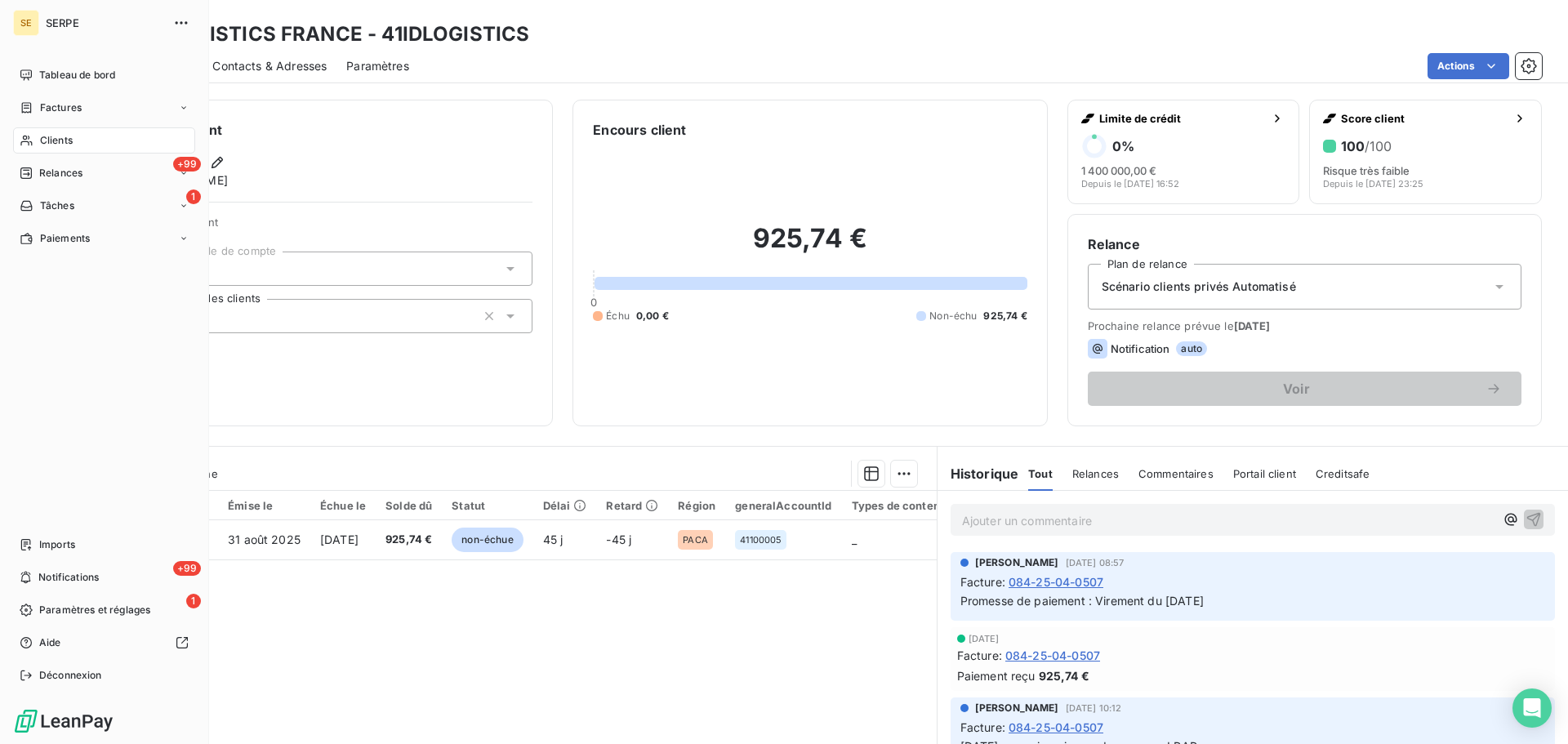
drag, startPoint x: 40, startPoint y: 141, endPoint x: 120, endPoint y: 81, distance: 100.0
click at [40, 141] on span "Clients" at bounding box center [56, 140] width 33 height 14
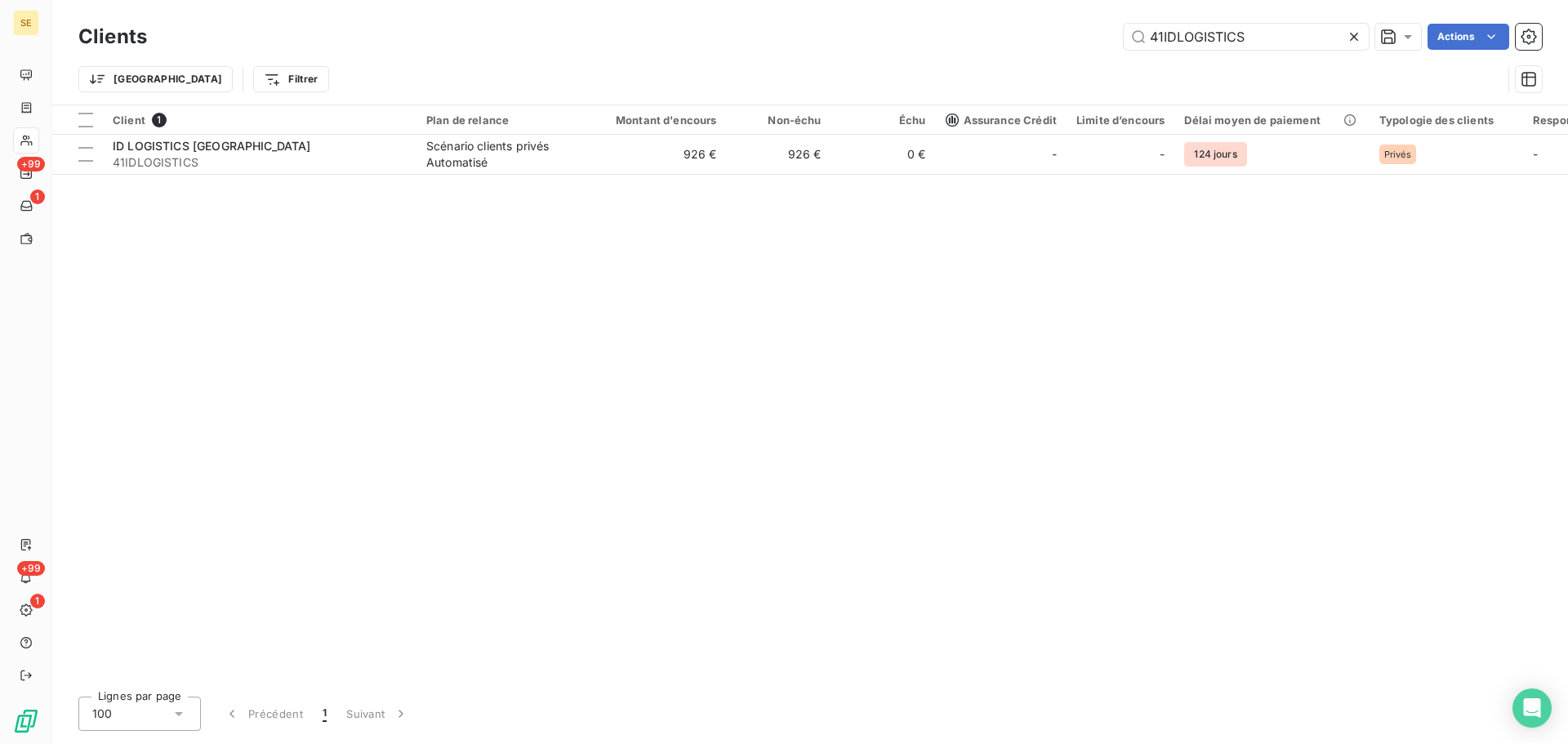
drag, startPoint x: 1283, startPoint y: 42, endPoint x: 1118, endPoint y: 41, distance: 165.0
click at [1118, 41] on div "41IDLOGISTICS Actions" at bounding box center [854, 36] width 1376 height 26
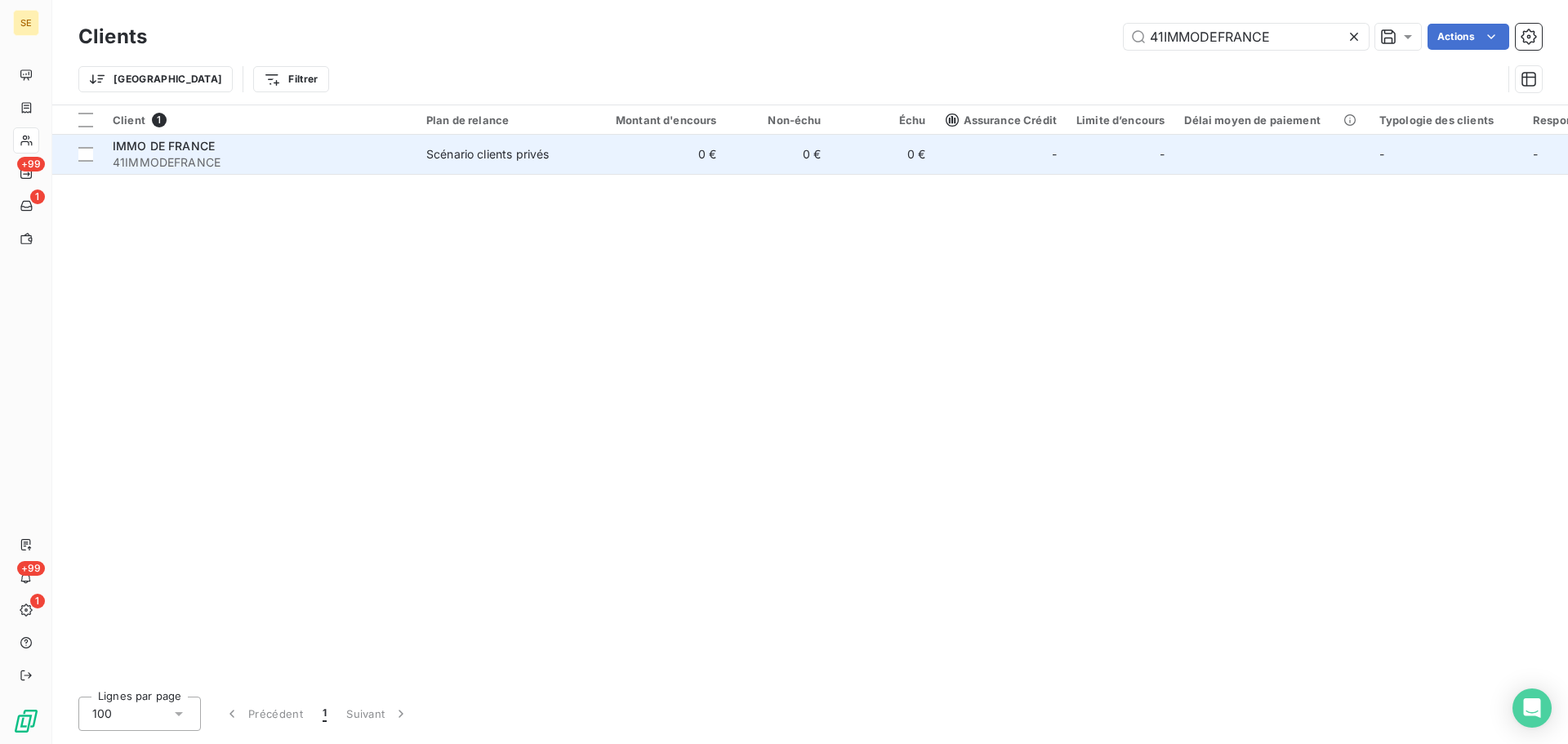
type input "41IMMODEFRANCE"
click at [359, 152] on div "IMMO DE FRANCE" at bounding box center [259, 146] width 294 height 16
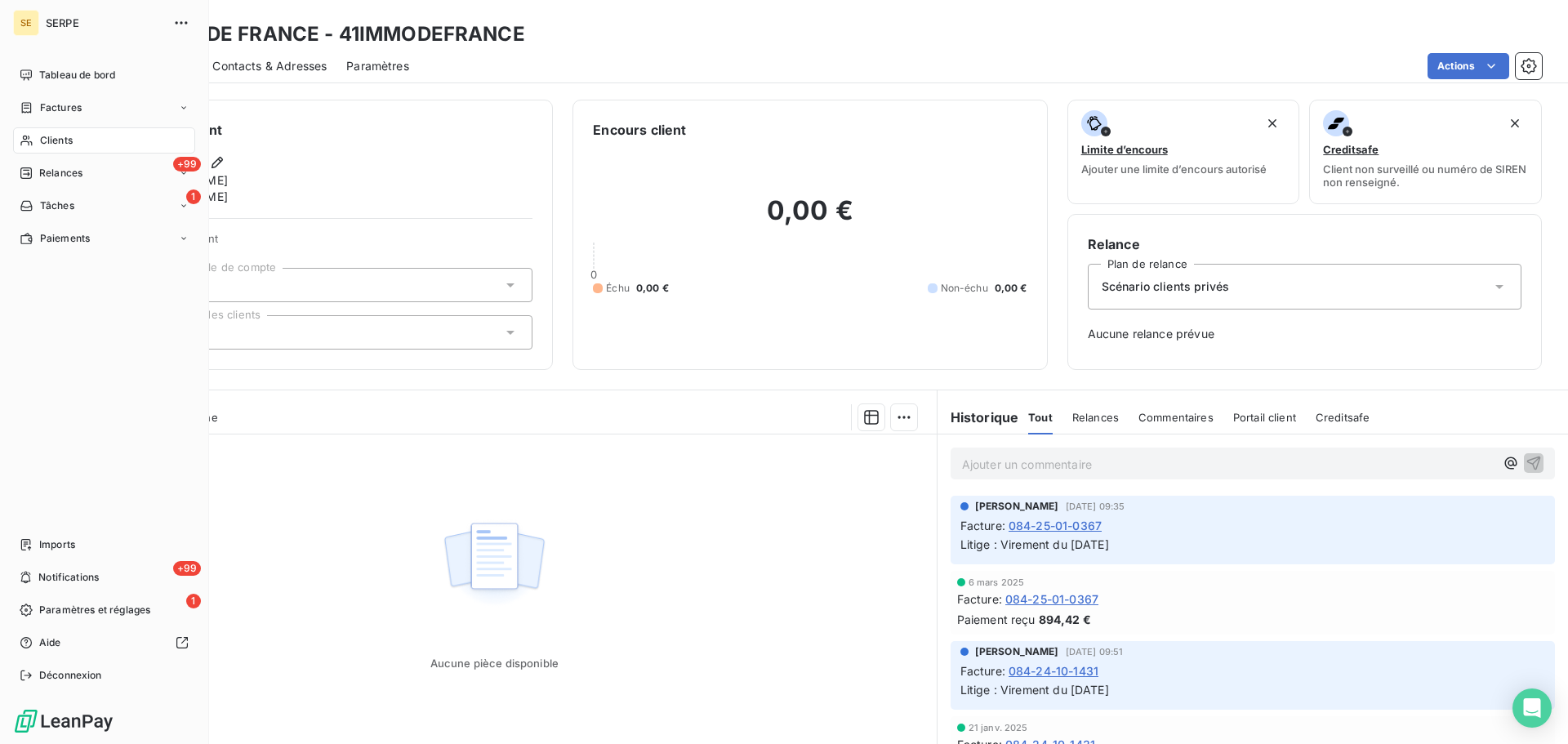
click at [28, 135] on icon at bounding box center [26, 140] width 14 height 13
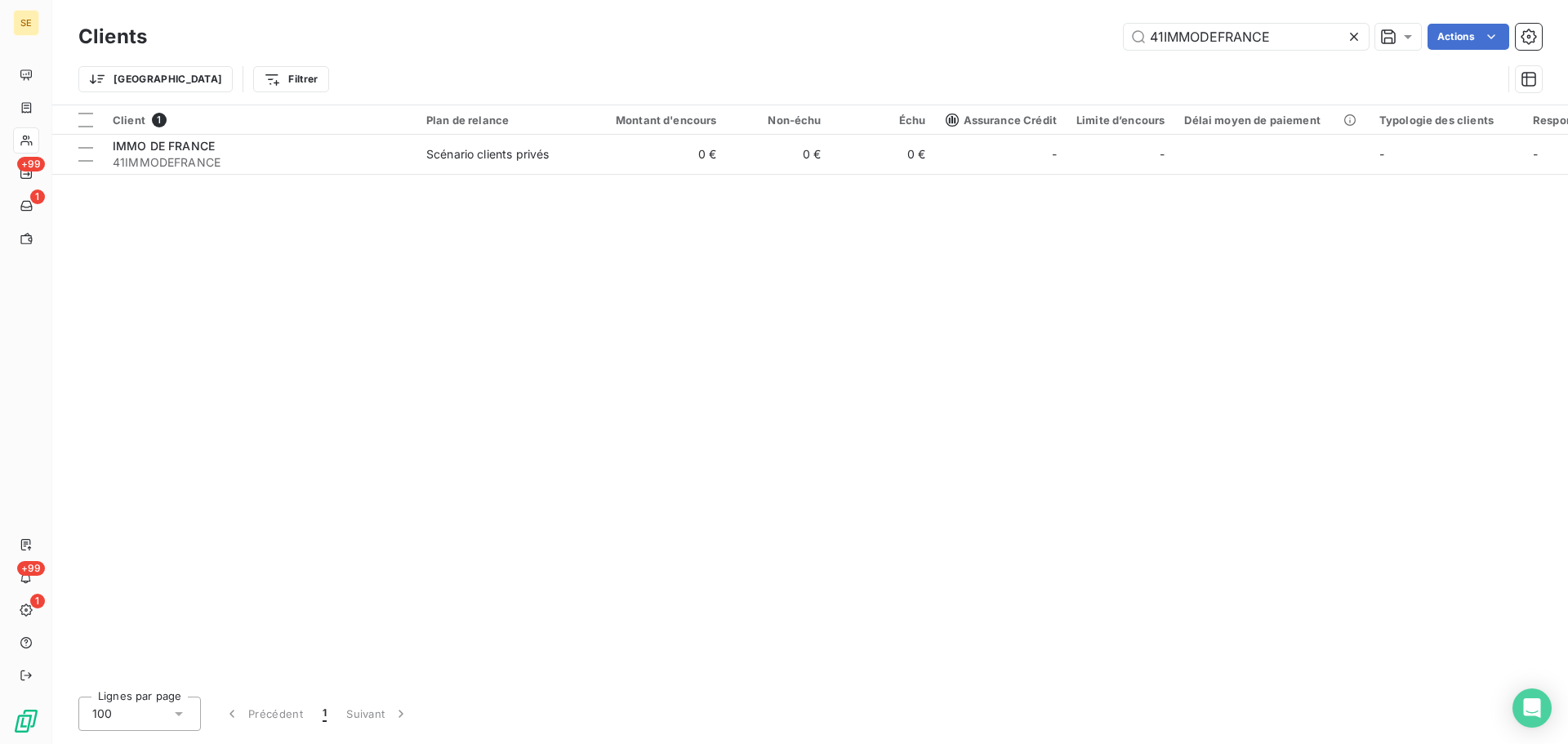
drag, startPoint x: 1303, startPoint y: 42, endPoint x: 1095, endPoint y: 43, distance: 208.0
click at [1115, 43] on div "41IMMODEFRANCE Actions" at bounding box center [854, 36] width 1376 height 26
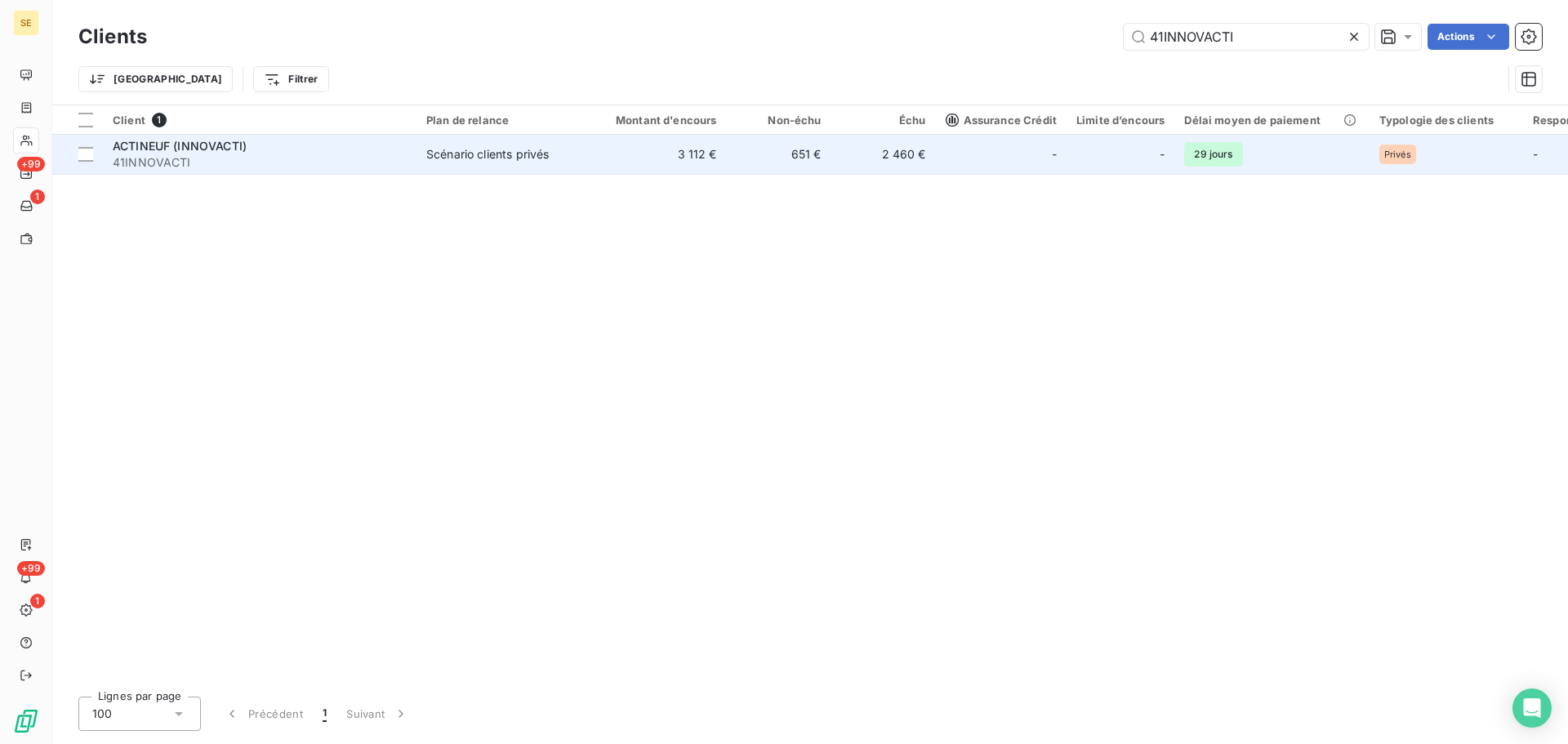
type input "41INNOVACTI"
click at [603, 169] on td "3 112 €" at bounding box center [657, 154] width 141 height 39
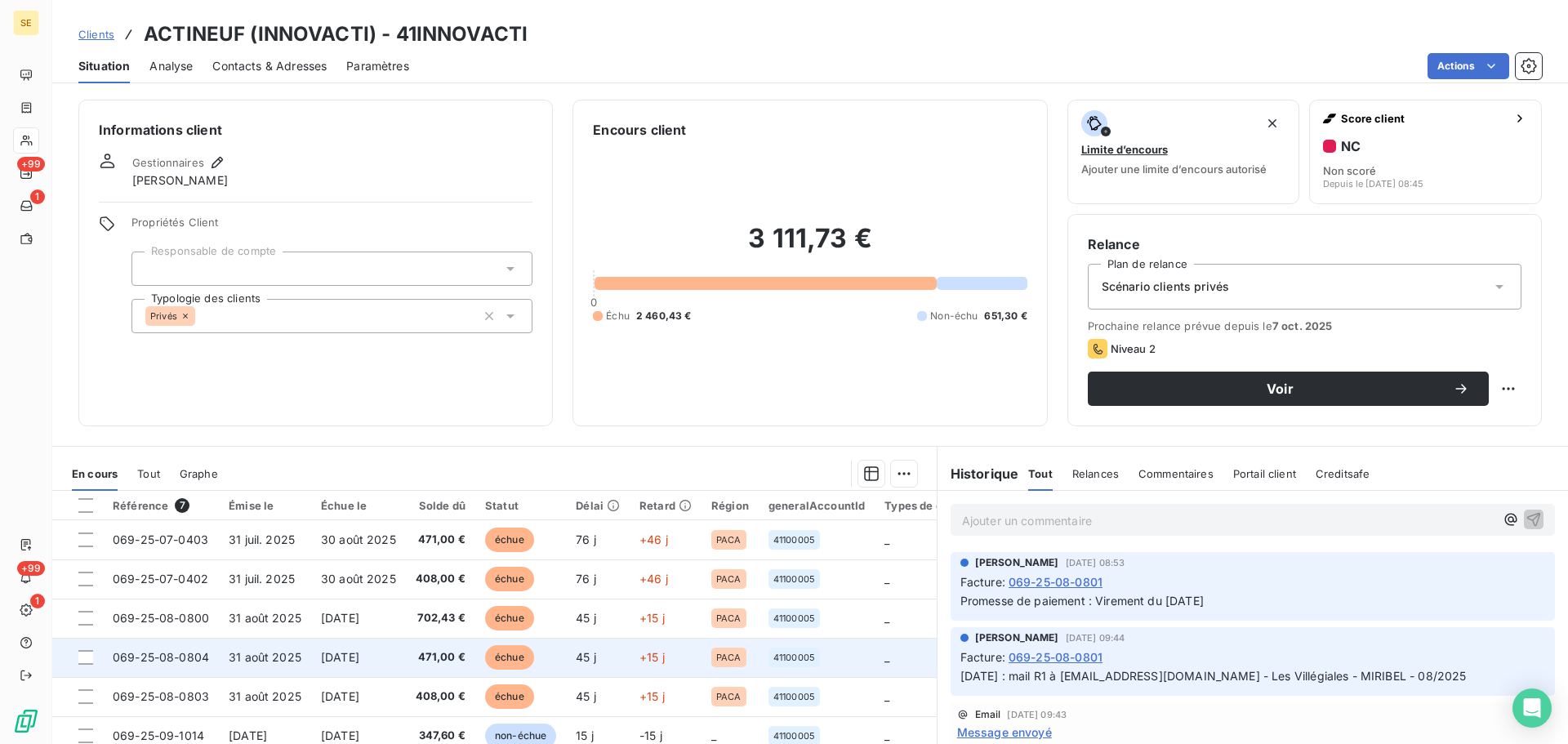
scroll to position [110, 0]
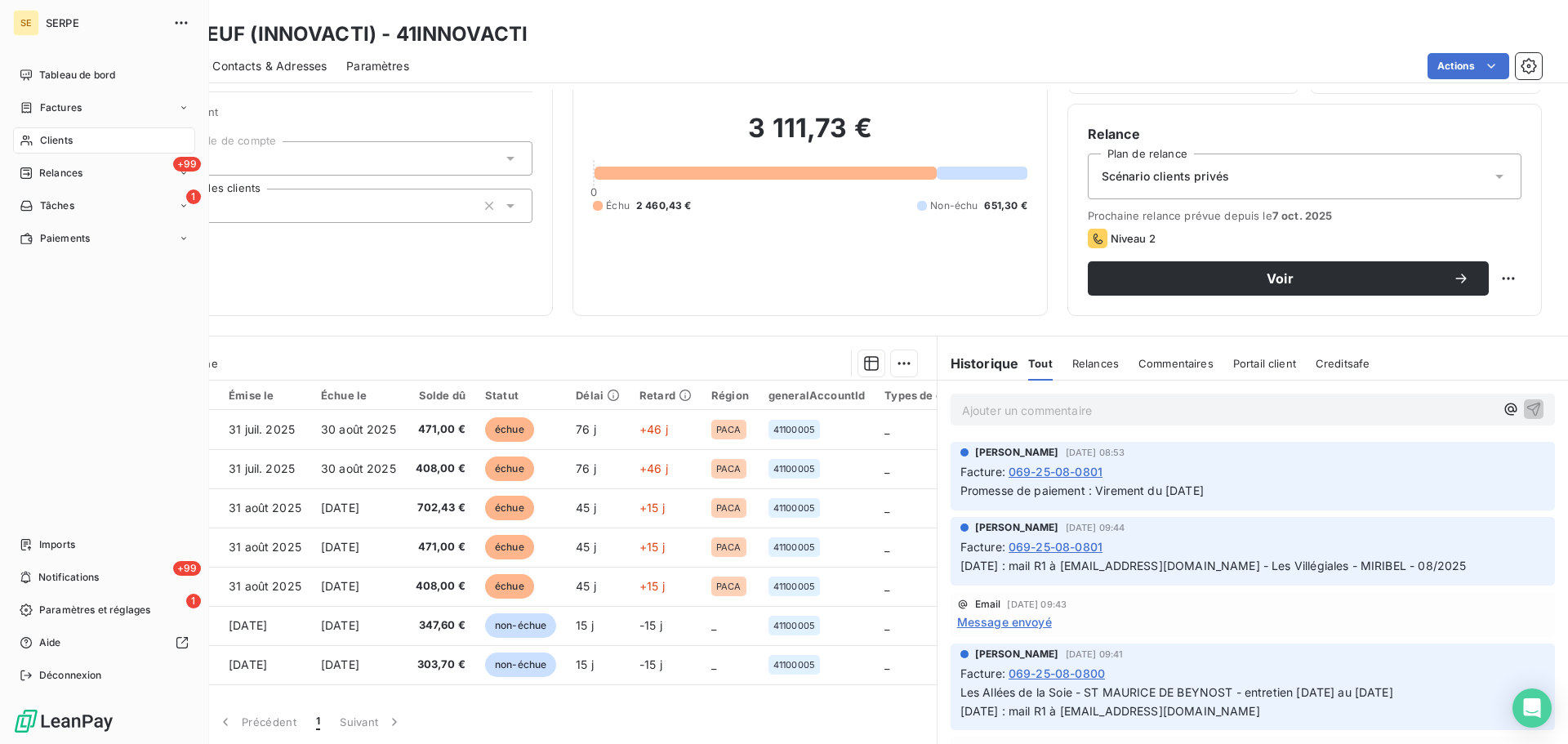
click at [81, 137] on div "Clients" at bounding box center [103, 140] width 182 height 26
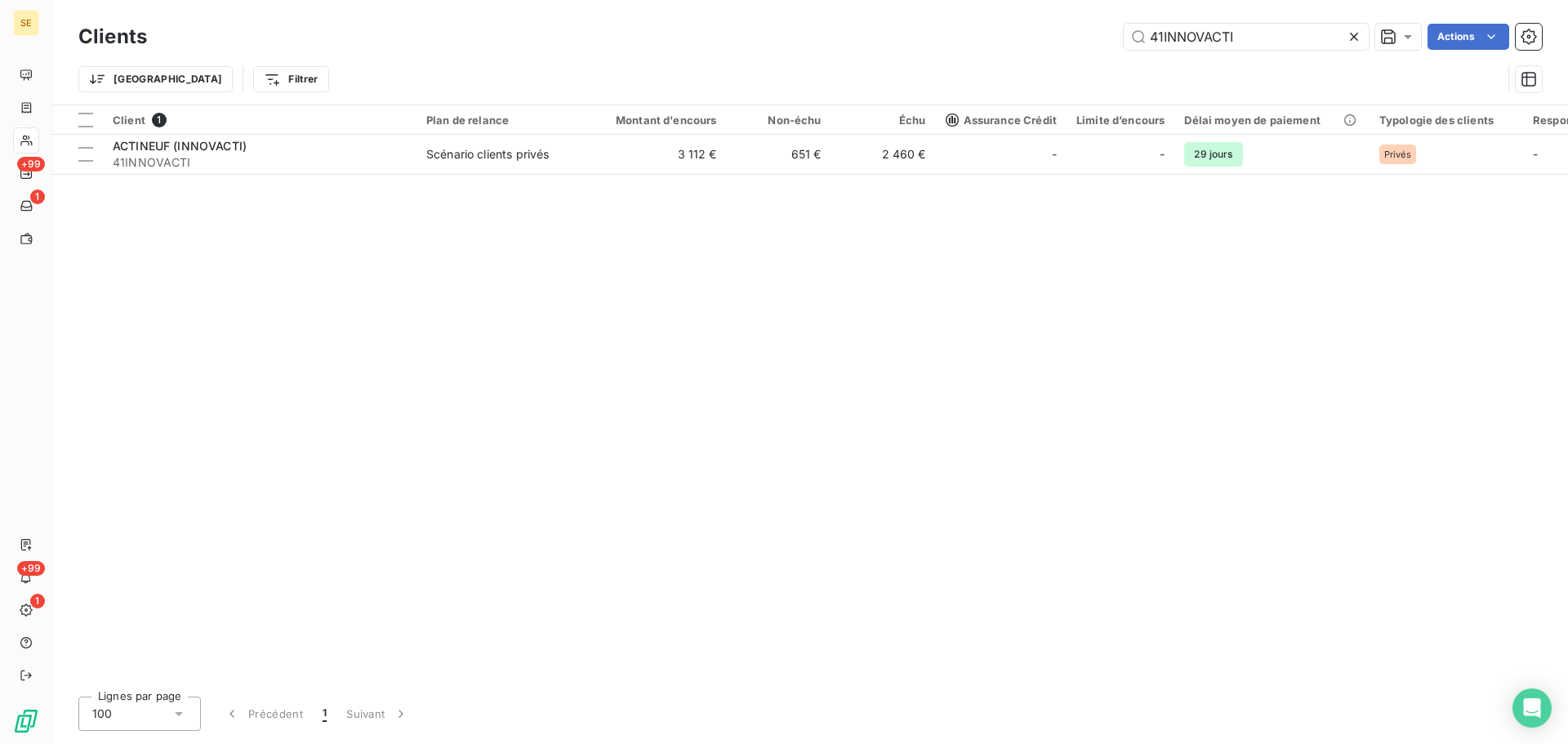
drag, startPoint x: 1262, startPoint y: 36, endPoint x: 1048, endPoint y: 26, distance: 214.2
click at [1120, 36] on div "41INNOVACTI Actions" at bounding box center [854, 36] width 1376 height 26
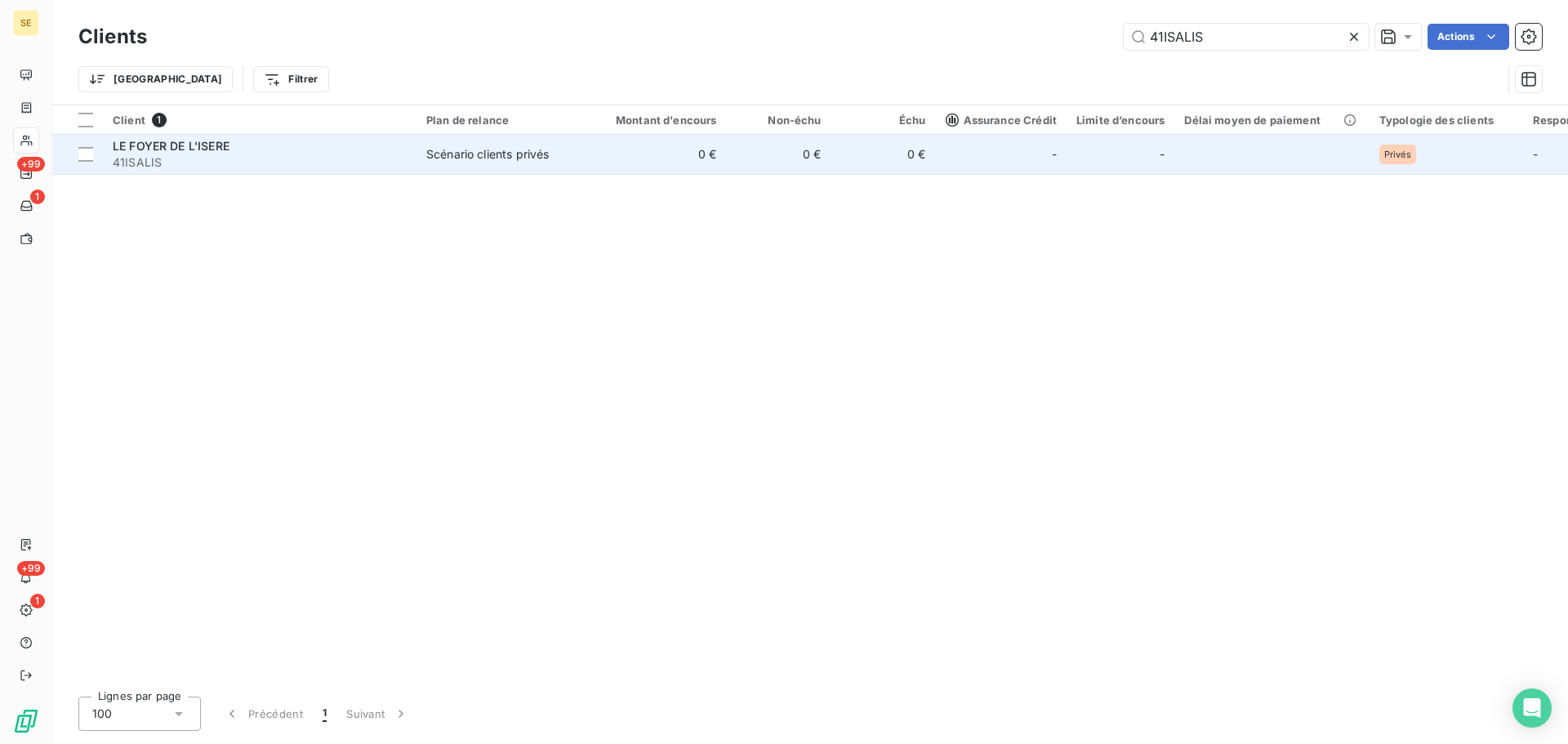
type input "41ISALIS"
click at [521, 166] on td "Scénario clients privés" at bounding box center [502, 154] width 170 height 39
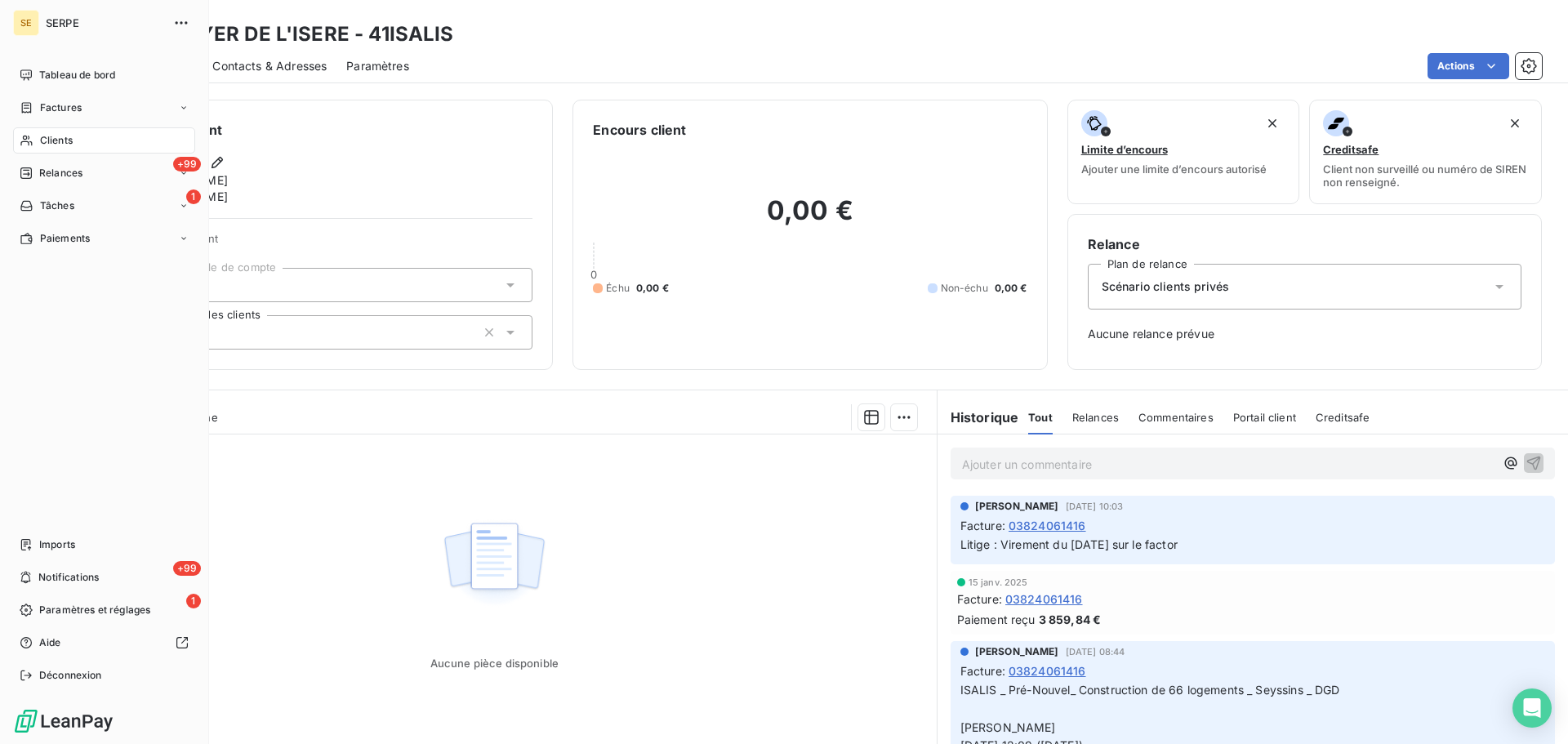
click at [79, 132] on div "Clients" at bounding box center [103, 140] width 182 height 26
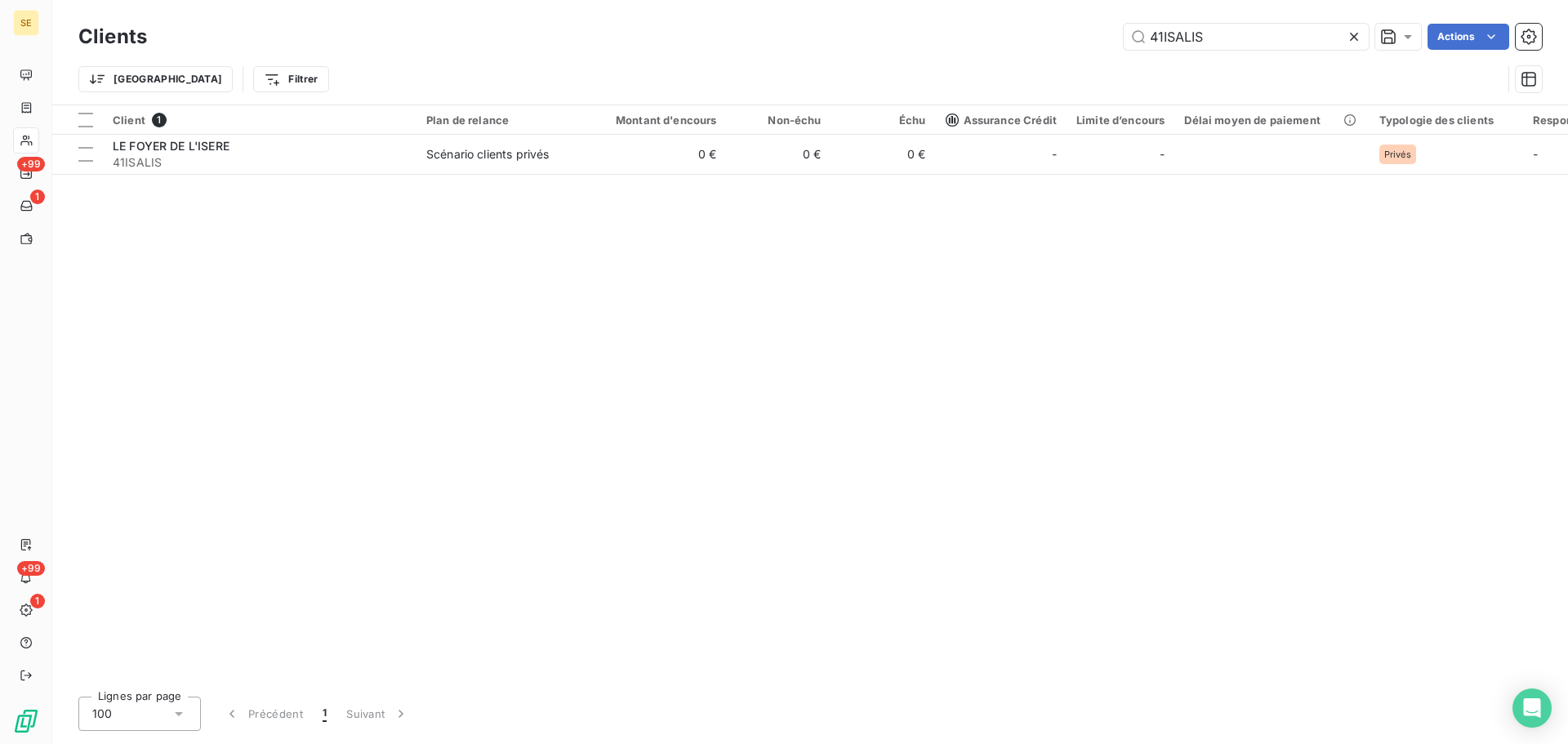
drag, startPoint x: 1230, startPoint y: 42, endPoint x: 1078, endPoint y: 37, distance: 152.1
click at [1078, 37] on div "41ISALIS Actions" at bounding box center [854, 36] width 1376 height 26
type input "41ISIS"
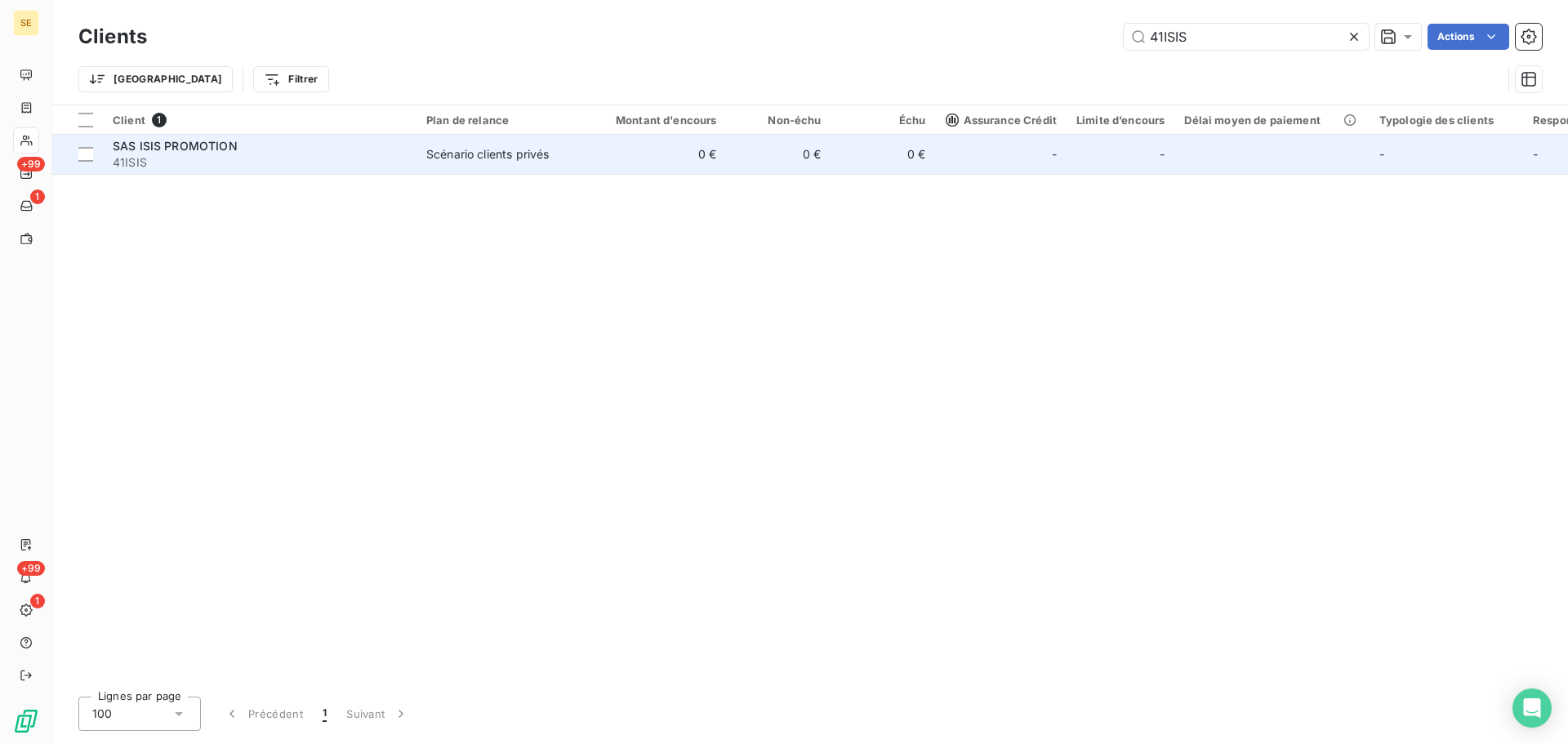
click at [448, 168] on td "Scénario clients privés" at bounding box center [502, 154] width 170 height 39
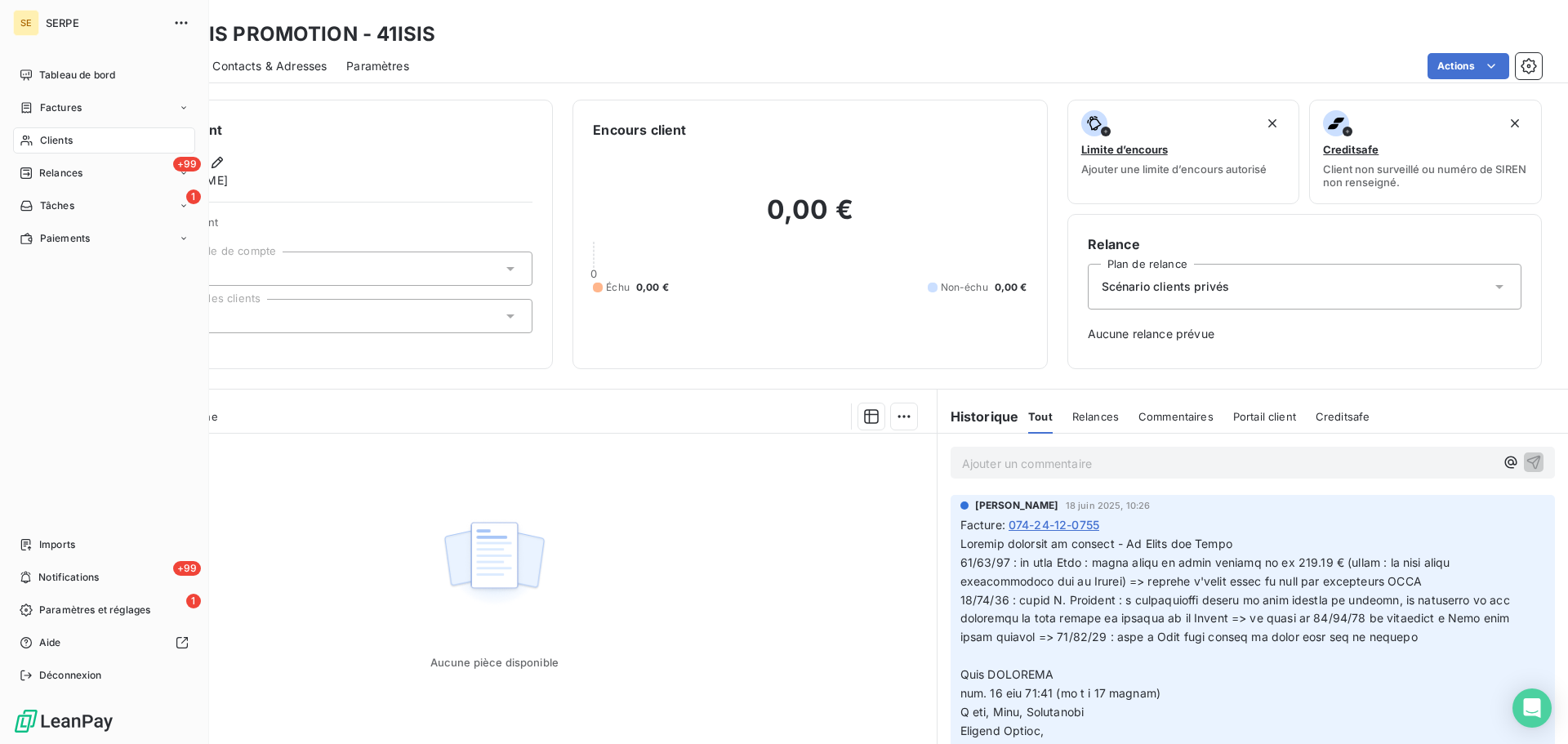
click at [36, 133] on div "Clients" at bounding box center [103, 140] width 182 height 26
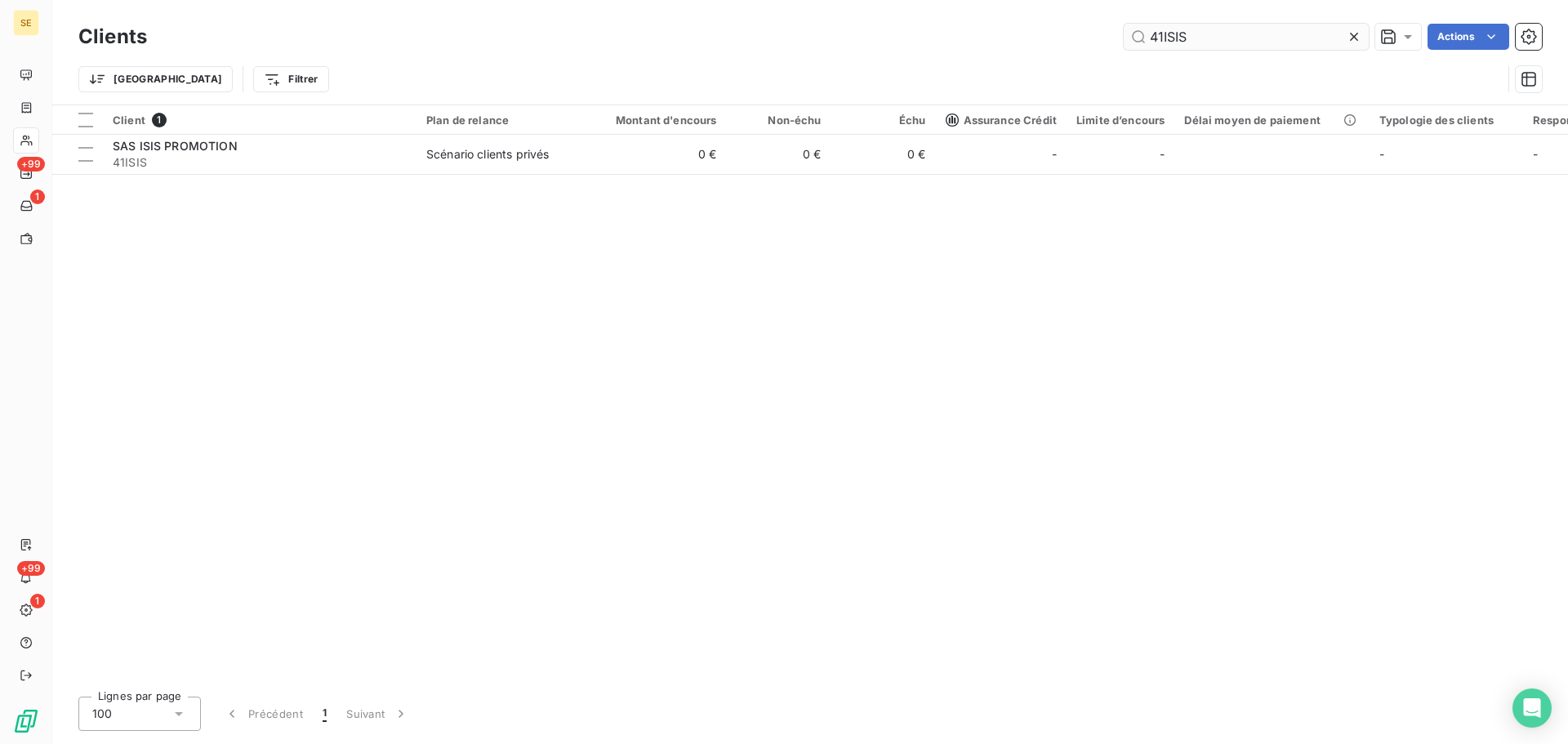
drag, startPoint x: 1198, startPoint y: 36, endPoint x: 1137, endPoint y: 38, distance: 61.0
click at [1137, 38] on input "41ISIS" at bounding box center [1246, 36] width 245 height 26
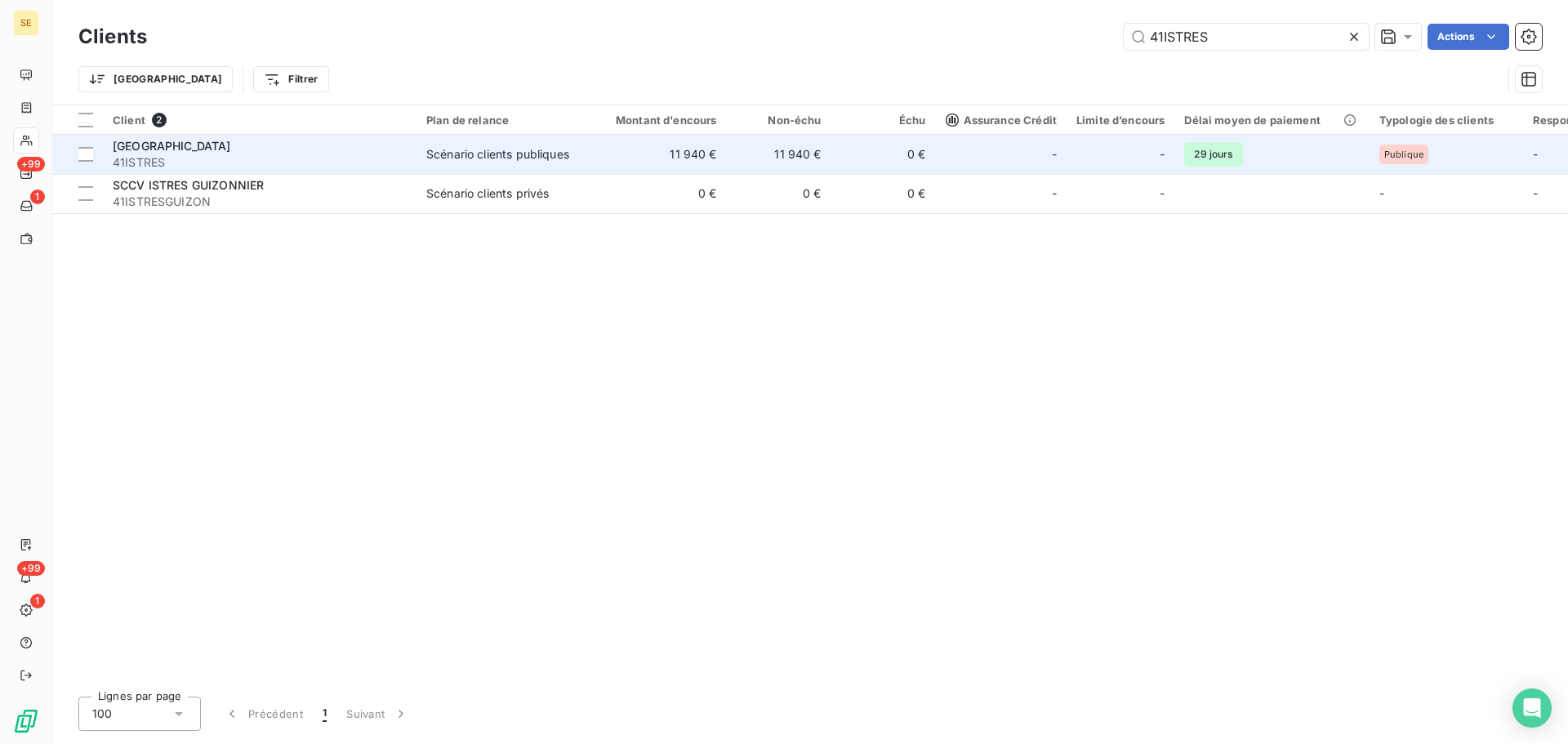
type input "41ISTRES"
click at [662, 162] on td "11 940 €" at bounding box center [657, 154] width 141 height 39
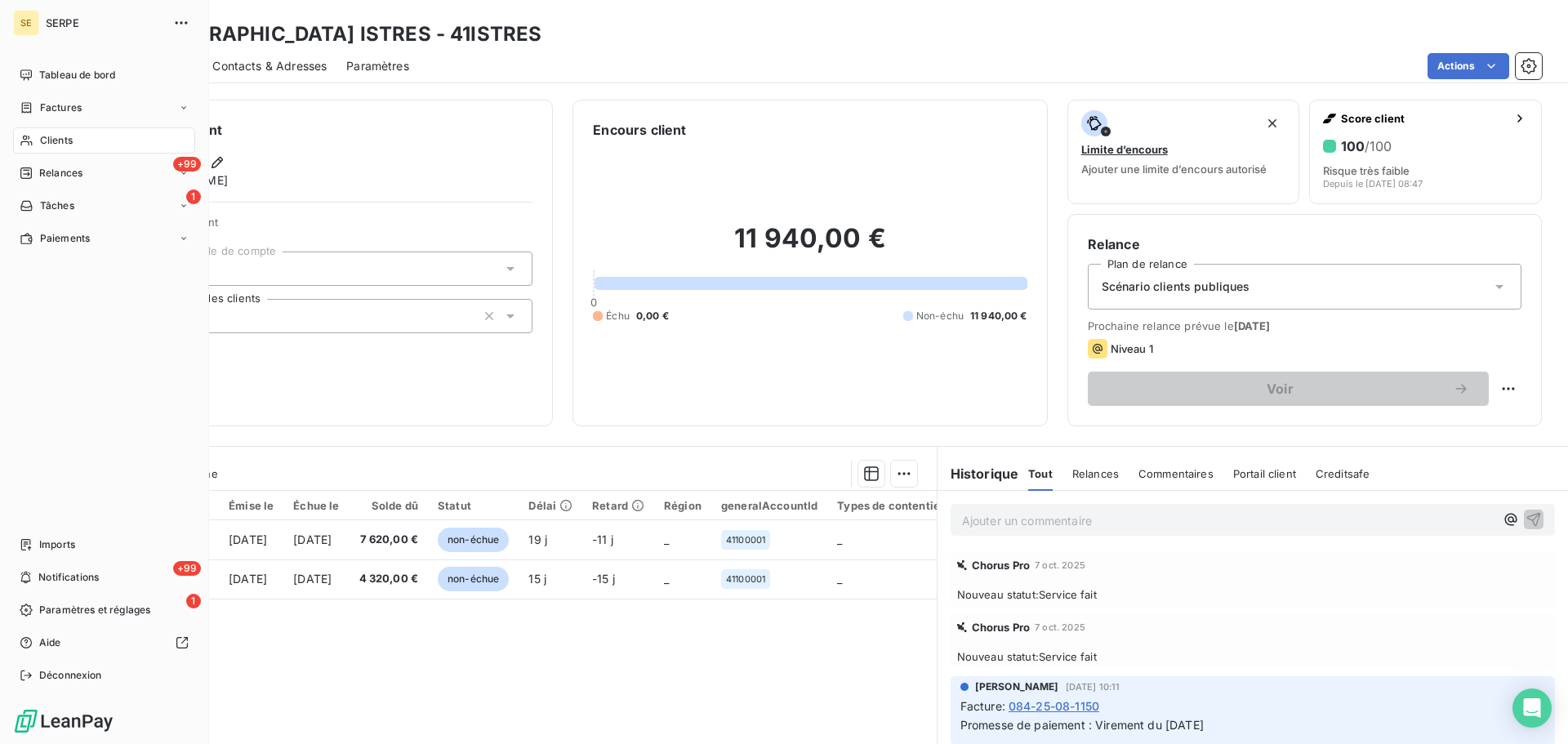
click at [75, 140] on div "Clients" at bounding box center [103, 140] width 182 height 26
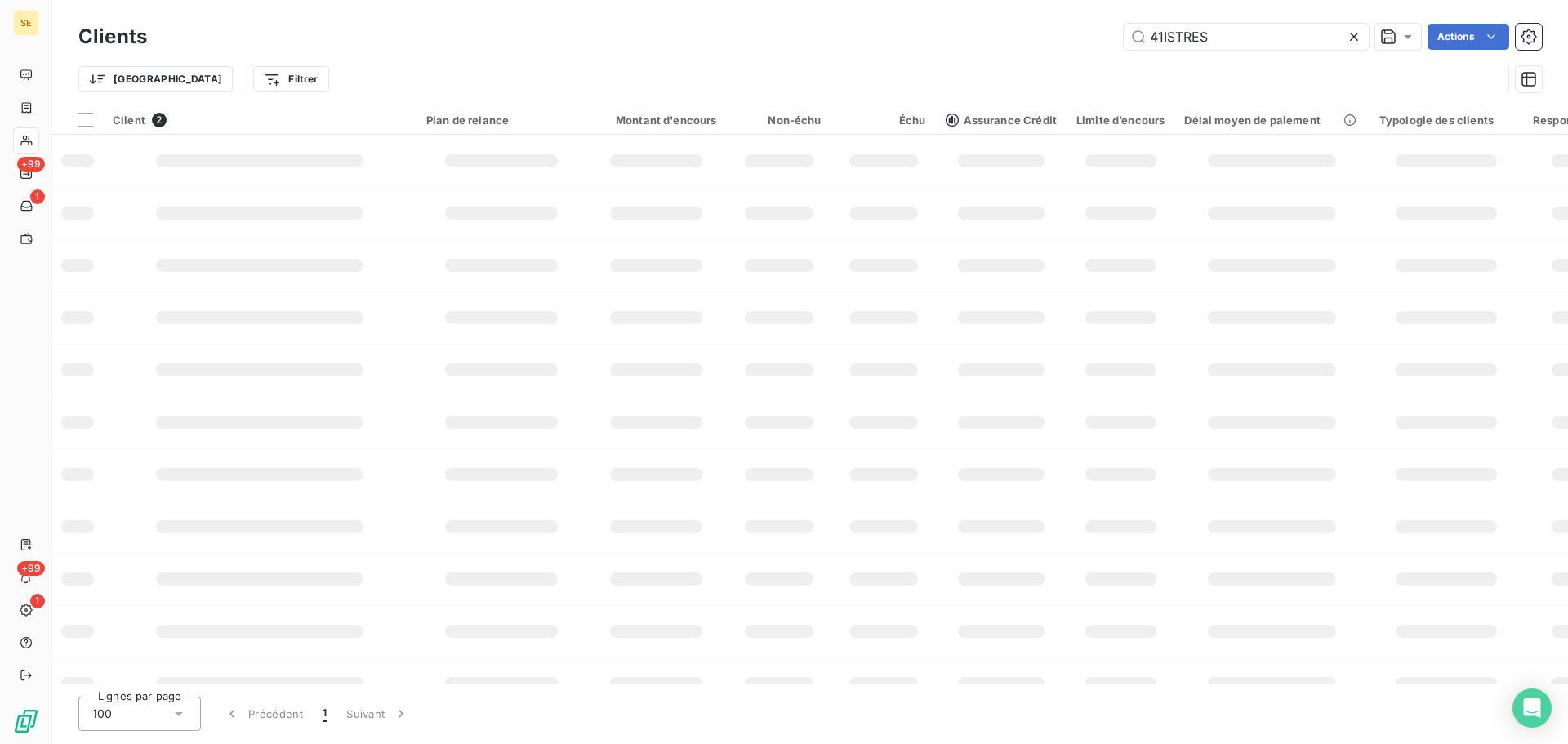
drag, startPoint x: 1231, startPoint y: 39, endPoint x: 1070, endPoint y: 34, distance: 161.1
click at [1125, 41] on input "41ISTRES" at bounding box center [1246, 36] width 245 height 26
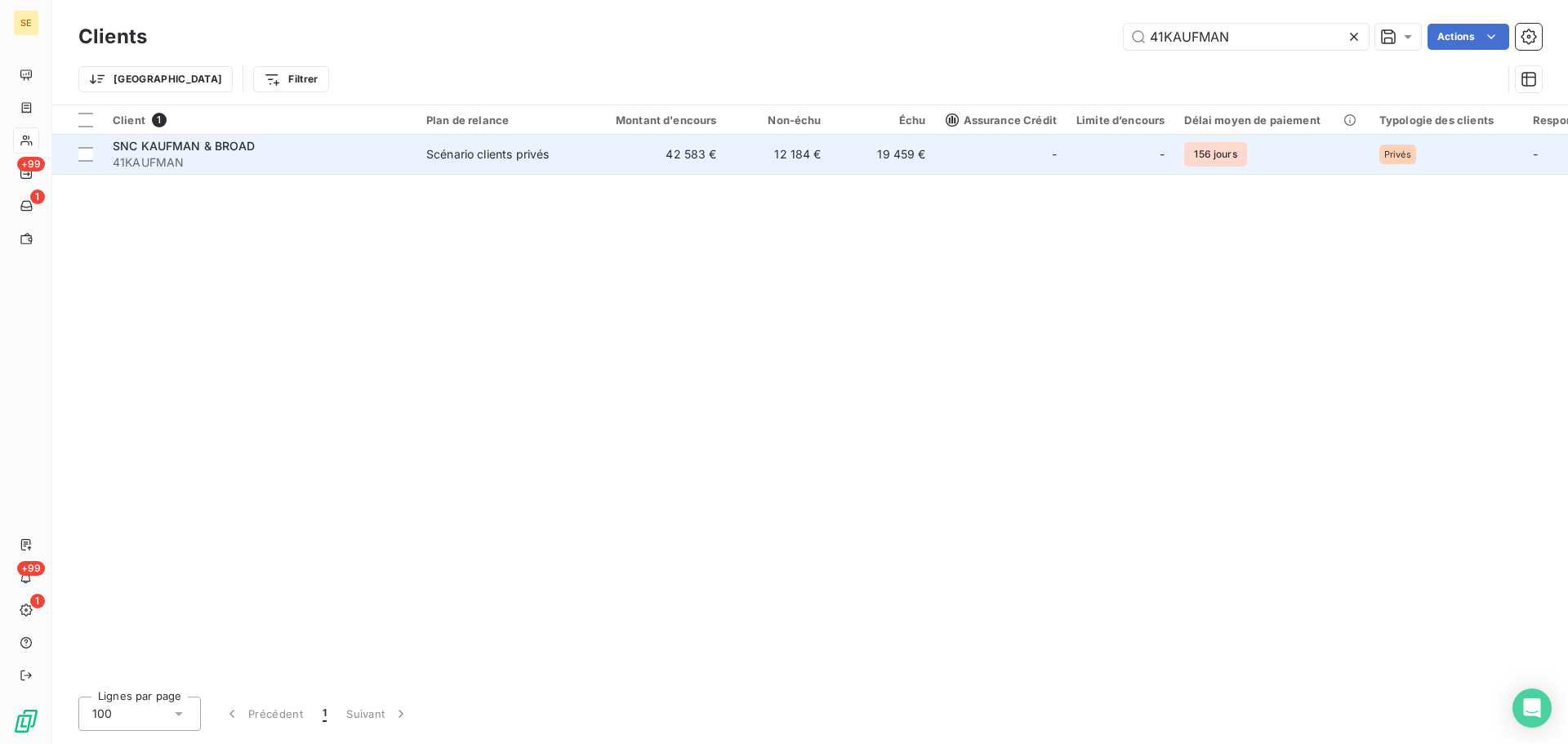
type input "41KAUFMAN"
click at [490, 153] on div "Scénario clients privés" at bounding box center [487, 154] width 123 height 16
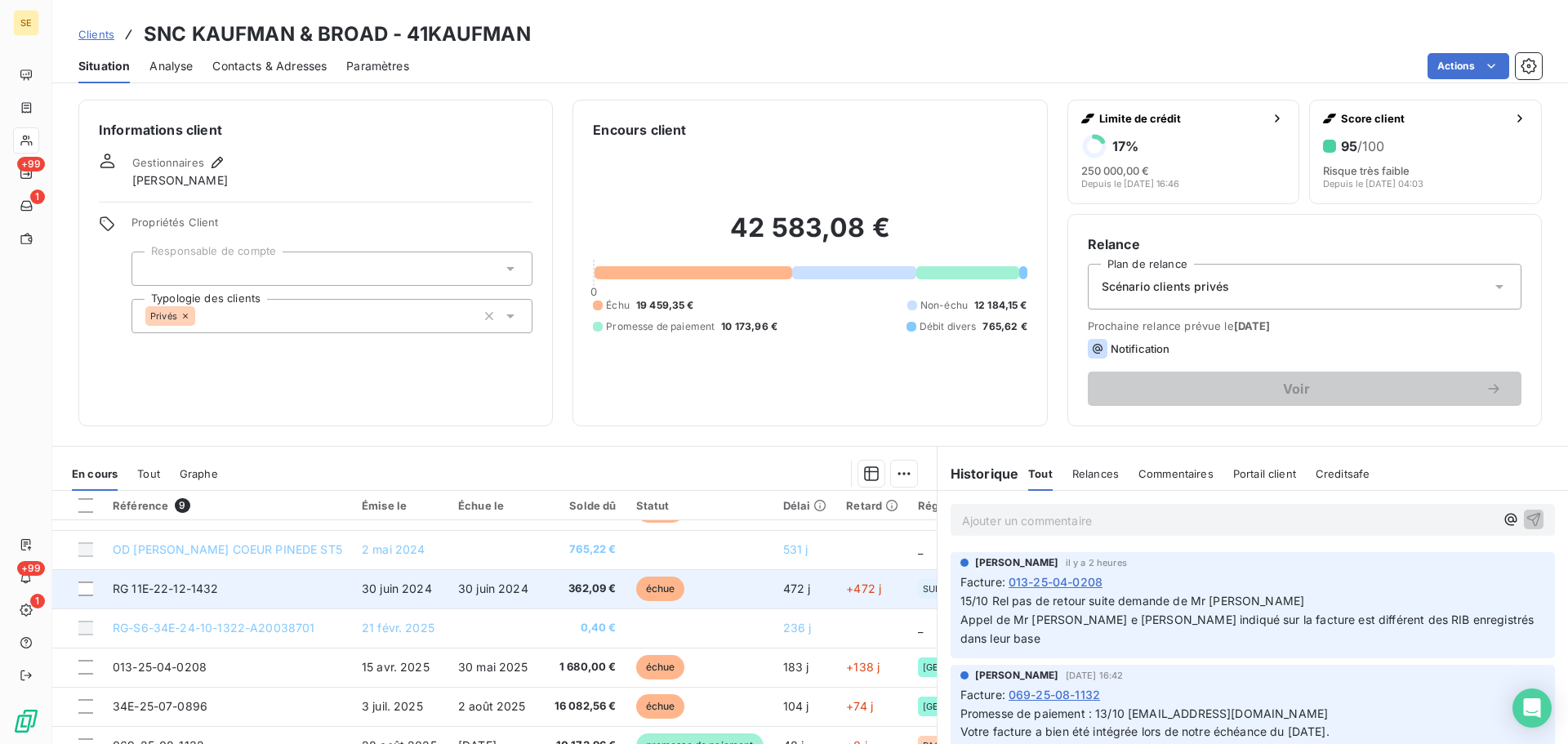
scroll to position [110, 0]
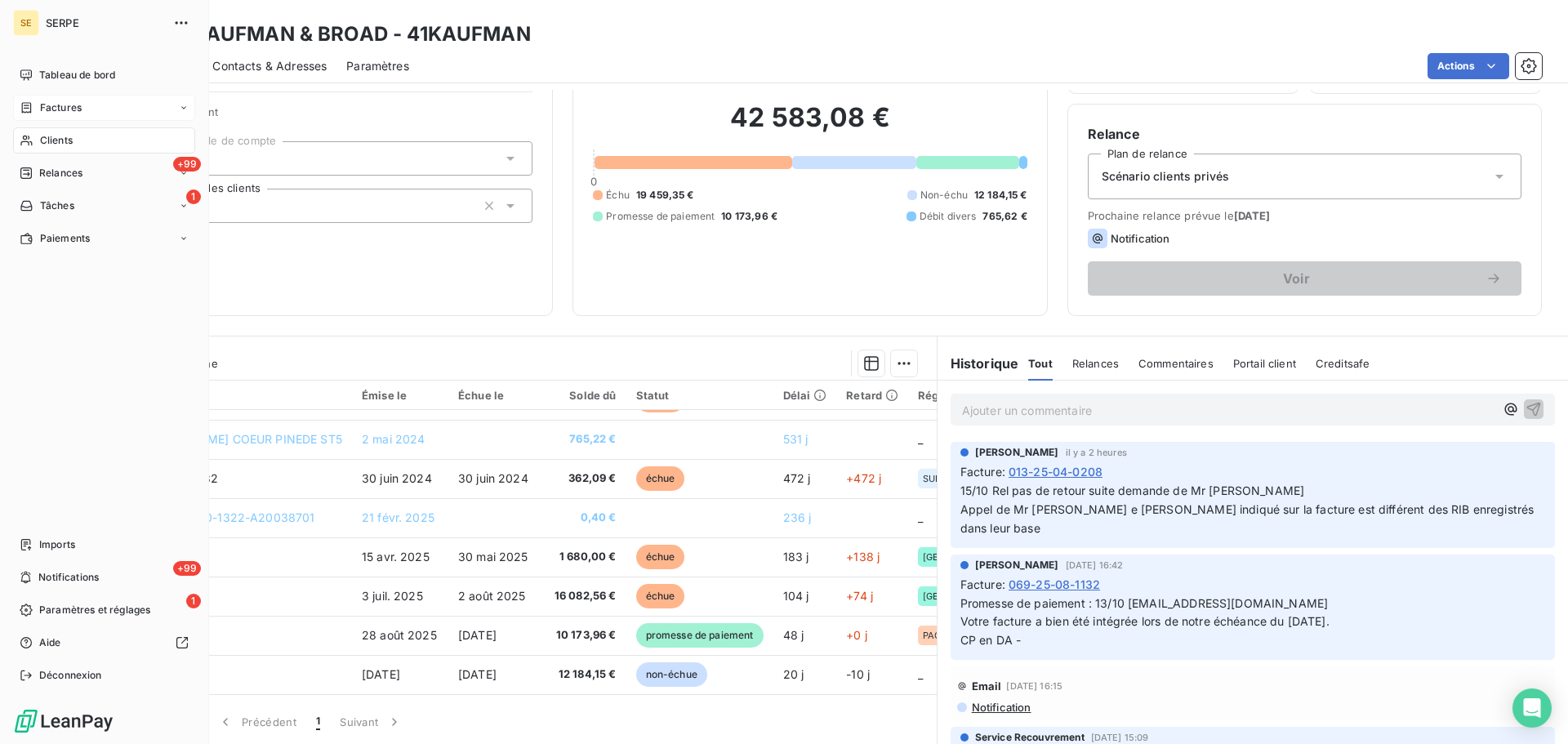
drag, startPoint x: 53, startPoint y: 130, endPoint x: 174, endPoint y: 117, distance: 121.7
click at [53, 130] on div "Clients" at bounding box center [103, 140] width 182 height 26
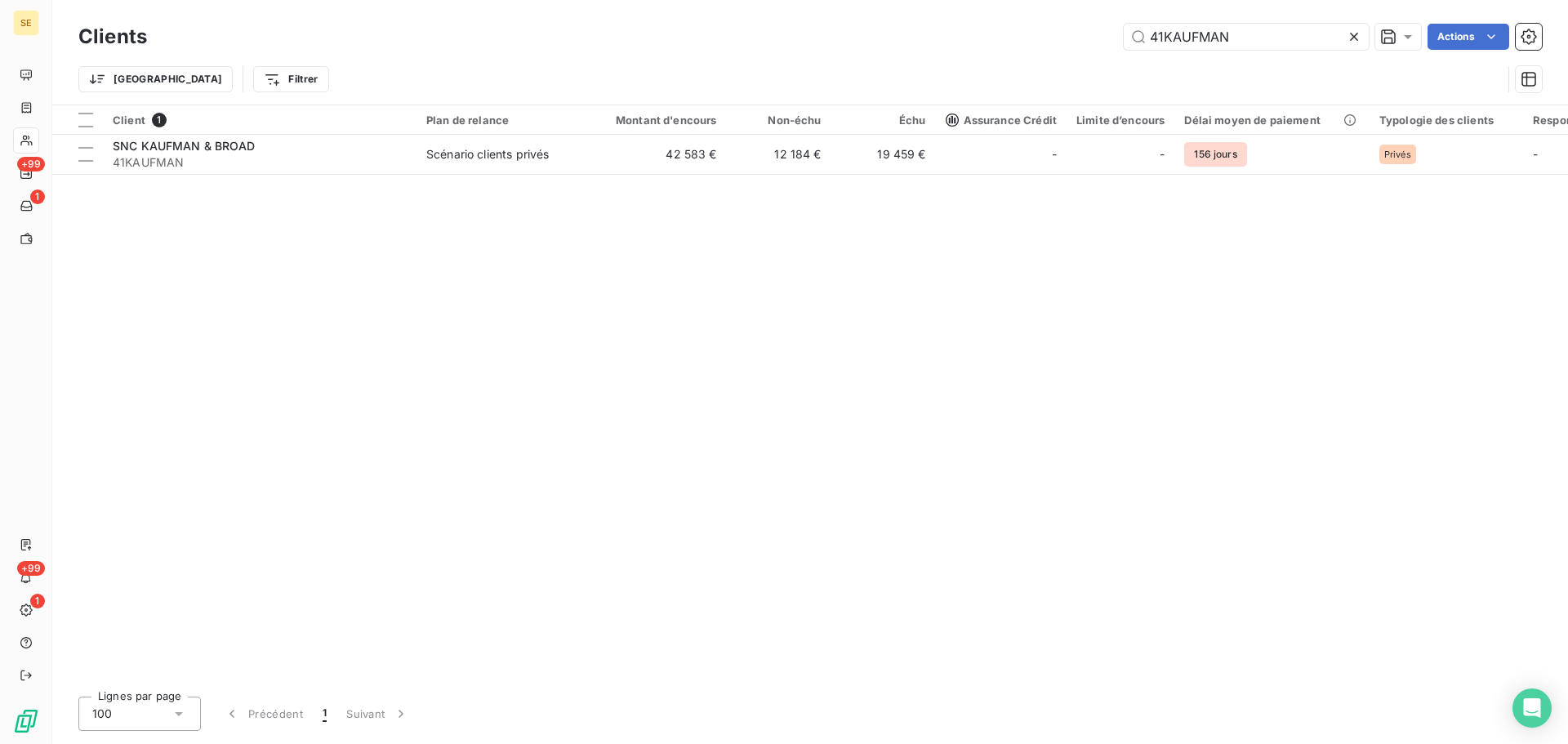
drag, startPoint x: 1009, startPoint y: 42, endPoint x: 993, endPoint y: 42, distance: 16.0
click at [994, 42] on div "41KAUFMAN Actions" at bounding box center [854, 36] width 1376 height 26
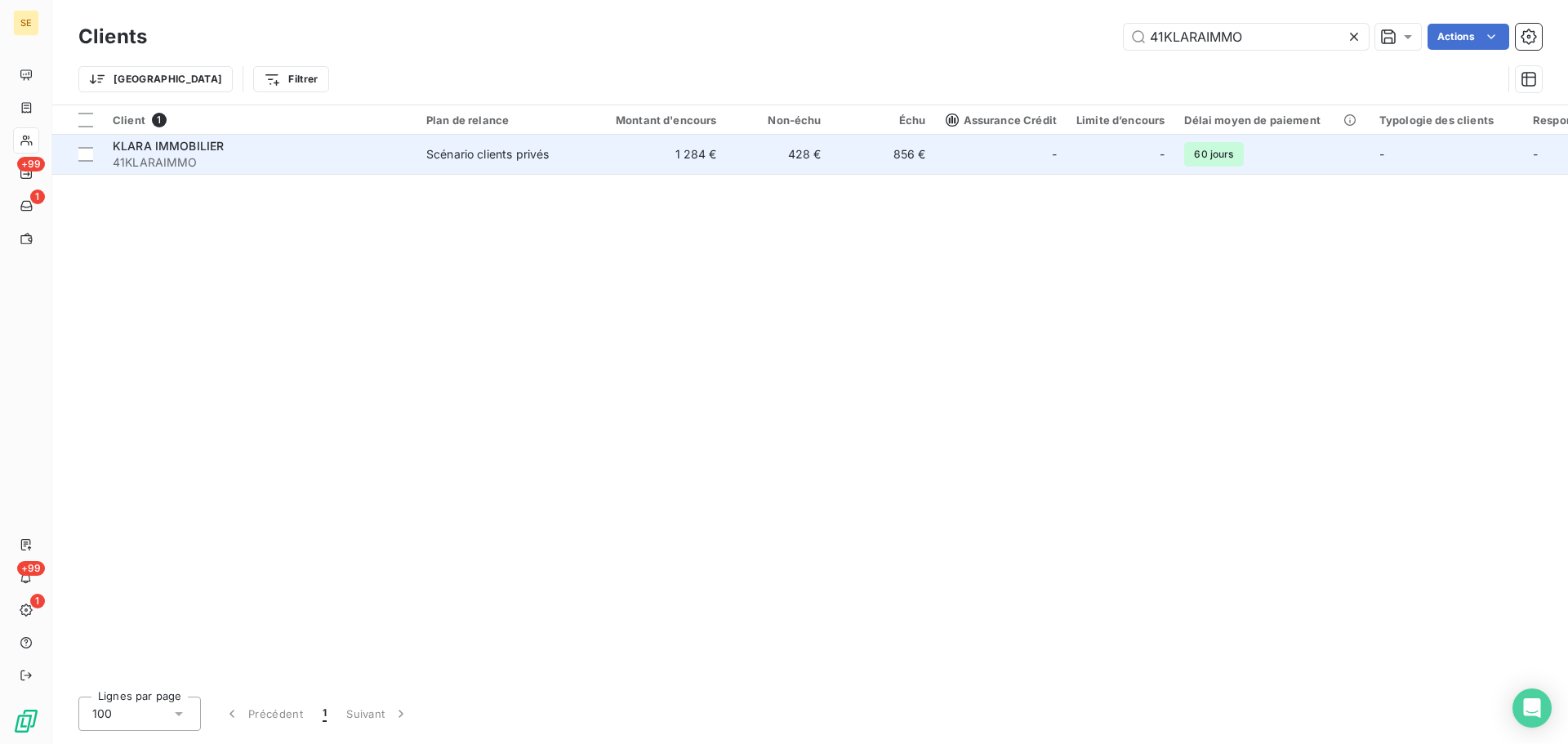
type input "41KLARAIMMO"
click at [835, 162] on td "856 €" at bounding box center [883, 154] width 104 height 39
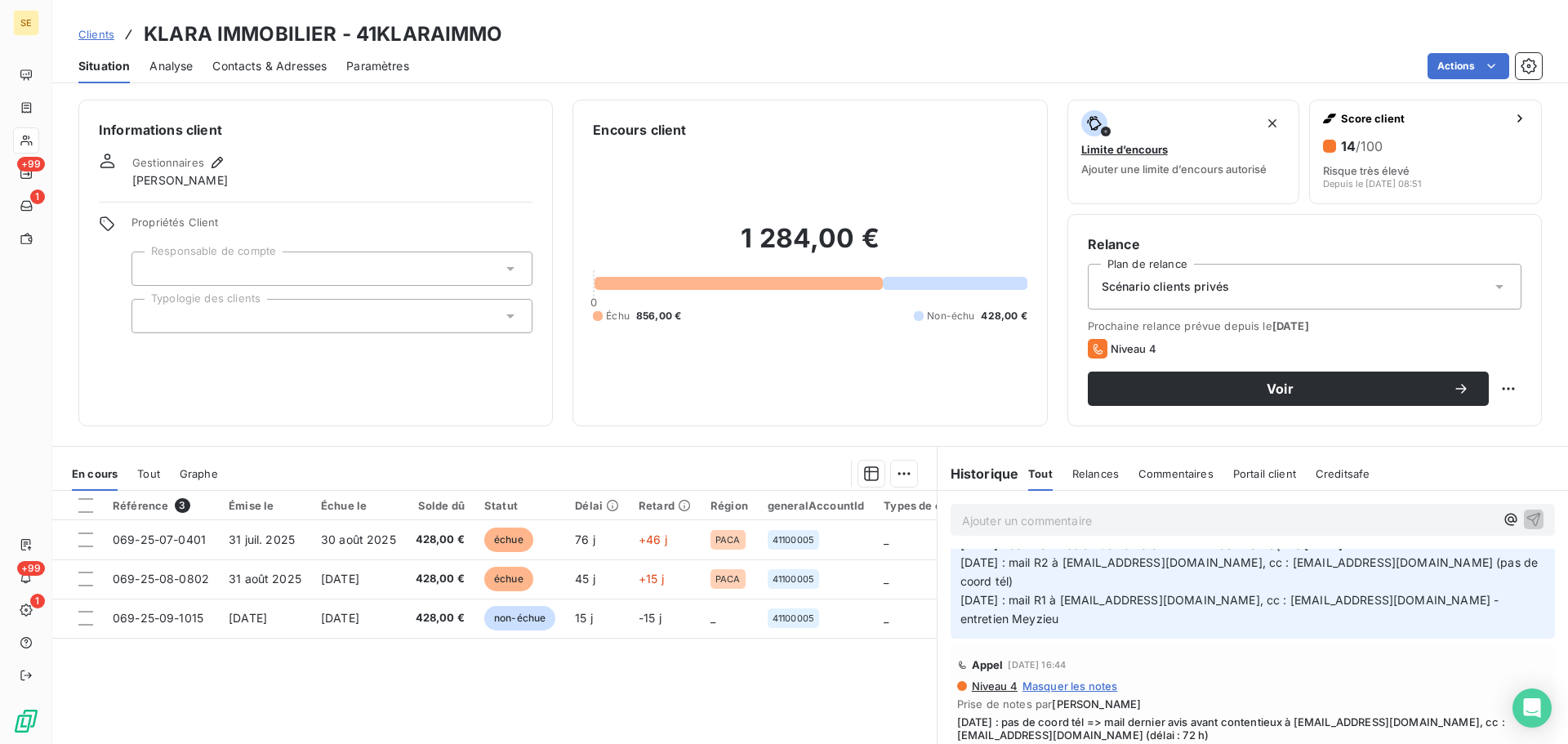
scroll to position [653, 0]
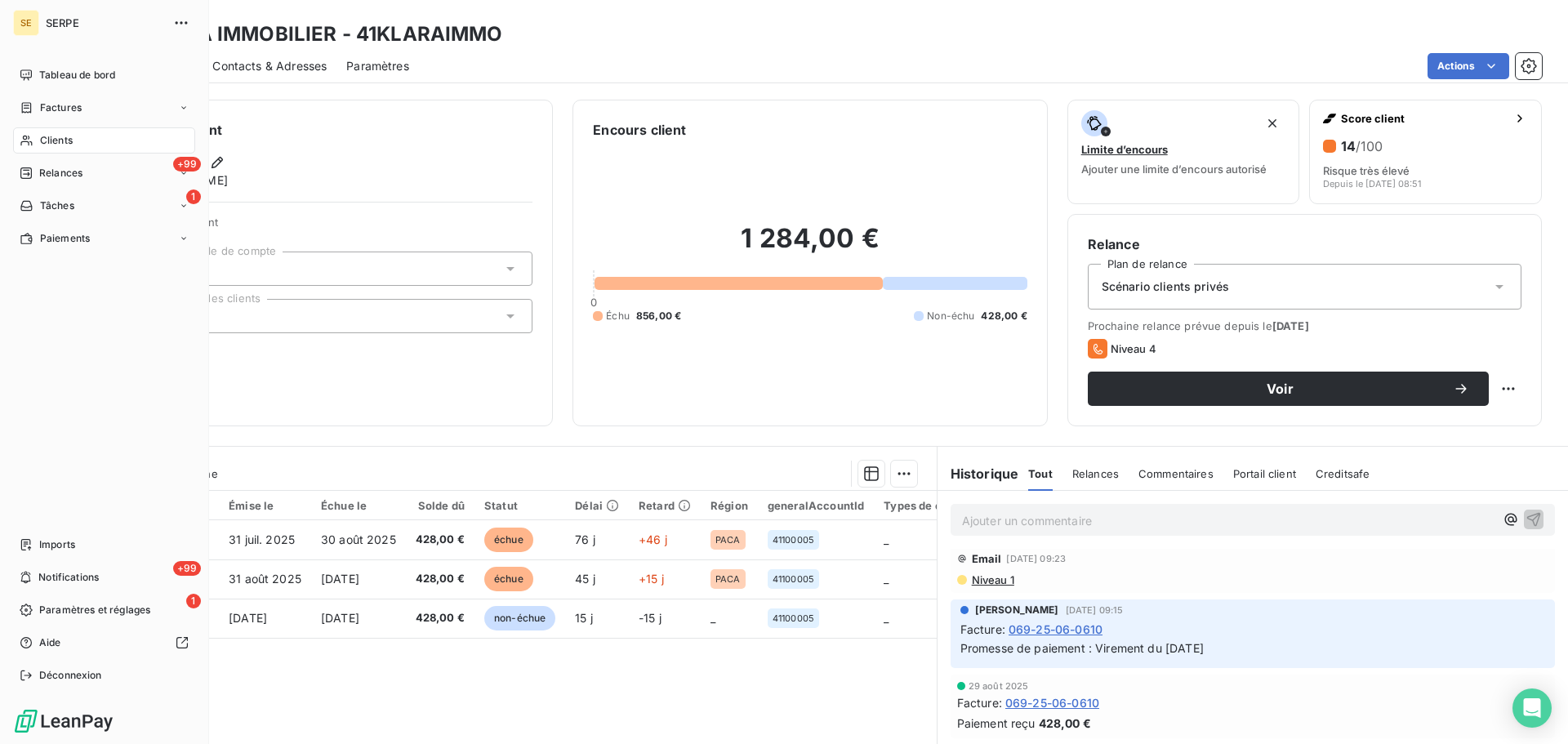
drag, startPoint x: 84, startPoint y: 146, endPoint x: 94, endPoint y: 132, distance: 17.2
click at [84, 146] on div "Clients" at bounding box center [103, 140] width 182 height 26
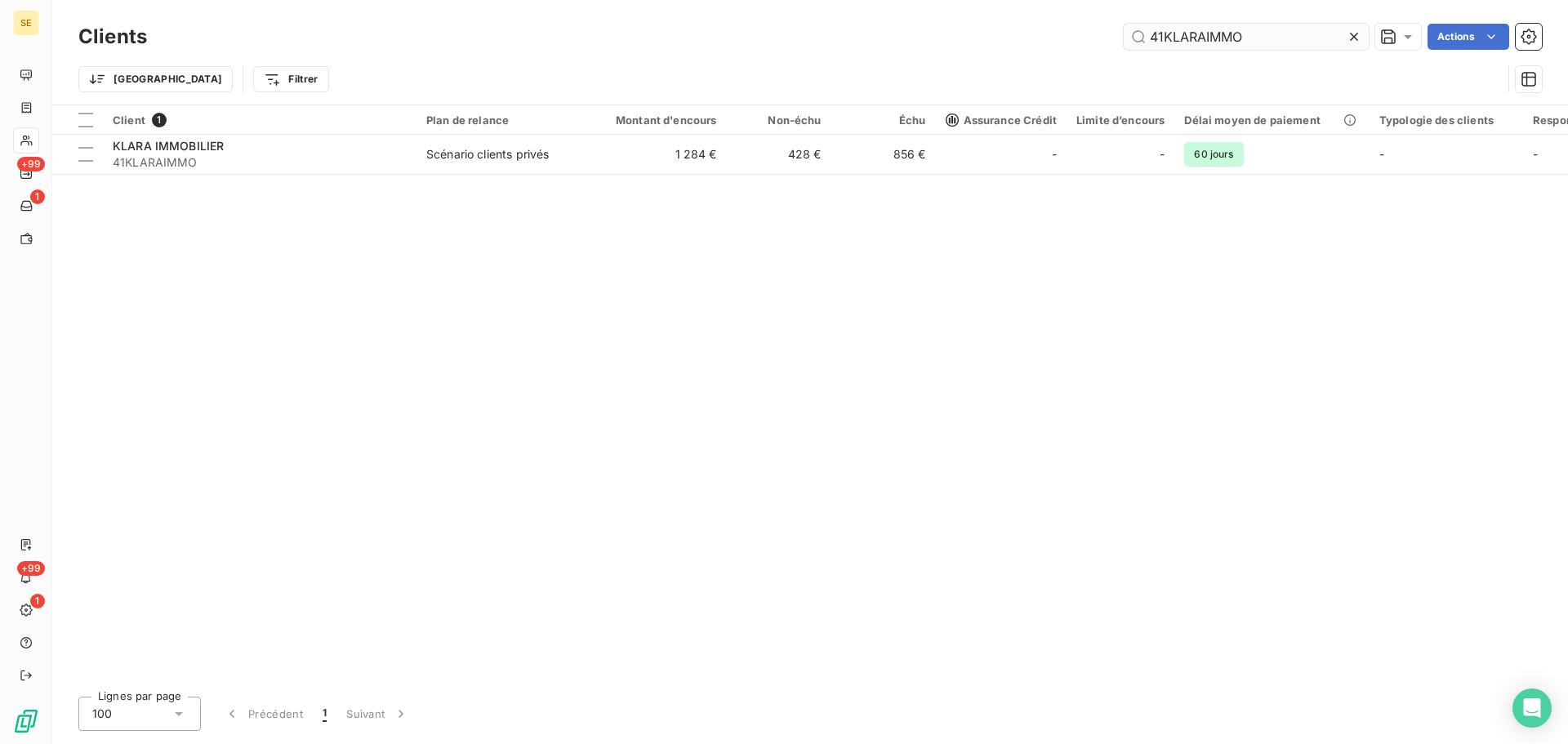
click at [1202, 43] on input "41KLARAIMMO" at bounding box center [1246, 36] width 245 height 26
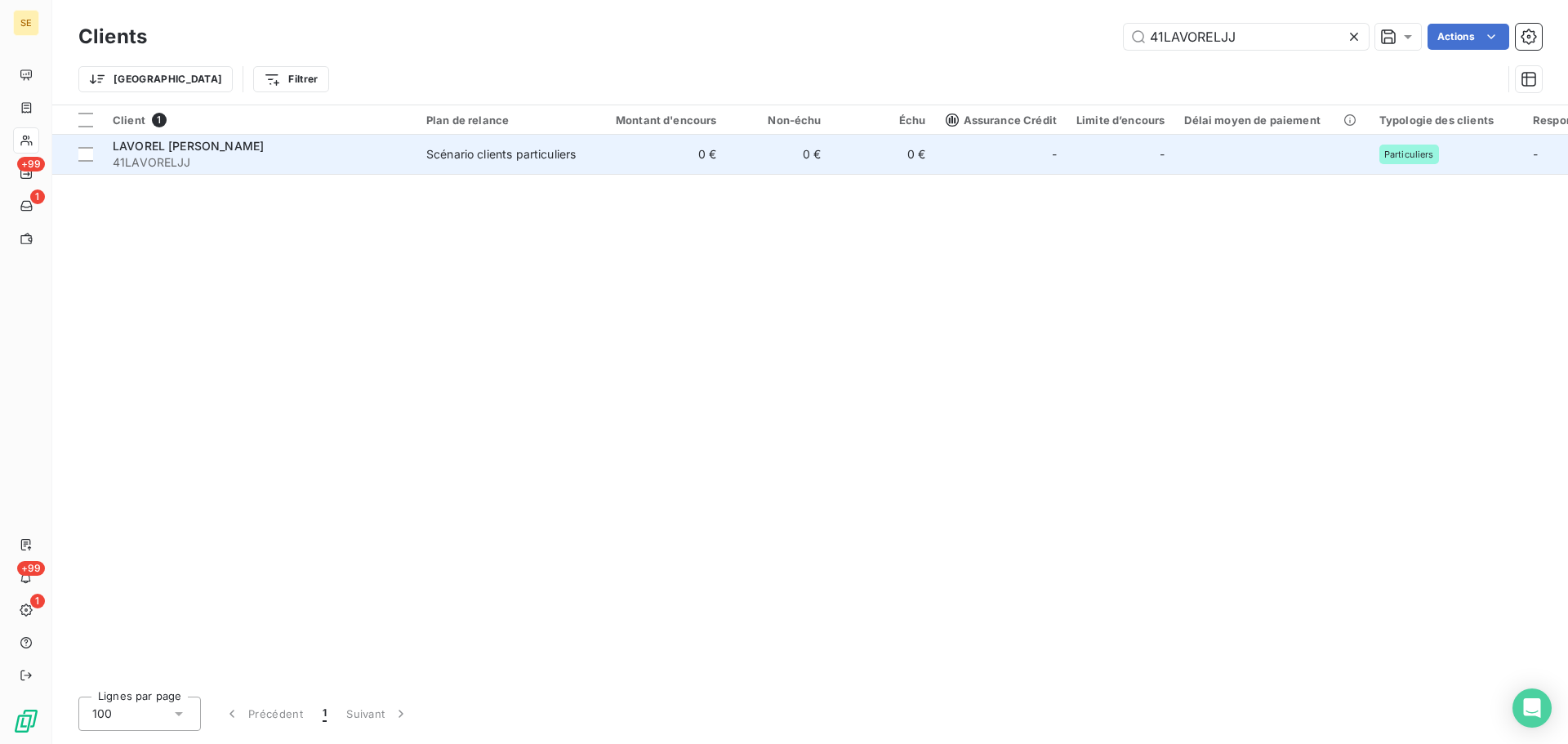
type input "41LAVORELJJ"
click at [663, 157] on td "0 €" at bounding box center [657, 154] width 141 height 39
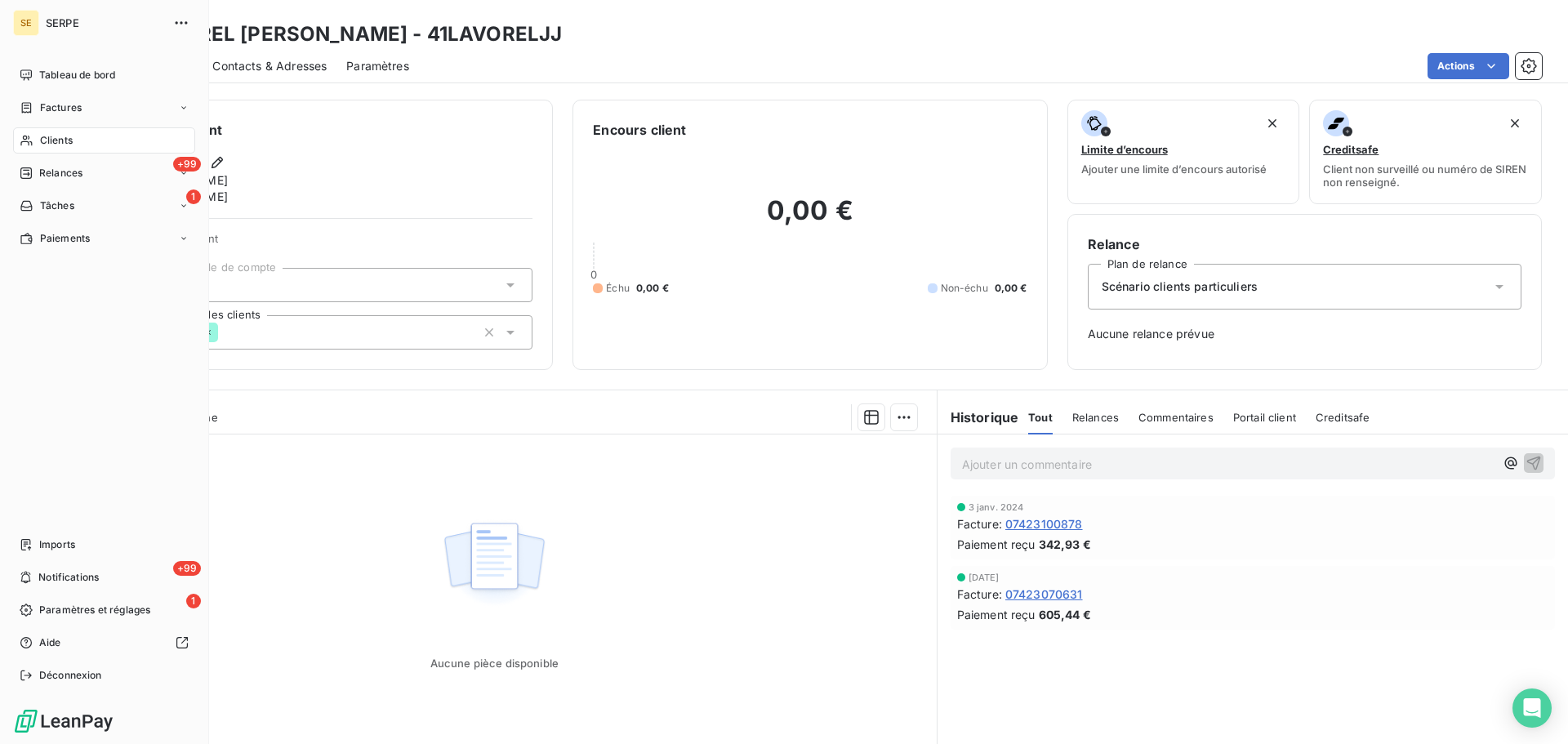
click at [59, 138] on span "Clients" at bounding box center [56, 140] width 33 height 14
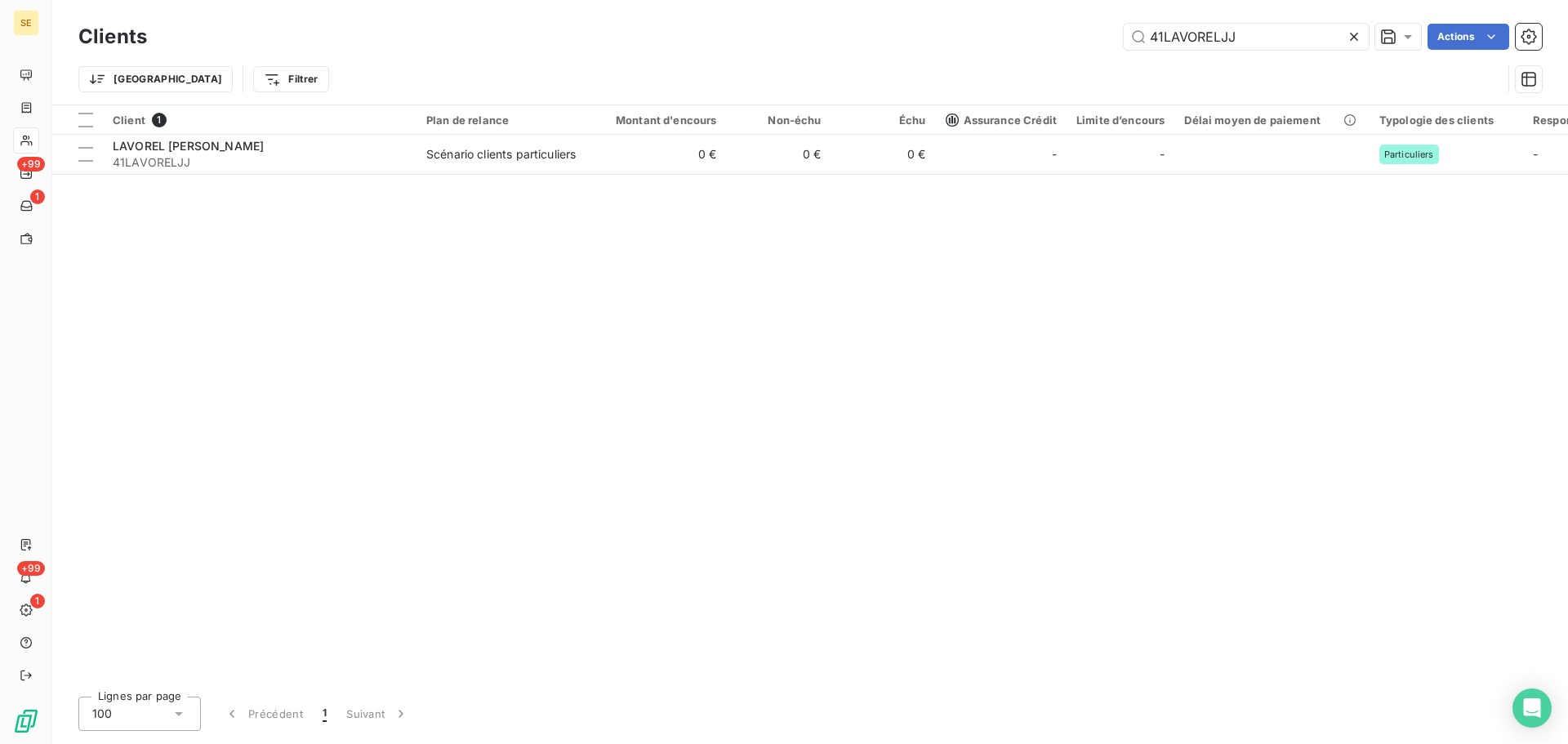
drag, startPoint x: 1291, startPoint y: 40, endPoint x: 1081, endPoint y: 32, distance: 210.2
click at [1093, 34] on div "41LAVORELJJ Actions" at bounding box center [854, 36] width 1376 height 26
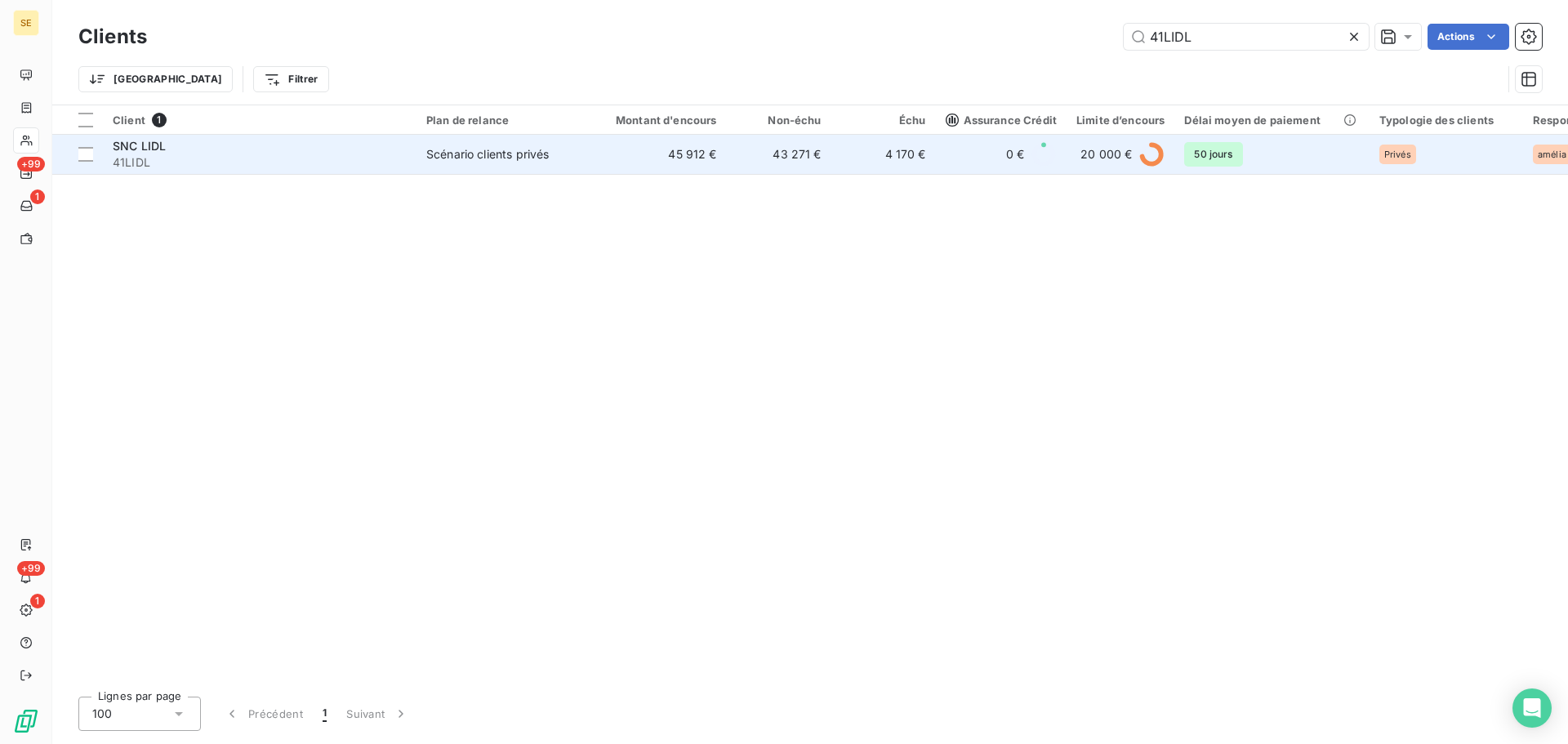
type input "41LIDL"
click at [616, 154] on td "45 912 €" at bounding box center [657, 154] width 141 height 39
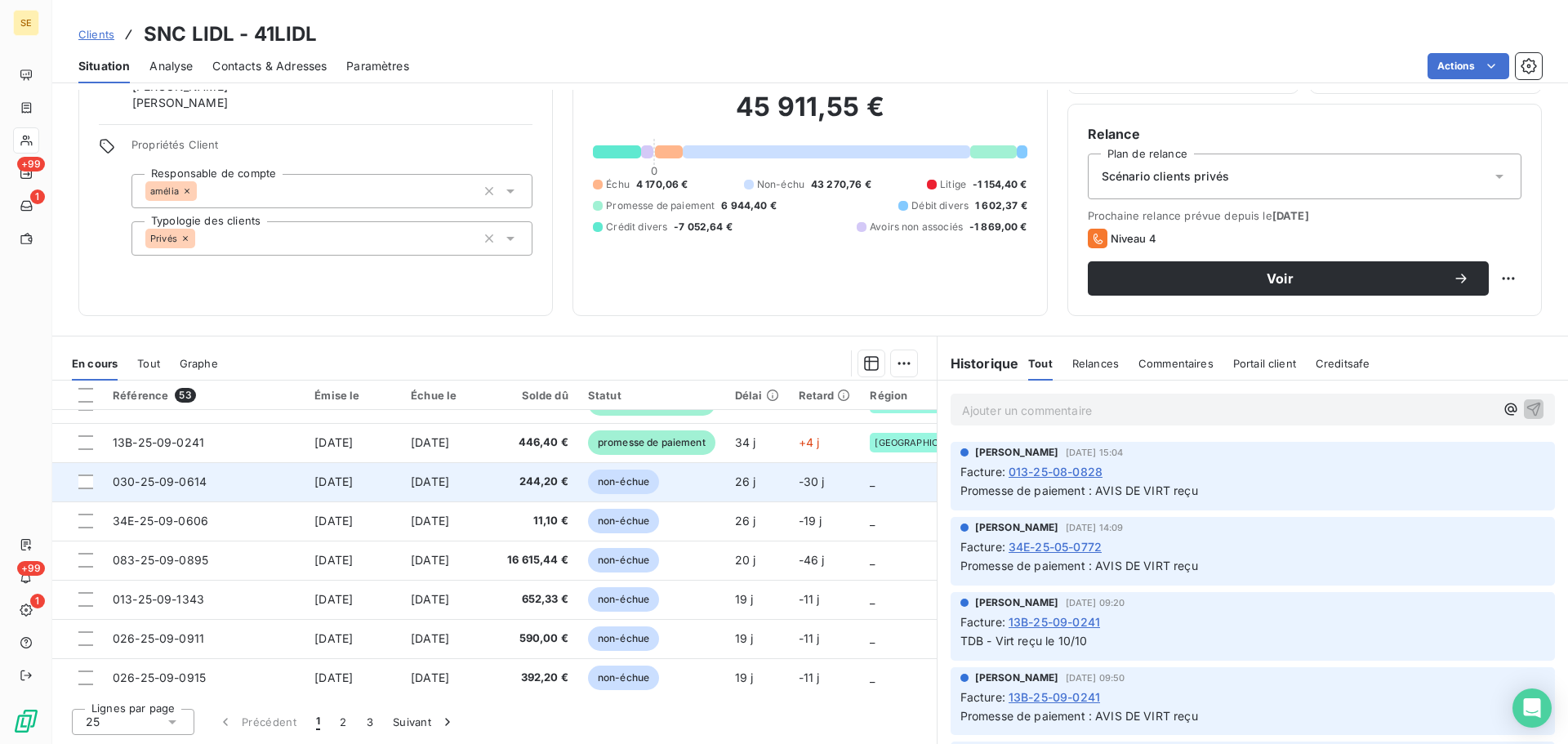
scroll to position [702, 0]
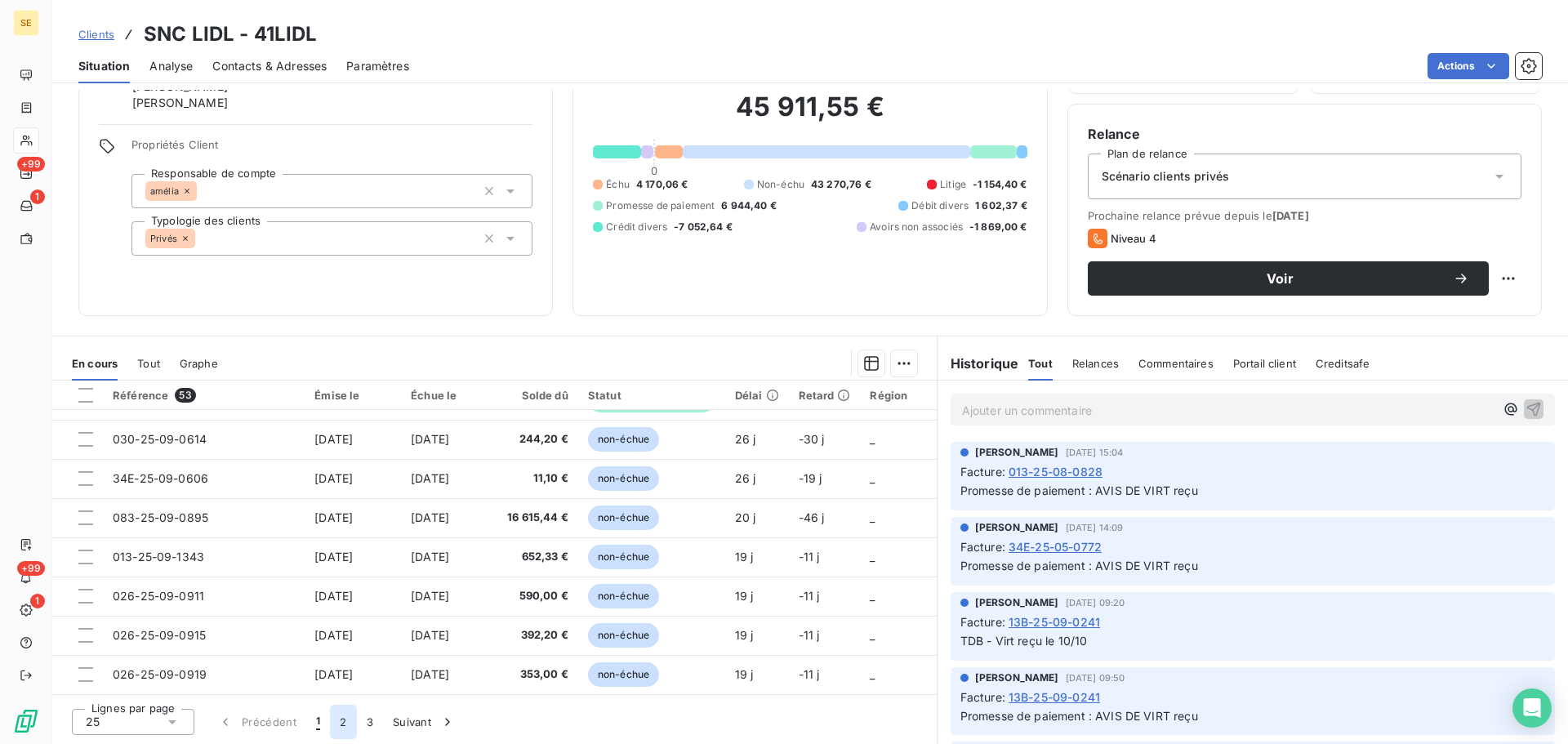
click at [342, 723] on button "2" at bounding box center [342, 722] width 26 height 34
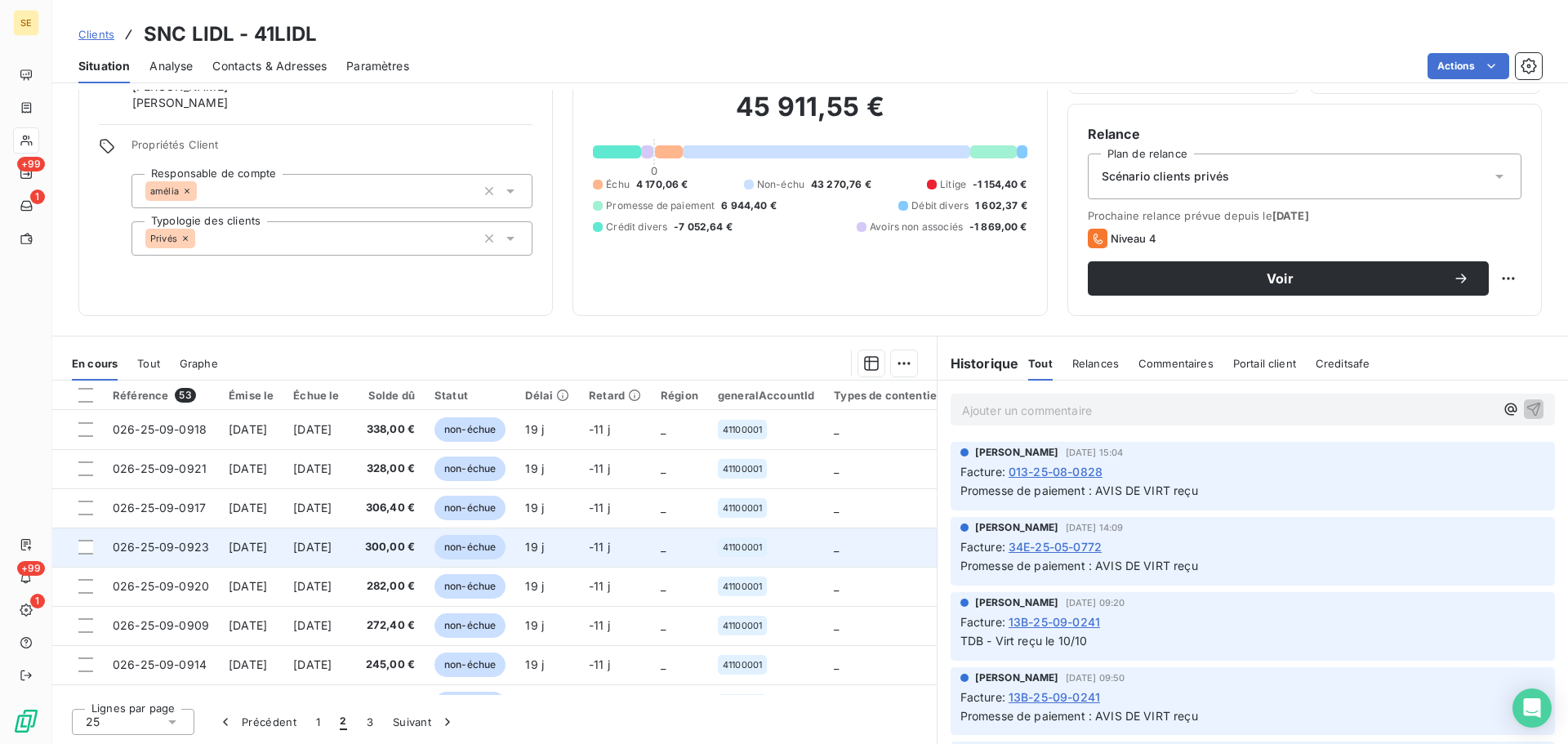
scroll to position [218, 0]
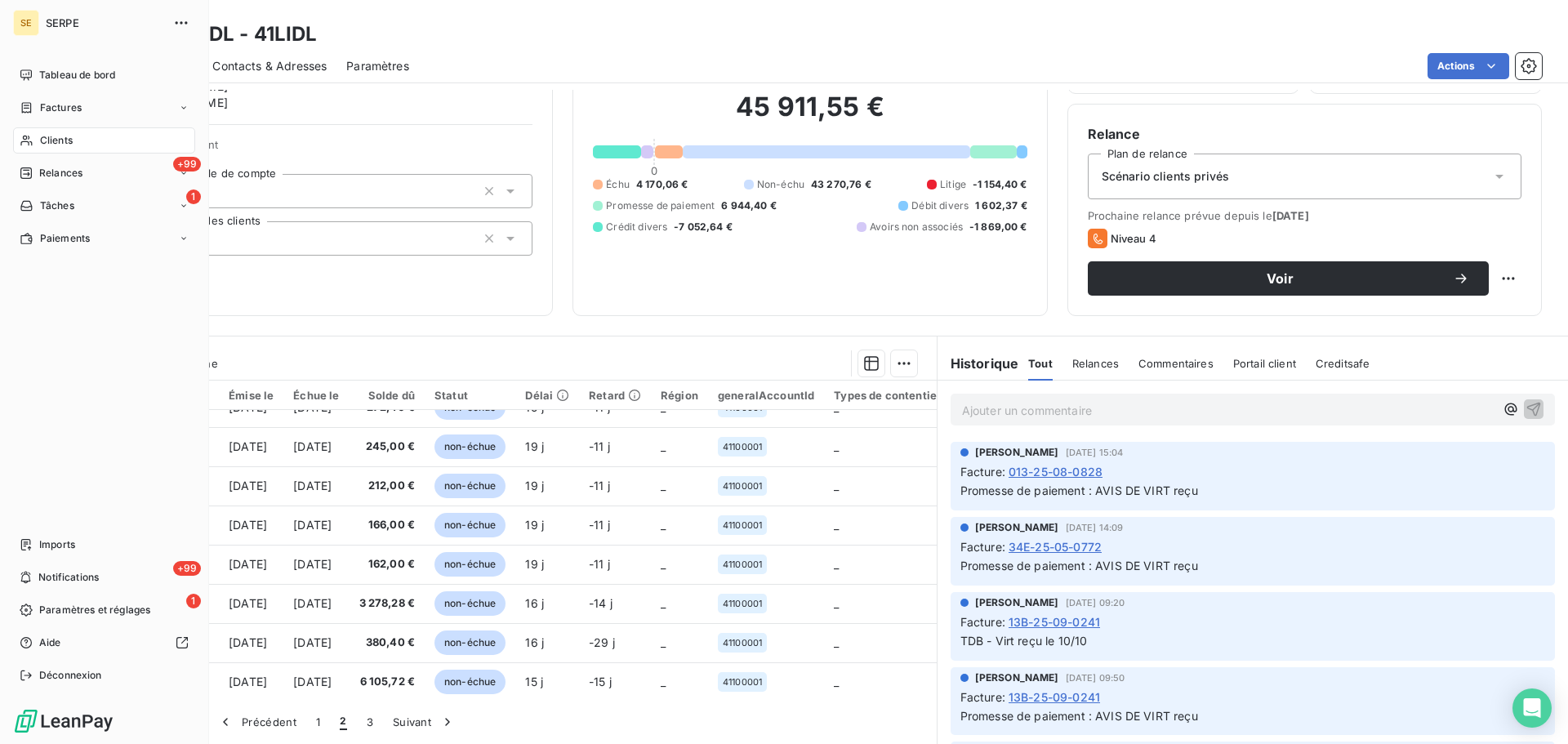
click at [54, 135] on span "Clients" at bounding box center [56, 140] width 33 height 14
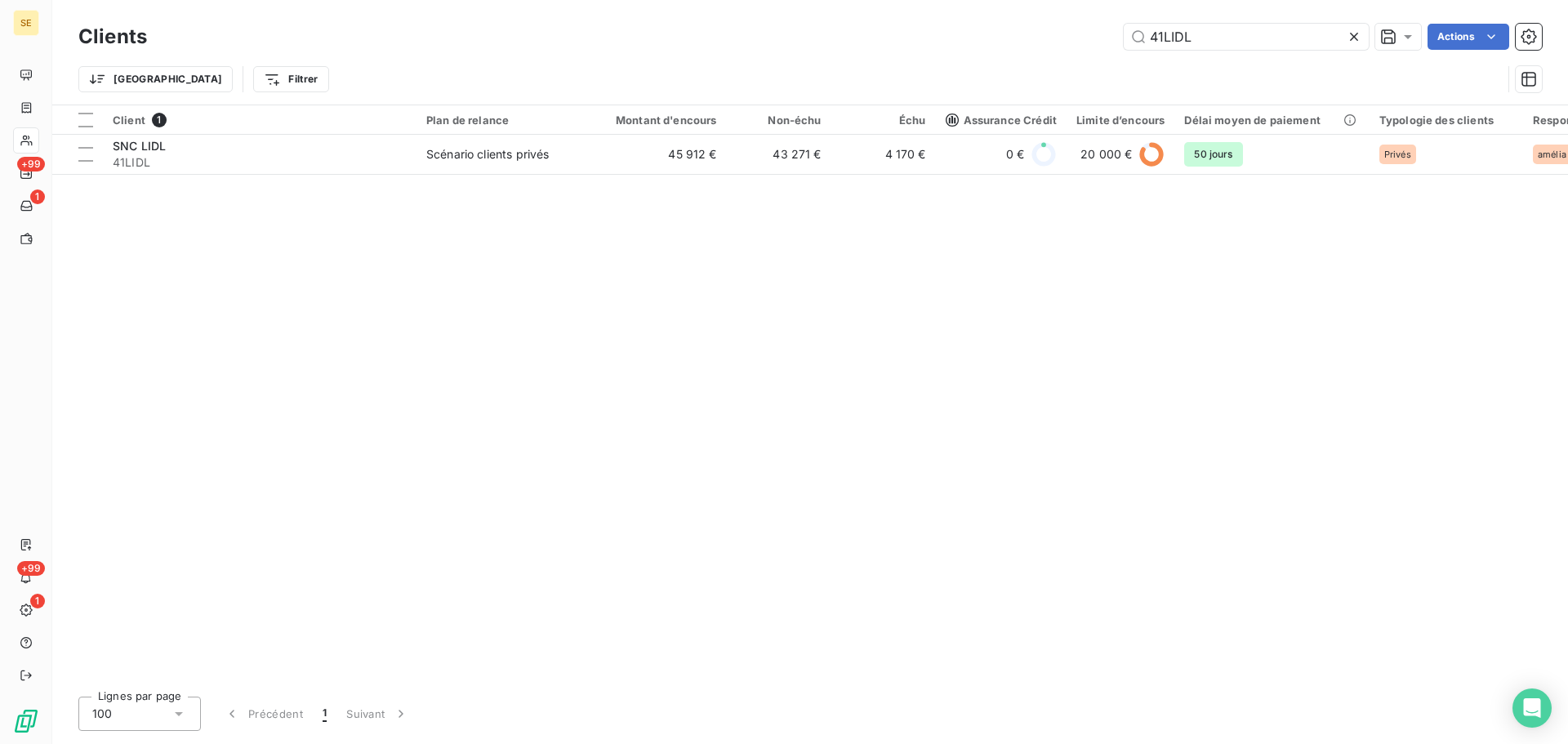
drag, startPoint x: 1259, startPoint y: 32, endPoint x: 1062, endPoint y: 31, distance: 197.0
click at [1104, 29] on div "41LIDL Actions" at bounding box center [854, 36] width 1376 height 26
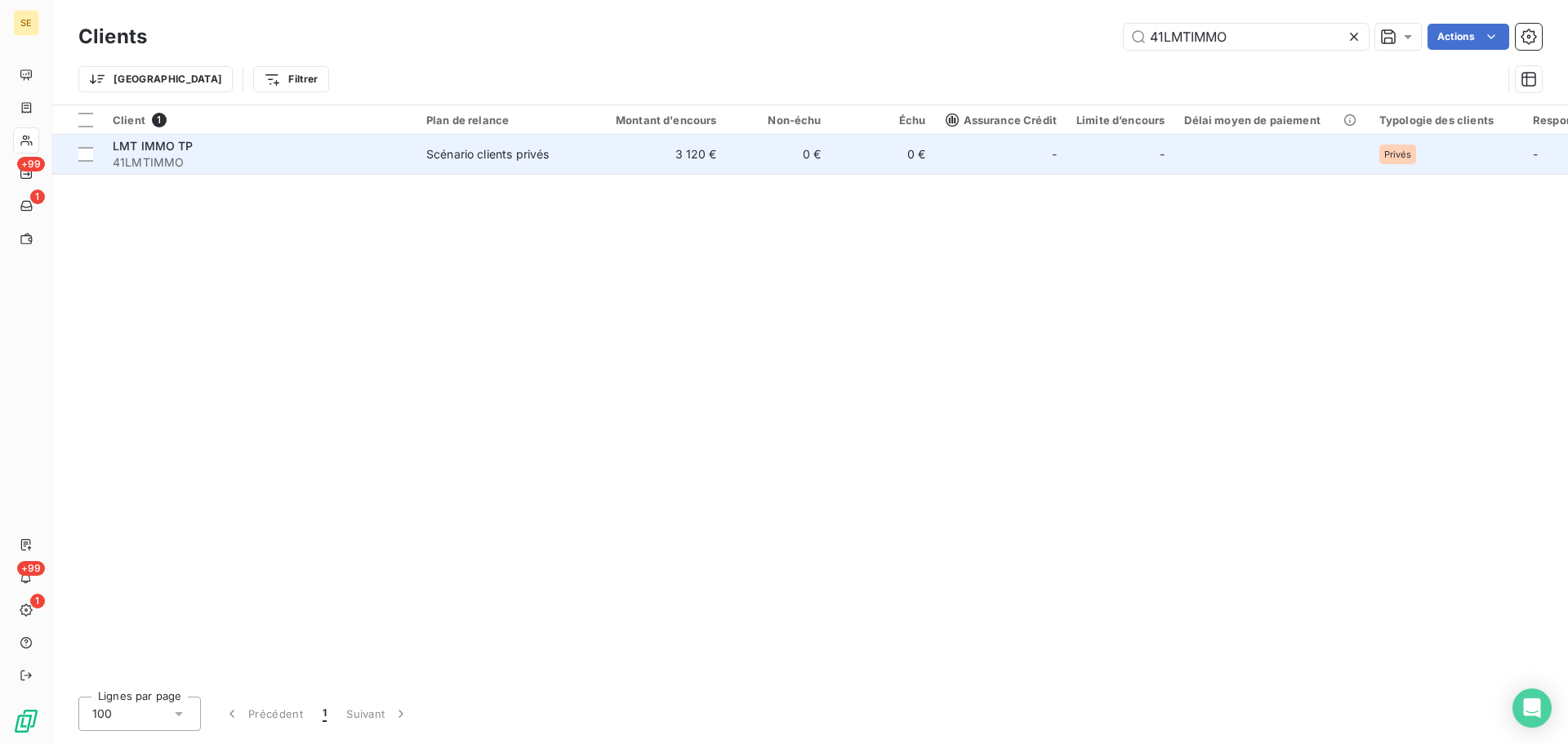
type input "41LMTIMMO"
click at [459, 170] on td "Scénario clients privés" at bounding box center [502, 154] width 170 height 39
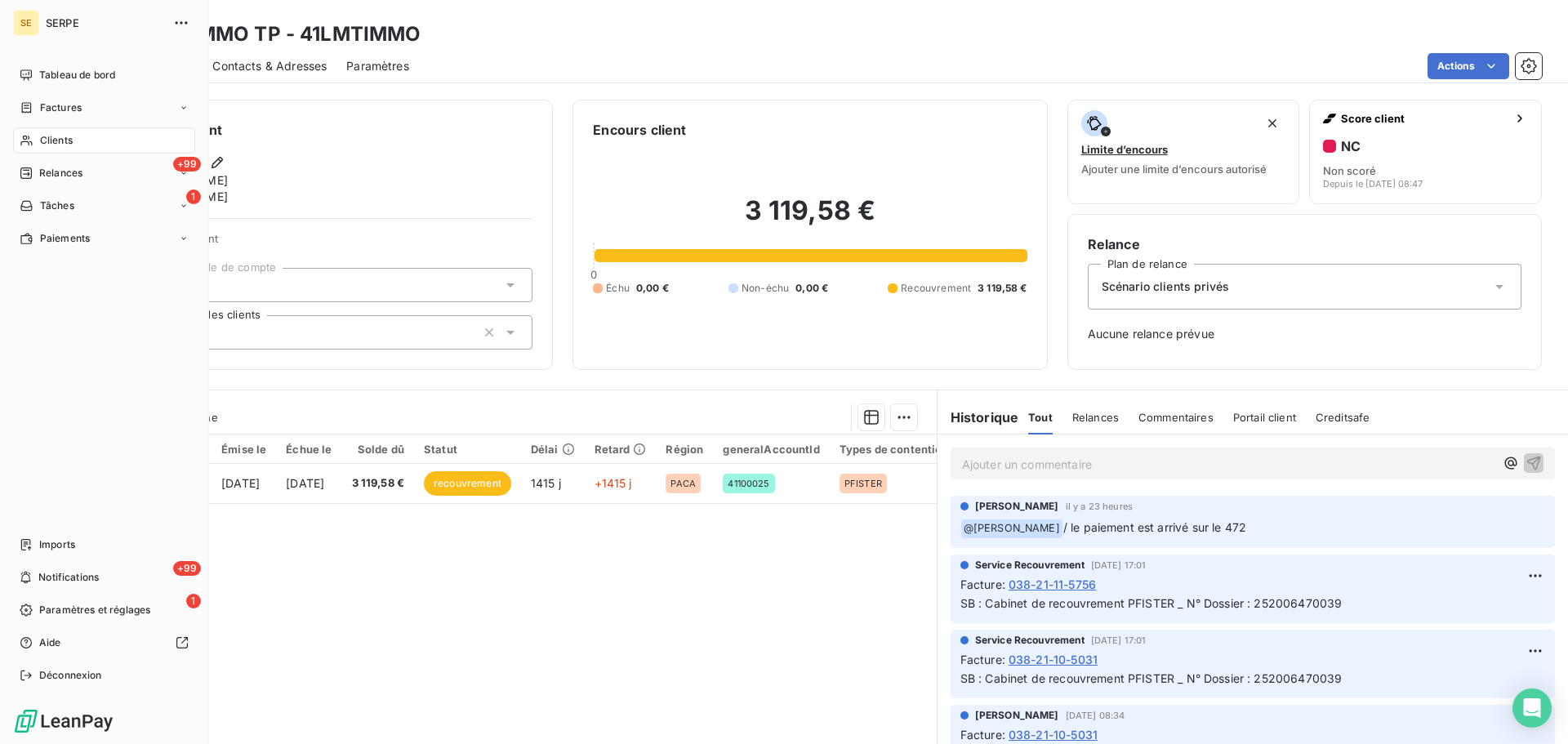
drag, startPoint x: 49, startPoint y: 134, endPoint x: 87, endPoint y: 124, distance: 39.3
click at [49, 134] on span "Clients" at bounding box center [56, 140] width 33 height 14
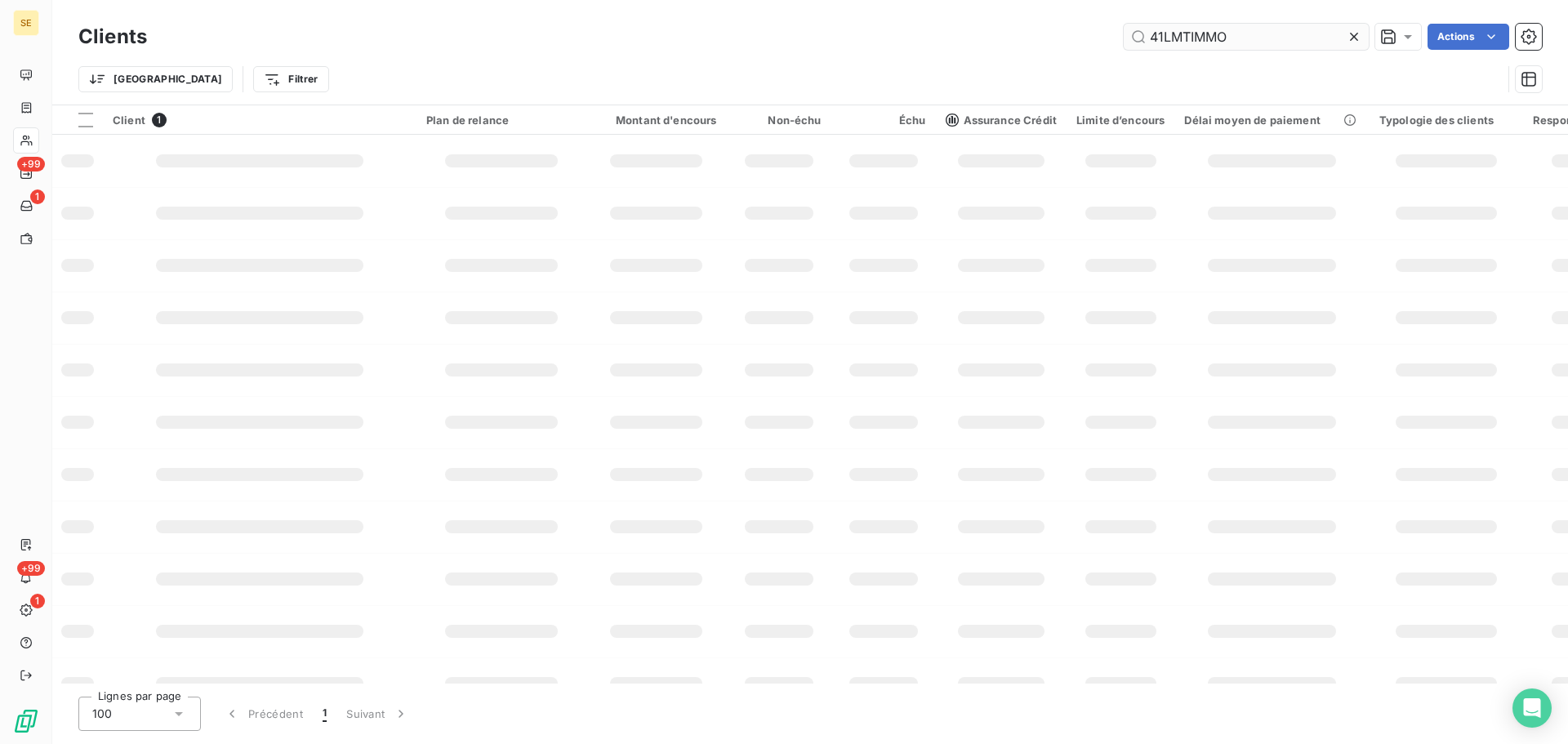
click at [1249, 37] on input "41LMTIMMO" at bounding box center [1246, 36] width 245 height 26
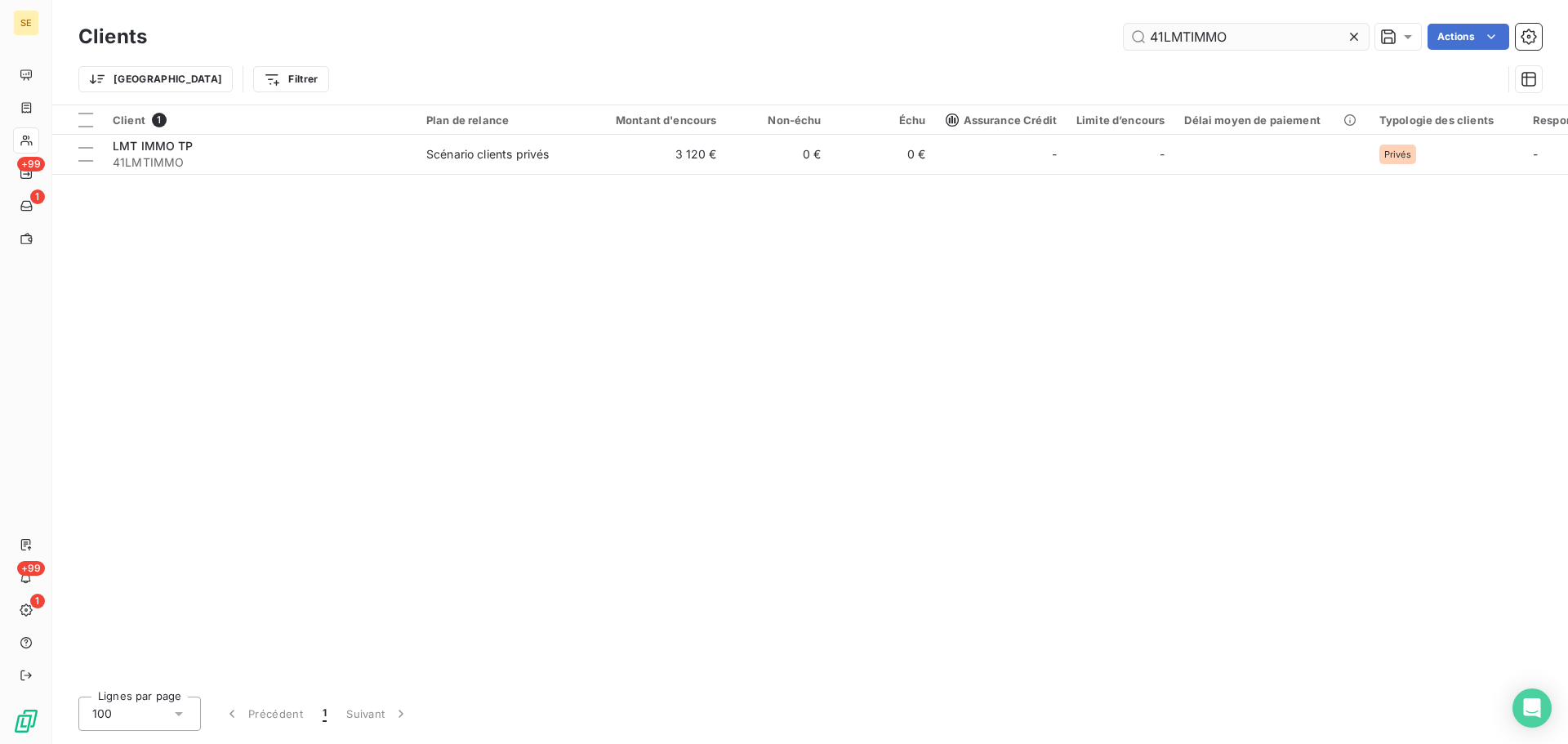
click at [1248, 38] on input "41LMTIMMO" at bounding box center [1246, 36] width 245 height 26
type input "41LUMA"
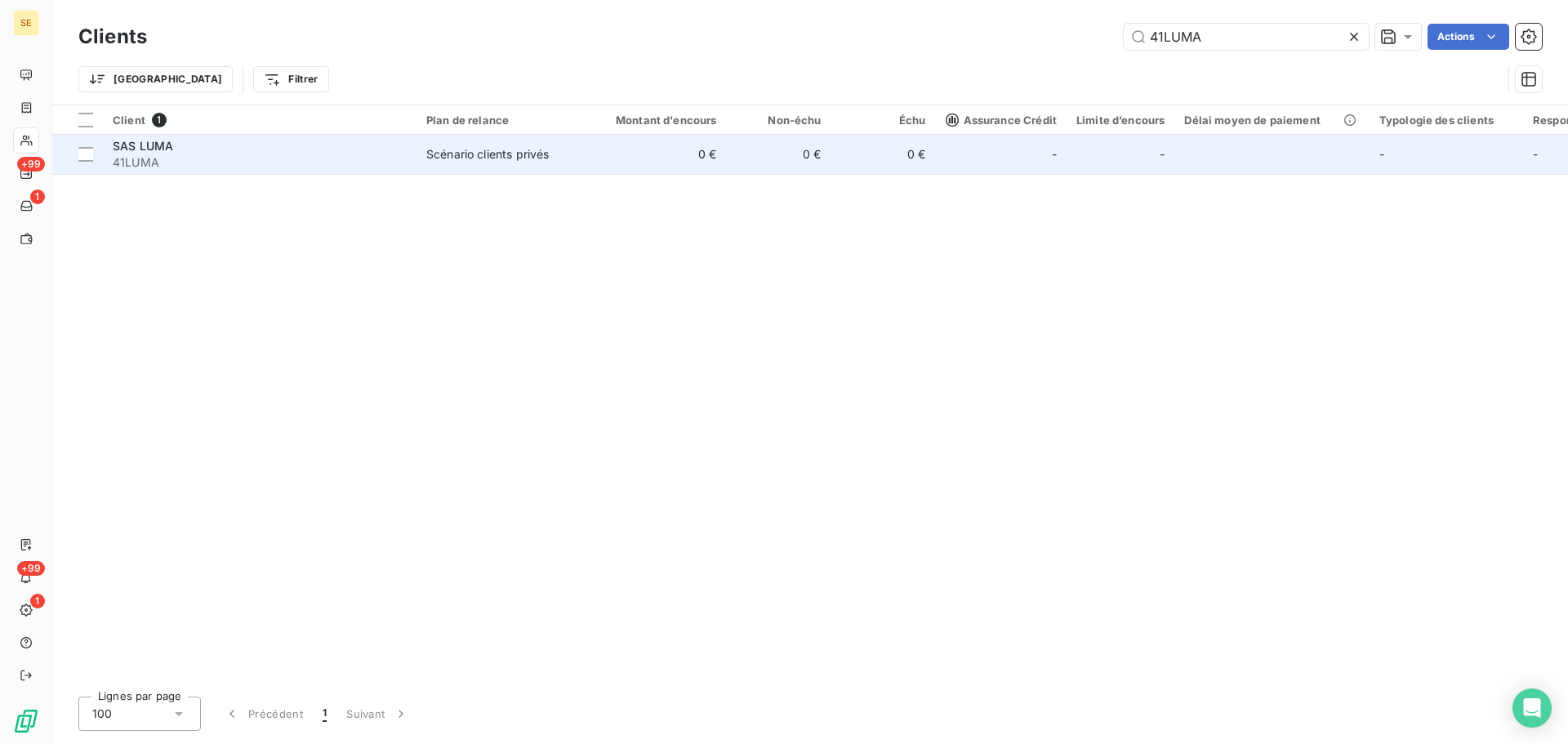
click at [387, 138] on div "SAS LUMA" at bounding box center [259, 146] width 294 height 16
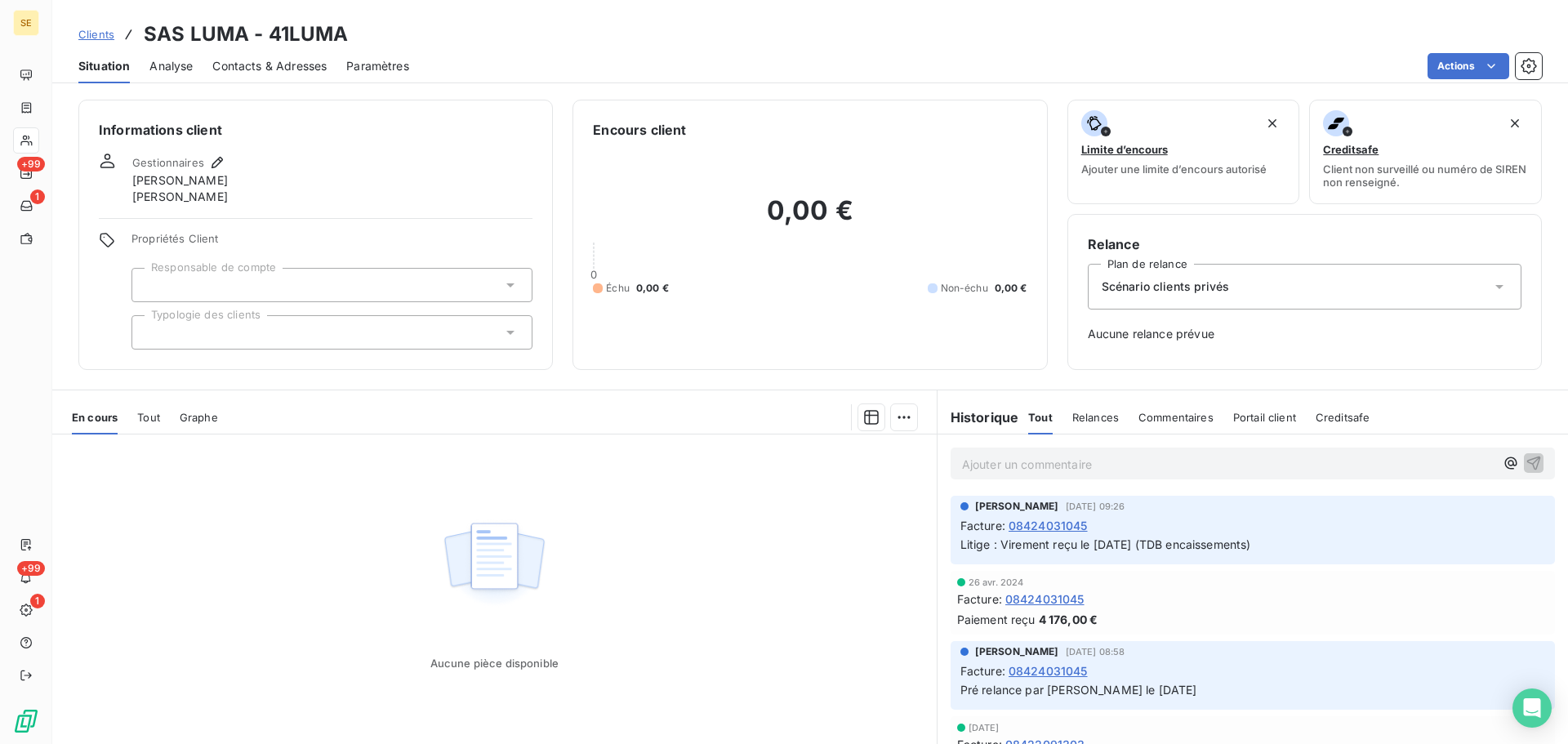
scroll to position [54, 0]
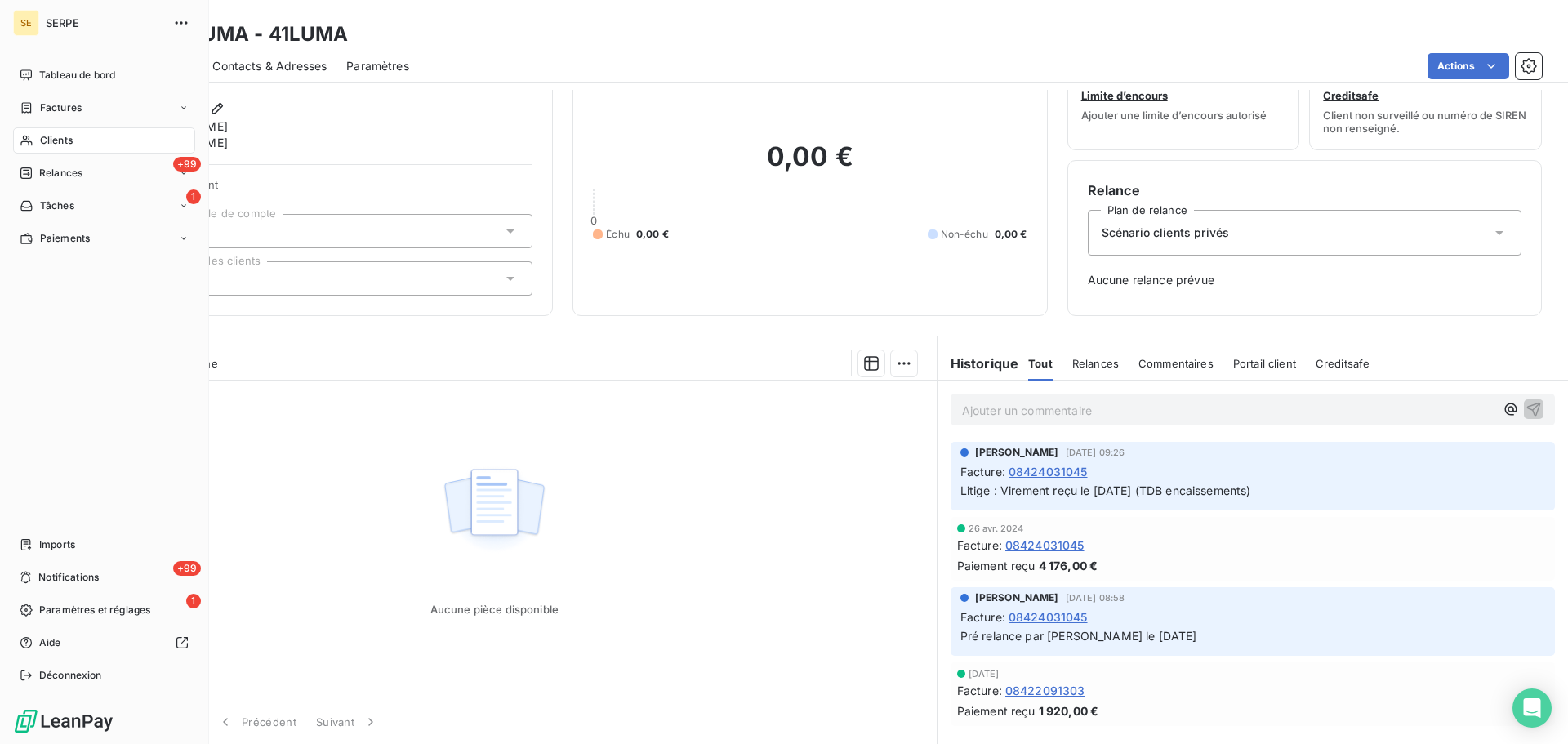
click at [38, 148] on div "Clients" at bounding box center [103, 140] width 182 height 26
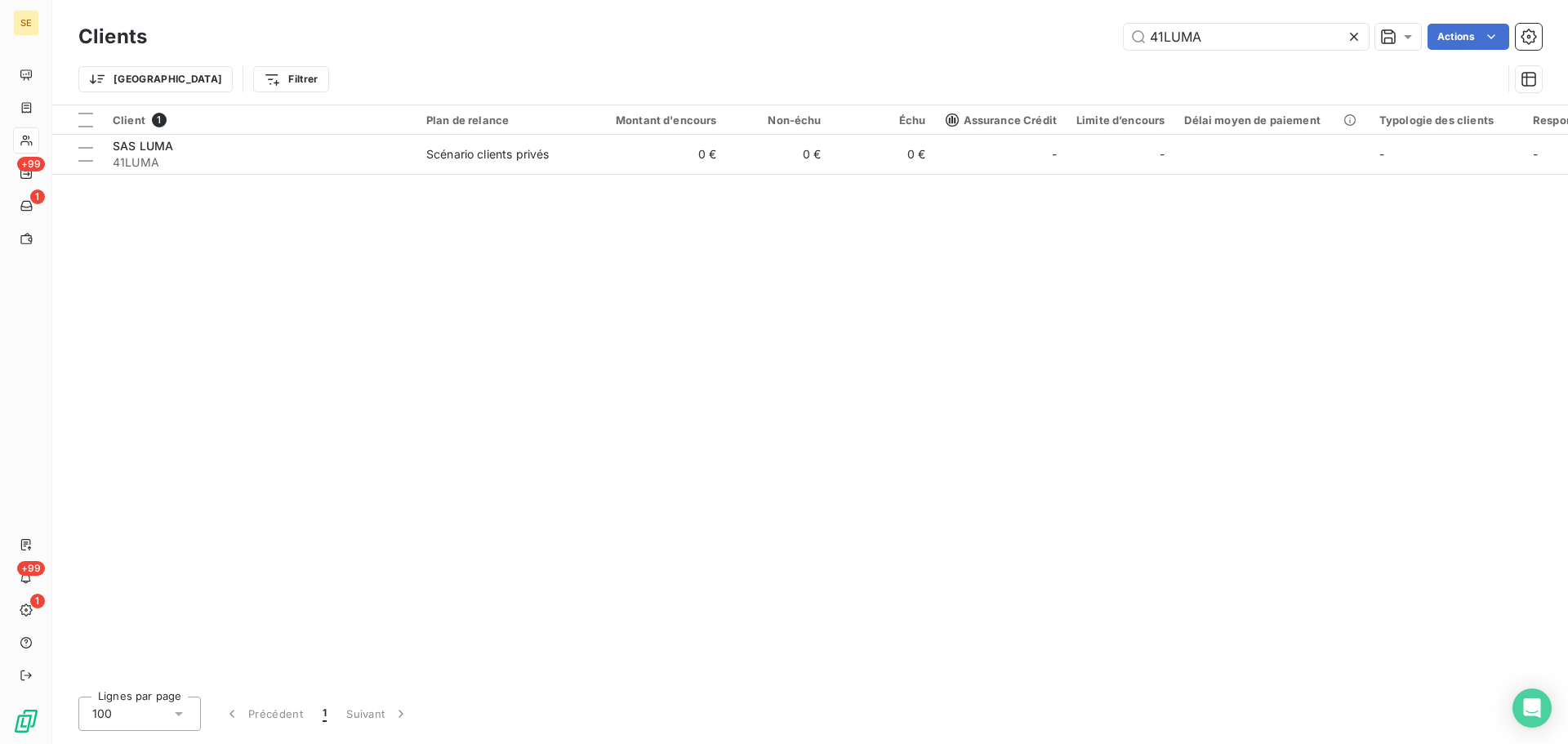
drag, startPoint x: 1224, startPoint y: 36, endPoint x: 1121, endPoint y: 41, distance: 103.1
click at [1124, 41] on input "41LUMA" at bounding box center [1246, 36] width 245 height 26
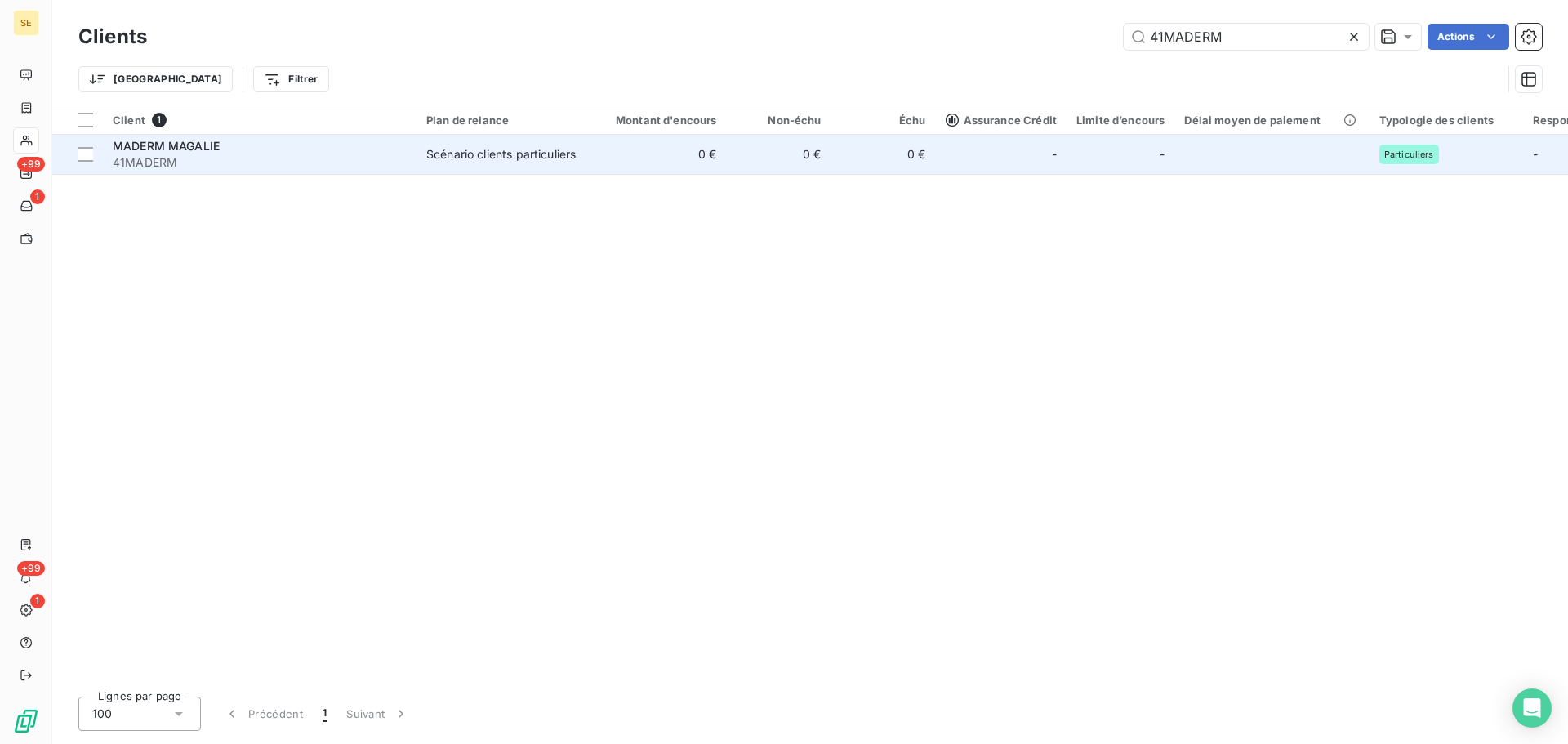
type input "41MADERM"
click at [548, 156] on div "Scénario clients particuliers" at bounding box center [501, 154] width 149 height 16
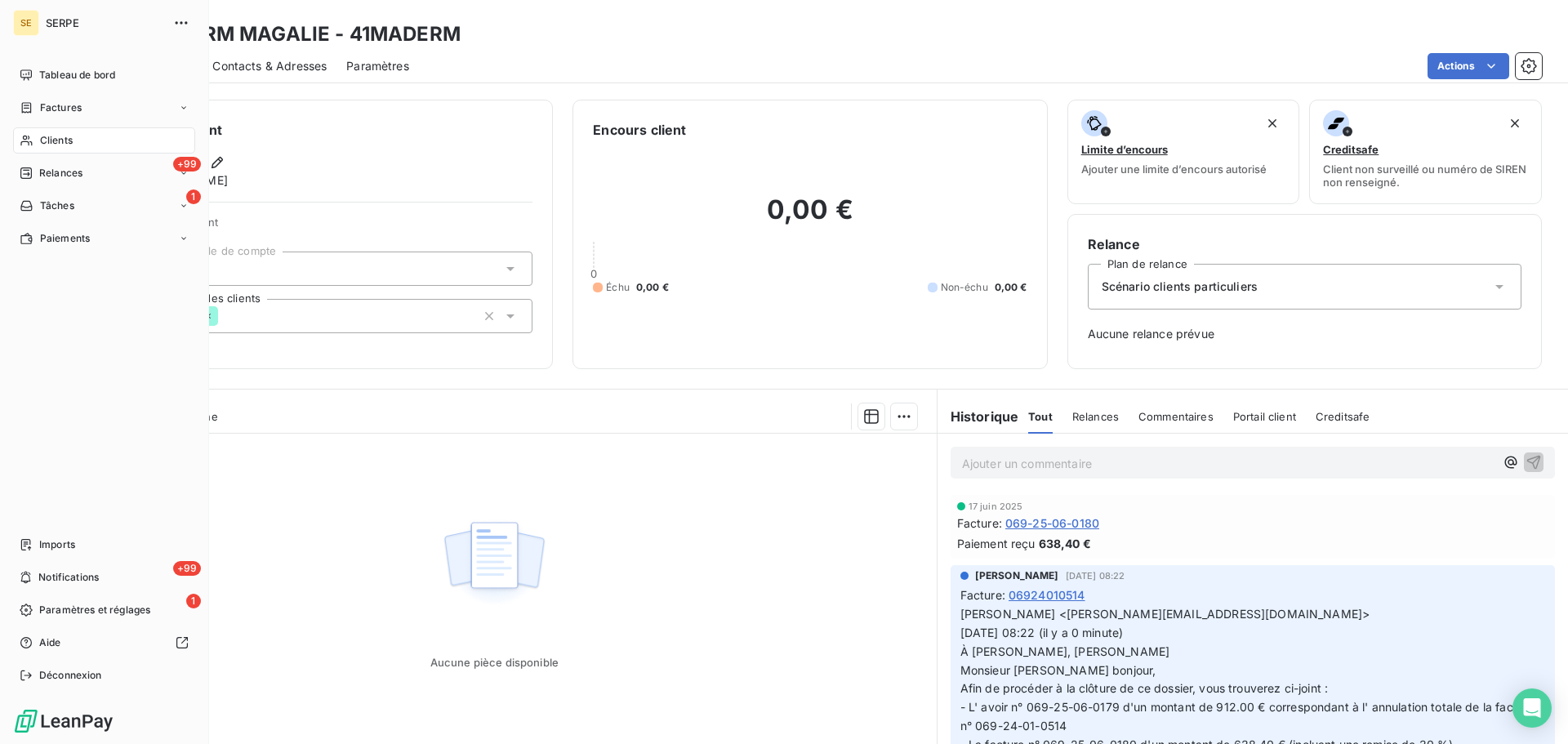
drag, startPoint x: 90, startPoint y: 136, endPoint x: 104, endPoint y: 147, distance: 17.8
click at [90, 139] on div "Clients" at bounding box center [103, 140] width 182 height 26
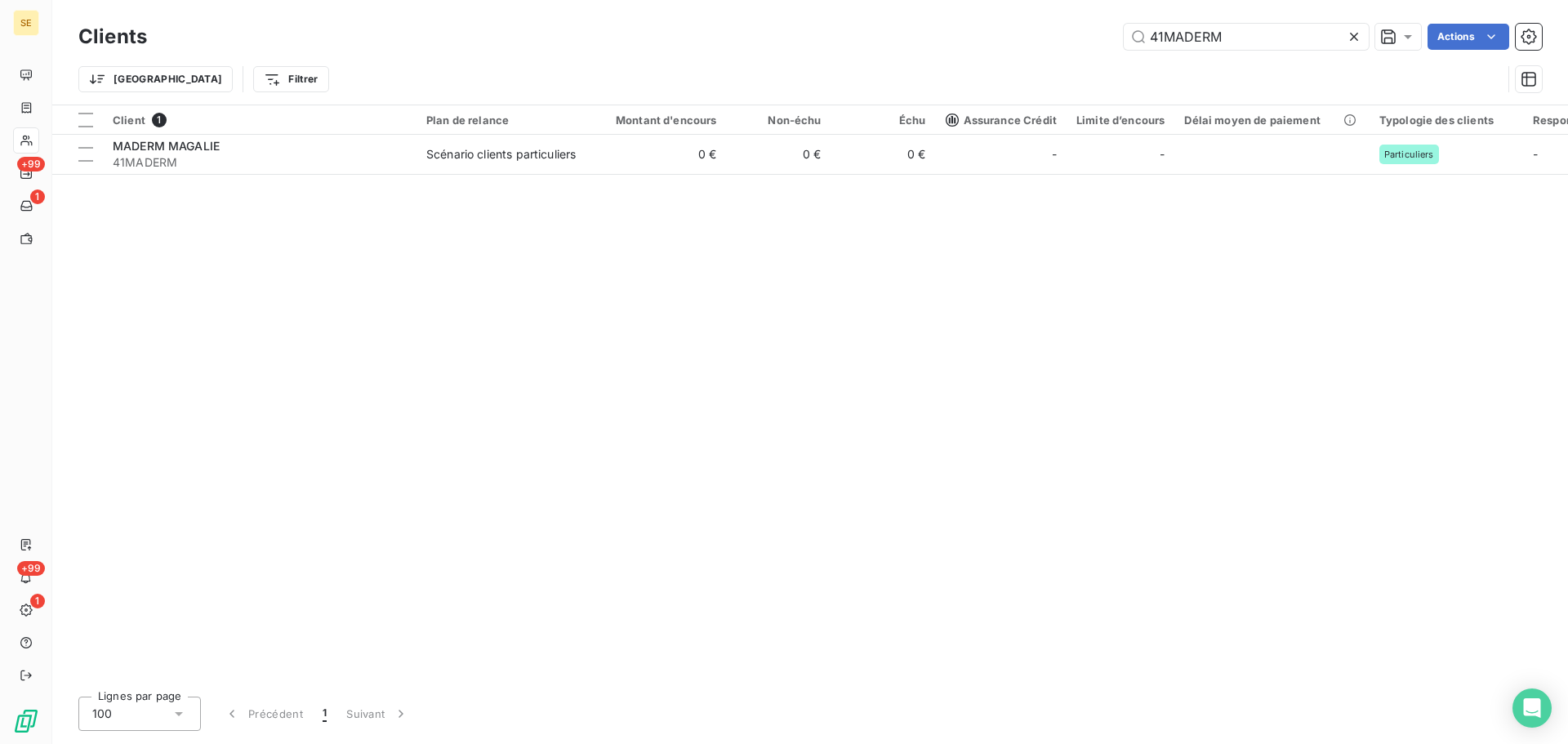
drag, startPoint x: 1280, startPoint y: 33, endPoint x: 1121, endPoint y: 25, distance: 159.2
click at [1125, 25] on input "41MADERM" at bounding box center [1246, 36] width 245 height 26
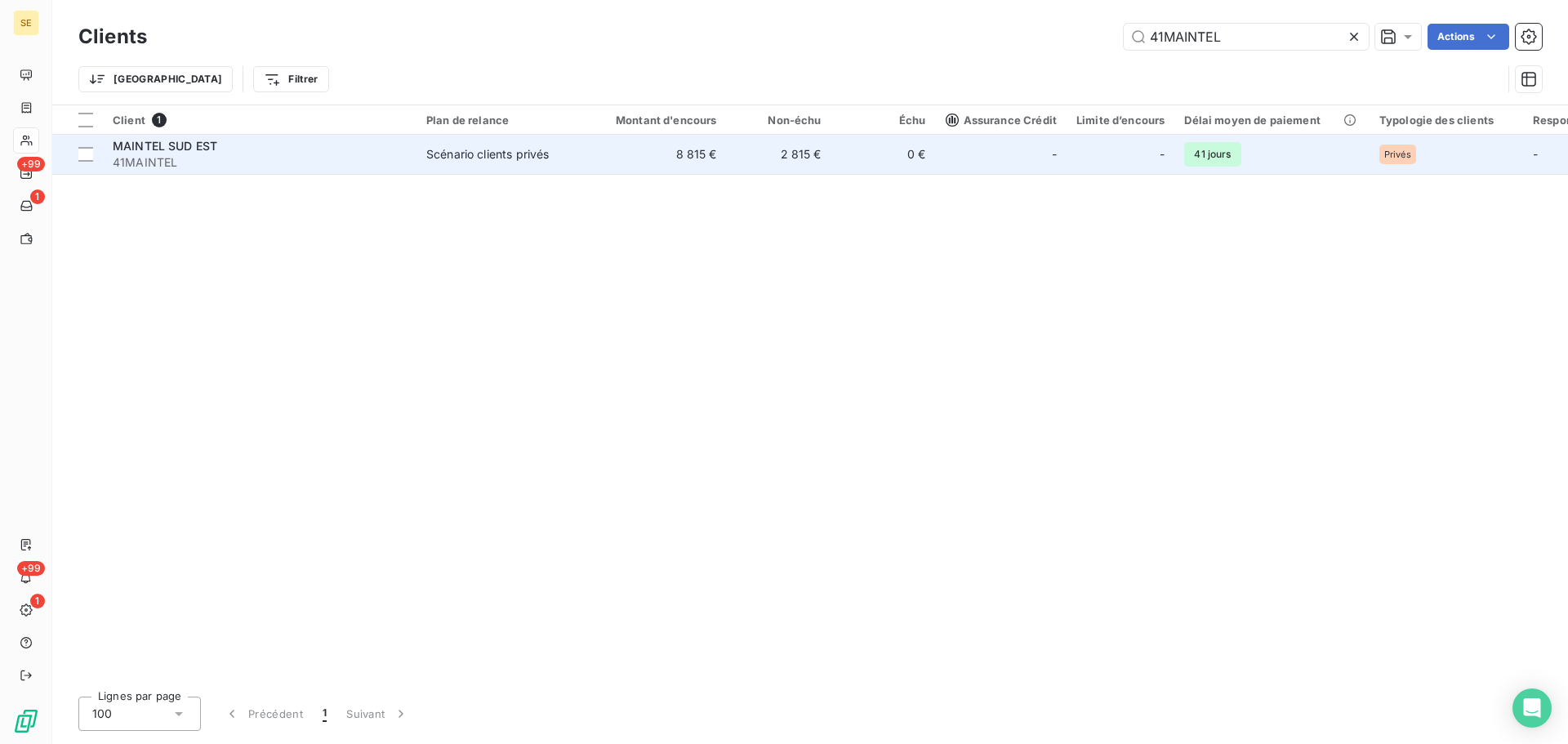
type input "41MAINTEL"
click at [503, 161] on div "Scénario clients privés" at bounding box center [487, 154] width 123 height 16
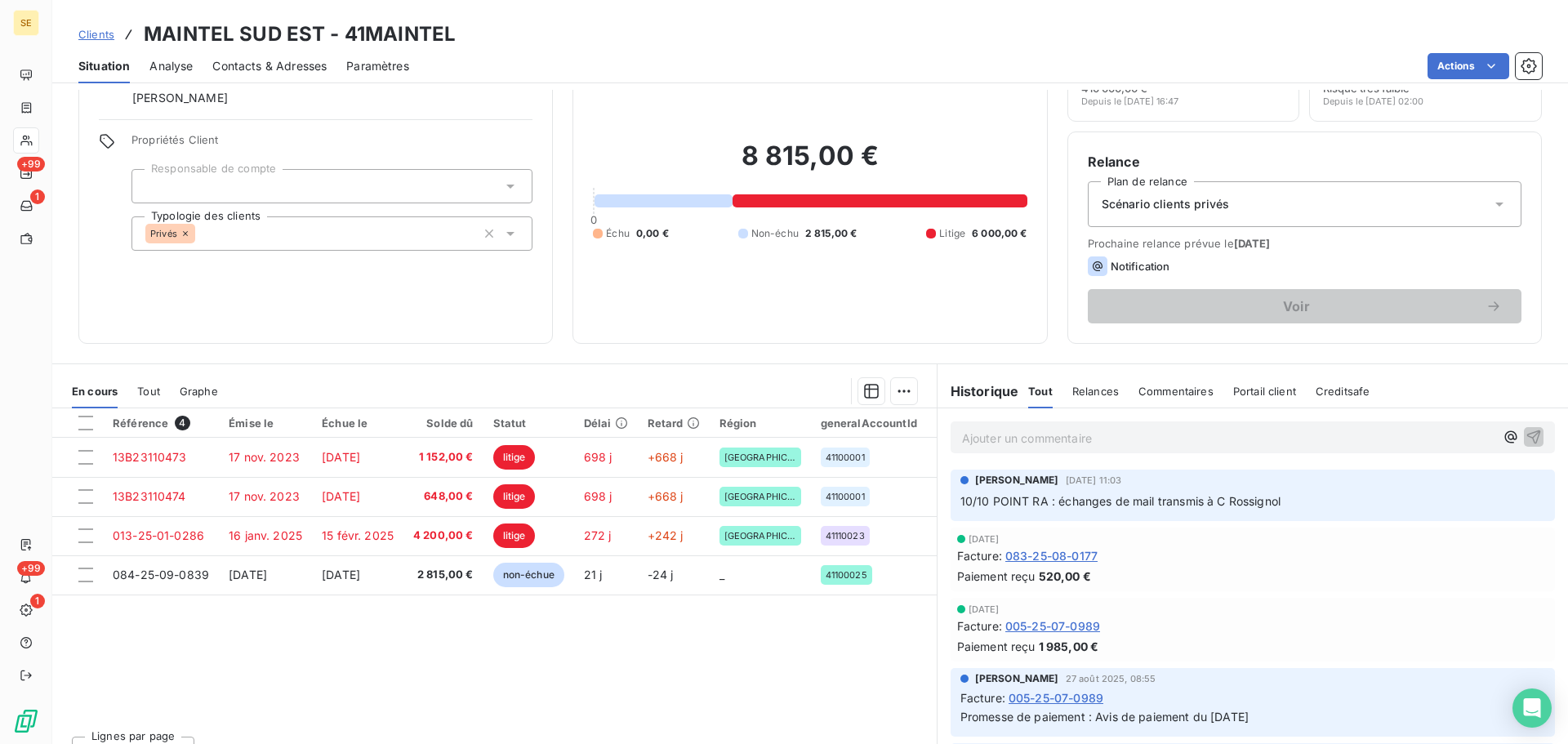
scroll to position [110, 0]
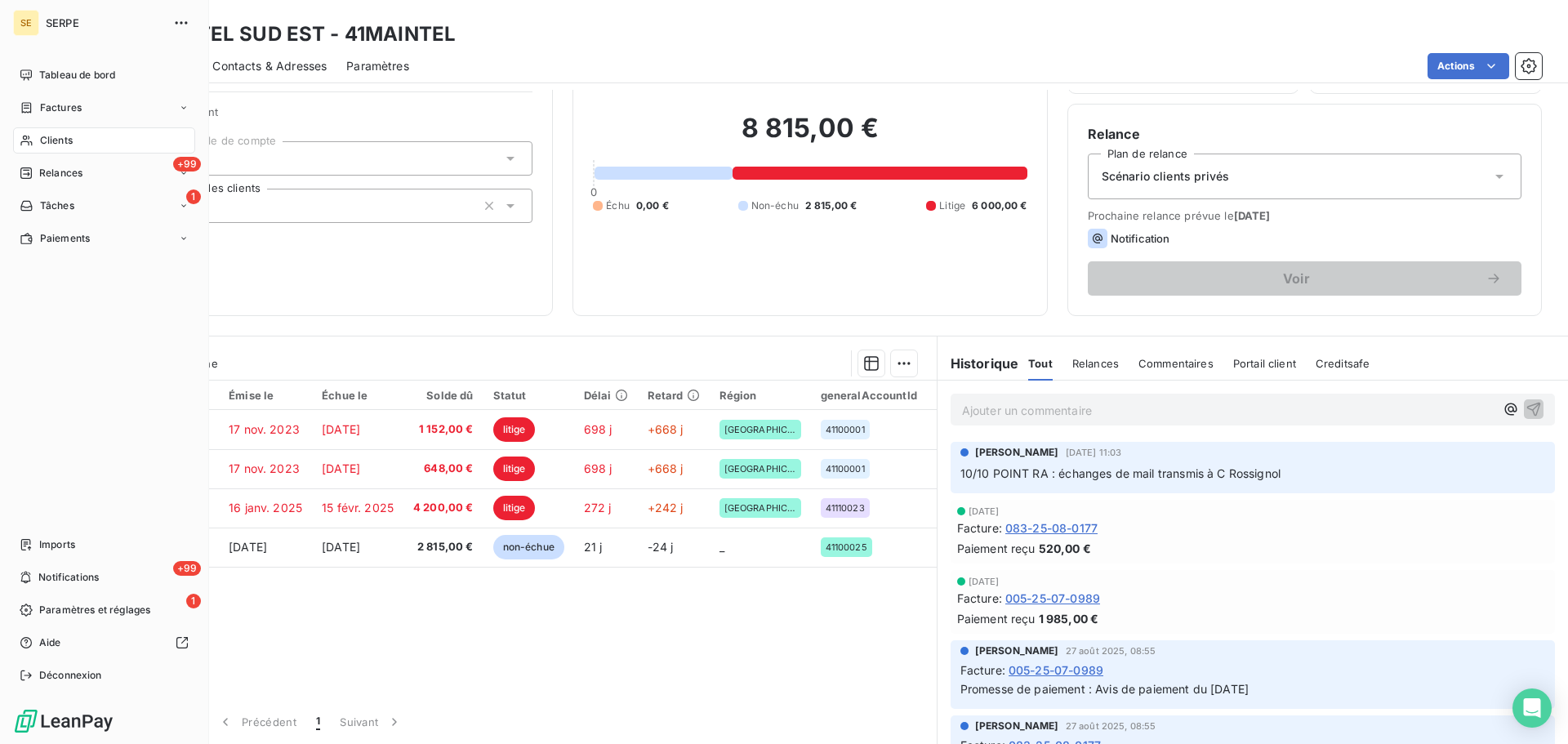
drag, startPoint x: 51, startPoint y: 148, endPoint x: 72, endPoint y: 131, distance: 27.0
click at [51, 148] on div "Clients" at bounding box center [103, 140] width 182 height 26
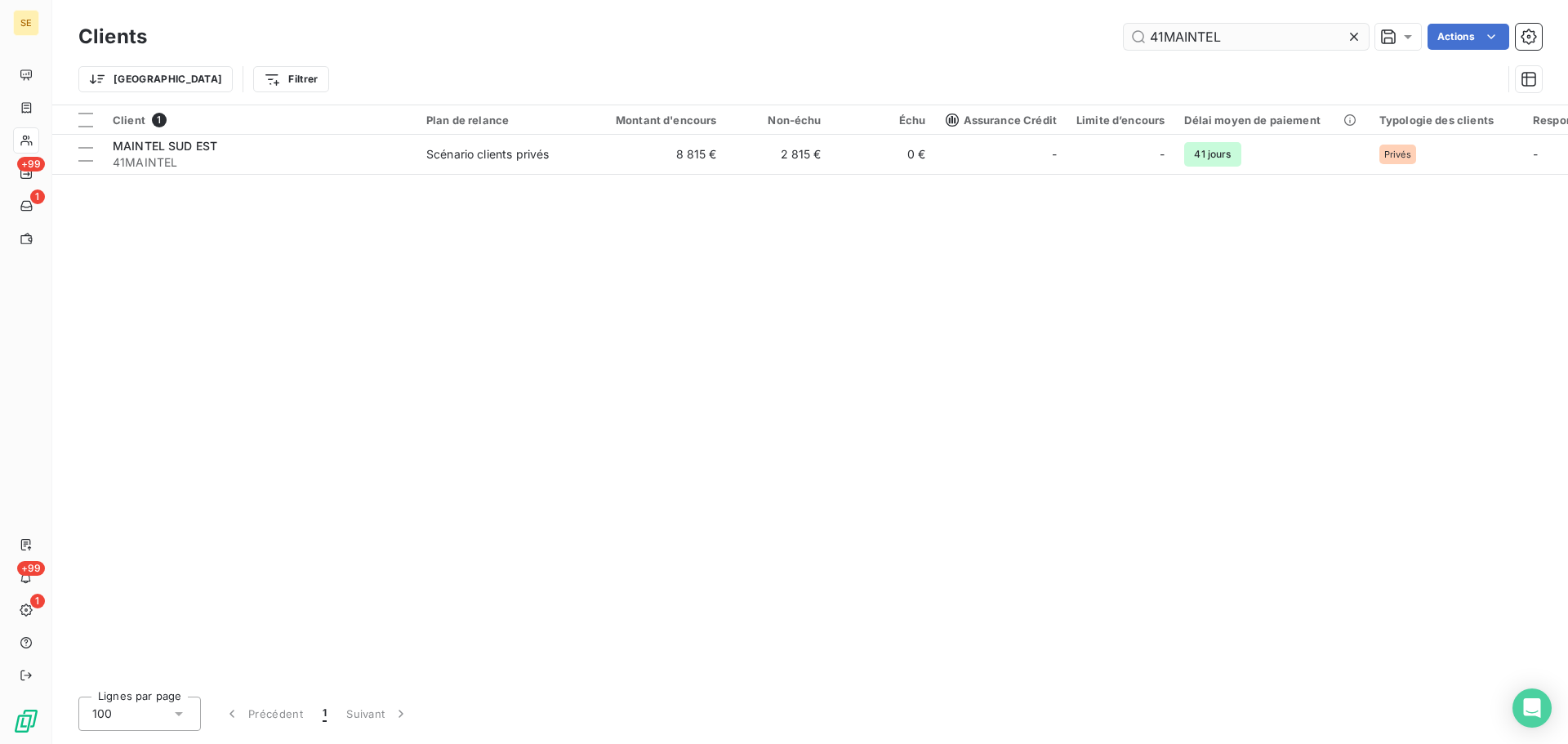
drag, startPoint x: 1236, startPoint y: 46, endPoint x: 1128, endPoint y: 40, distance: 108.2
click at [1129, 40] on input "41MAINTEL" at bounding box center [1246, 36] width 245 height 26
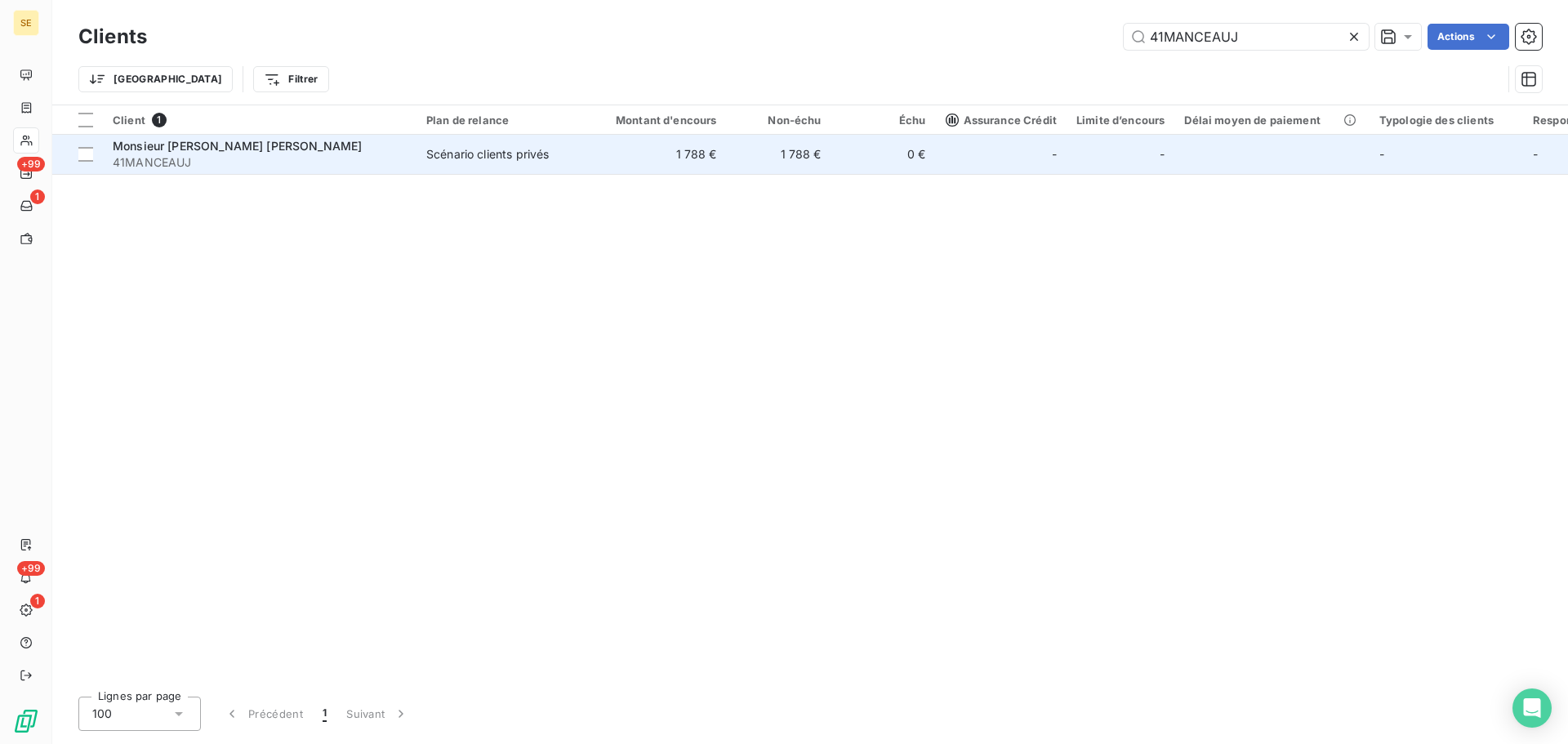
type input "41MANCEAUJ"
click at [614, 160] on td "1 788 €" at bounding box center [657, 154] width 141 height 39
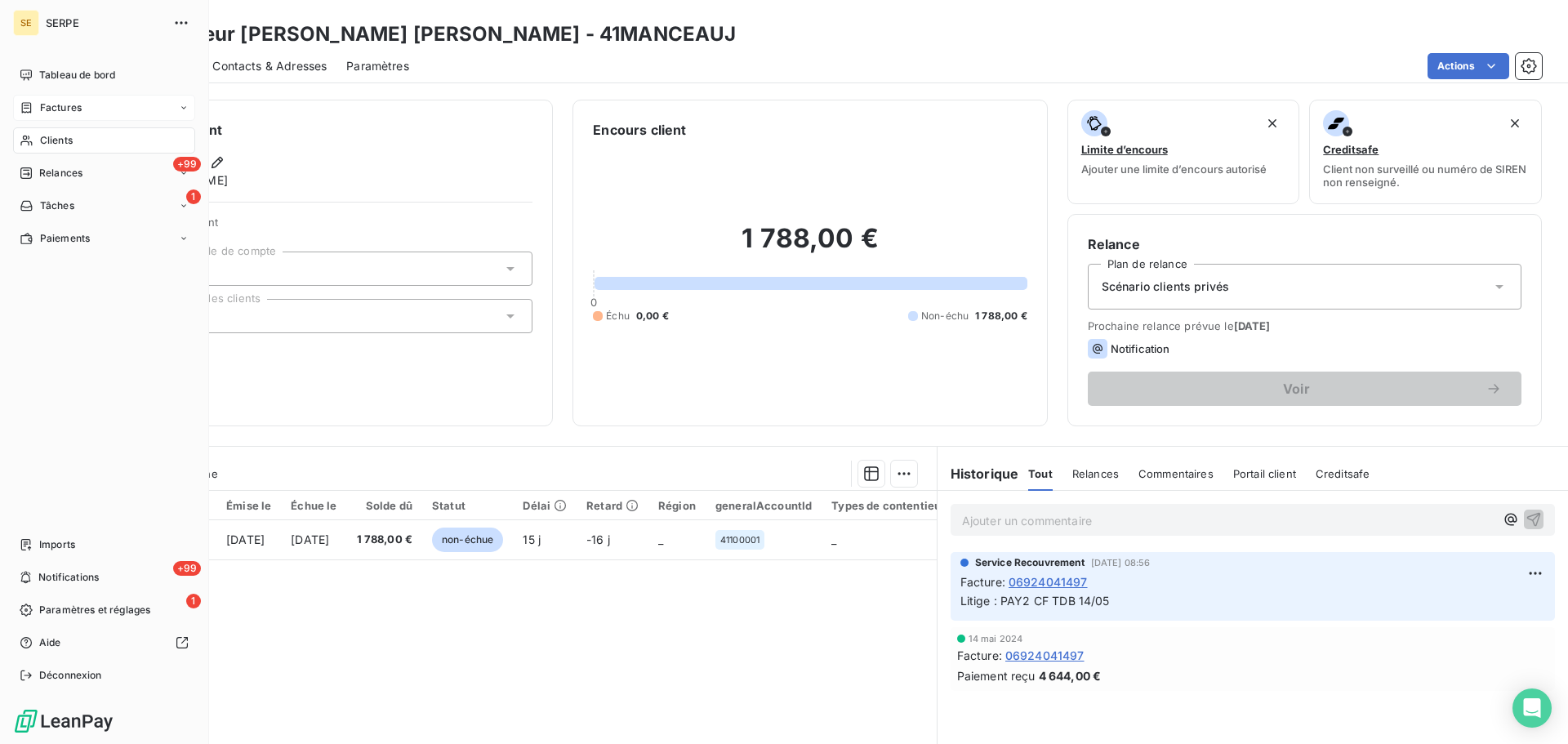
drag, startPoint x: 60, startPoint y: 142, endPoint x: 104, endPoint y: 114, distance: 52.2
click at [60, 142] on span "Clients" at bounding box center [56, 140] width 33 height 14
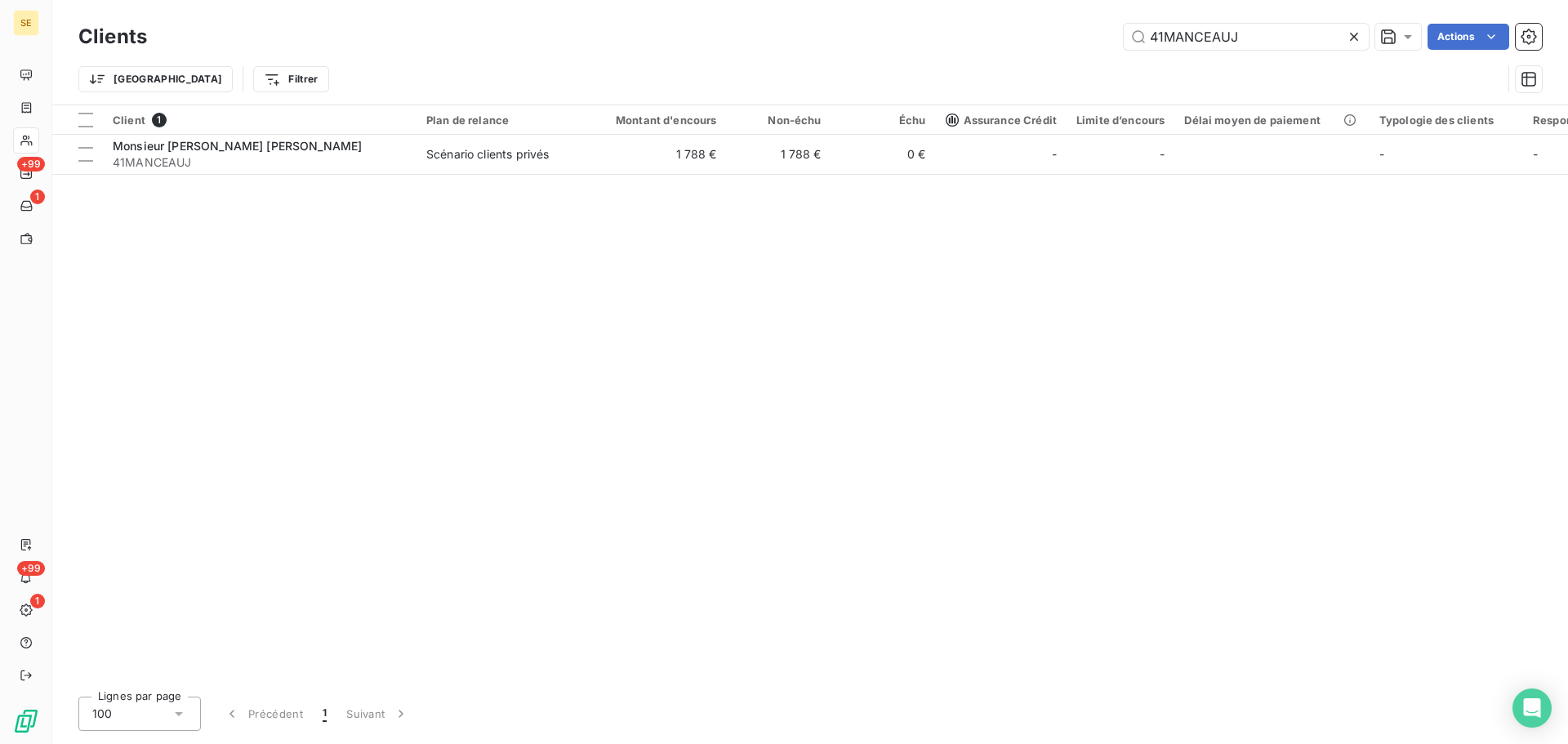
drag, startPoint x: 1282, startPoint y: 38, endPoint x: 1060, endPoint y: 35, distance: 222.0
click at [1070, 36] on div "41MANCEAUJ Actions" at bounding box center [854, 36] width 1376 height 26
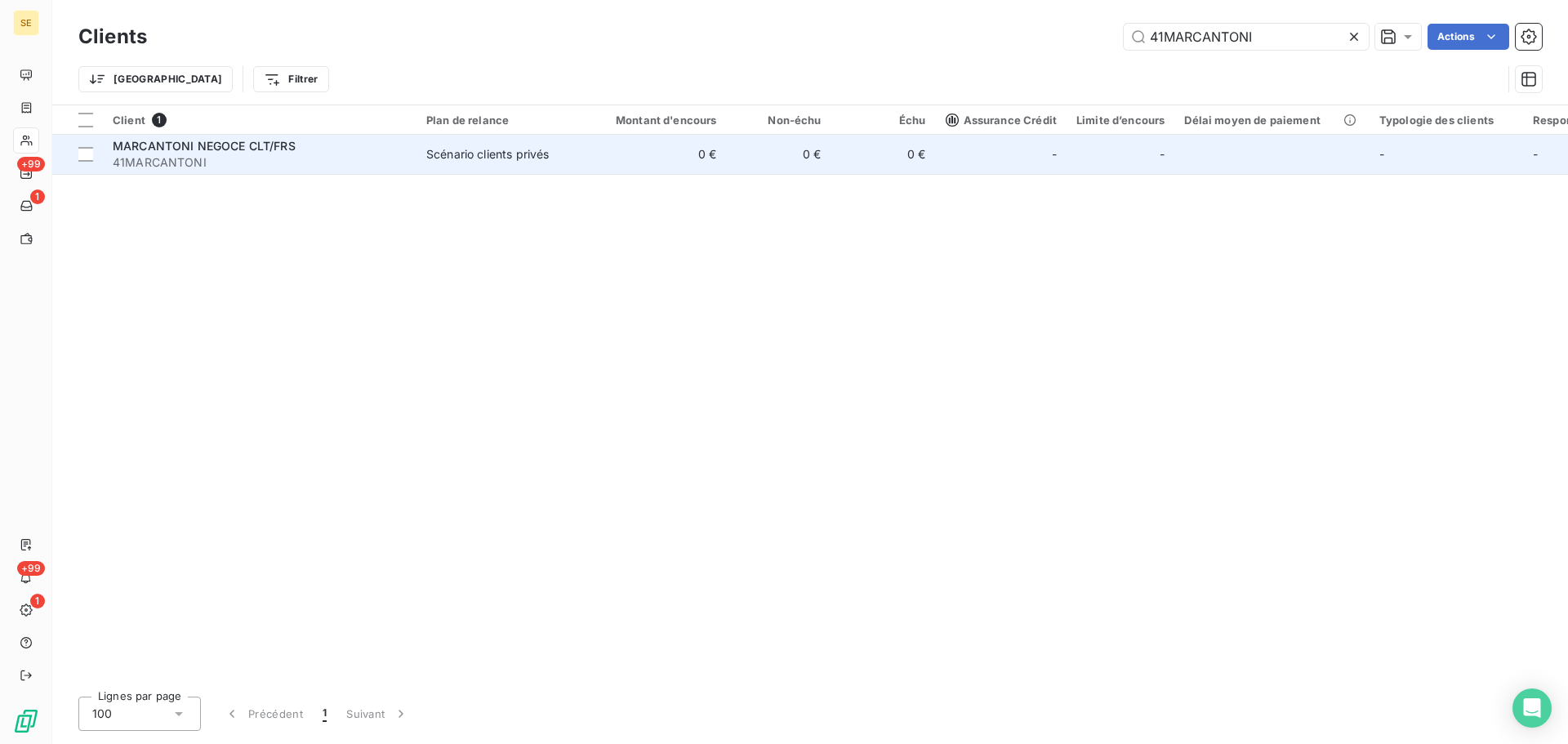
type input "41MARCANTONI"
click at [721, 166] on td "0 €" at bounding box center [657, 154] width 141 height 39
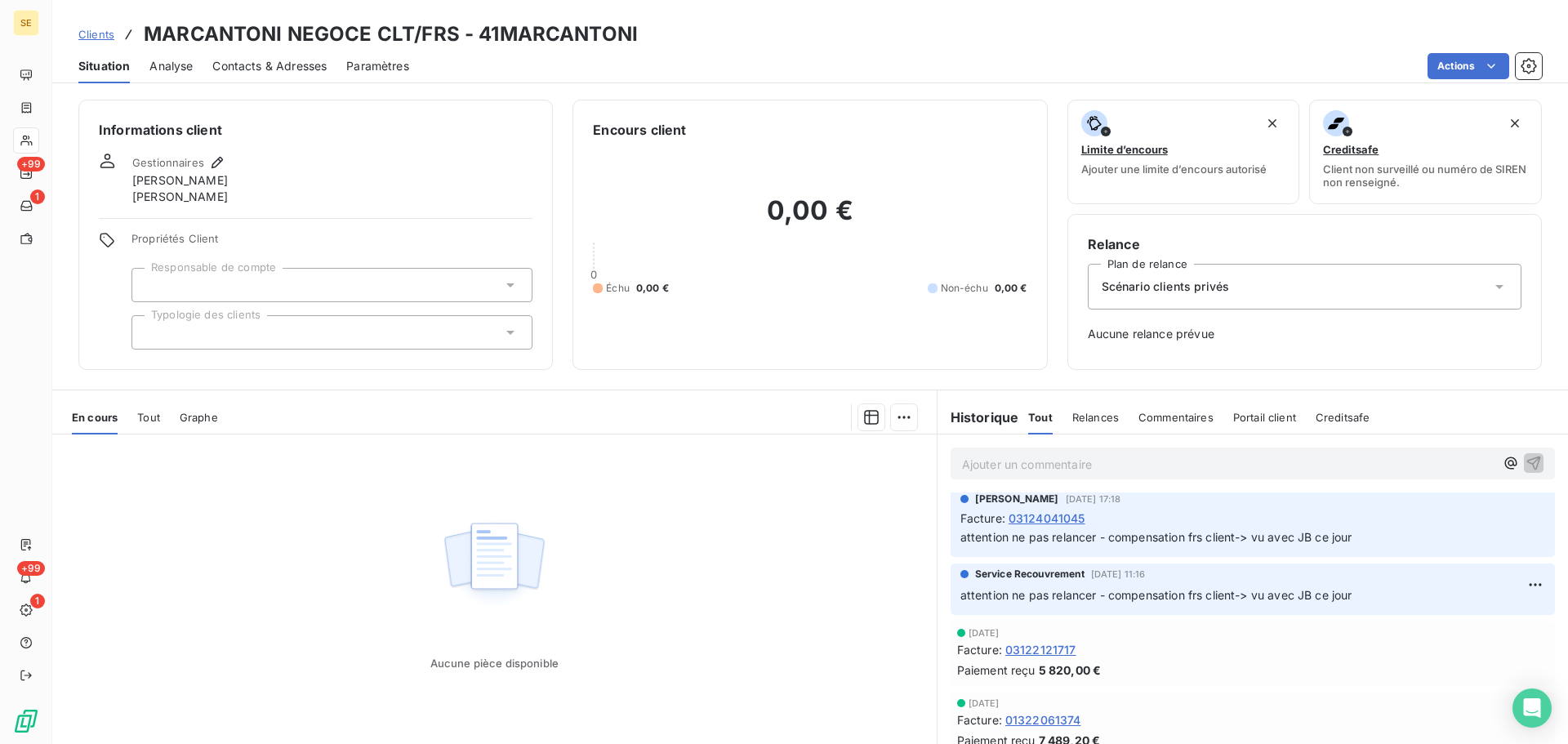
scroll to position [436, 0]
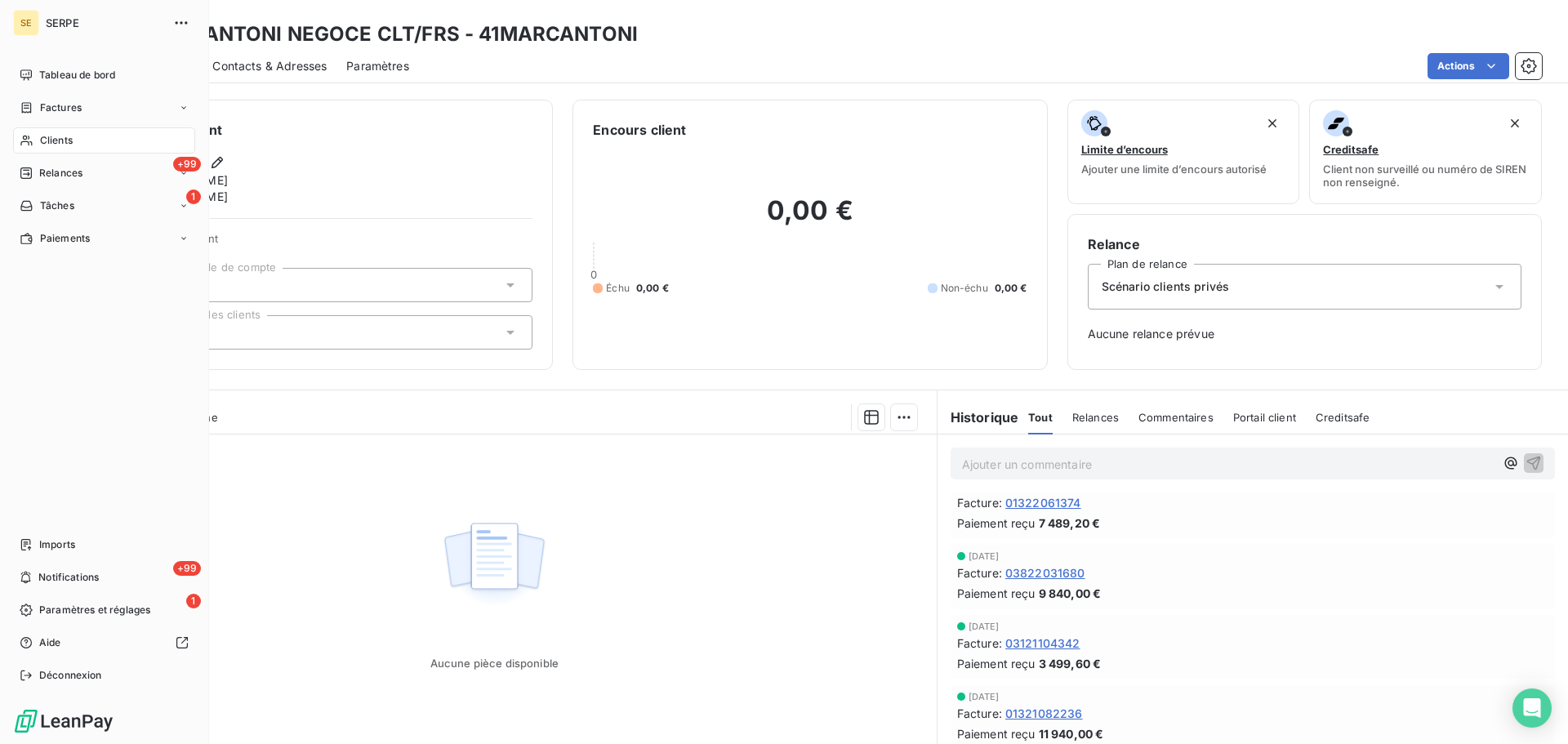
click at [86, 151] on div "Clients" at bounding box center [103, 140] width 182 height 26
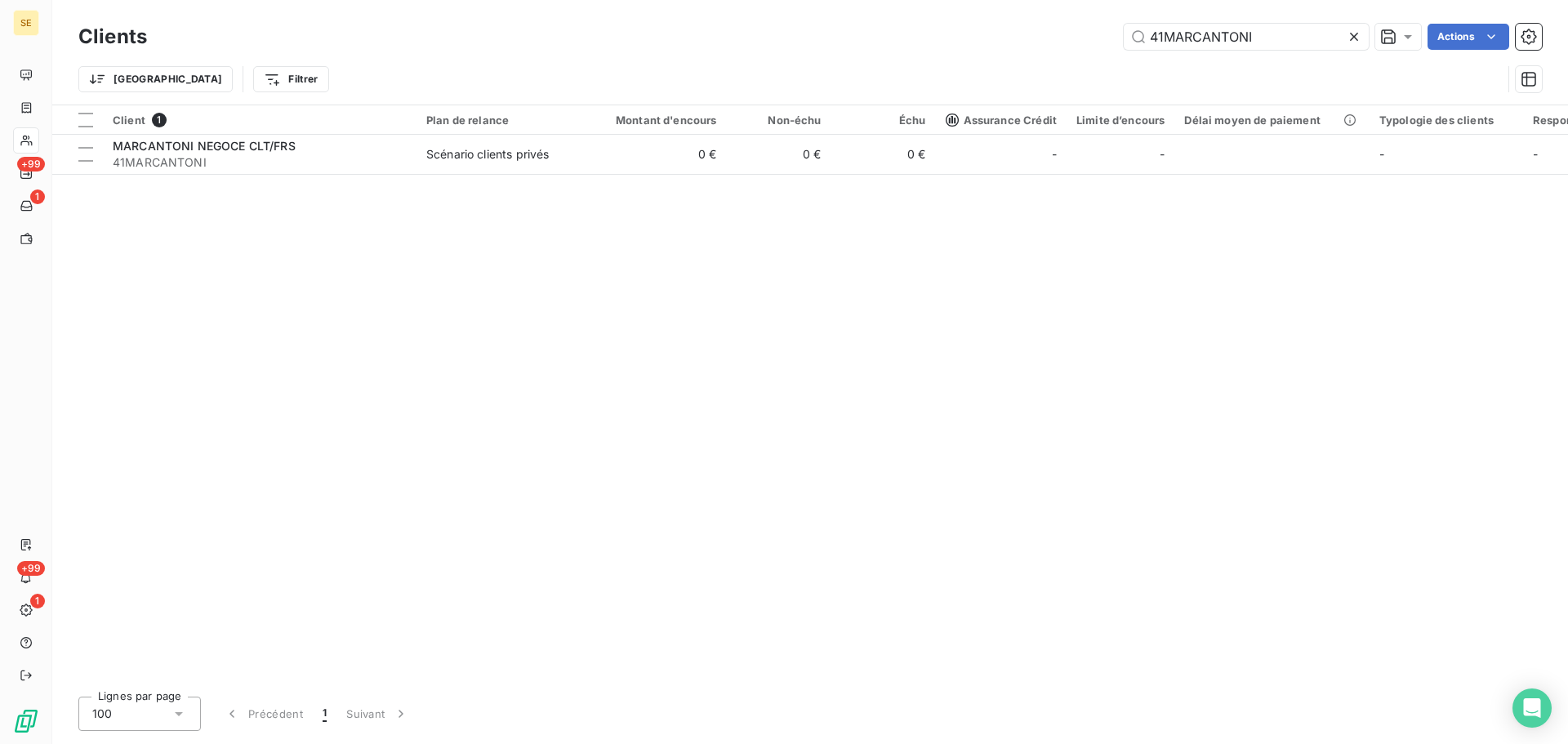
drag, startPoint x: 1266, startPoint y: 30, endPoint x: 1174, endPoint y: 19, distance: 92.7
click at [1176, 19] on div "Clients 41MARCANTONI Actions" at bounding box center [810, 36] width 1464 height 34
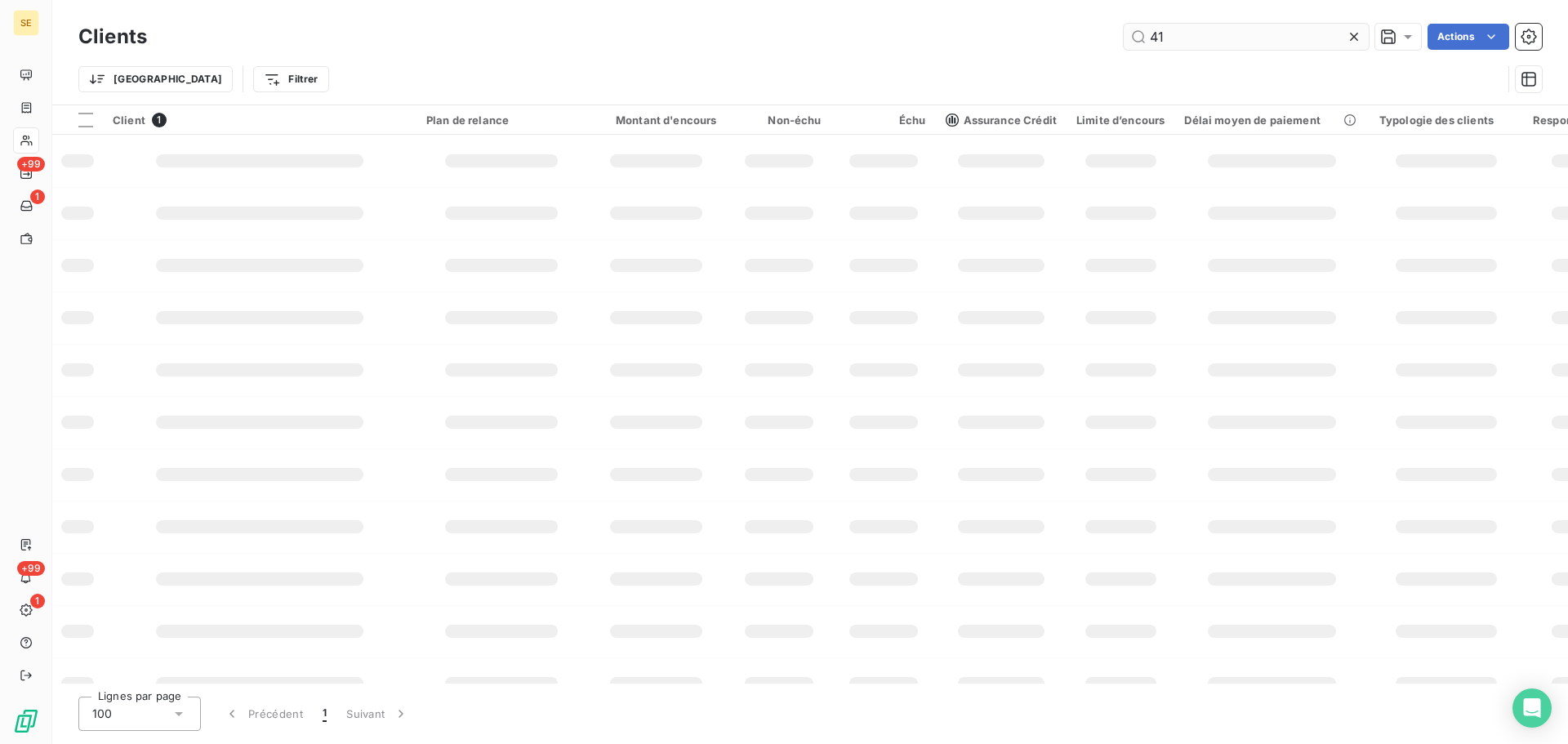
type input "4"
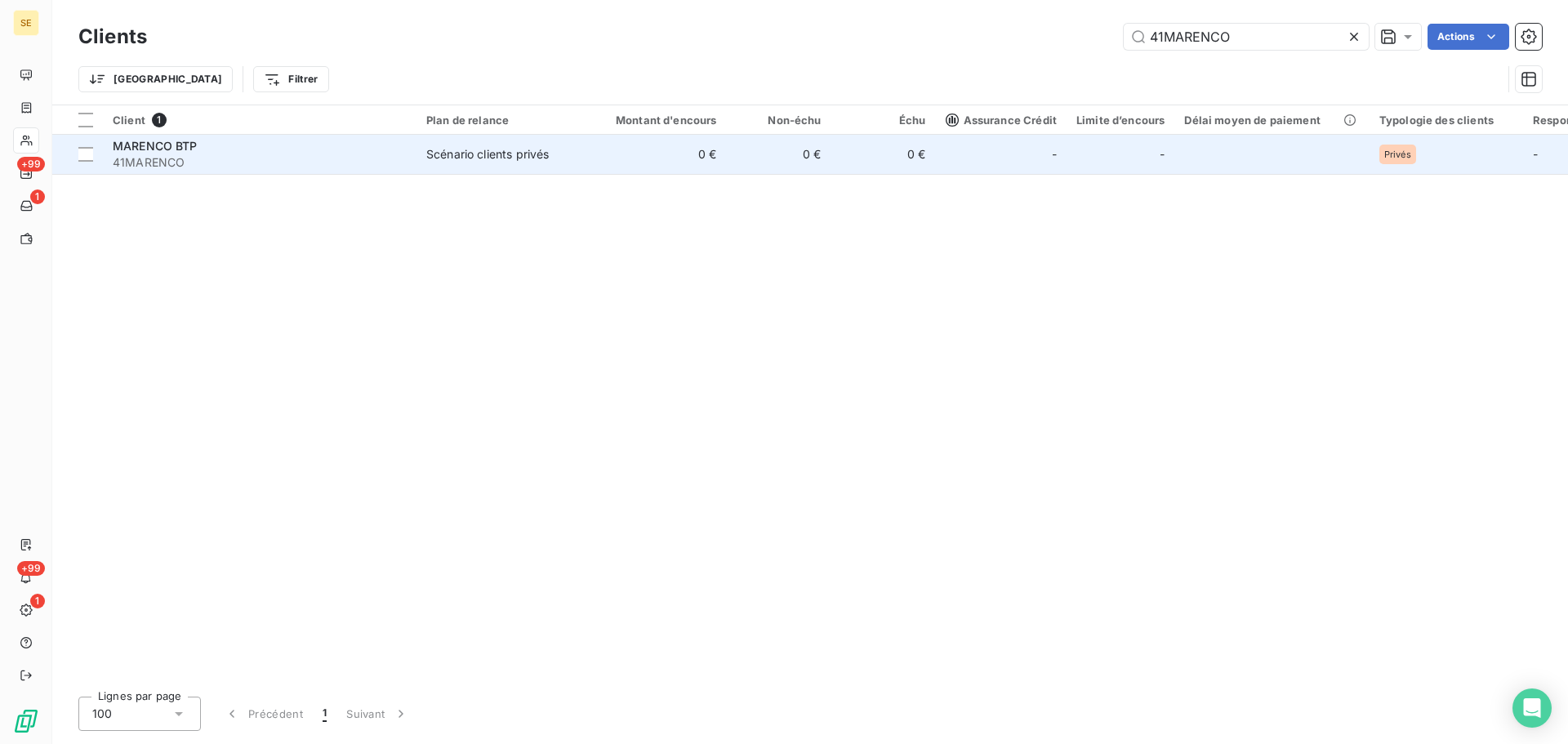
type input "41MARENCO"
click at [273, 172] on td "MARENCO BTP 41MARENCO" at bounding box center [259, 154] width 314 height 39
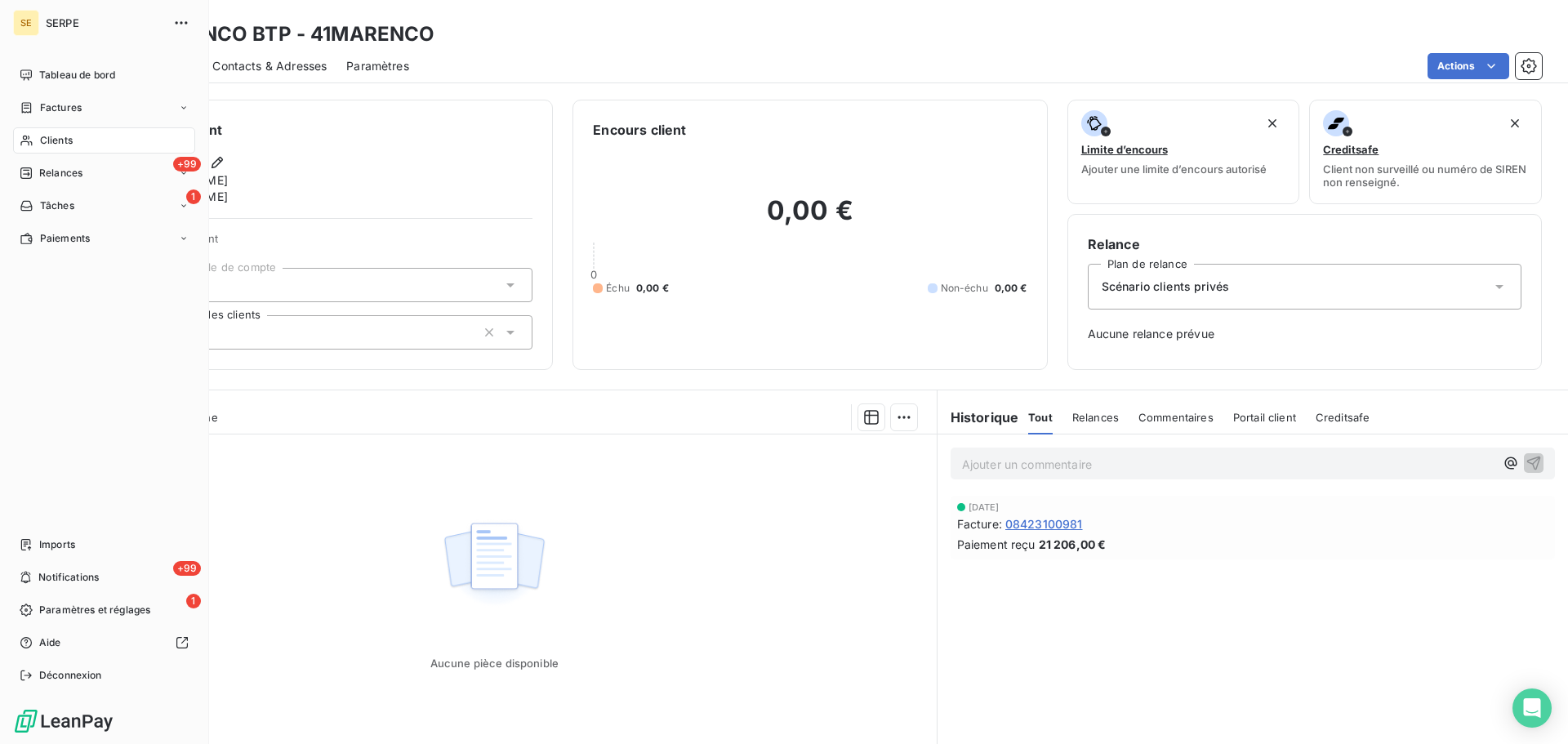
drag, startPoint x: 35, startPoint y: 134, endPoint x: 97, endPoint y: 123, distance: 63.0
click at [35, 134] on div "Clients" at bounding box center [103, 140] width 182 height 26
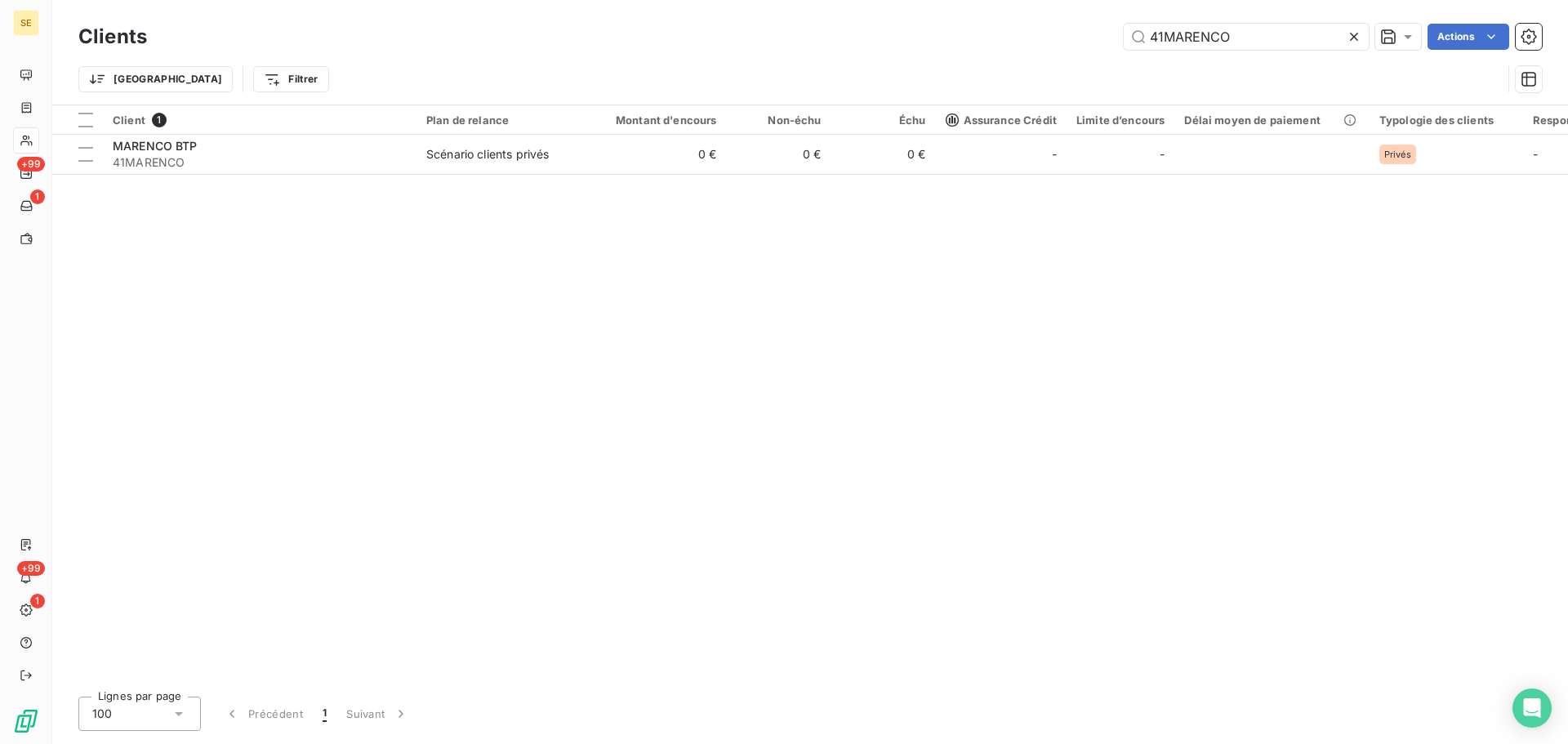
drag, startPoint x: 1250, startPoint y: 42, endPoint x: 1071, endPoint y: 29, distance: 179.5
click at [1085, 29] on div "41MARENCO Actions" at bounding box center [854, 36] width 1376 height 26
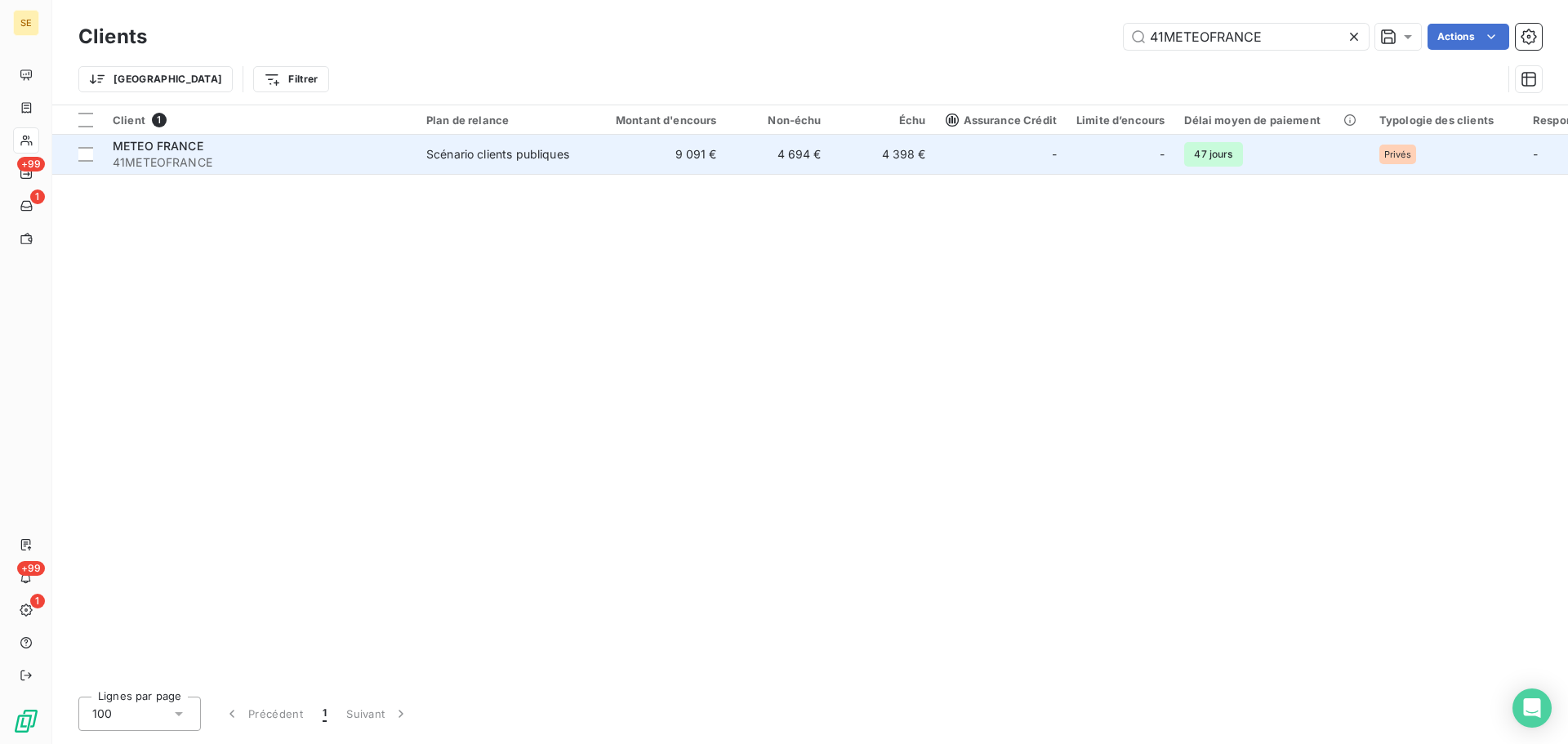
type input "41METEOFRANCE"
click at [471, 150] on div "Scénario clients publiques" at bounding box center [498, 154] width 143 height 16
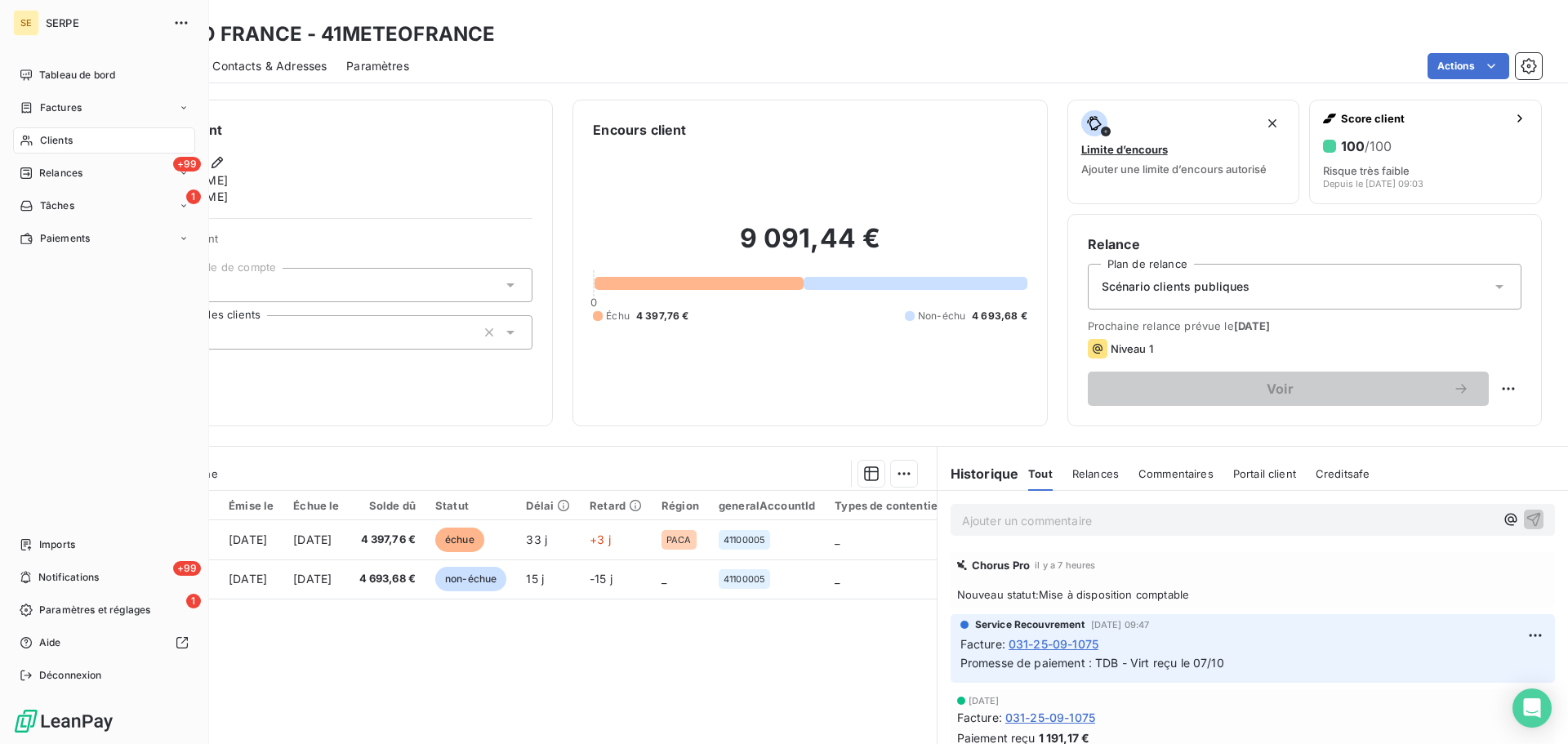
drag, startPoint x: 55, startPoint y: 137, endPoint x: 135, endPoint y: 124, distance: 81.0
click at [55, 137] on span "Clients" at bounding box center [56, 140] width 33 height 14
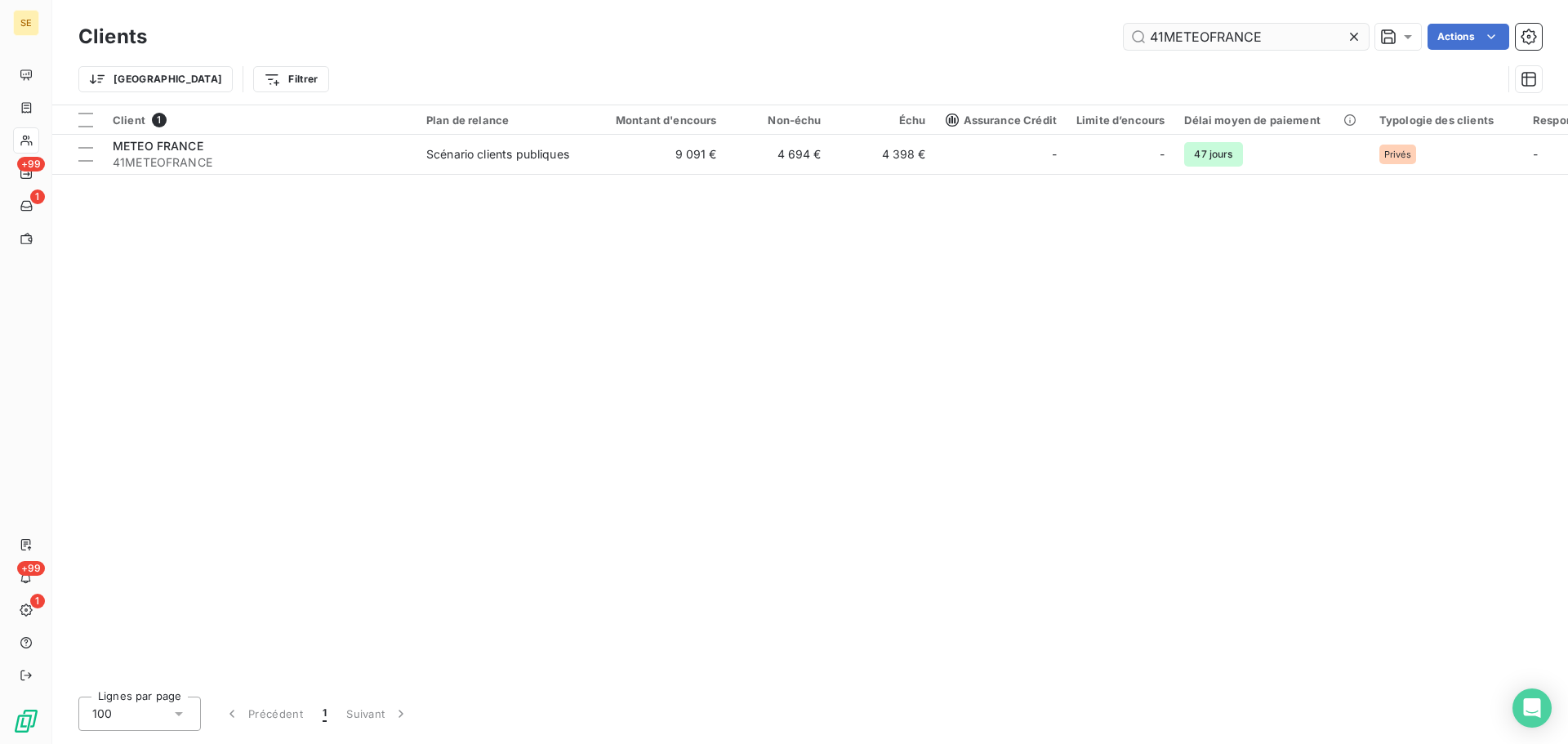
drag, startPoint x: 1298, startPoint y: 31, endPoint x: 1137, endPoint y: 41, distance: 161.3
click at [1159, 39] on input "41METEOFRANCE" at bounding box center [1246, 36] width 245 height 26
drag, startPoint x: 1293, startPoint y: 36, endPoint x: 1115, endPoint y: 34, distance: 178.0
click at [1115, 34] on div "41METEOFRANCE Actions" at bounding box center [854, 36] width 1376 height 26
type input "41METROAIX"
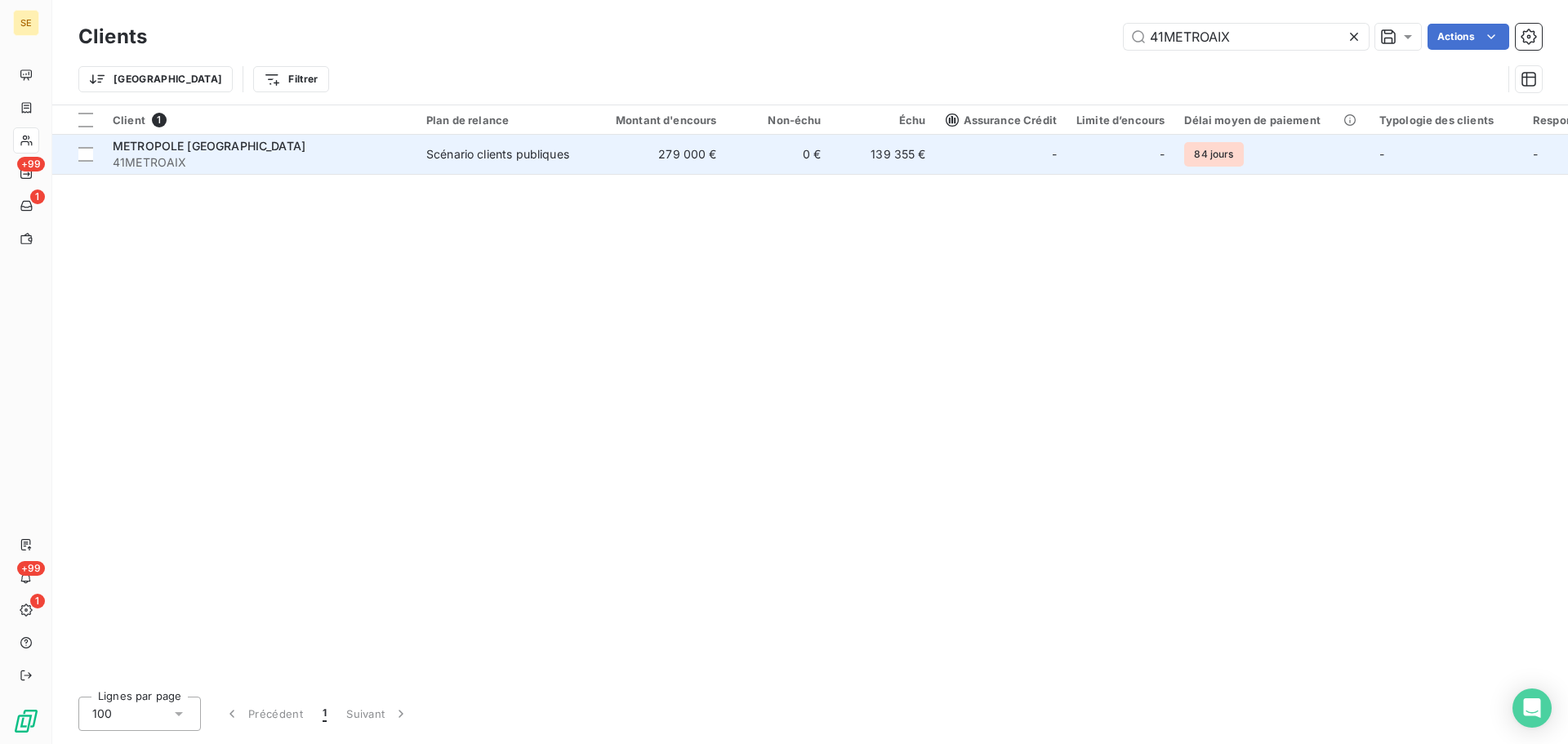
click at [576, 154] on td "Scénario clients publiques" at bounding box center [502, 154] width 170 height 39
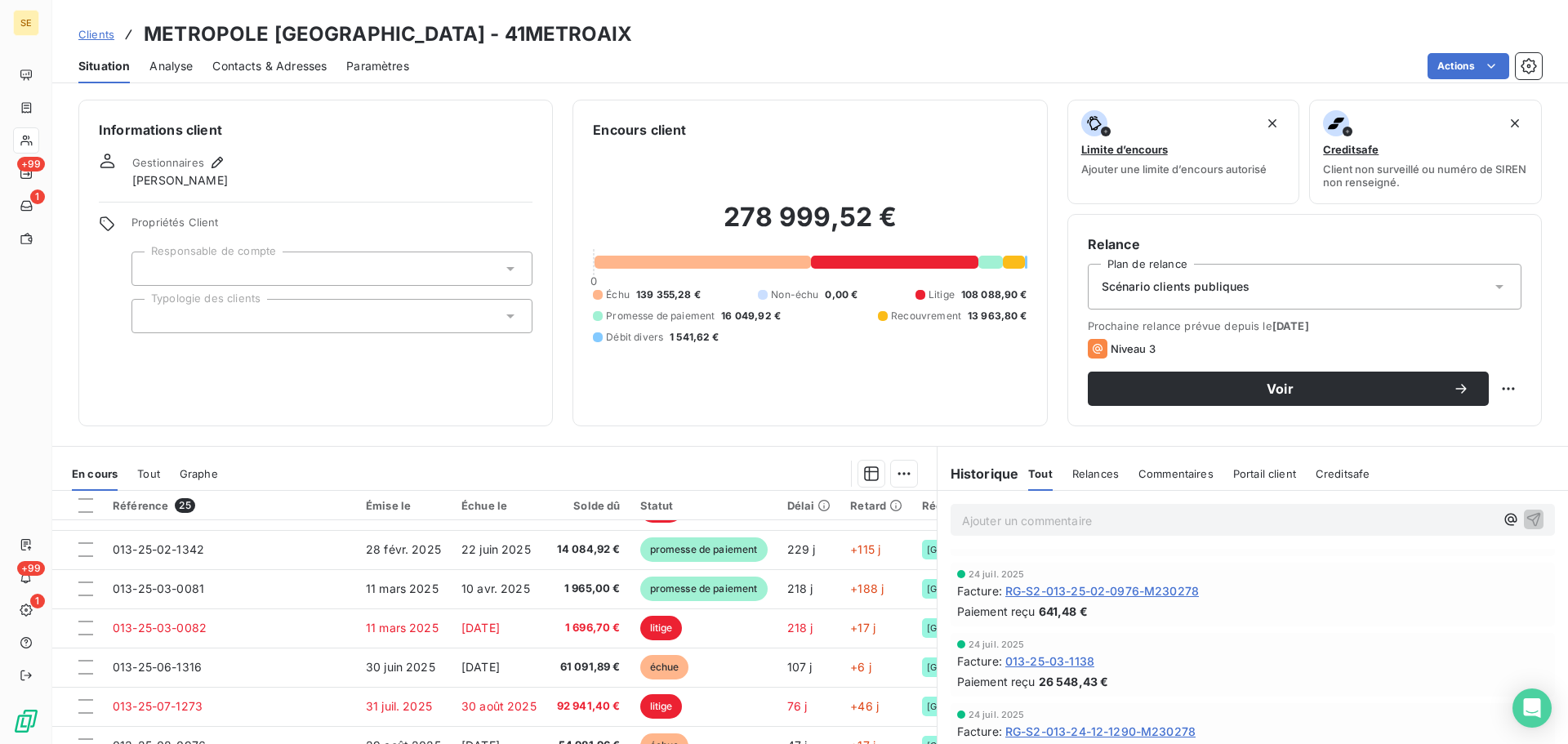
scroll to position [4345, 0]
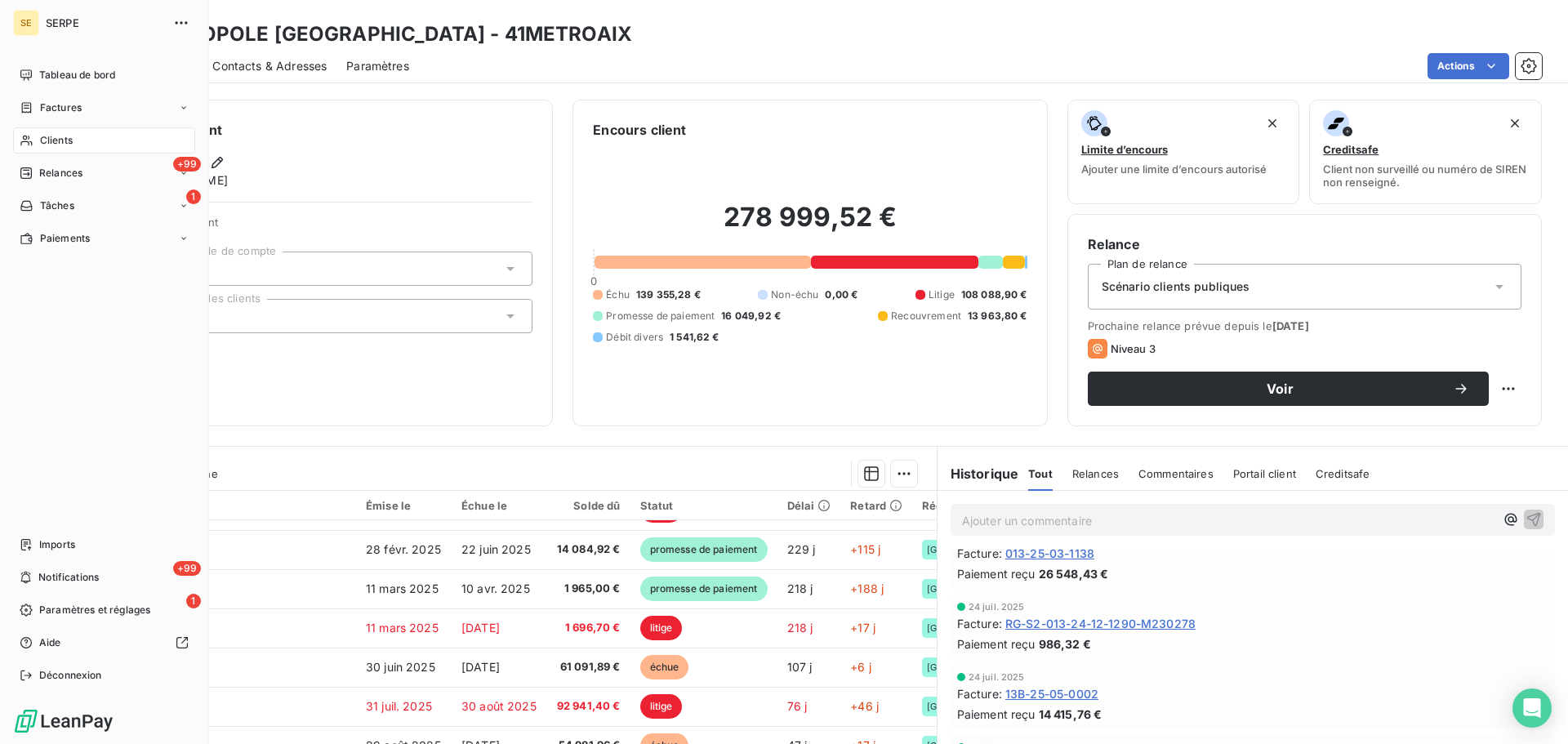
click at [60, 141] on span "Clients" at bounding box center [56, 140] width 33 height 14
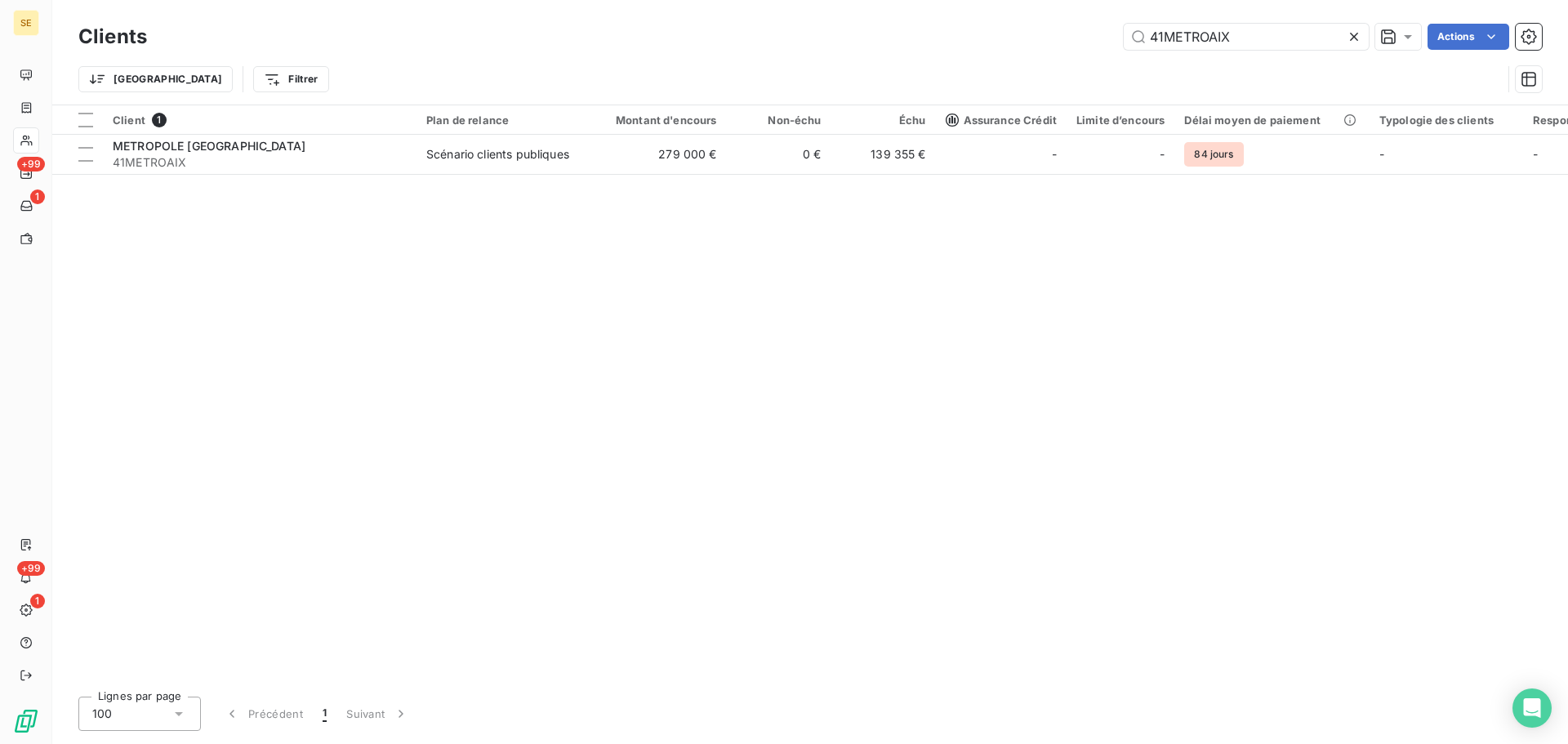
drag, startPoint x: 1244, startPoint y: 36, endPoint x: 1102, endPoint y: 36, distance: 142.0
click at [1109, 36] on div "41METROAIX Actions" at bounding box center [854, 36] width 1376 height 26
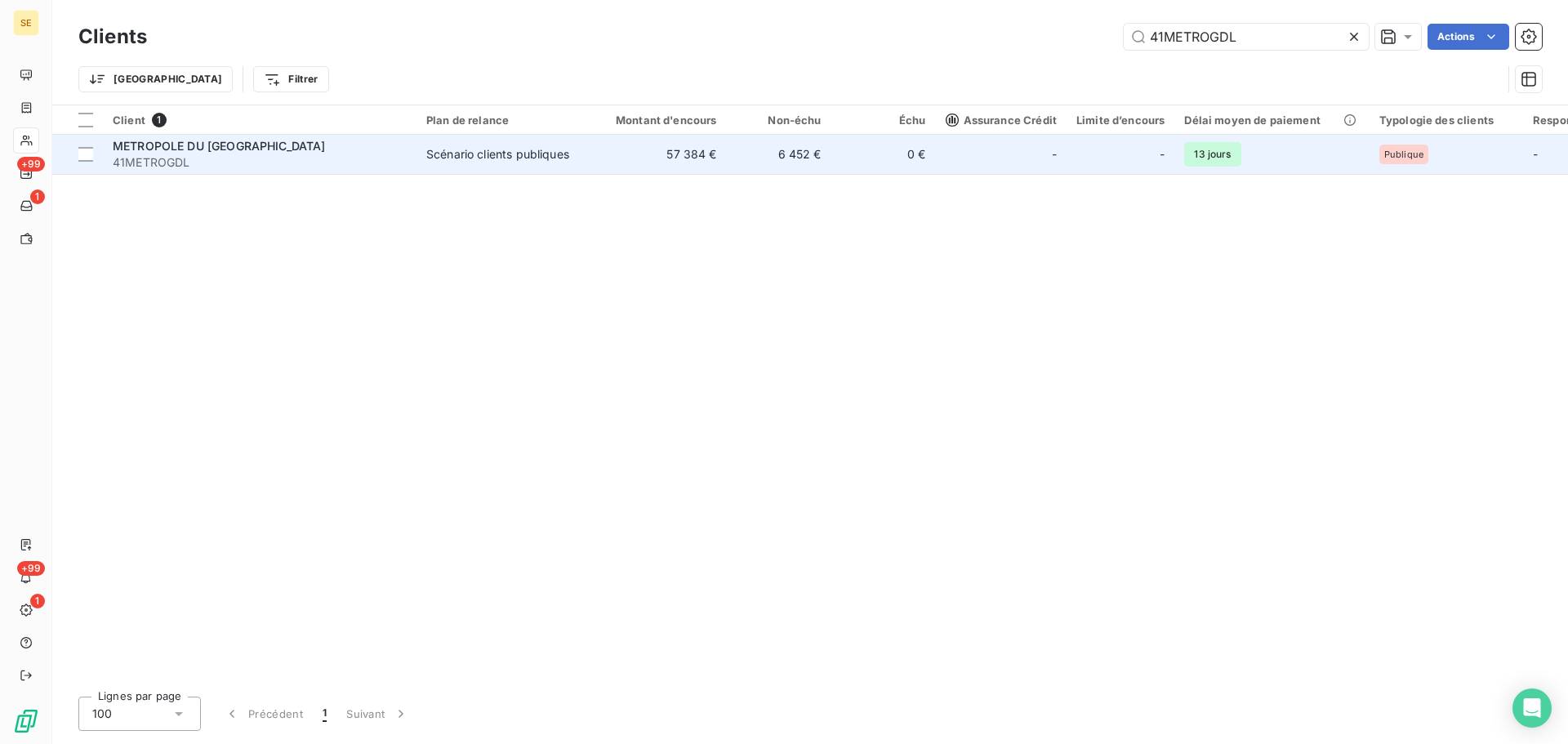
type input "41METROGDL"
click at [588, 160] on td "57 384 €" at bounding box center [657, 154] width 141 height 39
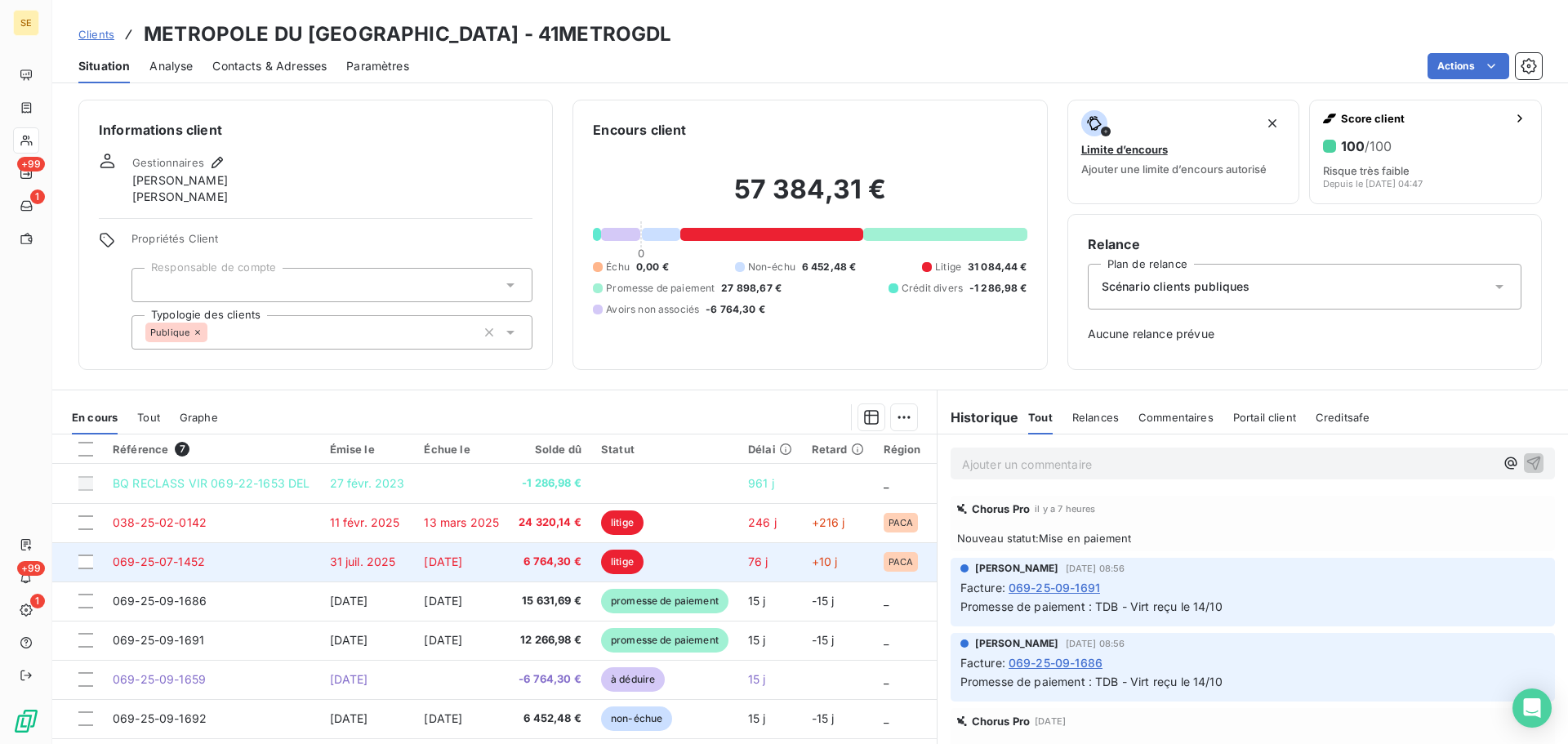
scroll to position [54, 0]
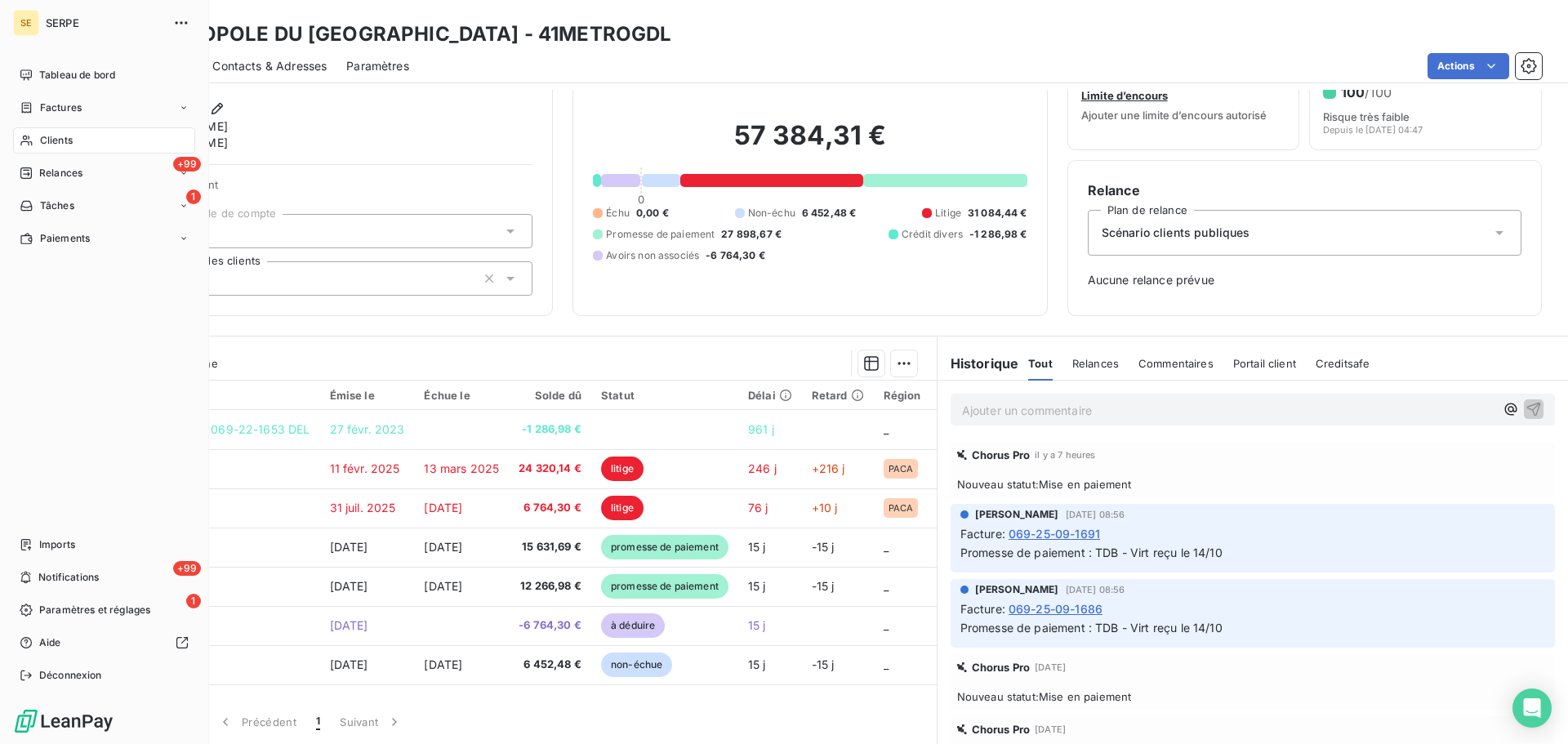
click at [63, 141] on span "Clients" at bounding box center [56, 140] width 33 height 14
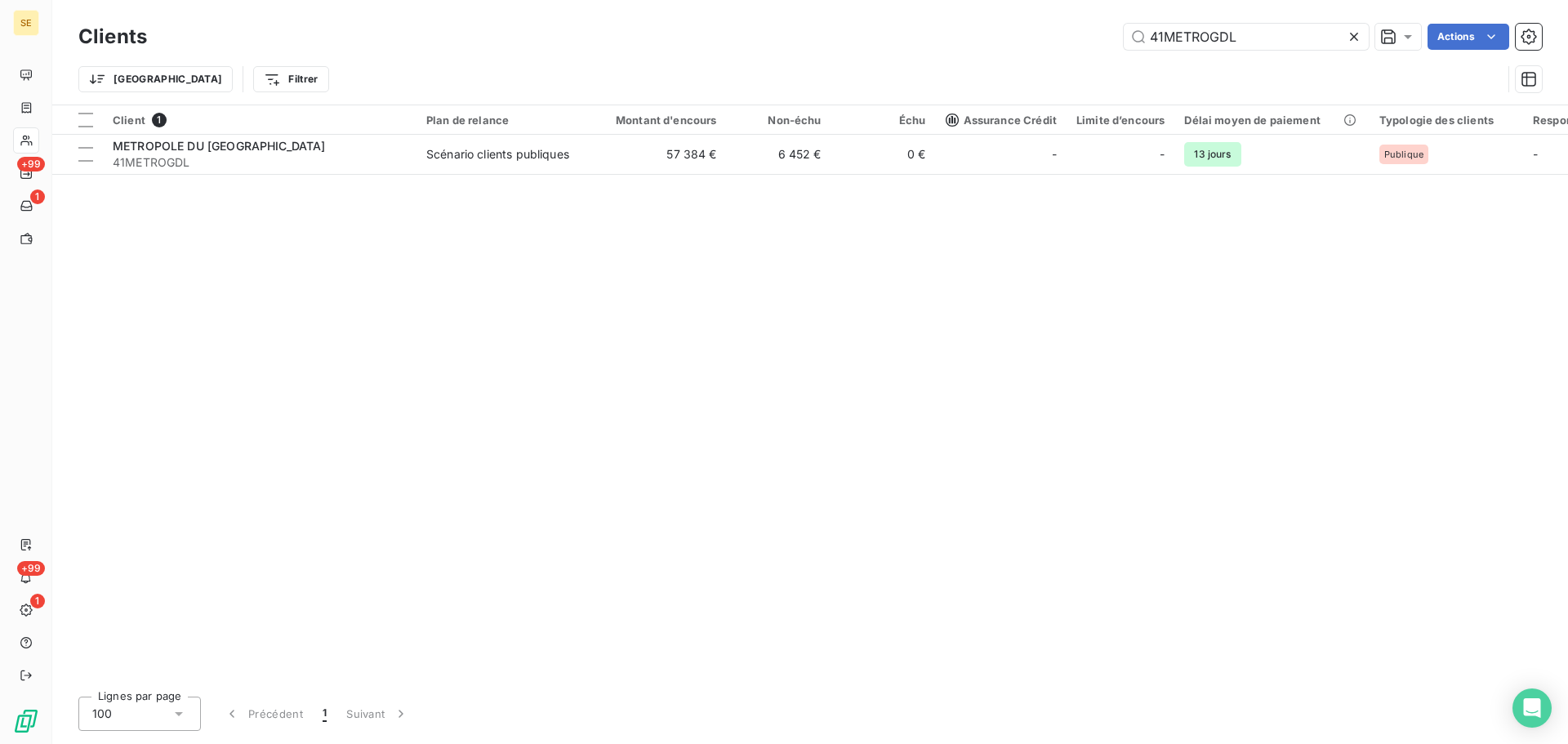
drag, startPoint x: 1297, startPoint y: 36, endPoint x: 1071, endPoint y: 36, distance: 226.0
click at [1071, 35] on div "41METROGDL Actions" at bounding box center [854, 36] width 1376 height 26
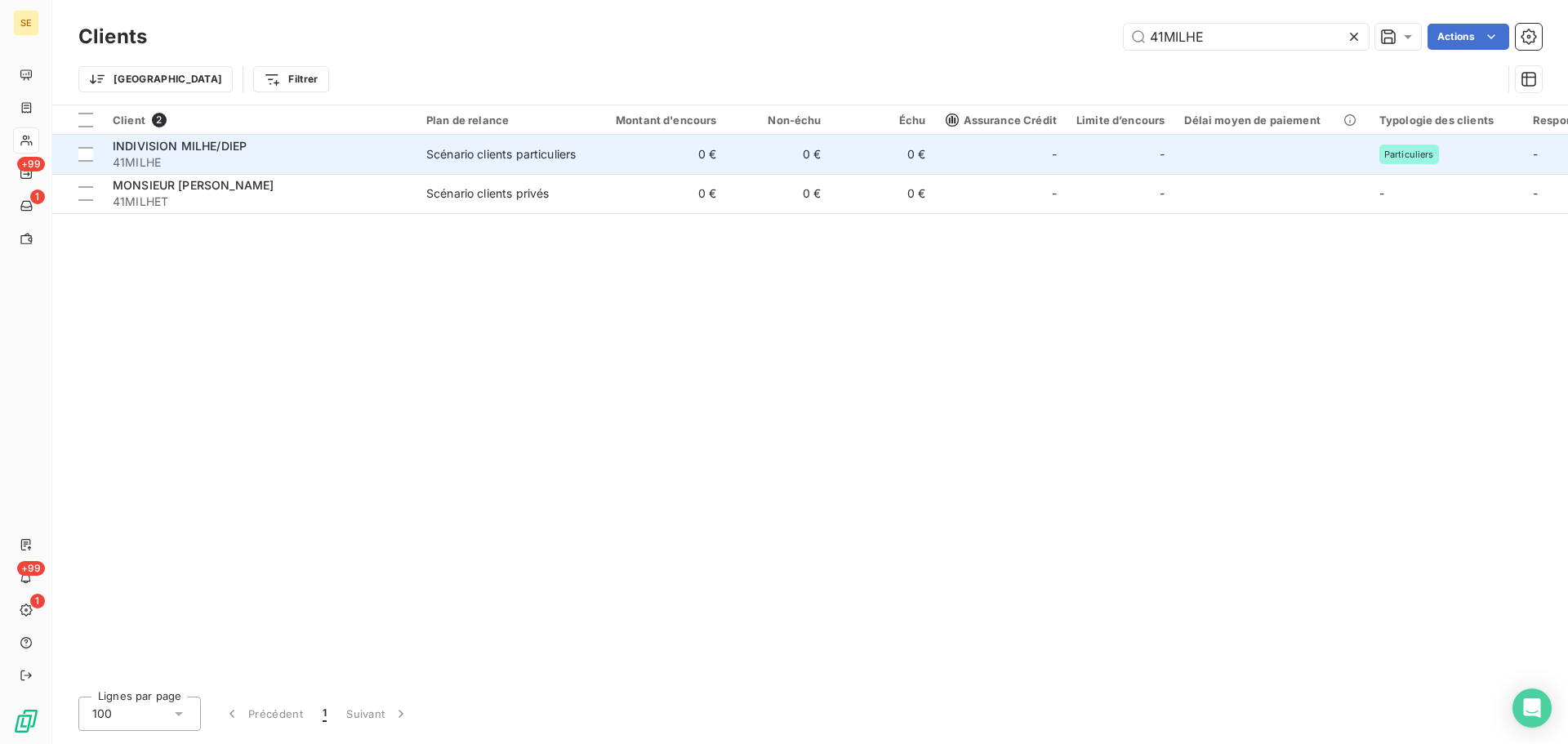
type input "41MILHE"
click at [561, 163] on div "Scénario clients particuliers" at bounding box center [501, 154] width 149 height 16
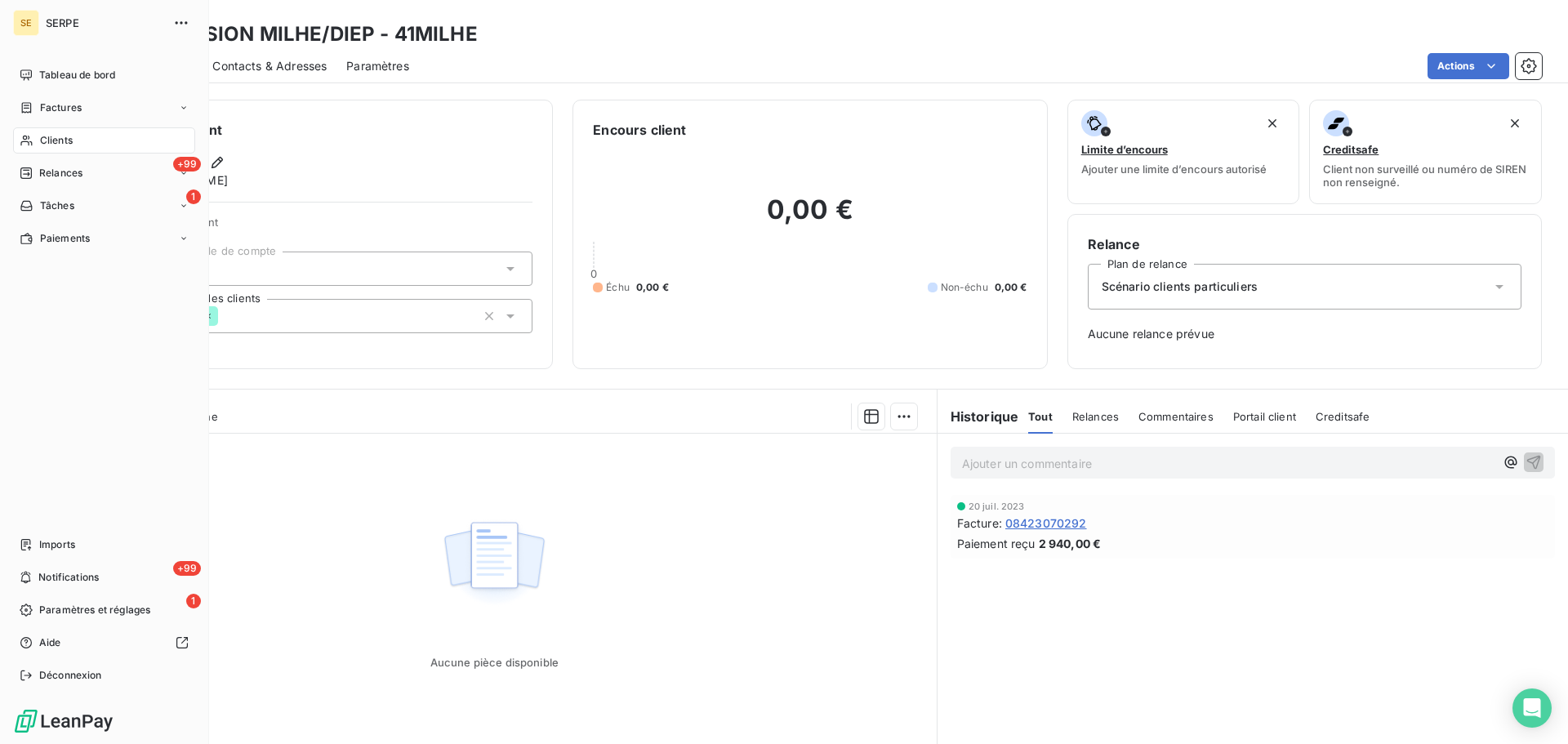
drag, startPoint x: 33, startPoint y: 148, endPoint x: 52, endPoint y: 140, distance: 20.6
click at [33, 148] on div "Clients" at bounding box center [103, 140] width 182 height 26
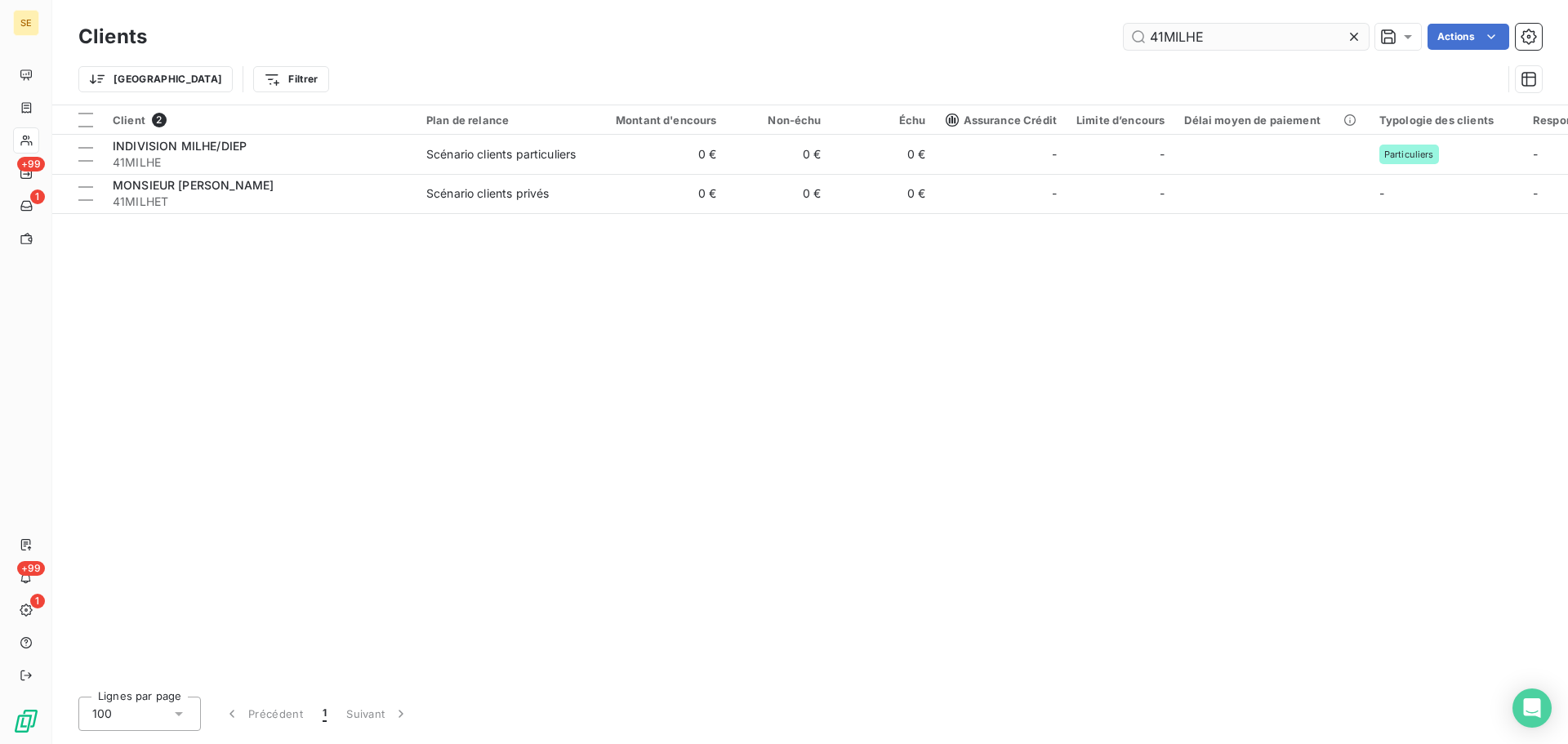
drag, startPoint x: 1197, startPoint y: 36, endPoint x: 1123, endPoint y: 31, distance: 74.2
click at [1115, 36] on div "41MILHE Actions" at bounding box center [854, 36] width 1376 height 26
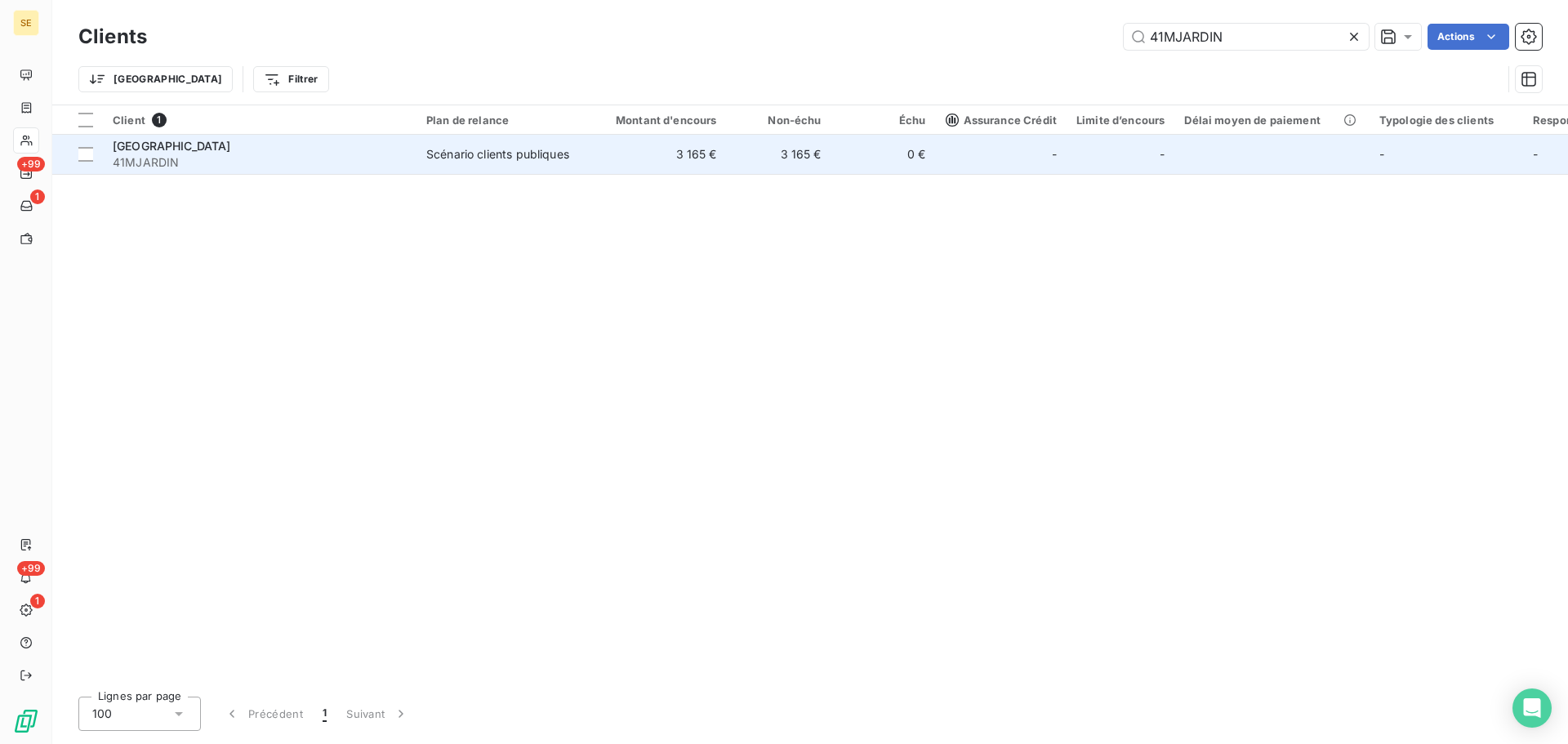
type input "41MJARDIN"
click at [426, 163] on td "Scénario clients publiques" at bounding box center [502, 154] width 170 height 39
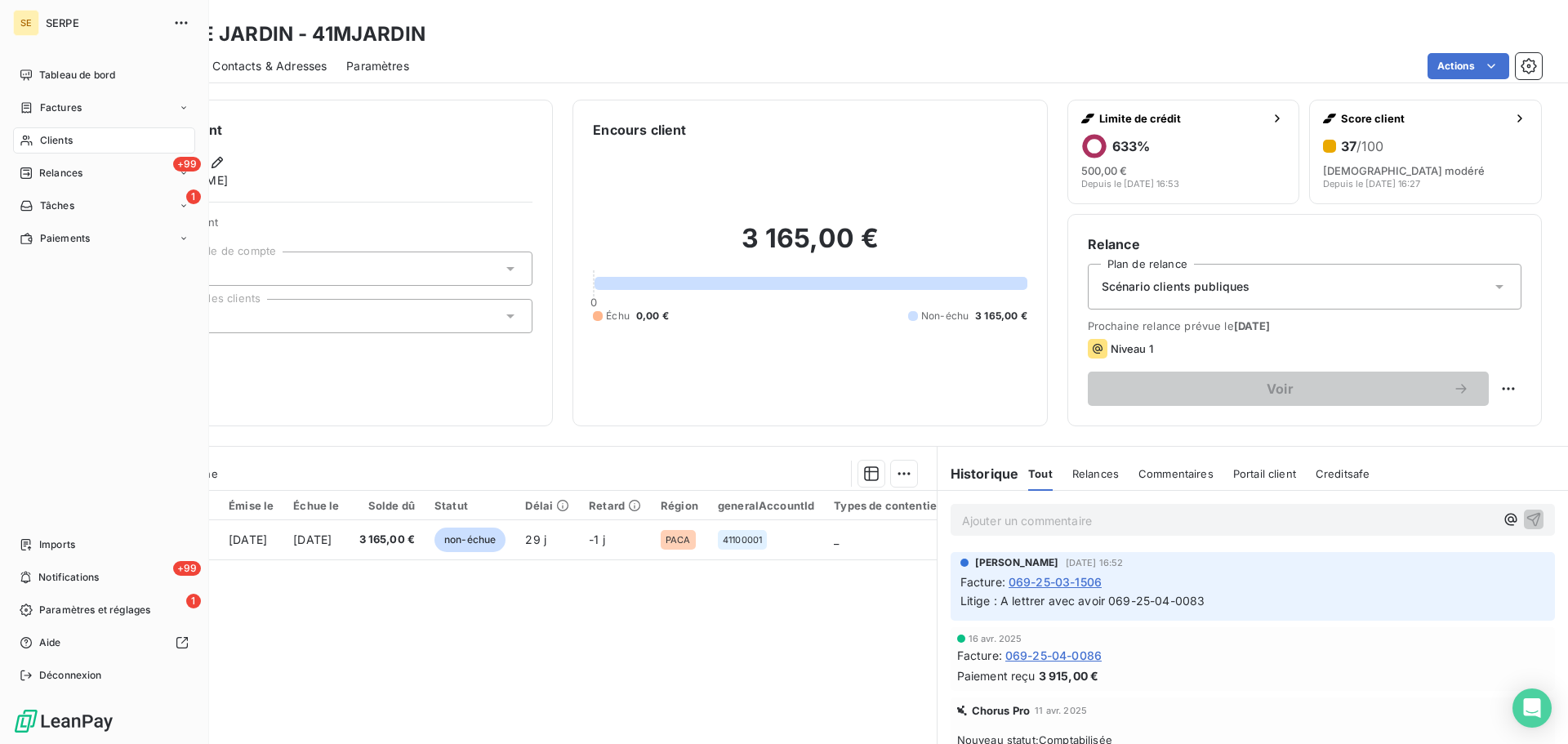
drag, startPoint x: 33, startPoint y: 144, endPoint x: 103, endPoint y: 138, distance: 70.3
click at [33, 144] on icon at bounding box center [26, 140] width 14 height 13
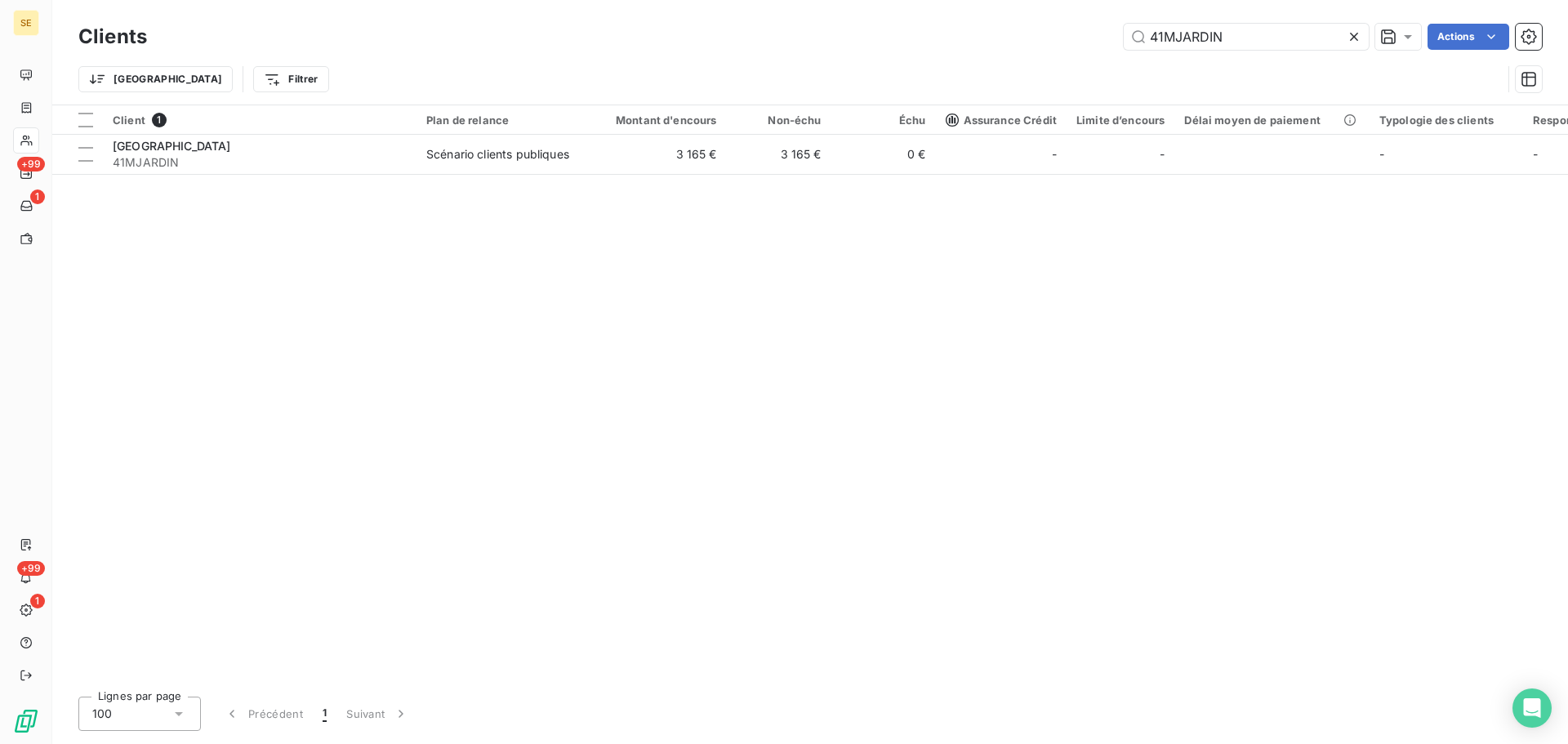
drag, startPoint x: 1240, startPoint y: 36, endPoint x: 1077, endPoint y: 36, distance: 163.0
click at [1081, 36] on div "41MJARDIN Actions" at bounding box center [854, 36] width 1376 height 26
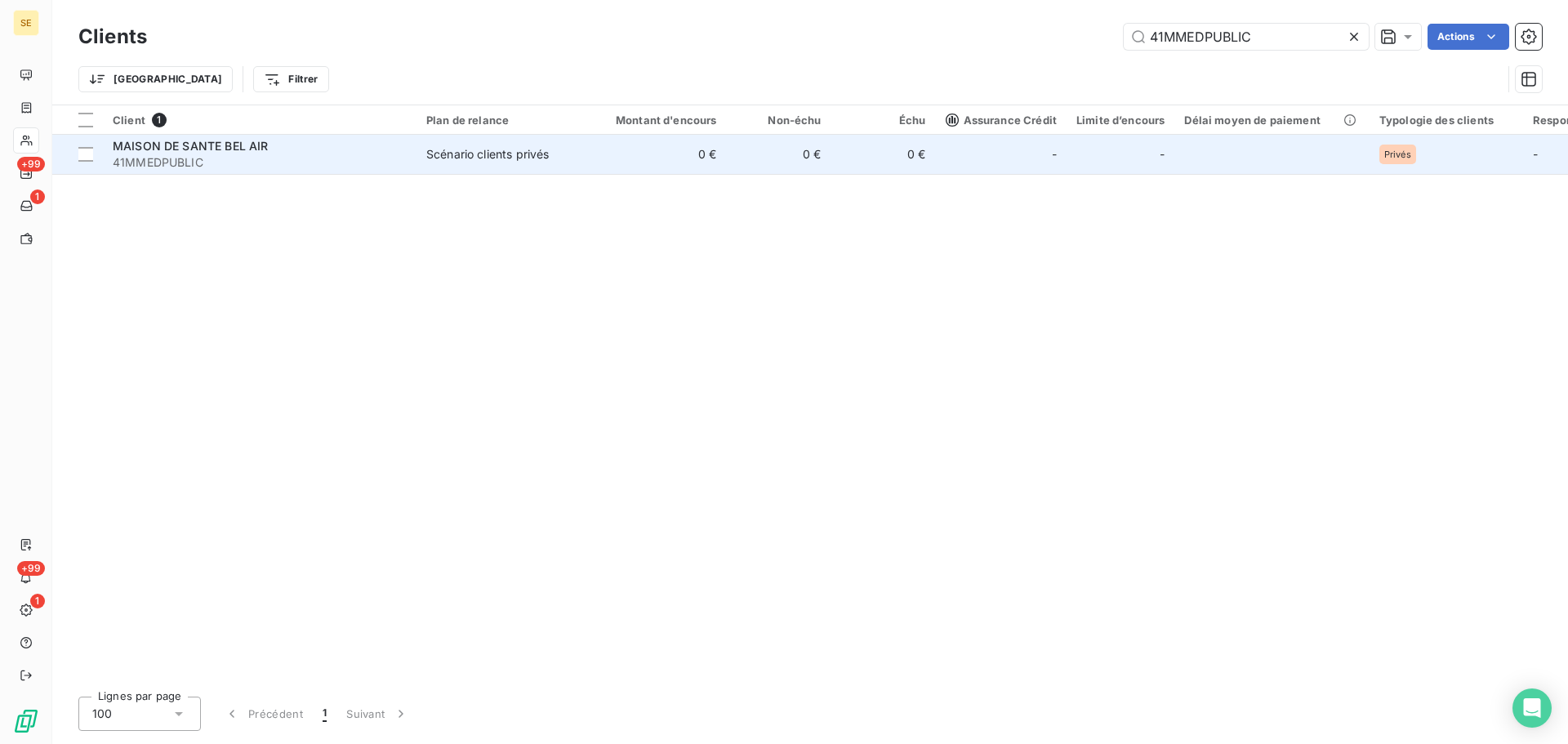
type input "41MMEDPUBLIC"
click at [620, 161] on td "0 €" at bounding box center [657, 154] width 141 height 39
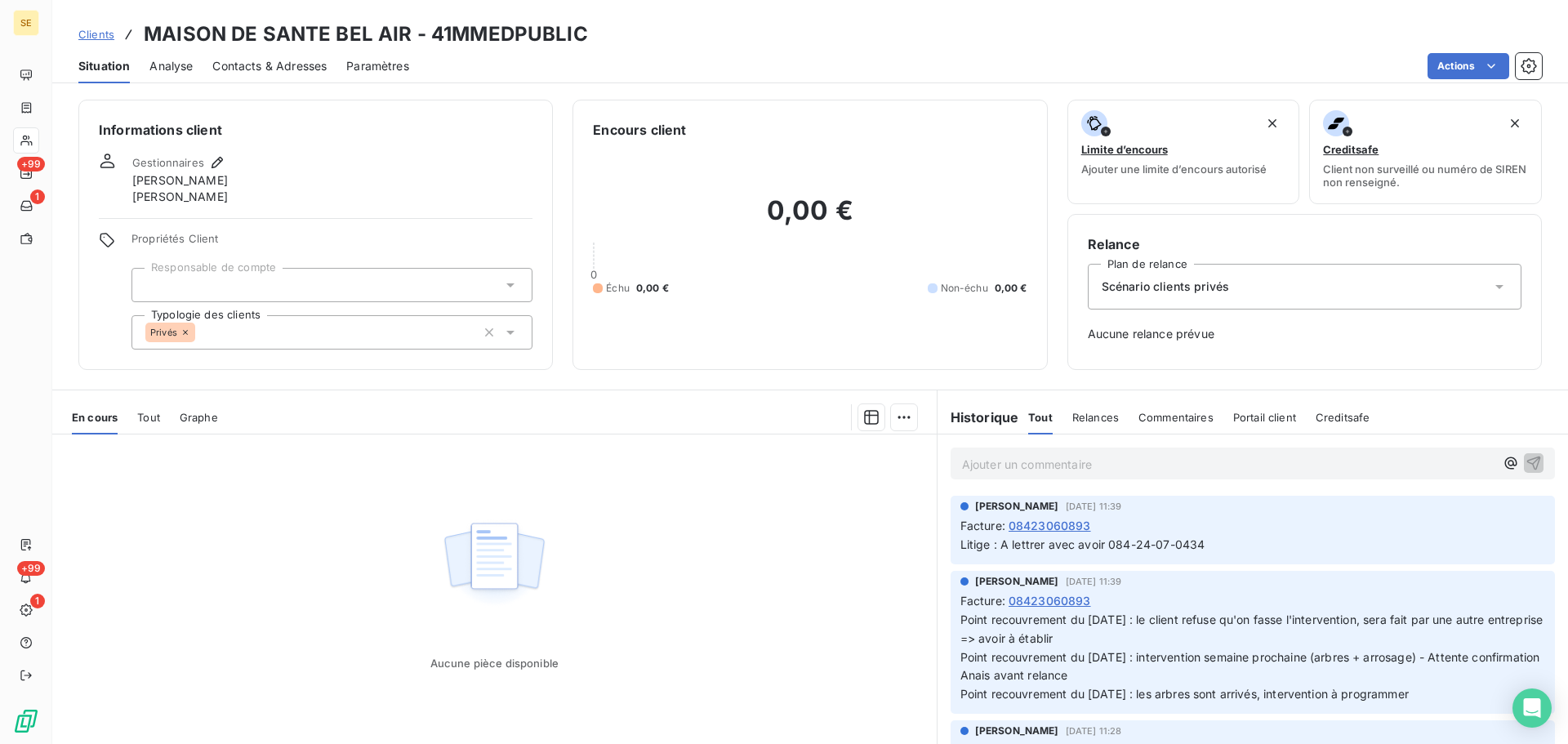
scroll to position [164, 0]
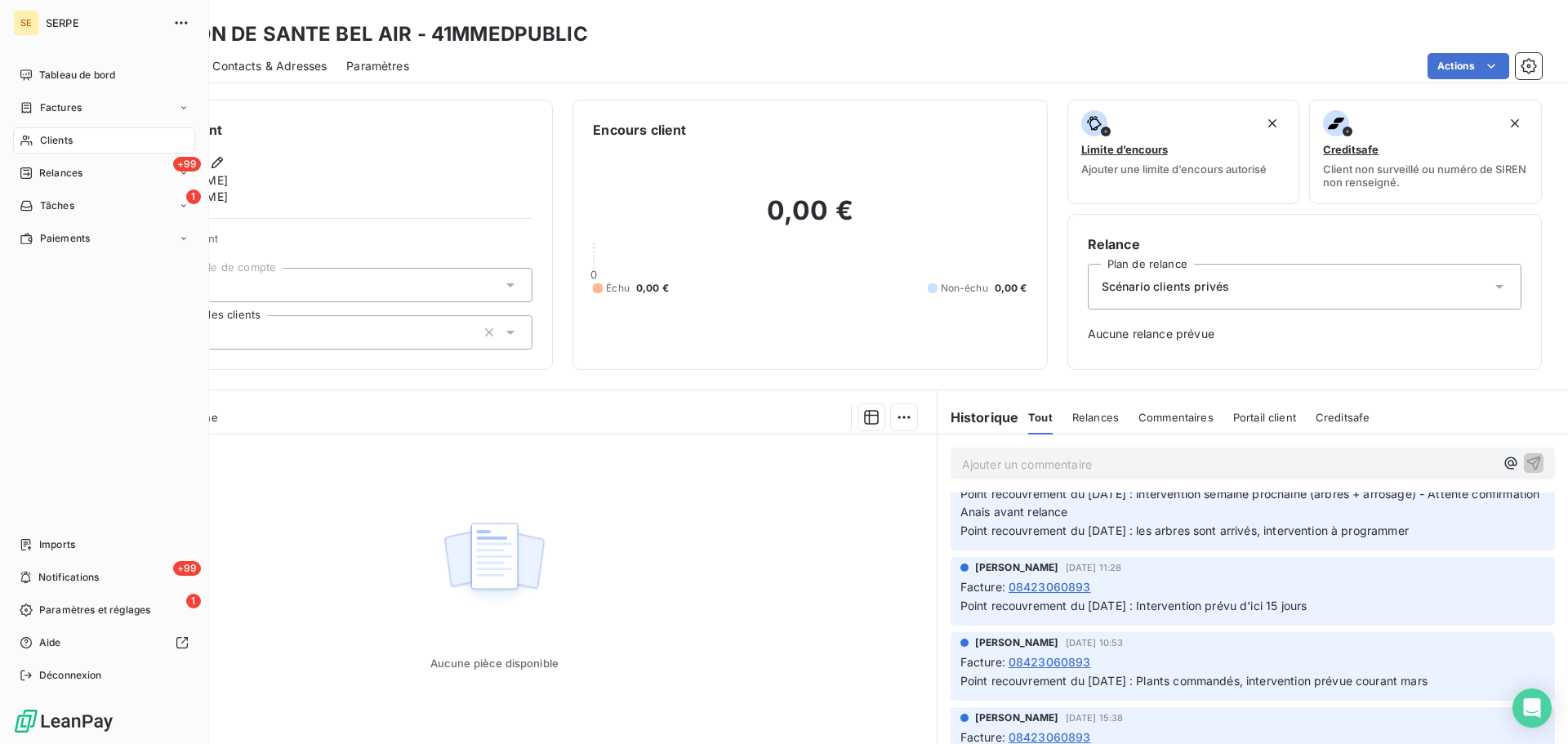
drag, startPoint x: 31, startPoint y: 136, endPoint x: 102, endPoint y: 122, distance: 72.4
click at [31, 135] on icon at bounding box center [26, 140] width 14 height 13
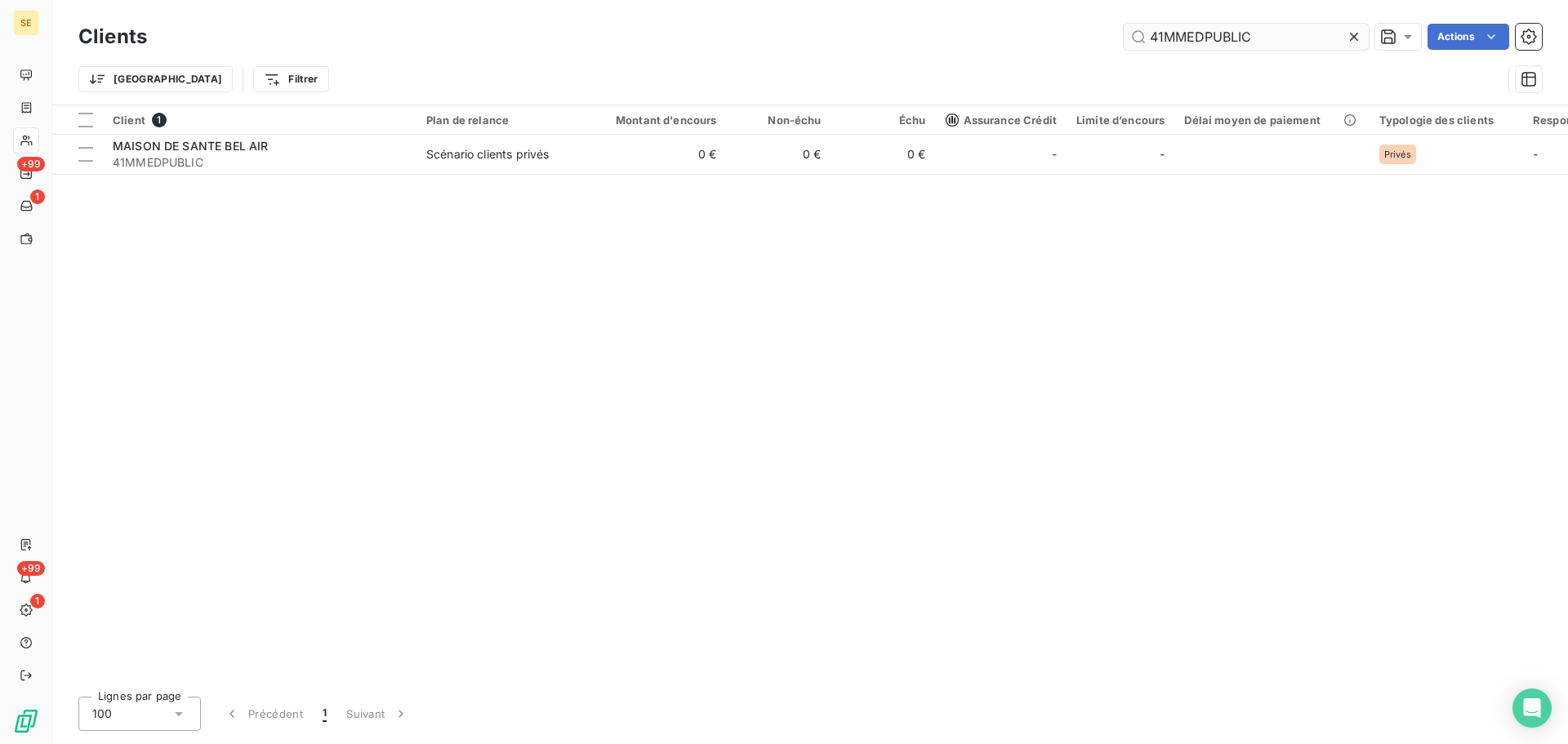
drag, startPoint x: 1270, startPoint y: 42, endPoint x: 1146, endPoint y: 39, distance: 124.0
click at [1146, 39] on input "41MMEDPUBLIC" at bounding box center [1246, 36] width 245 height 26
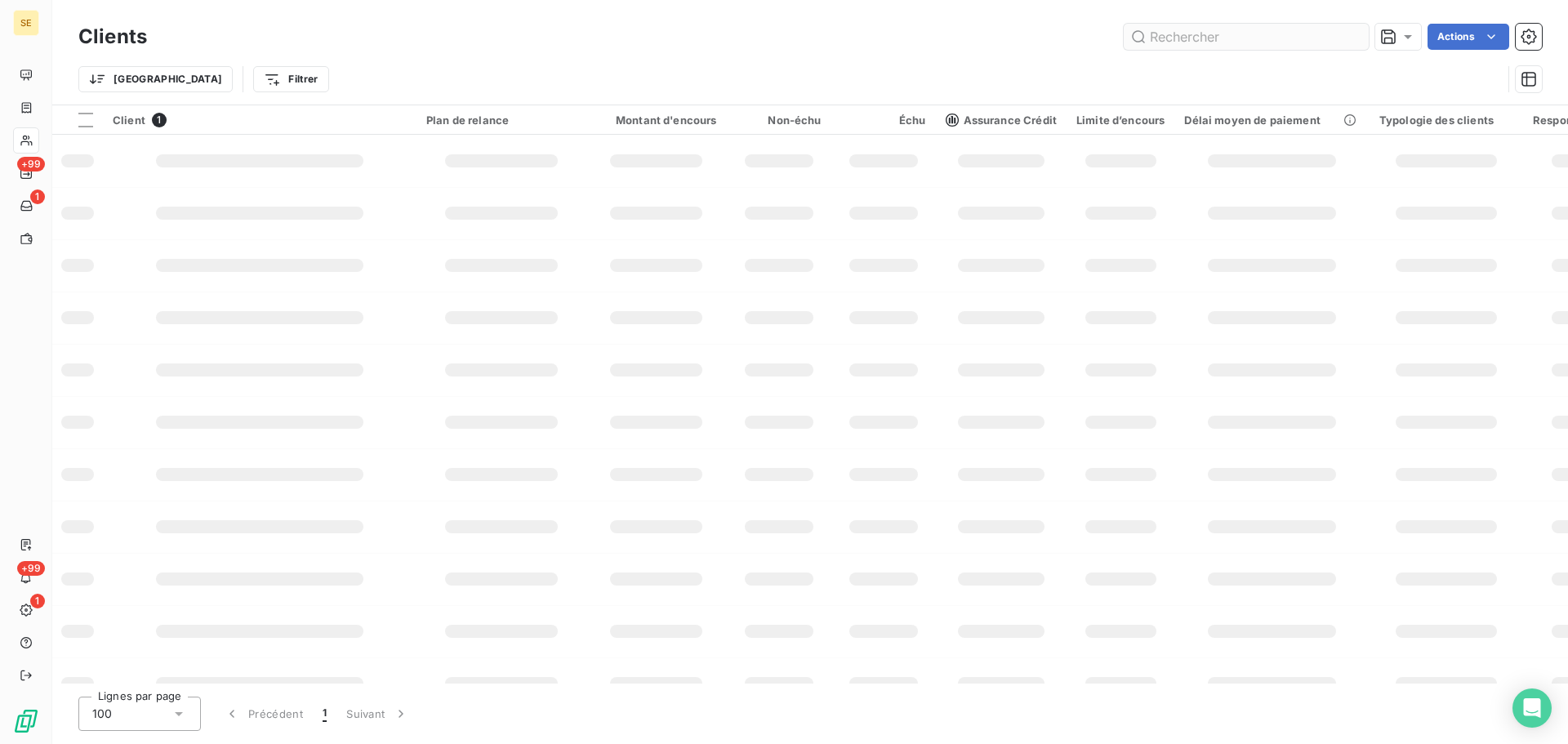
drag, startPoint x: 1191, startPoint y: 36, endPoint x: 1183, endPoint y: 31, distance: 9.4
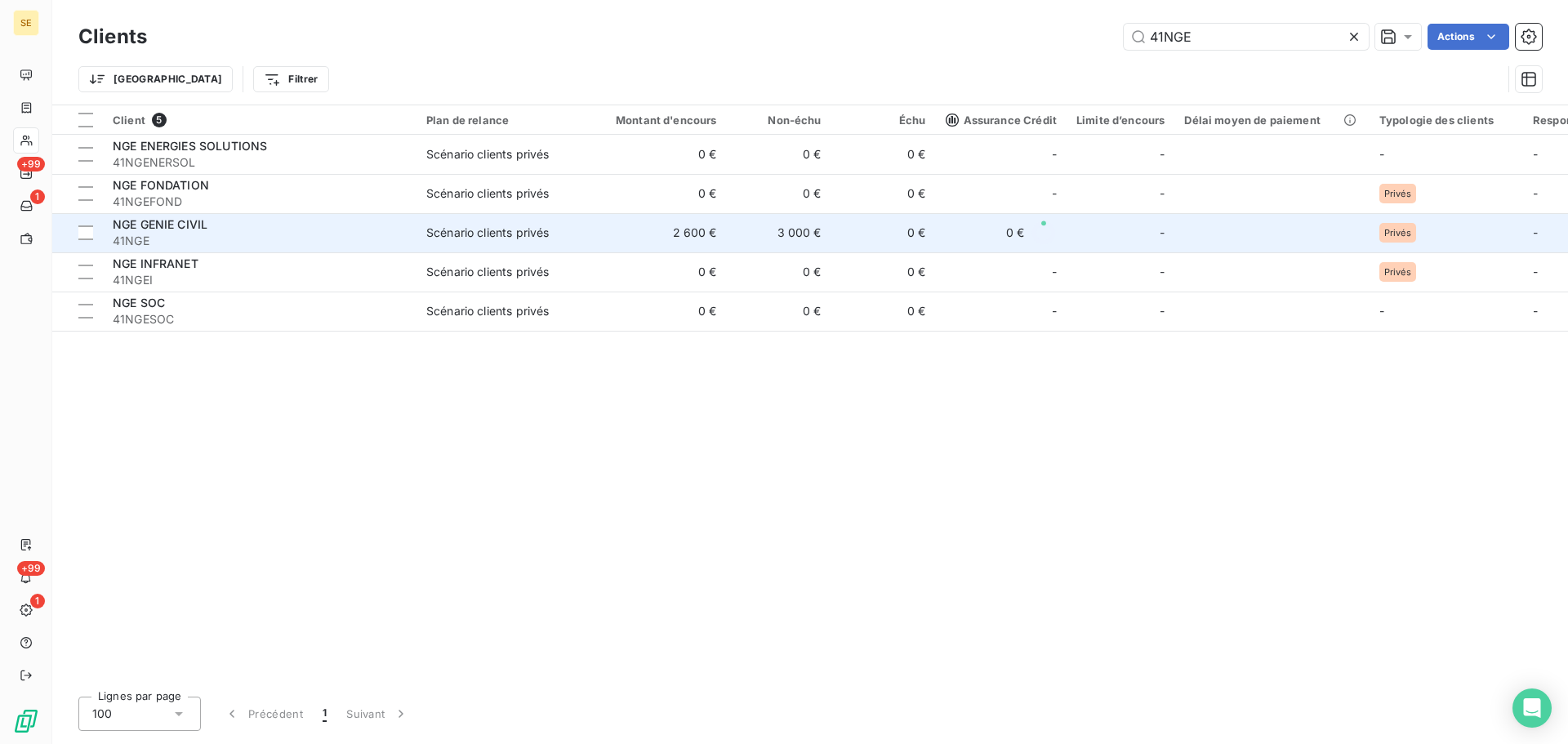
type input "41NGE"
click at [152, 237] on span "41NGE" at bounding box center [259, 241] width 294 height 16
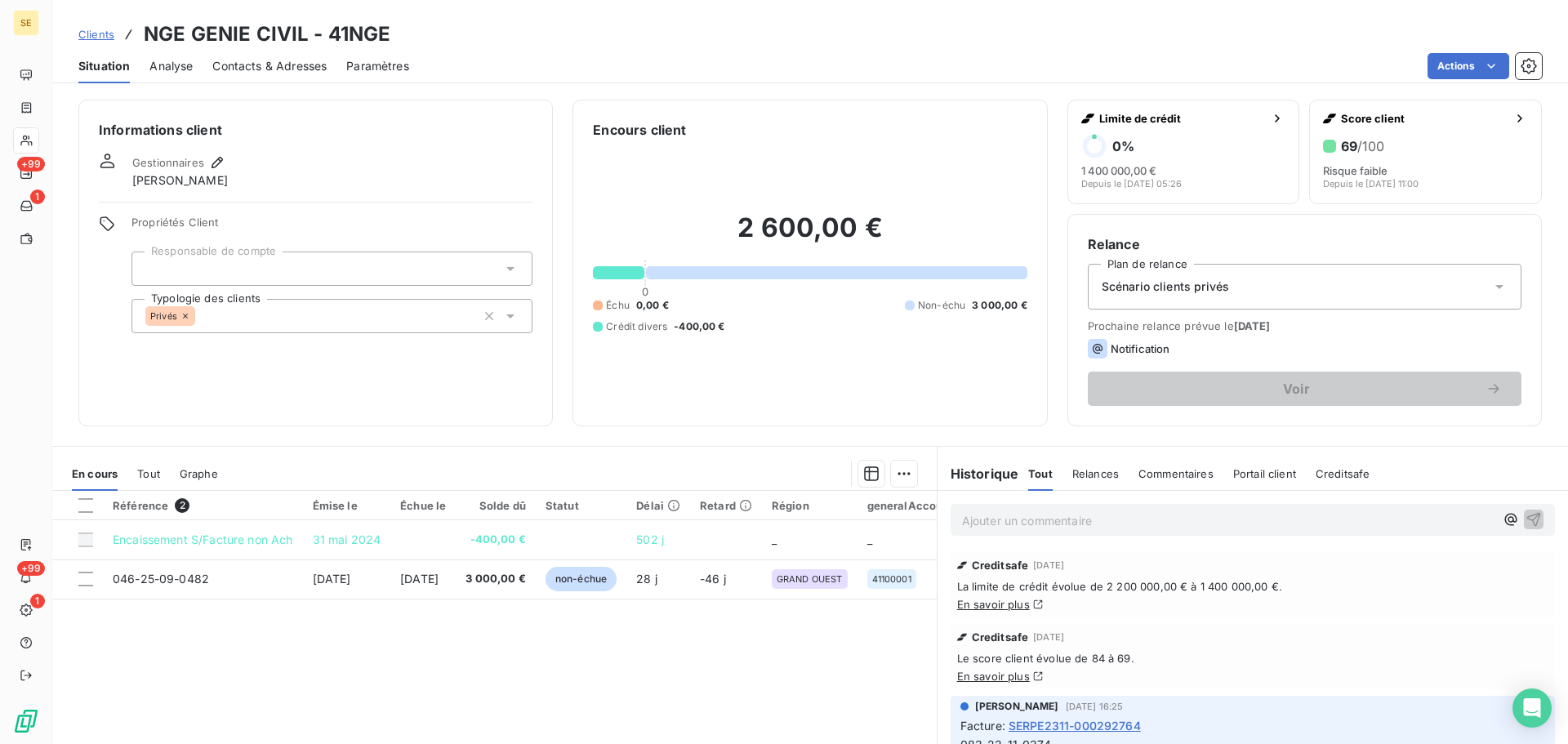
scroll to position [218, 0]
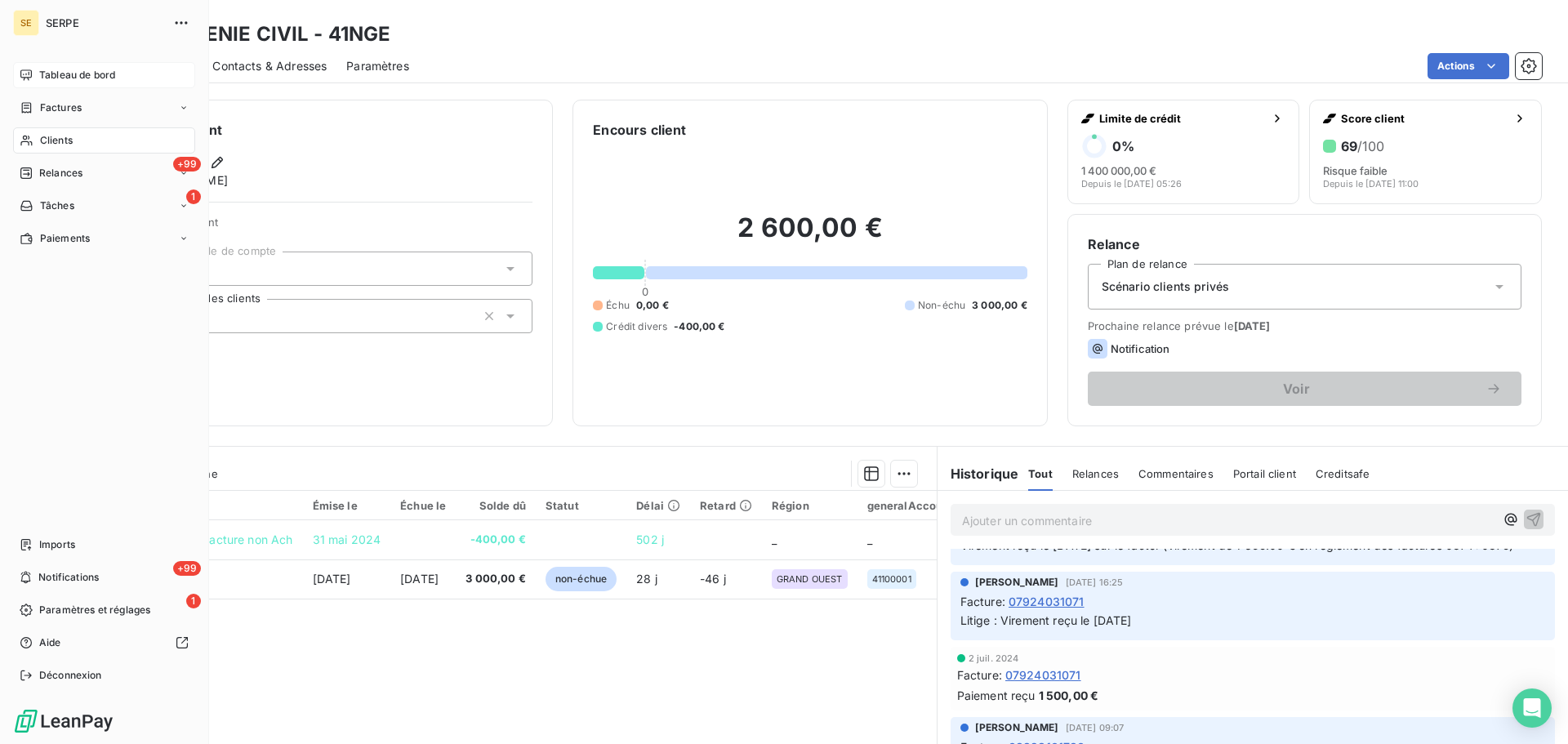
drag, startPoint x: 36, startPoint y: 137, endPoint x: 175, endPoint y: 81, distance: 149.9
click at [37, 137] on div "Clients" at bounding box center [103, 140] width 182 height 26
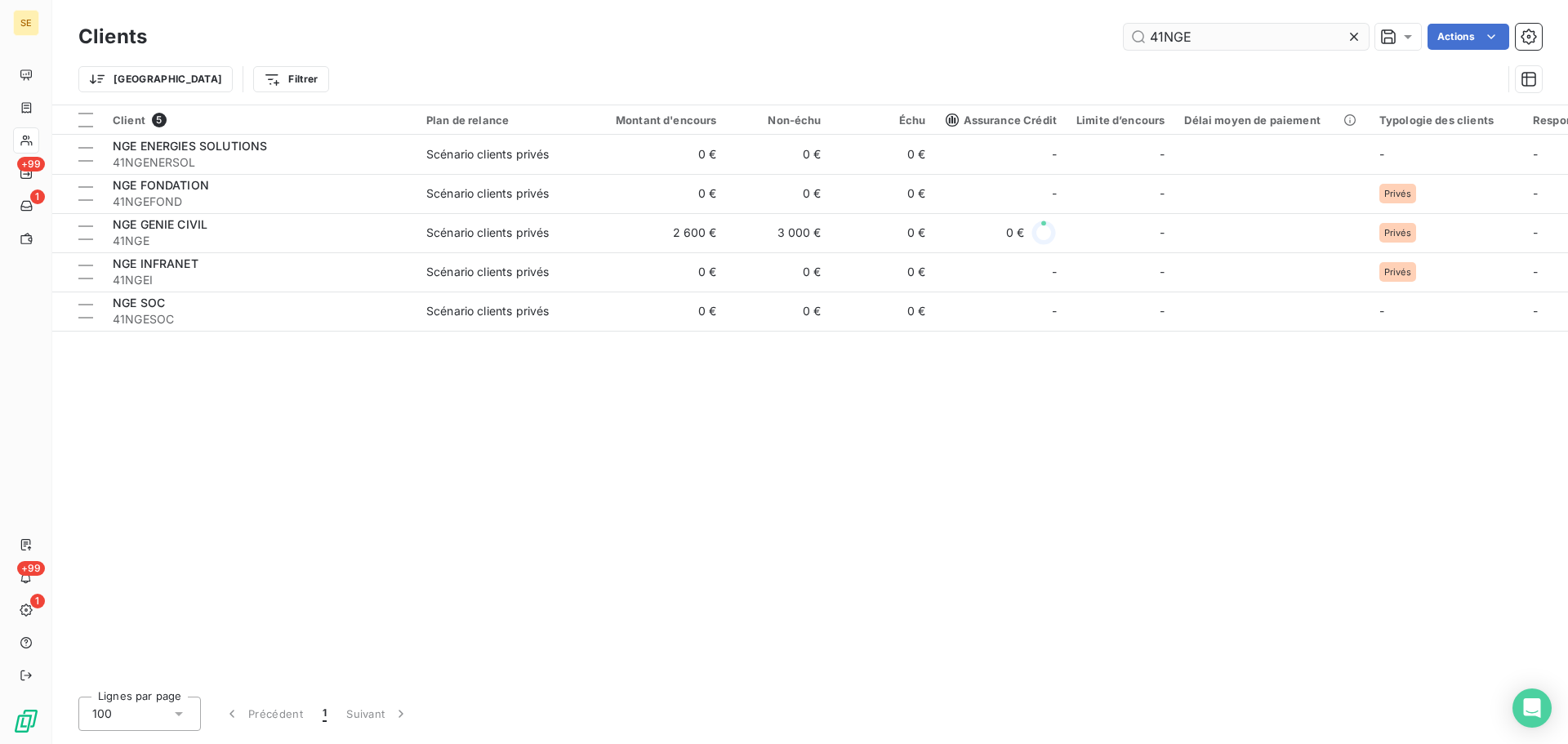
click at [1171, 39] on input "41NGE" at bounding box center [1246, 36] width 245 height 26
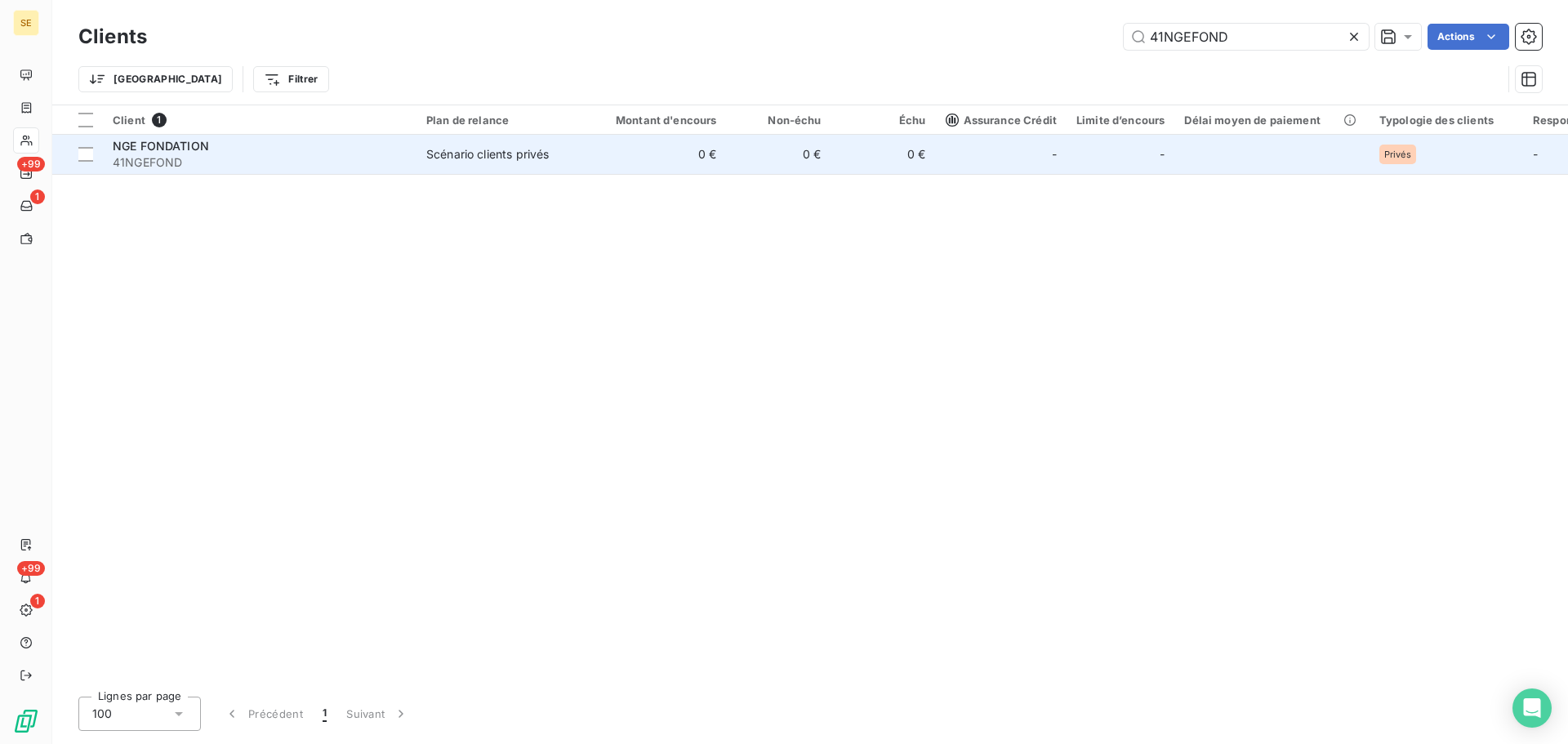
type input "41NGEFOND"
click at [443, 161] on div "Scénario clients privés" at bounding box center [487, 154] width 123 height 16
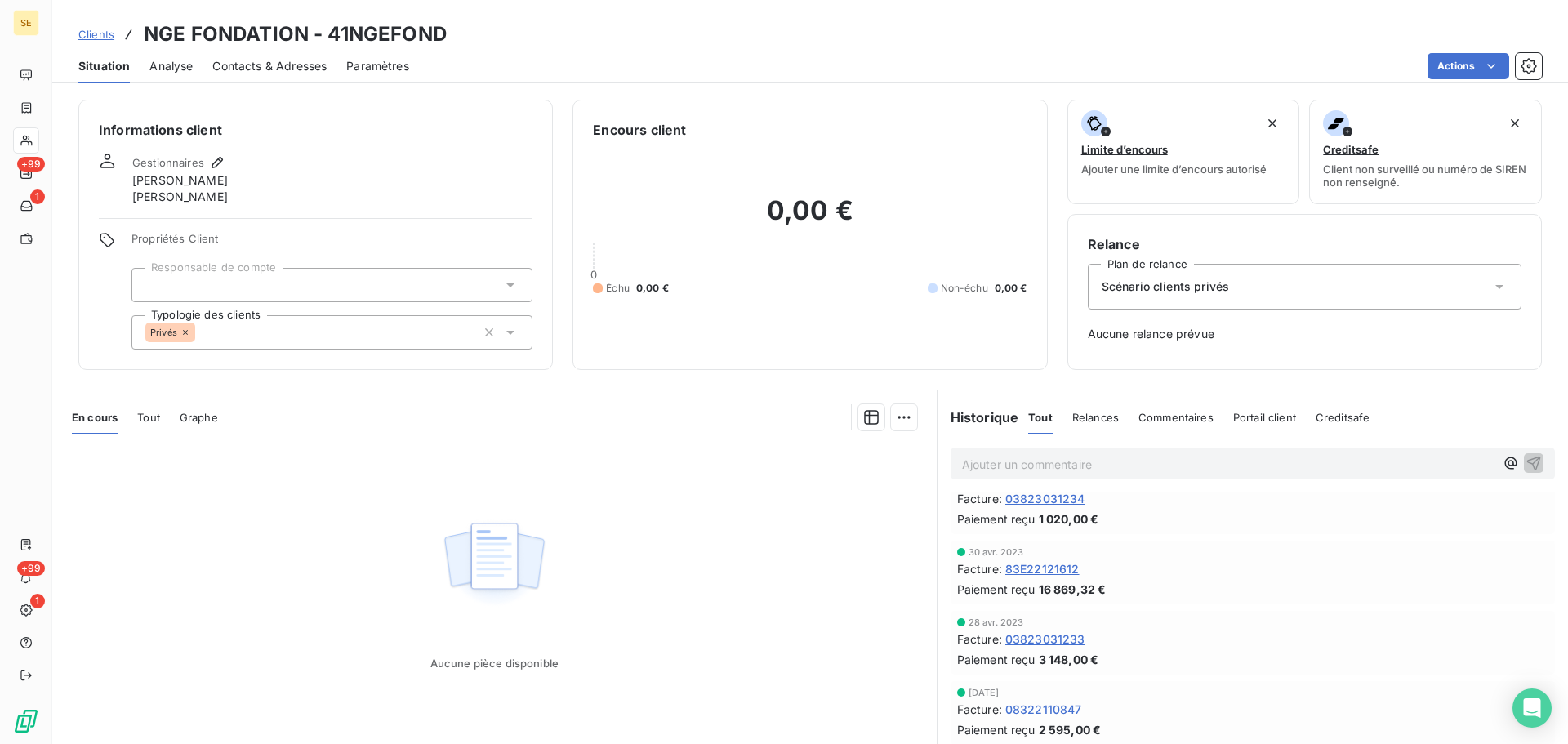
scroll to position [2178, 0]
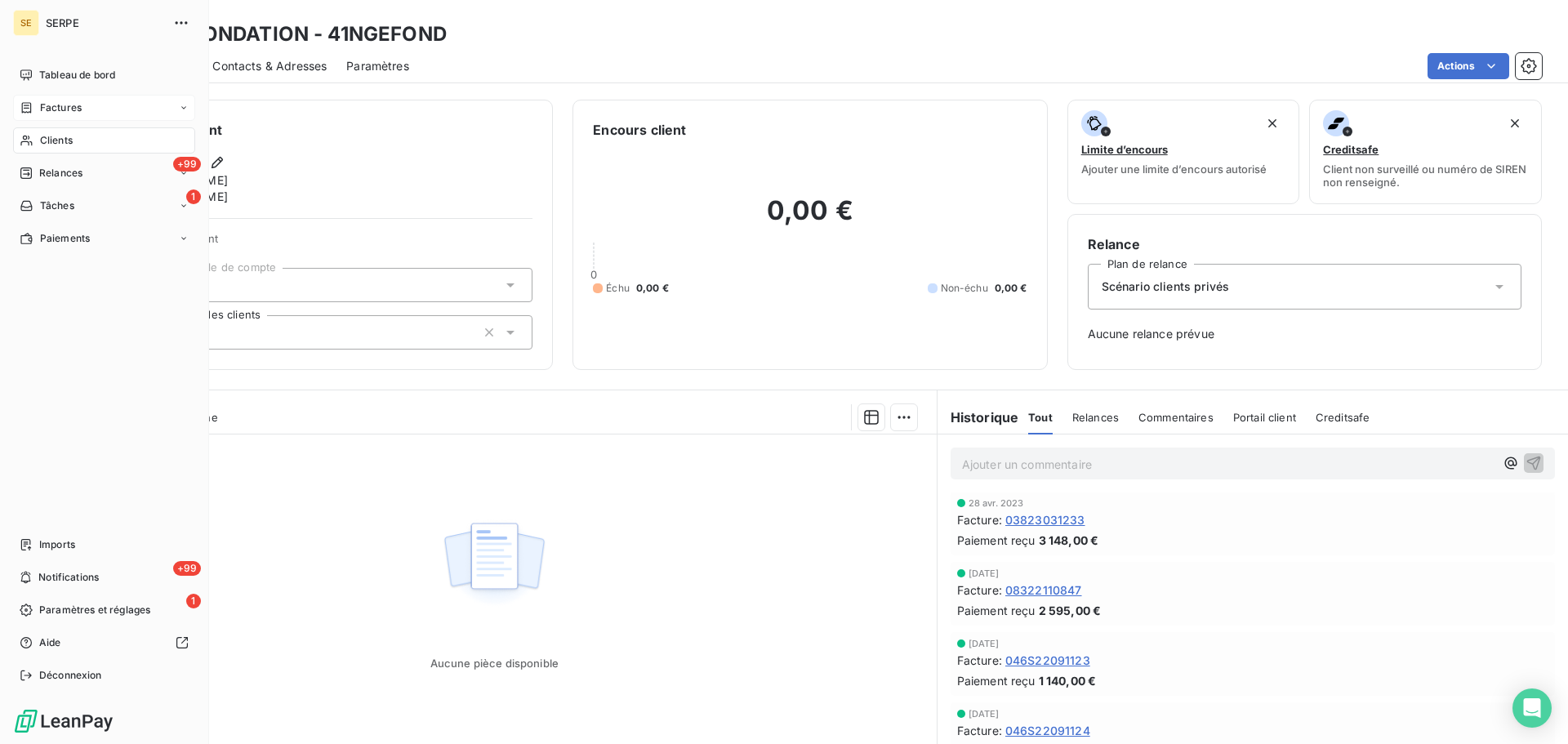
drag, startPoint x: 31, startPoint y: 136, endPoint x: 73, endPoint y: 116, distance: 46.5
click at [31, 136] on icon at bounding box center [26, 140] width 14 height 13
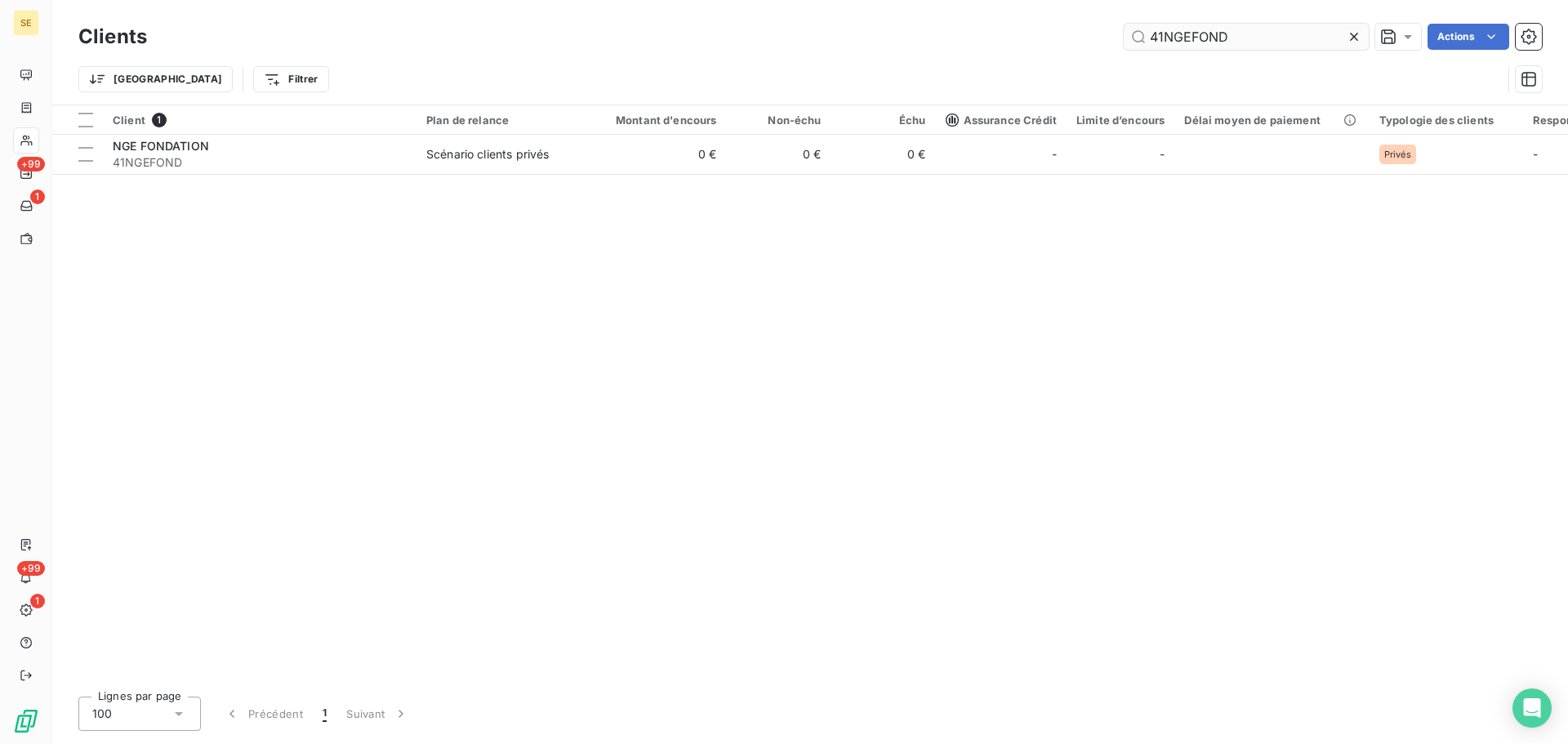
drag, startPoint x: 1262, startPoint y: 16, endPoint x: 1153, endPoint y: 31, distance: 110.0
click at [1152, 30] on div "Clients 41NGEFOND Actions Trier Filtrer" at bounding box center [810, 52] width 1516 height 104
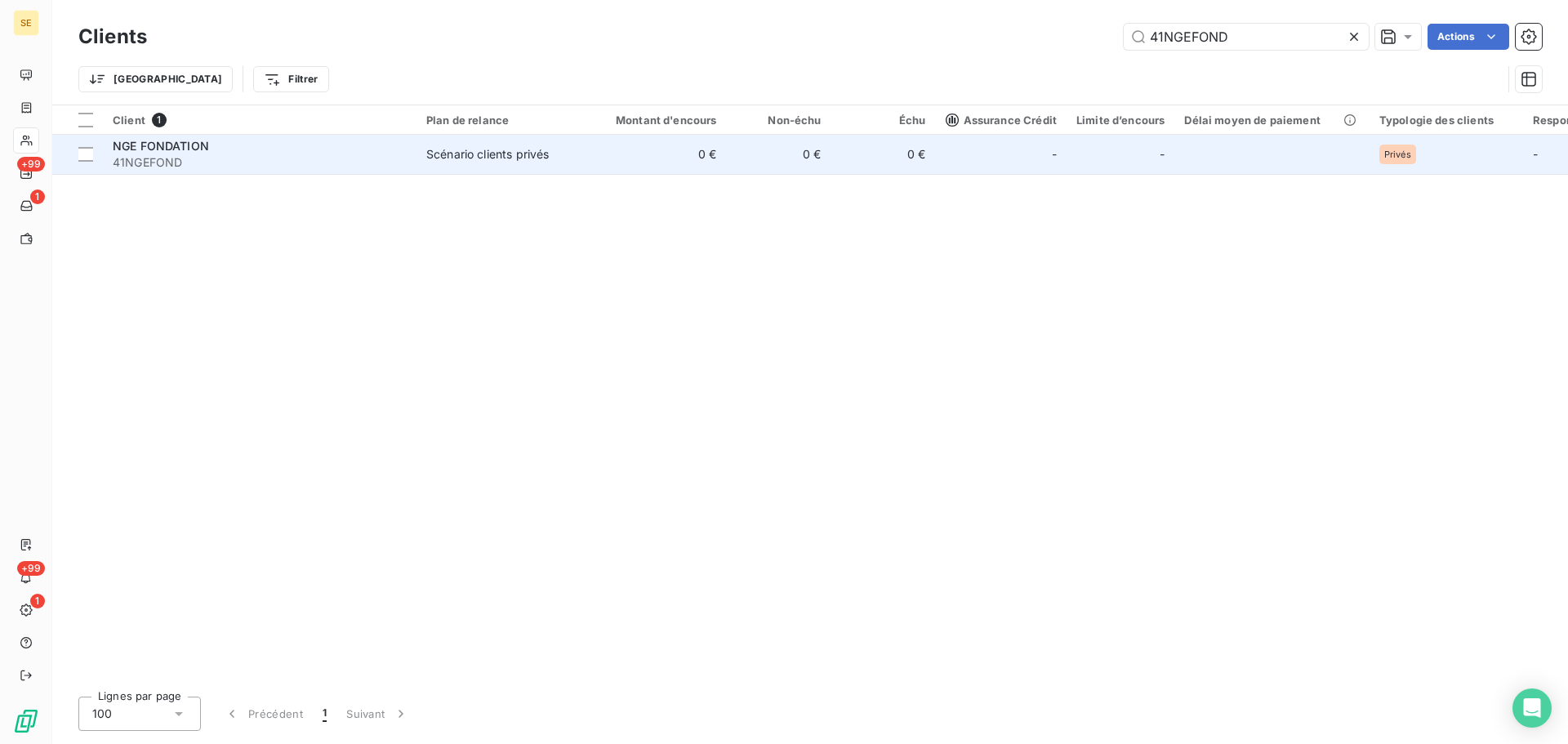
drag, startPoint x: 1248, startPoint y: 45, endPoint x: 590, endPoint y: 159, distance: 667.8
click at [590, 159] on td "0 €" at bounding box center [657, 154] width 141 height 39
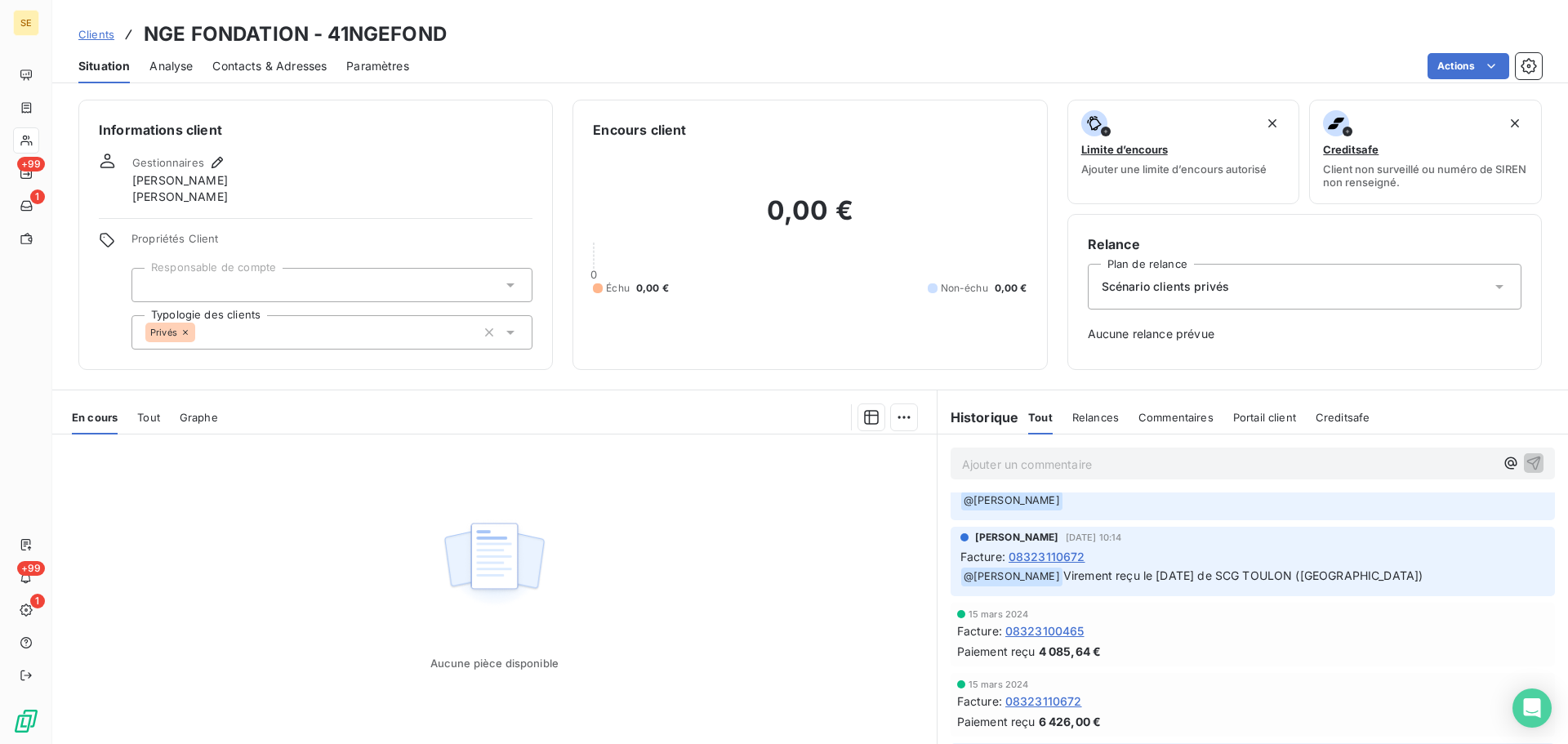
scroll to position [653, 0]
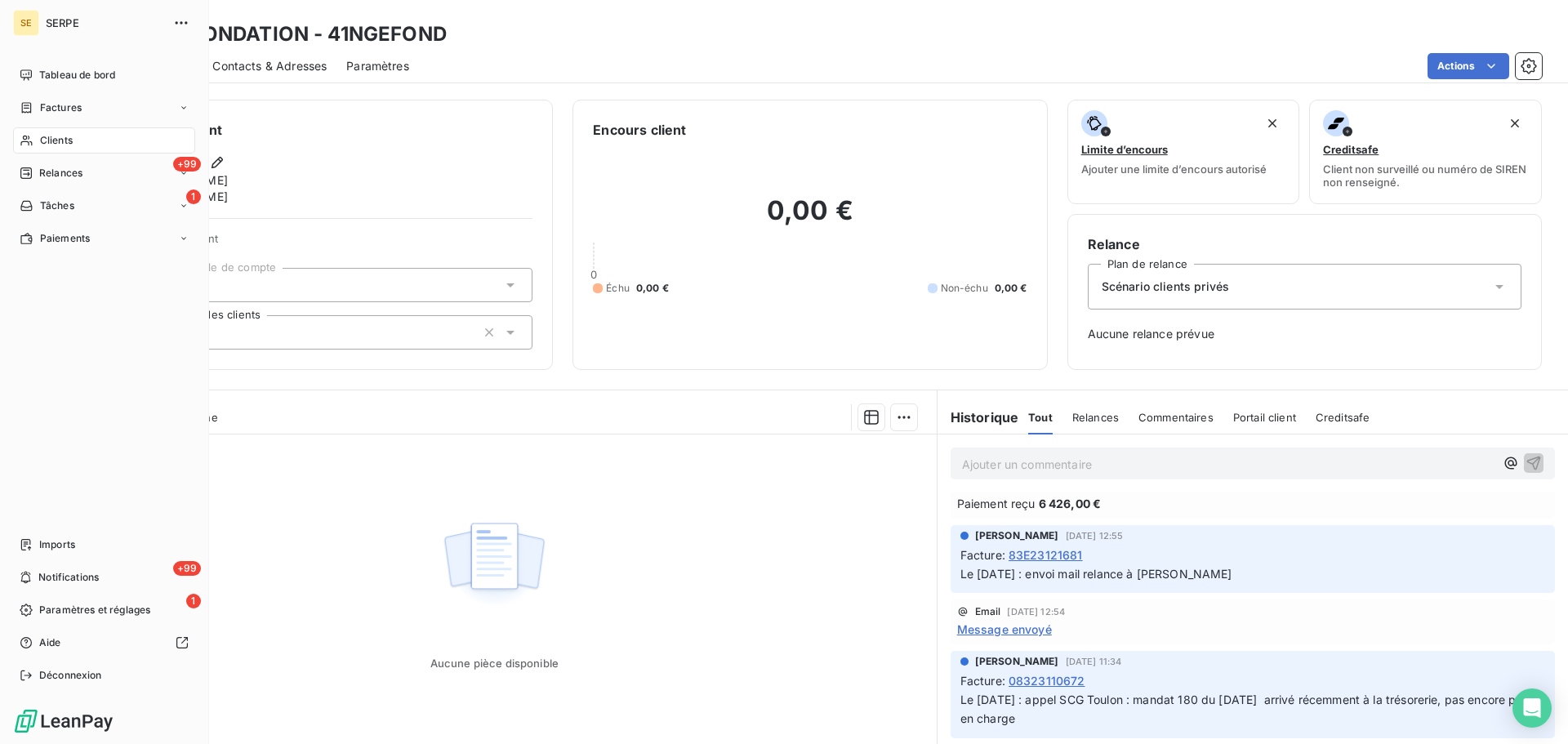
drag, startPoint x: 47, startPoint y: 139, endPoint x: 177, endPoint y: 93, distance: 137.9
click at [47, 139] on span "Clients" at bounding box center [56, 140] width 33 height 14
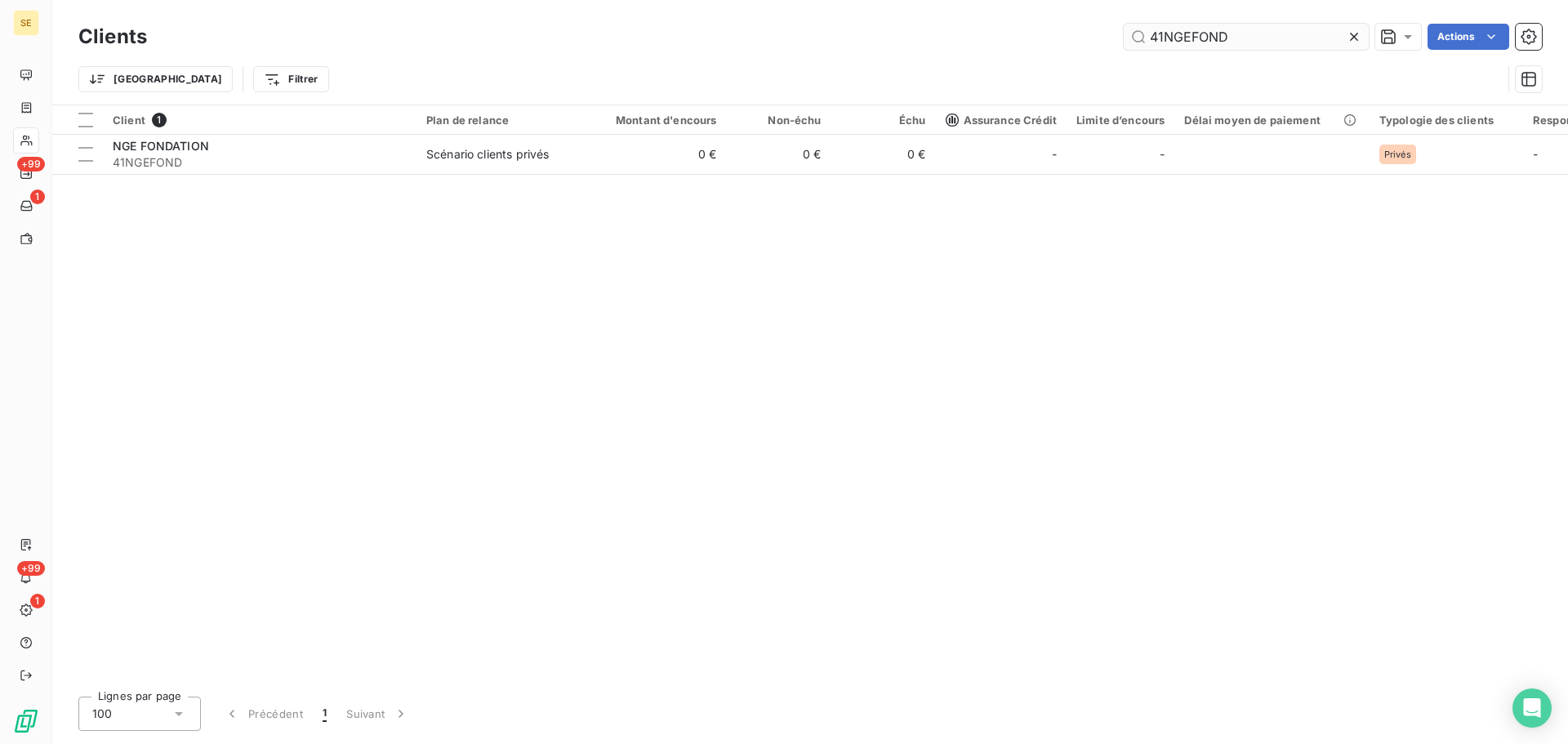
drag, startPoint x: 1243, startPoint y: 37, endPoint x: 1142, endPoint y: 36, distance: 101.0
click at [1142, 36] on input "41NGEFOND" at bounding box center [1246, 36] width 245 height 26
type input "41NIJHUIS"
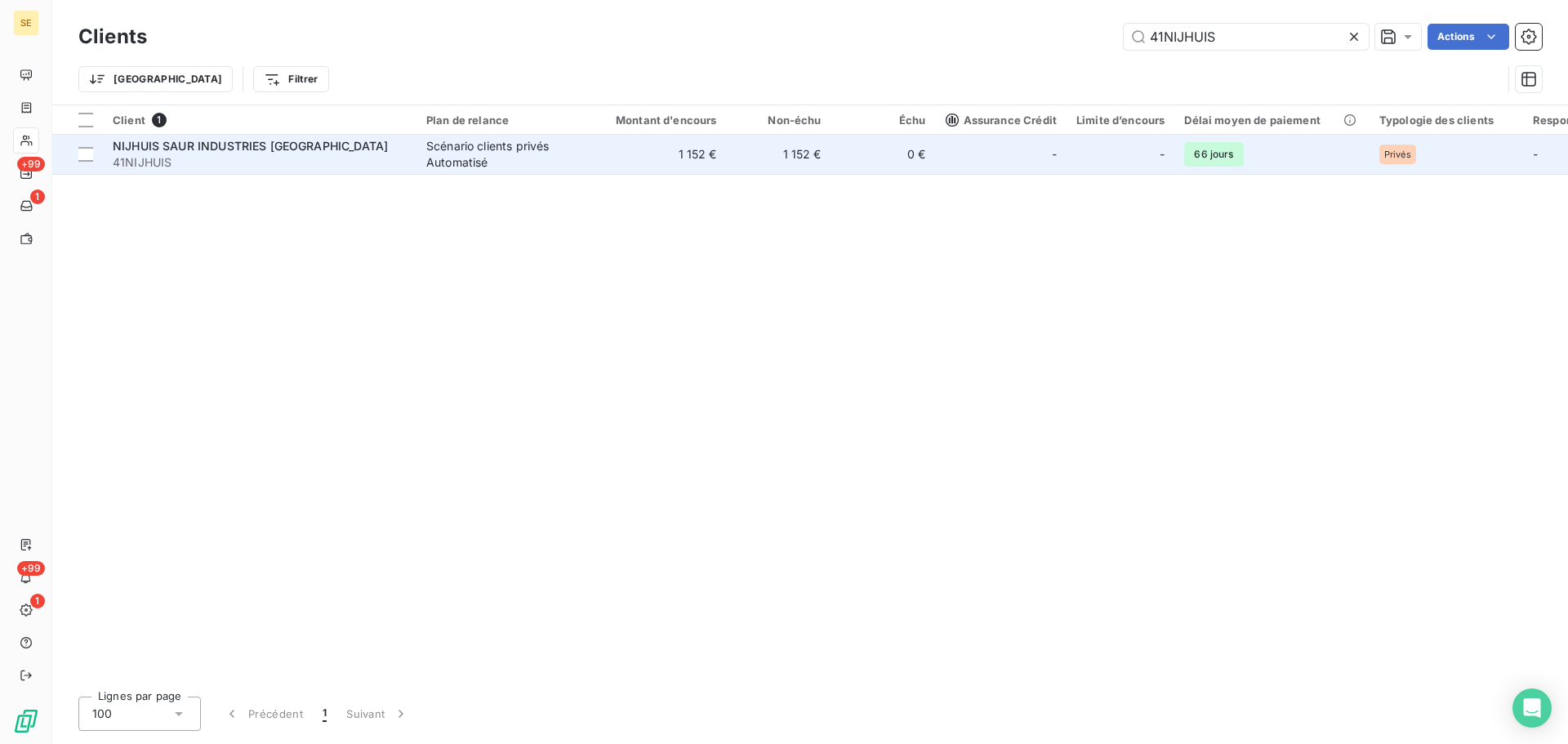
click at [396, 139] on div "NIJHUIS SAUR INDUSTRIES [GEOGRAPHIC_DATA]" at bounding box center [259, 146] width 294 height 16
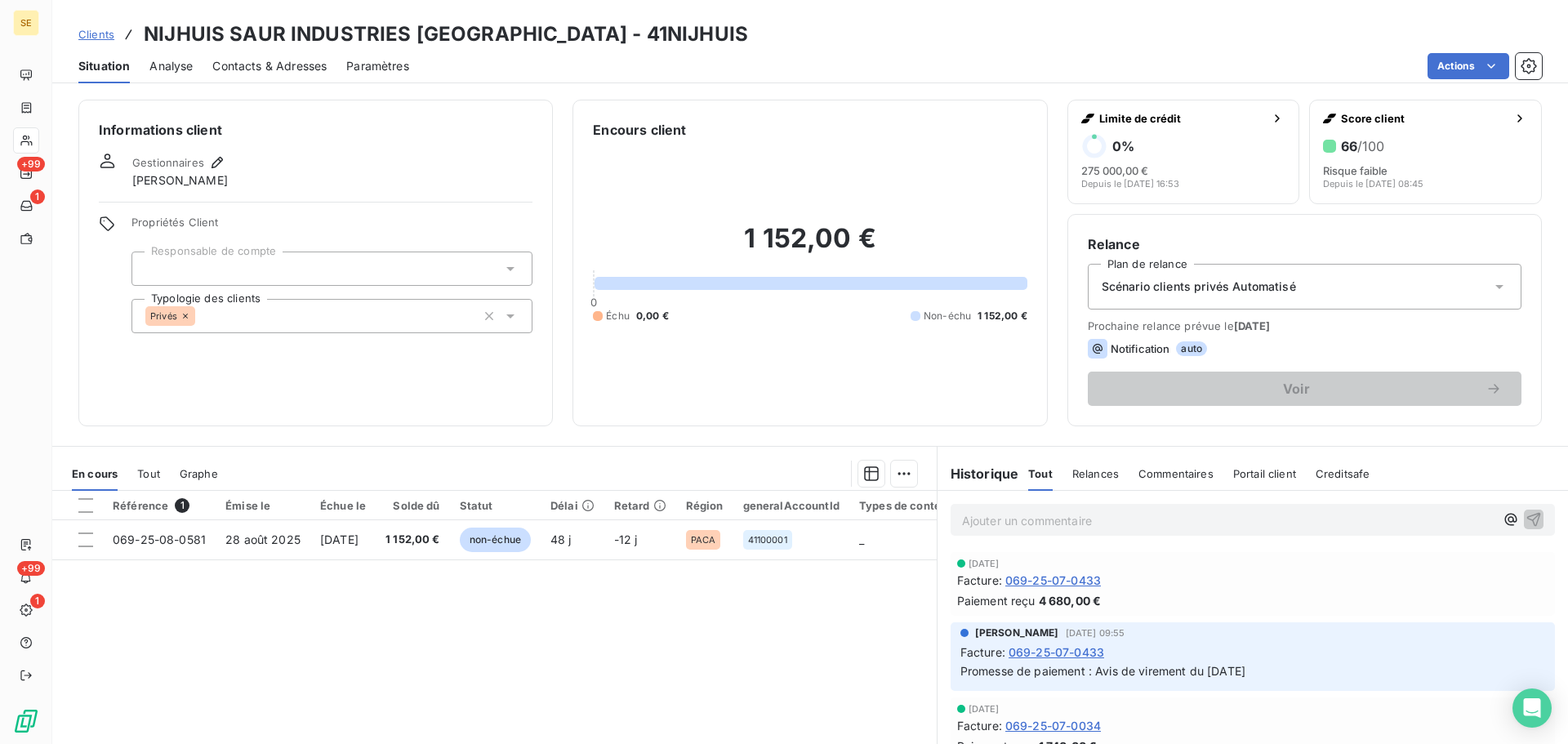
scroll to position [436, 0]
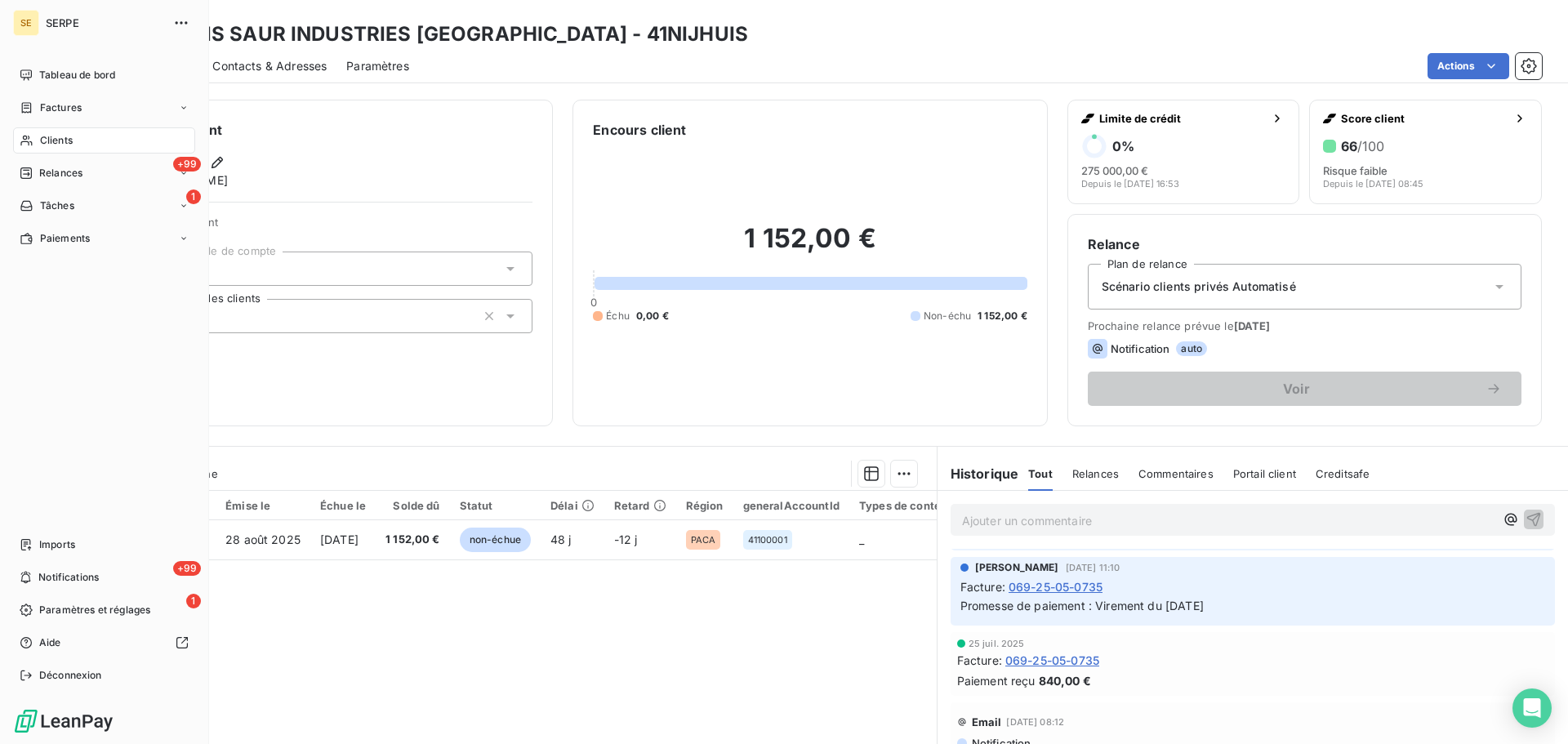
click at [62, 140] on span "Clients" at bounding box center [56, 140] width 33 height 14
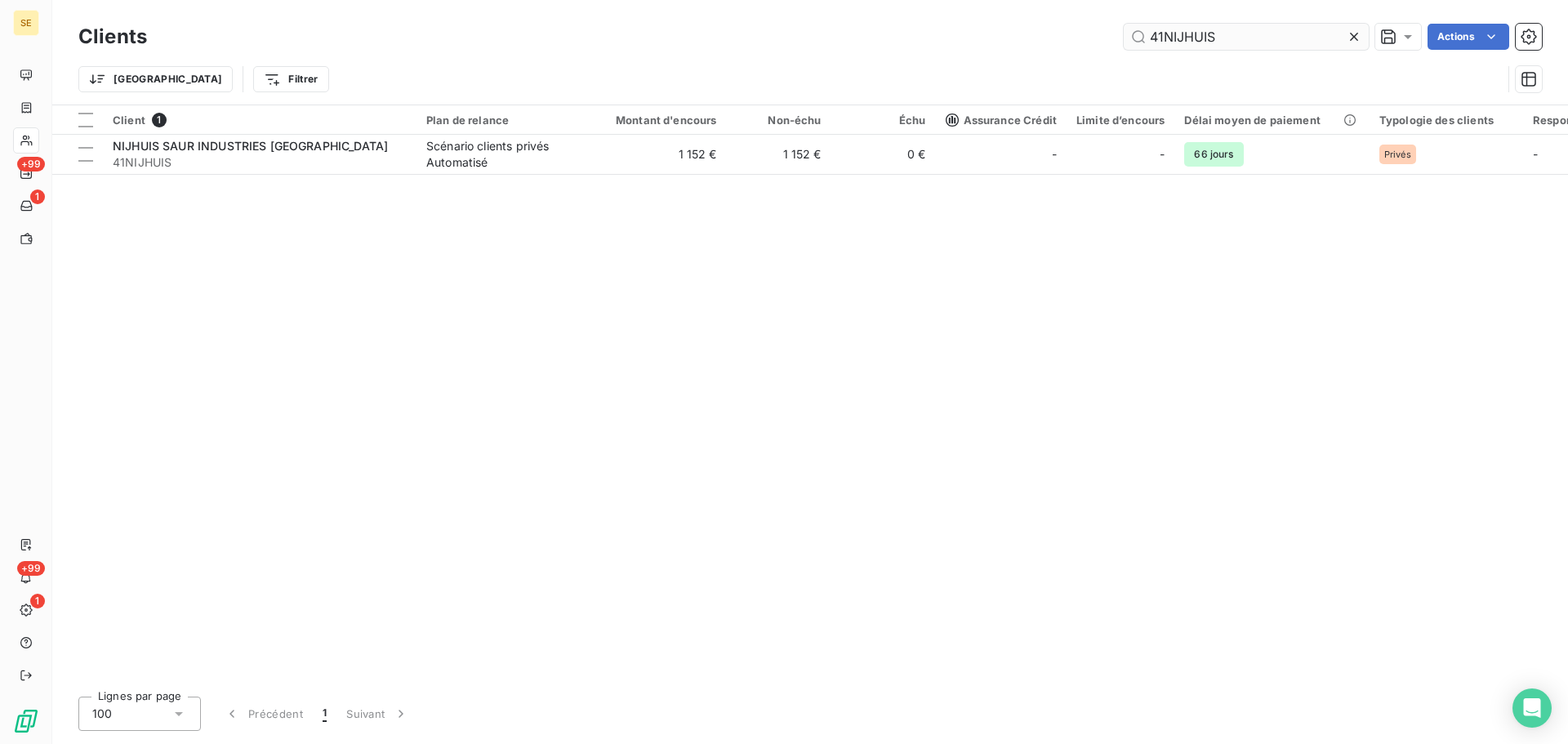
drag, startPoint x: 1220, startPoint y: 36, endPoint x: 1137, endPoint y: 42, distance: 83.2
click at [1115, 35] on div "41NIJHUIS Actions" at bounding box center [854, 36] width 1376 height 26
type input "41OMSINDUSTRIE"
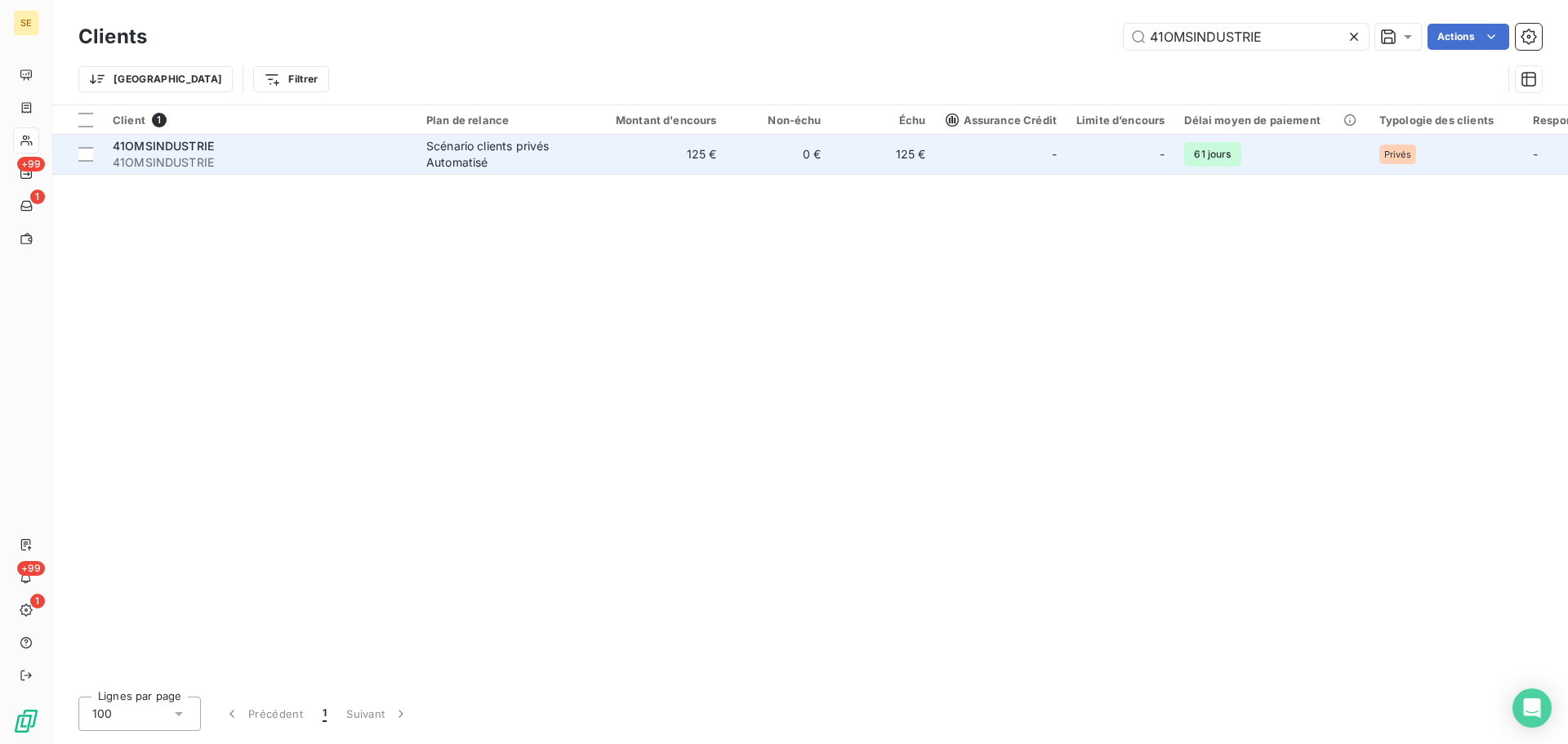
click at [531, 165] on div "Scénario clients privés Automatisé" at bounding box center [501, 154] width 150 height 33
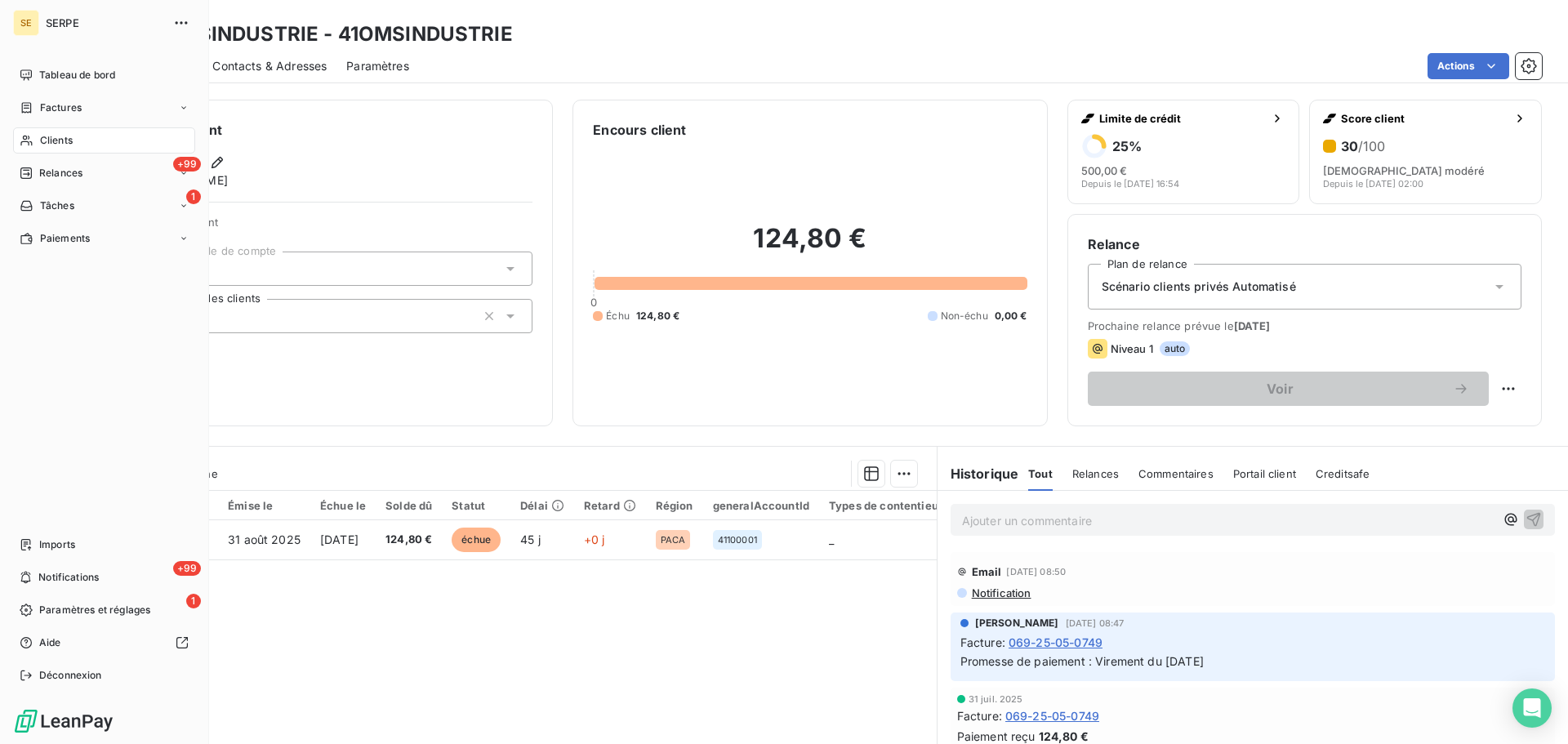
click at [87, 144] on div "Clients" at bounding box center [103, 140] width 182 height 26
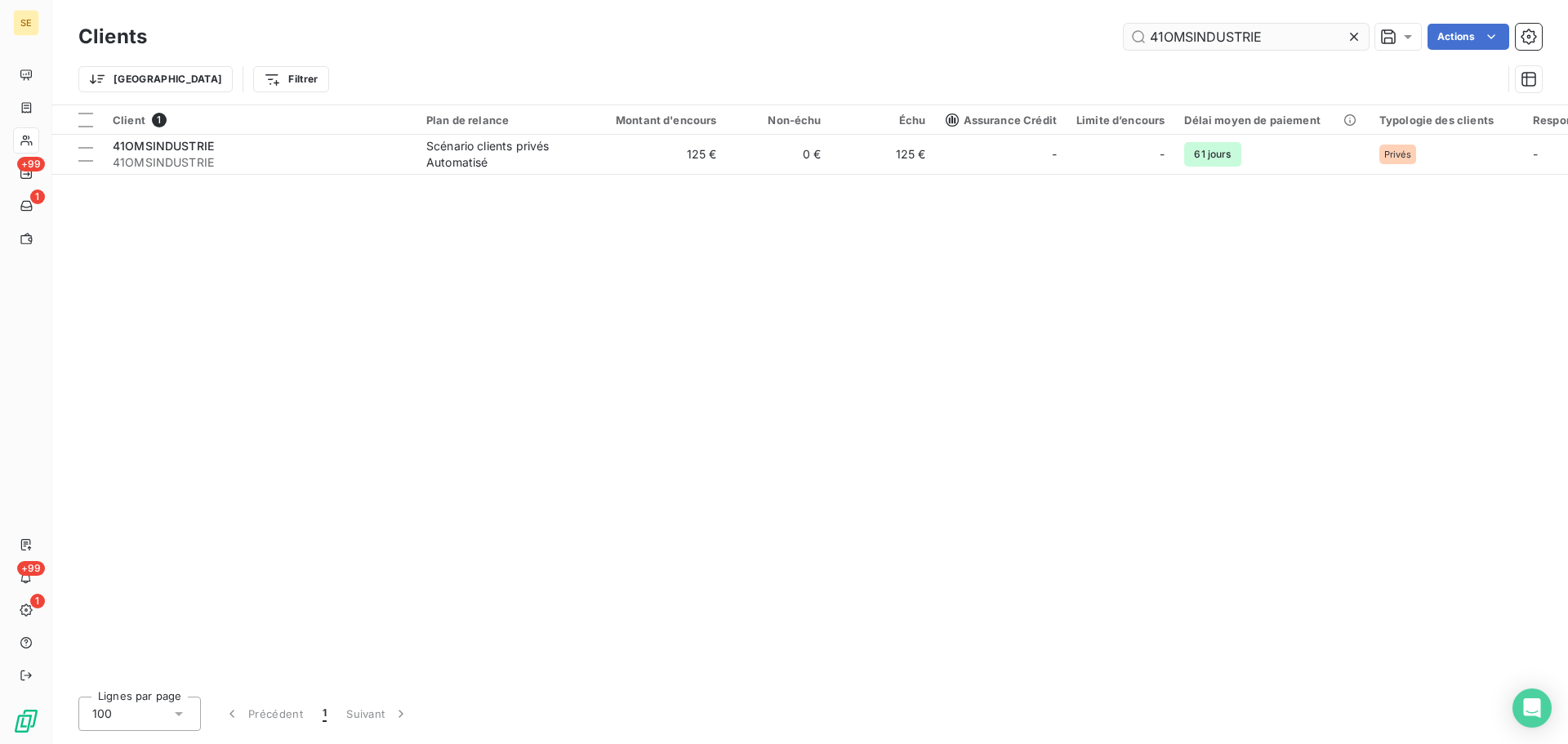
drag, startPoint x: 1279, startPoint y: 39, endPoint x: 1147, endPoint y: 41, distance: 132.0
click at [1173, 38] on input "41OMSINDUSTRIE" at bounding box center [1246, 36] width 245 height 26
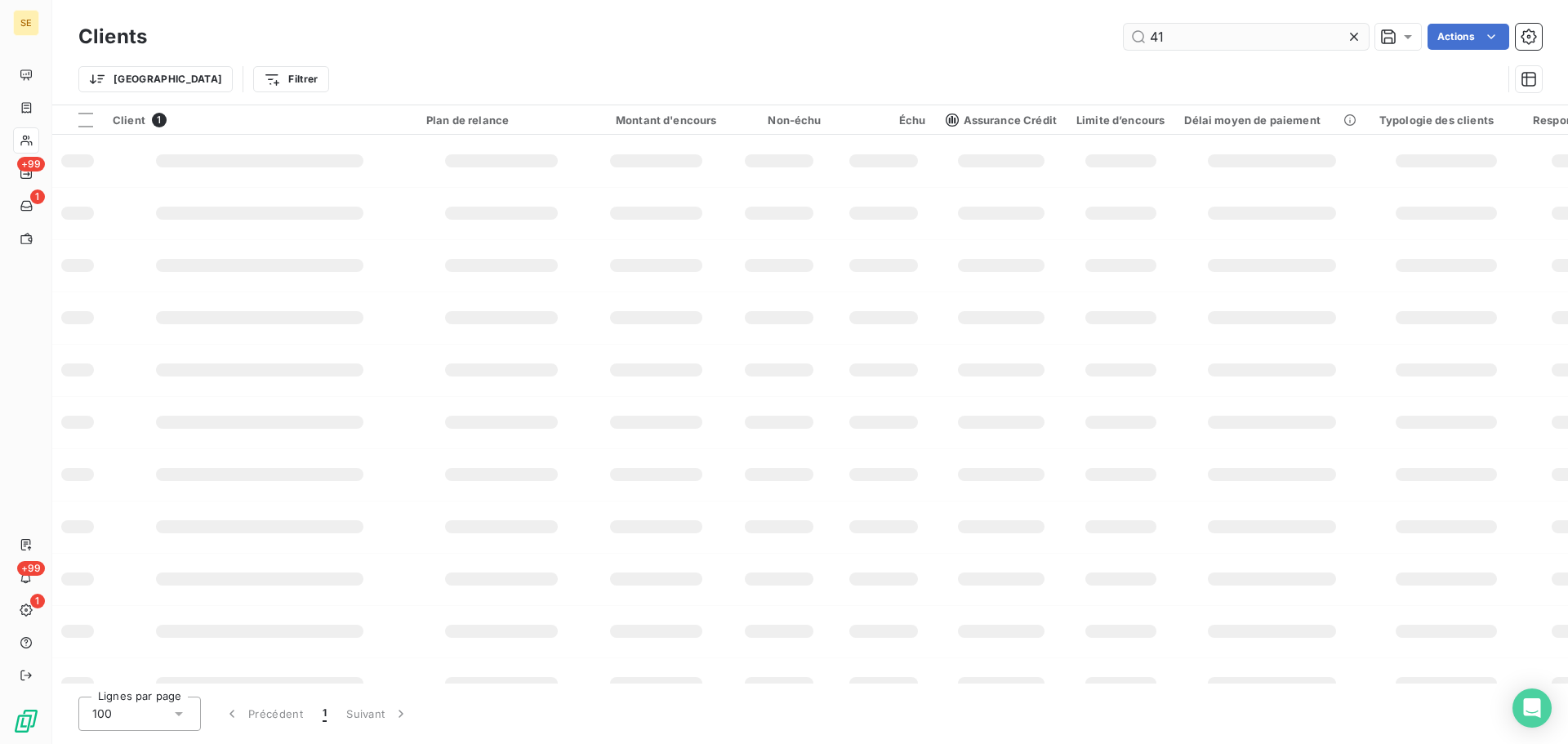
type input "4"
drag, startPoint x: 1219, startPoint y: 40, endPoint x: 1172, endPoint y: 37, distance: 47.1
click at [1172, 37] on input "4" at bounding box center [1246, 36] width 245 height 26
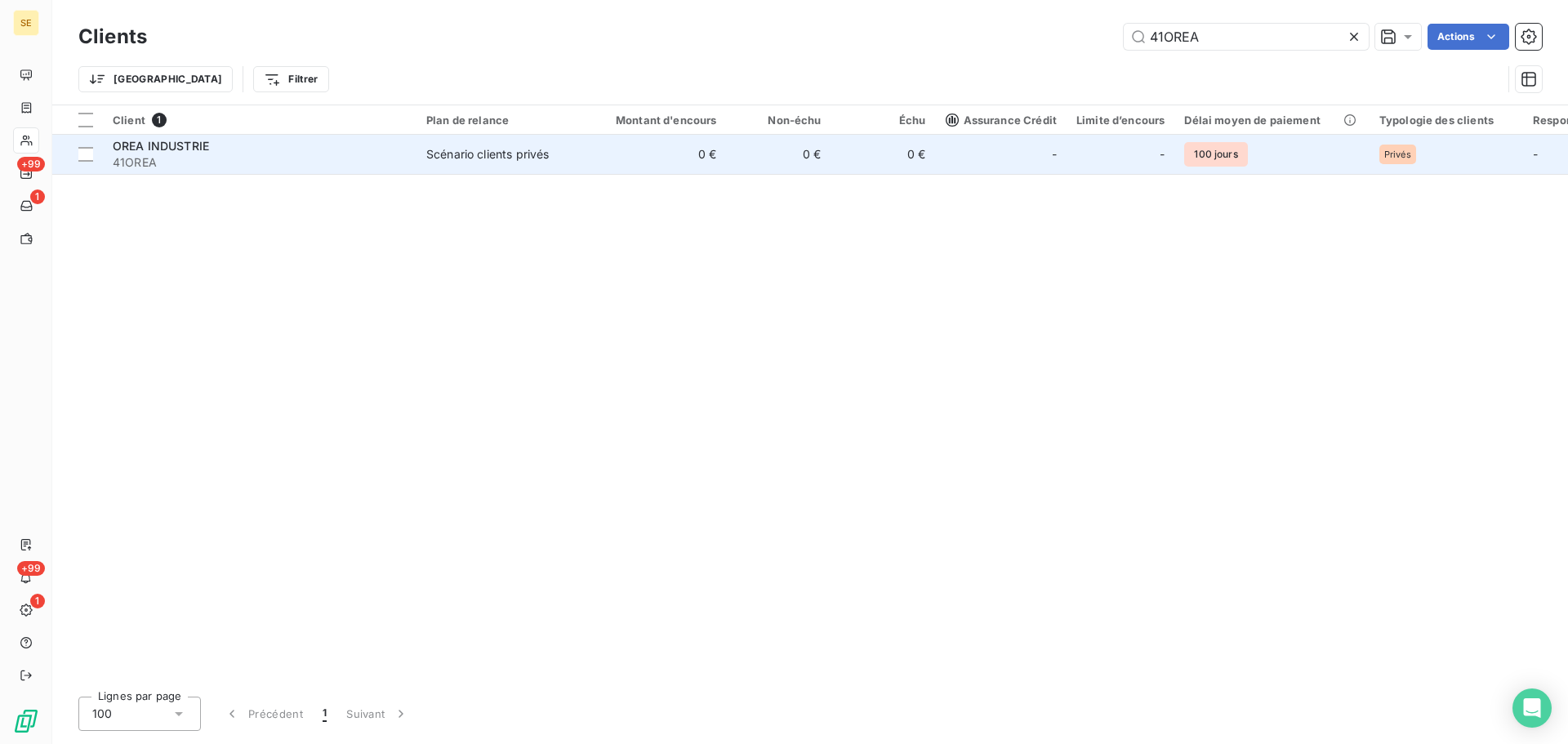
type input "41OREA"
click at [581, 166] on td "Scénario clients privés" at bounding box center [502, 154] width 170 height 39
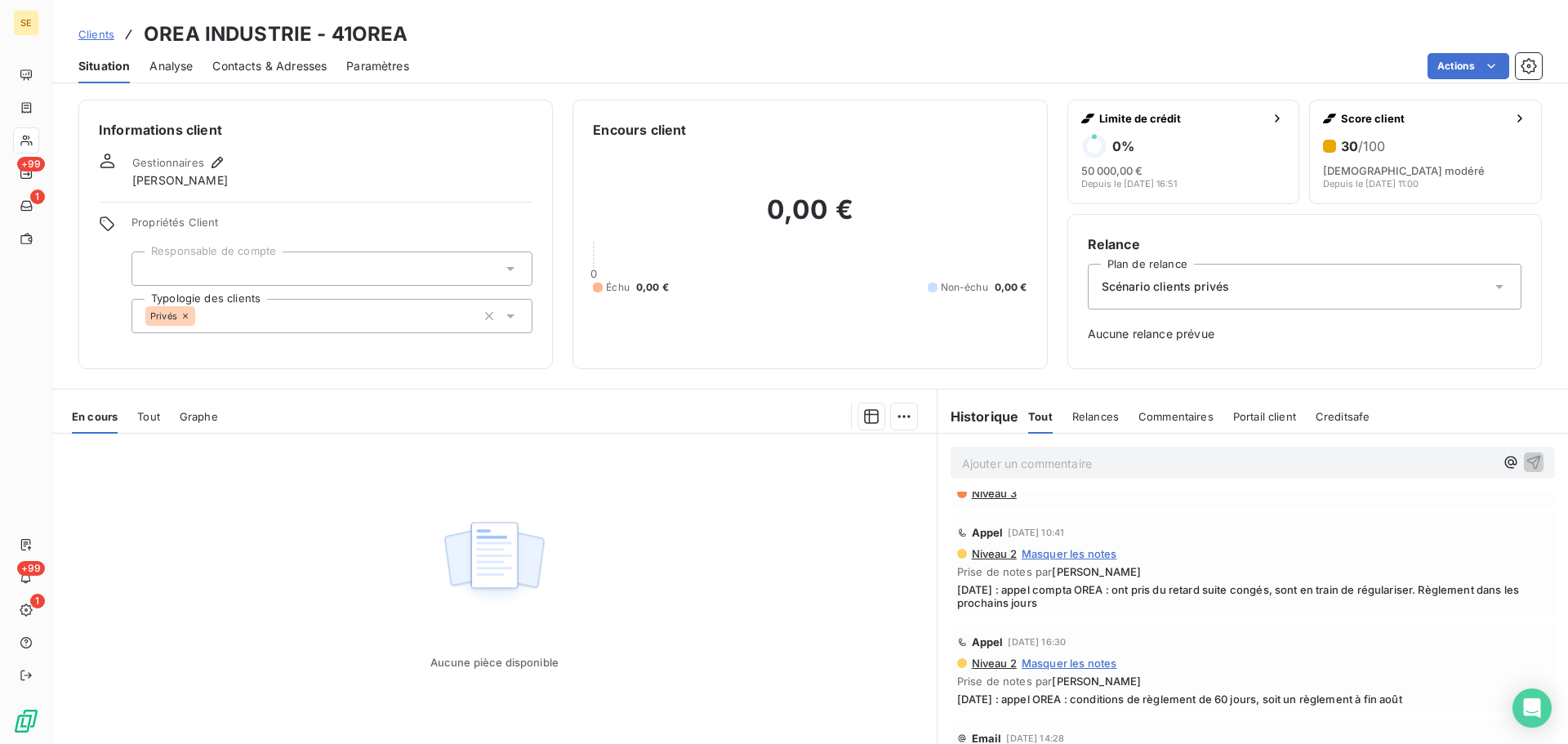
scroll to position [653, 0]
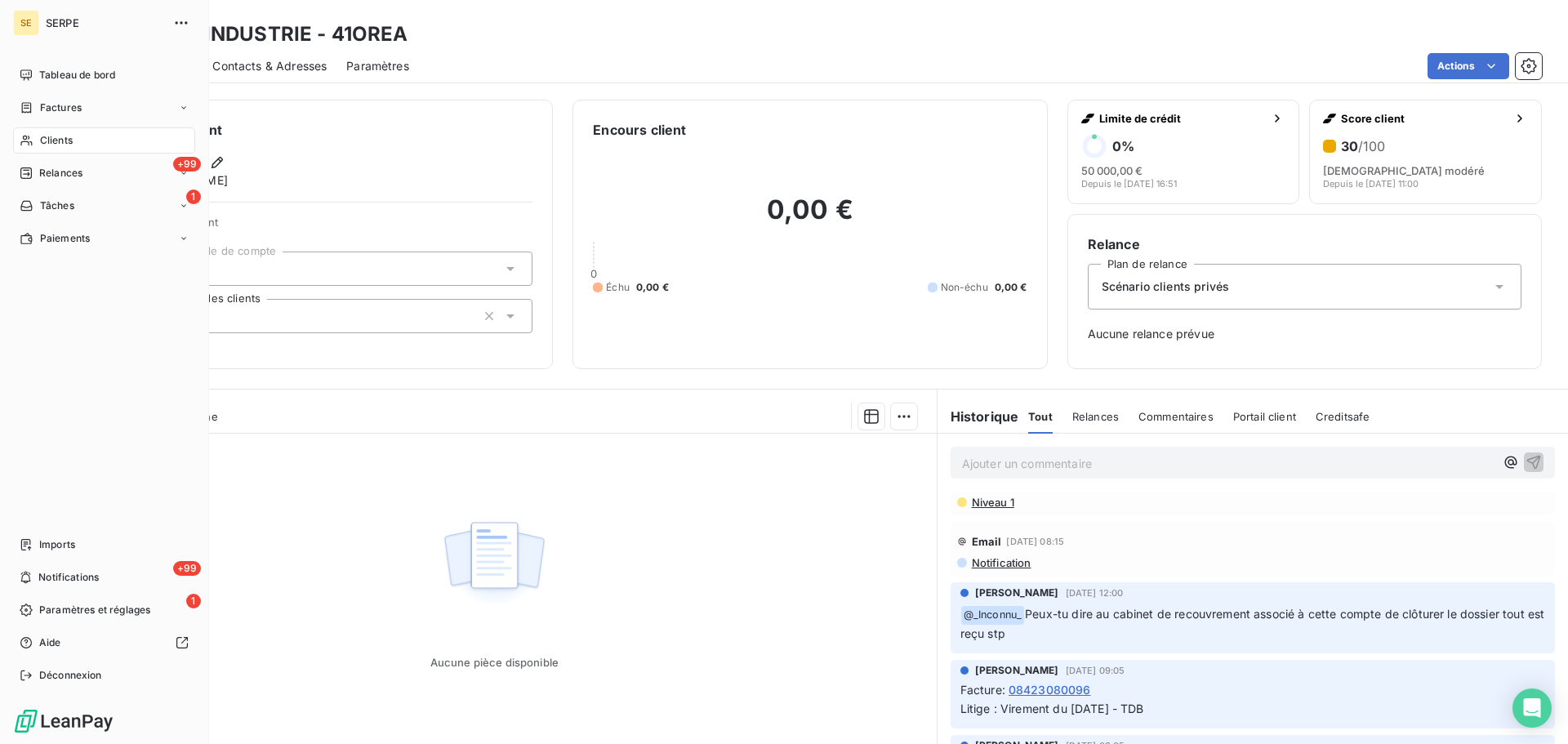
click at [109, 129] on div "Clients" at bounding box center [103, 140] width 182 height 26
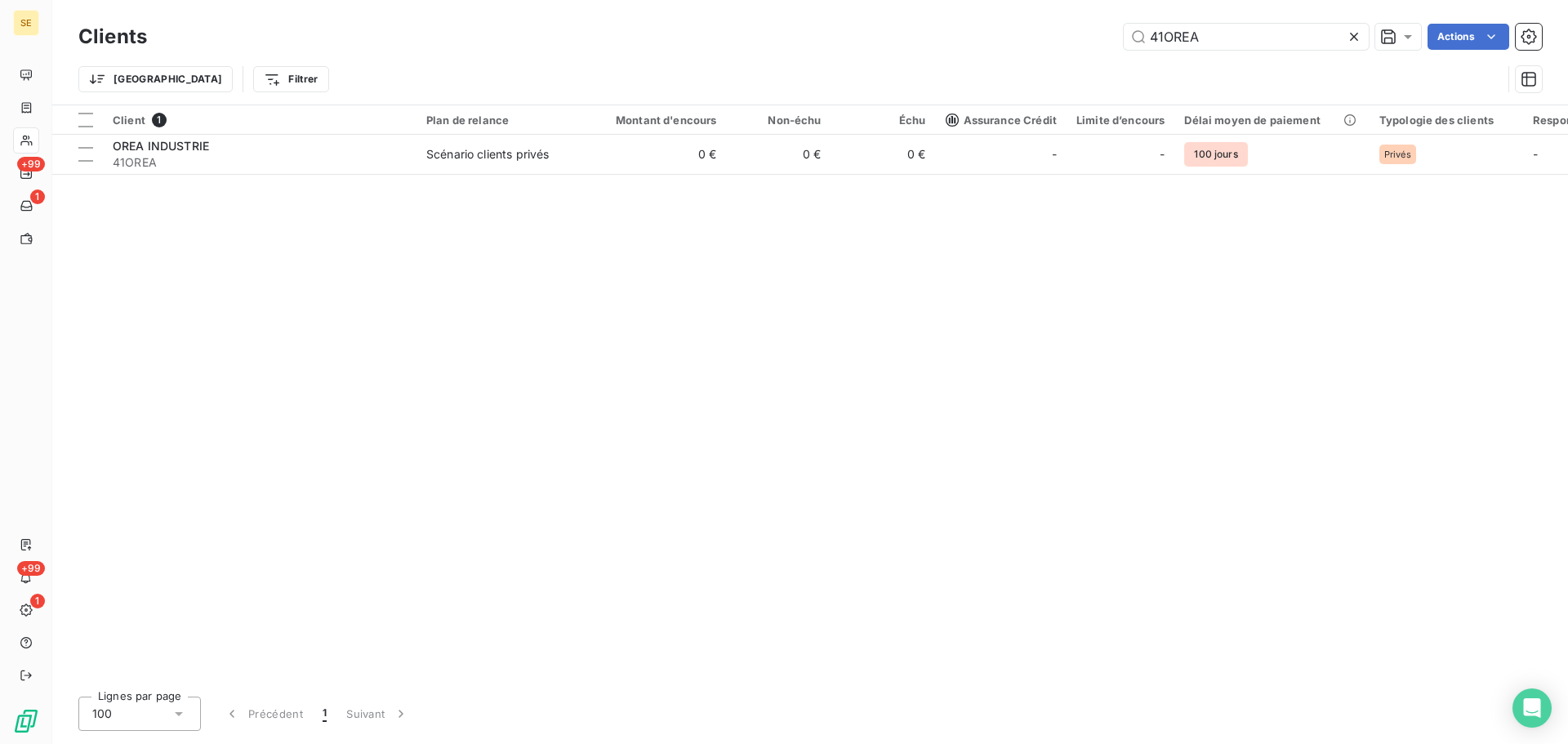
drag, startPoint x: 1224, startPoint y: 38, endPoint x: 1105, endPoint y: 28, distance: 119.4
click at [1109, 29] on div "41OREA Actions" at bounding box center [854, 36] width 1376 height 26
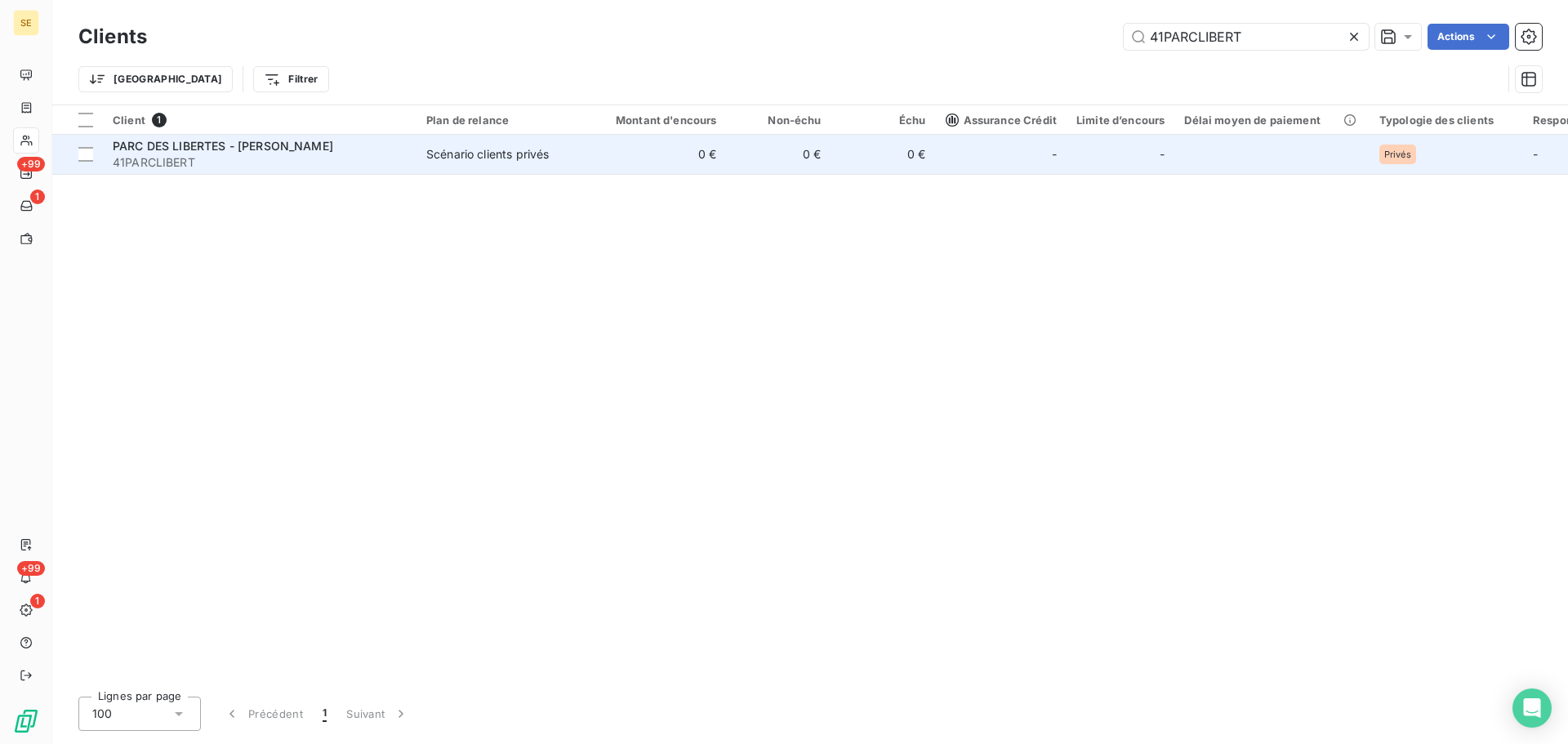
type input "41PARCLIBERT"
click at [583, 162] on td "Scénario clients privés" at bounding box center [502, 154] width 170 height 39
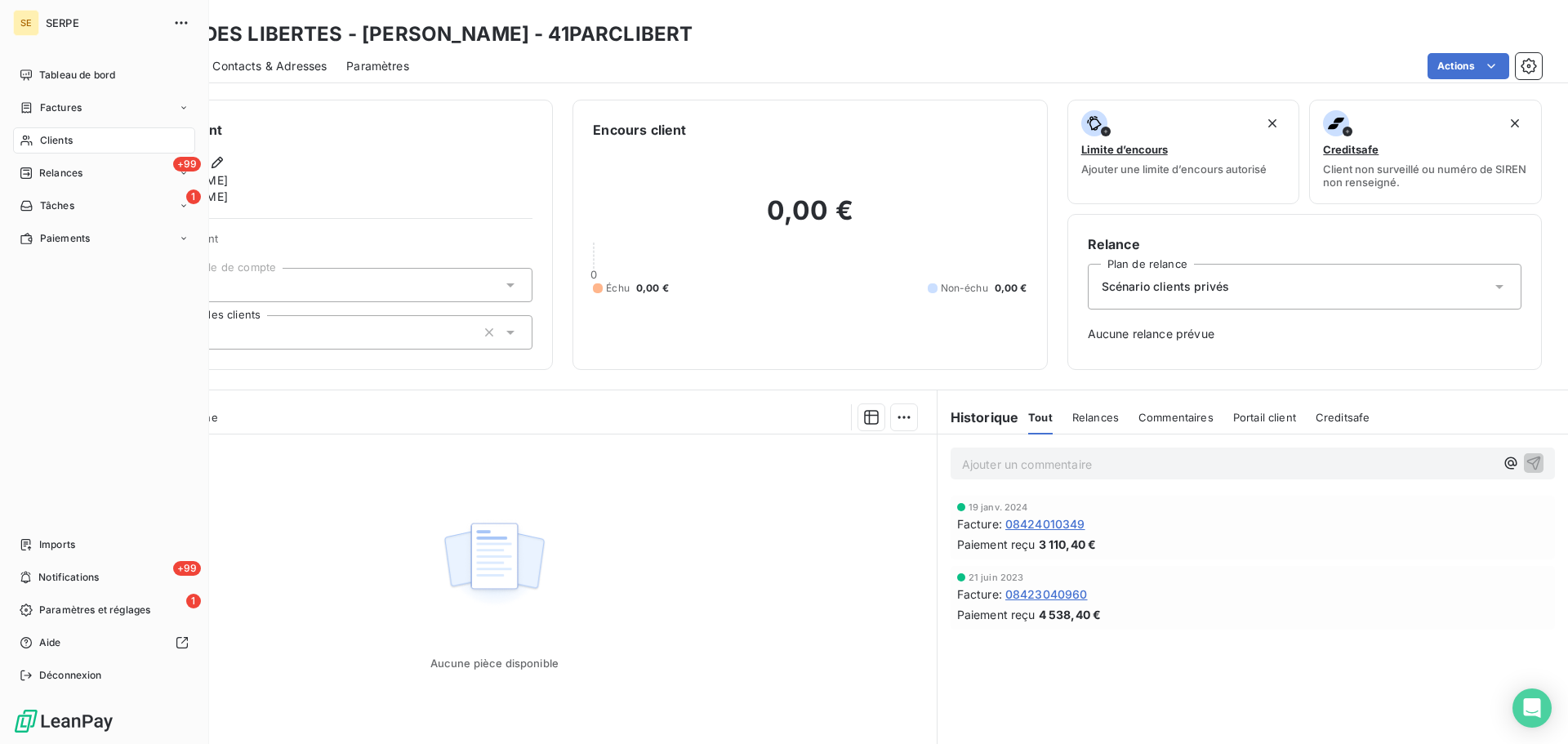
click at [92, 145] on div "Clients" at bounding box center [103, 140] width 182 height 26
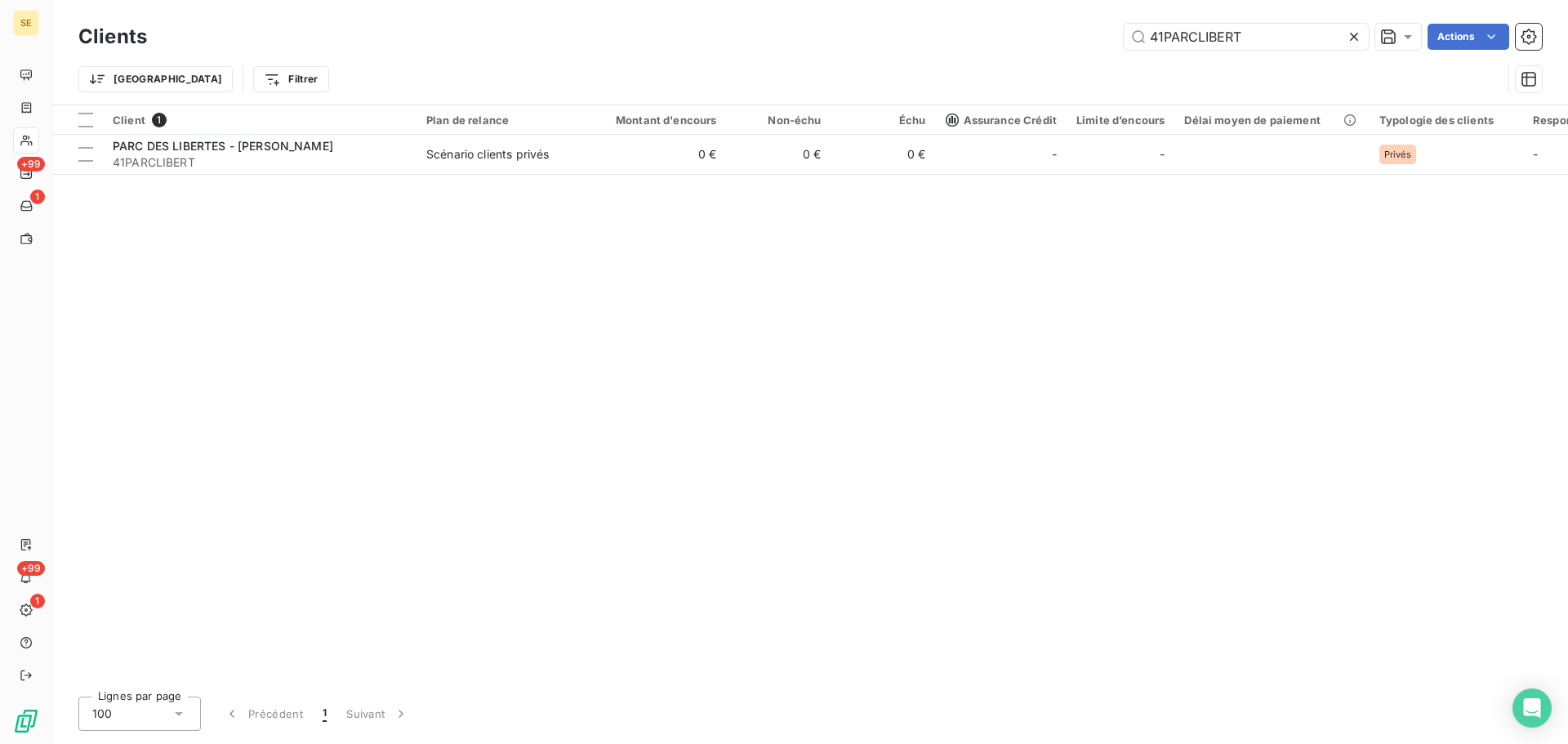
drag, startPoint x: 1204, startPoint y: 40, endPoint x: 1115, endPoint y: 31, distance: 89.5
click at [1115, 31] on div "41PARCLIBERT Actions" at bounding box center [854, 36] width 1376 height 26
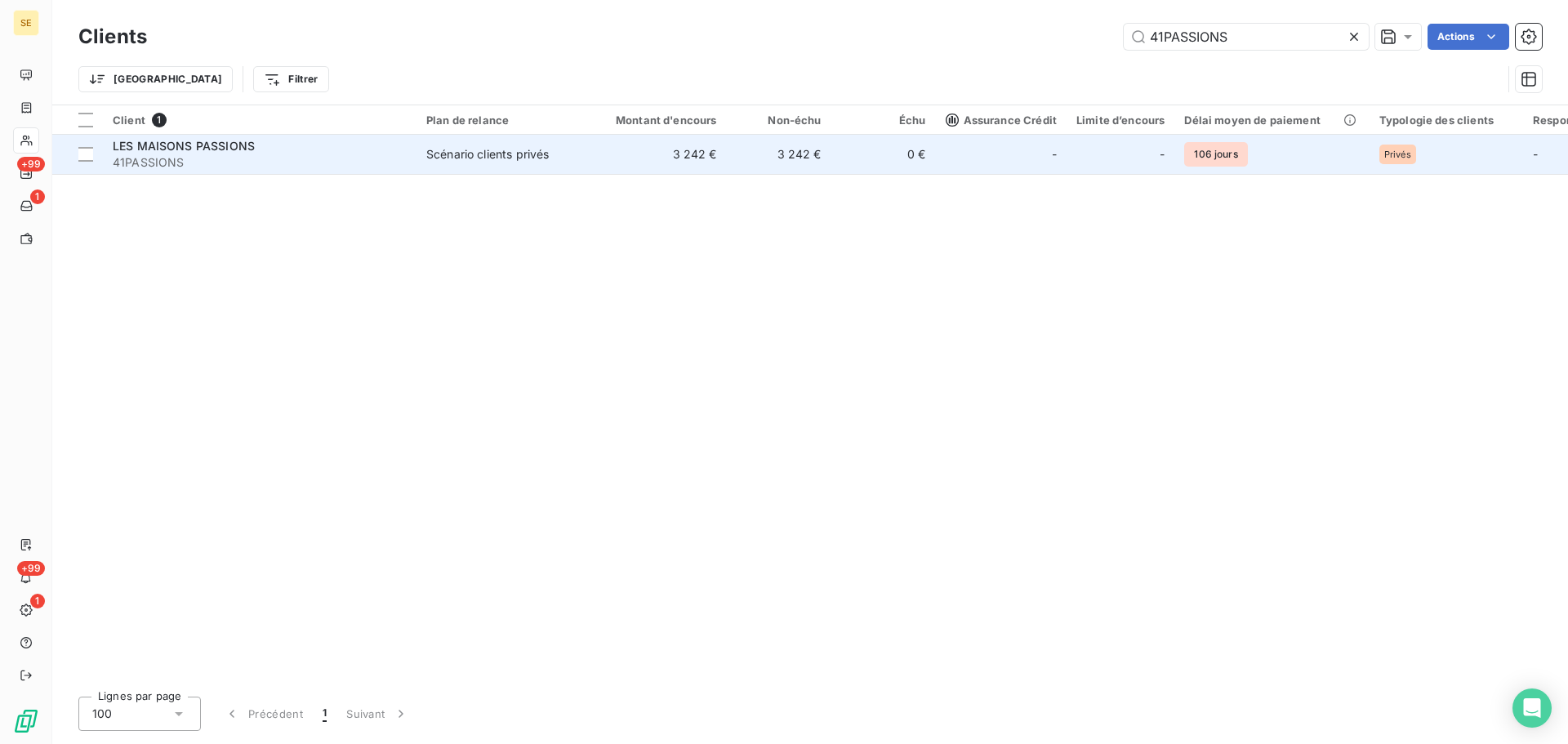
type input "41PASSIONS"
click at [573, 160] on span "Scénario clients privés" at bounding box center [501, 154] width 150 height 16
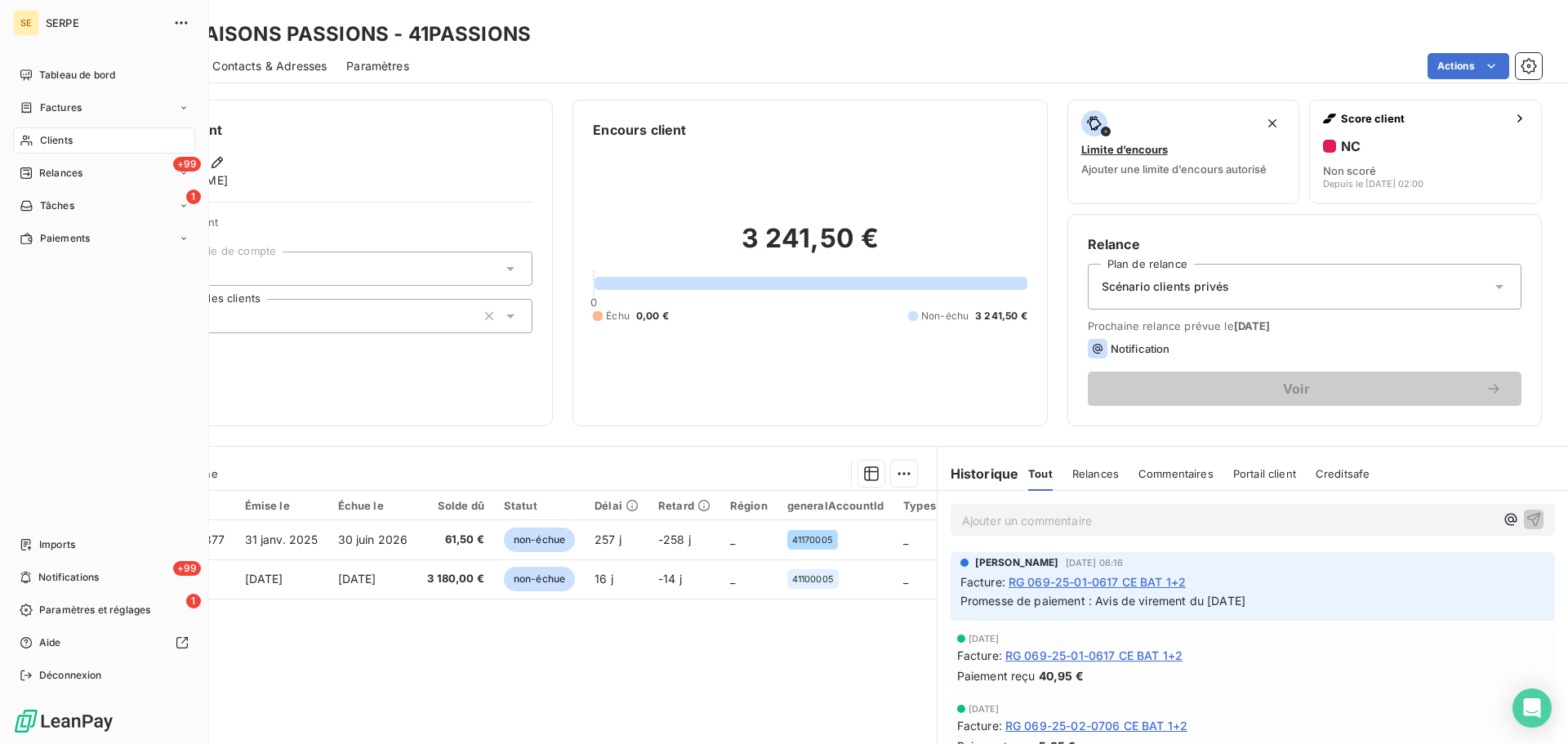
drag, startPoint x: 46, startPoint y: 136, endPoint x: 202, endPoint y: 79, distance: 166.1
click at [46, 136] on span "Clients" at bounding box center [56, 140] width 33 height 14
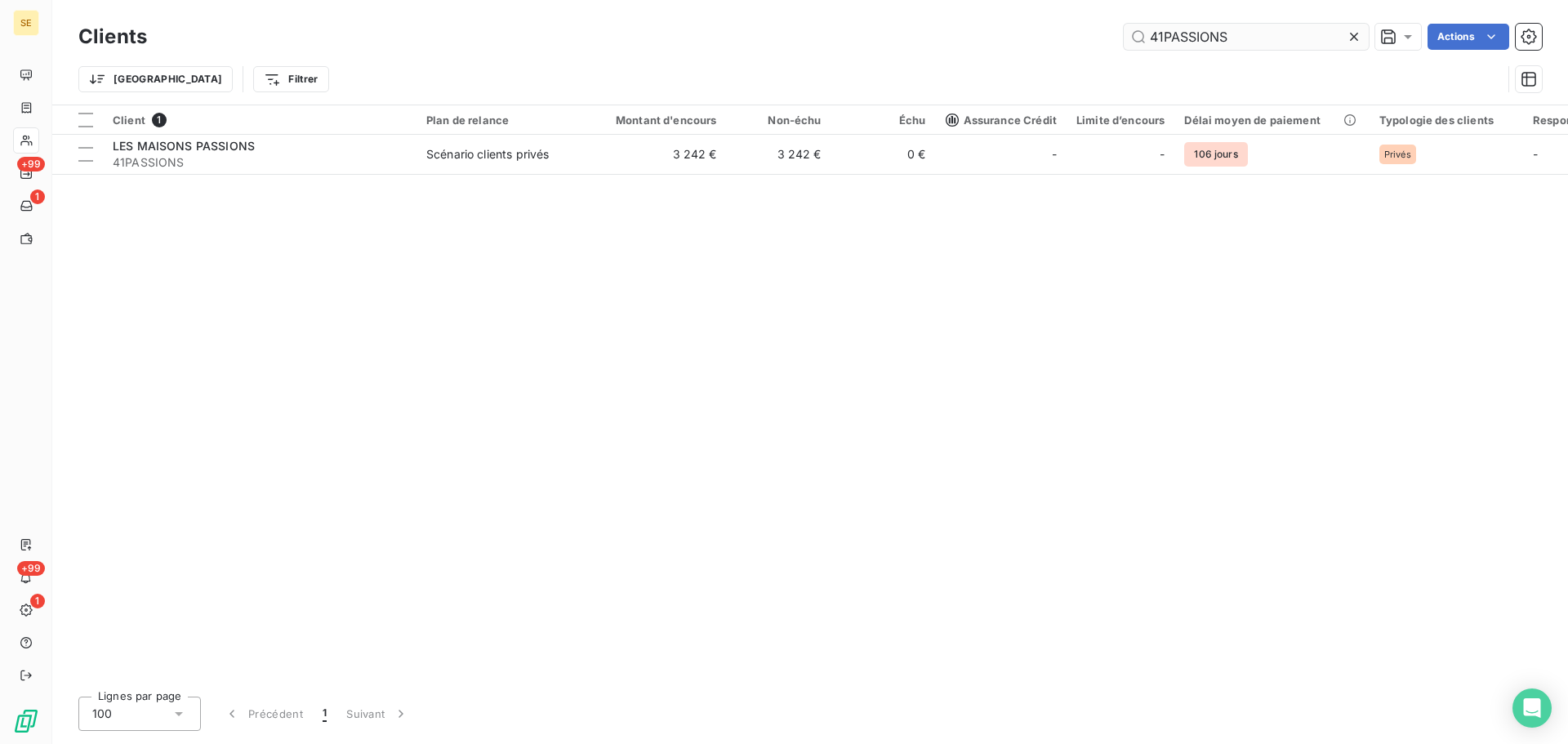
click at [1165, 42] on input "41PASSIONS" at bounding box center [1246, 36] width 245 height 26
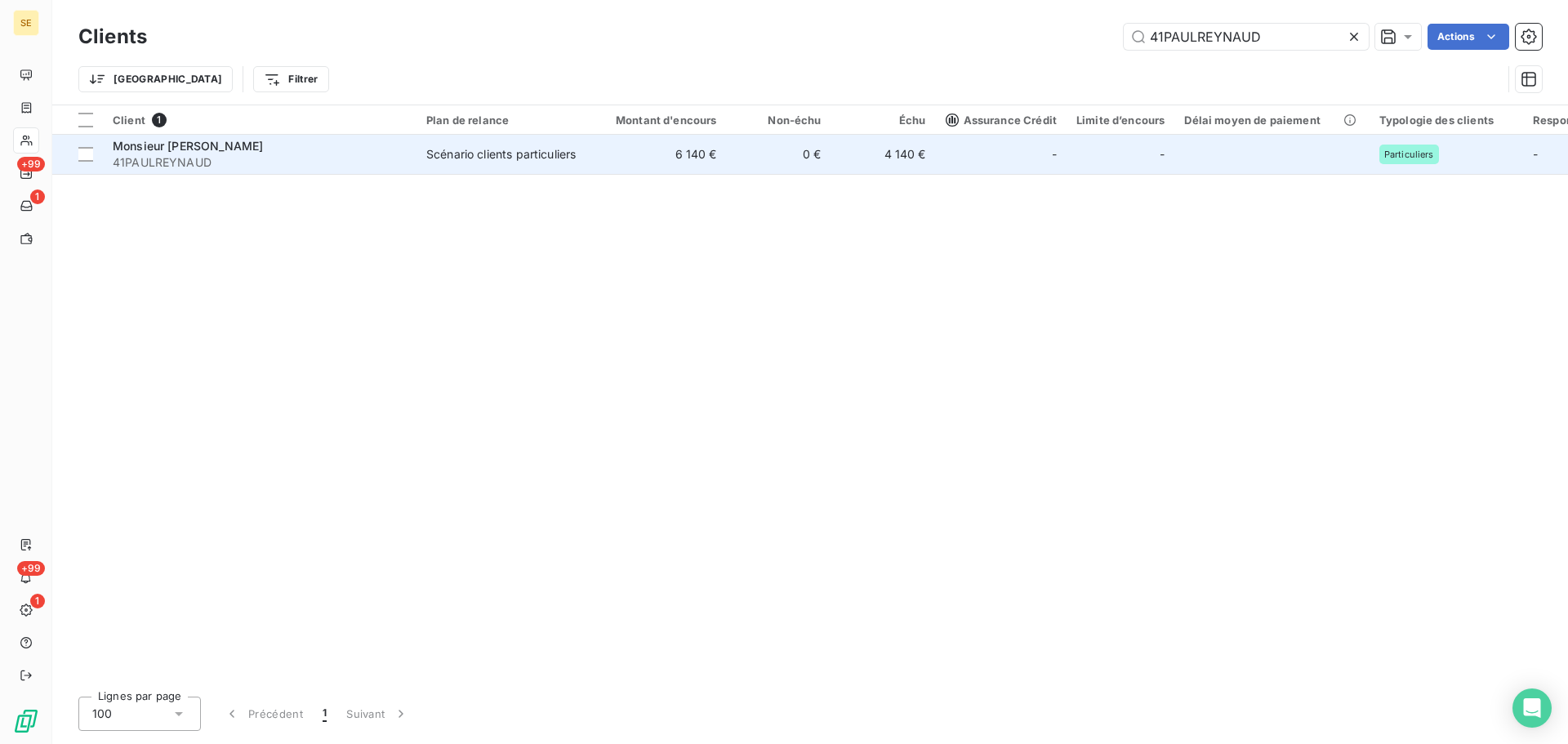
type input "41PAULREYNAUD"
click at [664, 158] on td "6 140 €" at bounding box center [657, 154] width 141 height 39
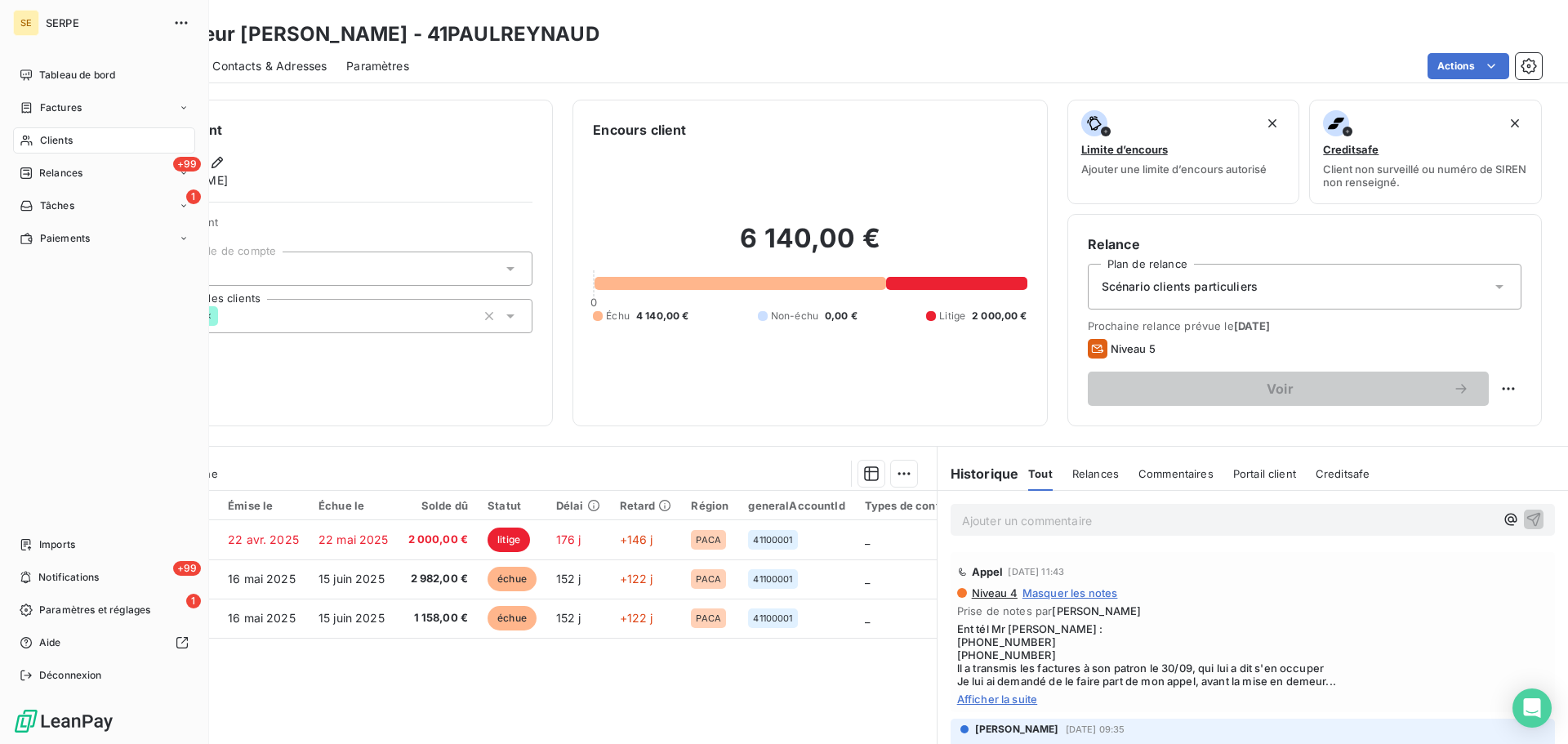
drag, startPoint x: 68, startPoint y: 145, endPoint x: 135, endPoint y: 133, distance: 68.1
click at [68, 145] on span "Clients" at bounding box center [56, 140] width 33 height 14
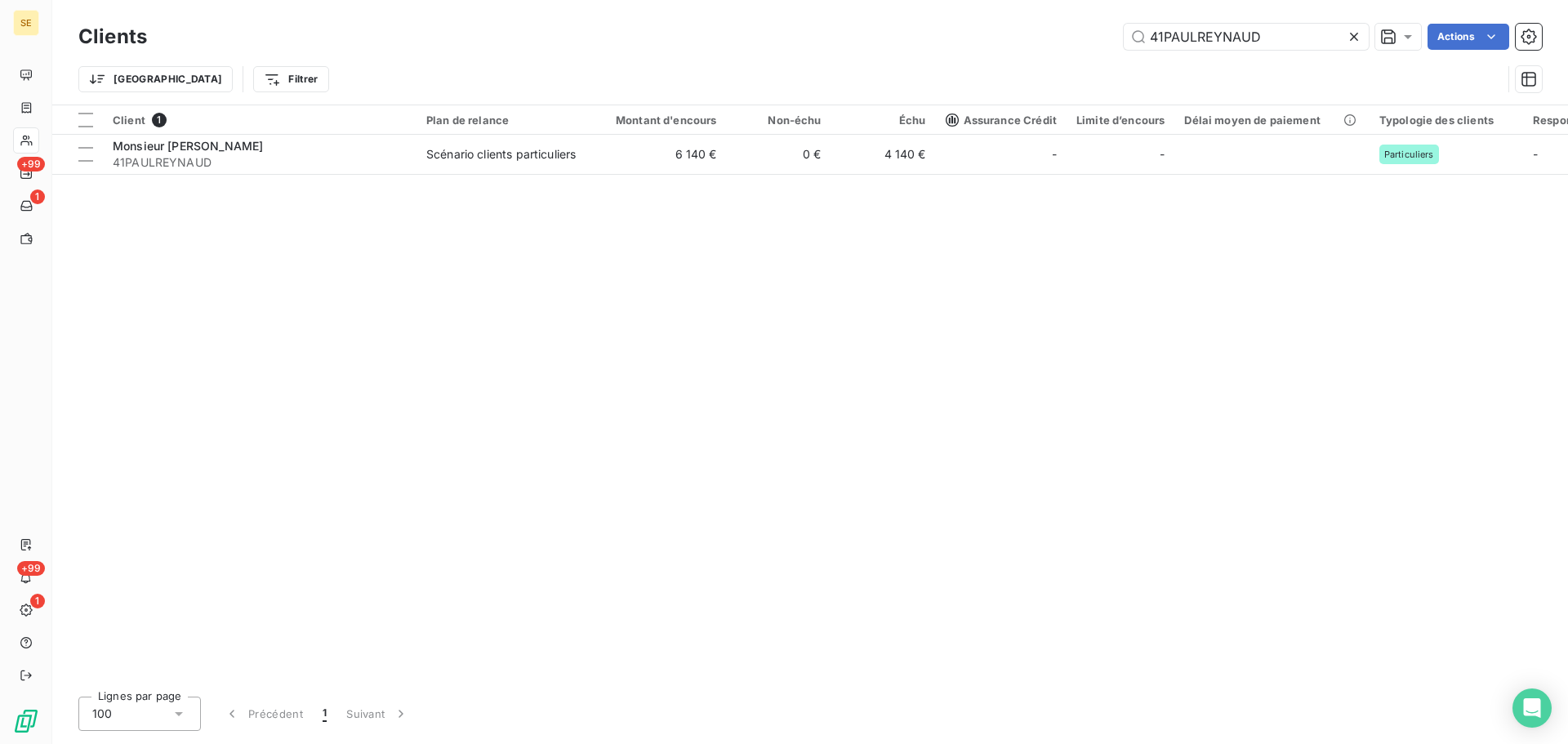
drag, startPoint x: 1277, startPoint y: 41, endPoint x: 1102, endPoint y: 36, distance: 175.1
click at [1102, 36] on div "41PAULREYNAUD Actions" at bounding box center [854, 36] width 1376 height 26
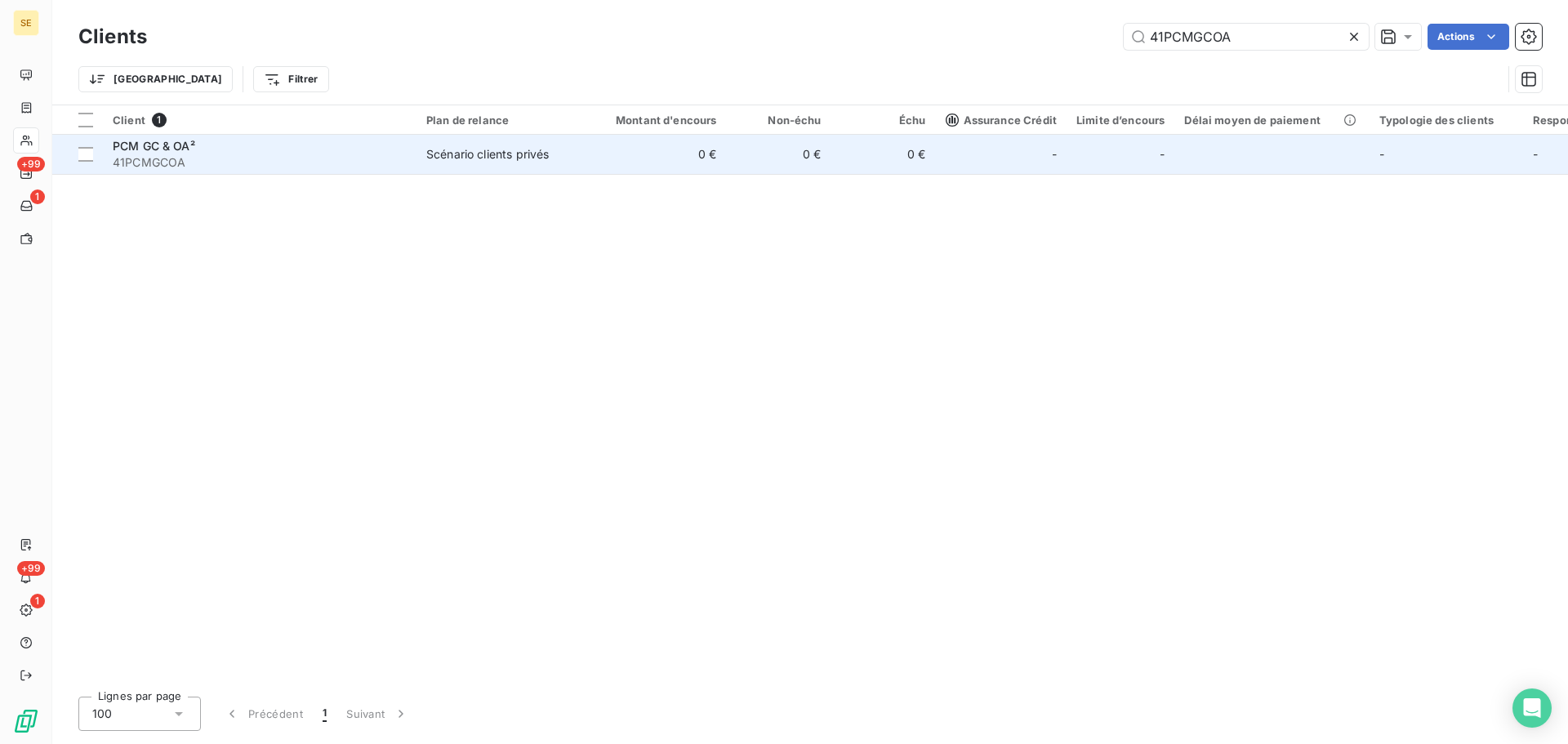
type input "41PCMGCOA"
click at [481, 142] on td "Scénario clients privés" at bounding box center [502, 154] width 170 height 39
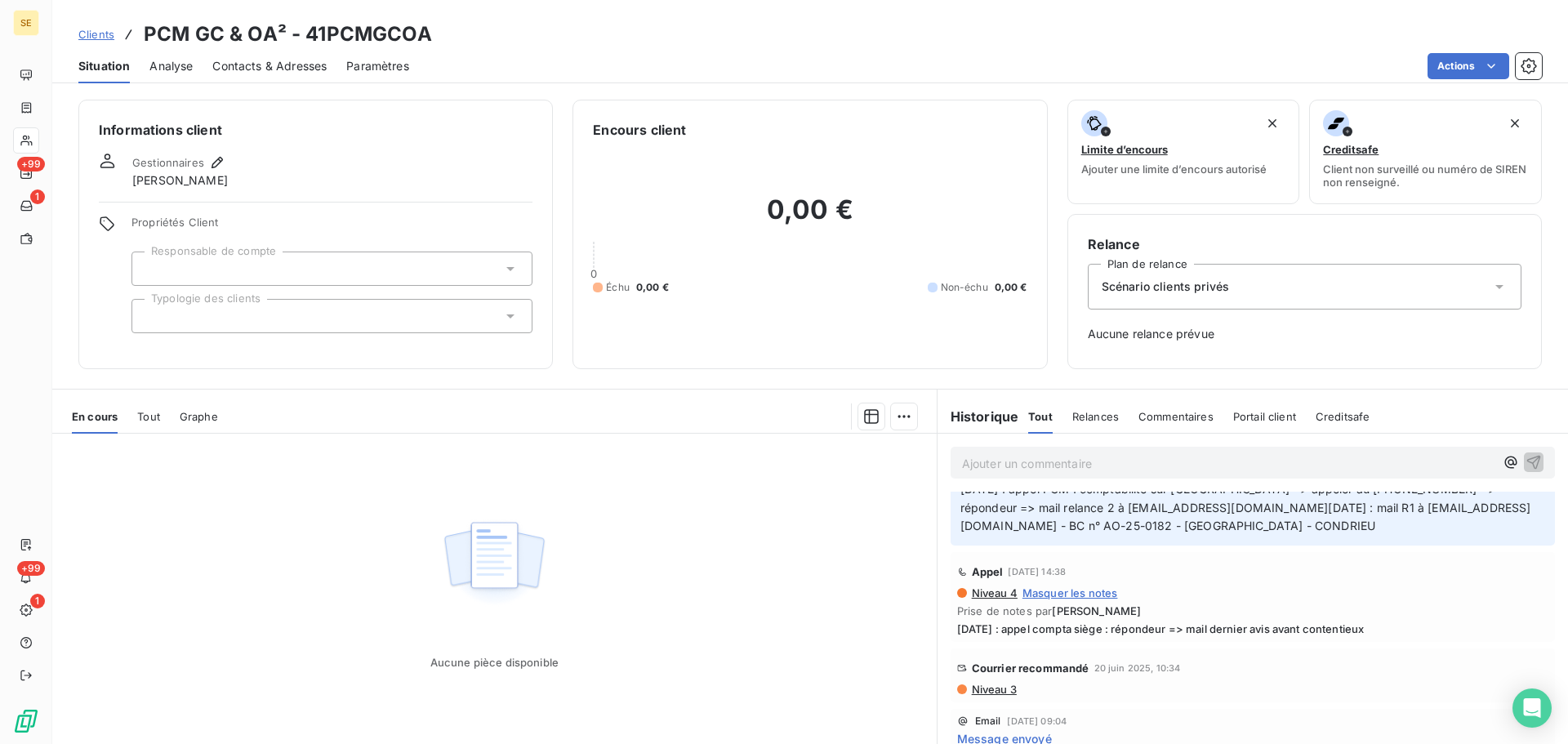
scroll to position [218, 0]
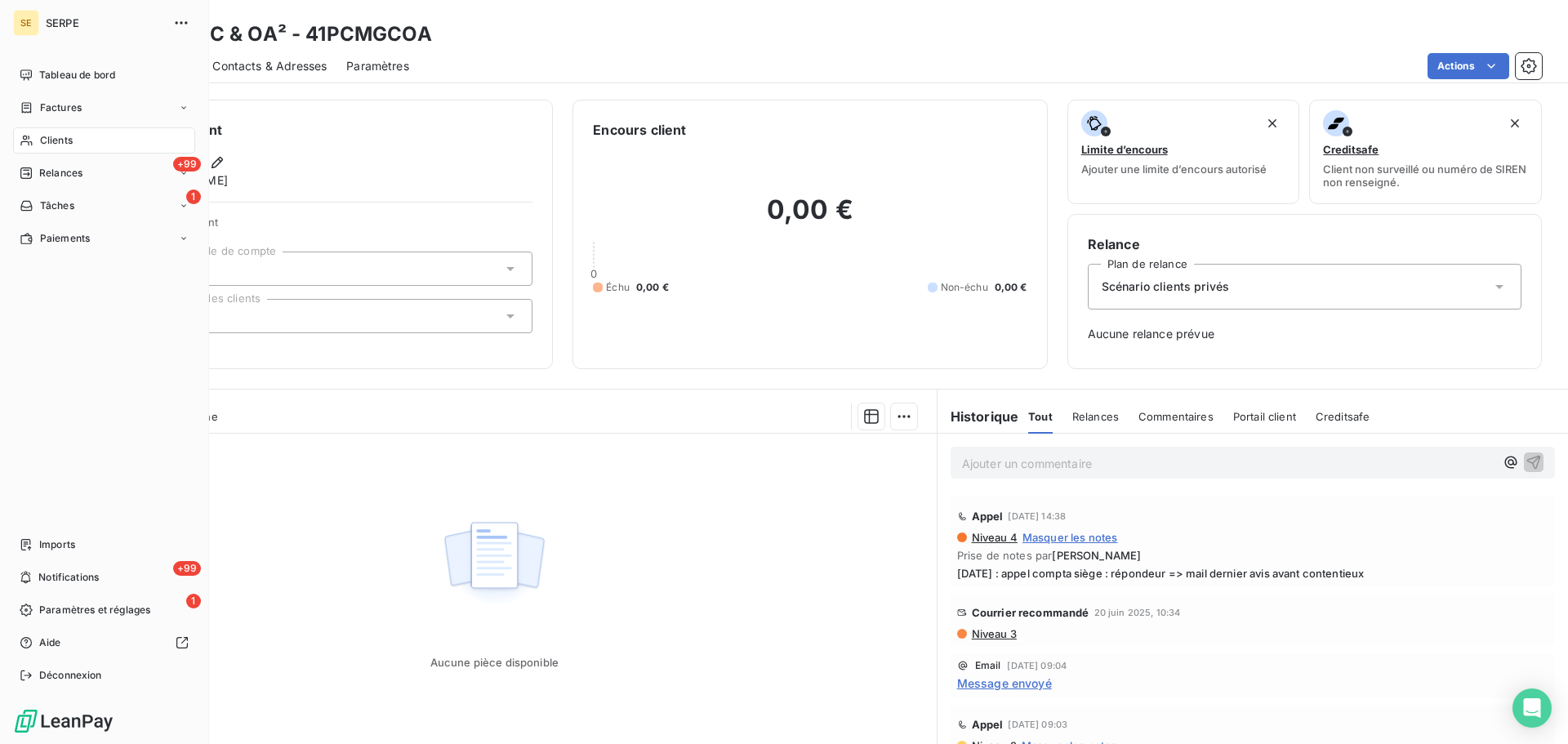
click at [32, 144] on icon at bounding box center [25, 141] width 11 height 11
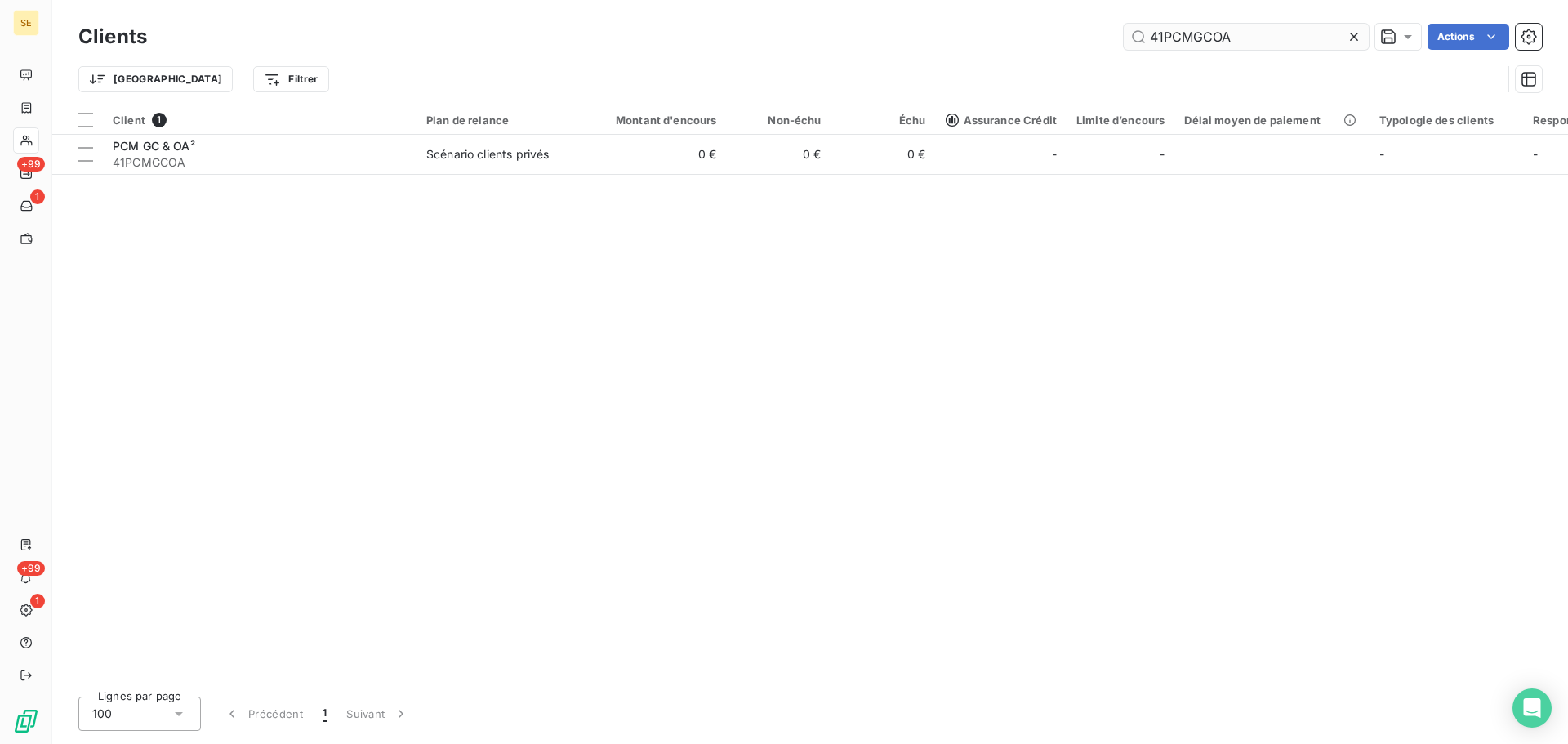
drag, startPoint x: 1254, startPoint y: 41, endPoint x: 1132, endPoint y: 39, distance: 122.0
click at [1132, 39] on input "41PCMGCOA" at bounding box center [1246, 36] width 245 height 26
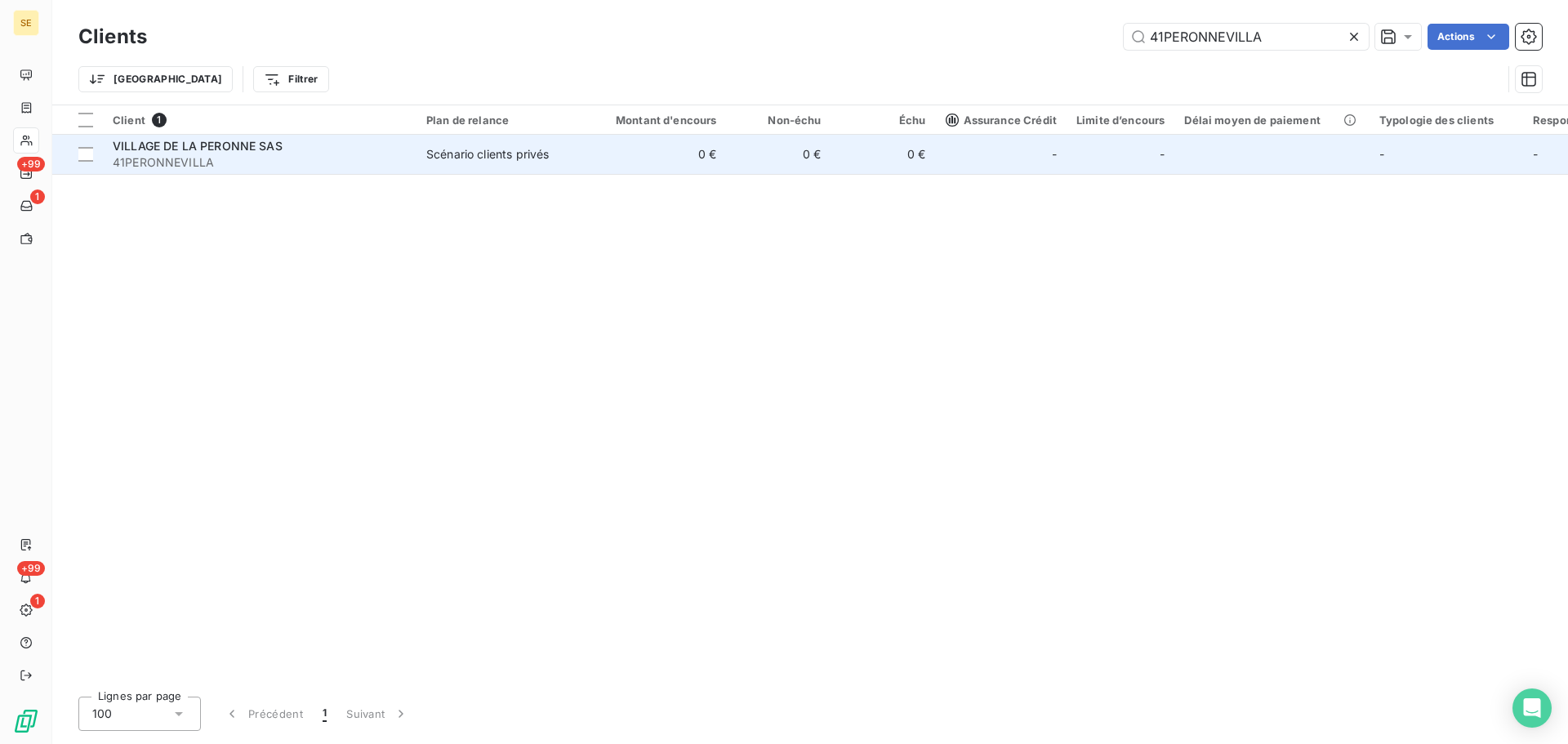
type input "41PERONNEVILLA"
click at [719, 165] on td "0 €" at bounding box center [657, 154] width 141 height 39
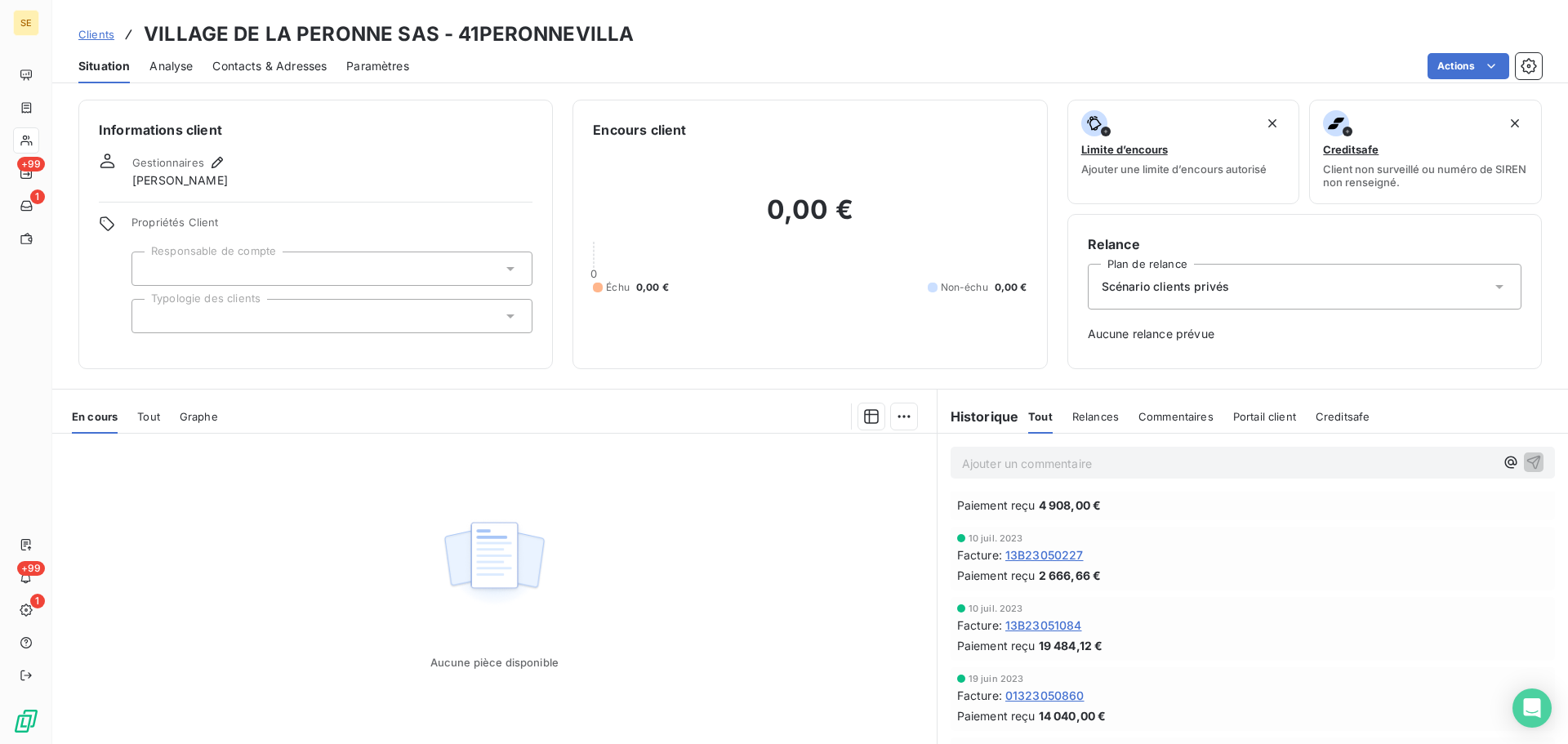
scroll to position [1815, 0]
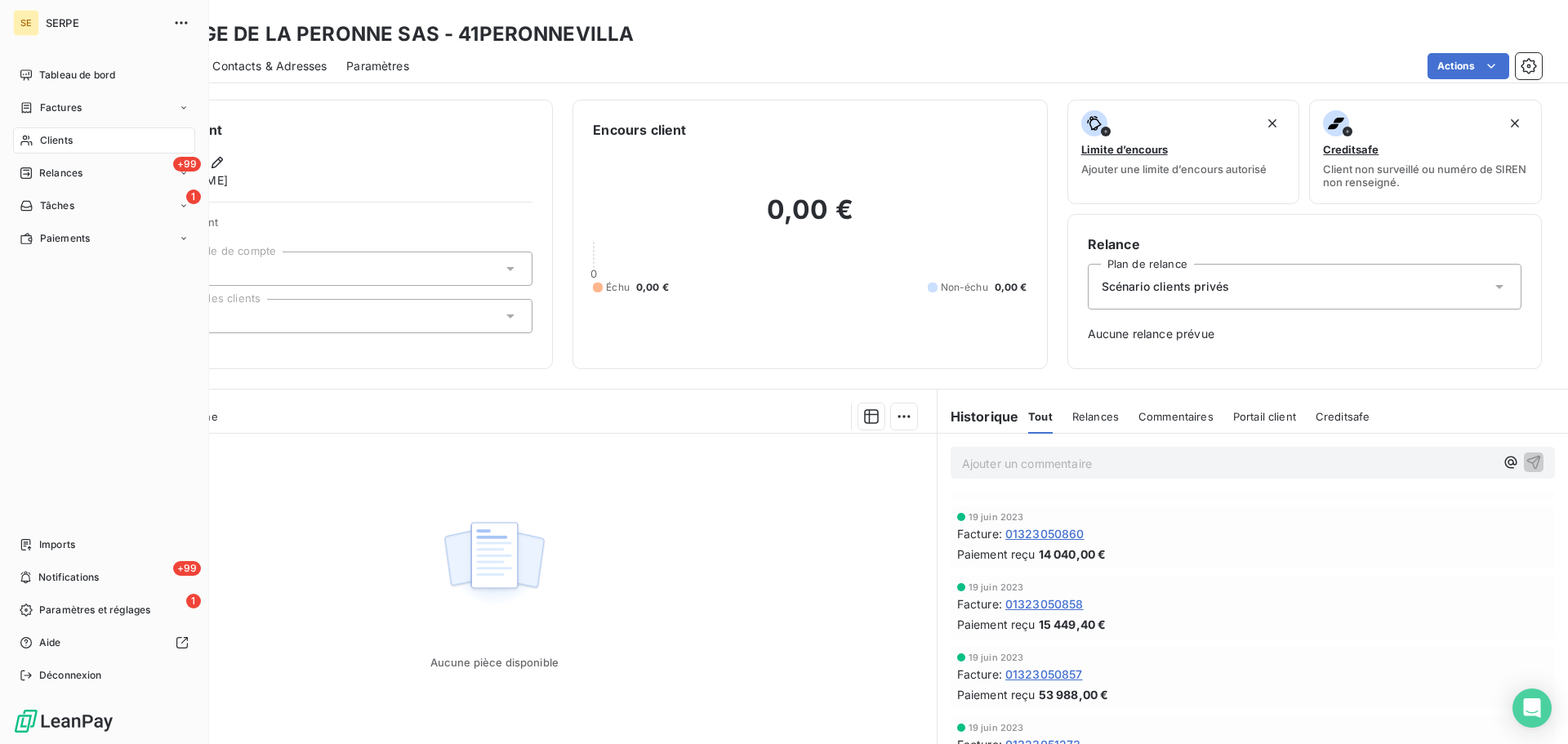
click at [103, 147] on div "Clients" at bounding box center [103, 140] width 182 height 26
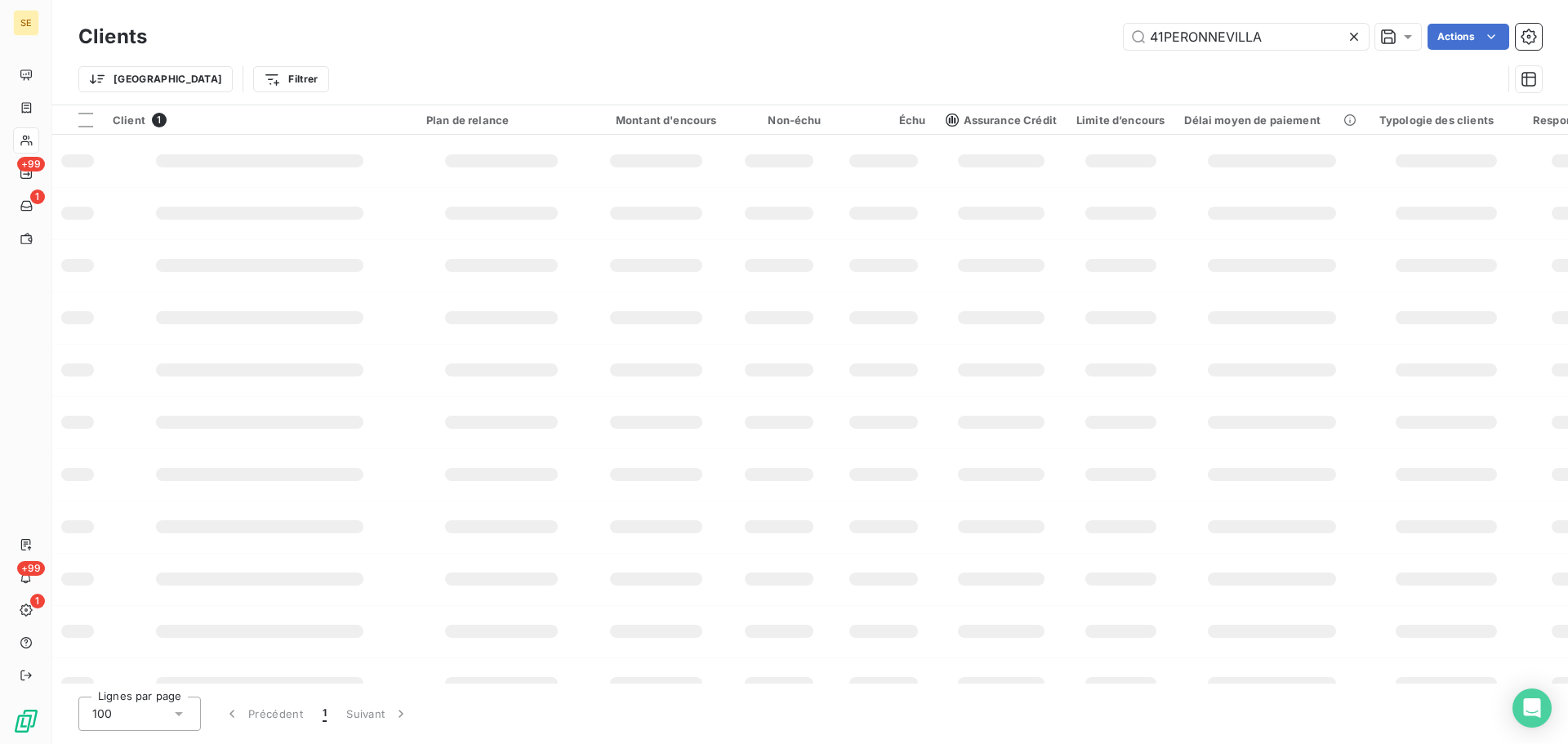
drag, startPoint x: 1272, startPoint y: 31, endPoint x: 1070, endPoint y: 53, distance: 203.2
click at [1091, 53] on div "Clients 41PERONNEVILLA Actions" at bounding box center [810, 36] width 1464 height 34
type input "41PREVESSINMOEN"
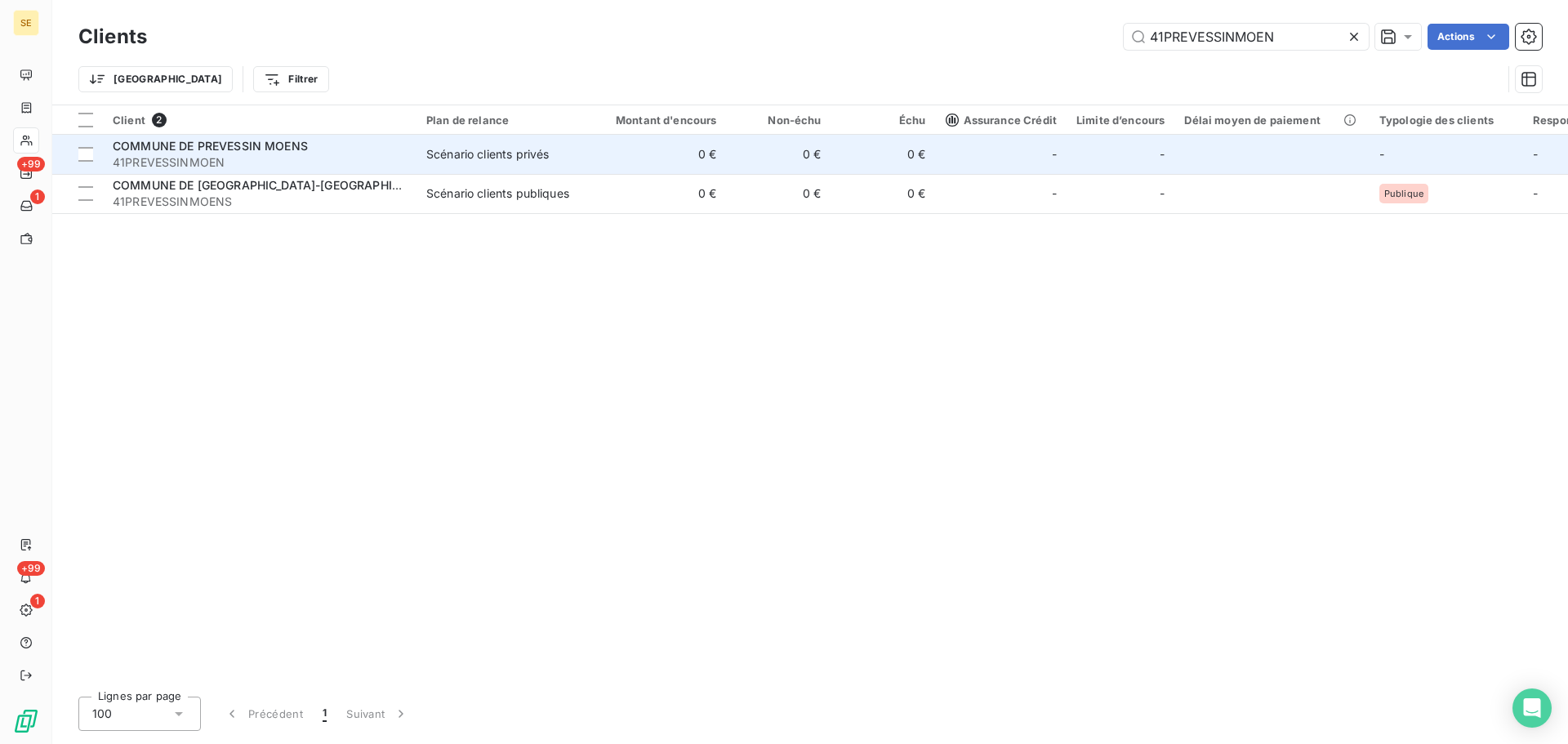
click at [315, 172] on td "COMMUNE DE PREVESSIN MOENS 41PREVESSINMOEN" at bounding box center [259, 154] width 314 height 39
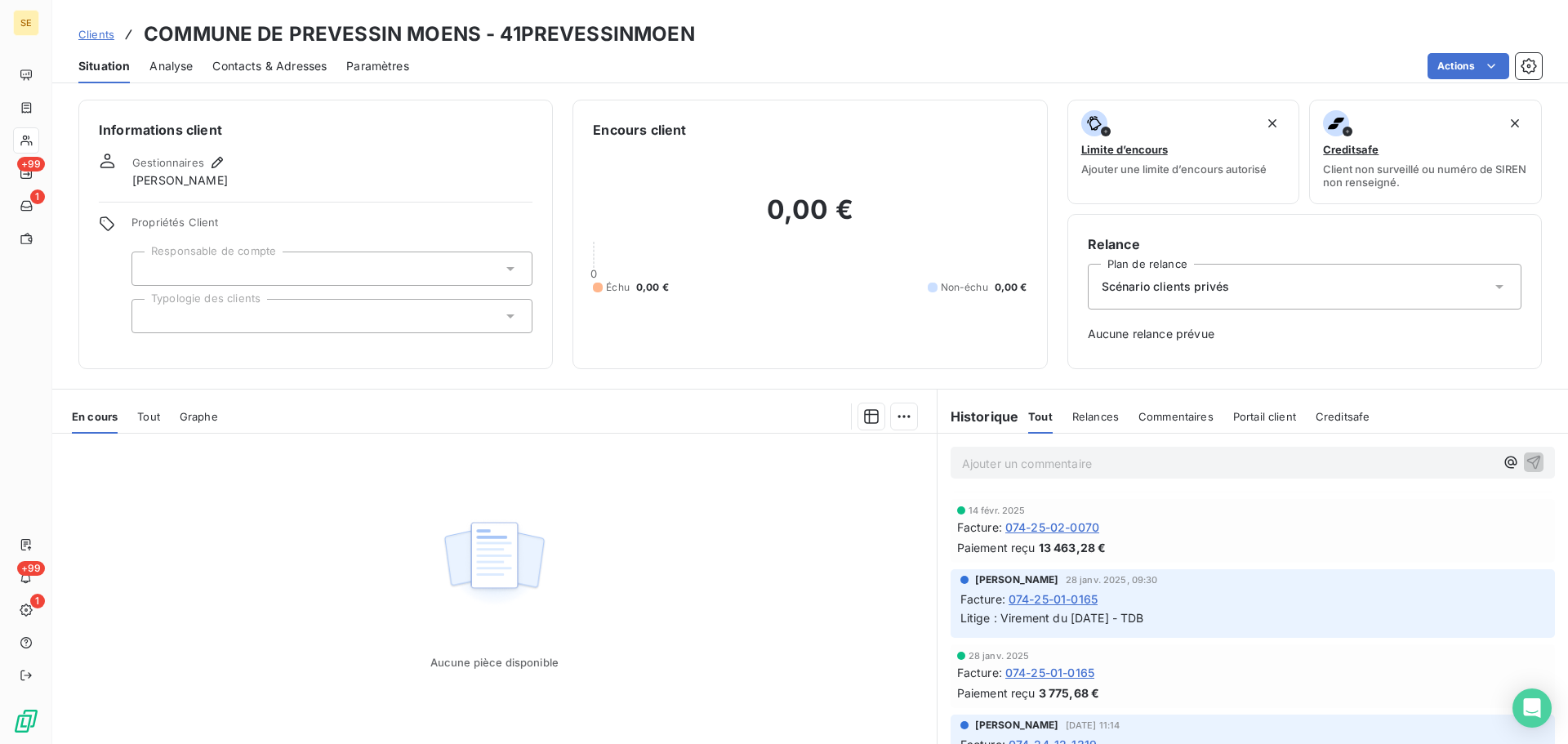
scroll to position [572, 0]
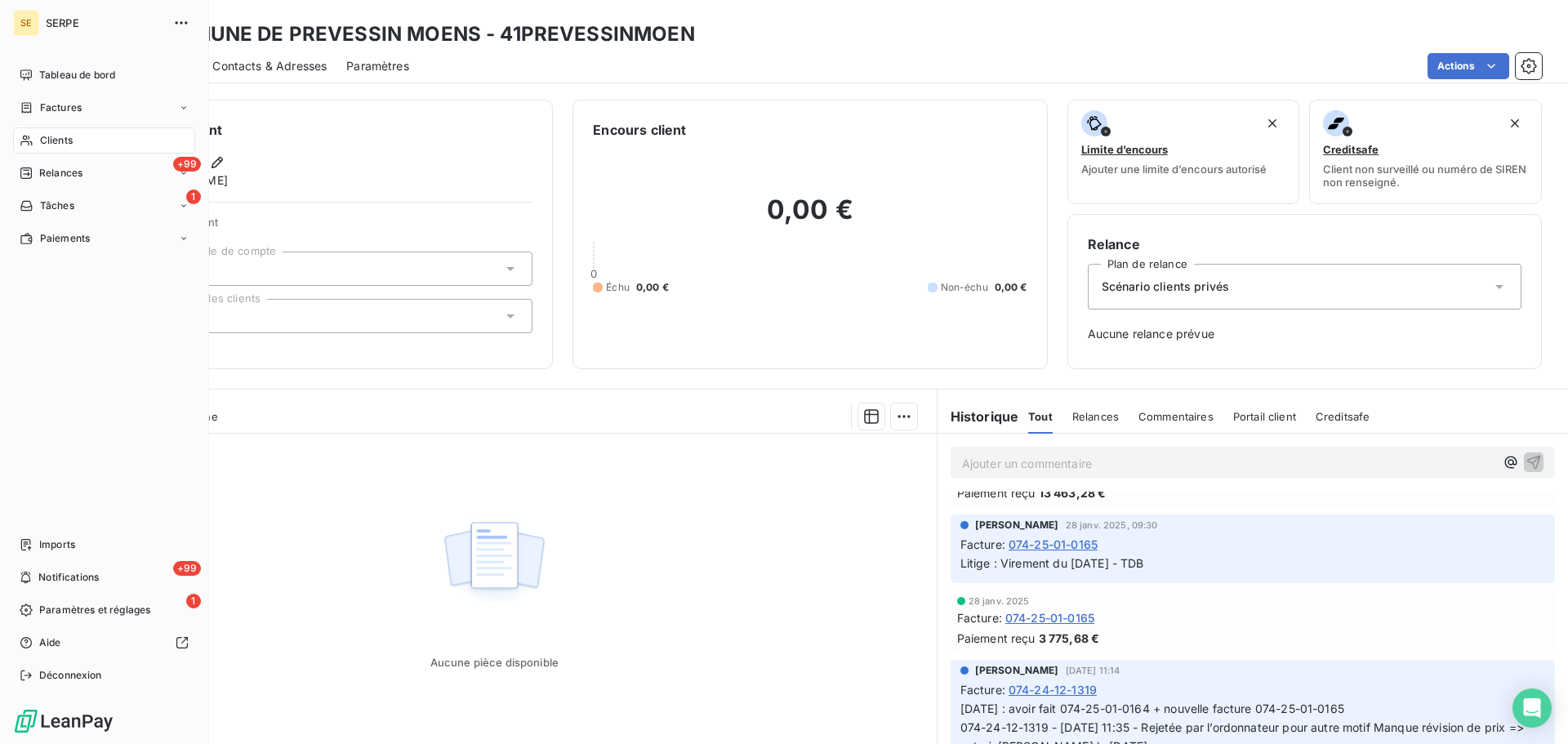
click at [60, 138] on span "Clients" at bounding box center [56, 140] width 33 height 14
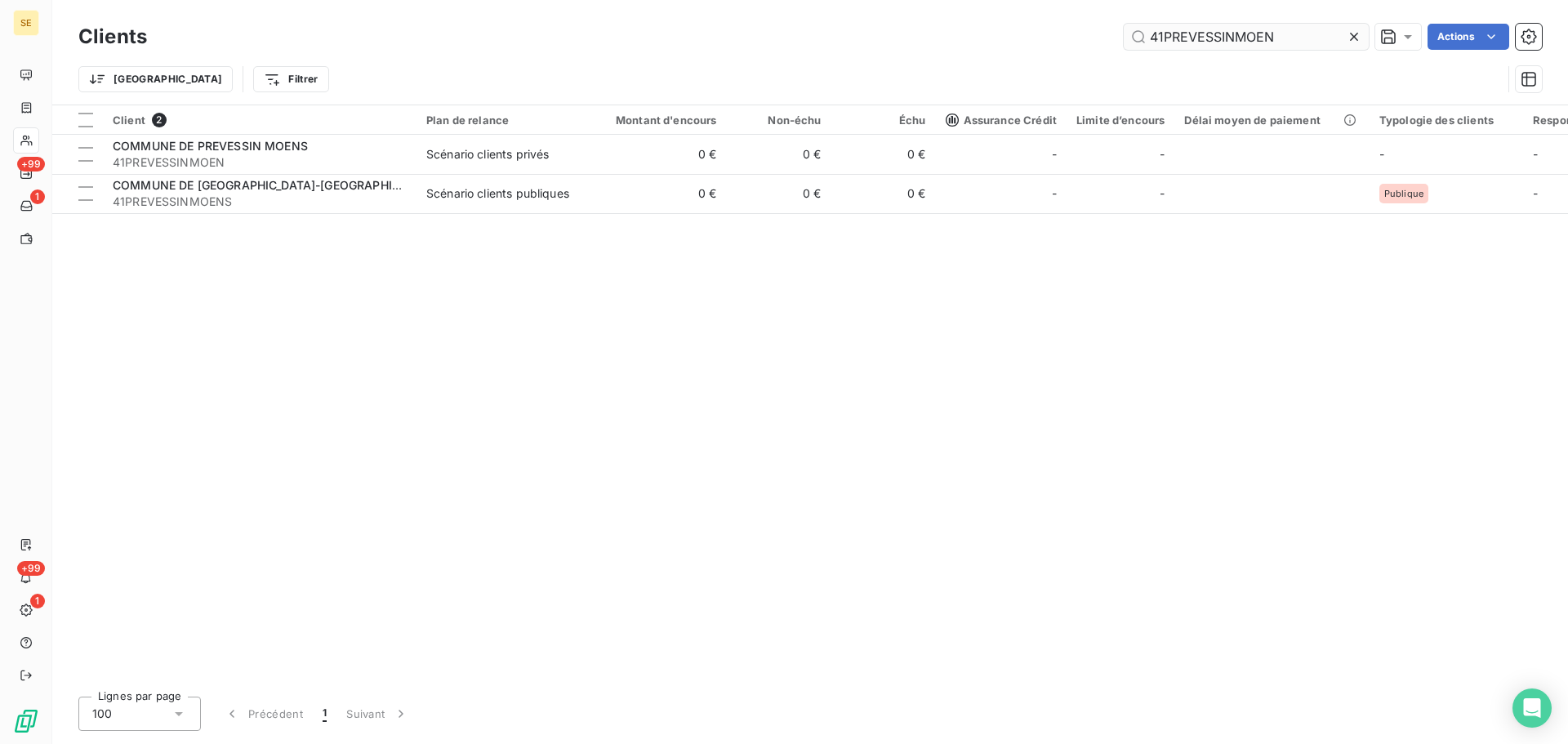
click at [1241, 44] on input "41PREVESSINMOEN" at bounding box center [1246, 36] width 245 height 26
click at [1241, 45] on input "41PREVESSINMOEN" at bounding box center [1246, 36] width 245 height 26
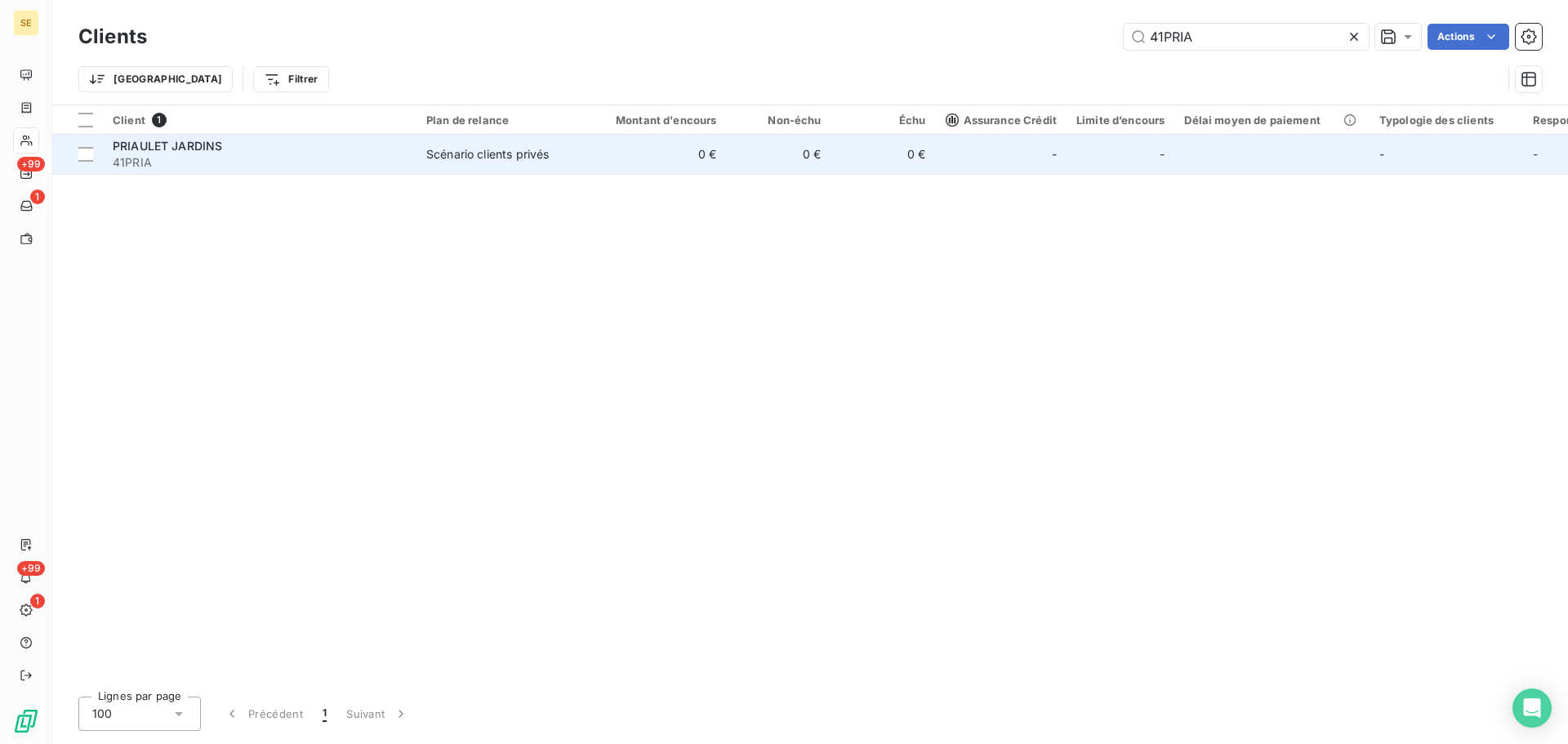
type input "41PRIA"
click at [785, 163] on td "0 €" at bounding box center [779, 154] width 104 height 39
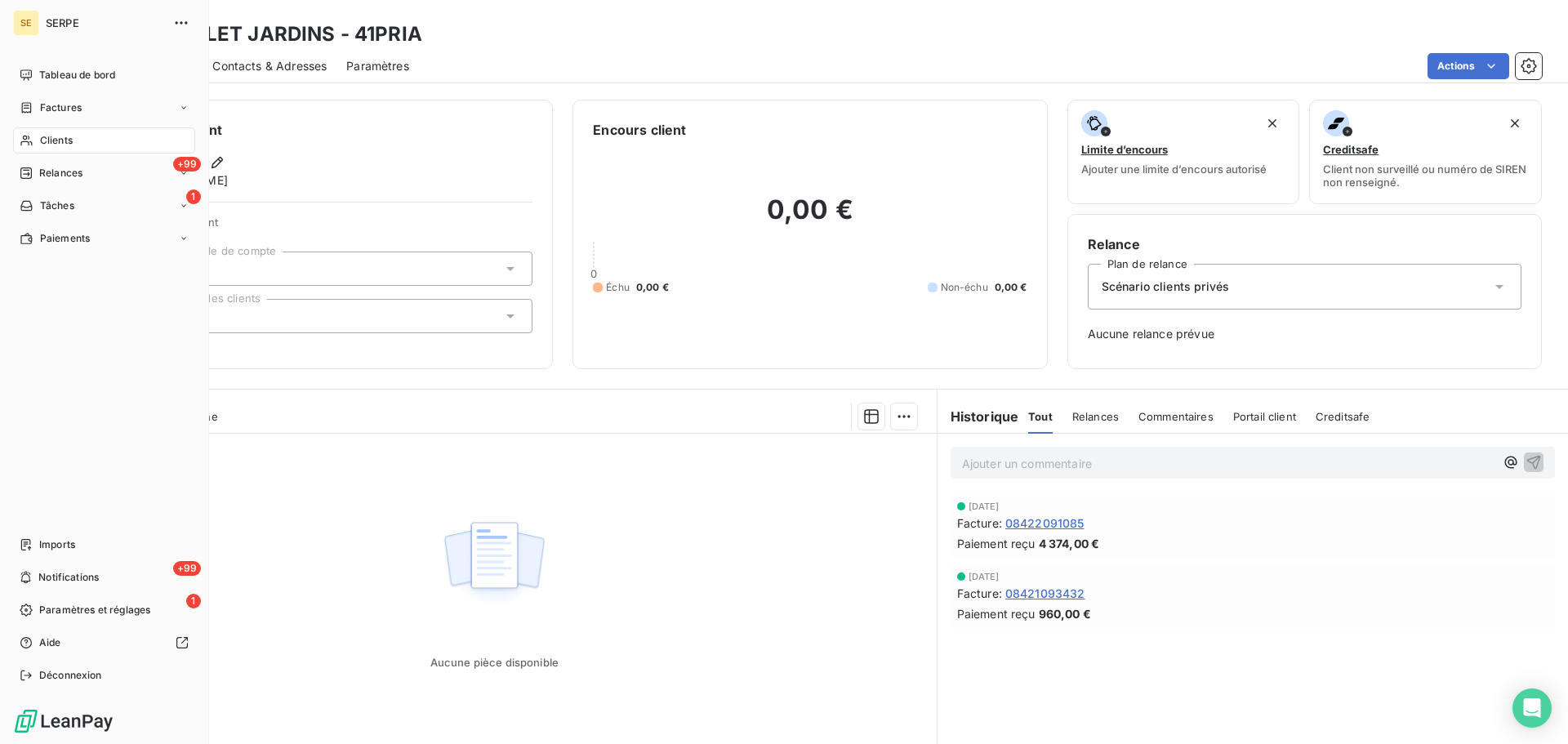
click at [53, 146] on span "Clients" at bounding box center [56, 140] width 33 height 14
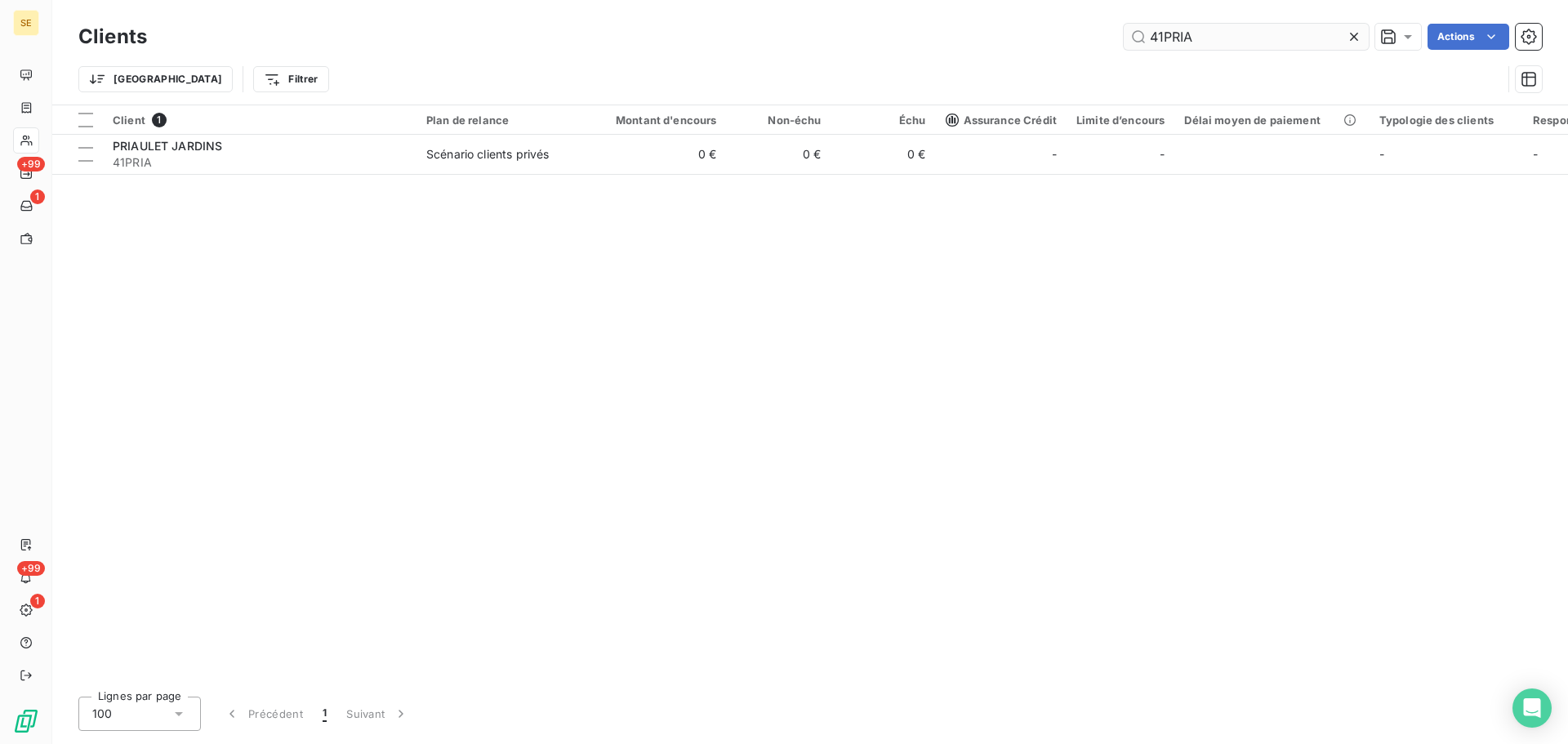
drag, startPoint x: 1206, startPoint y: 42, endPoint x: 1145, endPoint y: 36, distance: 61.3
click at [1145, 36] on input "41PRIA" at bounding box center [1246, 36] width 245 height 26
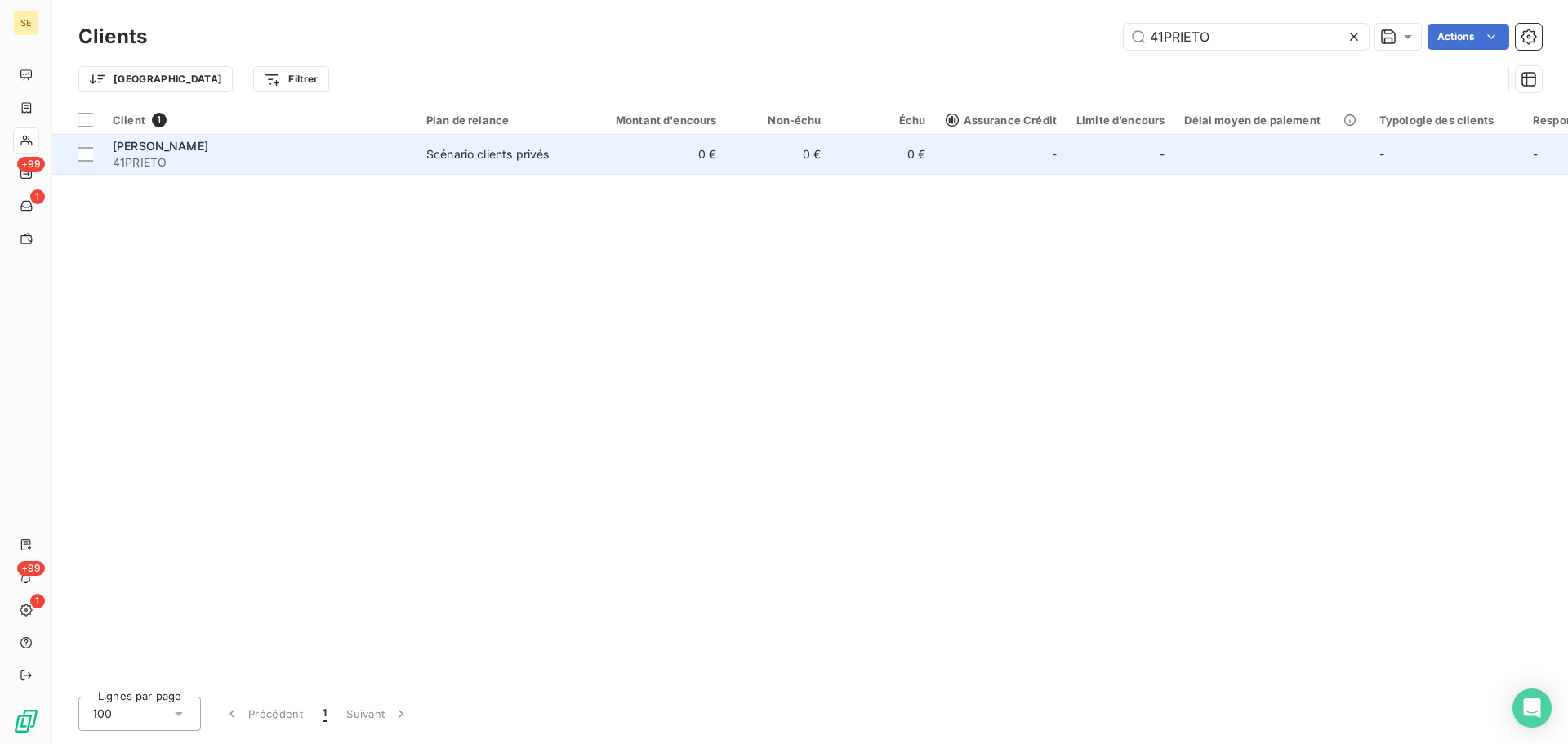
type input "41PRIETO"
click at [525, 158] on div "Scénario clients privés" at bounding box center [487, 154] width 123 height 16
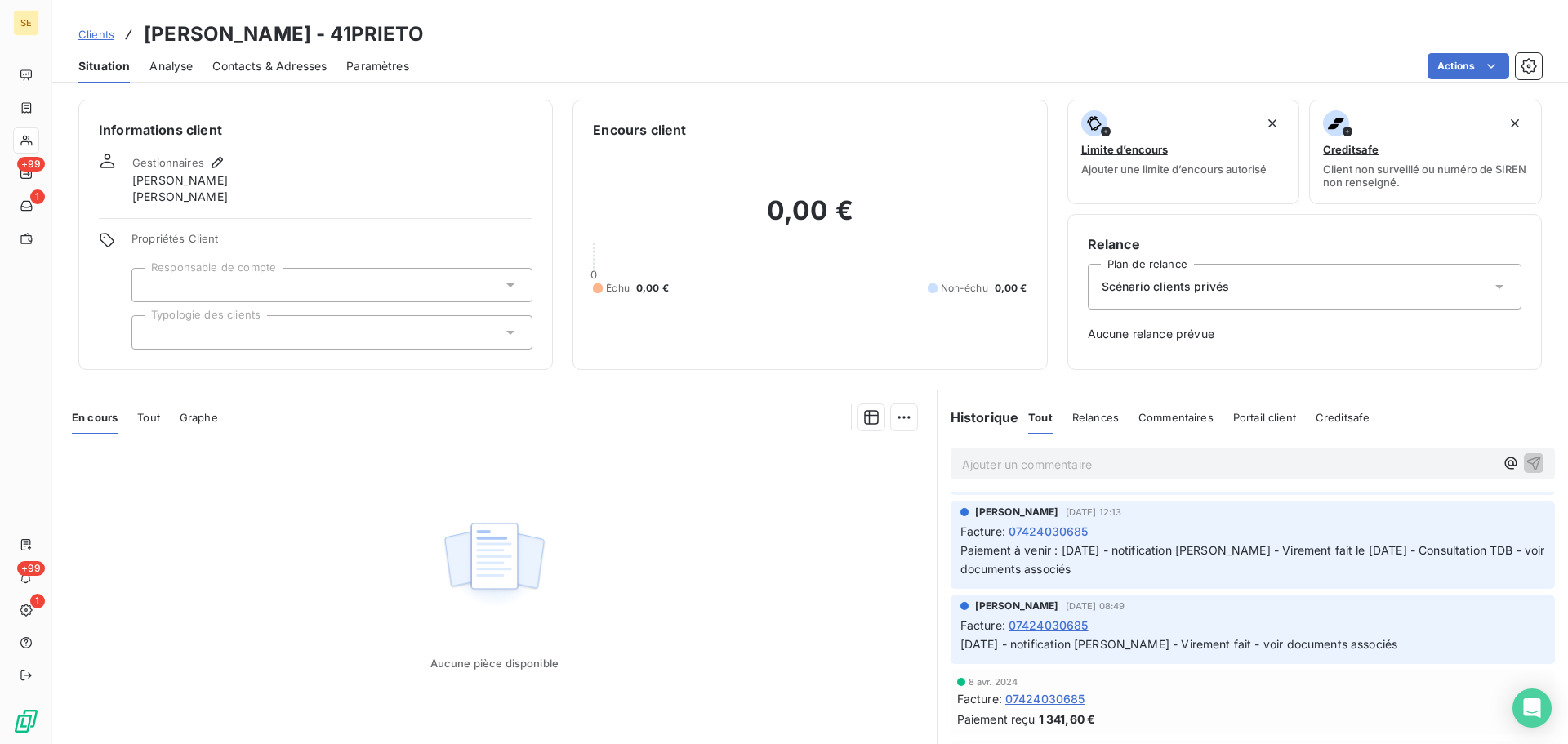
scroll to position [181, 0]
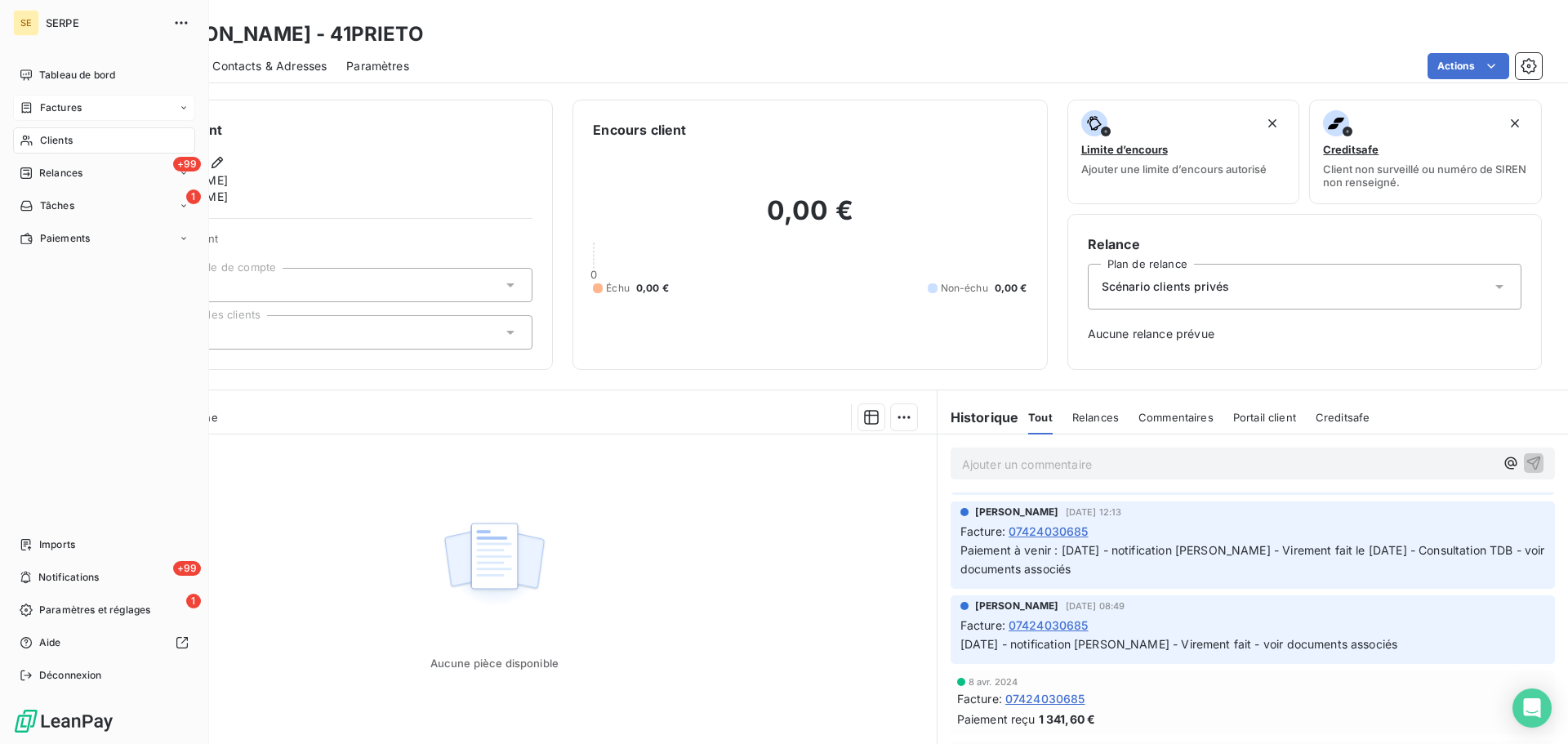
drag, startPoint x: 50, startPoint y: 141, endPoint x: 149, endPoint y: 114, distance: 102.6
click at [50, 141] on span "Clients" at bounding box center [56, 140] width 33 height 14
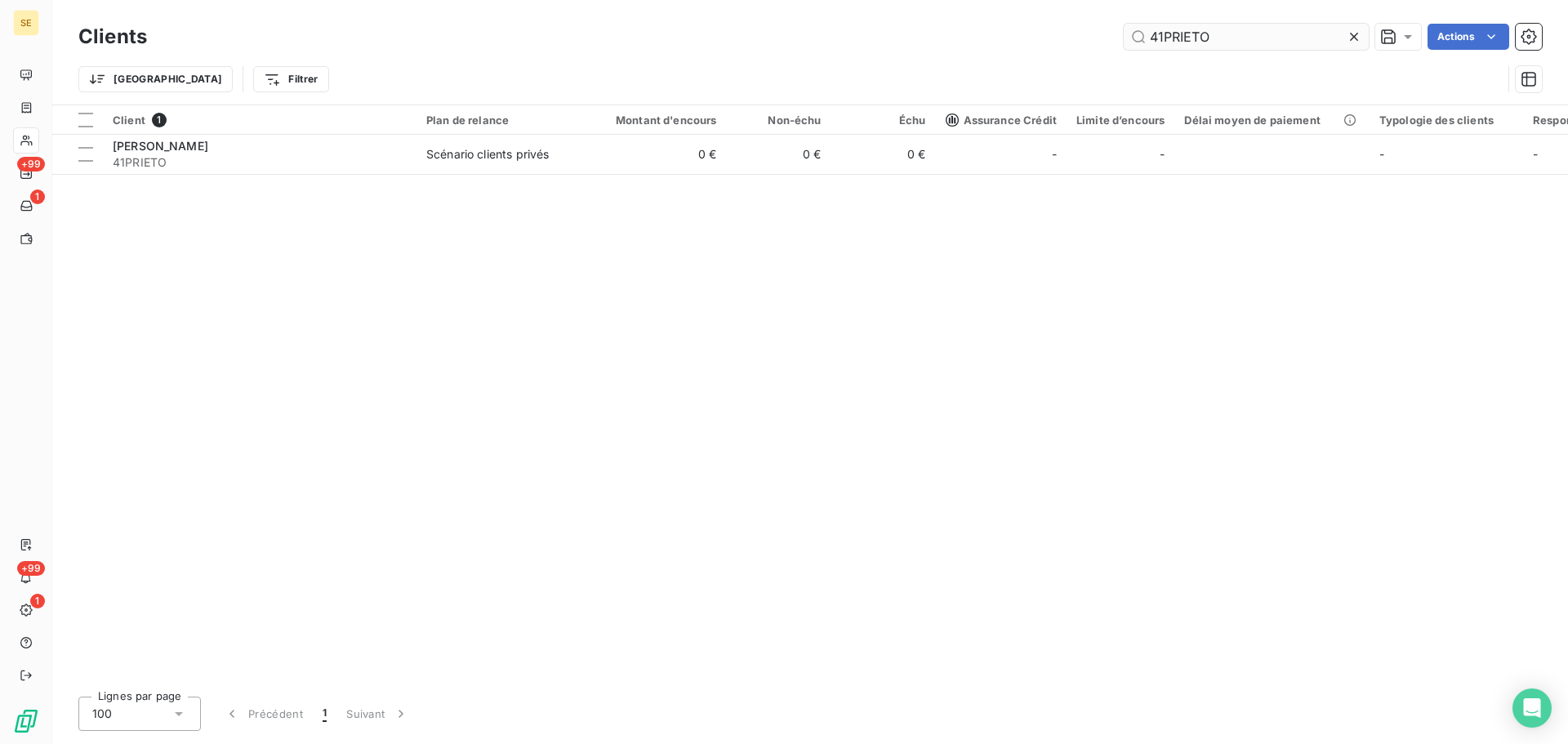
drag, startPoint x: 1230, startPoint y: 41, endPoint x: 1129, endPoint y: 45, distance: 101.1
click at [1130, 45] on input "41PRIETO" at bounding box center [1246, 36] width 245 height 26
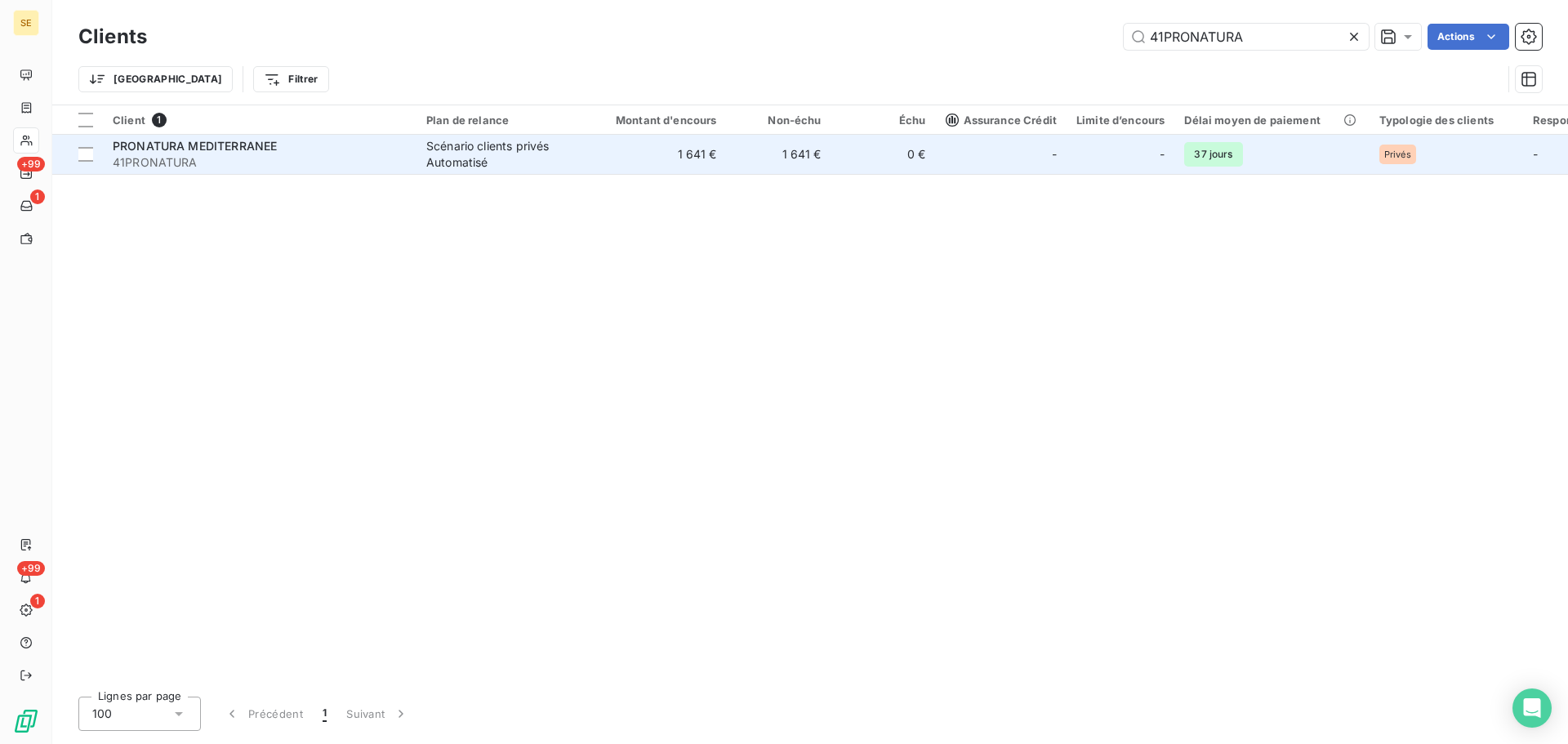
type input "41PRONATURA"
click at [587, 152] on td "1 641 €" at bounding box center [657, 154] width 141 height 39
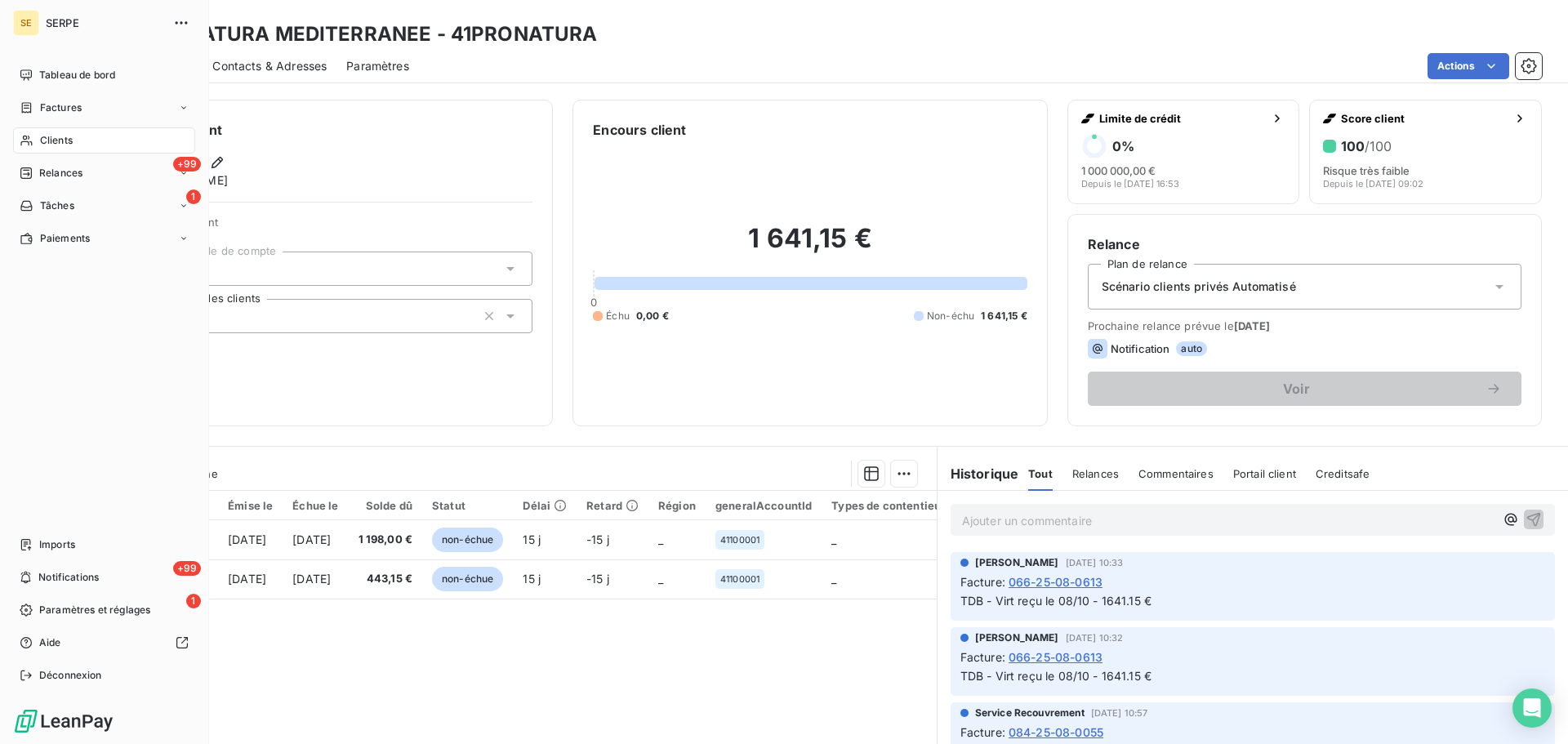
click at [35, 148] on div "Clients" at bounding box center [103, 140] width 182 height 26
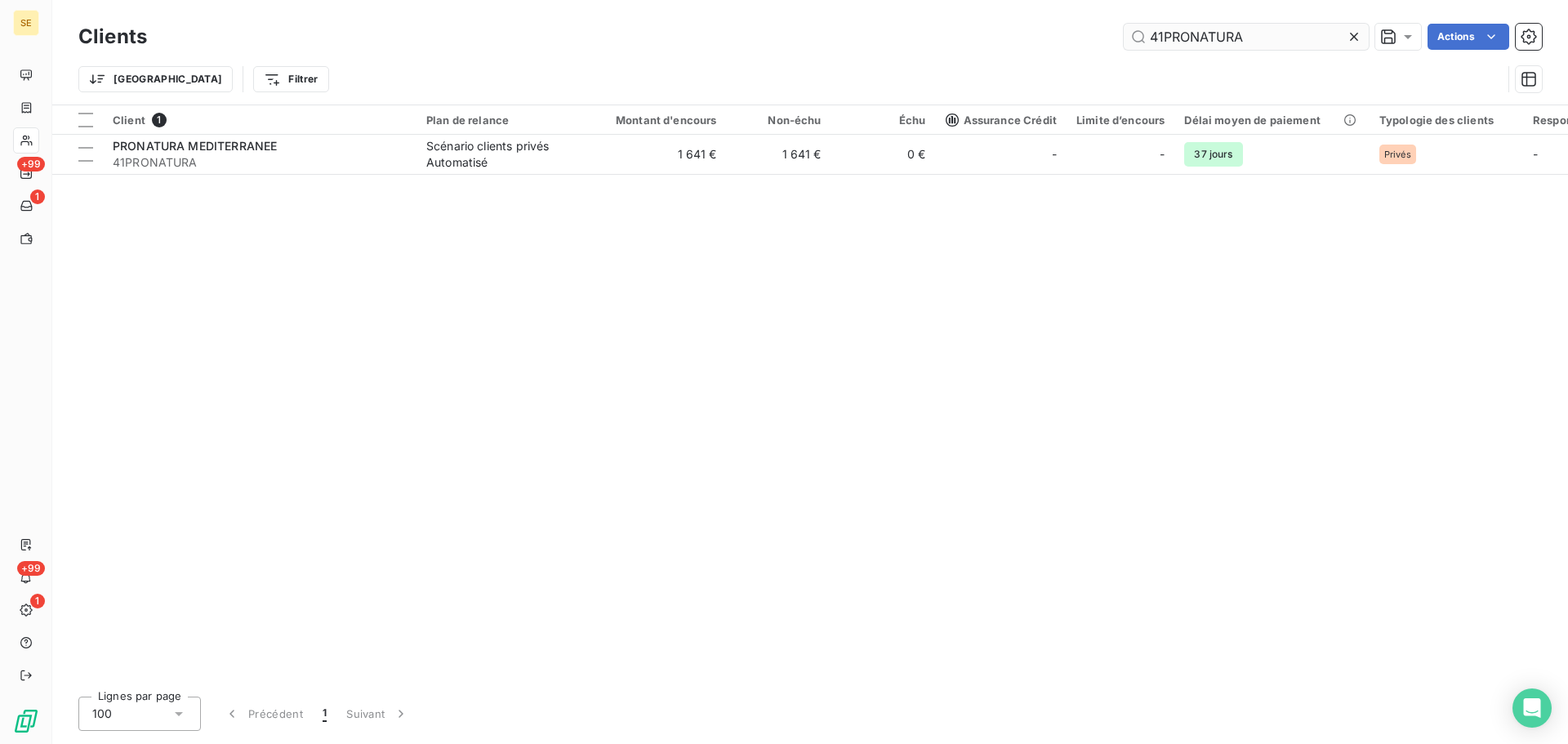
click at [1153, 49] on input "41PRONATURA" at bounding box center [1246, 36] width 245 height 26
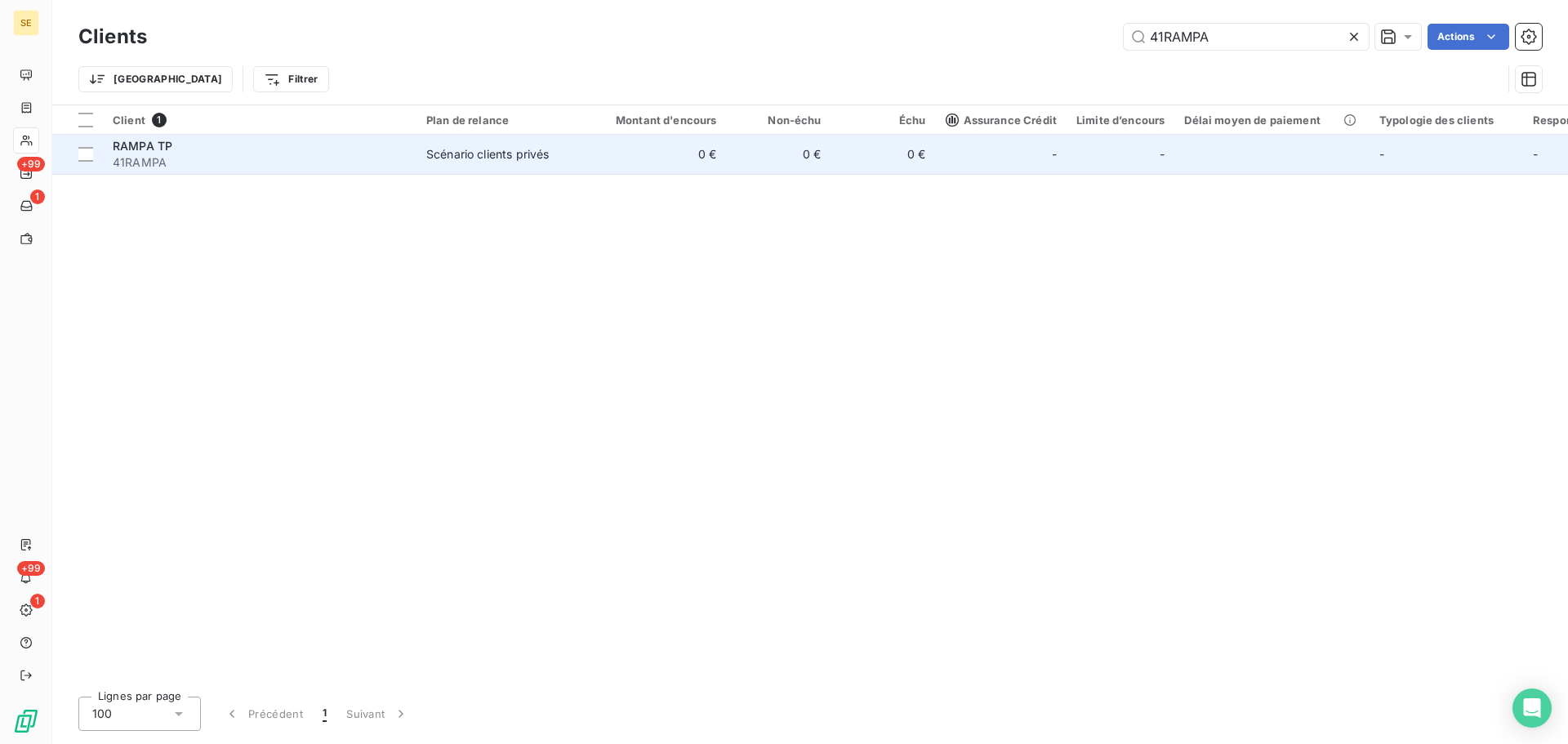
type input "41RAMPA"
click at [269, 158] on span "41RAMPA" at bounding box center [259, 162] width 294 height 16
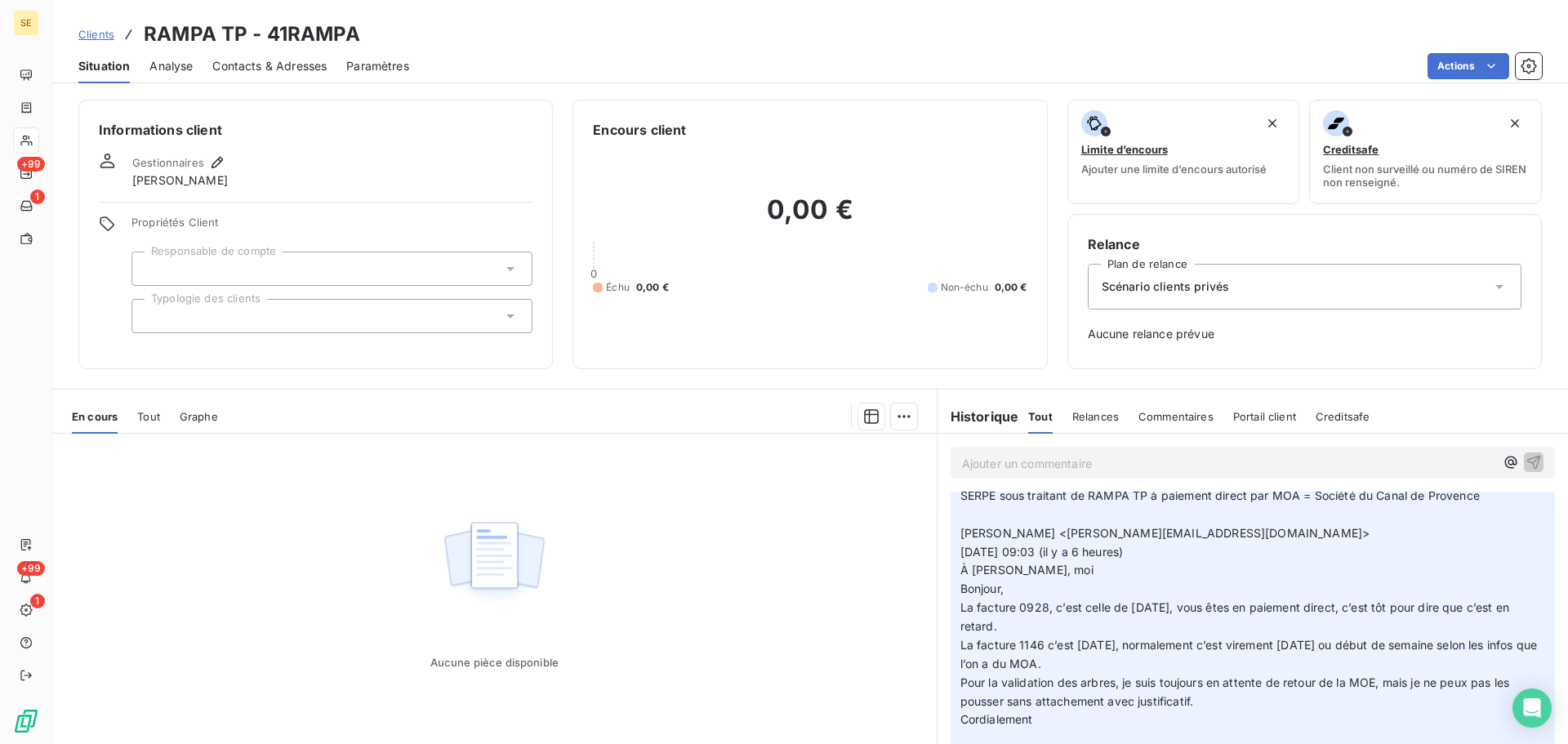
scroll to position [1960, 0]
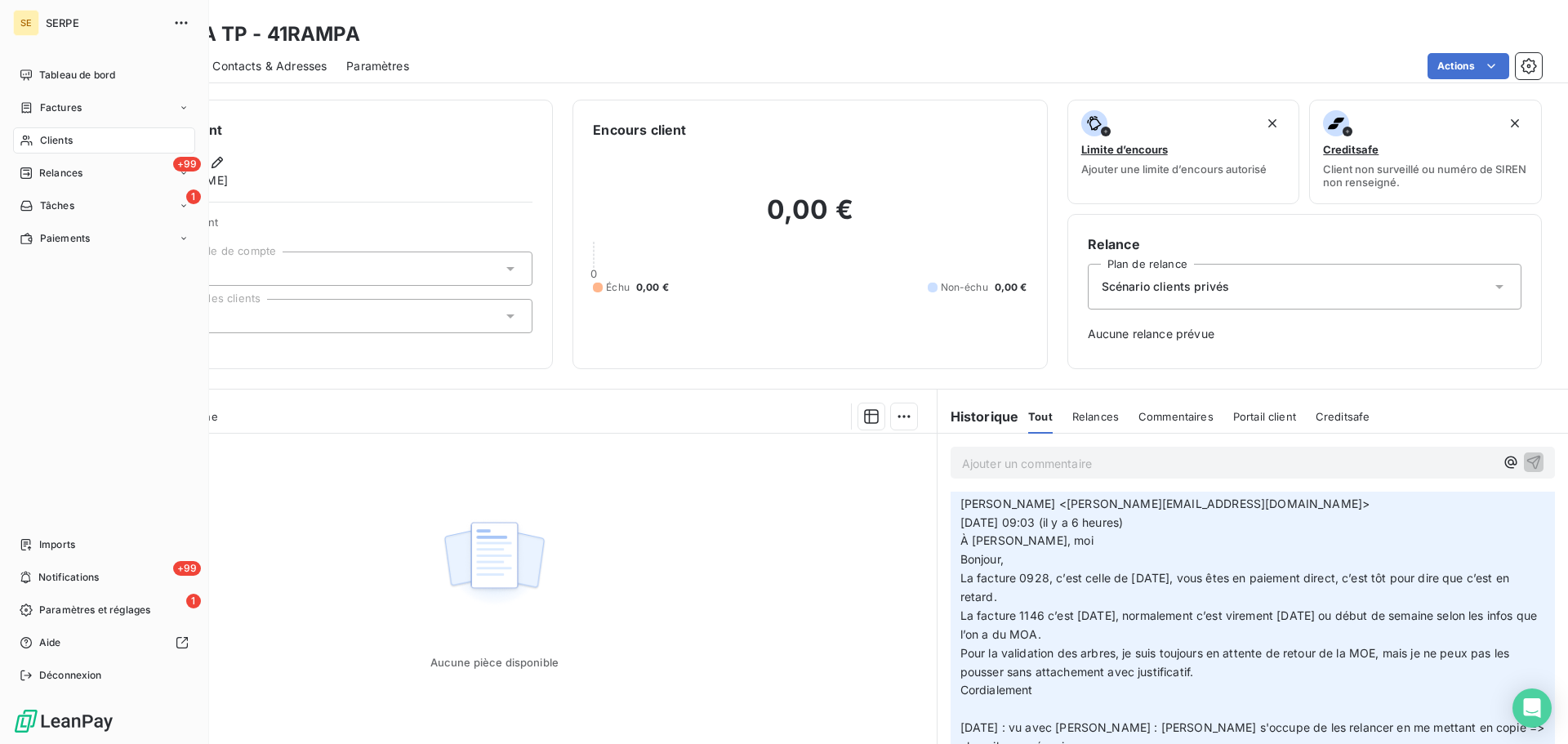
drag, startPoint x: 39, startPoint y: 147, endPoint x: 88, endPoint y: 135, distance: 50.4
click at [39, 147] on div "Clients" at bounding box center [103, 140] width 182 height 26
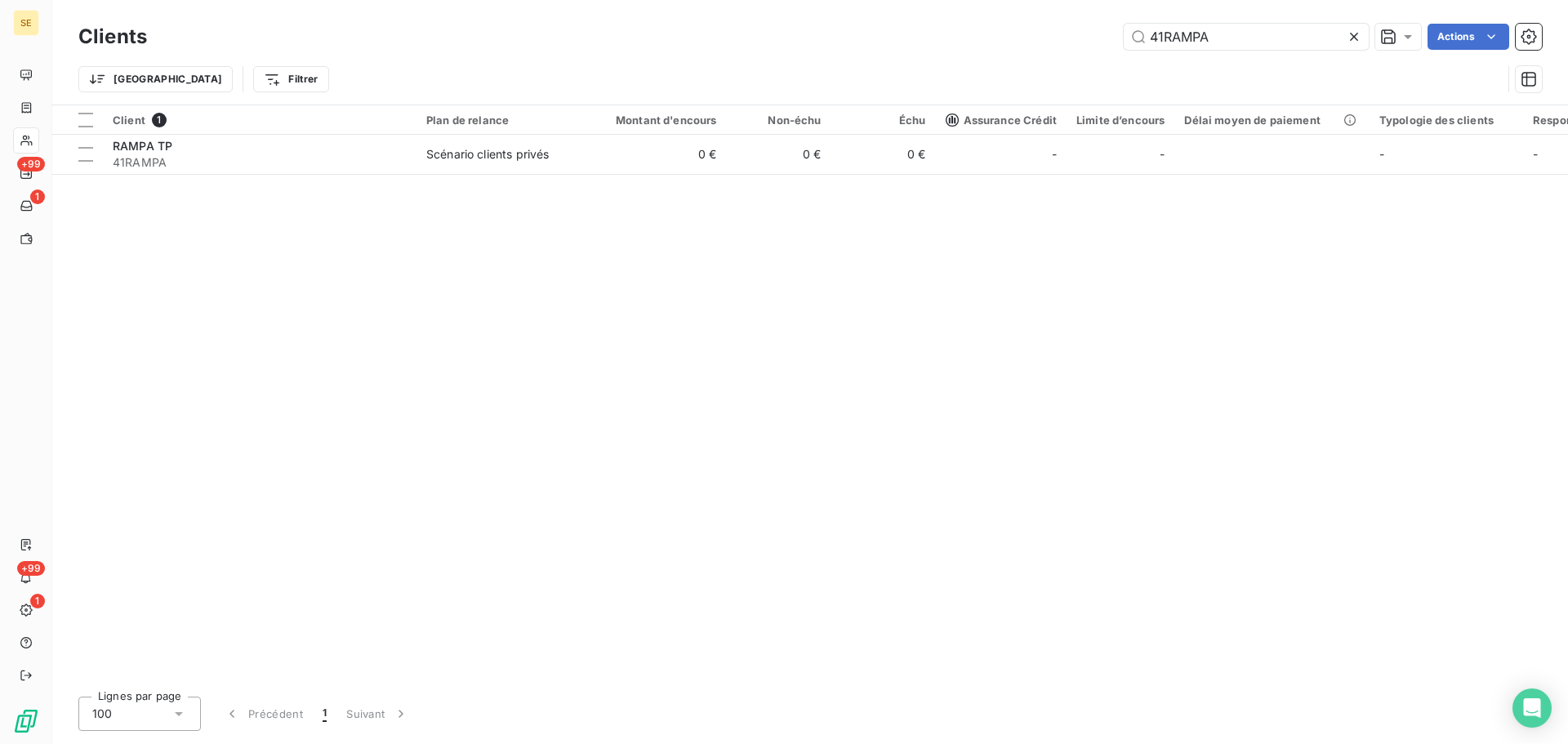
drag, startPoint x: 1272, startPoint y: 36, endPoint x: 1059, endPoint y: 25, distance: 213.3
click at [1087, 28] on div "41RAMPA Actions" at bounding box center [854, 36] width 1376 height 26
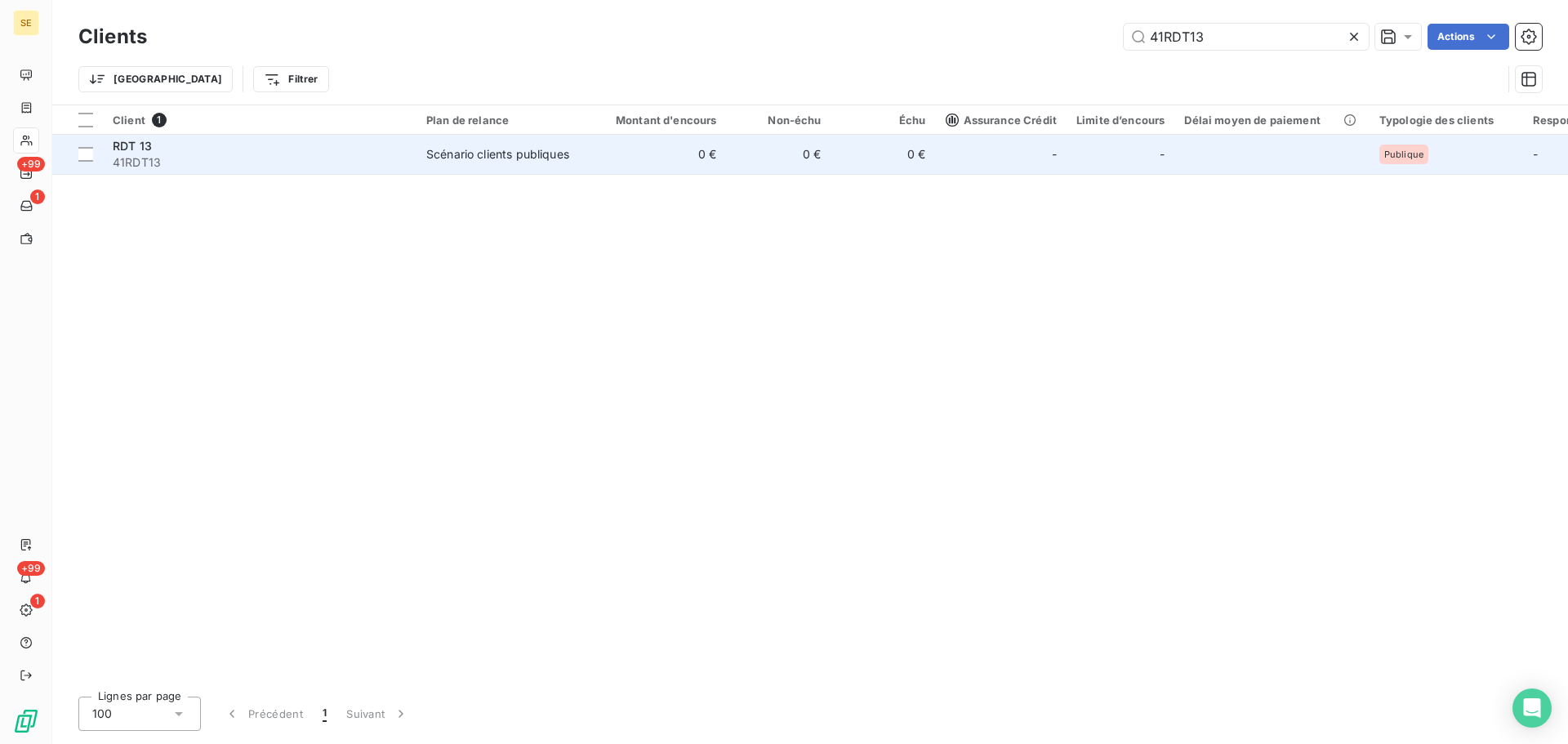
type input "41RDT13"
click at [549, 163] on td "Scénario clients publiques" at bounding box center [502, 154] width 170 height 39
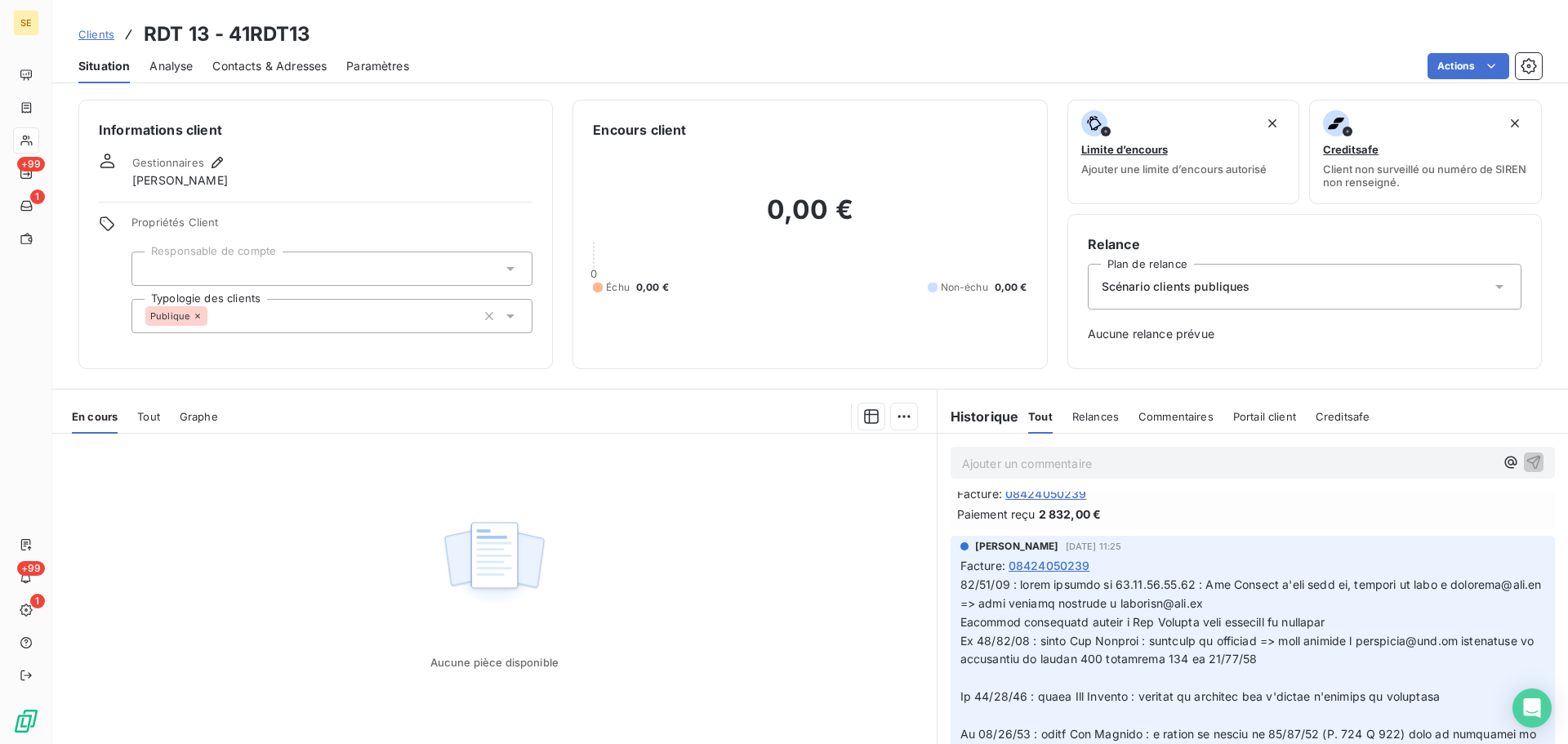
scroll to position [653, 0]
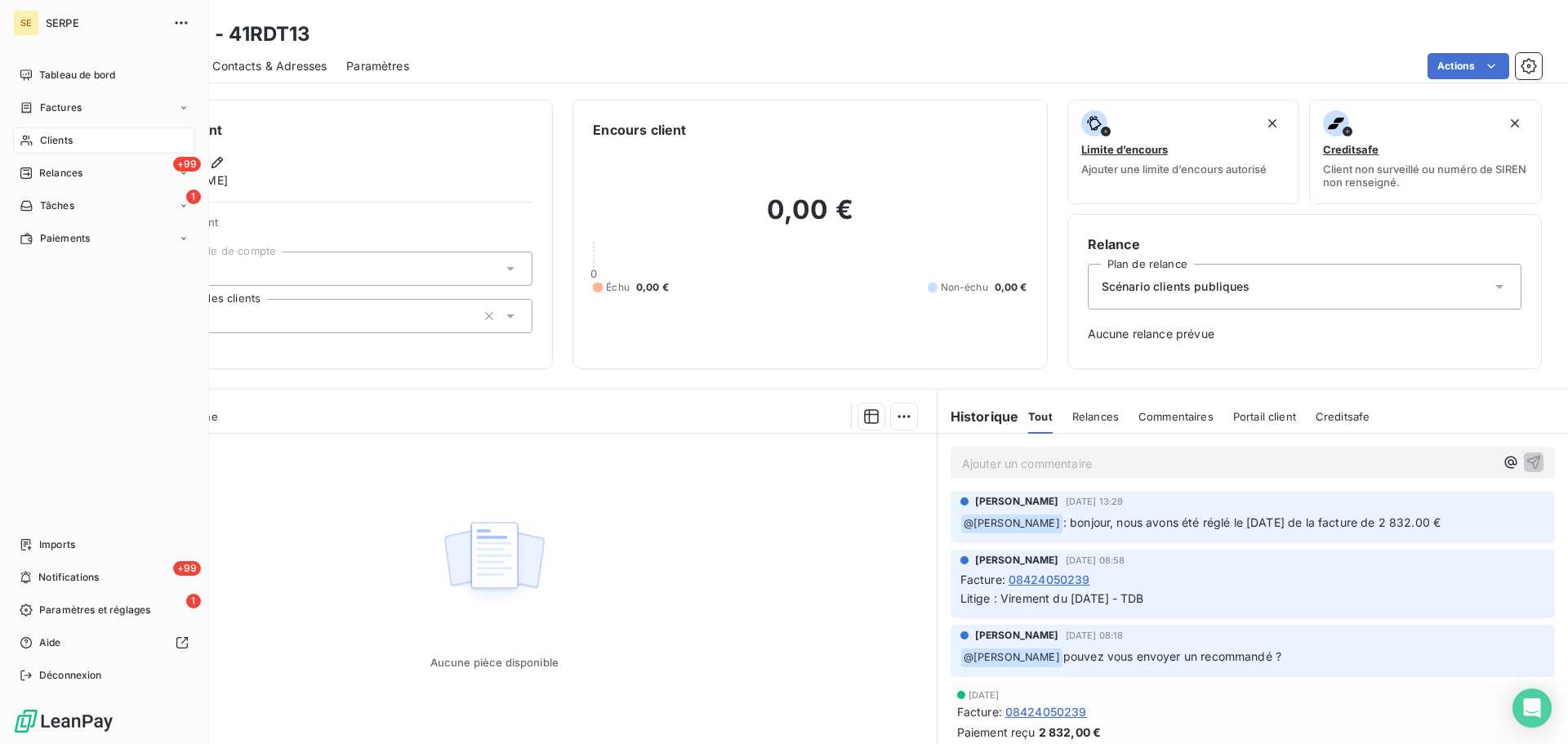
click at [92, 154] on nav "Tableau de bord Factures Clients +99 Relances 1 Tâches Paiements" at bounding box center [103, 157] width 182 height 190
click at [53, 153] on div "Clients" at bounding box center [103, 140] width 182 height 26
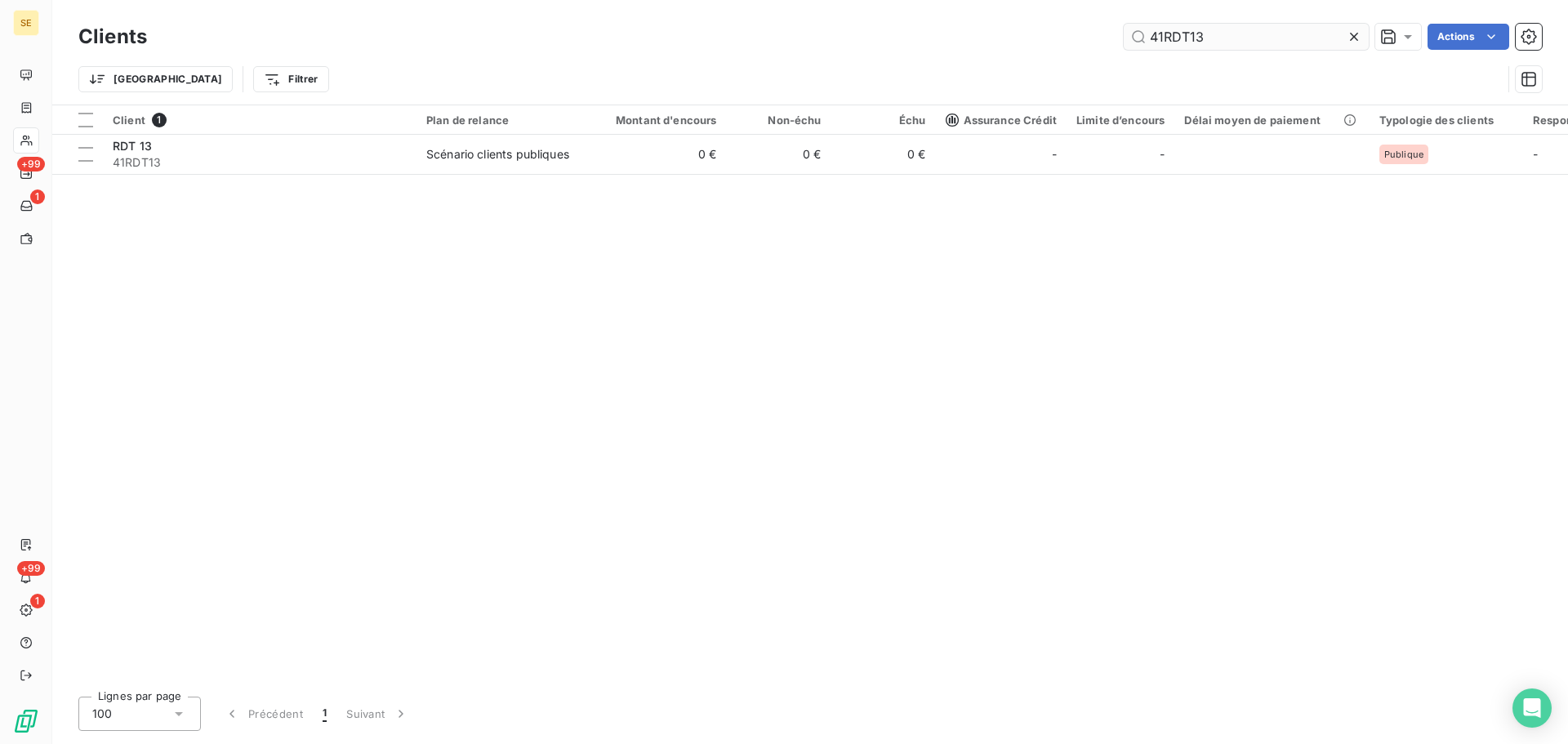
drag, startPoint x: 1213, startPoint y: 42, endPoint x: 1135, endPoint y: 39, distance: 78.1
click at [1135, 39] on input "41RDT13" at bounding box center [1246, 36] width 245 height 26
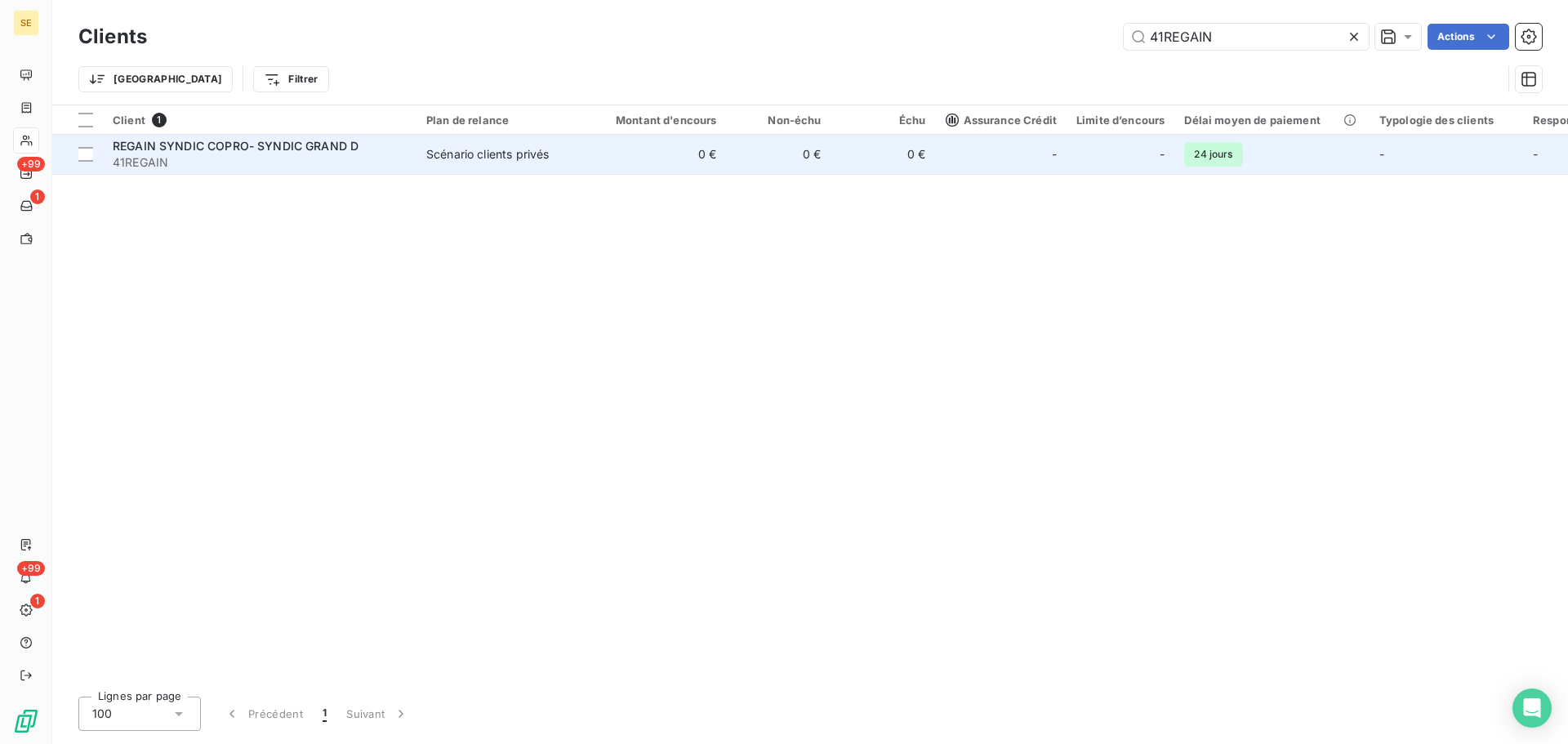
type input "41REGAIN"
click at [506, 166] on td "Scénario clients privés" at bounding box center [502, 154] width 170 height 39
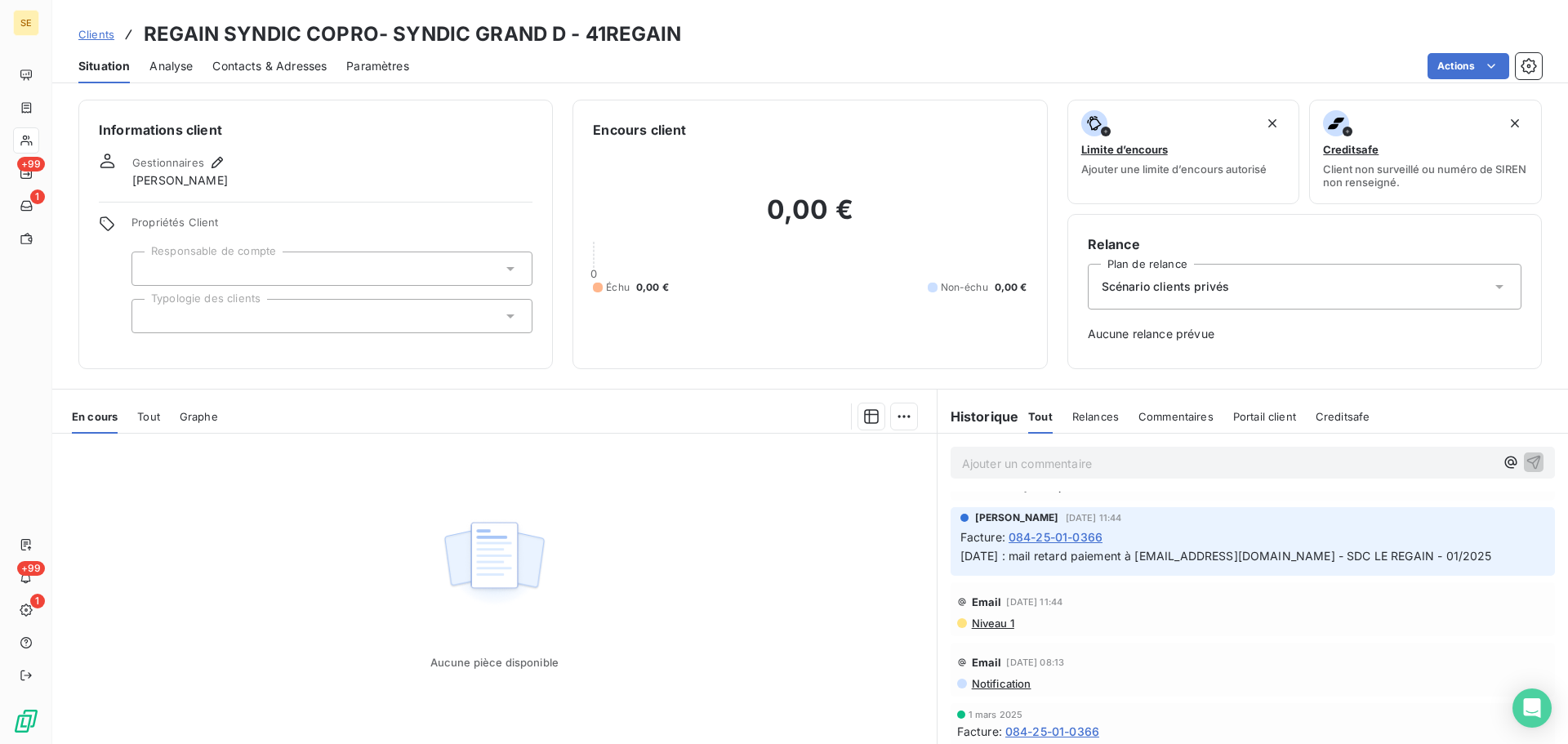
scroll to position [1307, 0]
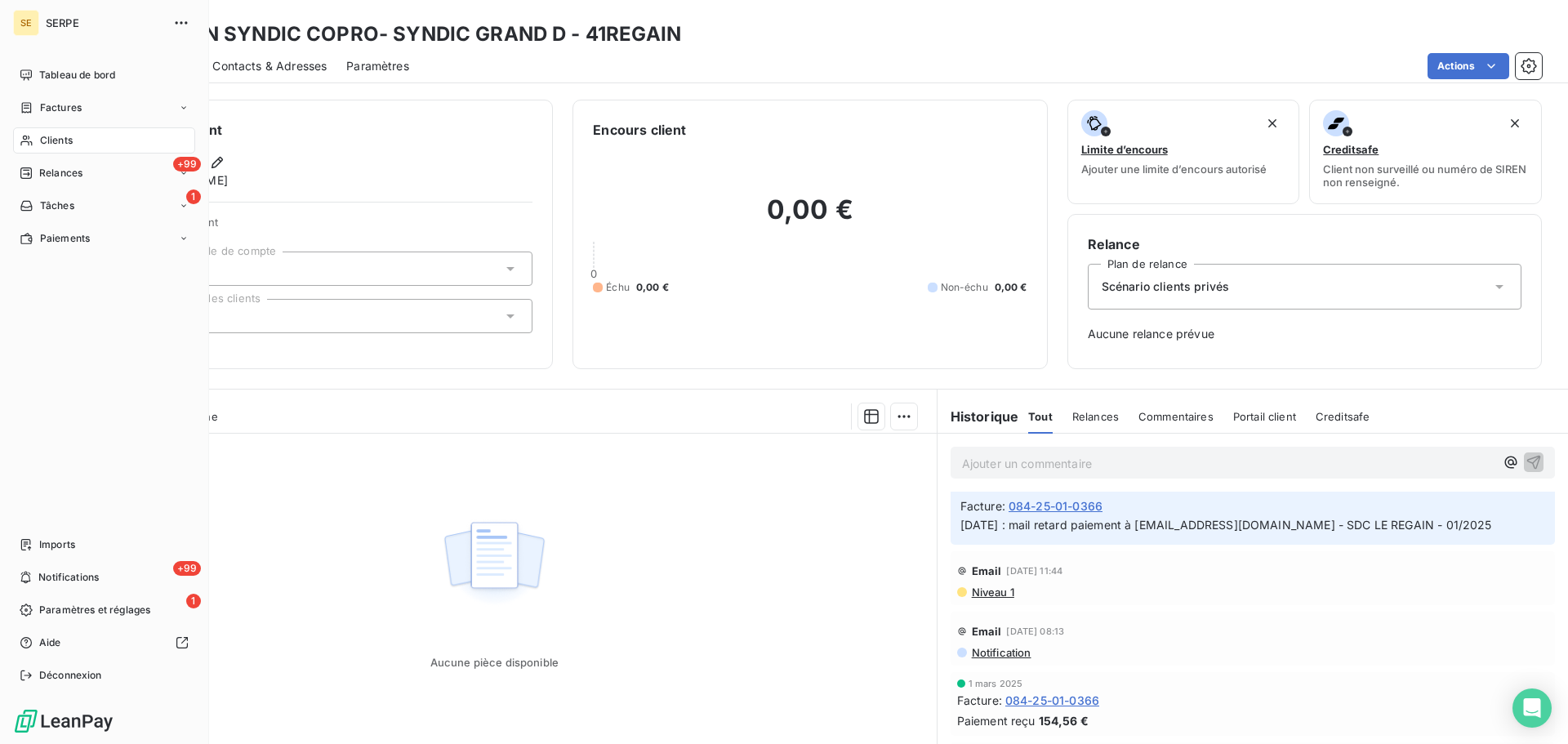
drag, startPoint x: 37, startPoint y: 136, endPoint x: 129, endPoint y: 129, distance: 92.3
click at [37, 136] on div "Clients" at bounding box center [103, 140] width 182 height 26
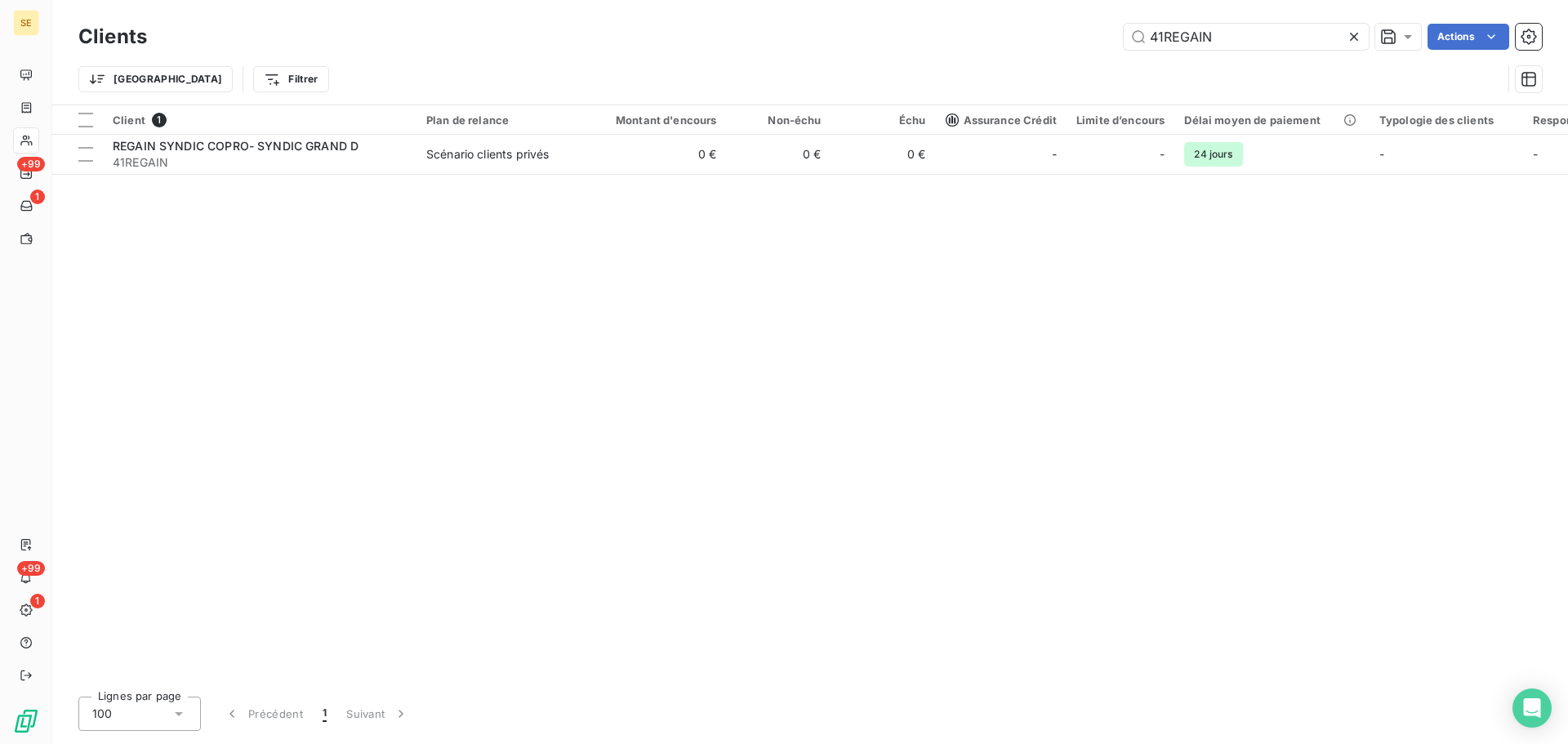
drag, startPoint x: 1283, startPoint y: 42, endPoint x: 1002, endPoint y: 39, distance: 281.0
click at [1002, 39] on div "41REGAIN Actions" at bounding box center [854, 36] width 1376 height 26
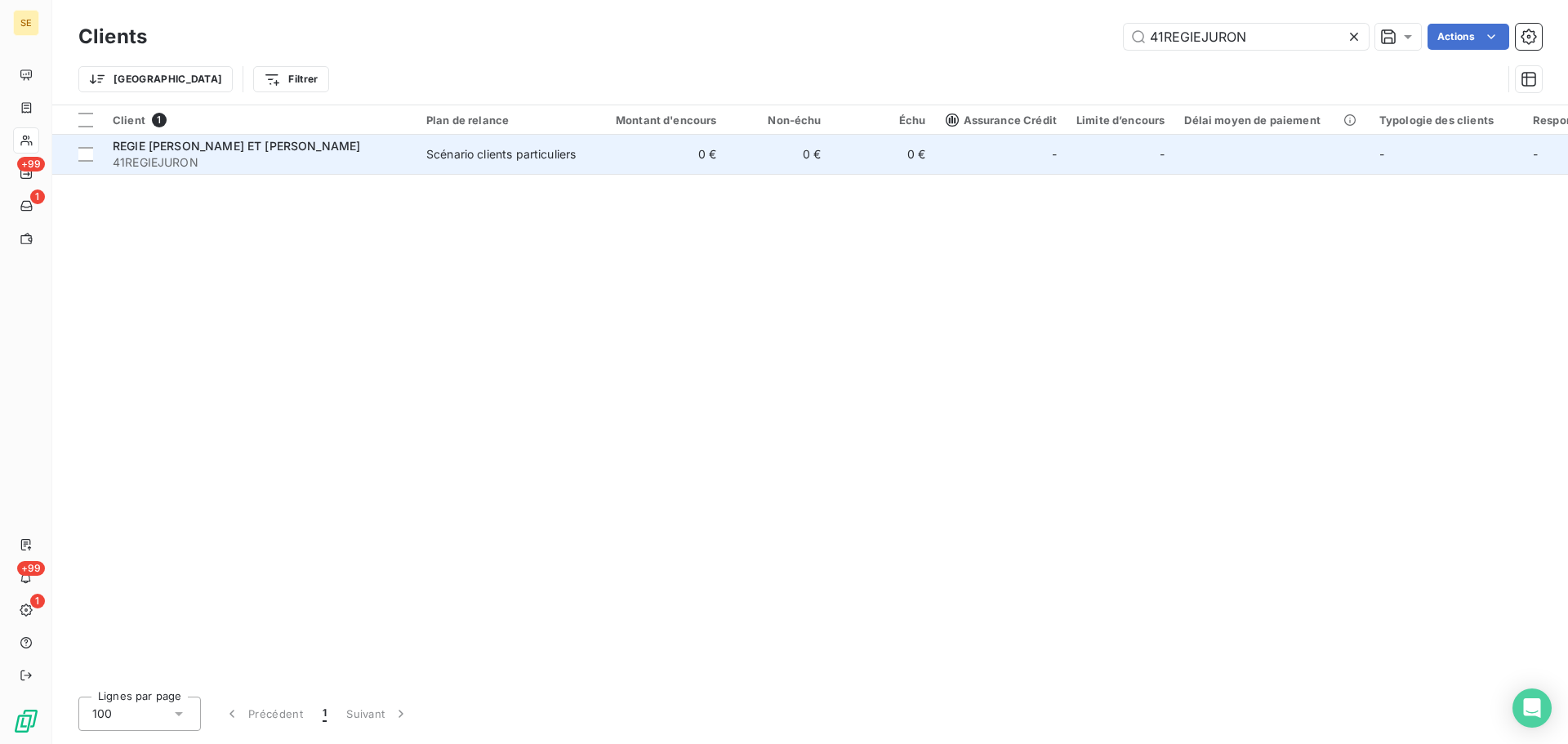
type input "41REGIEJURON"
click at [550, 163] on div "Scénario clients particuliers" at bounding box center [501, 154] width 149 height 16
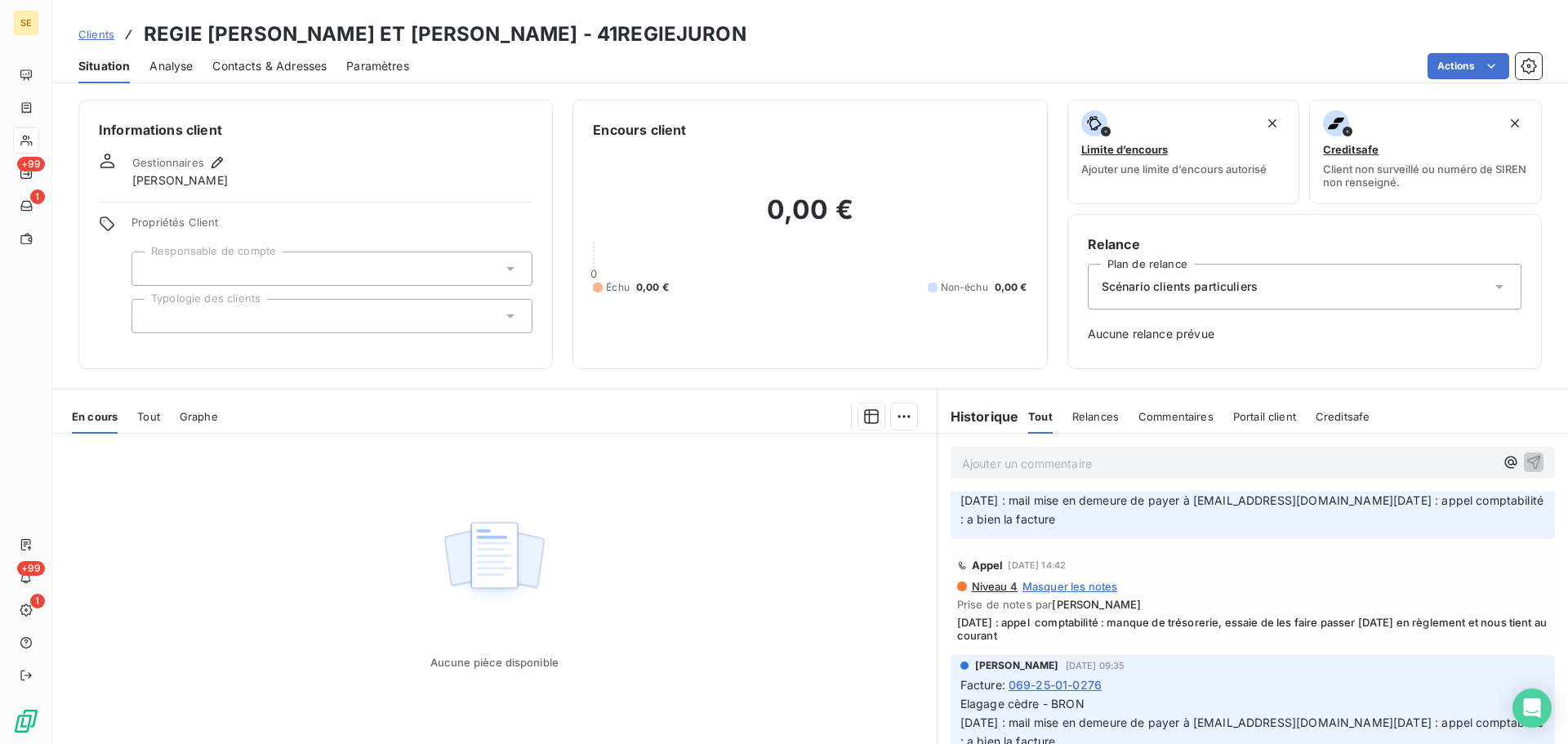
scroll to position [1742, 0]
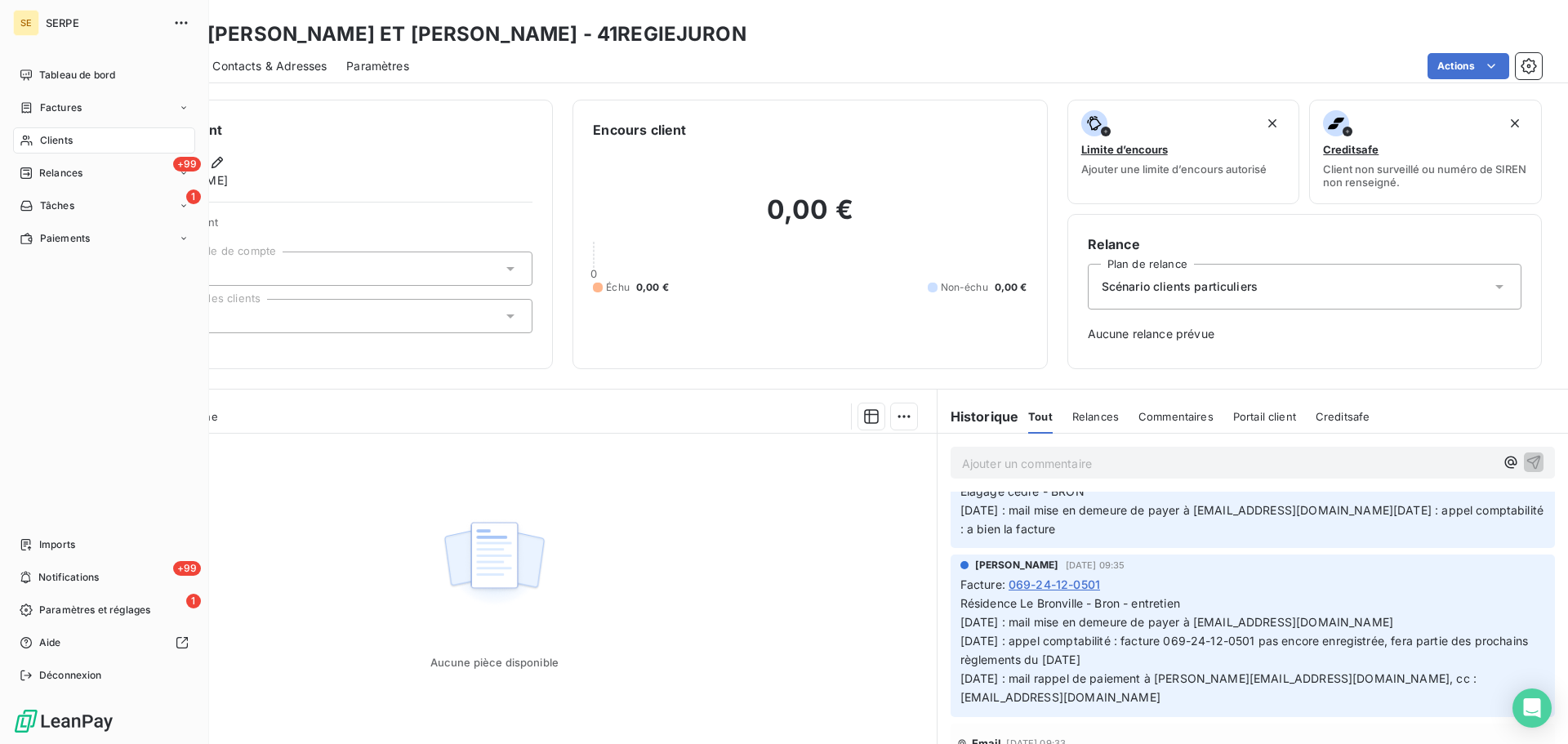
drag, startPoint x: 37, startPoint y: 148, endPoint x: 62, endPoint y: 137, distance: 27.3
click at [37, 148] on div "Clients" at bounding box center [103, 140] width 182 height 26
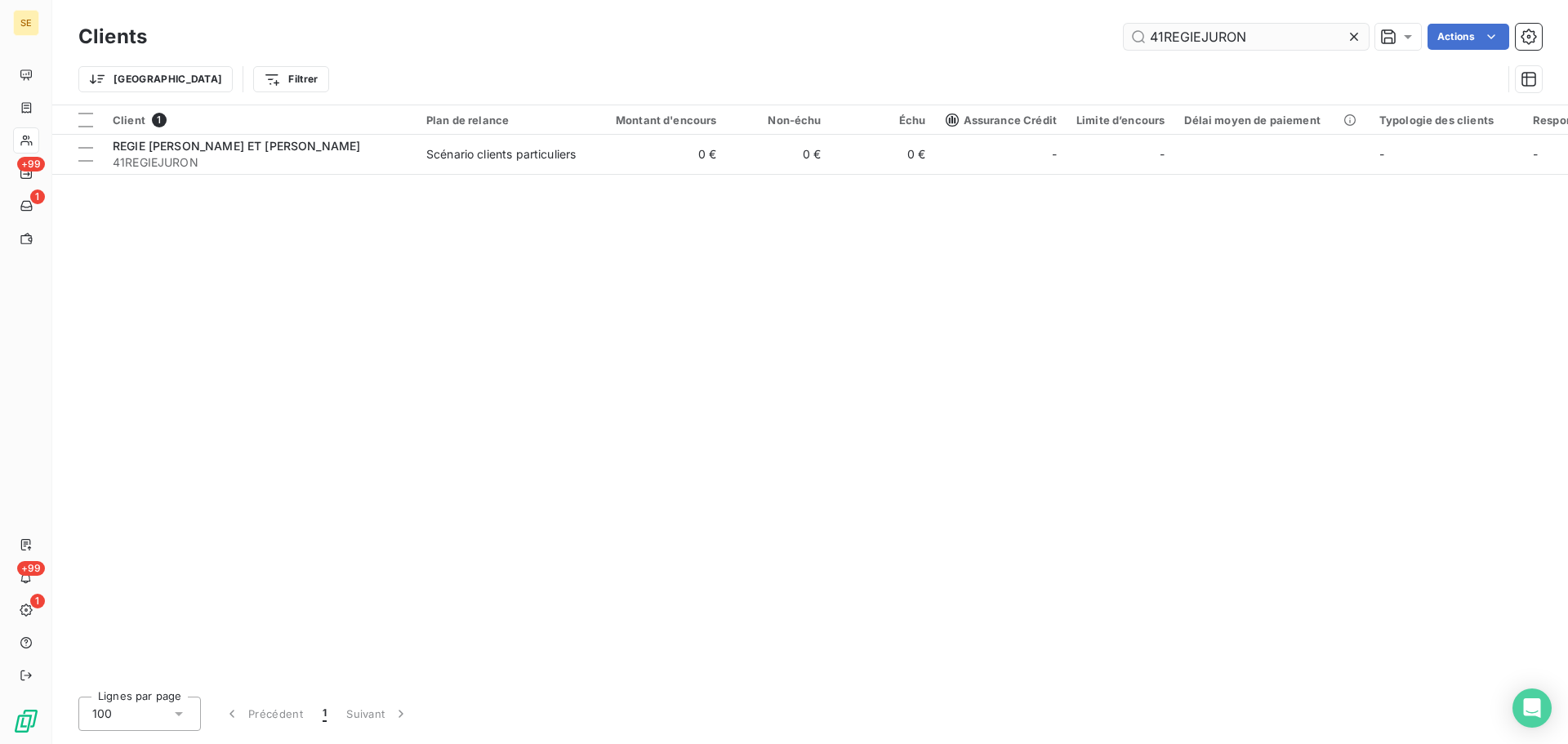
drag, startPoint x: 1262, startPoint y: 39, endPoint x: 1123, endPoint y: 34, distance: 139.1
click at [1124, 34] on input "41REGIEJURON" at bounding box center [1246, 36] width 245 height 26
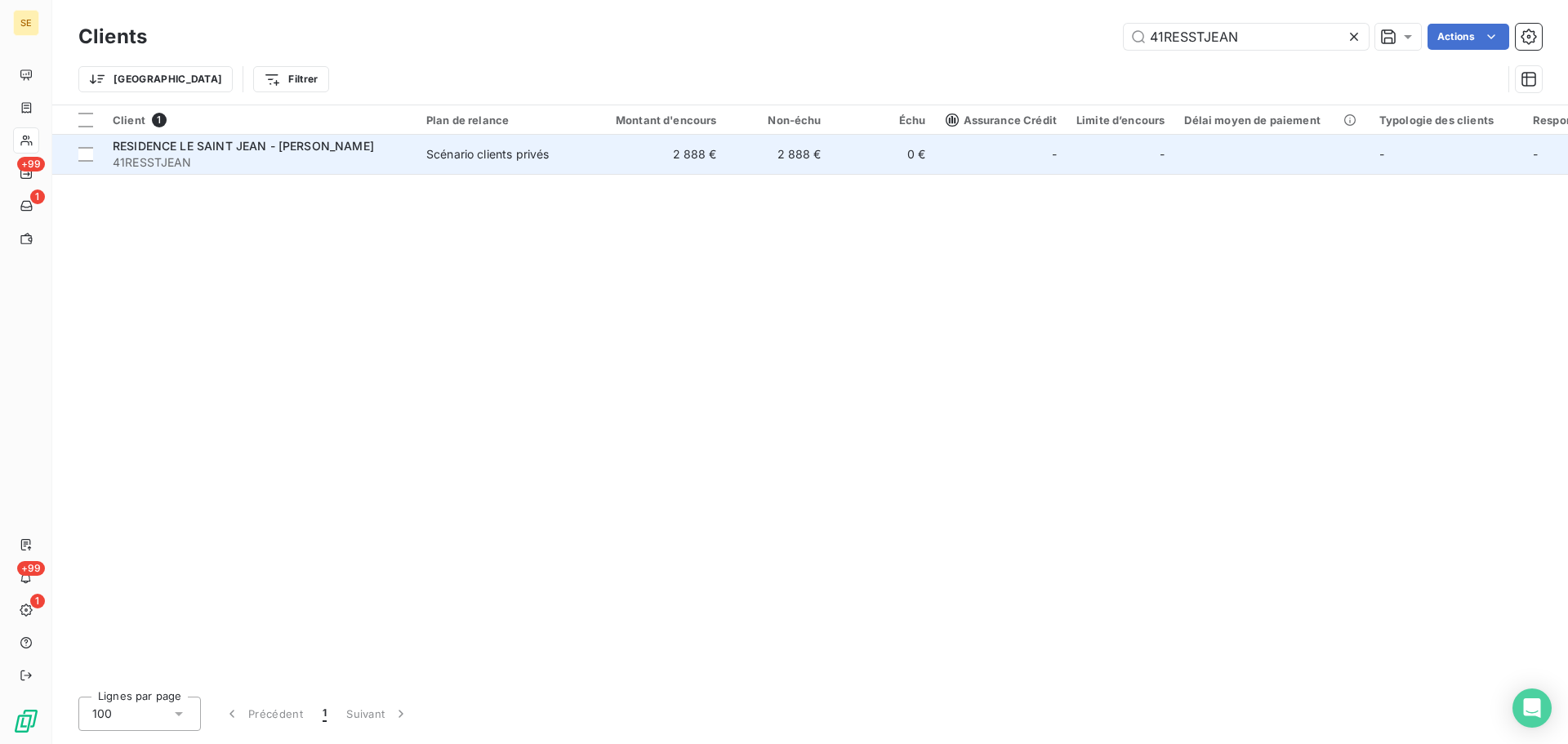
type input "41RESSTJEAN"
click at [237, 157] on span "41RESSTJEAN" at bounding box center [259, 162] width 294 height 16
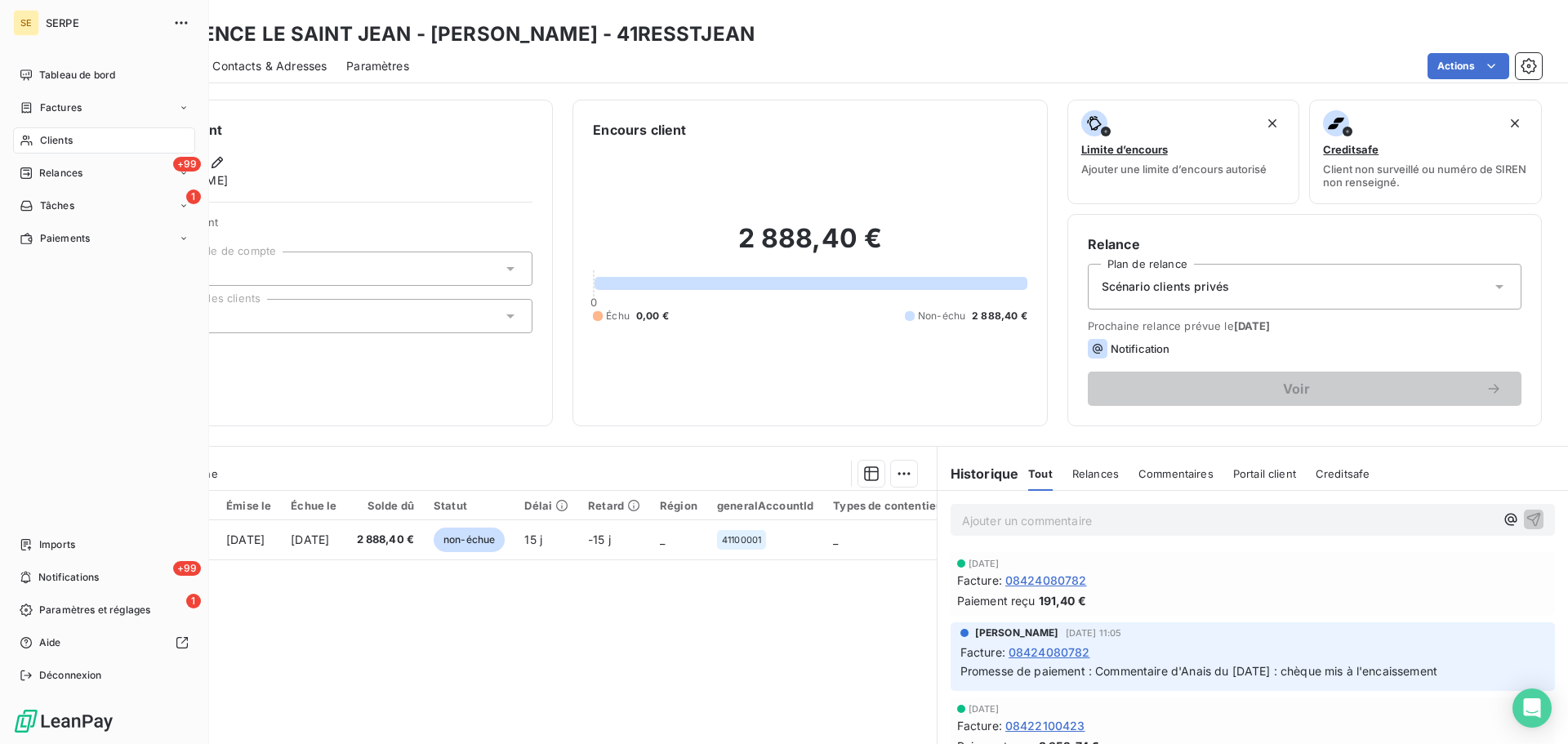
click at [30, 151] on div "Clients" at bounding box center [103, 140] width 182 height 26
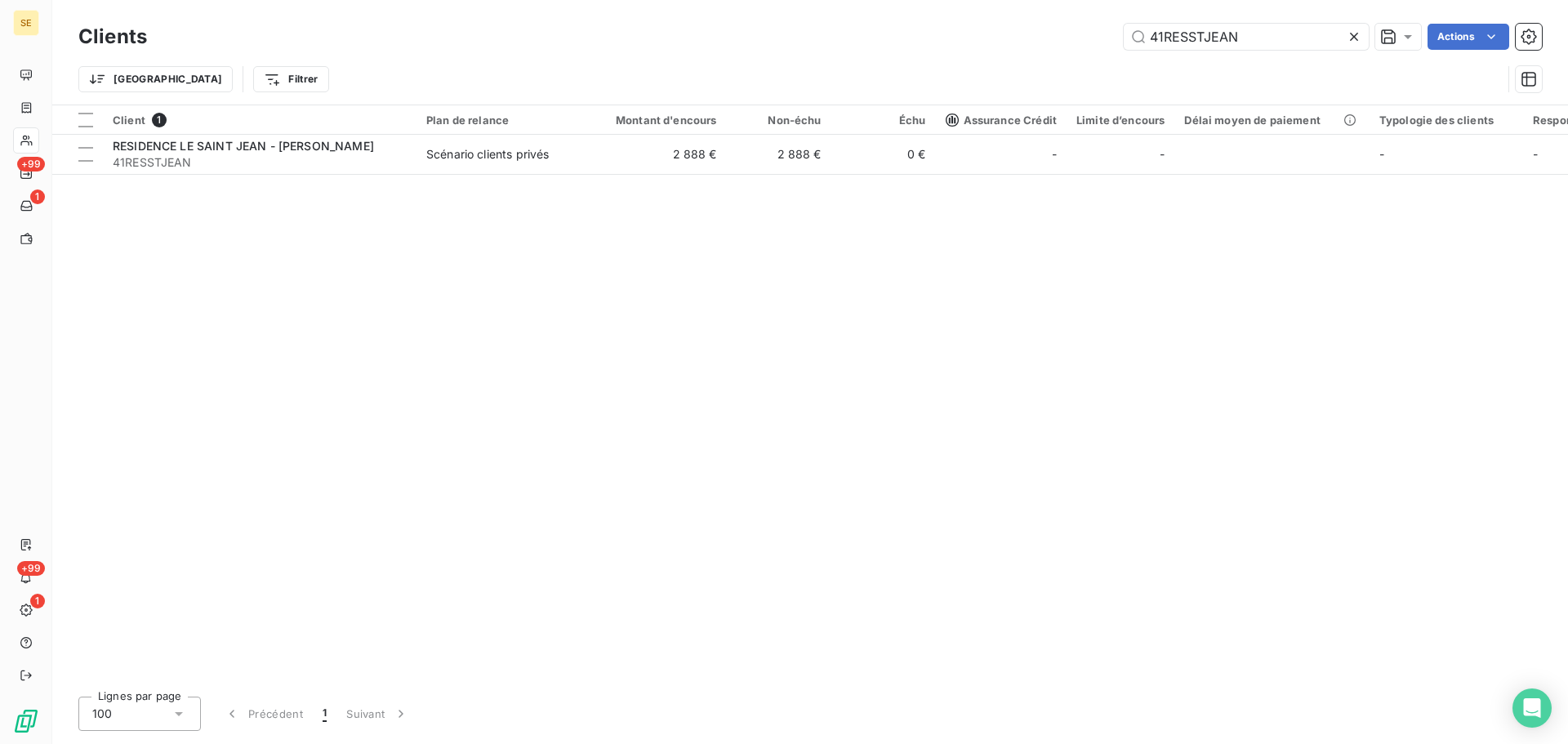
drag, startPoint x: 1121, startPoint y: 34, endPoint x: 1111, endPoint y: 34, distance: 10.0
click at [1111, 34] on div "41RESSTJEAN Actions" at bounding box center [854, 36] width 1376 height 26
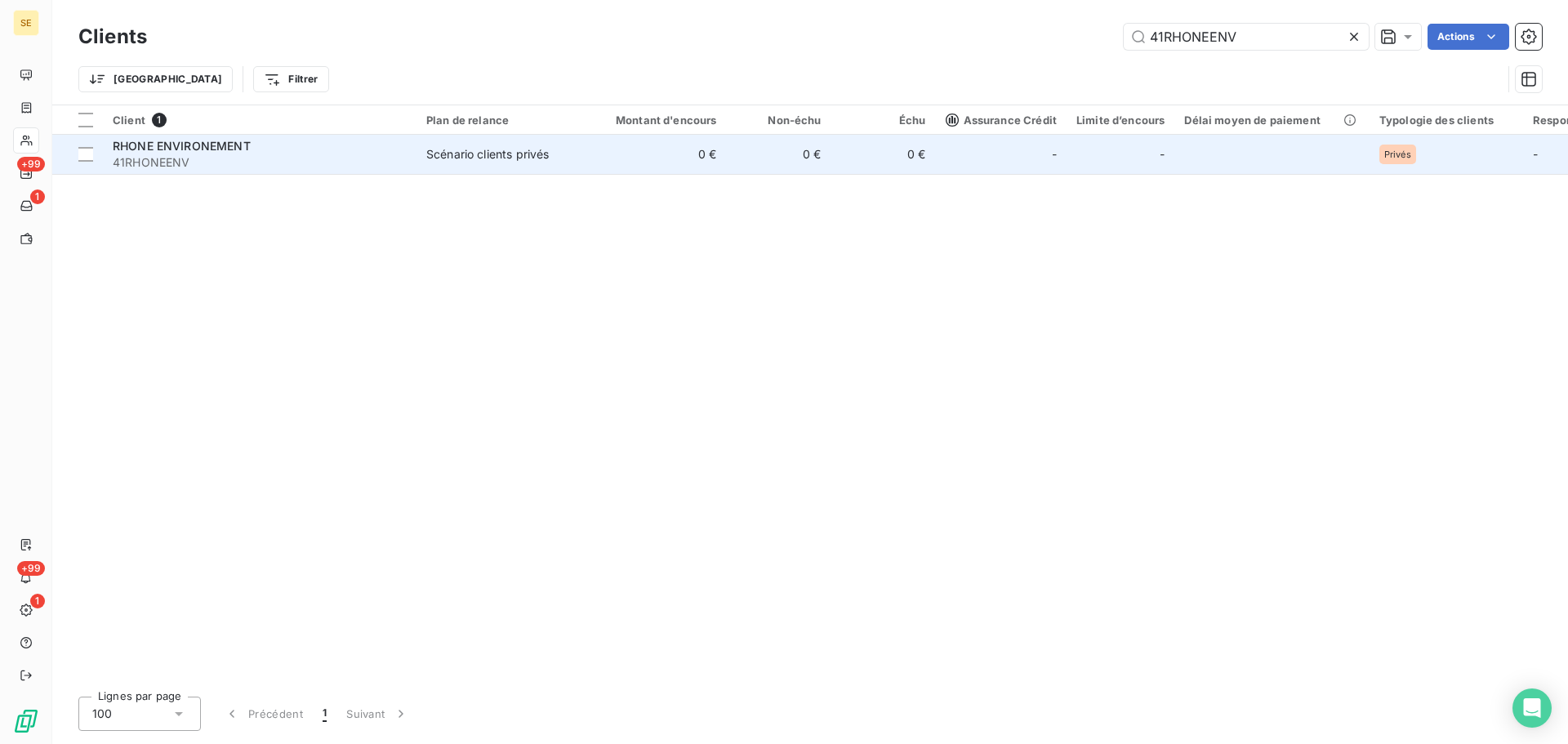
type input "41RHONEENV"
click at [400, 159] on span "41RHONEENV" at bounding box center [259, 162] width 294 height 16
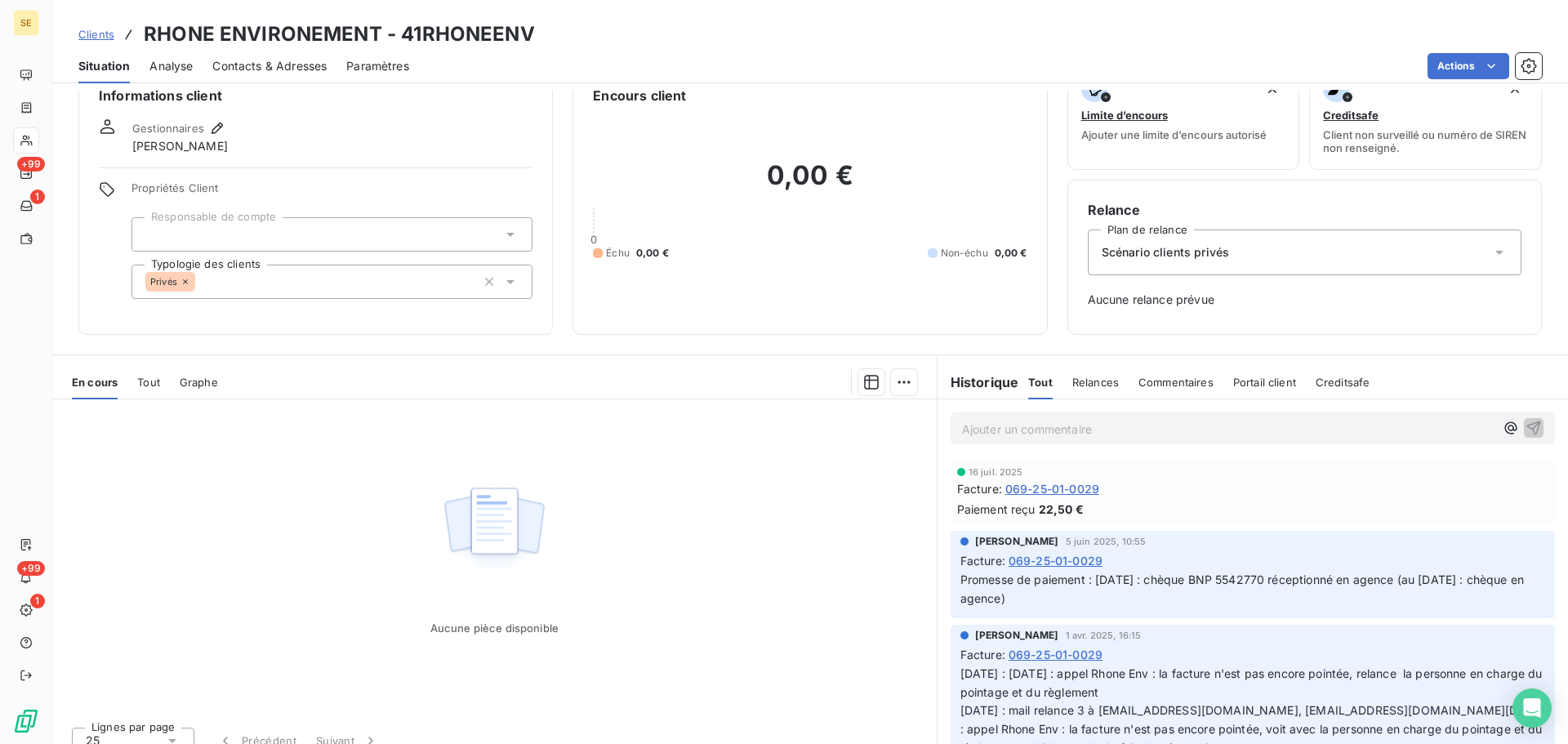
scroll to position [53, 0]
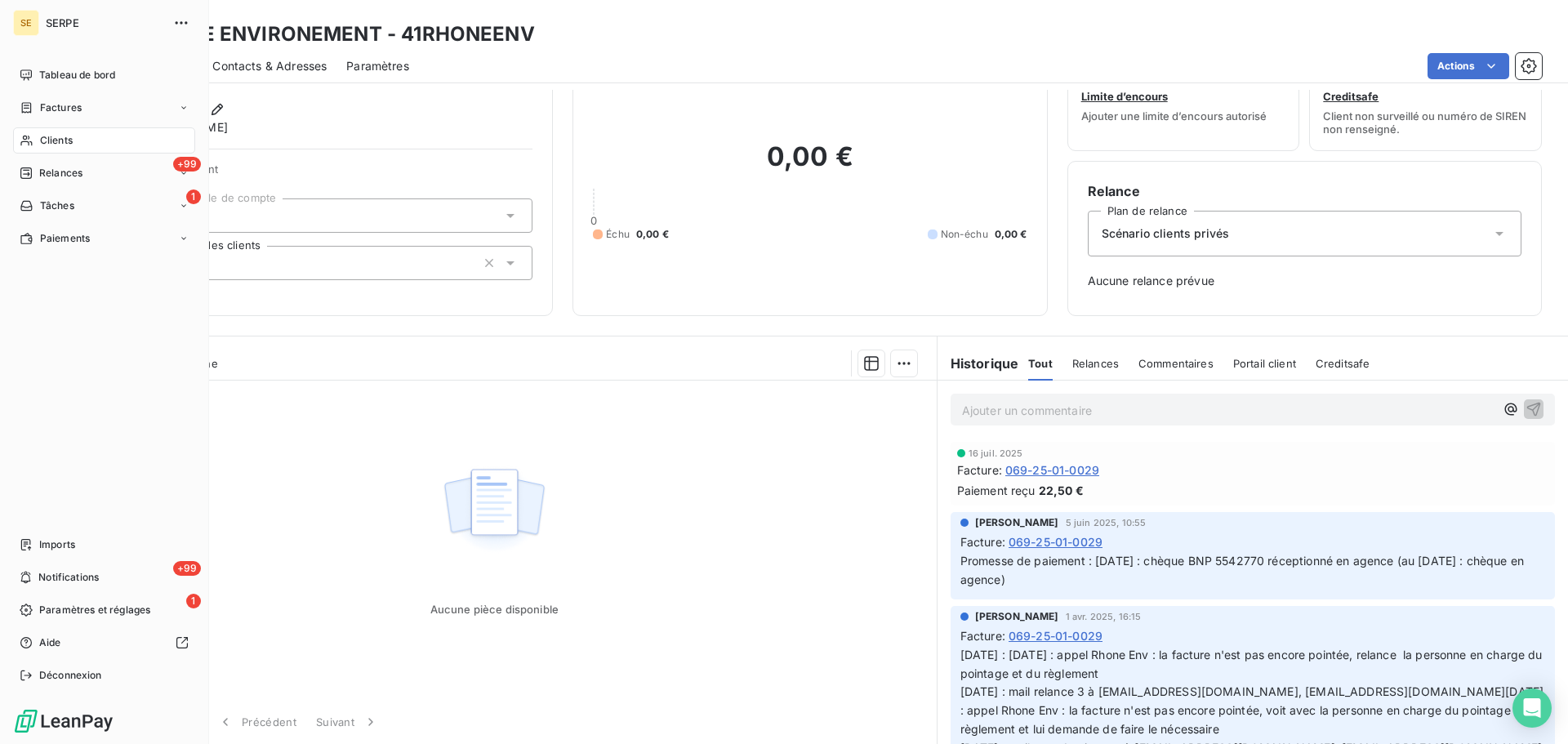
drag, startPoint x: 75, startPoint y: 142, endPoint x: 152, endPoint y: 128, distance: 78.3
click at [75, 142] on div "Clients" at bounding box center [103, 140] width 182 height 26
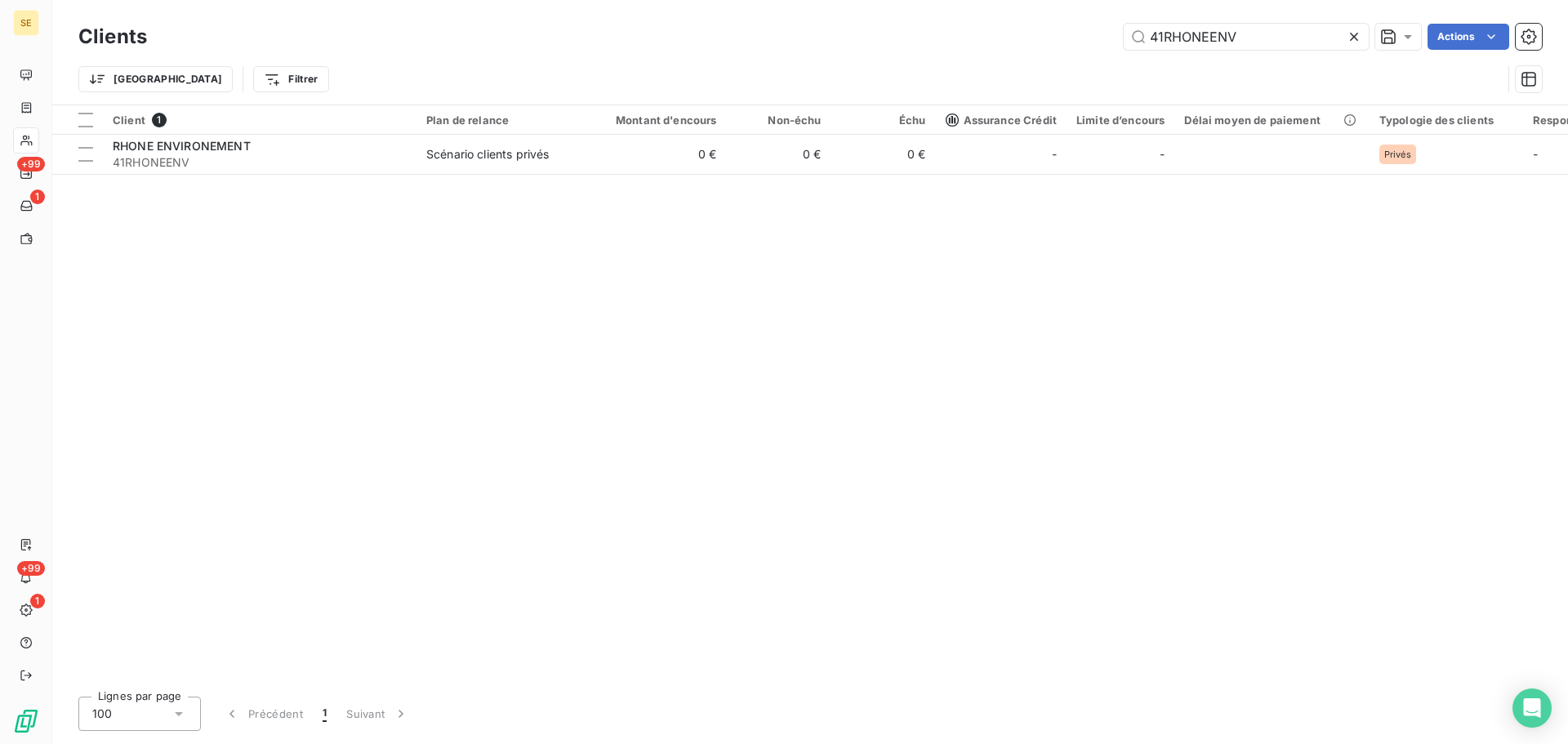
drag, startPoint x: 1261, startPoint y: 36, endPoint x: 1055, endPoint y: 32, distance: 206.0
click at [1054, 32] on div "41RHONEENV Actions" at bounding box center [854, 36] width 1376 height 26
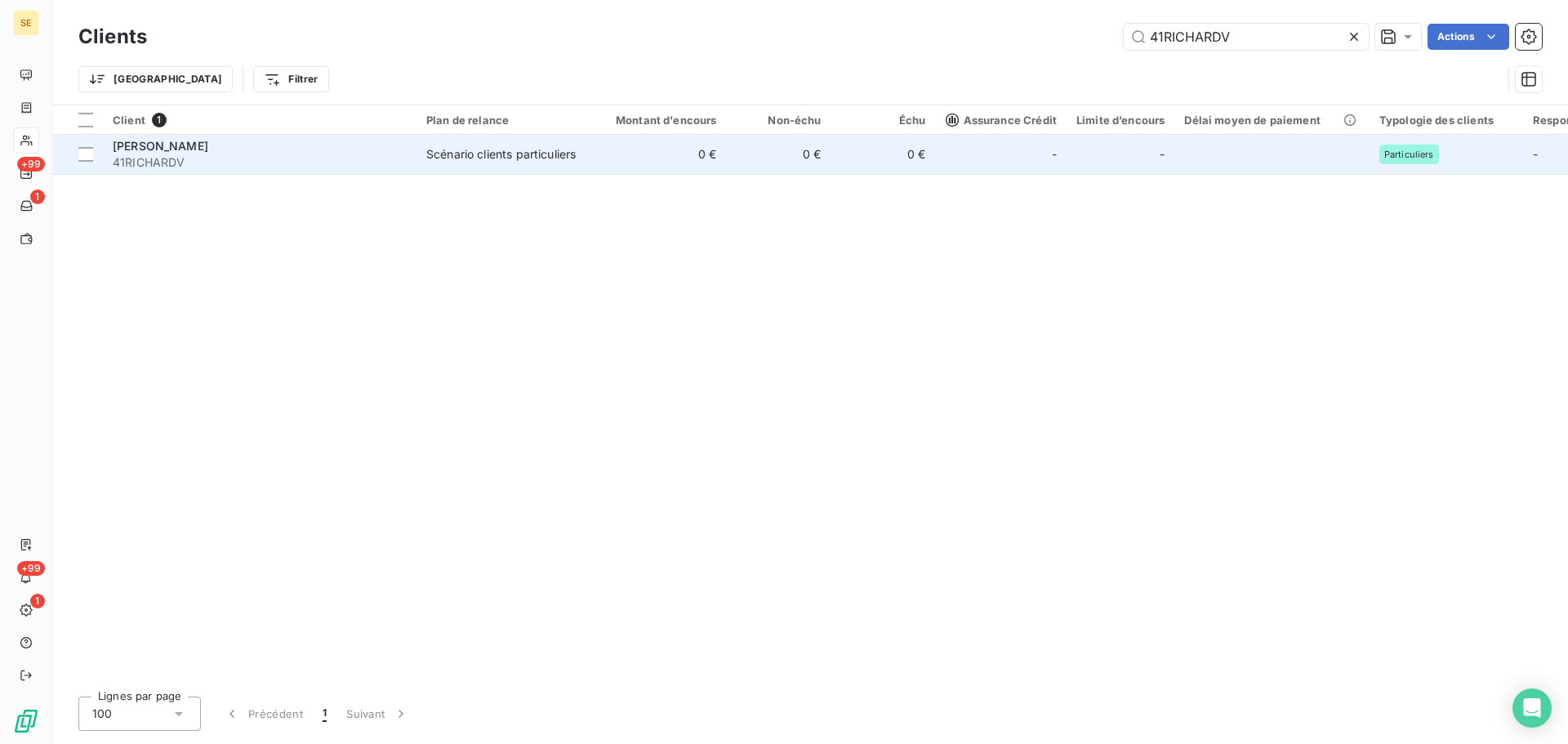
type input "41RICHARDV"
click at [419, 155] on td "Scénario clients particuliers" at bounding box center [502, 154] width 170 height 39
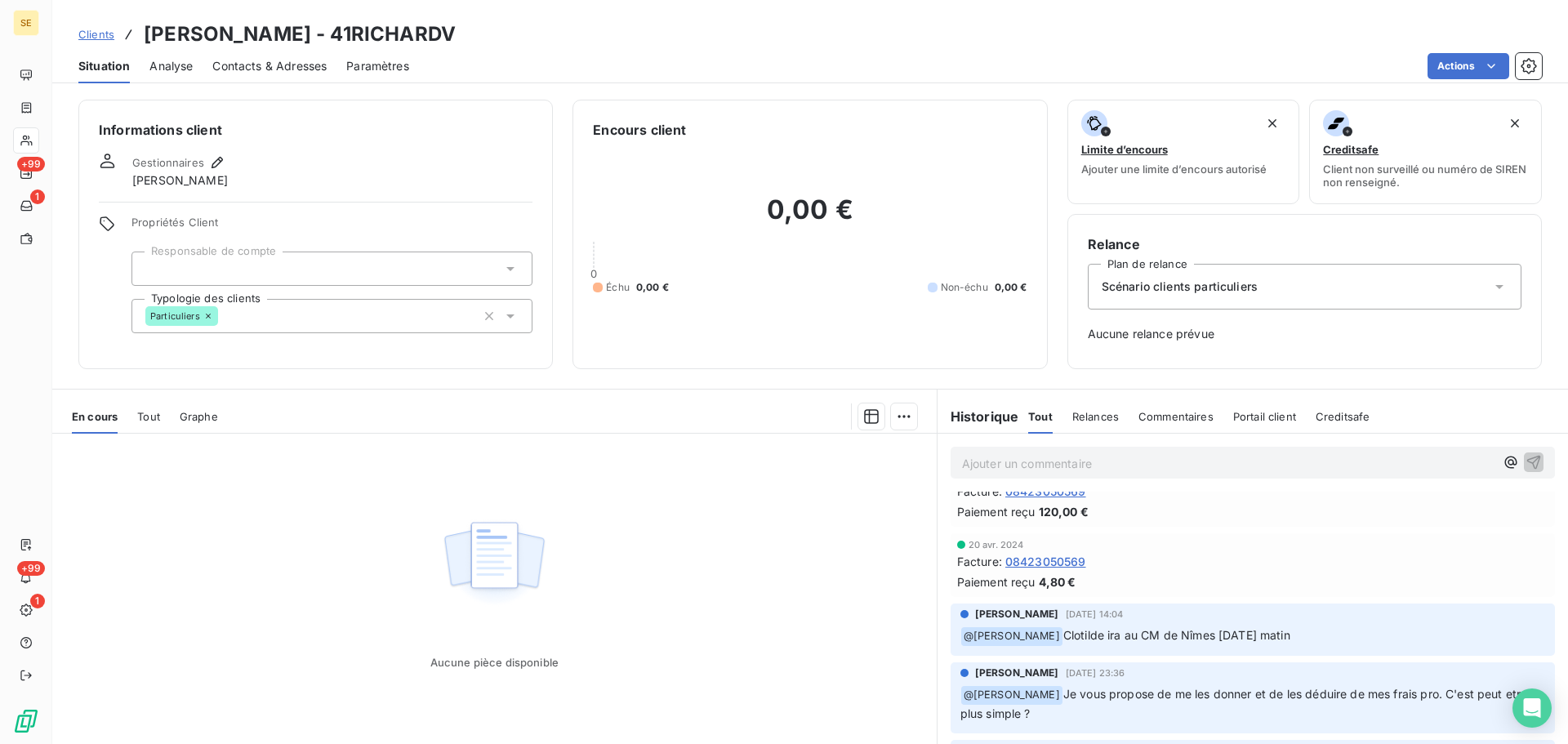
scroll to position [218, 0]
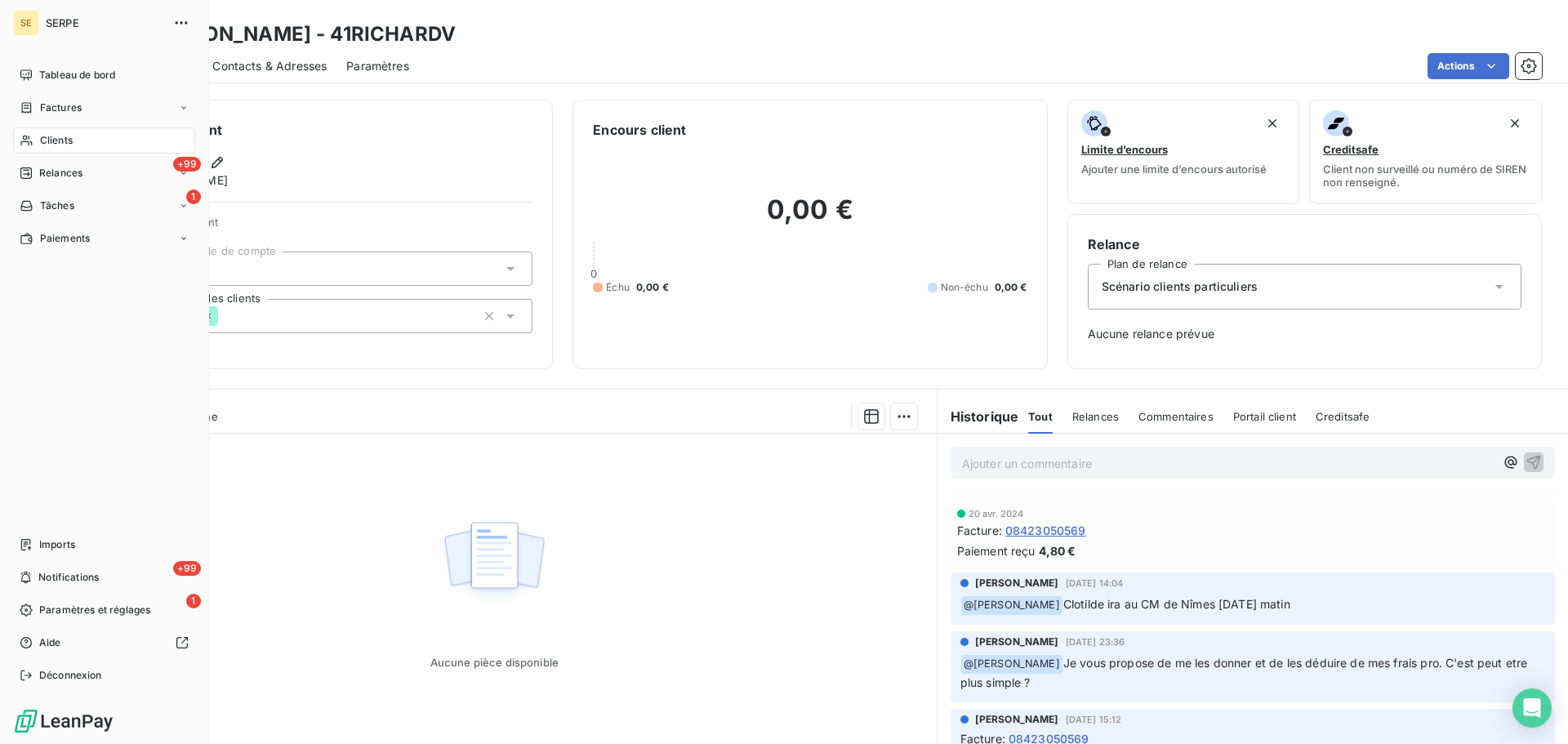
click at [84, 153] on nav "Tableau de bord Factures Clients +99 Relances 1 Tâches Paiements" at bounding box center [103, 157] width 182 height 190
click at [142, 145] on div "Clients" at bounding box center [103, 140] width 182 height 26
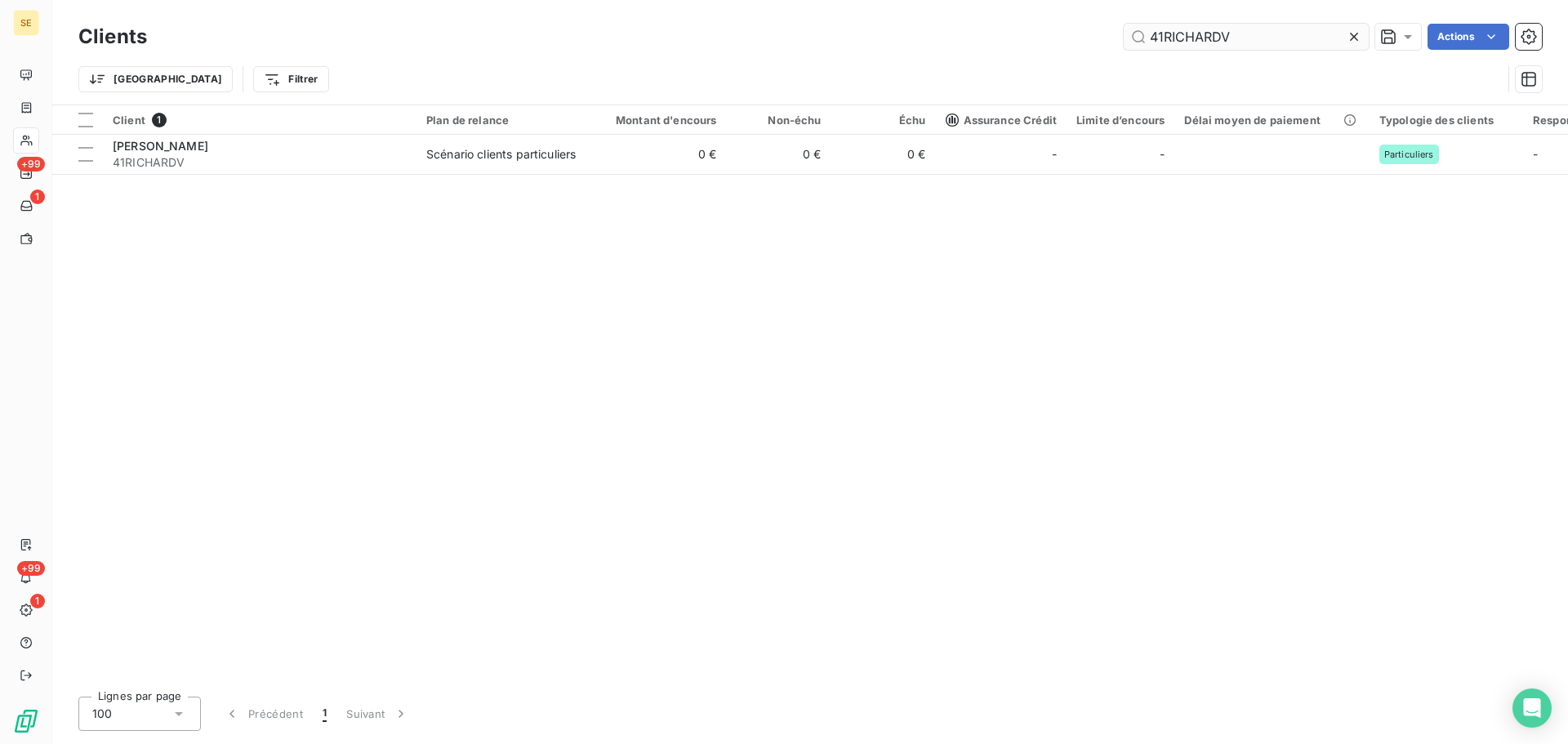
drag, startPoint x: 1185, startPoint y: 37, endPoint x: 1166, endPoint y: 42, distance: 19.6
click at [1154, 37] on input "41RICHARDV" at bounding box center [1246, 36] width 245 height 26
click at [1247, 42] on input "41RICHARDV" at bounding box center [1246, 36] width 245 height 26
drag, startPoint x: 1265, startPoint y: 36, endPoint x: 1085, endPoint y: 33, distance: 180.0
click at [1085, 33] on div "41RICHARDV Actions" at bounding box center [854, 36] width 1376 height 26
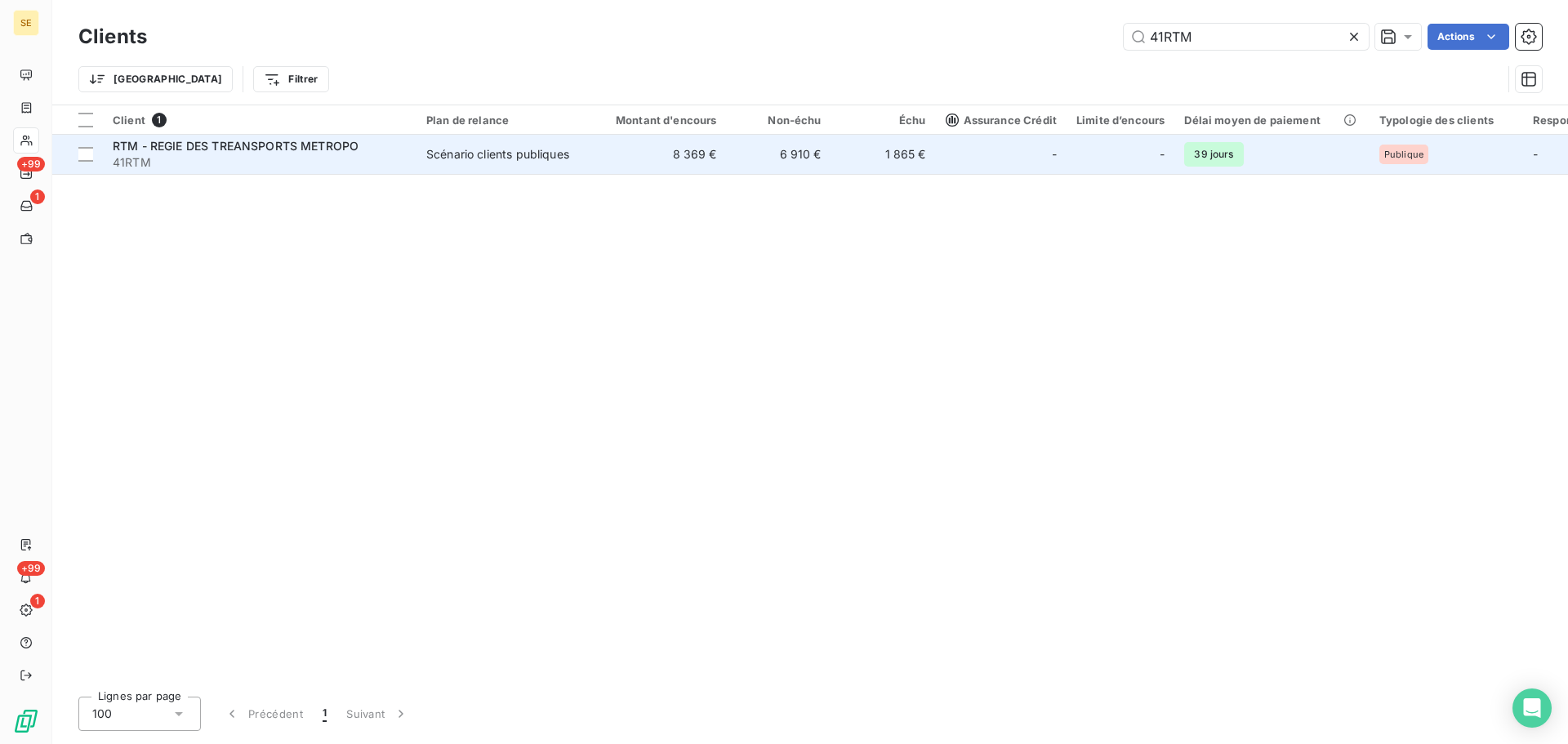
type input "41RTM"
click at [453, 150] on div "Scénario clients publiques" at bounding box center [498, 154] width 143 height 16
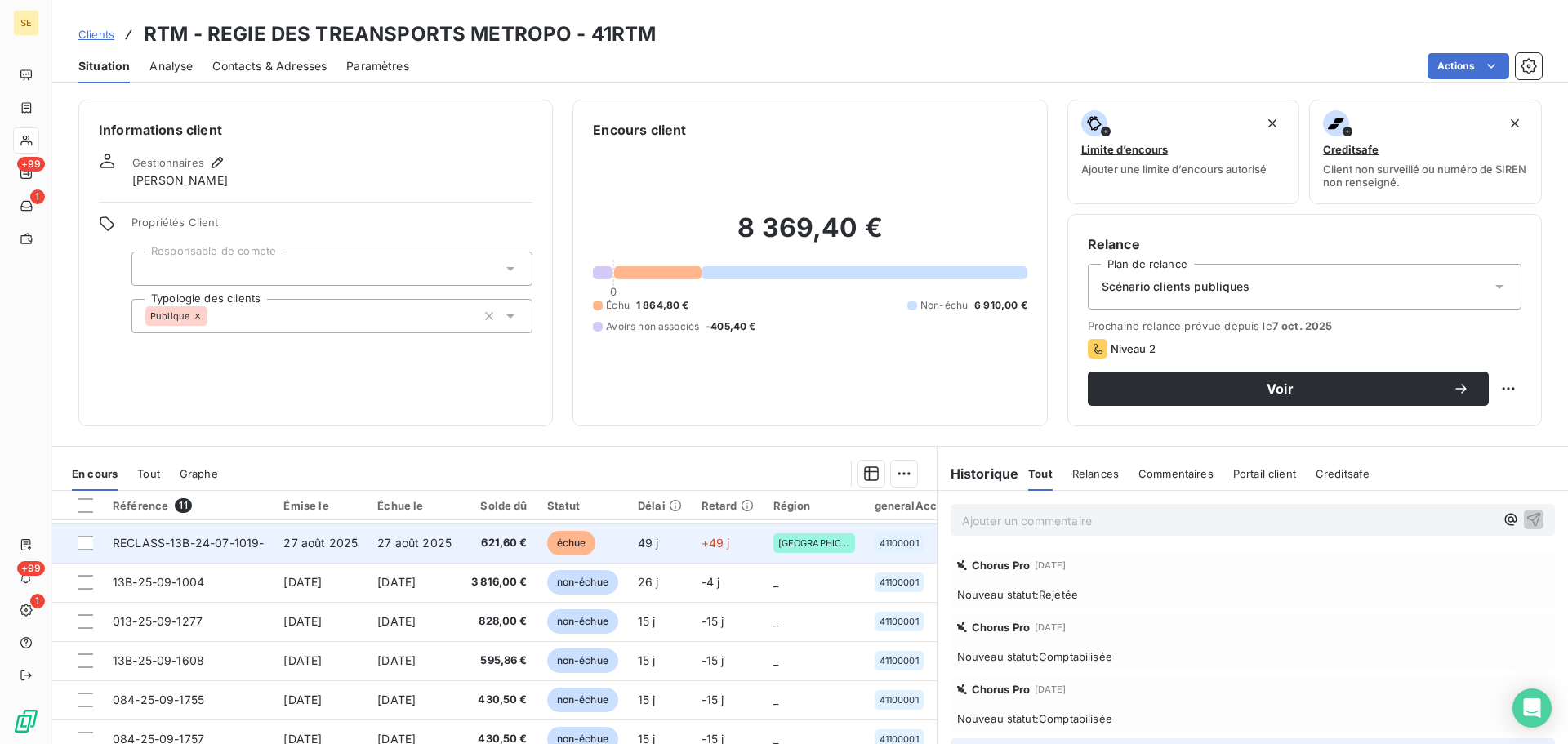
scroll to position [153, 0]
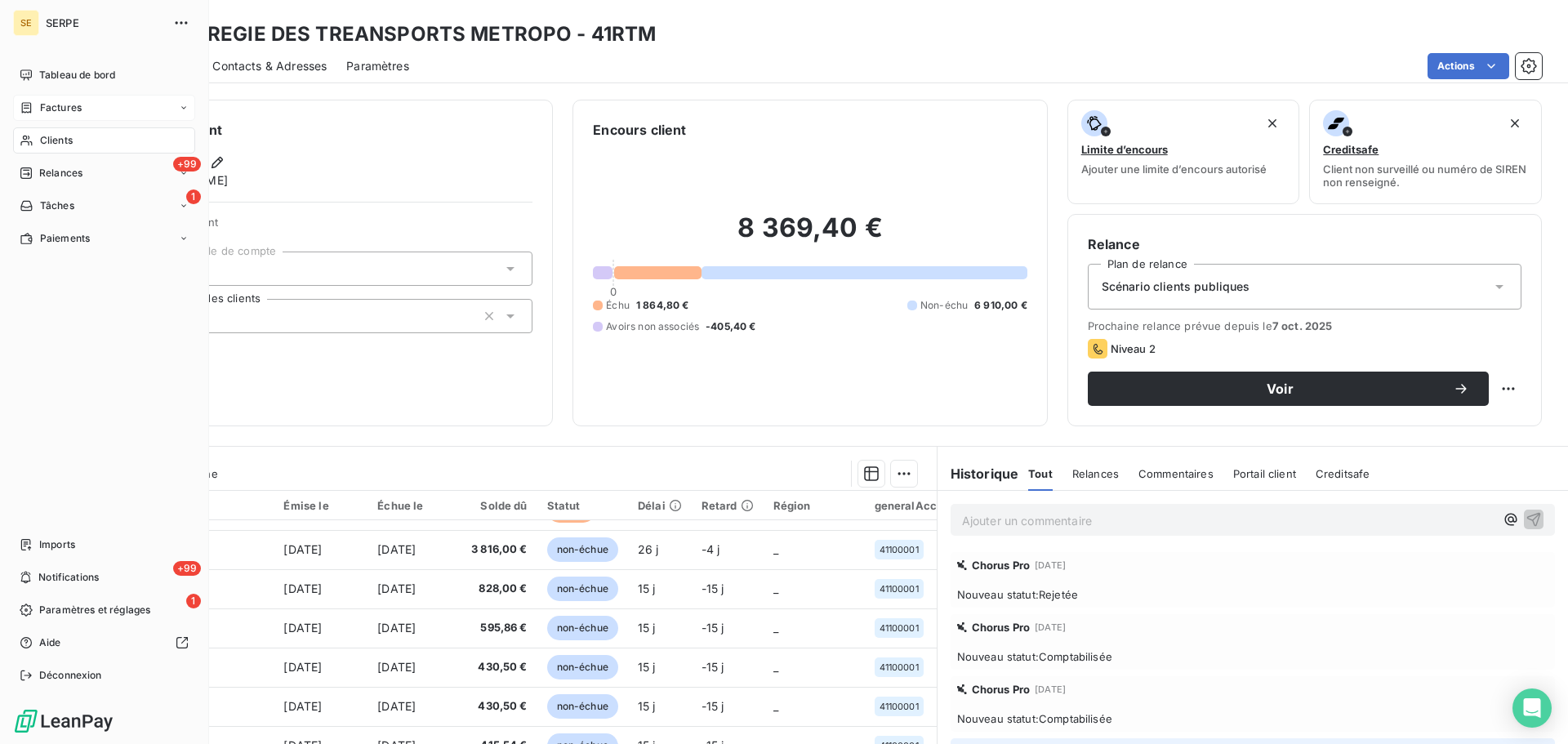
drag, startPoint x: 58, startPoint y: 134, endPoint x: 83, endPoint y: 116, distance: 30.8
click at [58, 134] on span "Clients" at bounding box center [56, 140] width 33 height 14
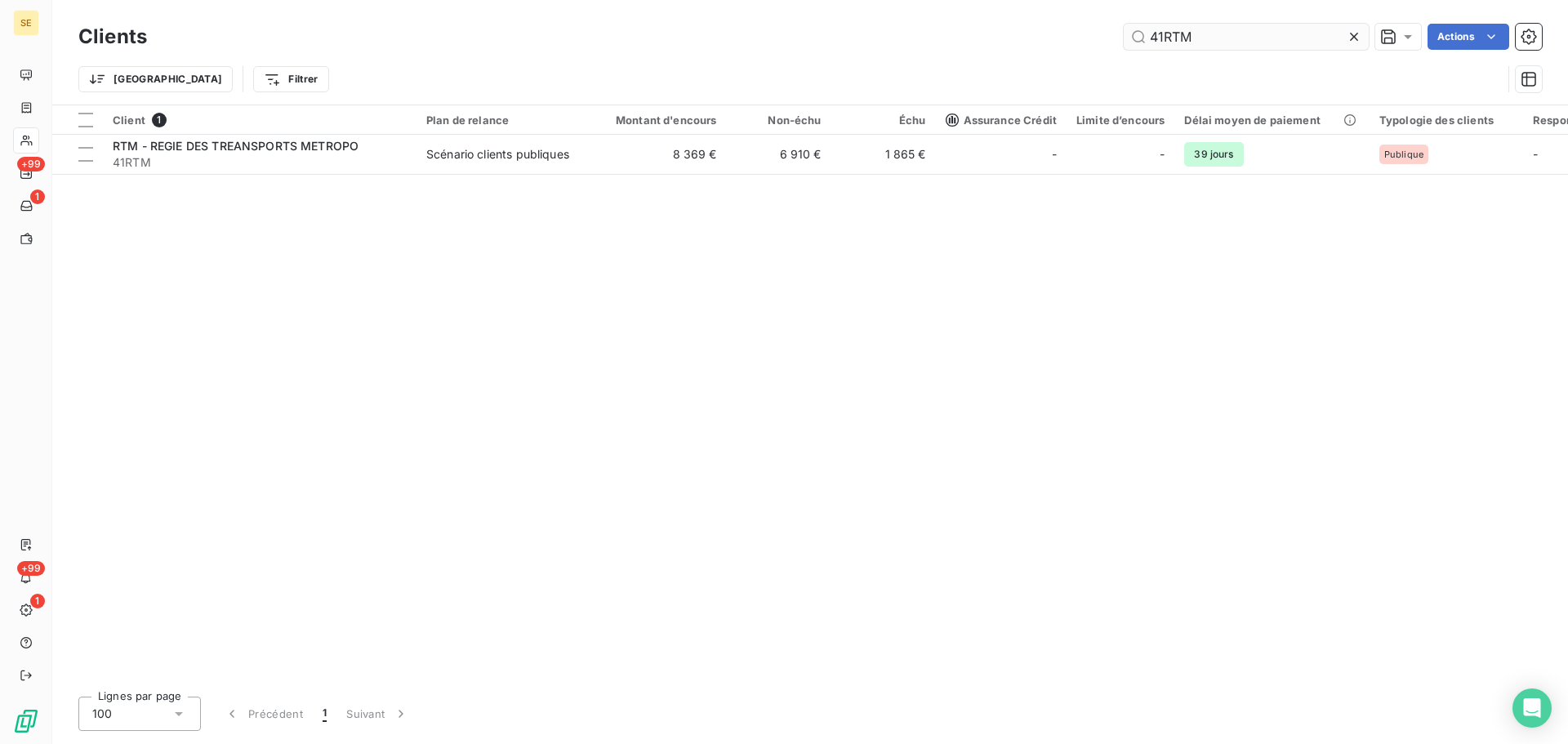
drag, startPoint x: 1219, startPoint y: 42, endPoint x: 1128, endPoint y: 37, distance: 91.1
click at [1129, 37] on input "41RTM" at bounding box center [1246, 36] width 245 height 26
type input "41RUELAMARTINE"
click at [605, 175] on div "Client 1 Plan de relance Montant d'encours Non-échu Échu Assurance Crédit Limit…" at bounding box center [810, 394] width 1516 height 578
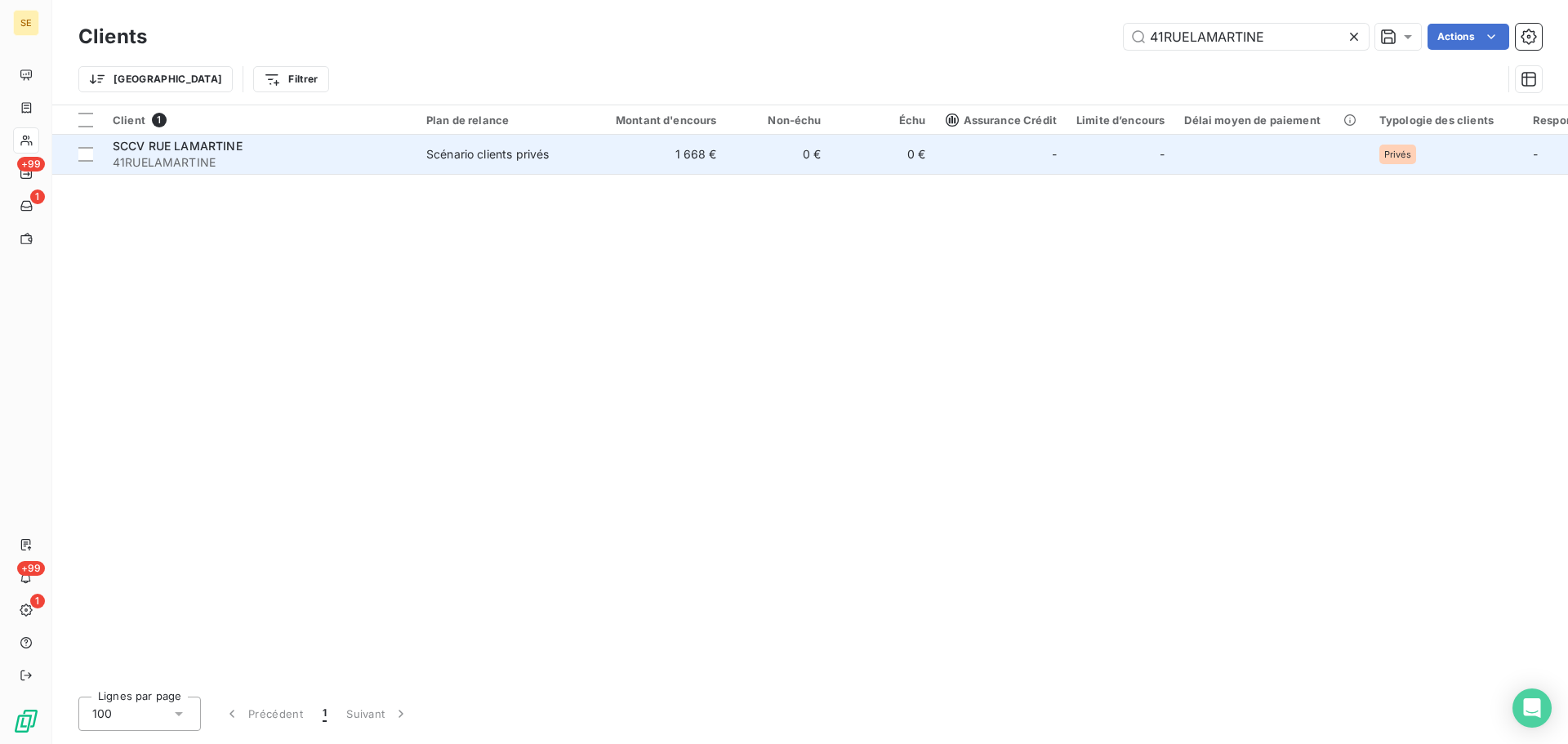
click at [623, 161] on td "1 668 €" at bounding box center [657, 154] width 141 height 39
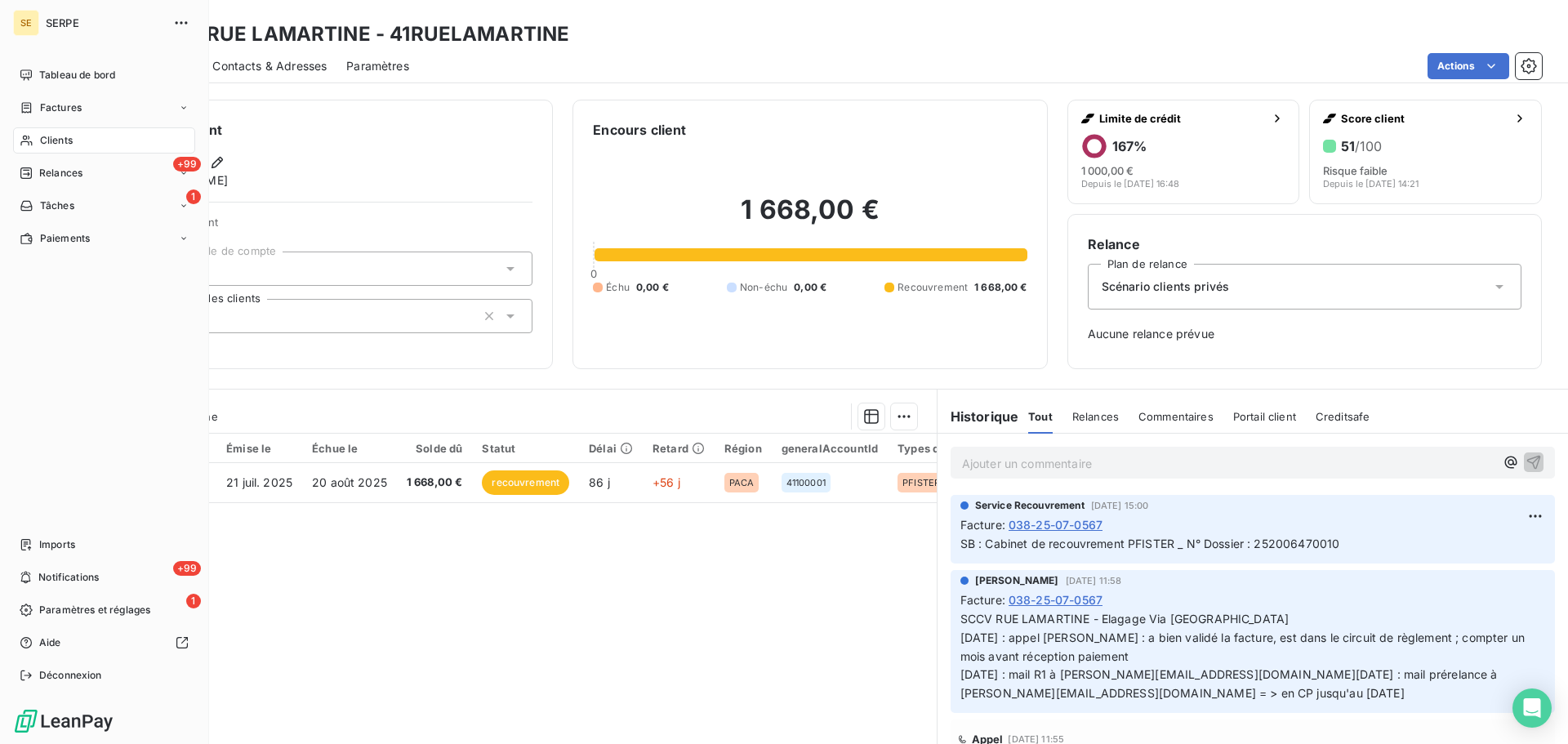
click at [64, 149] on div "Clients" at bounding box center [103, 140] width 182 height 26
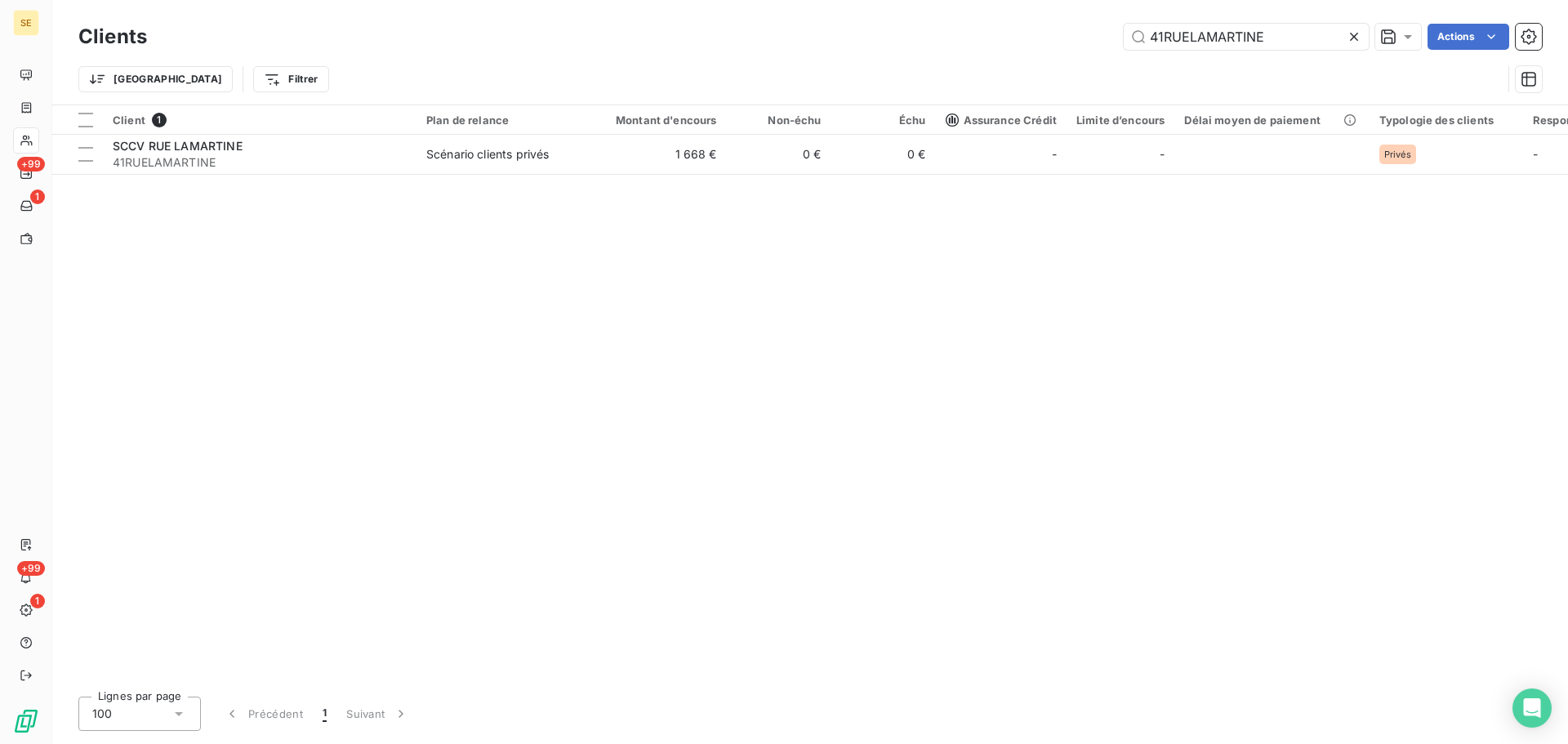
drag, startPoint x: 1278, startPoint y: 36, endPoint x: 1108, endPoint y: 31, distance: 170.1
click at [1108, 31] on div "41RUELAMARTINE Actions" at bounding box center [854, 36] width 1376 height 26
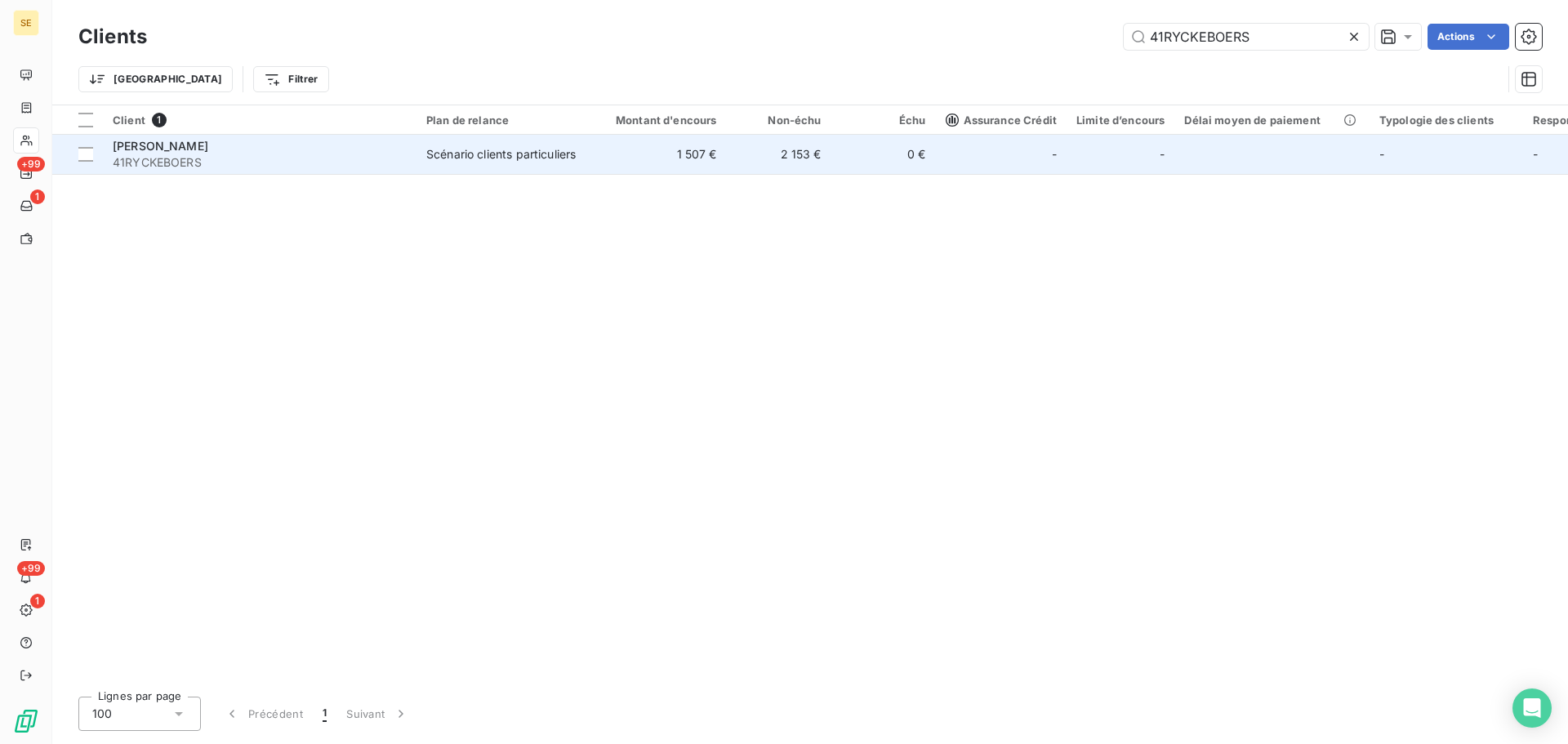
type input "41RYCKEBOERS"
click at [205, 151] on span "[PERSON_NAME]" at bounding box center [160, 146] width 96 height 14
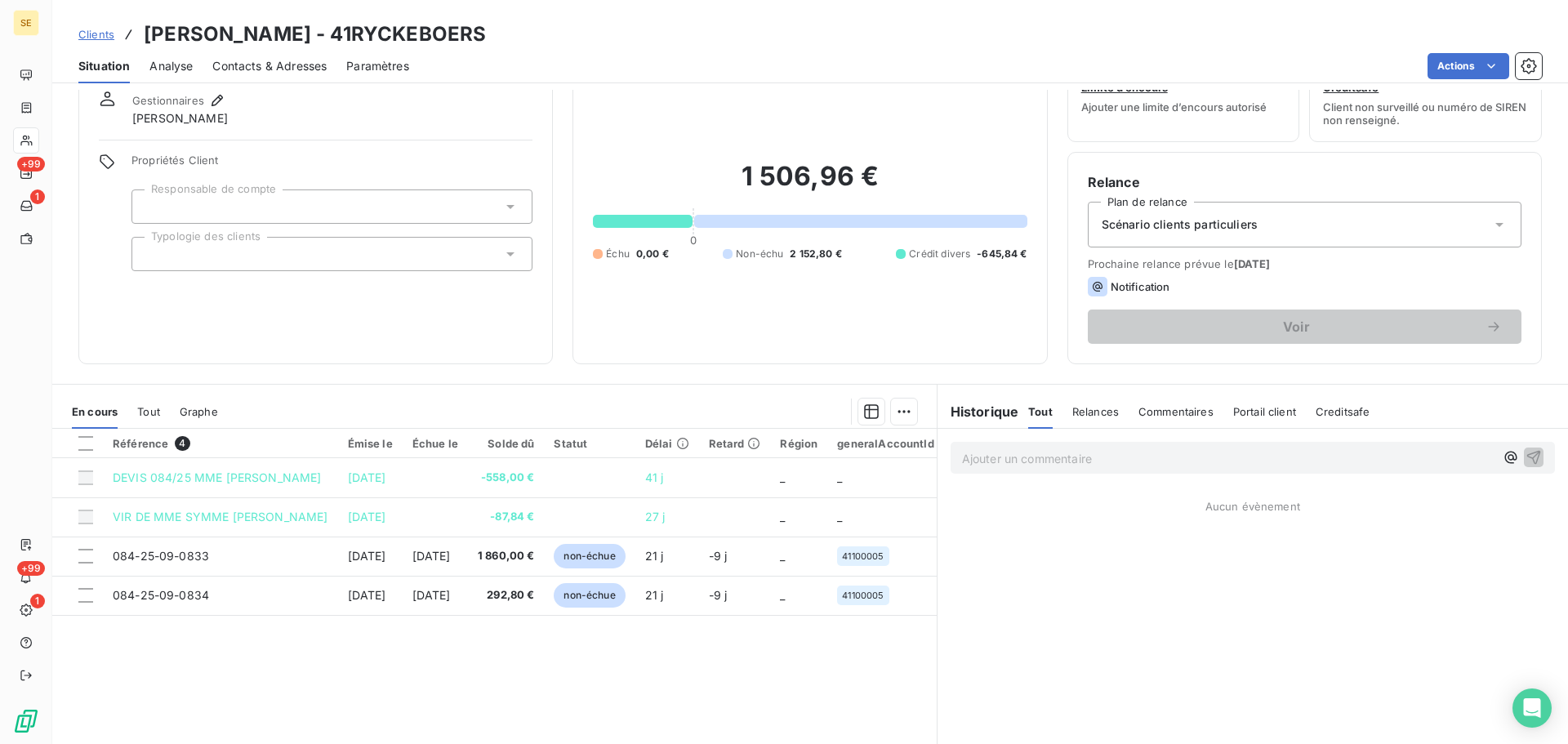
scroll to position [110, 0]
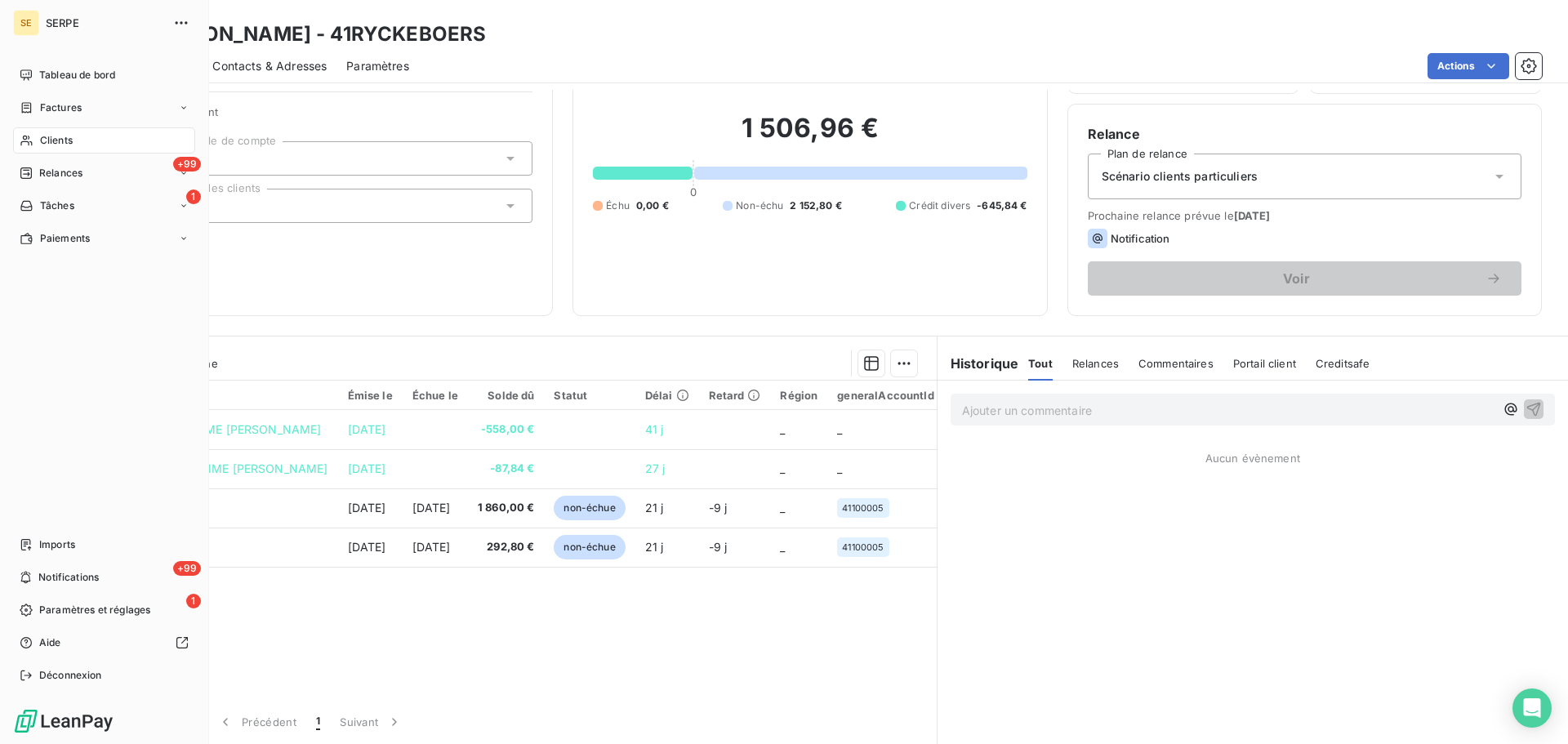
click at [28, 141] on icon at bounding box center [26, 140] width 14 height 13
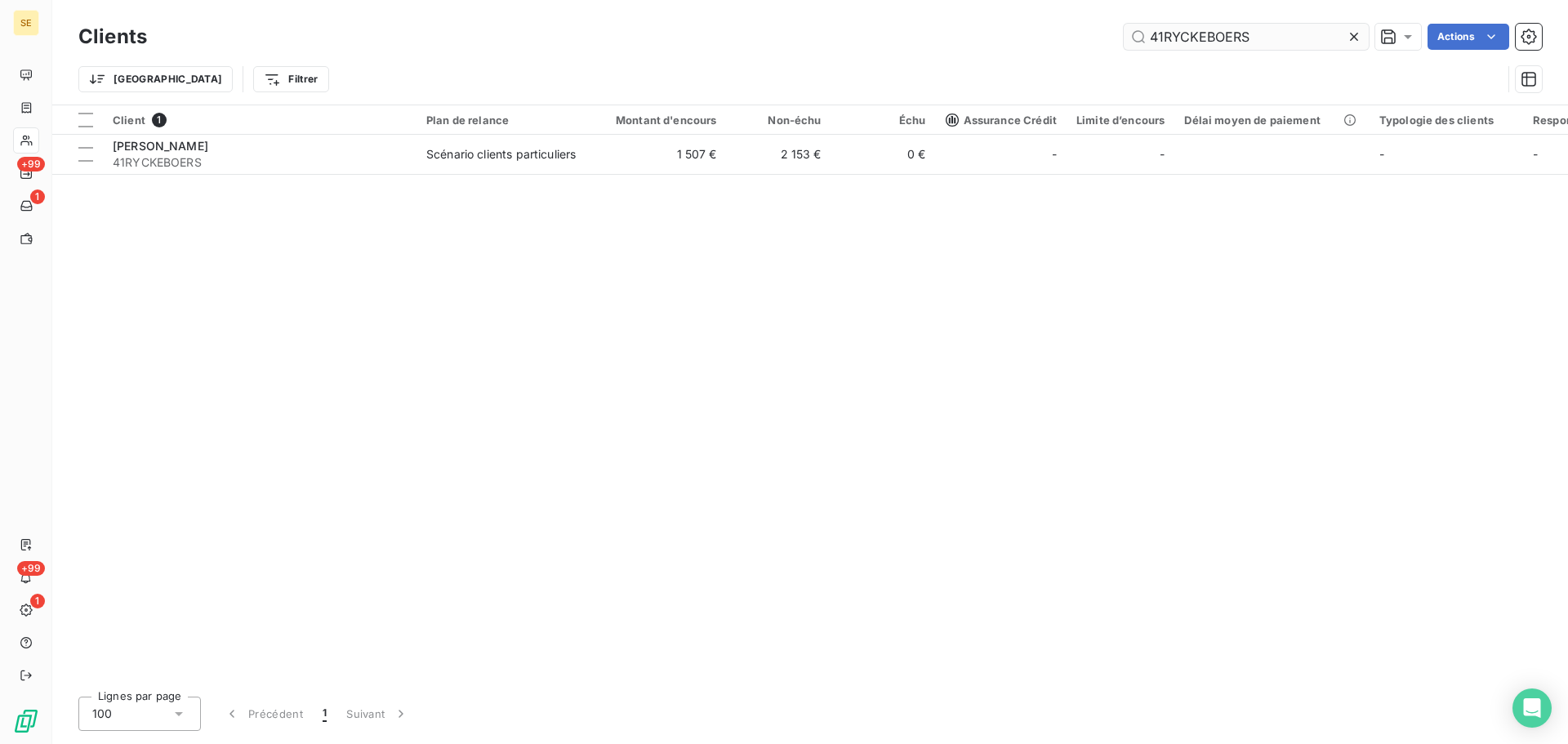
drag, startPoint x: 1251, startPoint y: 39, endPoint x: 1122, endPoint y: 31, distance: 129.2
click at [1124, 31] on input "41RYCKEBOERS" at bounding box center [1246, 36] width 245 height 26
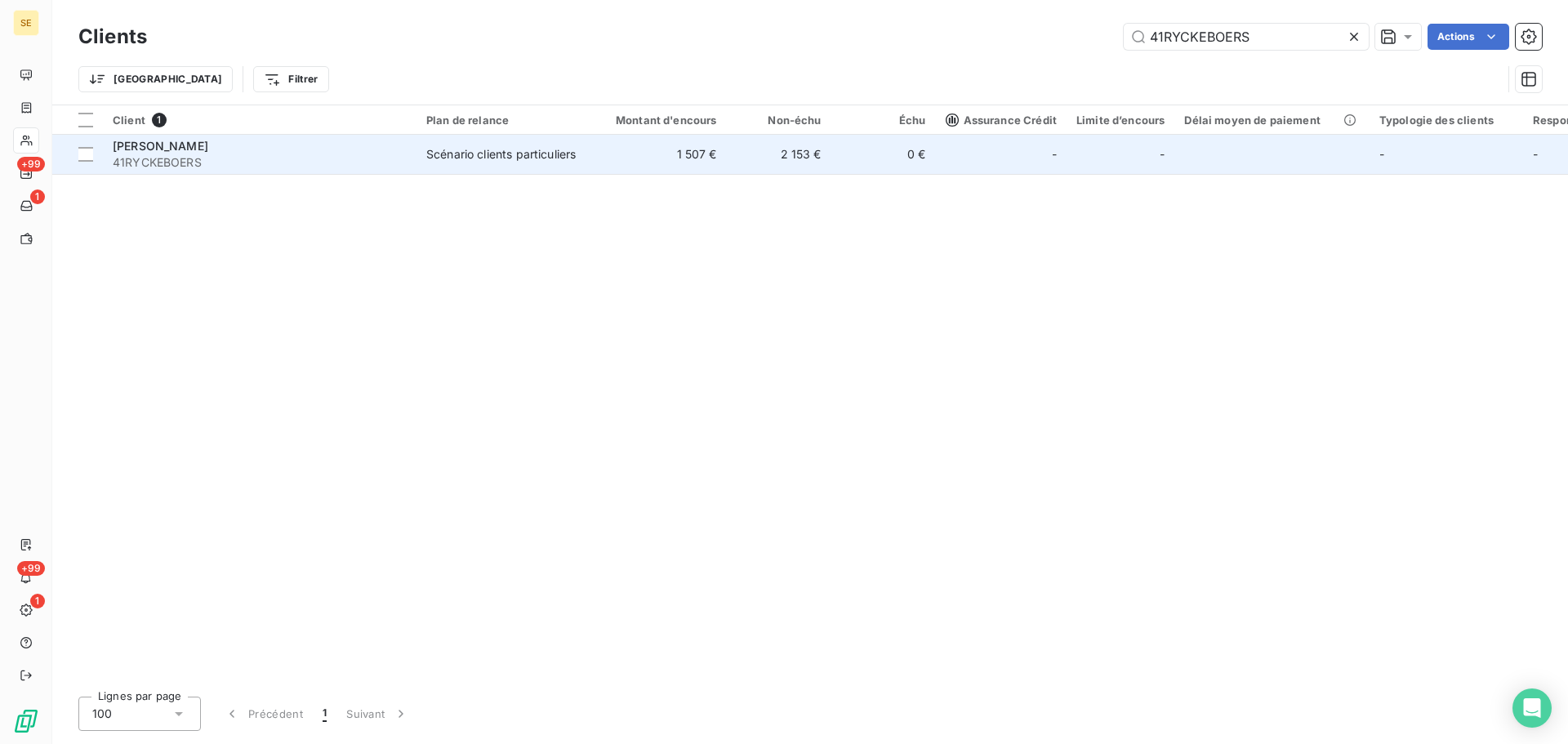
click at [496, 163] on div "Scénario clients particuliers" at bounding box center [501, 154] width 149 height 16
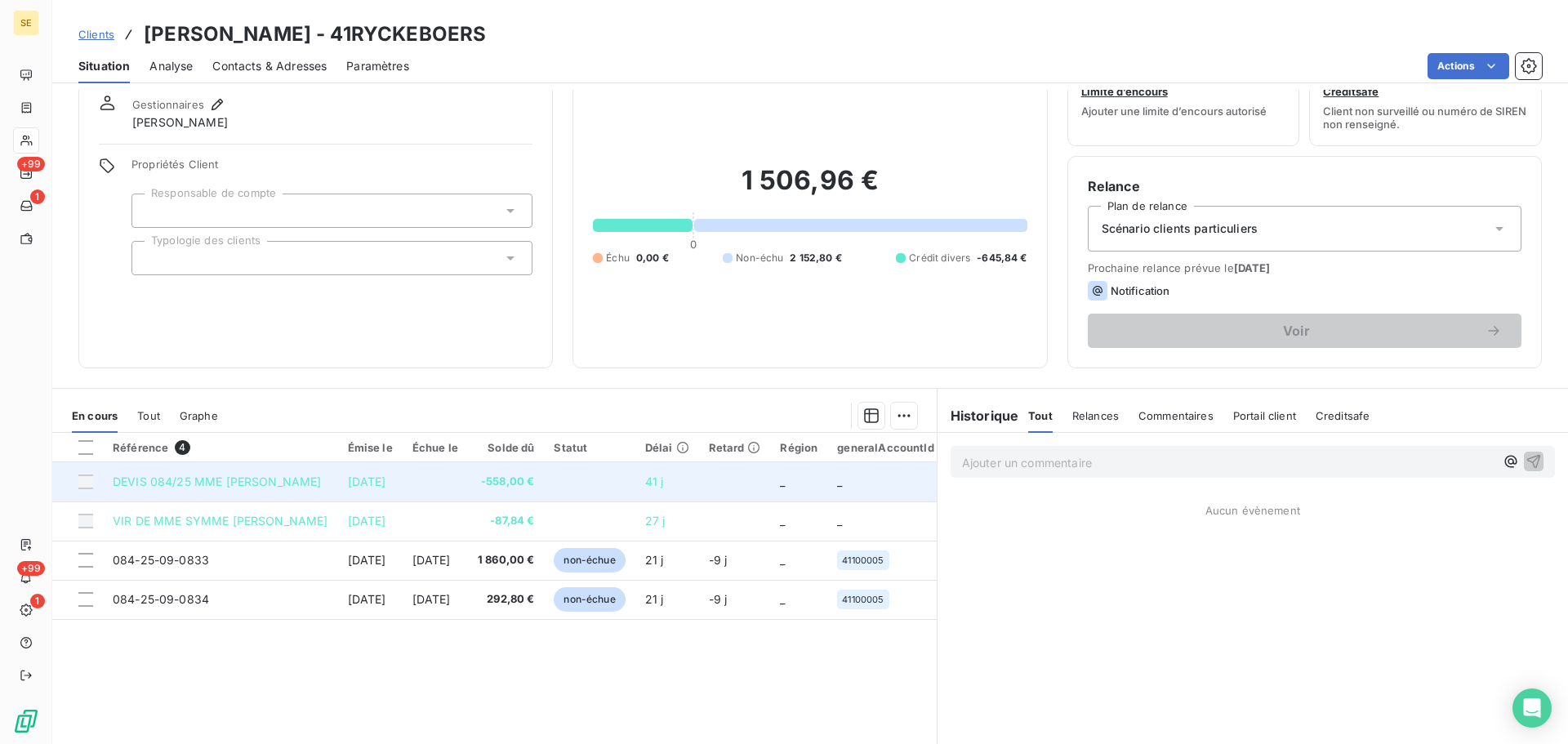
scroll to position [110, 0]
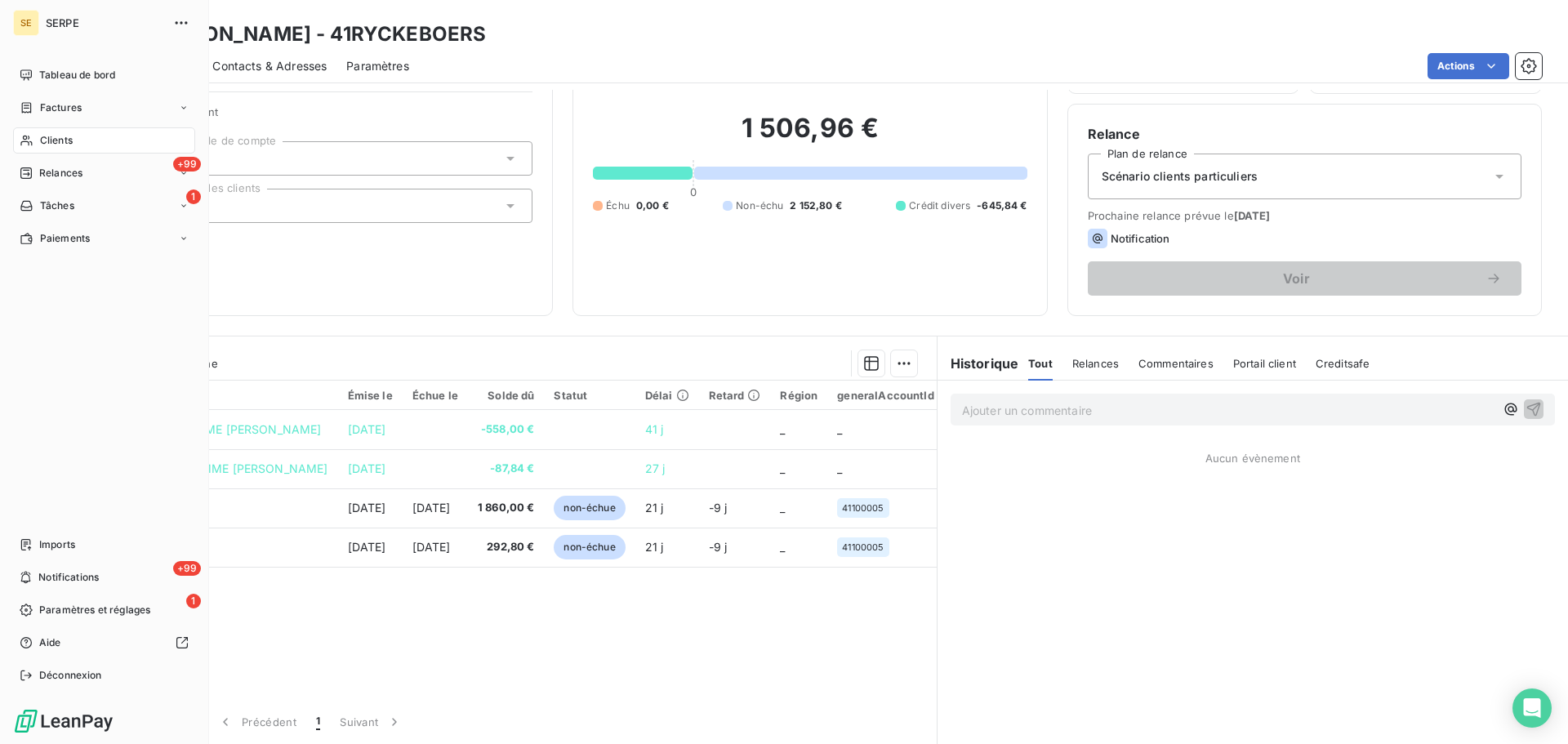
click at [53, 138] on span "Clients" at bounding box center [56, 140] width 33 height 14
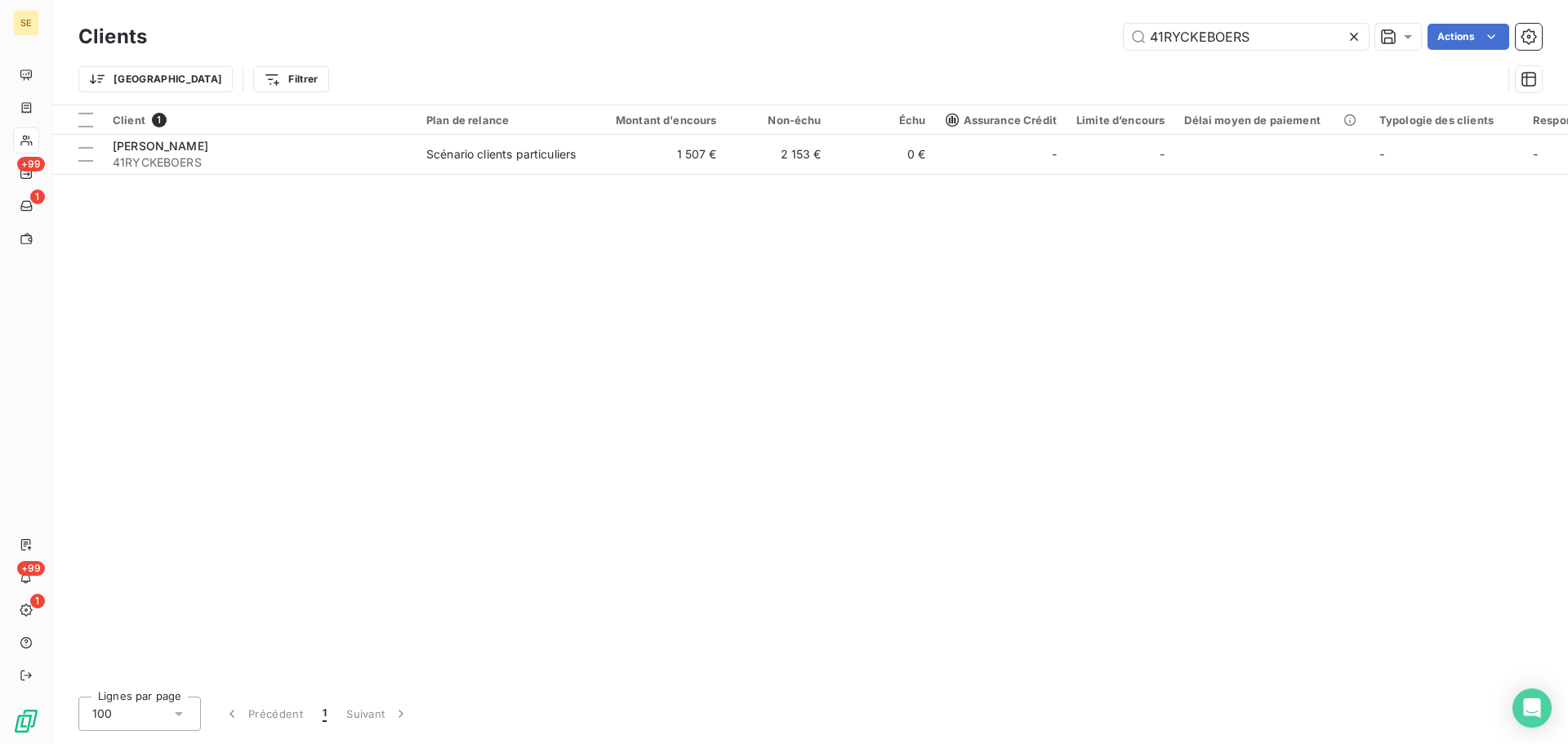
drag, startPoint x: 1125, startPoint y: 23, endPoint x: 1091, endPoint y: 19, distance: 34.2
click at [1091, 19] on div "Clients 41RYCKEBOERS Actions" at bounding box center [810, 36] width 1464 height 34
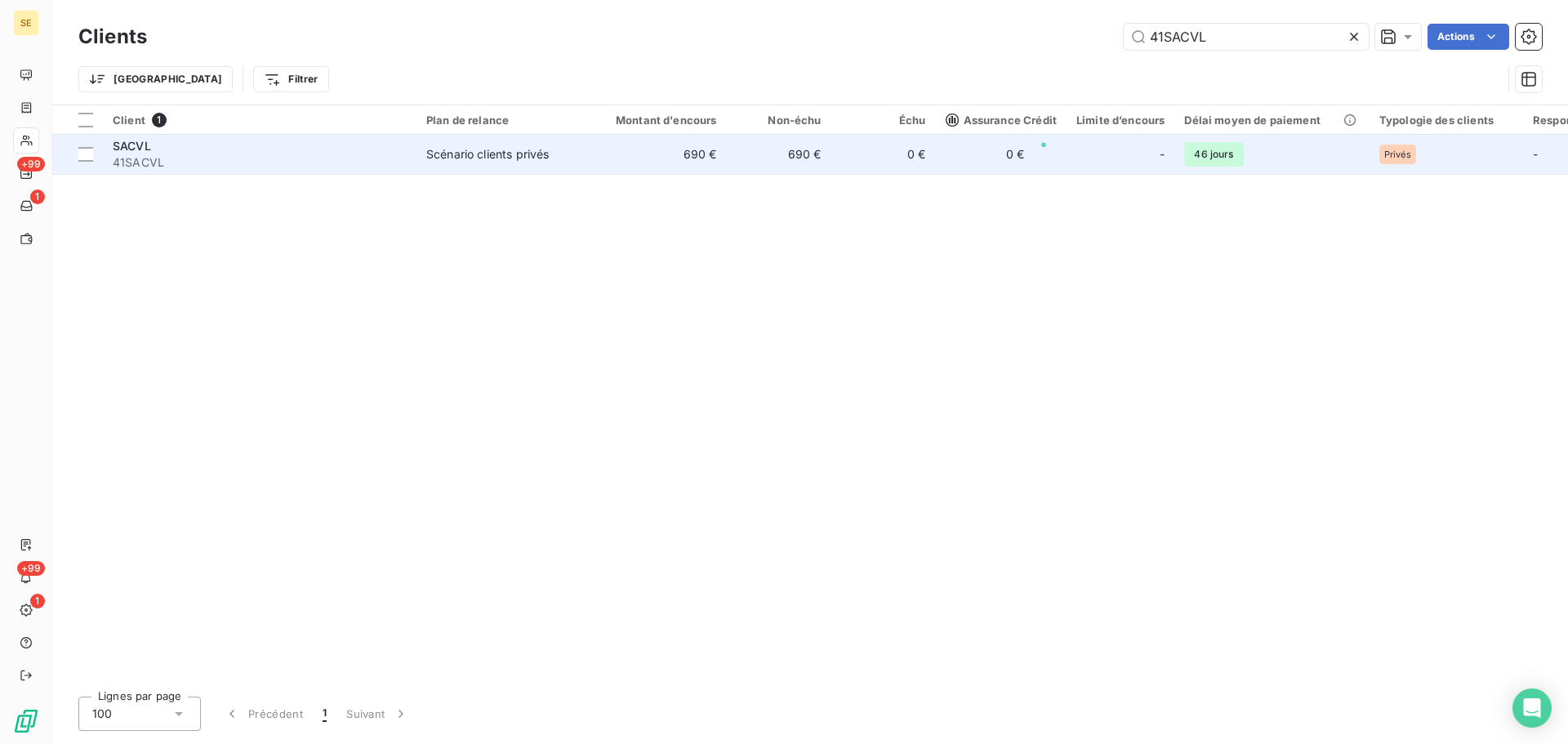
type input "41SACVL"
click at [573, 169] on td "Scénario clients privés" at bounding box center [502, 154] width 170 height 39
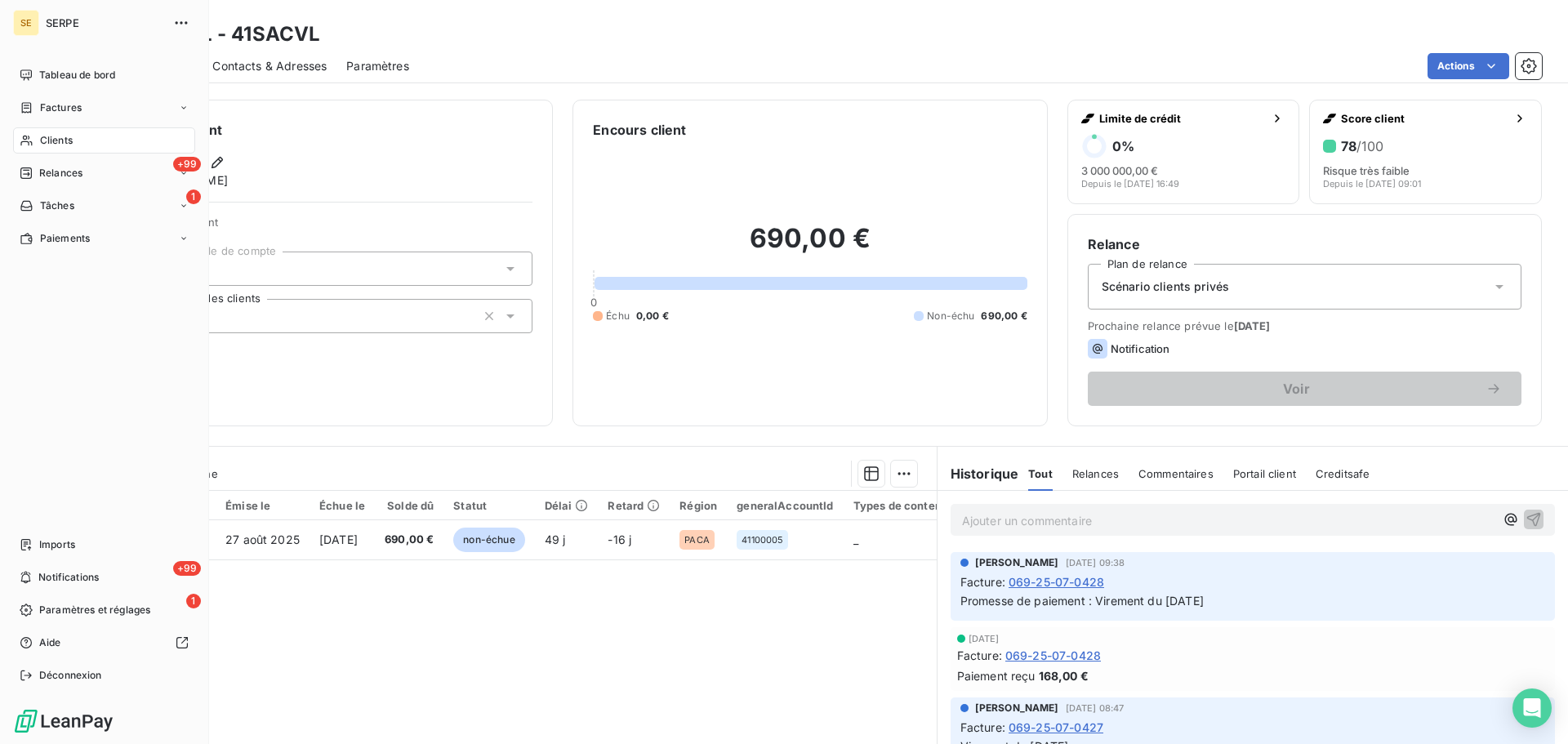
click at [47, 140] on span "Clients" at bounding box center [56, 140] width 33 height 14
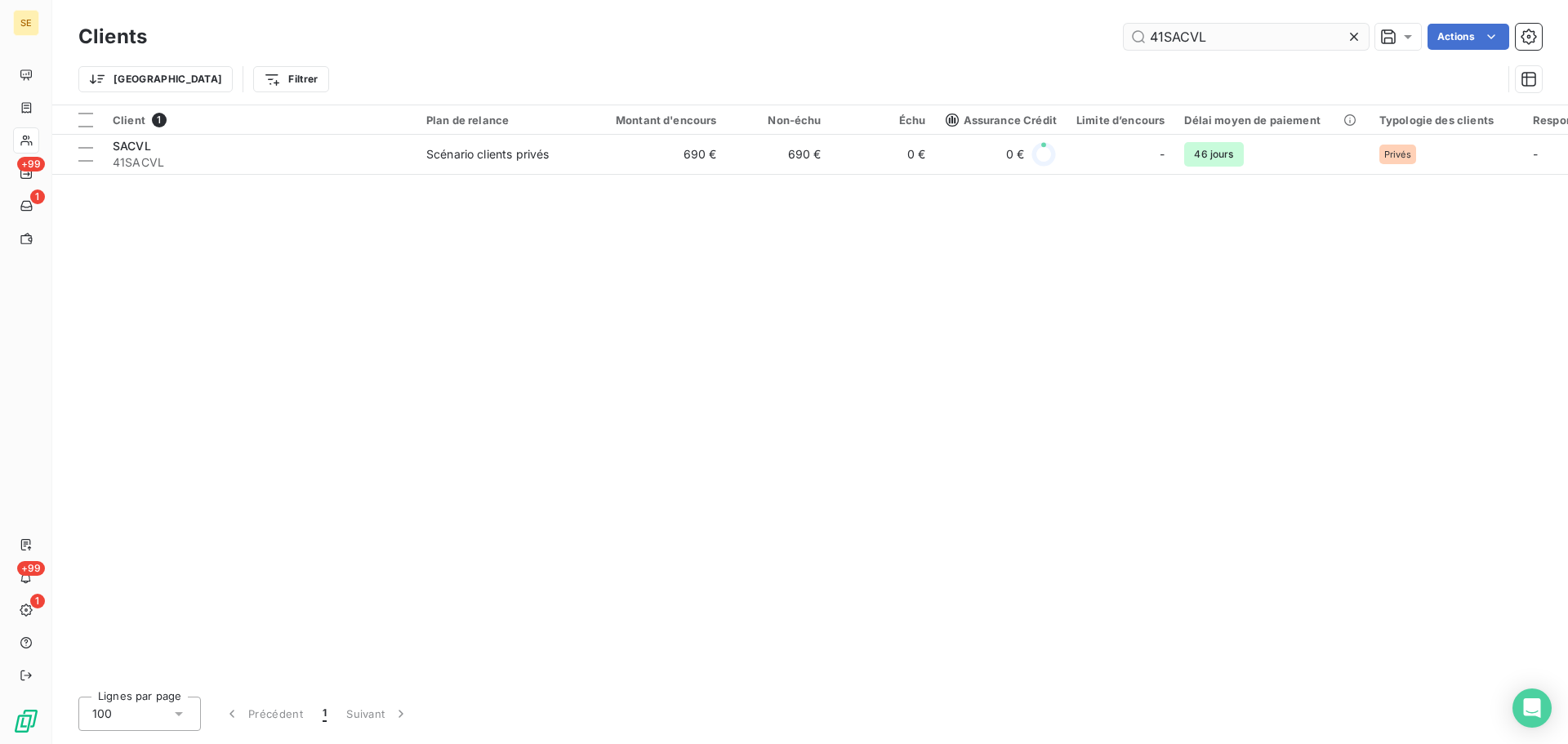
drag, startPoint x: 1231, startPoint y: 31, endPoint x: 1125, endPoint y: 34, distance: 106.0
click at [1125, 34] on input "41SACVL" at bounding box center [1246, 36] width 245 height 26
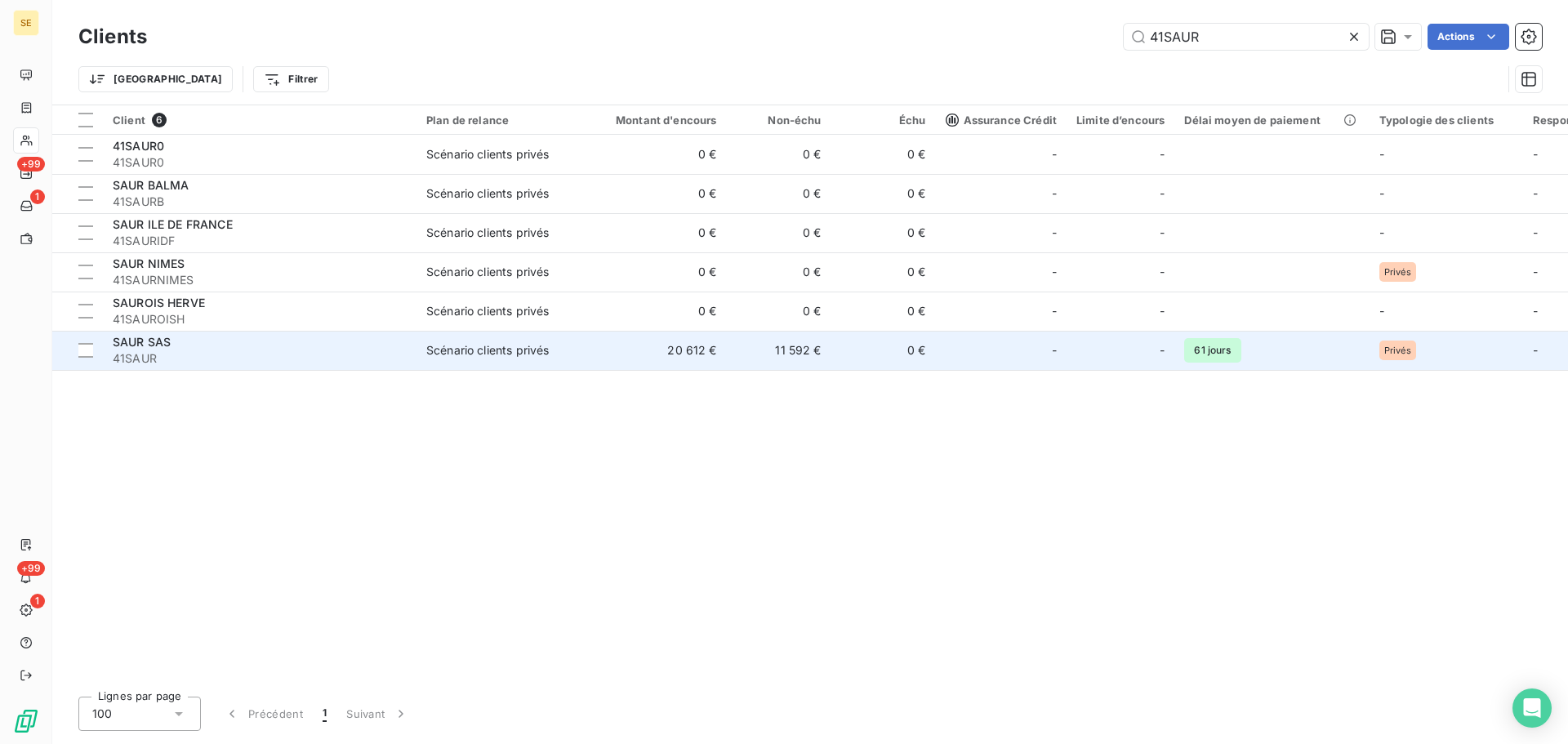
type input "41SAUR"
click at [380, 362] on span "41SAUR" at bounding box center [259, 358] width 294 height 16
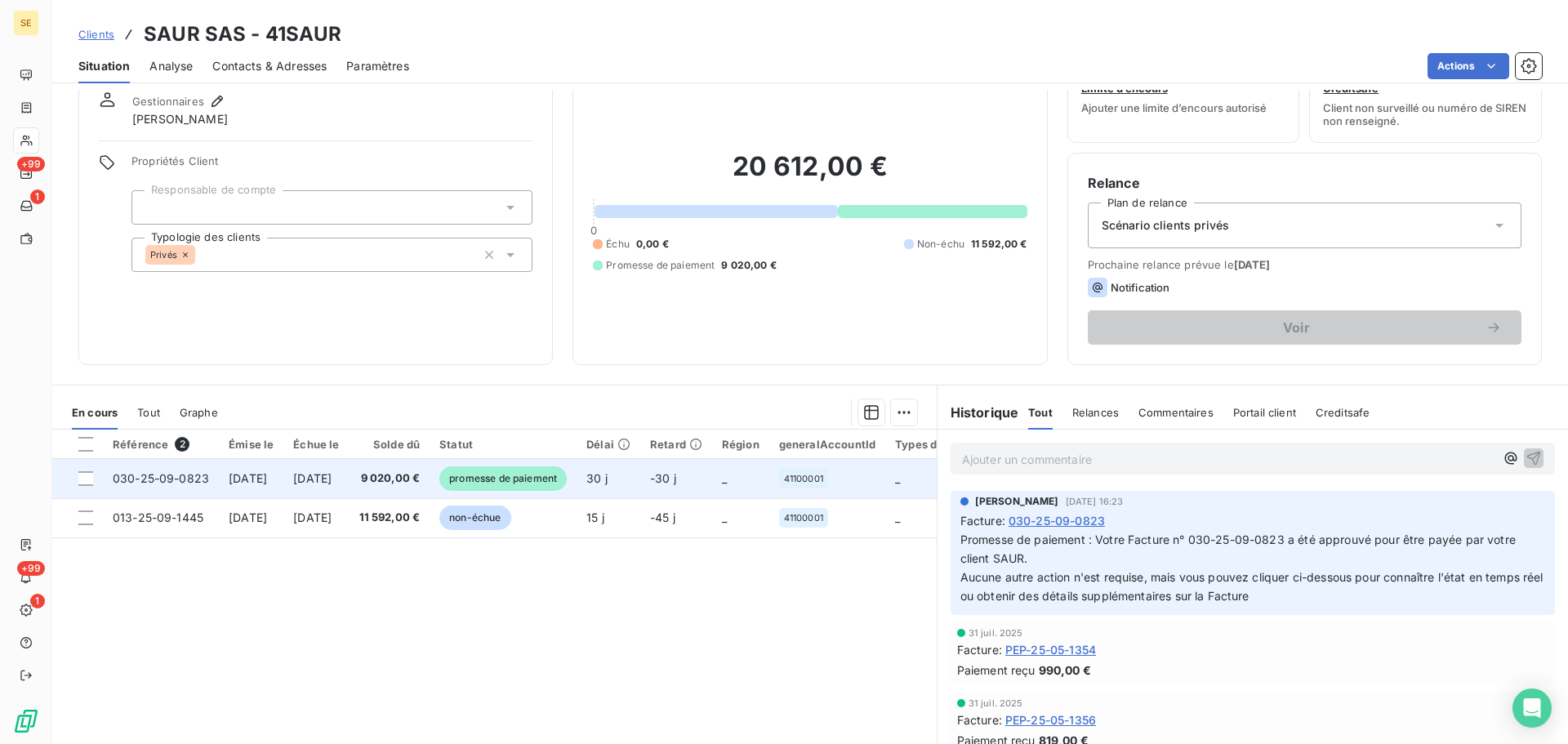
scroll to position [110, 0]
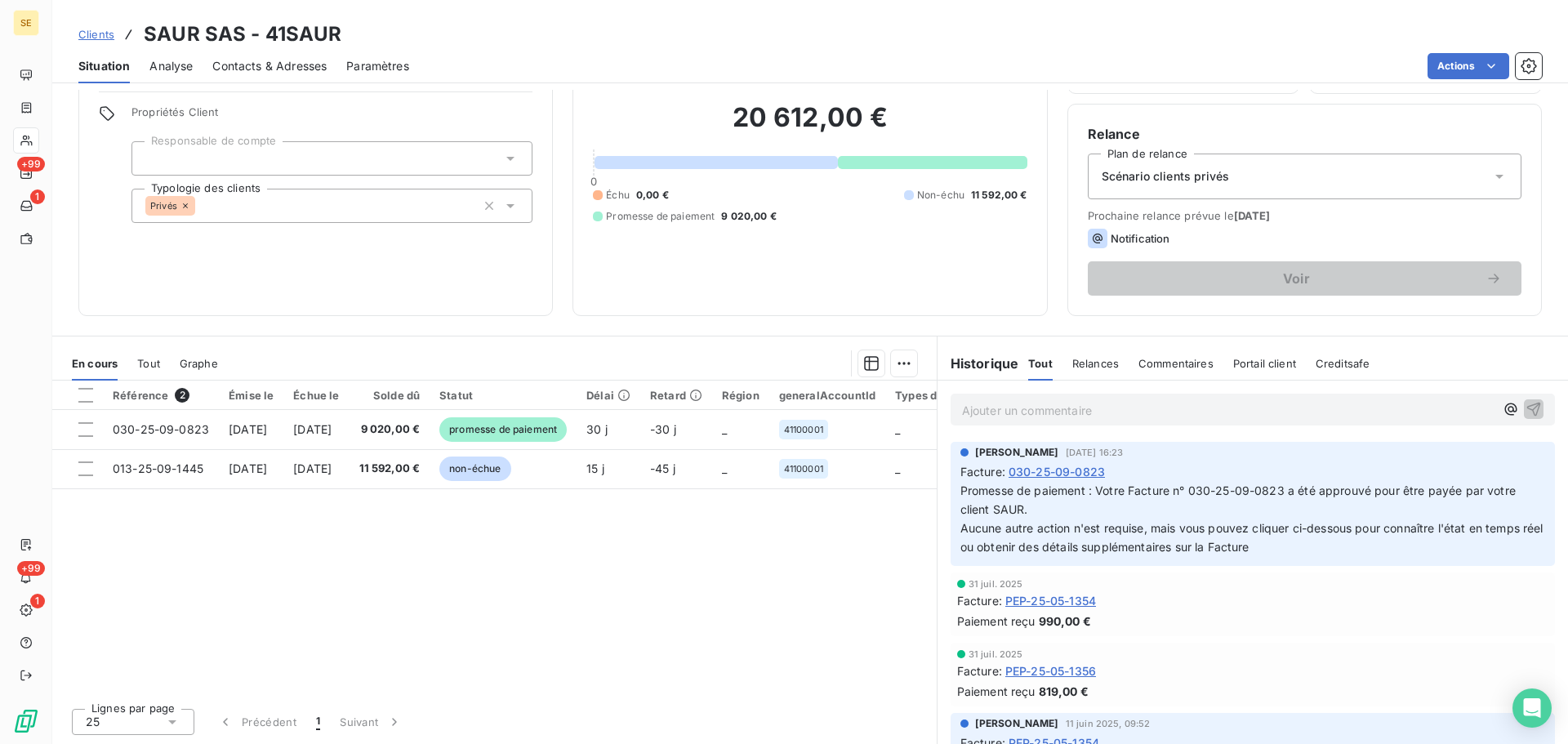
click at [1159, 663] on div "[DATE] Facture : PEP-25-05-1356 Paiement reçu 819,00 €" at bounding box center [1253, 674] width 604 height 64
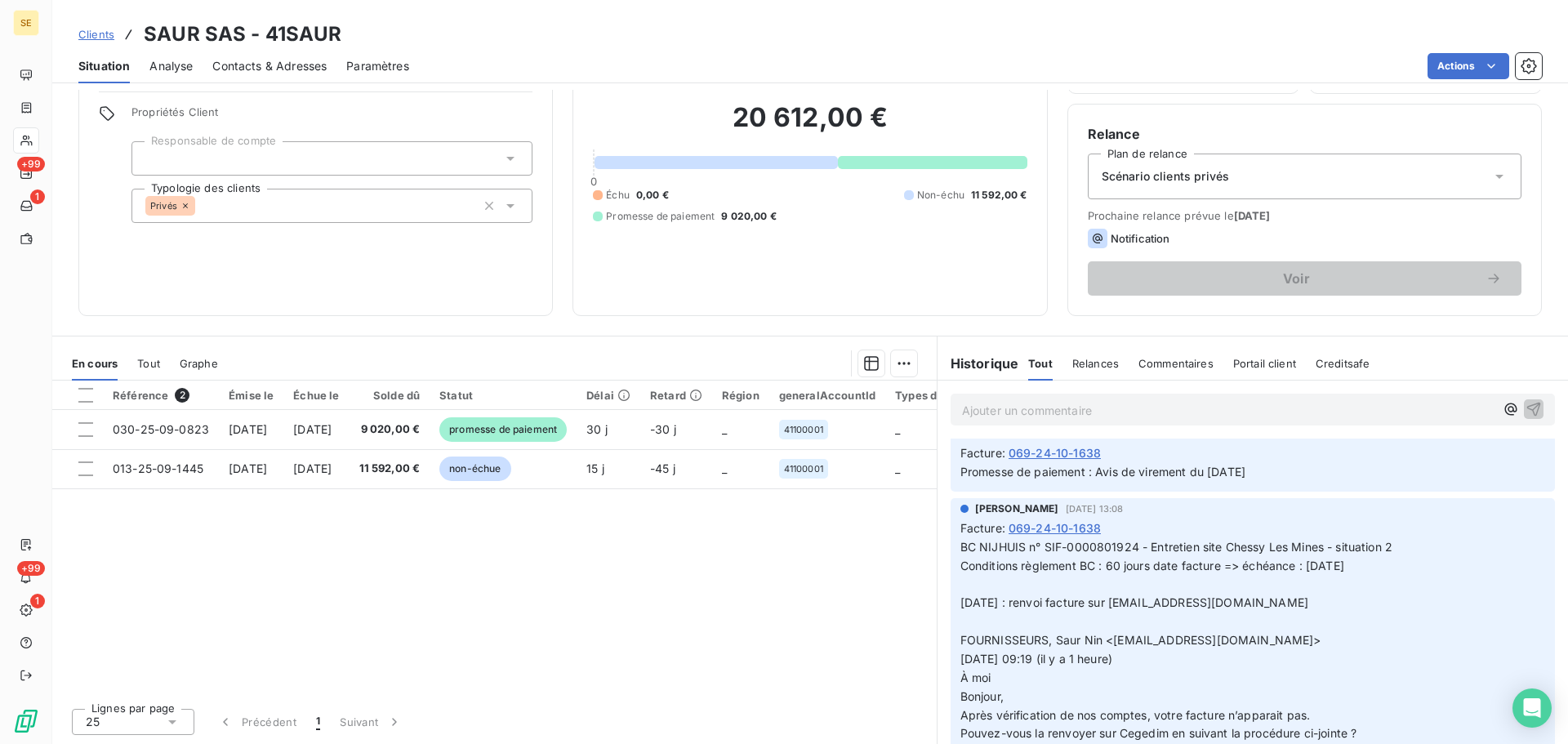
scroll to position [653, 0]
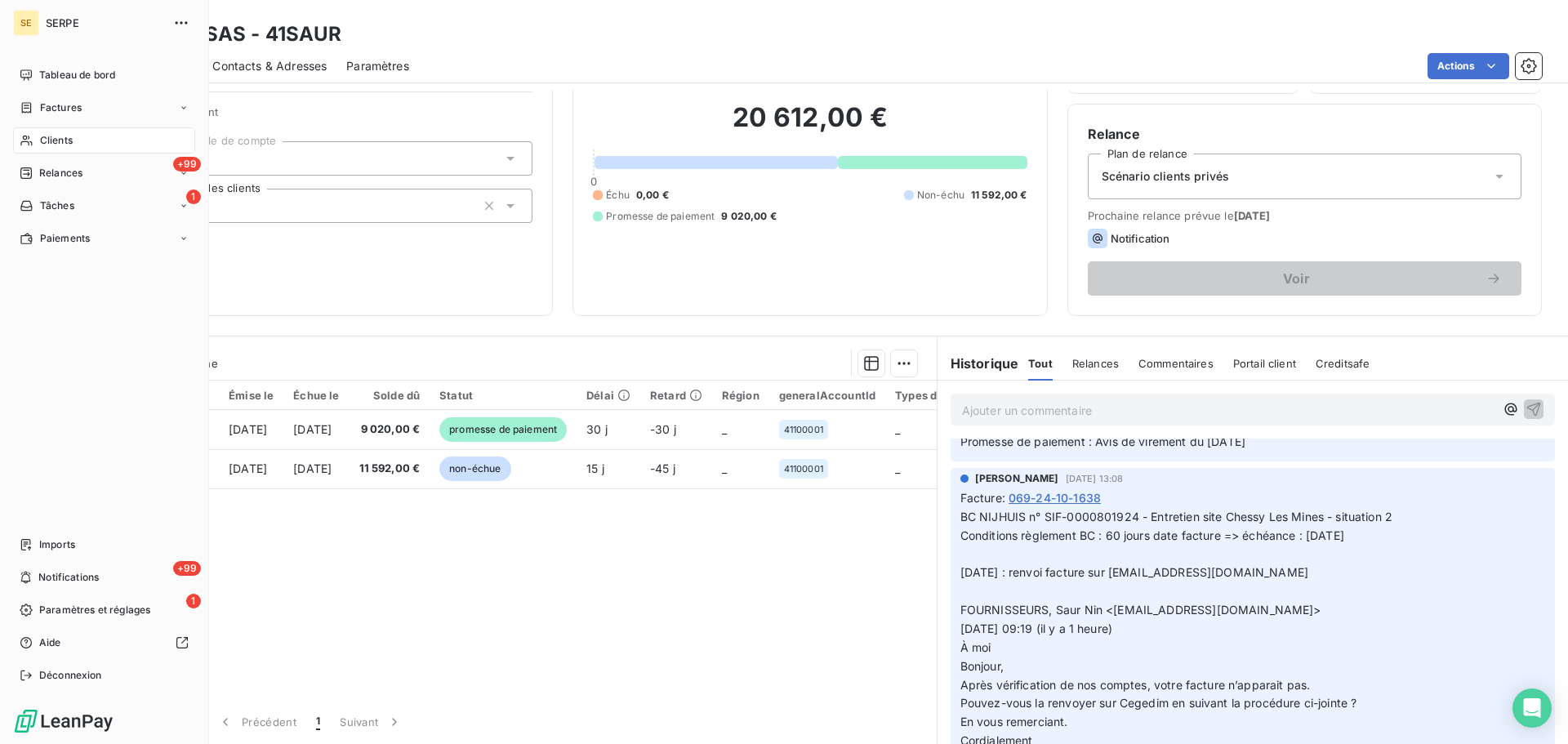
click at [47, 128] on div "Clients" at bounding box center [103, 140] width 182 height 26
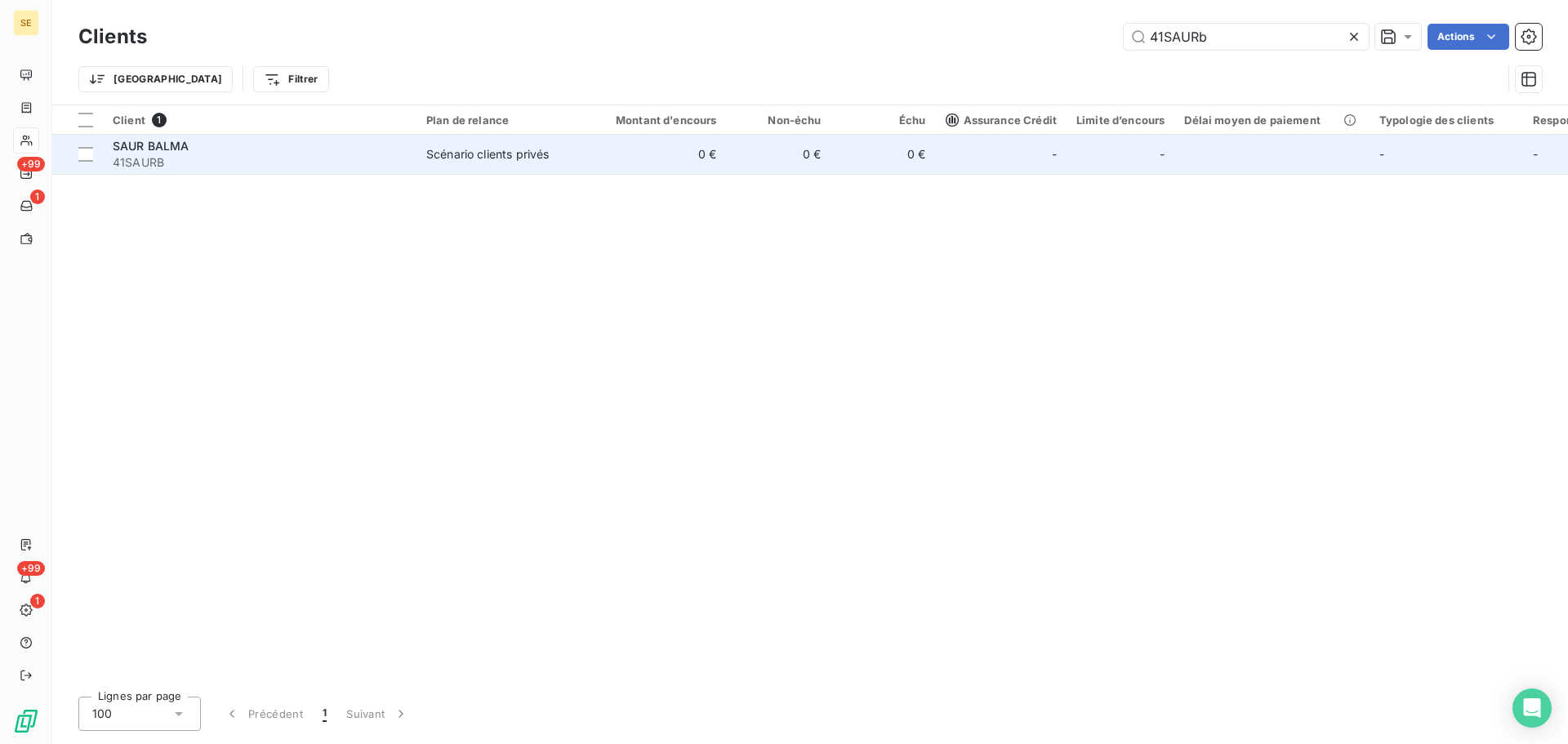
type input "41SAURb"
click at [375, 154] on span "41SAURB" at bounding box center [259, 162] width 294 height 16
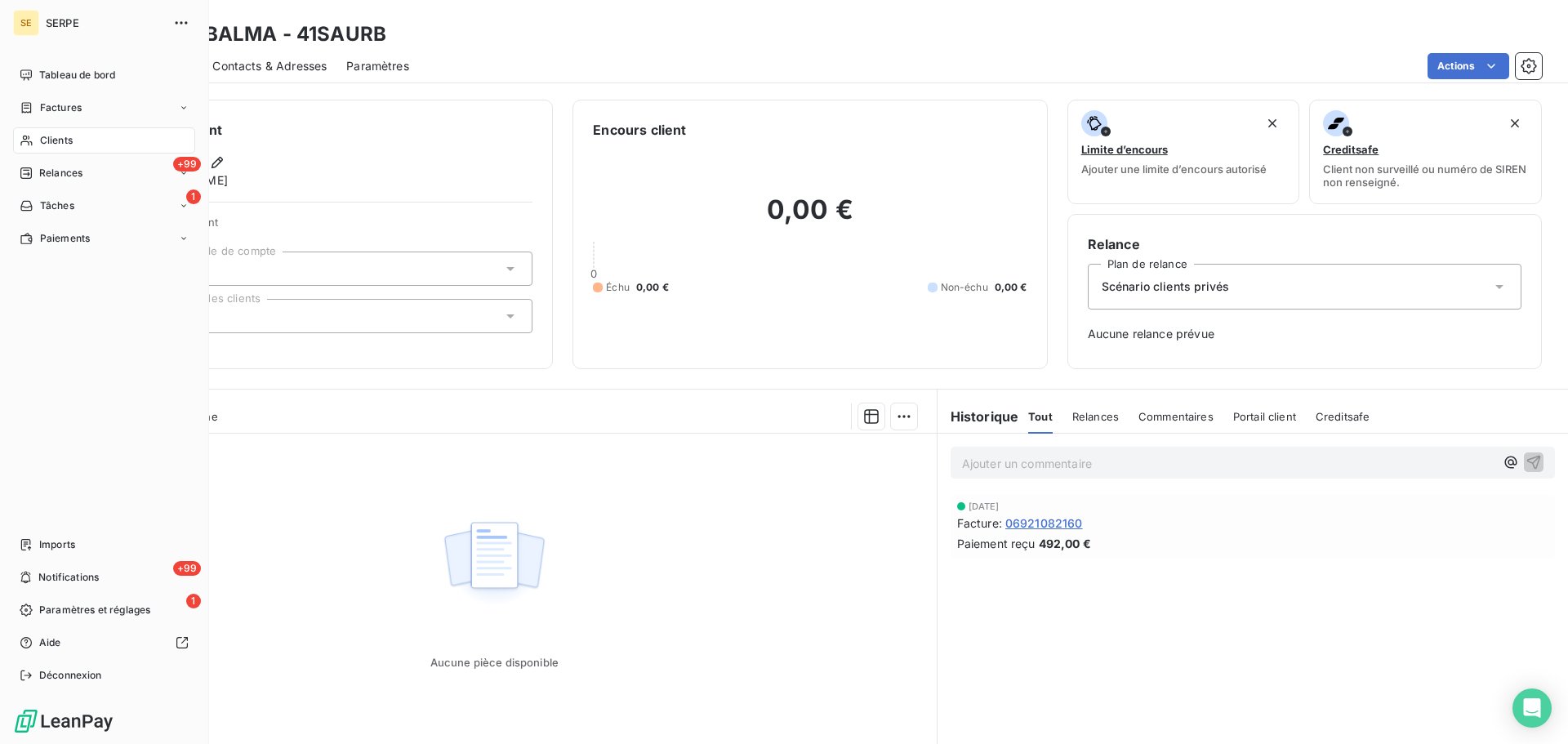
drag, startPoint x: 86, startPoint y: 137, endPoint x: 165, endPoint y: 124, distance: 80.1
click at [86, 137] on div "Clients" at bounding box center [103, 140] width 182 height 26
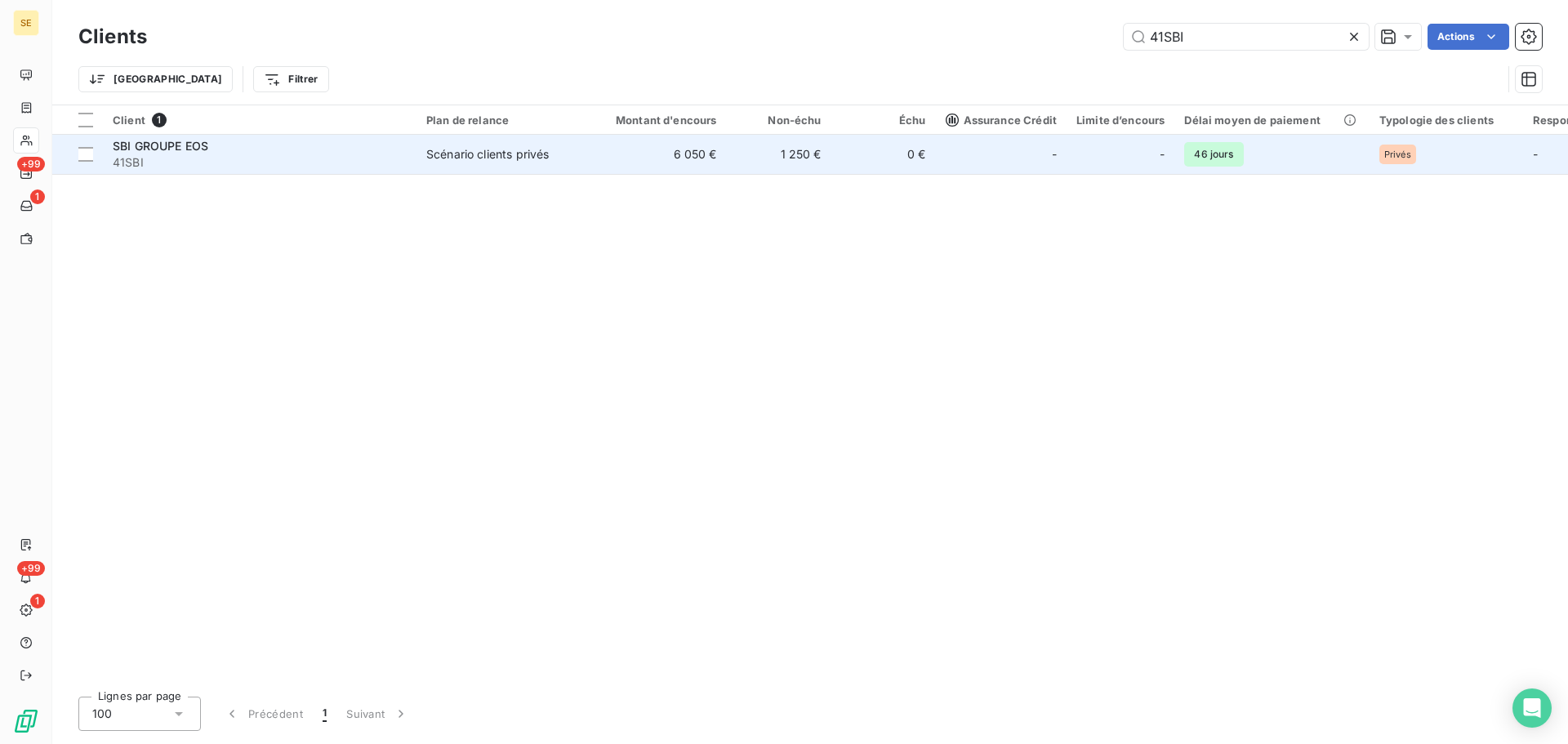
type input "41SBI"
click at [491, 153] on div "Scénario clients privés" at bounding box center [487, 154] width 123 height 16
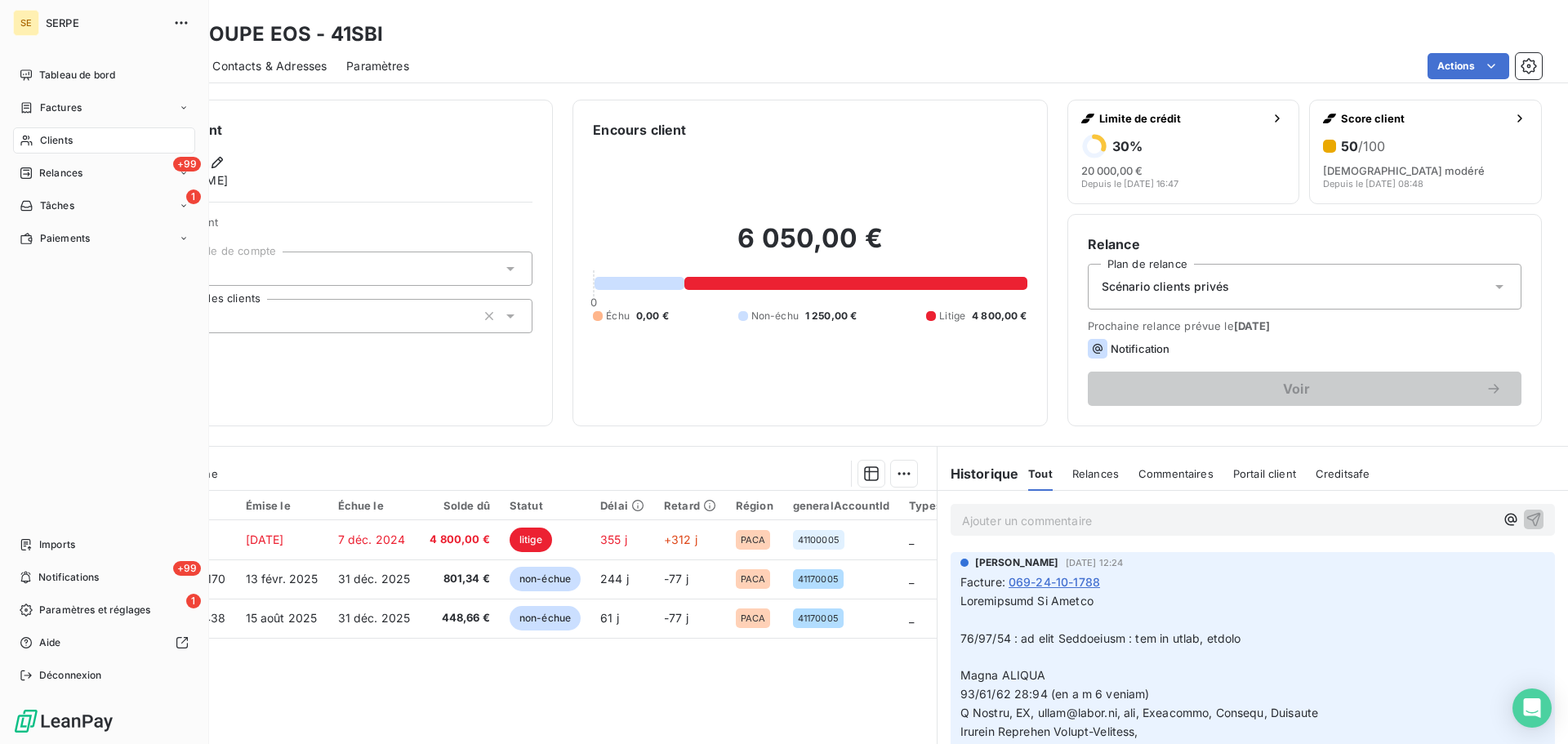
drag, startPoint x: 40, startPoint y: 134, endPoint x: 184, endPoint y: 91, distance: 150.3
click at [40, 134] on span "Clients" at bounding box center [56, 140] width 33 height 14
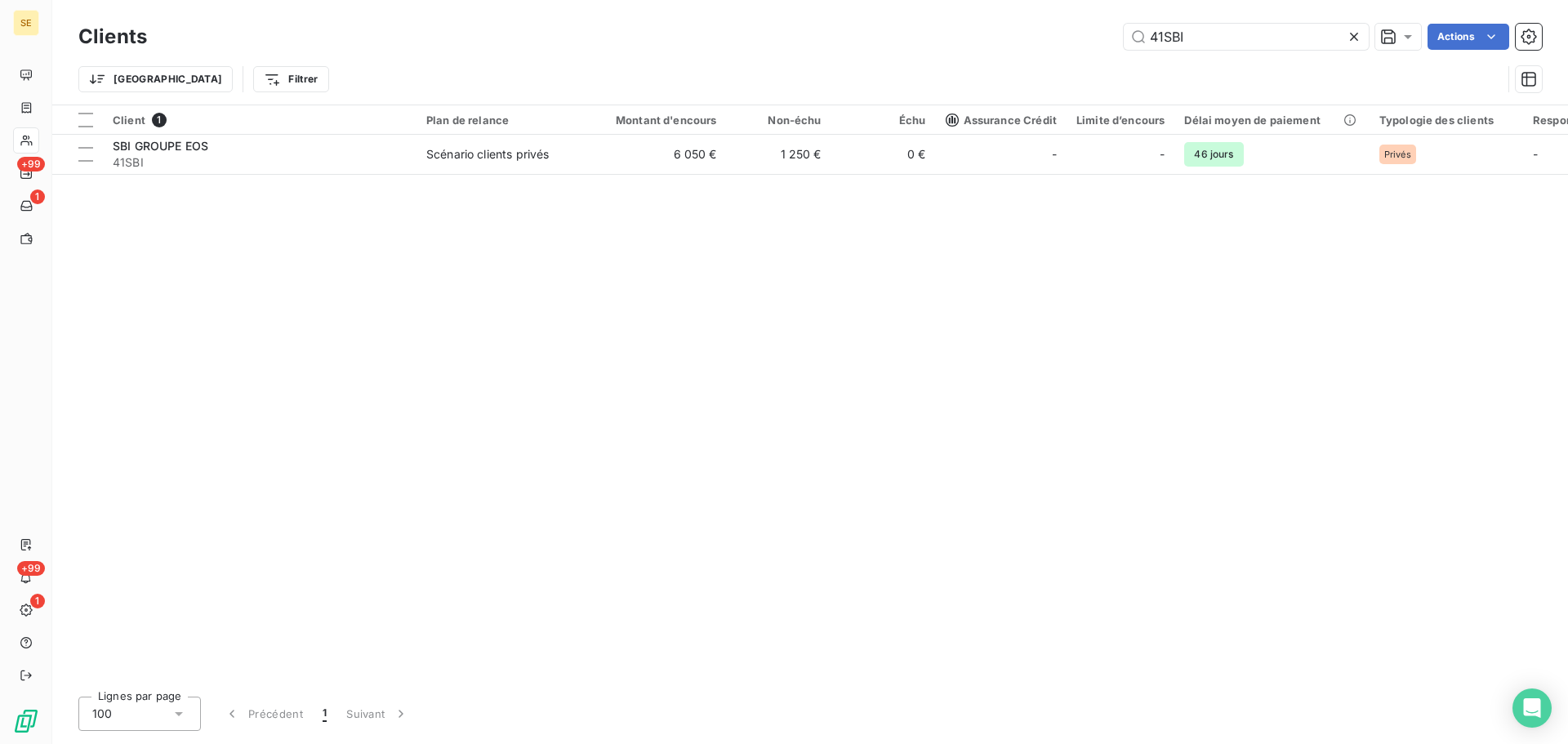
drag, startPoint x: 1227, startPoint y: 35, endPoint x: 1050, endPoint y: 31, distance: 177.0
click at [1048, 31] on div "41SBI Actions" at bounding box center [854, 36] width 1376 height 26
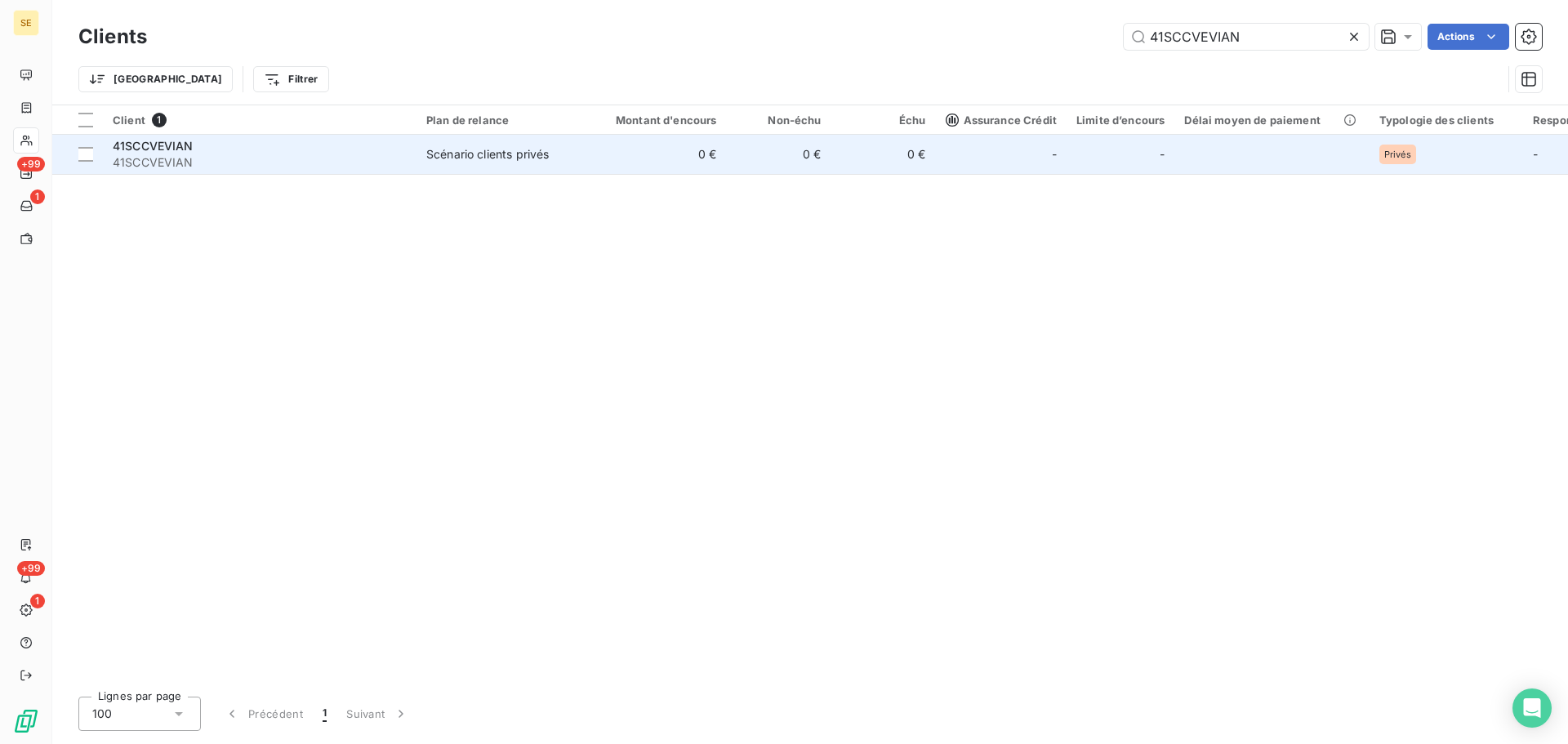
type input "41SCCVEVIAN"
click at [343, 163] on span "41SCCVEVIAN" at bounding box center [259, 162] width 294 height 16
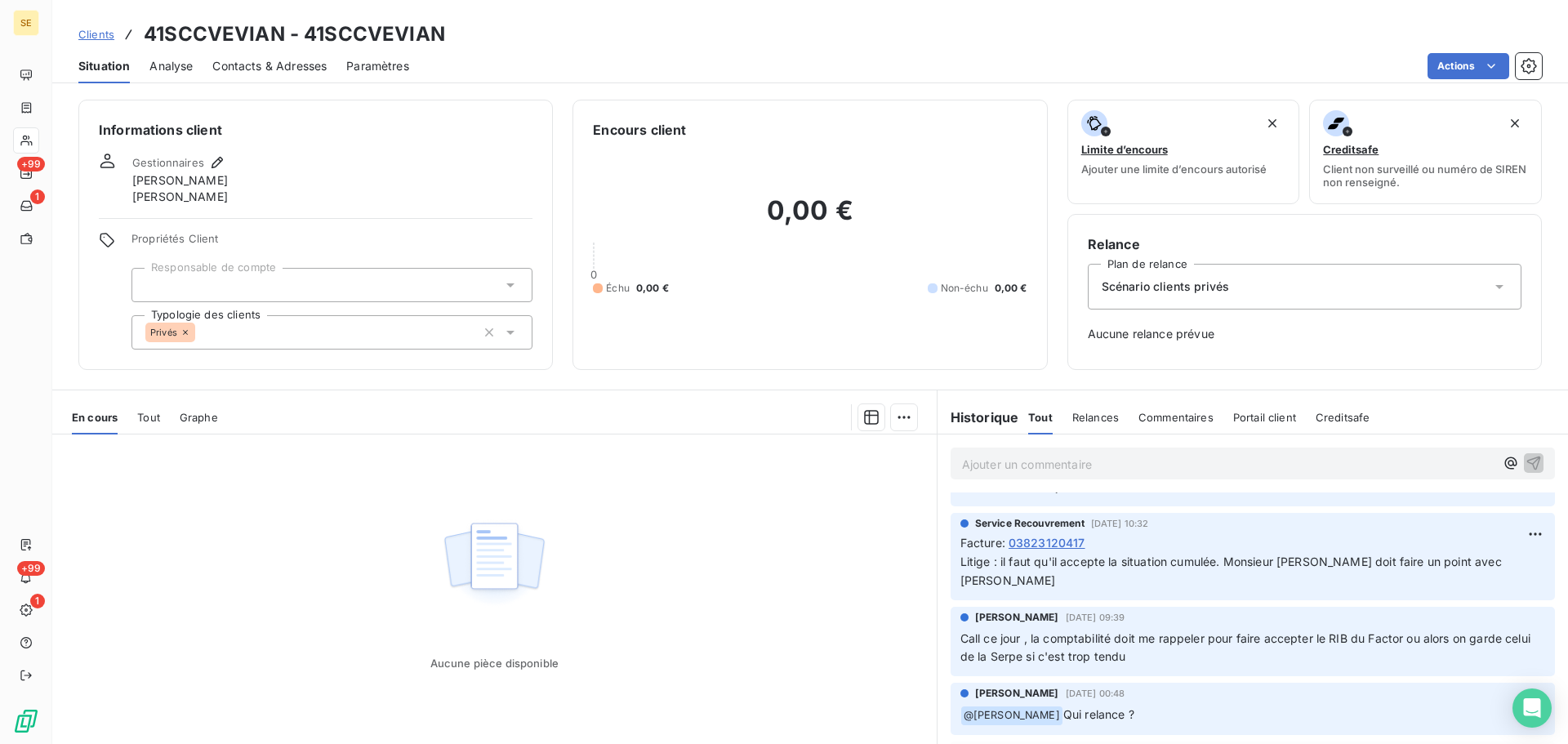
scroll to position [871, 0]
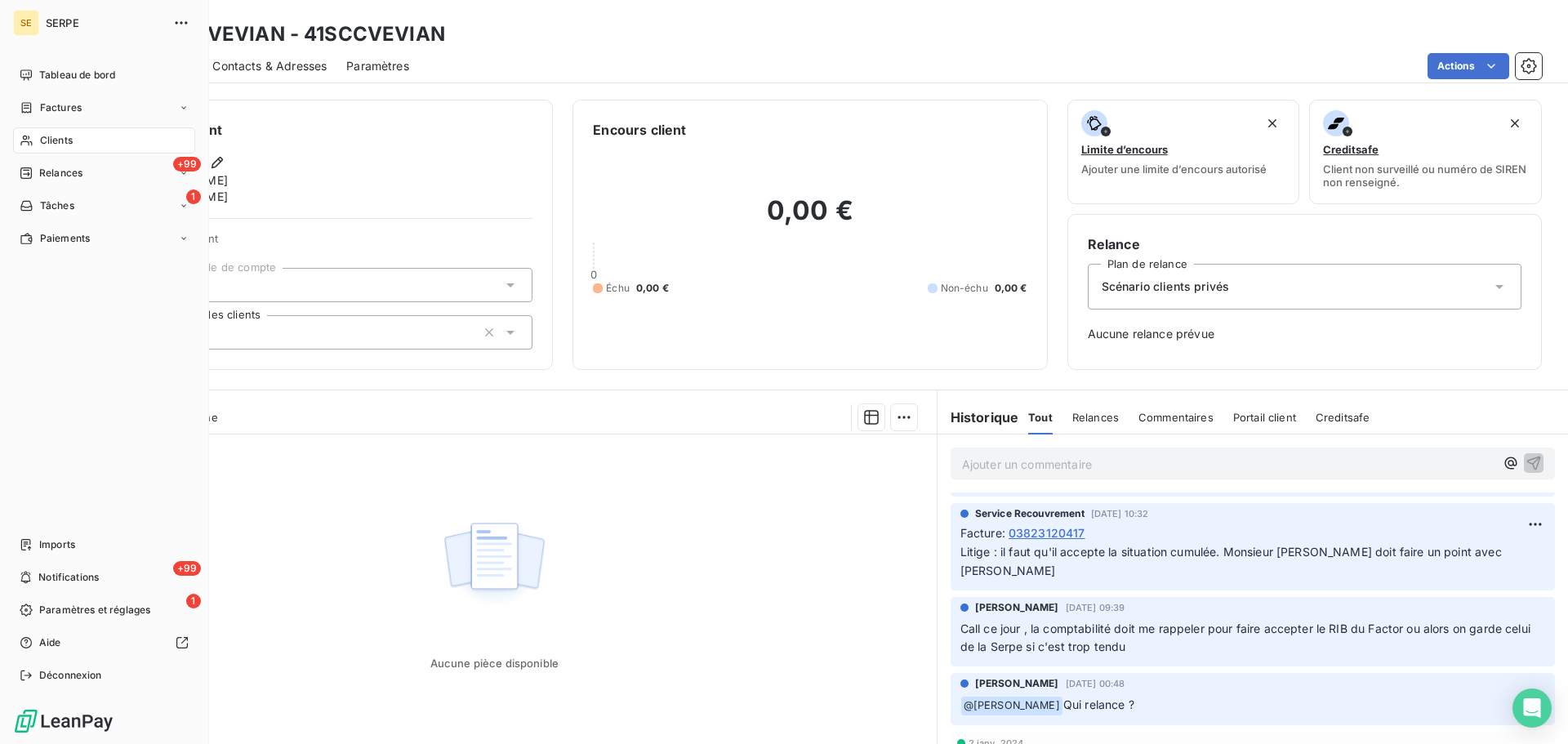
click at [10, 142] on div "SE SERPE Tableau de bord Factures Clients +99 Relances 1 Tâches Paiements Impor…" at bounding box center [104, 372] width 209 height 744
click at [81, 146] on div "Clients" at bounding box center [103, 140] width 182 height 26
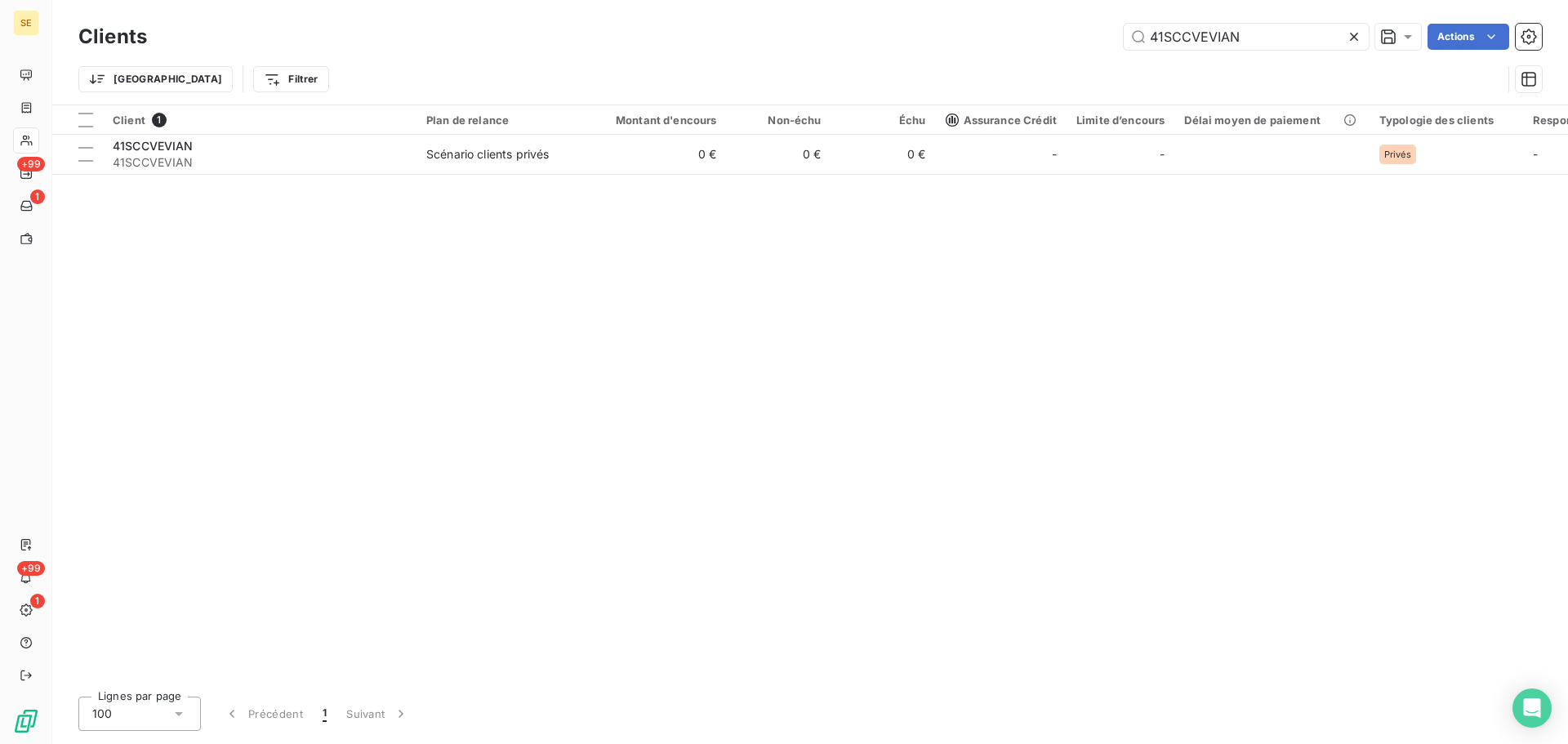
drag, startPoint x: 1145, startPoint y: 35, endPoint x: 1110, endPoint y: 35, distance: 35.0
click at [1126, 35] on input "41SCCVEVIAN" at bounding box center [1246, 36] width 245 height 26
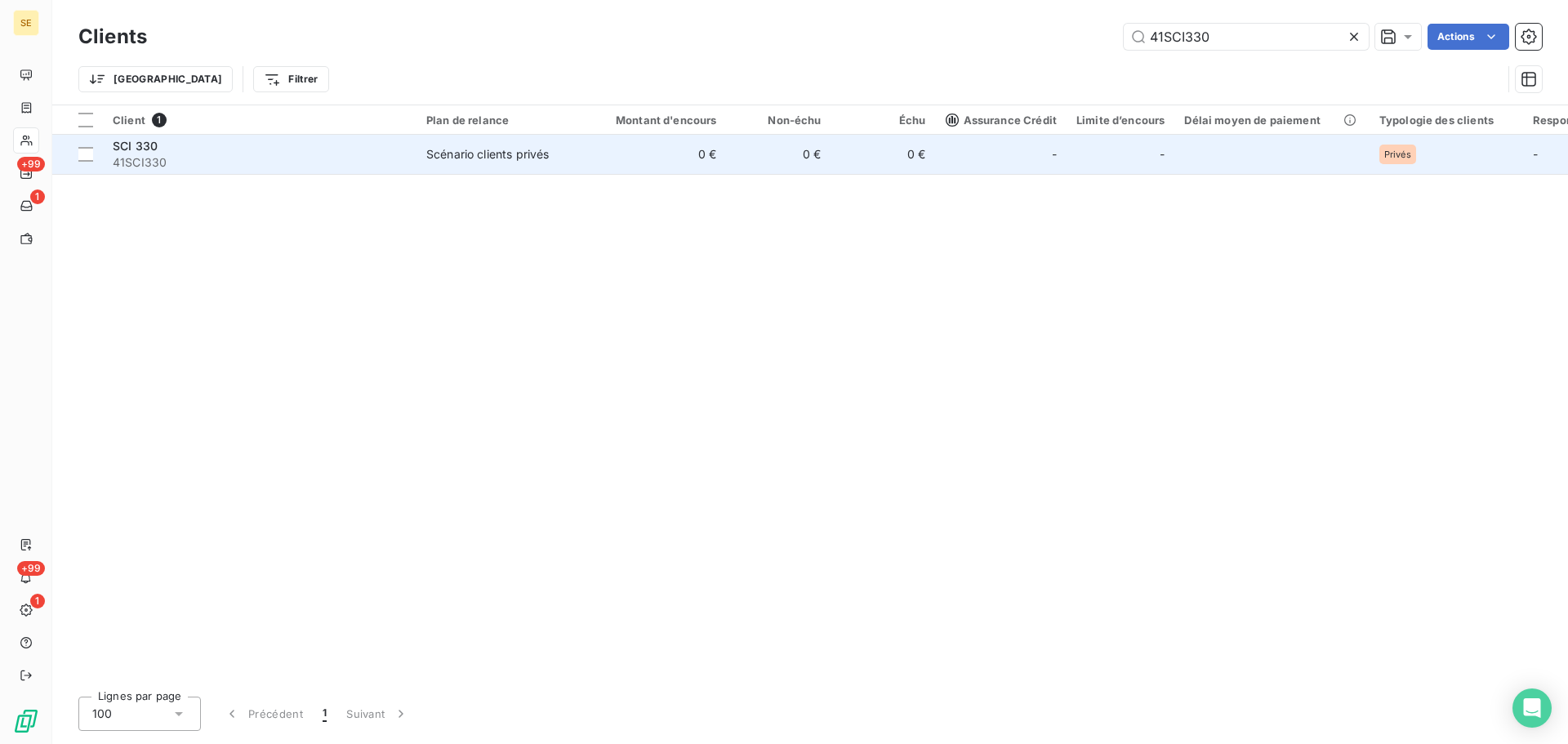
type input "41SCI330"
click at [489, 163] on td "Scénario clients privés" at bounding box center [502, 154] width 170 height 39
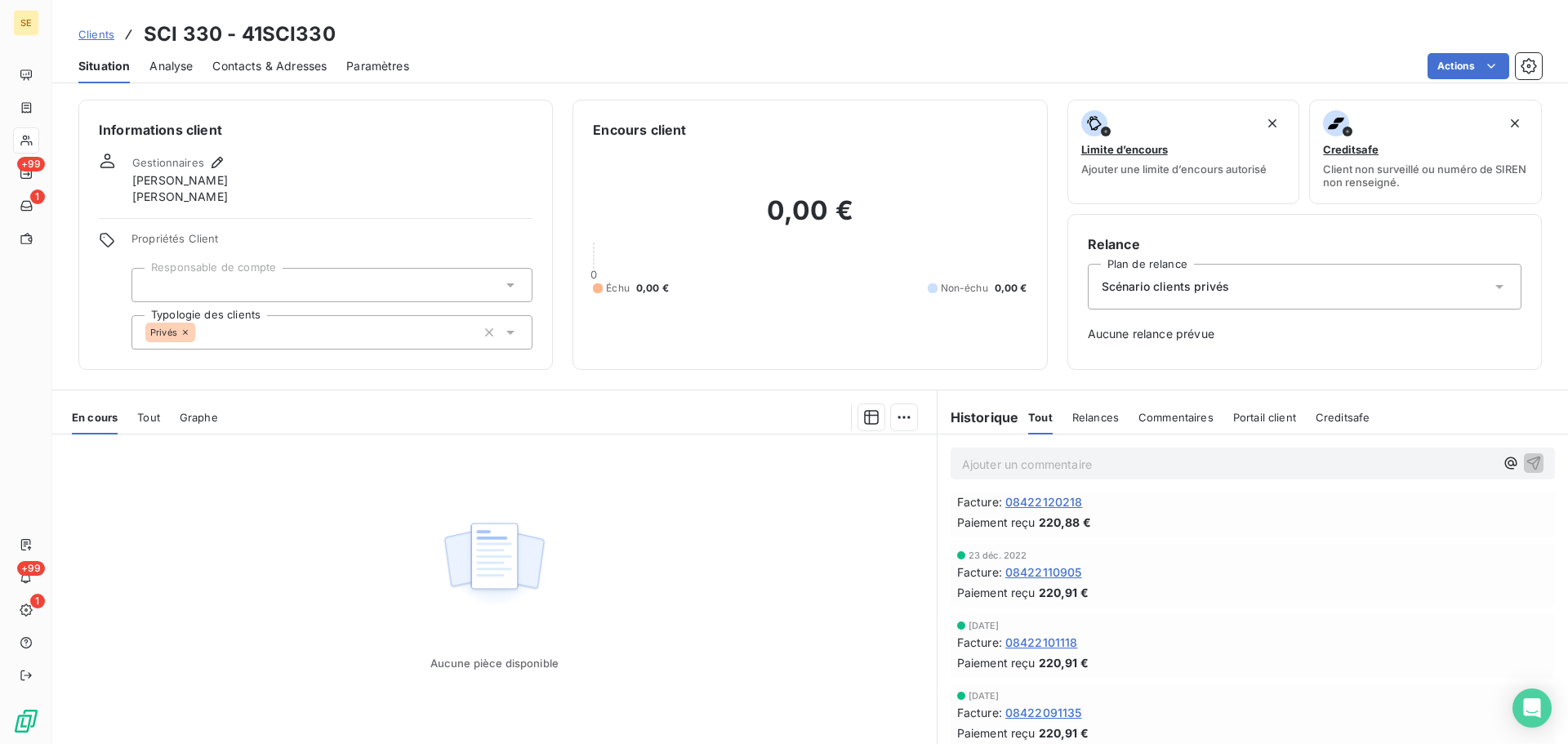
scroll to position [2124, 0]
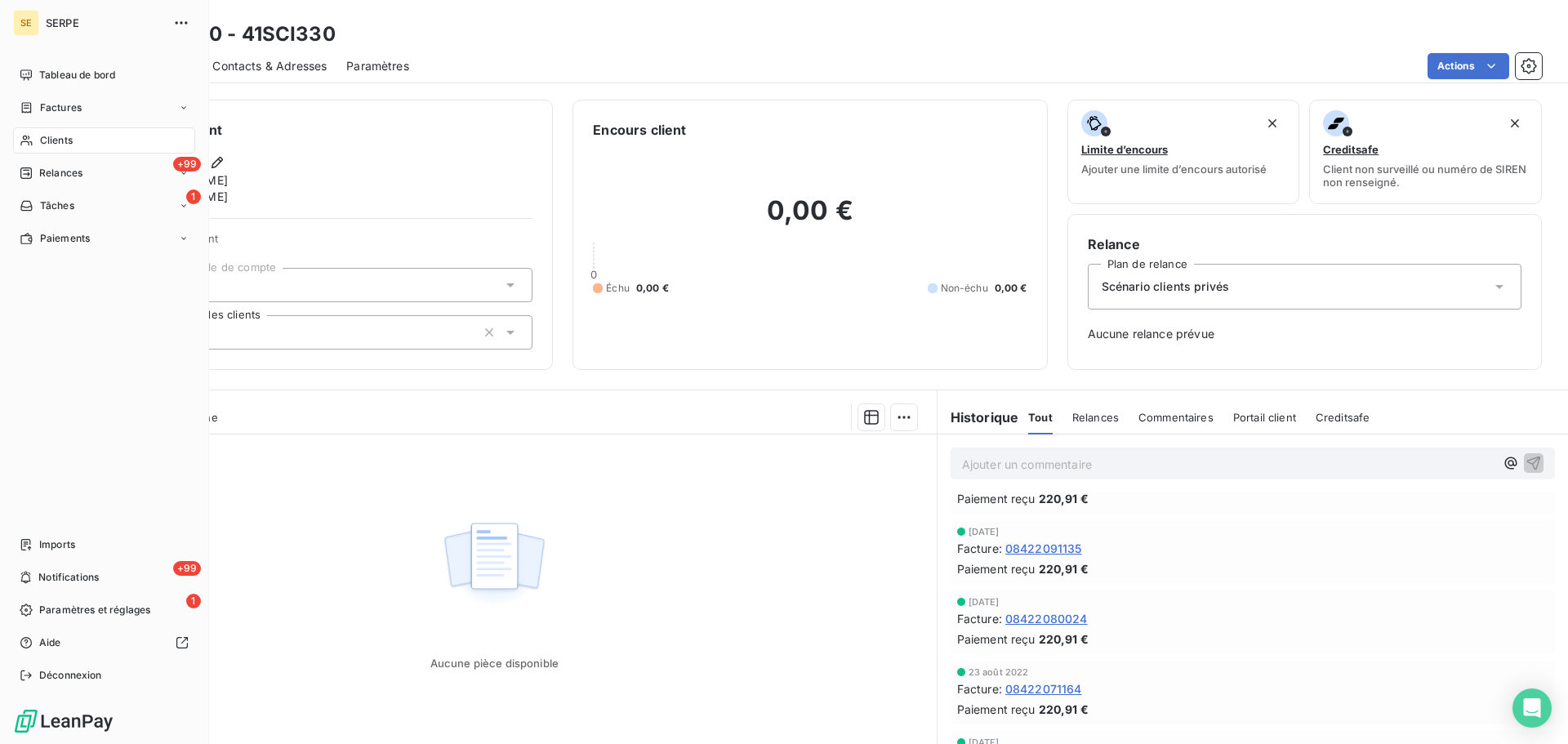
click at [59, 142] on span "Clients" at bounding box center [56, 140] width 33 height 14
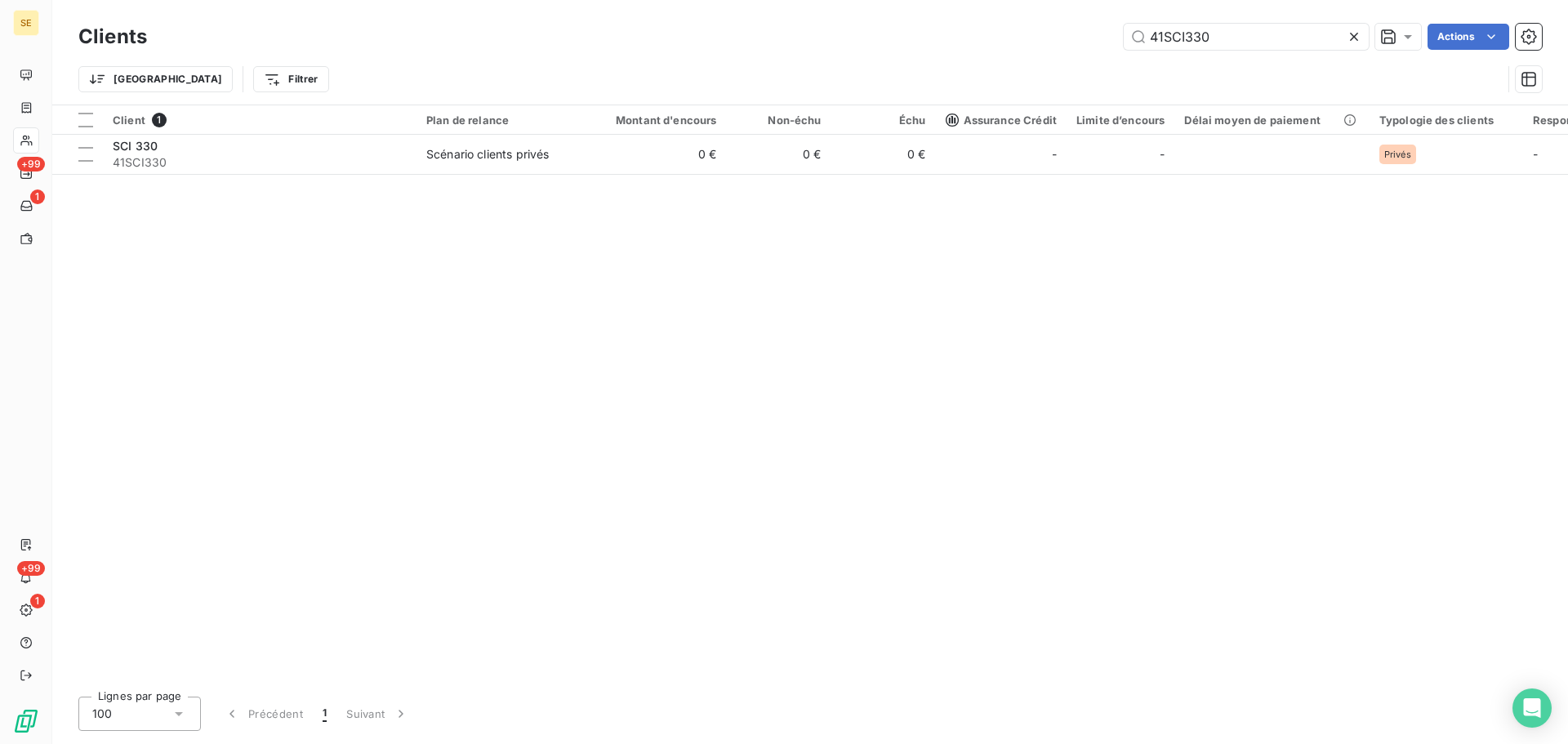
drag, startPoint x: 1269, startPoint y: 33, endPoint x: 1070, endPoint y: 32, distance: 199.0
click at [1074, 32] on div "41SCI330 Actions" at bounding box center [854, 36] width 1376 height 26
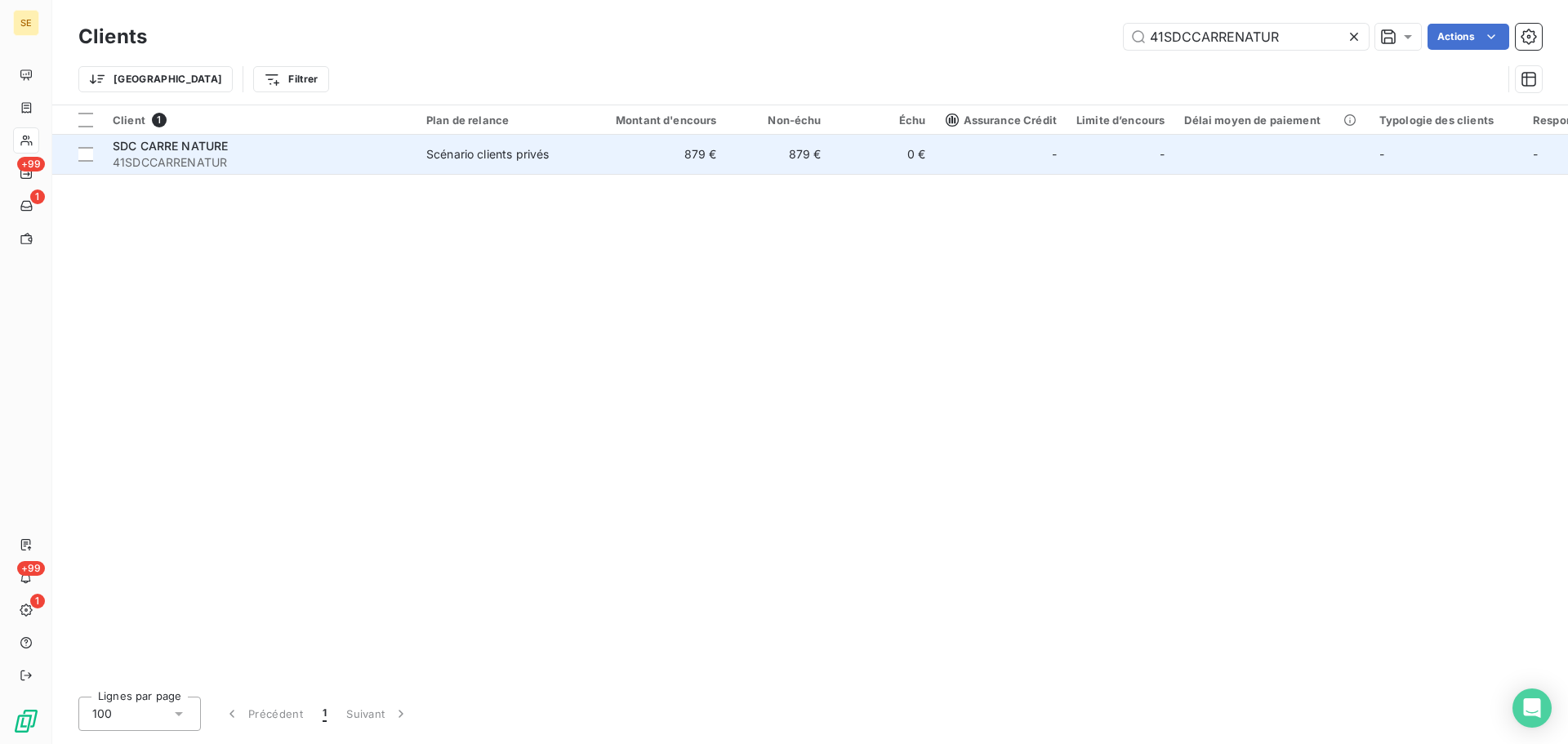
type input "41SDCCARRENATUR"
click at [424, 164] on td "Scénario clients privés" at bounding box center [502, 154] width 170 height 39
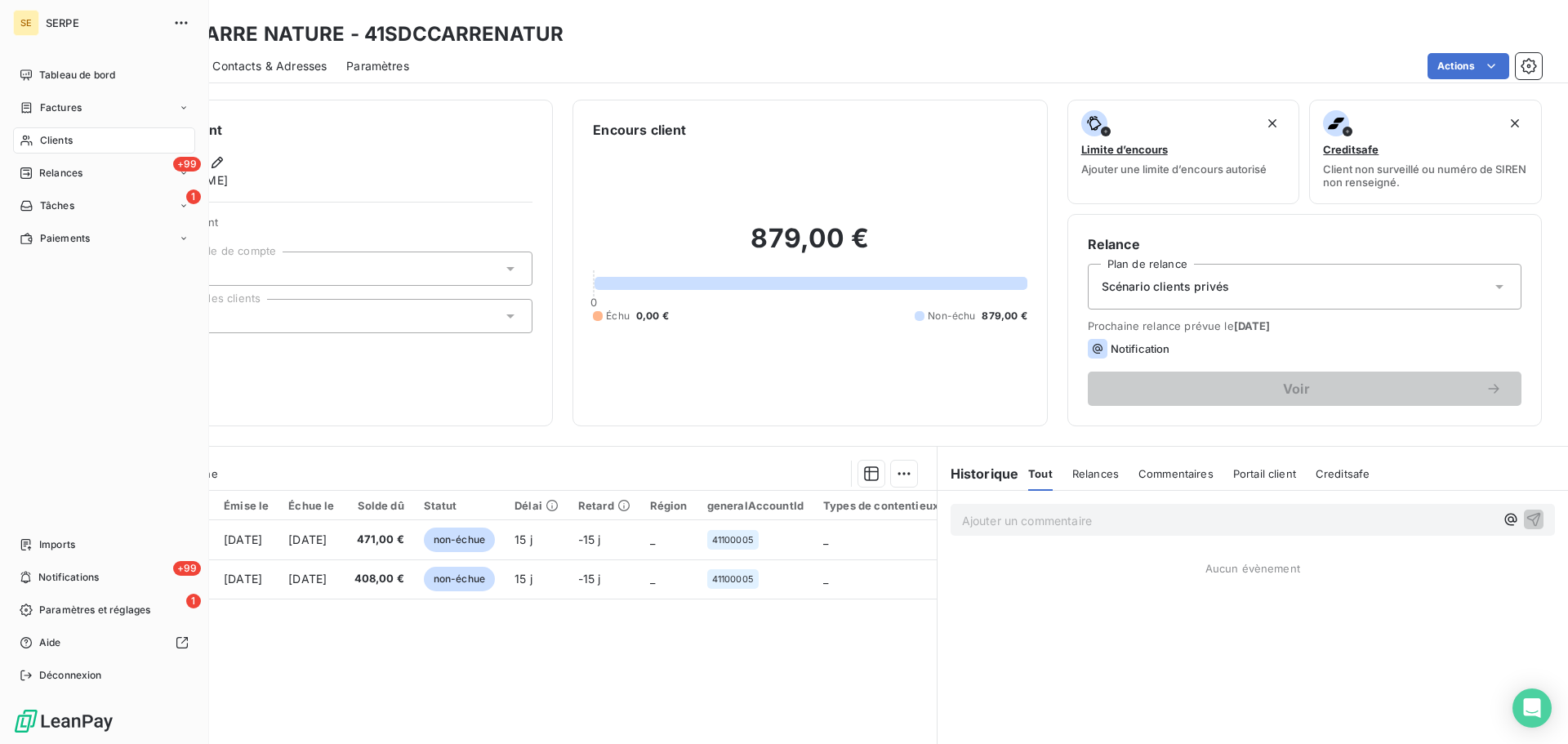
click at [69, 138] on span "Clients" at bounding box center [56, 140] width 33 height 14
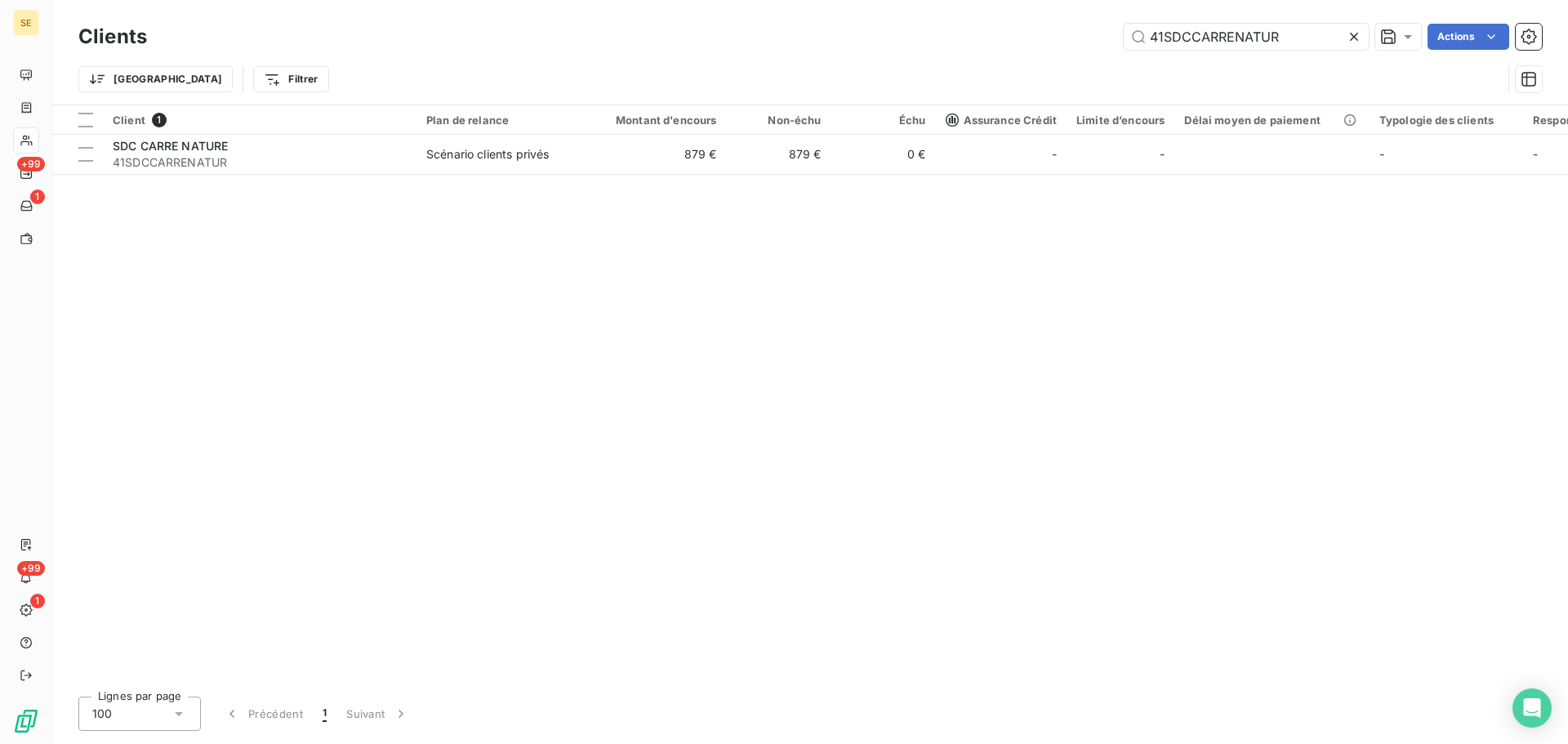
drag, startPoint x: 1314, startPoint y: 34, endPoint x: 1078, endPoint y: 46, distance: 236.3
click at [1078, 46] on div "41SDCCARRENATUR Actions" at bounding box center [854, 36] width 1376 height 26
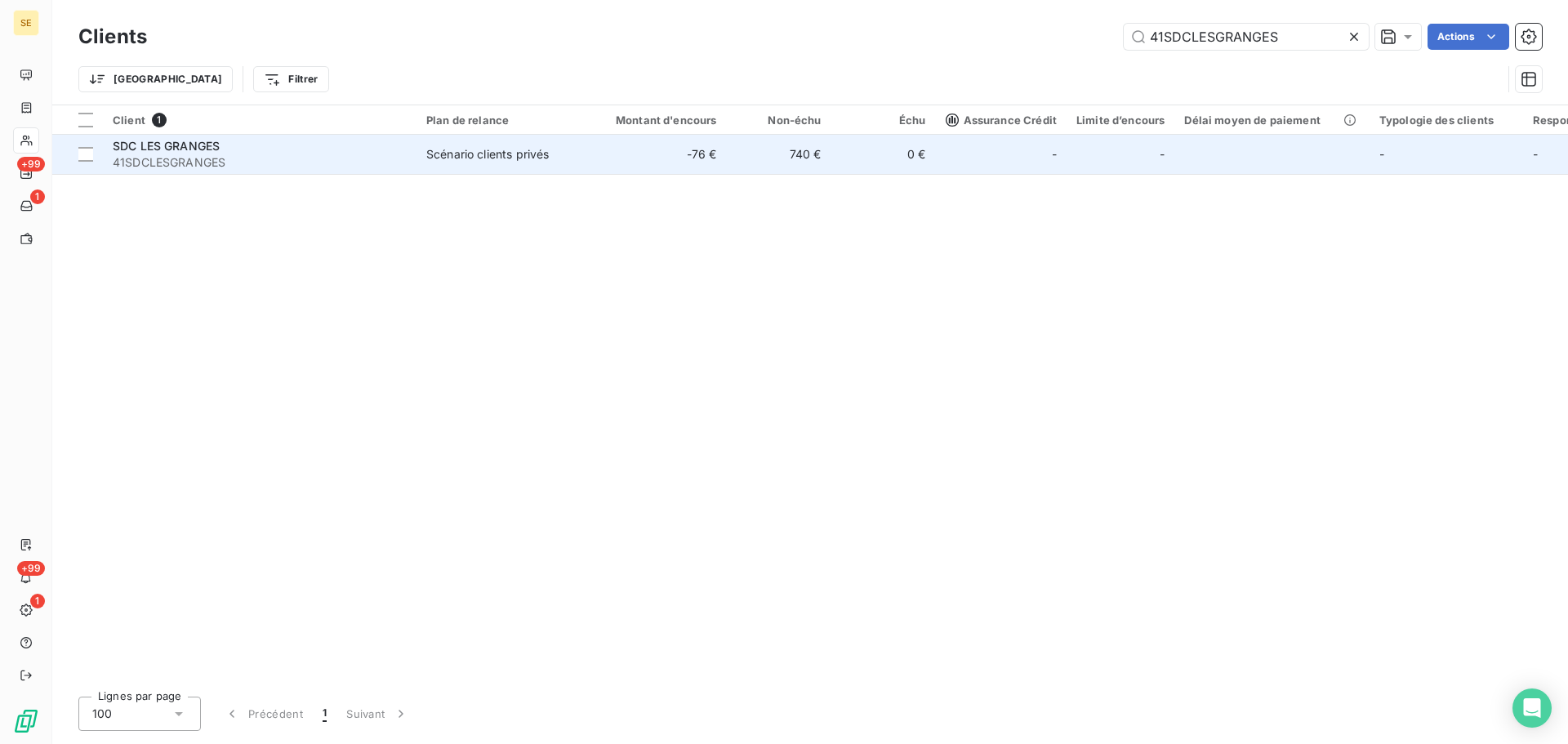
type input "41SDCLESGRANGES"
click at [372, 167] on span "41SDCLESGRANGES" at bounding box center [259, 162] width 294 height 16
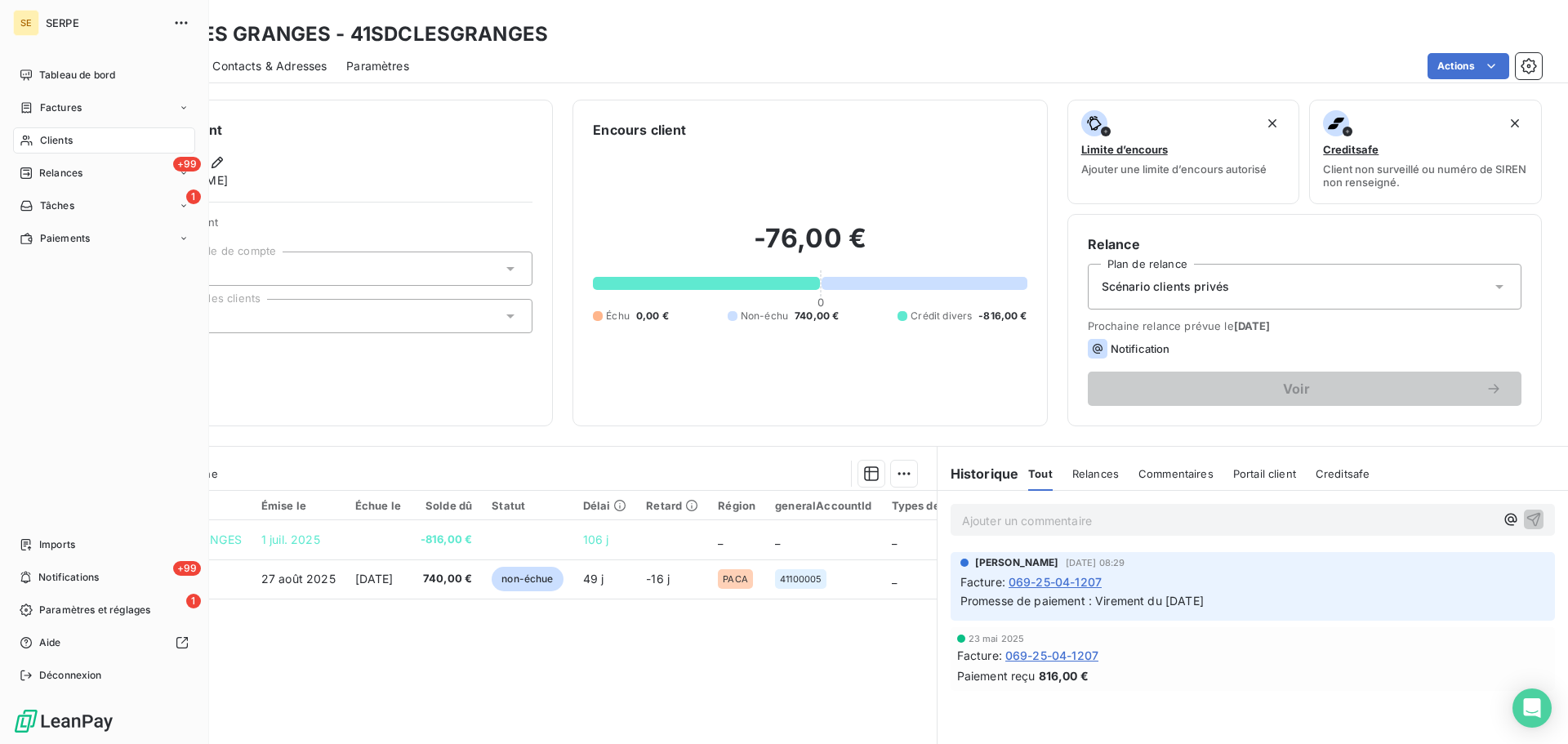
click at [49, 142] on span "Clients" at bounding box center [56, 140] width 33 height 14
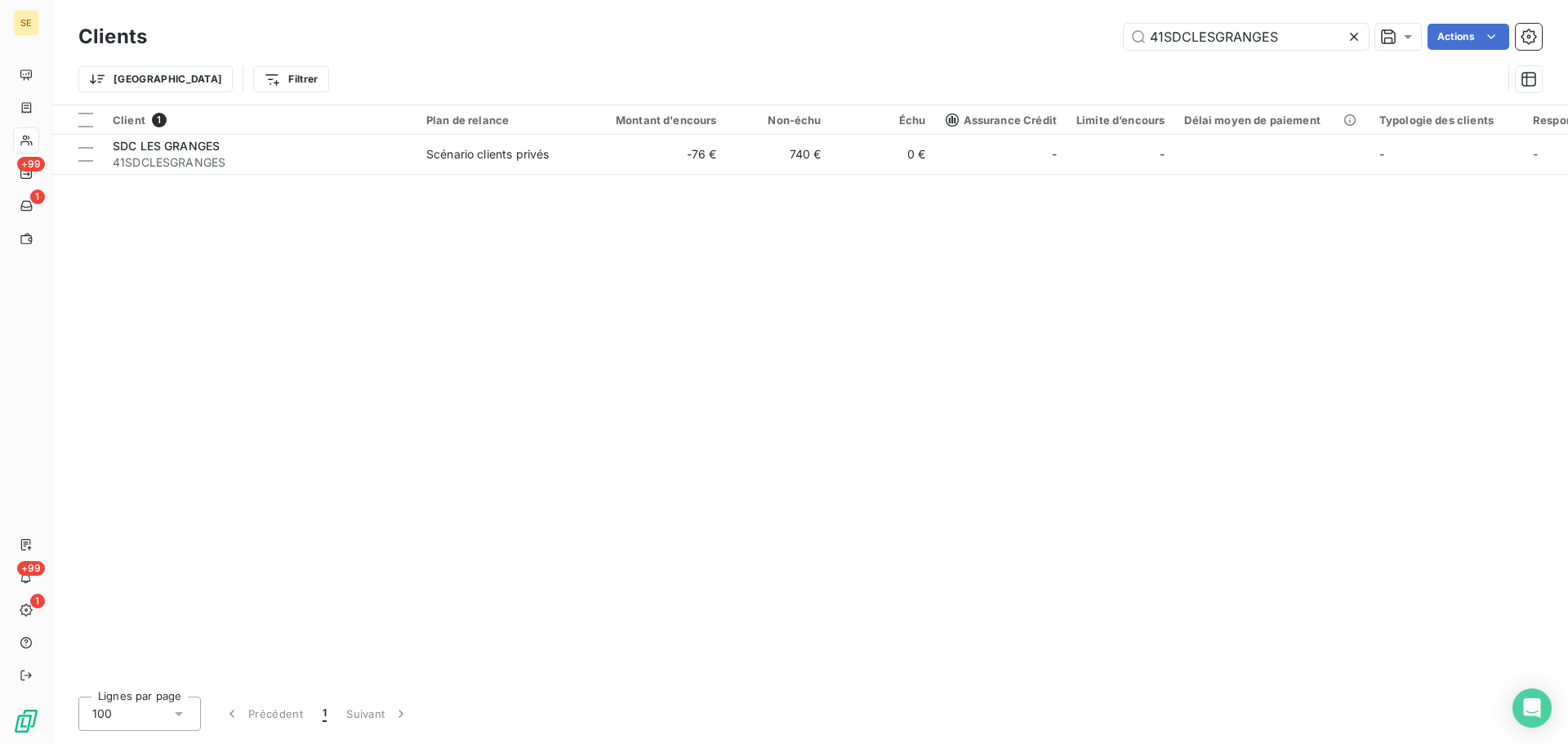
drag, startPoint x: 1282, startPoint y: 36, endPoint x: 1114, endPoint y: 13, distance: 169.6
click at [1070, 11] on div "Clients 41SDCLESGRANGES Actions Trier Filtrer" at bounding box center [810, 52] width 1516 height 104
drag, startPoint x: 1163, startPoint y: 20, endPoint x: 1148, endPoint y: 64, distance: 46.5
click at [1148, 64] on div "Trier Filtrer" at bounding box center [791, 79] width 1424 height 31
drag, startPoint x: 1196, startPoint y: 46, endPoint x: 1047, endPoint y: 47, distance: 149.0
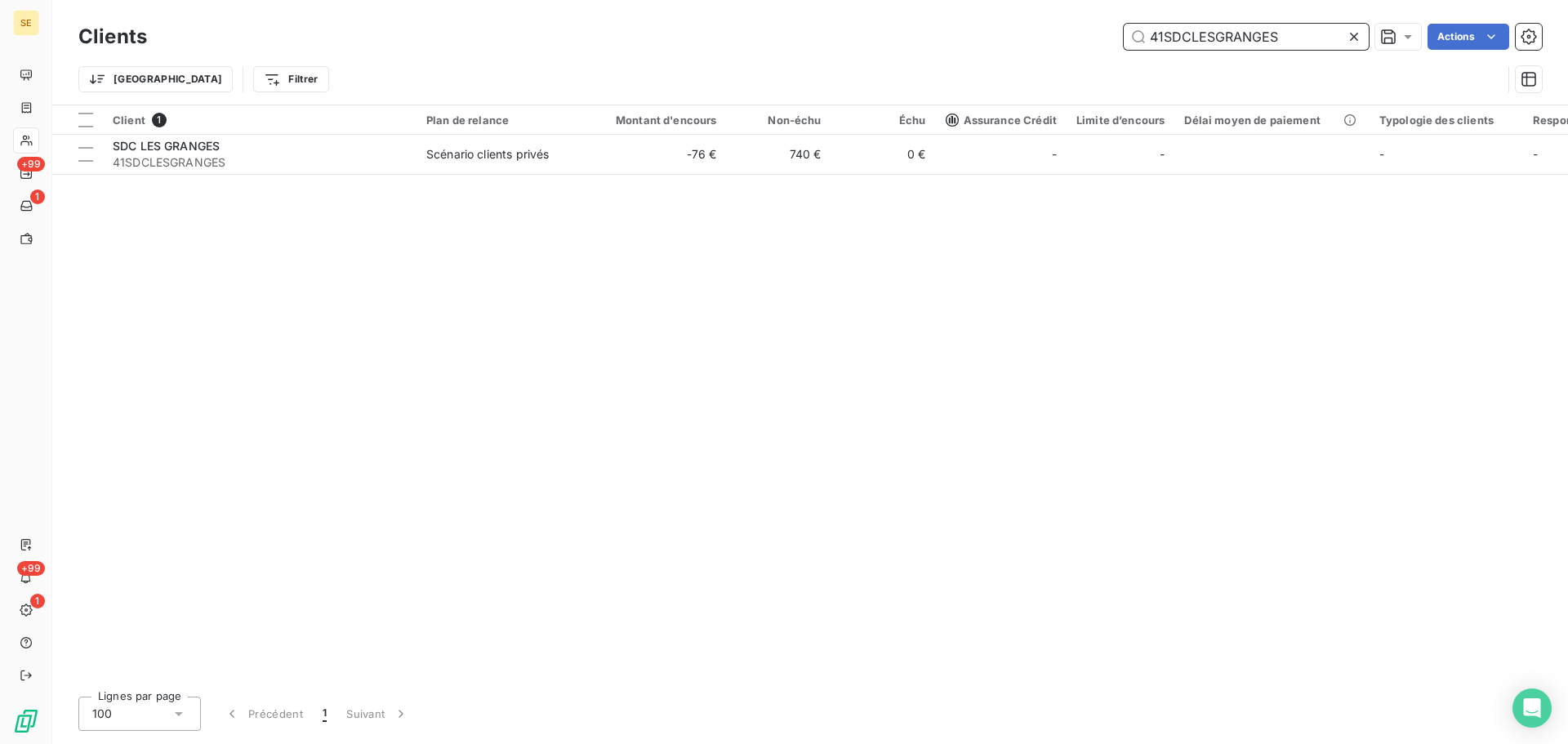
click at [1037, 47] on div "41SDCLESGRANGES Actions" at bounding box center [854, 36] width 1376 height 26
paste input "TPSPADA"
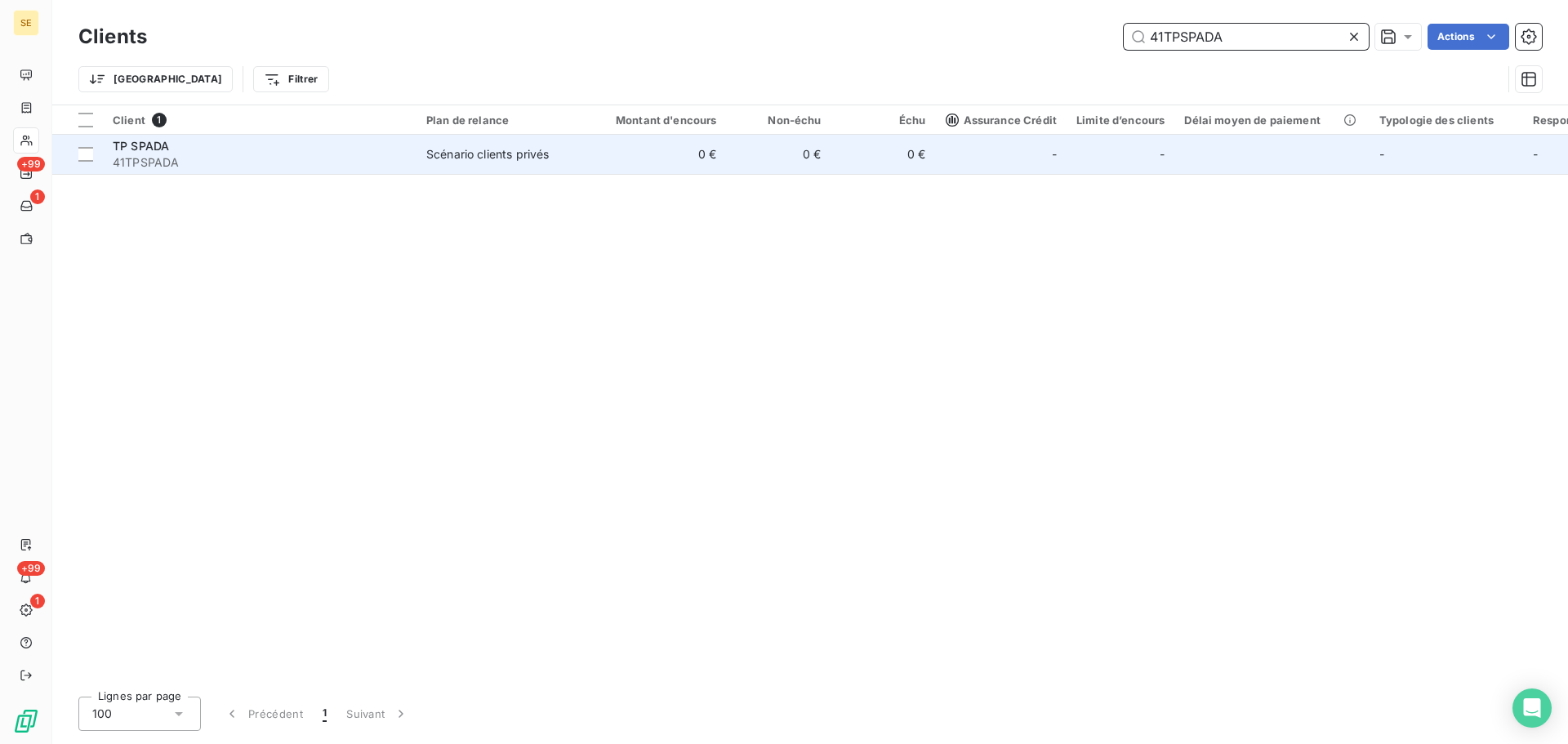
type input "41TPSPADA"
click at [538, 155] on div "Scénario clients privés" at bounding box center [487, 154] width 123 height 16
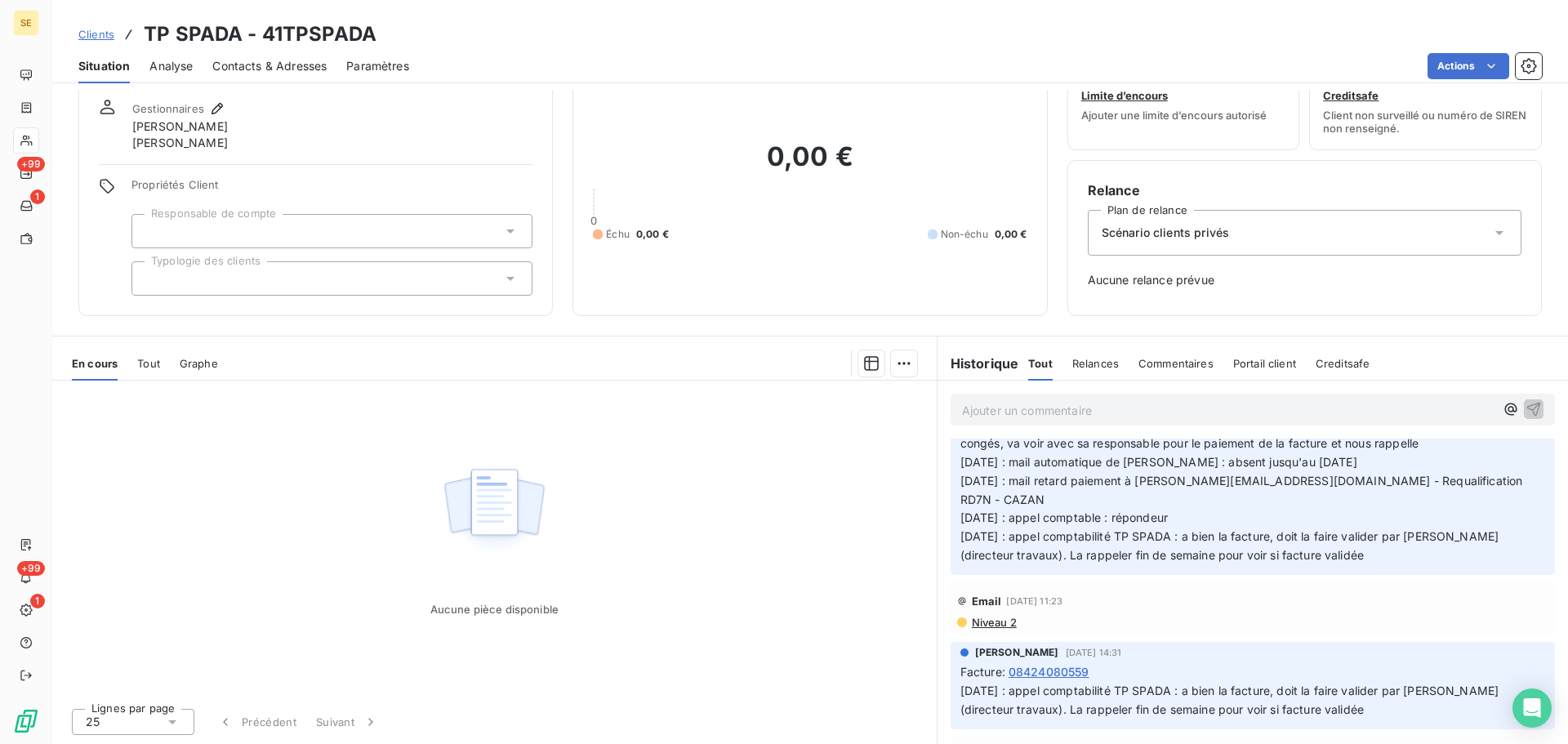
scroll to position [1243, 0]
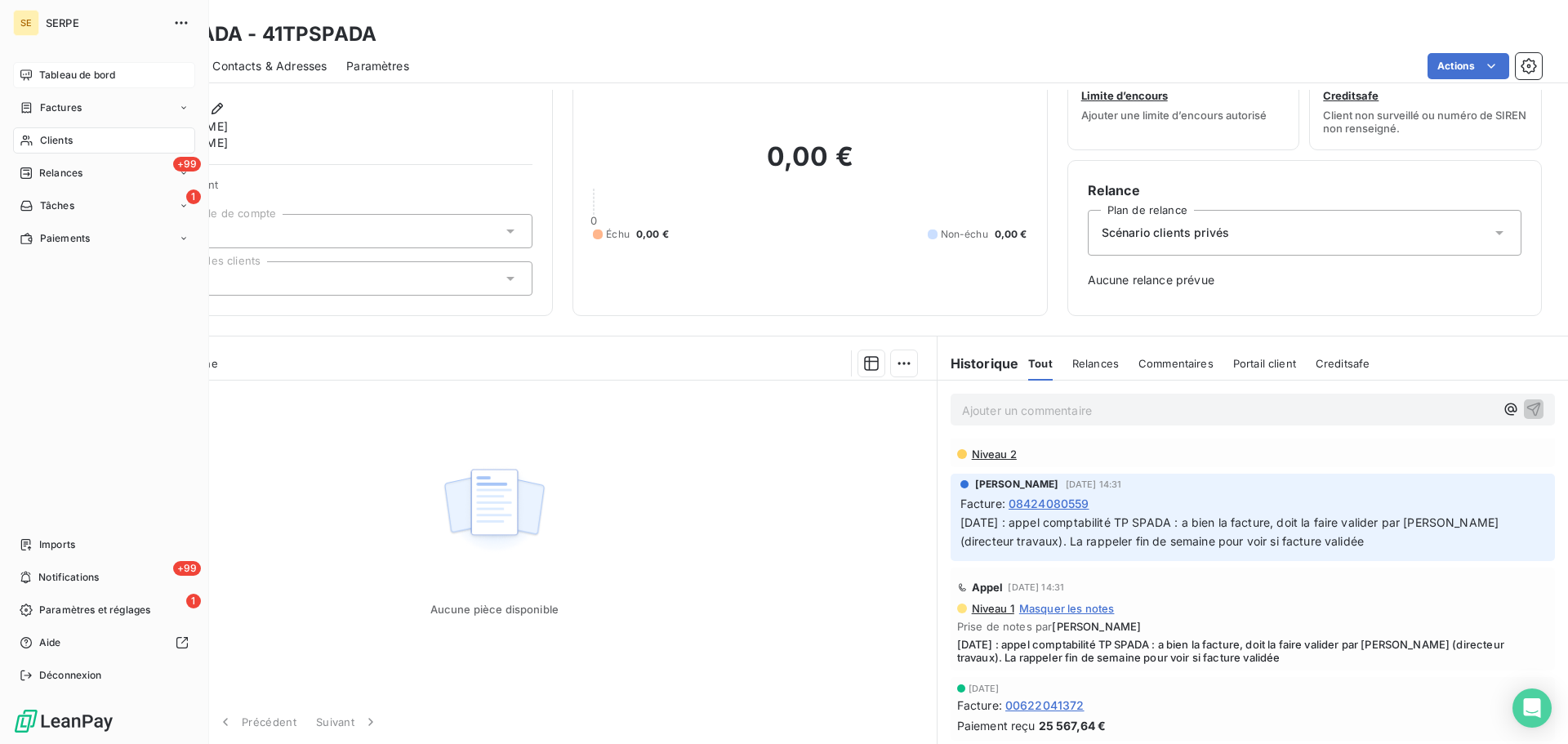
drag, startPoint x: 47, startPoint y: 137, endPoint x: 174, endPoint y: 76, distance: 140.9
click at [47, 137] on span "Clients" at bounding box center [56, 140] width 33 height 14
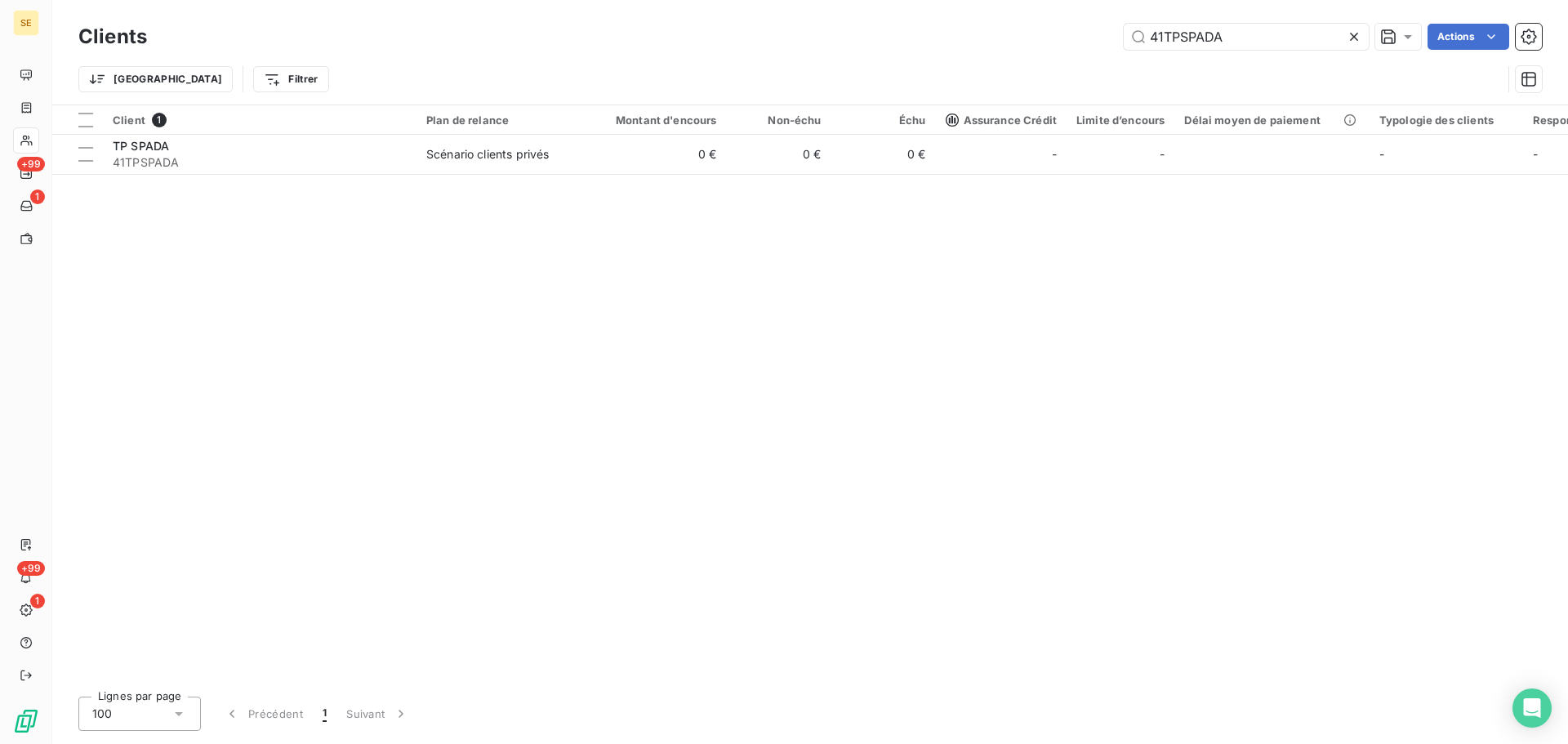
drag, startPoint x: 1162, startPoint y: 36, endPoint x: 1121, endPoint y: 30, distance: 41.4
click at [991, 27] on div "41TPSPADA Actions" at bounding box center [854, 36] width 1376 height 26
click at [1195, 36] on input "41TPSPADA" at bounding box center [1246, 36] width 245 height 26
drag, startPoint x: 1195, startPoint y: 36, endPoint x: 1175, endPoint y: 42, distance: 20.9
click at [1175, 42] on input "41TPSPADA" at bounding box center [1246, 36] width 245 height 26
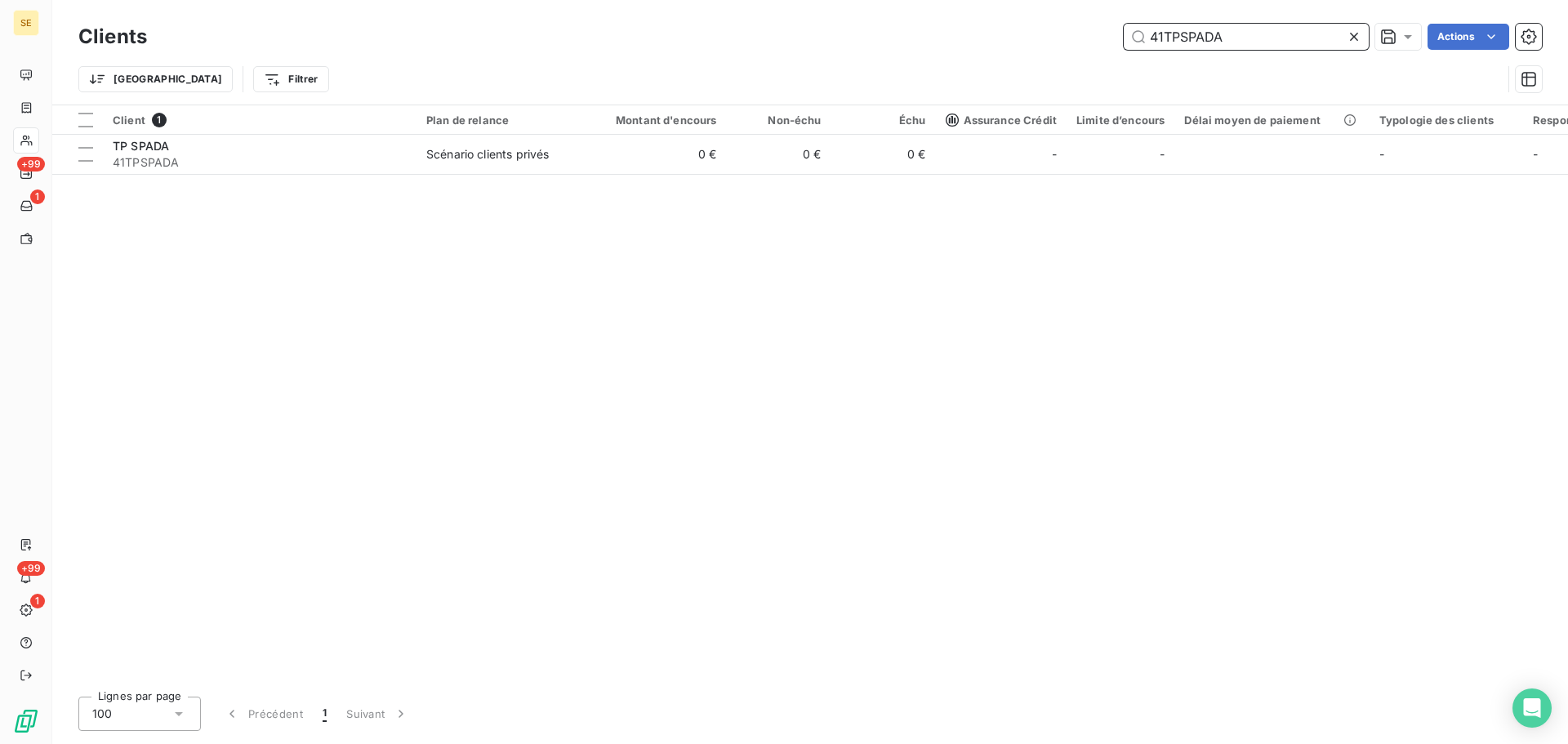
click at [1175, 42] on input "41TPSPADA" at bounding box center [1246, 36] width 245 height 26
paste input "OTALERF"
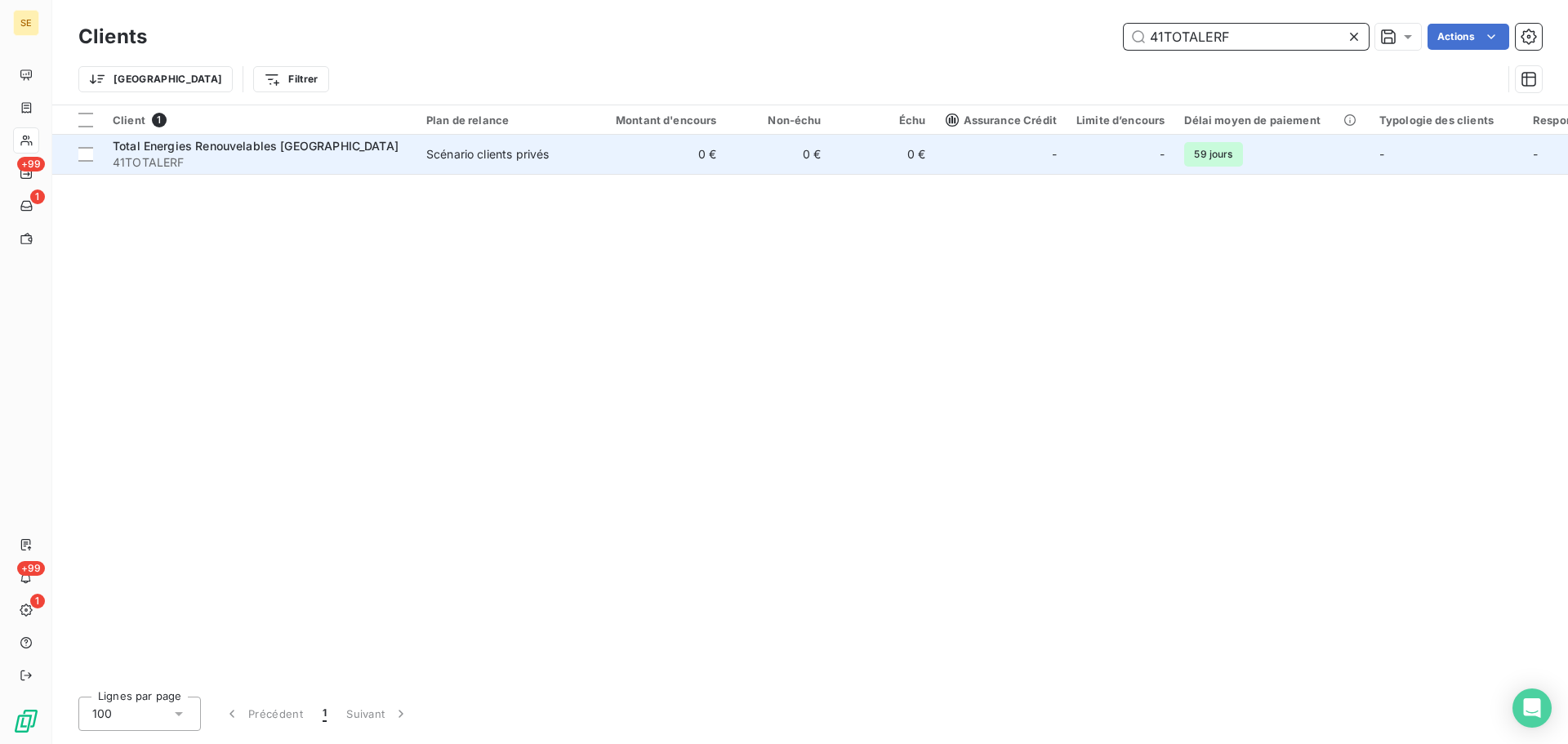
type input "41TOTALERF"
click at [441, 150] on div "Scénario clients privés" at bounding box center [487, 154] width 123 height 16
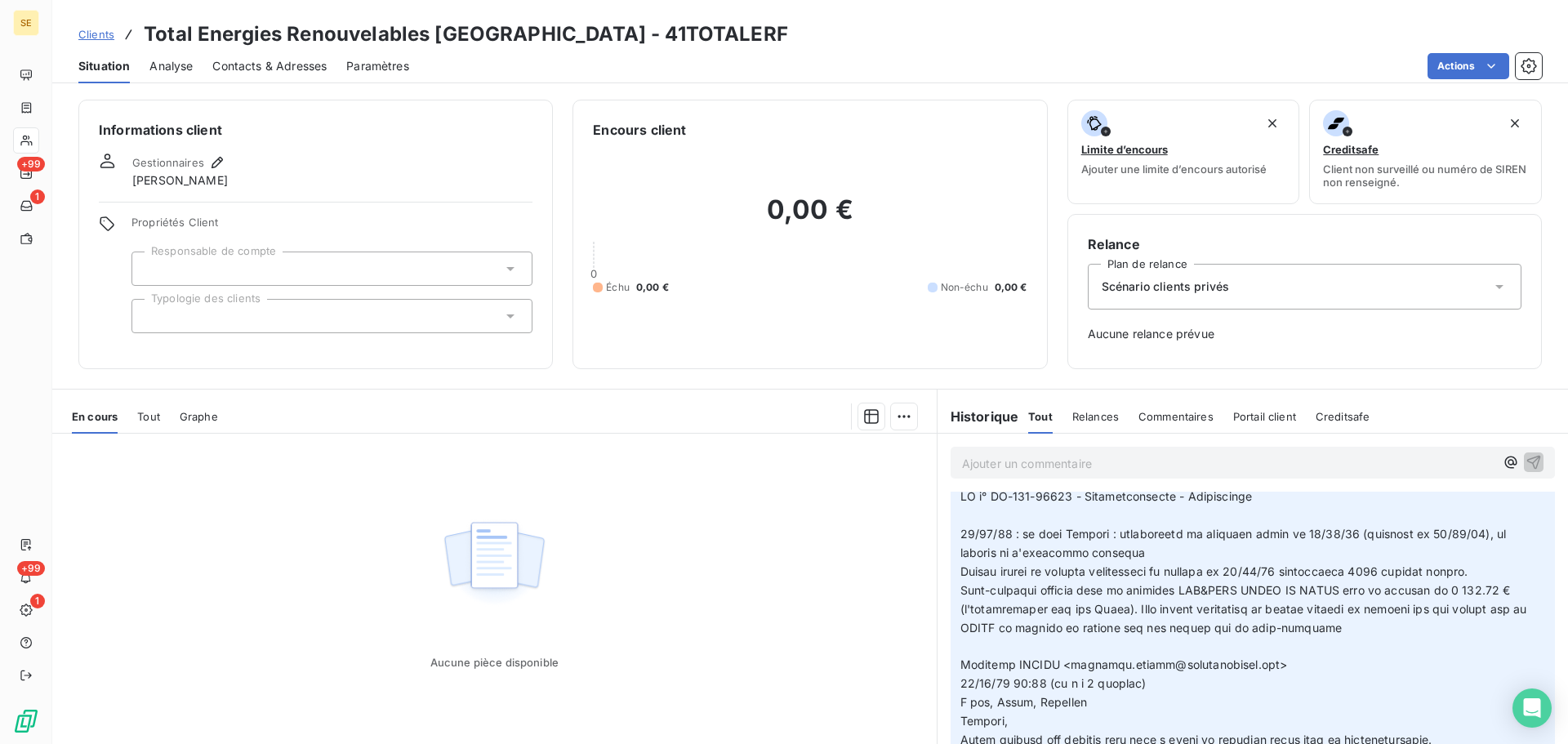
scroll to position [871, 0]
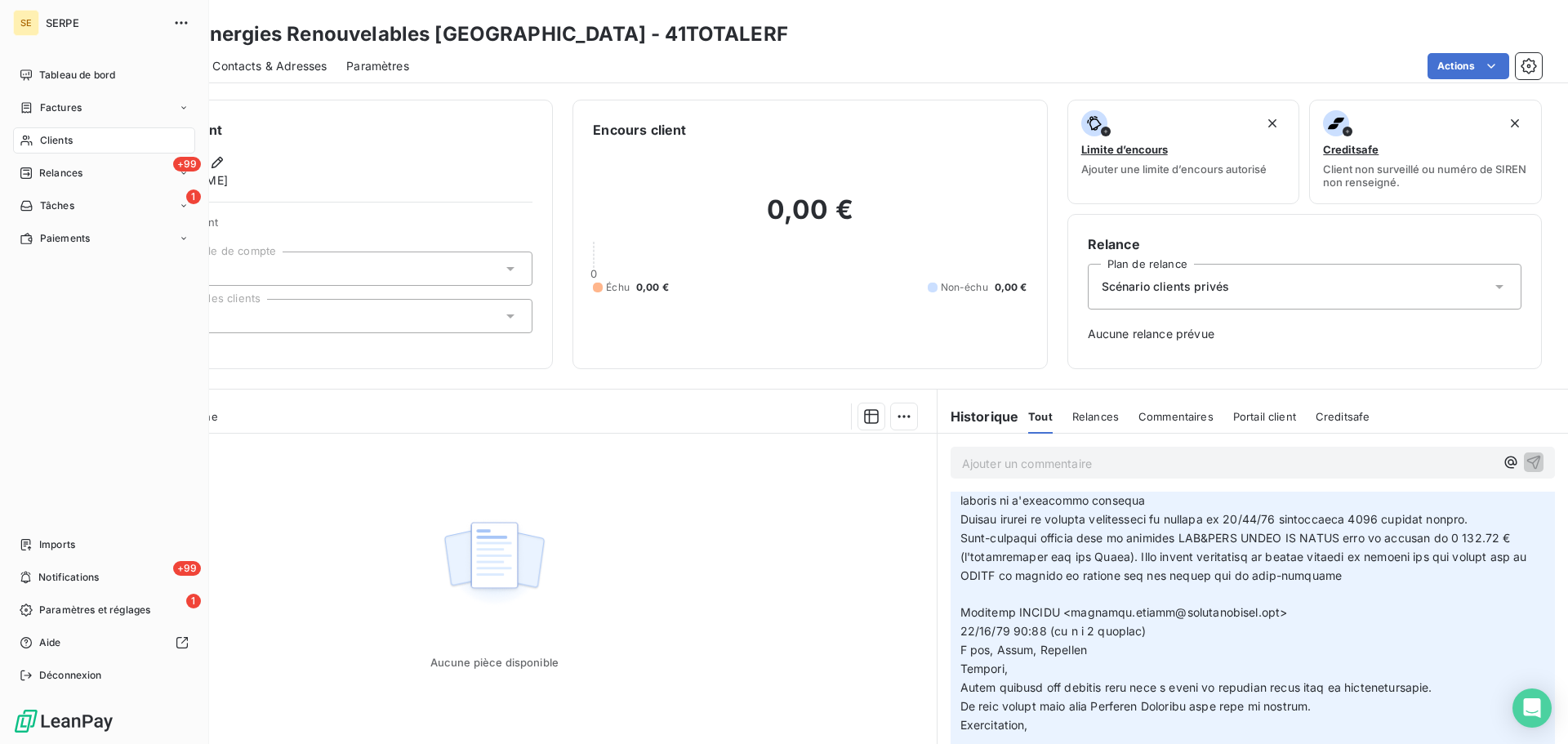
click at [72, 145] on span "Clients" at bounding box center [56, 140] width 33 height 14
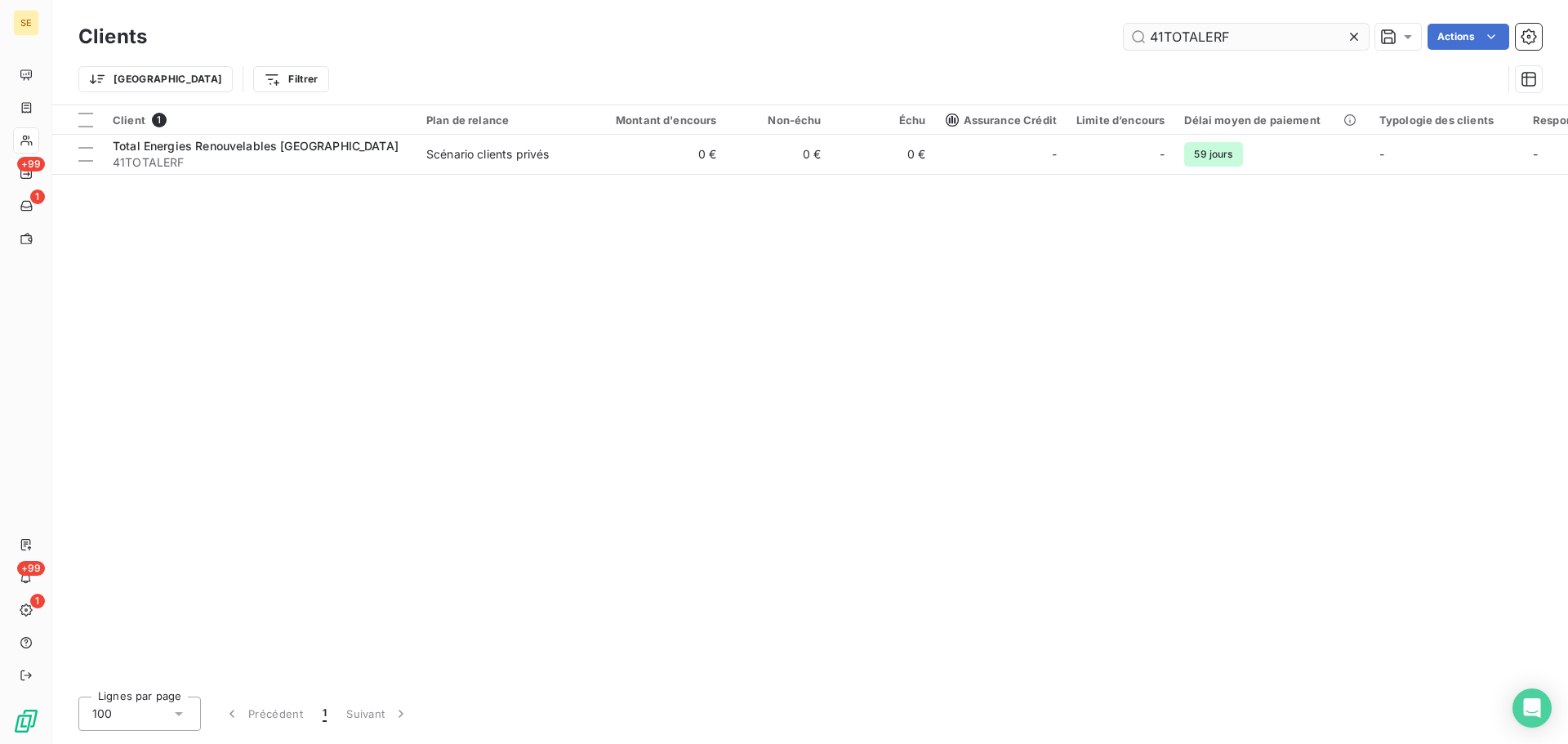
drag, startPoint x: 1259, startPoint y: 37, endPoint x: 1198, endPoint y: 35, distance: 61.0
click at [1210, 34] on input "41TOTALERF" at bounding box center [1246, 36] width 245 height 26
click at [1286, 40] on input "41TOTALERF" at bounding box center [1246, 36] width 245 height 26
click at [1286, 38] on input "41TOTALERF" at bounding box center [1246, 36] width 245 height 26
click at [1252, 35] on input "41TOTALERF" at bounding box center [1246, 36] width 245 height 26
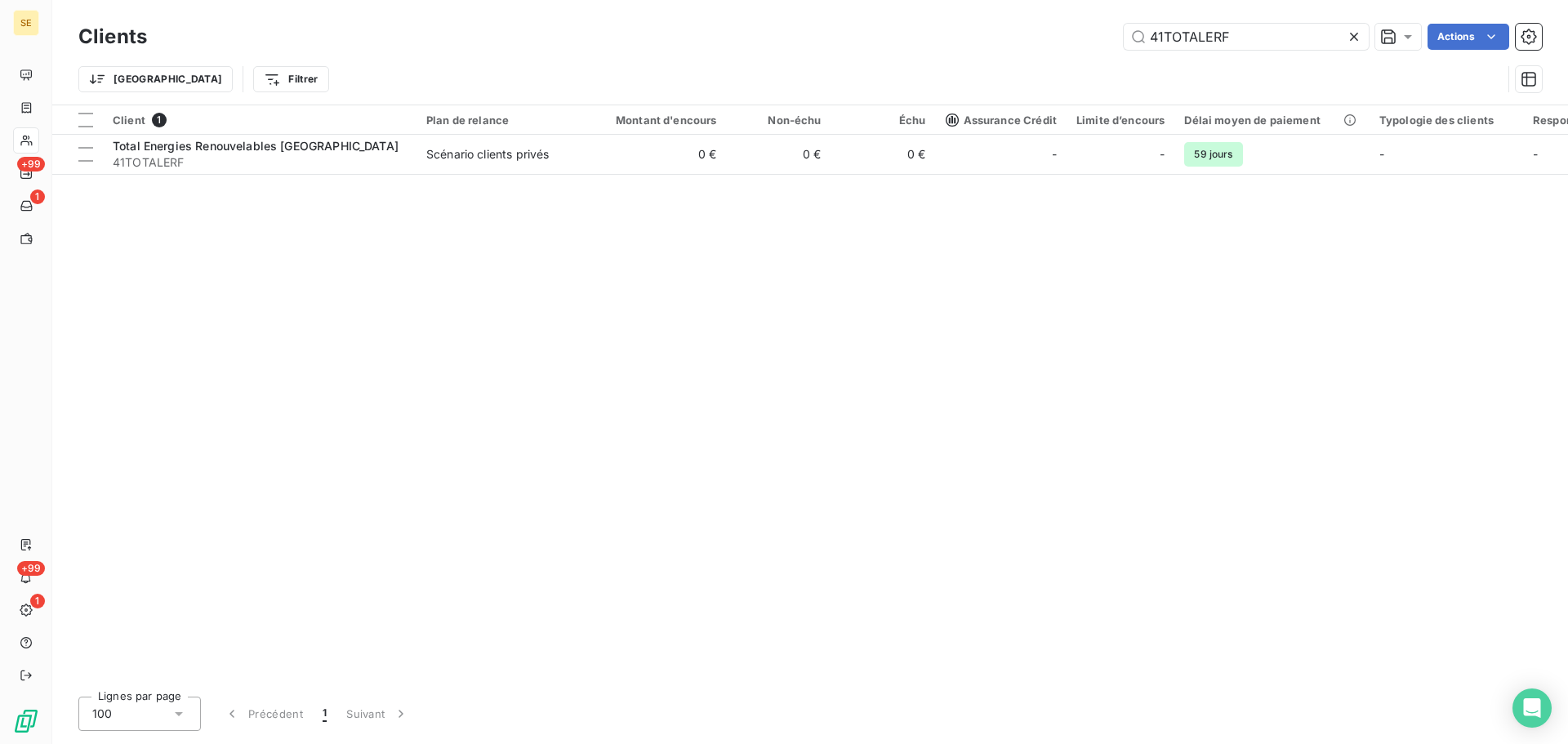
drag, startPoint x: 1254, startPoint y: 37, endPoint x: 1093, endPoint y: 28, distance: 161.3
click at [1093, 28] on div "41TOTALERF Actions" at bounding box center [854, 36] width 1376 height 26
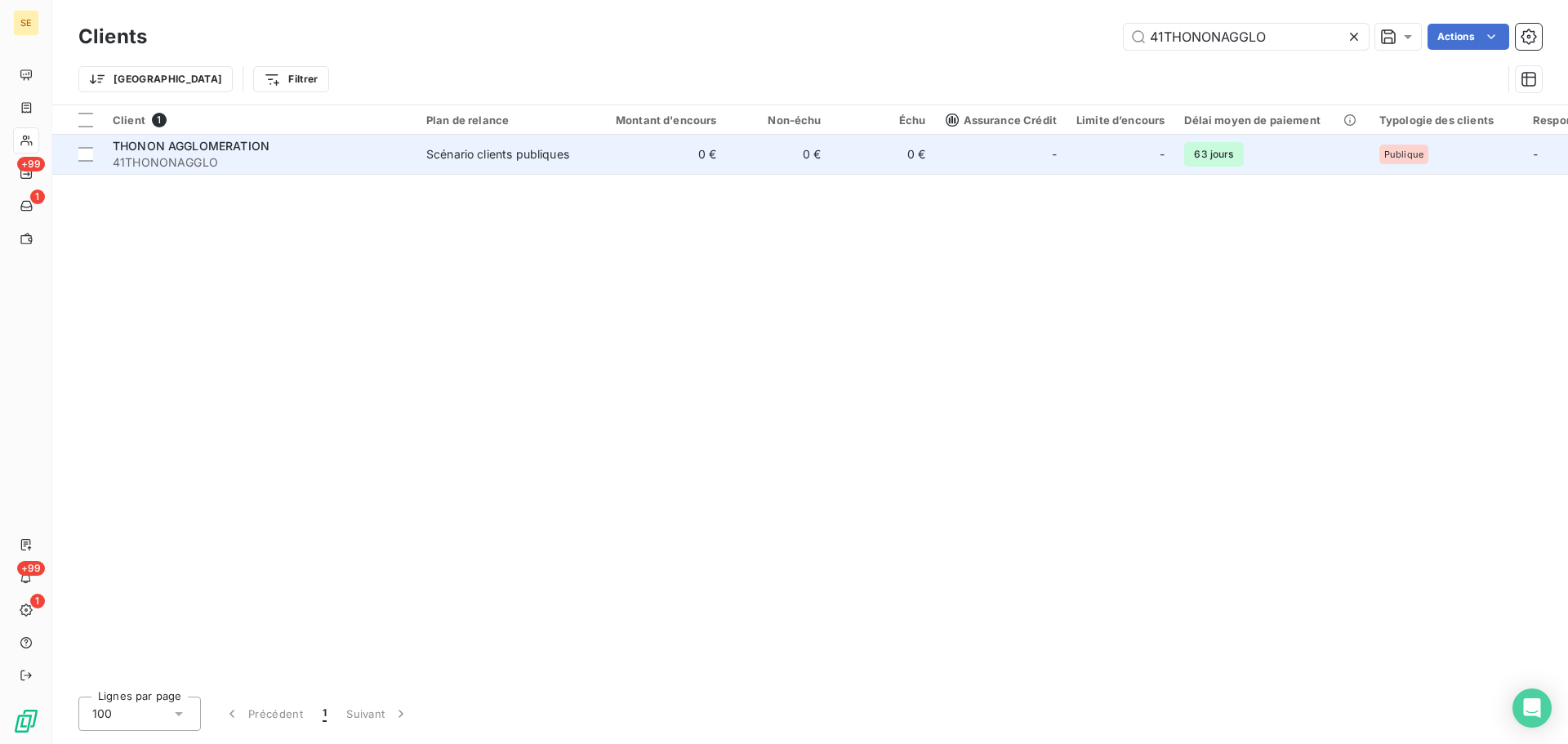
type input "41THONONAGGLO"
click at [569, 172] on td "Scénario clients publiques" at bounding box center [502, 154] width 170 height 39
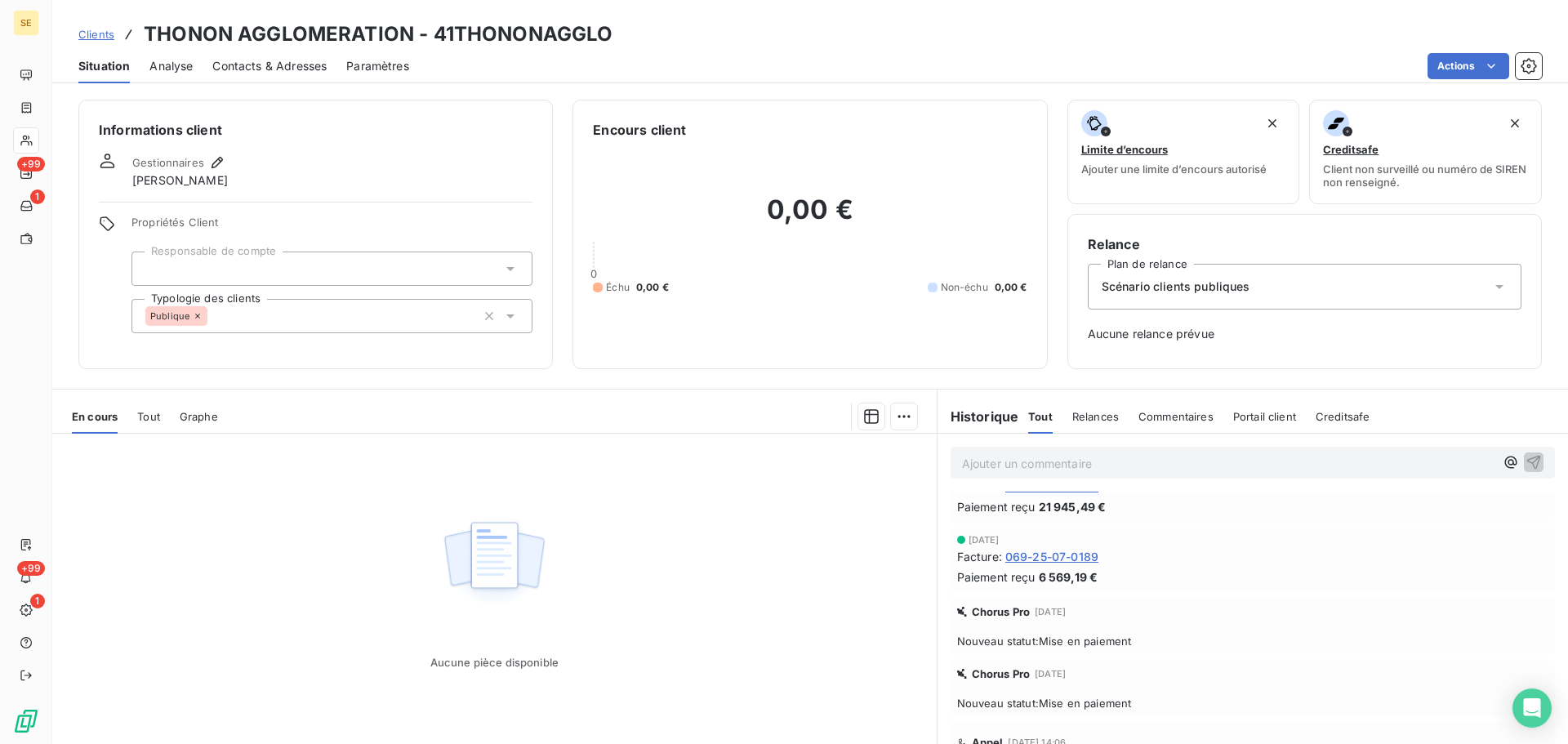
scroll to position [713, 0]
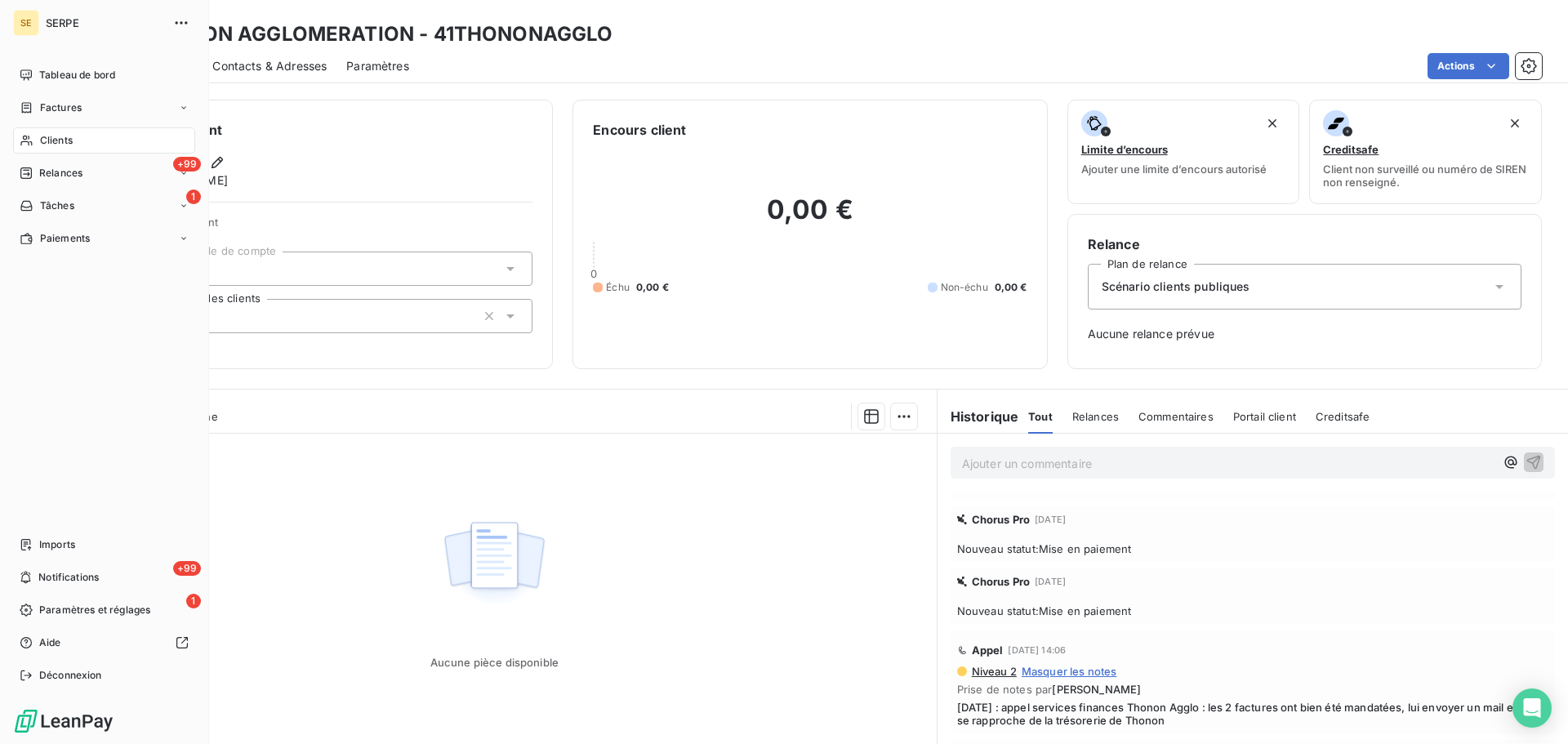
click at [51, 139] on span "Clients" at bounding box center [56, 140] width 33 height 14
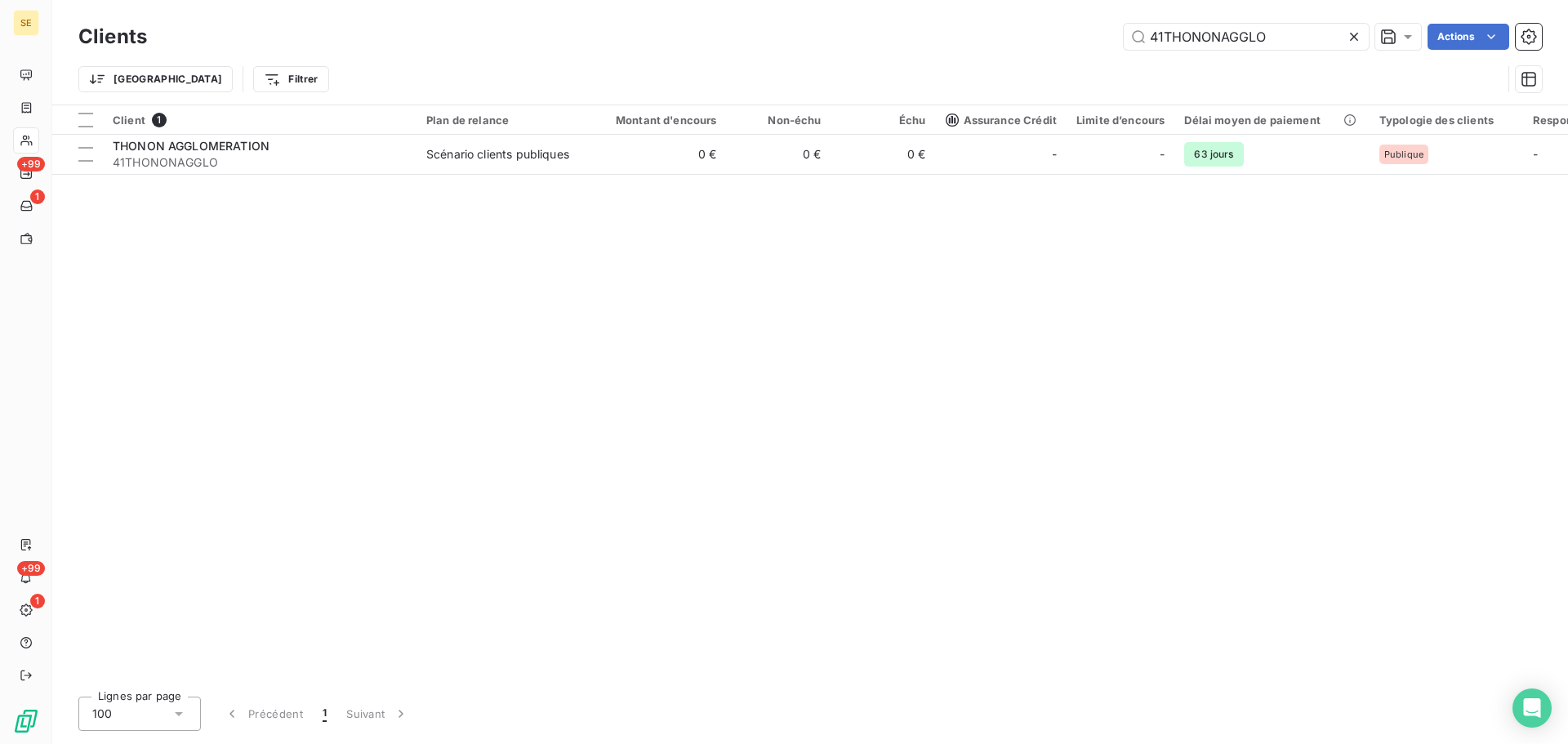
drag, startPoint x: 1192, startPoint y: 47, endPoint x: 1119, endPoint y: 54, distance: 73.3
click at [1120, 53] on div "Clients 41THONONAGGLO Actions" at bounding box center [810, 36] width 1464 height 34
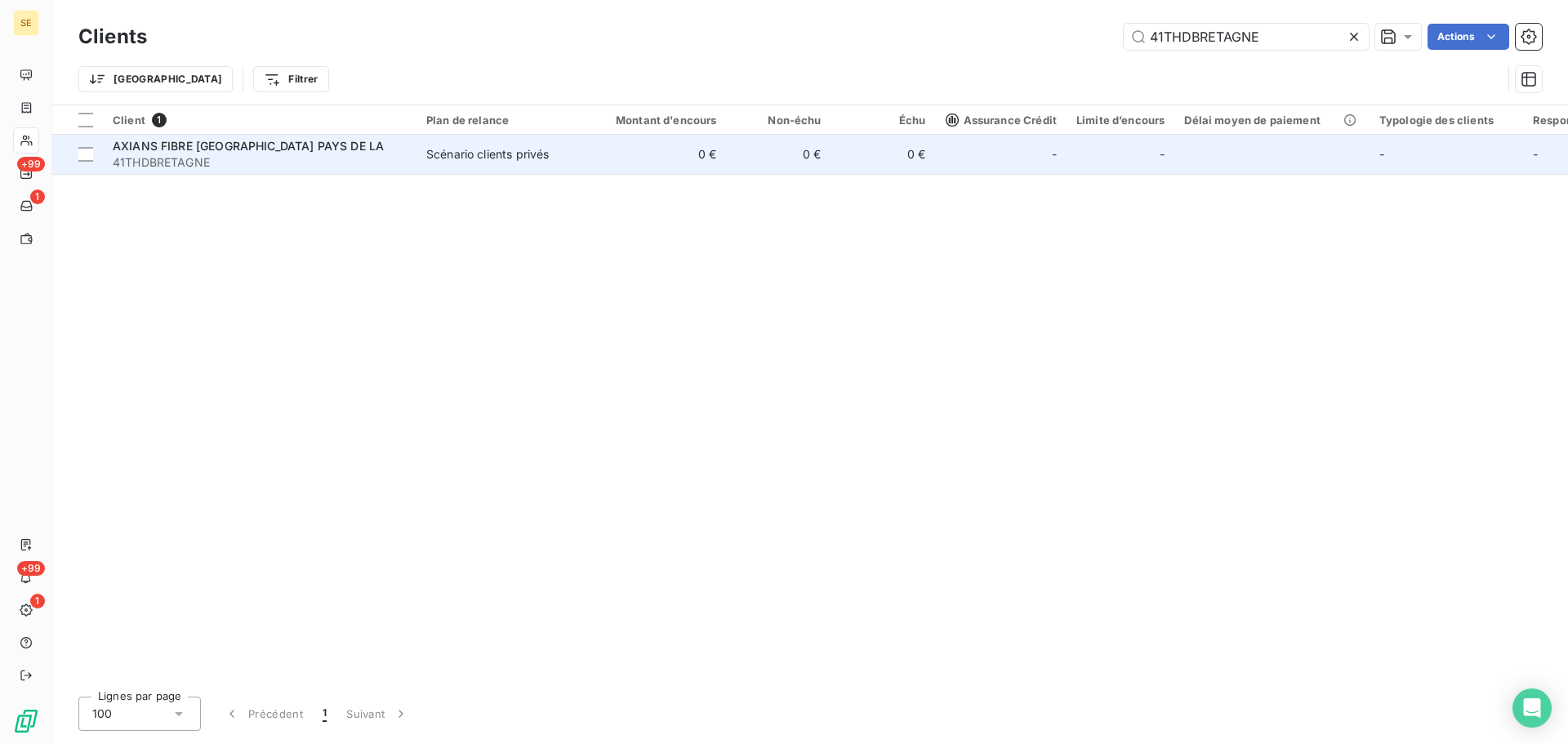
type input "41THDBRETAGNE"
click at [442, 153] on div "Scénario clients privés" at bounding box center [487, 154] width 123 height 16
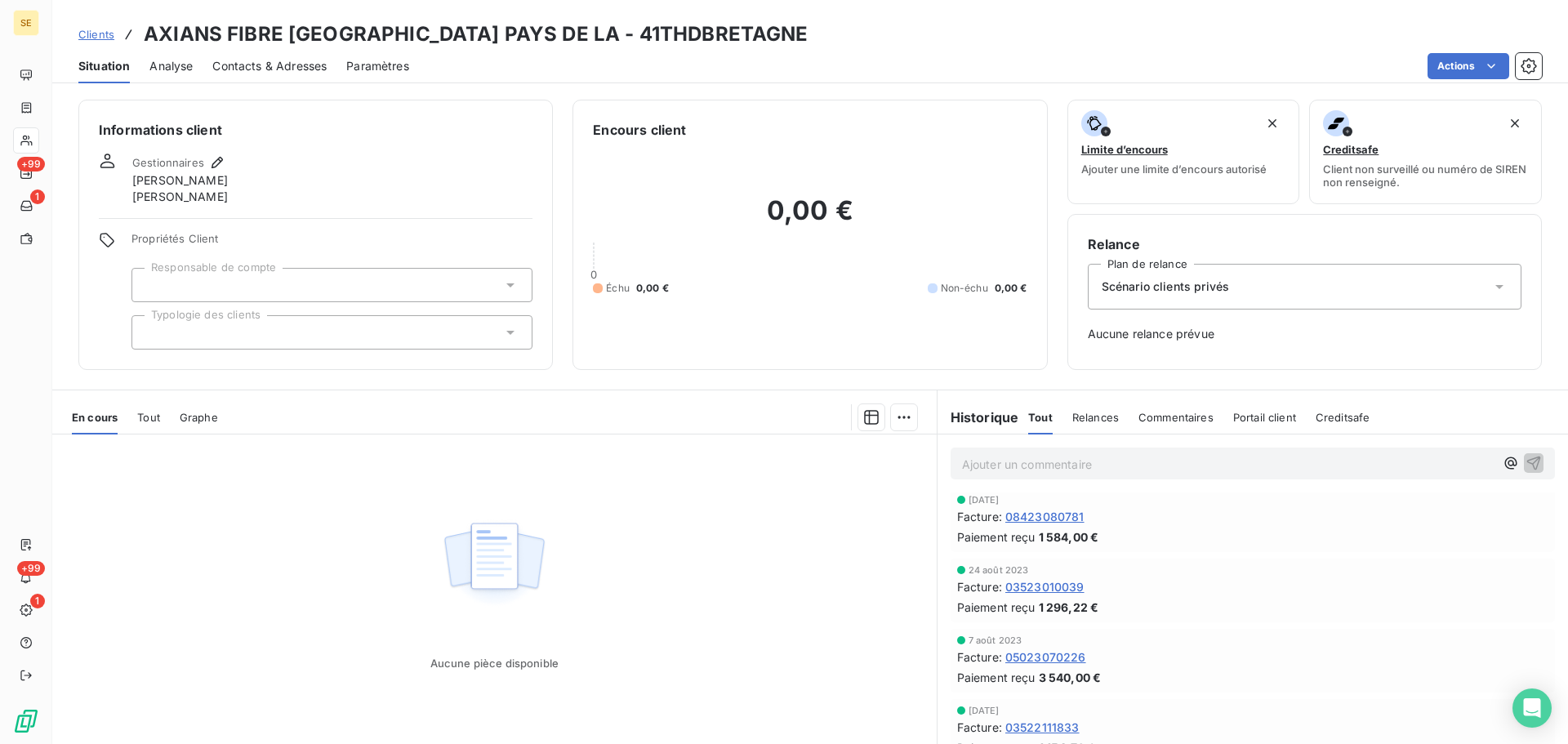
scroll to position [653, 0]
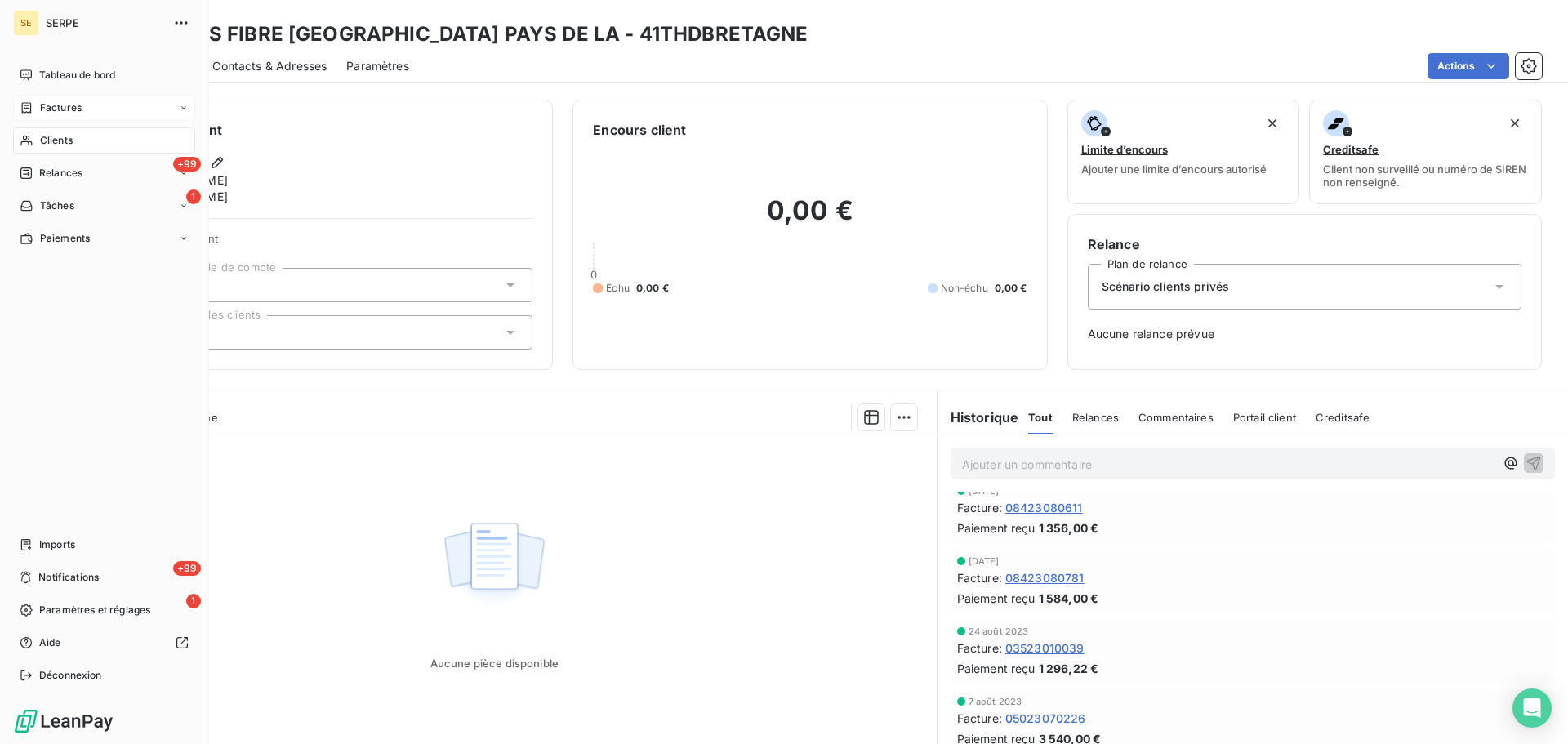
drag, startPoint x: 42, startPoint y: 130, endPoint x: 164, endPoint y: 109, distance: 123.8
click at [42, 130] on div "Clients" at bounding box center [103, 140] width 182 height 26
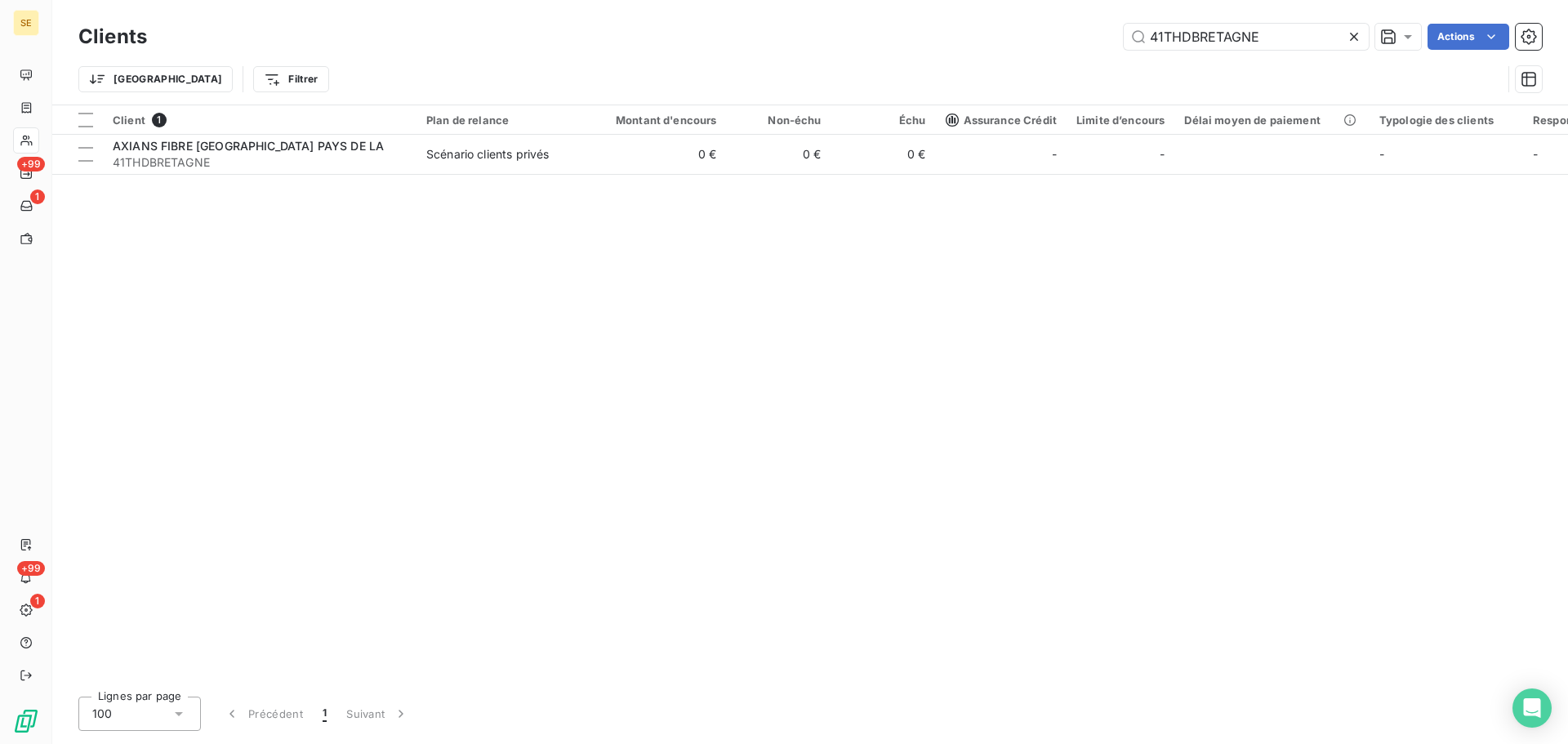
drag, startPoint x: 1295, startPoint y: 35, endPoint x: 1043, endPoint y: 35, distance: 252.0
click at [1043, 35] on div "41THDBRETAGNE Actions" at bounding box center [854, 36] width 1376 height 26
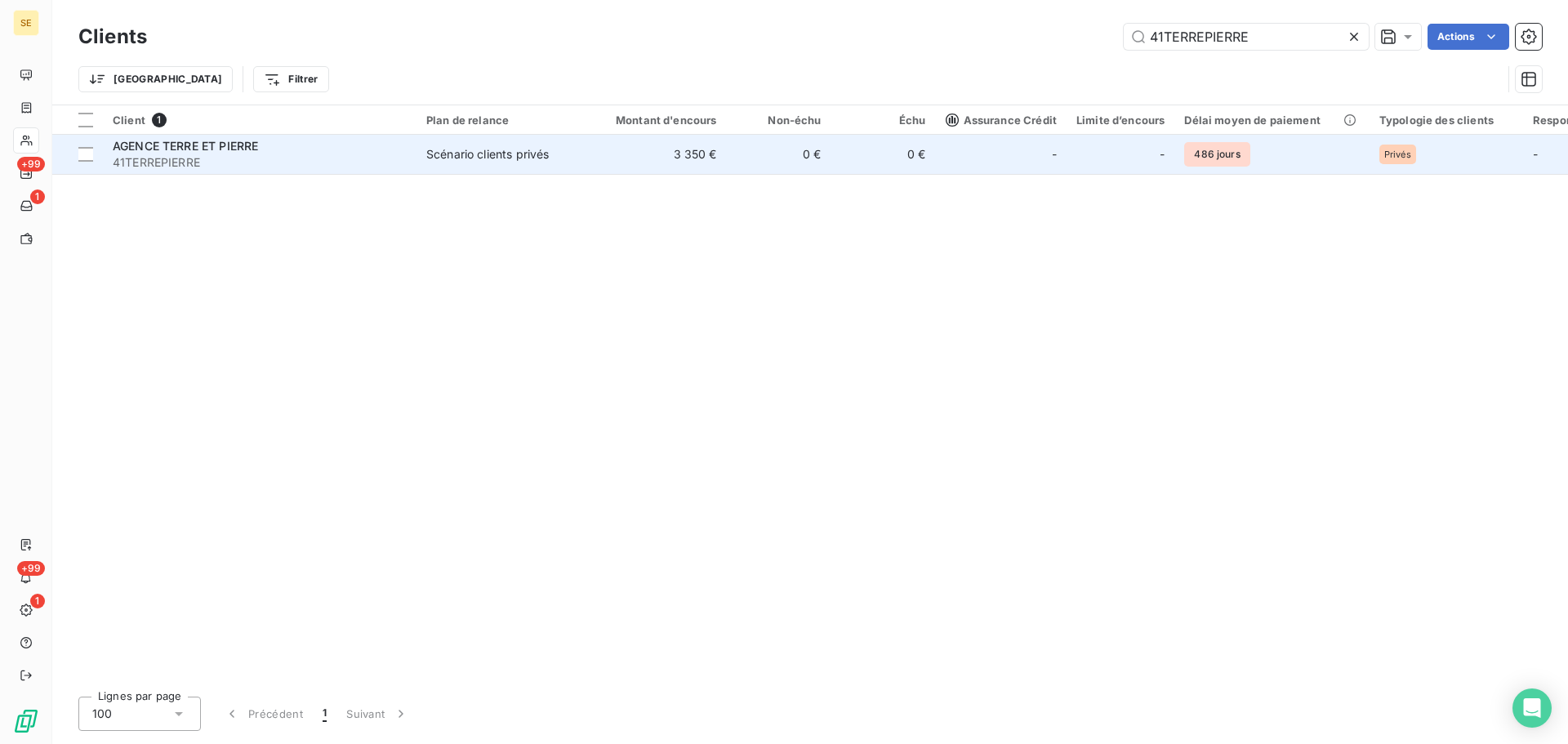
type input "41TERREPIERRE"
click at [343, 156] on span "41TERREPIERRE" at bounding box center [259, 162] width 294 height 16
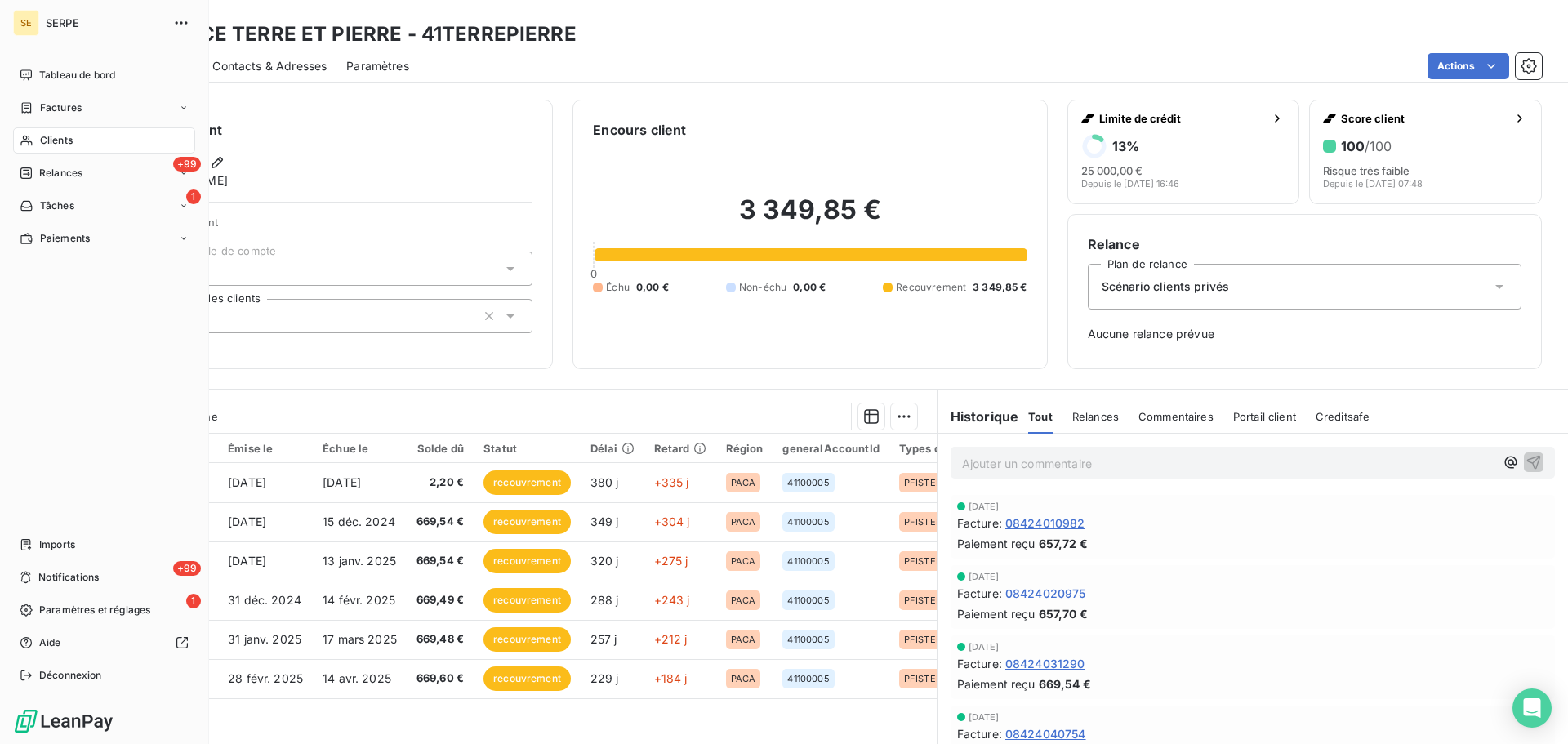
drag, startPoint x: 48, startPoint y: 141, endPoint x: 56, endPoint y: 136, distance: 9.4
click at [48, 141] on span "Clients" at bounding box center [56, 140] width 33 height 14
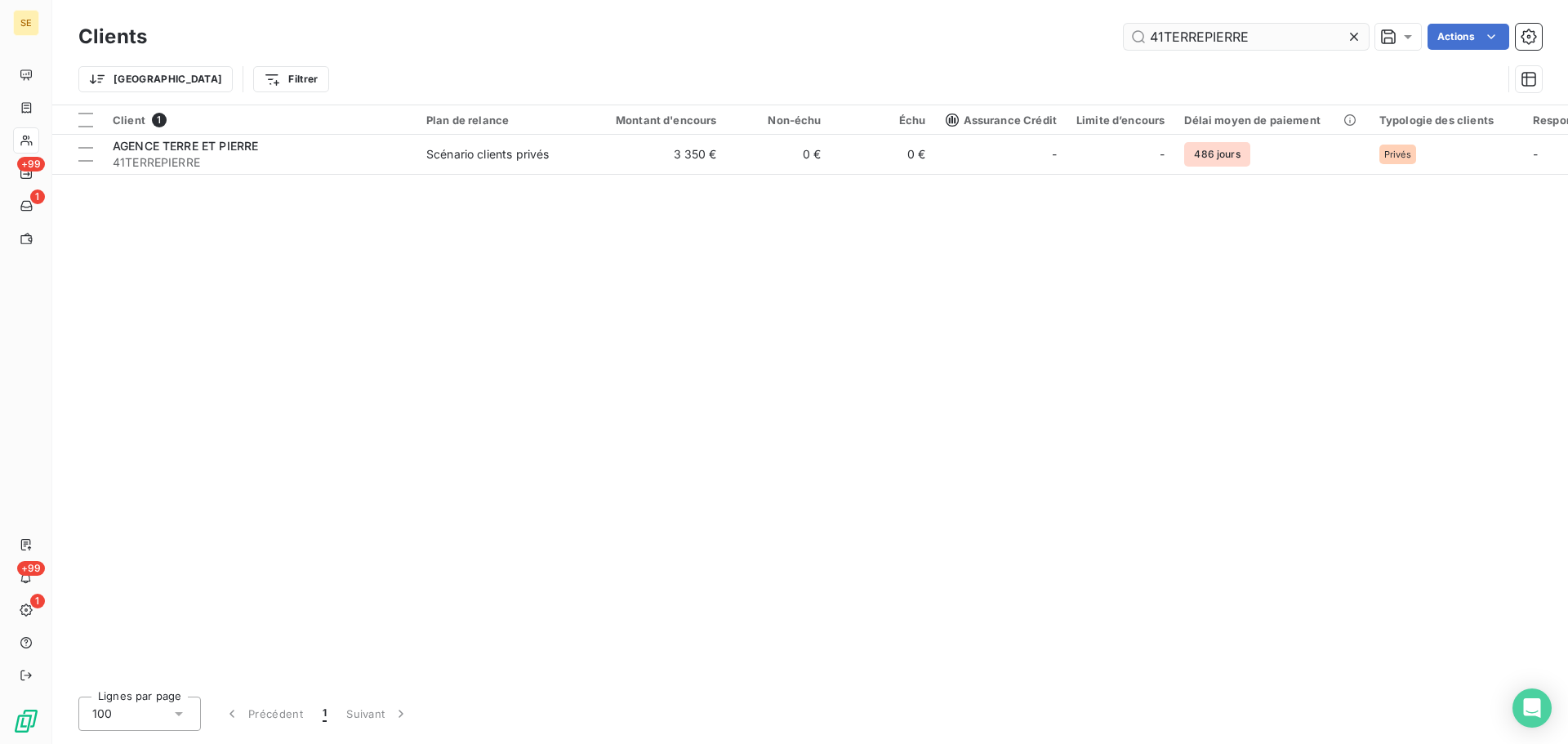
drag, startPoint x: 1274, startPoint y: 36, endPoint x: 1127, endPoint y: 31, distance: 147.1
click at [1127, 31] on input "41TERREPIERRE" at bounding box center [1246, 36] width 245 height 26
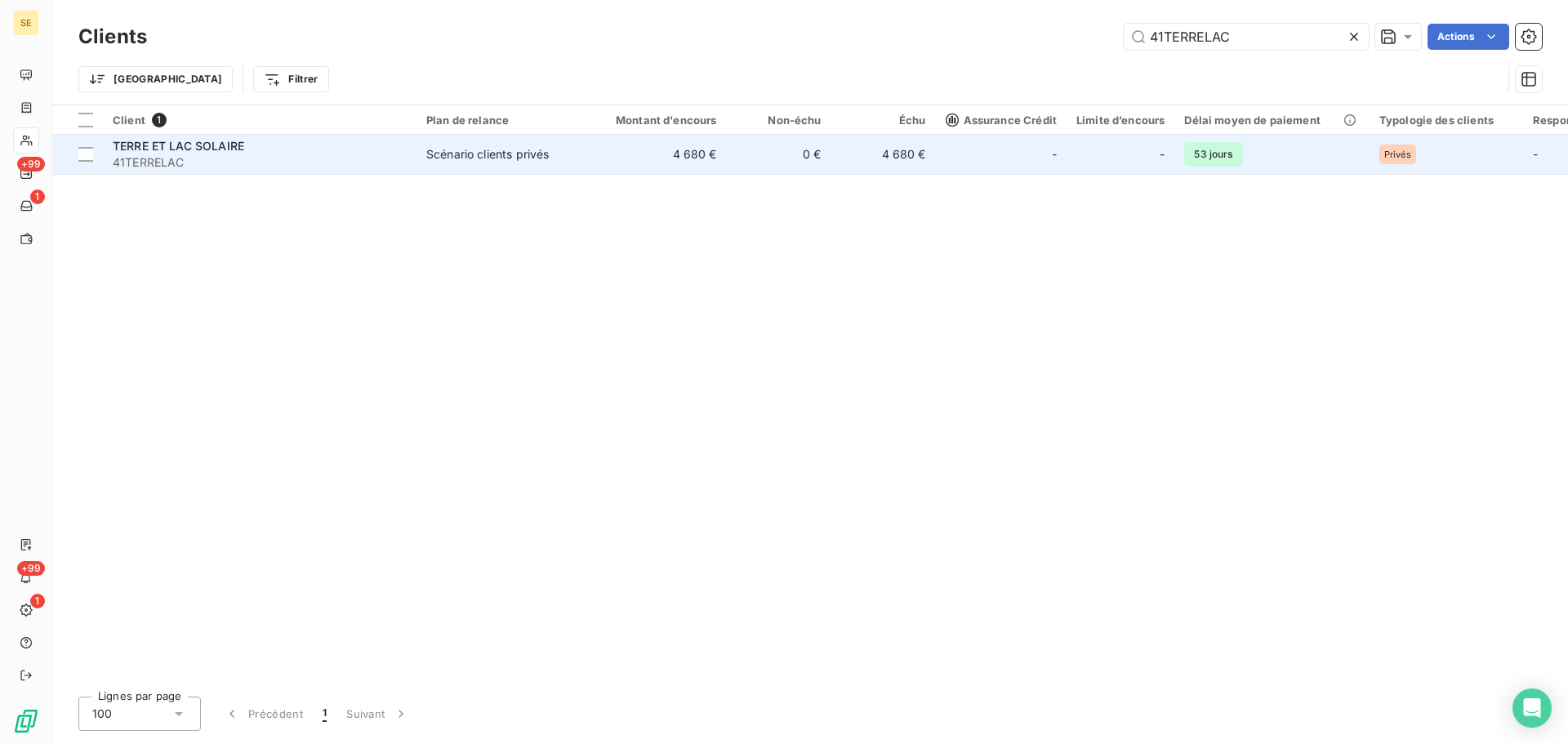
type input "41TERRELAC"
click at [309, 167] on span "41TERRELAC" at bounding box center [259, 162] width 294 height 16
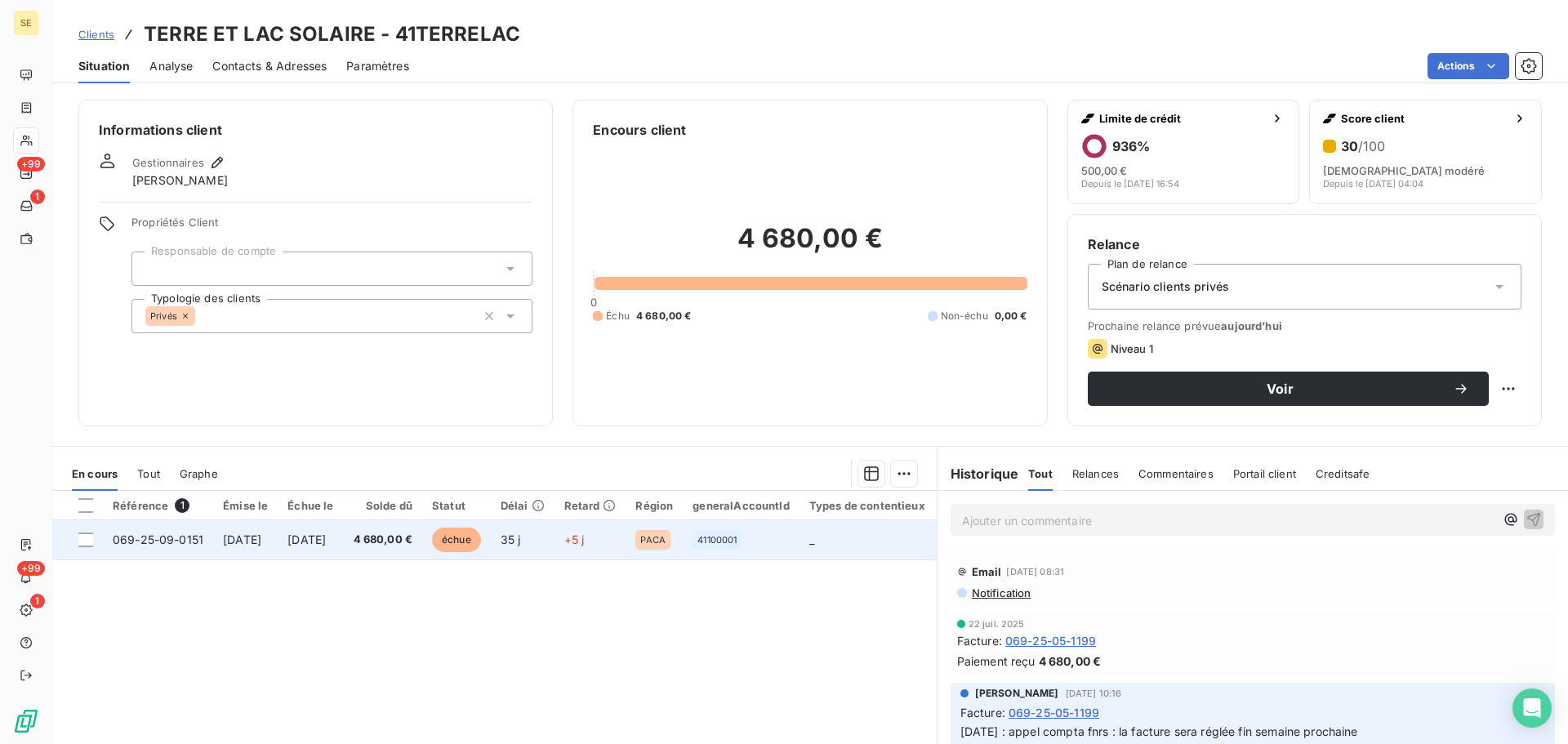
click at [343, 551] on td "[DATE]" at bounding box center [310, 540] width 65 height 39
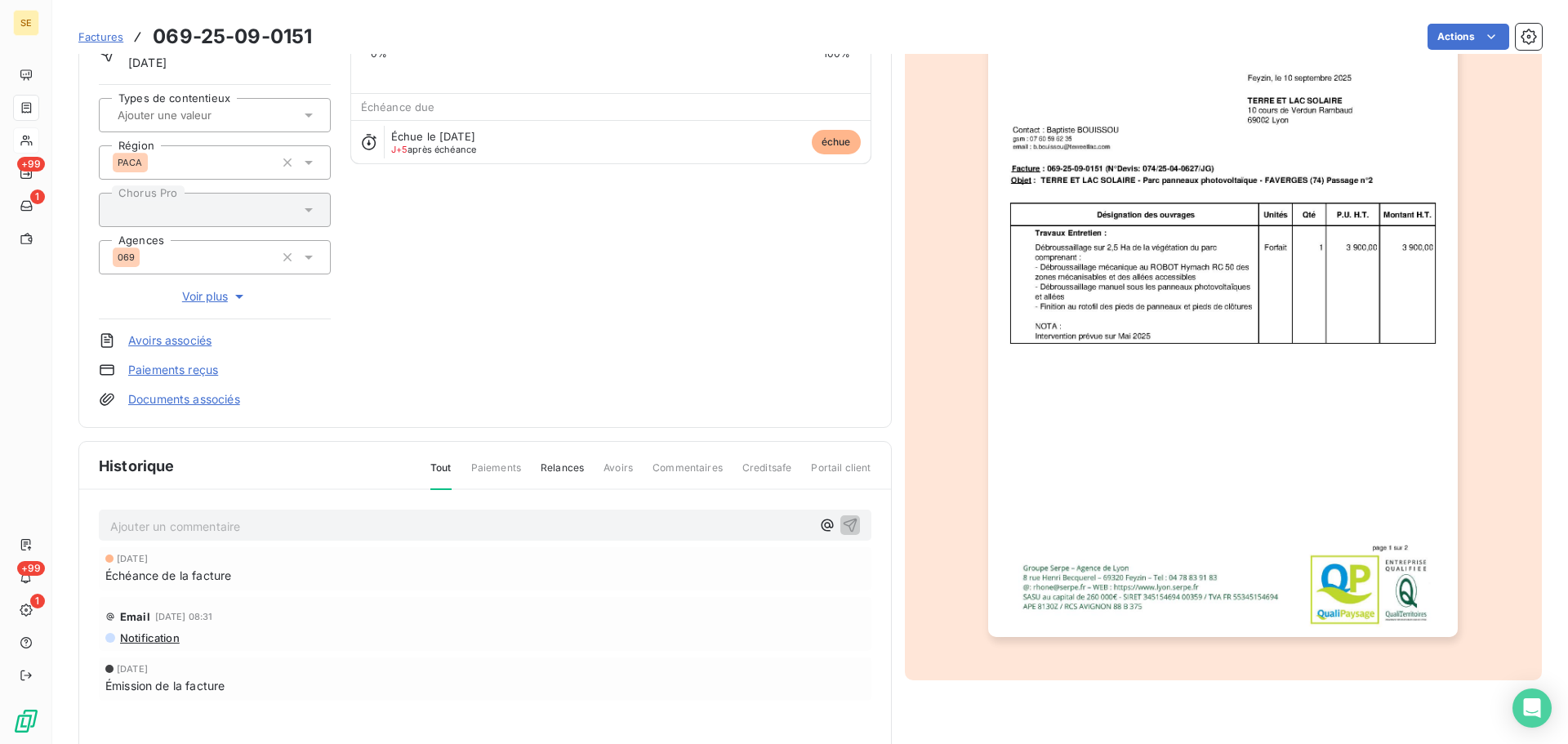
scroll to position [238, 0]
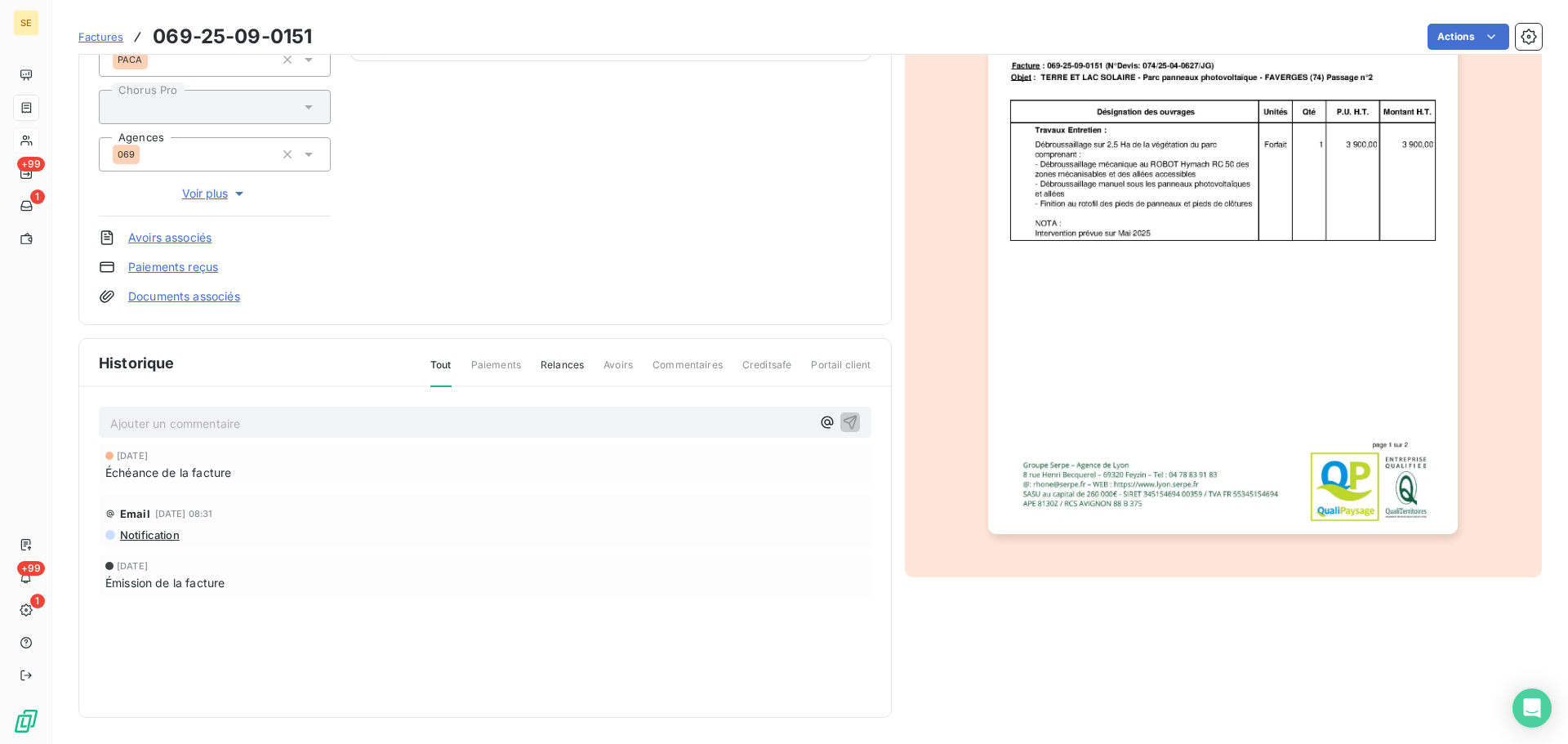
click at [463, 197] on div "TERRE ET LAC SOLAIRE 41TERRELAC Montant initial 4 680,00 € Émise le [DATE] Type…" at bounding box center [486, 75] width 773 height 458
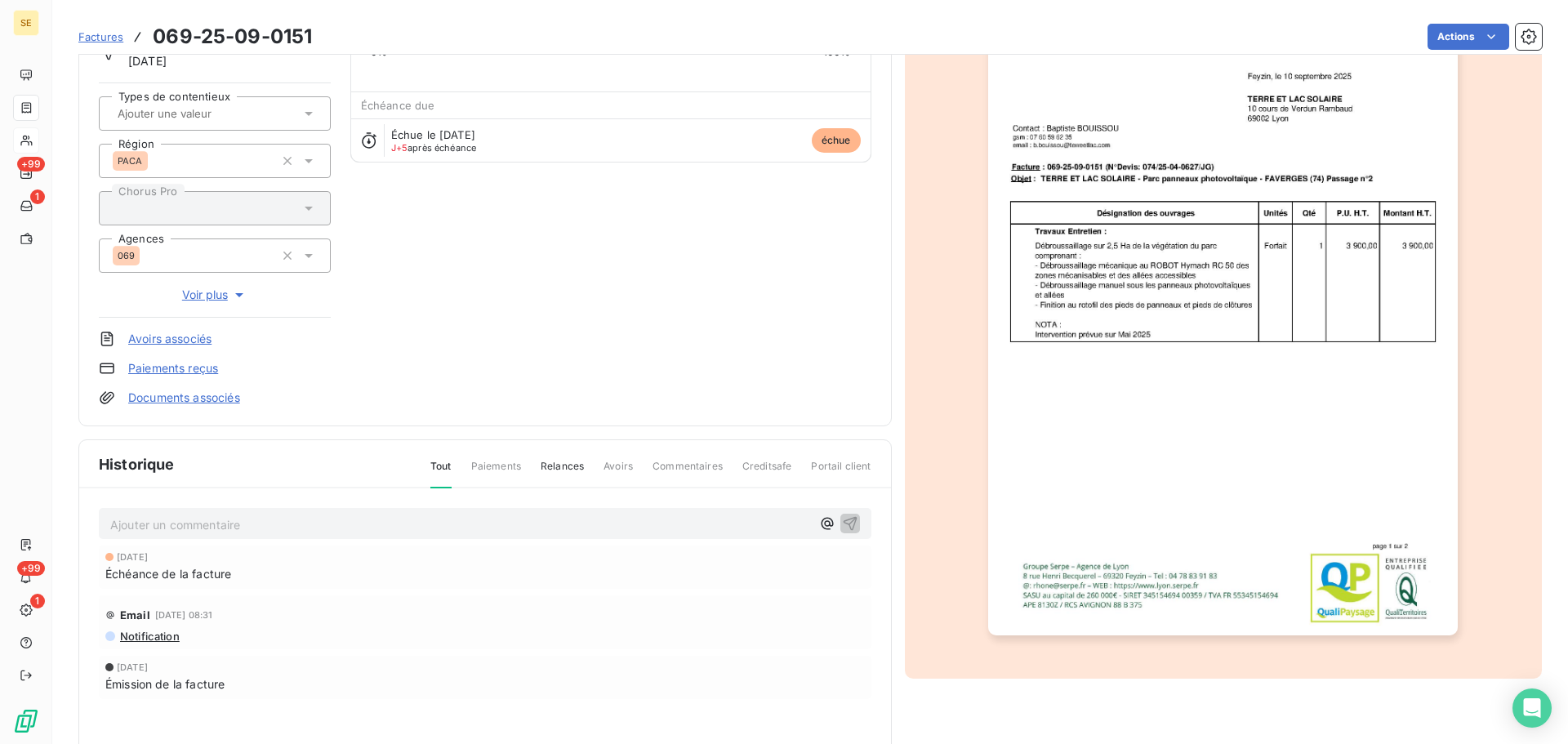
scroll to position [0, 0]
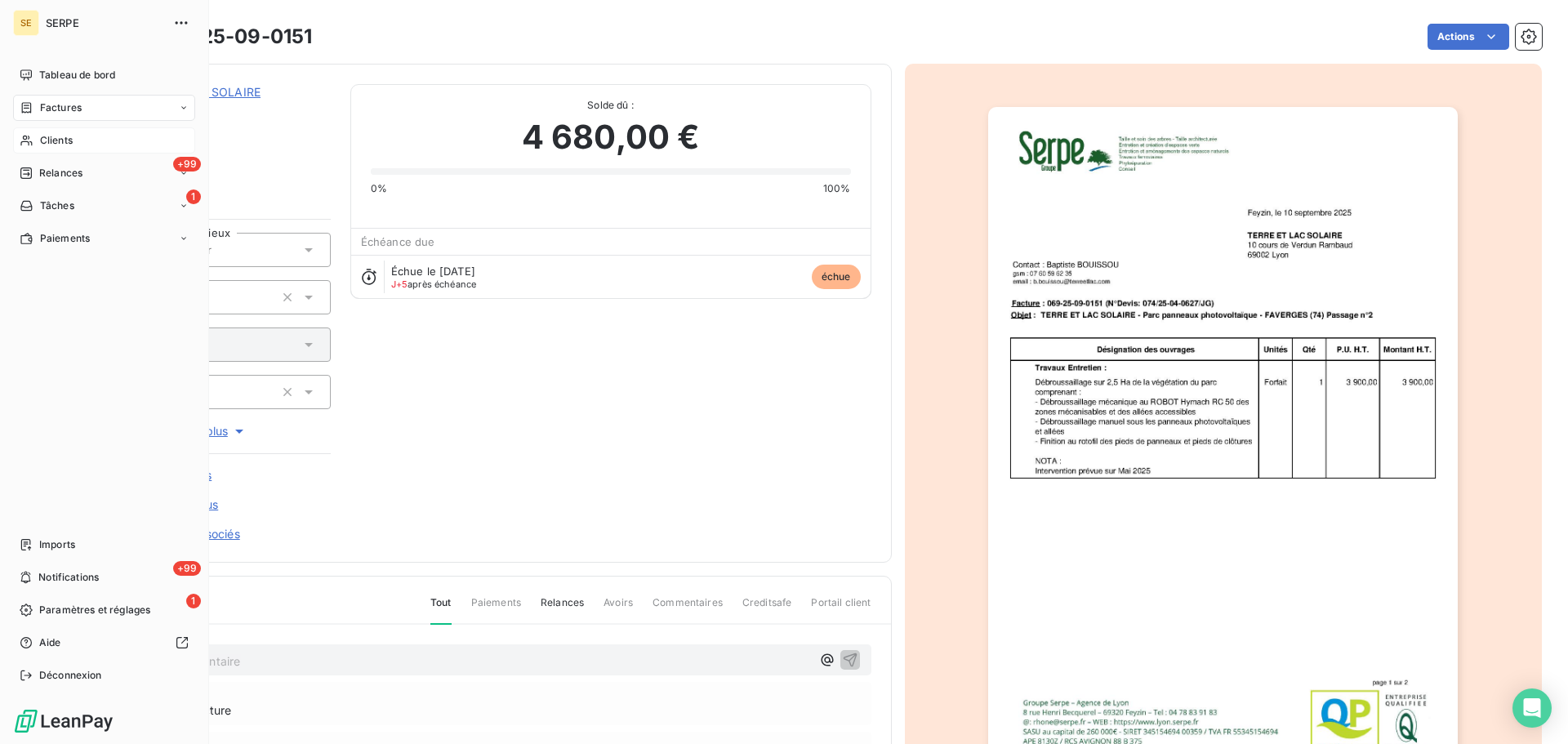
drag, startPoint x: 80, startPoint y: 147, endPoint x: 92, endPoint y: 138, distance: 15.0
click at [80, 147] on div "Clients" at bounding box center [103, 140] width 182 height 26
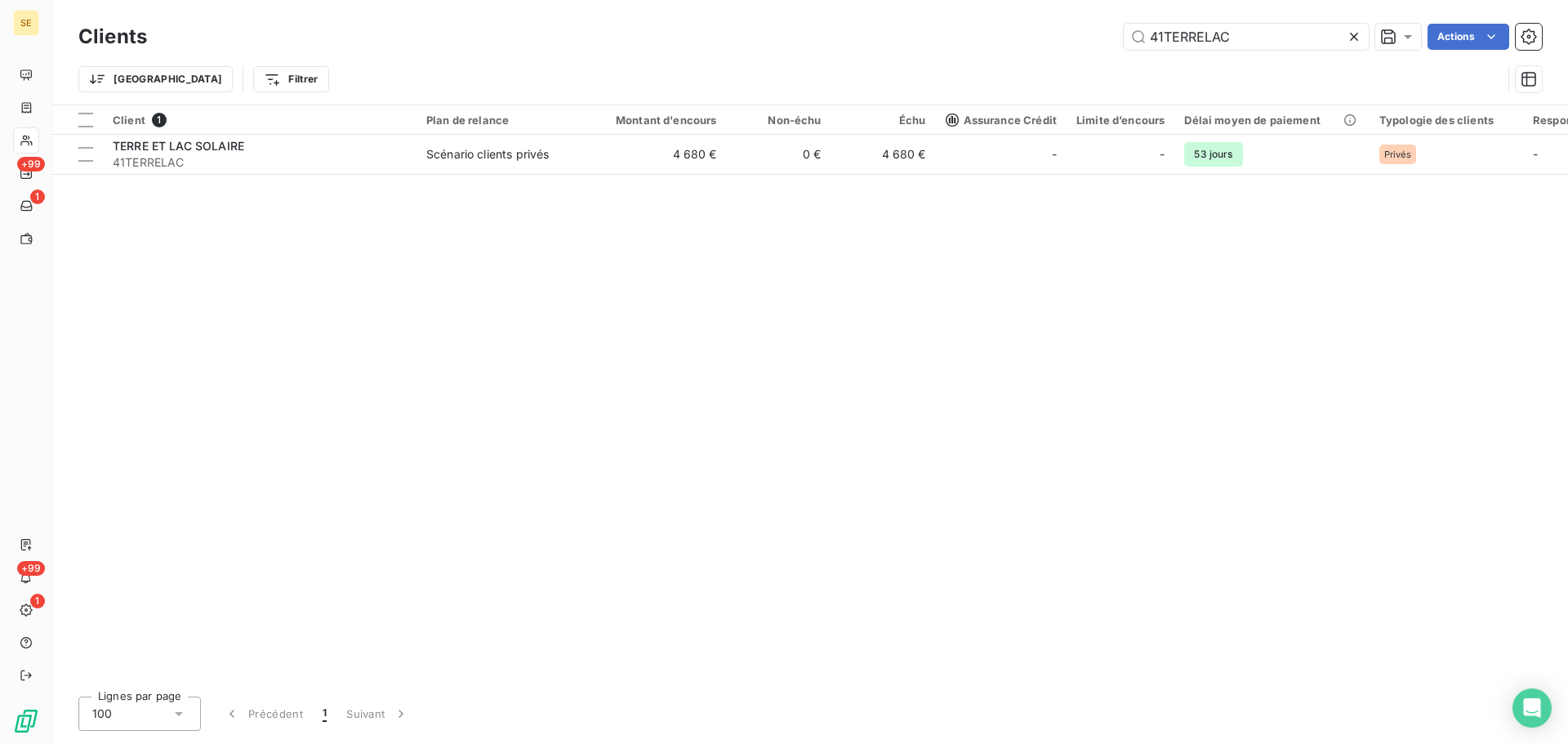
drag, startPoint x: 1249, startPoint y: 39, endPoint x: 1102, endPoint y: 25, distance: 147.7
click at [1103, 25] on div "41TERRELAC Actions" at bounding box center [854, 36] width 1376 height 26
type input "41SYMBHI"
click at [603, 146] on td "3 152 €" at bounding box center [657, 154] width 141 height 39
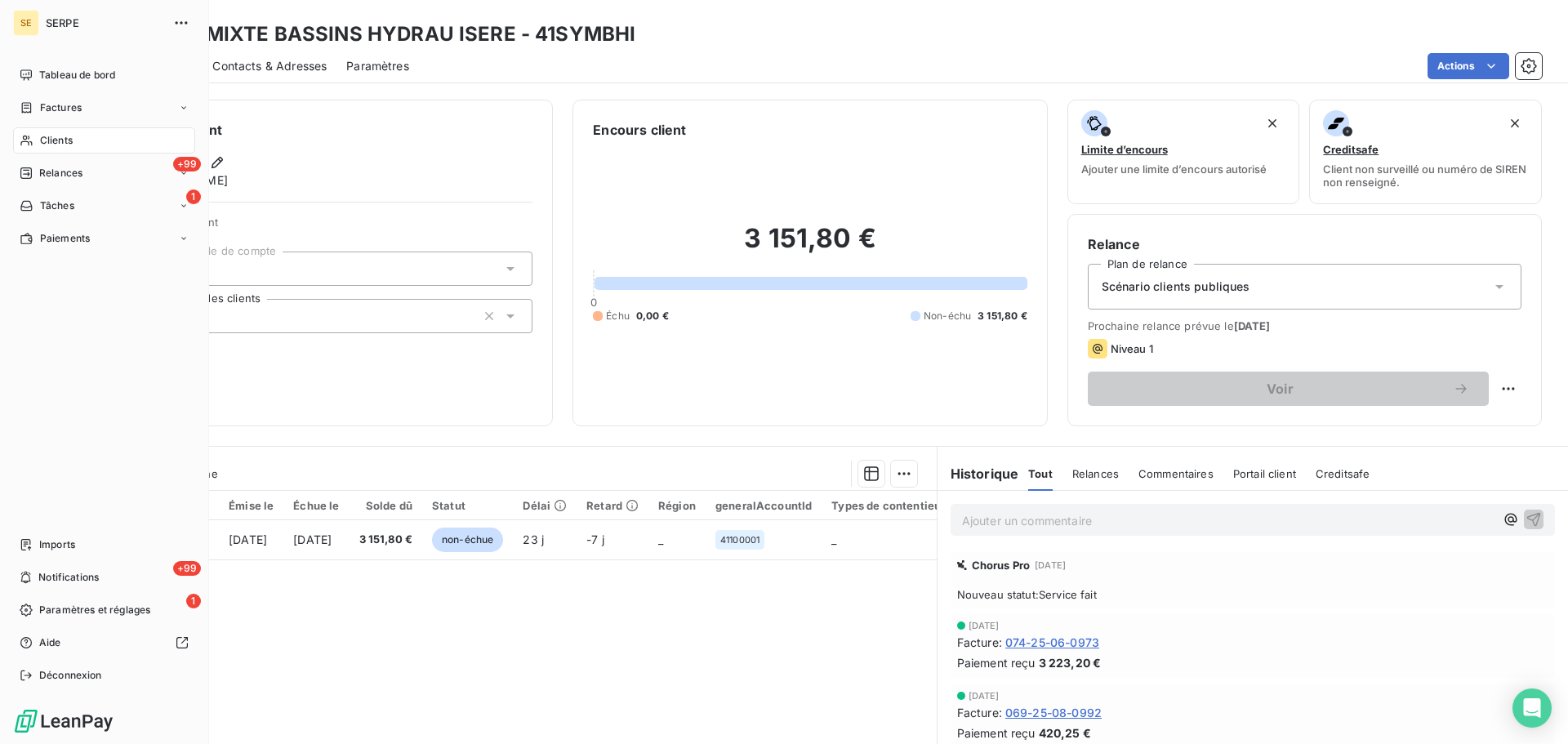
click at [81, 148] on div "Clients" at bounding box center [103, 140] width 182 height 26
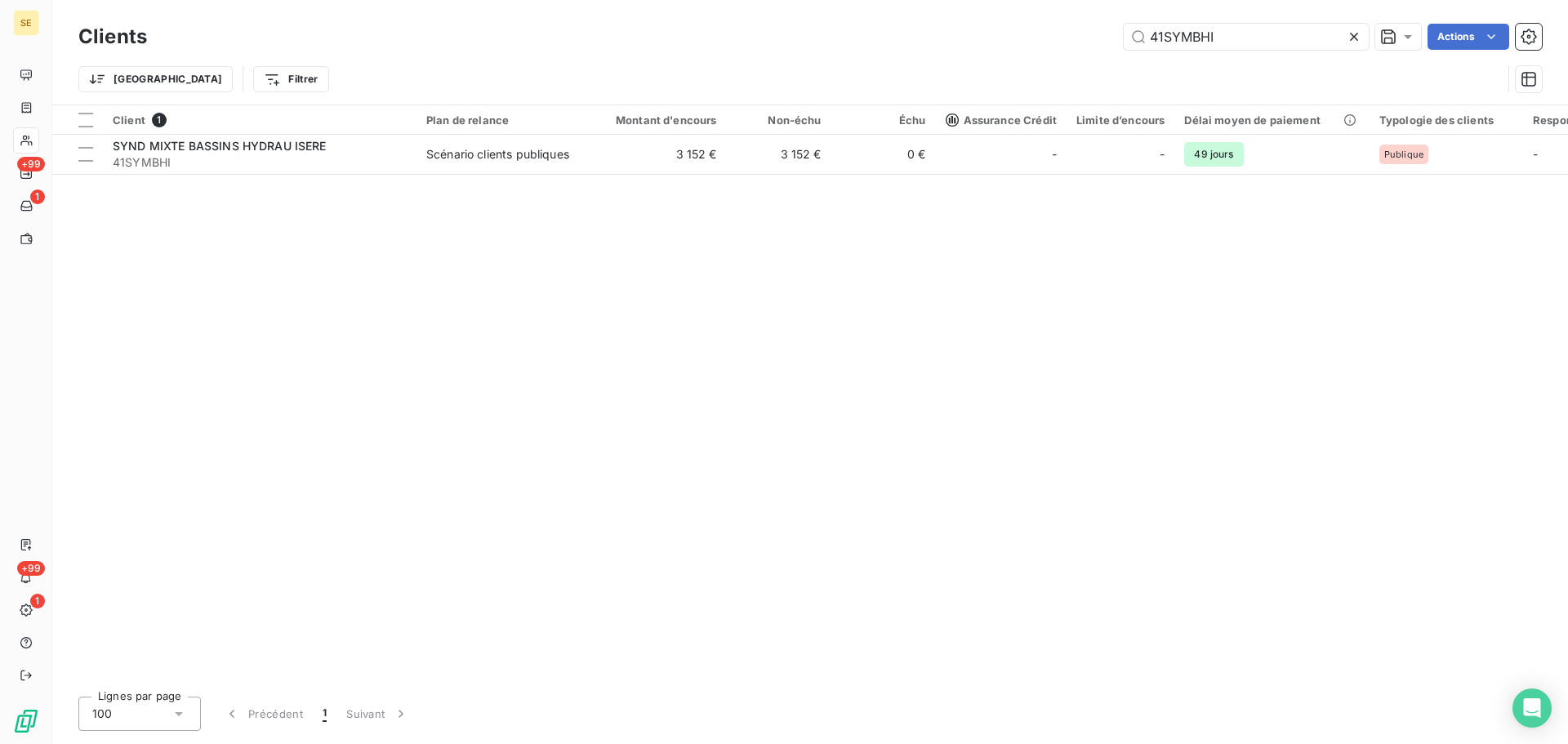
drag, startPoint x: 1118, startPoint y: 34, endPoint x: 1070, endPoint y: 34, distance: 48.0
click at [1070, 34] on div "41SYMBHI Actions" at bounding box center [854, 36] width 1376 height 26
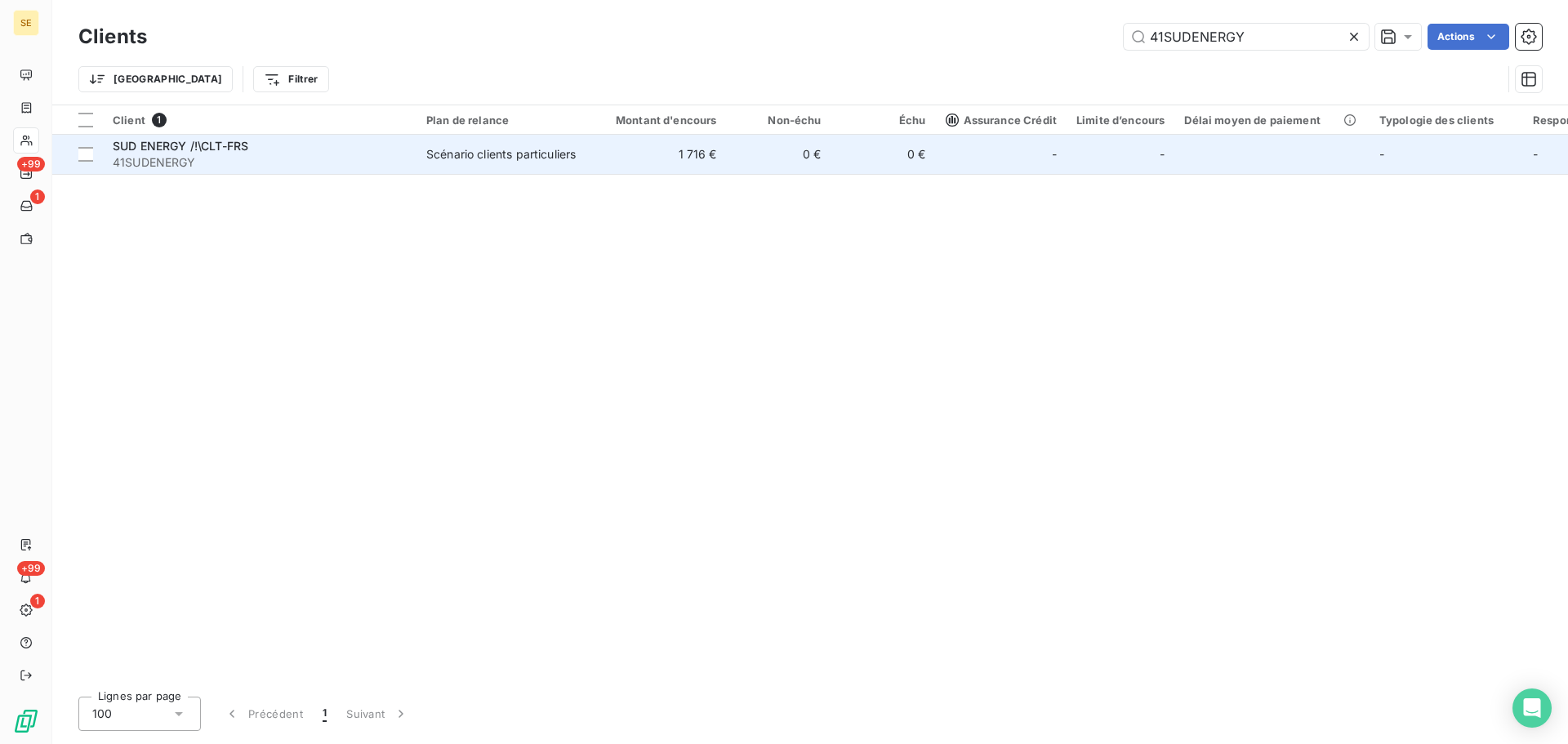
type input "41SUDENERGY"
click at [484, 157] on div "Scénario clients particuliers" at bounding box center [501, 154] width 149 height 16
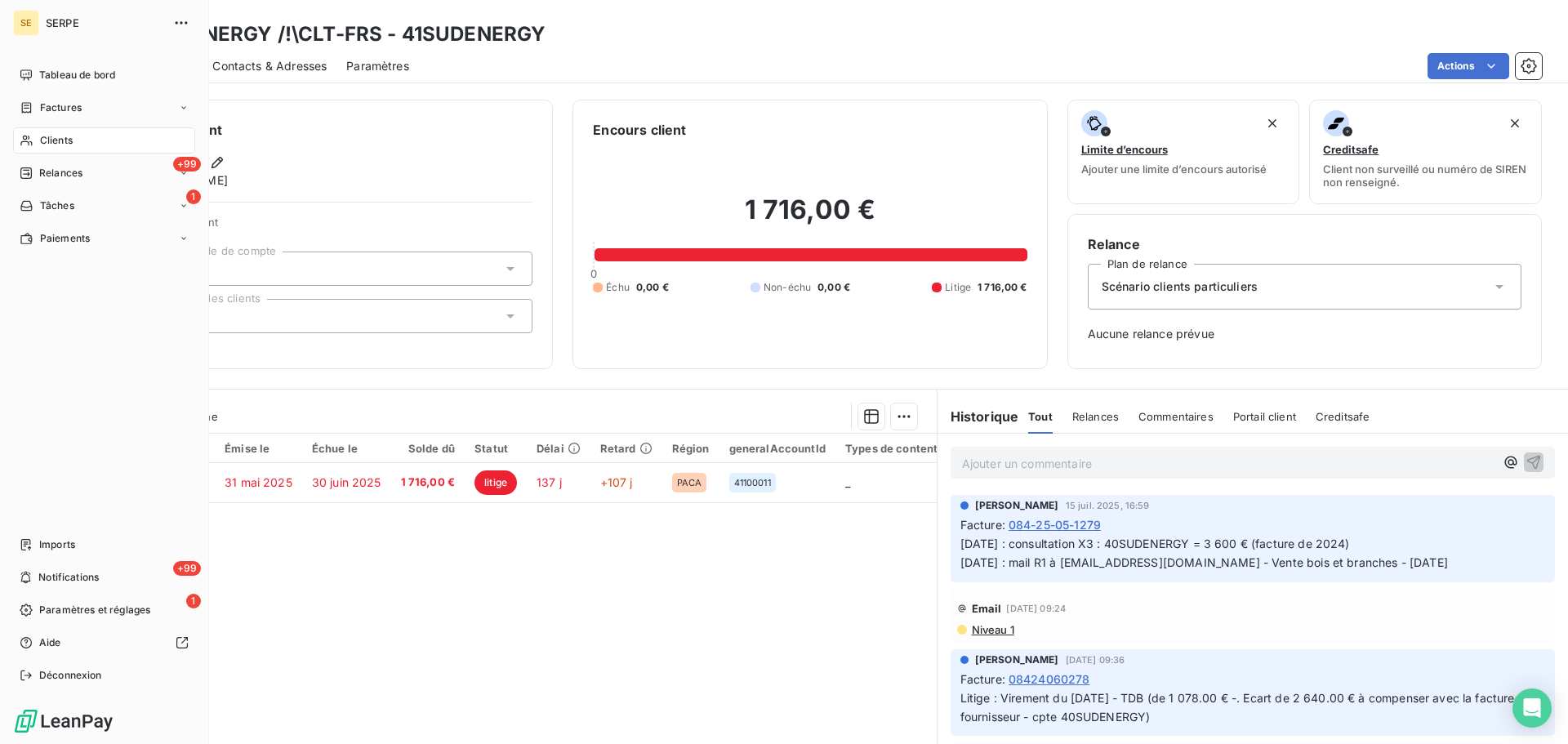
click at [74, 131] on div "Clients" at bounding box center [103, 140] width 182 height 26
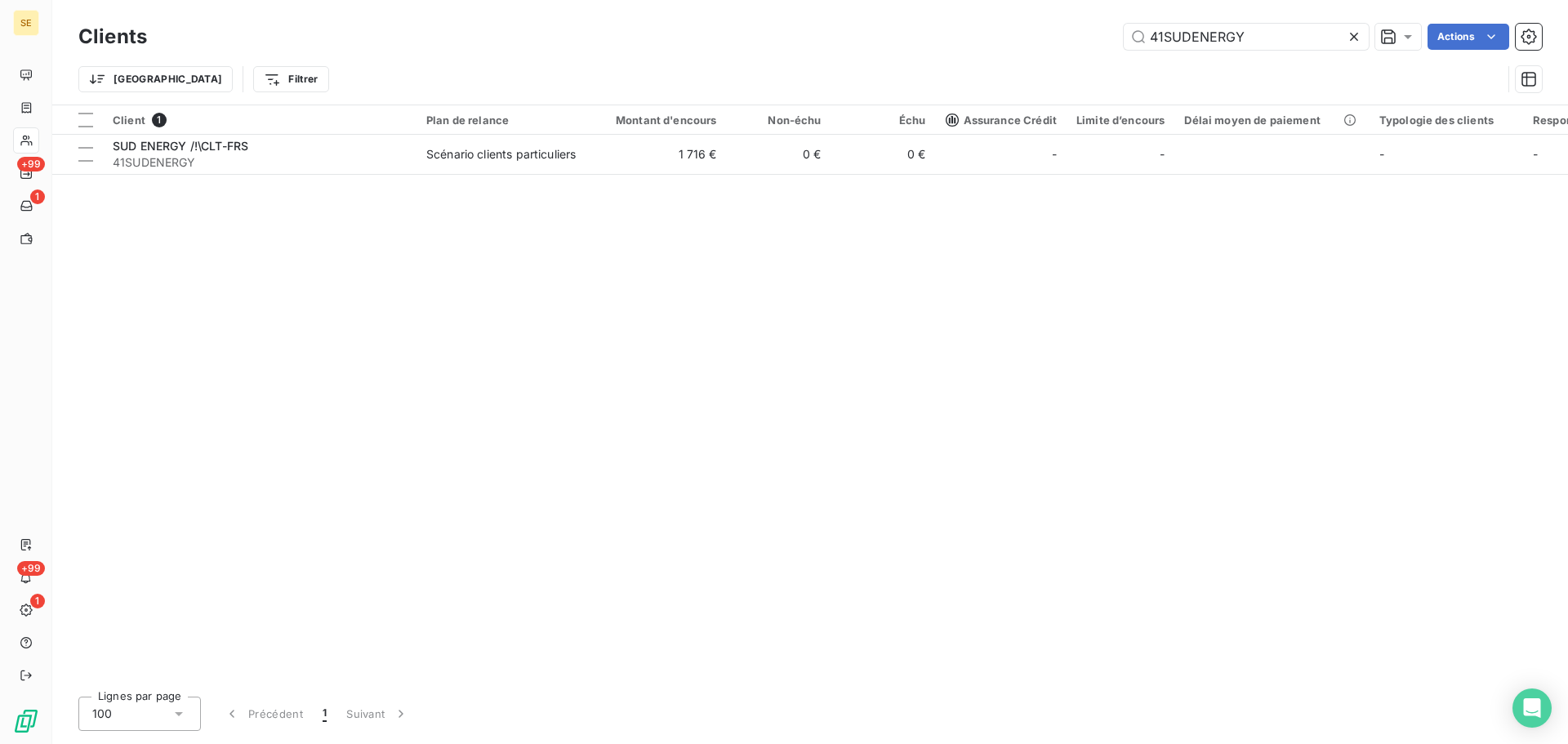
drag, startPoint x: 1291, startPoint y: 34, endPoint x: 1037, endPoint y: 32, distance: 254.0
click at [1037, 32] on div "41SUDENERGY Actions" at bounding box center [854, 36] width 1376 height 26
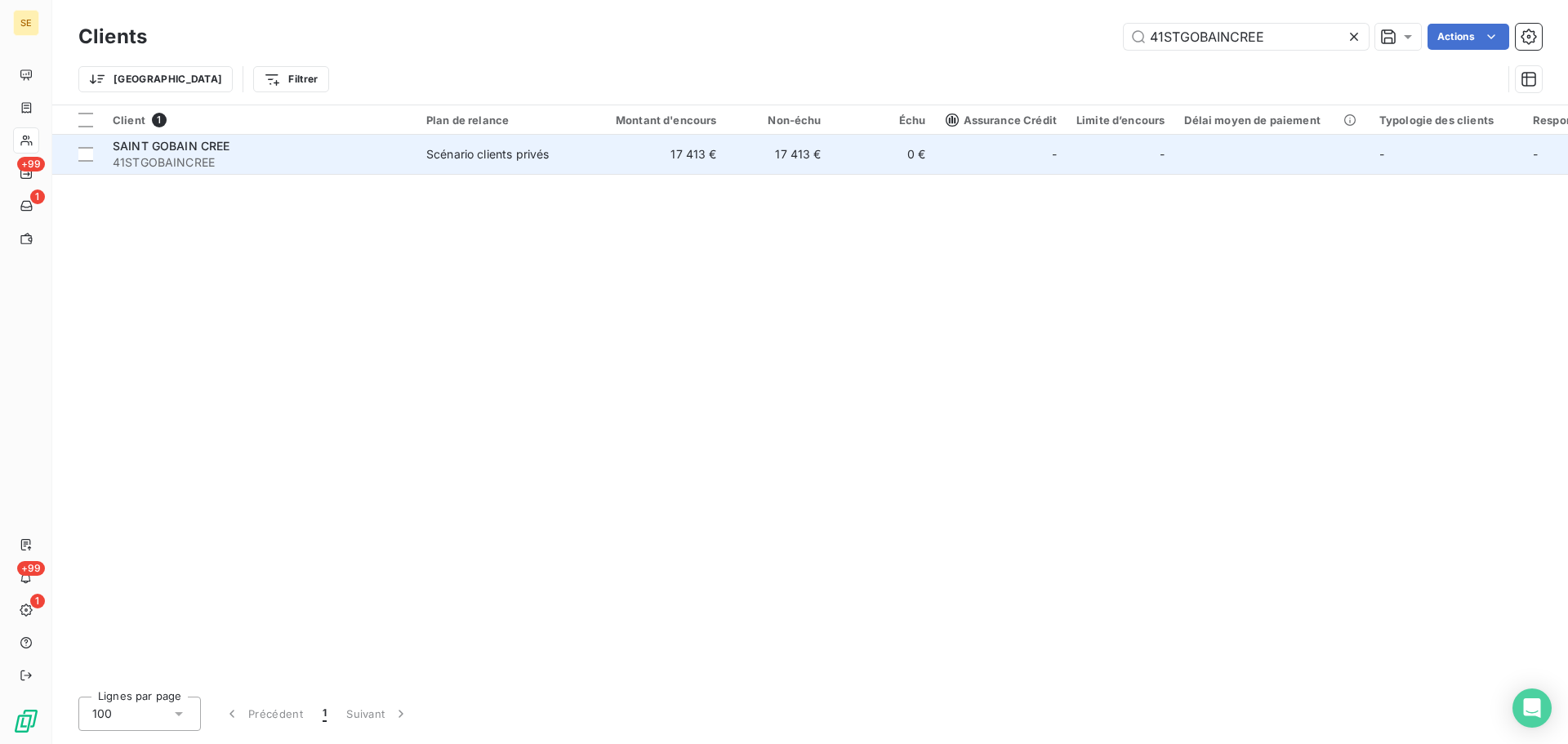
type input "41STGOBAINCREE"
click at [404, 158] on span "41STGOBAINCREE" at bounding box center [259, 162] width 294 height 16
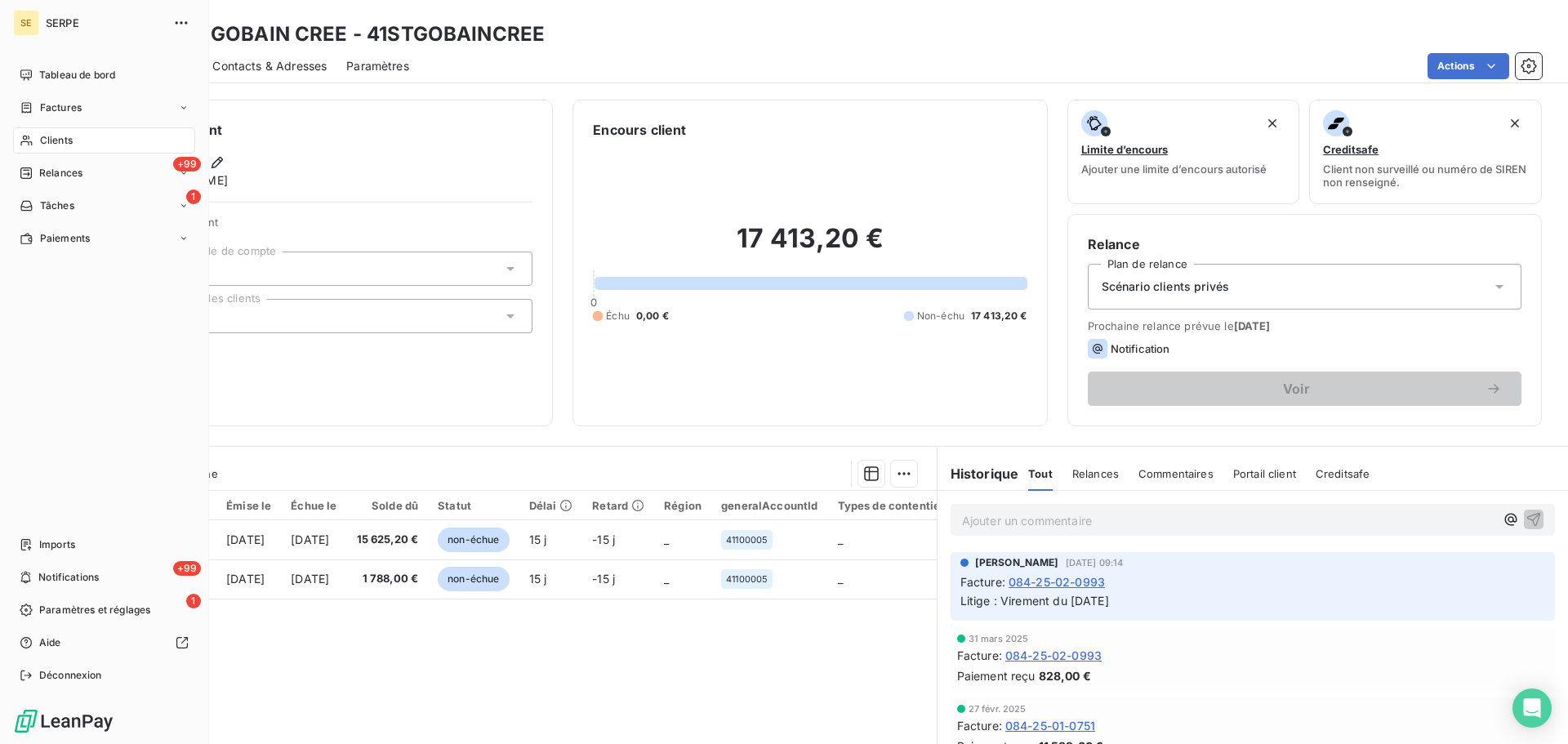
drag, startPoint x: 28, startPoint y: 130, endPoint x: 169, endPoint y: 93, distance: 145.8
click at [28, 130] on div "Clients" at bounding box center [103, 140] width 182 height 26
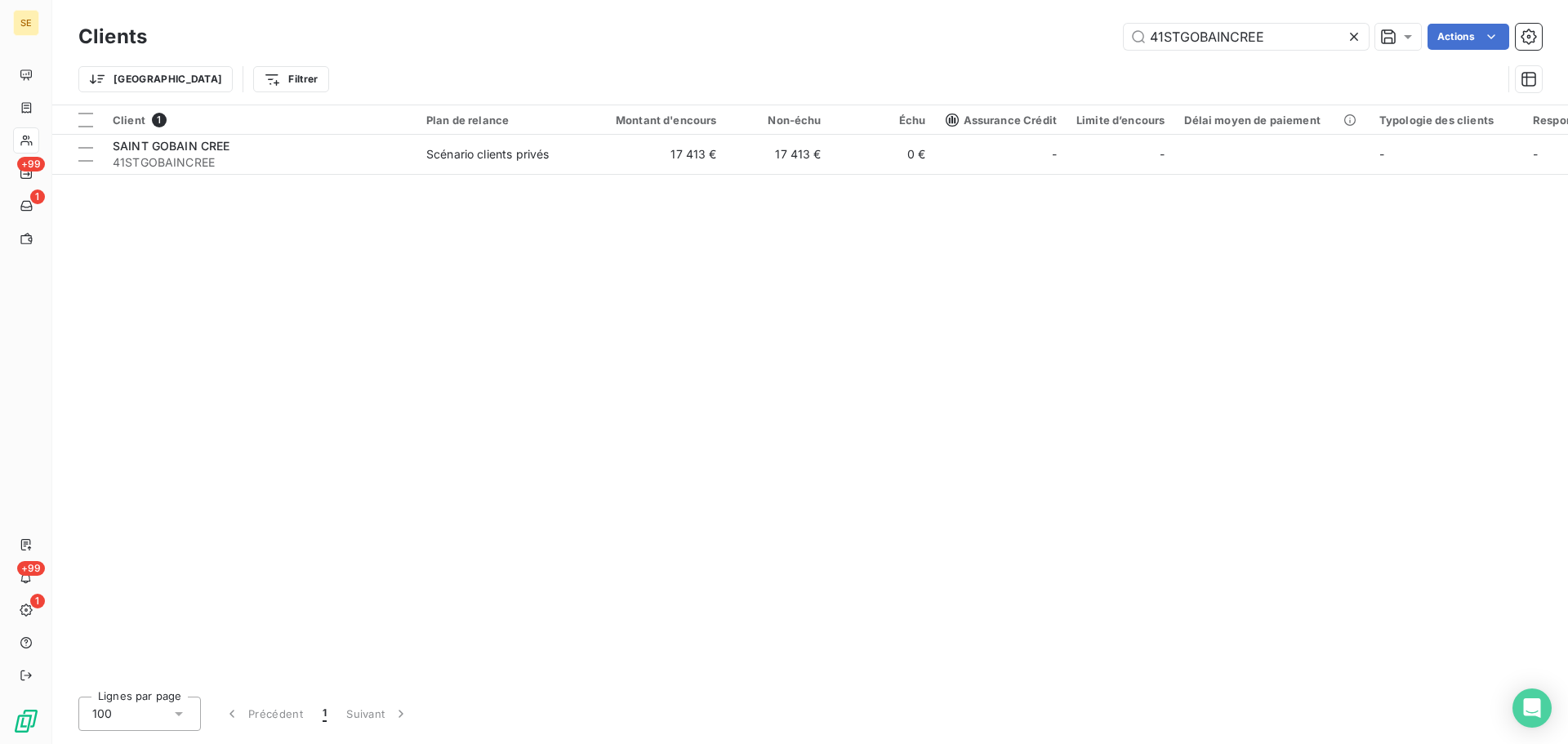
drag, startPoint x: 1288, startPoint y: 39, endPoint x: 1115, endPoint y: 40, distance: 173.0
click at [1124, 40] on input "41STGOBAINCREE" at bounding box center [1246, 36] width 245 height 26
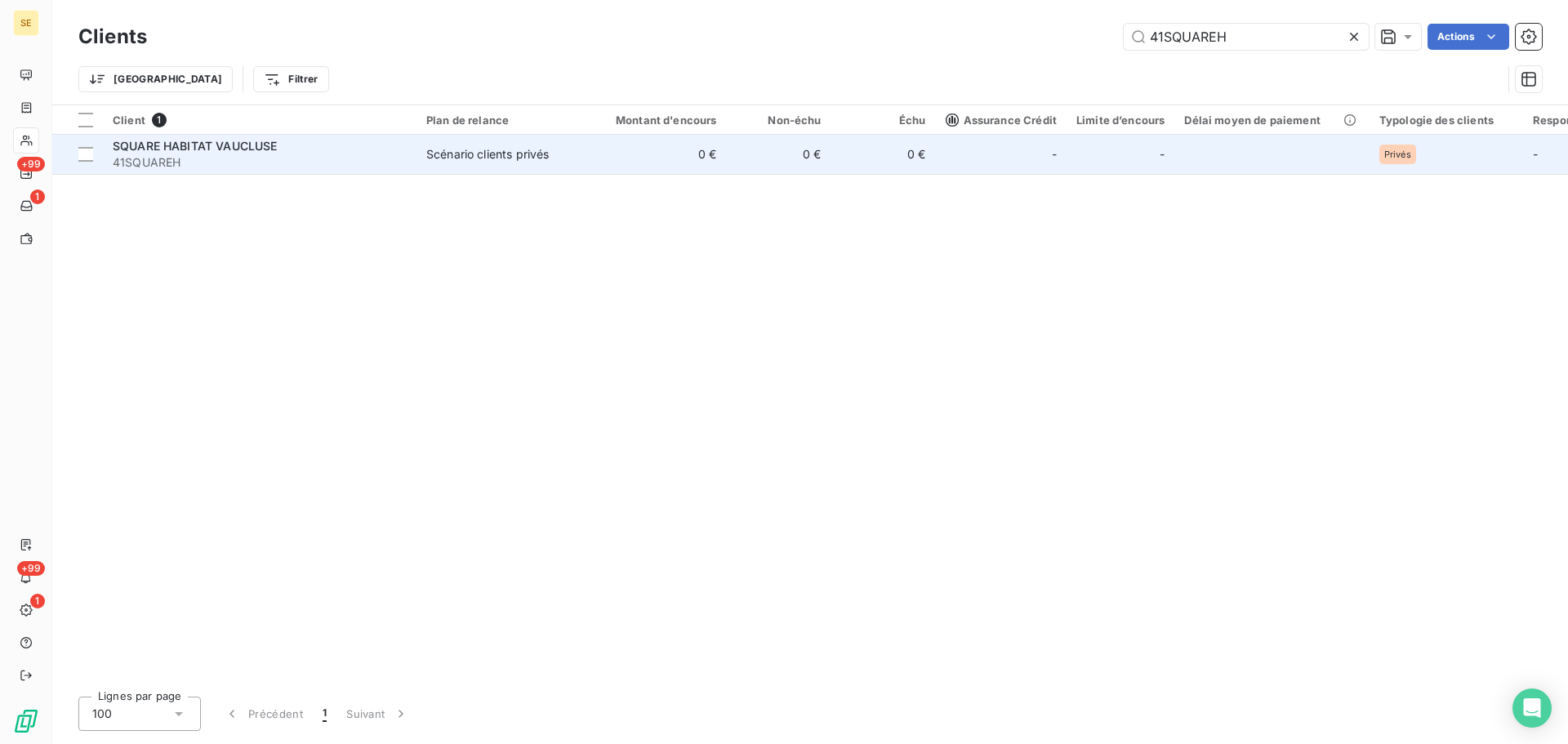
type input "41SQUAREH"
click at [488, 158] on div "Scénario clients privés" at bounding box center [487, 154] width 123 height 16
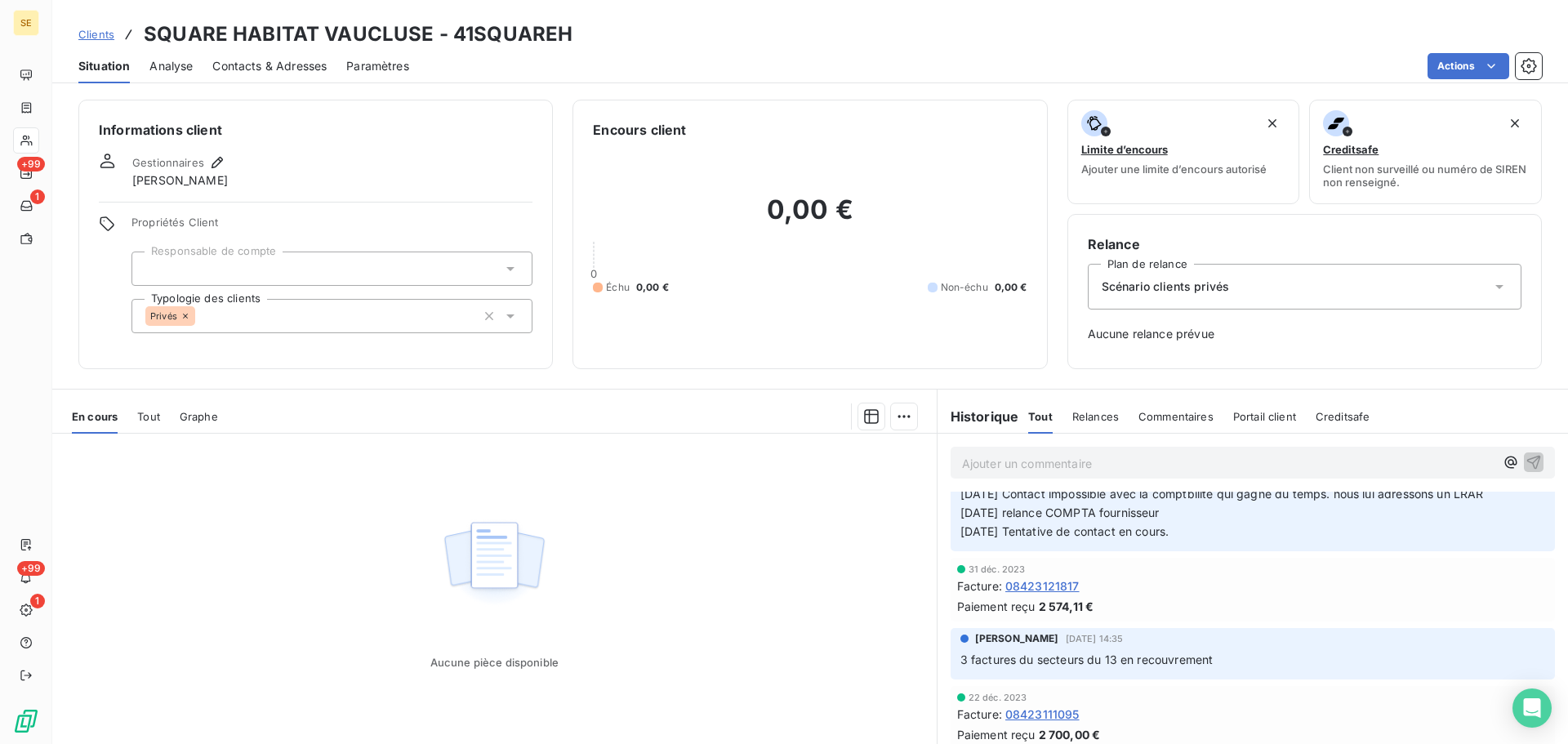
scroll to position [833, 0]
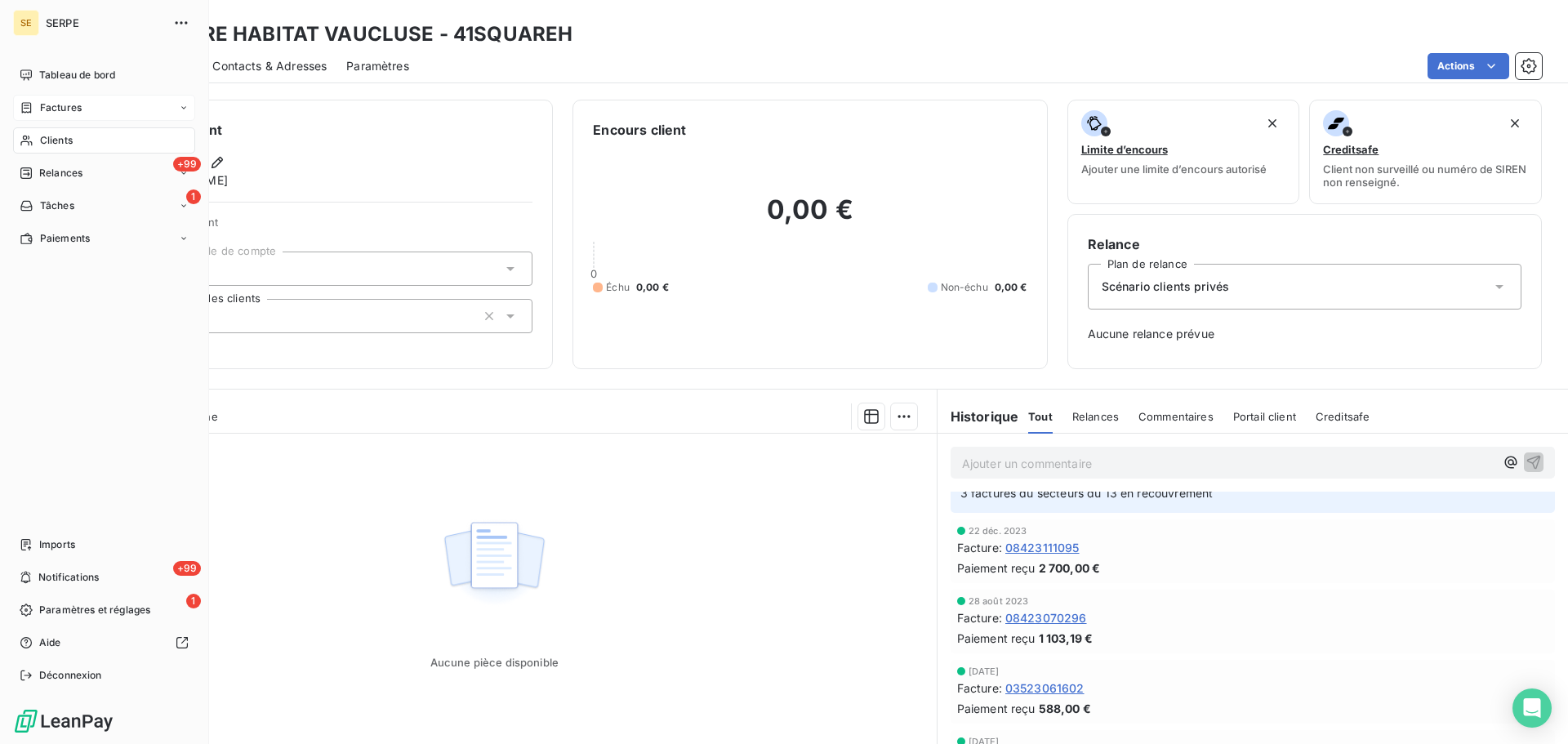
drag, startPoint x: 57, startPoint y: 140, endPoint x: 131, endPoint y: 105, distance: 81.9
click at [57, 140] on span "Clients" at bounding box center [56, 140] width 33 height 14
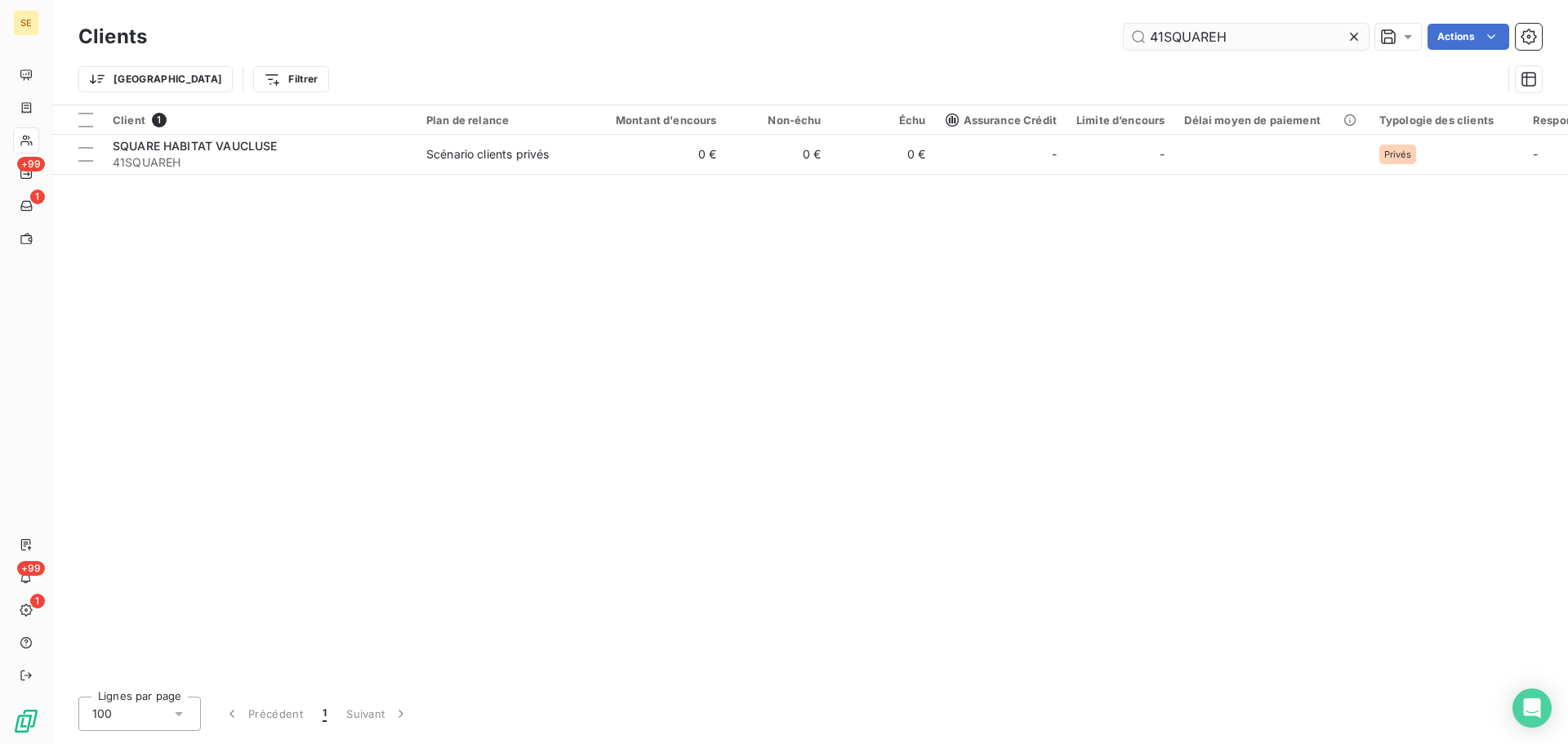
drag, startPoint x: 1251, startPoint y: 44, endPoint x: 1151, endPoint y: 41, distance: 100.0
click at [1151, 41] on input "41SQUAREH" at bounding box center [1246, 36] width 245 height 26
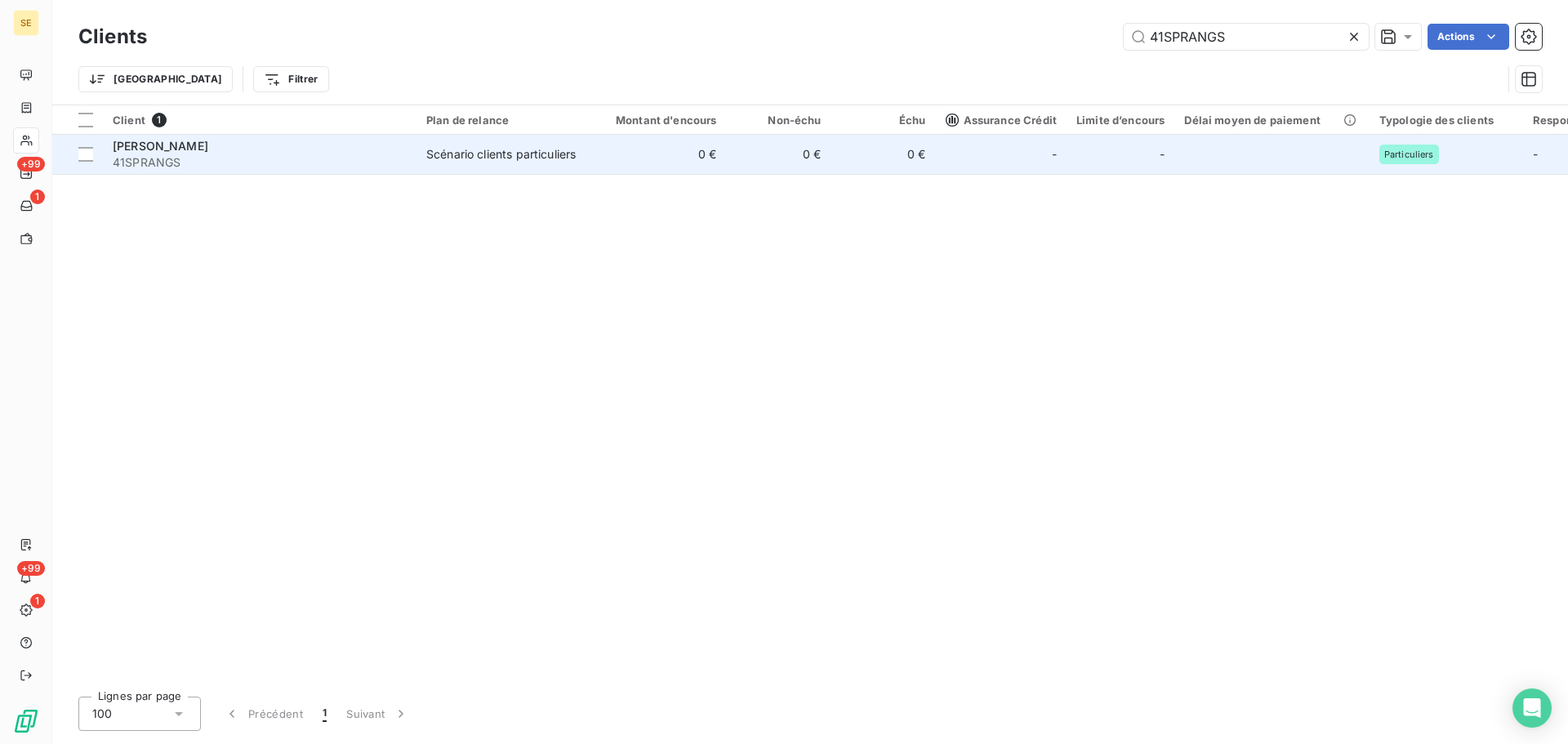
type input "41SPRANGS"
click at [531, 163] on div "Scénario clients particuliers" at bounding box center [501, 154] width 149 height 16
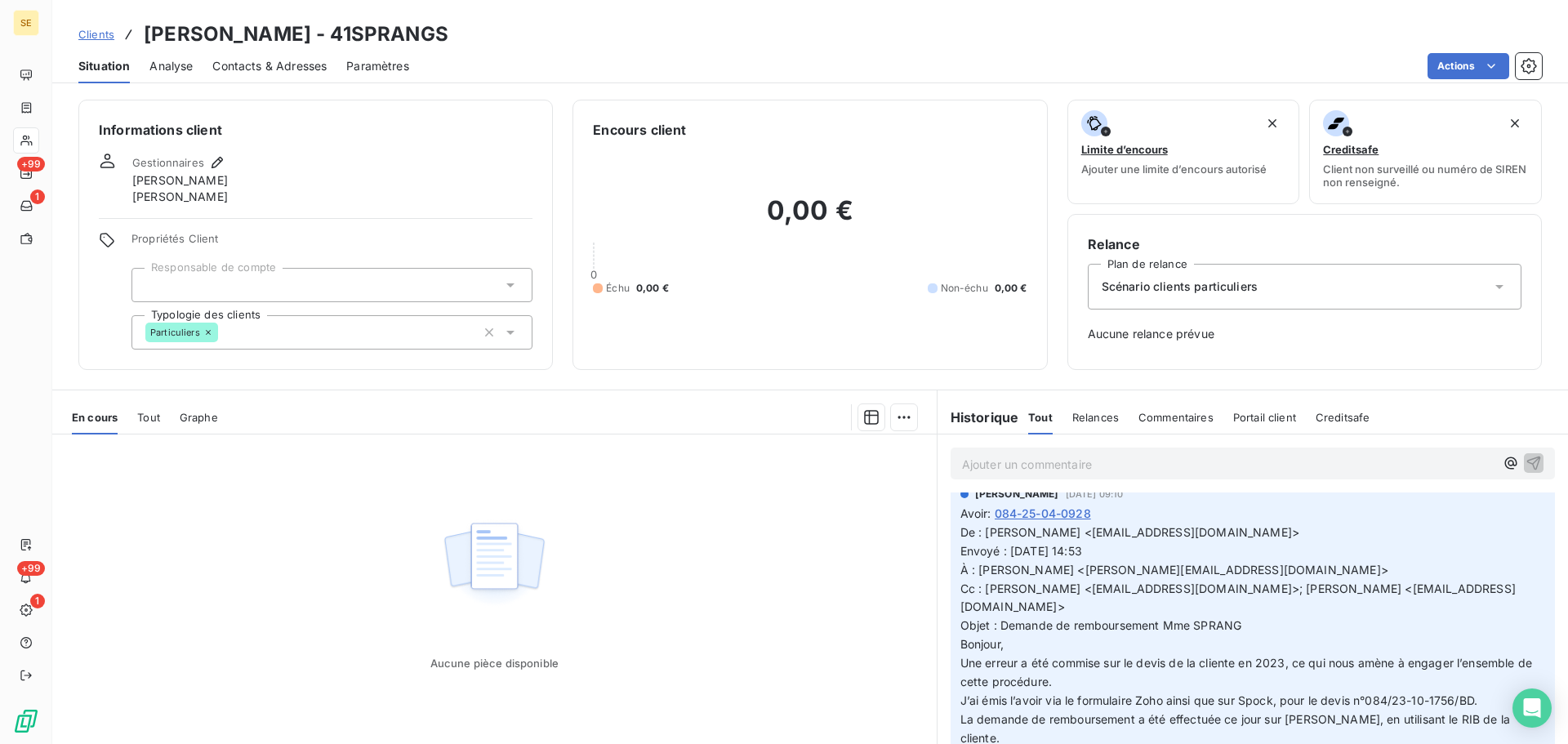
scroll to position [54, 0]
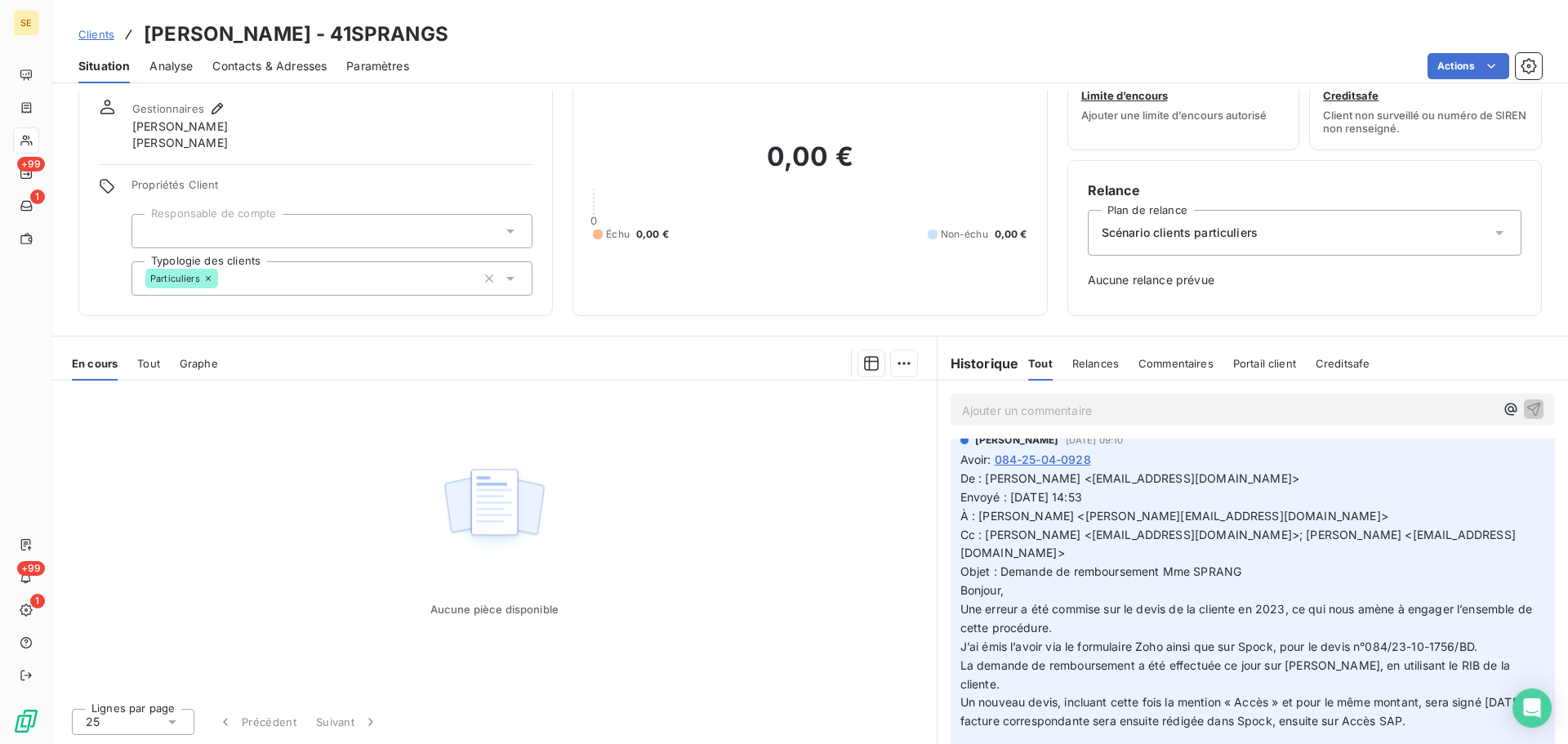
click at [1398, 320] on div "Informations client Gestionnaires [PERSON_NAME] [PERSON_NAME] Propriétés Client…" at bounding box center [810, 417] width 1516 height 654
click at [833, 518] on div "Aucune pièce disponible" at bounding box center [495, 537] width 885 height 314
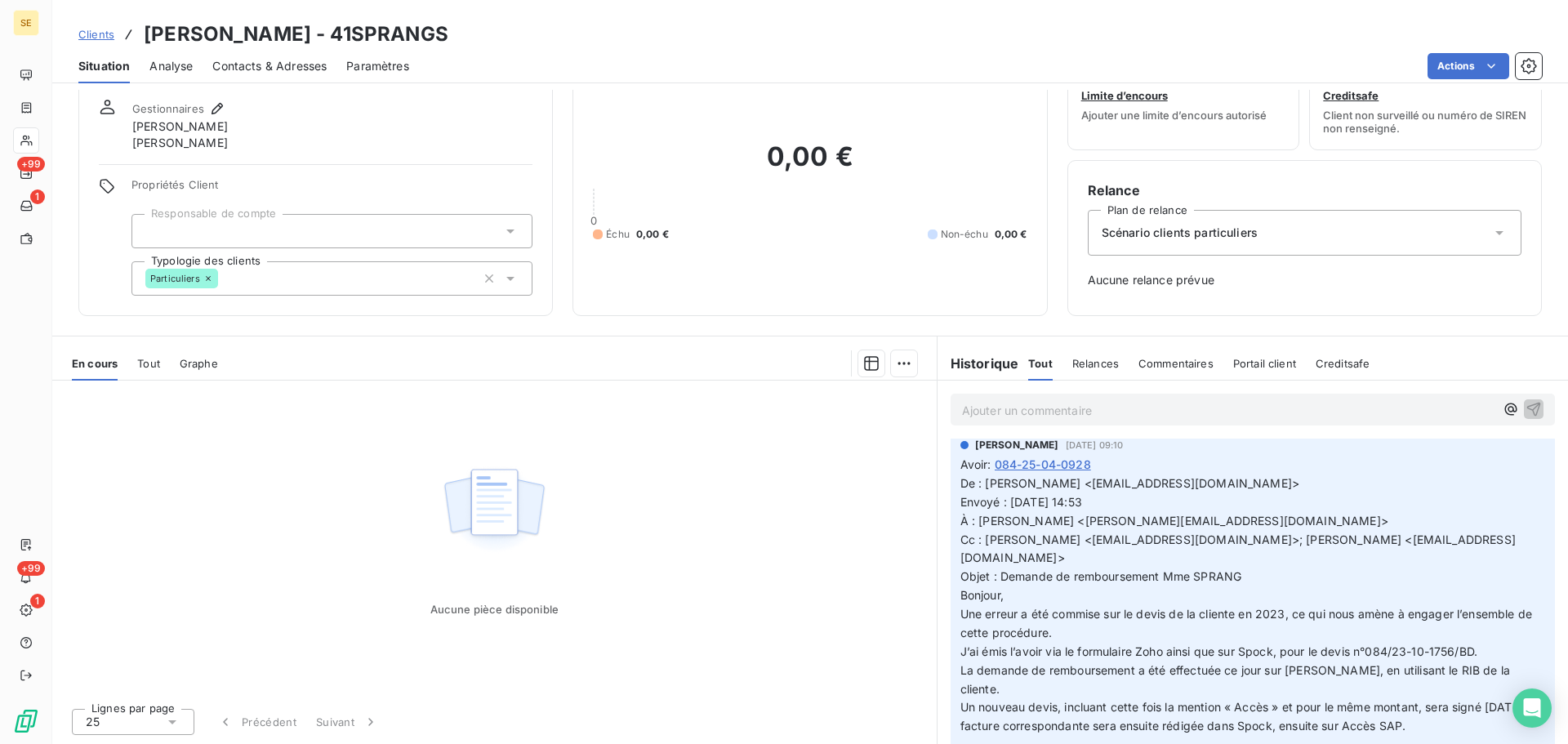
scroll to position [0, 0]
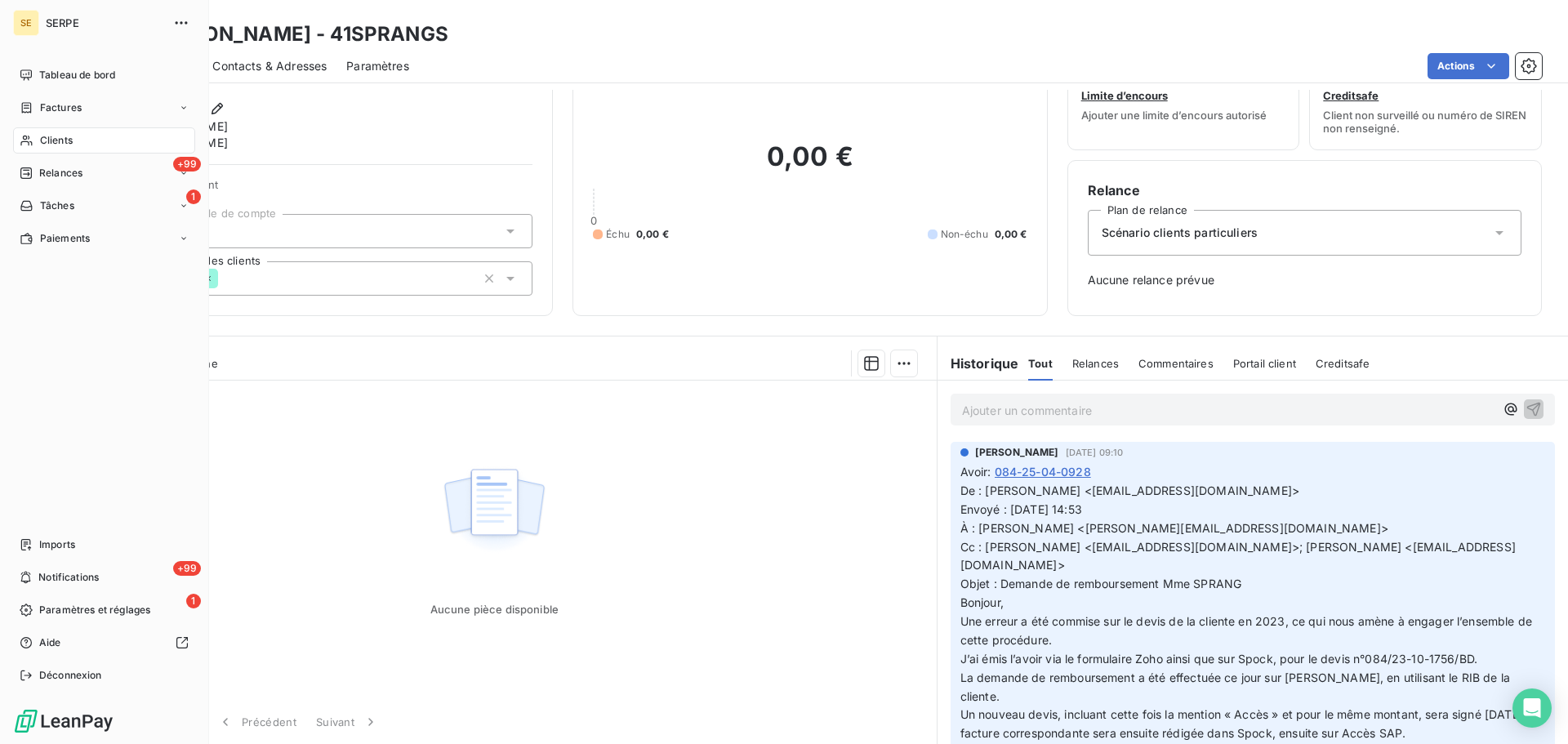
click at [70, 139] on span "Clients" at bounding box center [56, 140] width 33 height 14
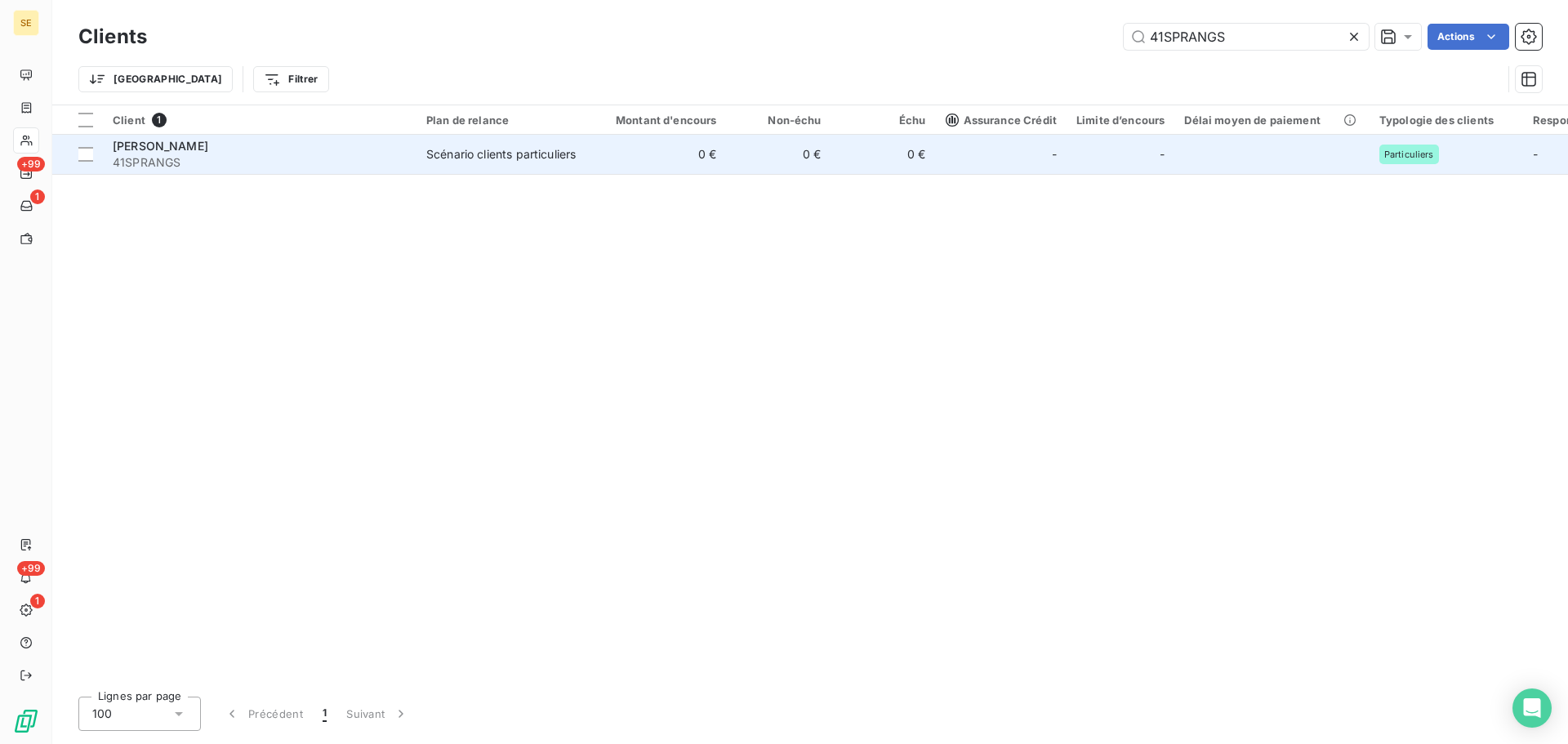
click at [614, 169] on td "0 €" at bounding box center [657, 154] width 141 height 39
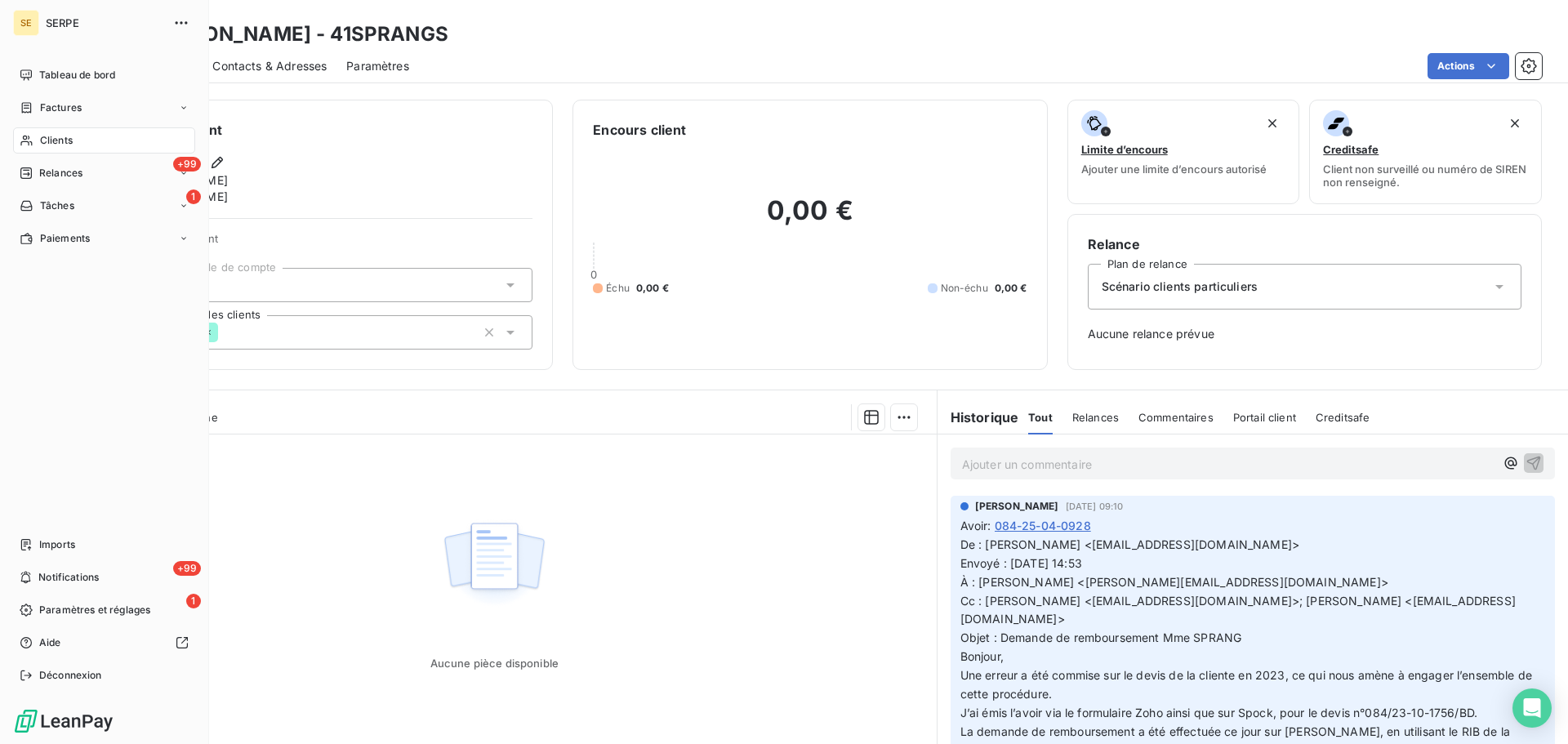
click at [40, 151] on div "Clients" at bounding box center [103, 140] width 182 height 26
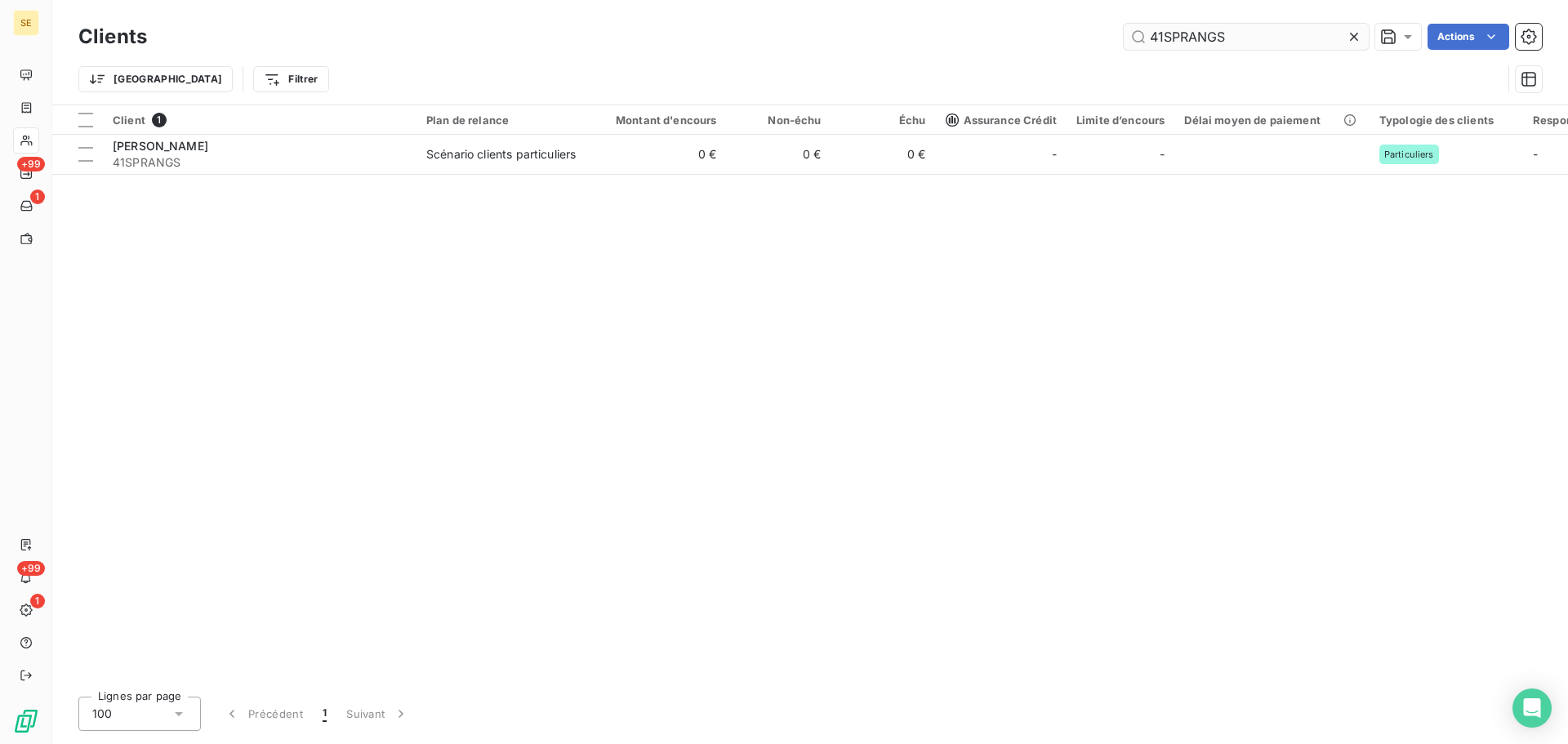
drag, startPoint x: 1274, startPoint y: 35, endPoint x: 1123, endPoint y: 38, distance: 151.0
click at [1078, 35] on div "41SPRANGS Actions" at bounding box center [854, 36] width 1376 height 26
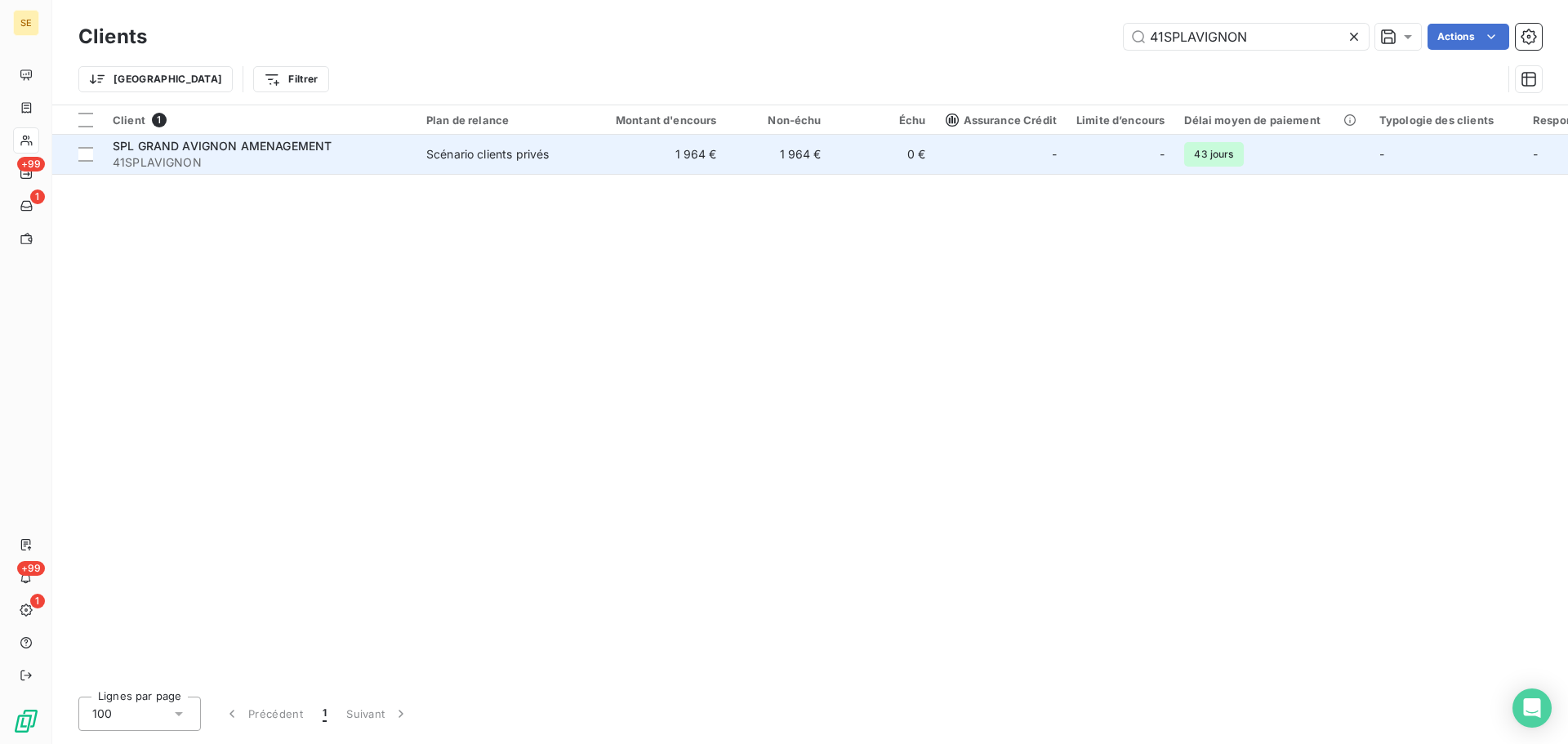
type input "41SPLAVIGNON"
click at [493, 155] on div "Scénario clients privés" at bounding box center [487, 154] width 123 height 16
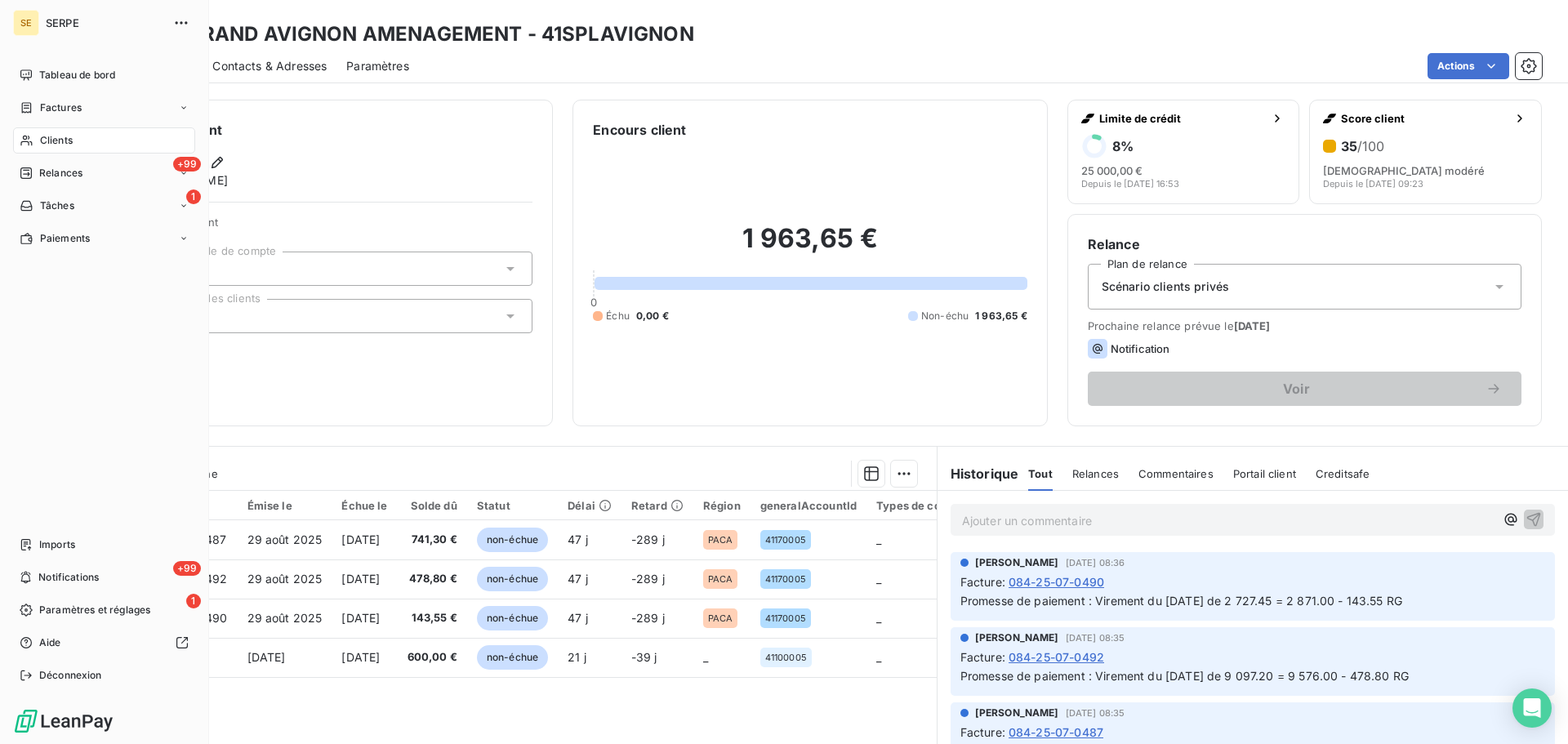
click at [75, 134] on div "Clients" at bounding box center [103, 140] width 182 height 26
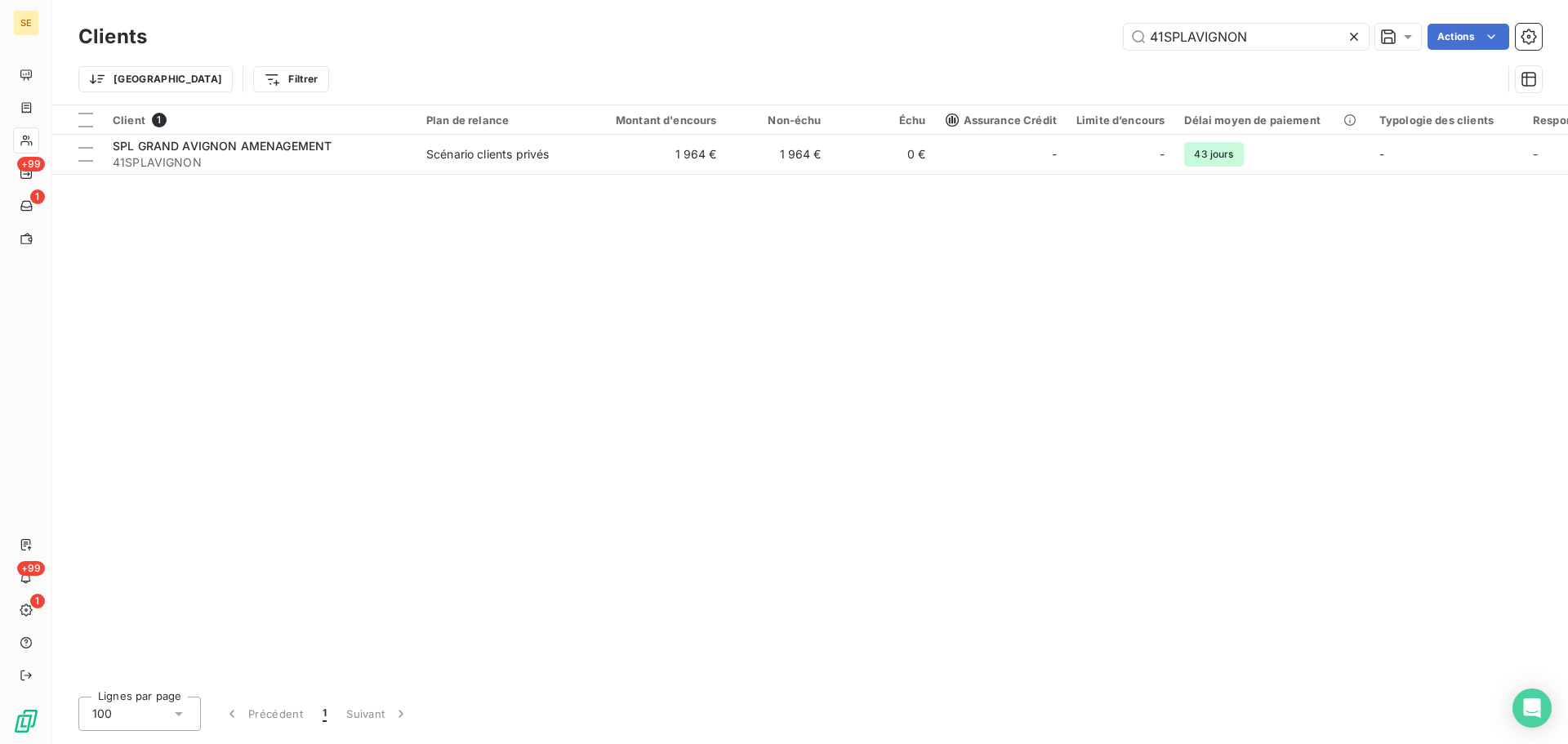
drag, startPoint x: 1270, startPoint y: 33, endPoint x: 1012, endPoint y: 26, distance: 258.1
click at [986, 29] on div "41SPLAVIGNON Actions" at bounding box center [854, 36] width 1376 height 26
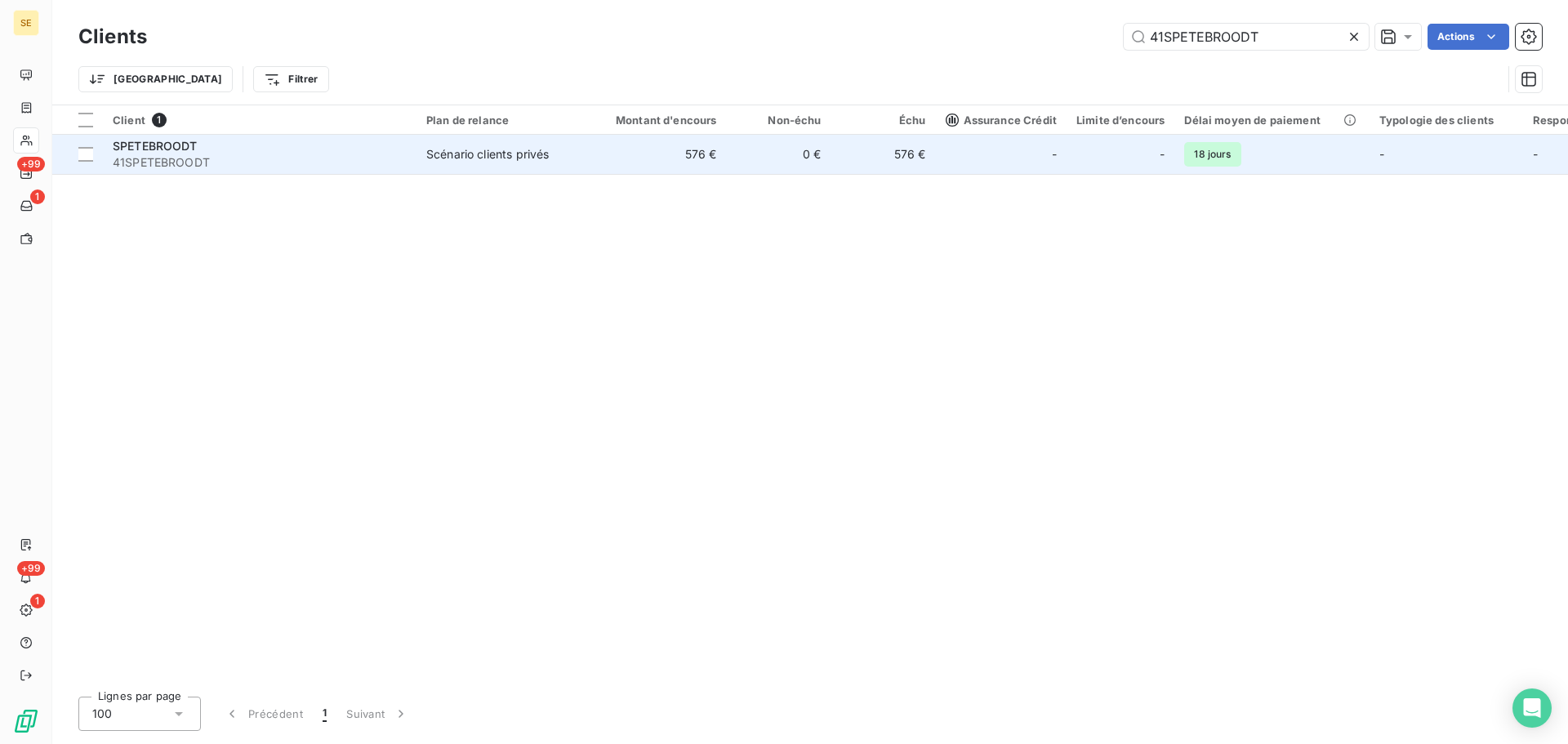
type input "41SPETEBROODT"
click at [621, 159] on td "576 €" at bounding box center [657, 154] width 141 height 39
